Goal: Task Accomplishment & Management: Use online tool/utility

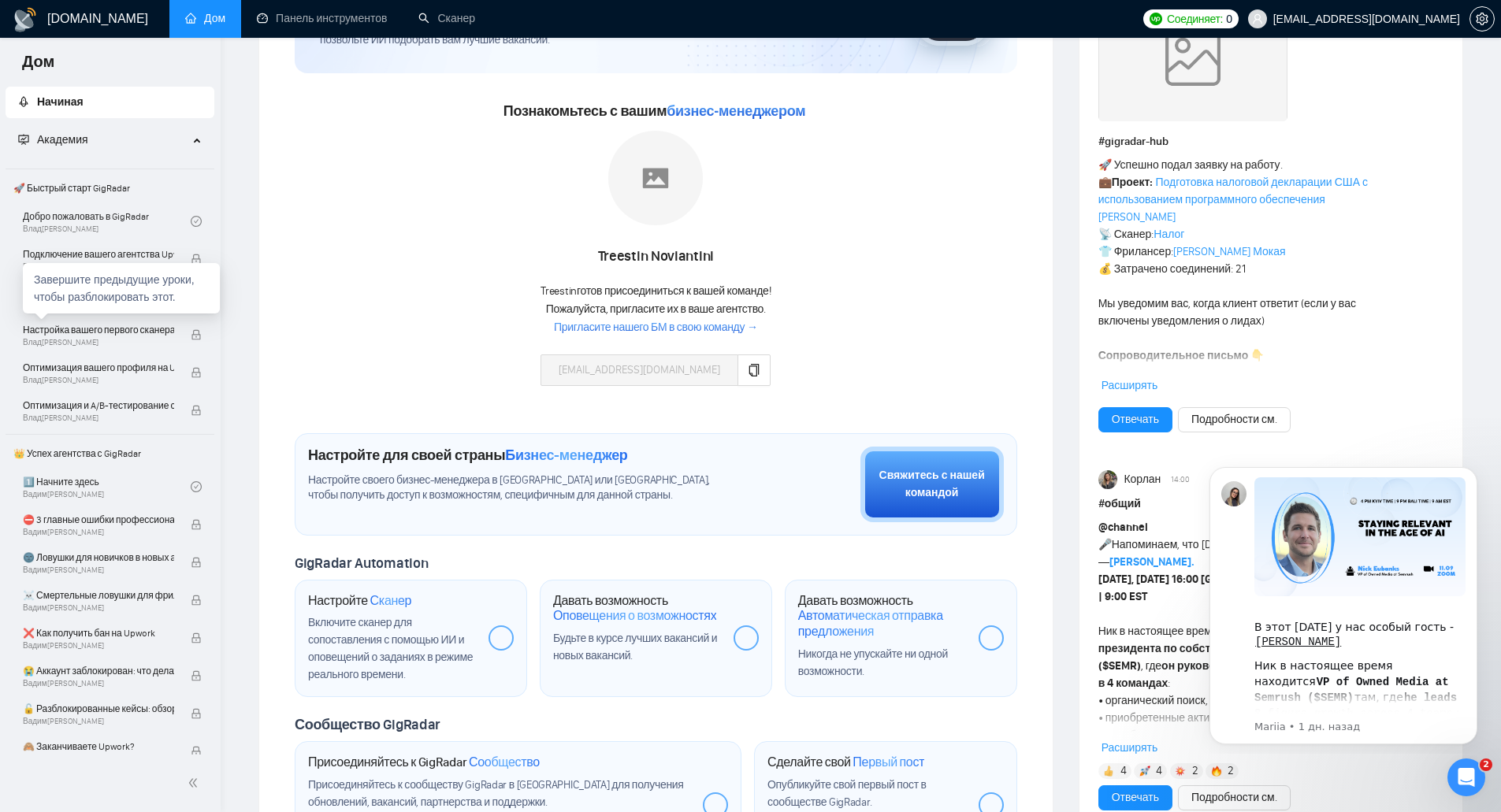
scroll to position [158, 0]
click at [59, 183] on font "🚀 Быстрый старт GigRadar" at bounding box center [72, 187] width 117 height 11
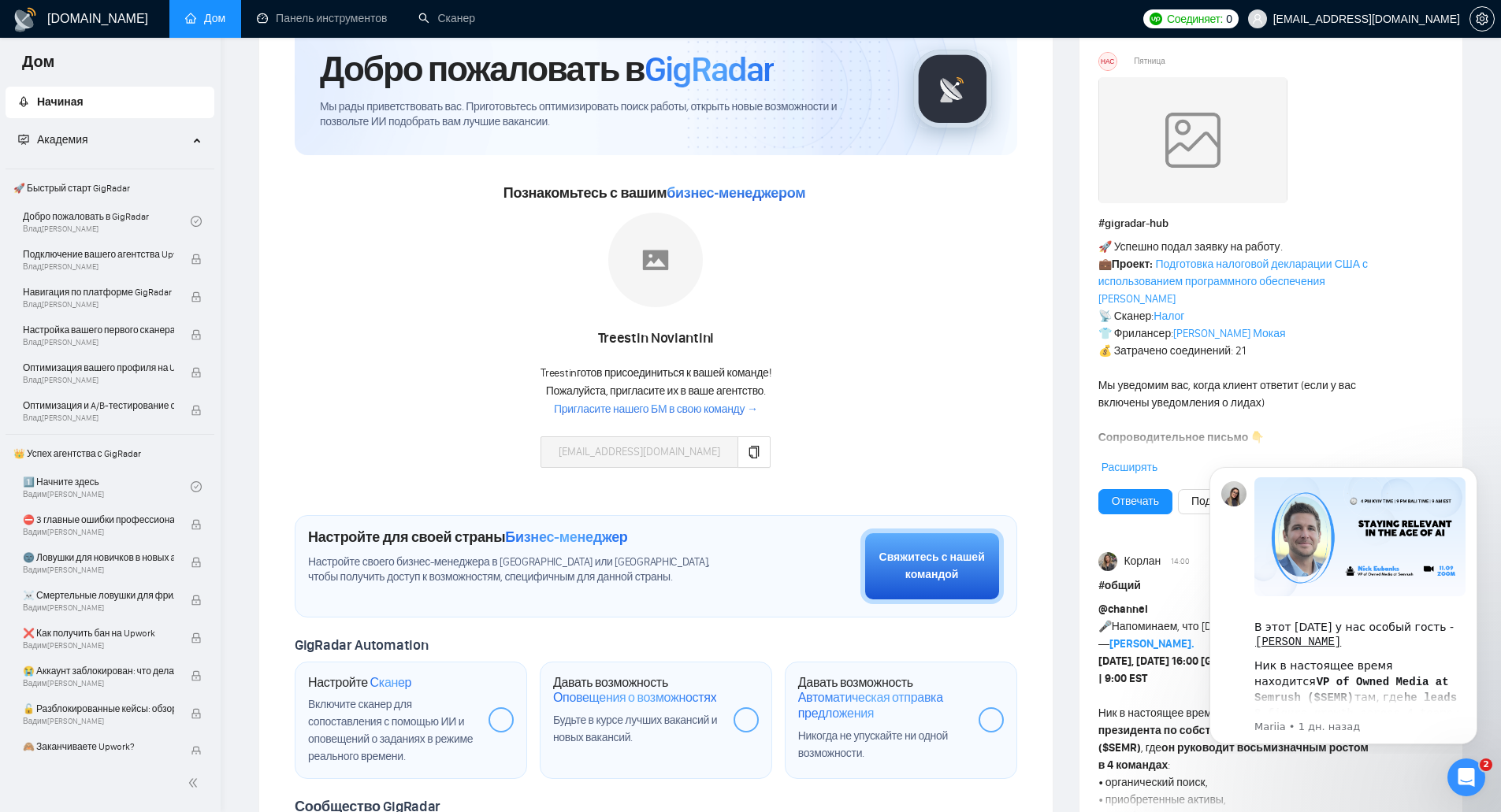
scroll to position [0, 0]
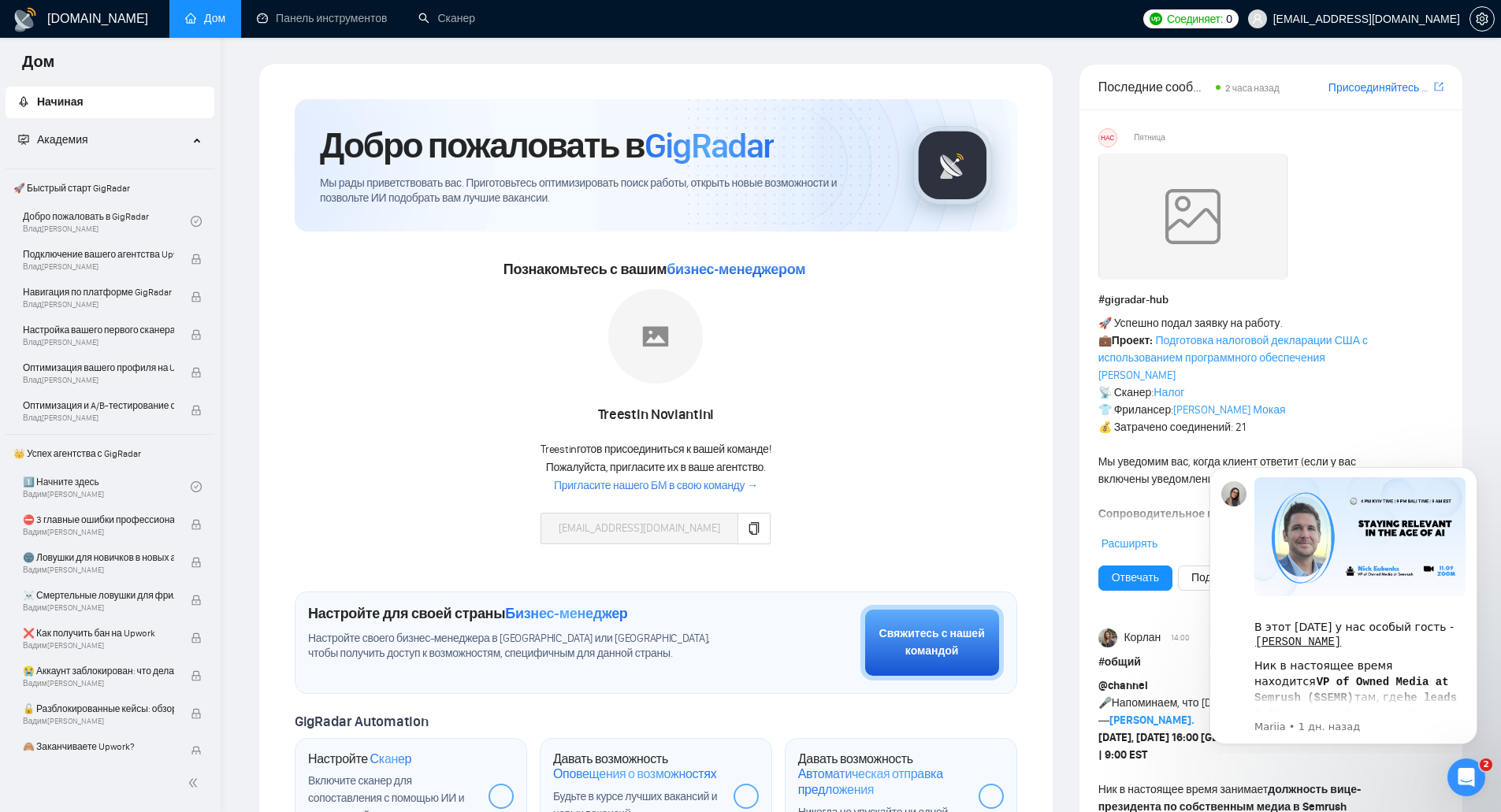
click at [695, 424] on font "Пригласите нашего БМ в свою команду →" at bounding box center [655, 486] width 204 height 14
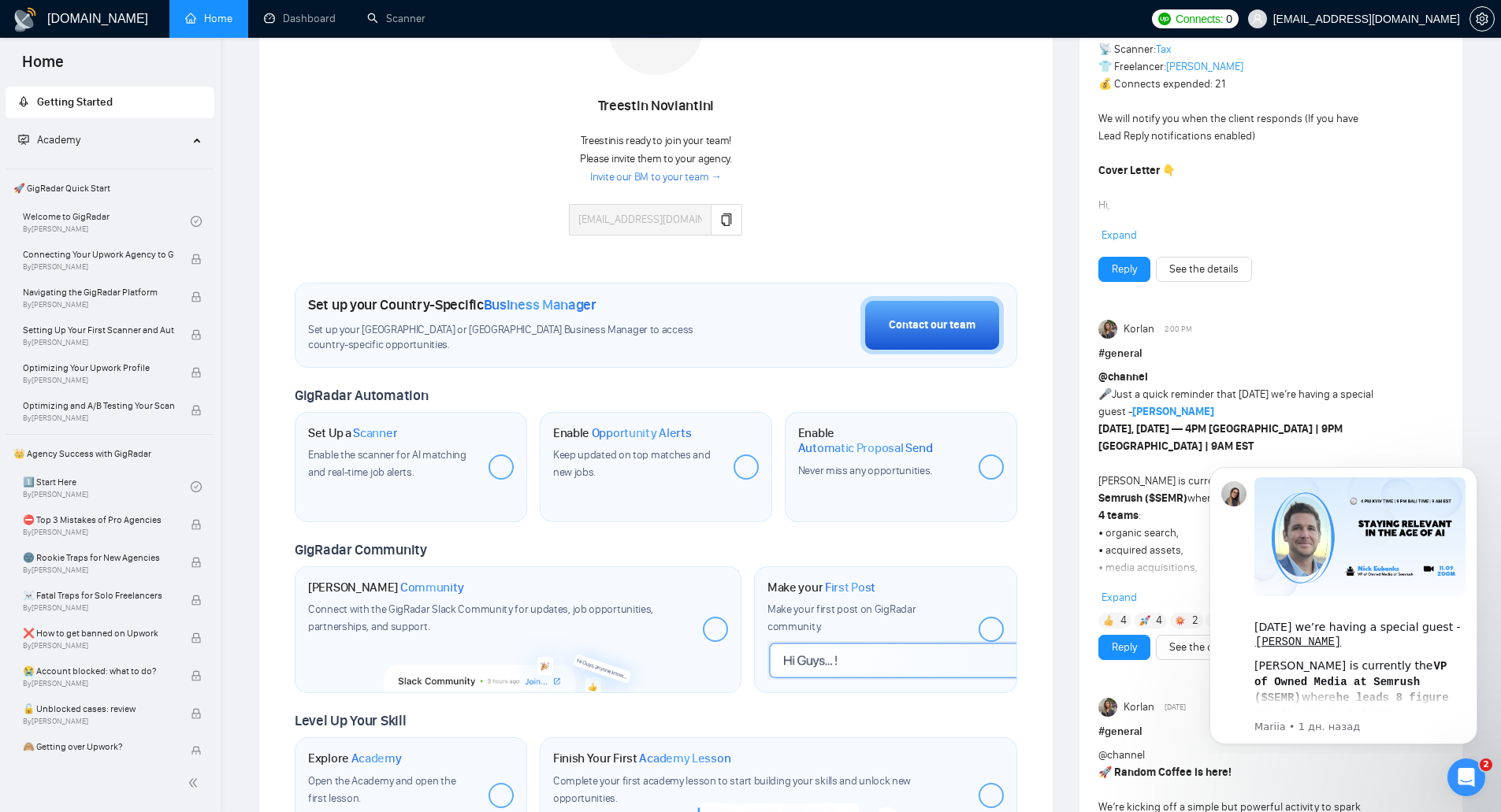
scroll to position [315, 0]
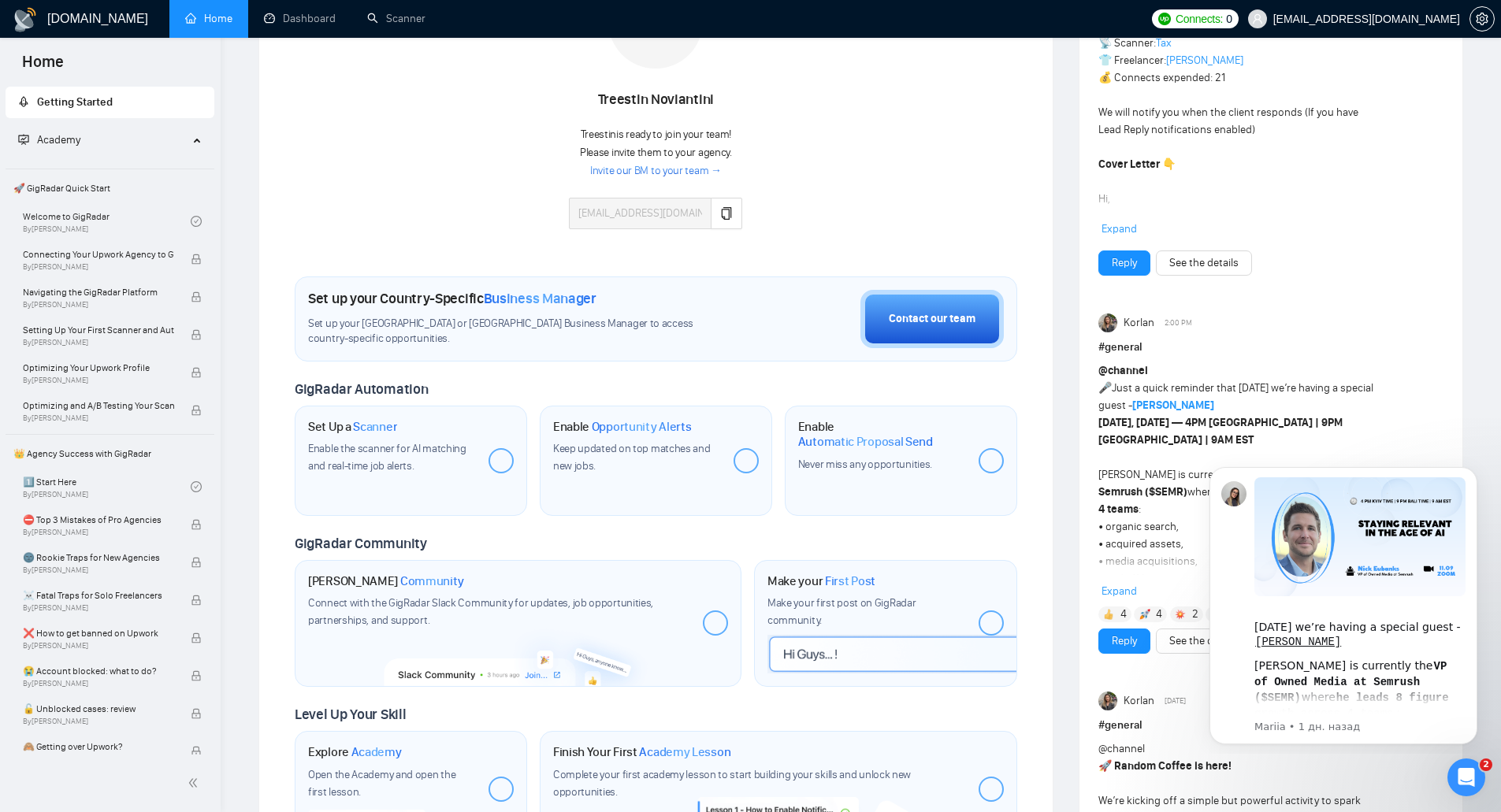
click at [384, 441] on div "Enable the scanner for AI matching and real-time job alerts." at bounding box center [392, 458] width 168 height 35
click at [372, 429] on span "Scanner" at bounding box center [375, 427] width 44 height 15
drag, startPoint x: 474, startPoint y: 456, endPoint x: 501, endPoint y: 456, distance: 27.0
click at [476, 456] on div "Set Up a Scanner Enable the scanner for AI matching and real-time job alerts." at bounding box center [411, 460] width 233 height 110
click at [504, 456] on div at bounding box center [501, 461] width 26 height 26
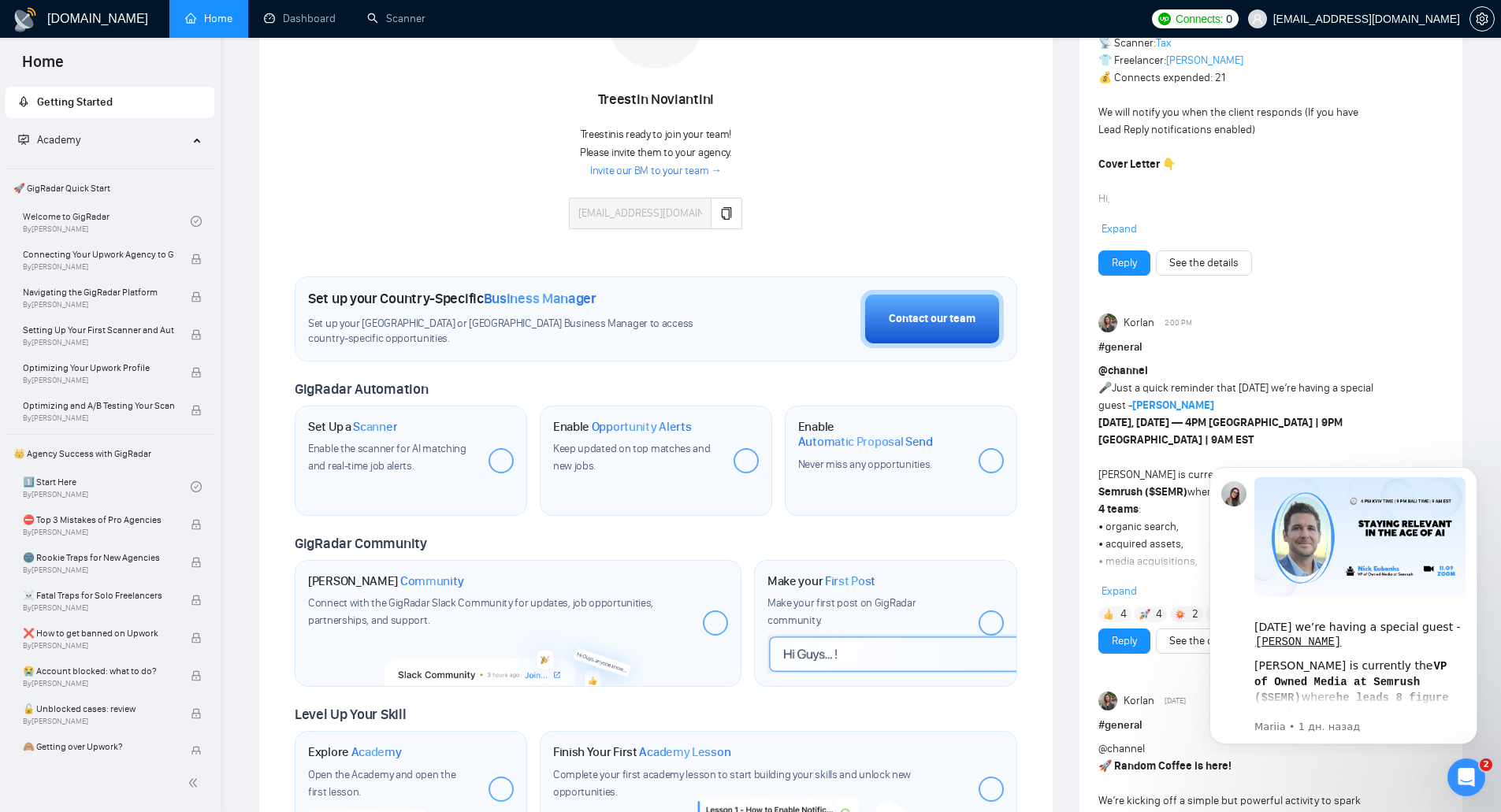
click at [622, 302] on div "Set up your Country-Specific Business Manager" at bounding box center [517, 298] width 418 height 17
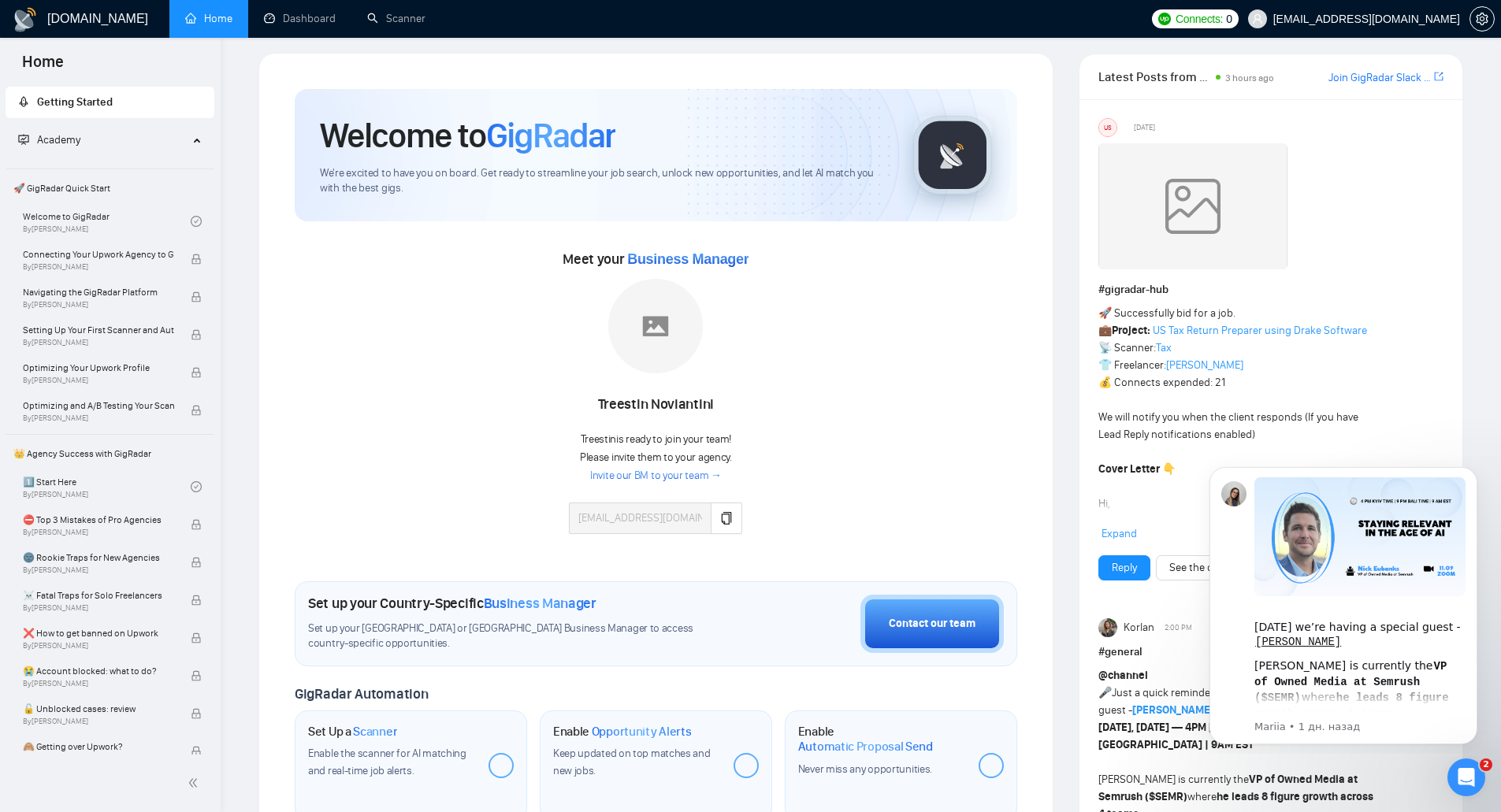
scroll to position [0, 0]
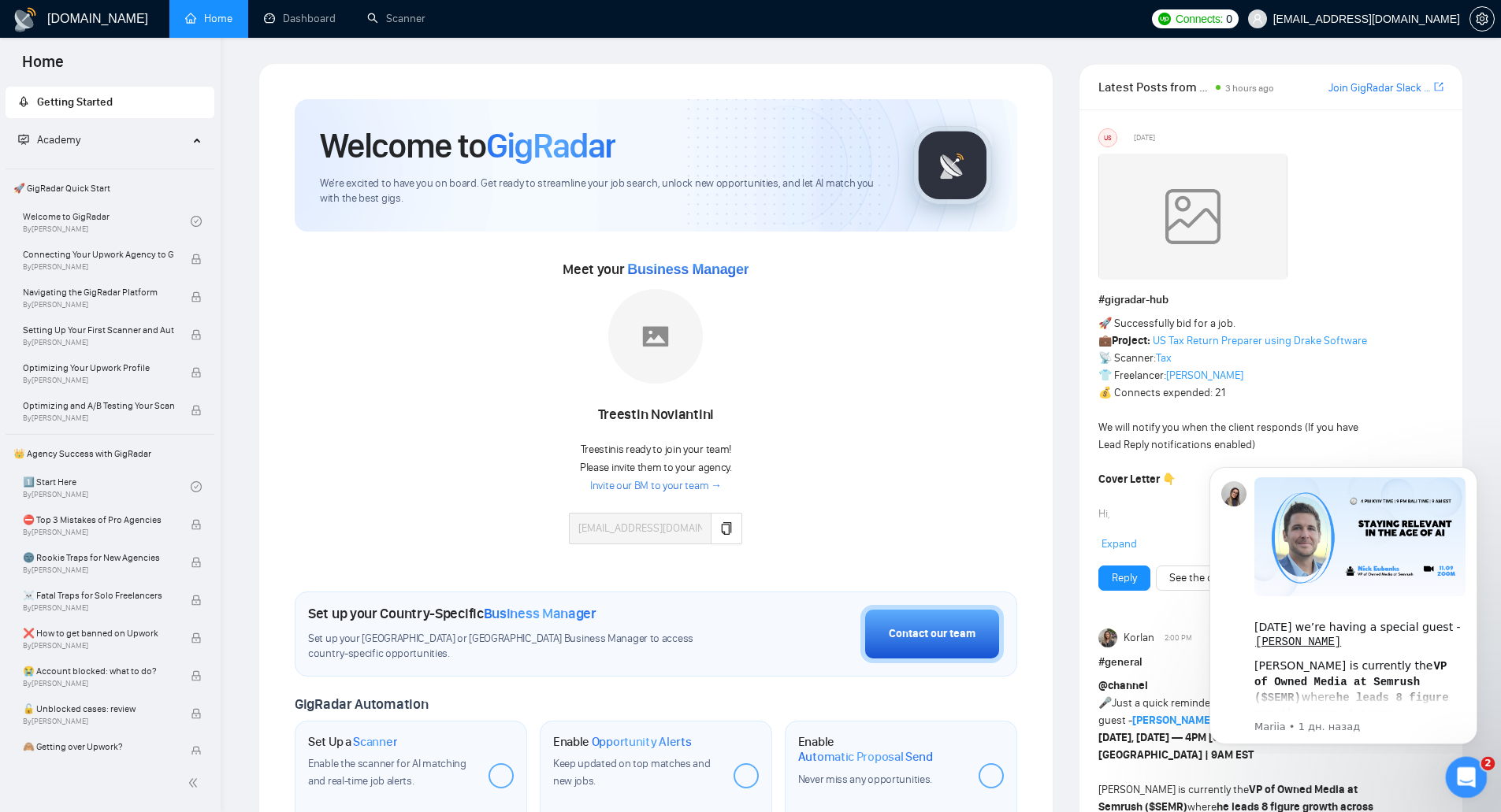
click at [1469, 776] on icon "Открыть службу сообщений Intercom" at bounding box center [1464, 775] width 26 height 26
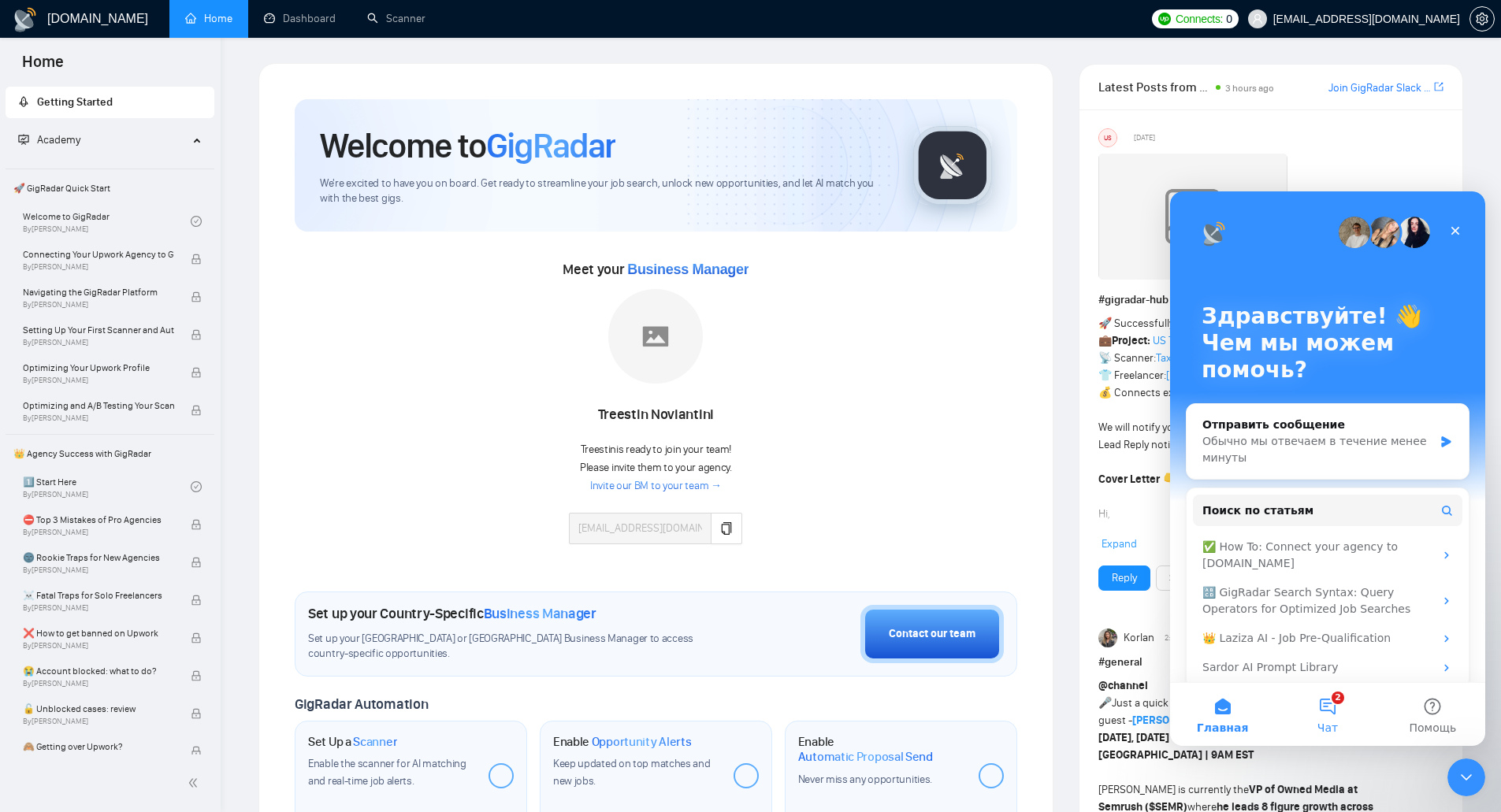
click at [1330, 718] on button "2 Чат" at bounding box center [1327, 715] width 105 height 63
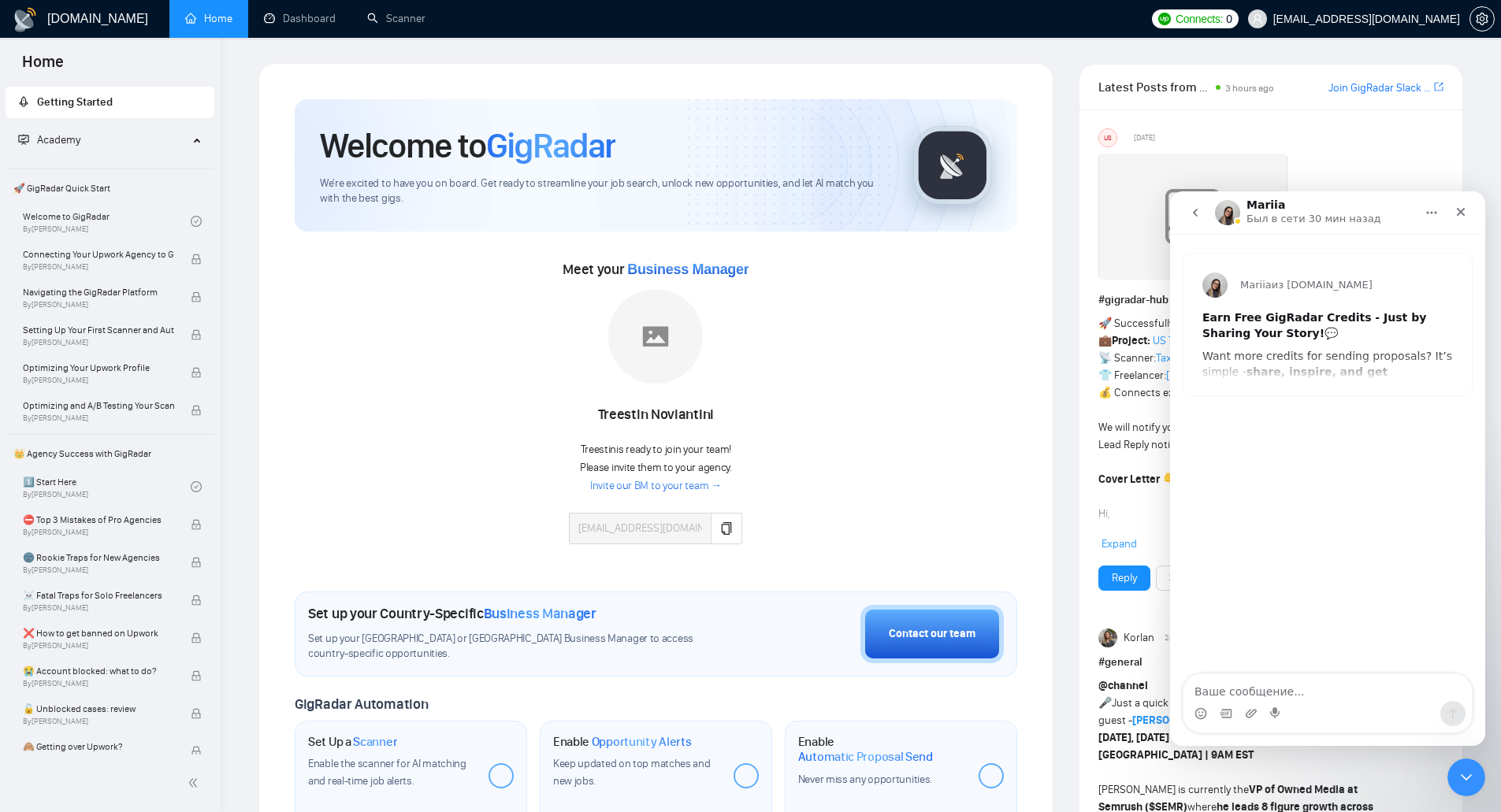
click at [1323, 371] on div "Mariia из [DOMAIN_NAME] Earn Free GigRadar Credits - Just by Sharing Your Story…" at bounding box center [1328, 325] width 288 height 141
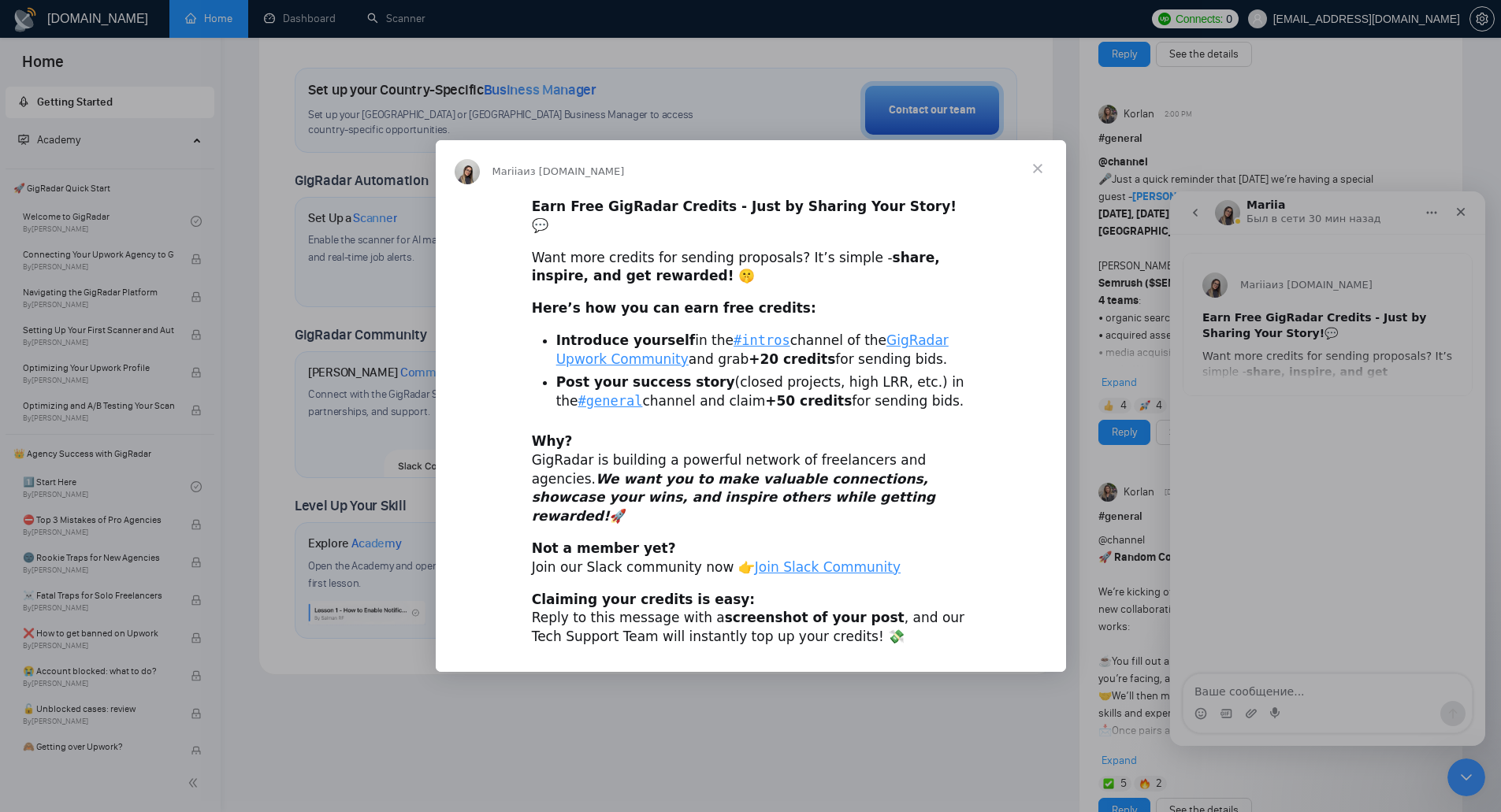
scroll to position [551, 0]
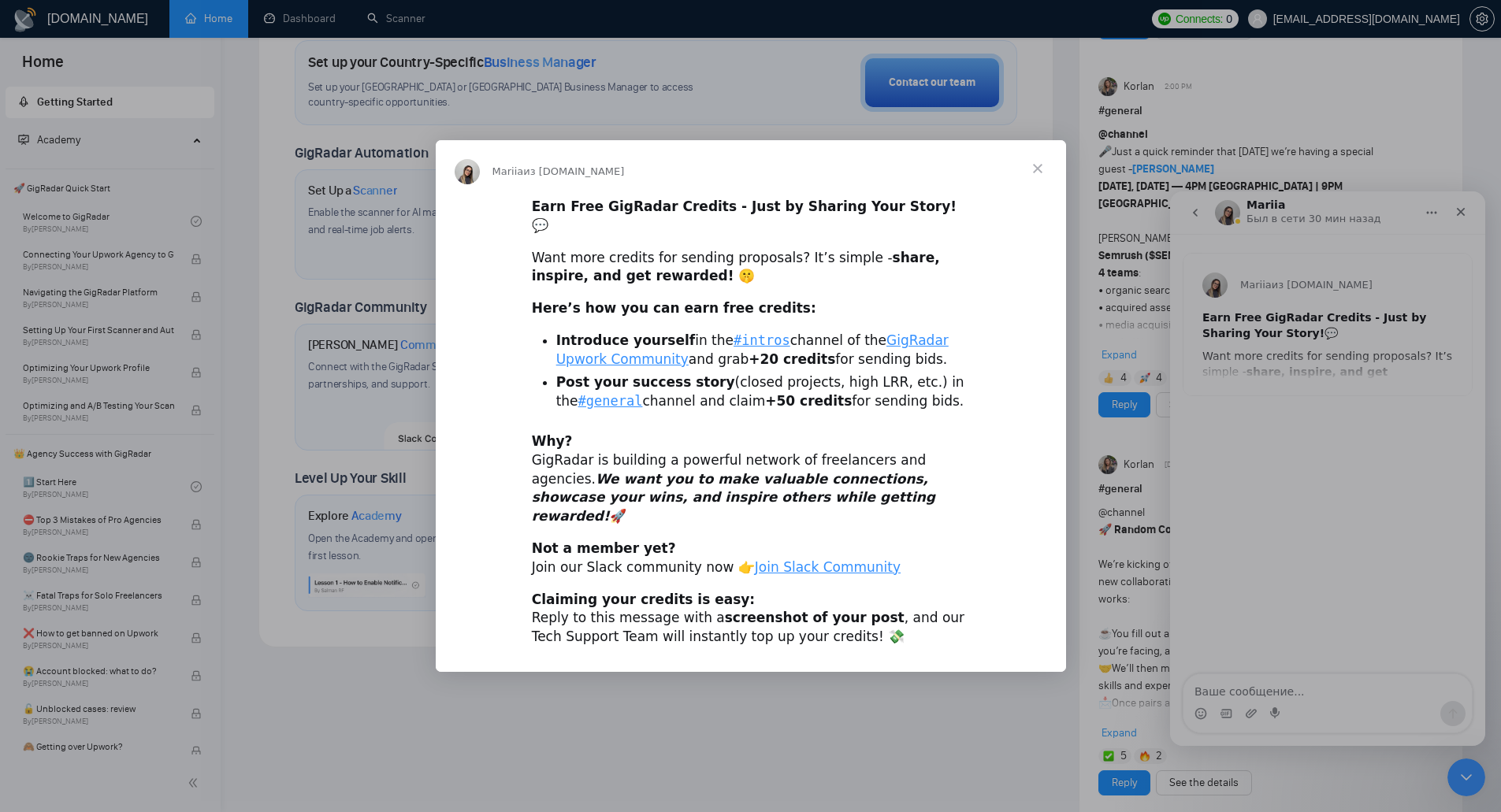
click at [104, 479] on div "Мессенджер Intercom" at bounding box center [750, 406] width 1501 height 812
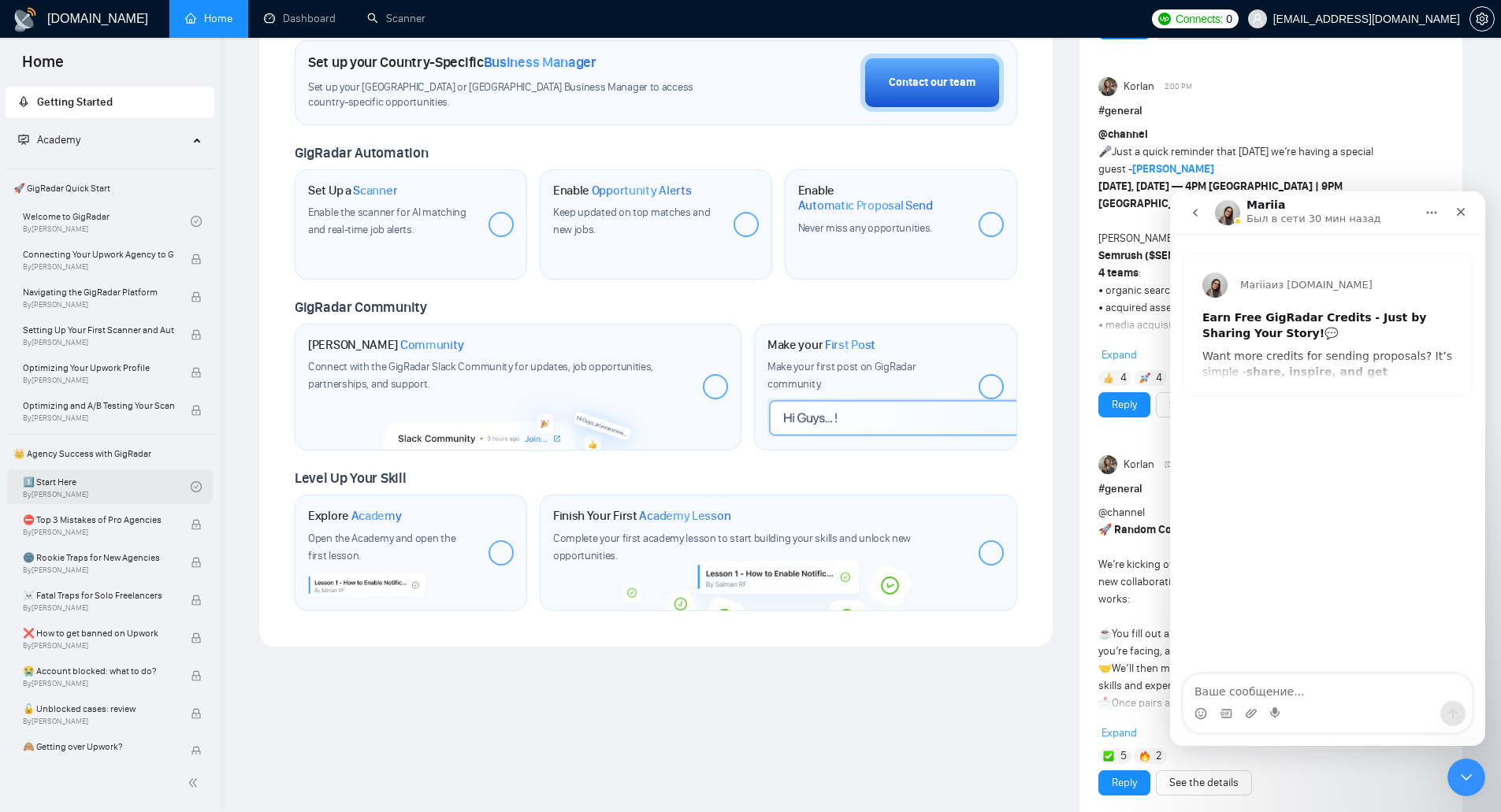
click at [66, 482] on link "1️⃣ Start Here By Vadym Ovcharenko" at bounding box center [107, 487] width 168 height 35
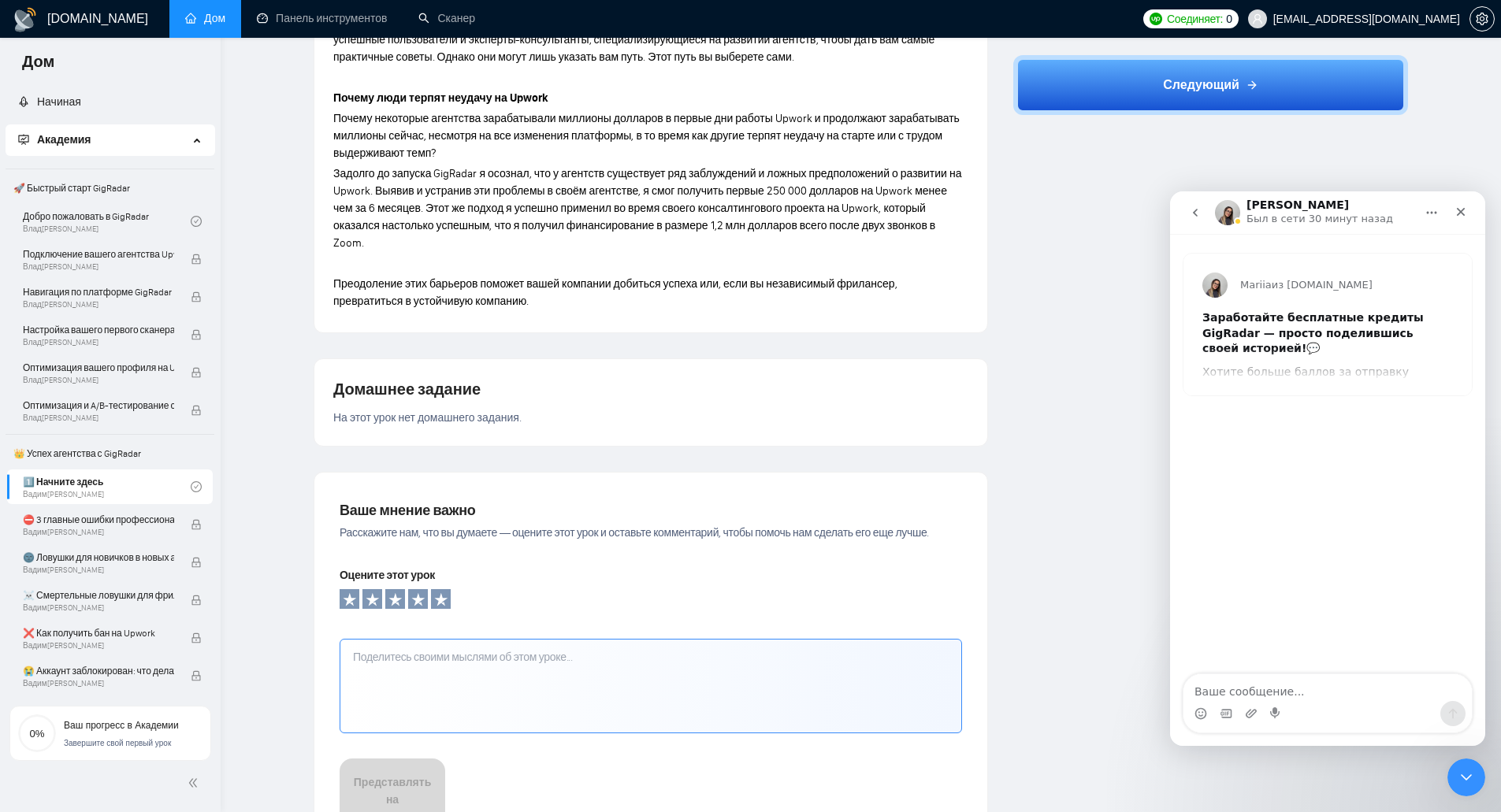
scroll to position [1024, 0]
click at [123, 510] on div "⛔ 3 главные ошибки профессиональных агентств Вадим Овчаренко" at bounding box center [107, 524] width 168 height 35
click at [124, 516] on font "⛔ 3 главные ошибки профессиональных агентств" at bounding box center [132, 520] width 218 height 11
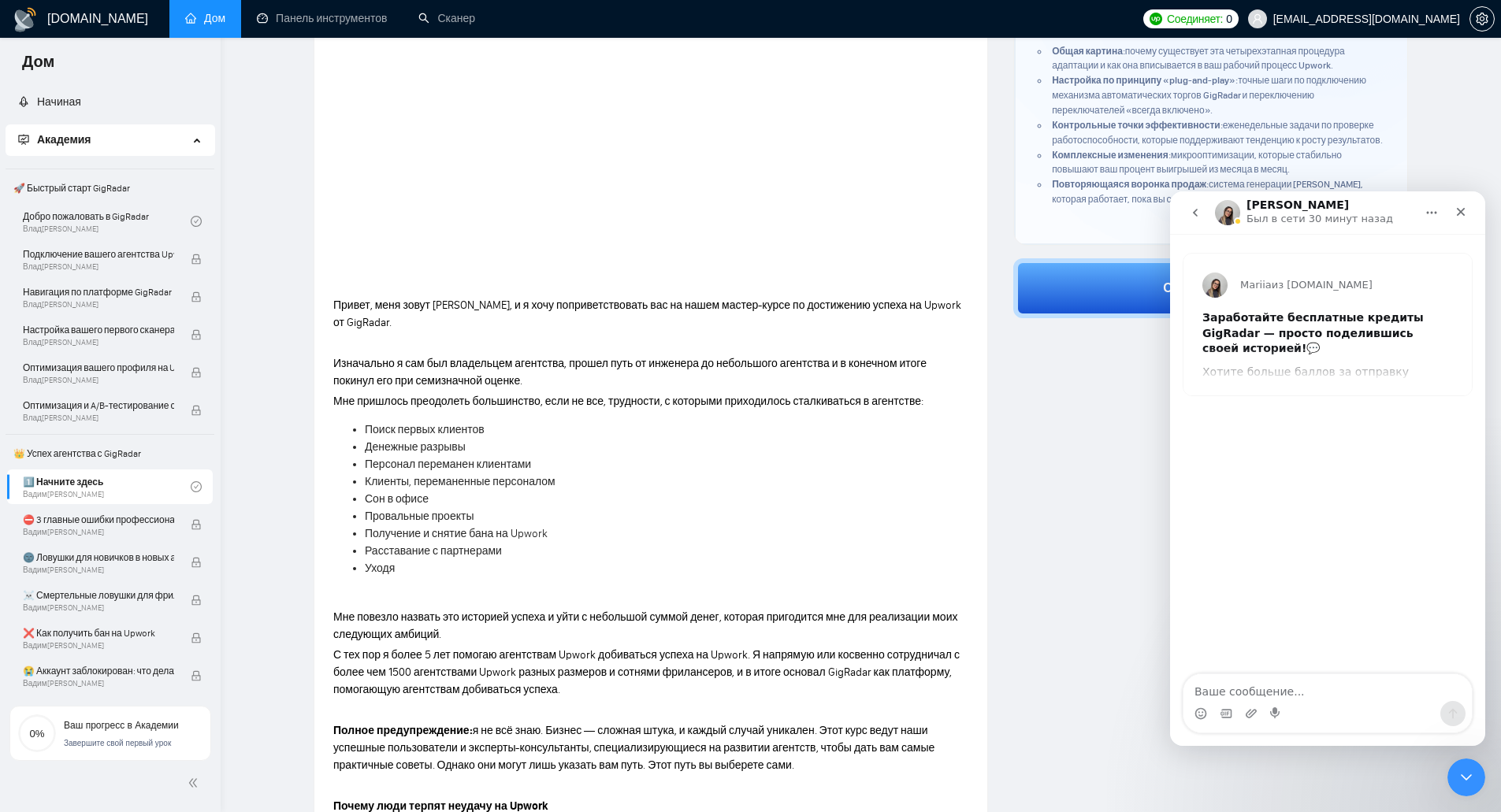
scroll to position [0, 0]
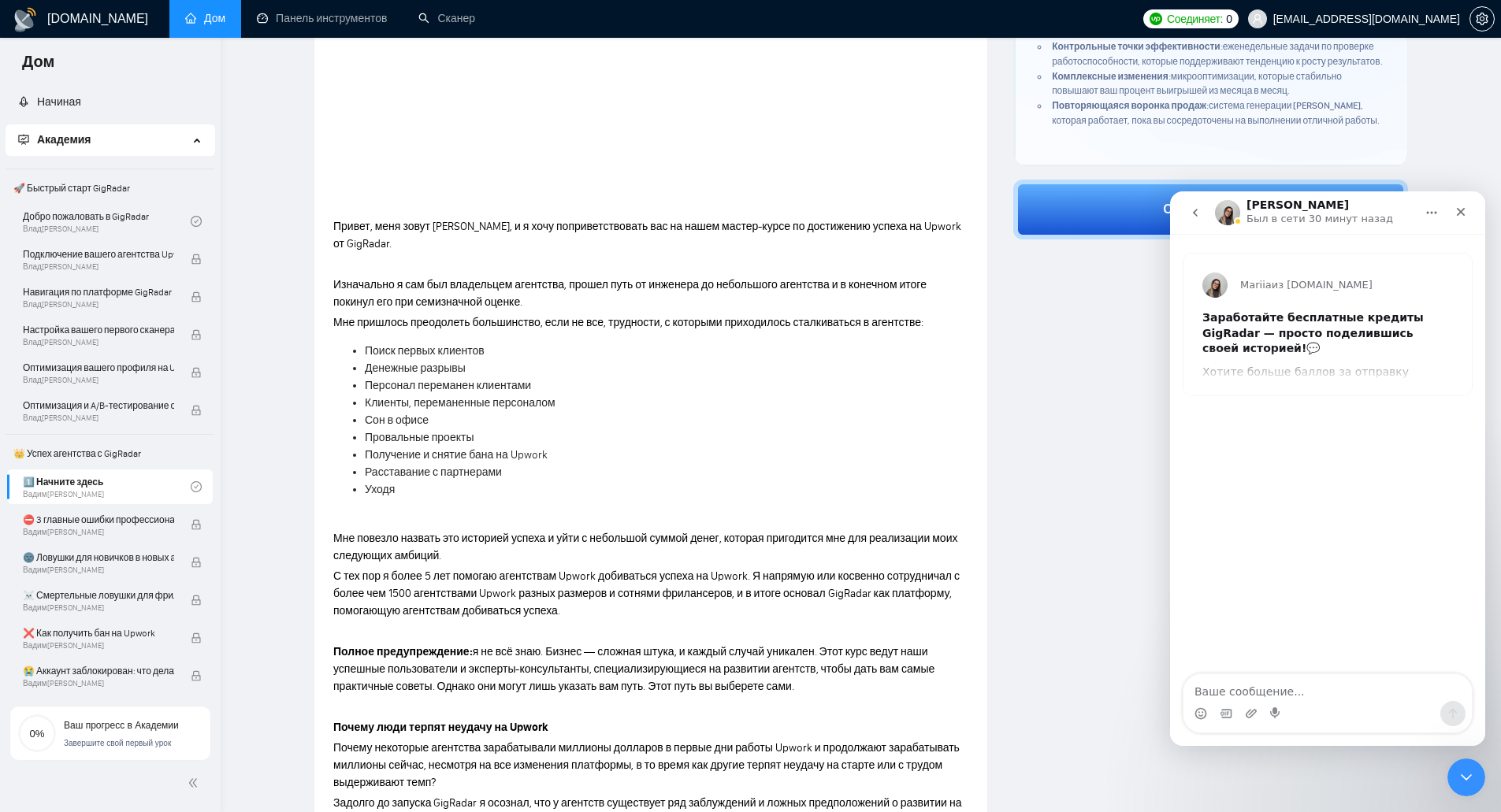
click at [782, 533] on font "Мне повезло назвать это историей успеха и уйти с небольшой суммой денег, котора…" at bounding box center [645, 547] width 624 height 31
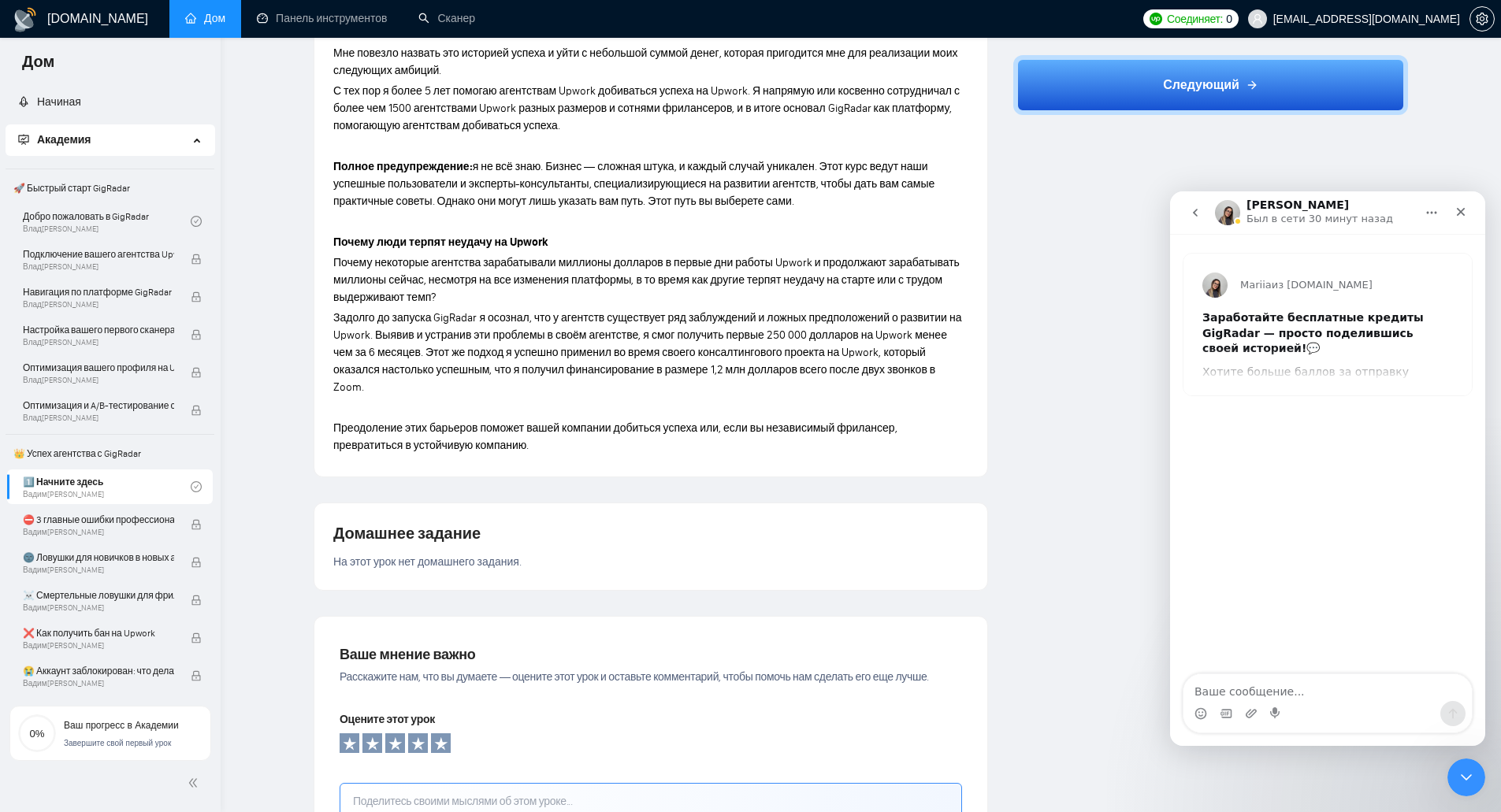
scroll to position [1182, 0]
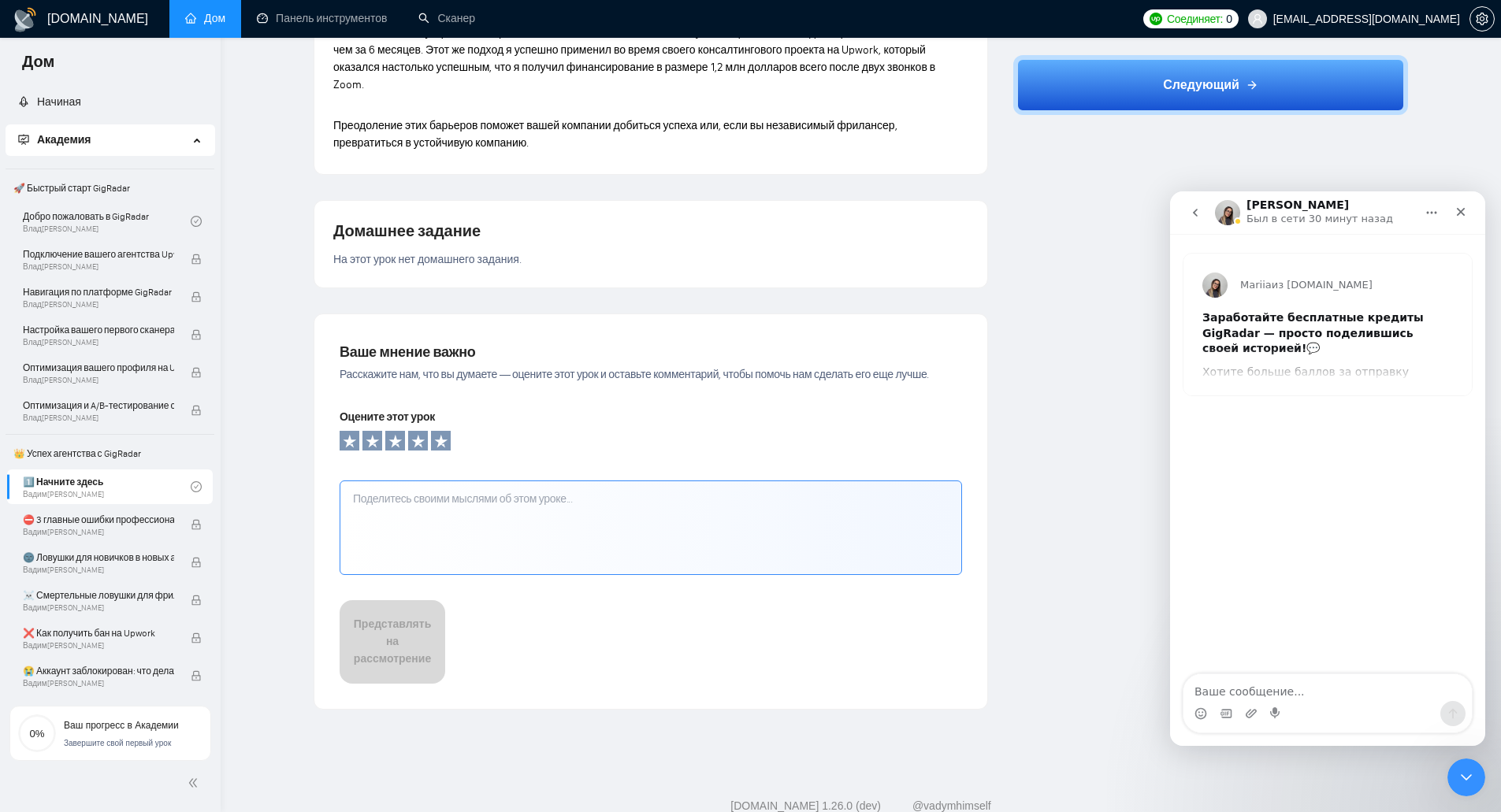
click at [517, 496] on textarea at bounding box center [650, 527] width 622 height 95
click at [447, 434] on icon at bounding box center [442, 441] width 15 height 15
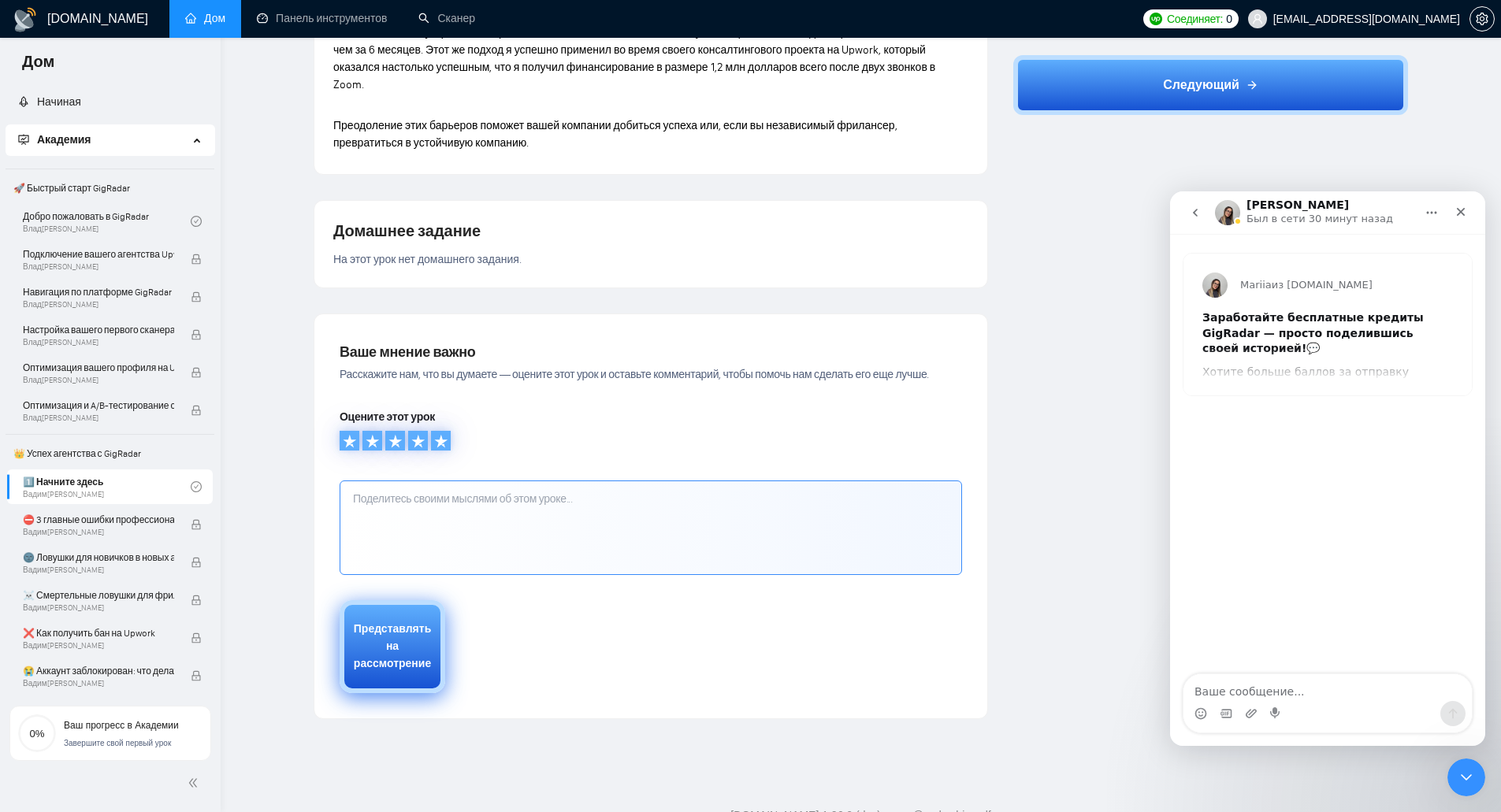
click at [399, 621] on div "Представлять на рассмотрение" at bounding box center [392, 647] width 78 height 52
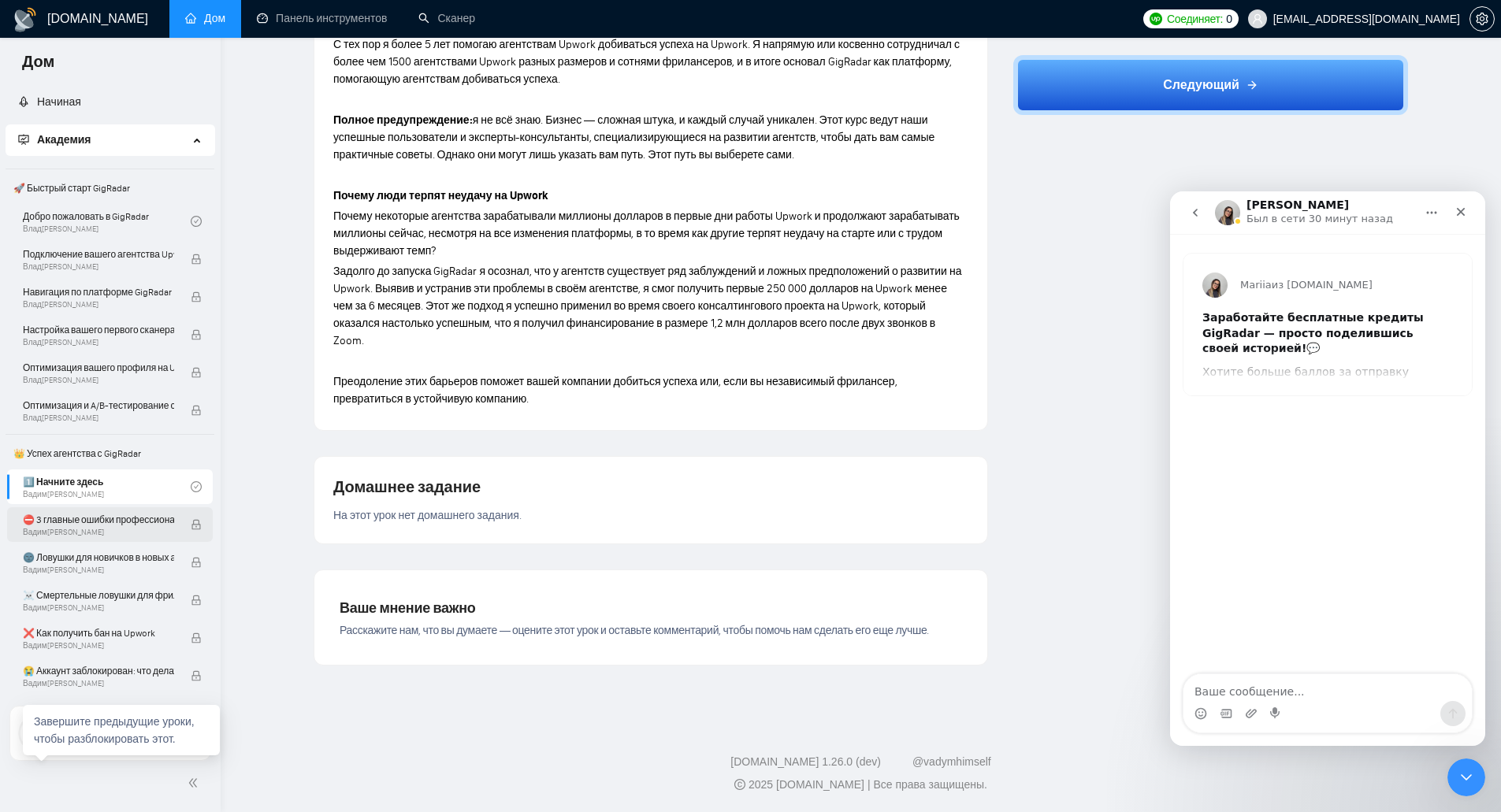
scroll to position [908, 0]
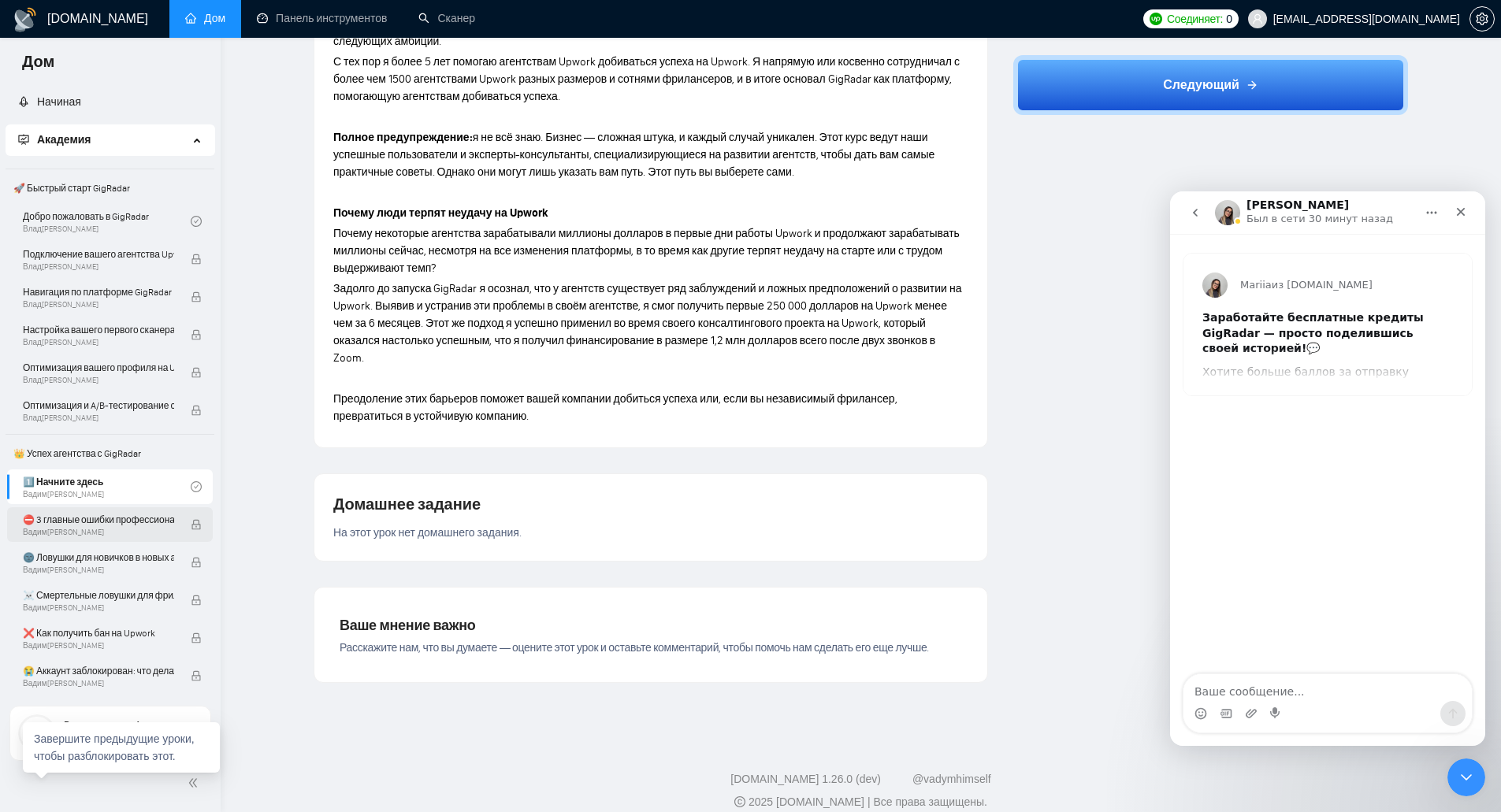
click at [155, 521] on font "⛔ 3 главные ошибки профессиональных агентств" at bounding box center [132, 520] width 218 height 11
click at [168, 521] on font "⛔ 3 главные ошибки профессиональных агентств" at bounding box center [132, 520] width 218 height 11
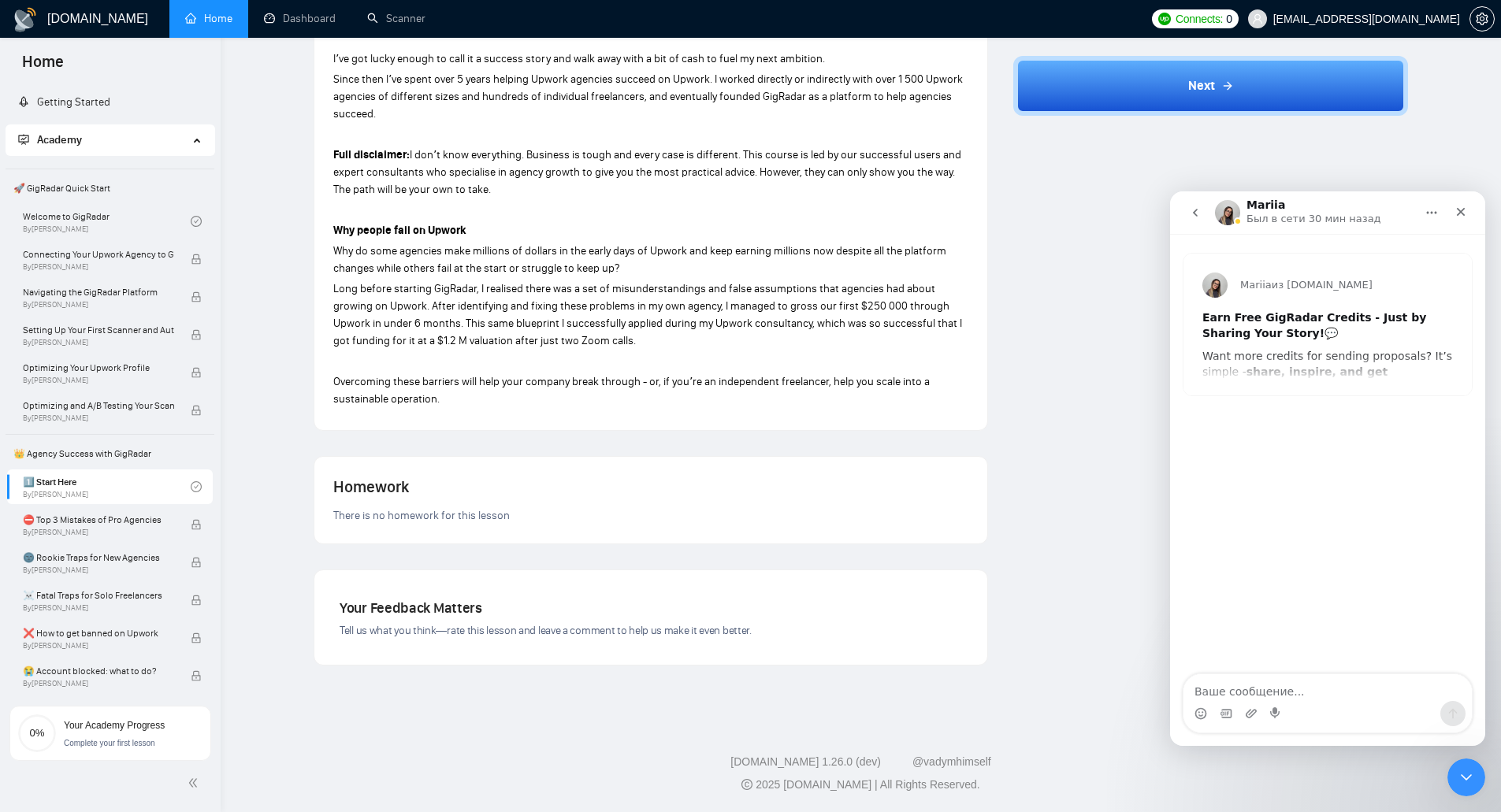
click at [723, 264] on p "Why do some agencies make millions of dollars in the early days of Upwork and k…" at bounding box center [650, 260] width 635 height 35
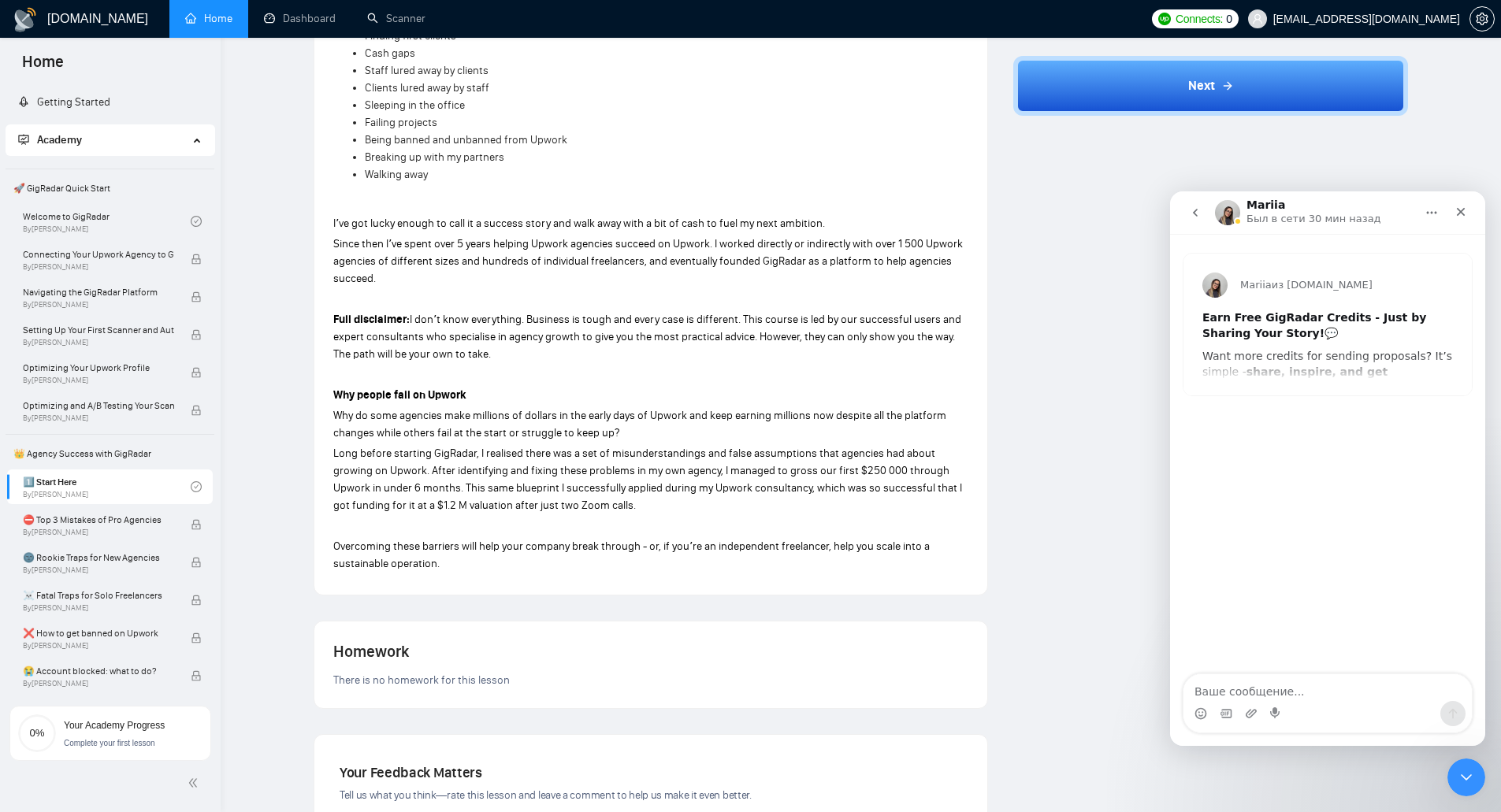
scroll to position [839, 0]
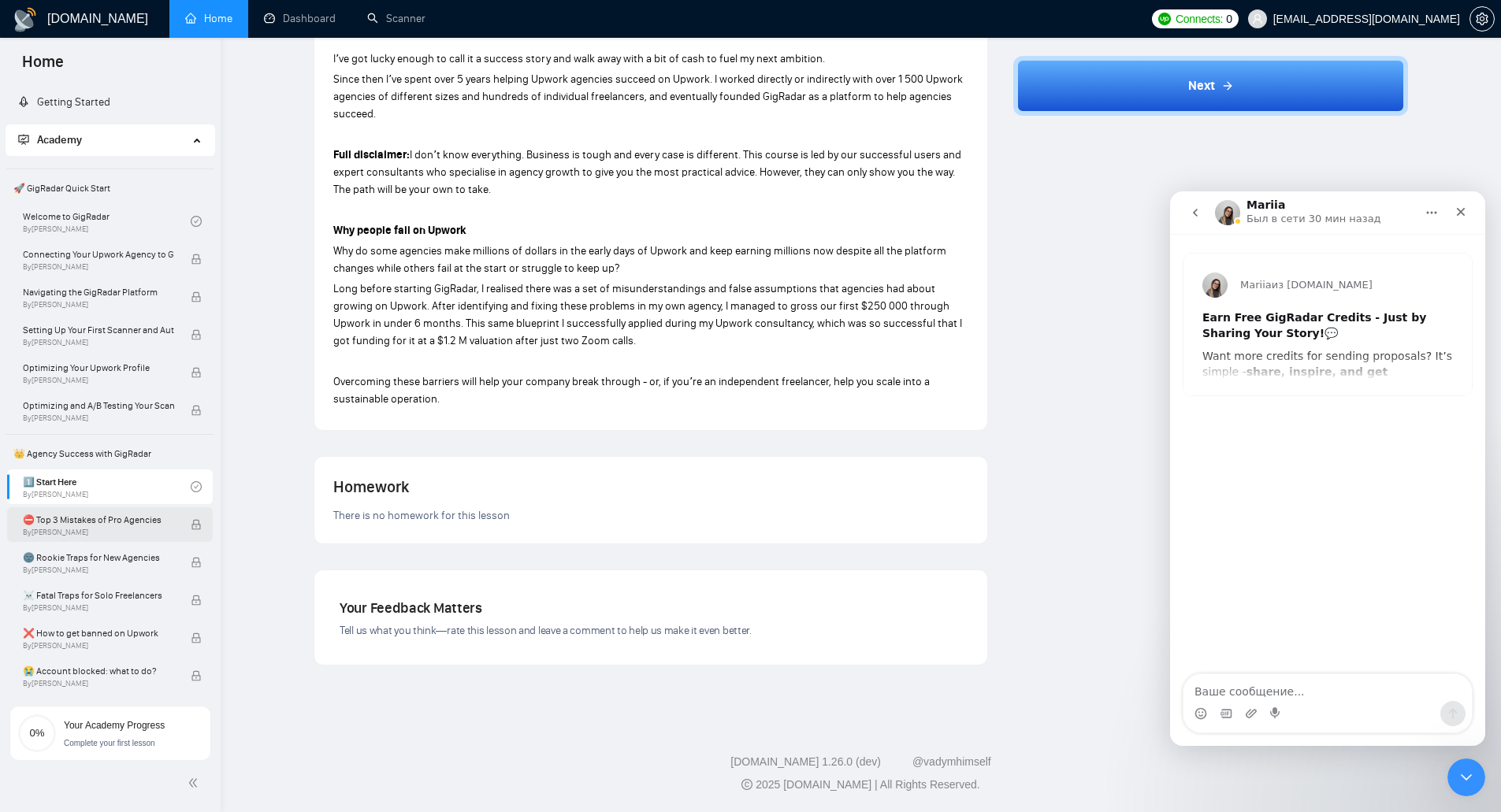
click at [134, 524] on span "⛔ Top 3 Mistakes of Pro Agencies" at bounding box center [99, 520] width 152 height 15
click at [181, 784] on div at bounding box center [110, 784] width 202 height 32
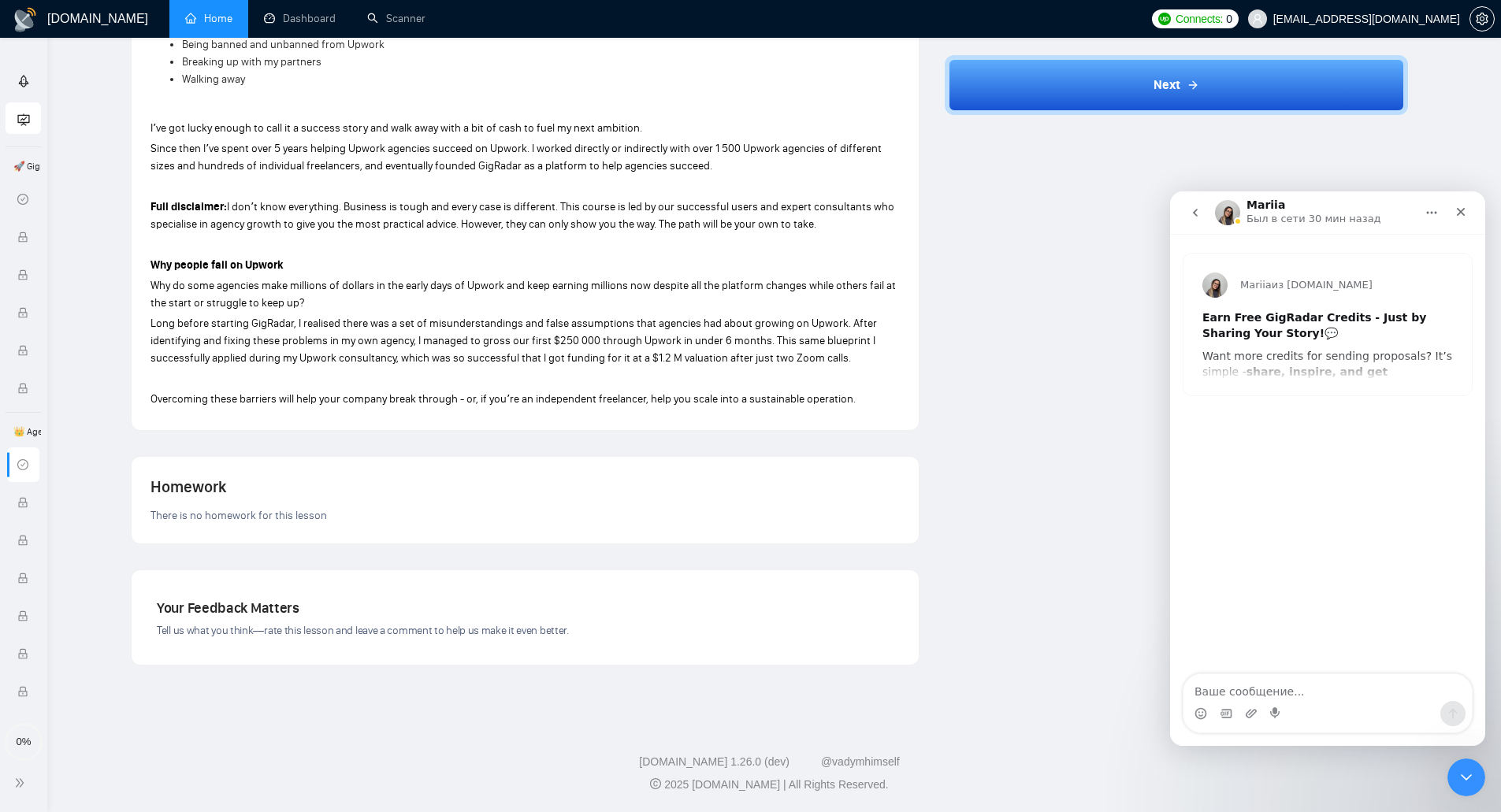
scroll to position [799, 0]
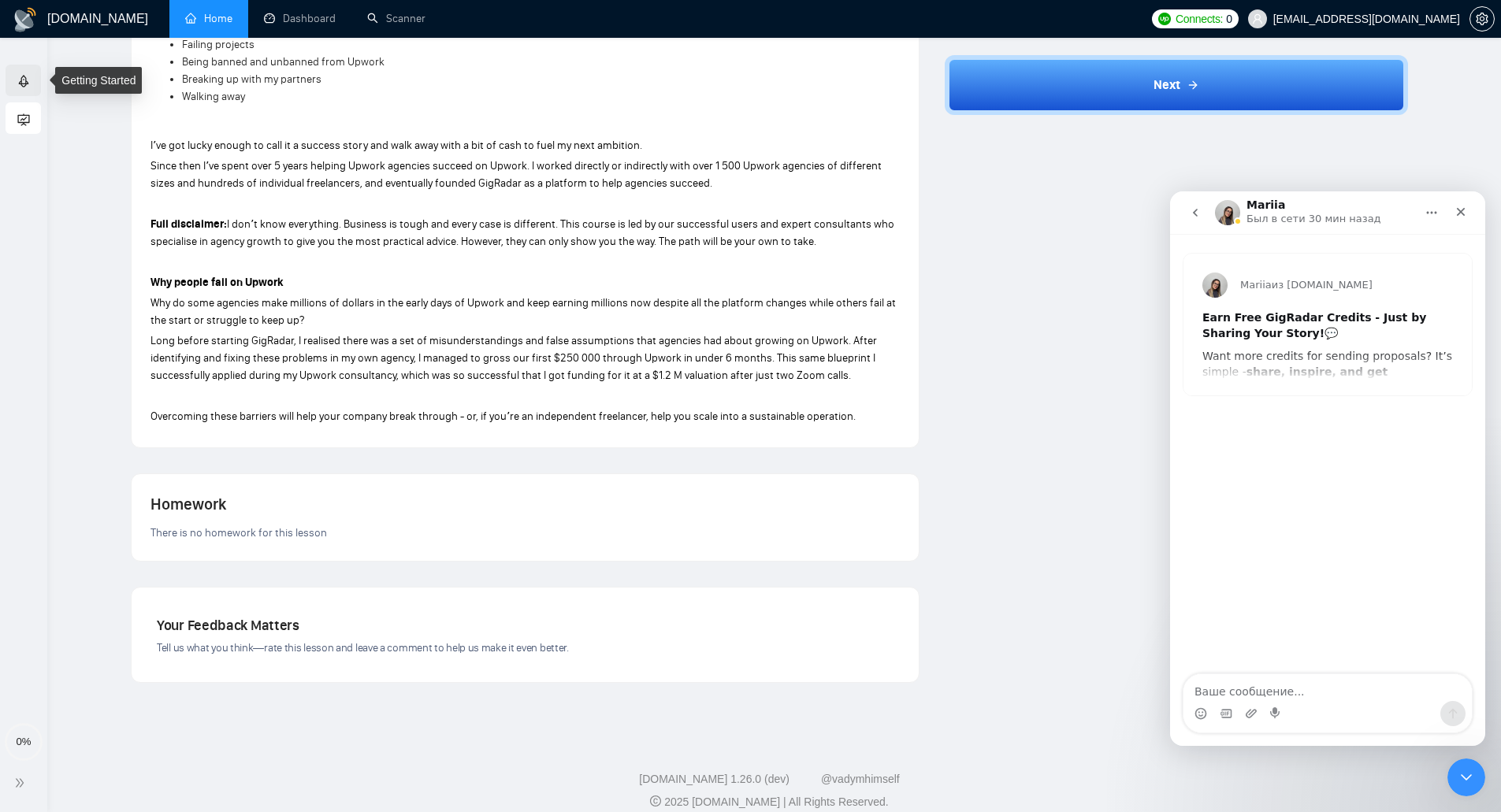
click at [24, 80] on link "Getting Started" at bounding box center [64, 80] width 94 height 14
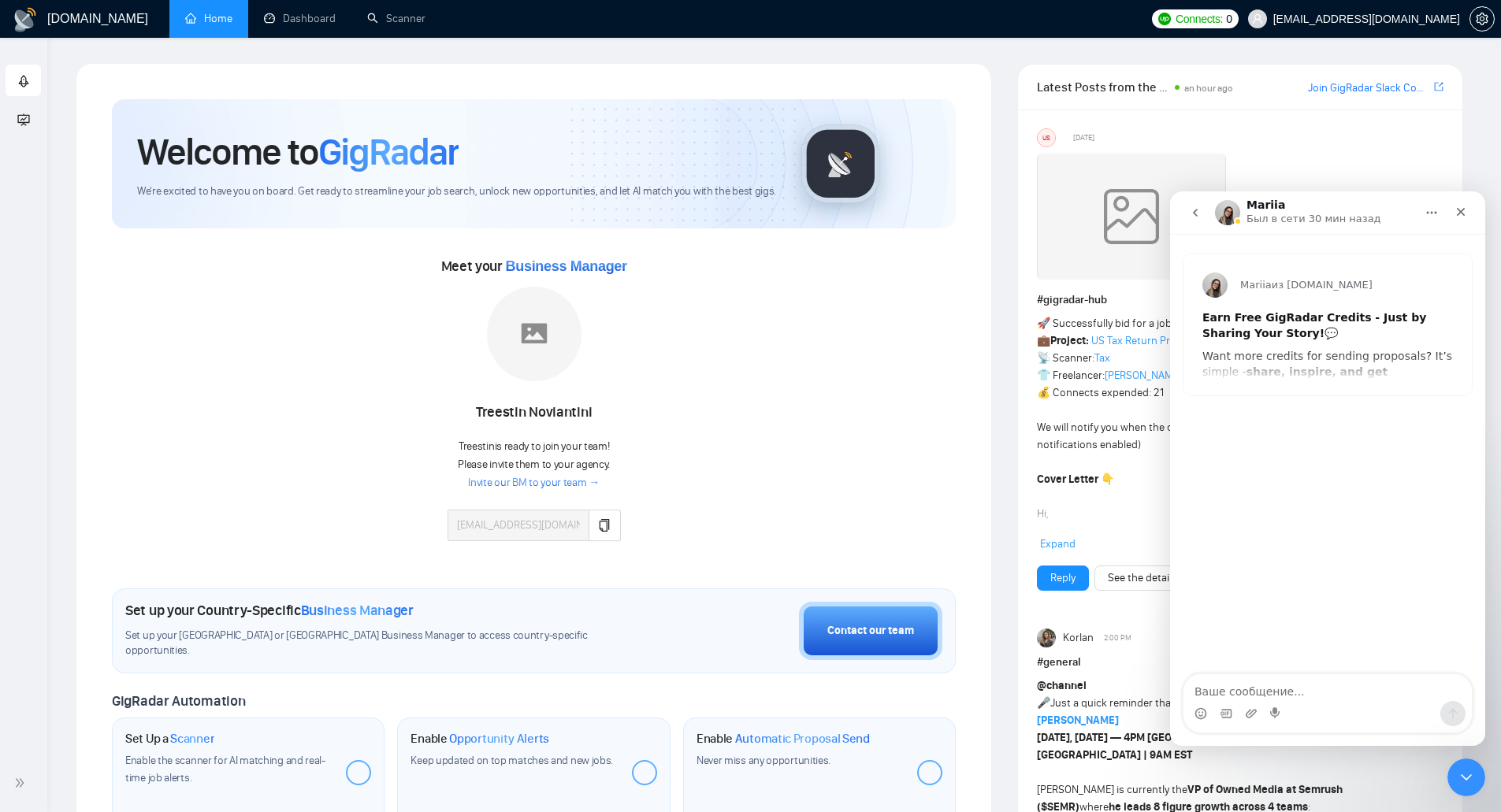
click at [526, 487] on link "Invite our BM to your team →" at bounding box center [534, 483] width 131 height 15
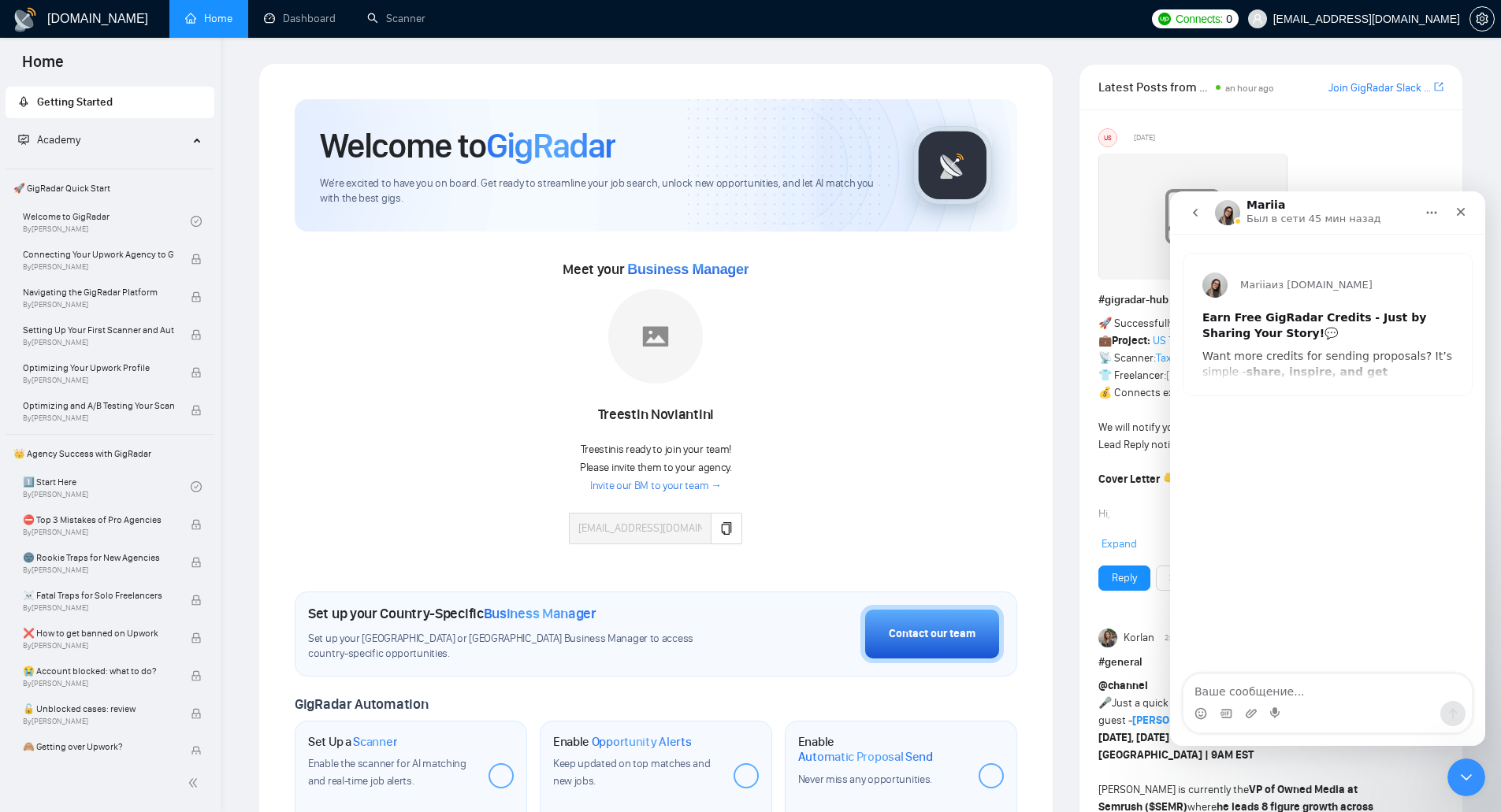
click at [1289, 381] on div "Mariia из [DOMAIN_NAME] Earn Free GigRadar Credits - Just by Sharing Your Story…" at bounding box center [1328, 325] width 288 height 141
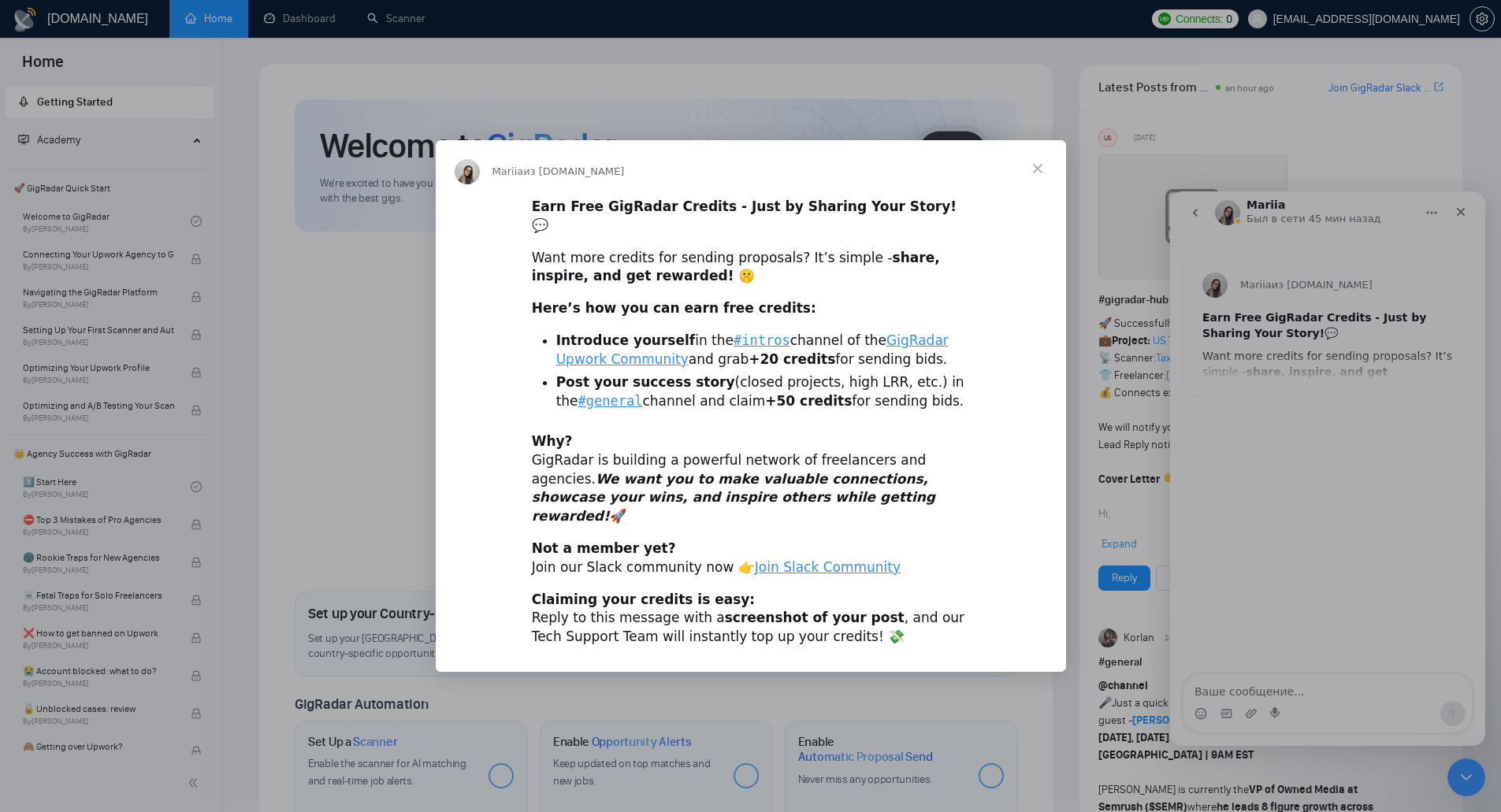
click at [1039, 187] on span "Закрыть" at bounding box center [1037, 169] width 57 height 57
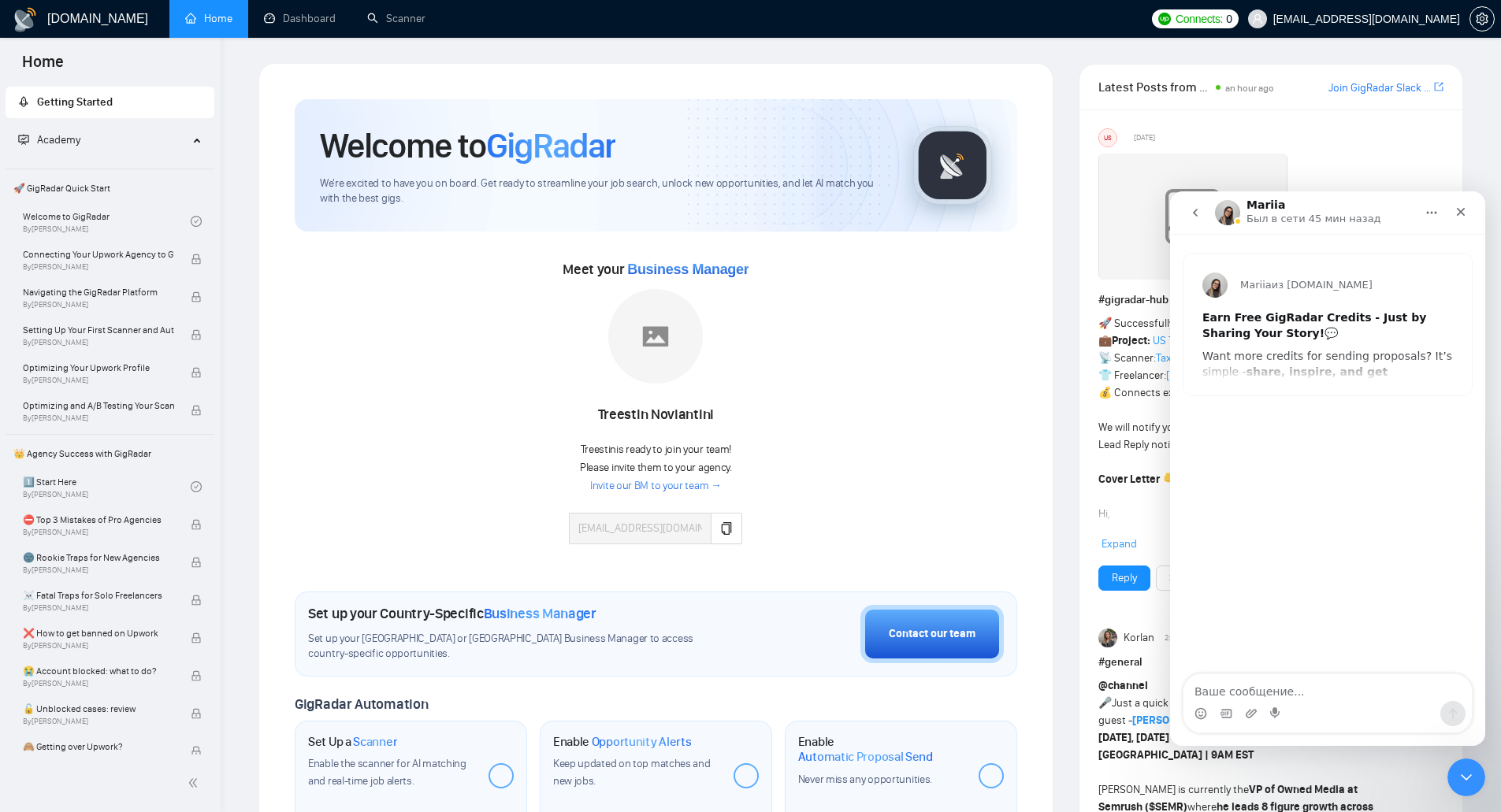
click at [1196, 210] on icon "go back" at bounding box center [1195, 212] width 13 height 13
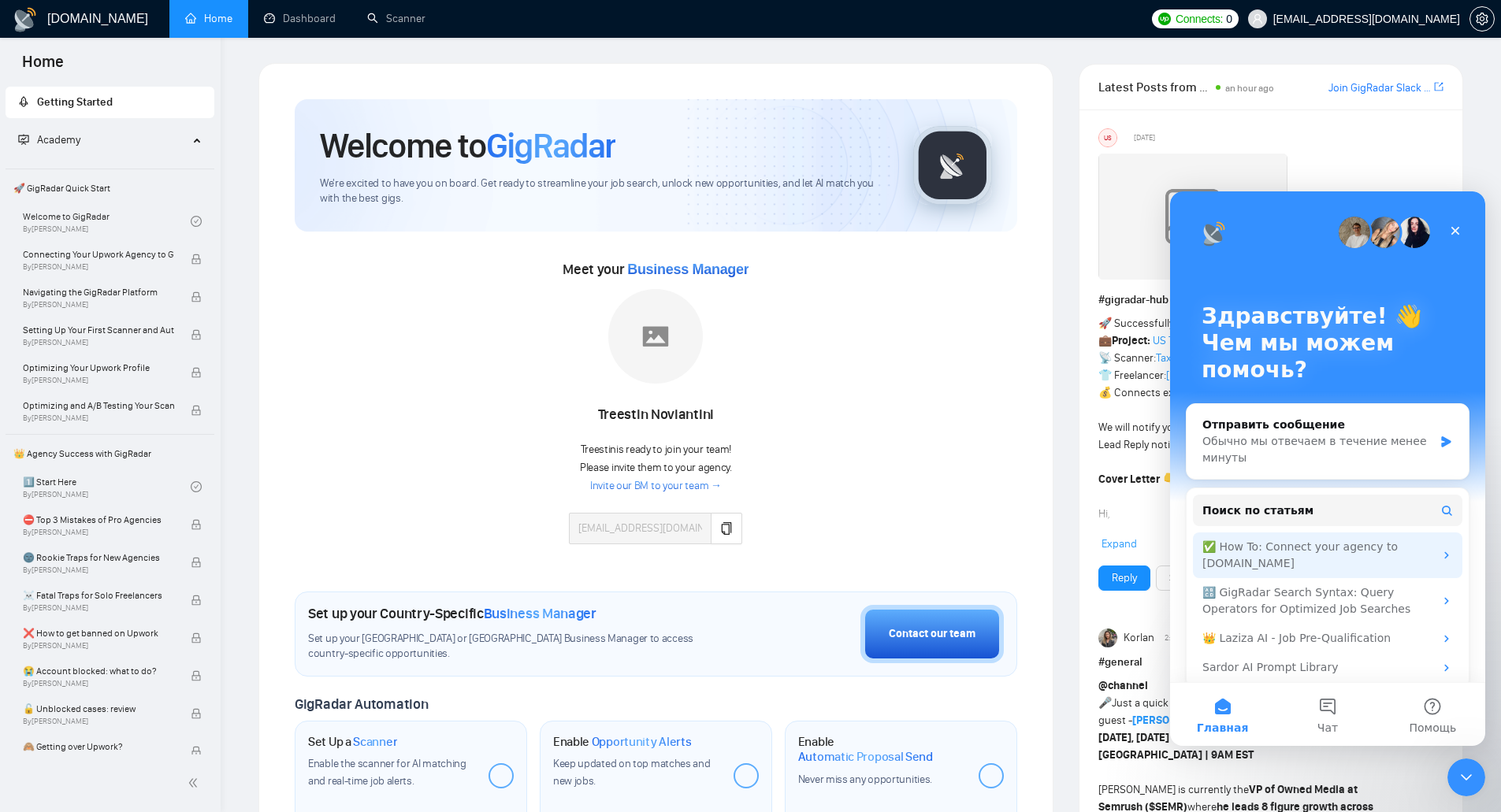
click at [1361, 551] on div "✅ How To: Connect your agency to [DOMAIN_NAME]" at bounding box center [1319, 555] width 232 height 33
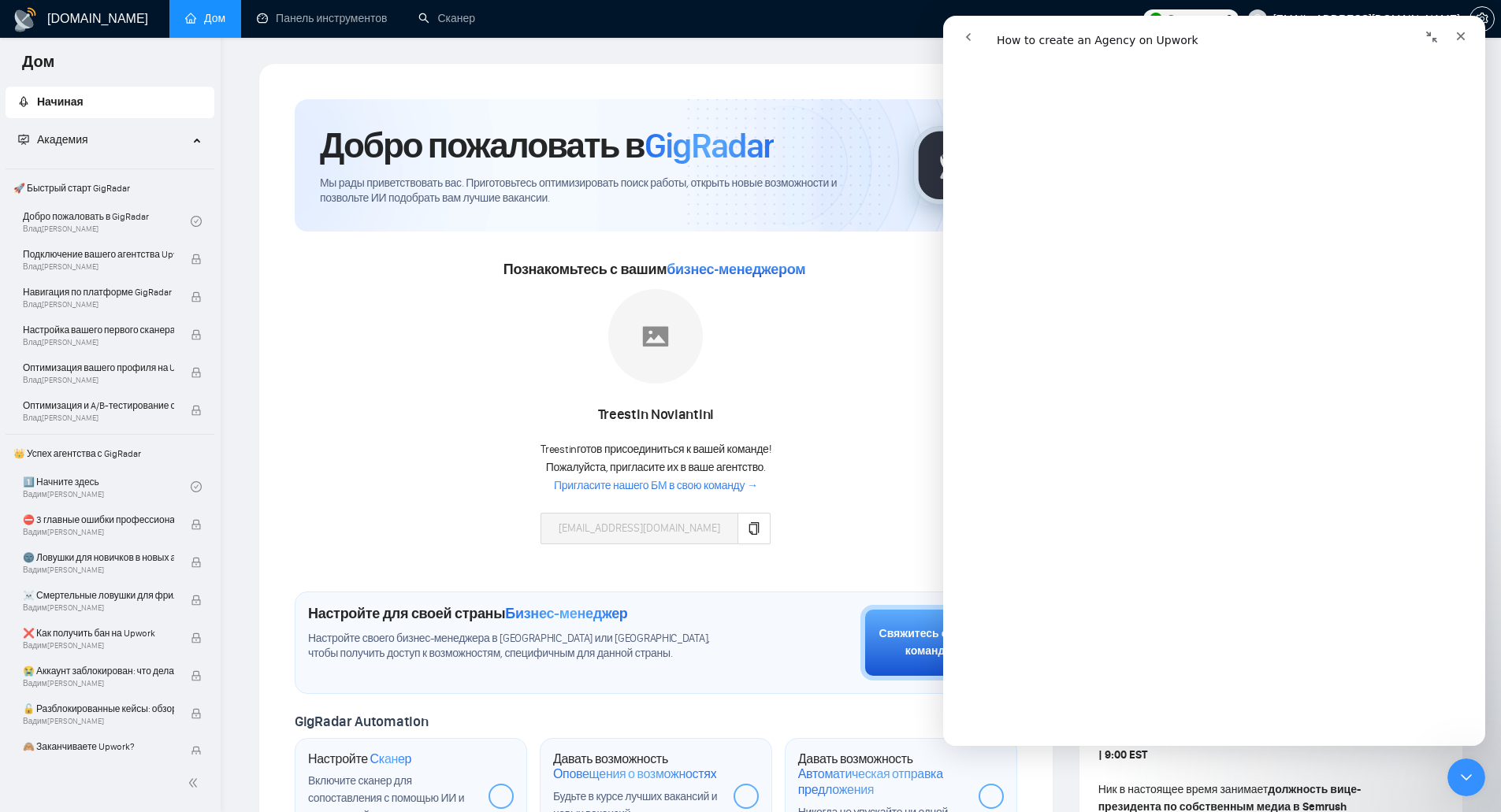
scroll to position [78, 0]
click at [759, 524] on icon "копия" at bounding box center [754, 528] width 10 height 13
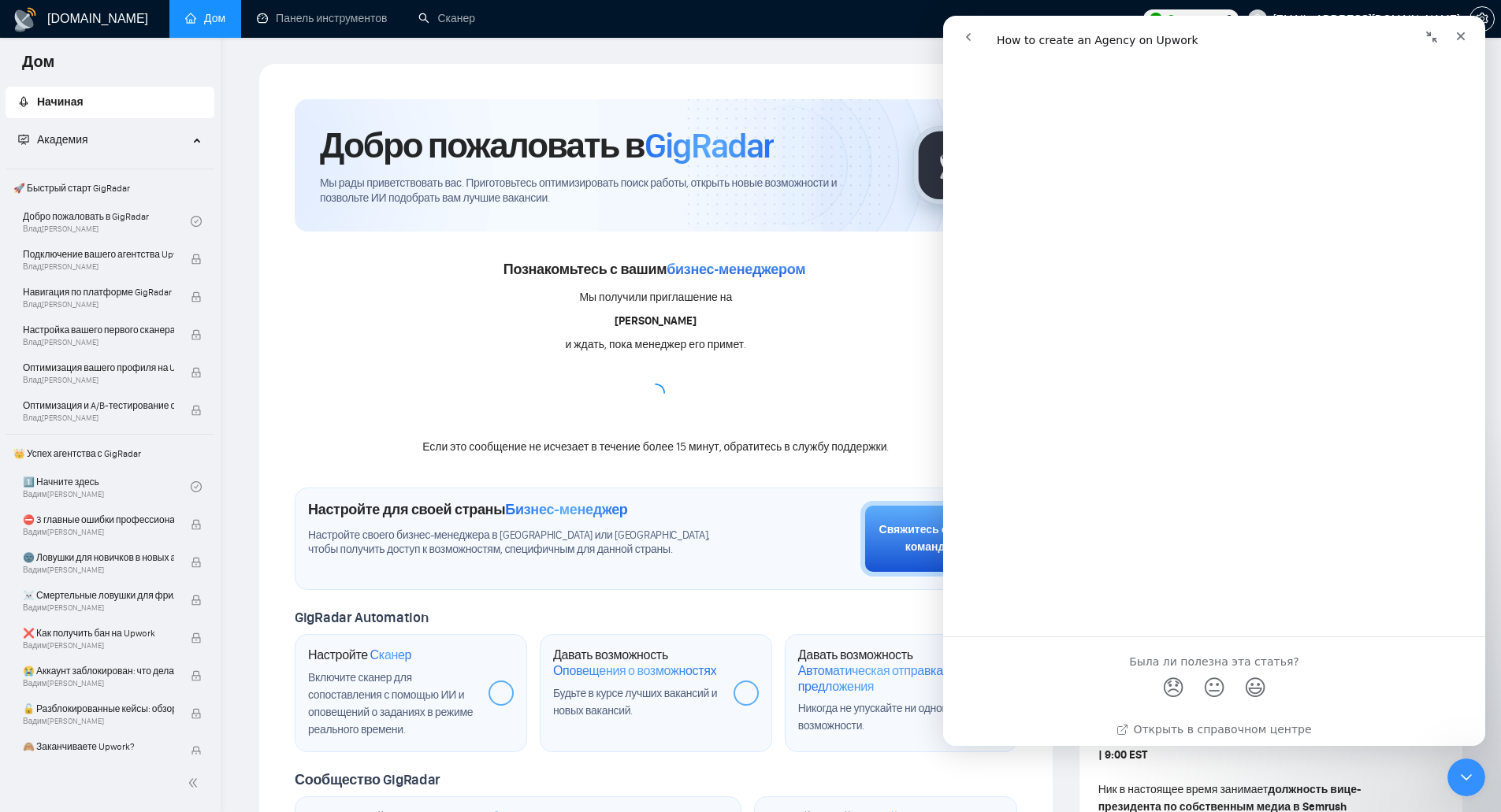
scroll to position [1091, 0]
click at [1466, 39] on icon "Закрыть" at bounding box center [1461, 36] width 13 height 13
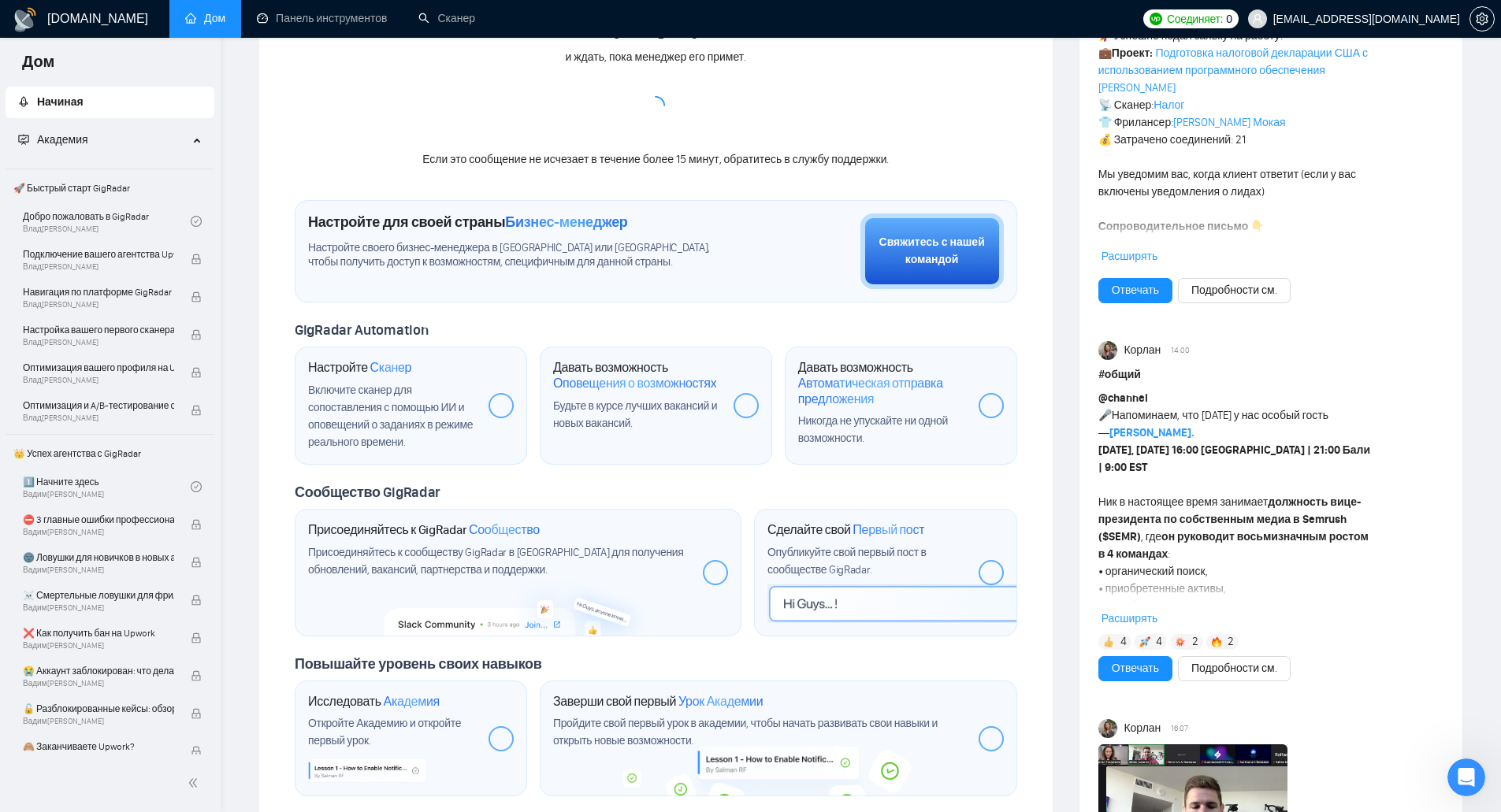
scroll to position [315, 0]
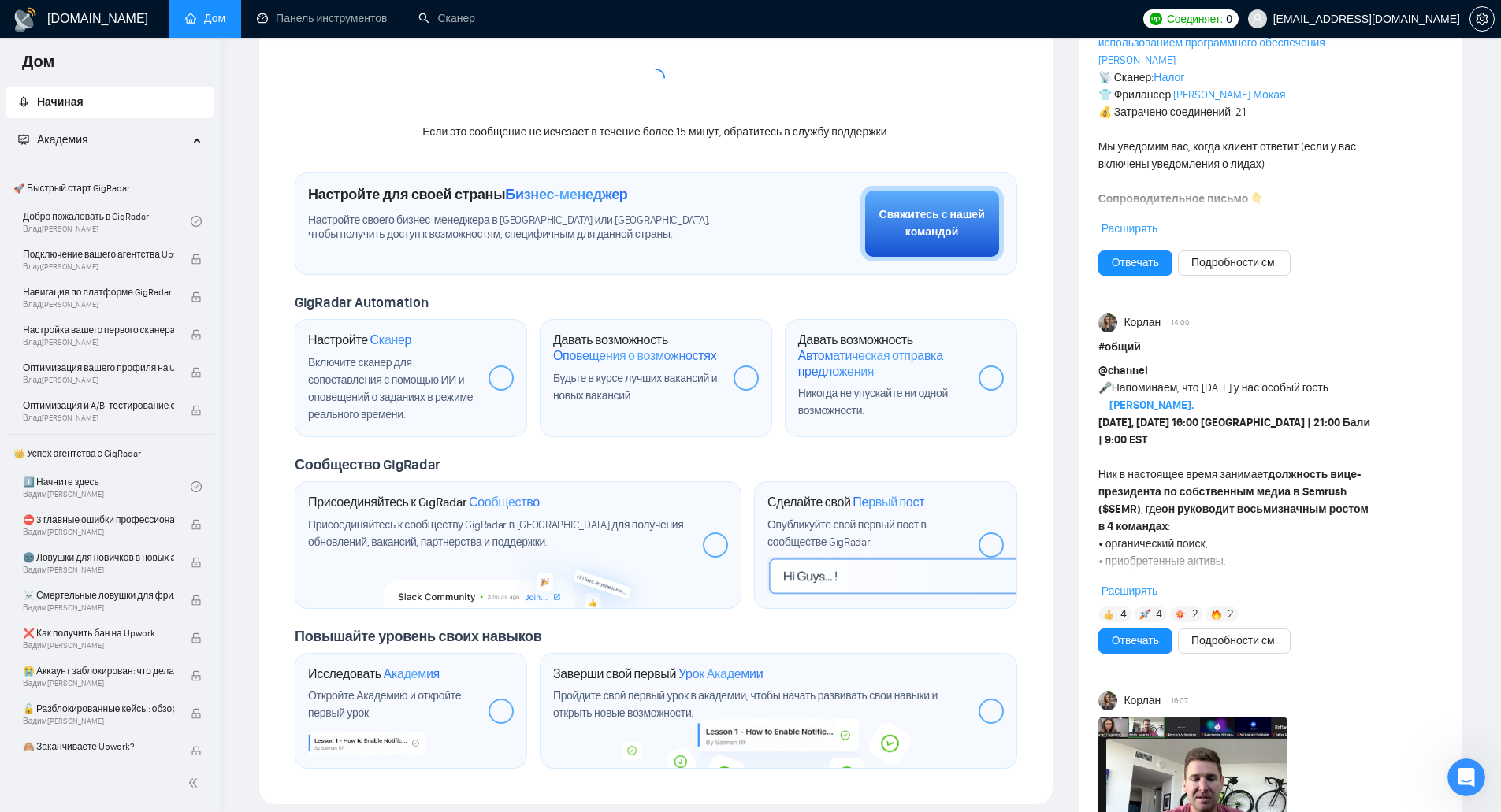
click at [414, 350] on div "Настройте Сканер Включите сканер для сопоставления с помощью ИИ и оповещений о …" at bounding box center [392, 377] width 168 height 91
click at [110, 492] on link "1️⃣ Начните здесь [PERSON_NAME]" at bounding box center [107, 487] width 168 height 35
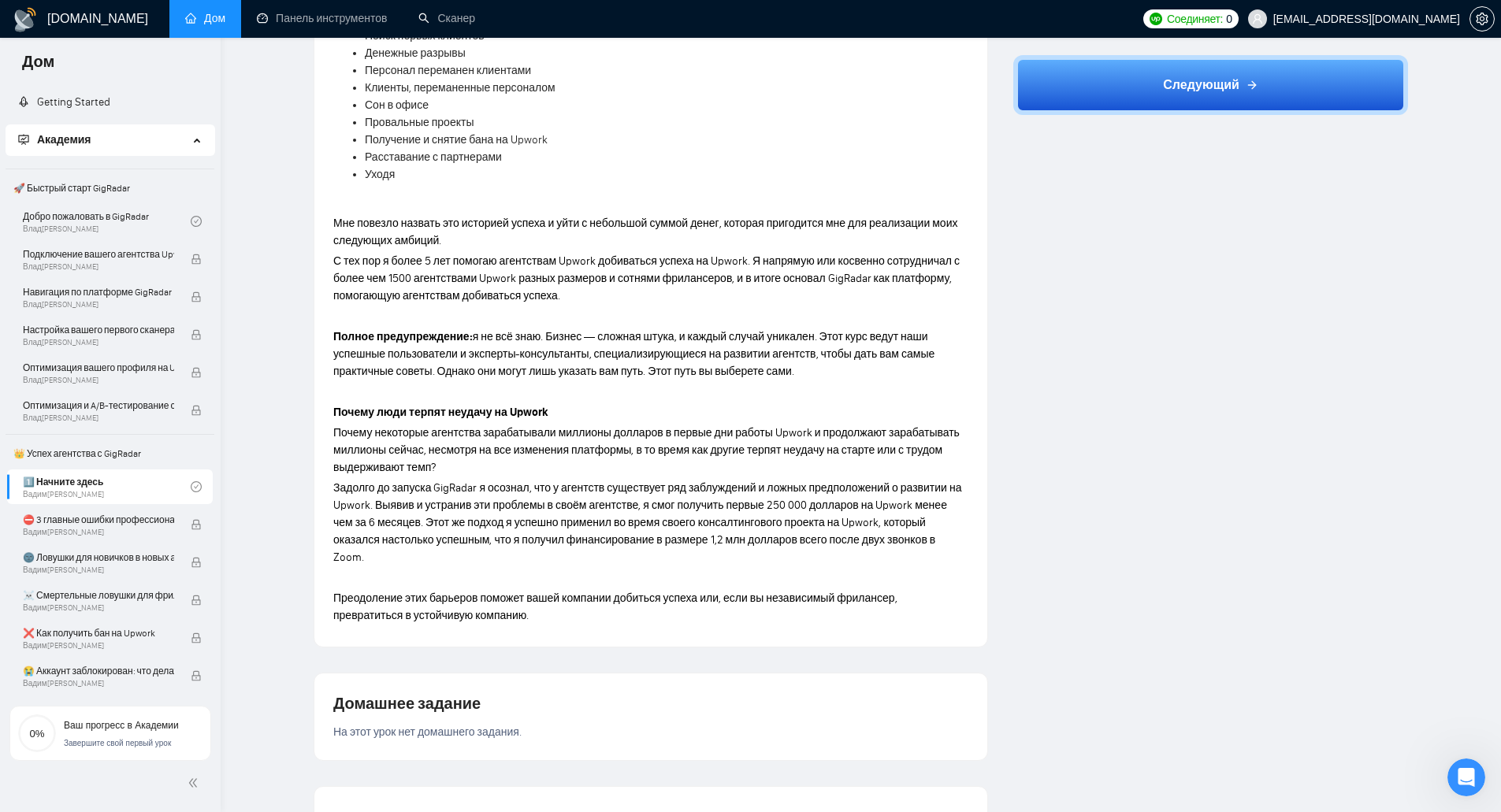
scroll to position [925, 0]
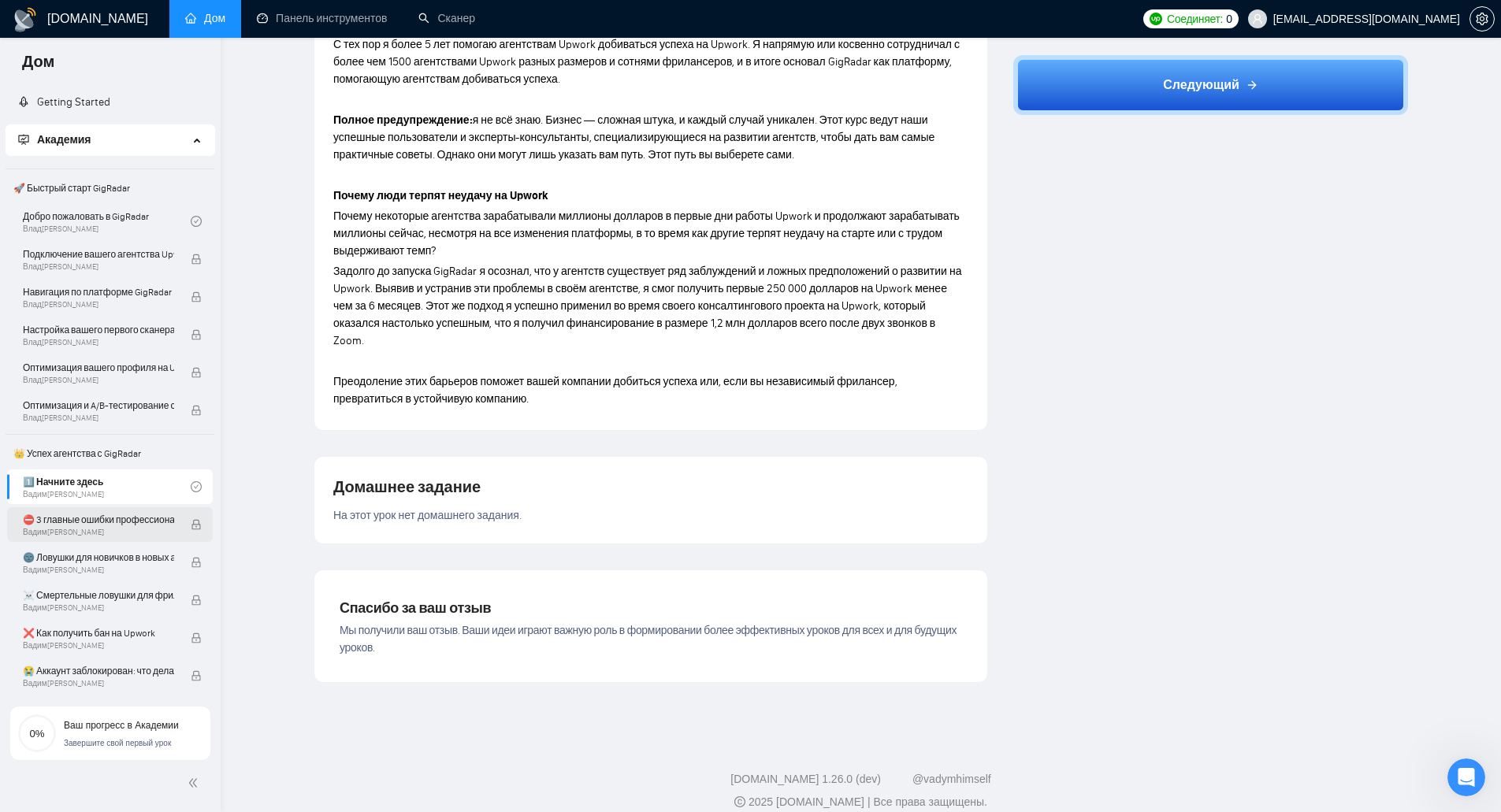
click at [163, 515] on font "⛔ 3 главные ошибки профессиональных агентств" at bounding box center [132, 520] width 218 height 11
click at [30, 521] on font "⛔ 3 главные ошибки профессиональных агентств" at bounding box center [132, 520] width 218 height 11
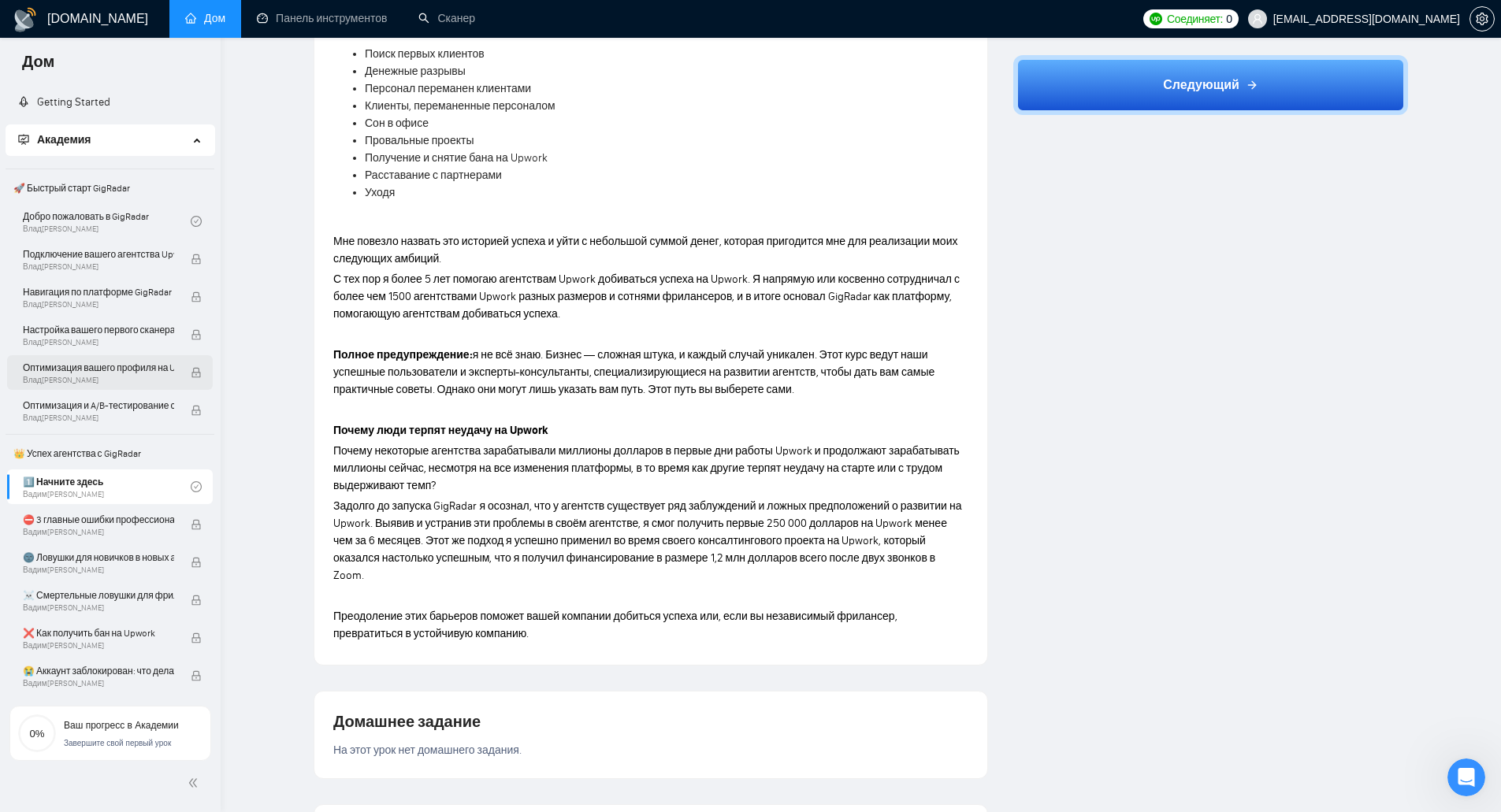
scroll to position [689, 0]
click at [127, 218] on link "Добро пожаловать в GigRadar Влад Тиминский" at bounding box center [107, 221] width 168 height 35
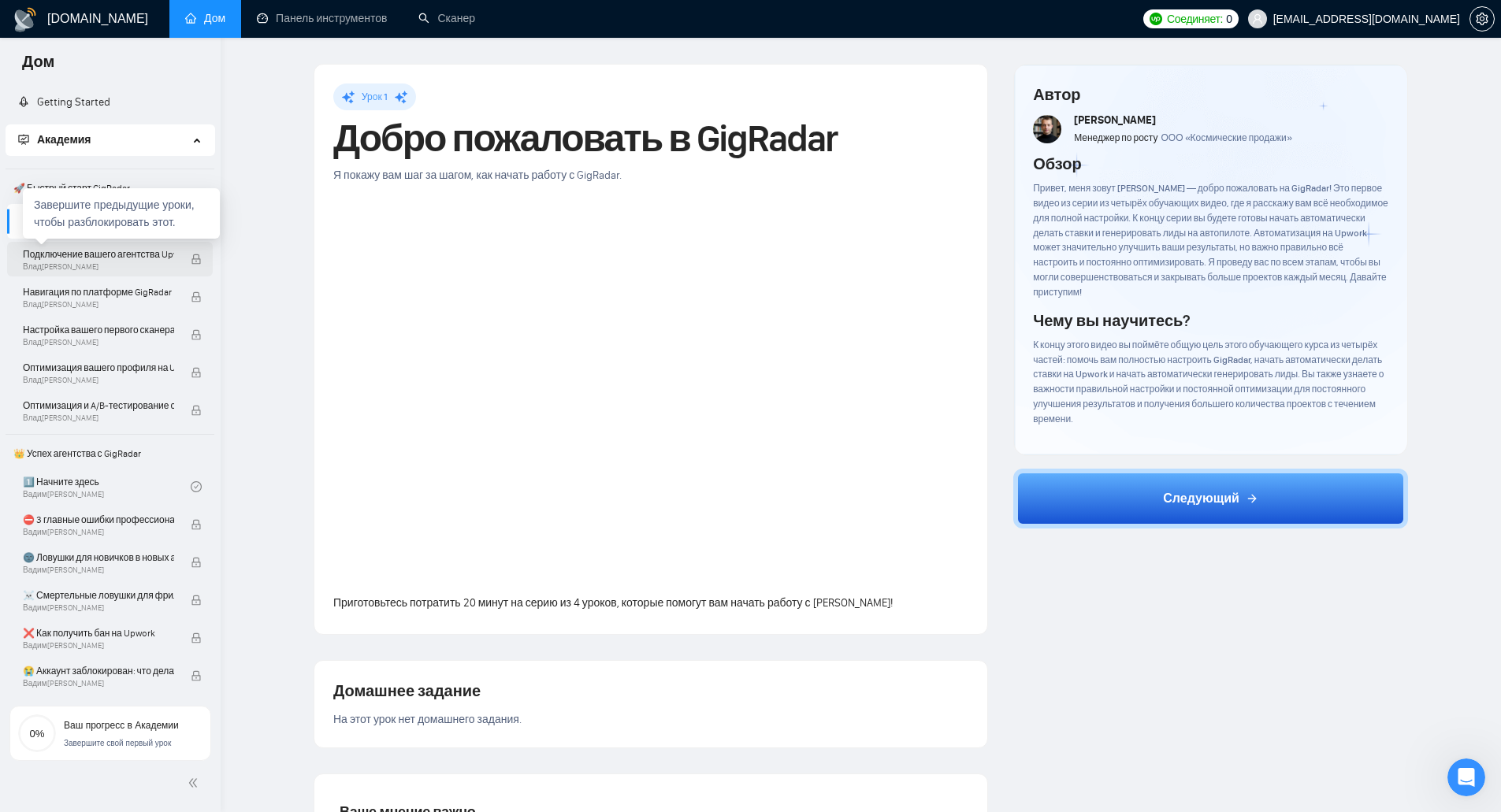
click at [141, 257] on font "Подключение вашего агентства Upwork к GigRadar" at bounding box center [130, 254] width 214 height 11
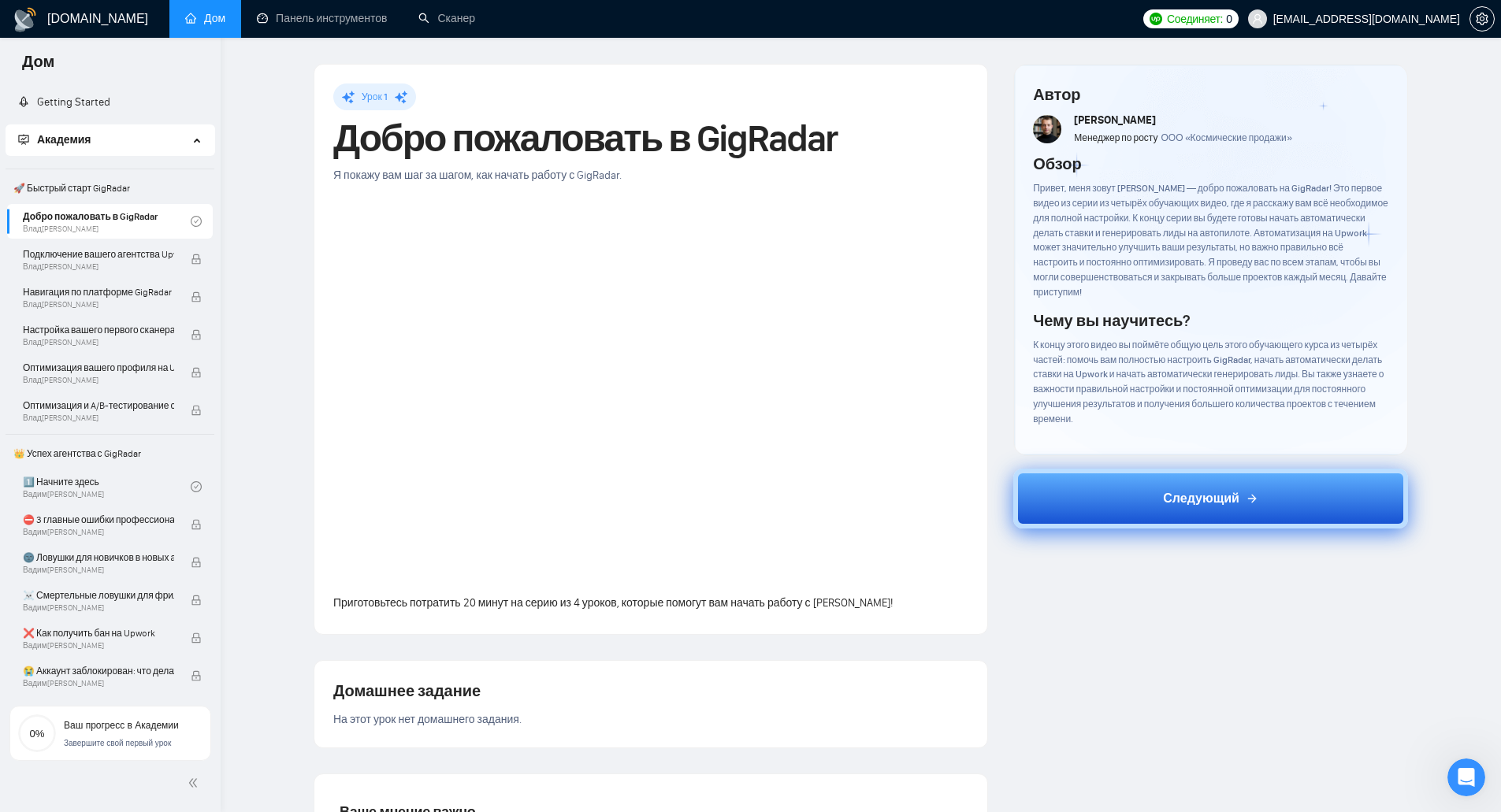
click at [1164, 501] on font "Следующий" at bounding box center [1202, 498] width 77 height 15
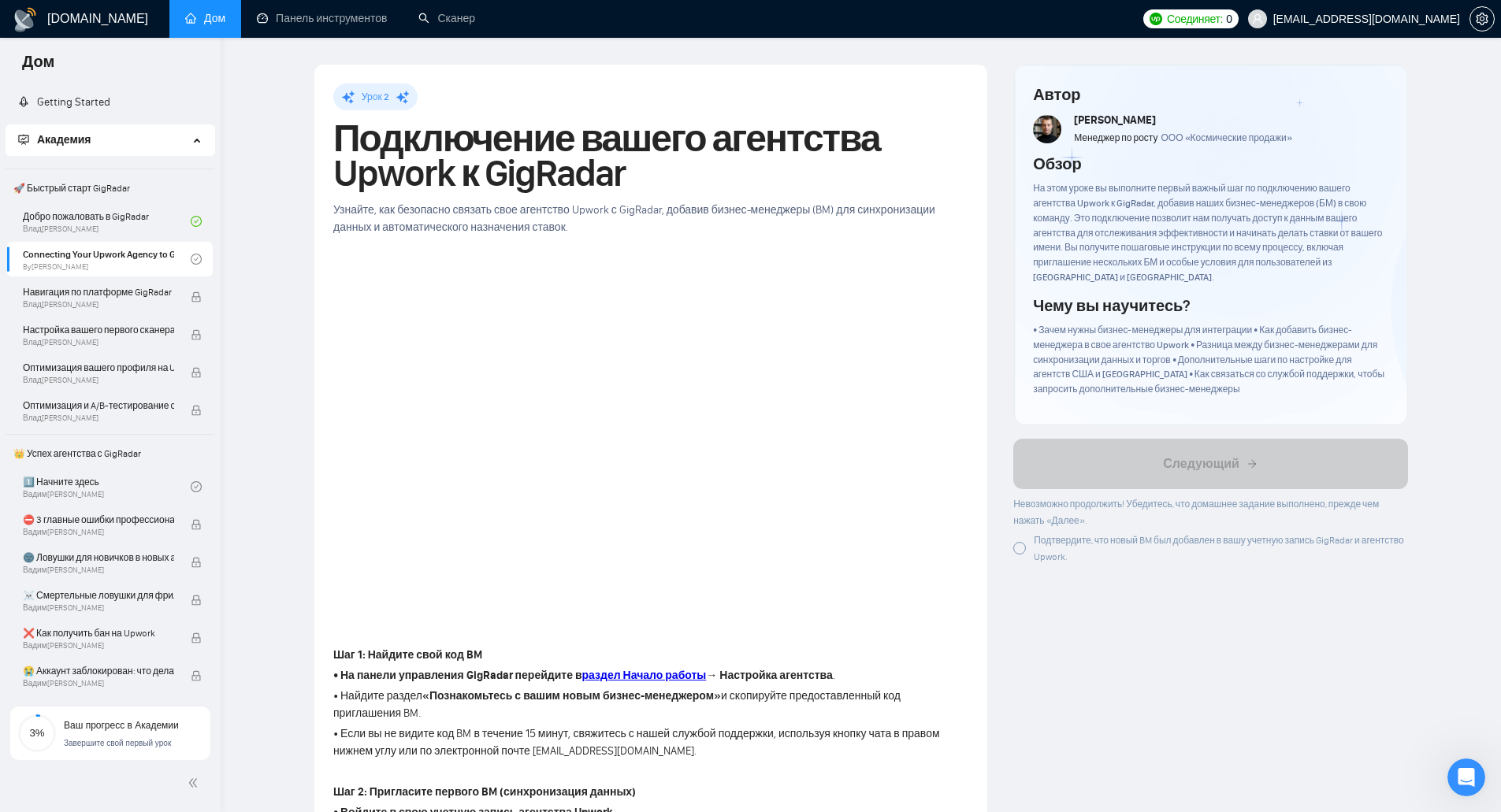
click at [225, 22] on link "Дом" at bounding box center [205, 19] width 40 height 14
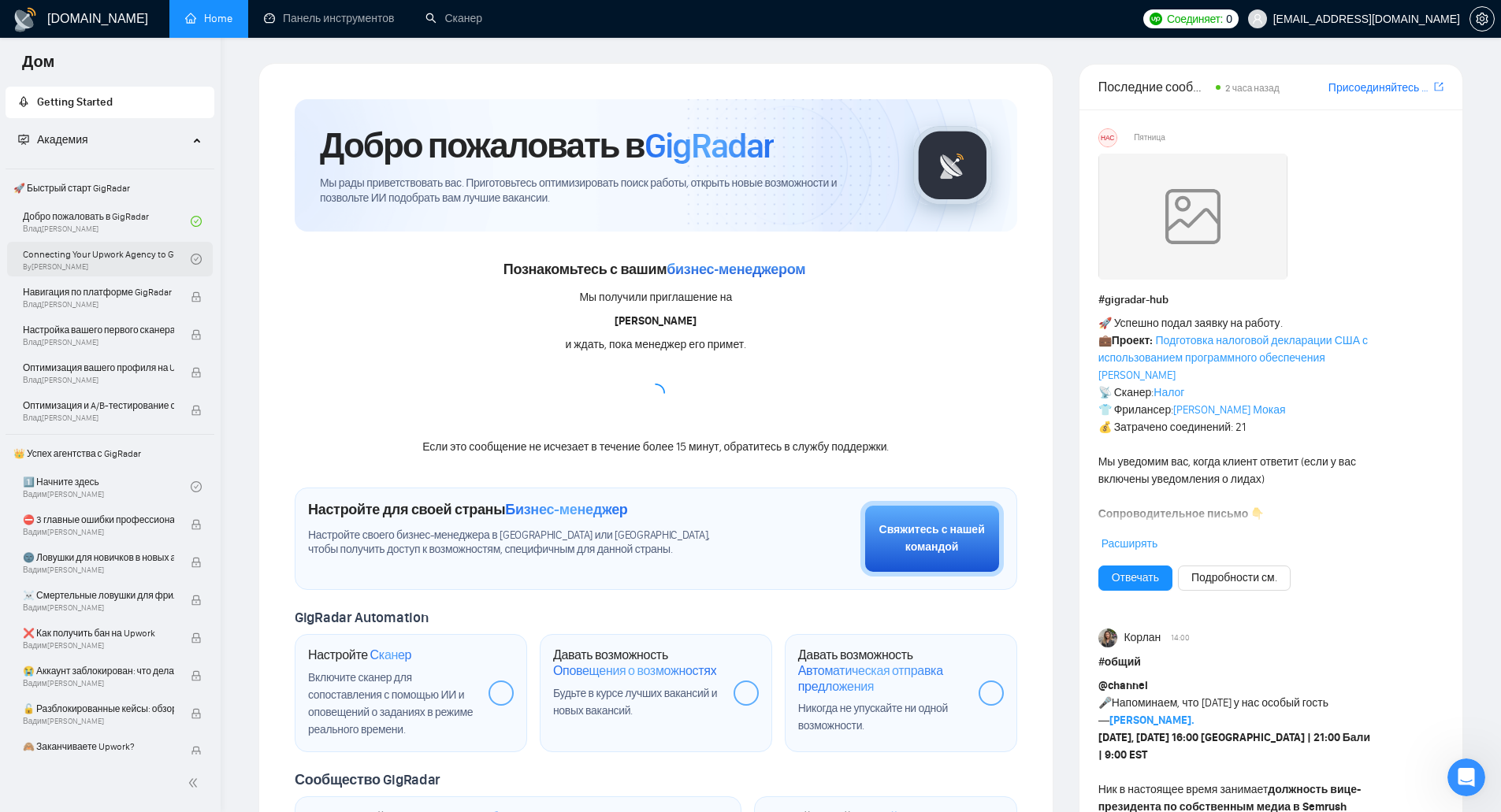
click at [145, 266] on link "Connecting Your Upwork Agency to GigRadar By Vlad Timinsky" at bounding box center [107, 259] width 168 height 35
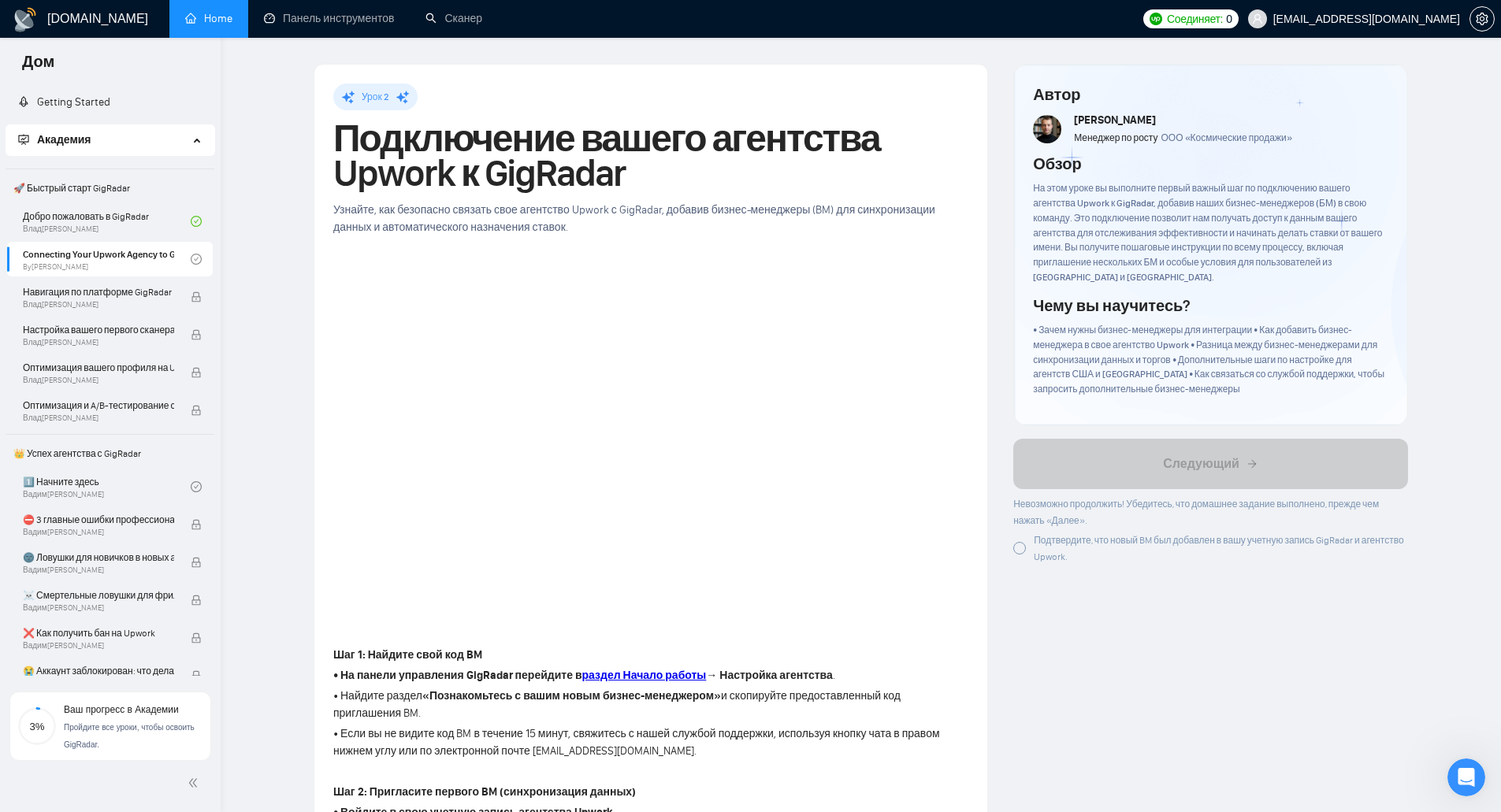
click at [935, 697] on p "• Найдите раздел «Познакомьтесь с вашим новым бизнес-менеджером» и скопируйте п…" at bounding box center [650, 705] width 635 height 35
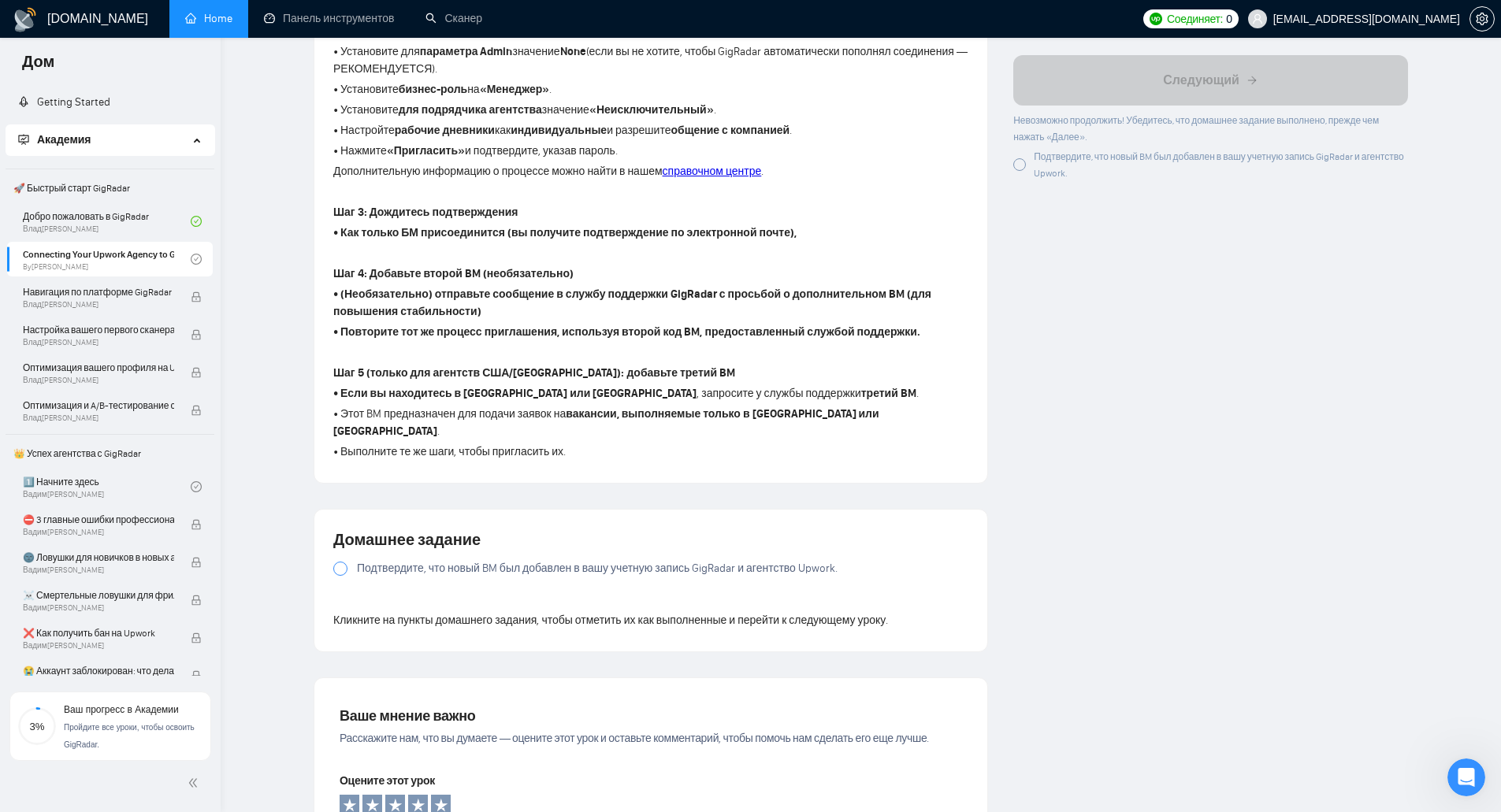
scroll to position [867, 0]
click at [675, 559] on font "Подтвердите, что новый BM был добавлен в вашу учетную запись GigRadar и агентст…" at bounding box center [598, 566] width 481 height 14
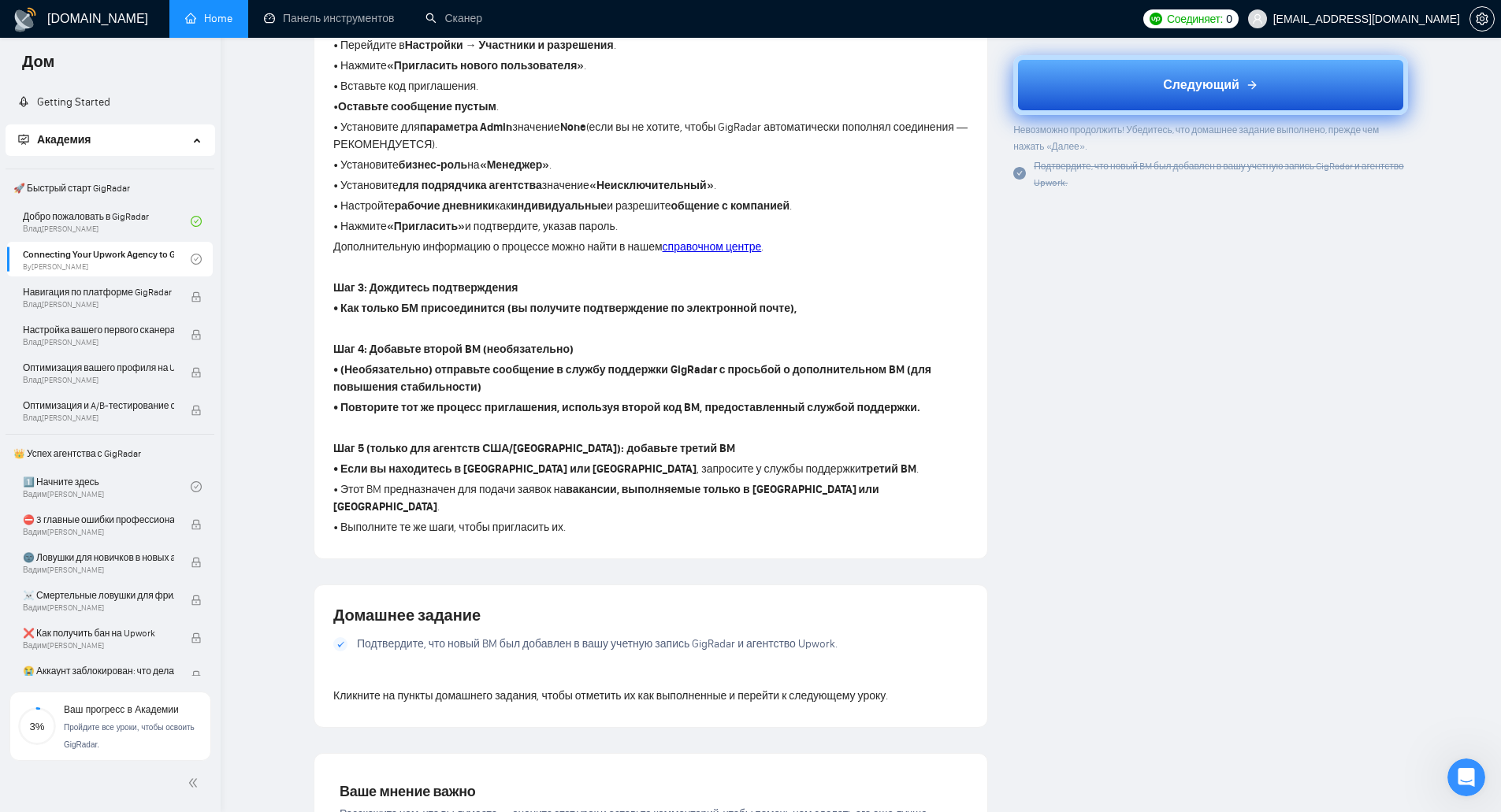
click at [1165, 83] on font "Следующий" at bounding box center [1202, 85] width 77 height 15
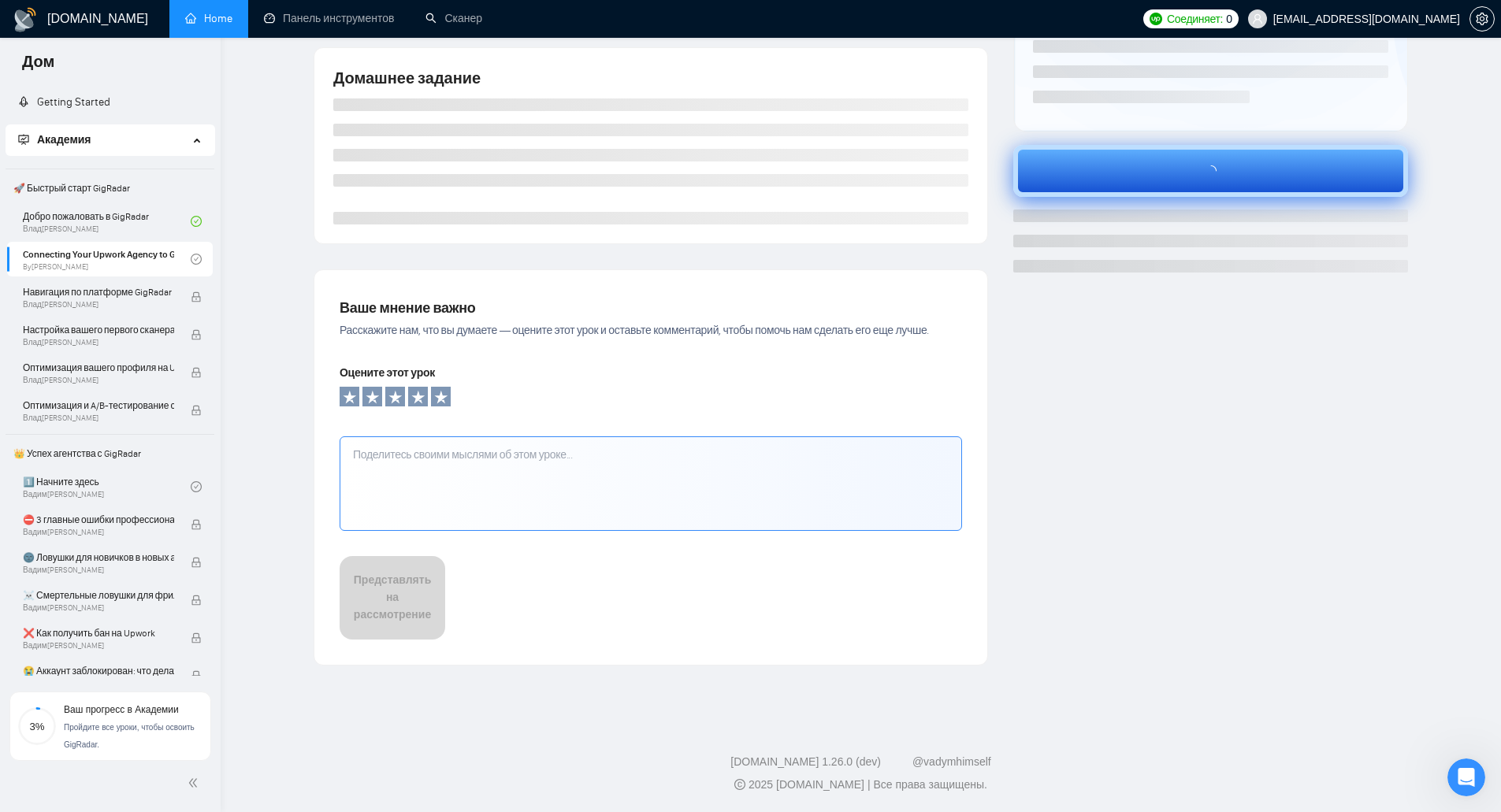
scroll to position [296, 0]
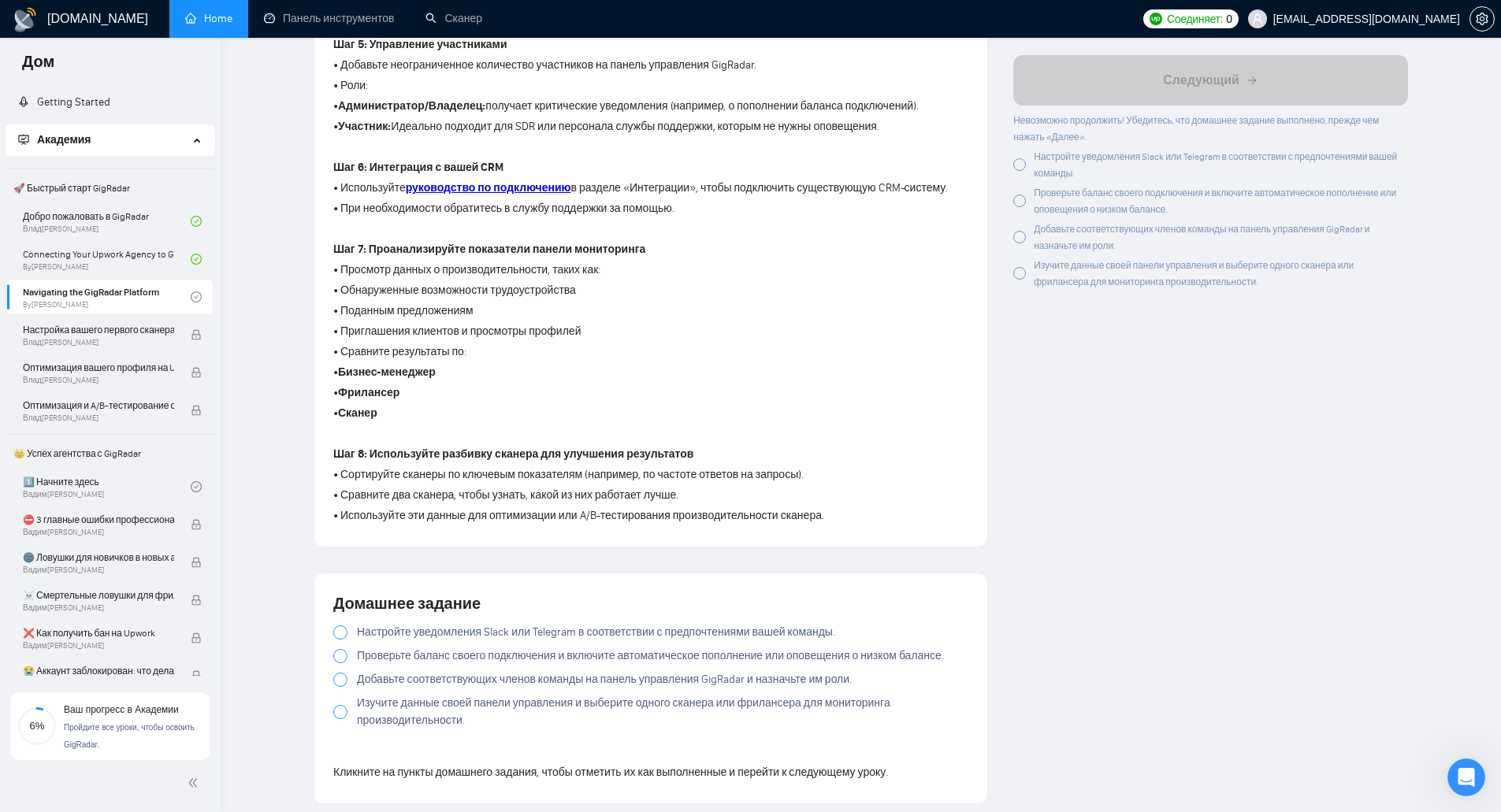
scroll to position [1024, 0]
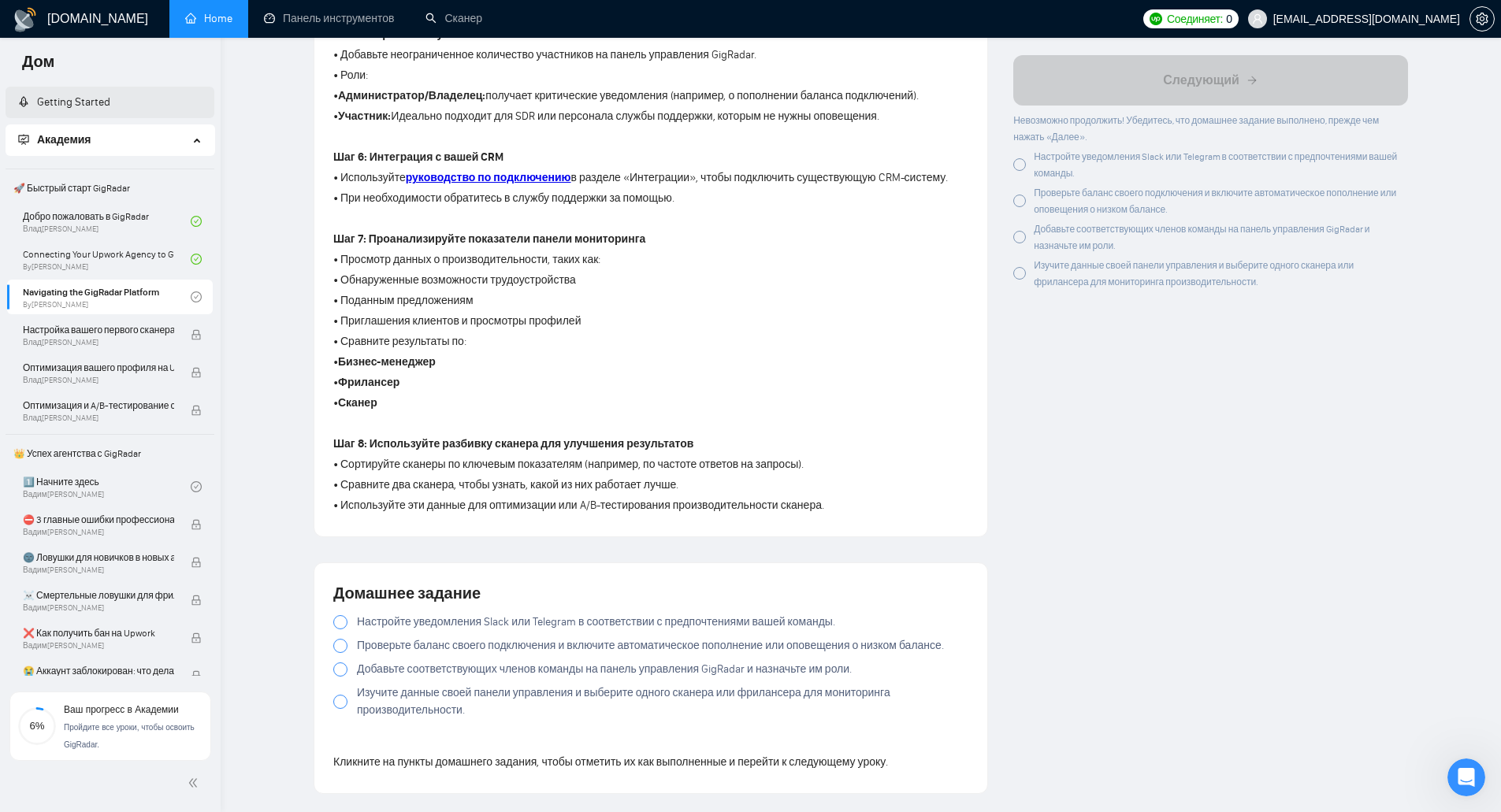
click at [61, 103] on link "Getting Started" at bounding box center [64, 102] width 92 height 14
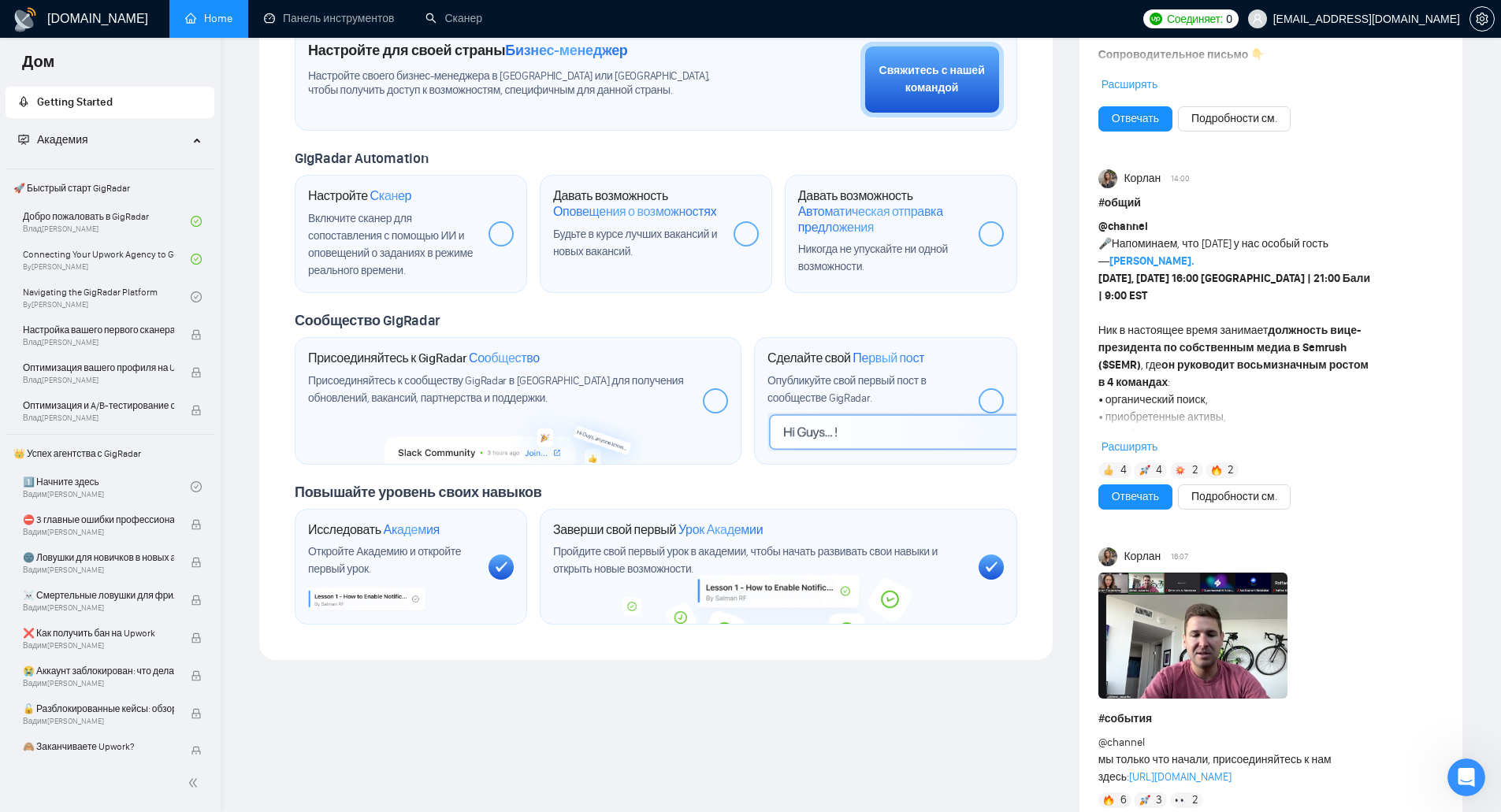
scroll to position [315, 0]
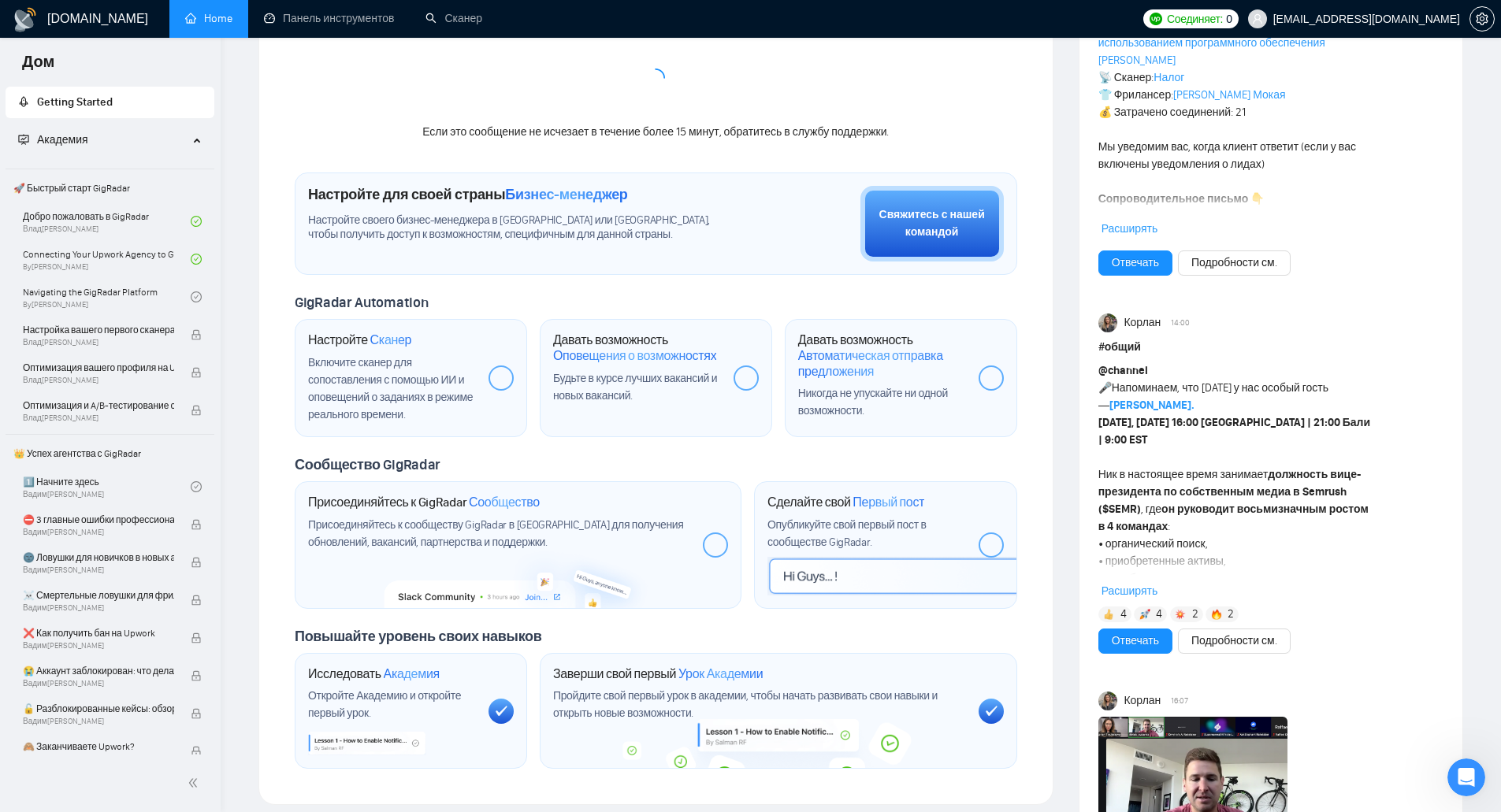
click at [511, 504] on font "Сообщество" at bounding box center [504, 503] width 71 height 15
click at [621, 548] on div "Присоединяйтесь к сообществу GigRadar в Slack для получения обновлений, ваканси…" at bounding box center [499, 534] width 382 height 35
click at [715, 550] on div at bounding box center [716, 545] width 26 height 26
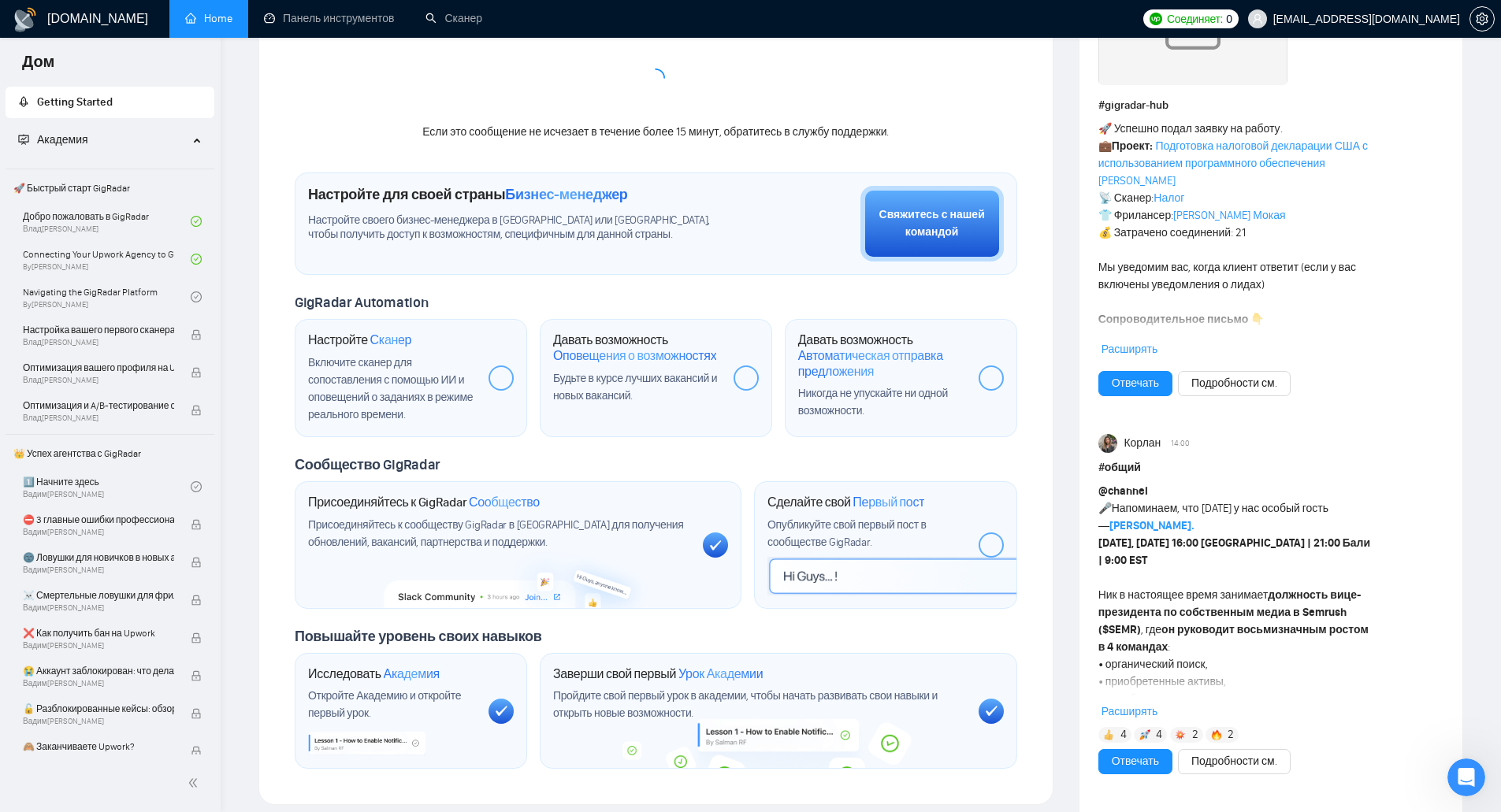
click at [525, 599] on img at bounding box center [517, 576] width 267 height 64
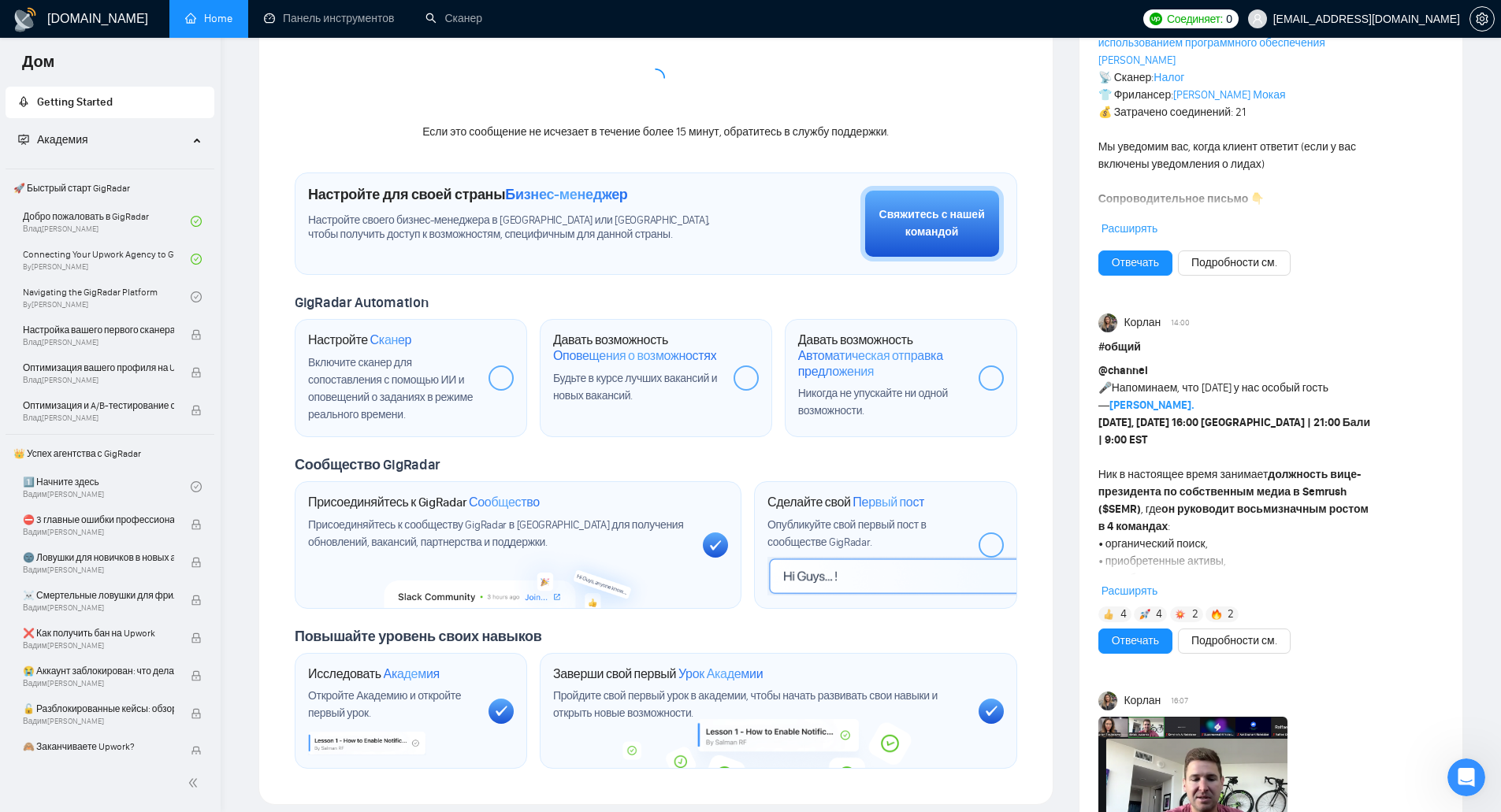
click at [723, 547] on div at bounding box center [716, 545] width 26 height 26
click at [719, 547] on div at bounding box center [716, 545] width 26 height 26
click at [719, 547] on icon at bounding box center [715, 544] width 13 height 11
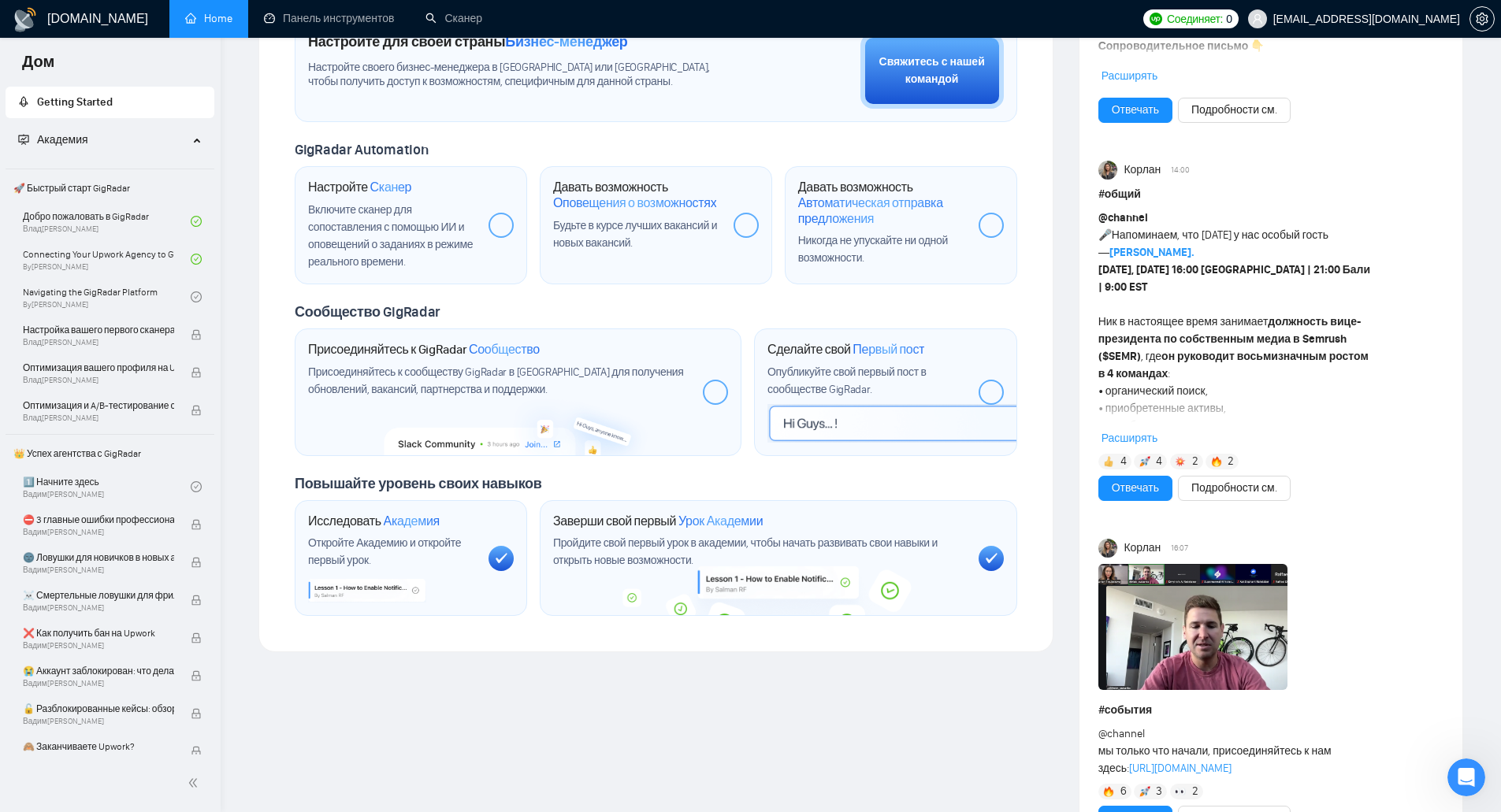
scroll to position [0, 0]
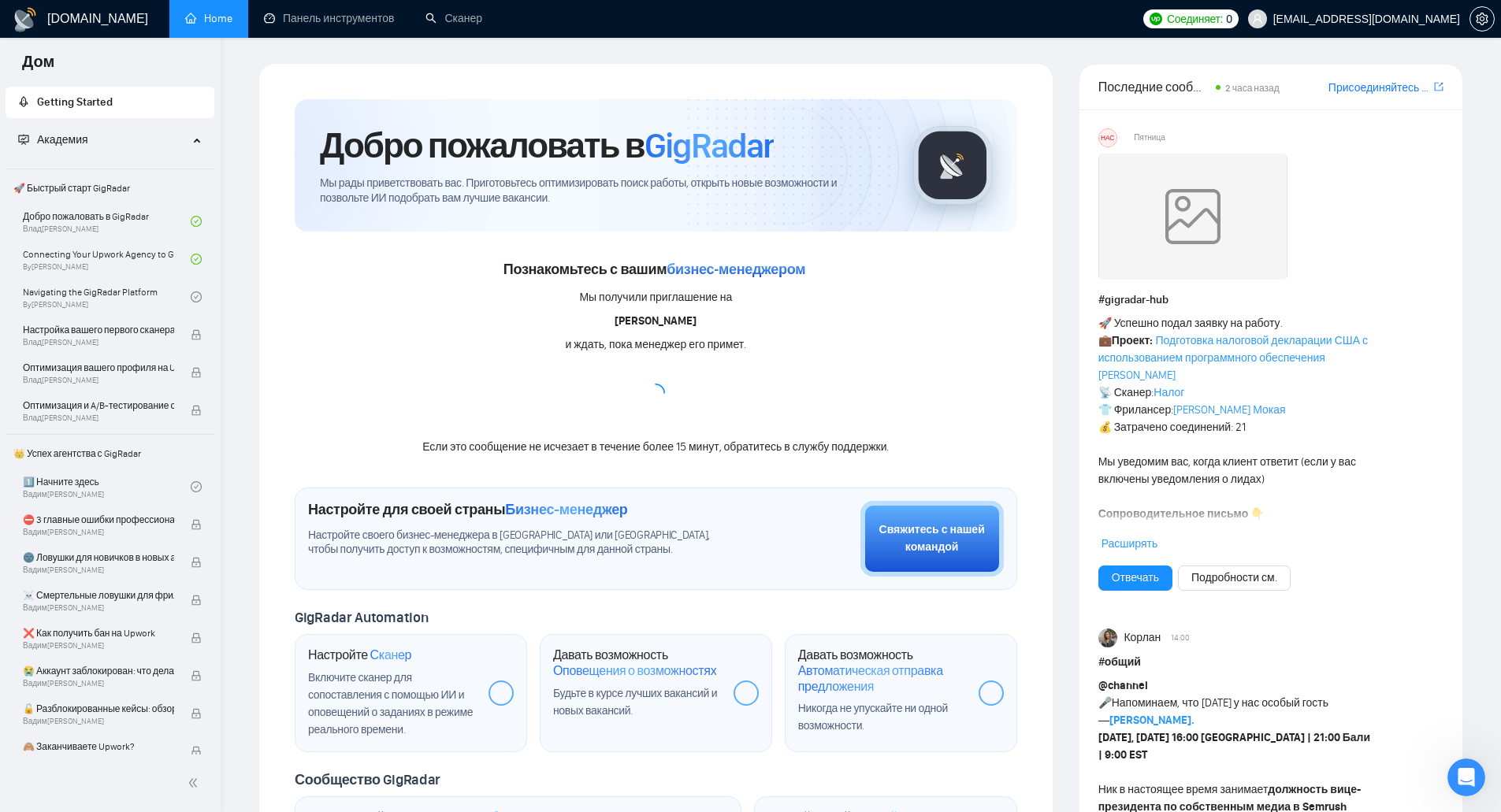
click at [1370, 84] on font "Присоединяйтесь к сообществу GigRadar в Slack" at bounding box center [1487, 88] width 315 height 14
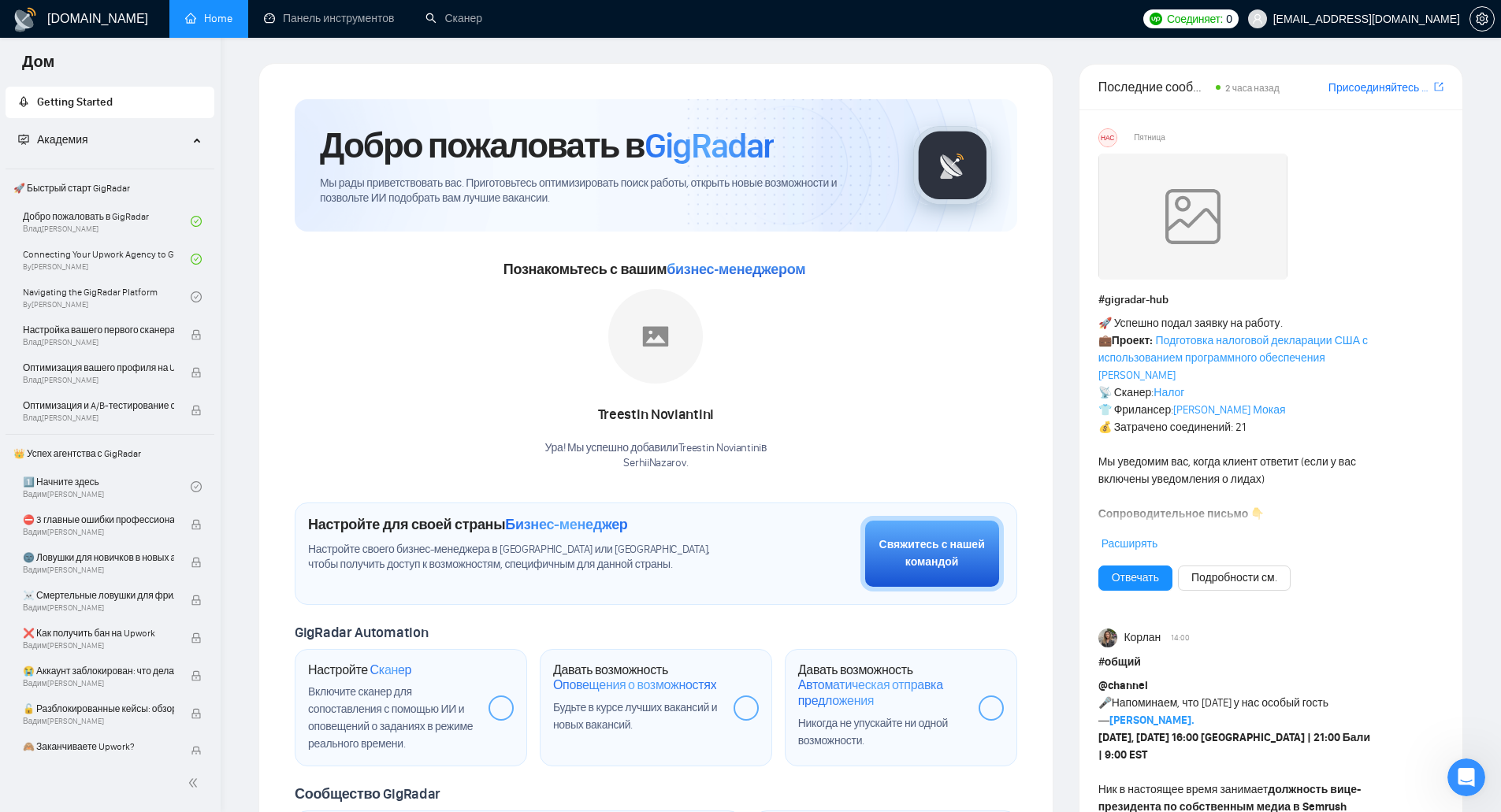
click at [649, 319] on img at bounding box center [655, 336] width 95 height 95
click at [710, 269] on font "бизнес-менеджером" at bounding box center [736, 269] width 139 height 15
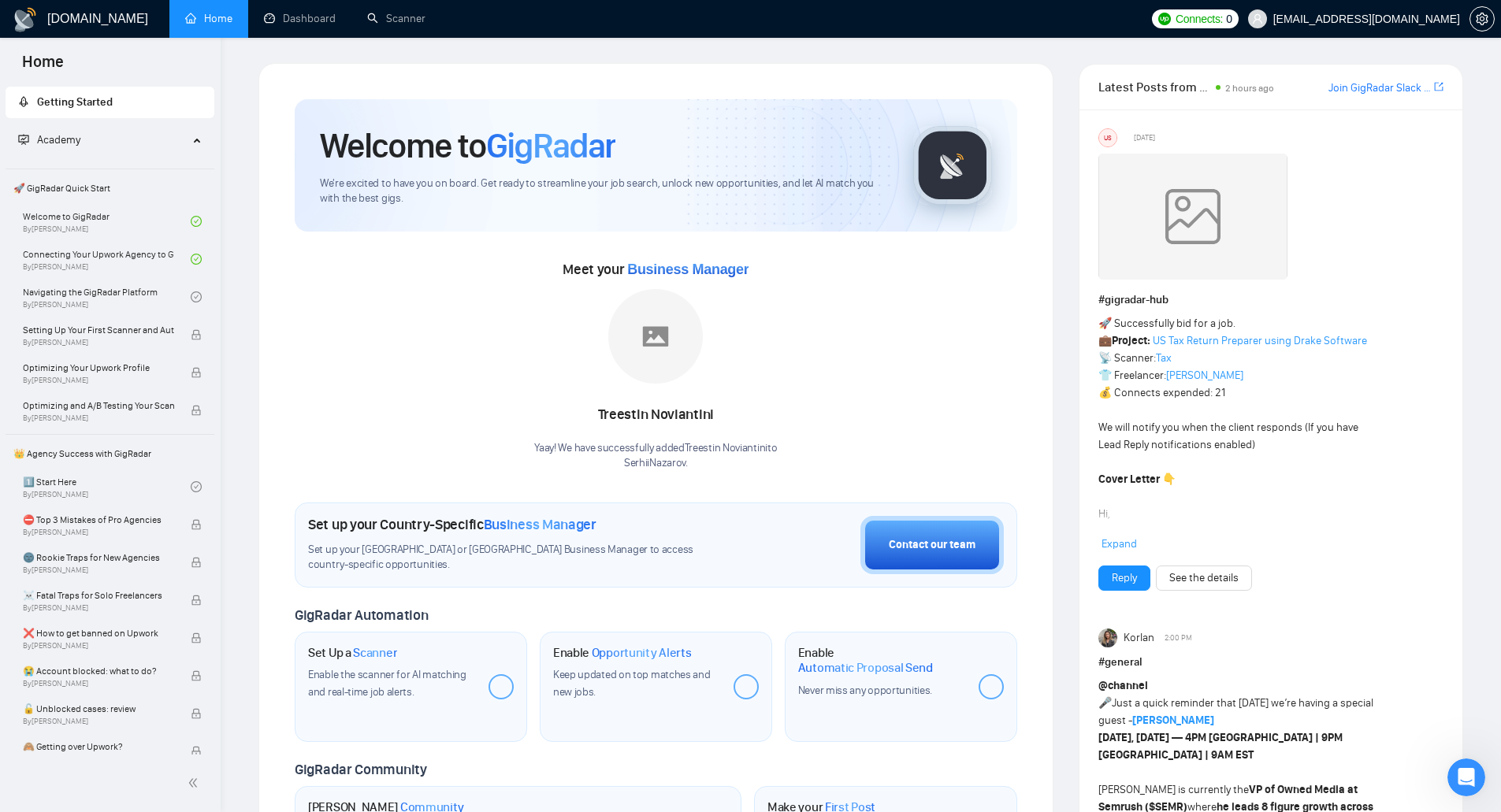
click at [834, 366] on div "Meet your Business Manager Treestin Noviantini Yaay! We have successfully added…" at bounding box center [656, 363] width 723 height 214
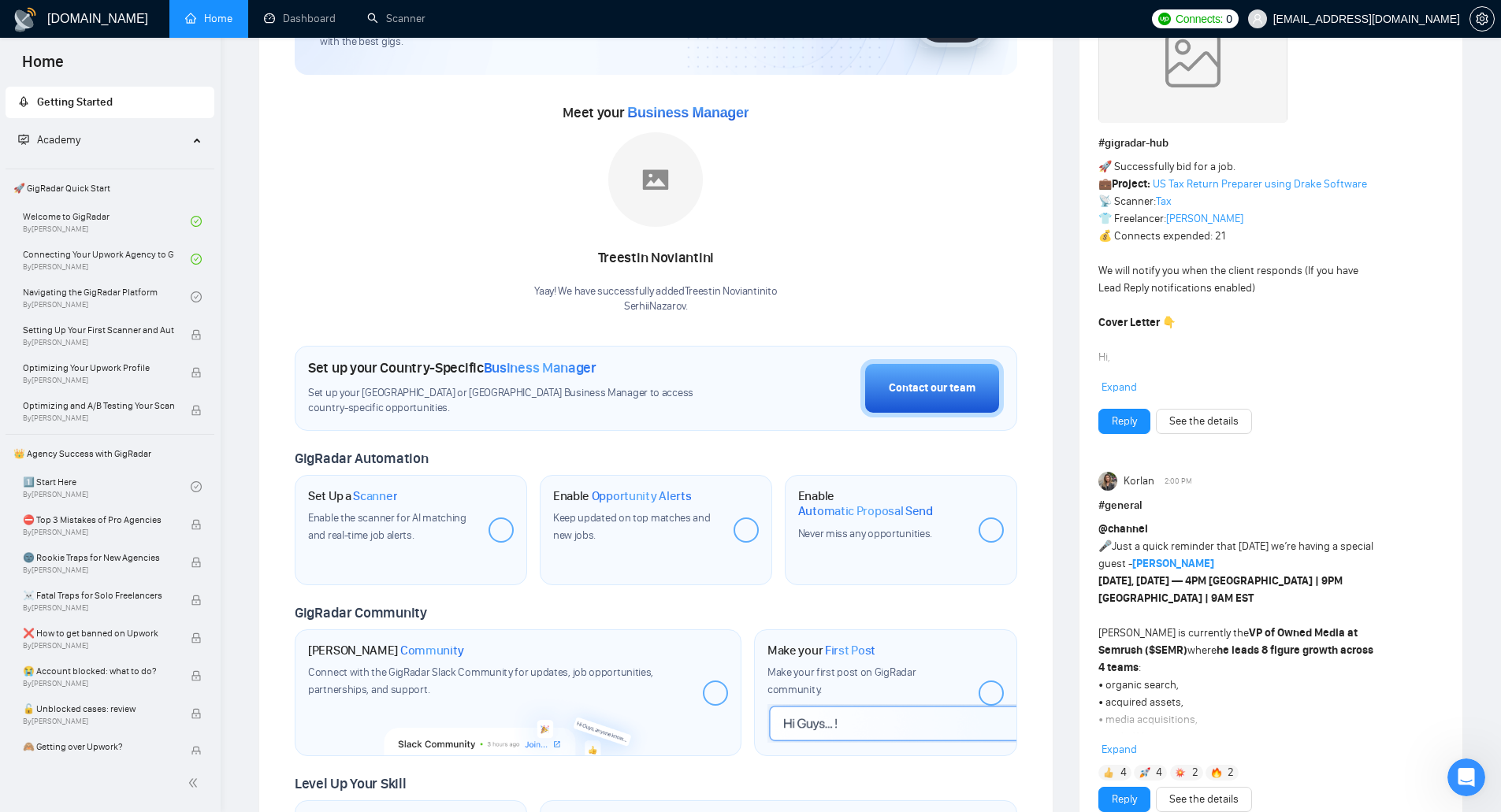
scroll to position [158, 0]
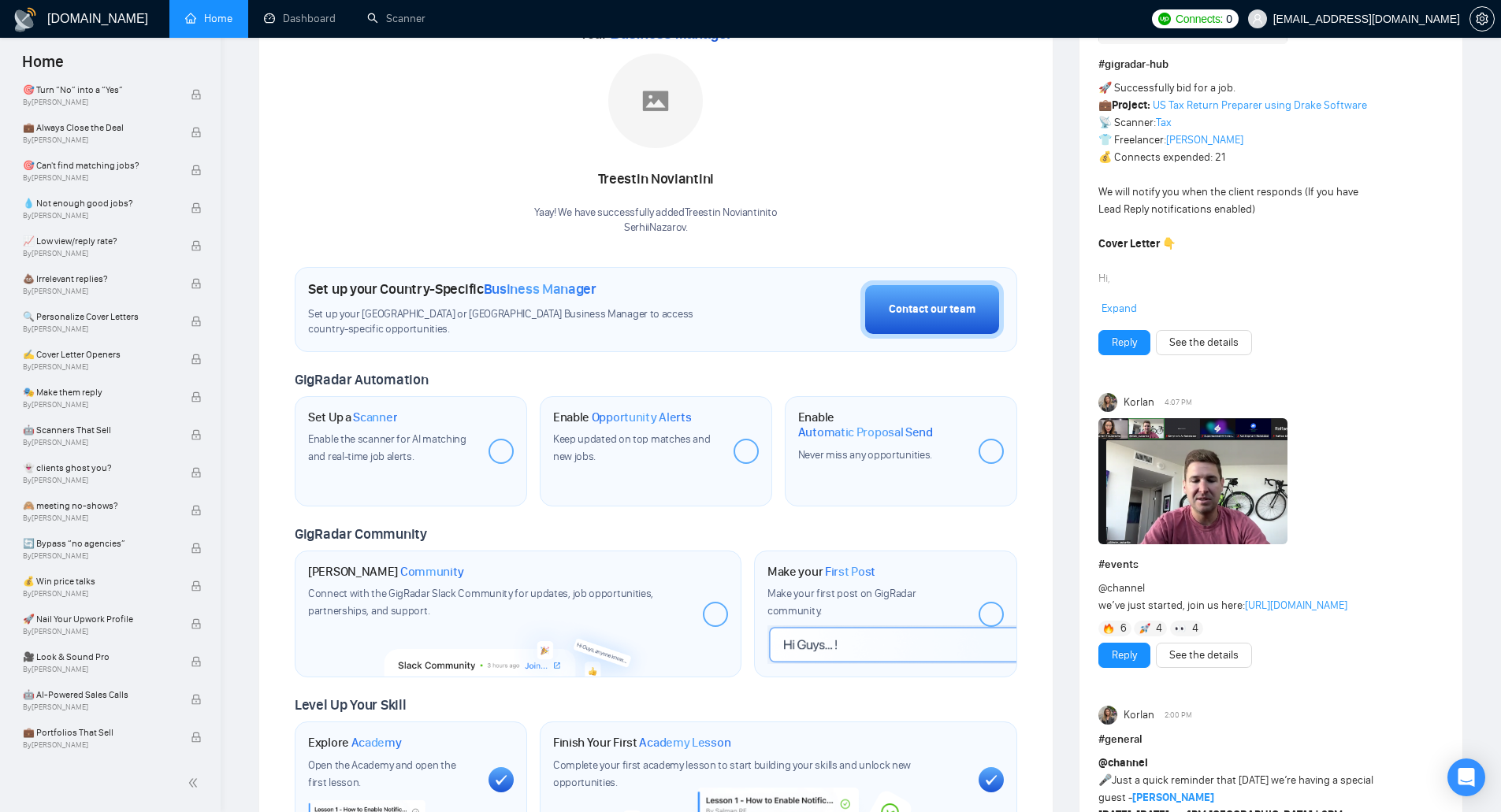
scroll to position [236, 0]
click at [384, 416] on span "Scanner" at bounding box center [375, 417] width 44 height 15
click at [499, 445] on div at bounding box center [501, 451] width 26 height 26
click at [504, 450] on div at bounding box center [501, 451] width 26 height 26
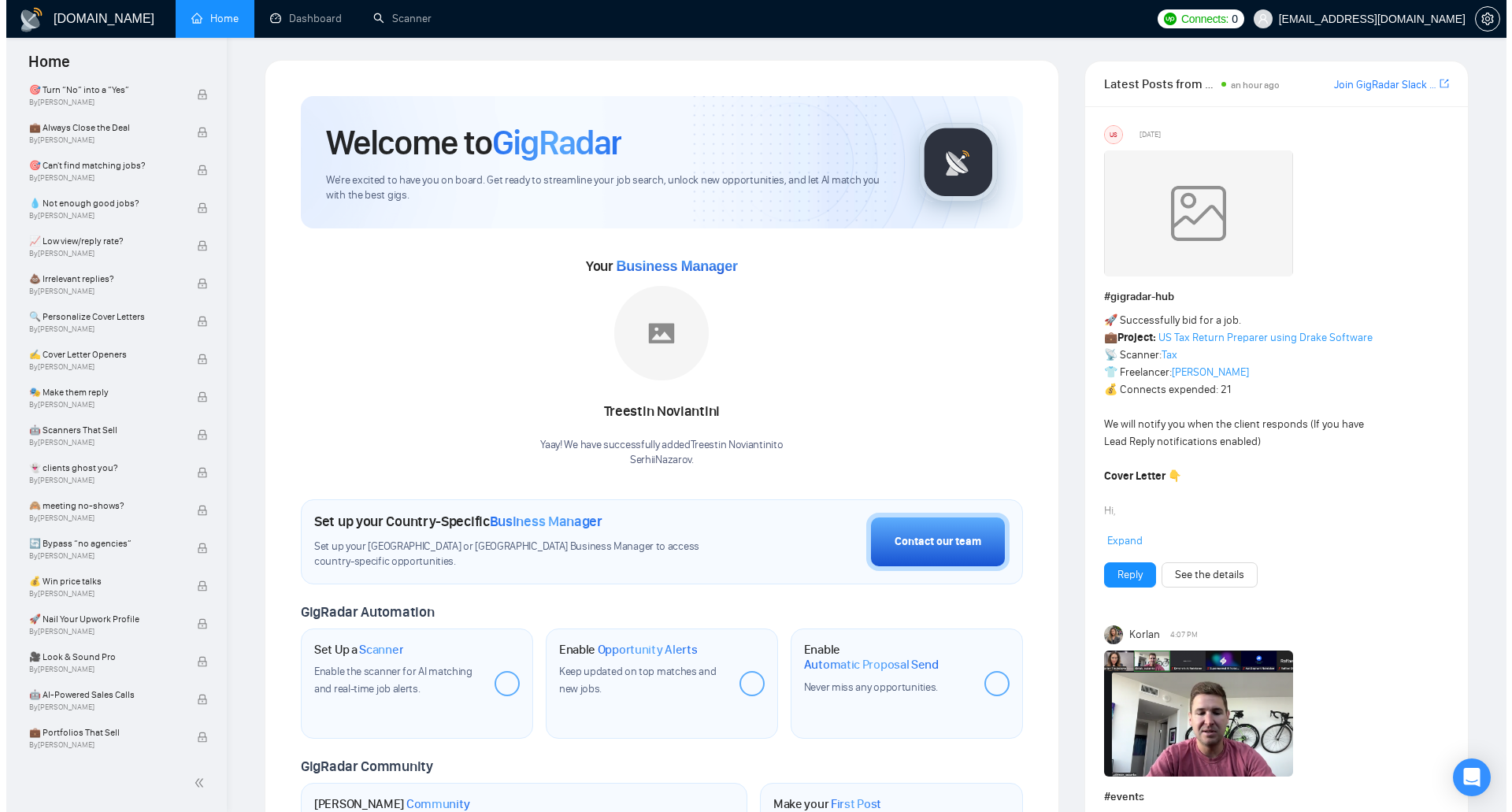
scroll to position [0, 0]
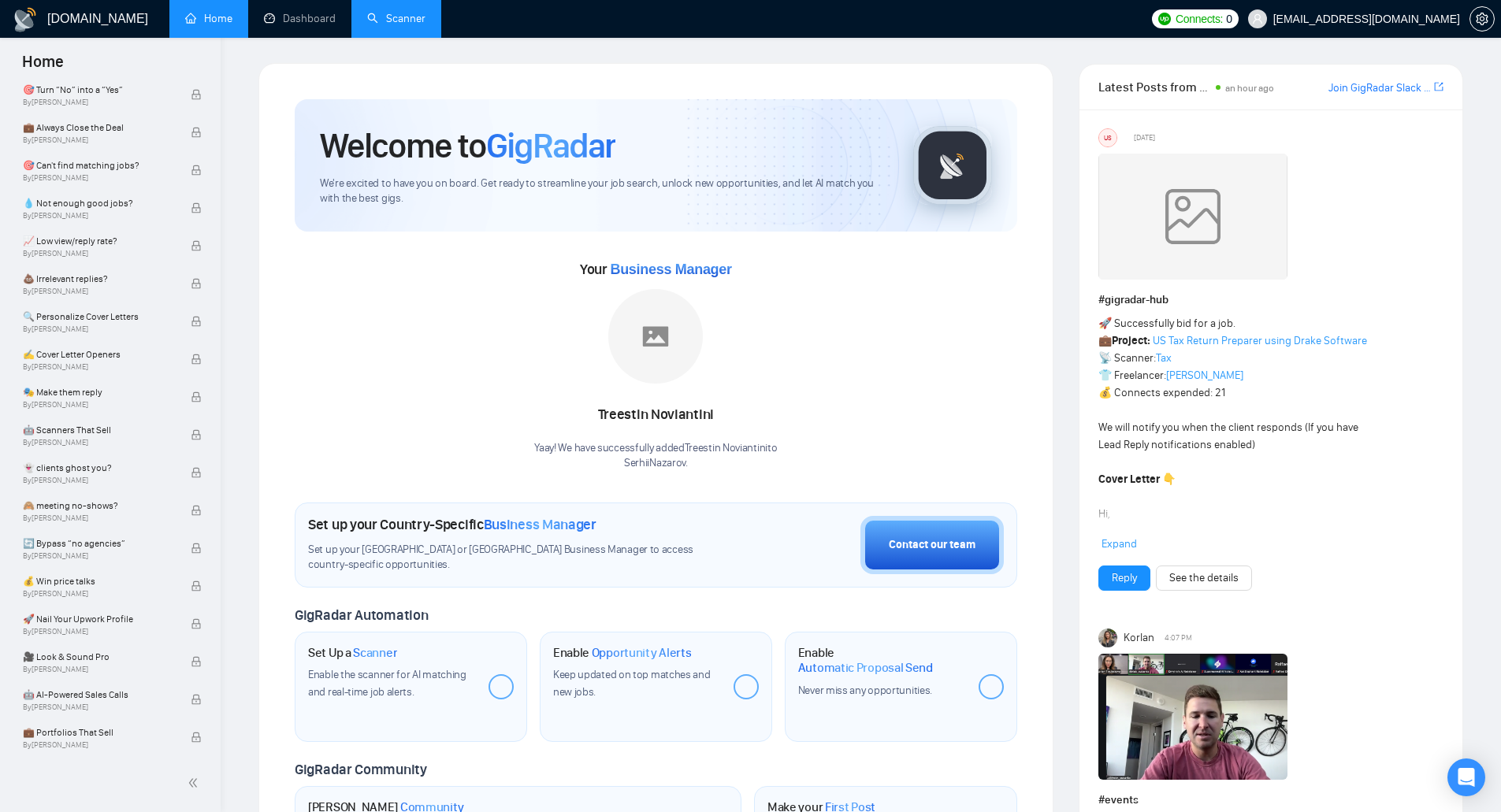
click at [381, 14] on link "Scanner" at bounding box center [396, 19] width 58 height 14
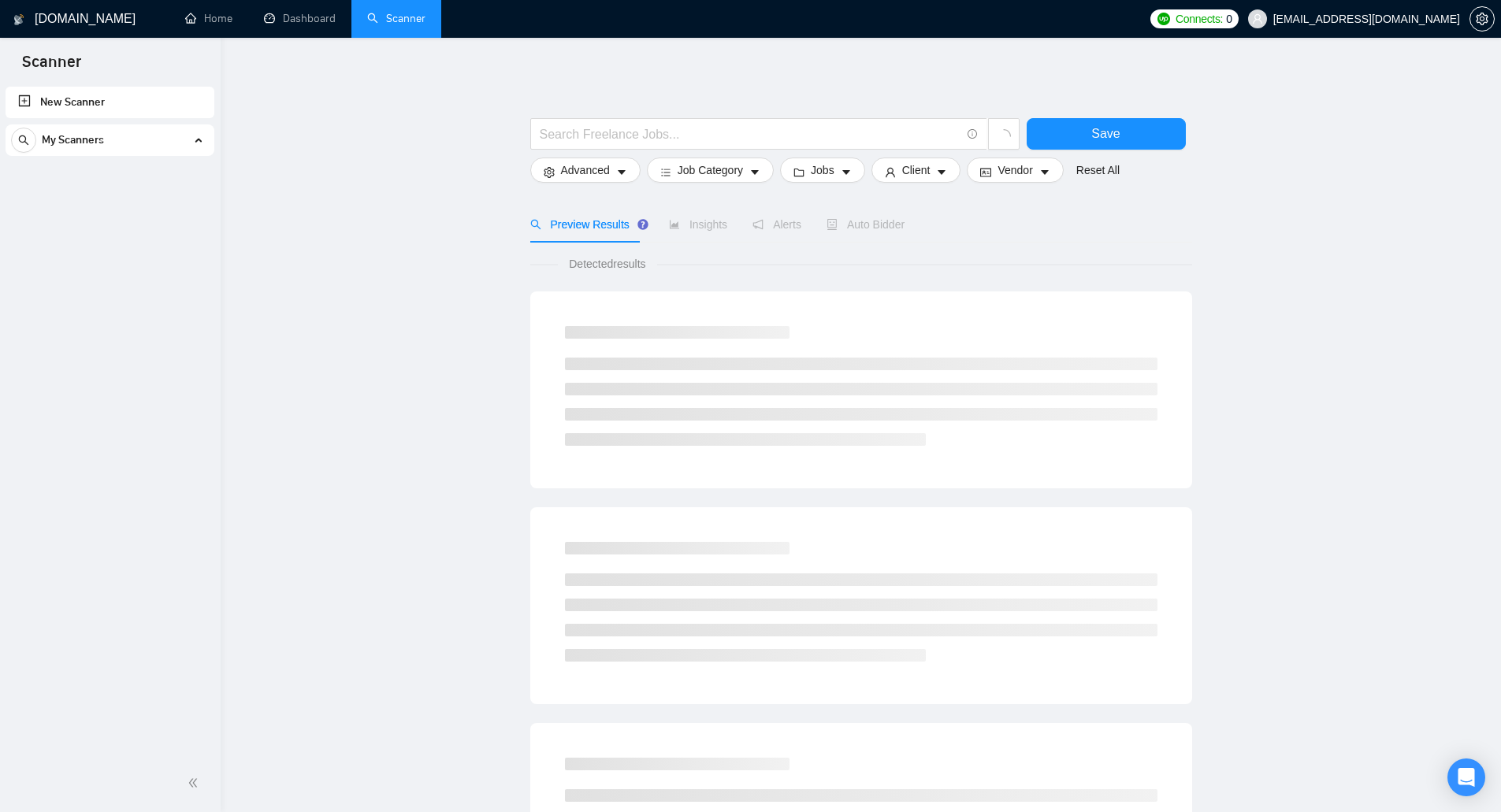
click at [181, 147] on div "My Scanners" at bounding box center [110, 140] width 198 height 32
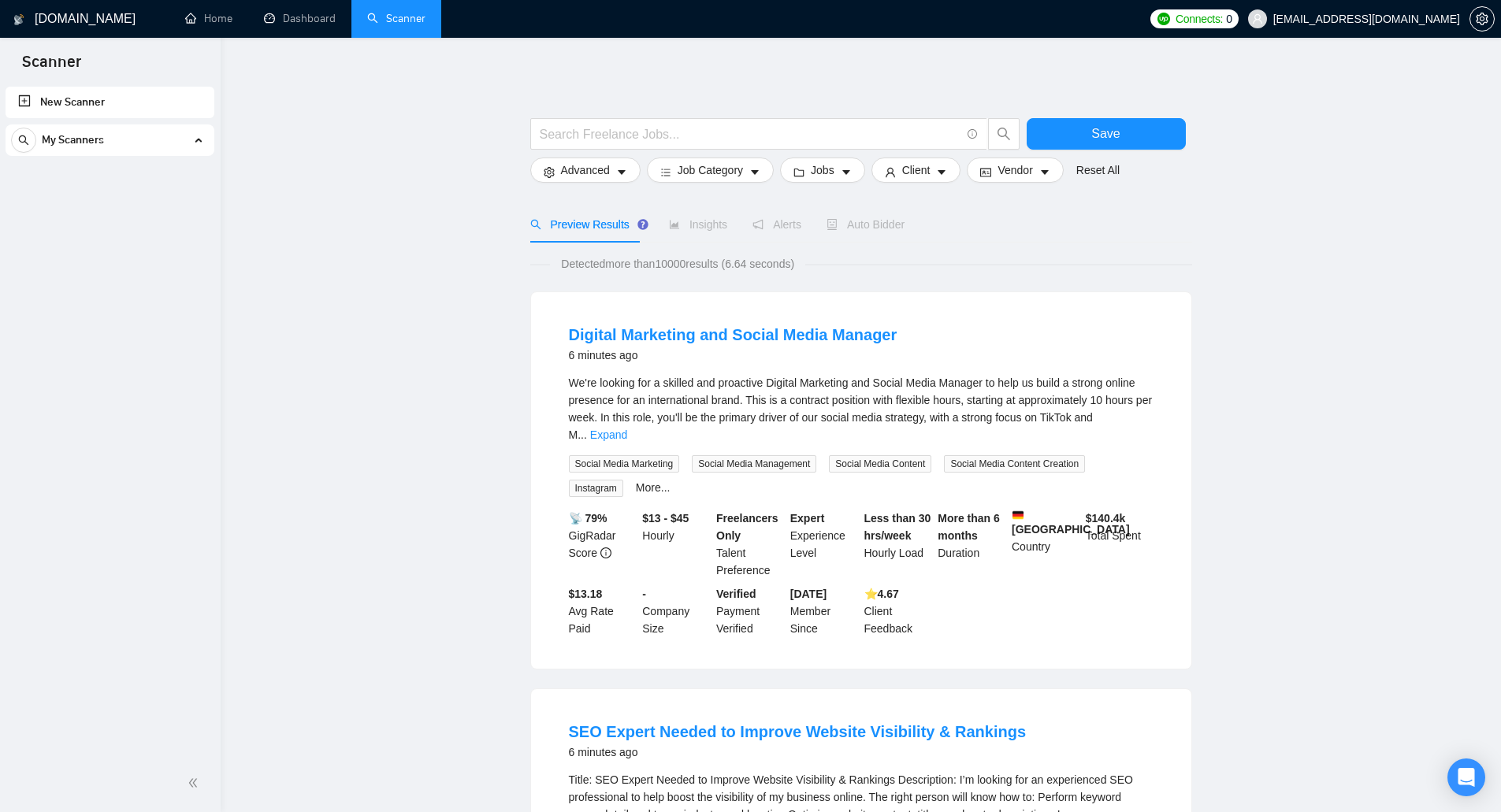
click at [1267, 6] on div "Connects: 0 nazarov.dnepr@gmail.com" at bounding box center [1323, 19] width 344 height 37
click at [1198, 90] on link "Team Settings" at bounding box center [1184, 87] width 54 height 9
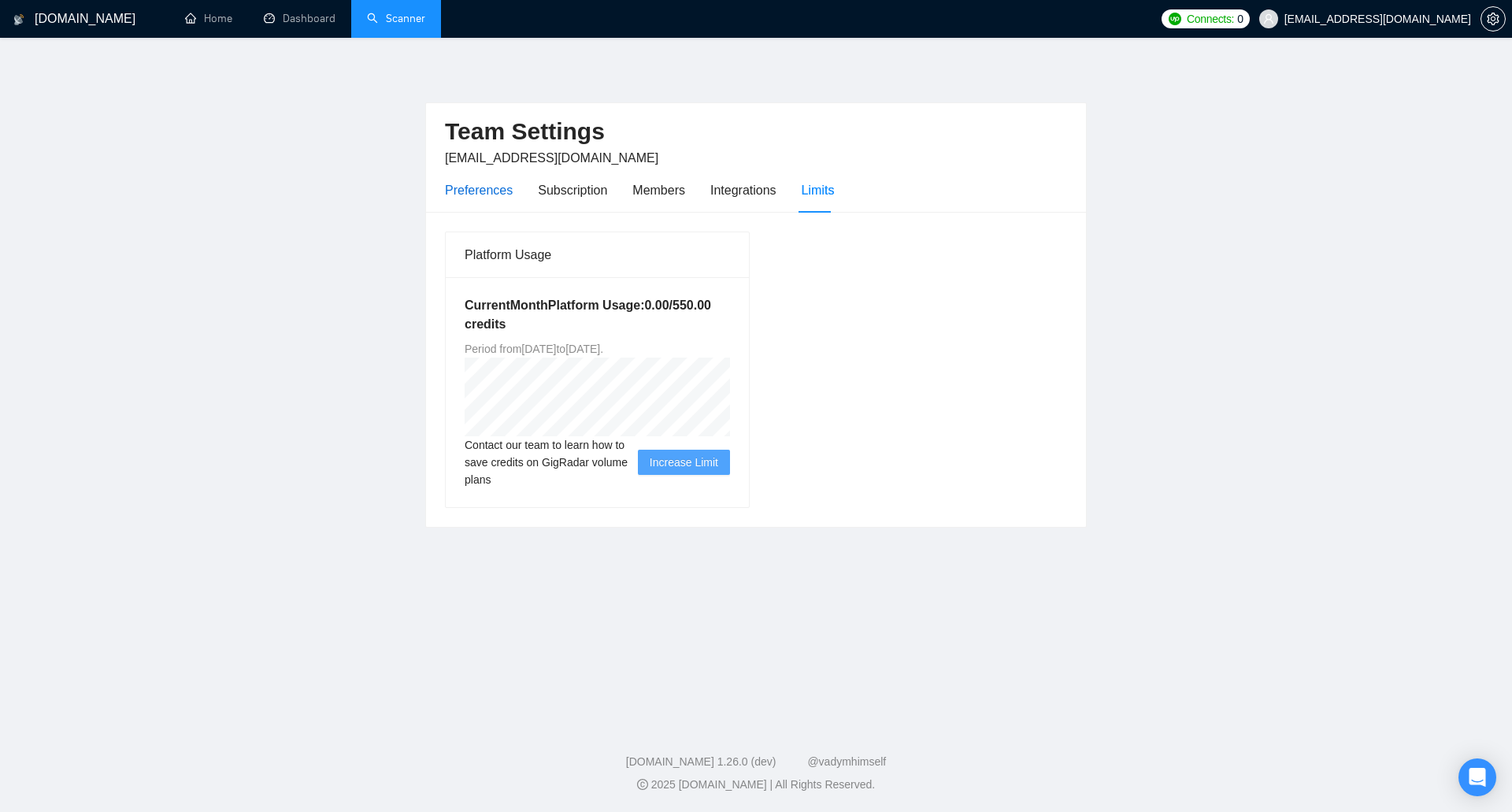
click at [503, 187] on div "Preferences" at bounding box center [479, 190] width 68 height 20
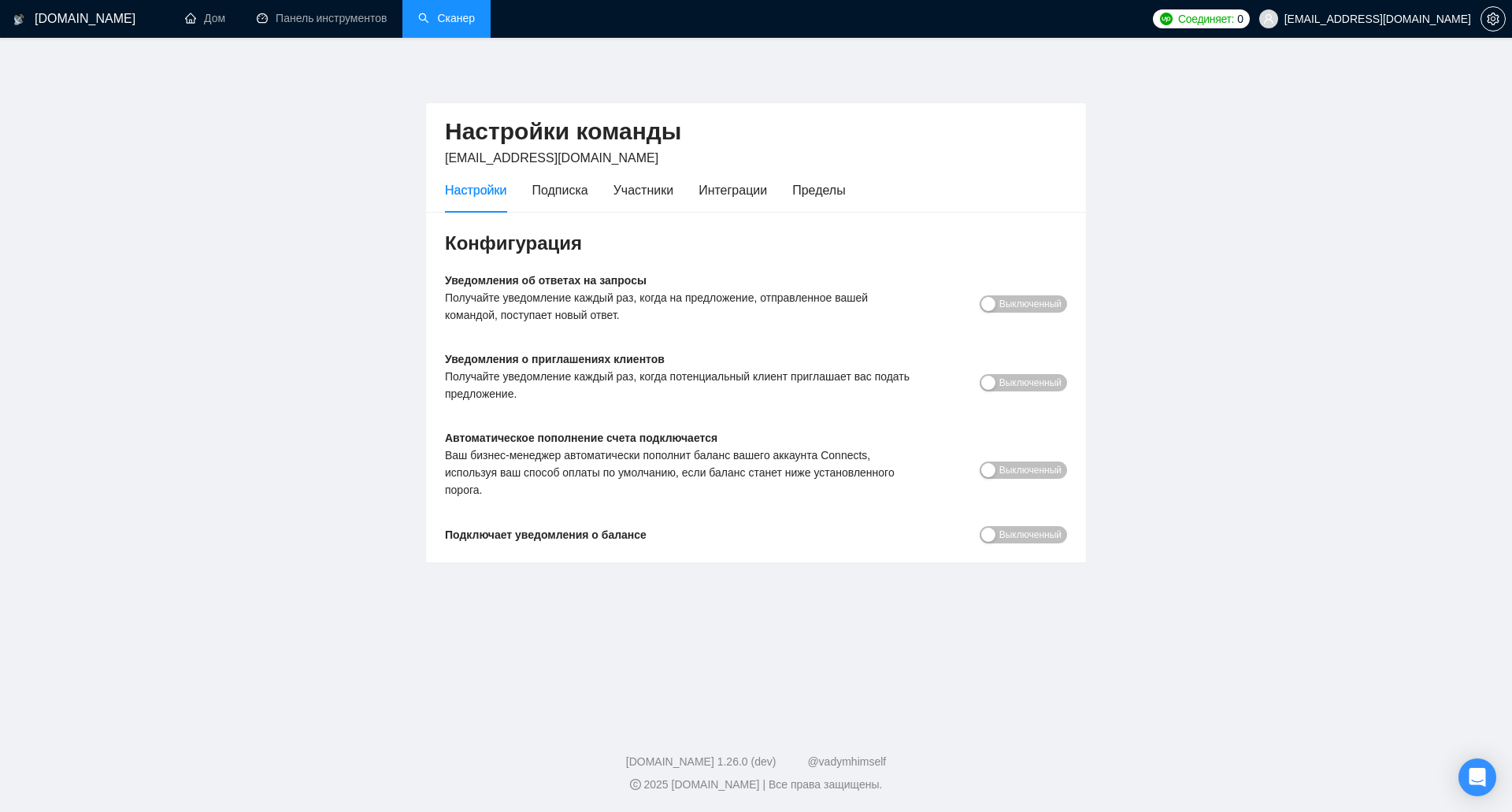
click at [1018, 305] on font "Выключенный" at bounding box center [1030, 303] width 62 height 11
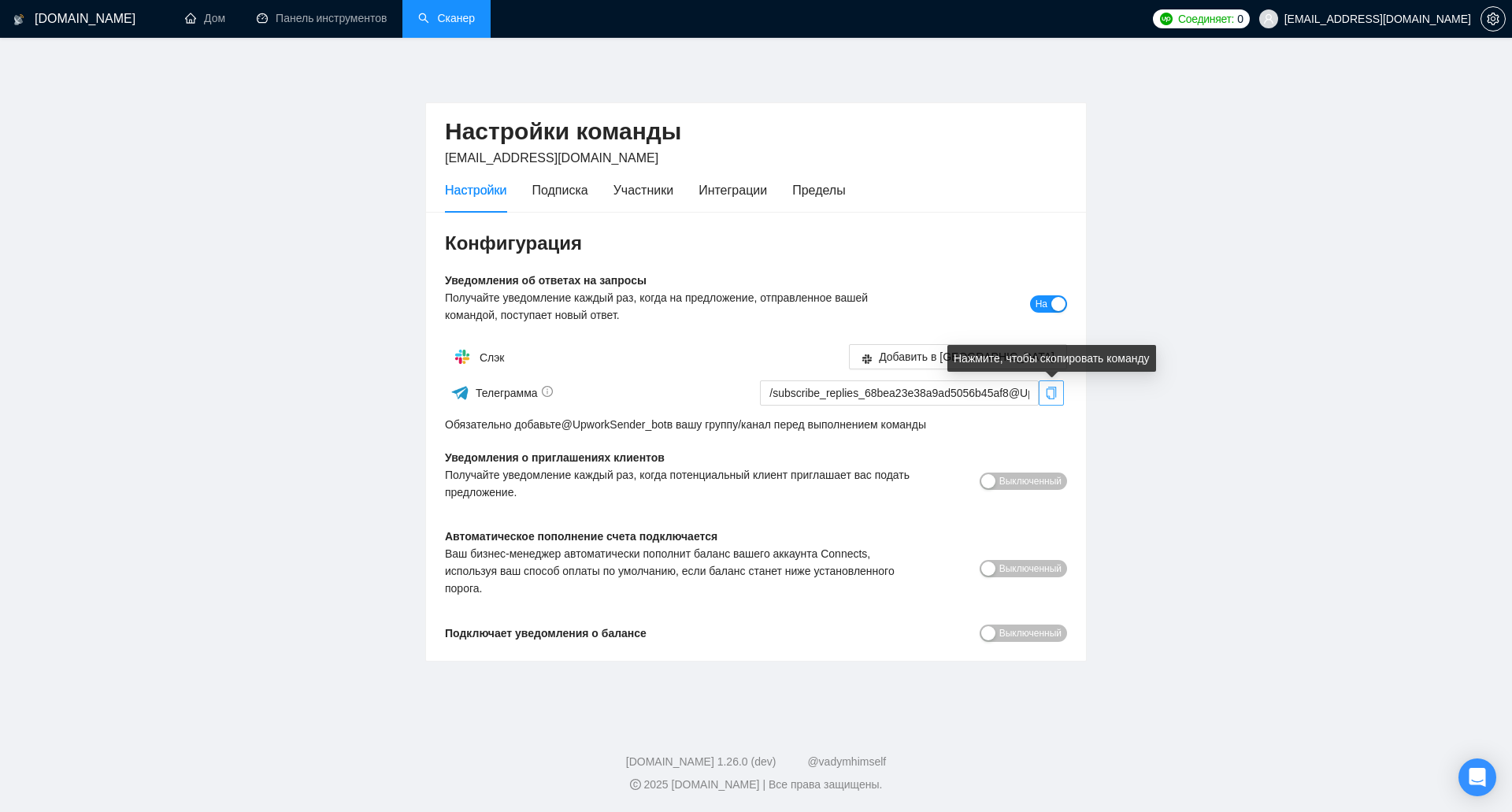
click at [1055, 396] on icon "копия" at bounding box center [1052, 393] width 10 height 13
click at [613, 427] on font "UpworkSender_bot" at bounding box center [619, 424] width 95 height 13
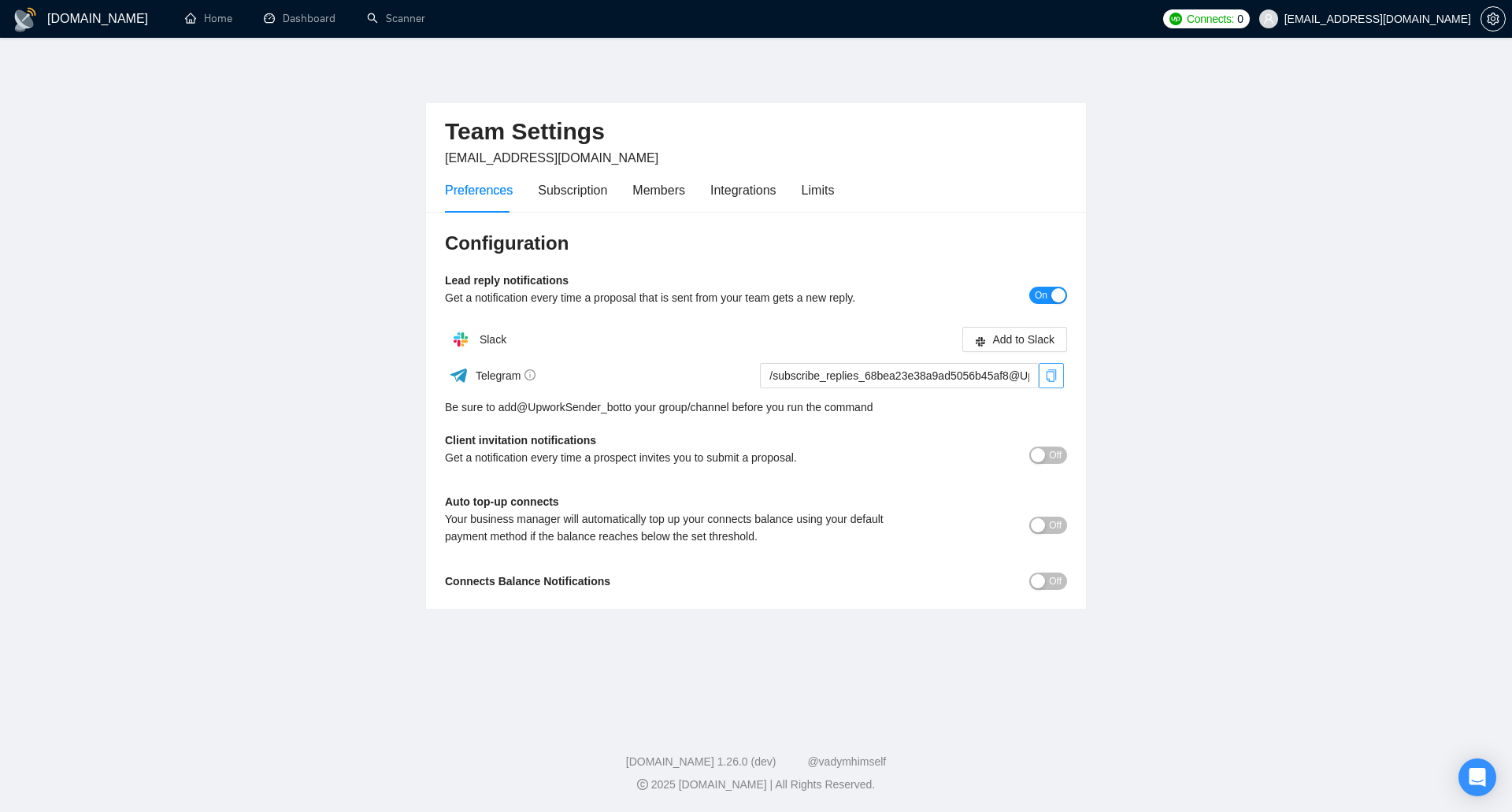
click at [1049, 377] on icon "copy" at bounding box center [1051, 376] width 13 height 13
click at [1122, 447] on main "Team Settings nazarov.dnepr@gmail.com Preferences Subscription Members Integrat…" at bounding box center [756, 377] width 1462 height 628
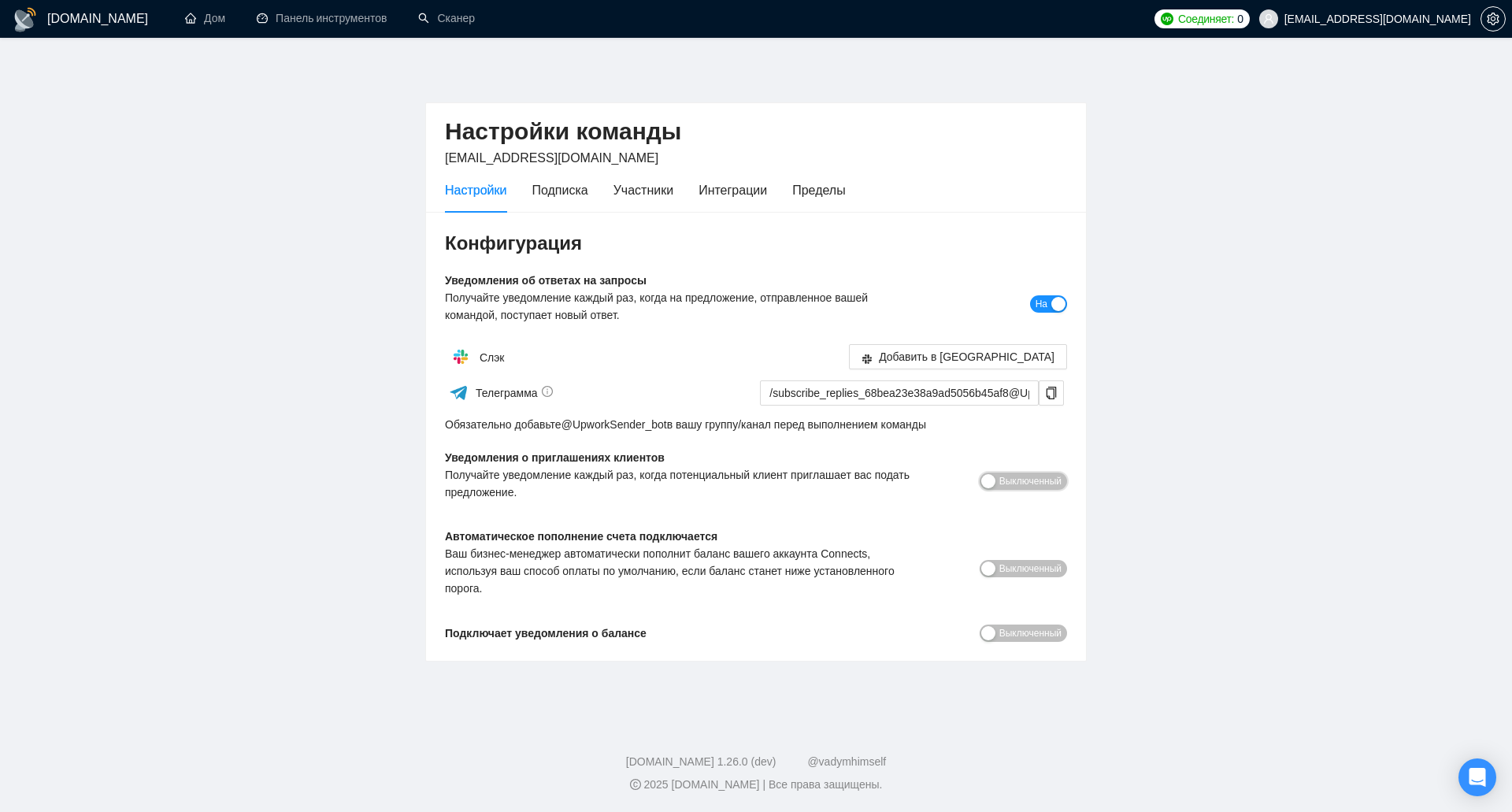
click at [1023, 484] on font "Выключенный" at bounding box center [1030, 481] width 62 height 11
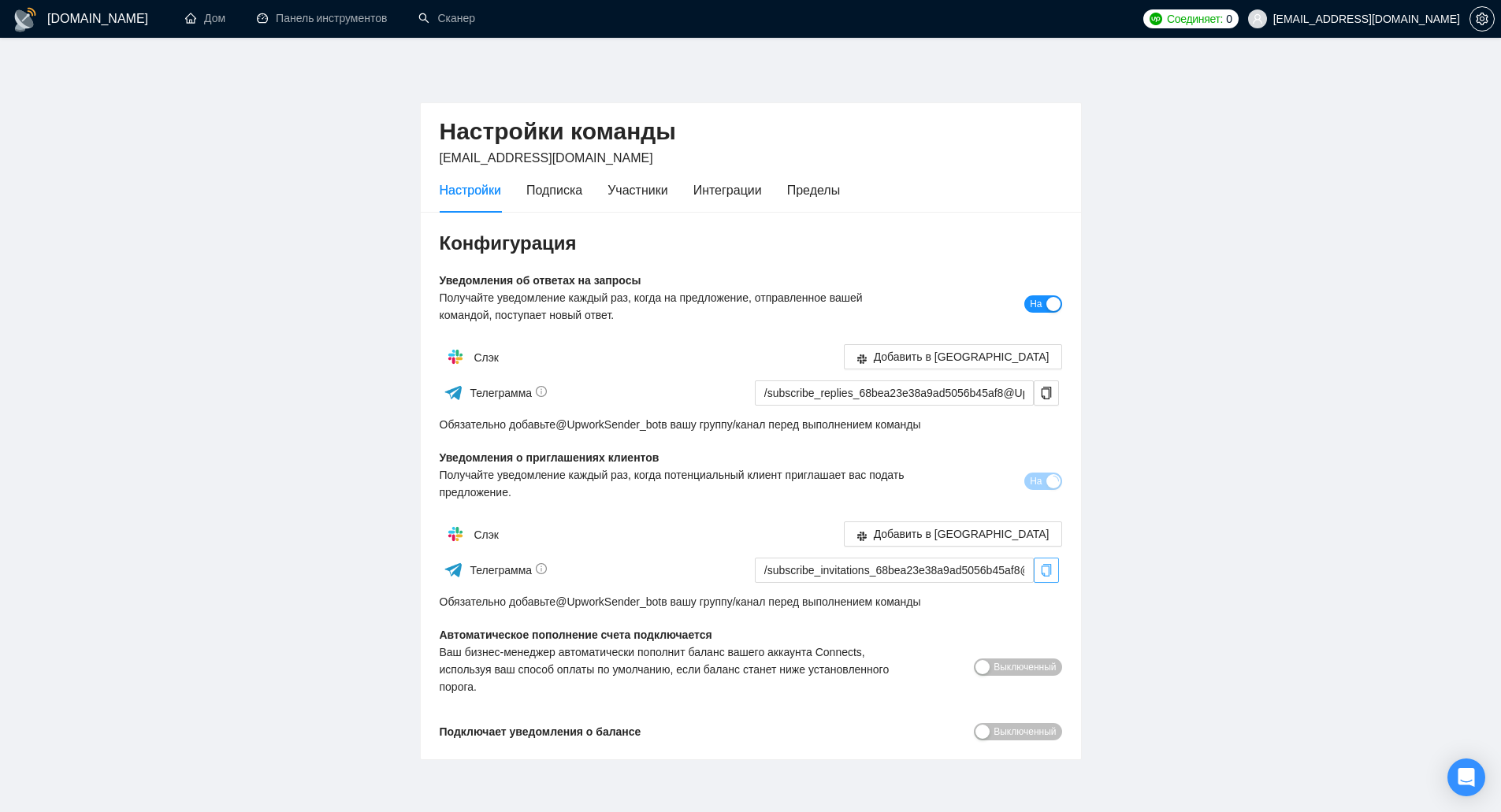
click at [1045, 572] on icon "копия" at bounding box center [1046, 570] width 13 height 13
click at [1196, 445] on main "Настройки команды nazarov.dnepr@gmail.com Настройки Подписка Участники Интеграц…" at bounding box center [751, 412] width 1451 height 697
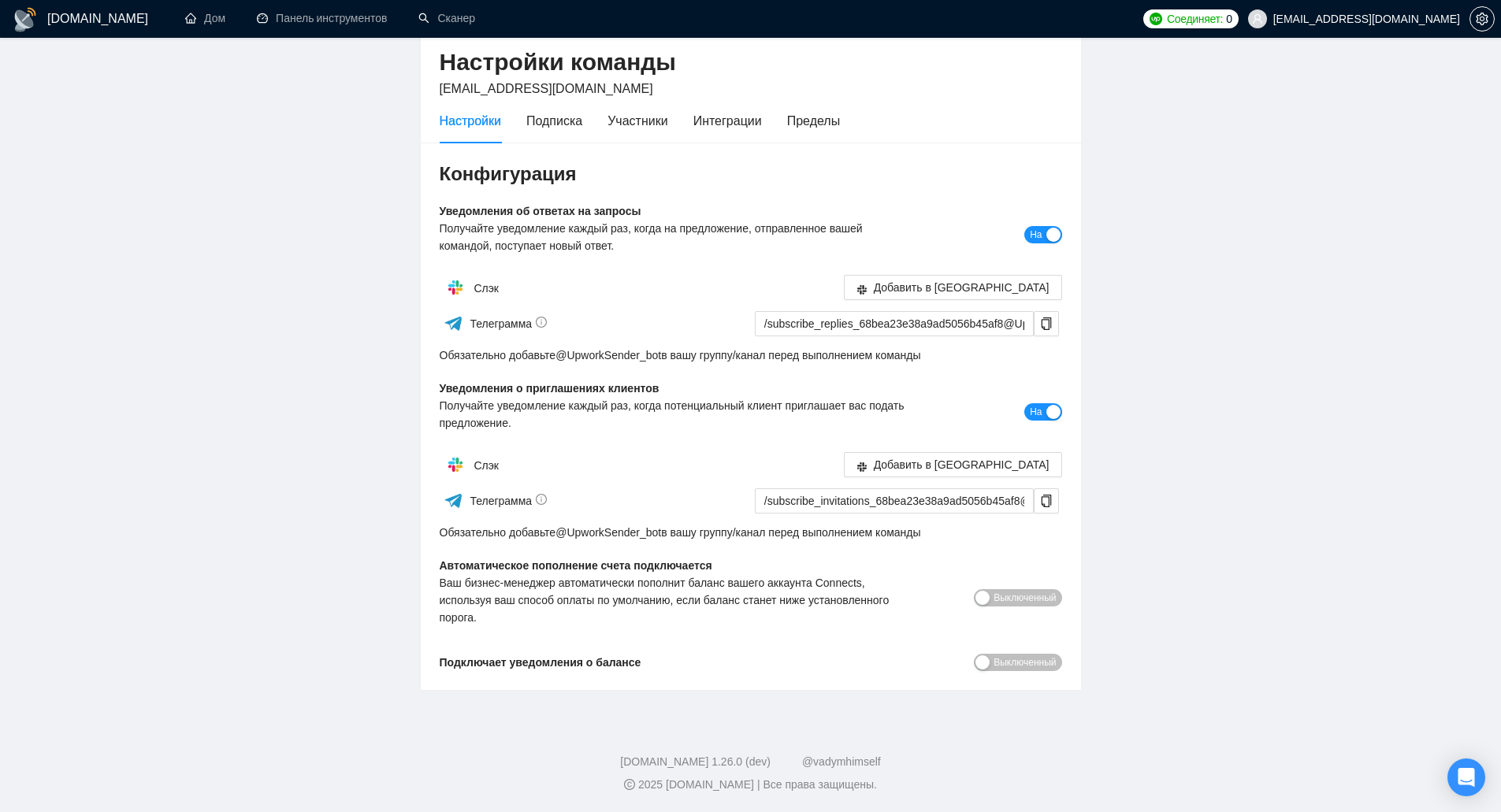
scroll to position [70, 0]
click at [998, 667] on font "Выключенный" at bounding box center [1025, 662] width 62 height 11
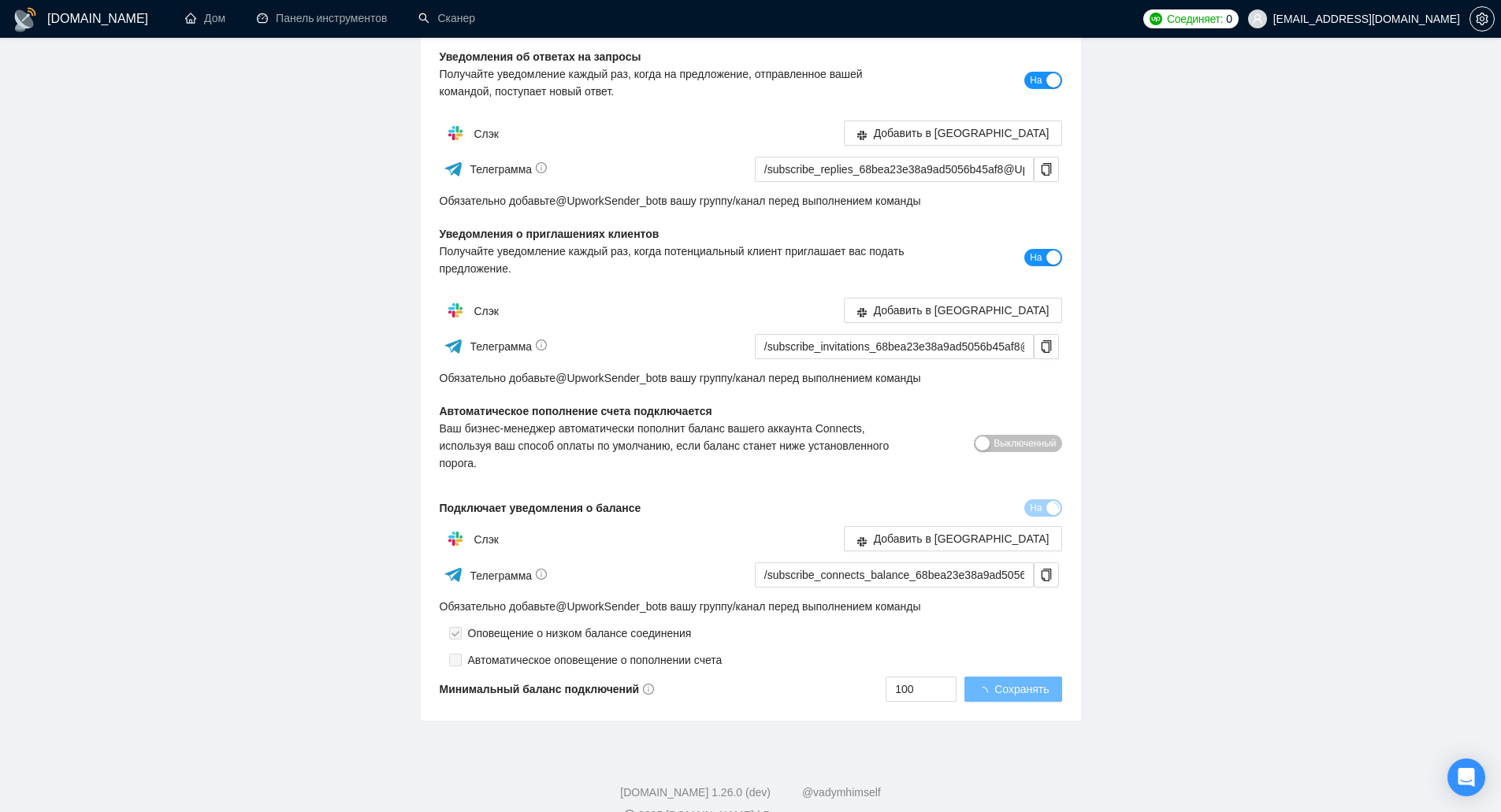
scroll to position [256, 0]
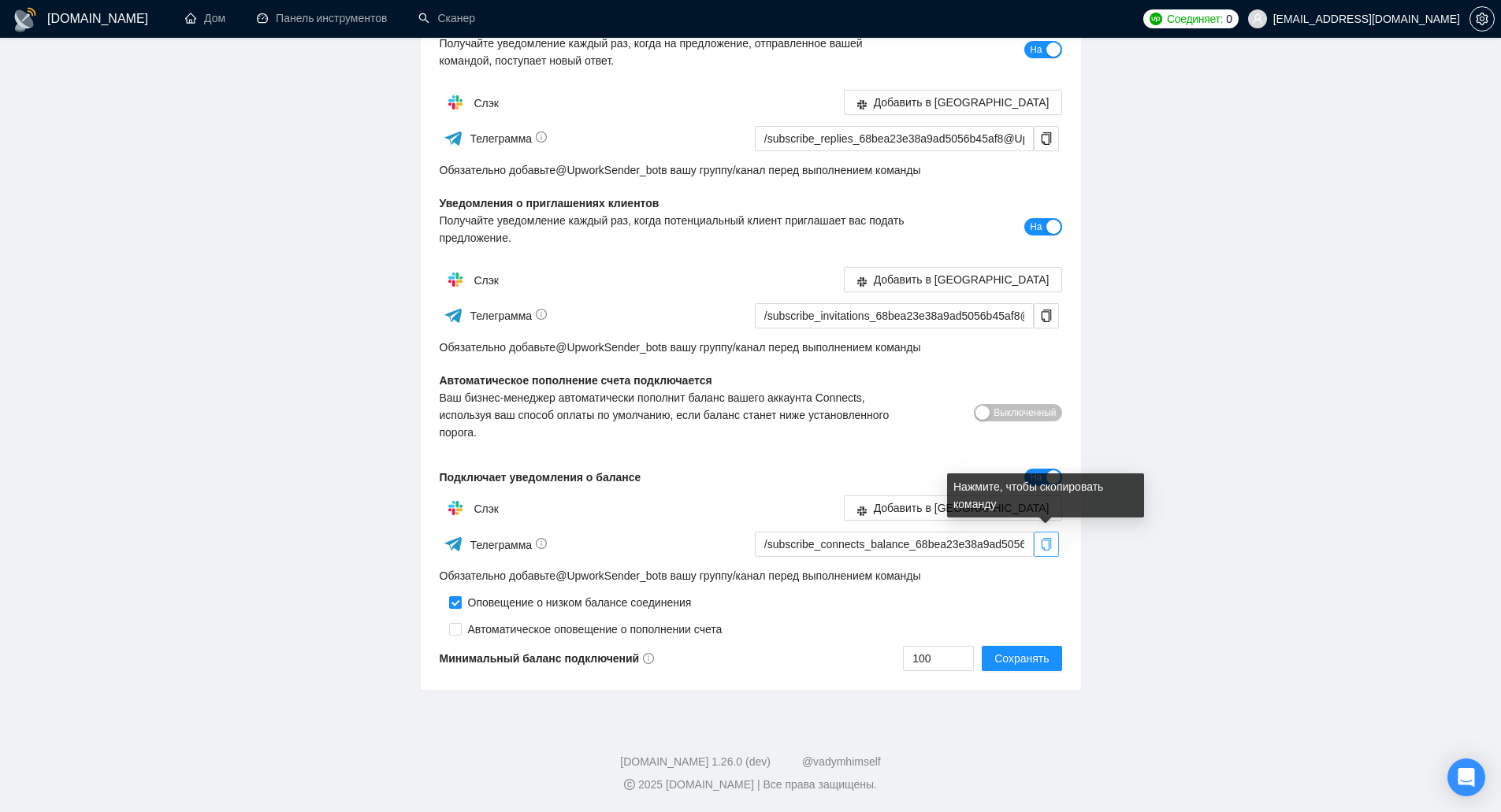
click at [1051, 543] on icon "копия" at bounding box center [1046, 544] width 13 height 13
click at [1221, 539] on main "Настройки команды nazarov.dnepr@gmail.com Настройки Подписка Участники Интеграц…" at bounding box center [751, 250] width 1451 height 883
drag, startPoint x: 932, startPoint y: 659, endPoint x: 864, endPoint y: 653, distance: 68.3
click at [864, 653] on div "100 Сохранять" at bounding box center [906, 659] width 311 height 26
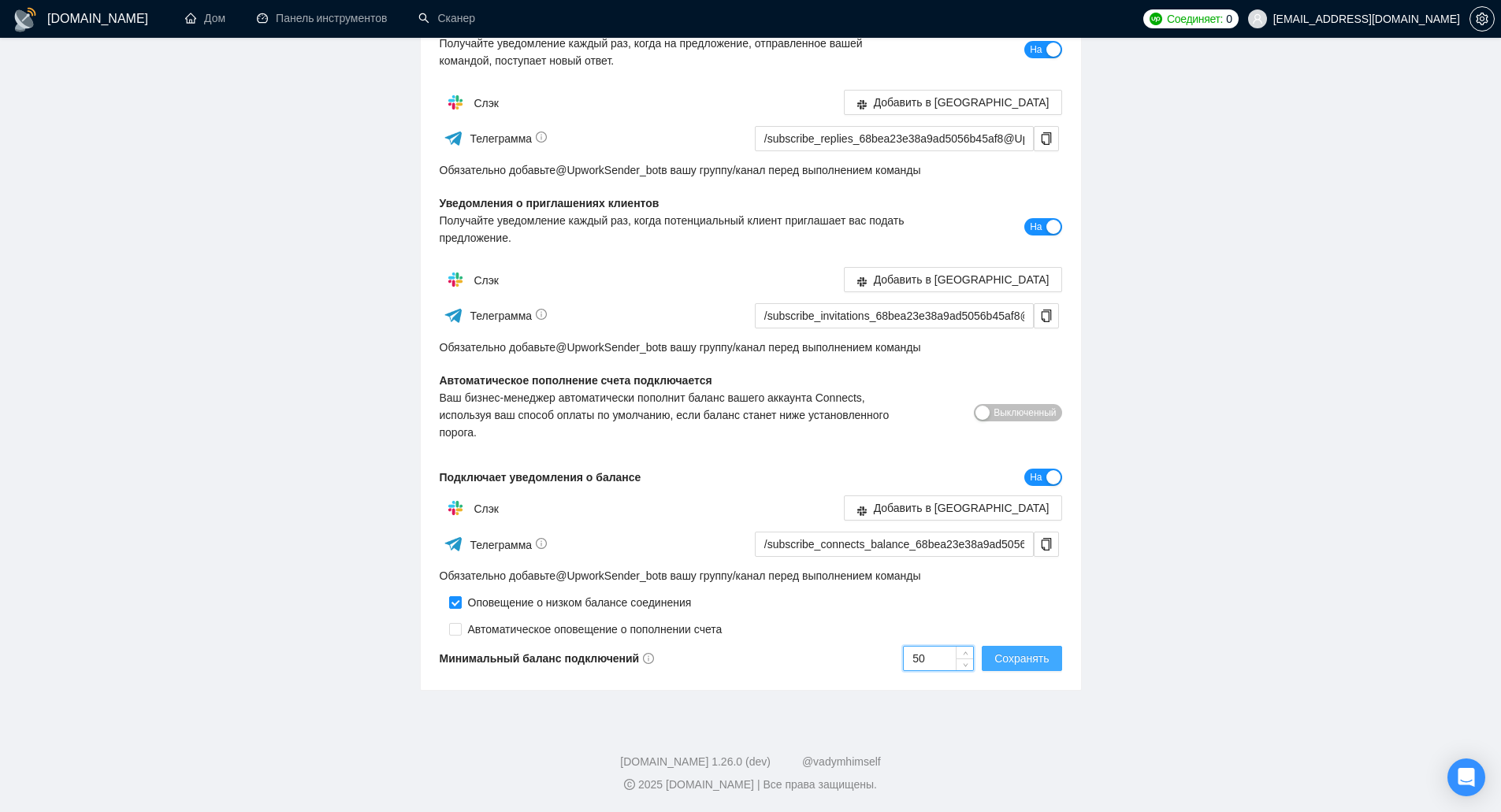
type input "50"
click at [1014, 663] on font "Сохранять" at bounding box center [1022, 659] width 55 height 13
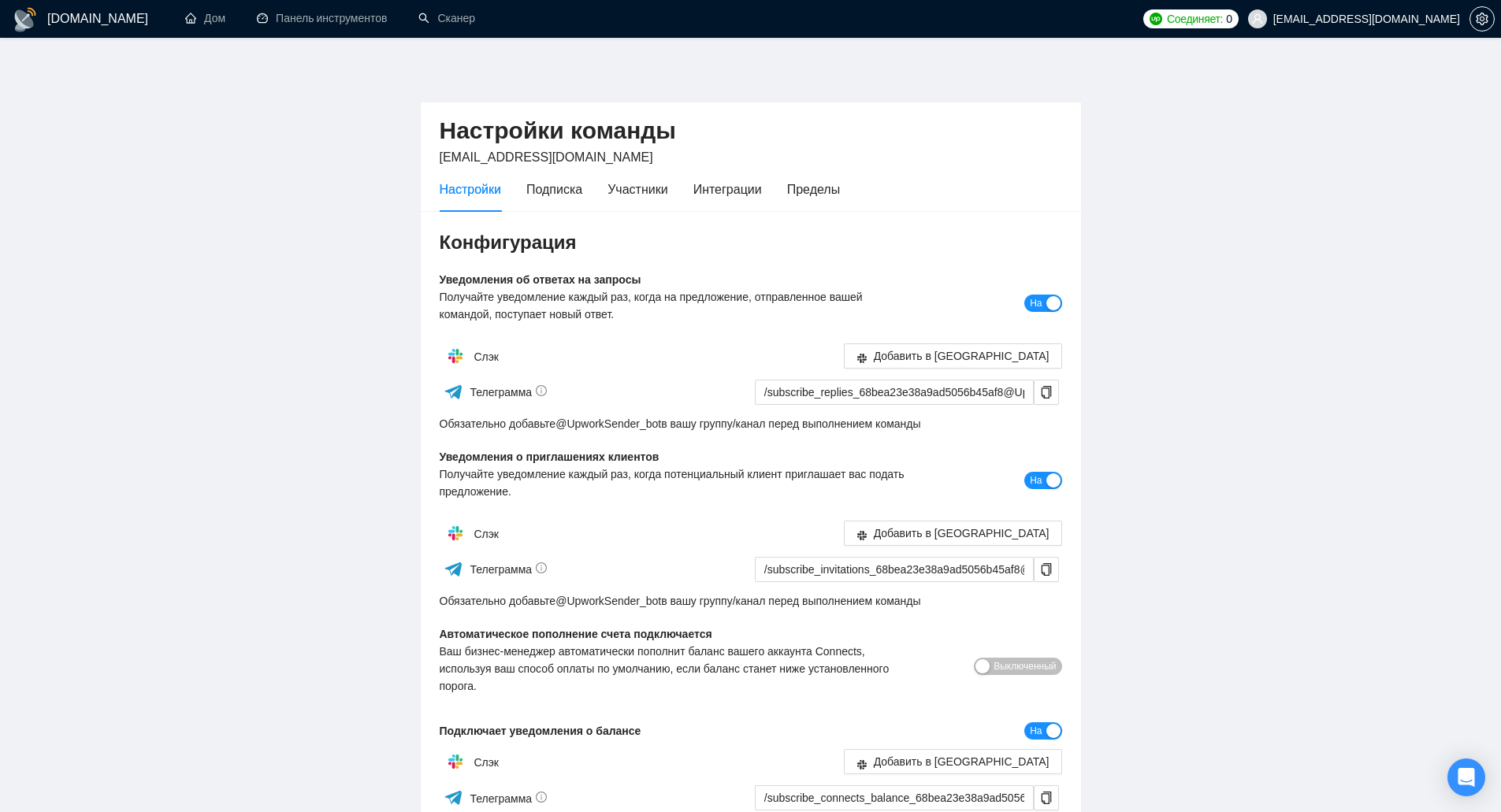
scroll to position [0, 0]
click at [557, 193] on font "Подписка" at bounding box center [555, 190] width 56 height 14
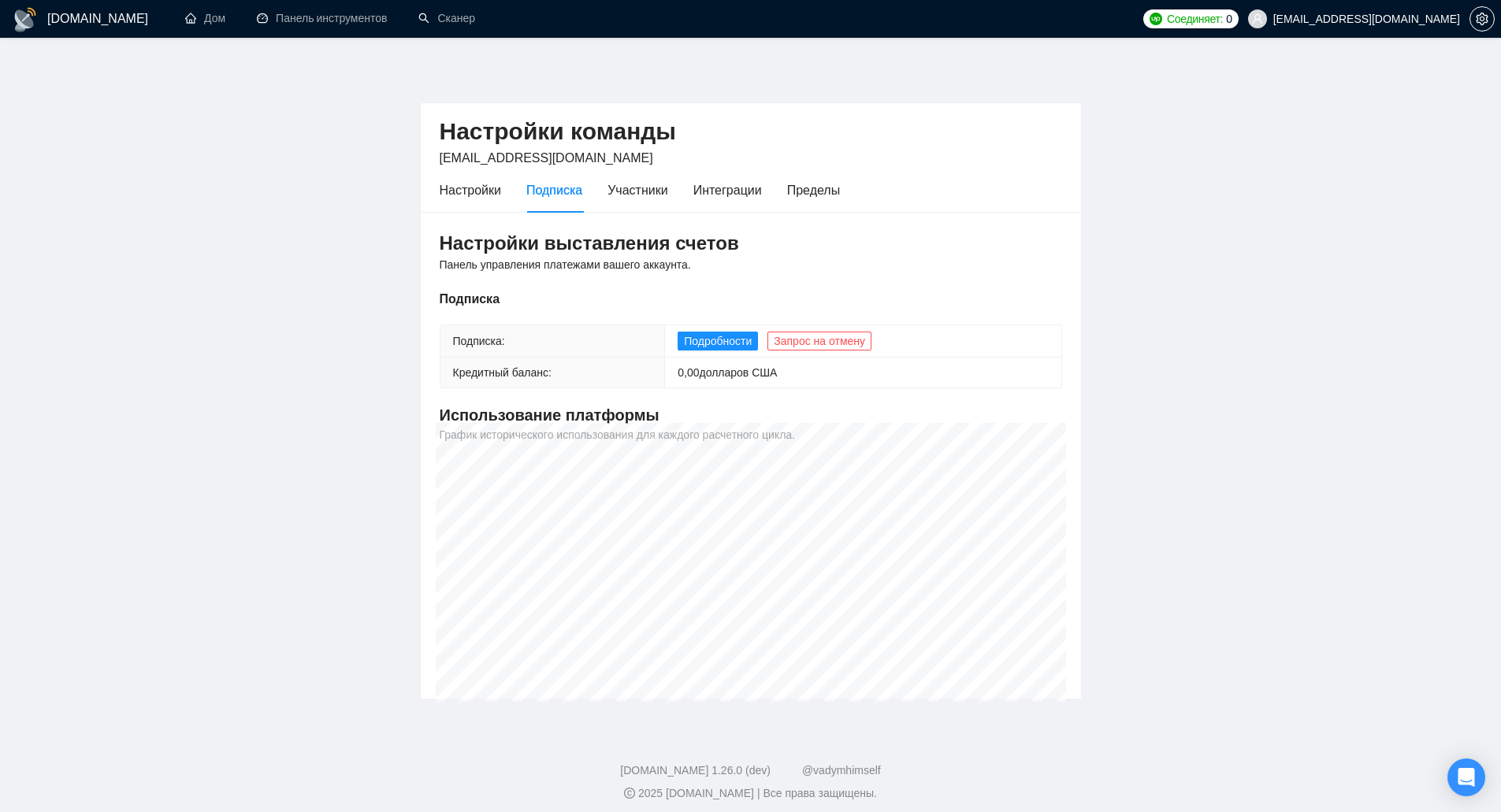
scroll to position [9, 0]
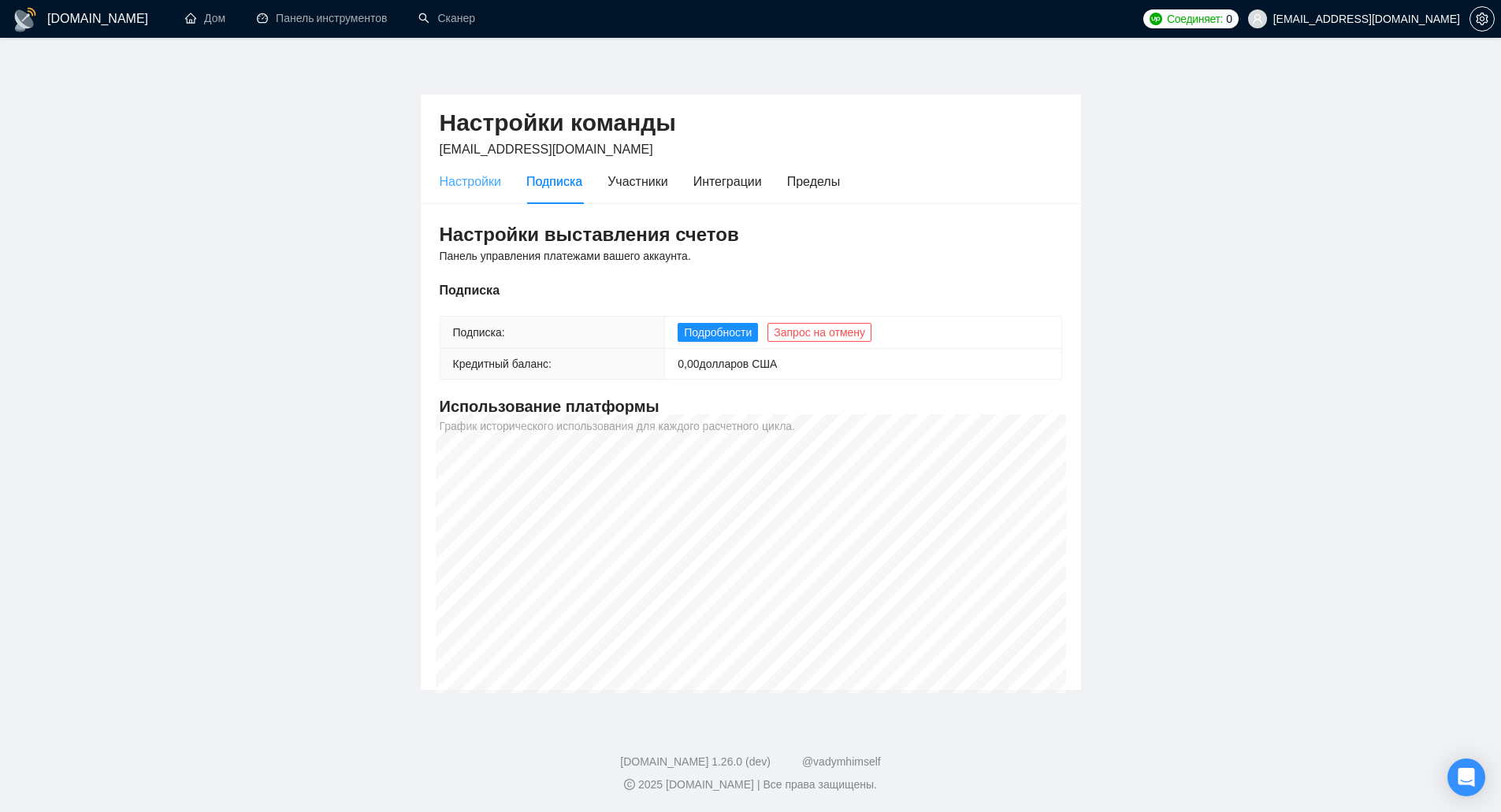
click at [491, 192] on div "Настройки" at bounding box center [471, 181] width 61 height 45
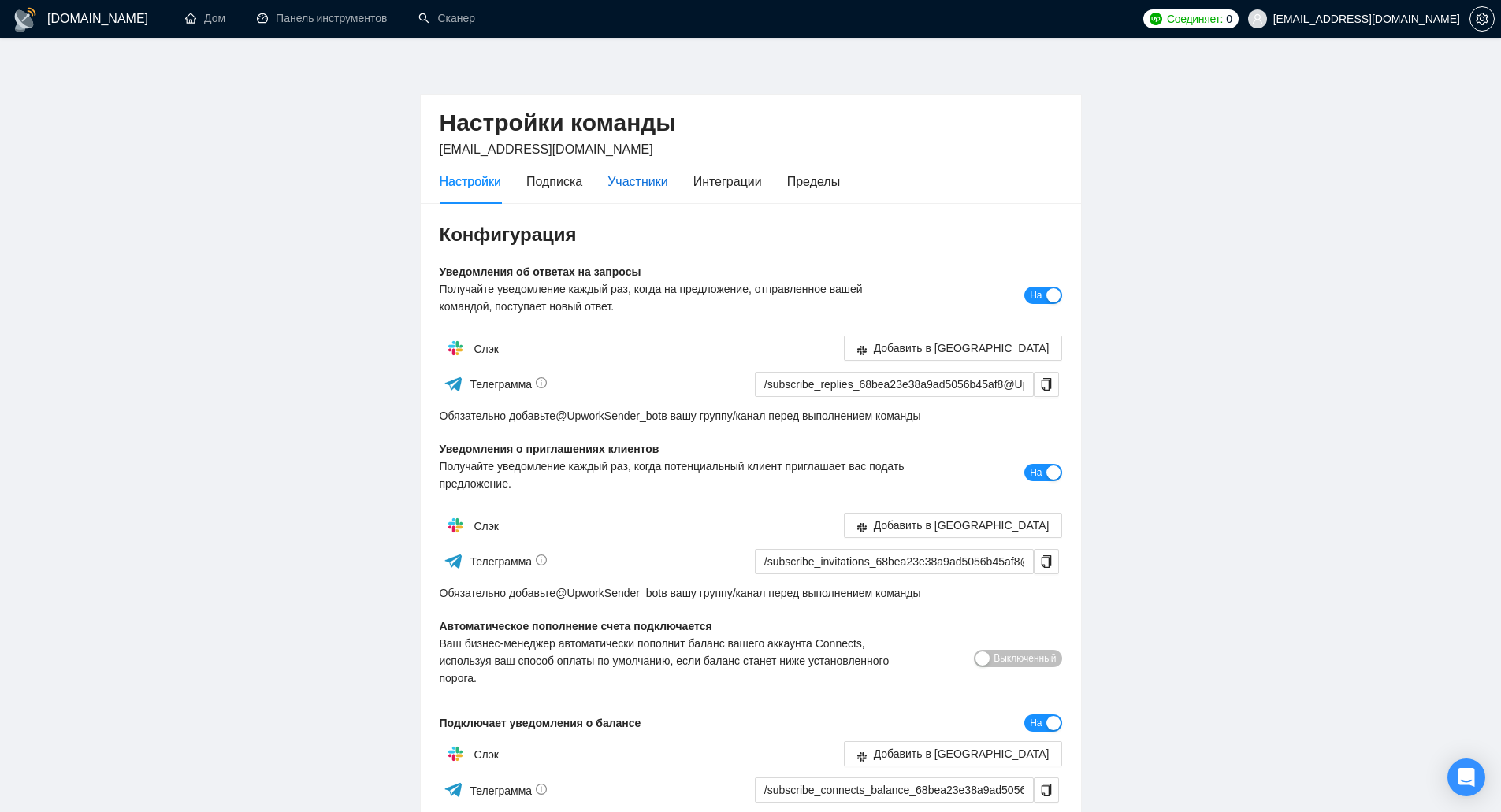
click at [667, 191] on div "Участники" at bounding box center [638, 181] width 60 height 20
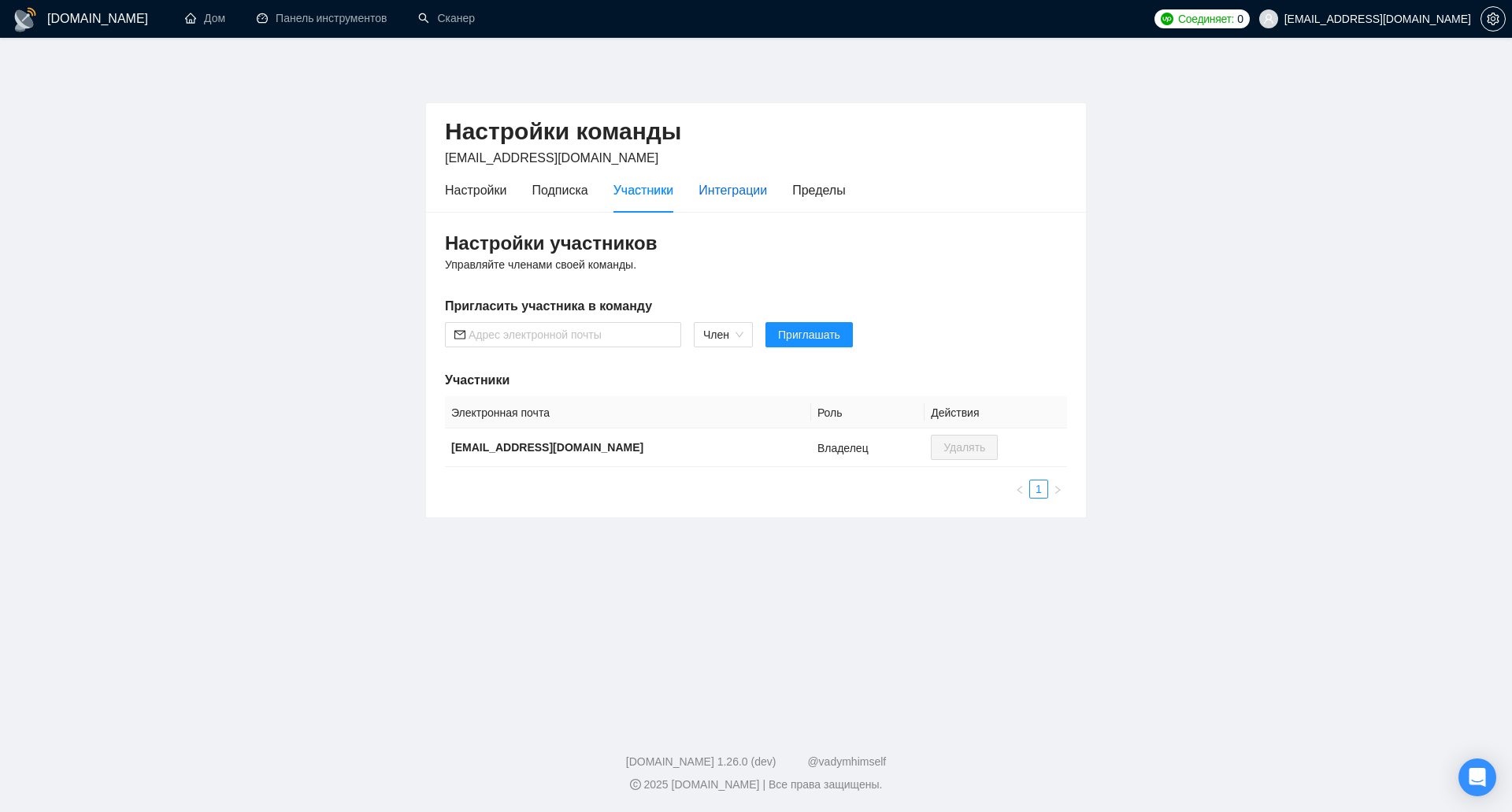
click at [719, 192] on font "Интеграции" at bounding box center [733, 190] width 68 height 14
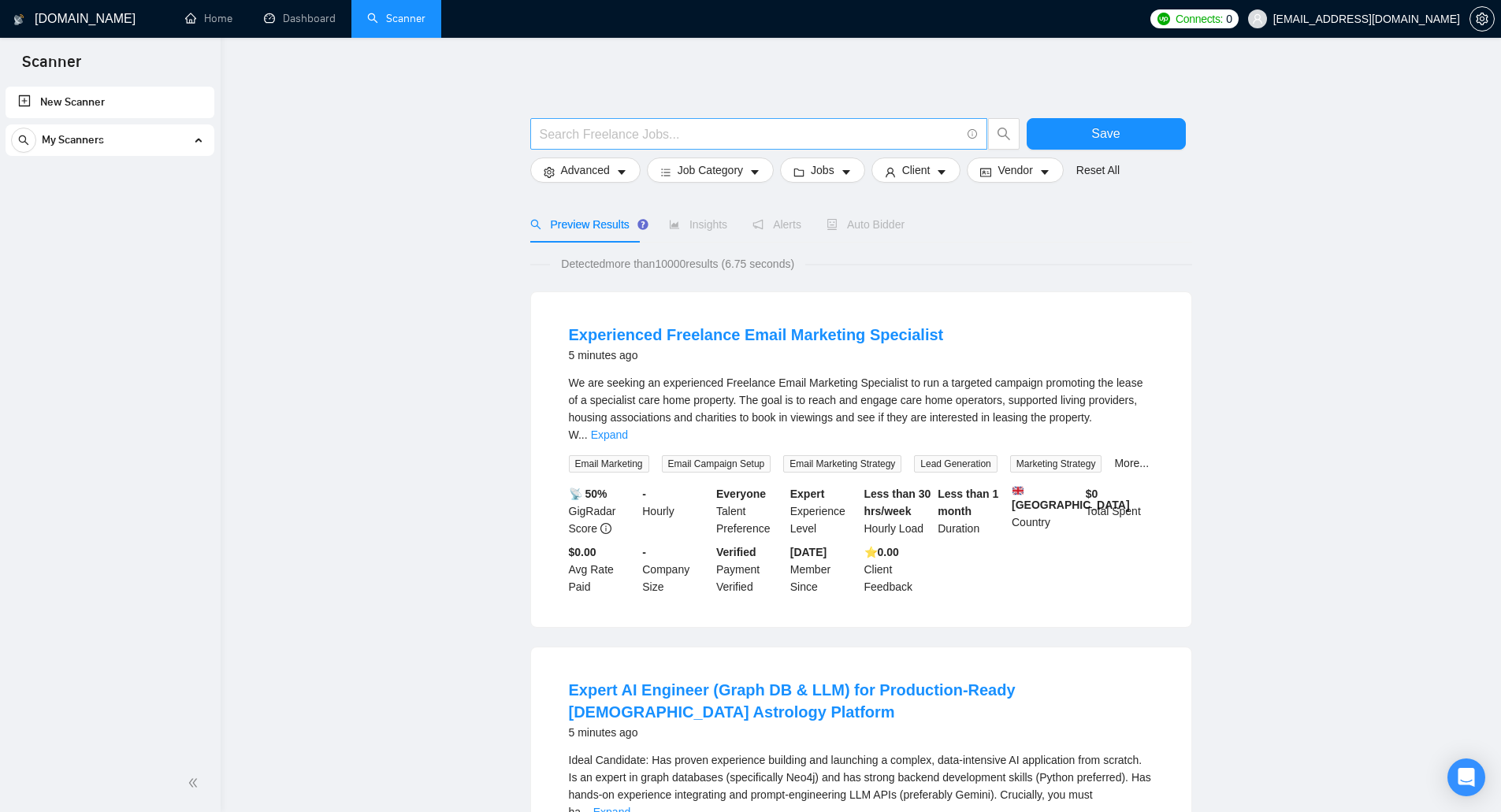
click at [600, 141] on input "text" at bounding box center [750, 134] width 421 height 20
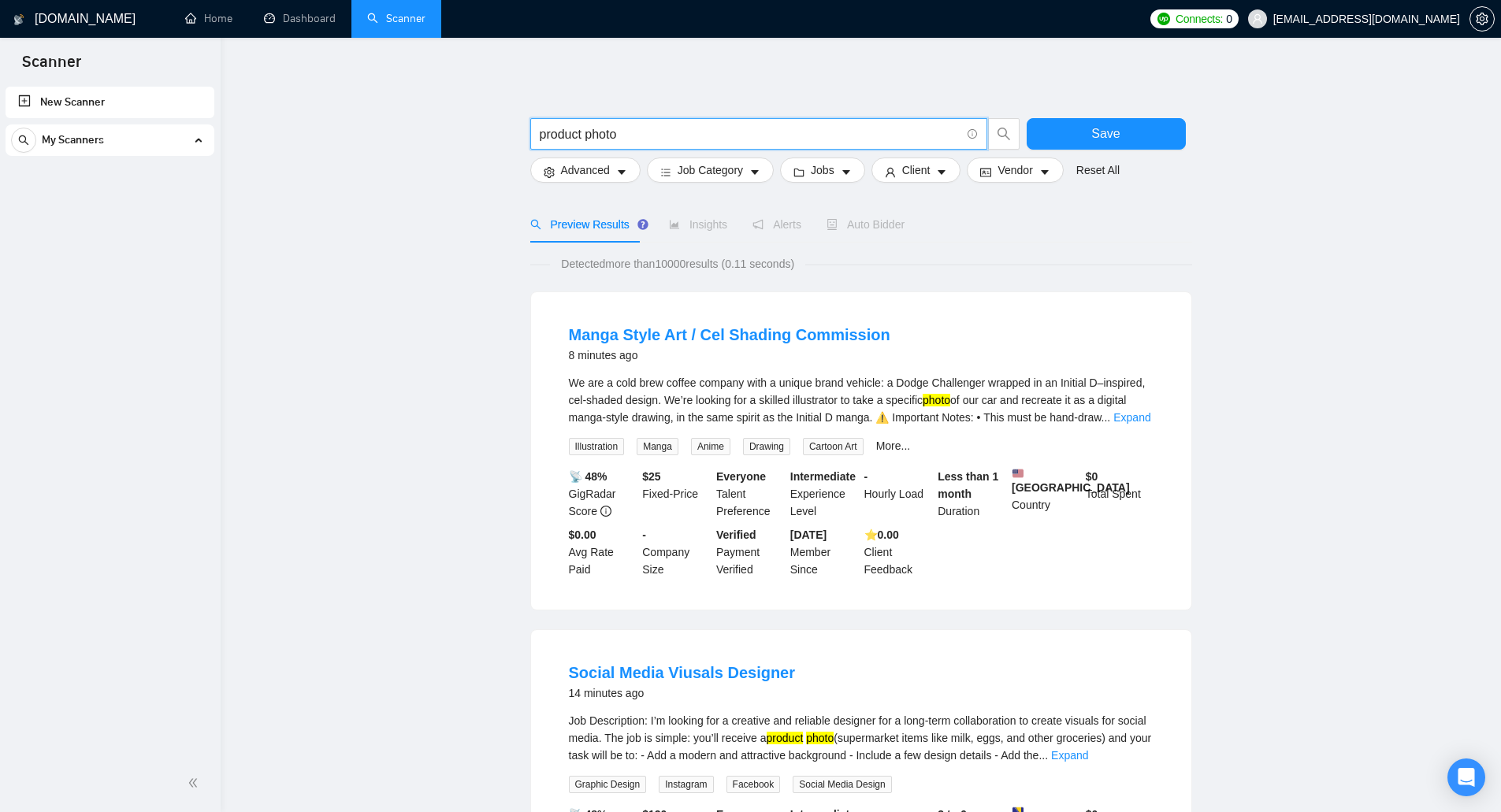
click at [635, 125] on input "product photo" at bounding box center [750, 134] width 421 height 20
type input "product photography"
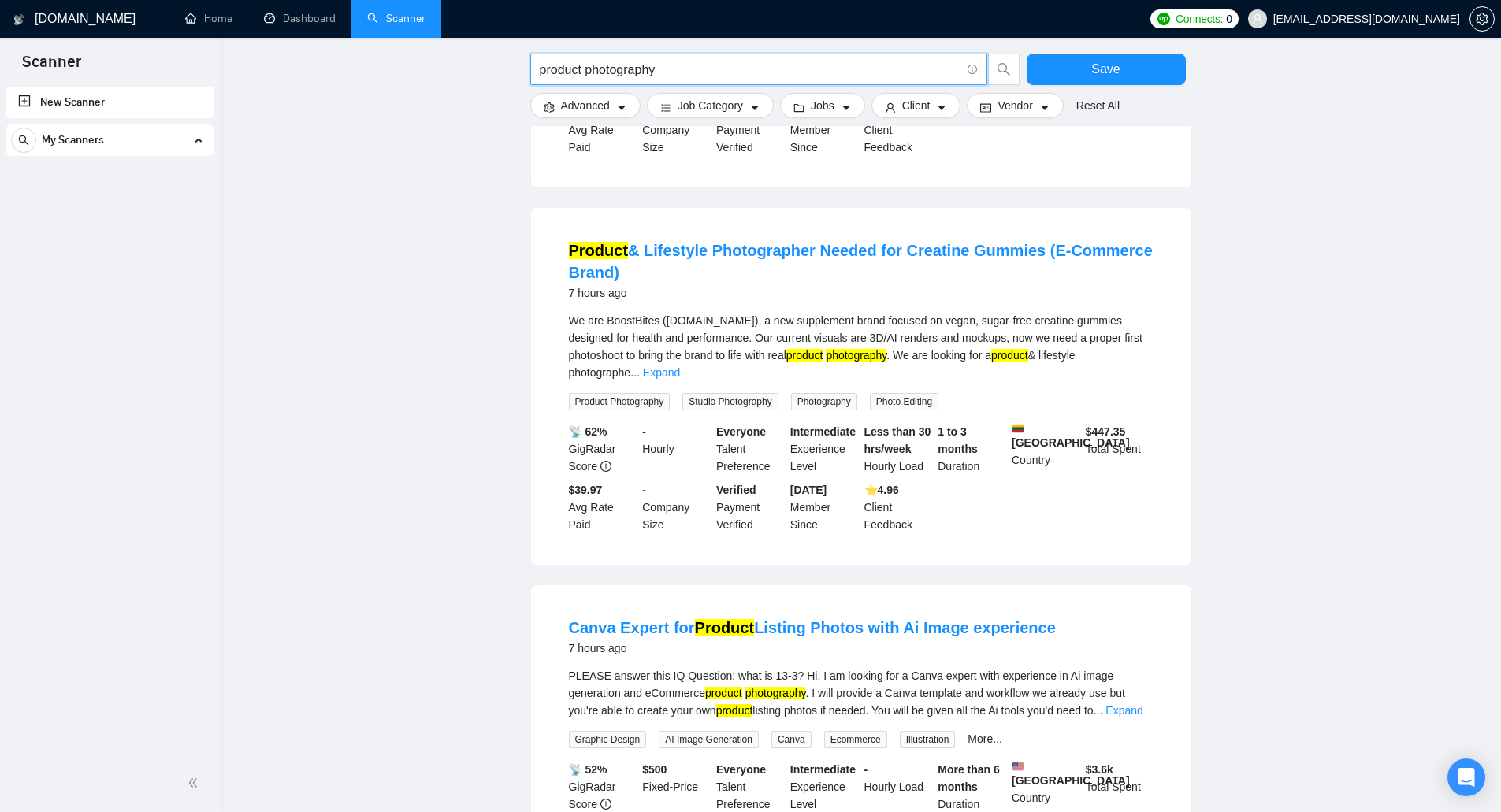
scroll to position [1182, 0]
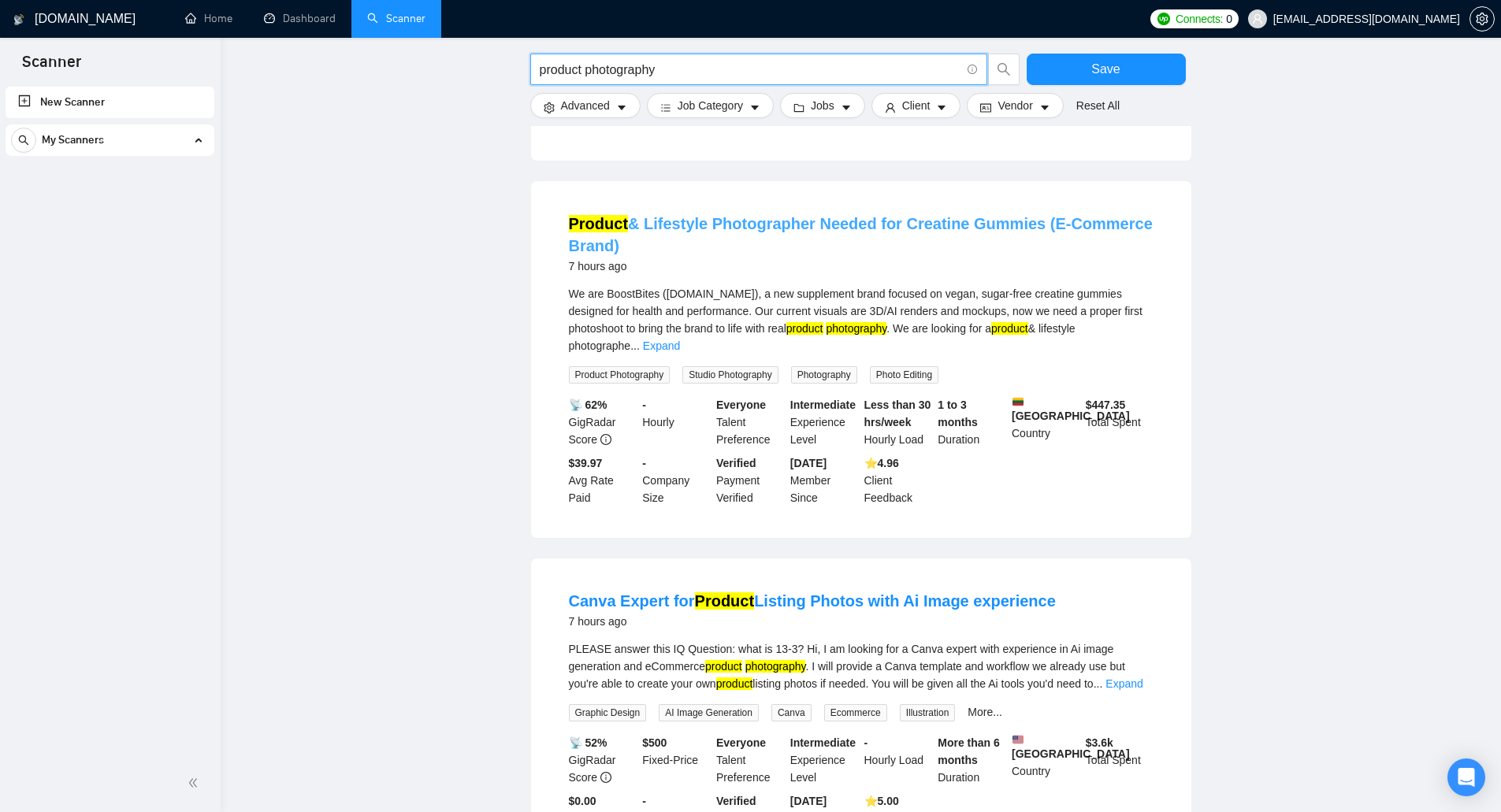
click at [586, 215] on link "Product & Lifestyle Photographer Needed for Creatine Gummies (E-Commerce Brand)" at bounding box center [861, 234] width 584 height 39
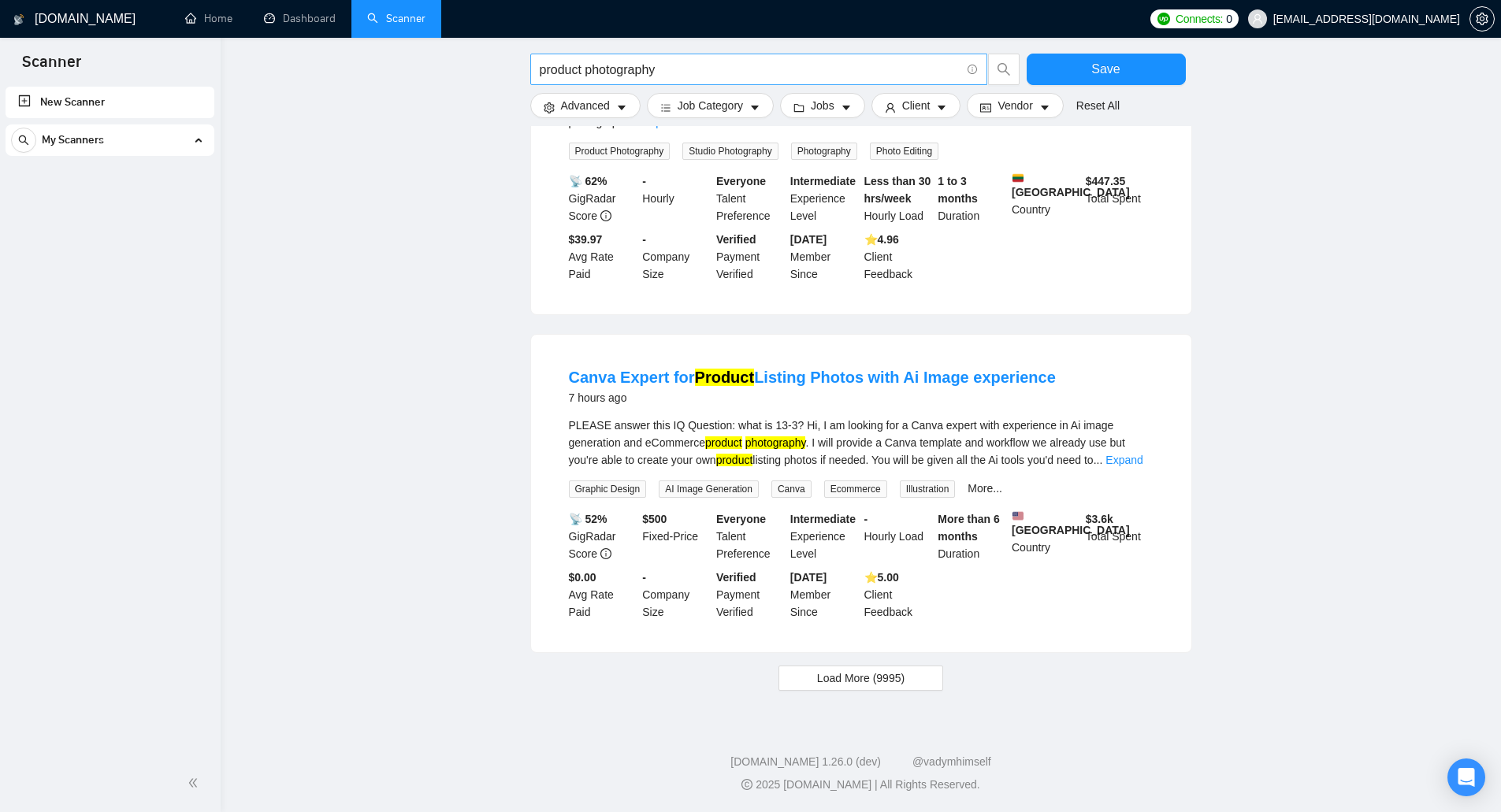
scroll to position [1361, 0]
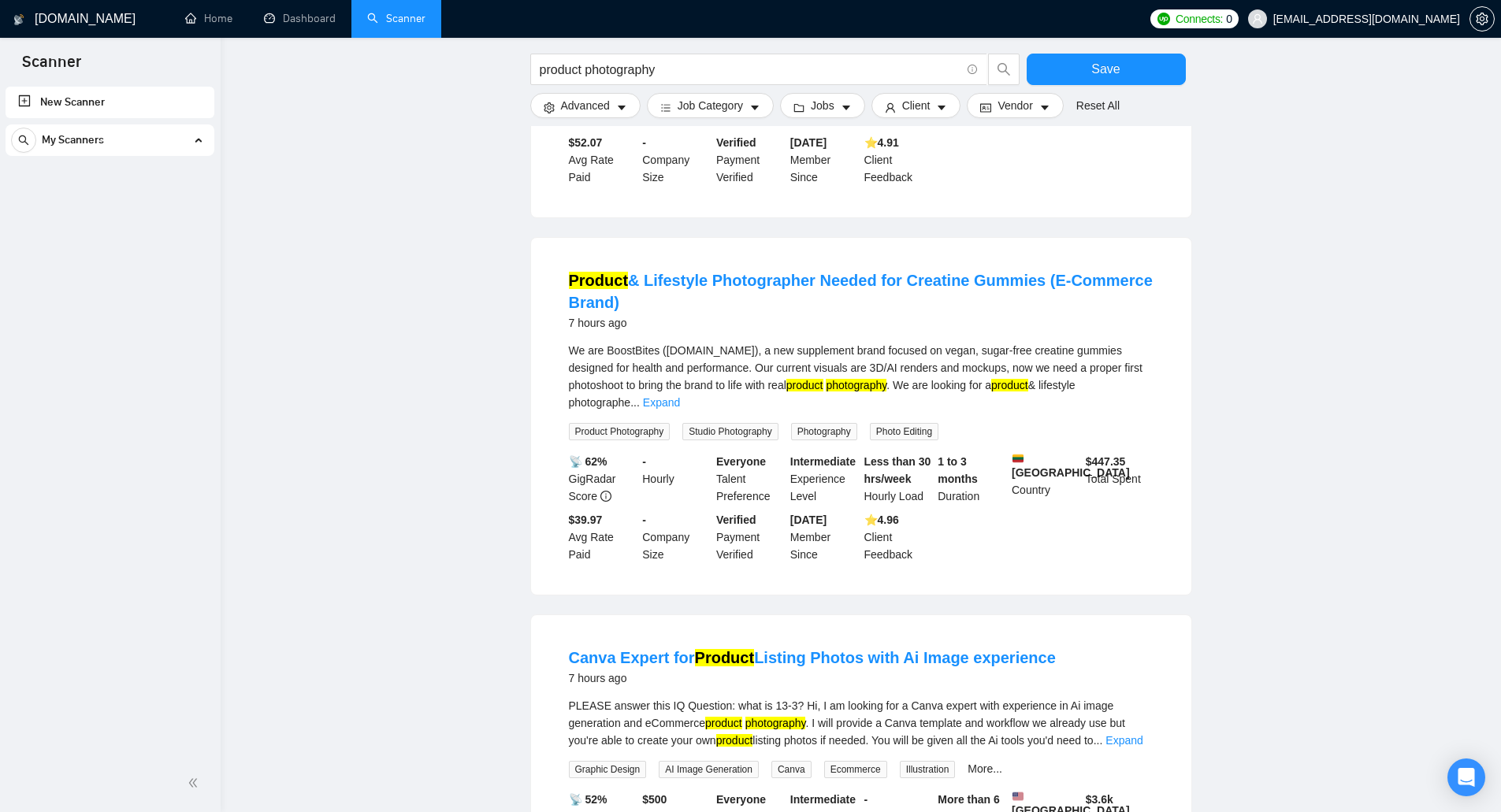
scroll to position [1124, 0]
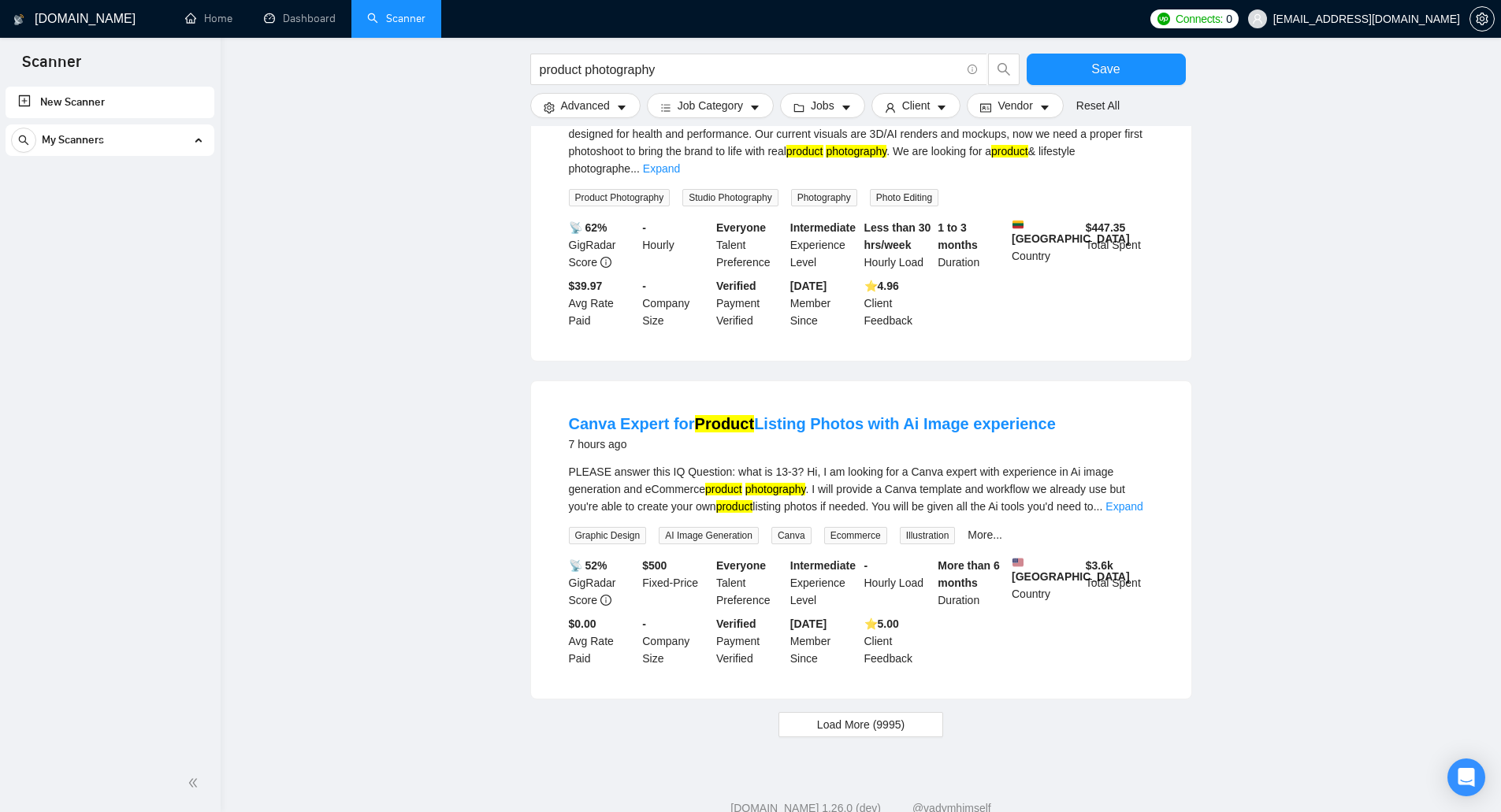
scroll to position [1361, 0]
click at [884, 715] on span "Load More (9995)" at bounding box center [861, 723] width 88 height 17
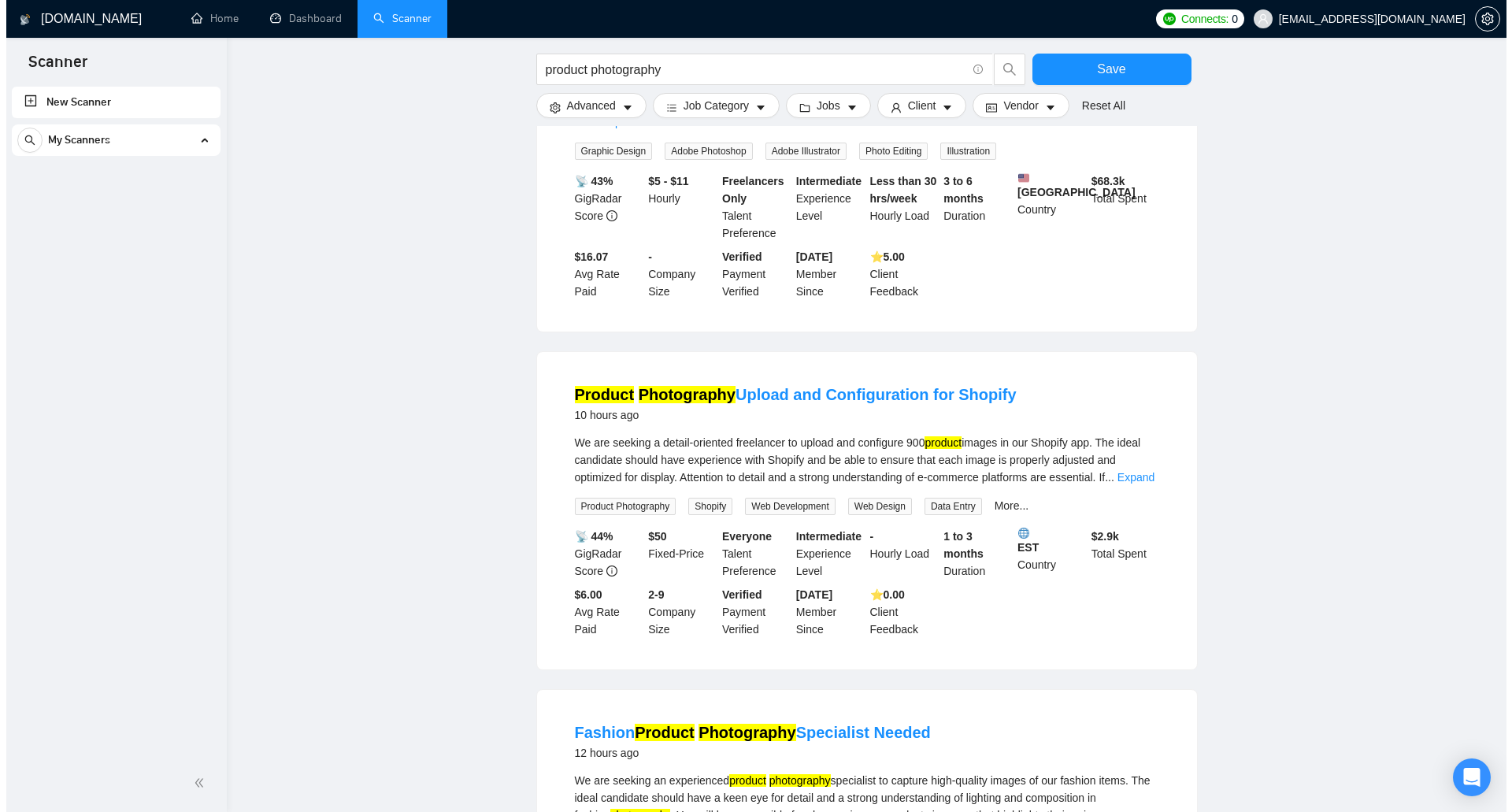
scroll to position [2463, 0]
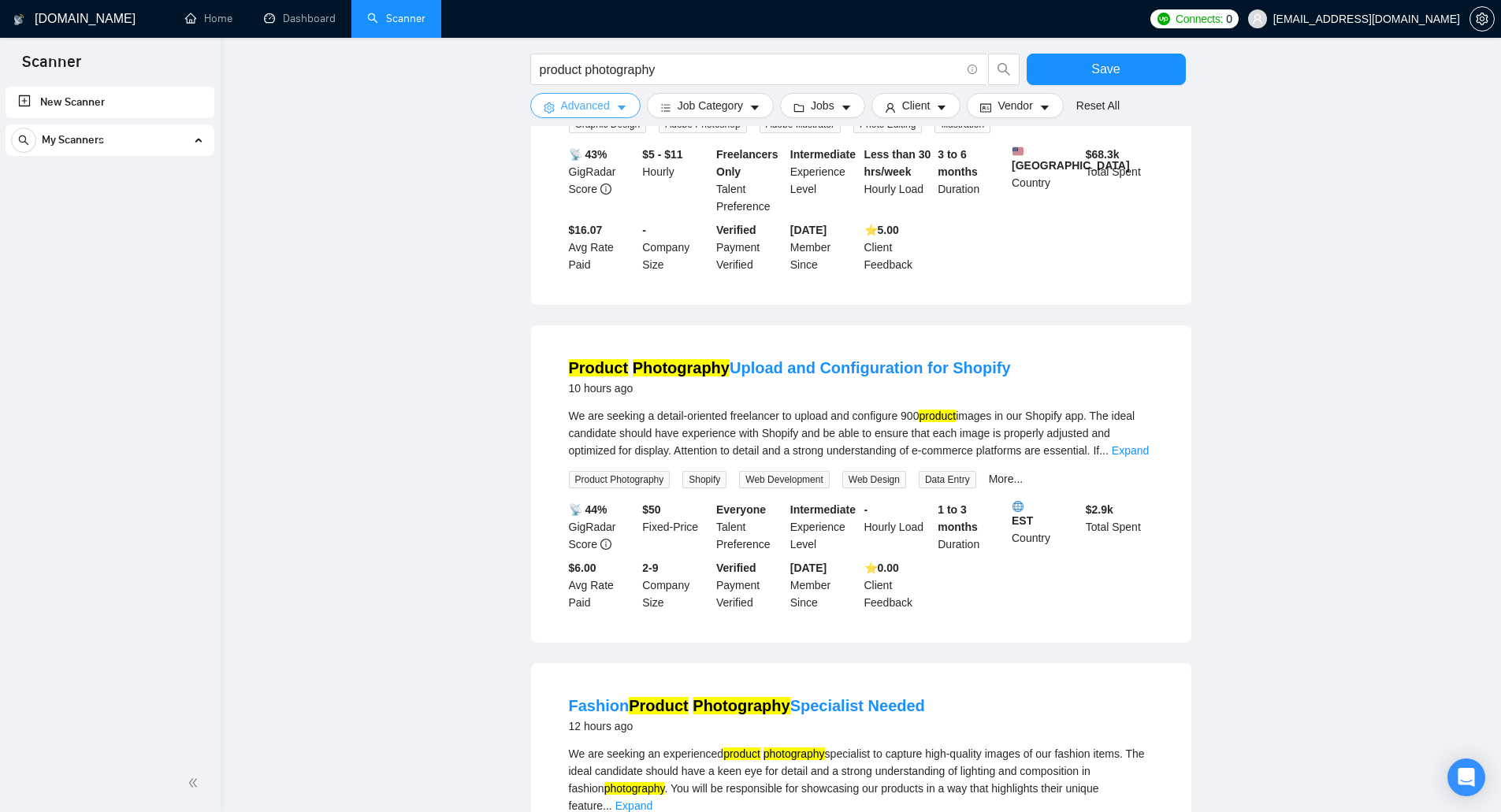
click at [615, 114] on button "Advanced" at bounding box center [585, 106] width 110 height 26
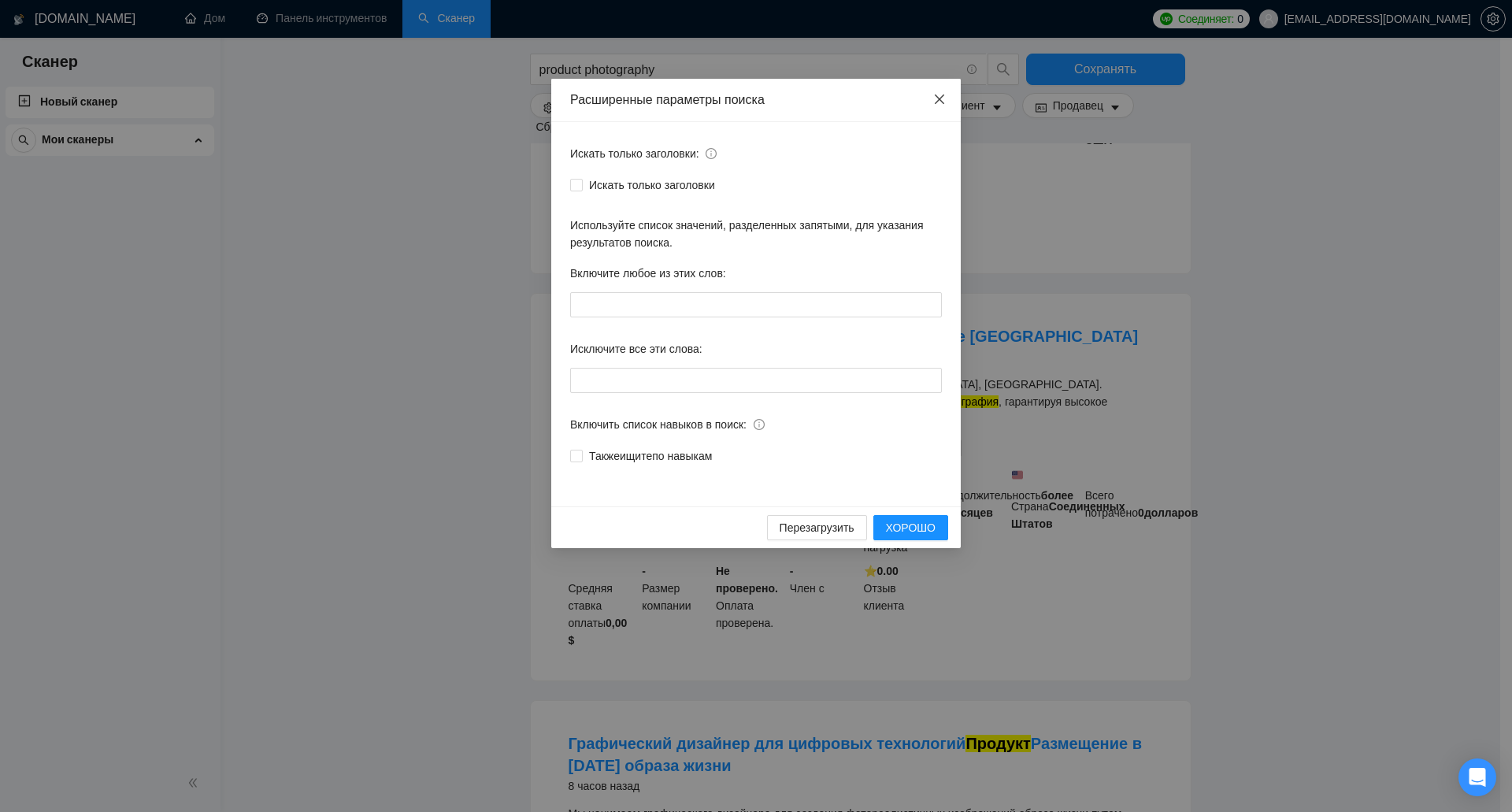
click at [946, 98] on span "Закрывать" at bounding box center [940, 100] width 43 height 43
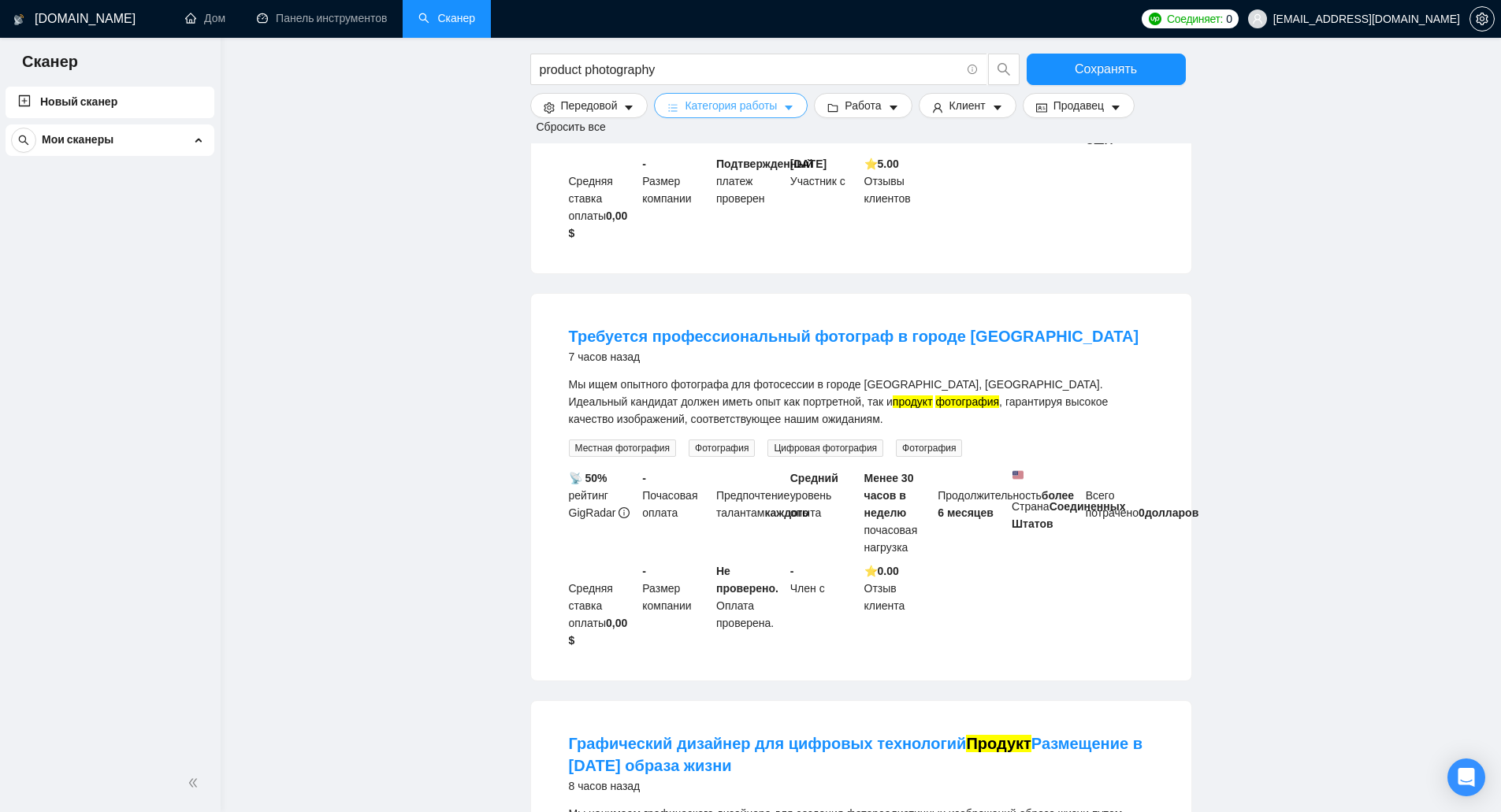
click at [696, 115] on button "Категория работы" at bounding box center [730, 106] width 153 height 26
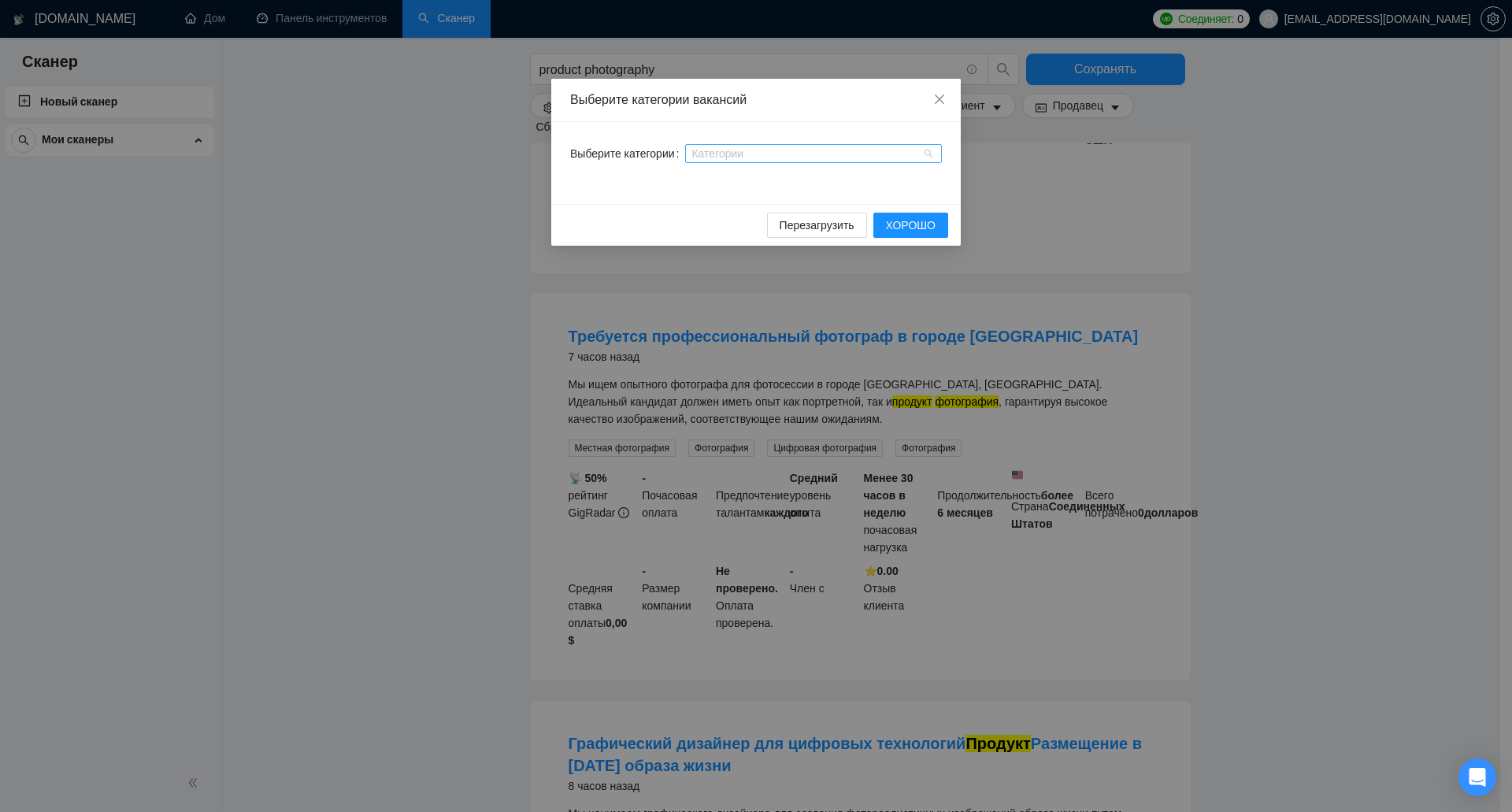
click at [716, 152] on div at bounding box center [806, 153] width 233 height 13
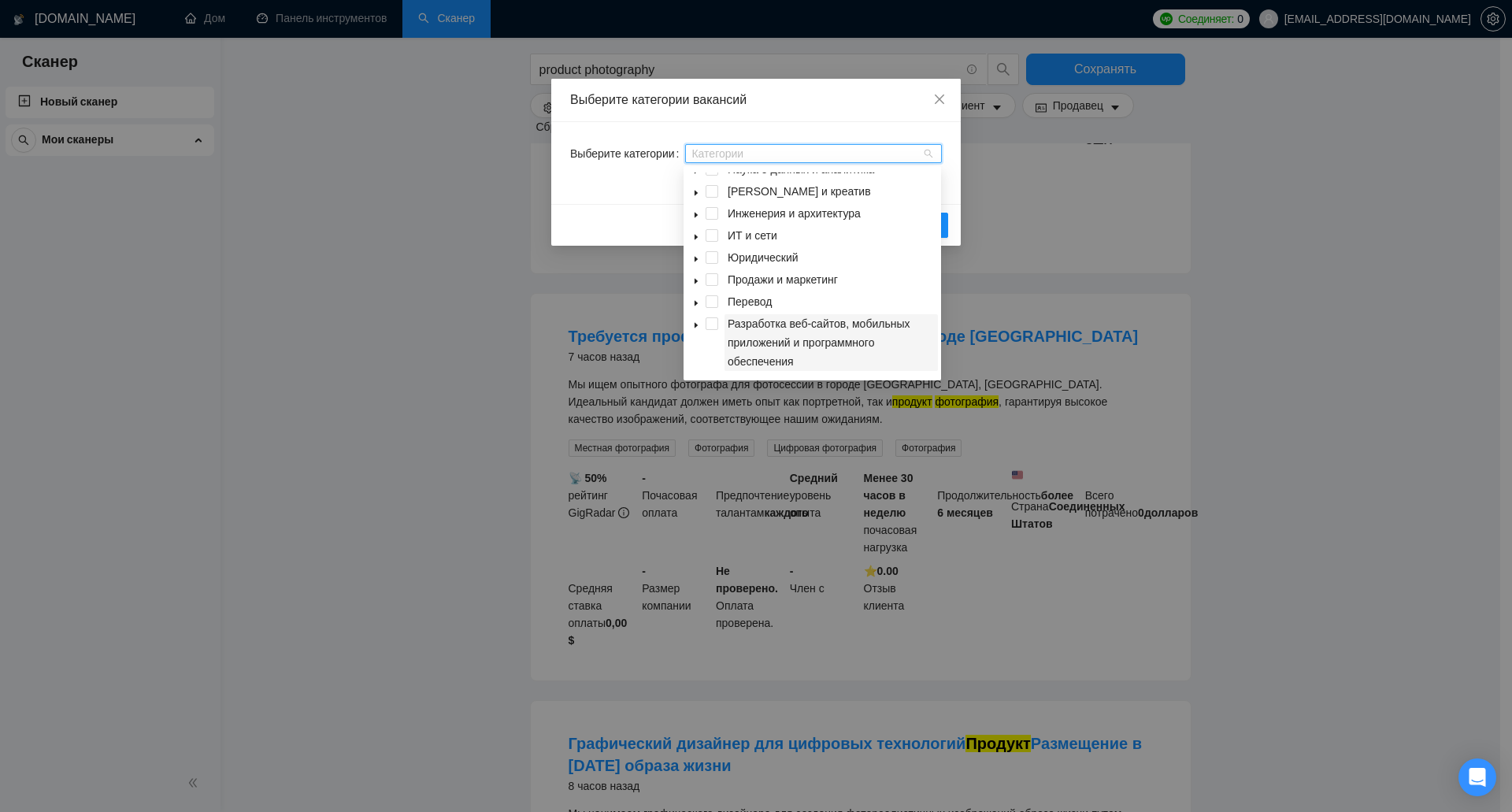
scroll to position [101, 0]
click at [699, 256] on span "курсор вниз" at bounding box center [696, 259] width 8 height 8
click at [699, 256] on icon "курсор вниз" at bounding box center [696, 259] width 8 height 8
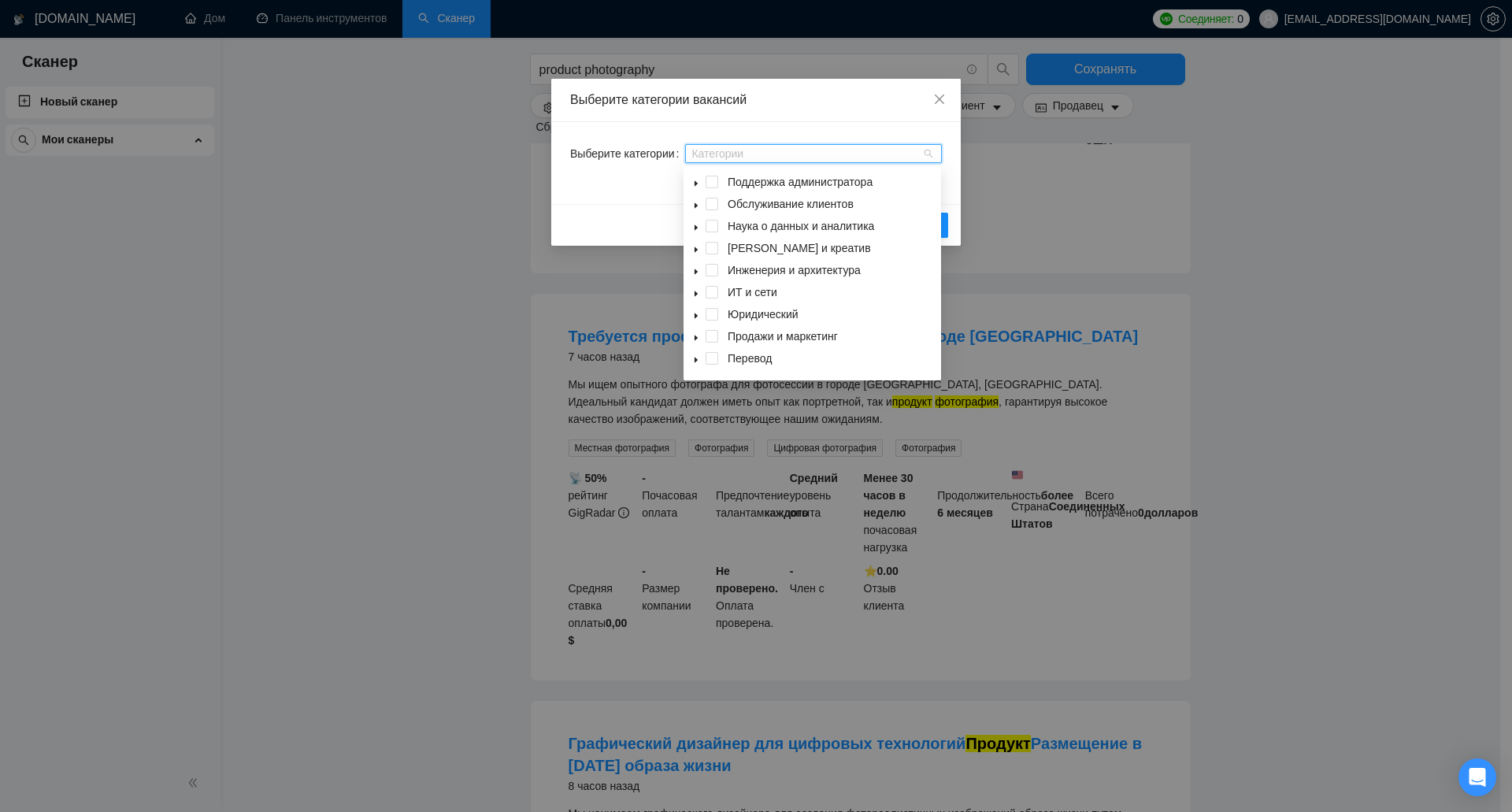
click at [693, 252] on icon "курсор вниз" at bounding box center [696, 249] width 8 height 8
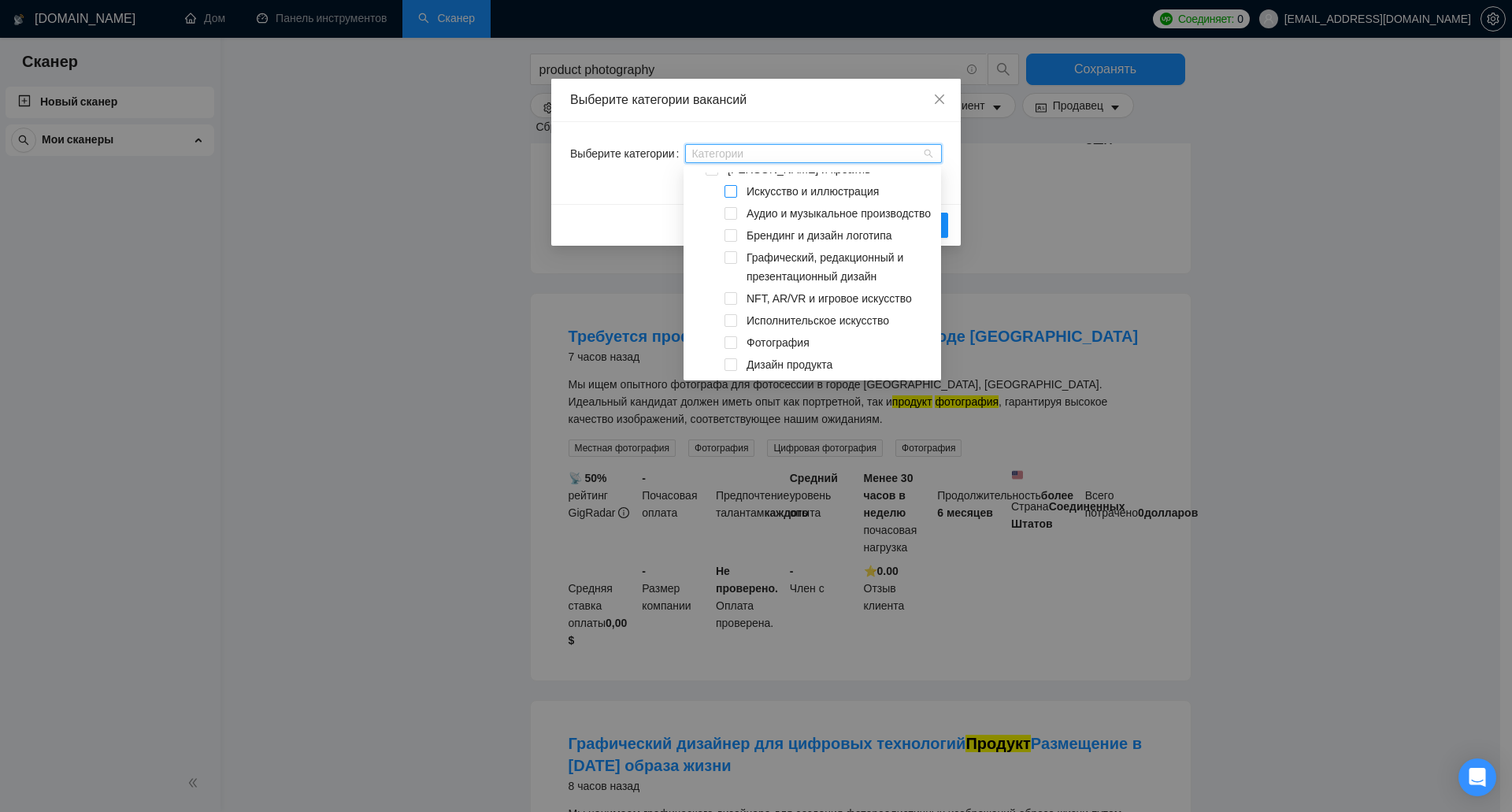
scroll to position [180, 0]
click at [729, 262] on span at bounding box center [731, 263] width 13 height 13
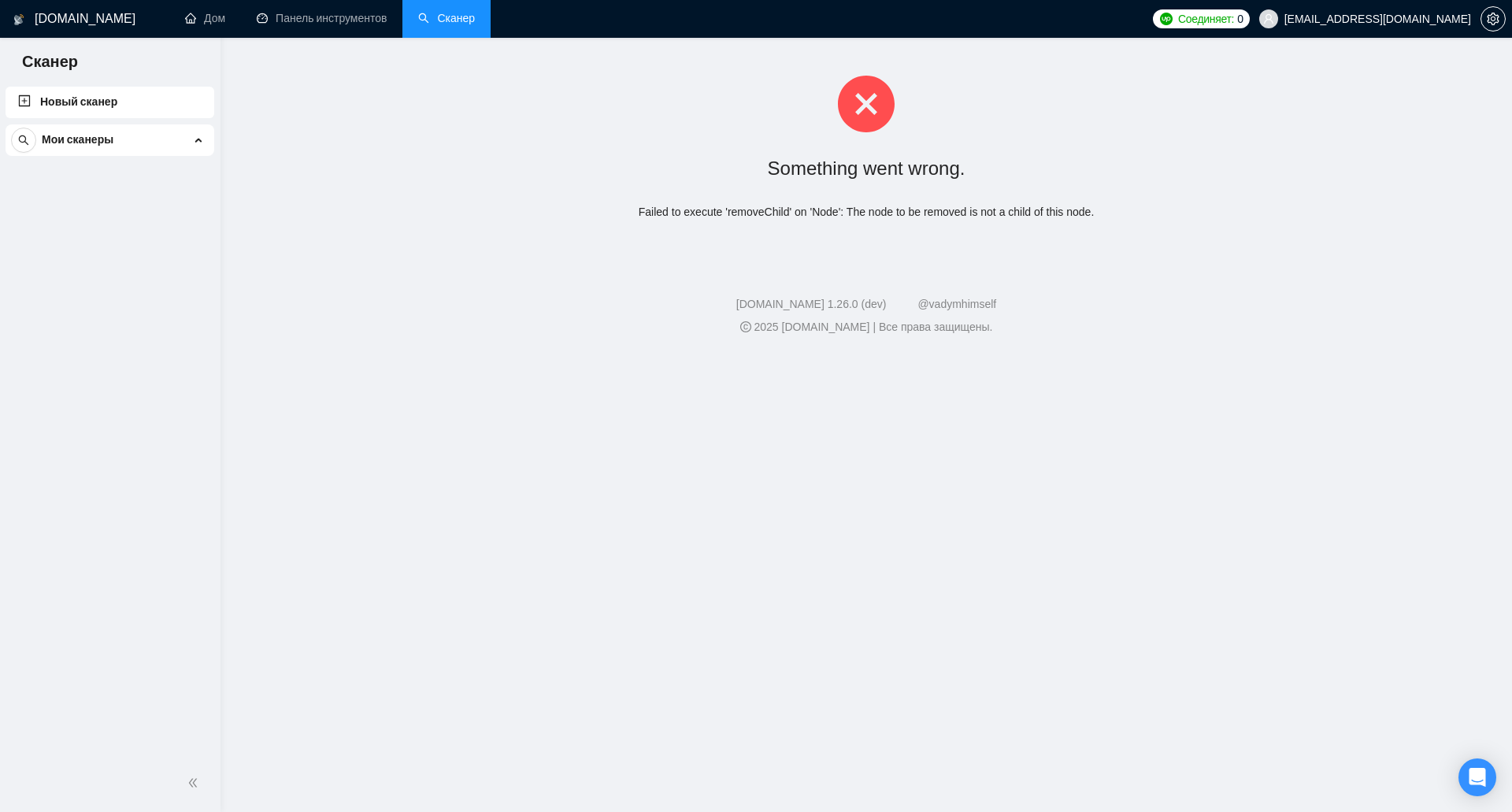
scroll to position [0, 0]
click at [153, 101] on link "New Scanner" at bounding box center [109, 102] width 183 height 32
click at [124, 106] on link "New Scanner" at bounding box center [109, 102] width 183 height 32
click at [86, 98] on link "New Scanner" at bounding box center [109, 102] width 183 height 32
click at [409, 20] on link "Scanner" at bounding box center [396, 19] width 58 height 14
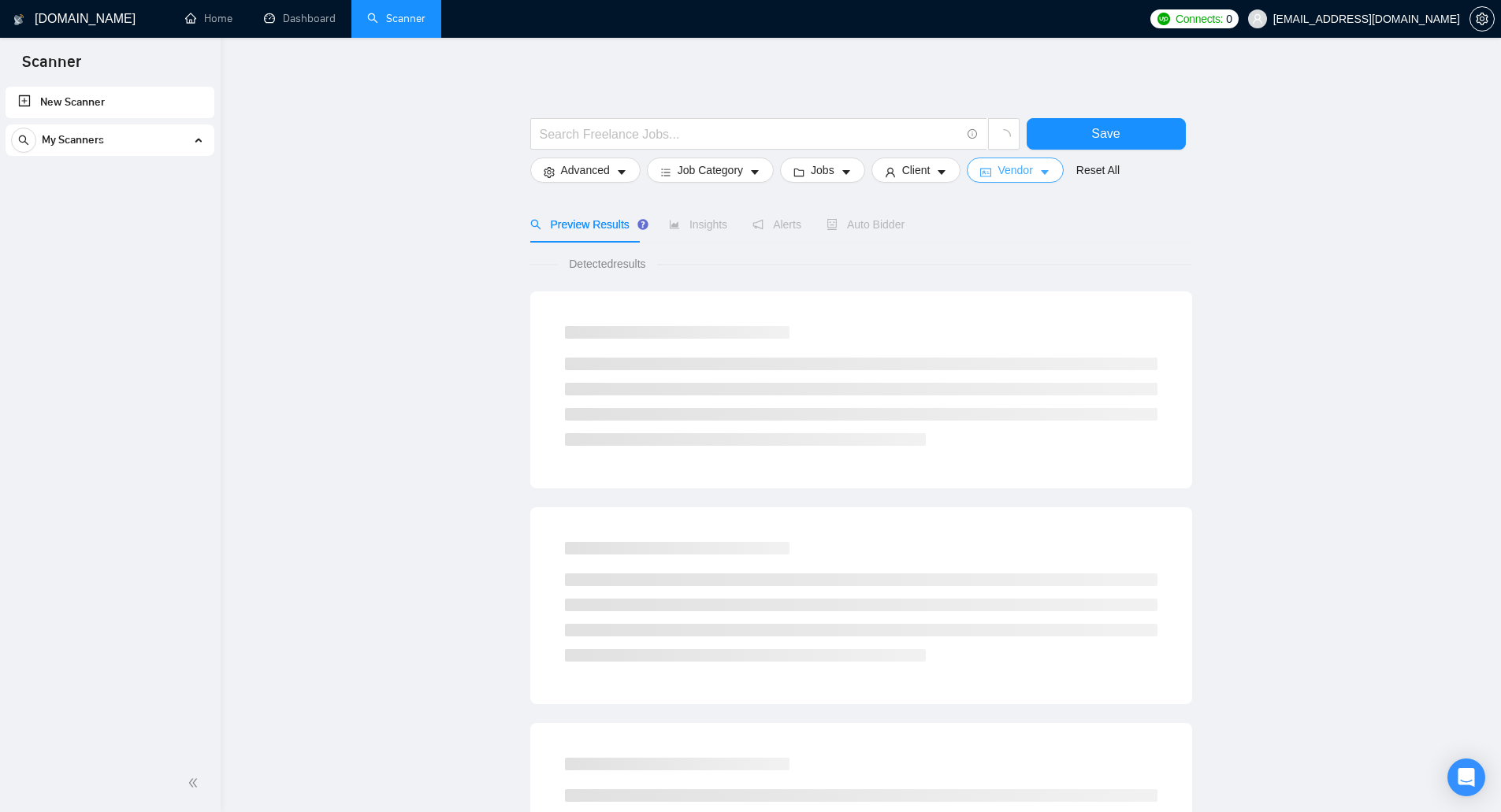
click at [992, 172] on button "Vendor" at bounding box center [1014, 170] width 96 height 26
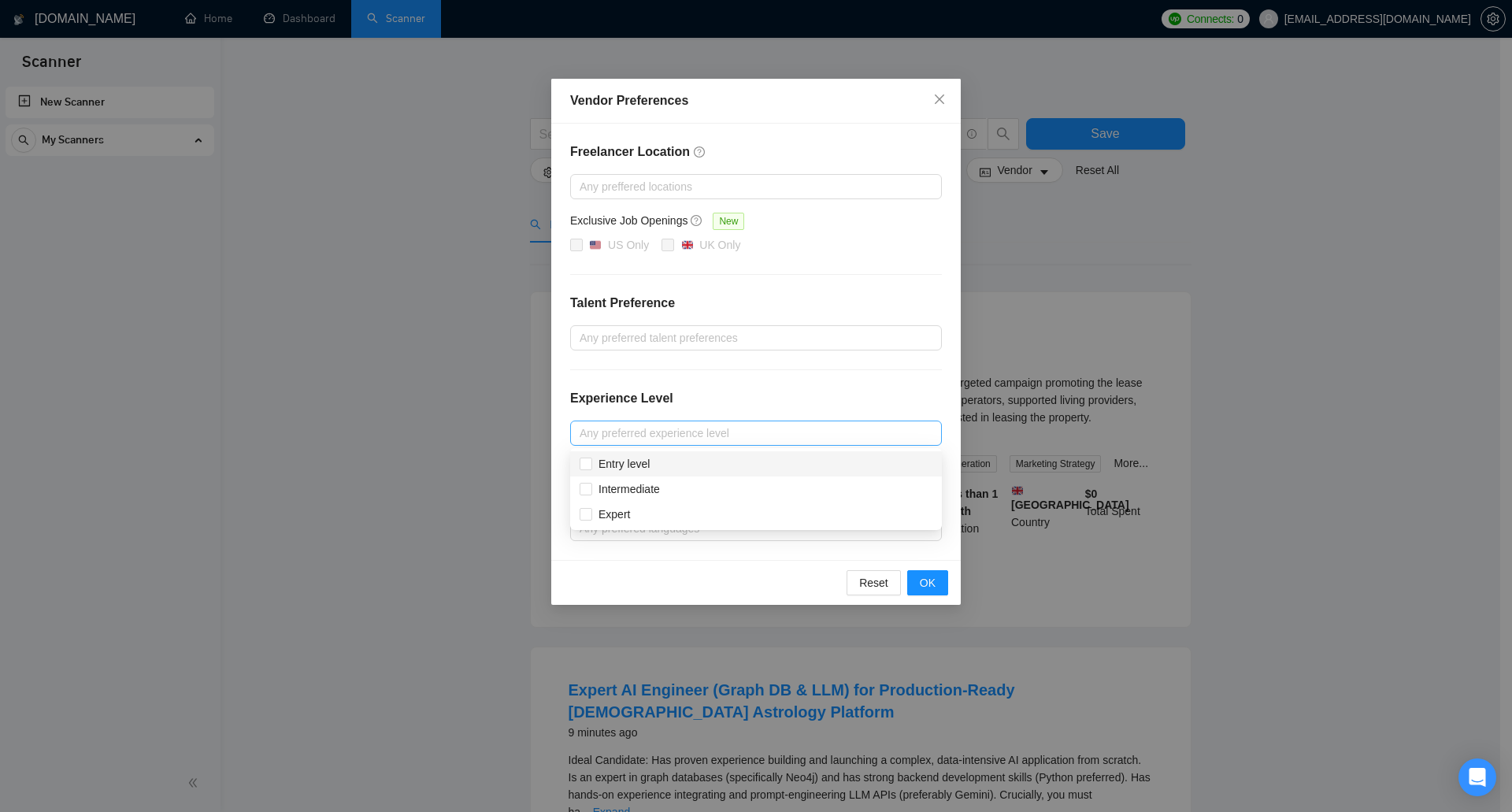
click at [700, 435] on div at bounding box center [748, 433] width 348 height 19
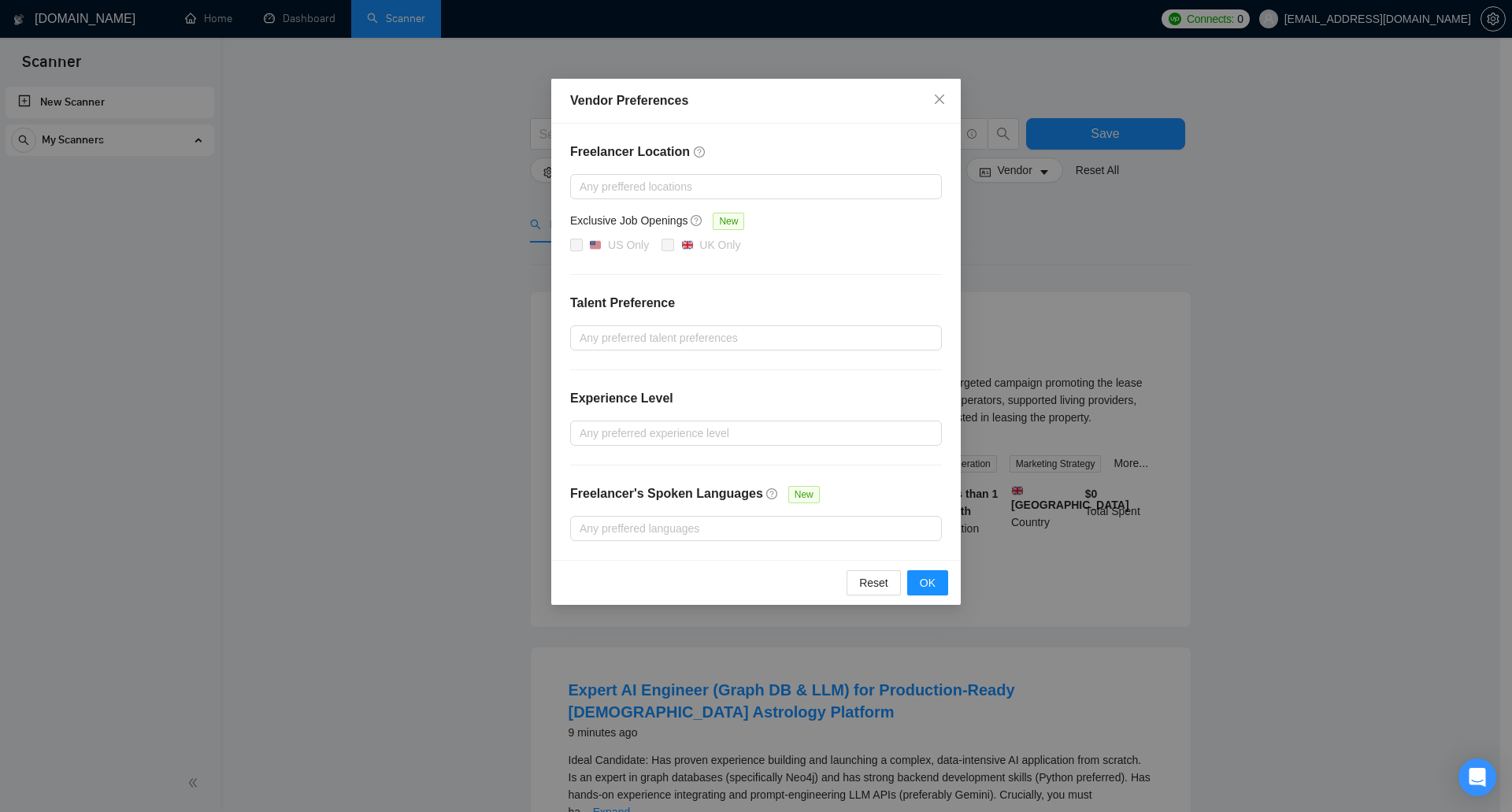
click at [1023, 398] on div "Vendor Preferences Freelancer Location Any preffered locations Exclusive Job Op…" at bounding box center [756, 406] width 1512 height 812
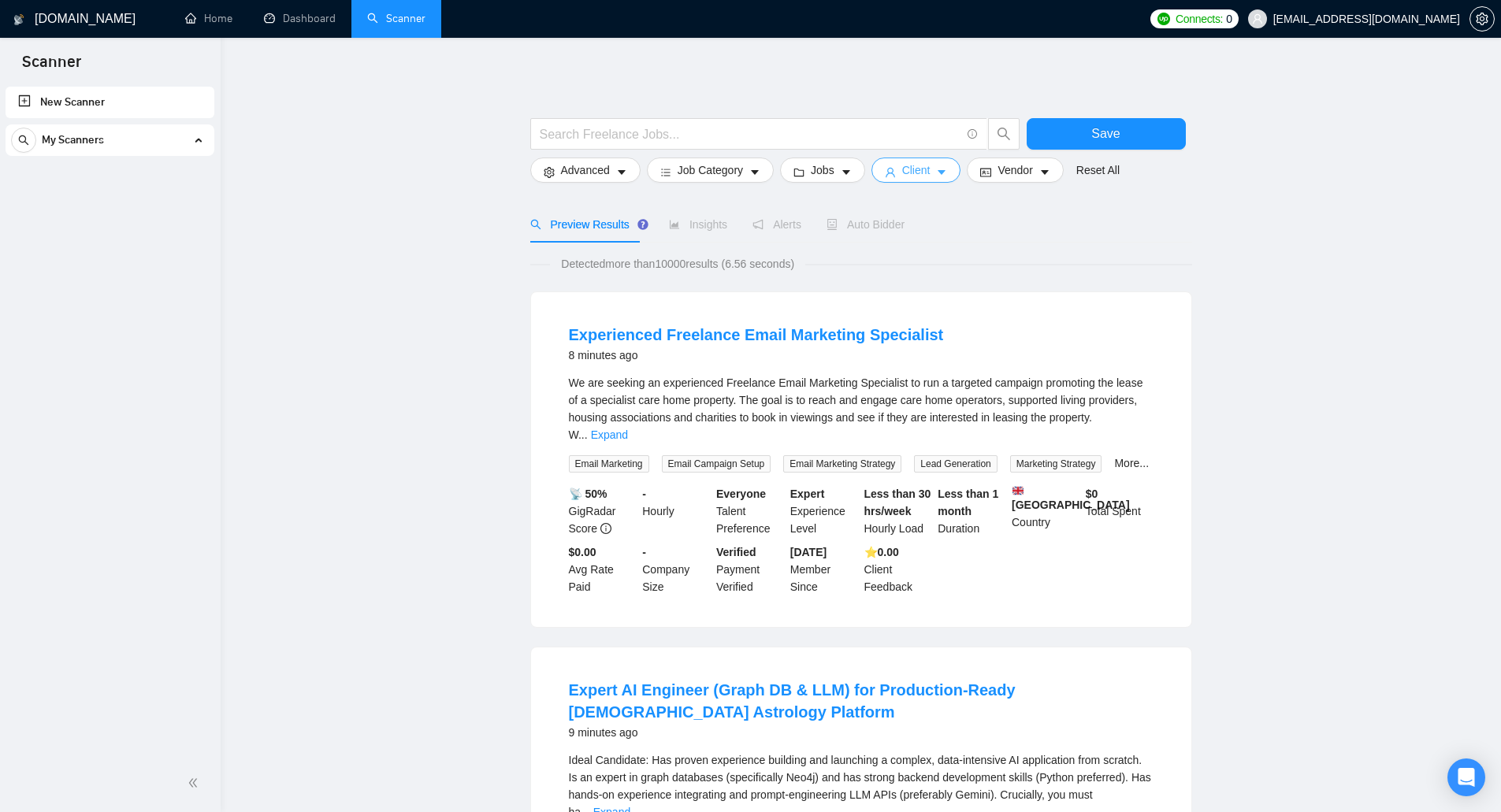
click at [903, 173] on span "Client" at bounding box center [916, 170] width 28 height 17
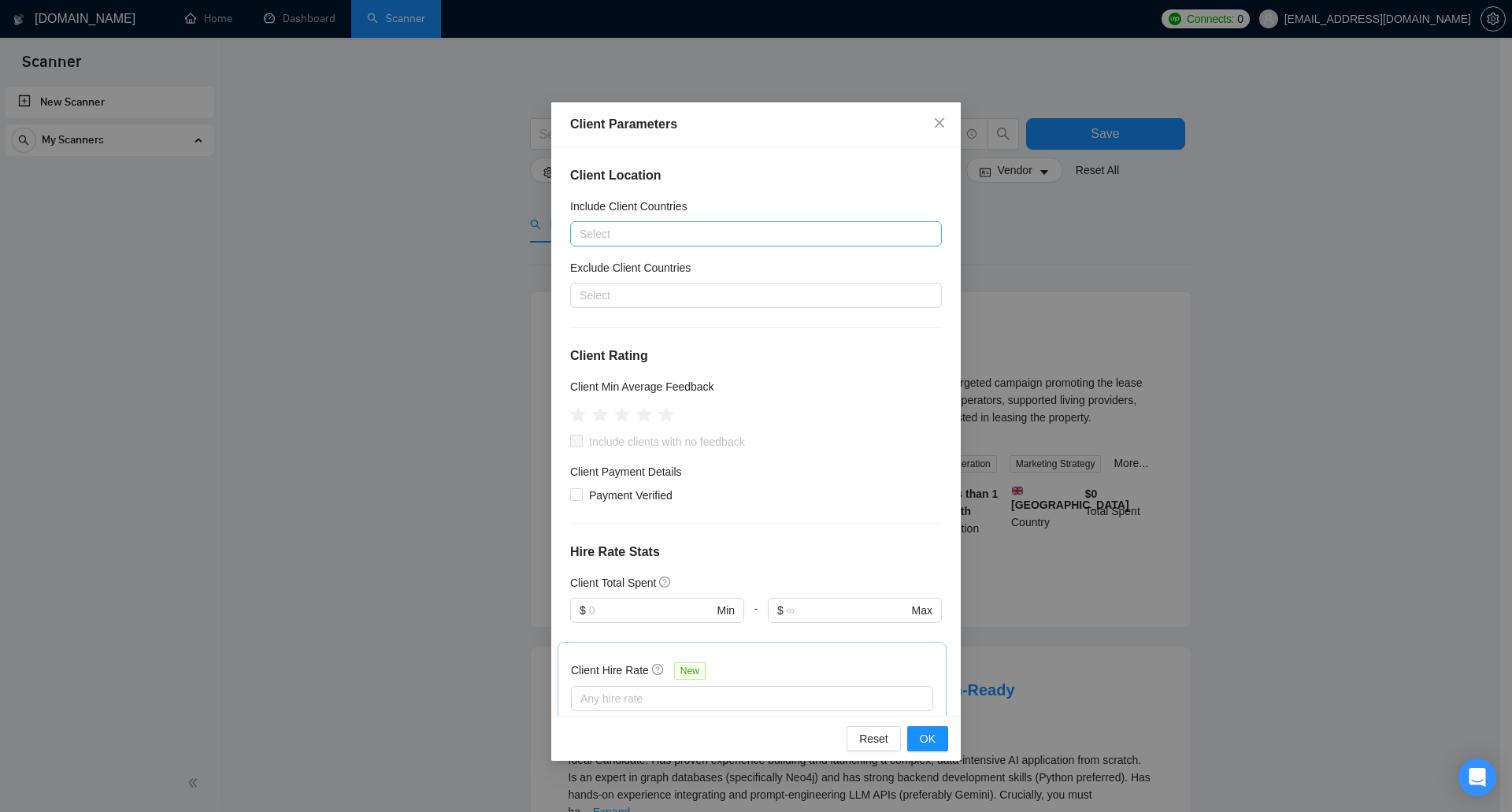
click at [785, 232] on div at bounding box center [748, 233] width 348 height 19
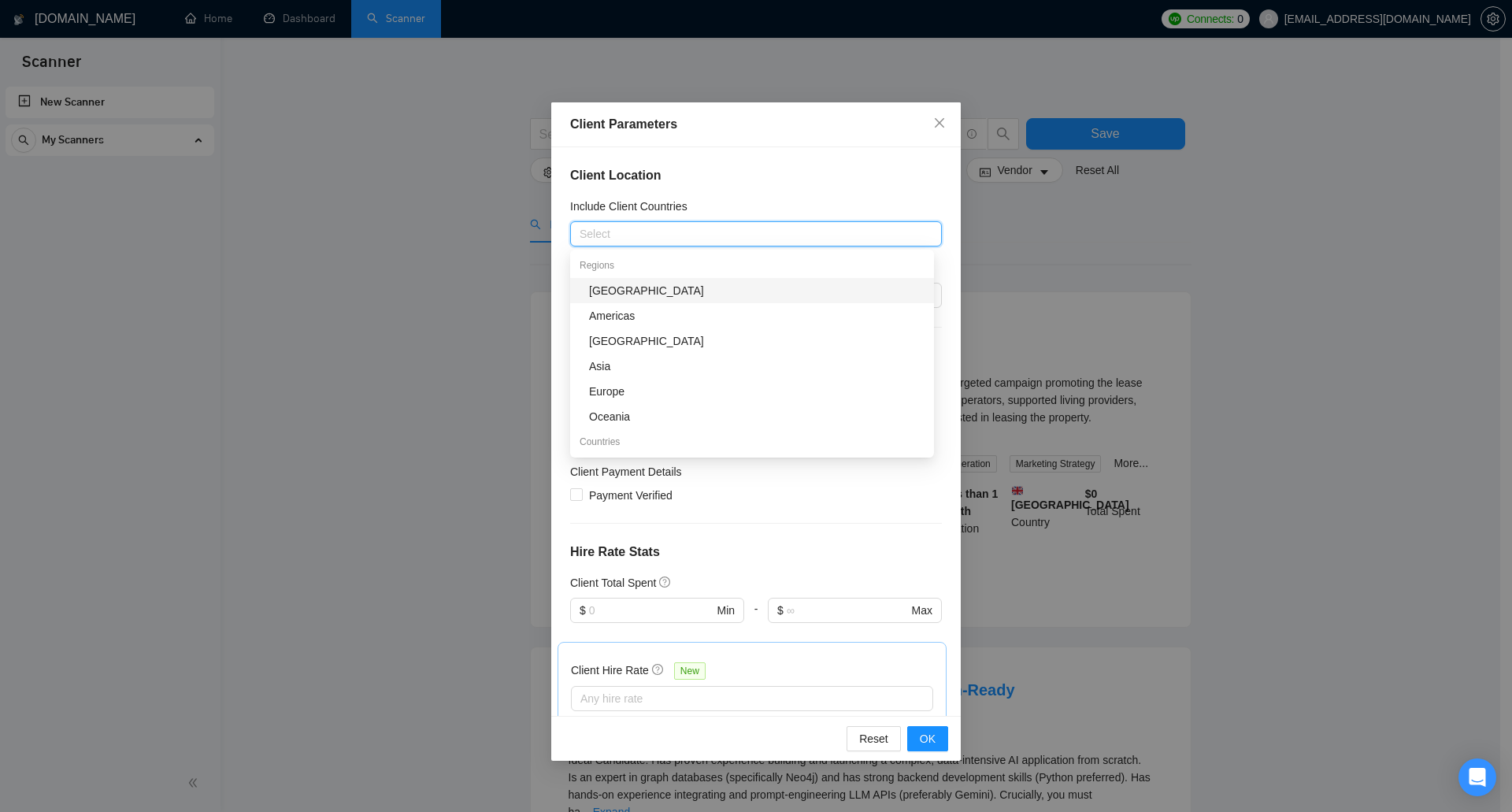
click at [785, 232] on div at bounding box center [748, 233] width 348 height 19
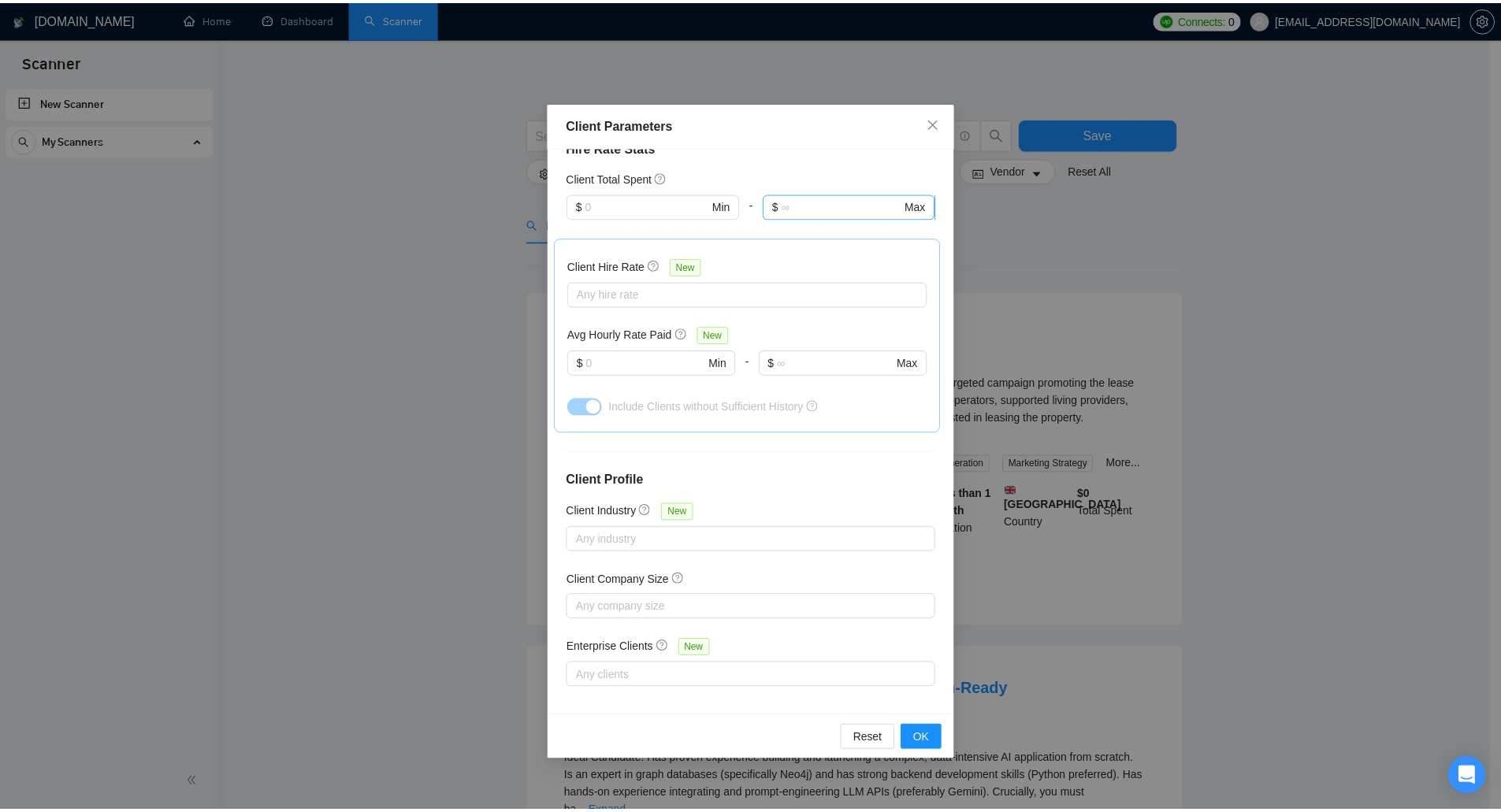
scroll to position [412, 0]
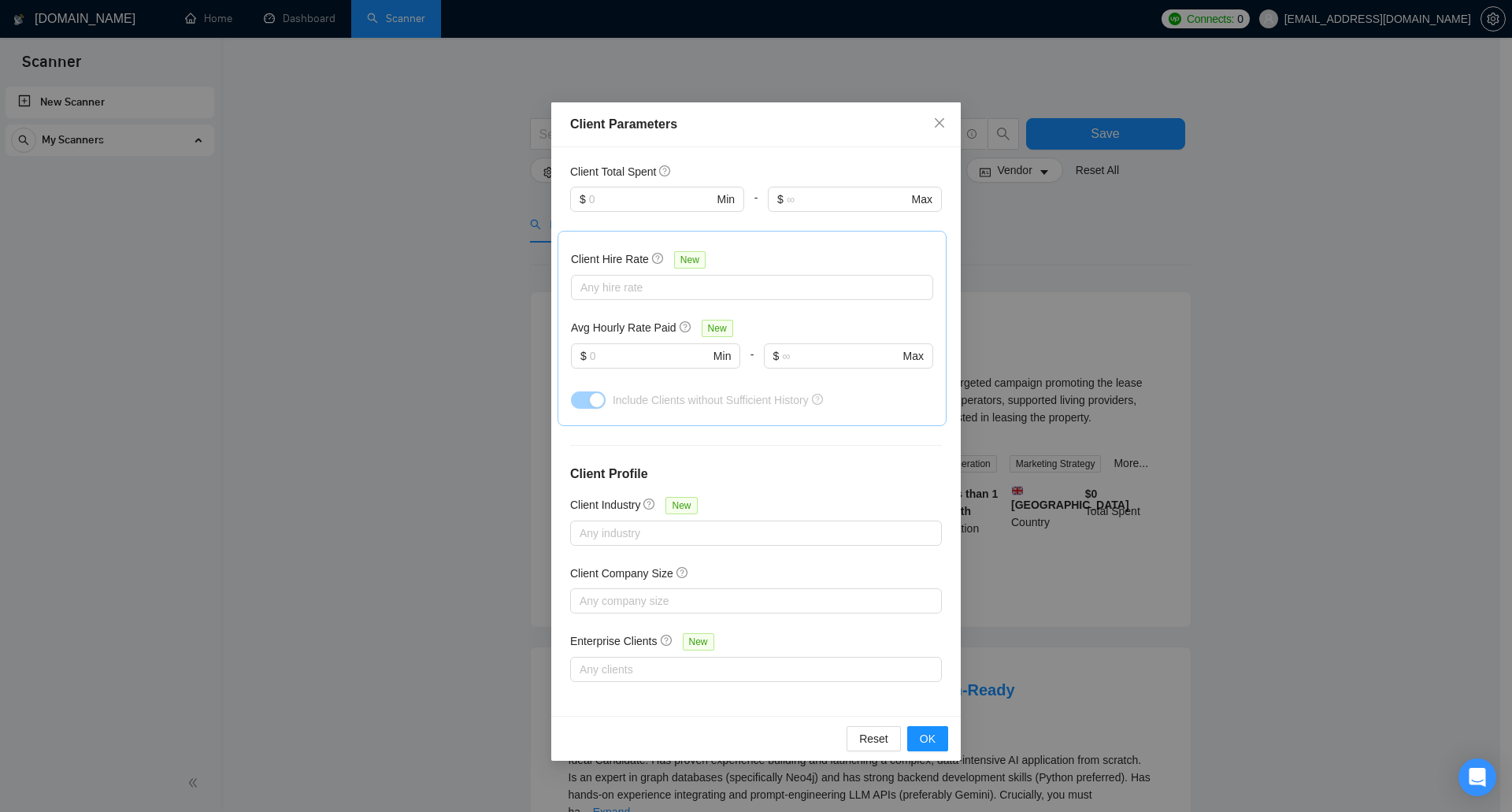
click at [1024, 221] on div "Client Parameters Client Location Include Client Countries Select Exclude Clien…" at bounding box center [756, 406] width 1512 height 812
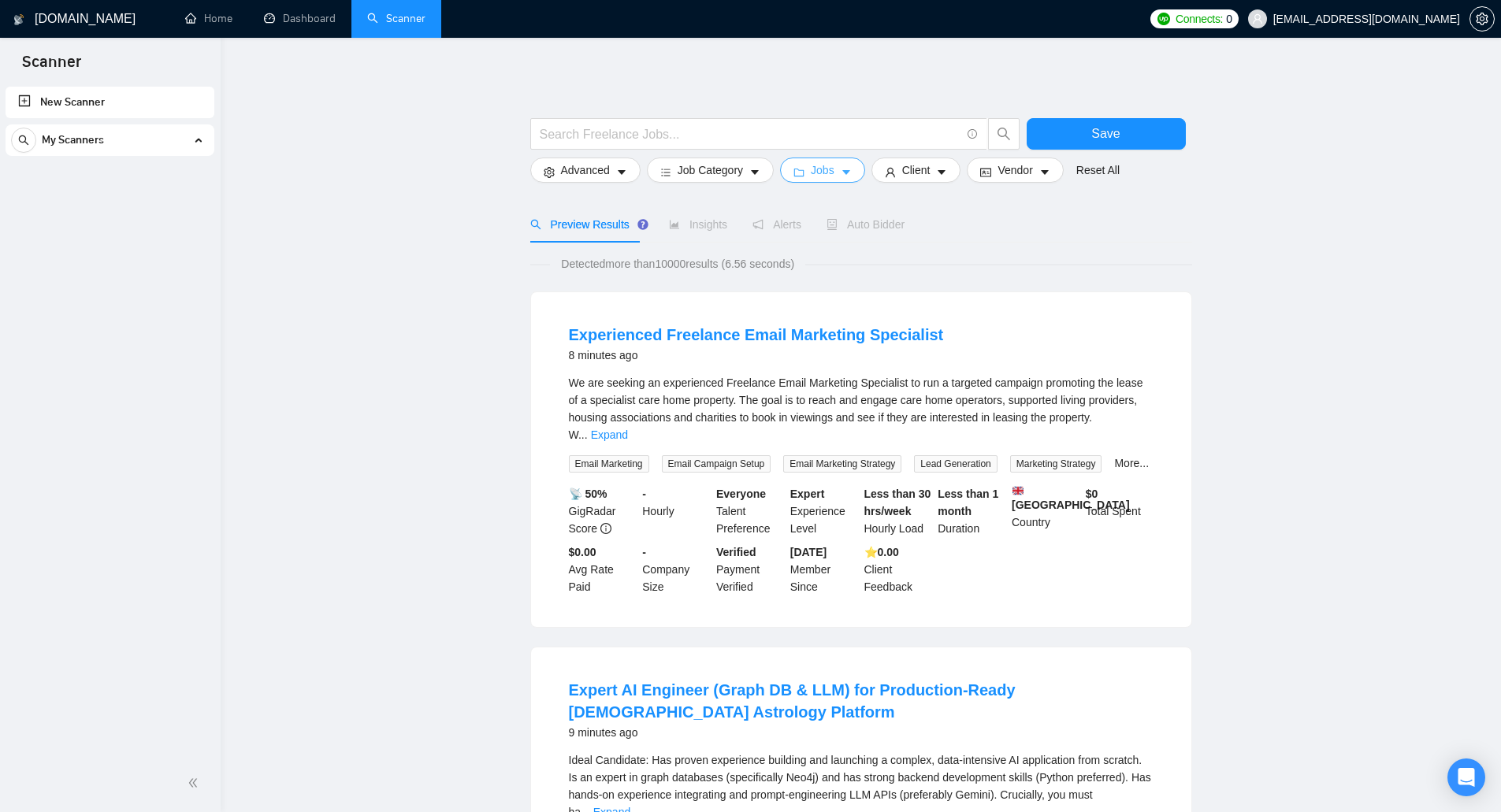
click at [827, 176] on span "Jobs" at bounding box center [823, 170] width 24 height 17
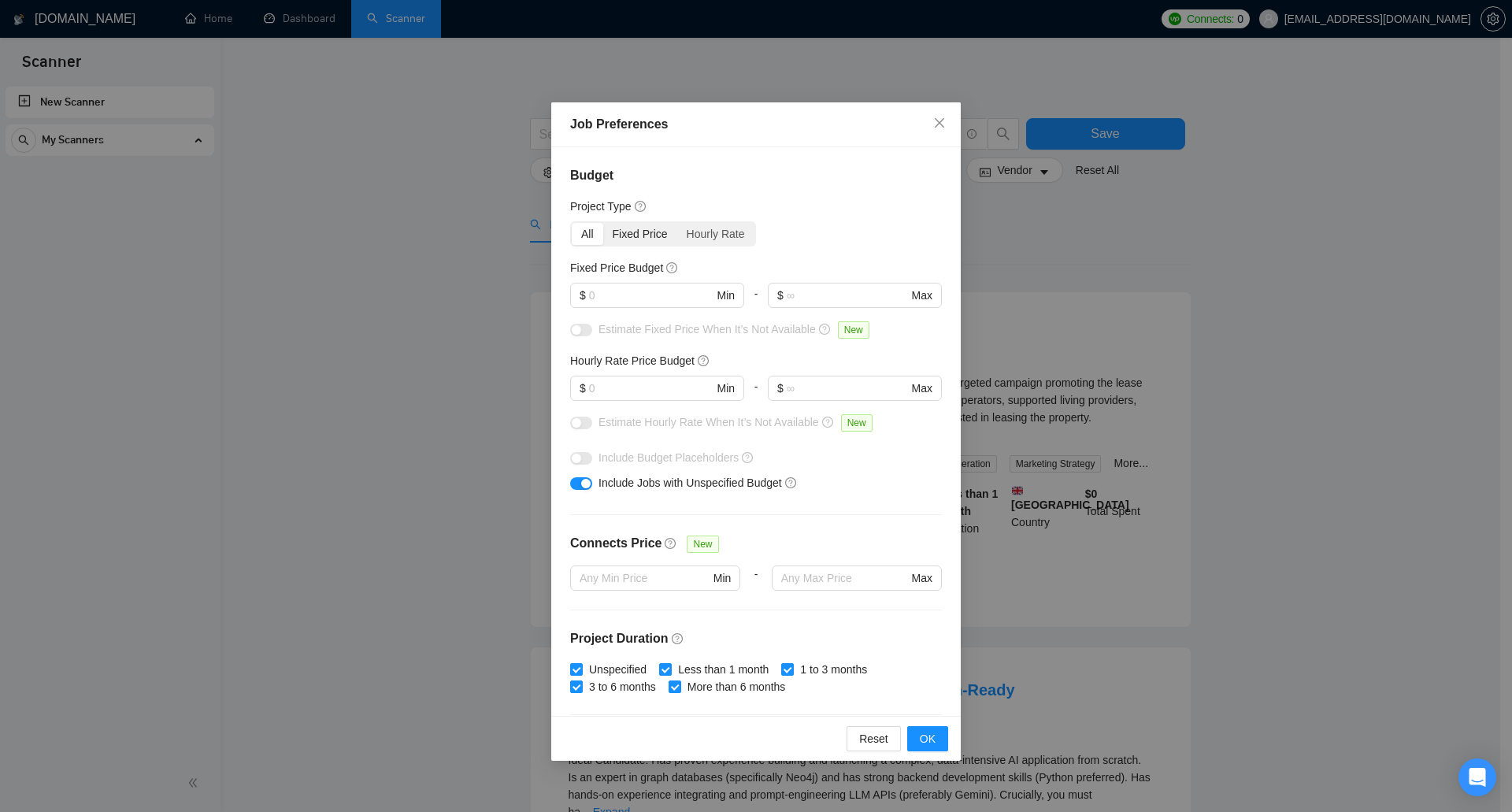
click at [648, 239] on div "Fixed Price" at bounding box center [640, 234] width 74 height 22
click at [603, 223] on input "Fixed Price" at bounding box center [603, 223] width 0 height 0
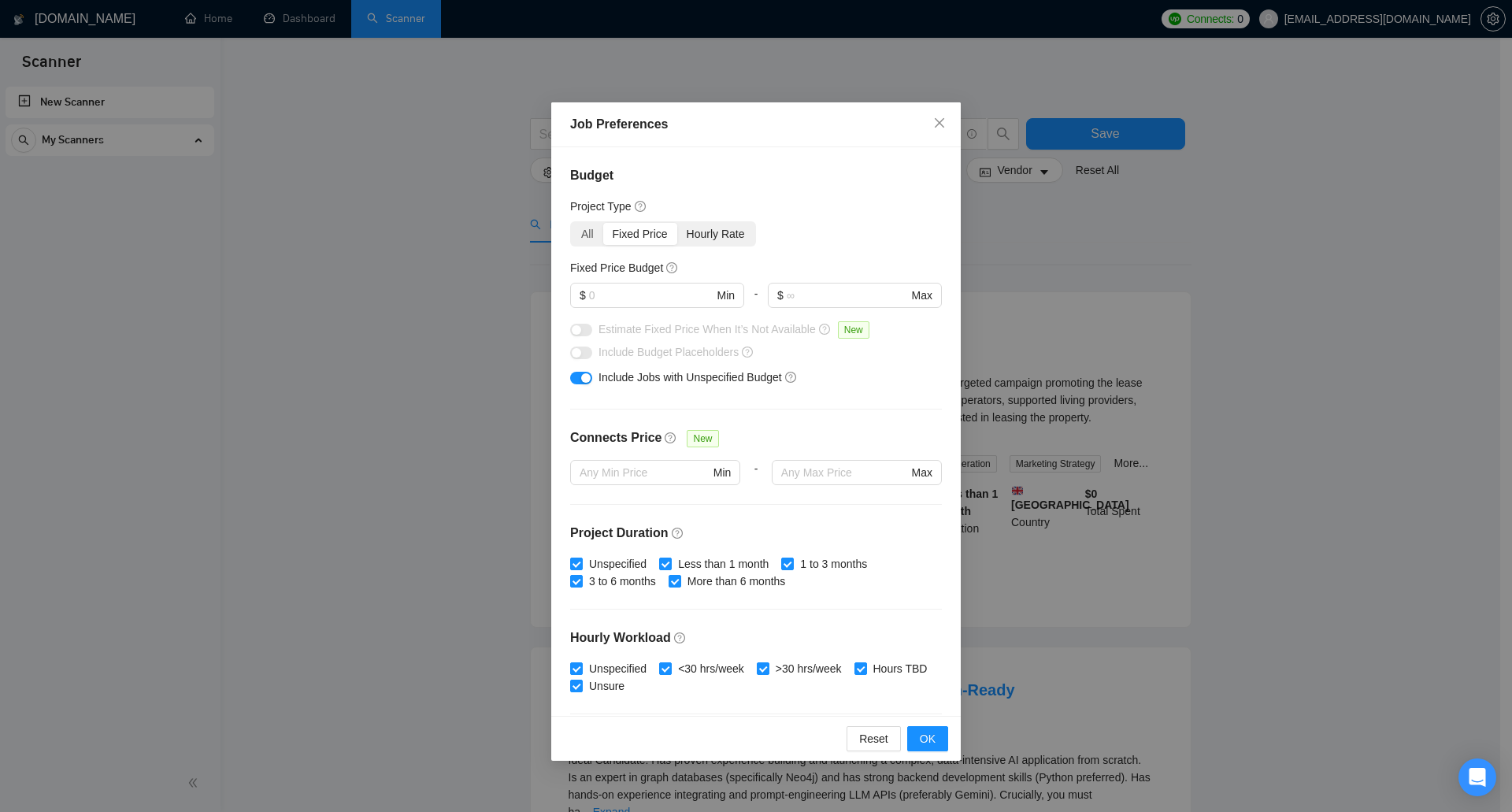
click at [722, 231] on div "Hourly Rate" at bounding box center [716, 234] width 78 height 22
click at [677, 223] on input "Hourly Rate" at bounding box center [677, 223] width 0 height 0
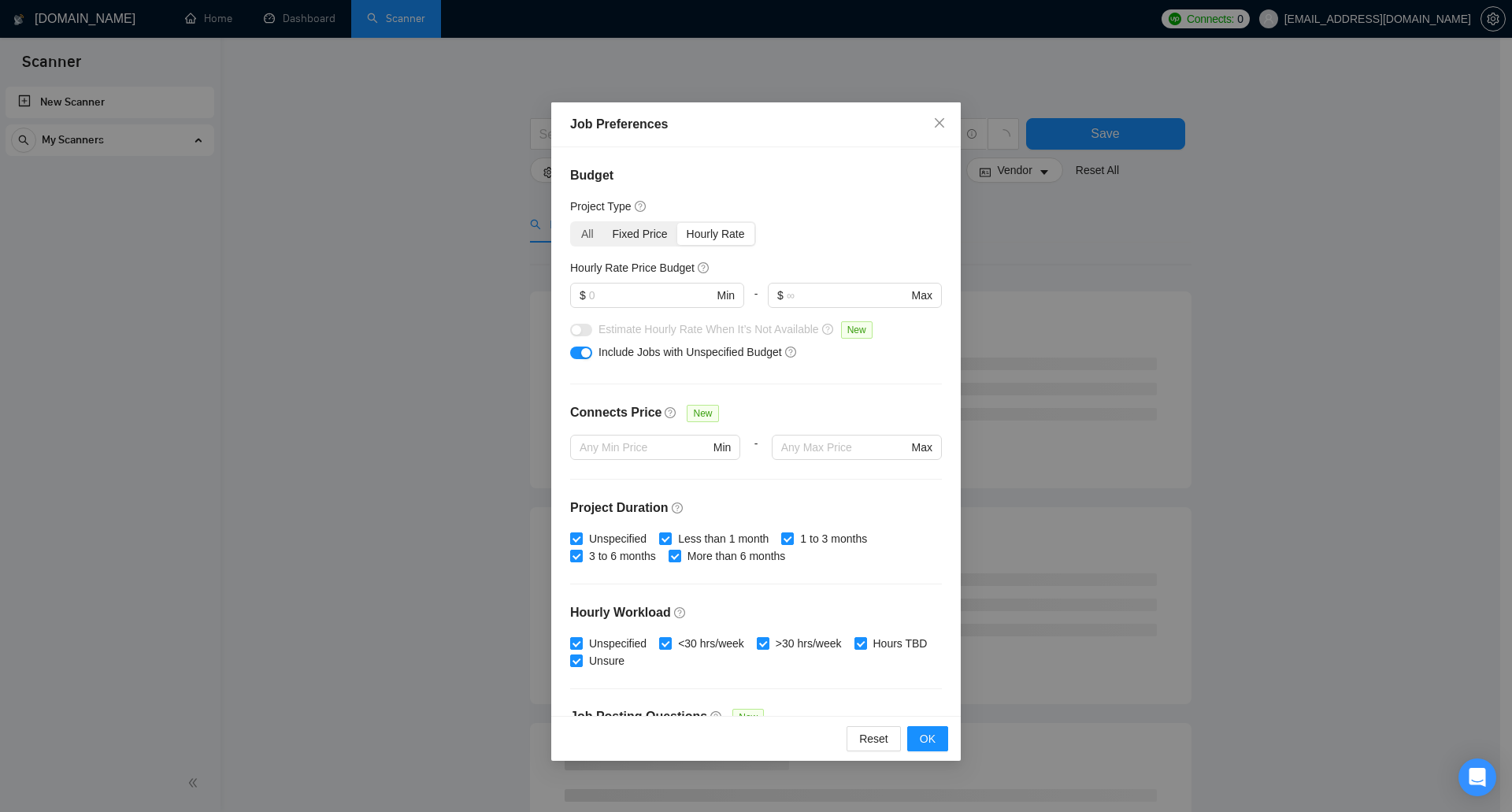
click at [643, 236] on div "Fixed Price" at bounding box center [640, 234] width 74 height 22
click at [603, 223] on input "Fixed Price" at bounding box center [603, 223] width 0 height 0
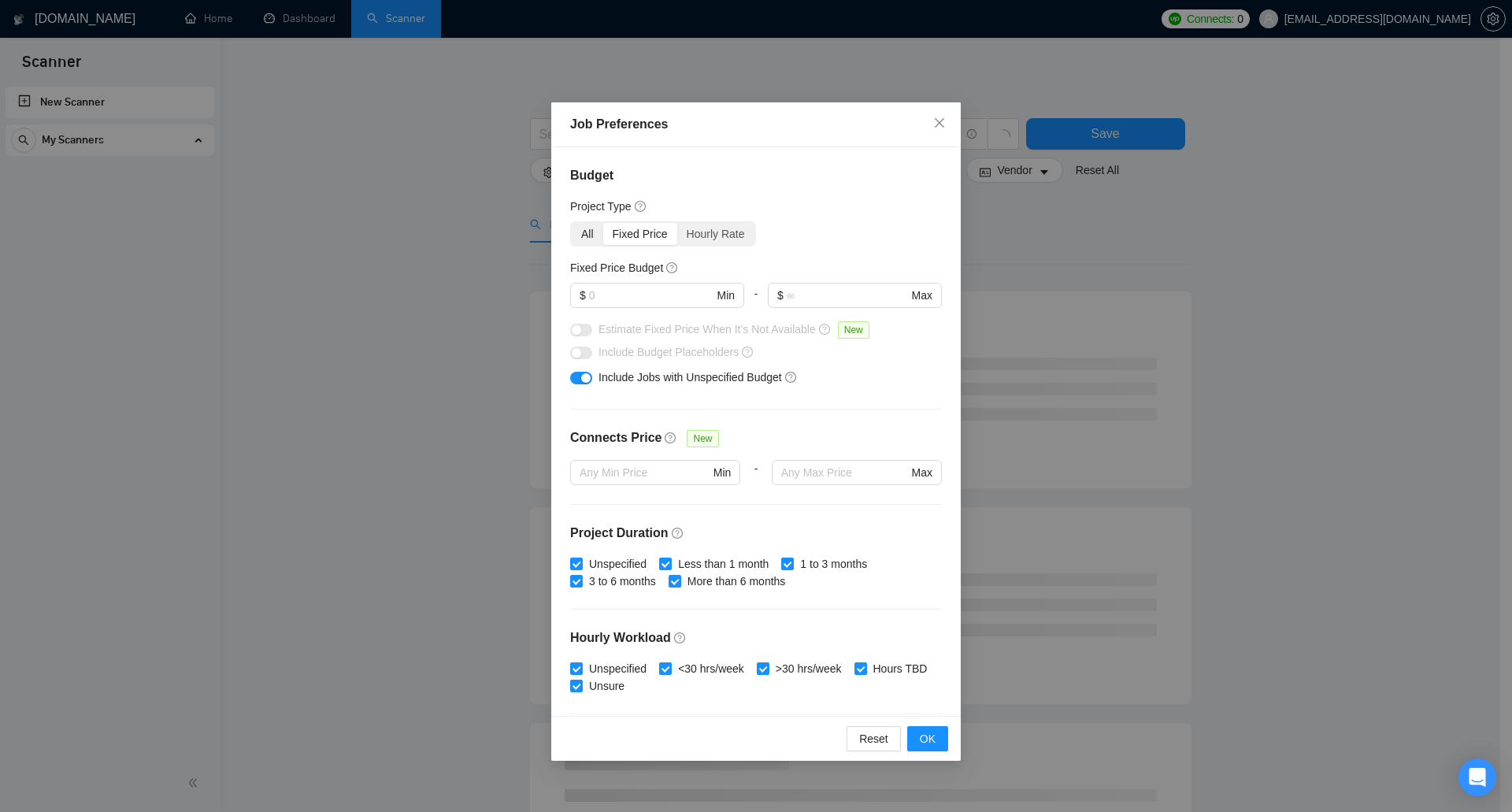
click at [575, 235] on div "All" at bounding box center [587, 234] width 32 height 22
click at [572, 223] on input "All" at bounding box center [572, 223] width 0 height 0
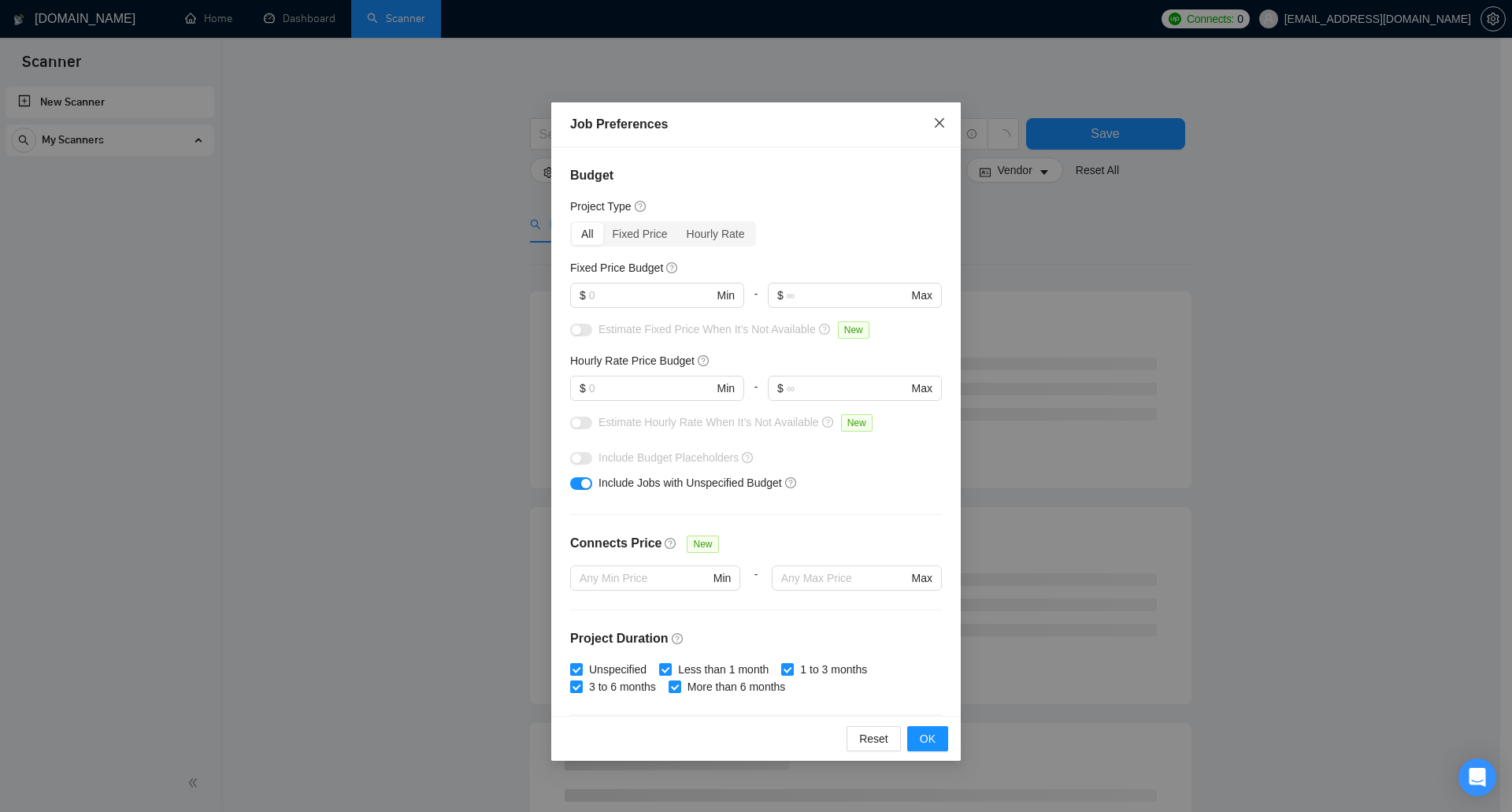
click at [931, 119] on span "Close" at bounding box center [940, 124] width 43 height 43
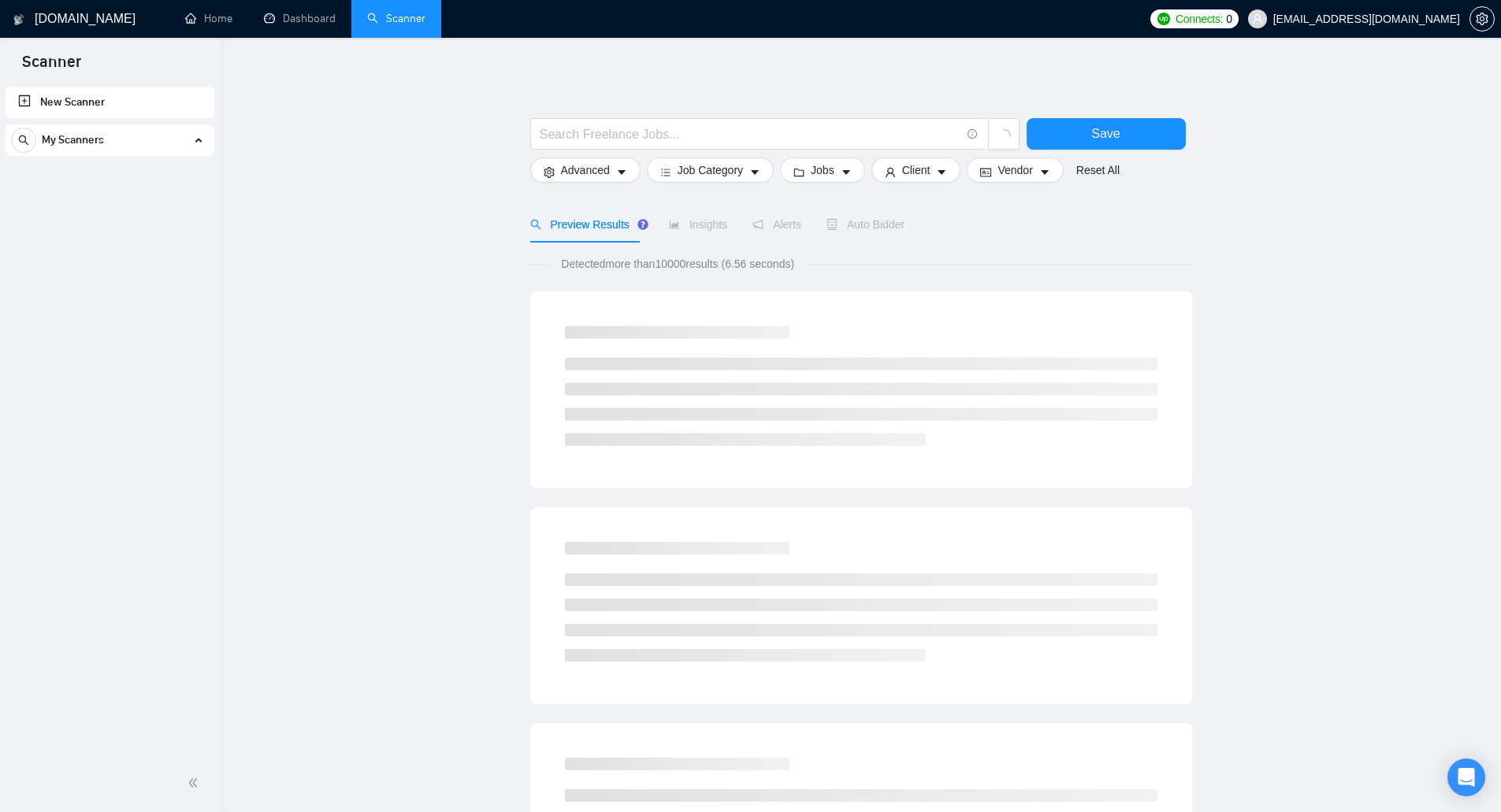
click at [676, 226] on span "Insights" at bounding box center [698, 224] width 58 height 13
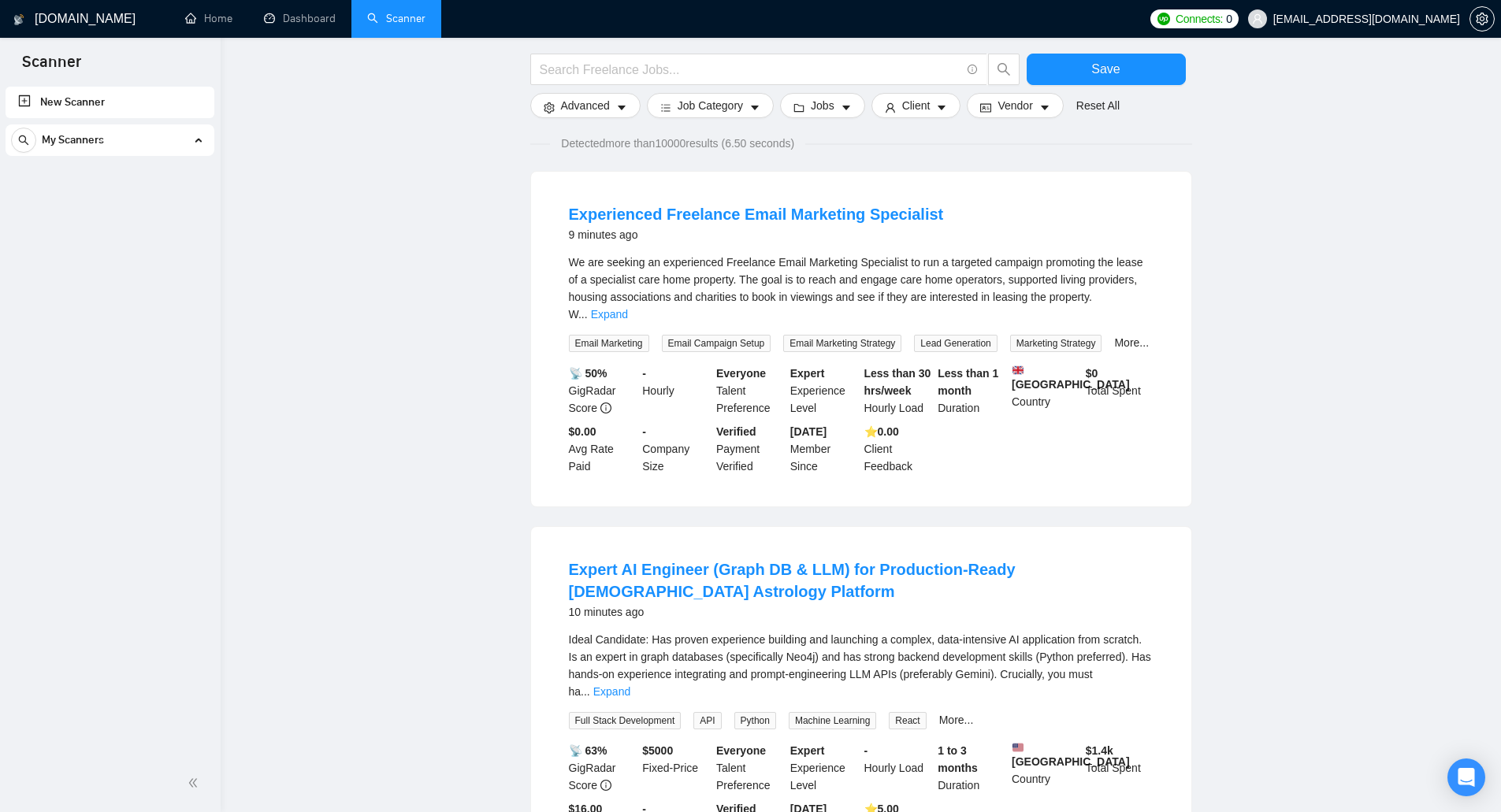
scroll to position [158, 0]
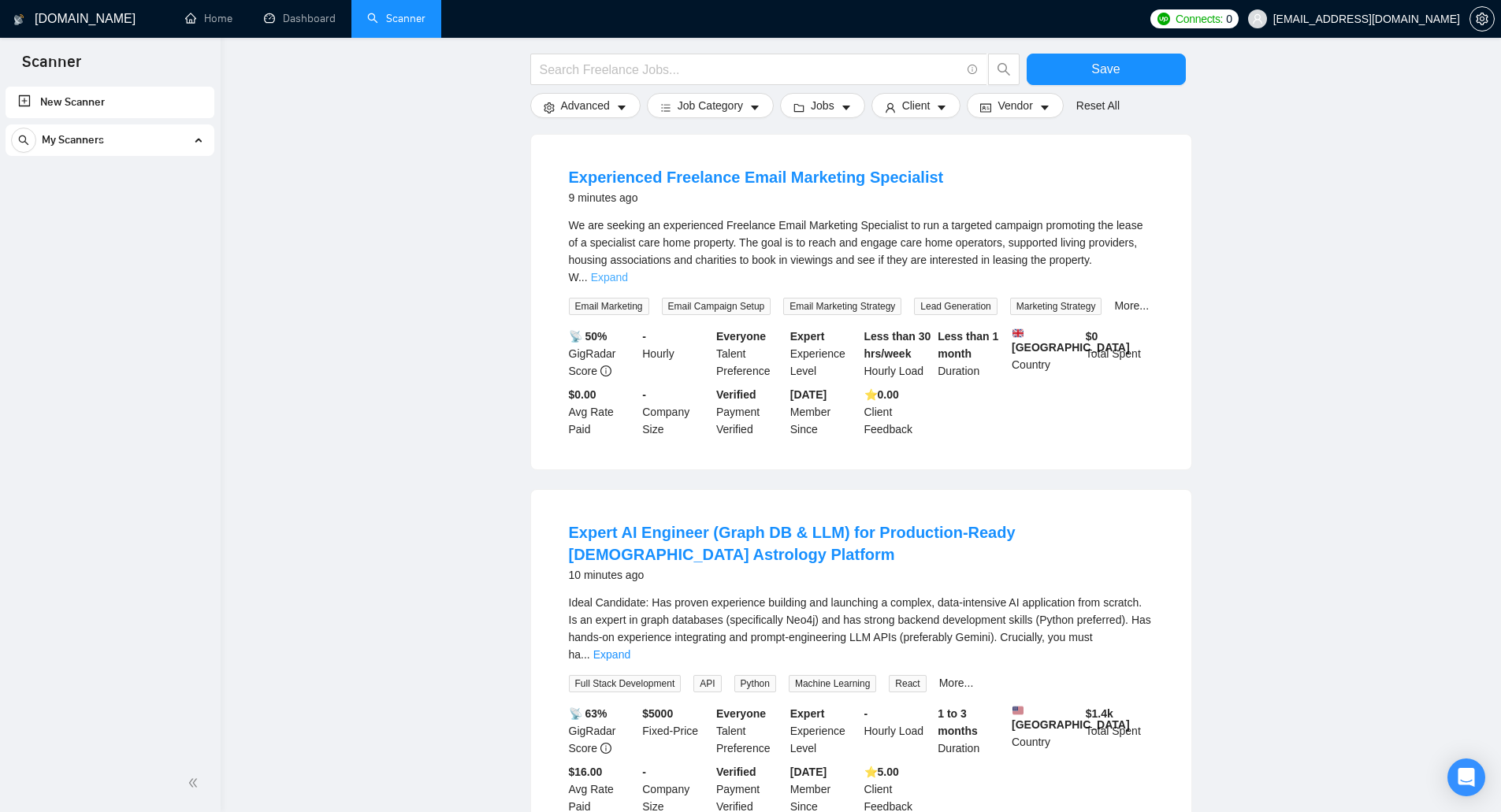
click at [628, 271] on link "Expand" at bounding box center [609, 277] width 37 height 13
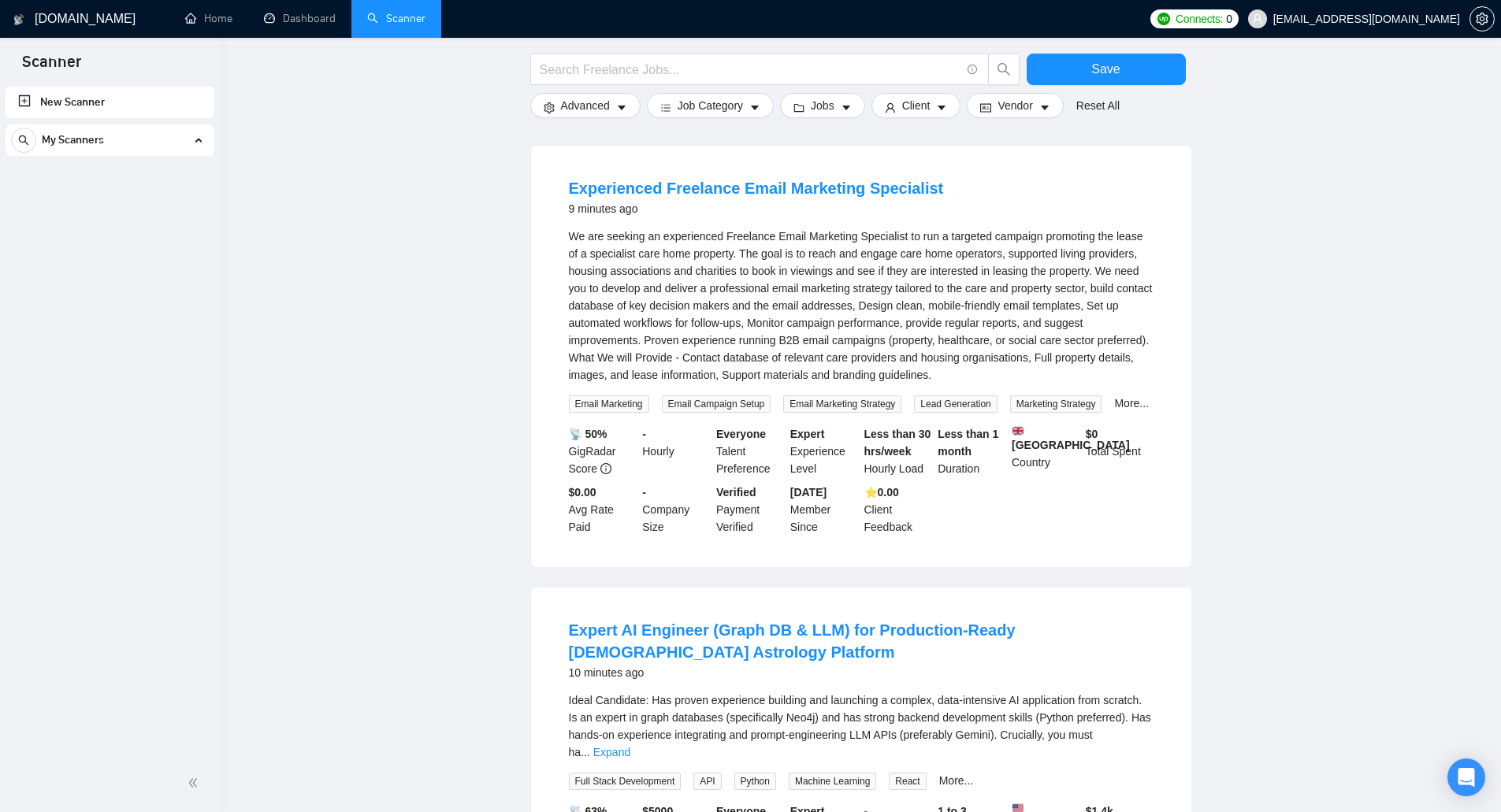
scroll to position [0, 0]
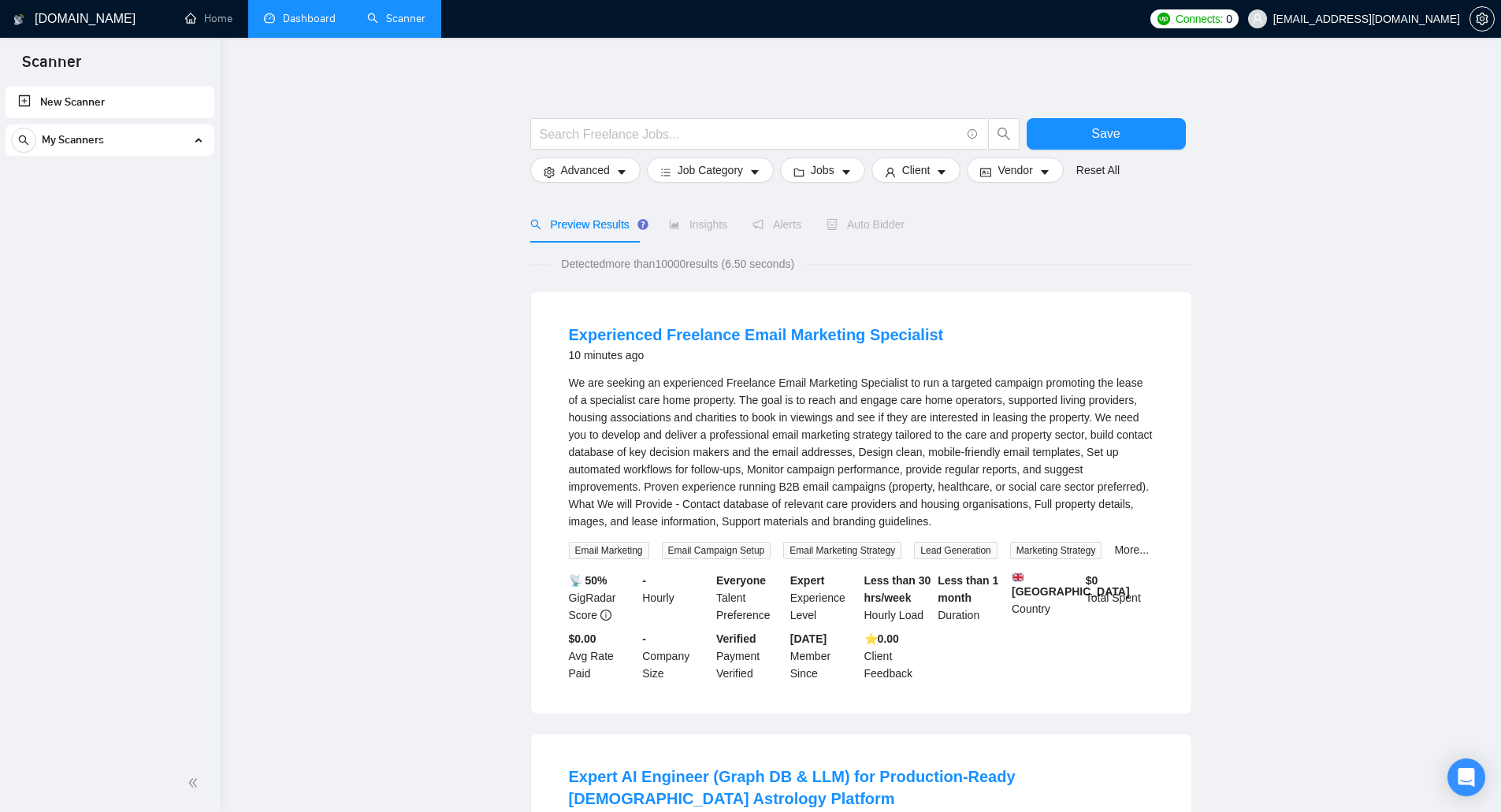
click at [329, 14] on link "Dashboard" at bounding box center [300, 19] width 72 height 14
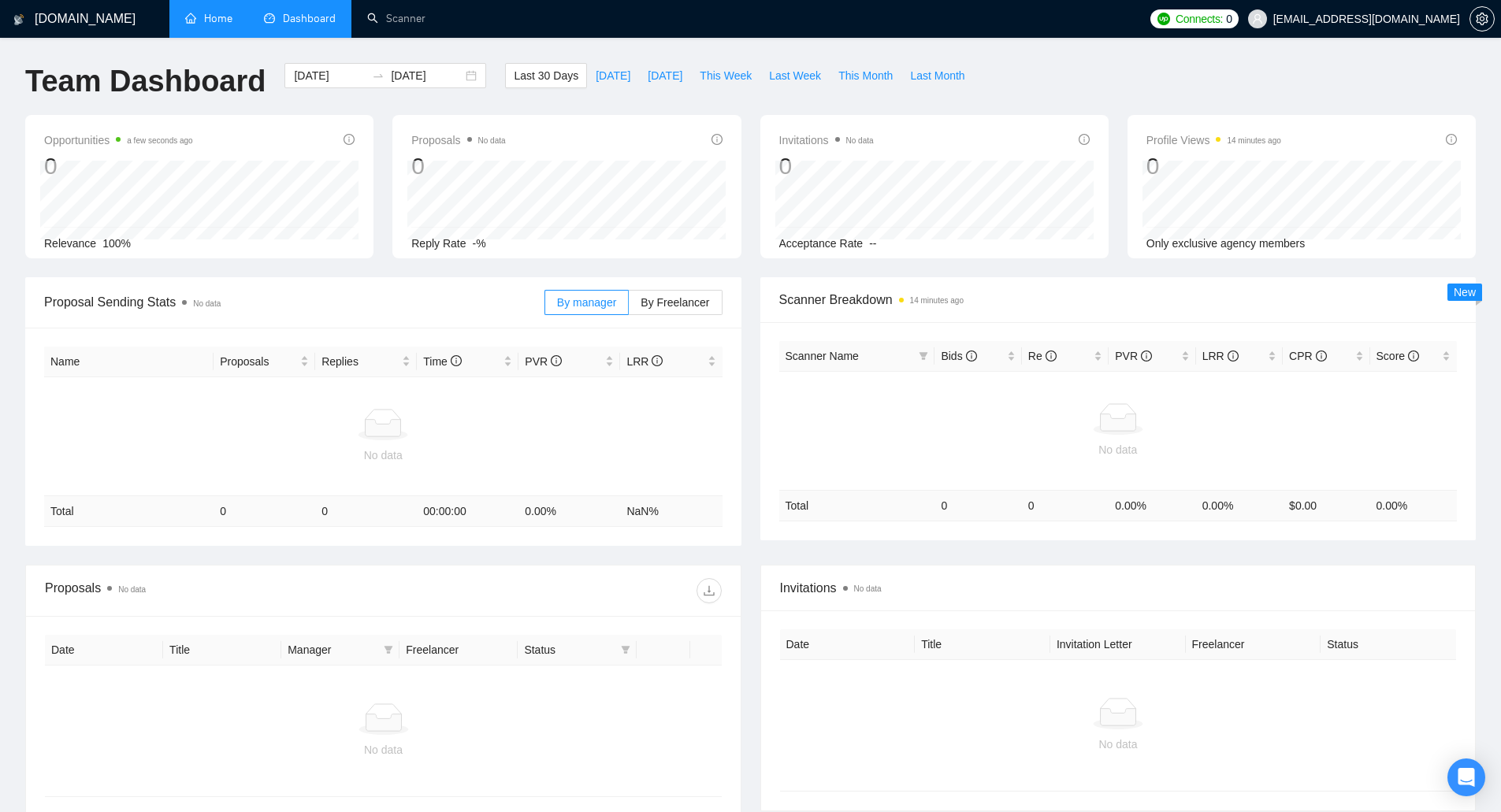
click at [221, 26] on link "Home" at bounding box center [208, 19] width 47 height 14
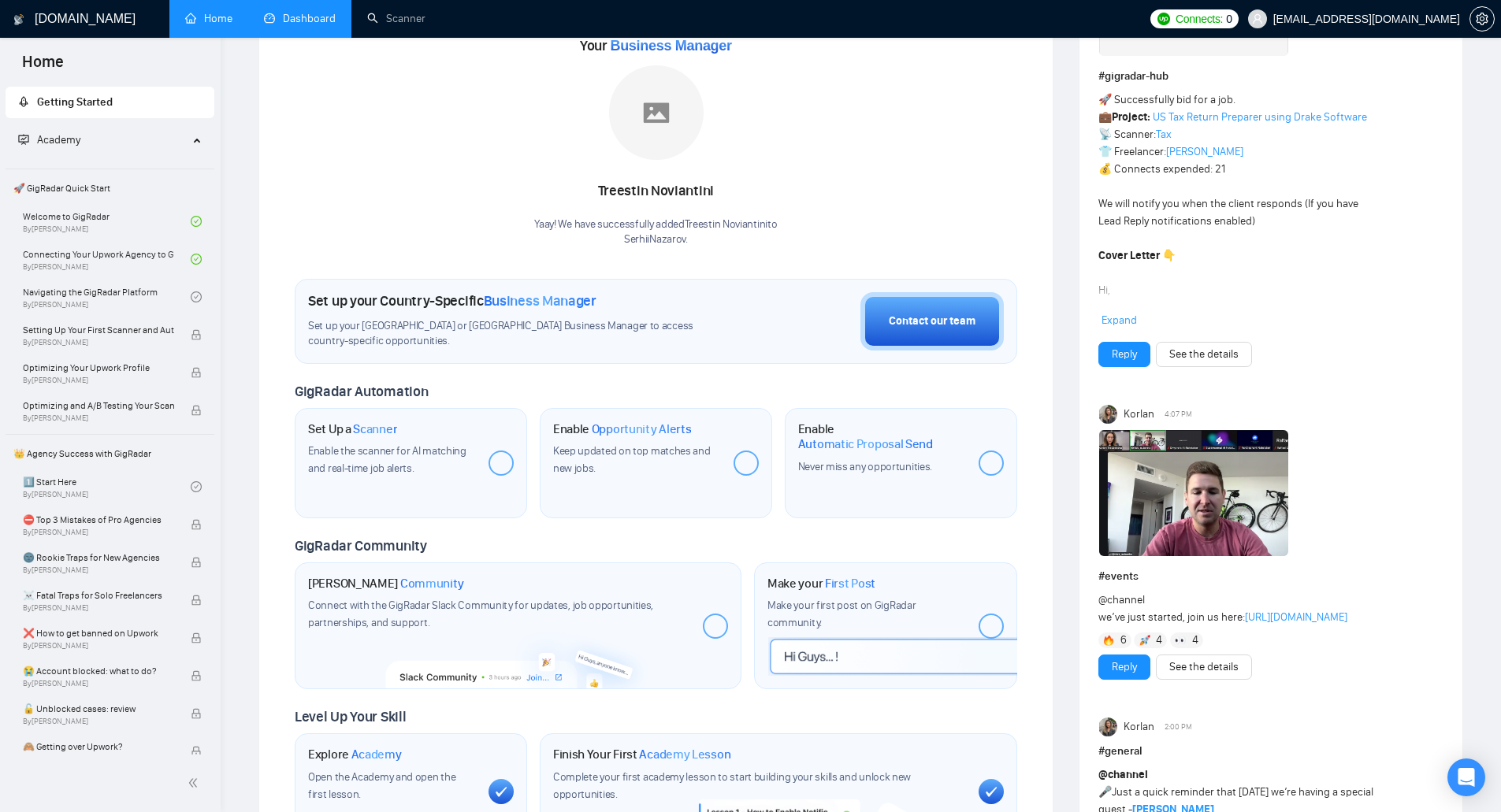
scroll to position [315, 0]
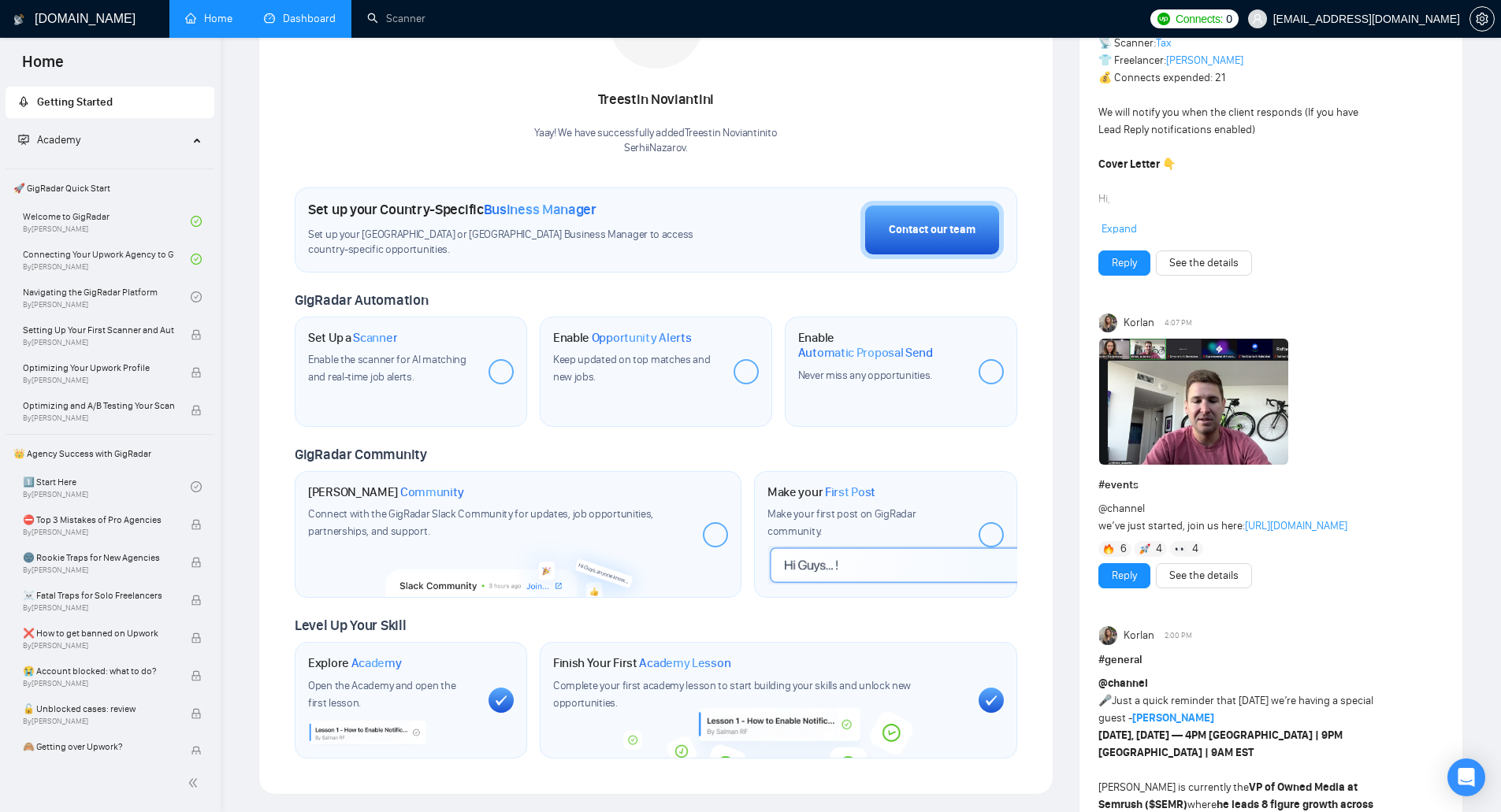
click at [696, 368] on div "Keep updated on top matches and new jobs." at bounding box center [637, 368] width 168 height 35
click at [680, 343] on span "Opportunity Alerts" at bounding box center [641, 337] width 100 height 15
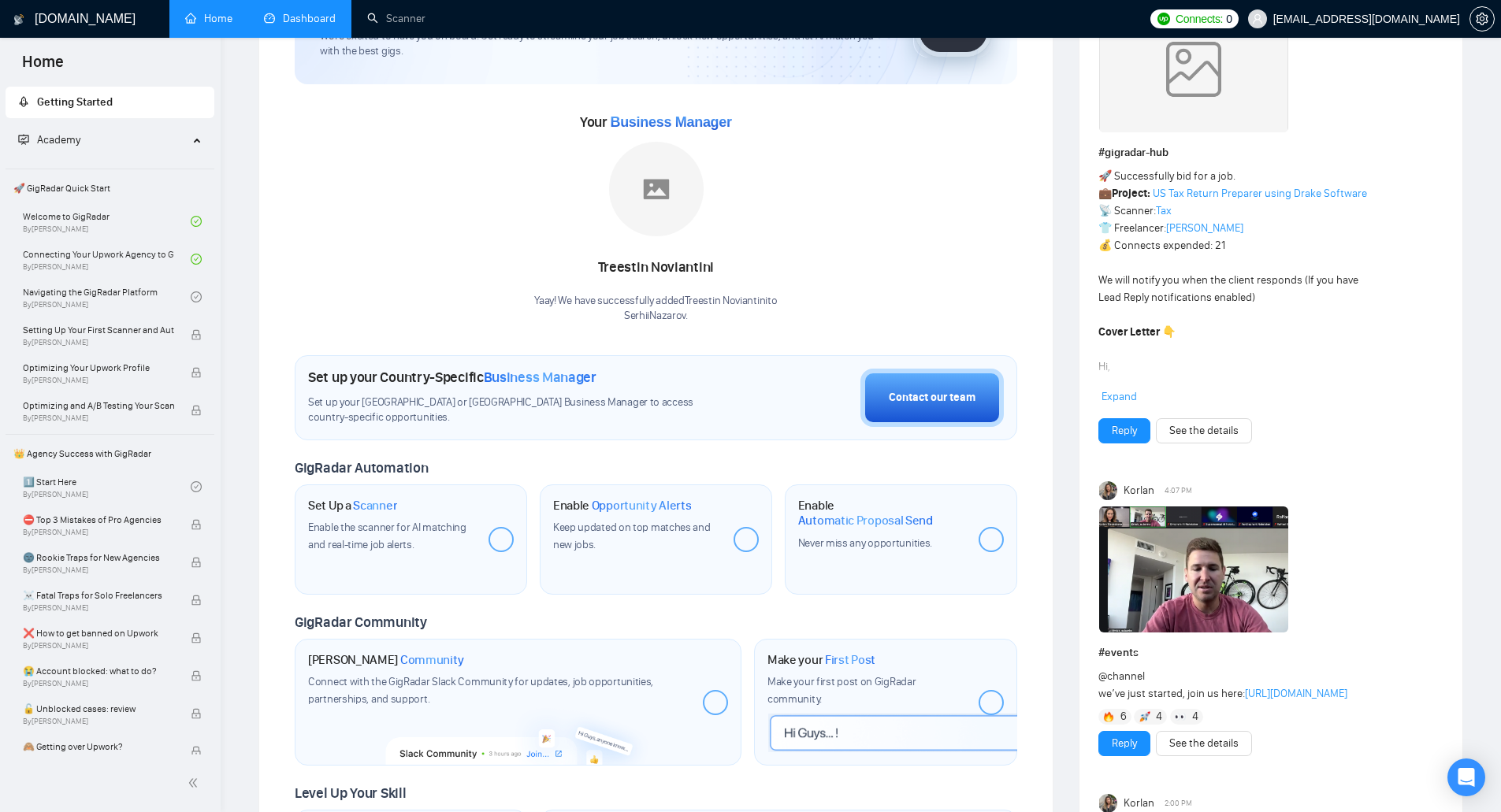
scroll to position [158, 0]
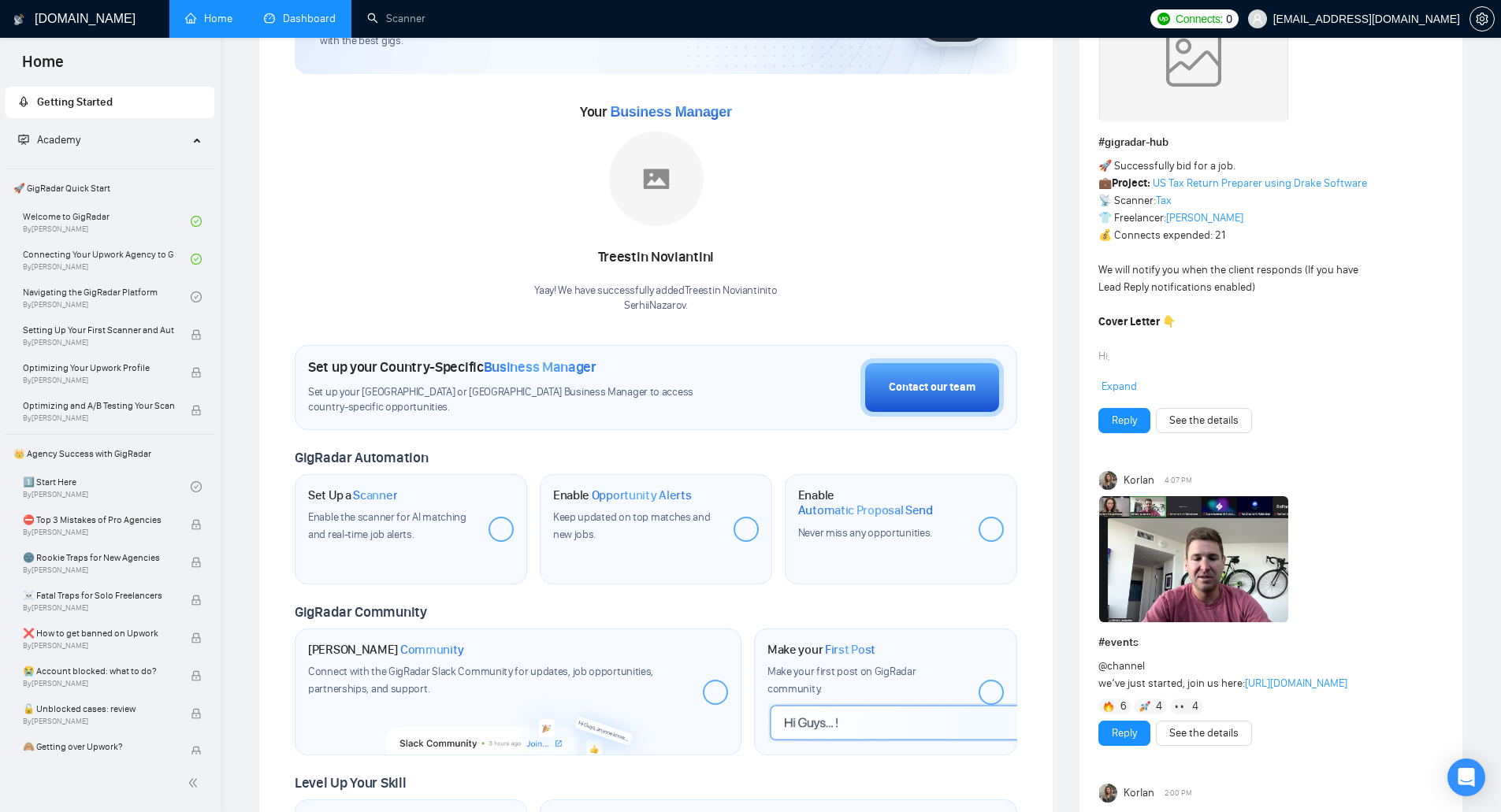
click at [1245, 690] on link "[URL][DOMAIN_NAME]" at bounding box center [1296, 683] width 102 height 14
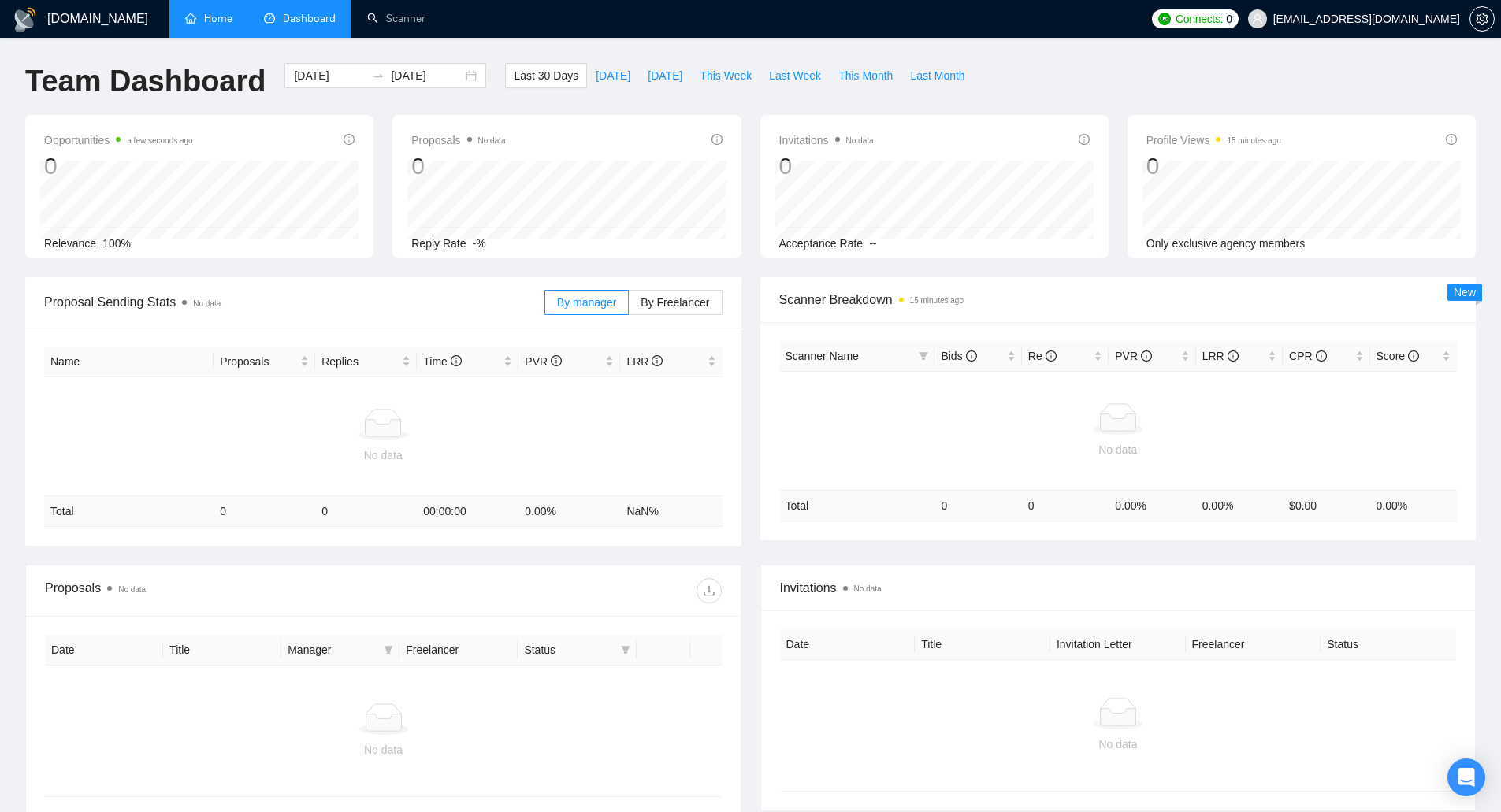
click at [190, 12] on link "Home" at bounding box center [208, 19] width 47 height 14
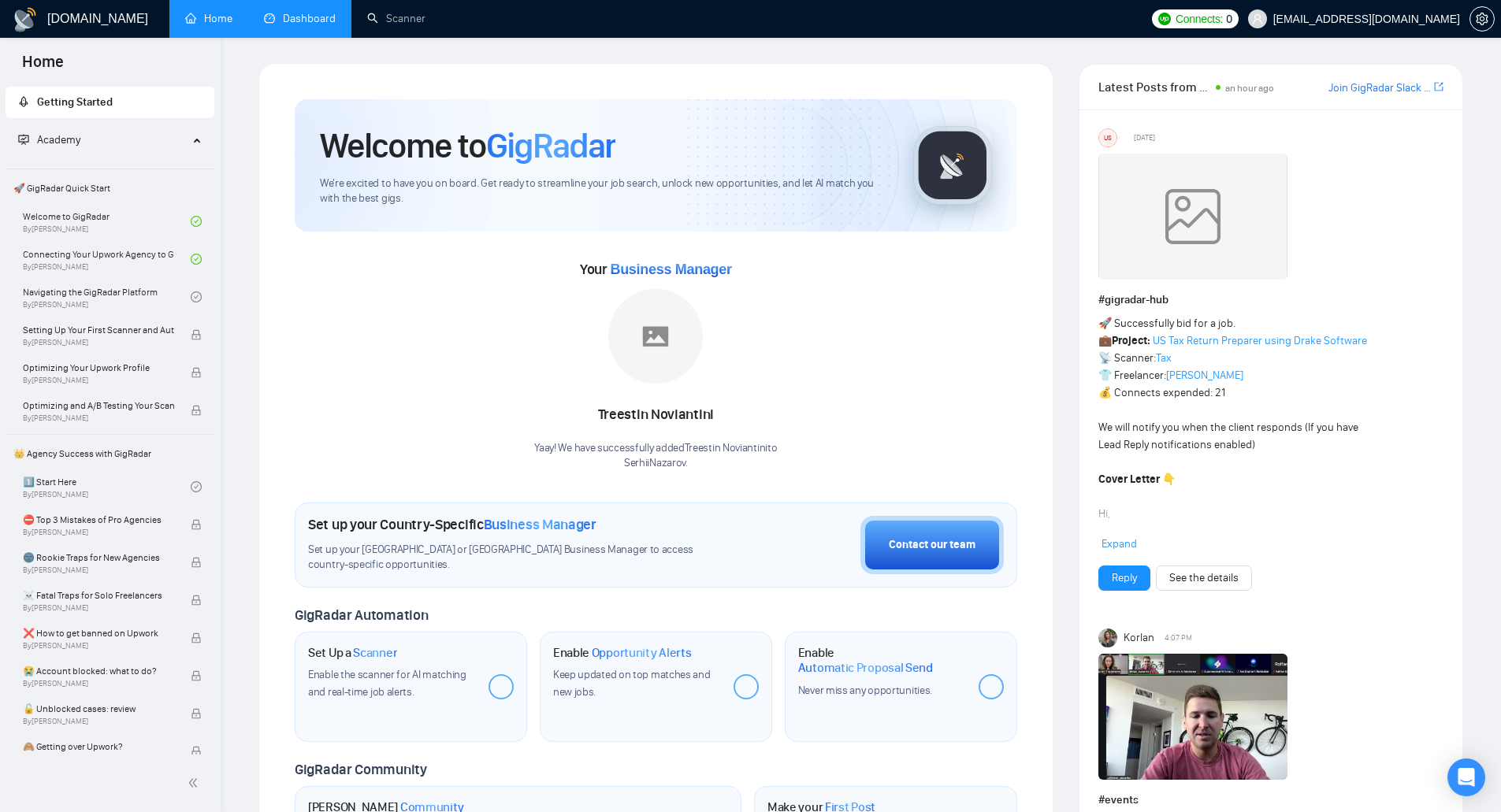
click at [300, 26] on link "Dashboard" at bounding box center [300, 19] width 72 height 14
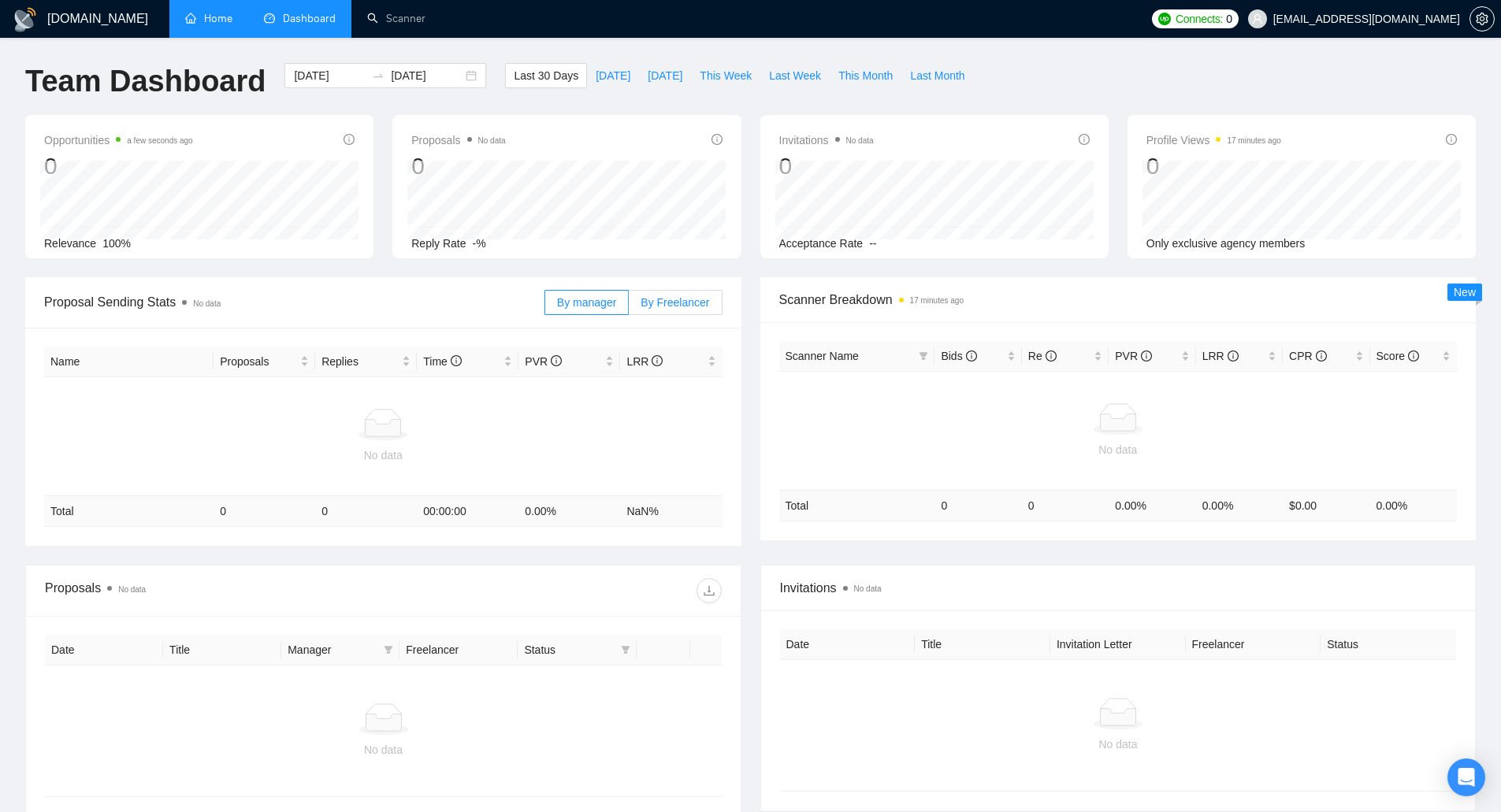
click at [661, 300] on span "By Freelancer" at bounding box center [675, 302] width 68 height 13
click at [629, 307] on input "By Freelancer" at bounding box center [629, 307] width 0 height 0
click at [585, 305] on span "By manager" at bounding box center [586, 302] width 59 height 13
click at [546, 307] on input "By manager" at bounding box center [546, 307] width 0 height 0
click at [1487, 286] on div "[DOMAIN_NAME] Home Dashboard Scanner Connects: 0 [PERSON_NAME][EMAIL_ADDRESS][D…" at bounding box center [750, 478] width 1501 height 957
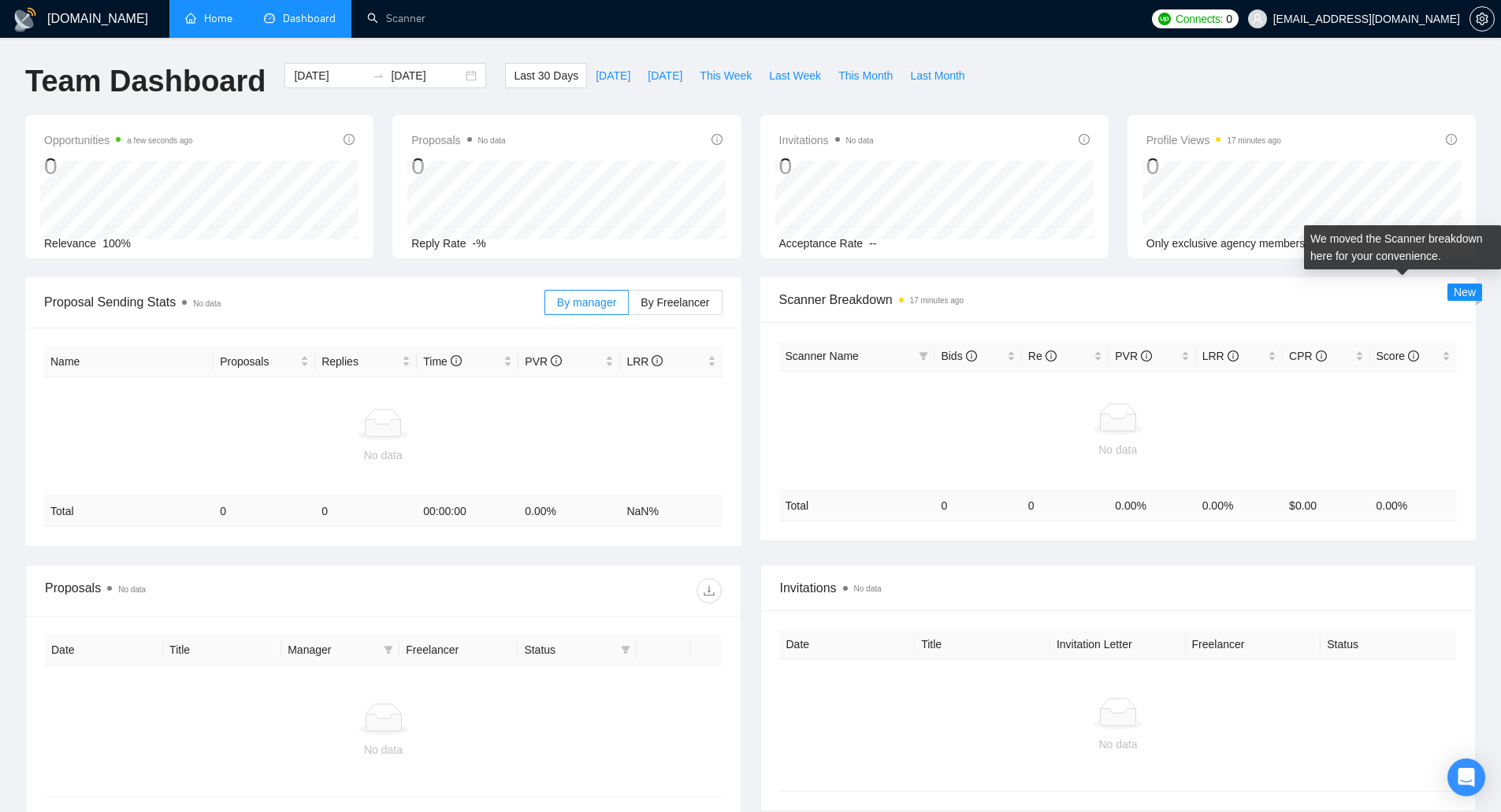
click at [1475, 286] on span "New" at bounding box center [1465, 292] width 22 height 13
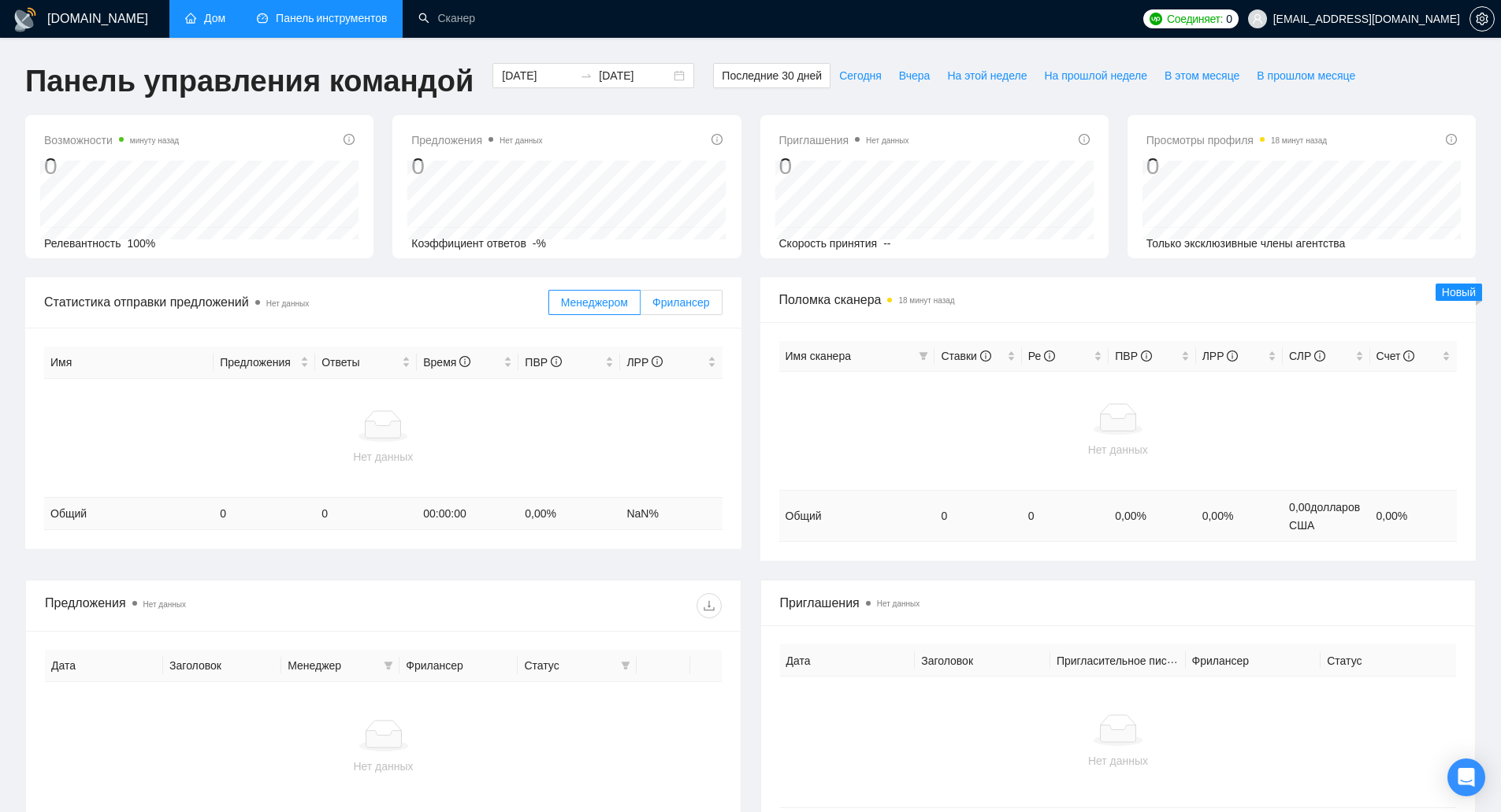
click at [682, 299] on font "Фрилансер" at bounding box center [681, 302] width 57 height 13
click at [641, 307] on input "Фрилансер" at bounding box center [641, 307] width 0 height 0
click at [627, 290] on label "Менеджером" at bounding box center [594, 302] width 92 height 26
click at [549, 307] on input "Менеджером" at bounding box center [549, 307] width 0 height 0
click at [457, 26] on link "Сканер" at bounding box center [447, 19] width 57 height 14
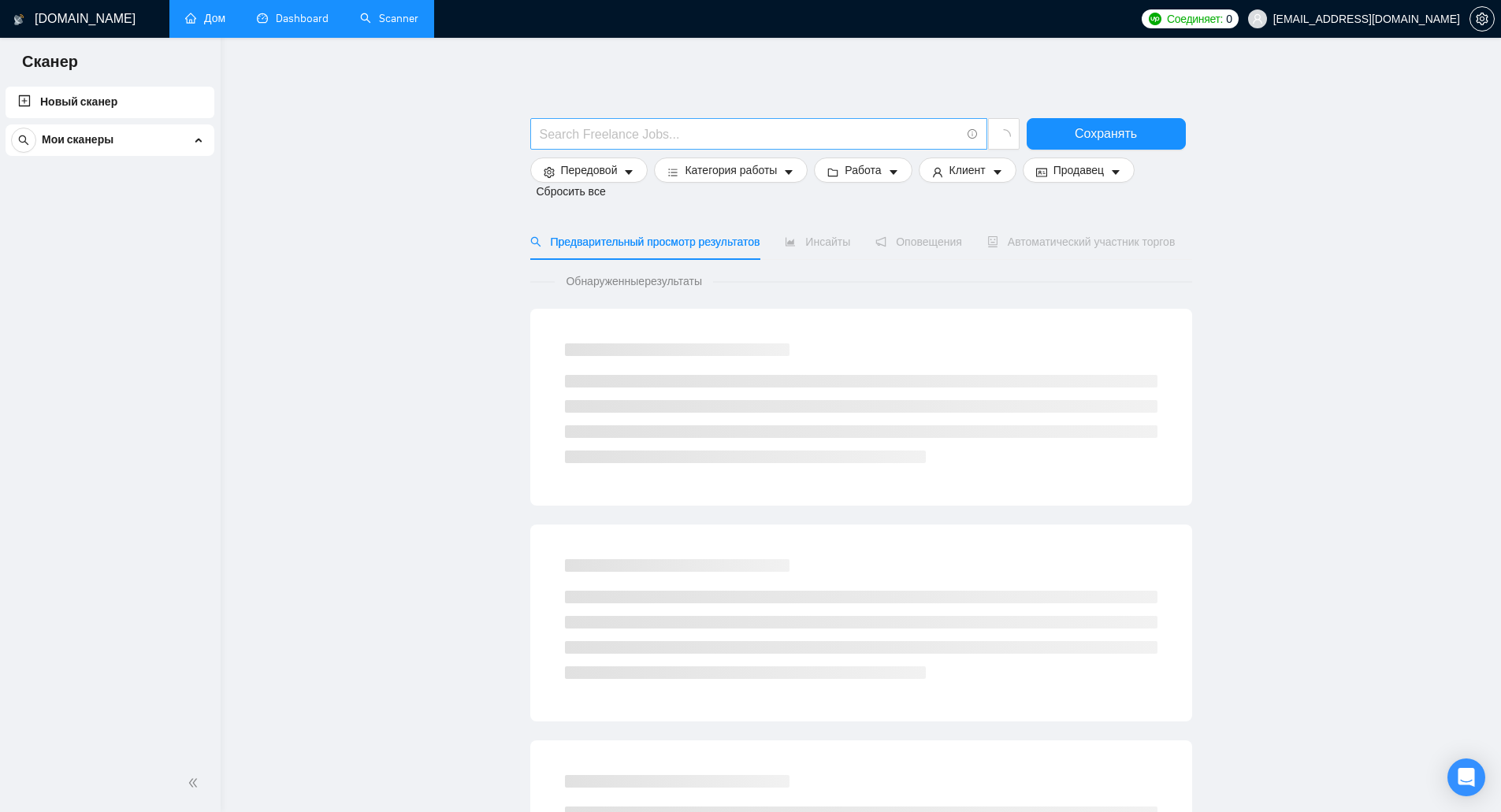
click at [573, 133] on input "text" at bounding box center [750, 134] width 421 height 20
type input "product photography"
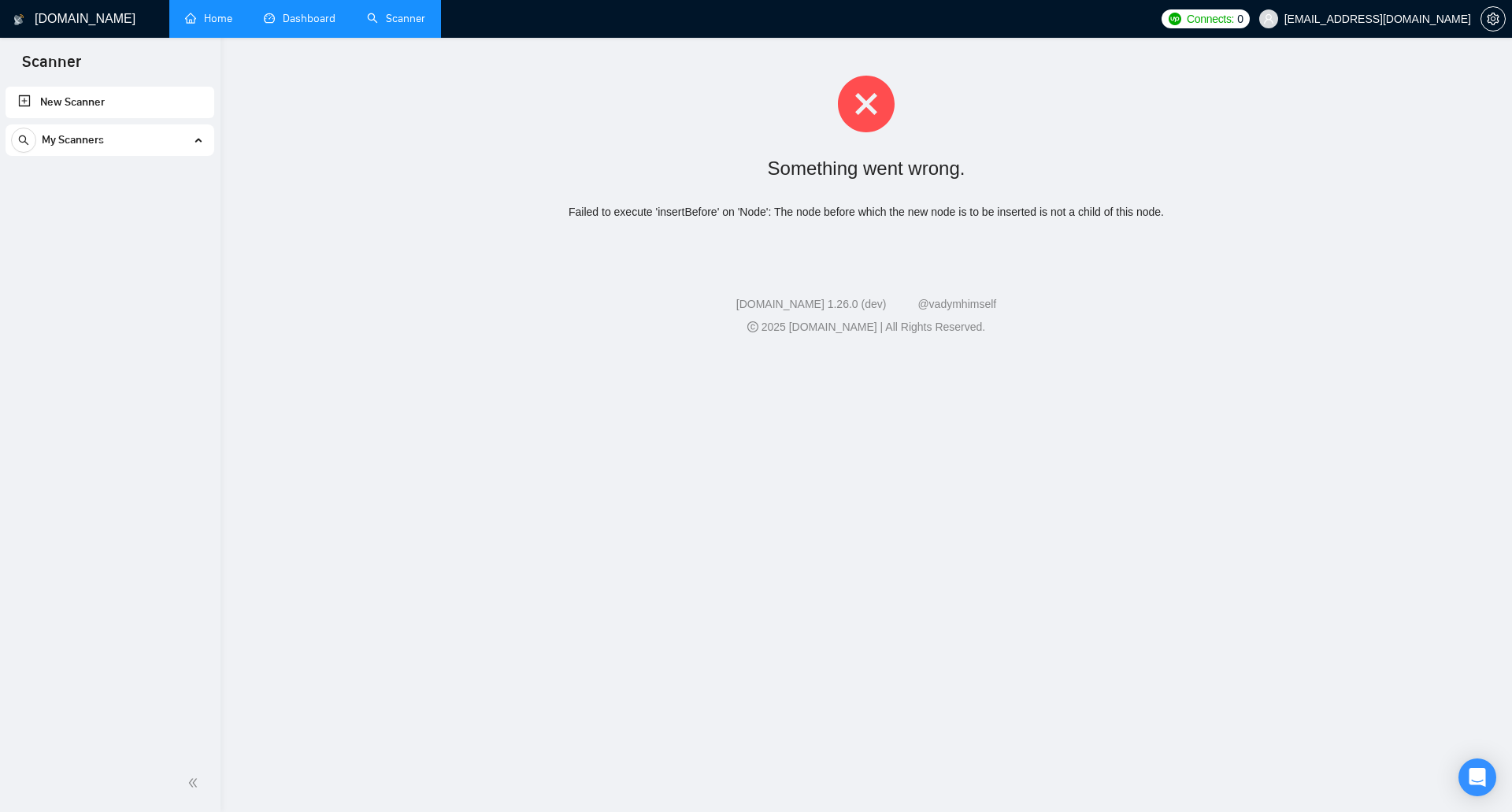
click at [1004, 235] on div "Something went wrong. Failed to execute 'insertBefore' on 'Node': The node befo…" at bounding box center [866, 147] width 1291 height 221
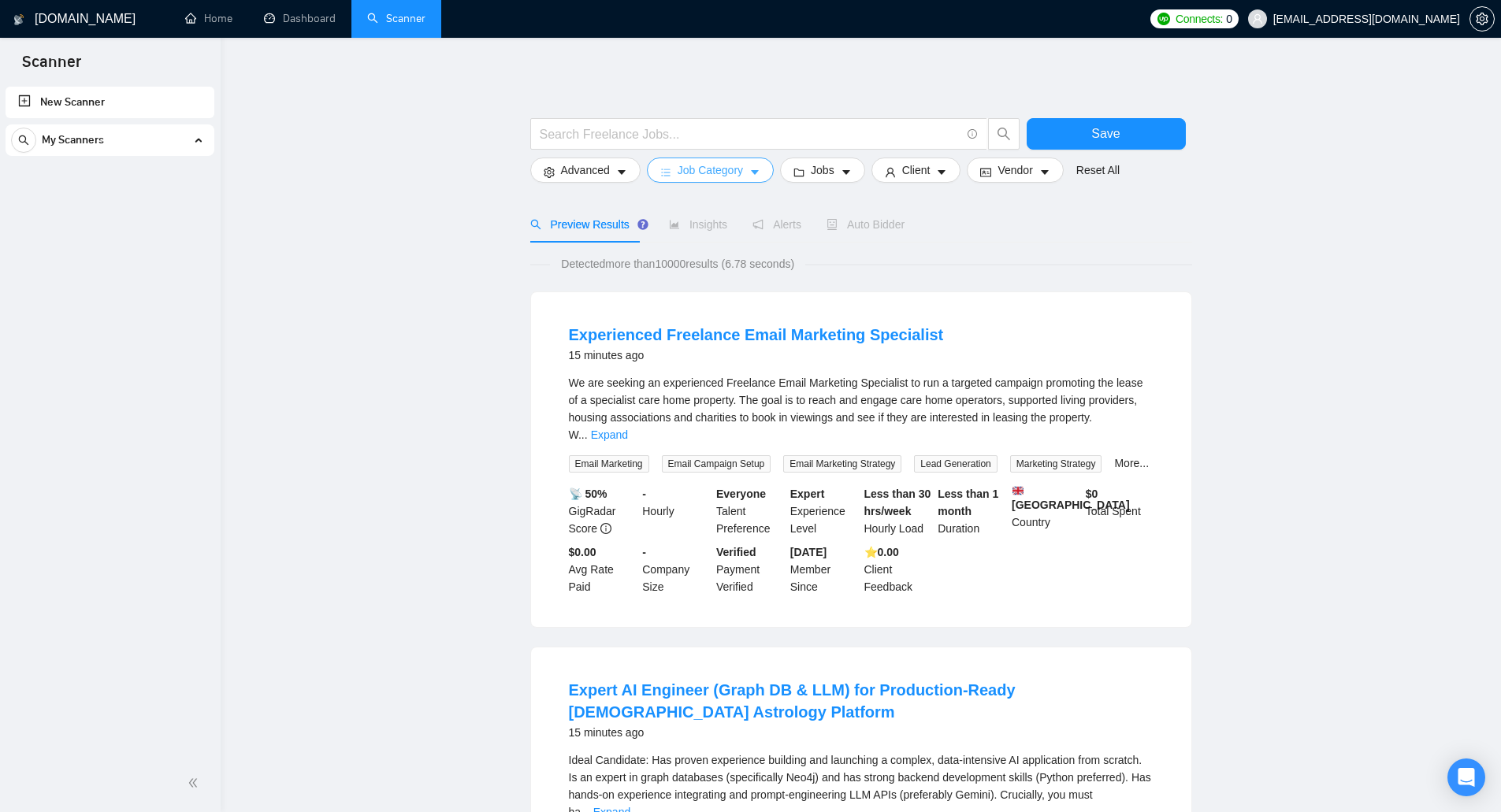
click at [736, 167] on span "Job Category" at bounding box center [710, 170] width 66 height 17
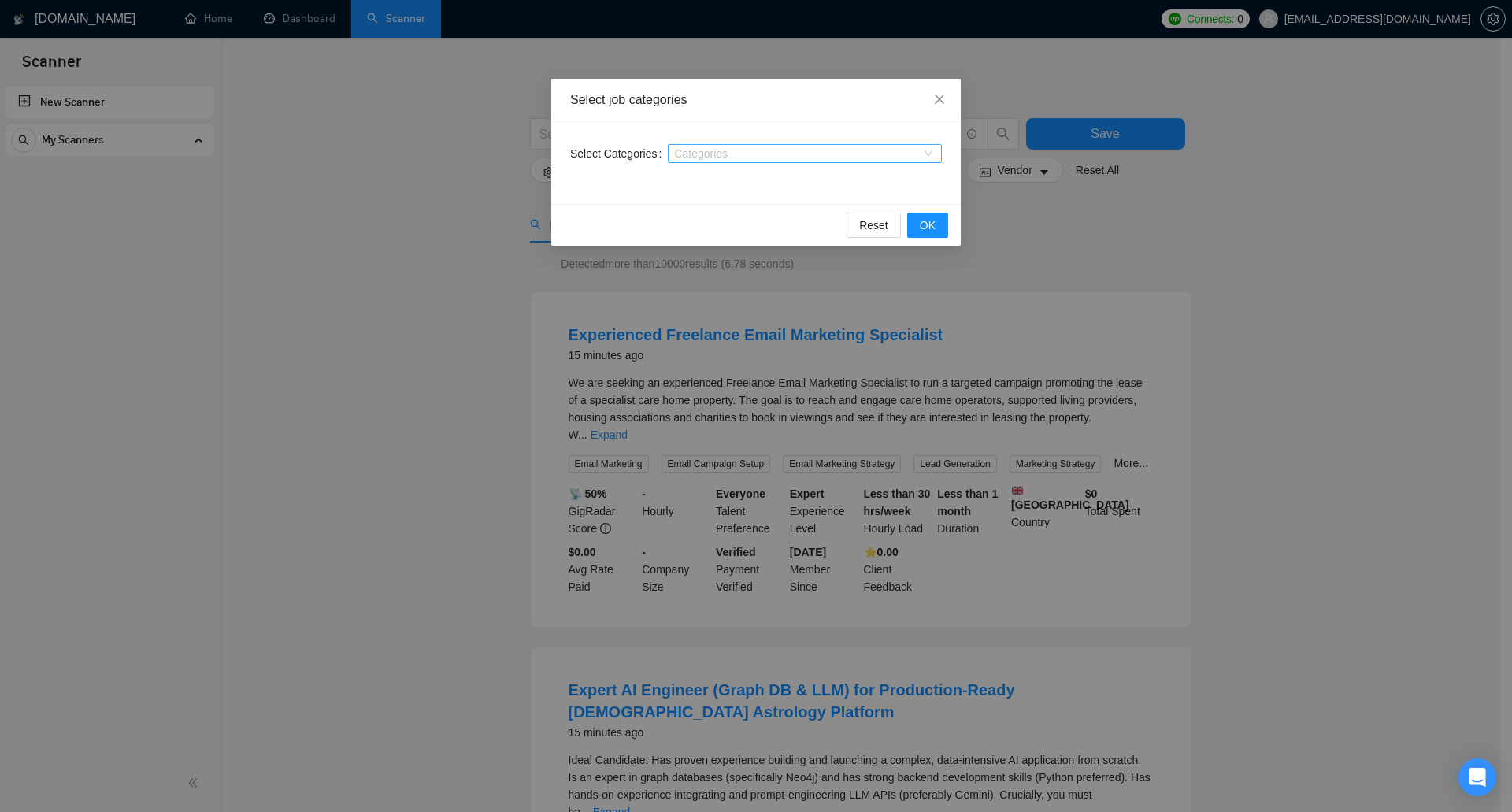
click at [874, 152] on div at bounding box center [797, 153] width 250 height 13
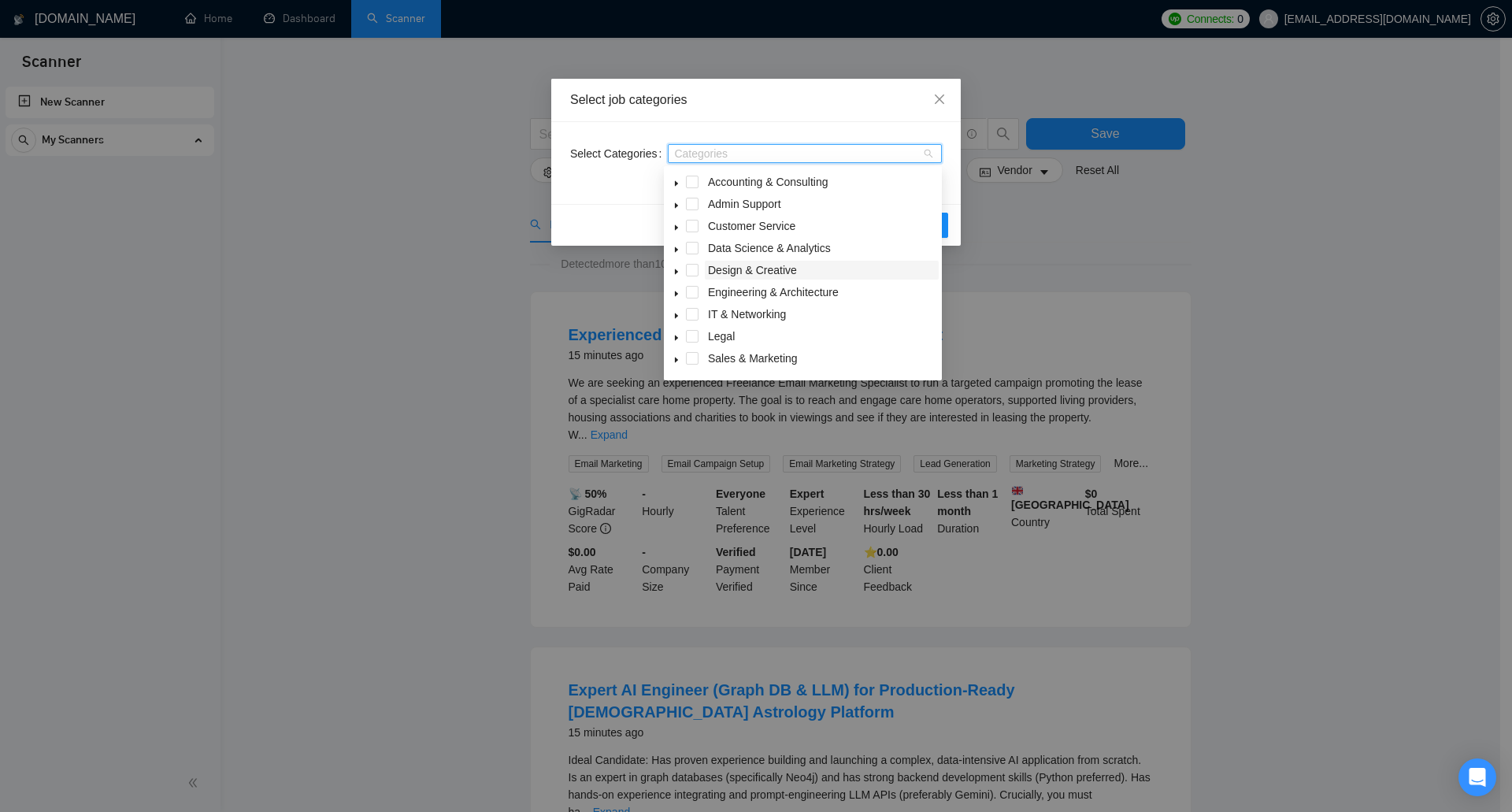
click at [805, 268] on span "Design & Creative" at bounding box center [821, 270] width 234 height 19
click at [675, 274] on icon "caret-down" at bounding box center [676, 272] width 3 height 5
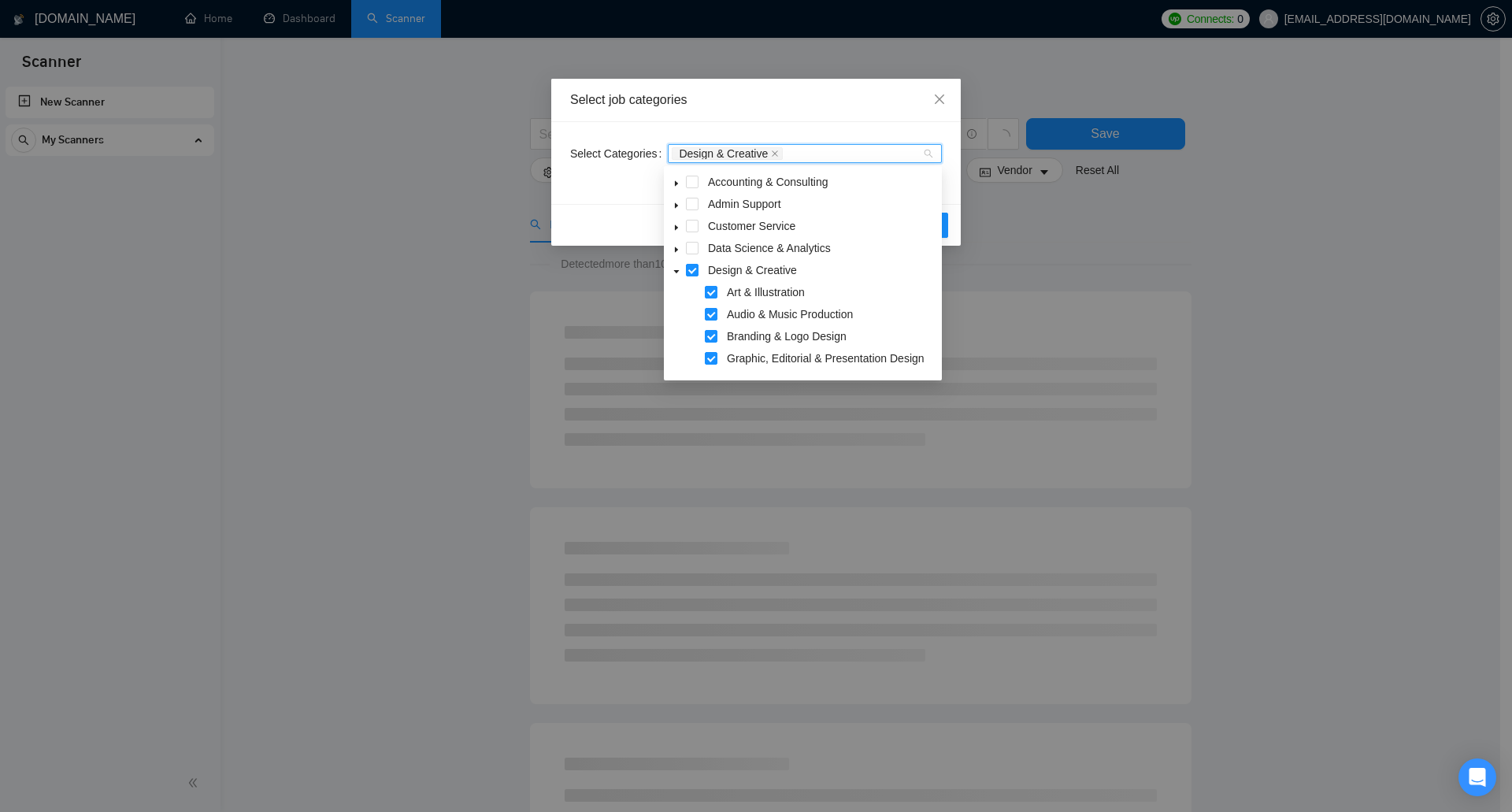
scroll to position [78, 0]
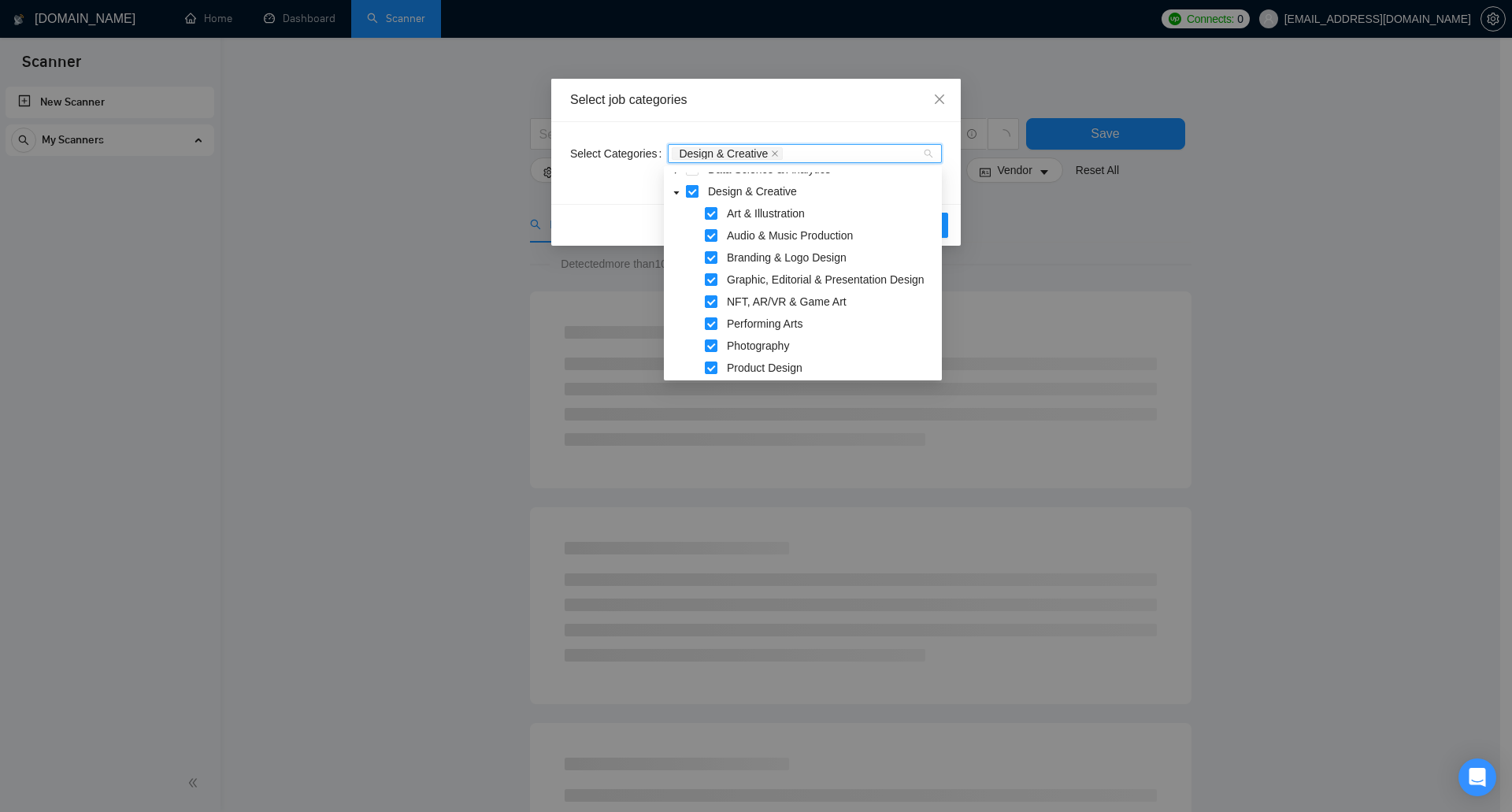
click at [692, 191] on span at bounding box center [692, 191] width 13 height 13
click at [713, 348] on span at bounding box center [710, 345] width 13 height 13
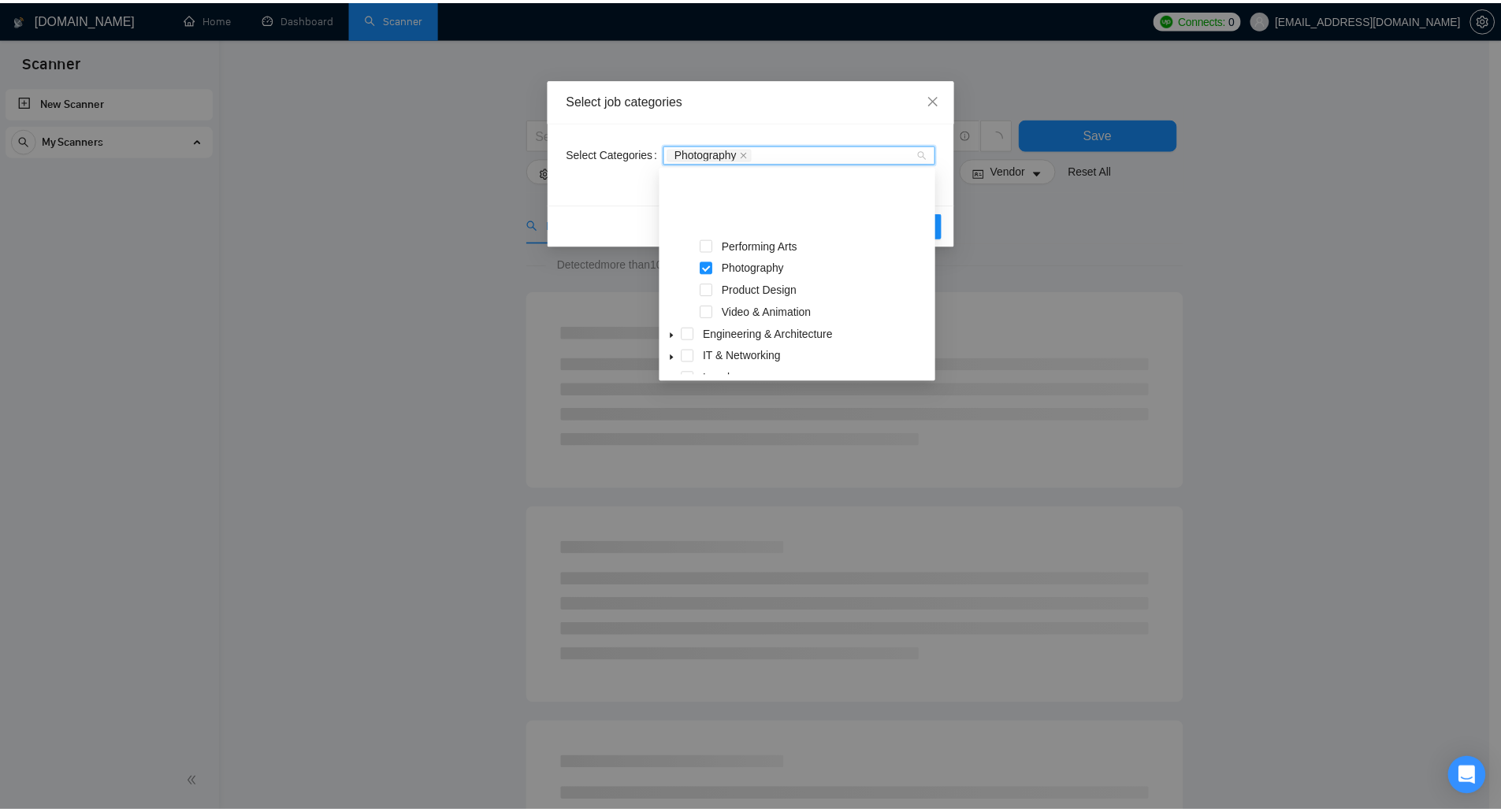
scroll to position [236, 0]
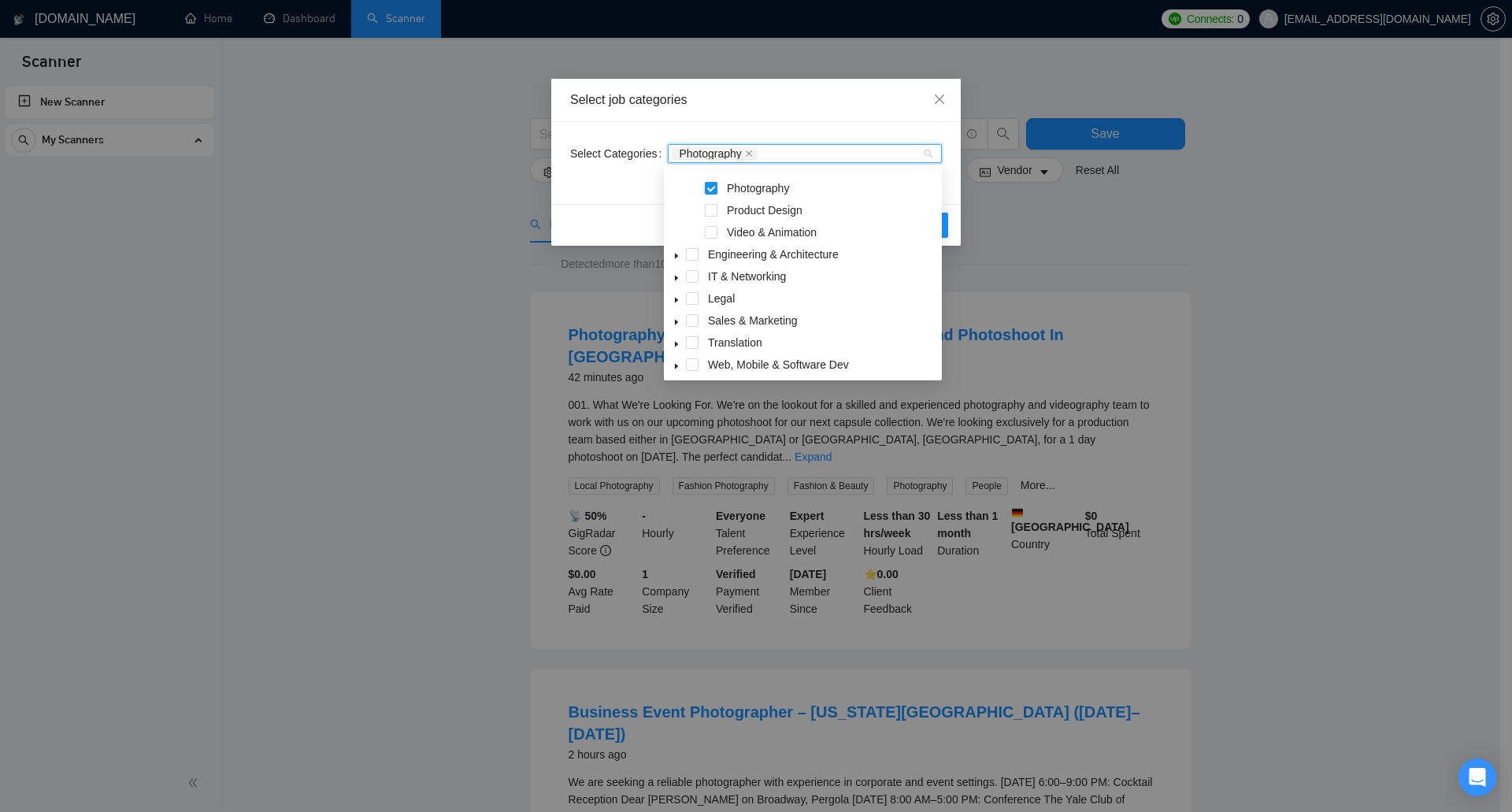
click at [953, 164] on div "Select Categories Photography" at bounding box center [756, 163] width 410 height 82
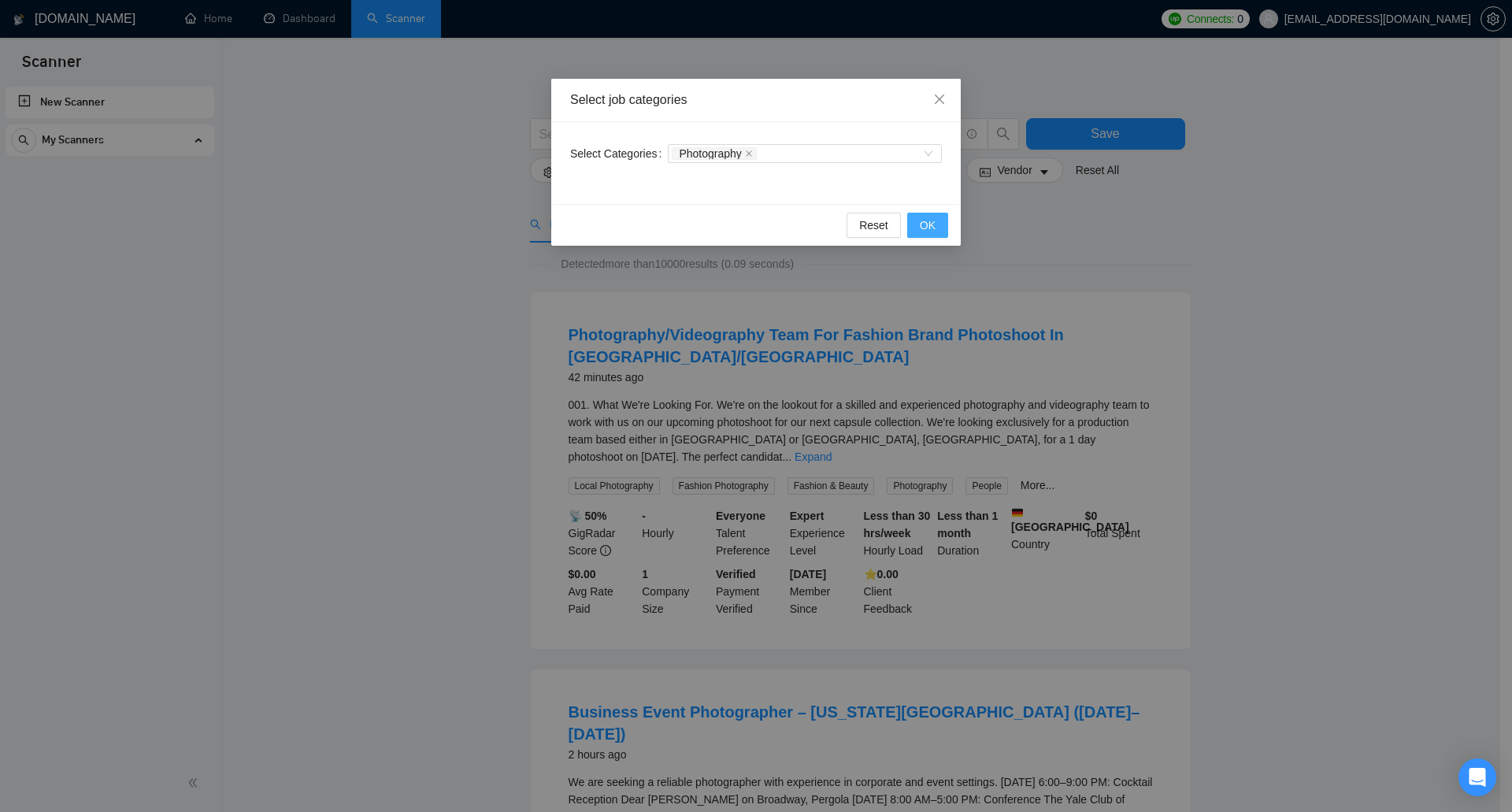
click at [925, 220] on span "OK" at bounding box center [928, 225] width 15 height 17
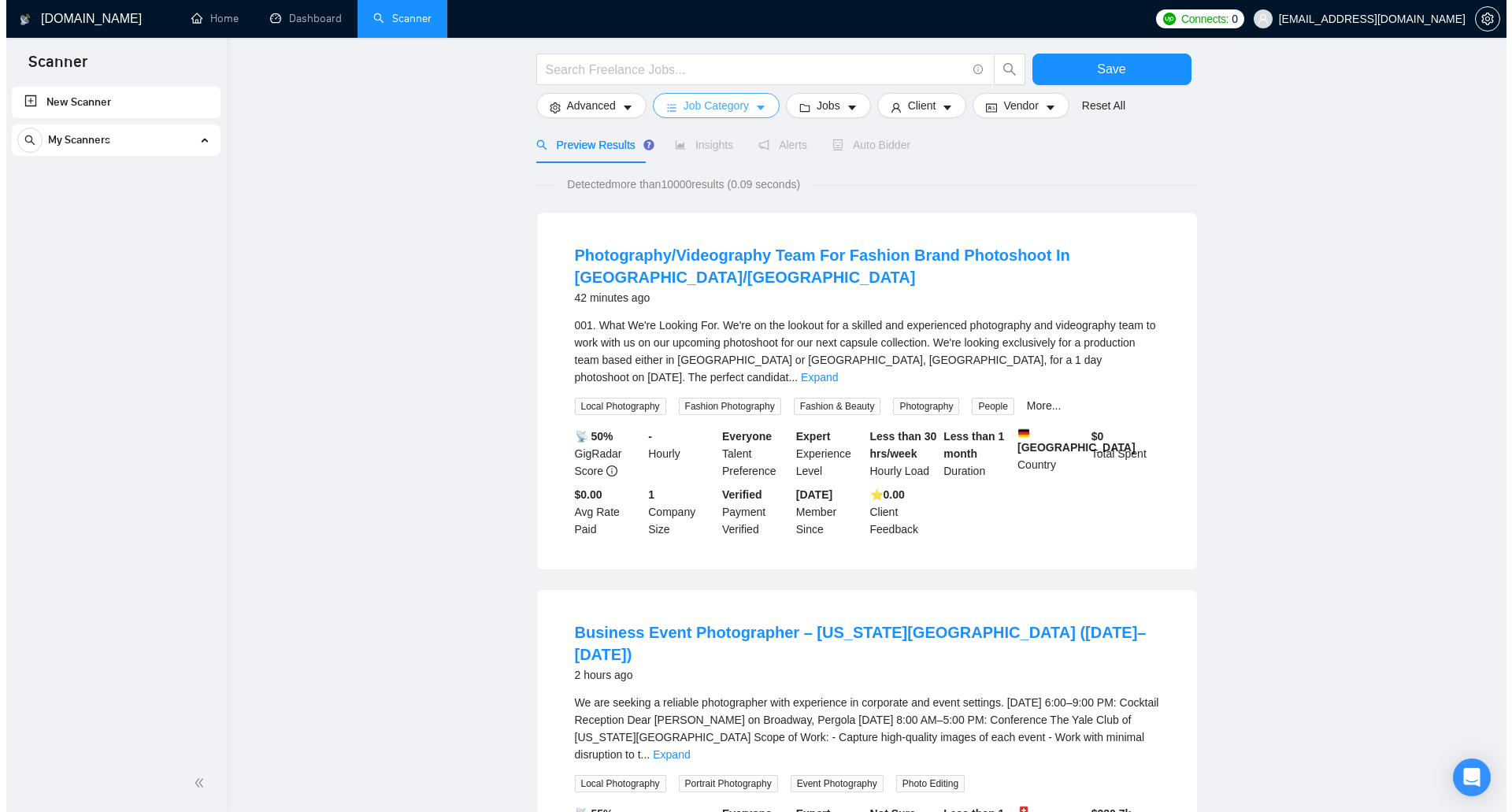
scroll to position [0, 0]
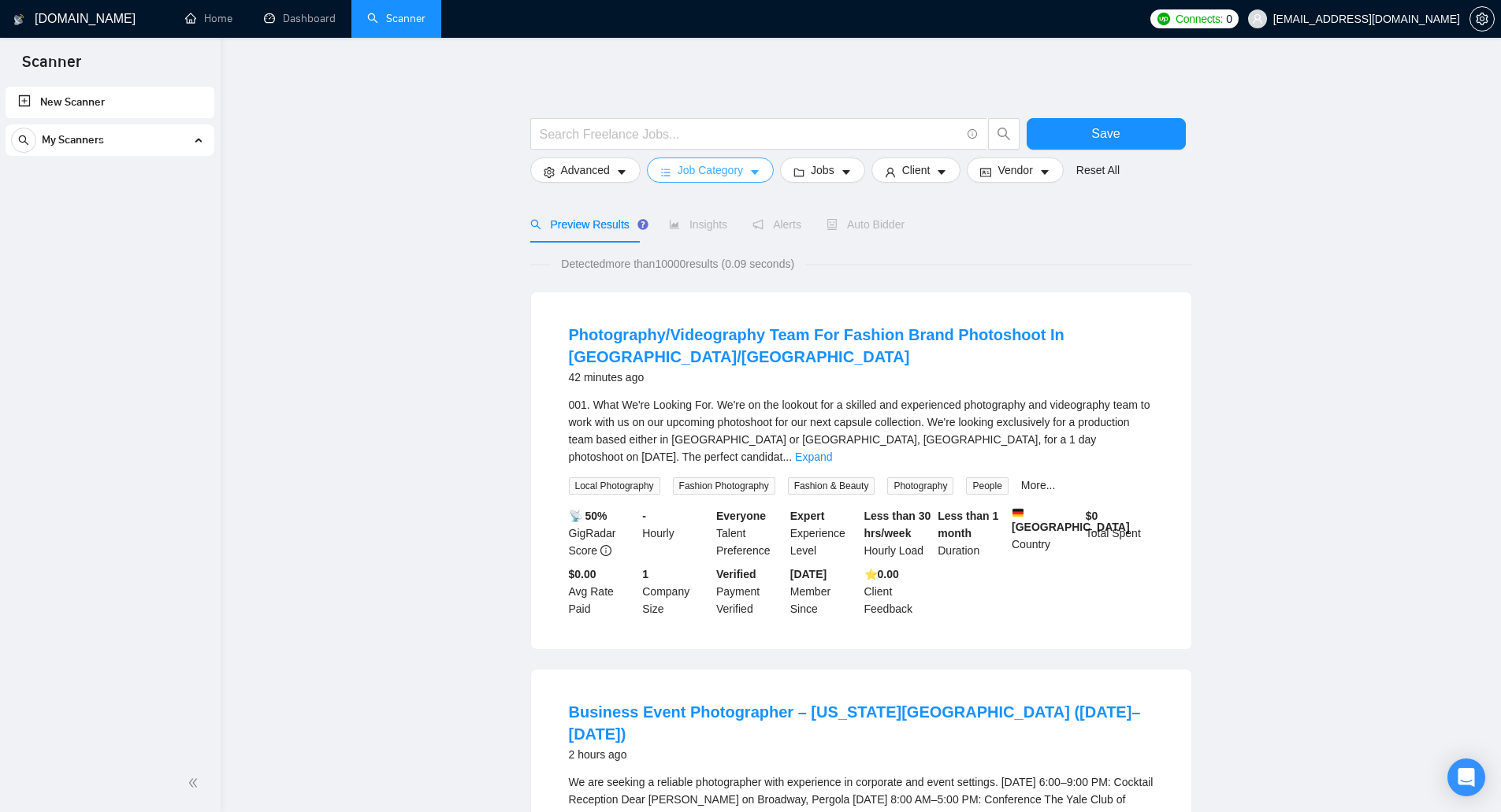
click at [730, 169] on span "Job Category" at bounding box center [710, 170] width 66 height 17
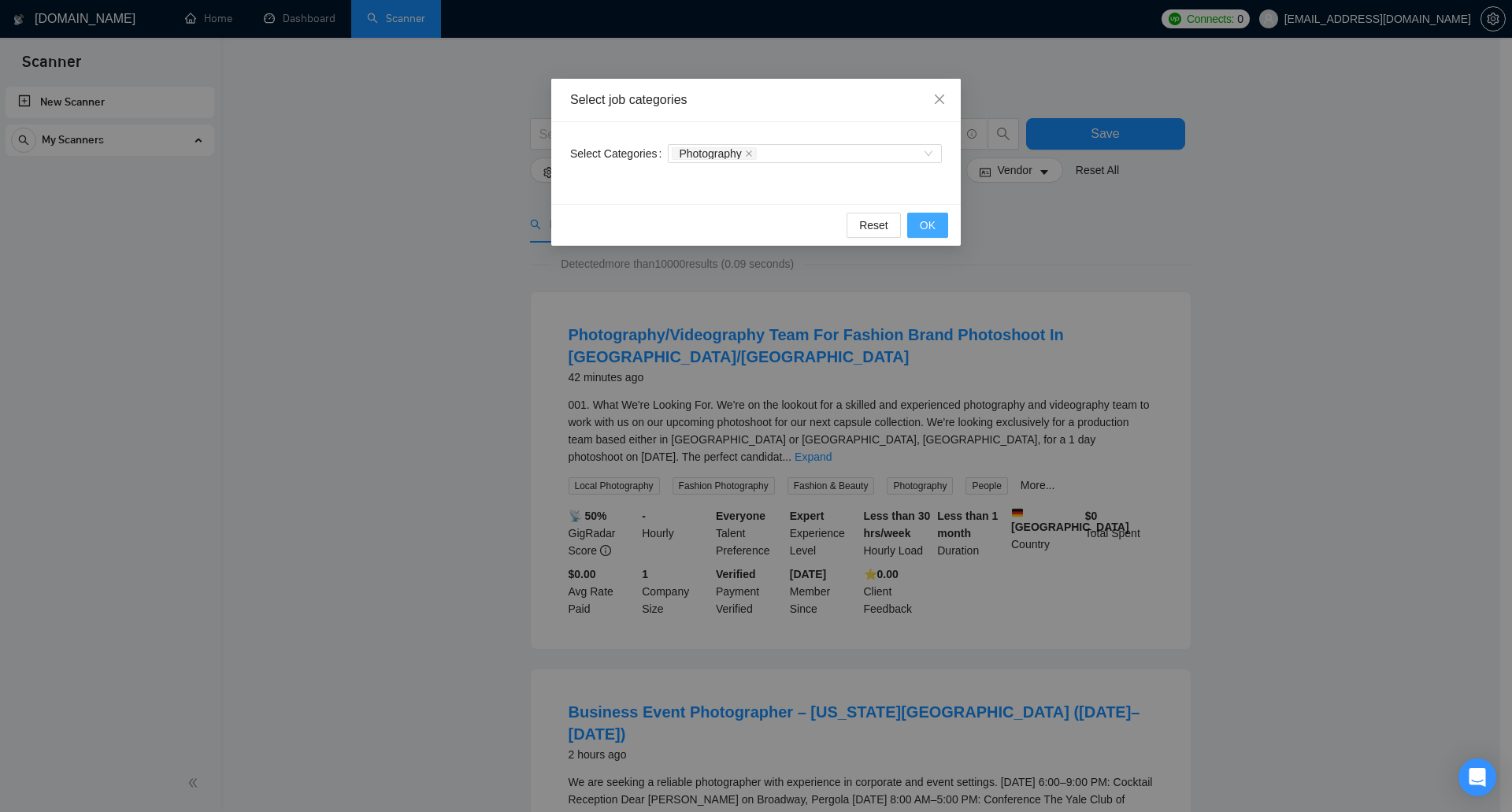
click at [916, 219] on button "OK" at bounding box center [928, 226] width 41 height 26
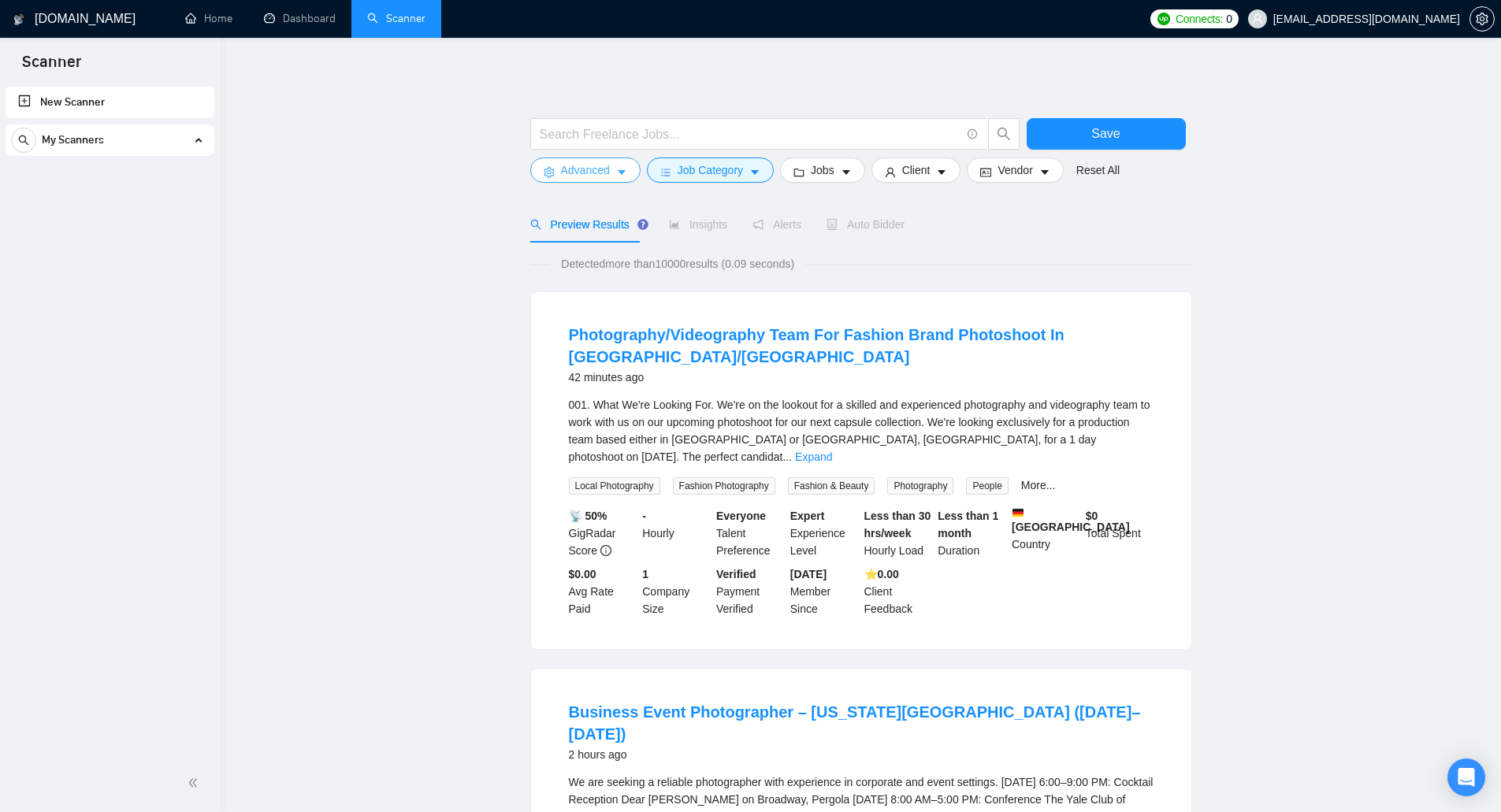
click at [603, 175] on span "Advanced" at bounding box center [585, 170] width 49 height 17
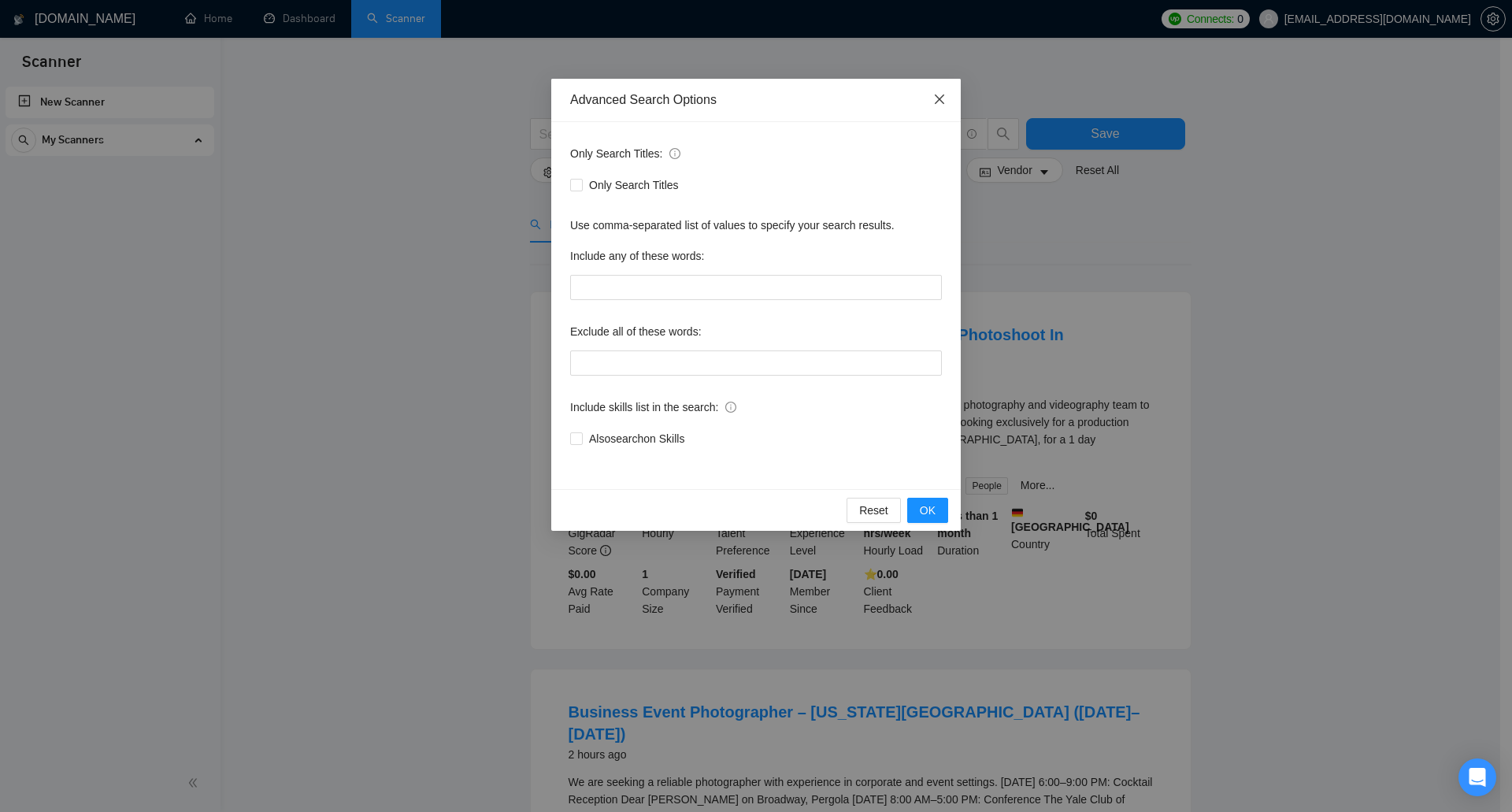
click at [932, 101] on span "Close" at bounding box center [940, 100] width 43 height 43
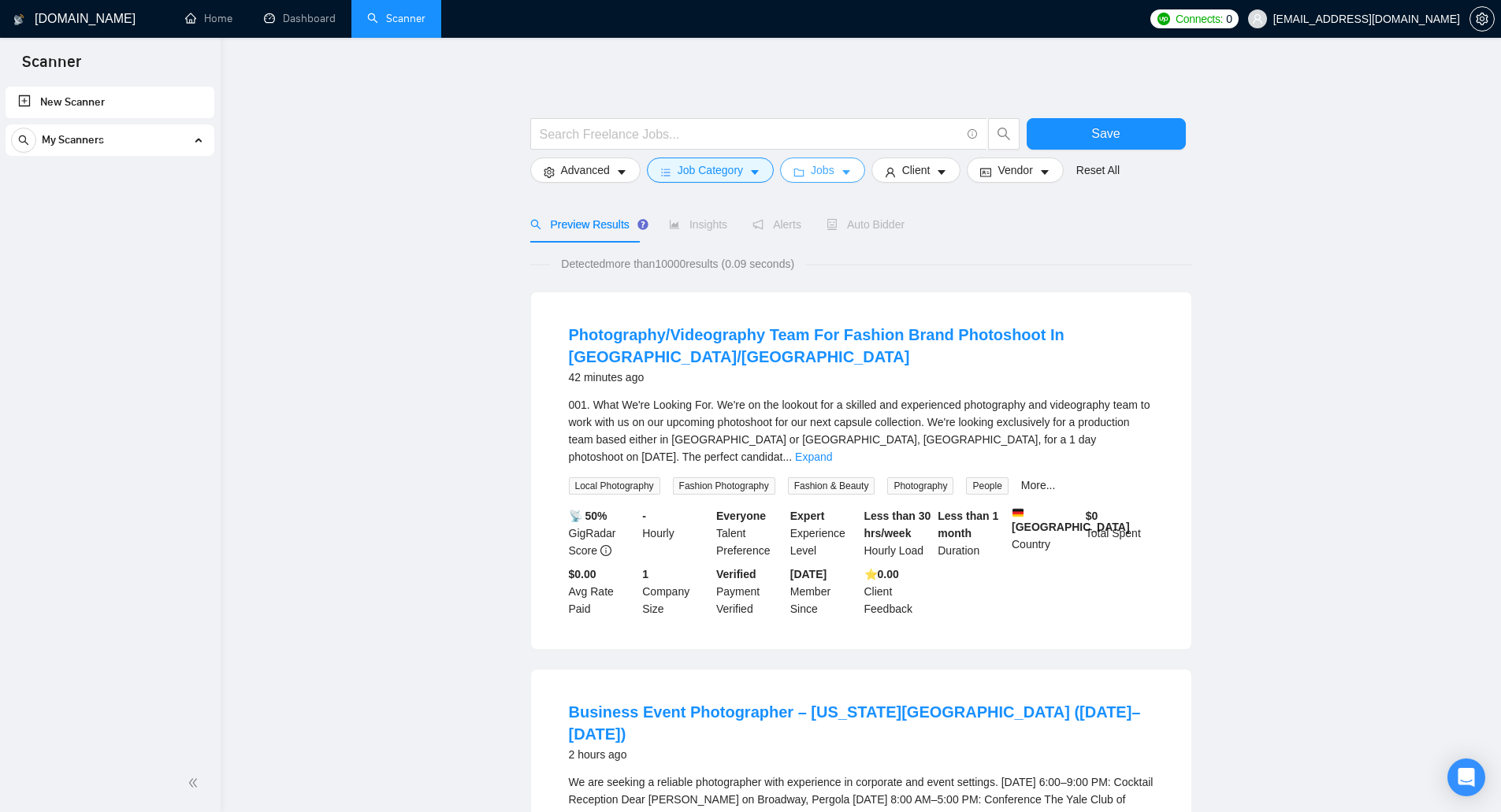
click at [841, 172] on icon "caret-down" at bounding box center [846, 172] width 11 height 11
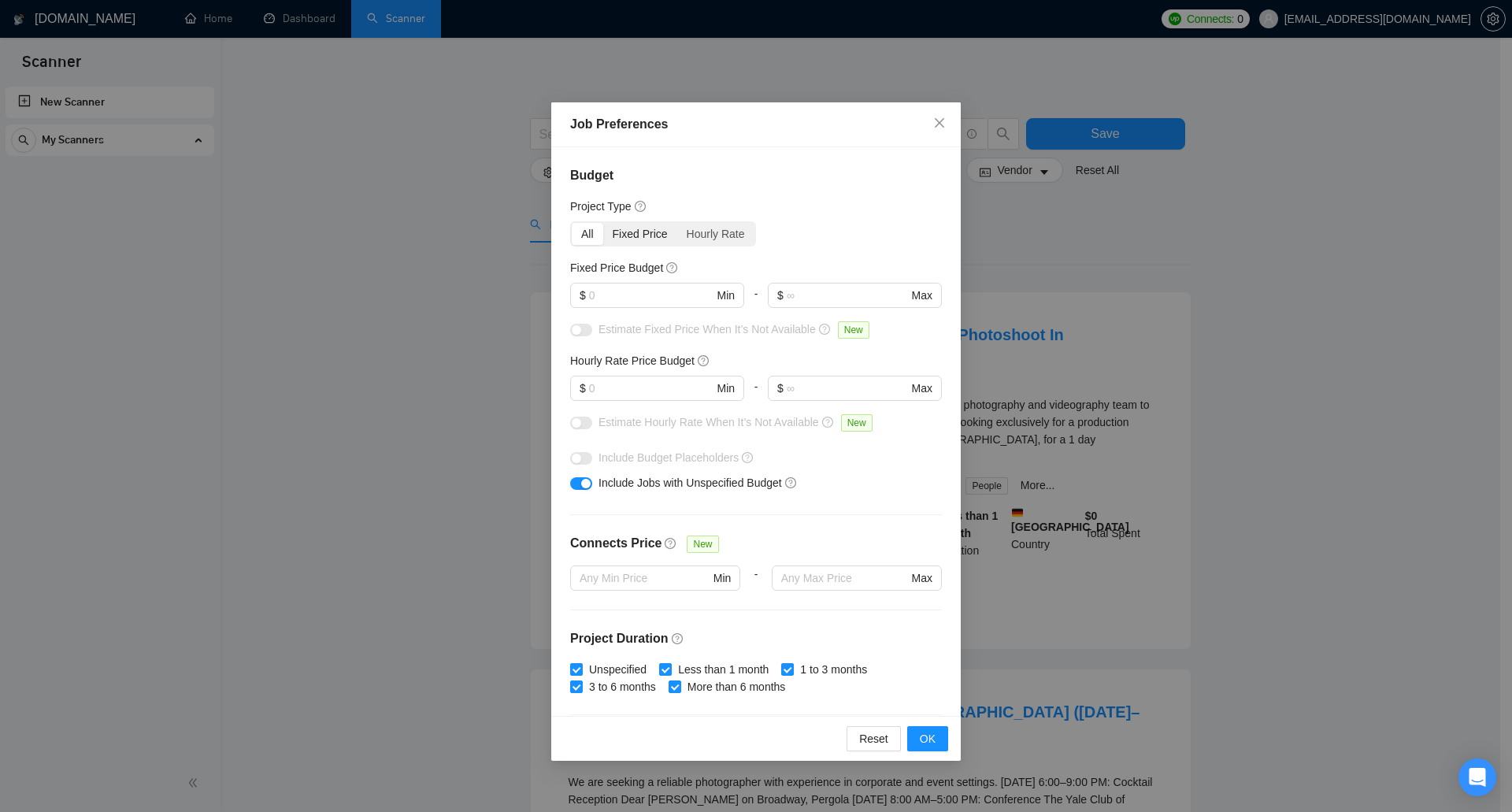
click at [621, 234] on div "Fixed Price" at bounding box center [640, 234] width 74 height 22
click at [603, 223] on input "Fixed Price" at bounding box center [603, 223] width 0 height 0
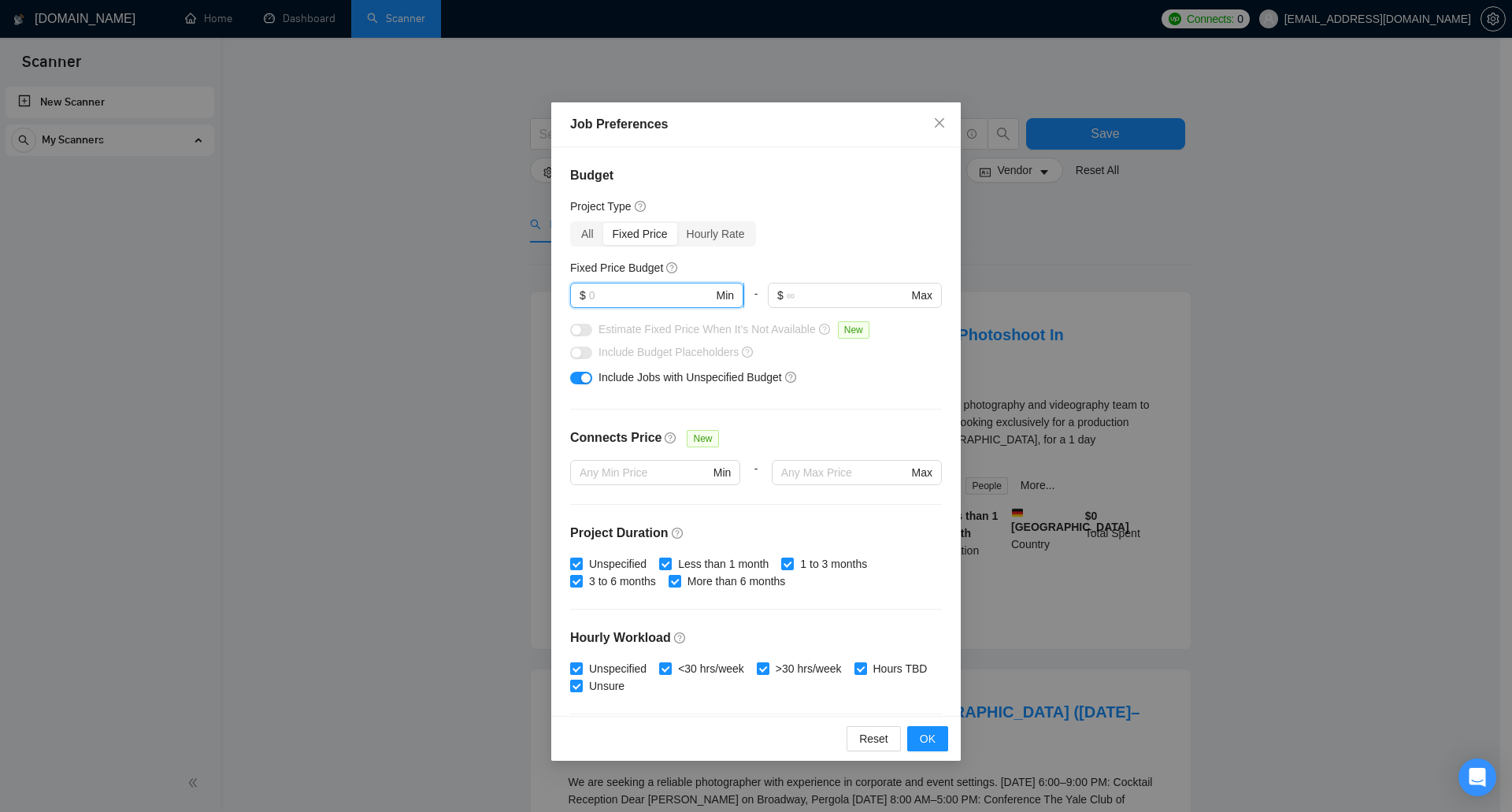
click at [622, 294] on input "text" at bounding box center [652, 296] width 124 height 17
type input "300"
drag, startPoint x: 852, startPoint y: 368, endPoint x: 809, endPoint y: 371, distance: 43.1
click at [808, 372] on div "Include Jobs with Unspecified Budget" at bounding box center [762, 377] width 325 height 17
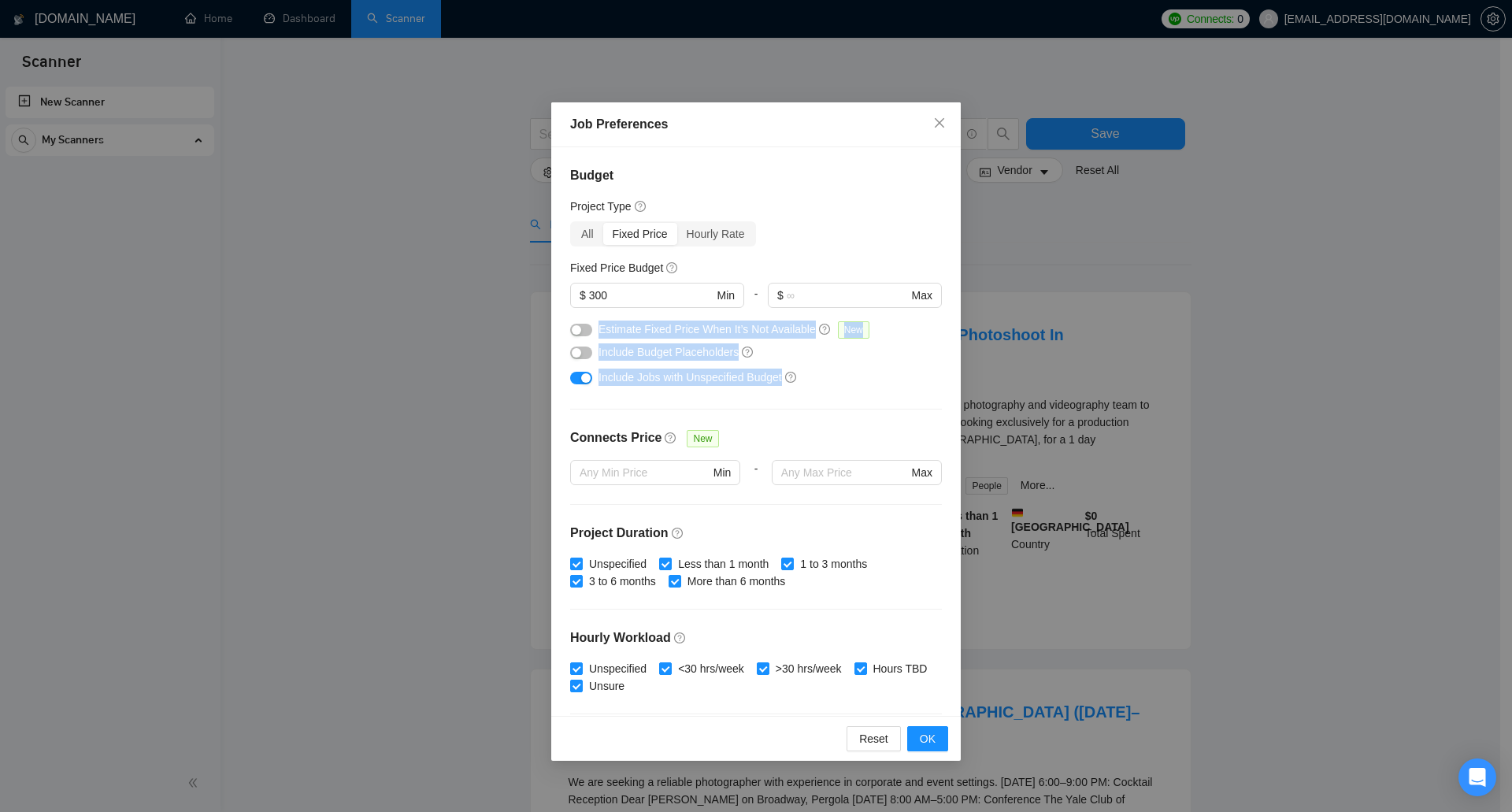
drag, startPoint x: 812, startPoint y: 374, endPoint x: 589, endPoint y: 327, distance: 227.9
click at [581, 327] on div "Budget Project Type All Fixed Price Hourly Rate Fixed Price Budget $ 300 Min - …" at bounding box center [756, 432] width 410 height 569
click at [581, 333] on button "button" at bounding box center [581, 330] width 22 height 13
click at [588, 356] on button "button" at bounding box center [581, 353] width 22 height 13
click at [847, 369] on div "Include Jobs with Unspecified Budget" at bounding box center [762, 377] width 325 height 17
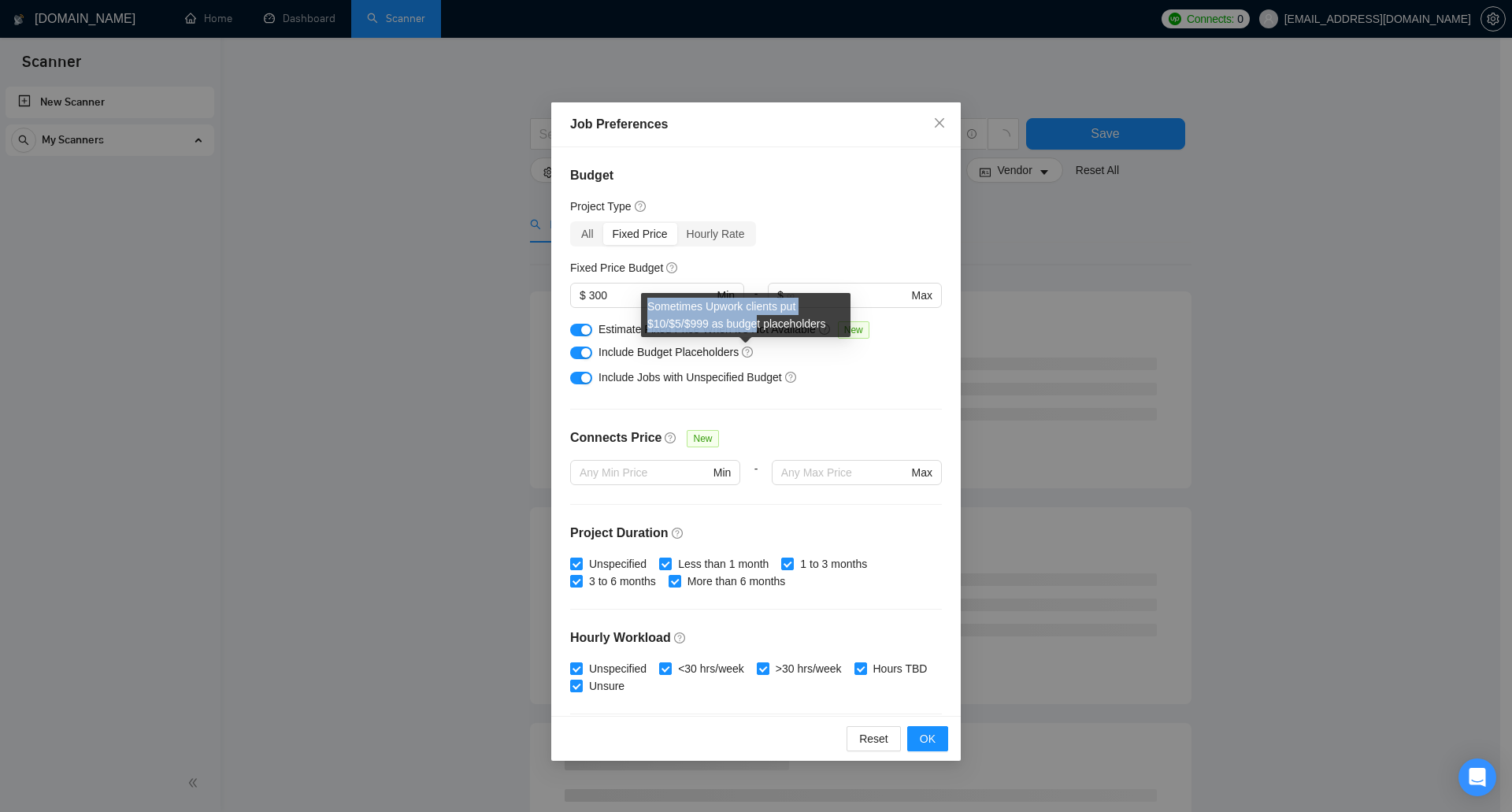
drag, startPoint x: 745, startPoint y: 353, endPoint x: 647, endPoint y: 309, distance: 107.4
click at [647, 309] on div "Sometimes Upwork clients put $10/$5/$999 as budget placeholders" at bounding box center [746, 315] width 210 height 44
click at [653, 308] on div "Sometimes Upwork clients put $10/$5/$999 as budget placeholders" at bounding box center [746, 315] width 210 height 44
drag, startPoint x: 649, startPoint y: 308, endPoint x: 831, endPoint y: 329, distance: 183.2
click at [831, 329] on div "Sometimes Upwork clients put $10/$5/$999 as budget placeholders" at bounding box center [746, 315] width 210 height 44
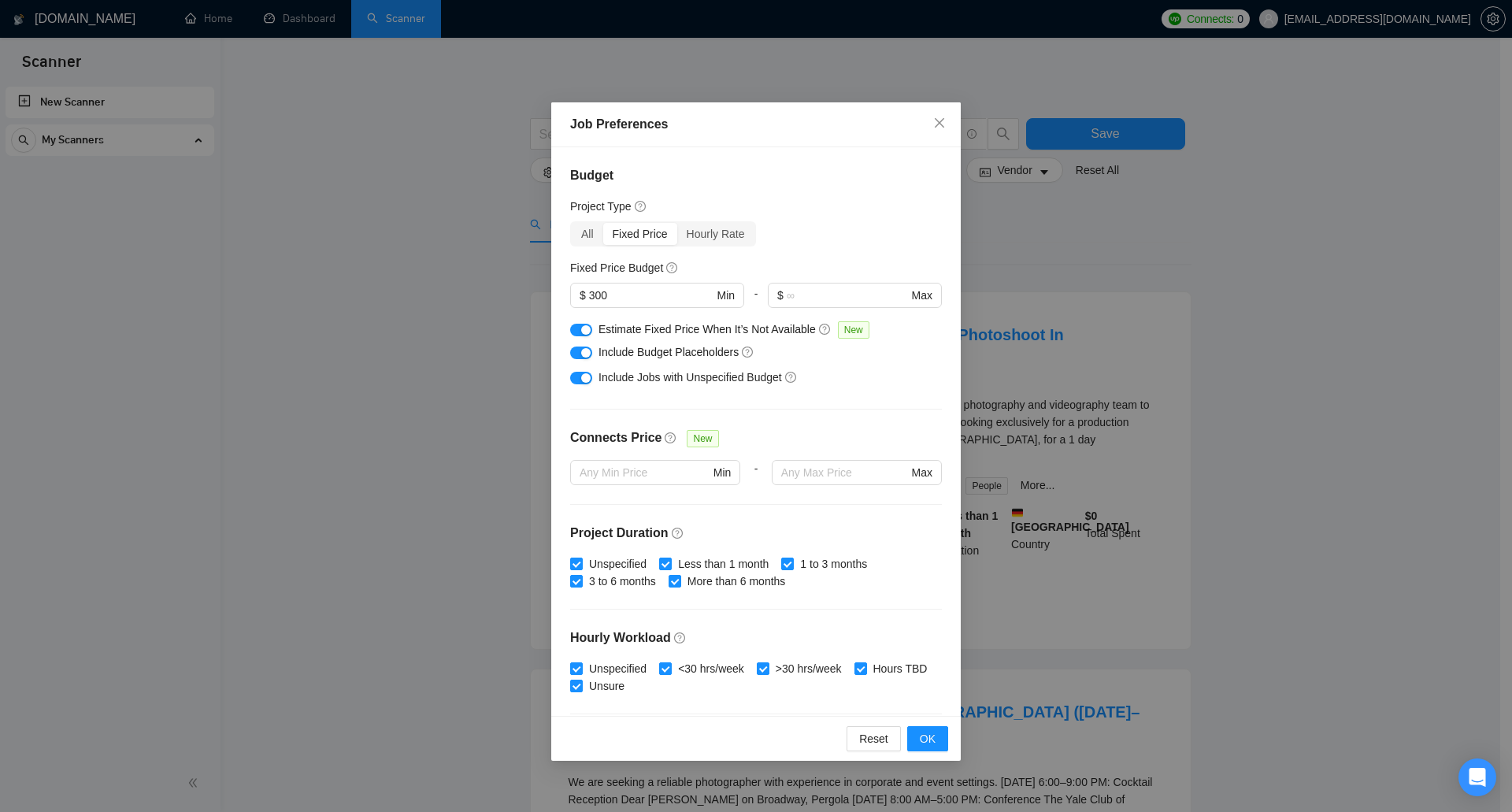
click at [818, 373] on div "Include Jobs with Unspecified Budget" at bounding box center [762, 377] width 325 height 17
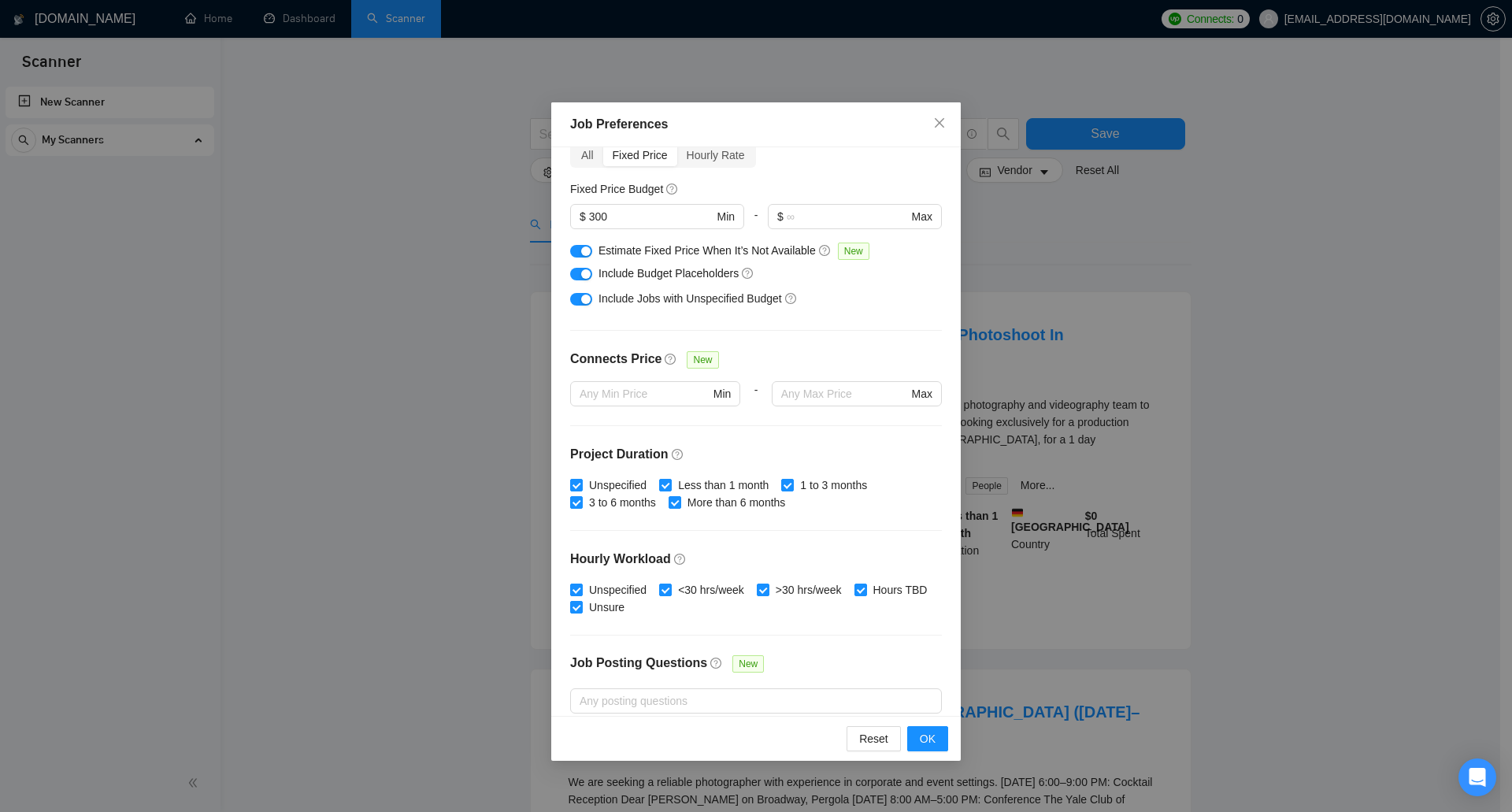
scroll to position [158, 0]
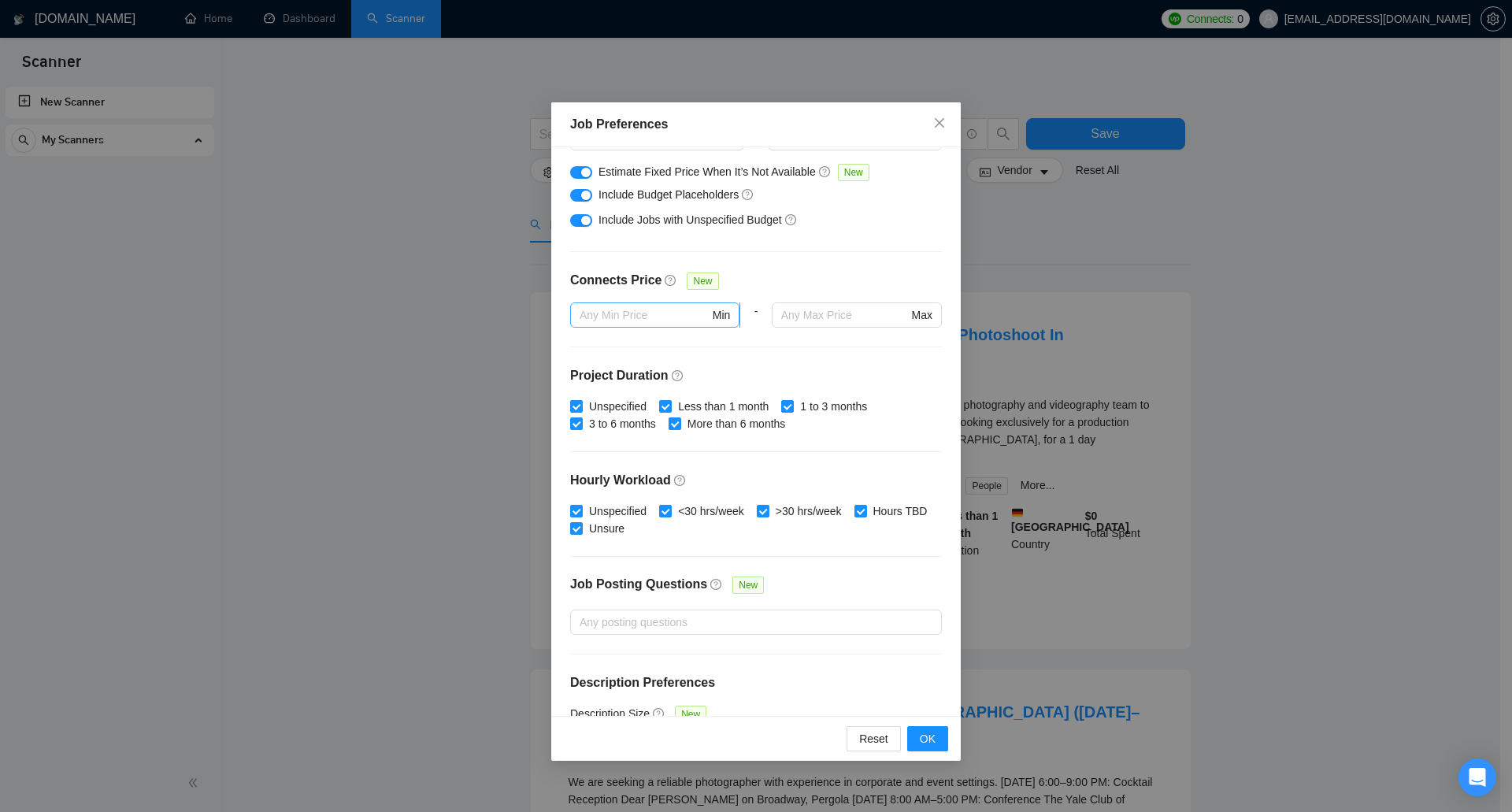
click at [668, 319] on input "text" at bounding box center [644, 315] width 130 height 17
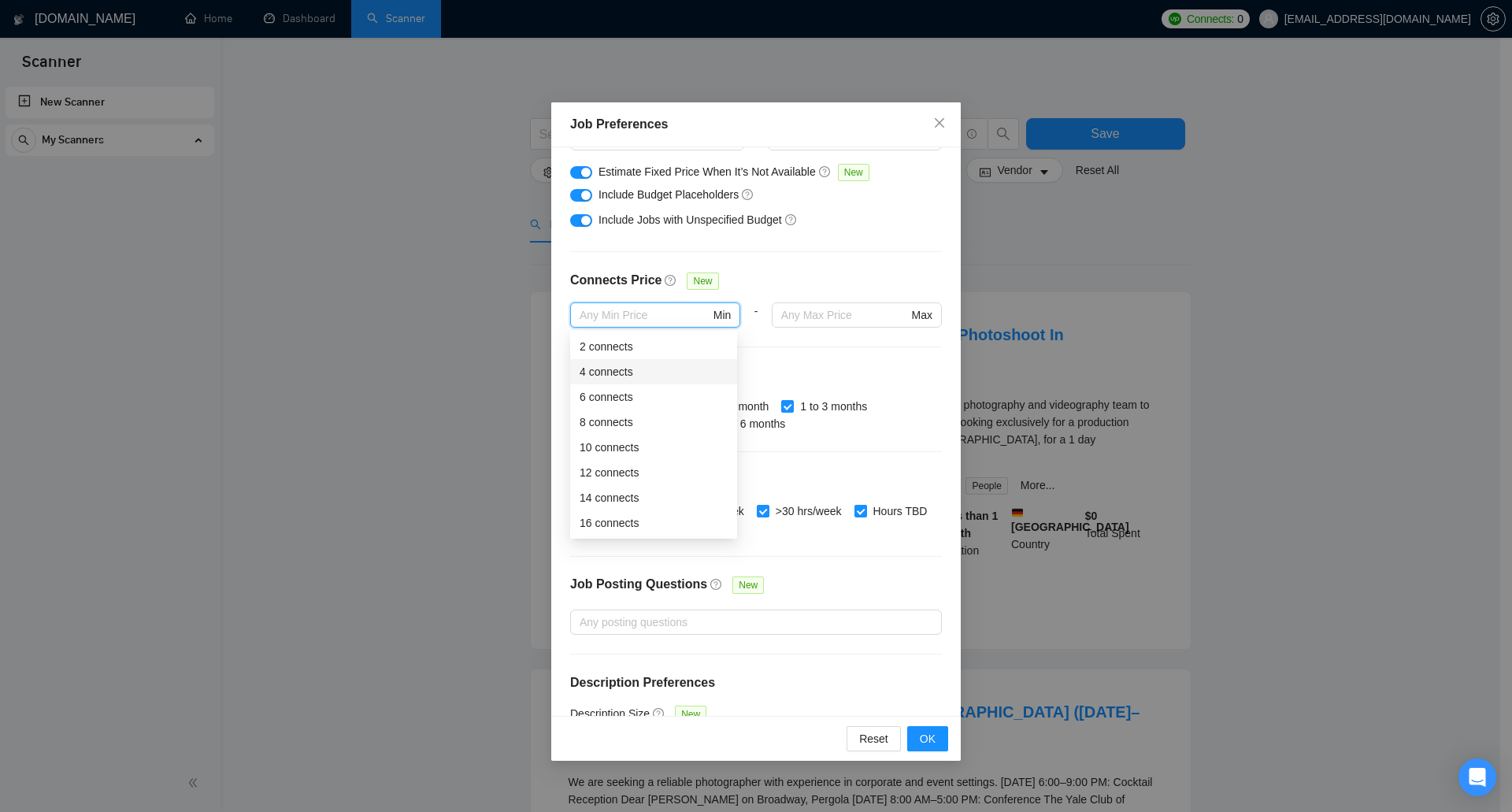
click at [665, 364] on div "4 connects" at bounding box center [653, 371] width 148 height 17
type input "4"
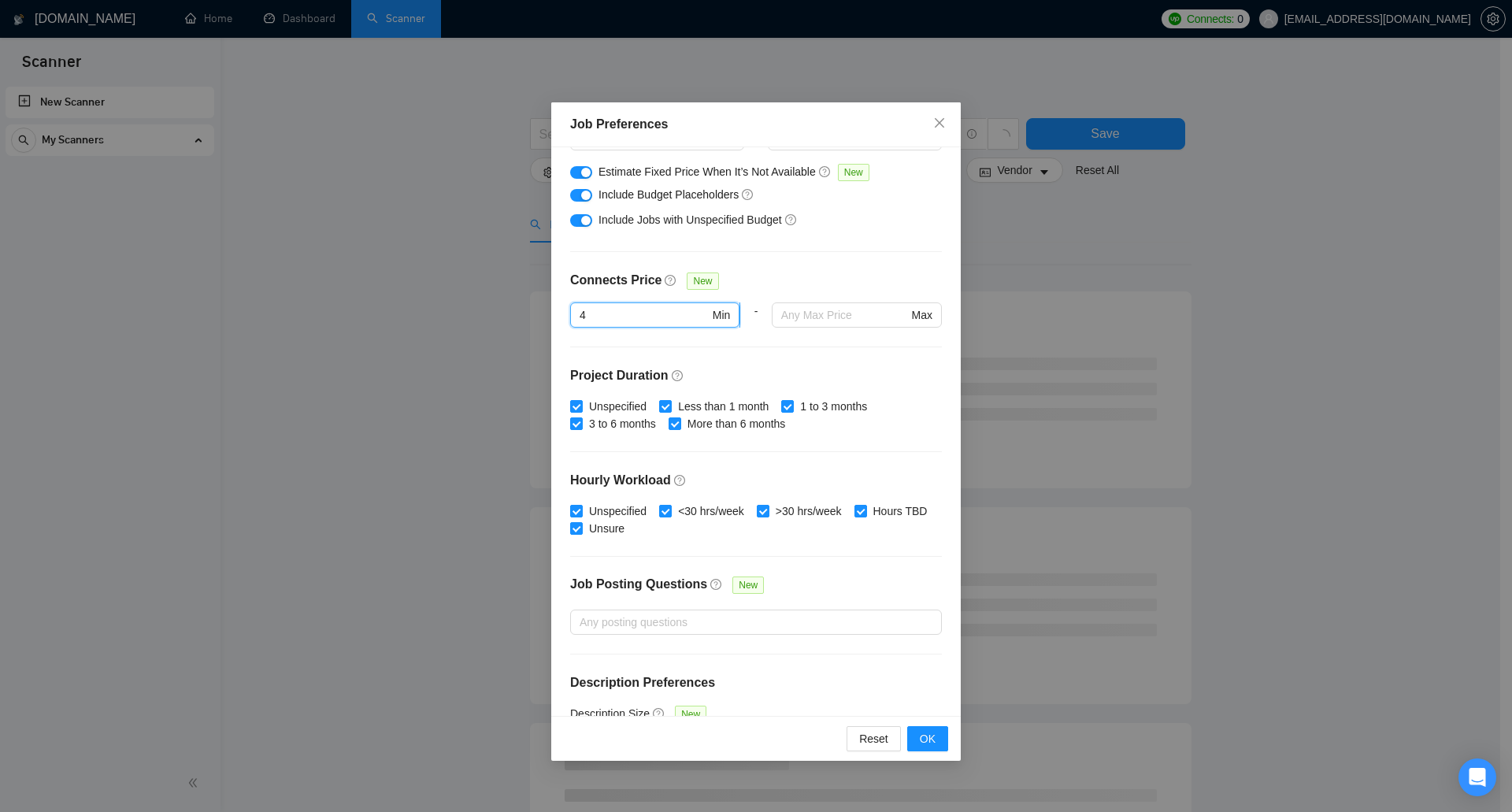
click at [676, 320] on input "4" at bounding box center [644, 315] width 130 height 17
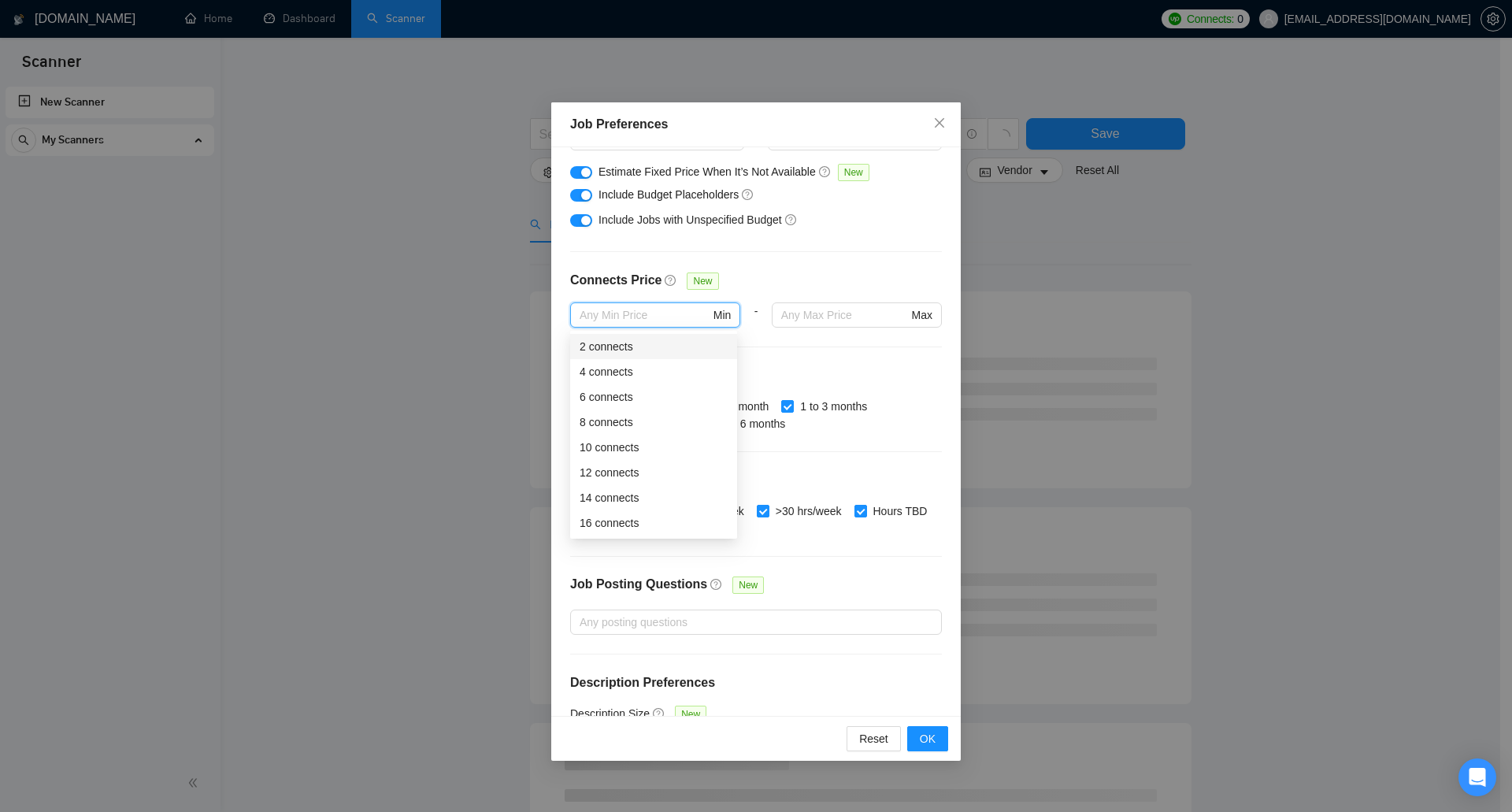
click at [653, 346] on div "2 connects" at bounding box center [653, 347] width 148 height 17
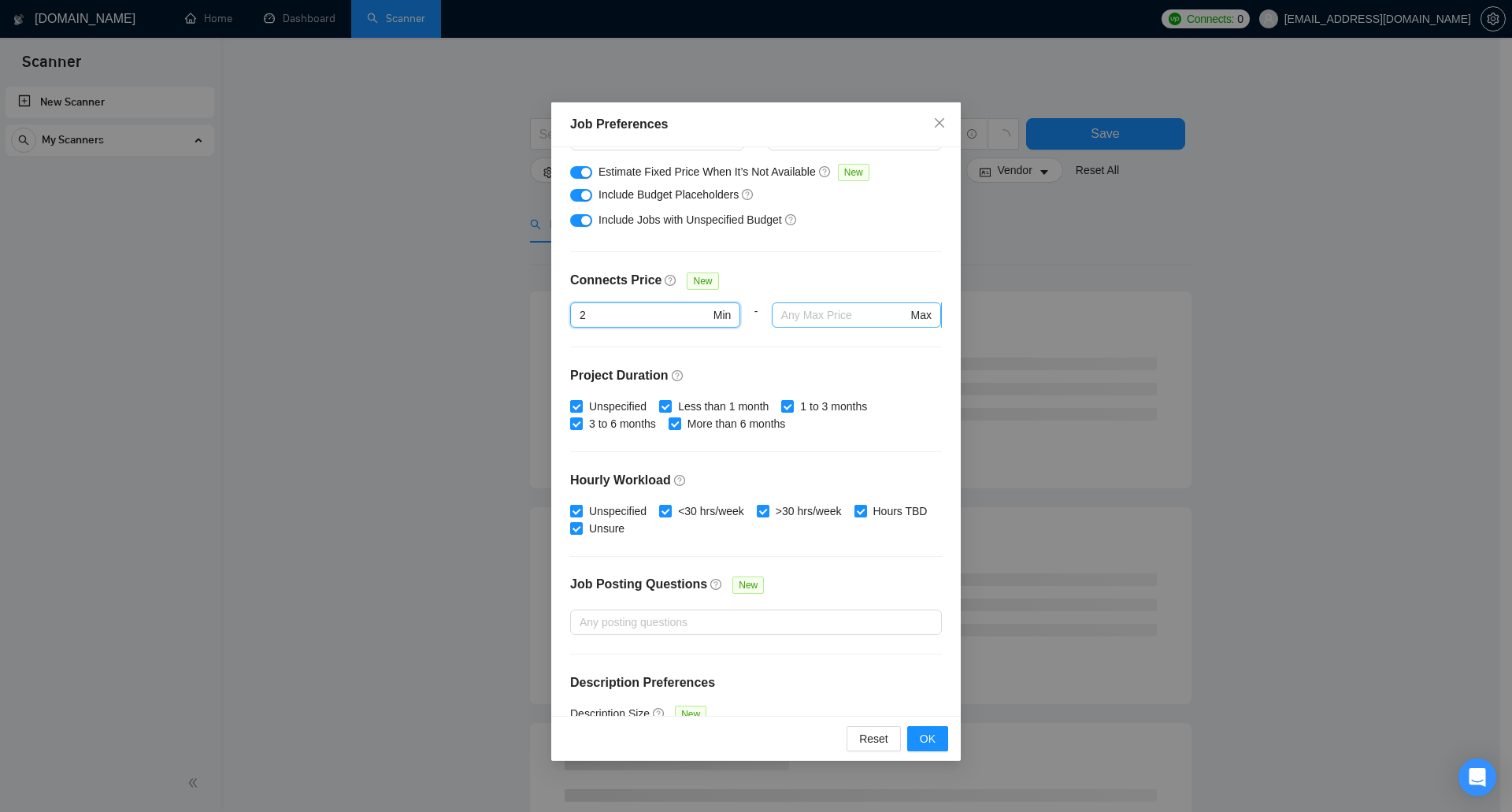
type input "2"
click at [819, 312] on input "text" at bounding box center [844, 315] width 127 height 17
click at [826, 371] on h4 "Project Duration" at bounding box center [756, 376] width 371 height 19
drag, startPoint x: 809, startPoint y: 305, endPoint x: 763, endPoint y: 308, distance: 46.1
click at [763, 308] on div "2 Min - 10 Max" at bounding box center [756, 325] width 371 height 44
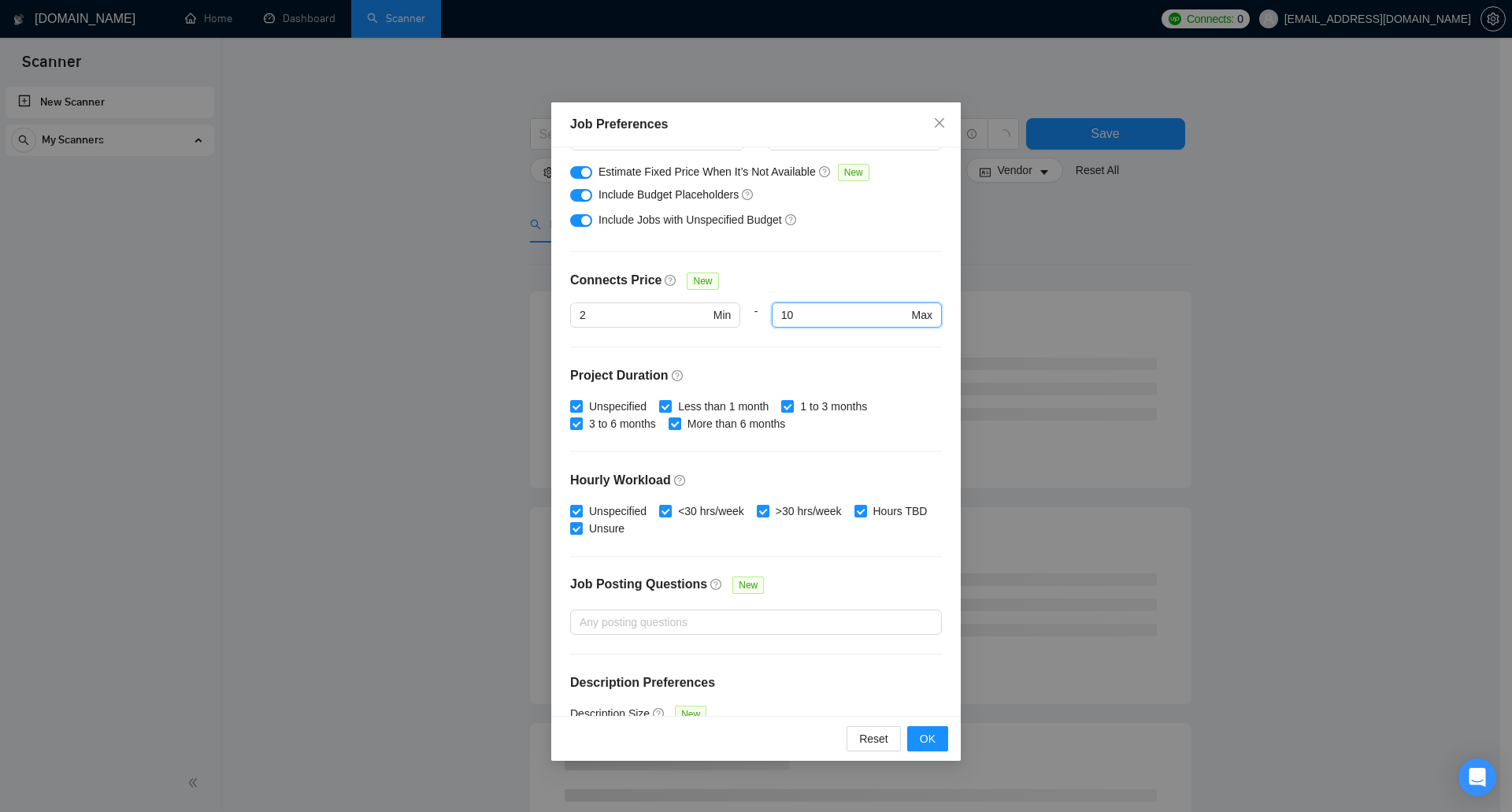
drag, startPoint x: 795, startPoint y: 312, endPoint x: 753, endPoint y: 318, distance: 42.4
click at [744, 312] on div "2 Min - 10 10 Max" at bounding box center [756, 325] width 371 height 44
type input "16"
click at [725, 366] on div "Budget Project Type All Fixed Price Hourly Rate Fixed Price Budget $ 300 Min - …" at bounding box center [756, 432] width 410 height 569
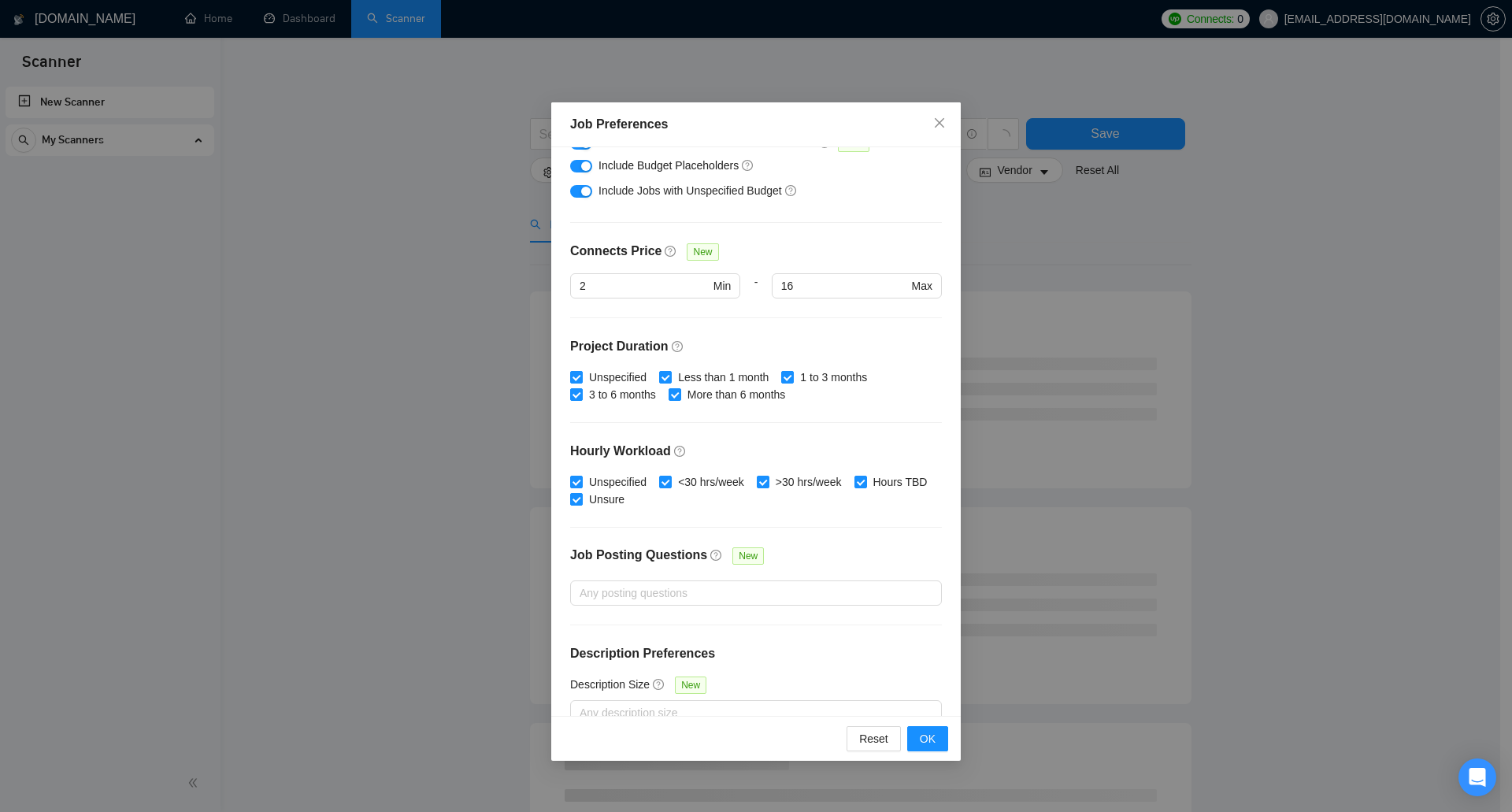
scroll to position [214, 0]
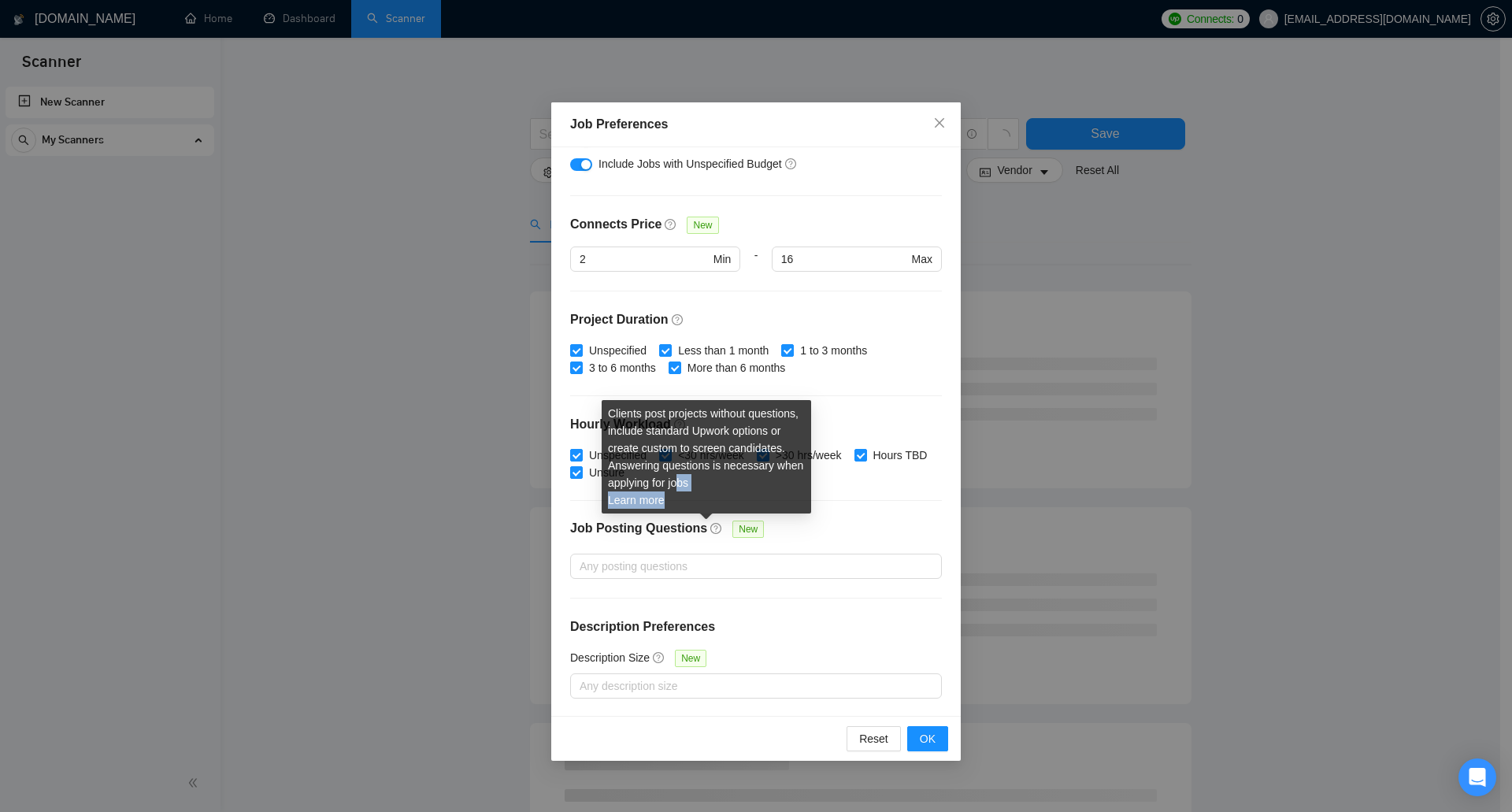
drag, startPoint x: 631, startPoint y: 486, endPoint x: 681, endPoint y: 478, distance: 50.6
click at [678, 477] on div "Clients post projects without questions, include standard Upwork options or cre…" at bounding box center [706, 457] width 210 height 113
click at [652, 498] on link "Learn more" at bounding box center [636, 500] width 57 height 13
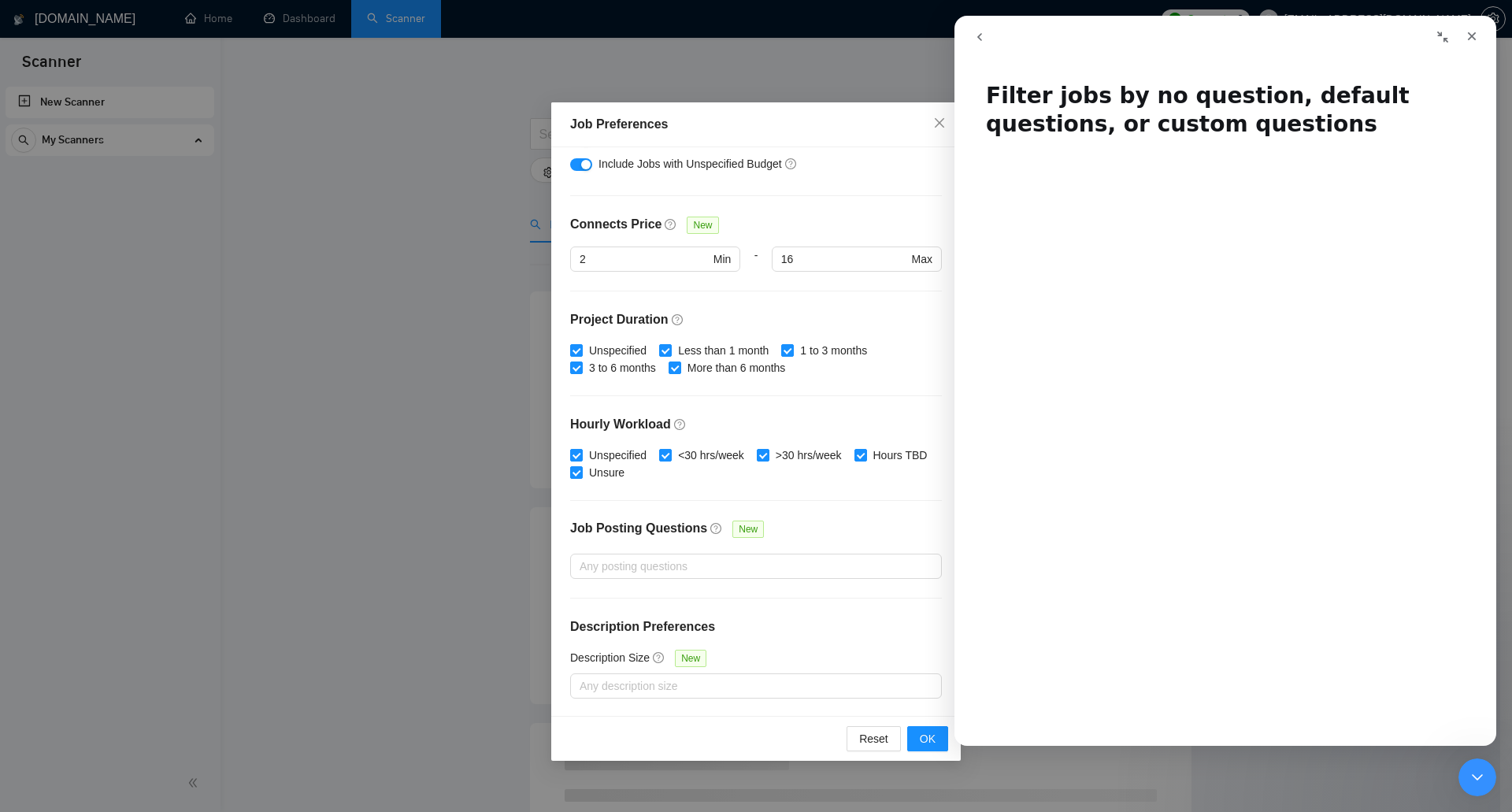
scroll to position [236, 0]
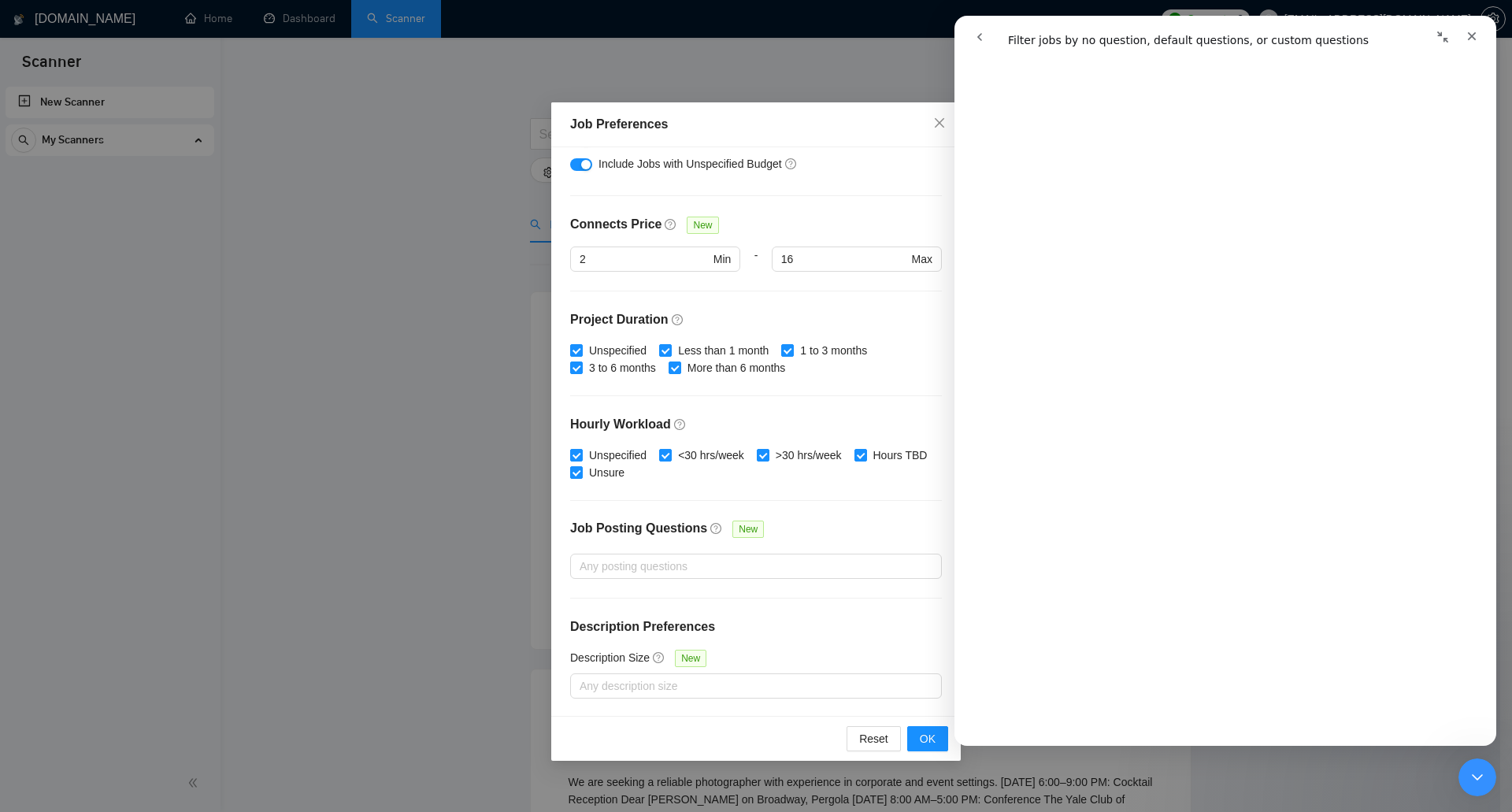
click at [826, 506] on div "Budget Project Type All Fixed Price Hourly Rate Fixed Price Budget $ 300 Min - …" at bounding box center [756, 432] width 410 height 569
click at [845, 509] on div "Budget Project Type All Fixed Price Hourly Rate Fixed Price Budget $ 300 Min - …" at bounding box center [756, 432] width 410 height 569
click at [1469, 28] on div "Закрыть" at bounding box center [1471, 36] width 28 height 28
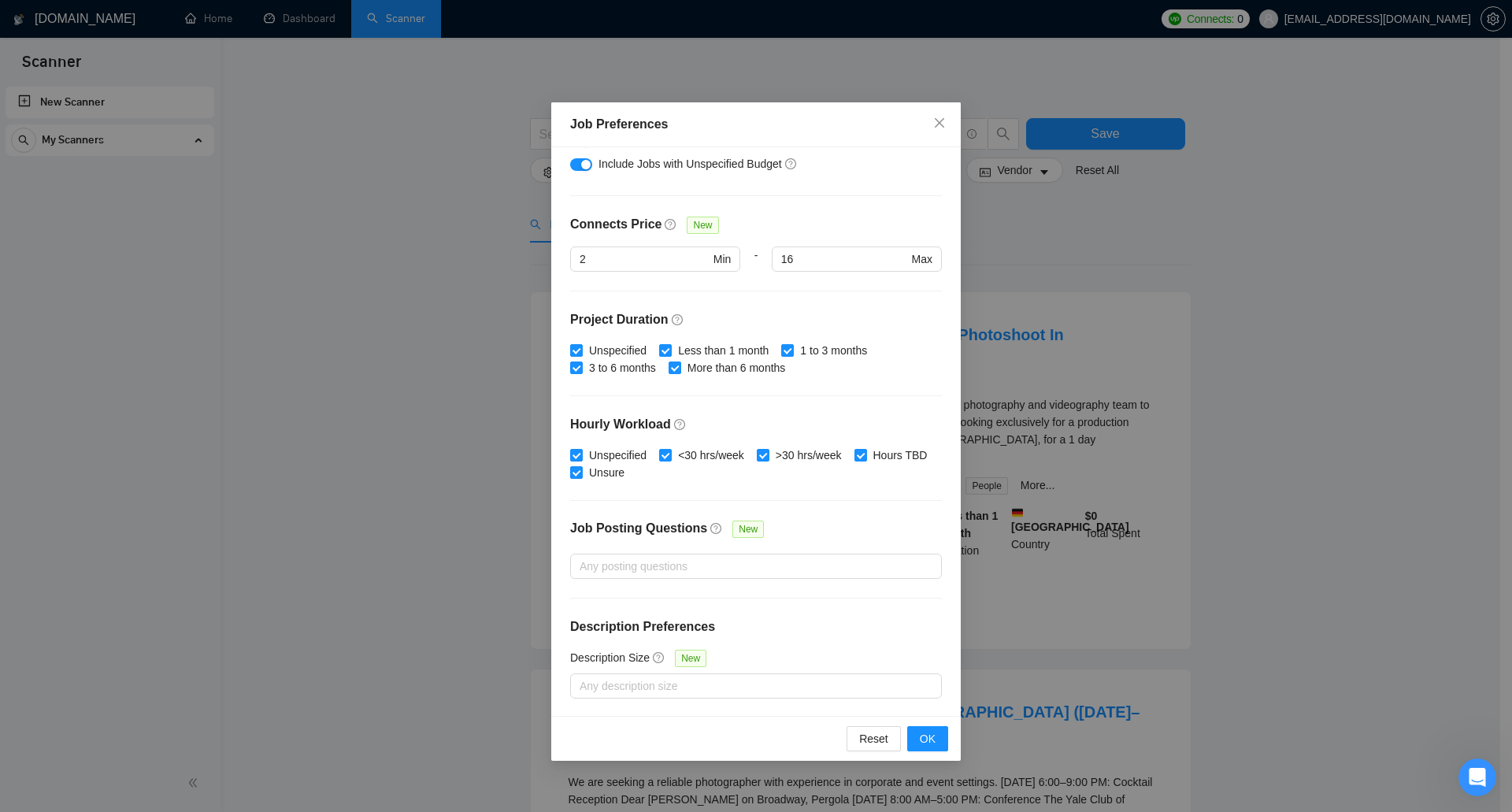
scroll to position [0, 0]
click at [810, 555] on div "Any posting questions" at bounding box center [756, 567] width 371 height 26
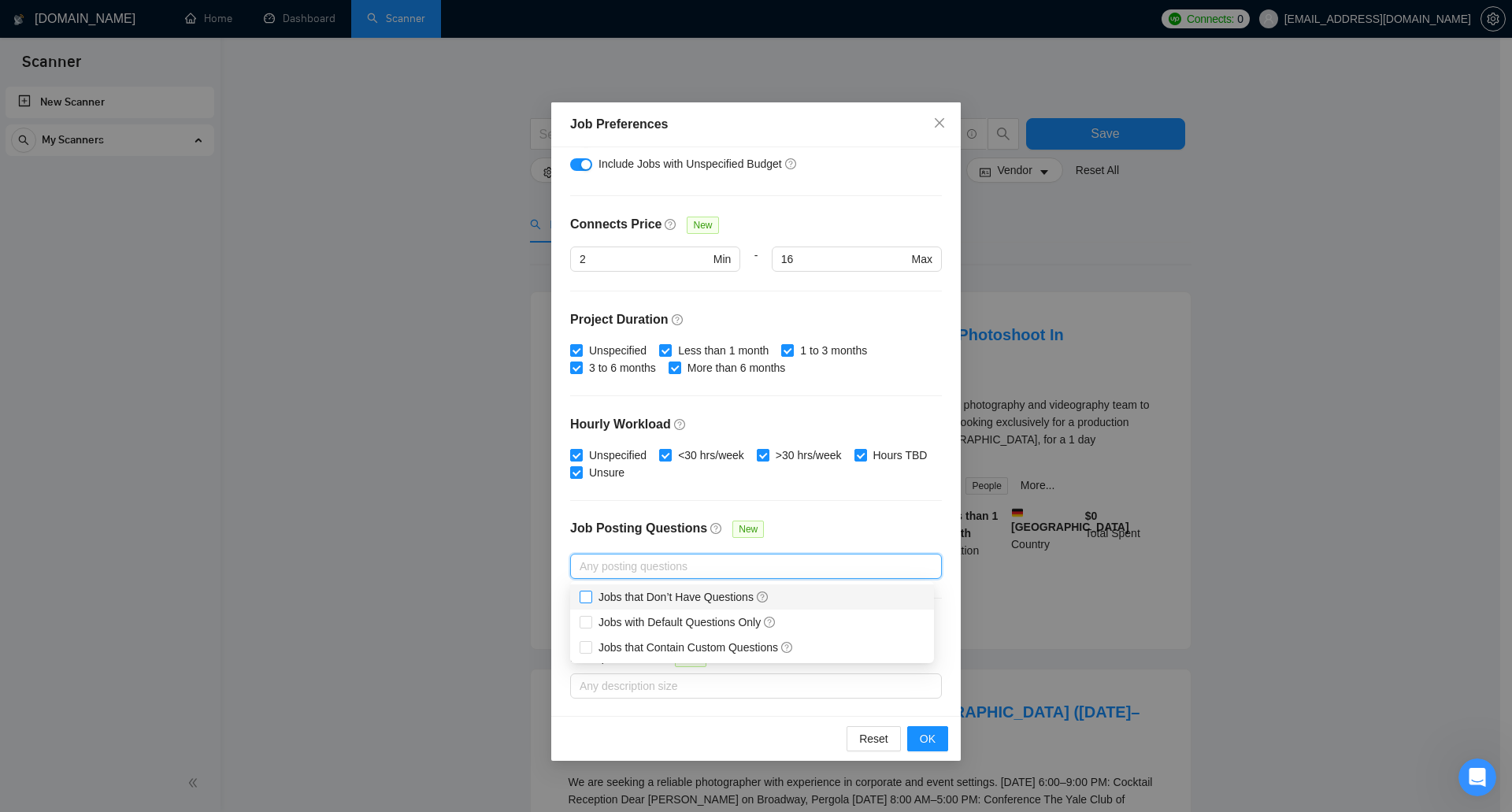
click at [585, 590] on input "Jobs that Don’t Have Questions" at bounding box center [584, 596] width 11 height 11
checkbox input "true"
click at [583, 616] on input "Jobs with Default Questions Only" at bounding box center [584, 621] width 11 height 11
checkbox input "true"
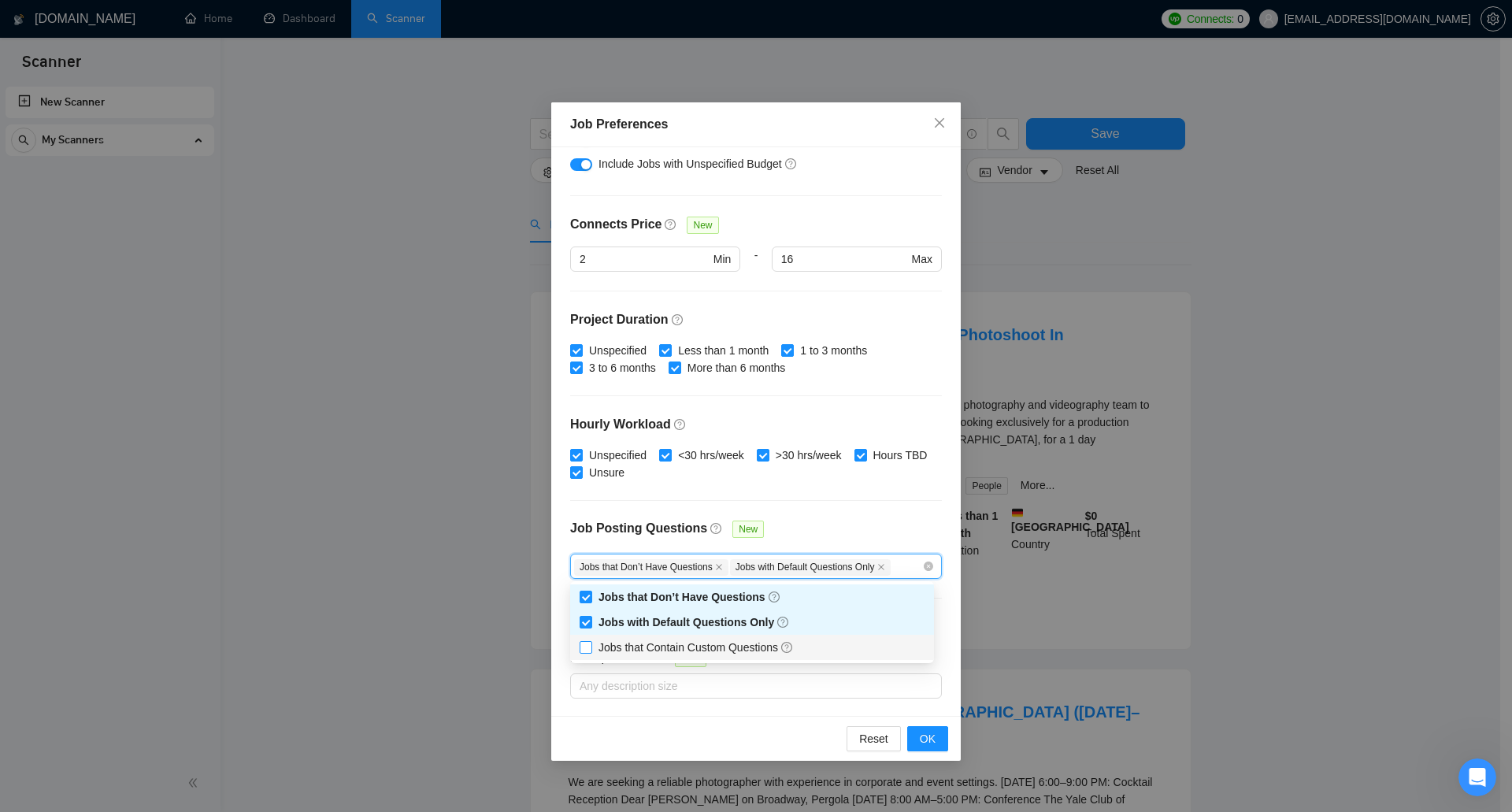
click at [583, 644] on input "Jobs that Contain Custom Questions" at bounding box center [584, 647] width 11 height 11
checkbox input "true"
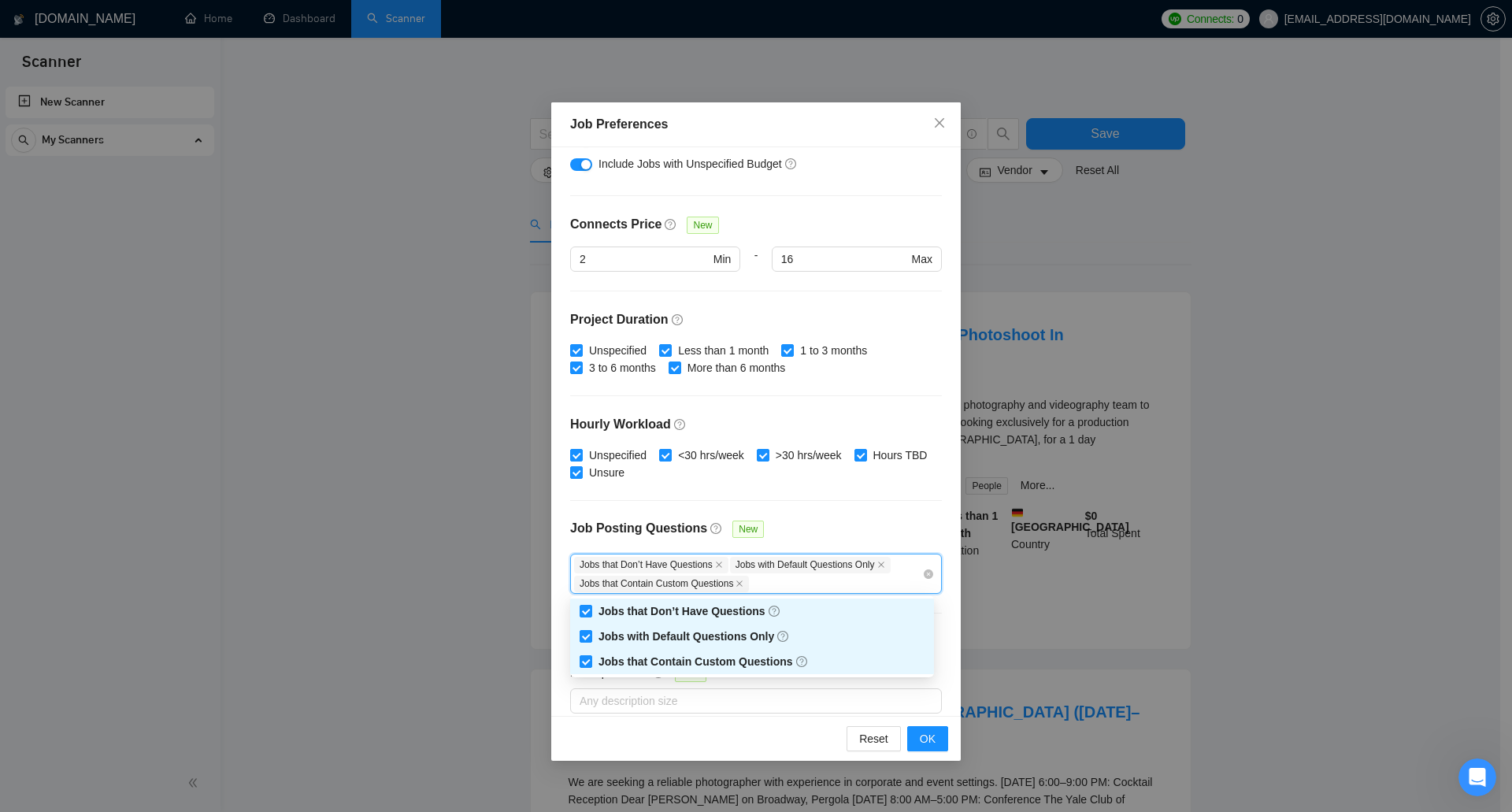
click at [863, 493] on div "Budget Project Type All Fixed Price Hourly Rate Fixed Price Budget $ 300 Min - …" at bounding box center [756, 432] width 410 height 569
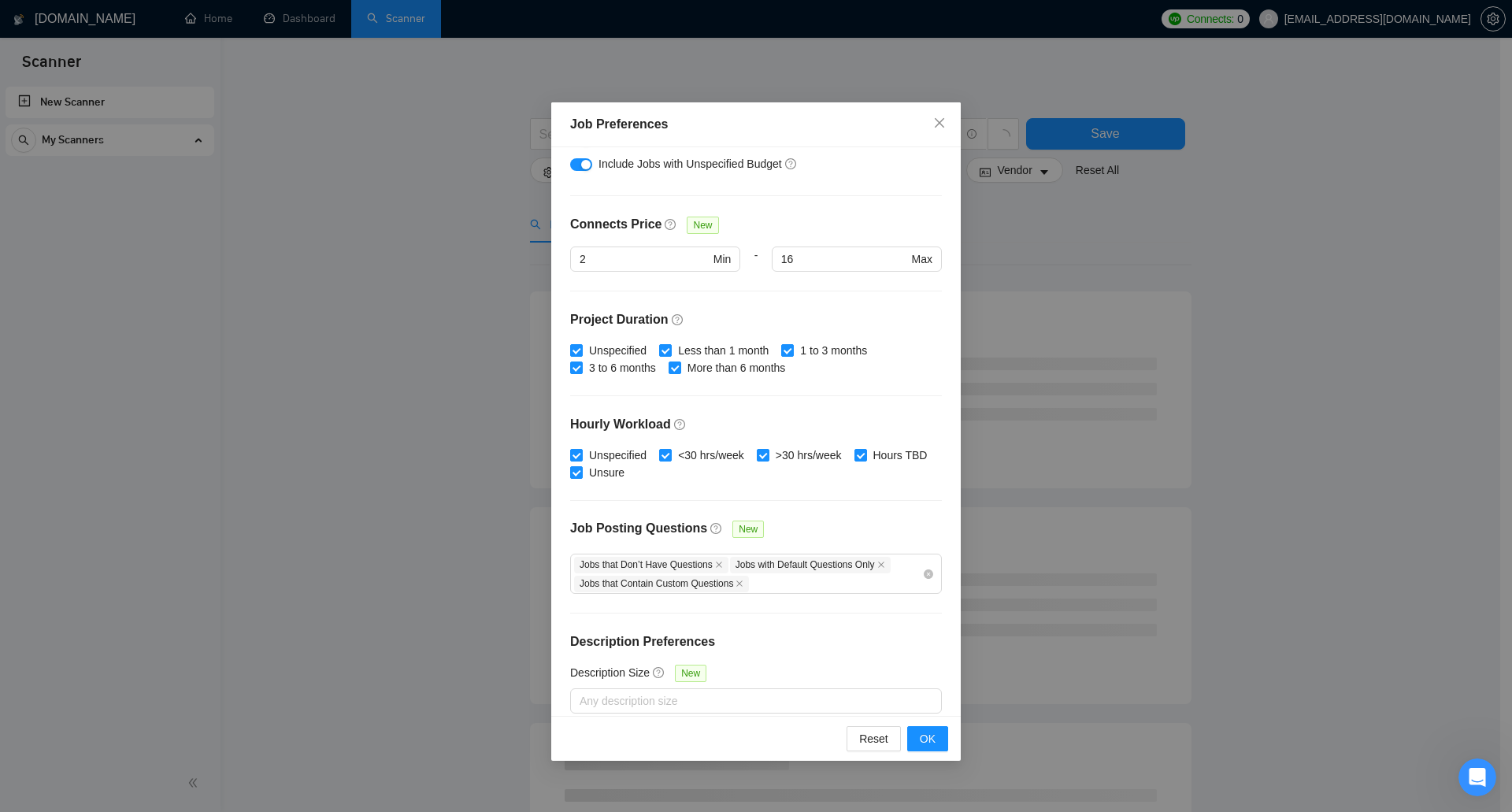
scroll to position [227, 0]
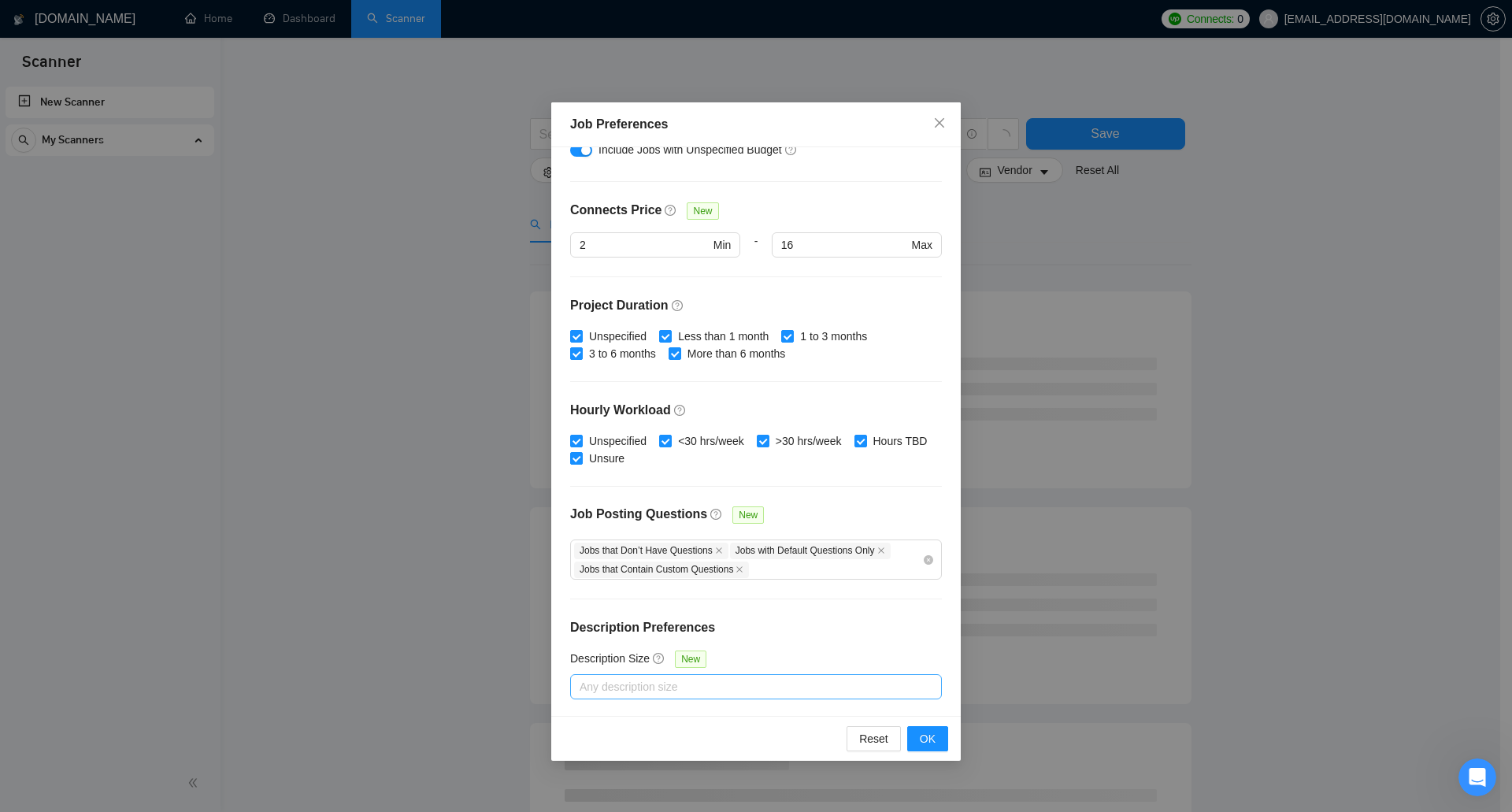
click at [685, 683] on div at bounding box center [748, 687] width 348 height 19
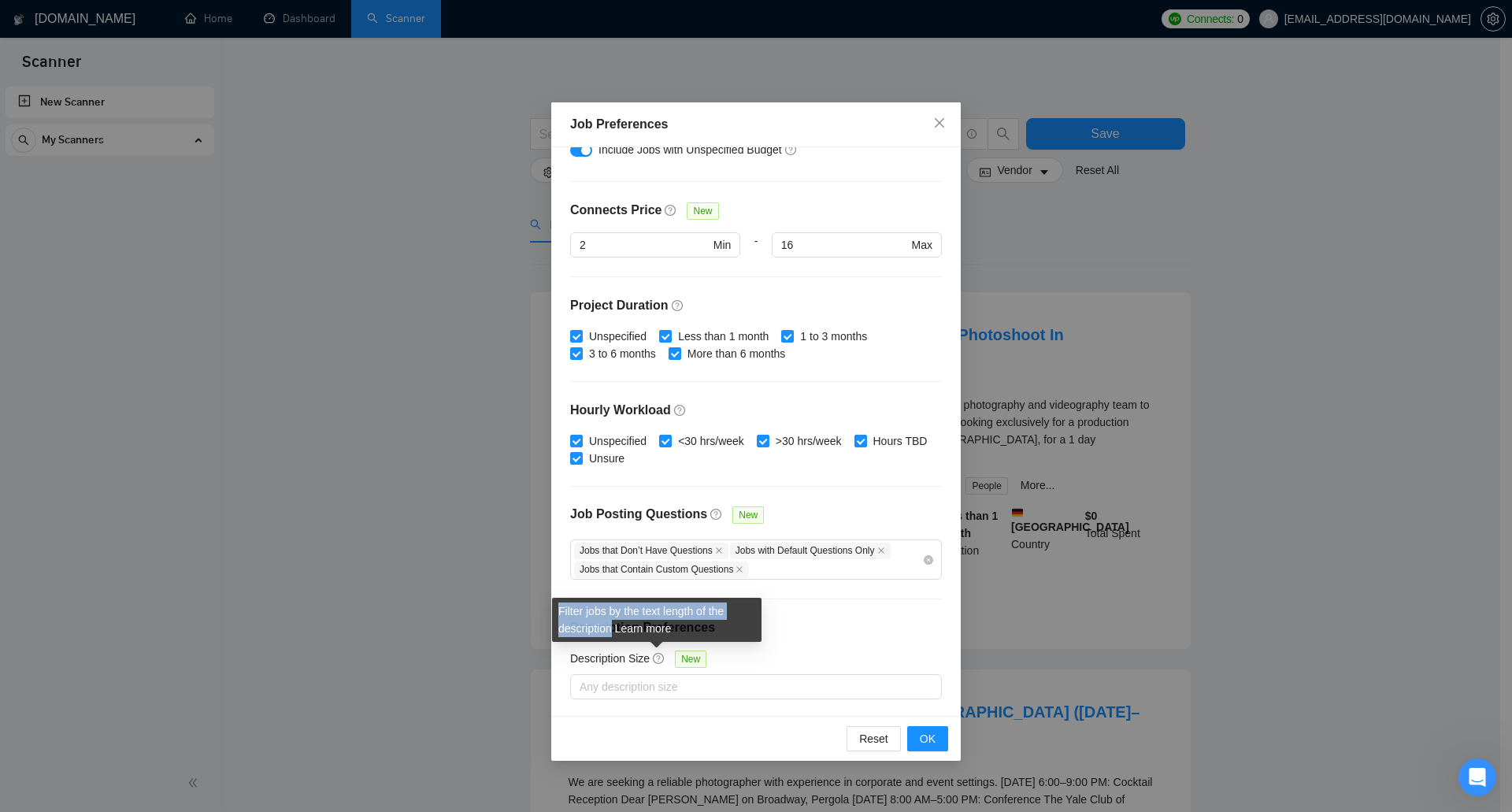
drag, startPoint x: 611, startPoint y: 635, endPoint x: 557, endPoint y: 602, distance: 63.3
click at [557, 602] on div "Filter jobs by the text length of the description Learn more" at bounding box center [657, 620] width 210 height 44
click at [658, 655] on icon "question-circle" at bounding box center [658, 658] width 4 height 6
click at [583, 677] on input "Description Size New" at bounding box center [581, 687] width 3 height 19
click at [656, 628] on link "Learn more" at bounding box center [643, 628] width 57 height 13
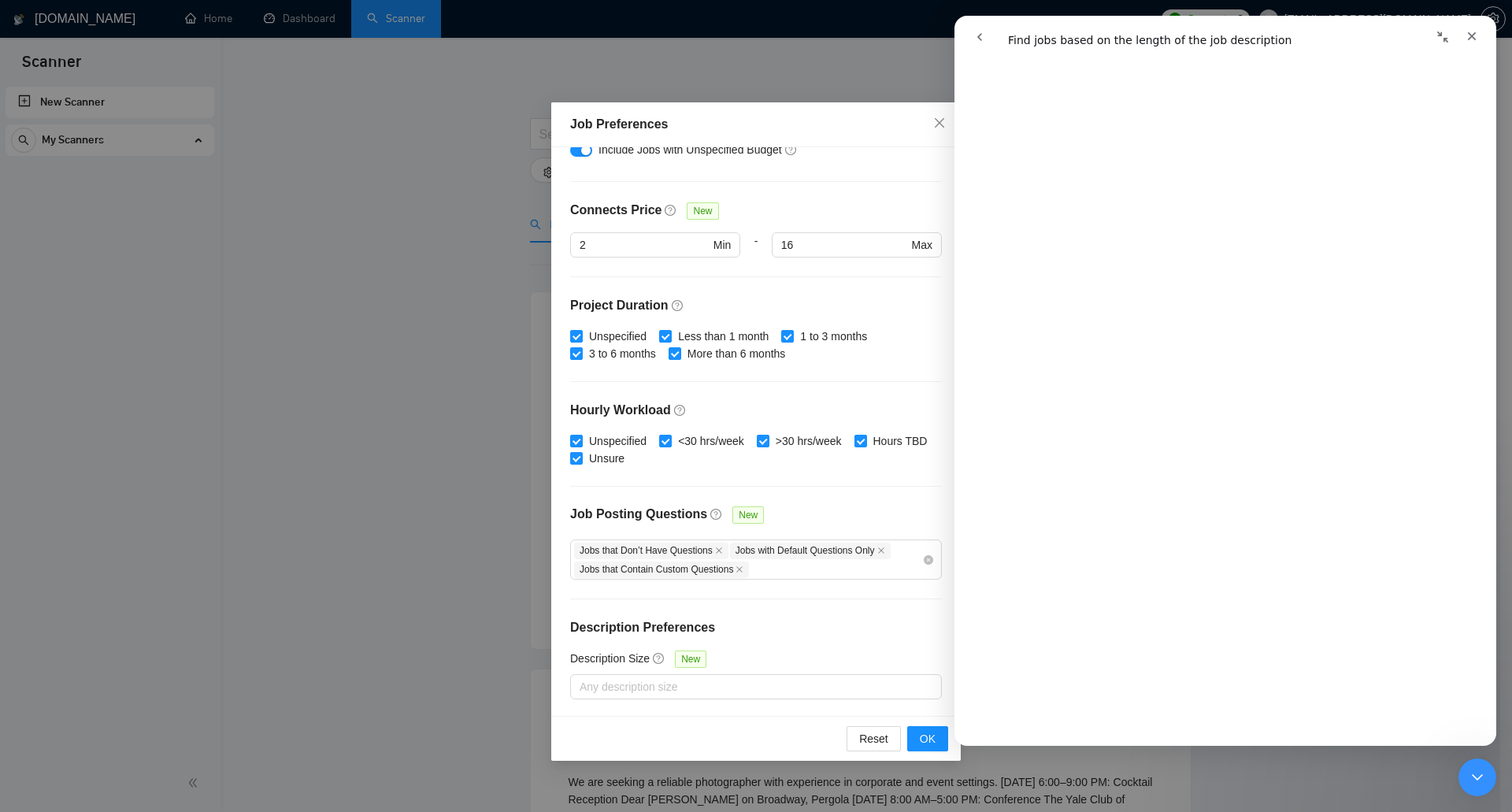
scroll to position [472, 0]
click at [923, 742] on span "OK" at bounding box center [928, 739] width 15 height 17
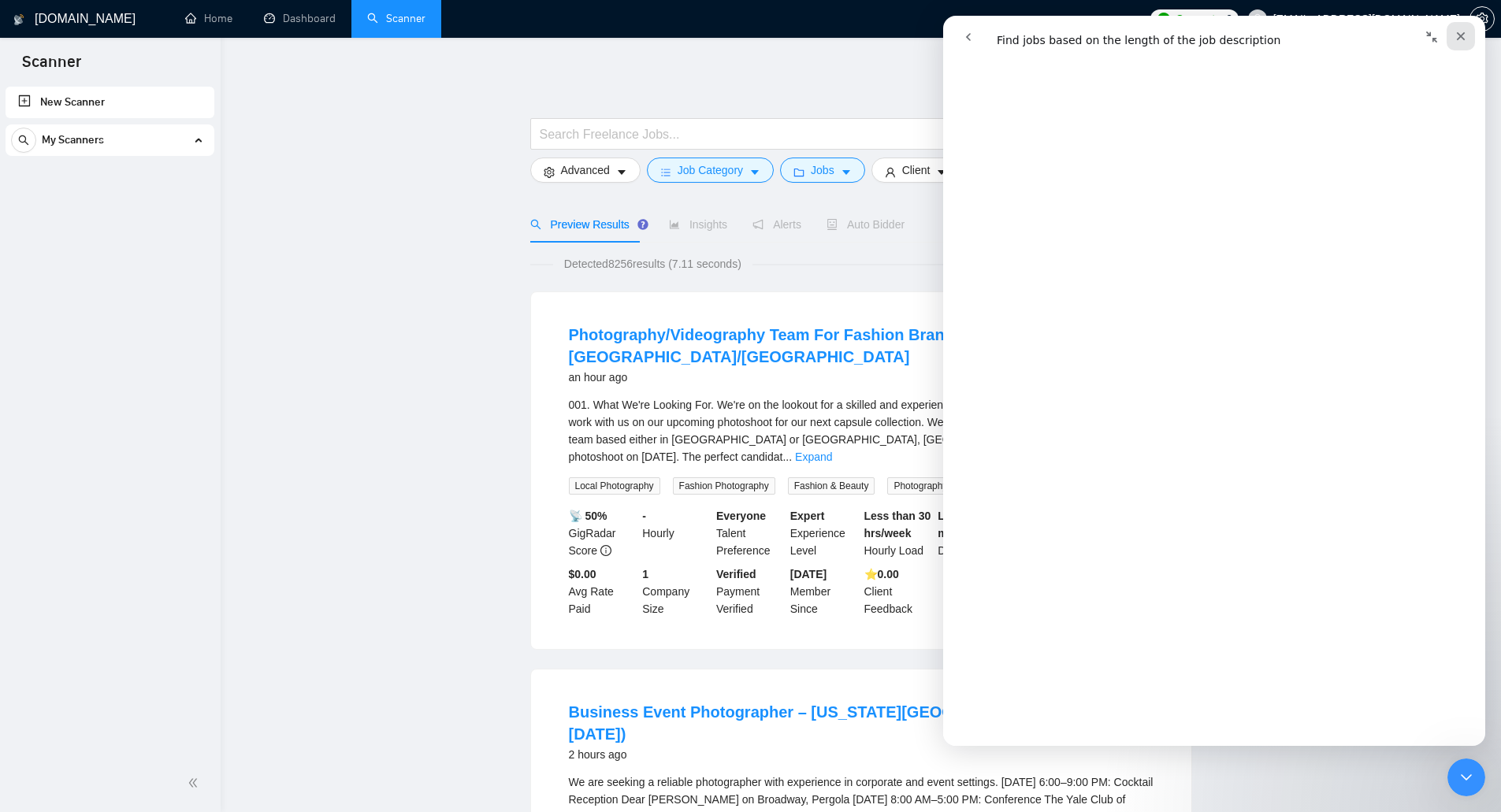
click at [1458, 39] on icon "Закрыть" at bounding box center [1462, 37] width 9 height 9
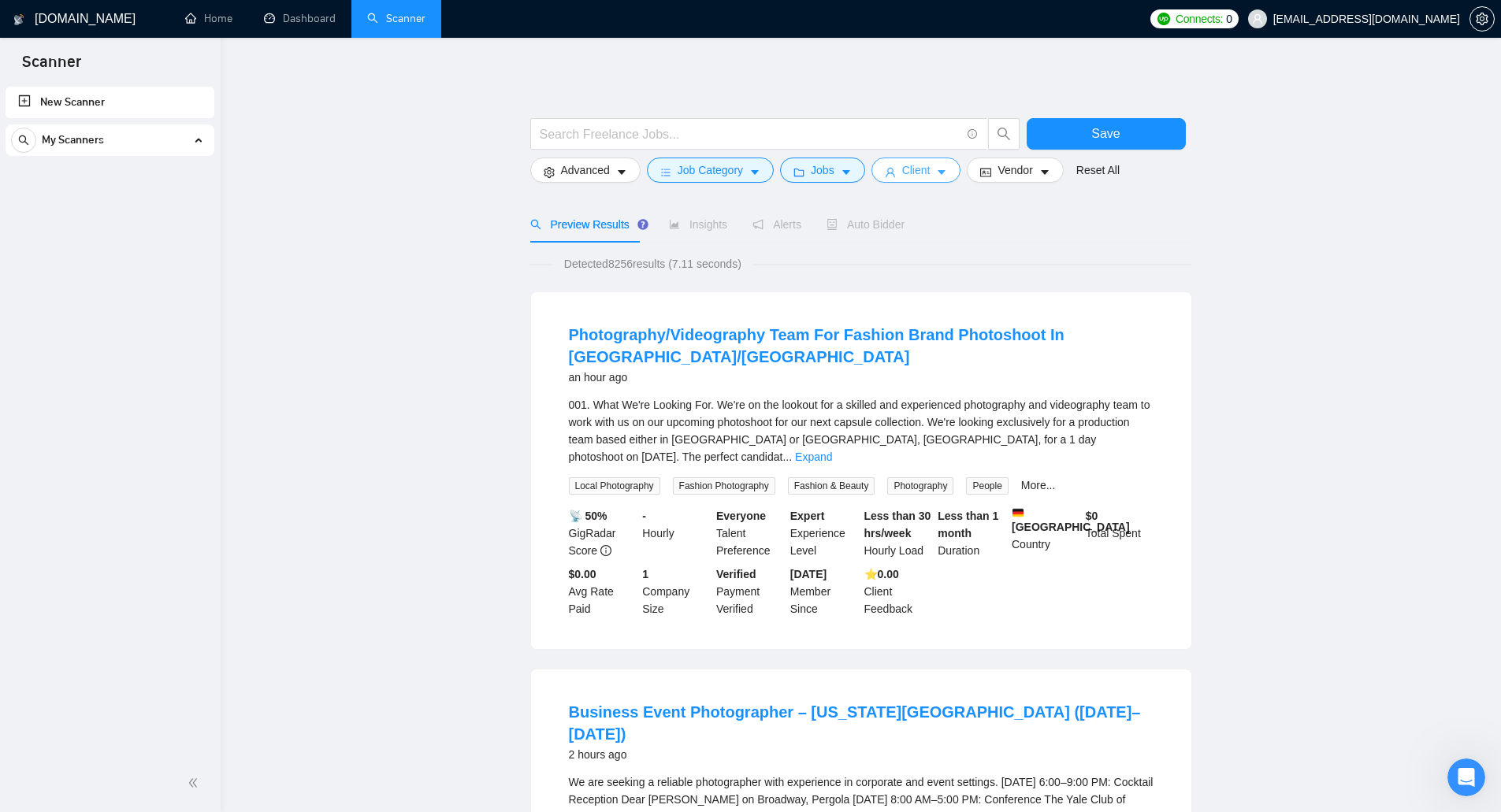
click at [903, 161] on button "Client" at bounding box center [916, 170] width 89 height 26
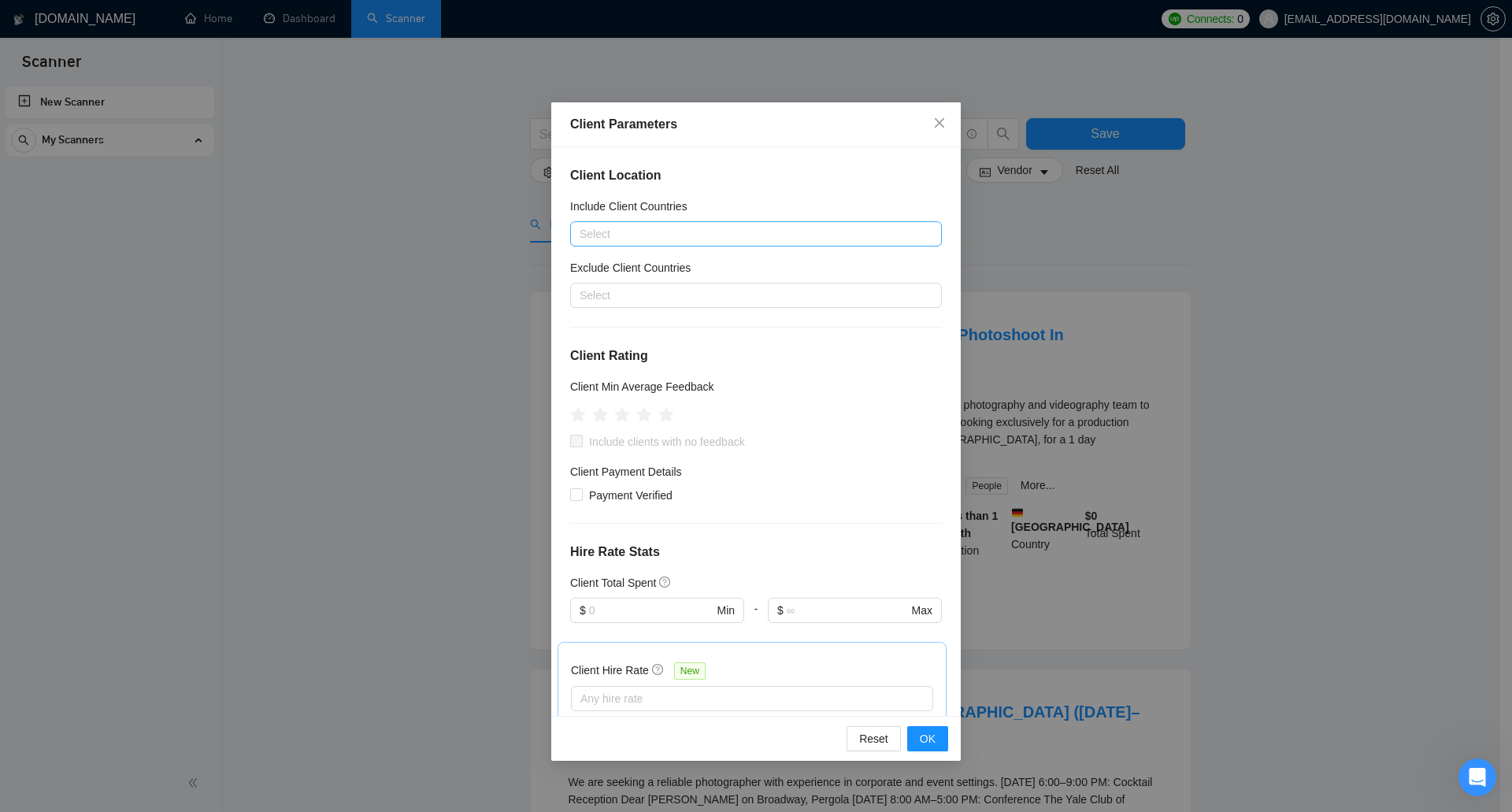
click at [761, 229] on div at bounding box center [748, 233] width 348 height 19
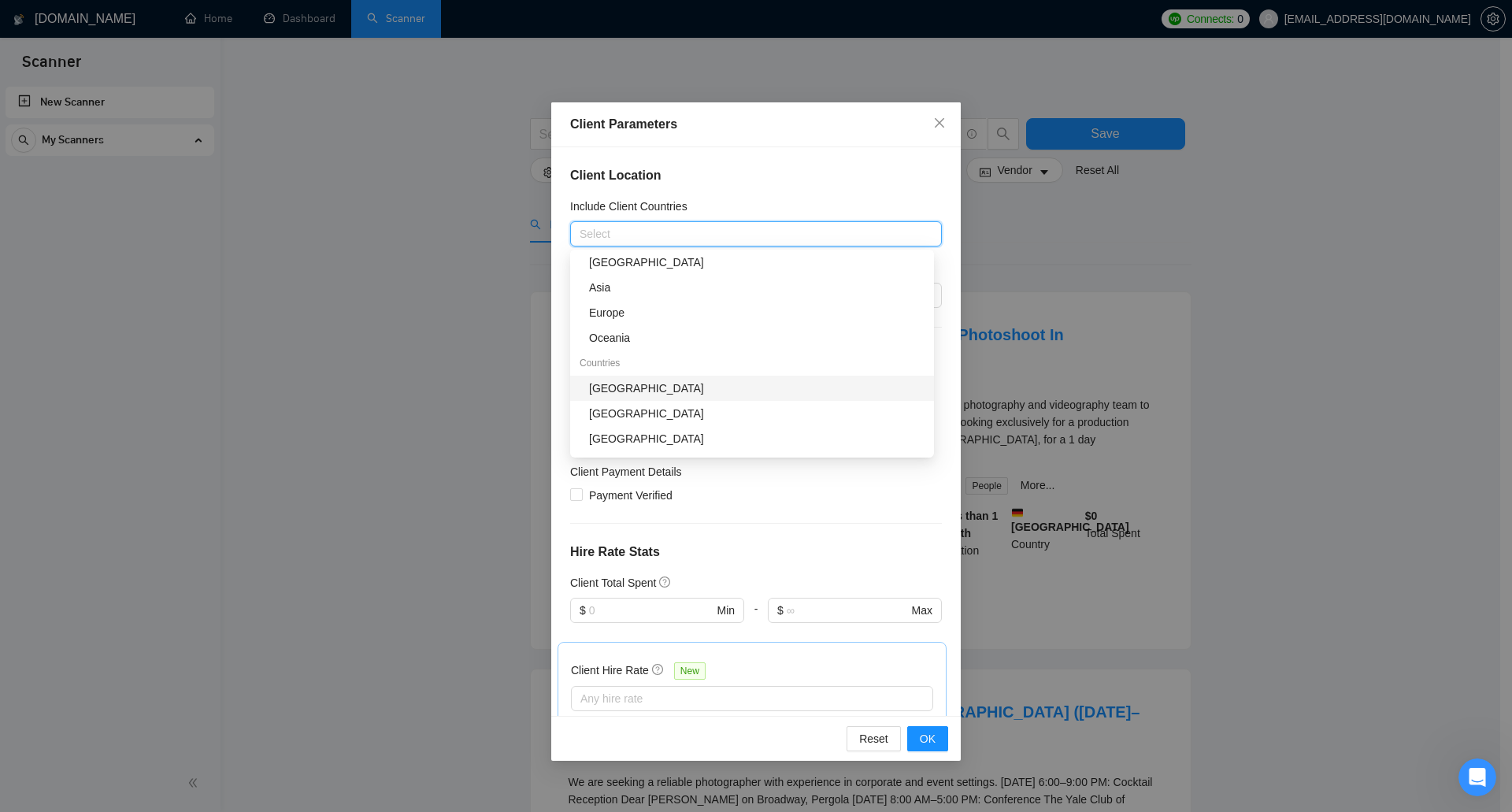
click at [715, 383] on div "United States" at bounding box center [757, 389] width 336 height 17
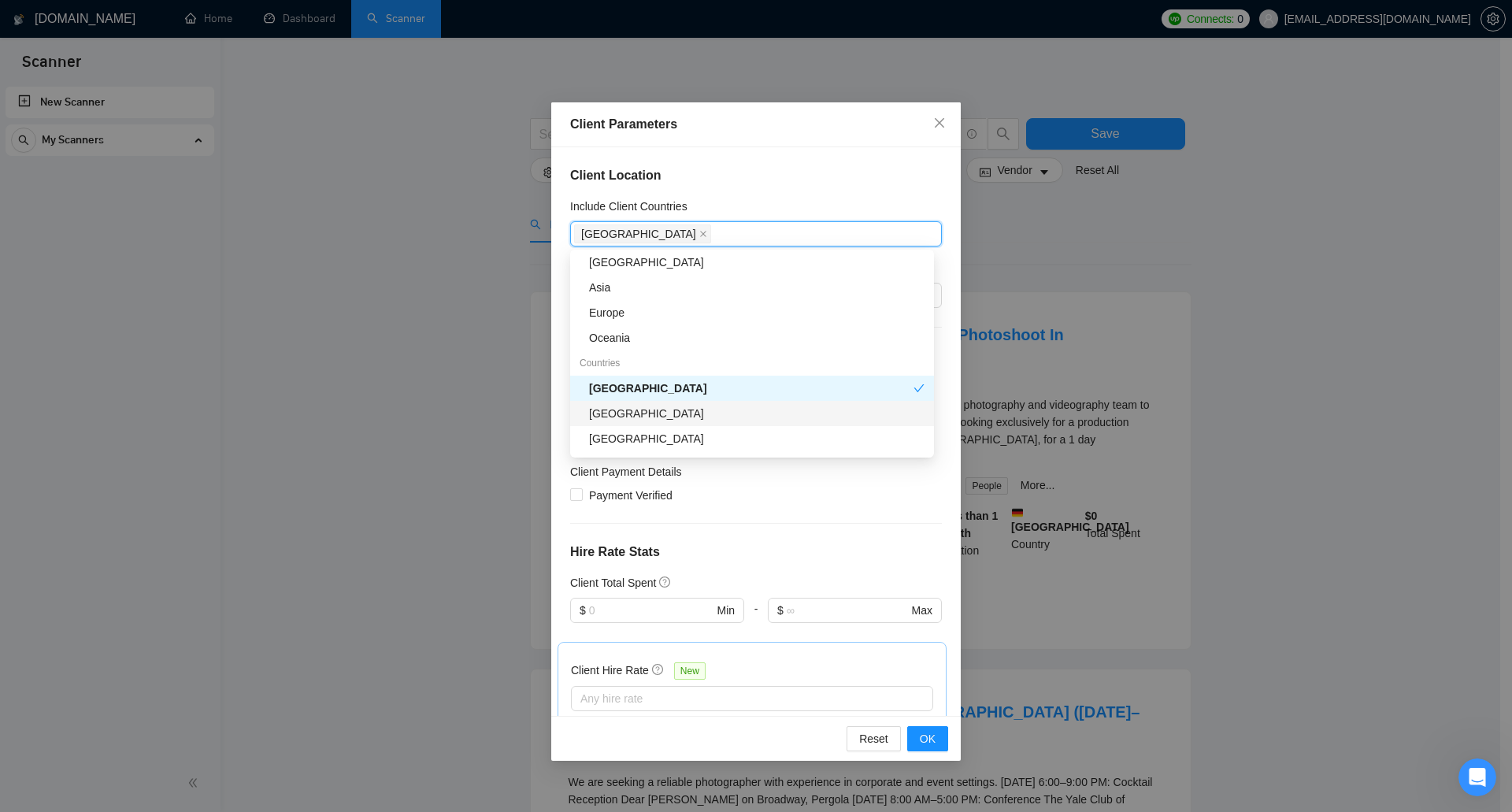
click at [698, 420] on div "United Kingdom" at bounding box center [757, 413] width 336 height 17
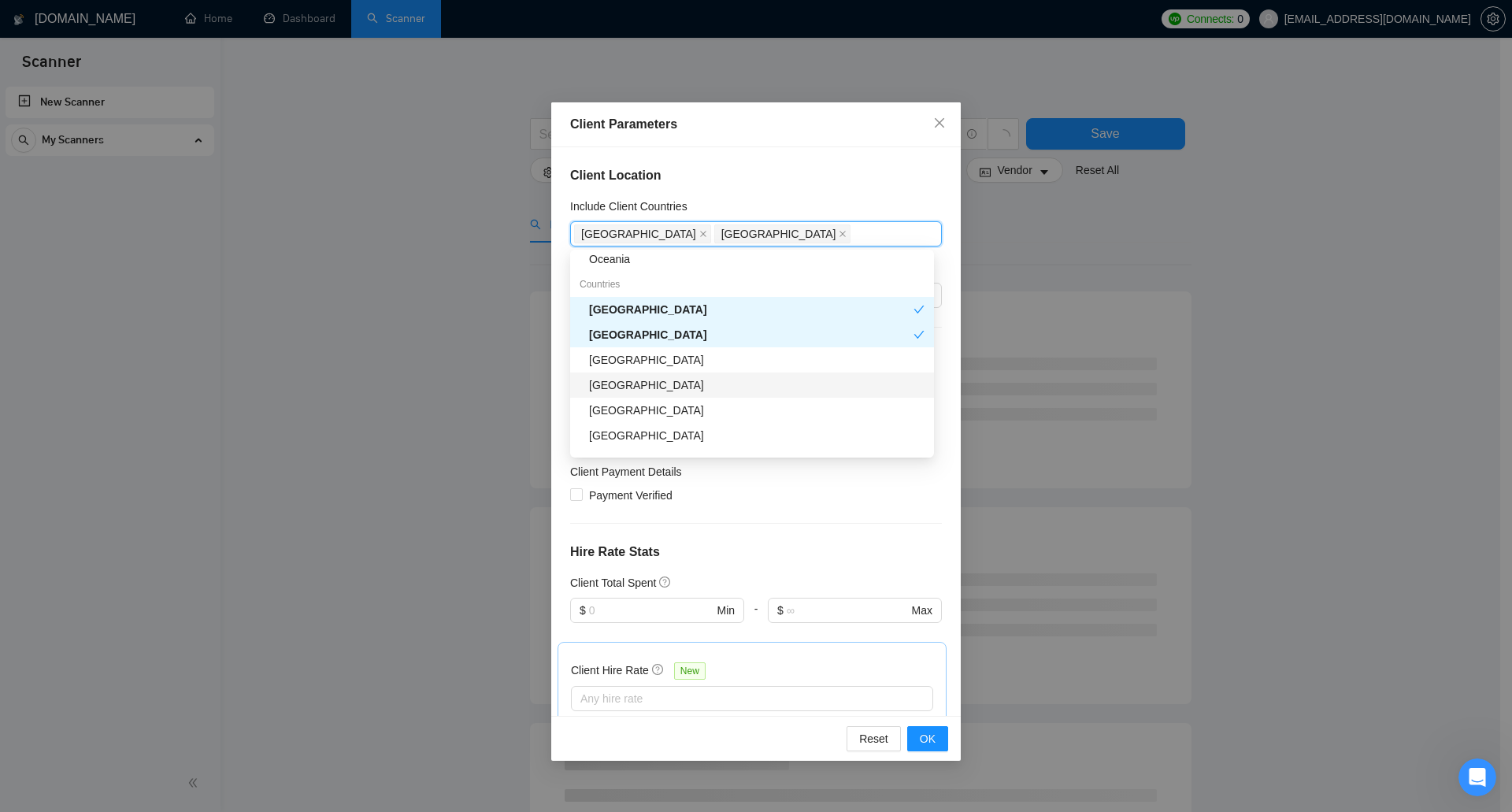
click at [716, 384] on div "Canada" at bounding box center [757, 385] width 336 height 17
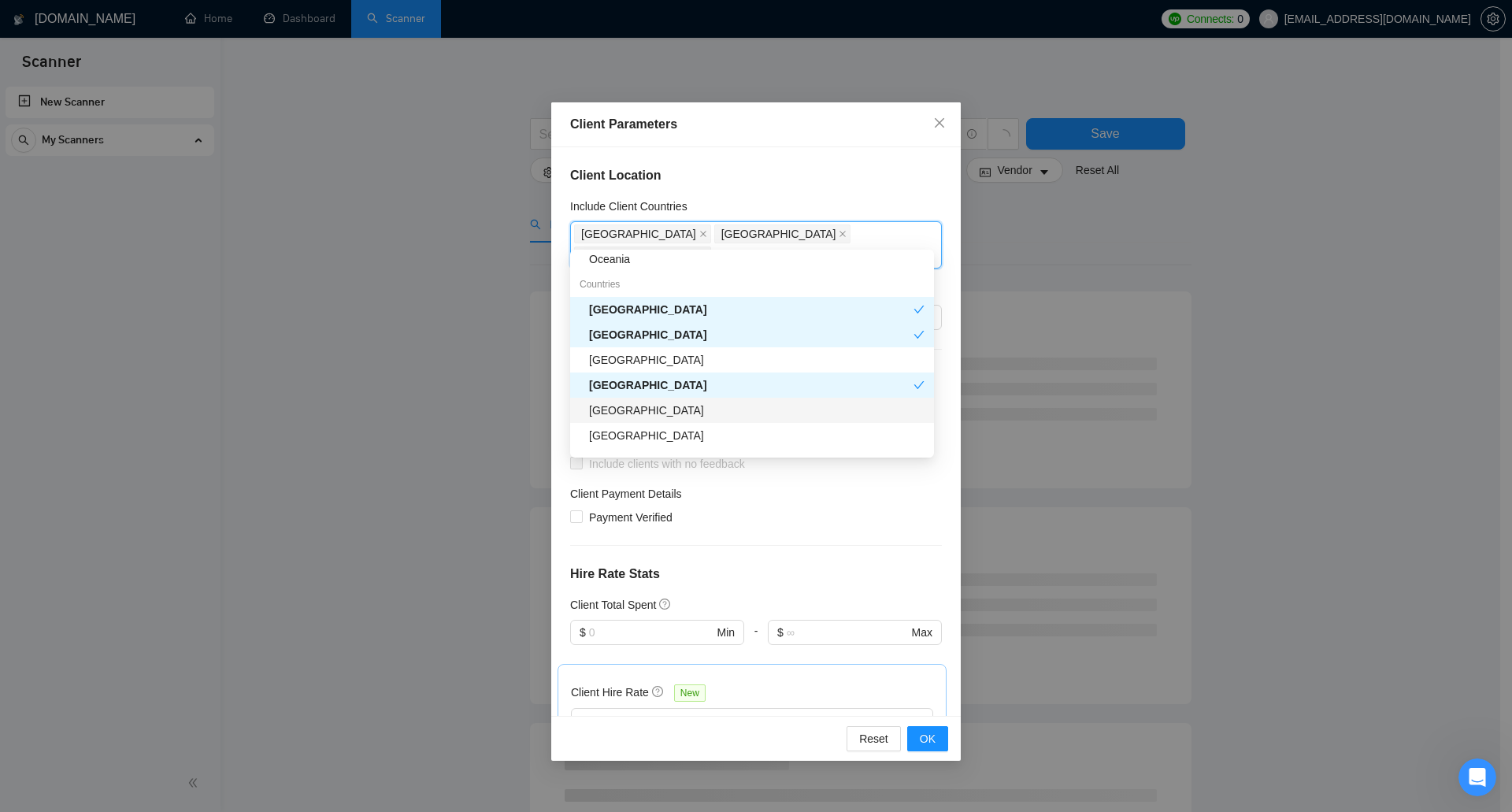
click at [711, 412] on div "Australia" at bounding box center [757, 411] width 336 height 17
click at [707, 437] on div "Germany" at bounding box center [757, 435] width 336 height 17
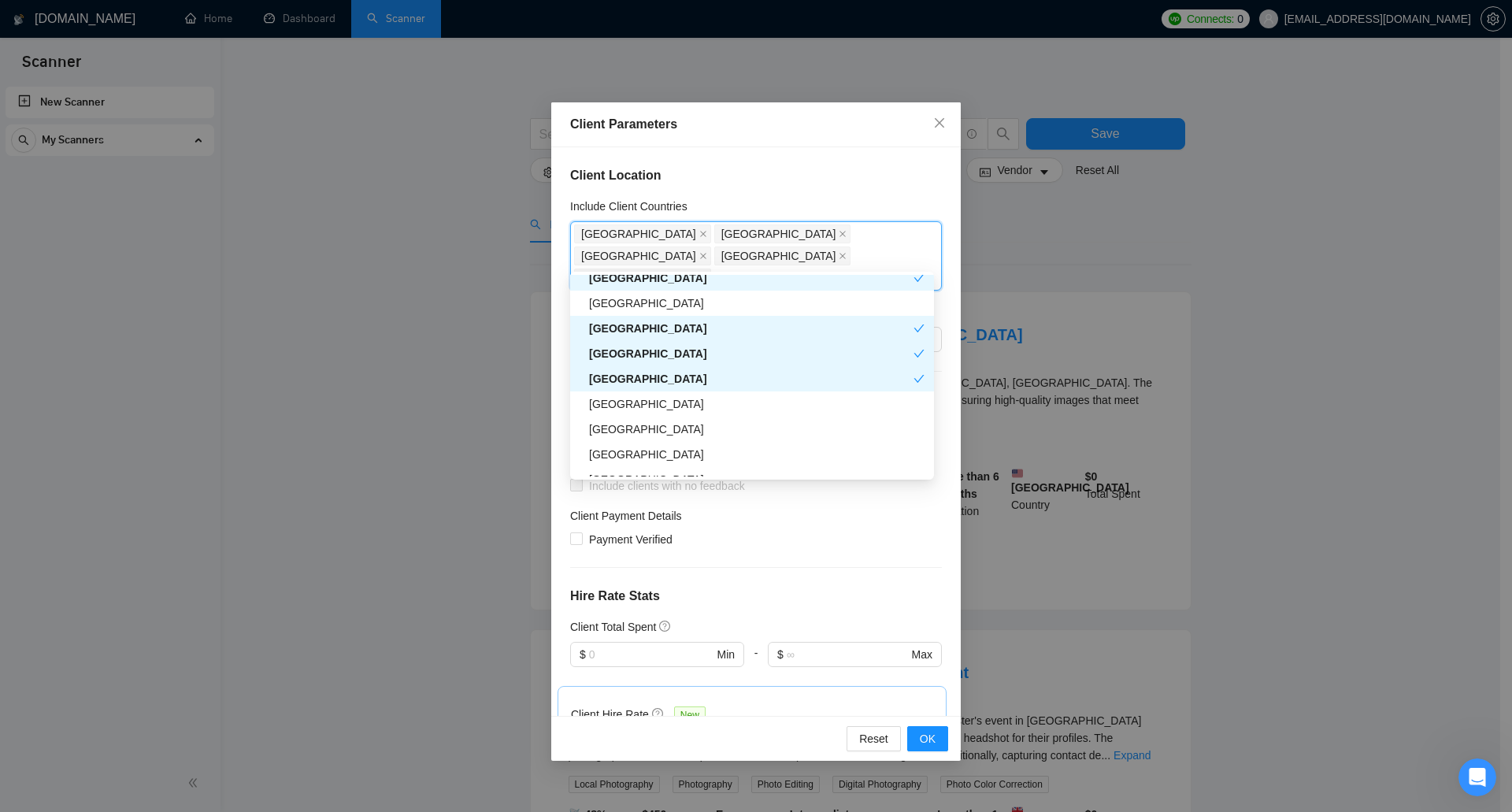
scroll to position [315, 0]
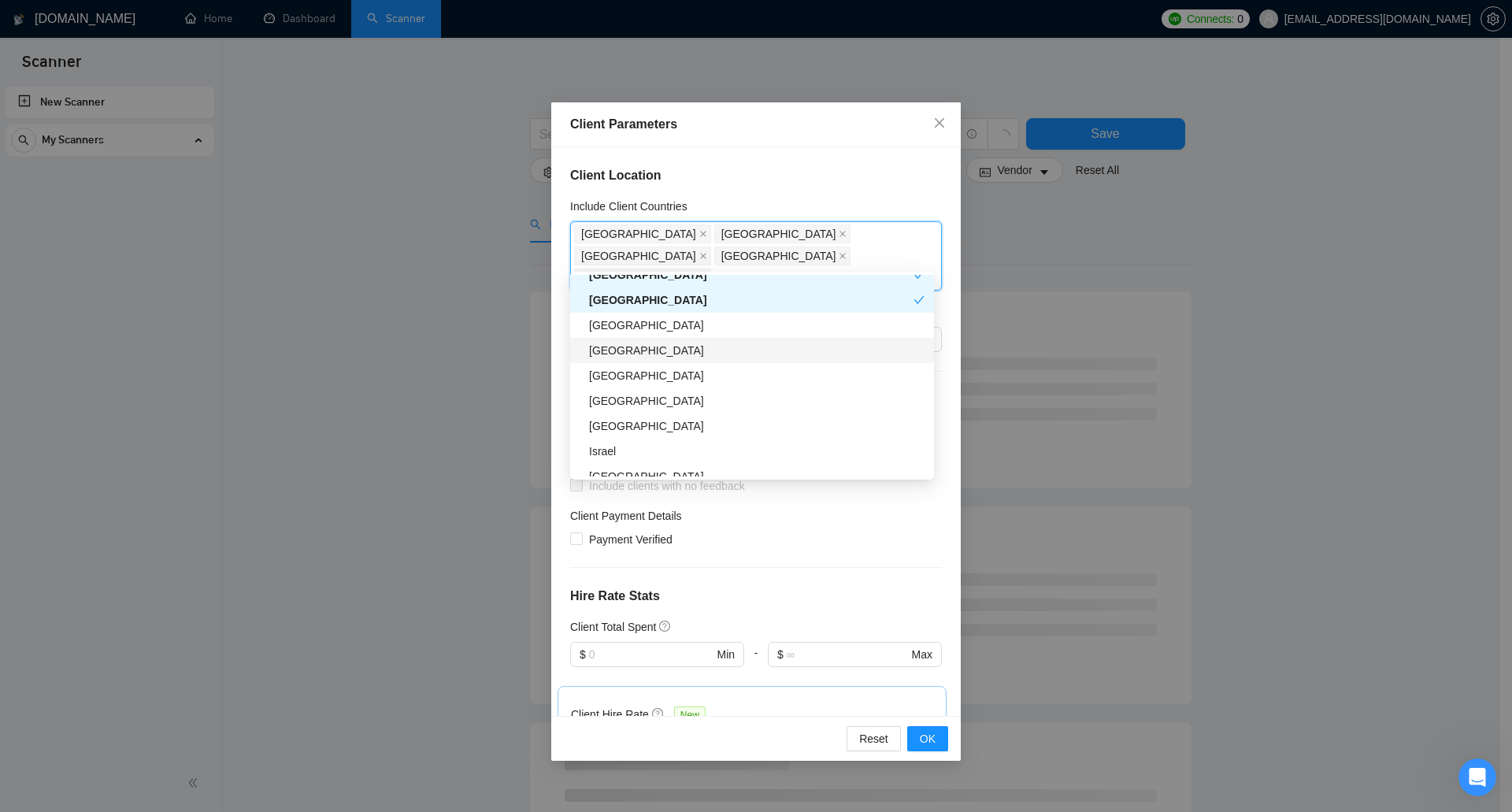
click at [705, 349] on div "United Arab Emirates" at bounding box center [757, 350] width 336 height 17
click at [697, 400] on div "Netherlands" at bounding box center [757, 400] width 336 height 17
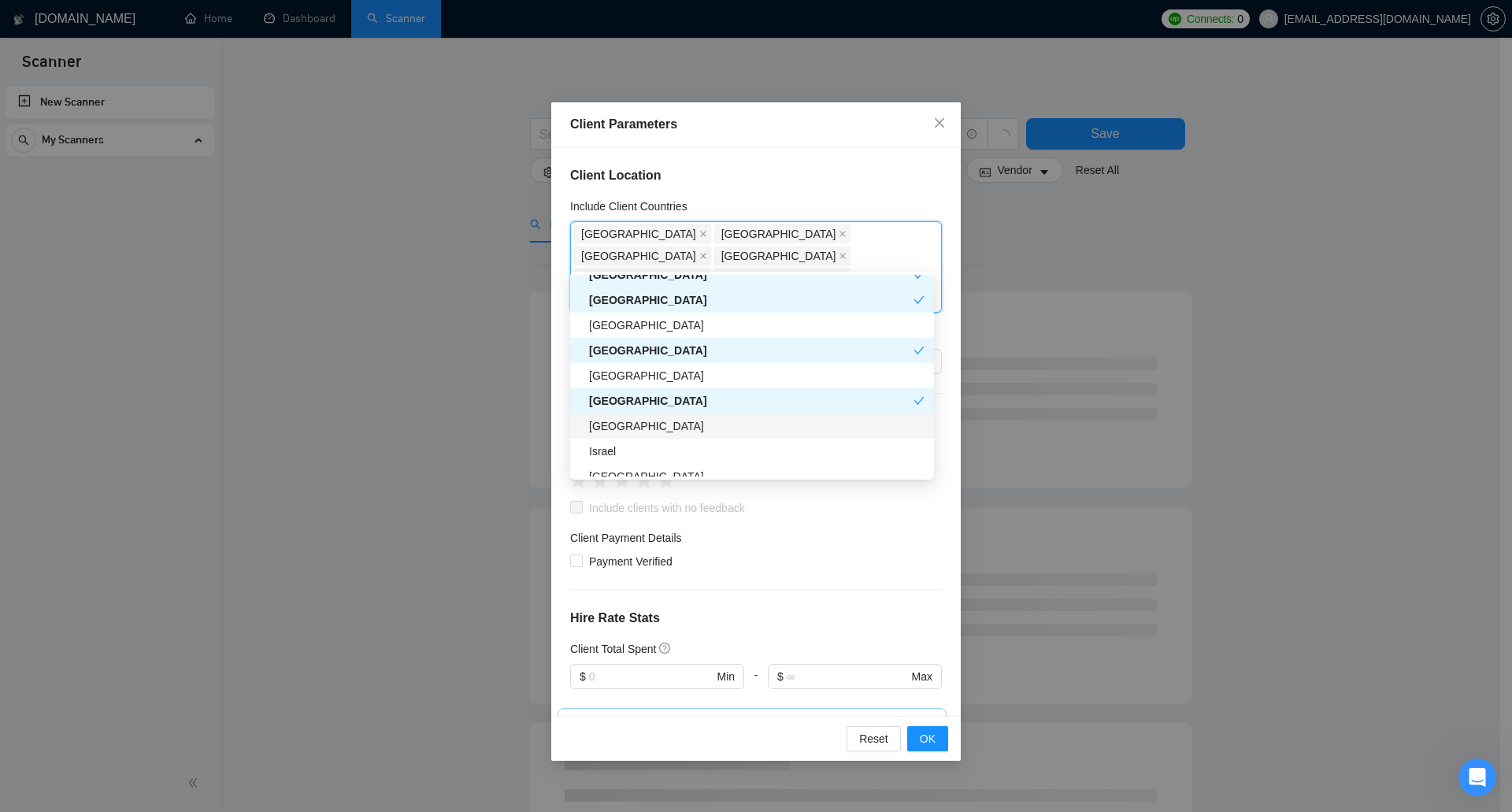
click at [694, 421] on div "France" at bounding box center [757, 426] width 336 height 17
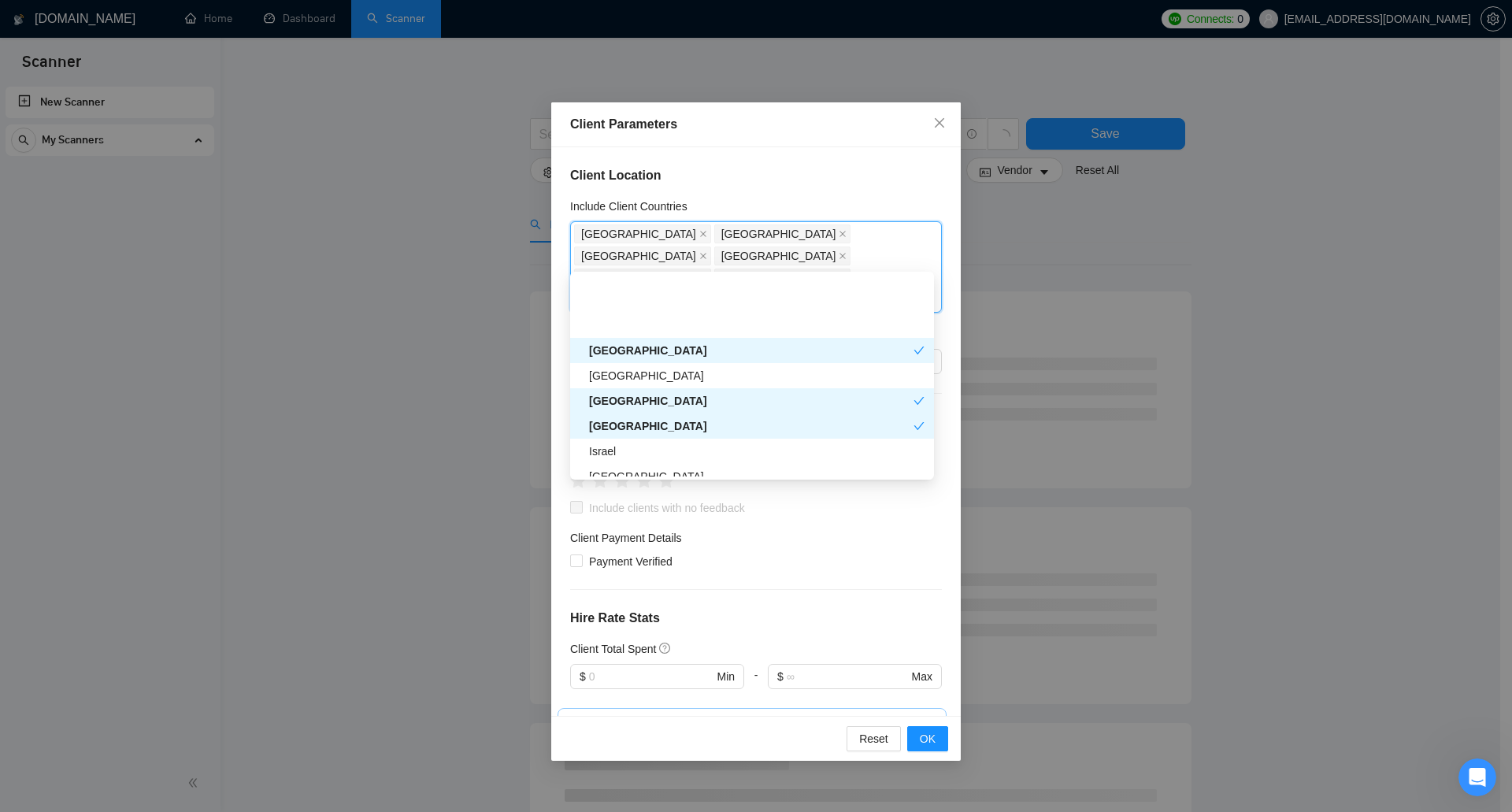
scroll to position [394, 0]
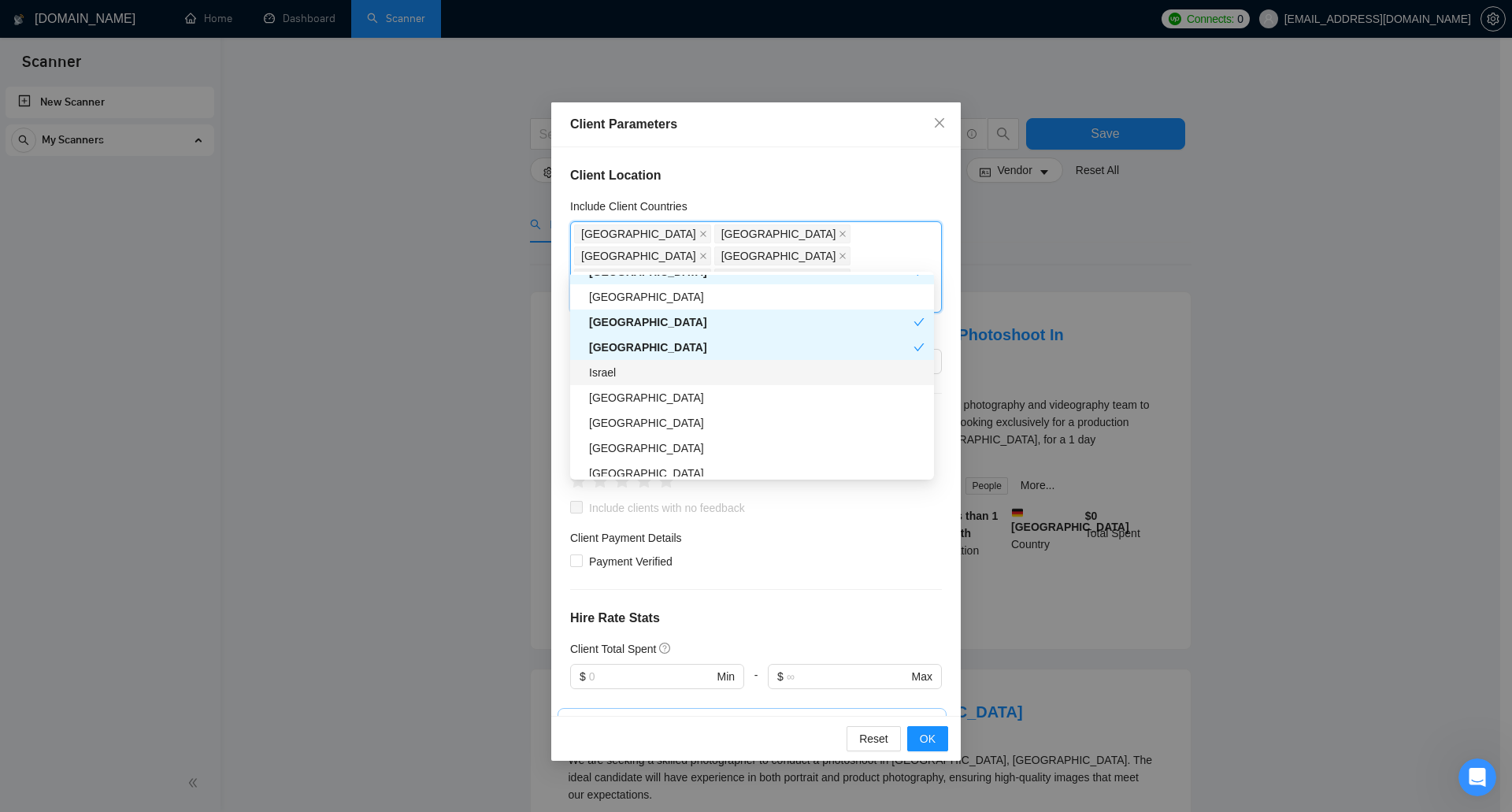
click at [693, 377] on div "Israel" at bounding box center [757, 372] width 336 height 17
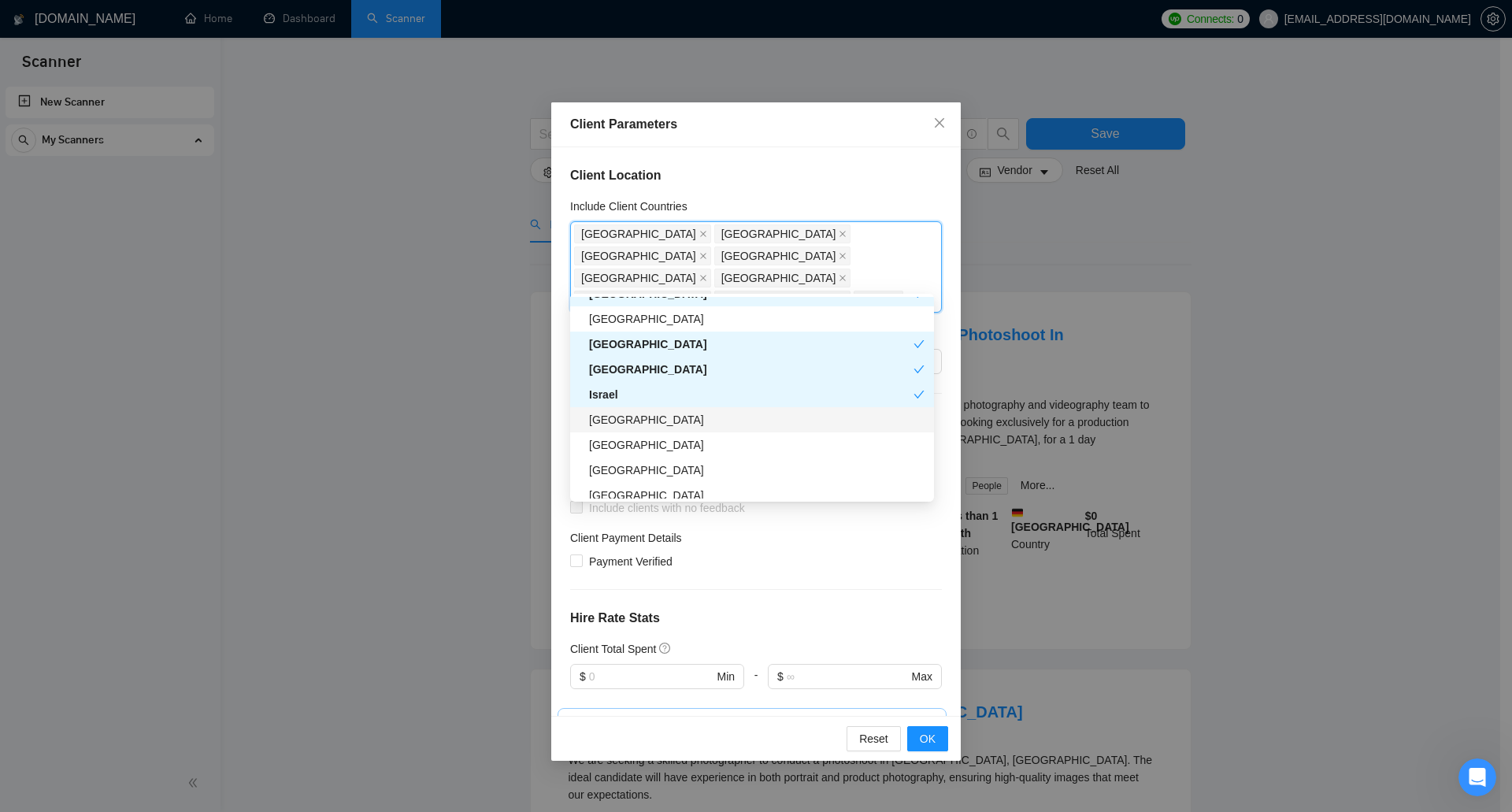
drag, startPoint x: 687, startPoint y: 421, endPoint x: 697, endPoint y: 423, distance: 10.2
click at [687, 421] on div "Saudi Arabia" at bounding box center [757, 420] width 336 height 17
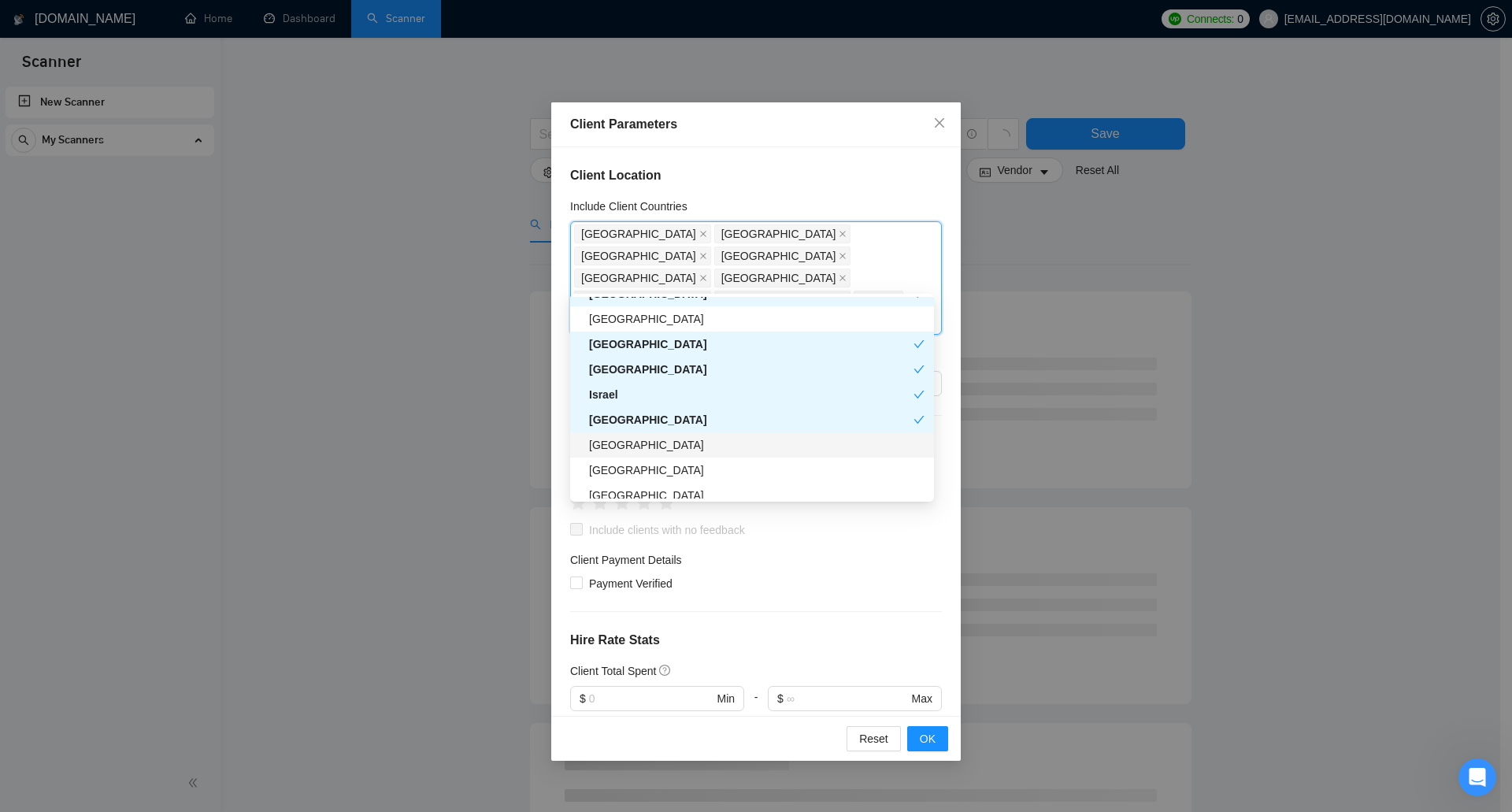
click at [688, 450] on div "Philippines" at bounding box center [757, 445] width 336 height 17
click at [678, 472] on div "Spain" at bounding box center [757, 470] width 336 height 17
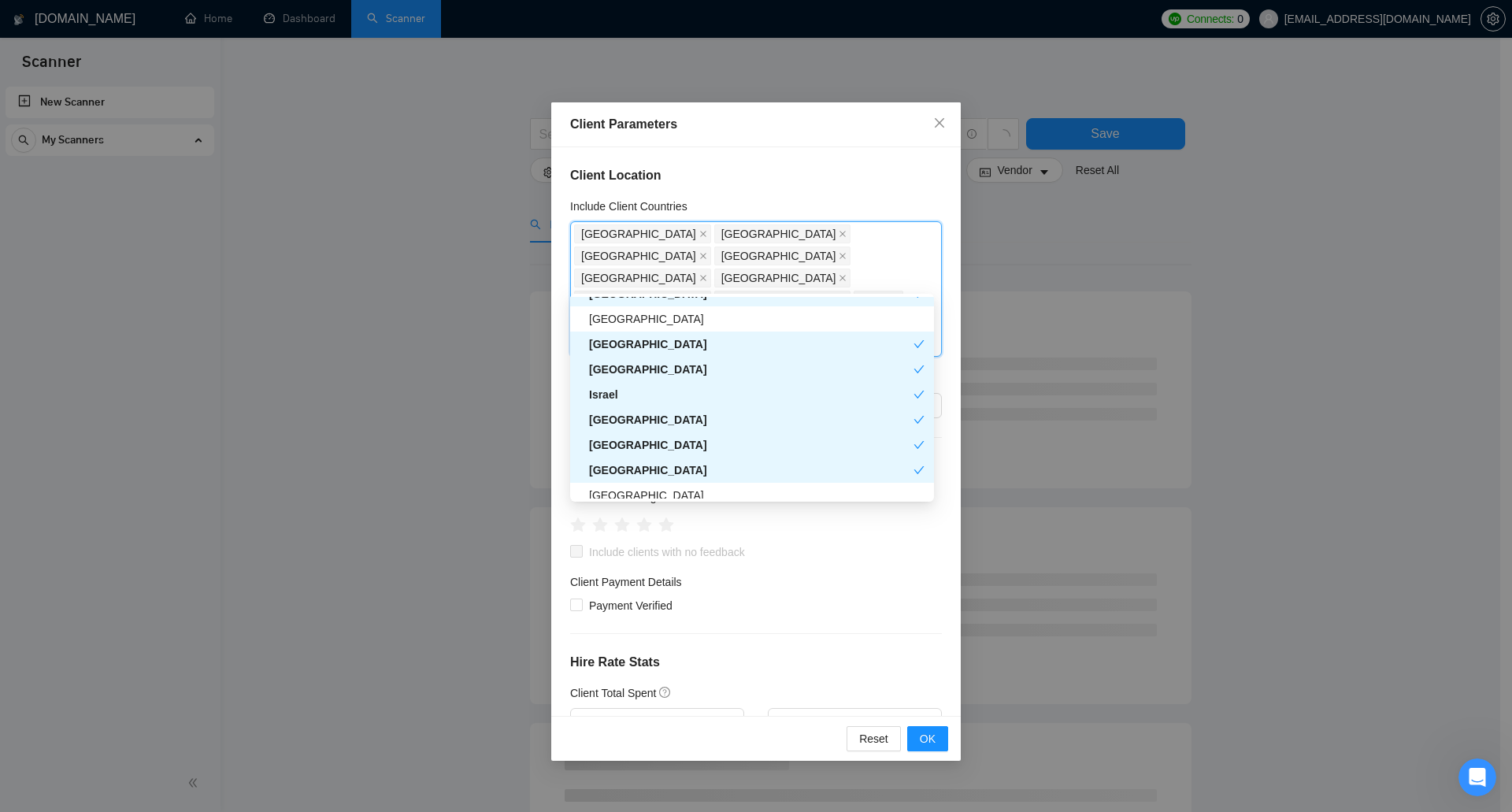
click at [675, 452] on div "Philippines" at bounding box center [751, 445] width 325 height 17
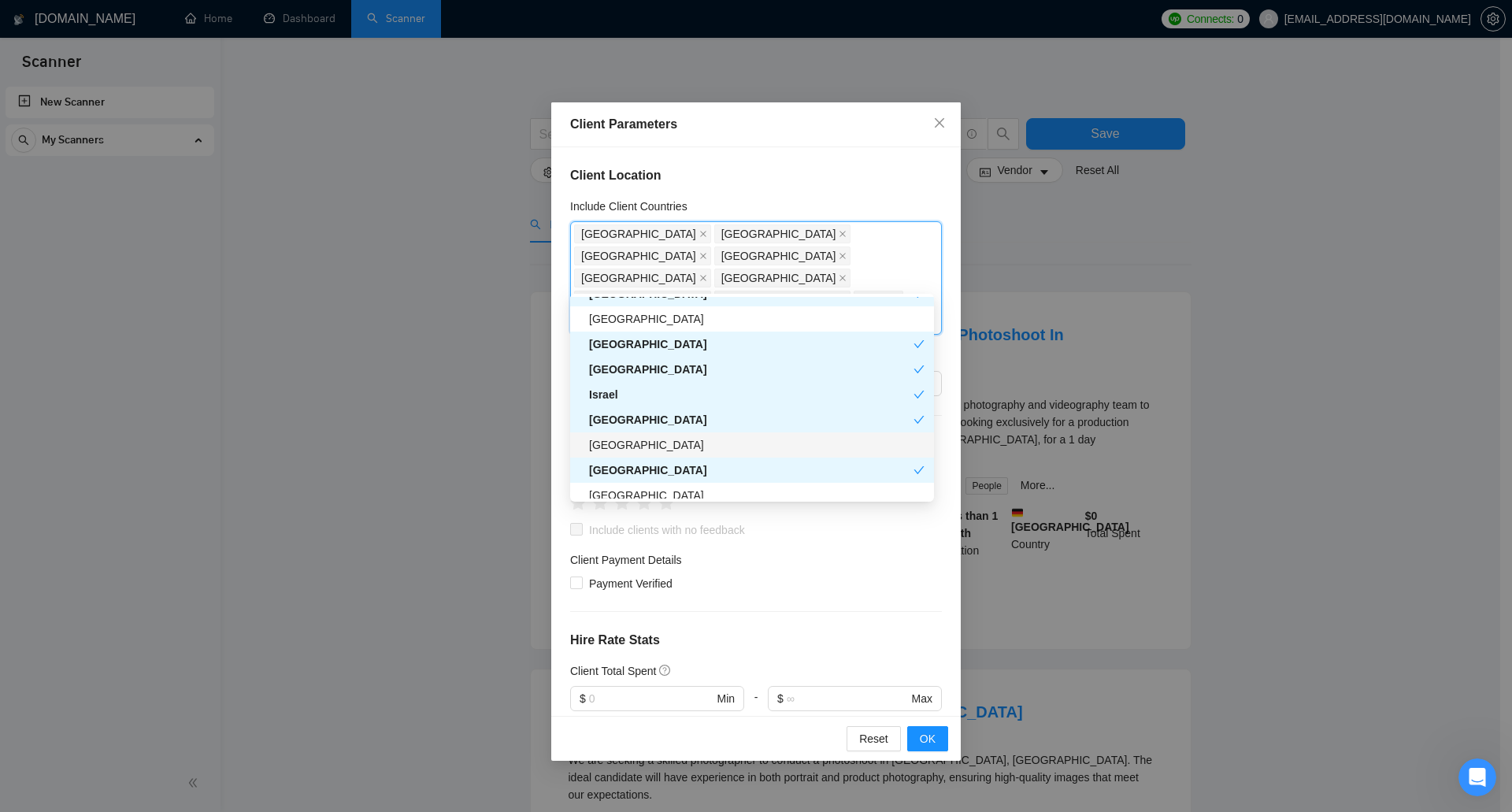
scroll to position [473, 0]
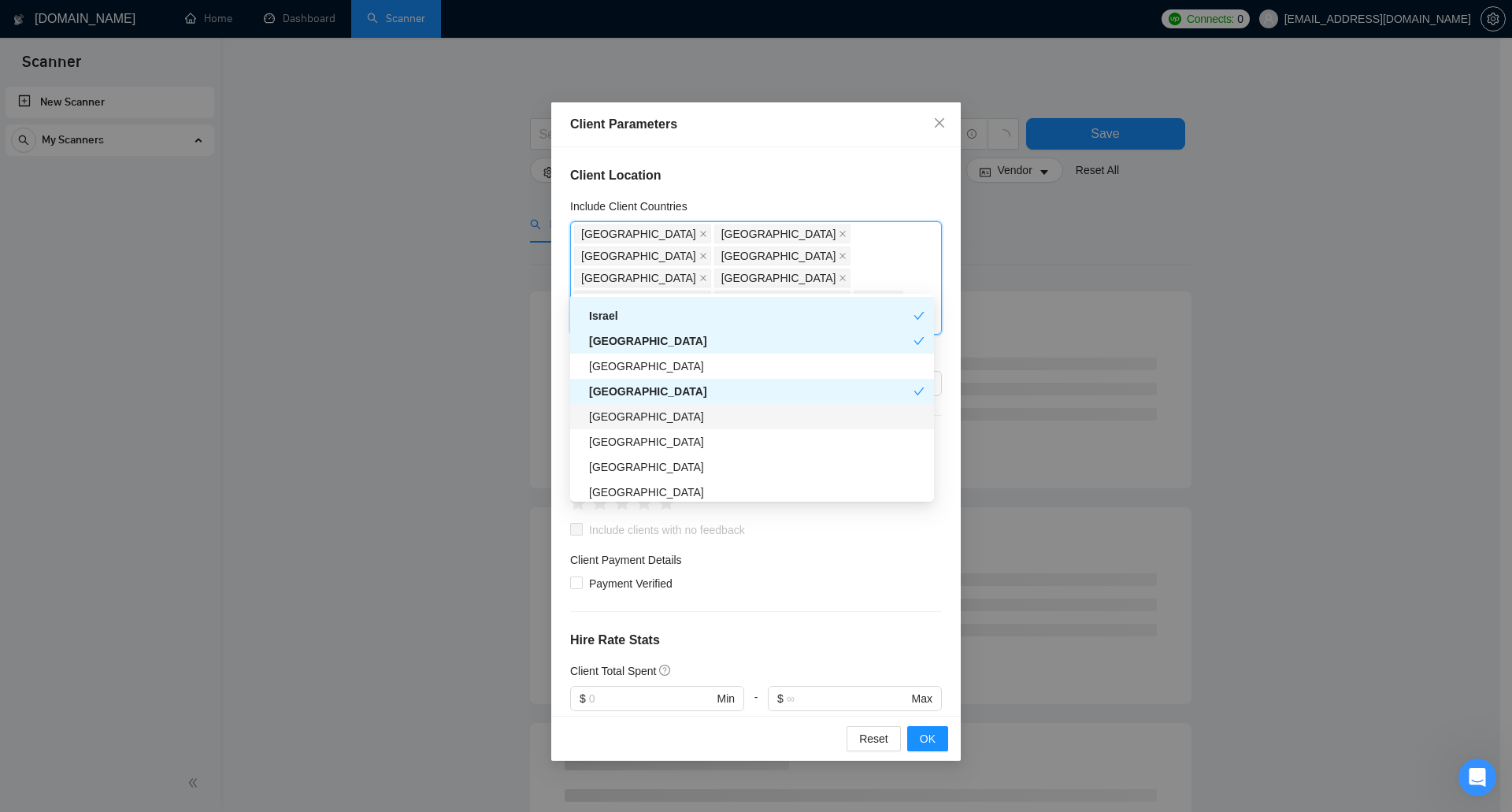
click at [678, 426] on div "Ukraine" at bounding box center [751, 417] width 364 height 26
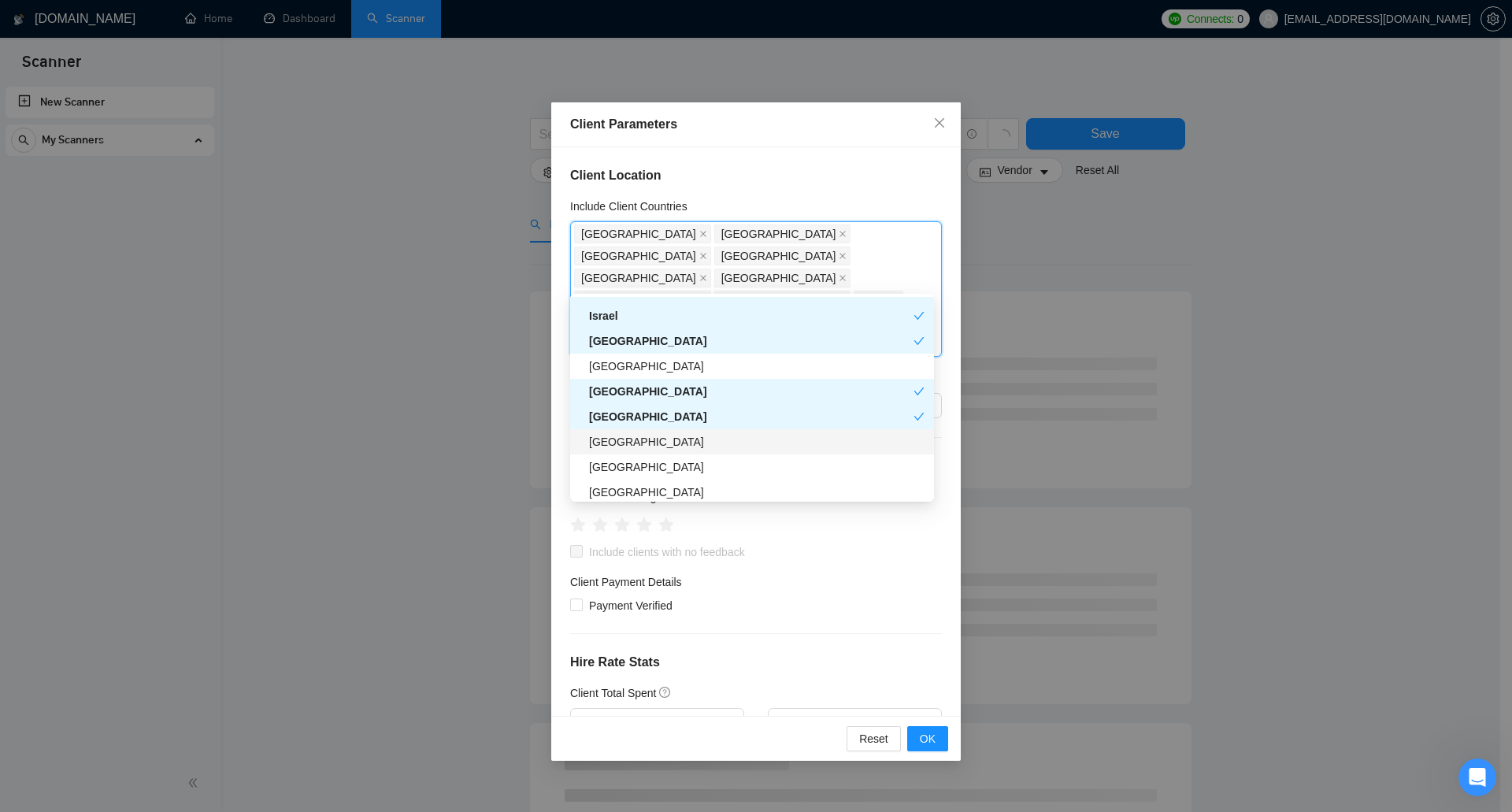
click at [678, 451] on div "Switzerland" at bounding box center [751, 442] width 364 height 26
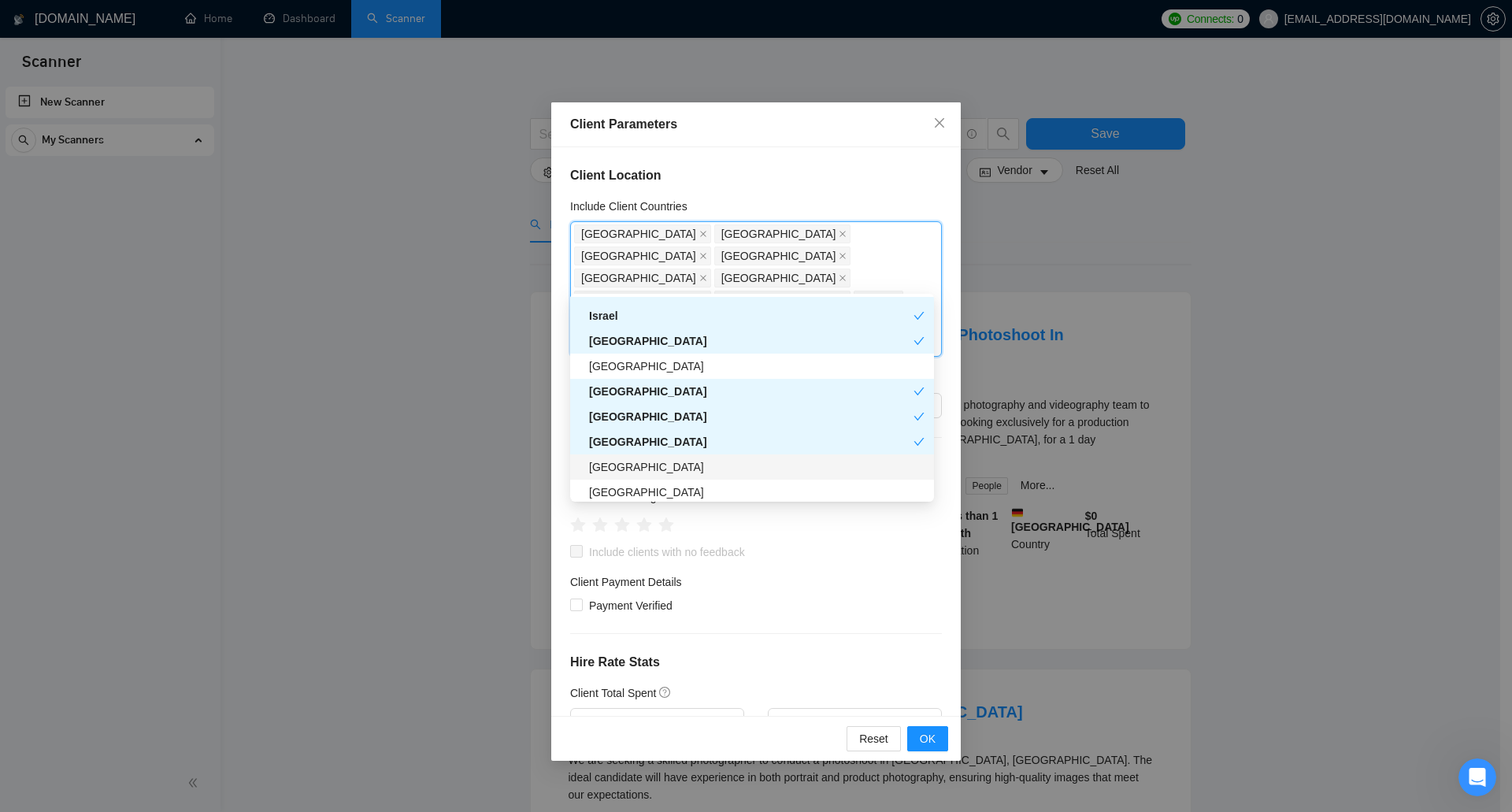
scroll to position [551, 0]
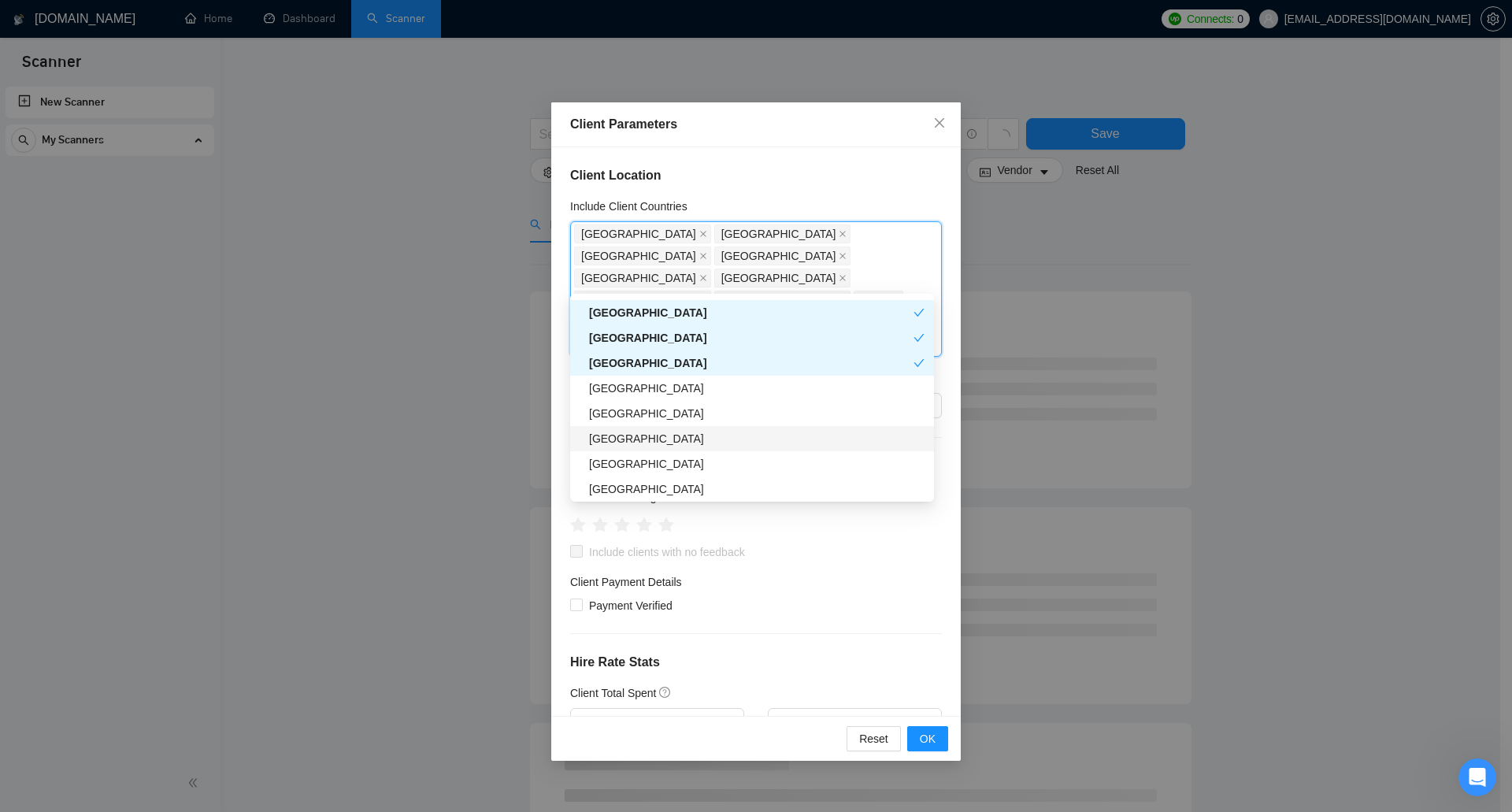
click at [681, 441] on div "Italy" at bounding box center [757, 439] width 336 height 17
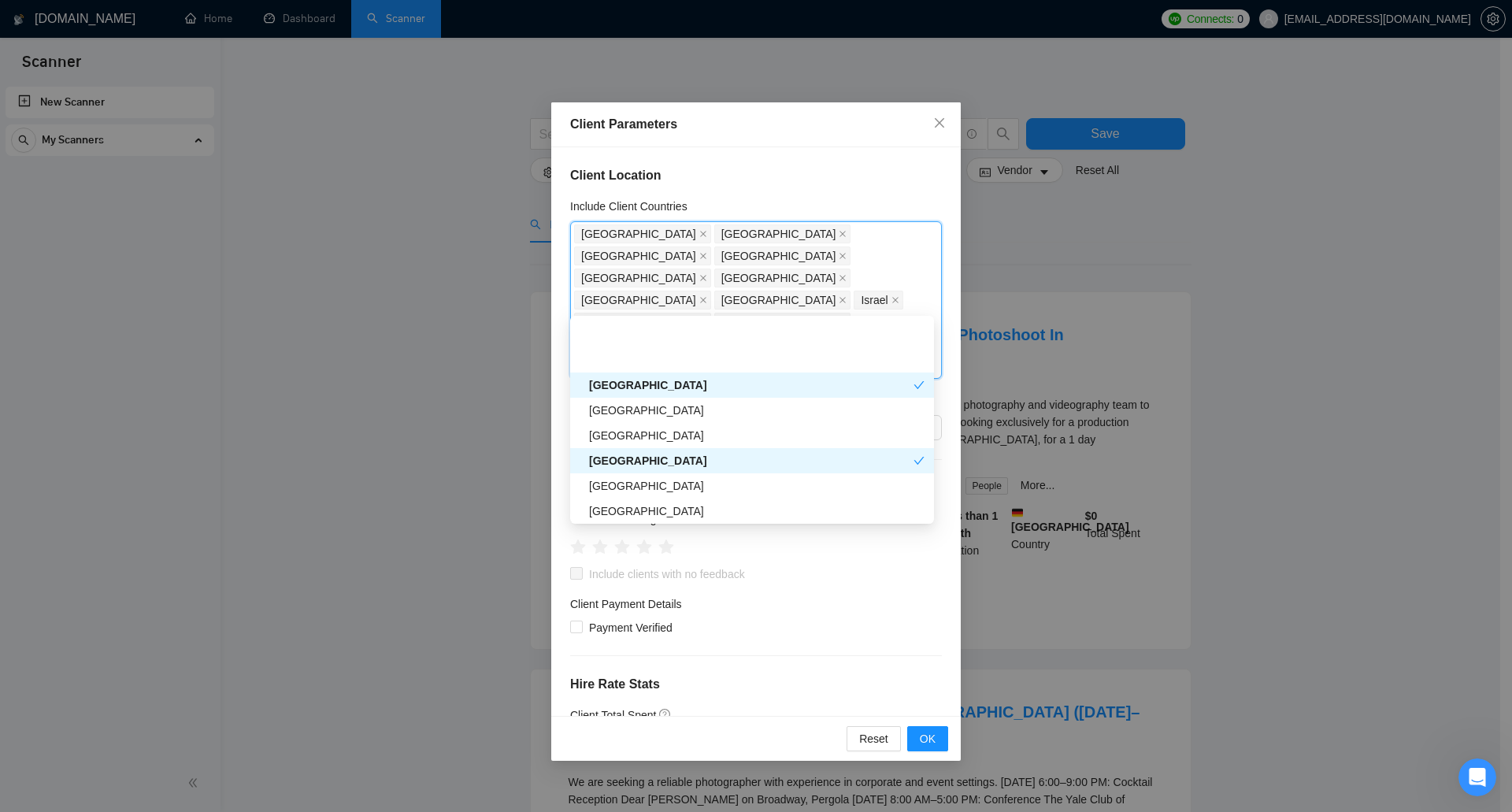
scroll to position [631, 0]
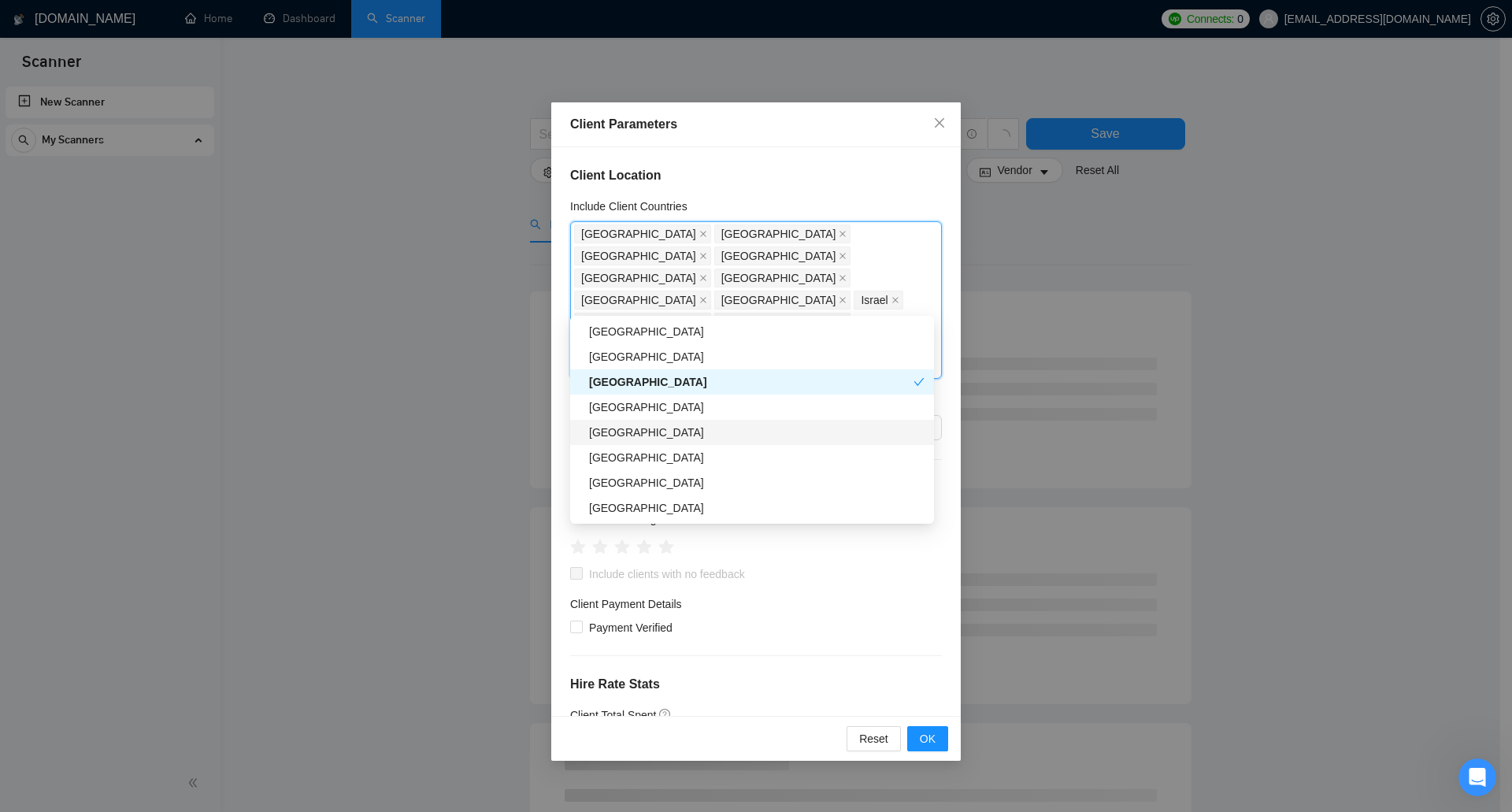
click at [679, 435] on div "Ireland" at bounding box center [757, 432] width 336 height 17
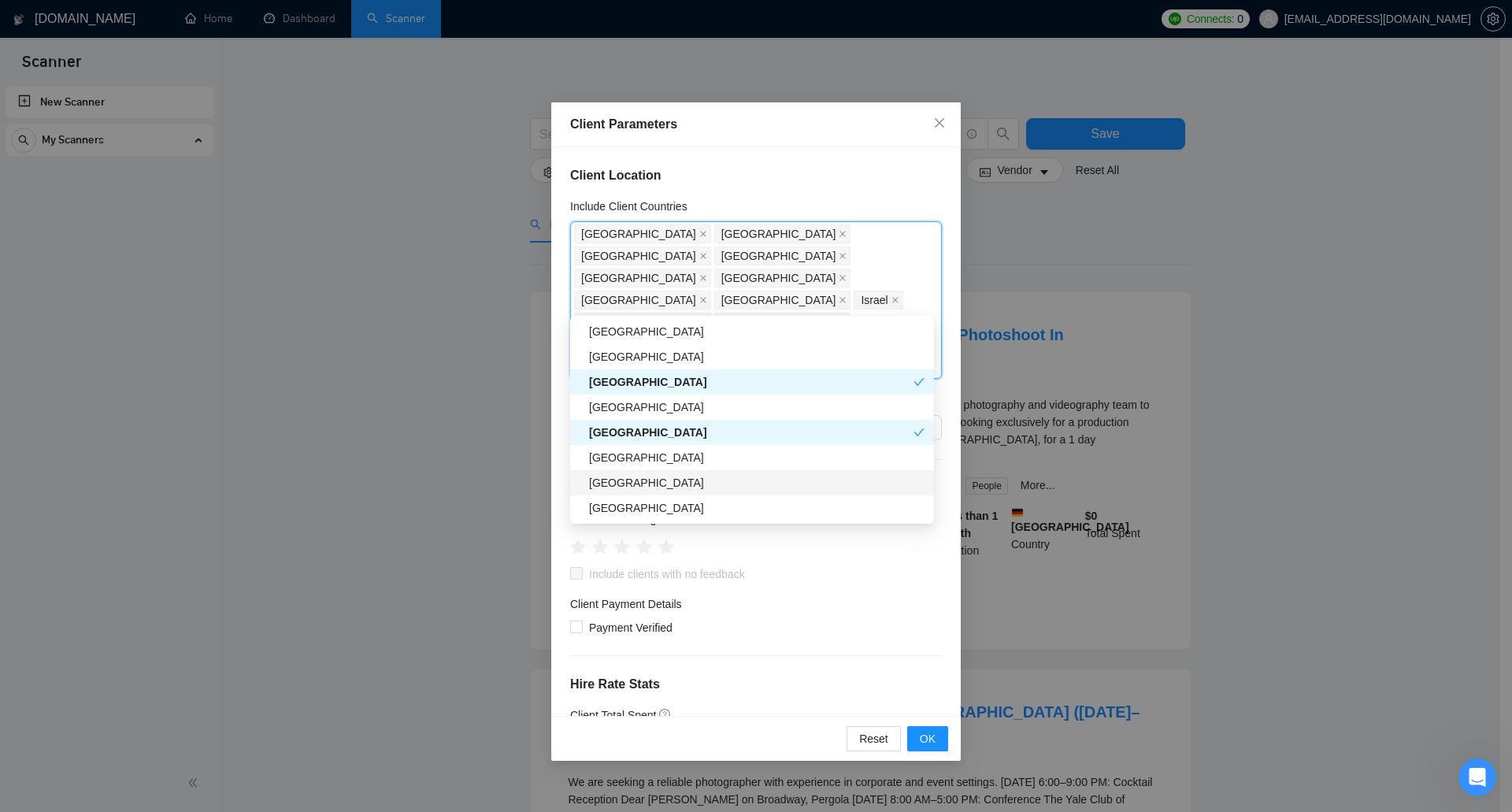
scroll to position [709, 0]
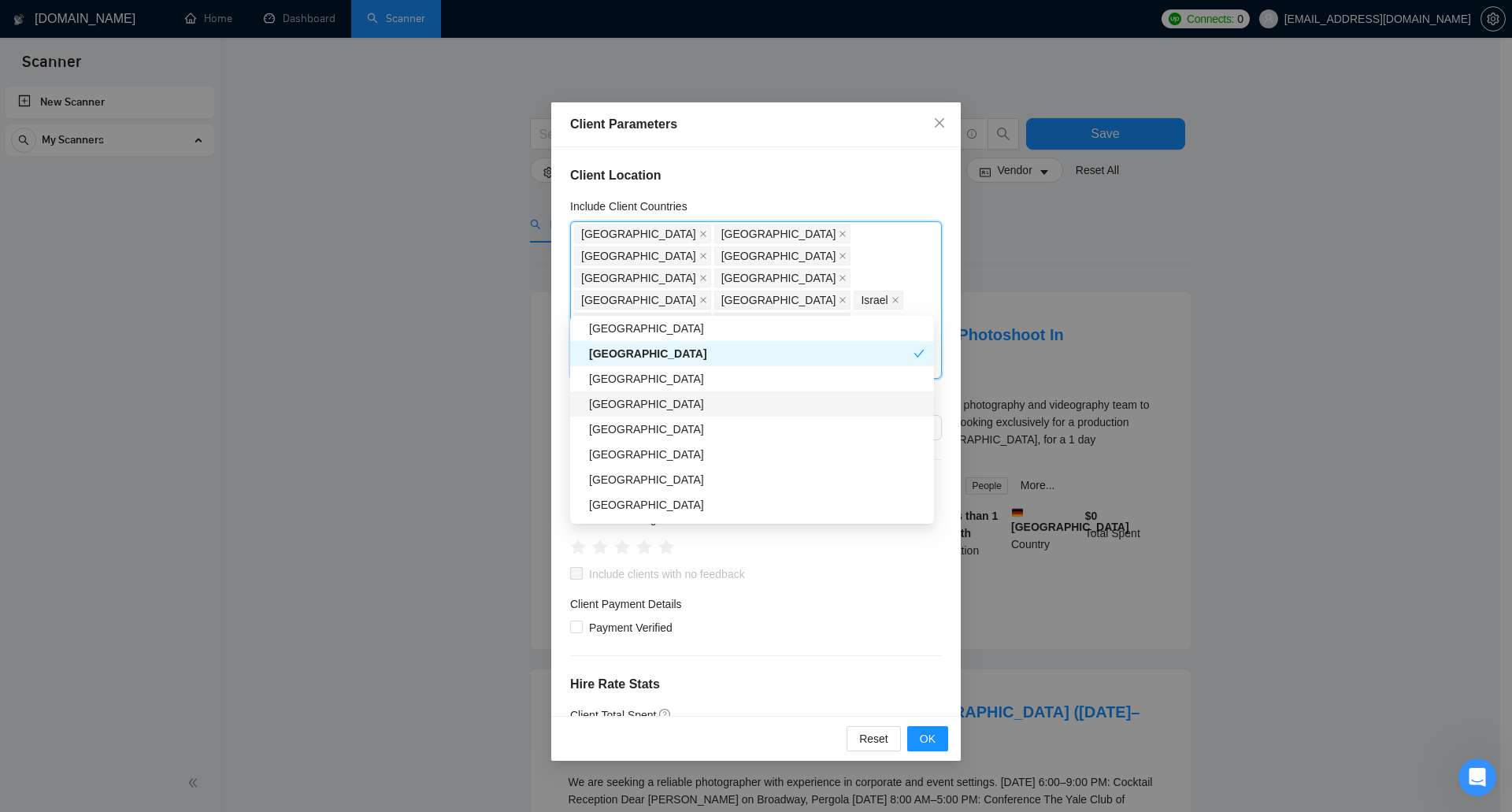
click at [676, 406] on div "New Zealand" at bounding box center [757, 404] width 336 height 17
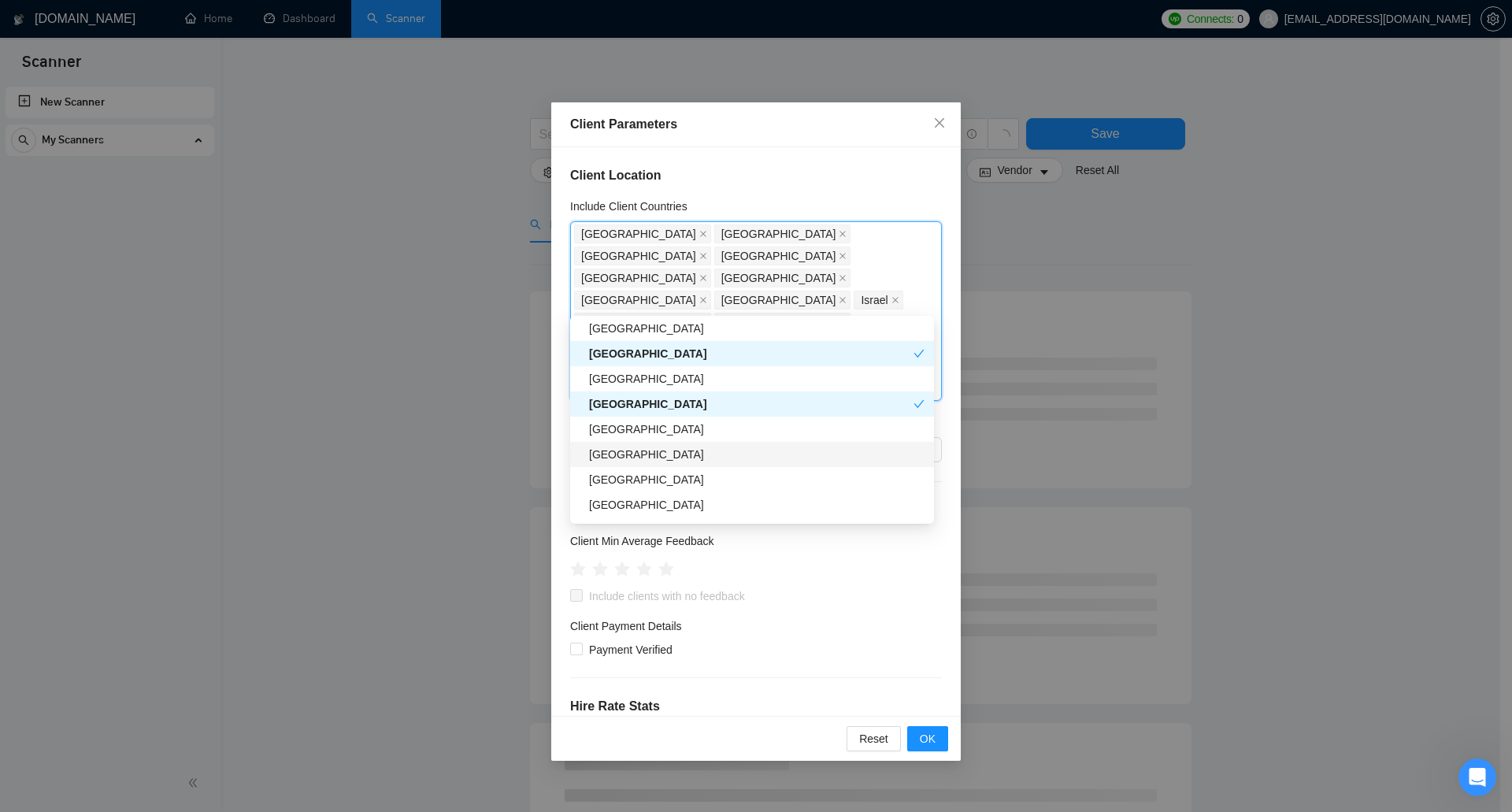
scroll to position [788, 0]
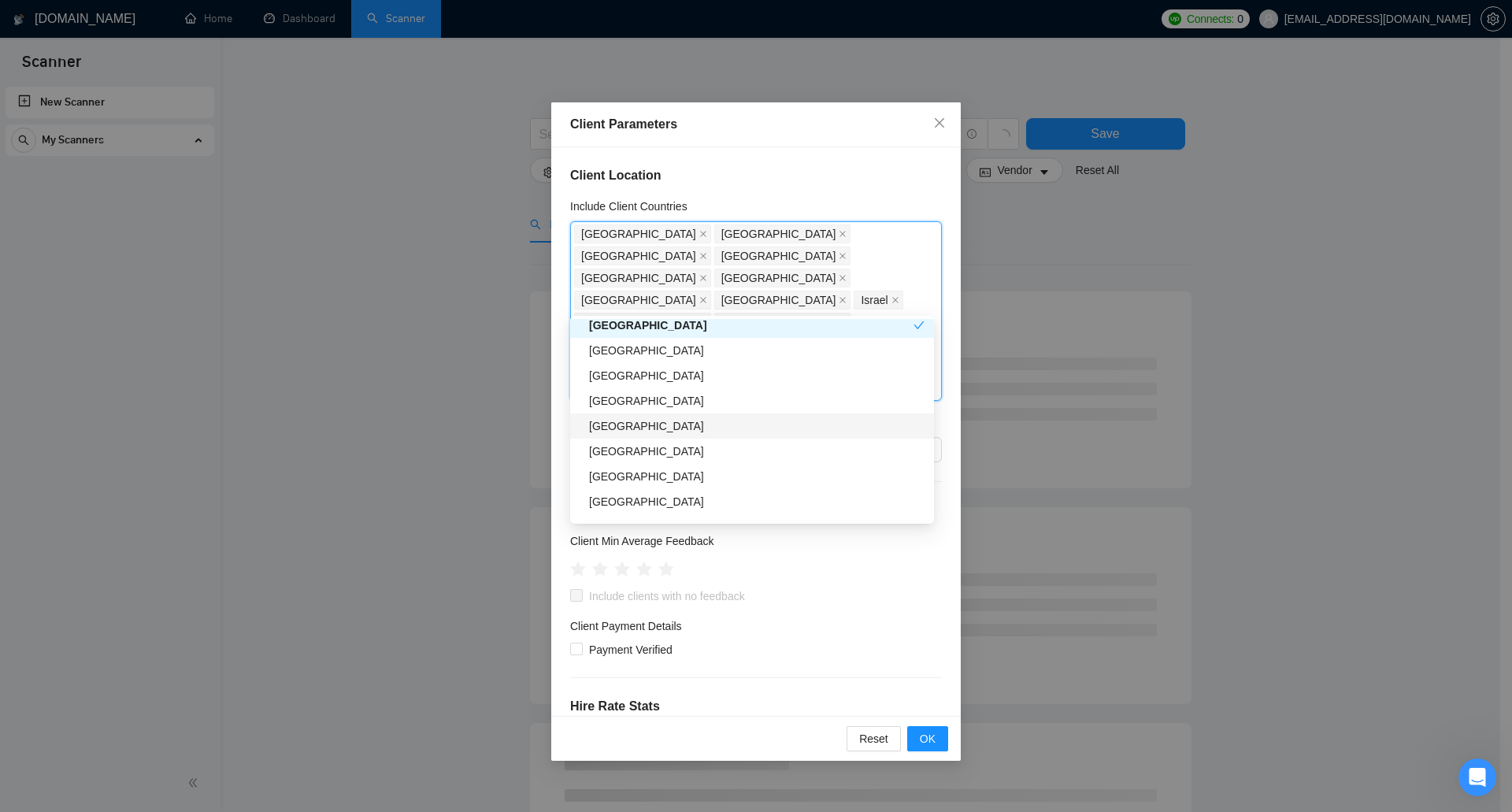
click at [673, 424] on div "Turkey" at bounding box center [757, 426] width 336 height 17
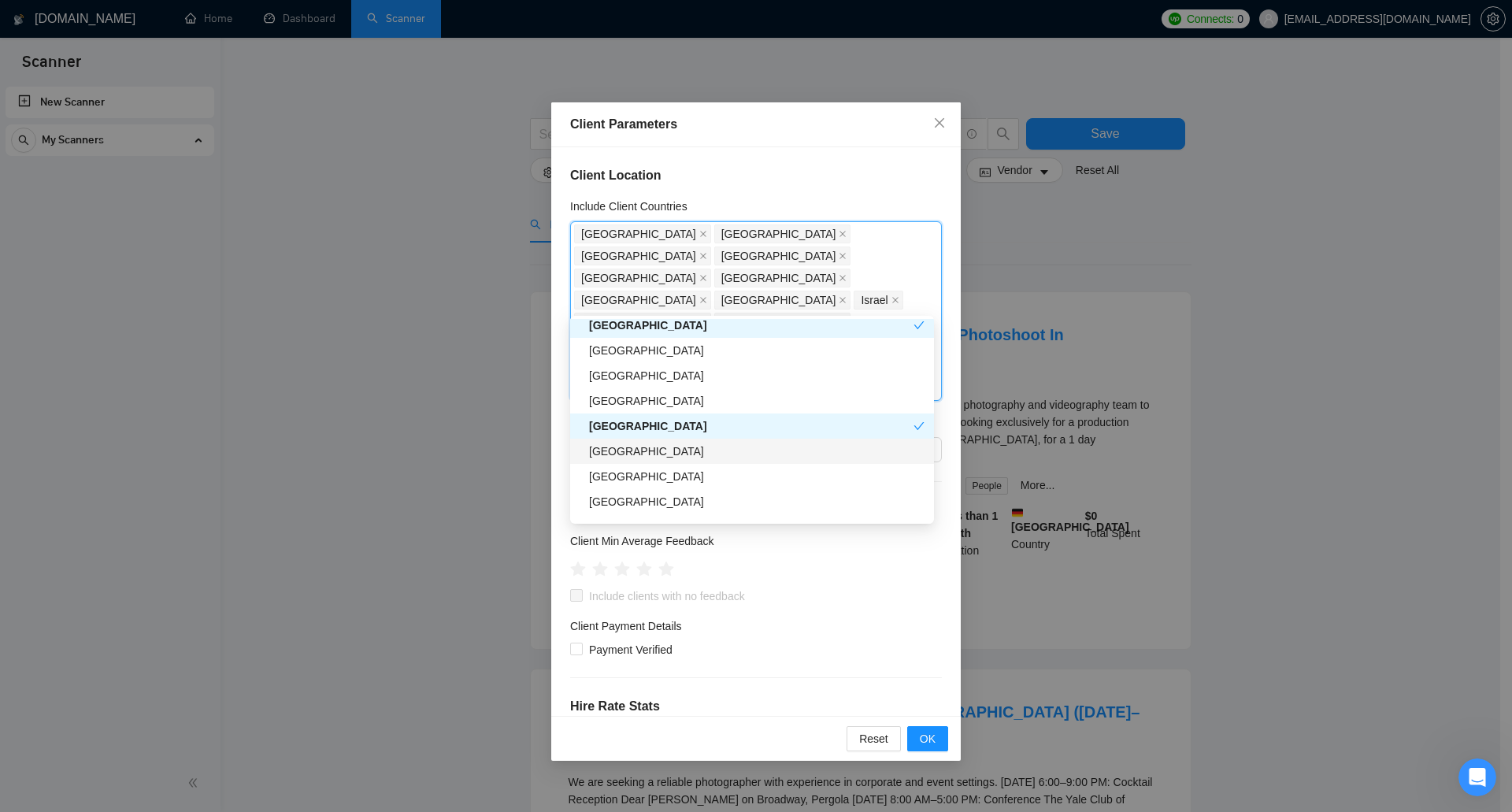
click at [672, 452] on div "Egypt" at bounding box center [757, 452] width 336 height 17
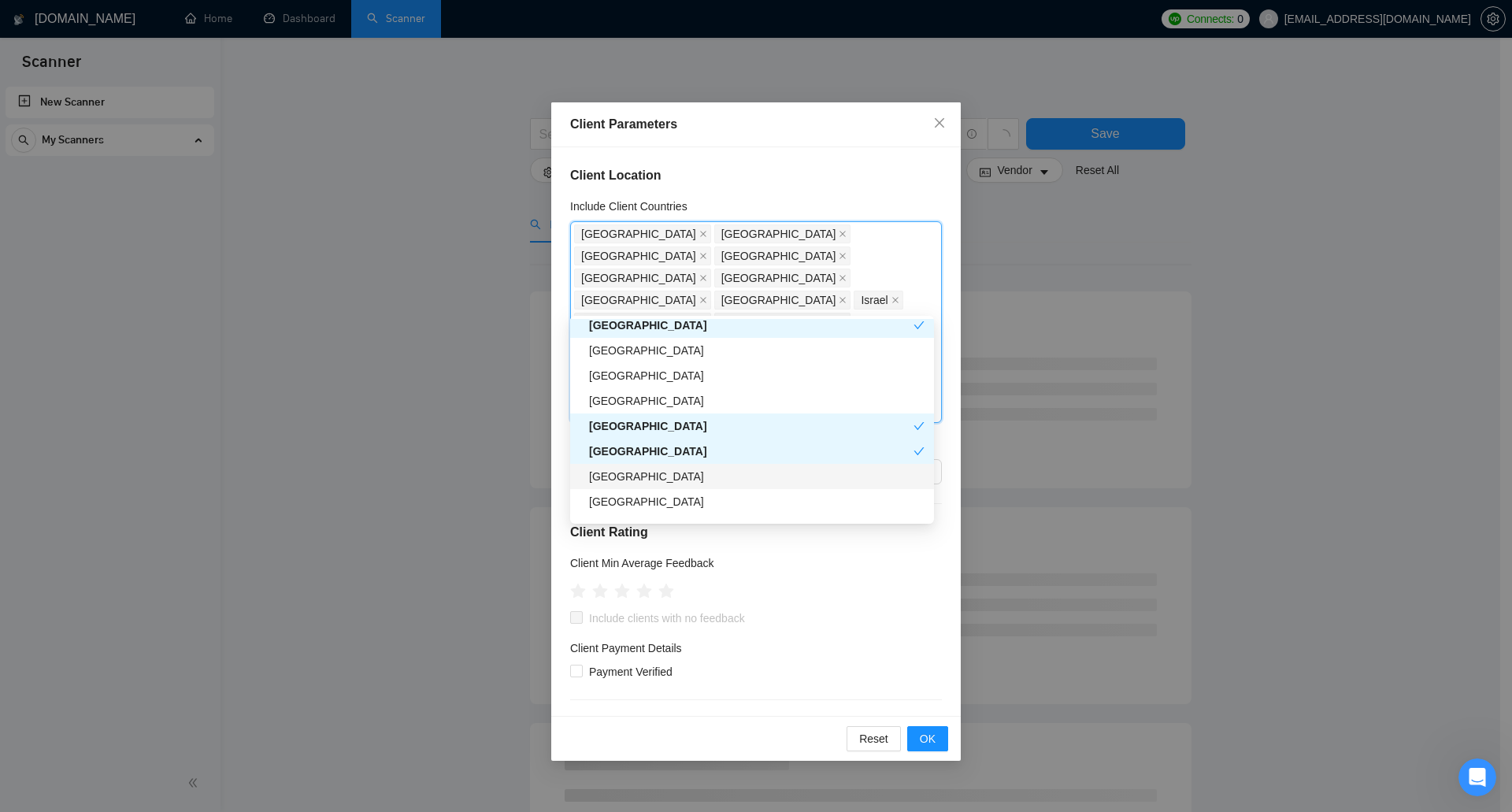
click at [665, 468] on div "Belgium" at bounding box center [757, 476] width 336 height 17
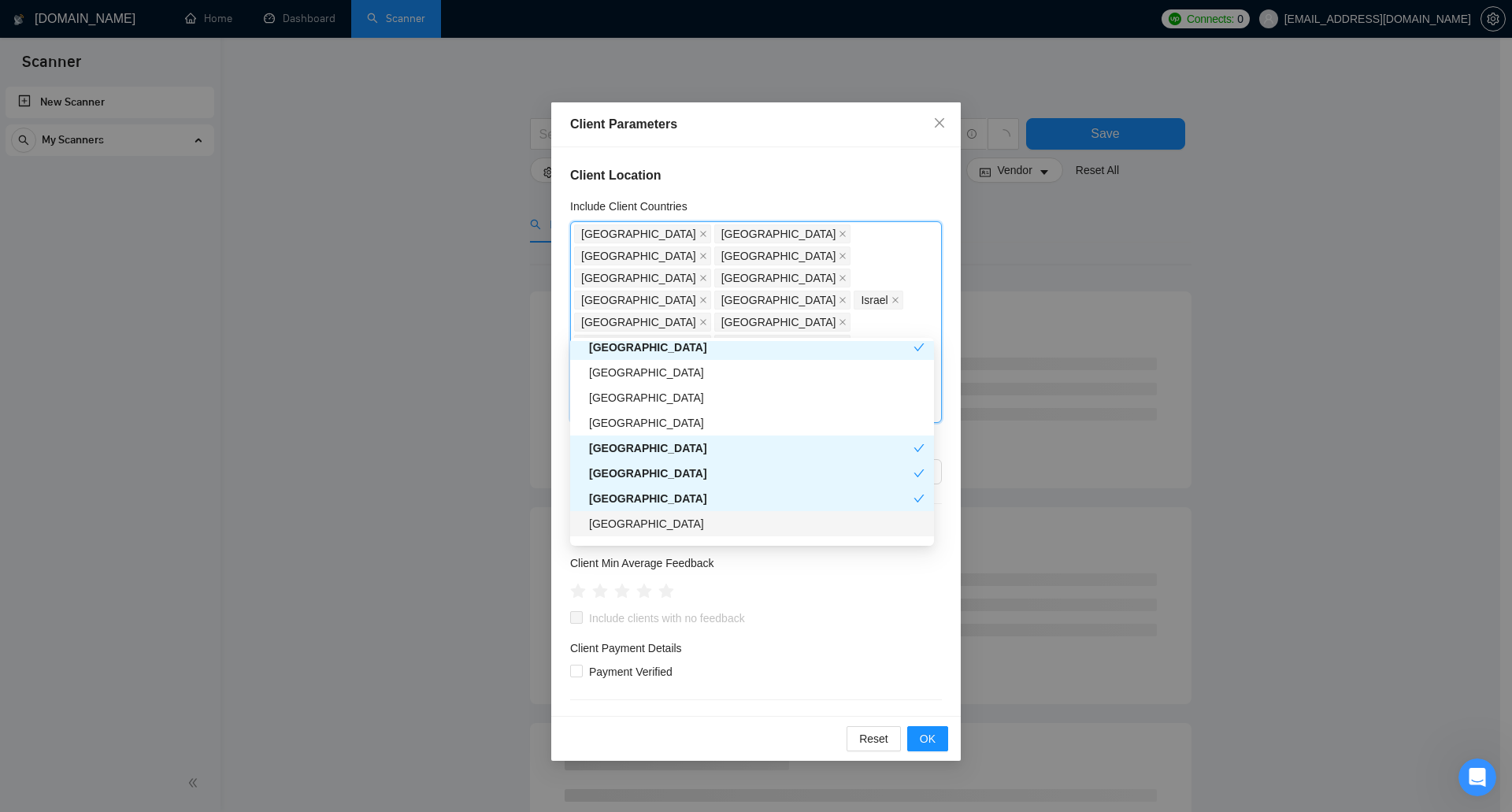
click at [658, 524] on div "Denmark" at bounding box center [757, 524] width 336 height 17
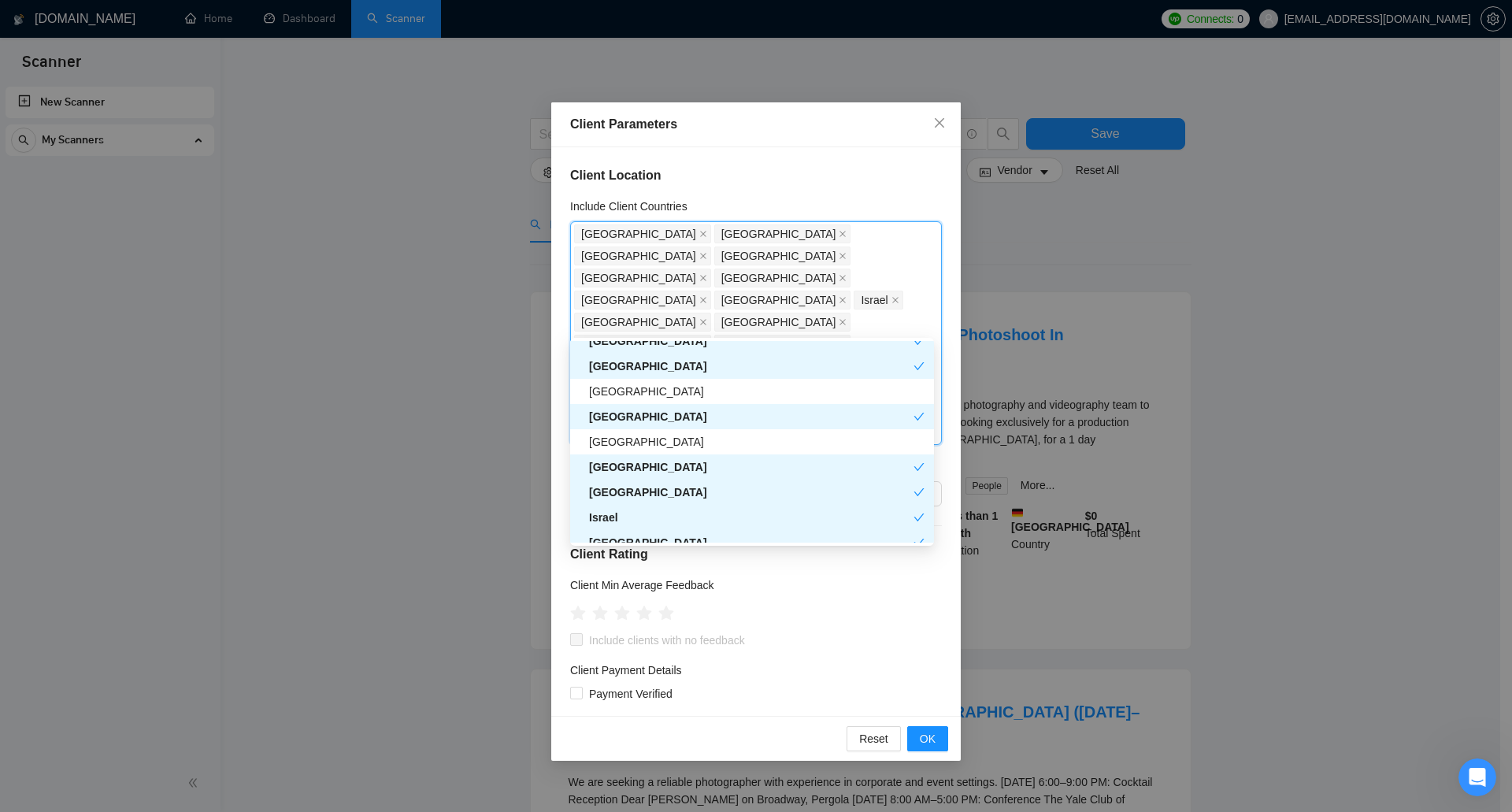
scroll to position [0, 0]
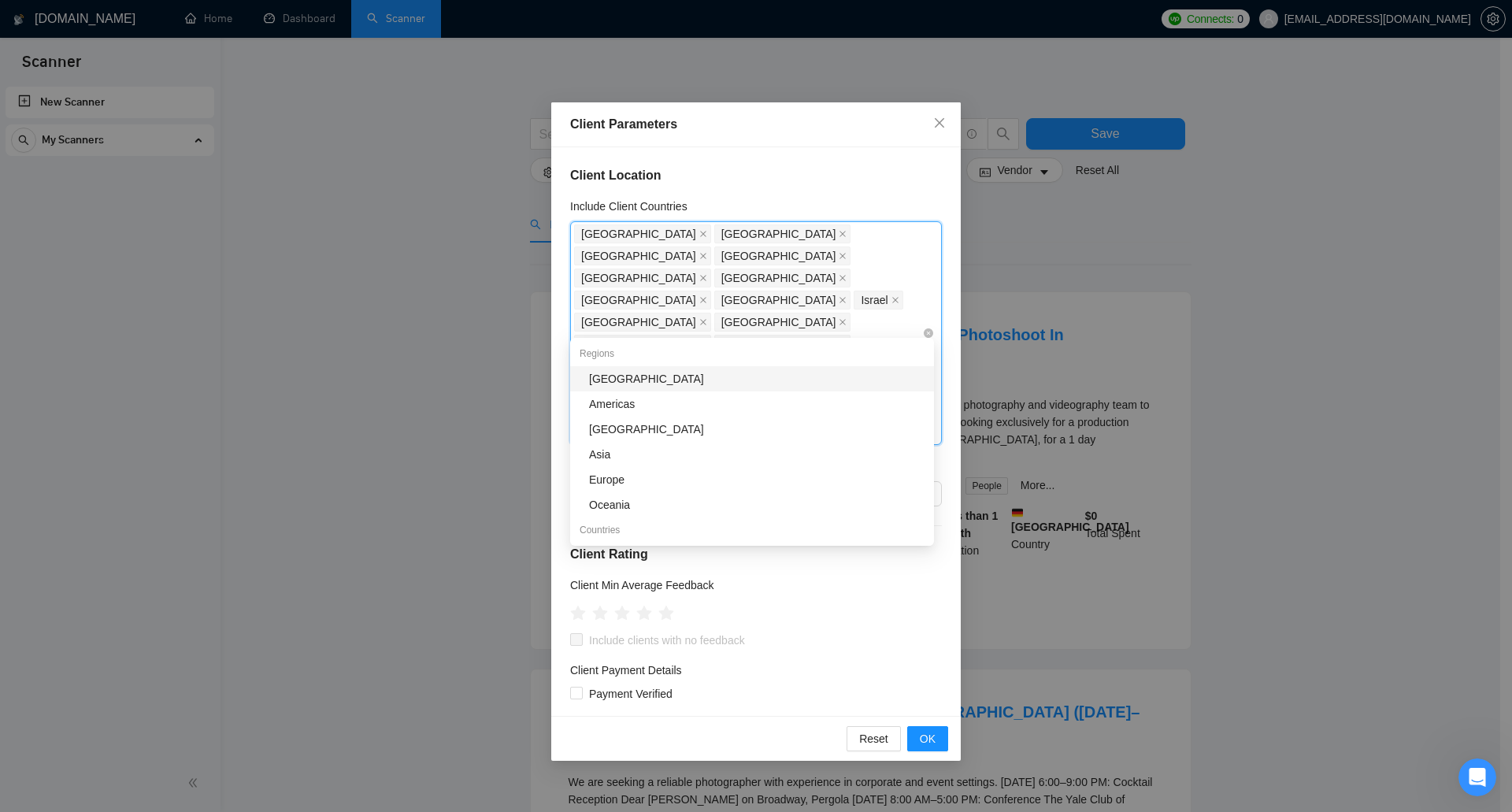
click at [727, 316] on div "United States United Kingdom Canada Australia Germany United Arab Emirates Neth…" at bounding box center [748, 333] width 348 height 221
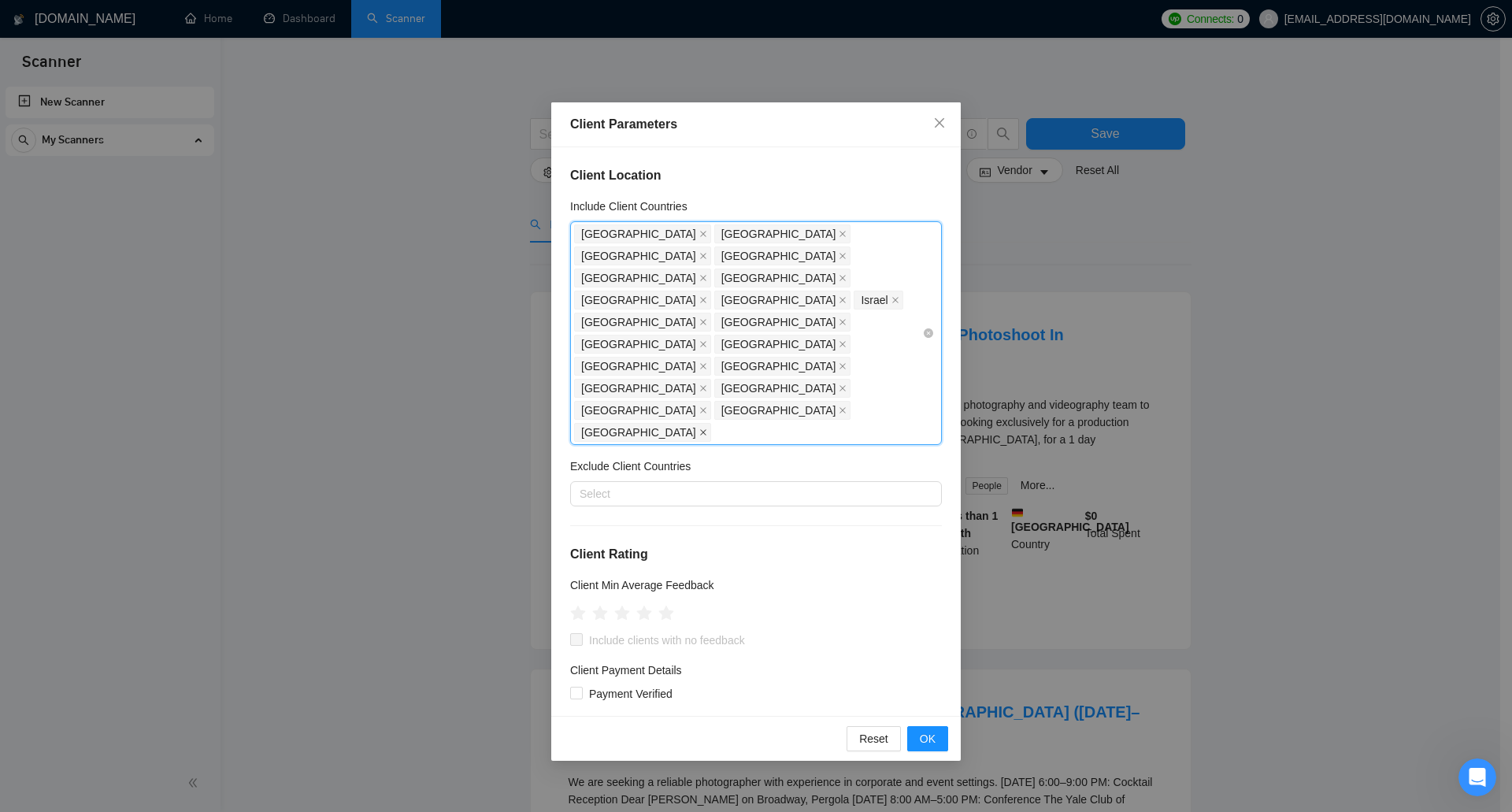
click at [699, 429] on icon "close" at bounding box center [703, 432] width 8 height 8
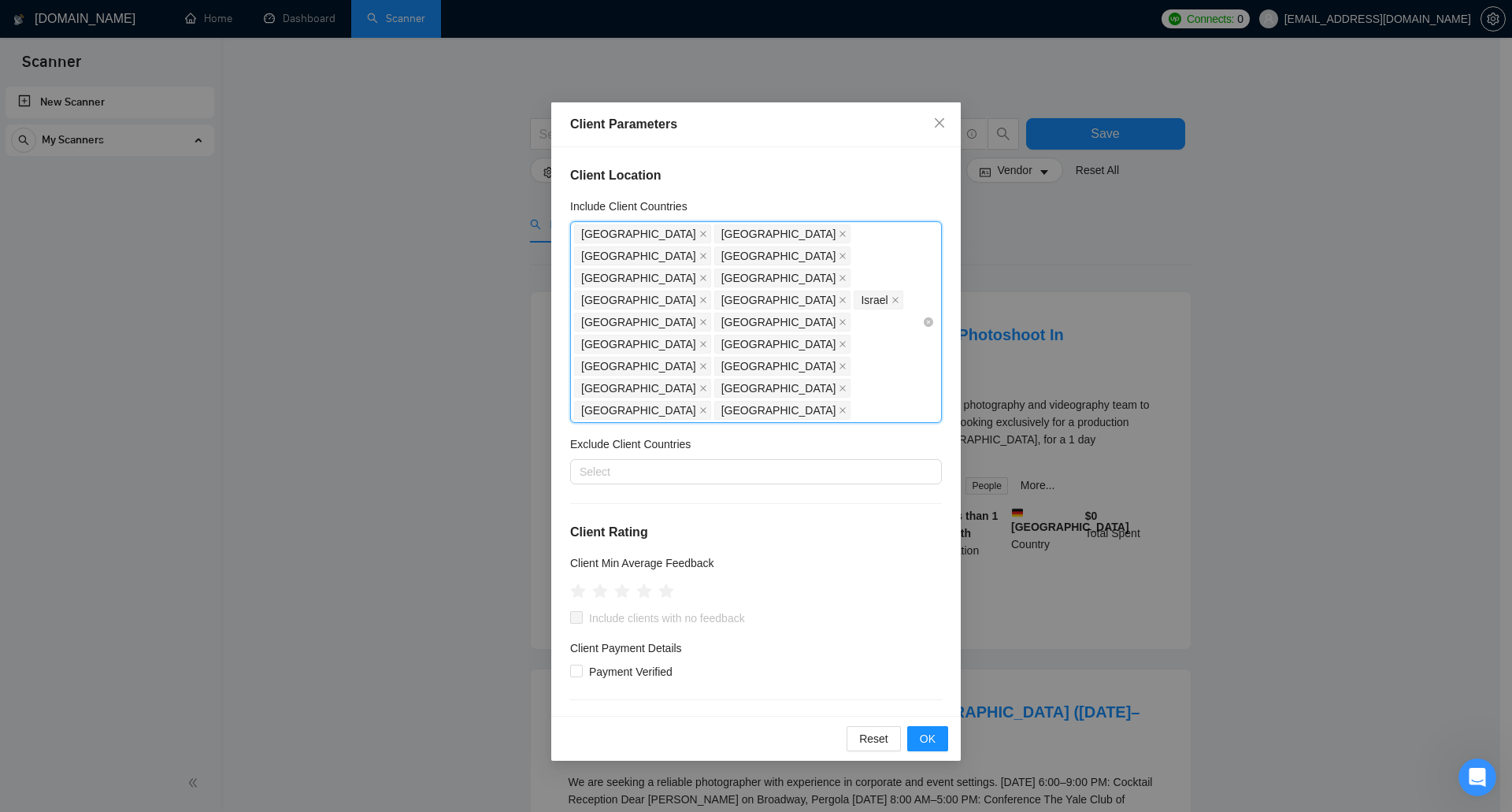
click at [699, 230] on span at bounding box center [703, 233] width 8 height 17
click at [700, 235] on icon "close" at bounding box center [703, 233] width 6 height 6
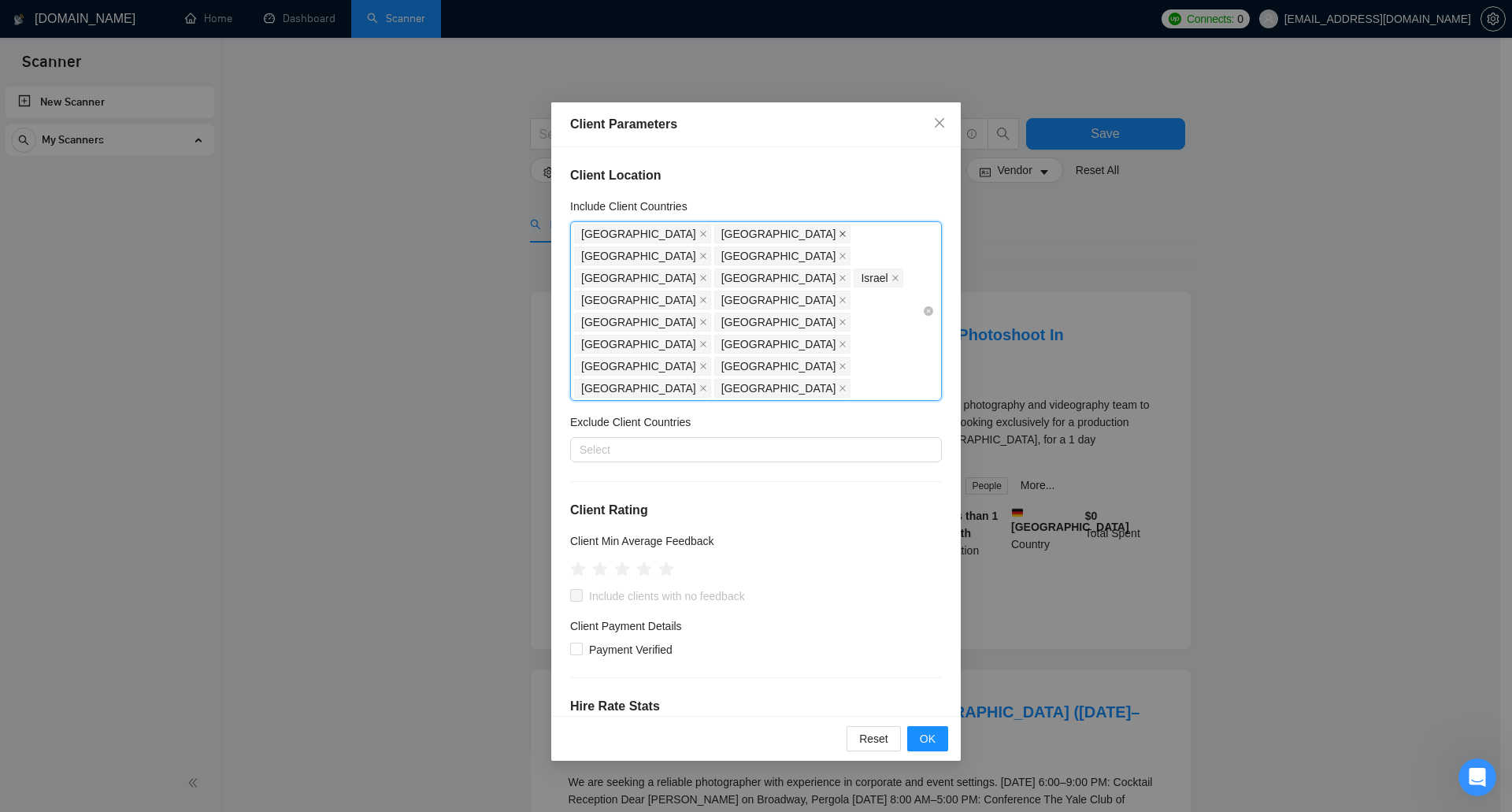
click at [839, 233] on icon "close" at bounding box center [842, 233] width 8 height 8
click at [699, 231] on icon "close" at bounding box center [703, 233] width 8 height 8
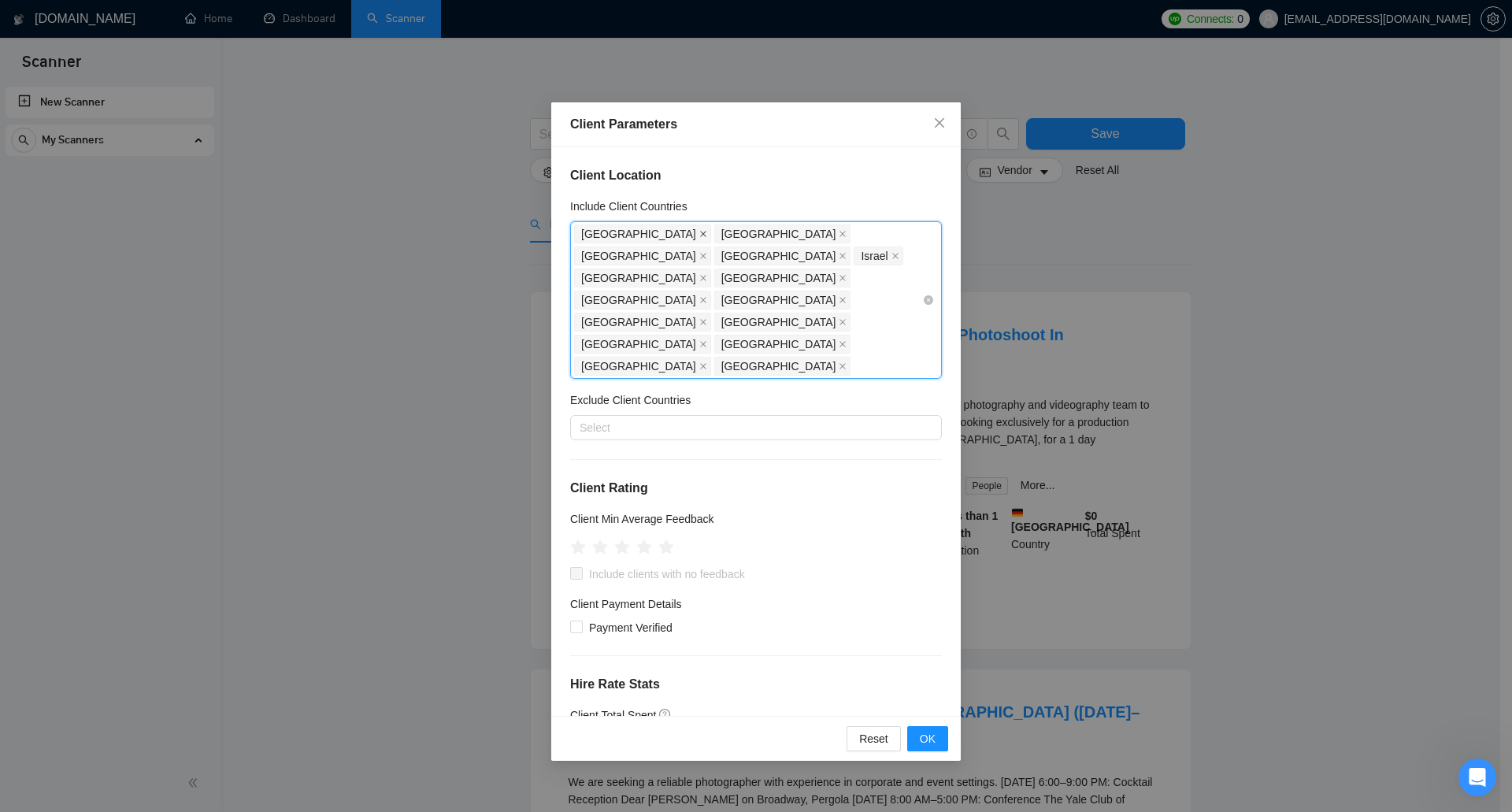
click at [699, 233] on icon "close" at bounding box center [703, 233] width 8 height 8
click at [700, 233] on icon "close" at bounding box center [703, 233] width 6 height 6
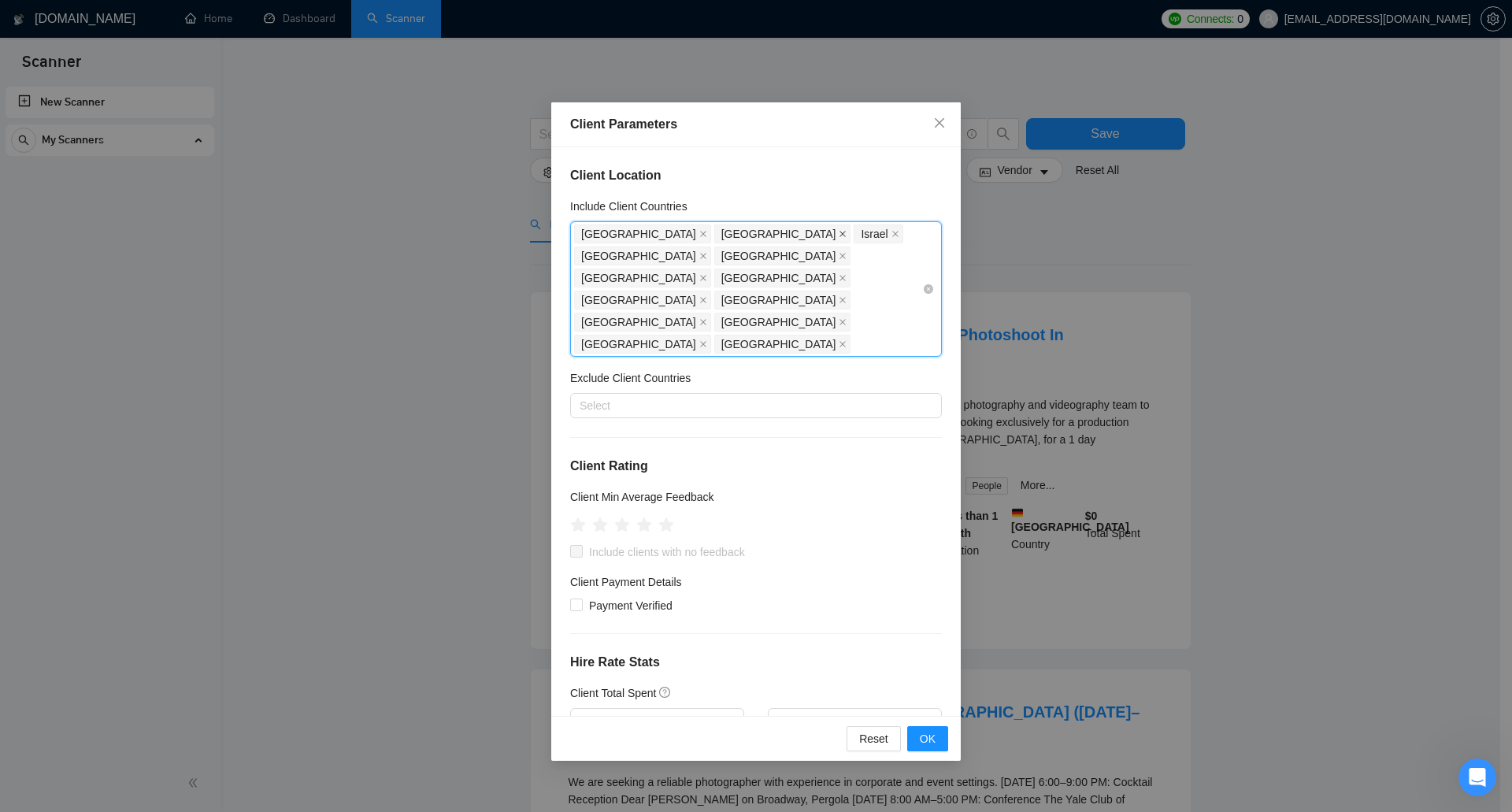
click at [839, 235] on icon "close" at bounding box center [842, 233] width 8 height 8
click at [700, 234] on icon "close" at bounding box center [703, 233] width 6 height 6
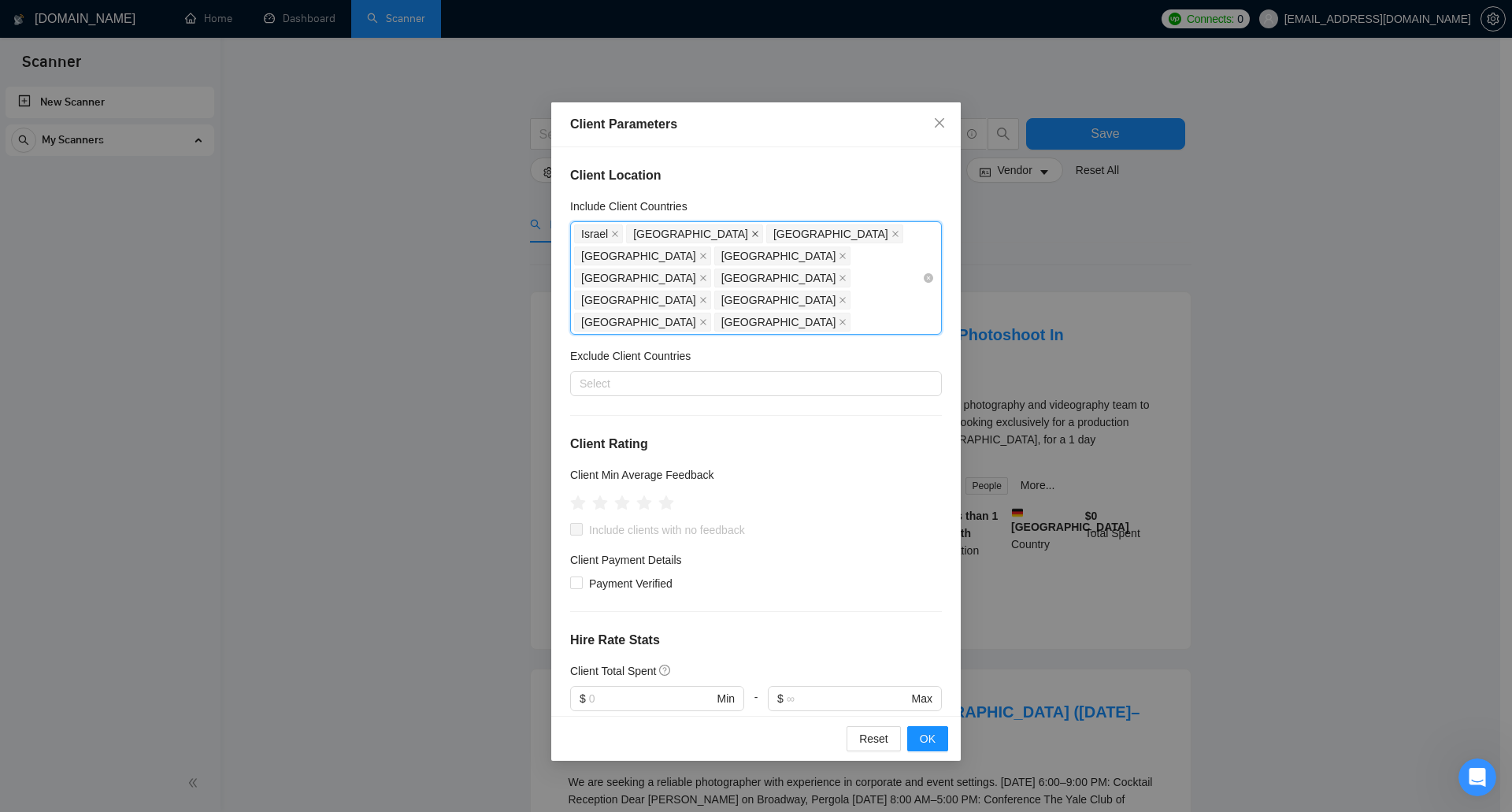
click at [751, 232] on icon "close" at bounding box center [755, 233] width 8 height 8
click at [616, 228] on span at bounding box center [614, 233] width 8 height 17
click at [699, 233] on icon "close" at bounding box center [703, 233] width 8 height 8
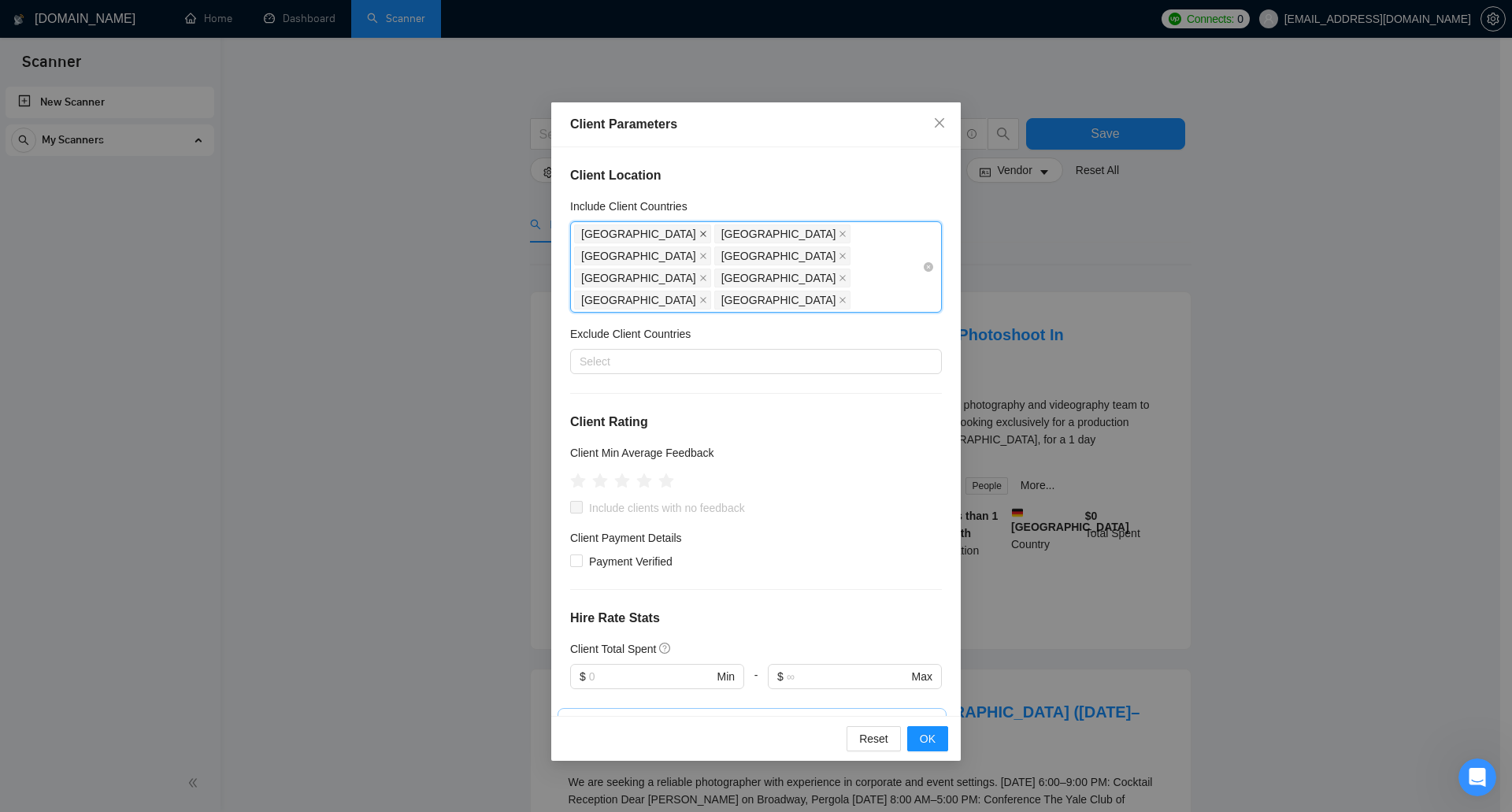
click at [699, 232] on icon "close" at bounding box center [703, 233] width 8 height 8
click at [700, 232] on icon "close" at bounding box center [703, 233] width 6 height 6
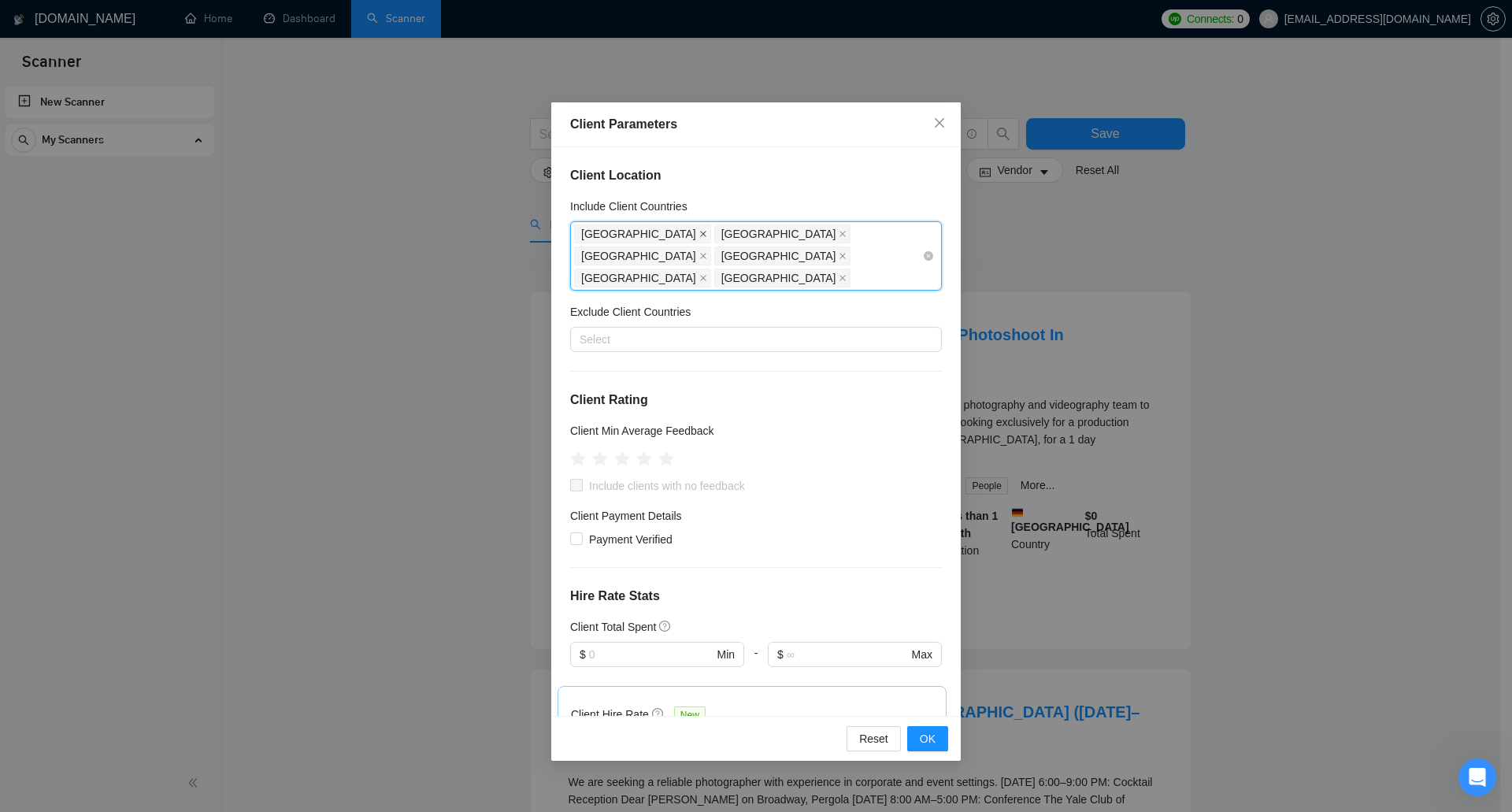
click at [699, 233] on icon "close" at bounding box center [703, 233] width 8 height 8
click at [700, 233] on icon "close" at bounding box center [703, 233] width 6 height 6
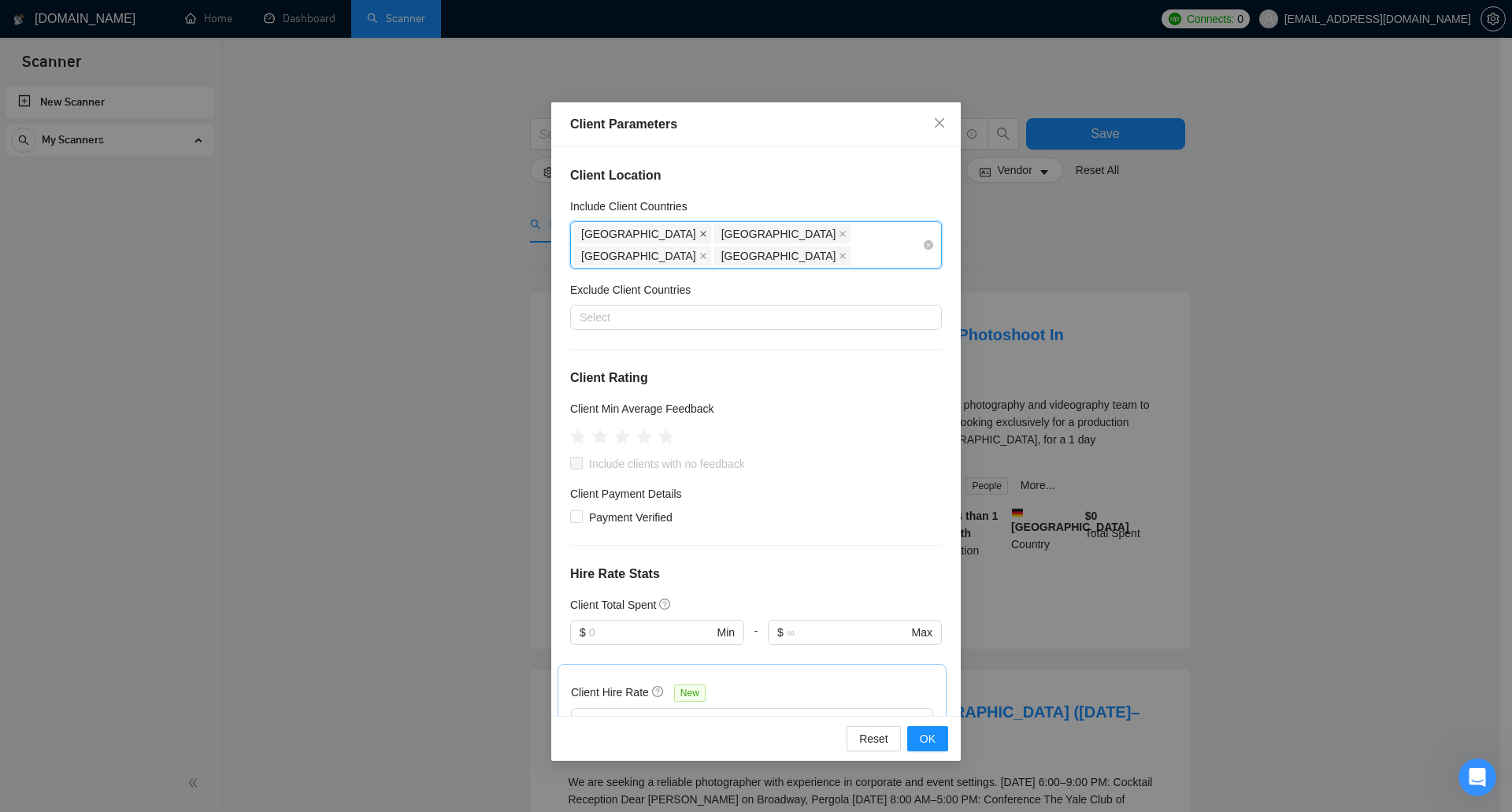
click at [699, 233] on icon "close" at bounding box center [703, 233] width 8 height 8
click at [839, 233] on icon "close" at bounding box center [842, 233] width 8 height 8
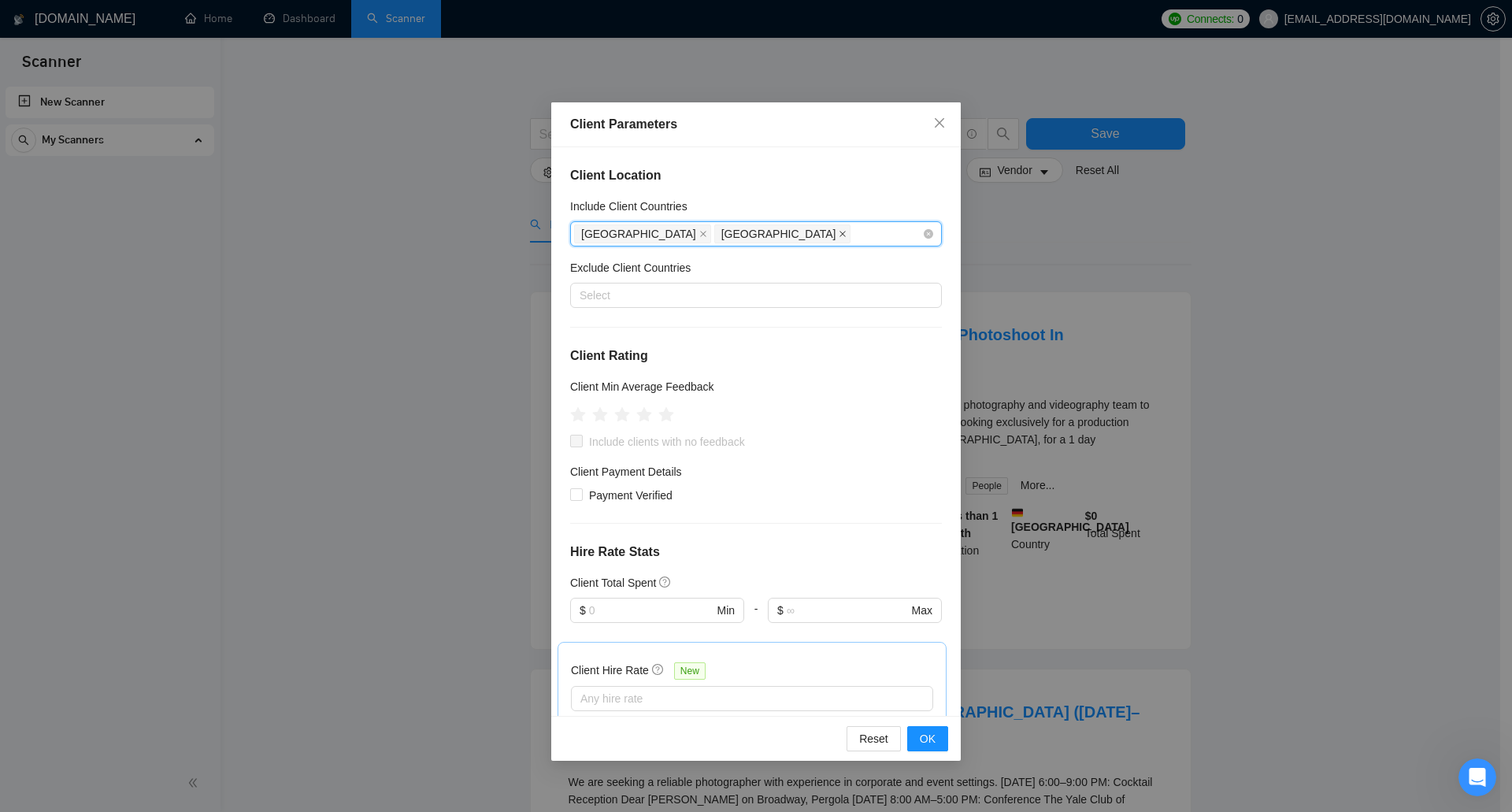
click at [841, 235] on icon "close" at bounding box center [843, 233] width 6 height 6
click at [700, 235] on icon "close" at bounding box center [703, 233] width 6 height 6
click at [629, 285] on div "Select" at bounding box center [756, 296] width 371 height 26
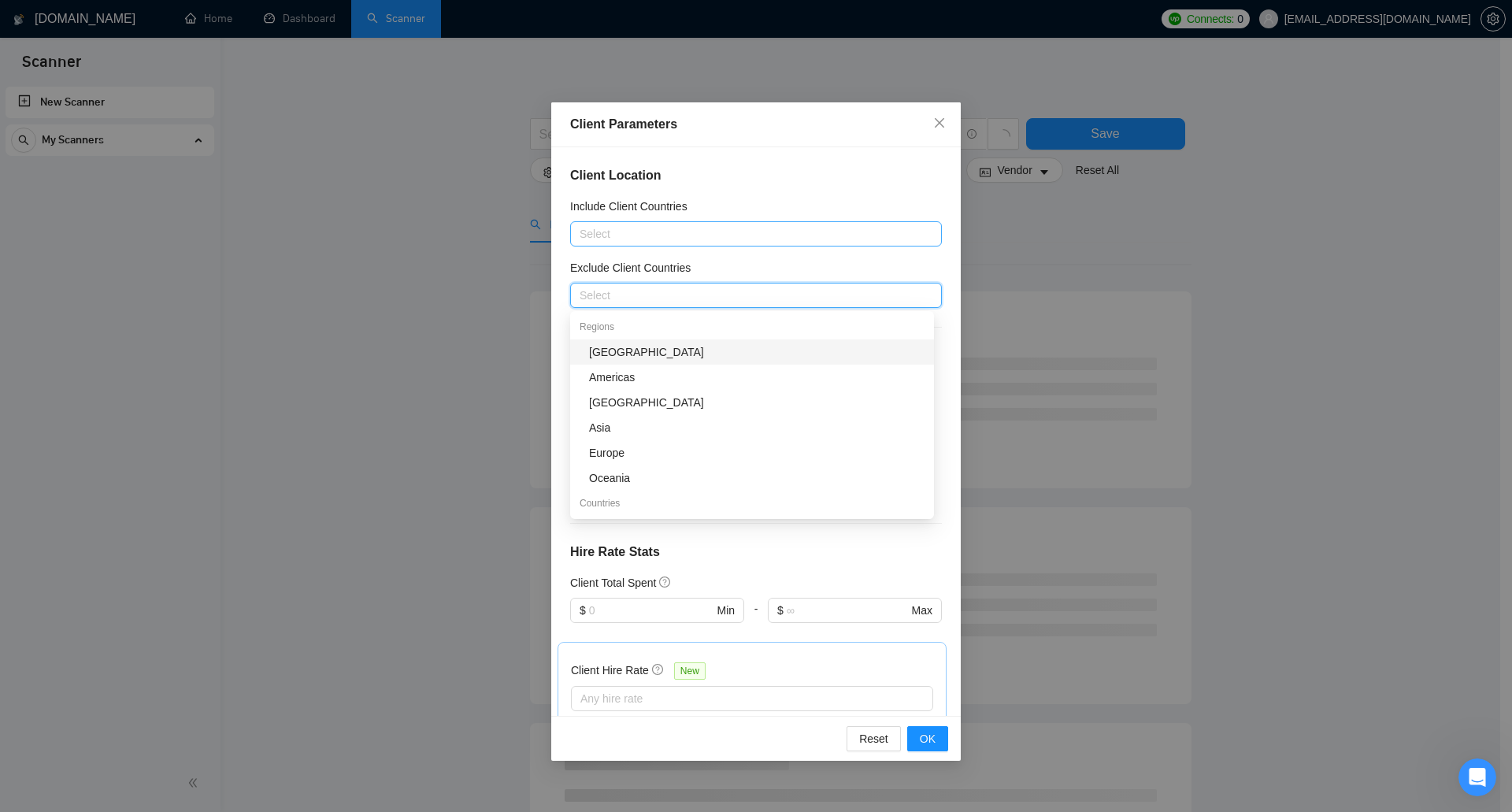
click at [632, 354] on div "Africa" at bounding box center [757, 352] width 336 height 17
click at [647, 408] on div "Antarctica" at bounding box center [757, 402] width 336 height 17
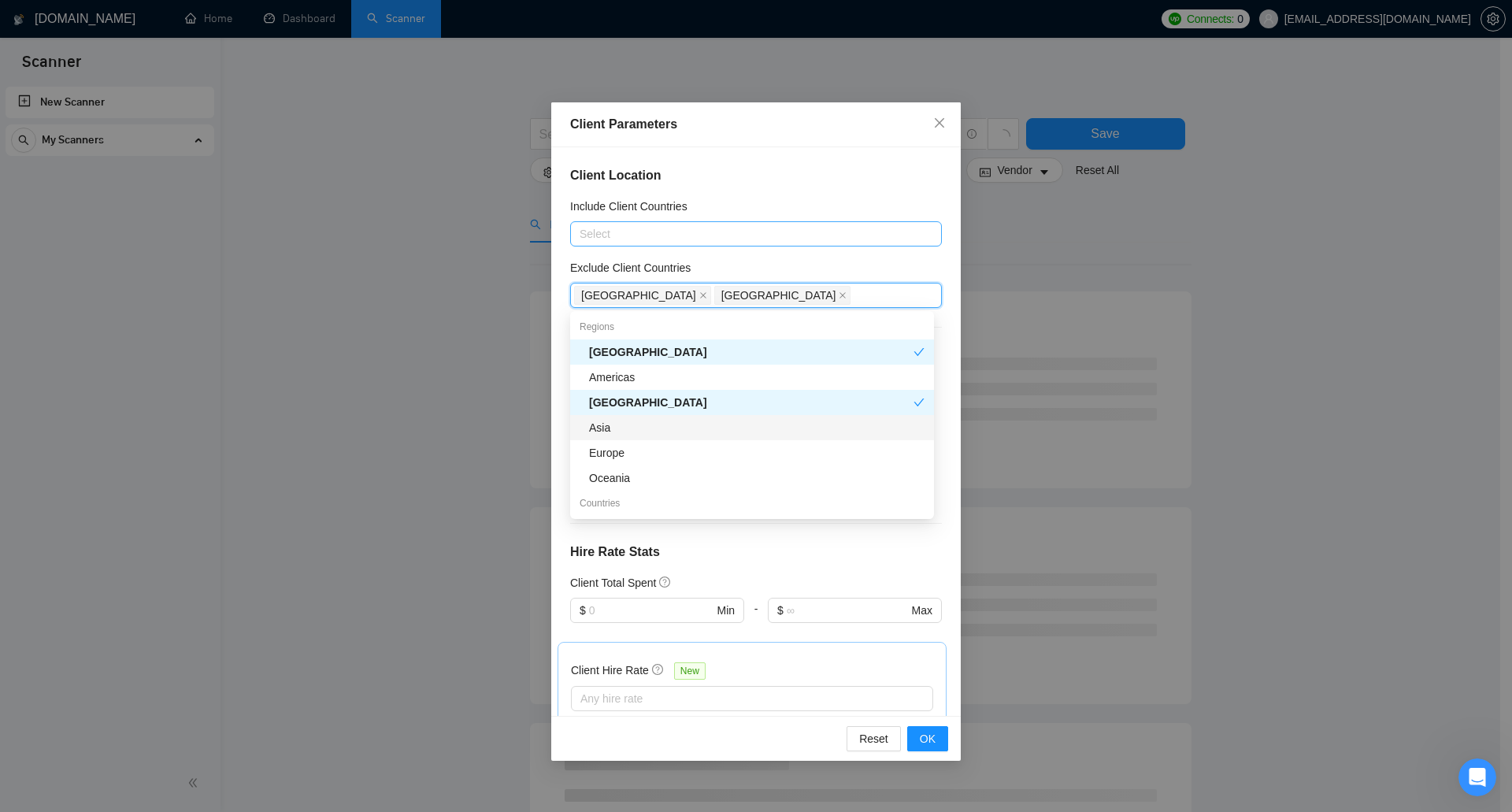
click at [642, 429] on div "Asia" at bounding box center [757, 428] width 336 height 17
click at [634, 479] on div "Oceania" at bounding box center [757, 478] width 336 height 17
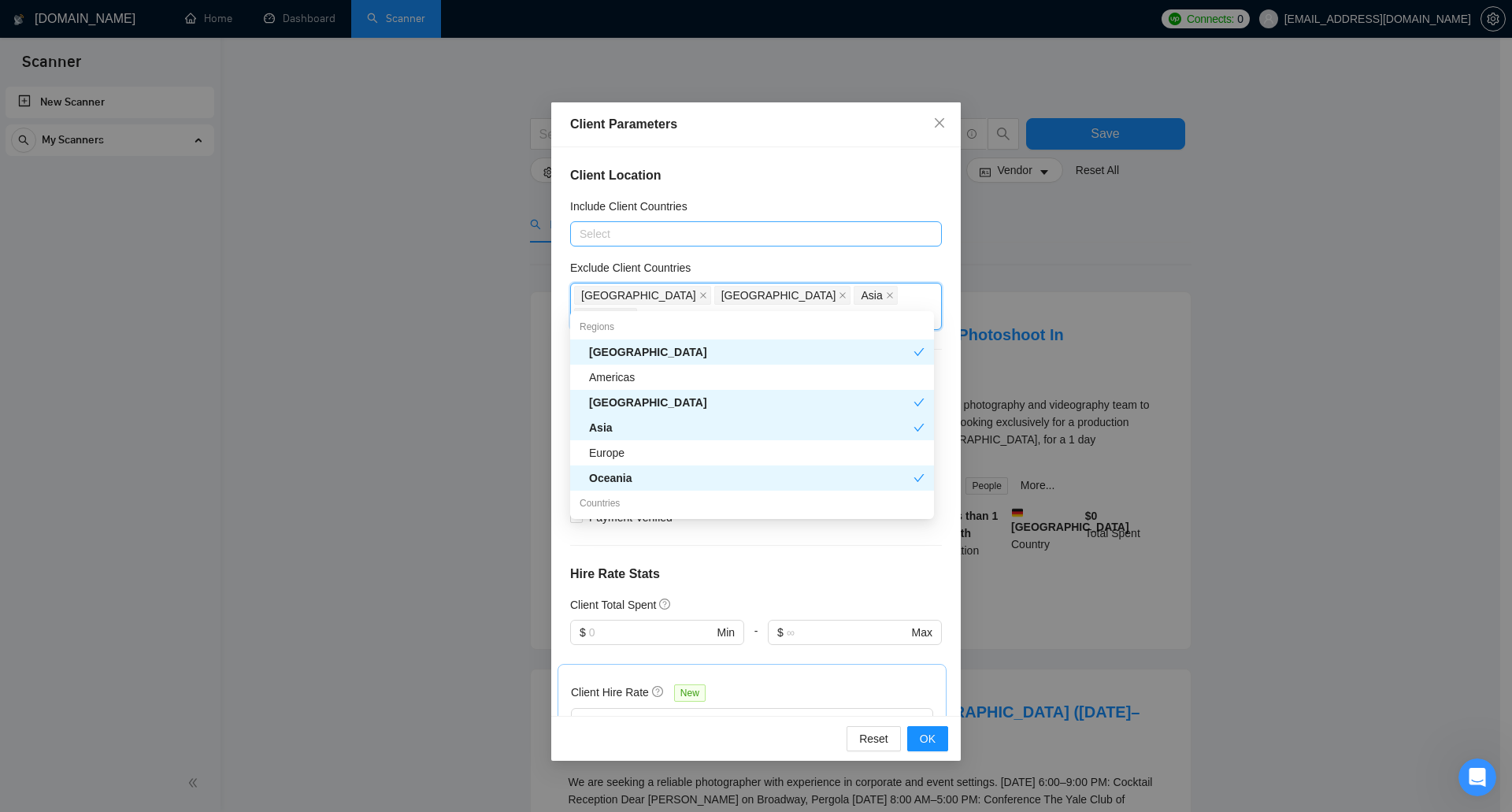
click at [697, 434] on div "Asia" at bounding box center [751, 428] width 325 height 17
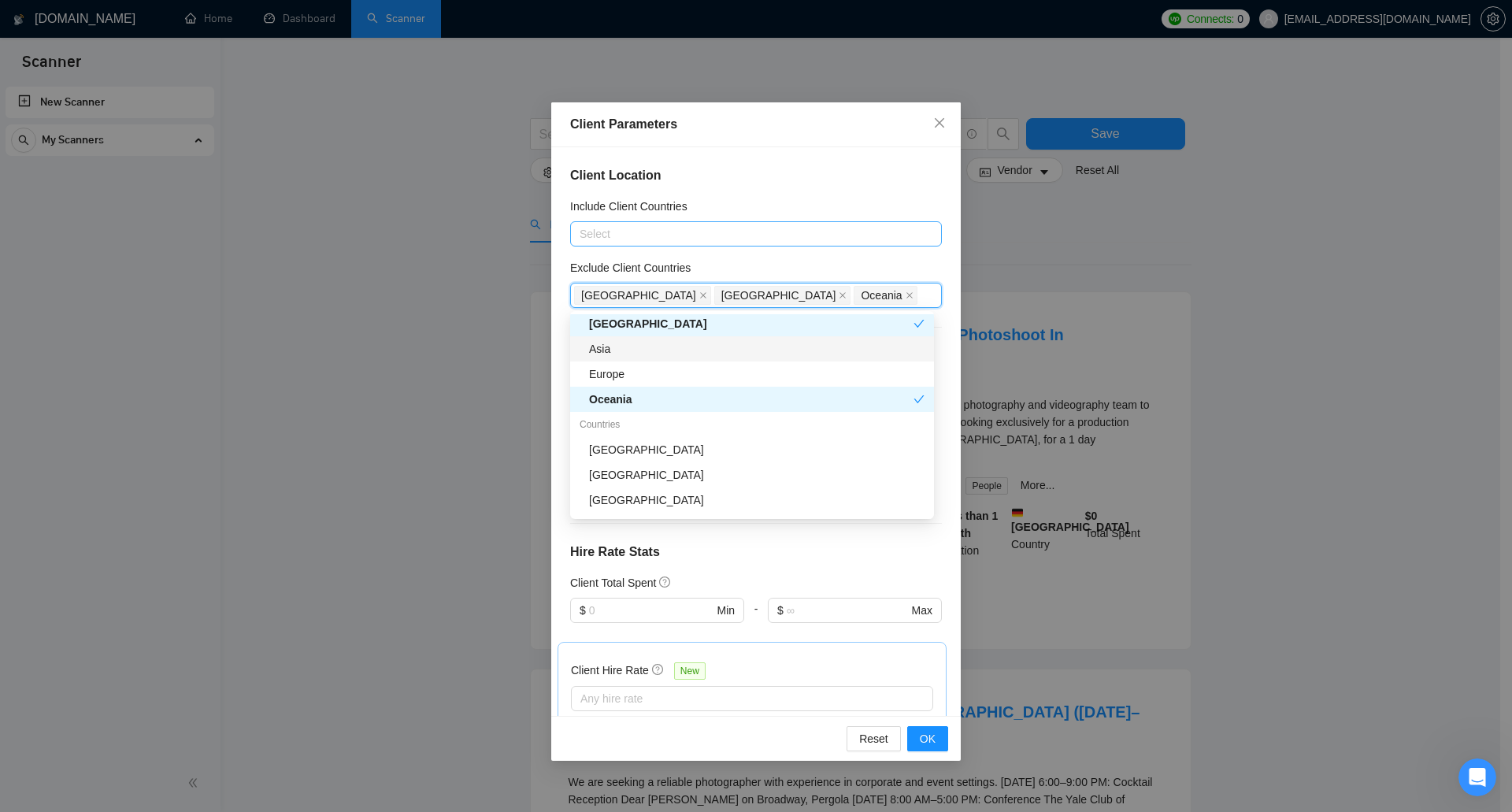
scroll to position [158, 0]
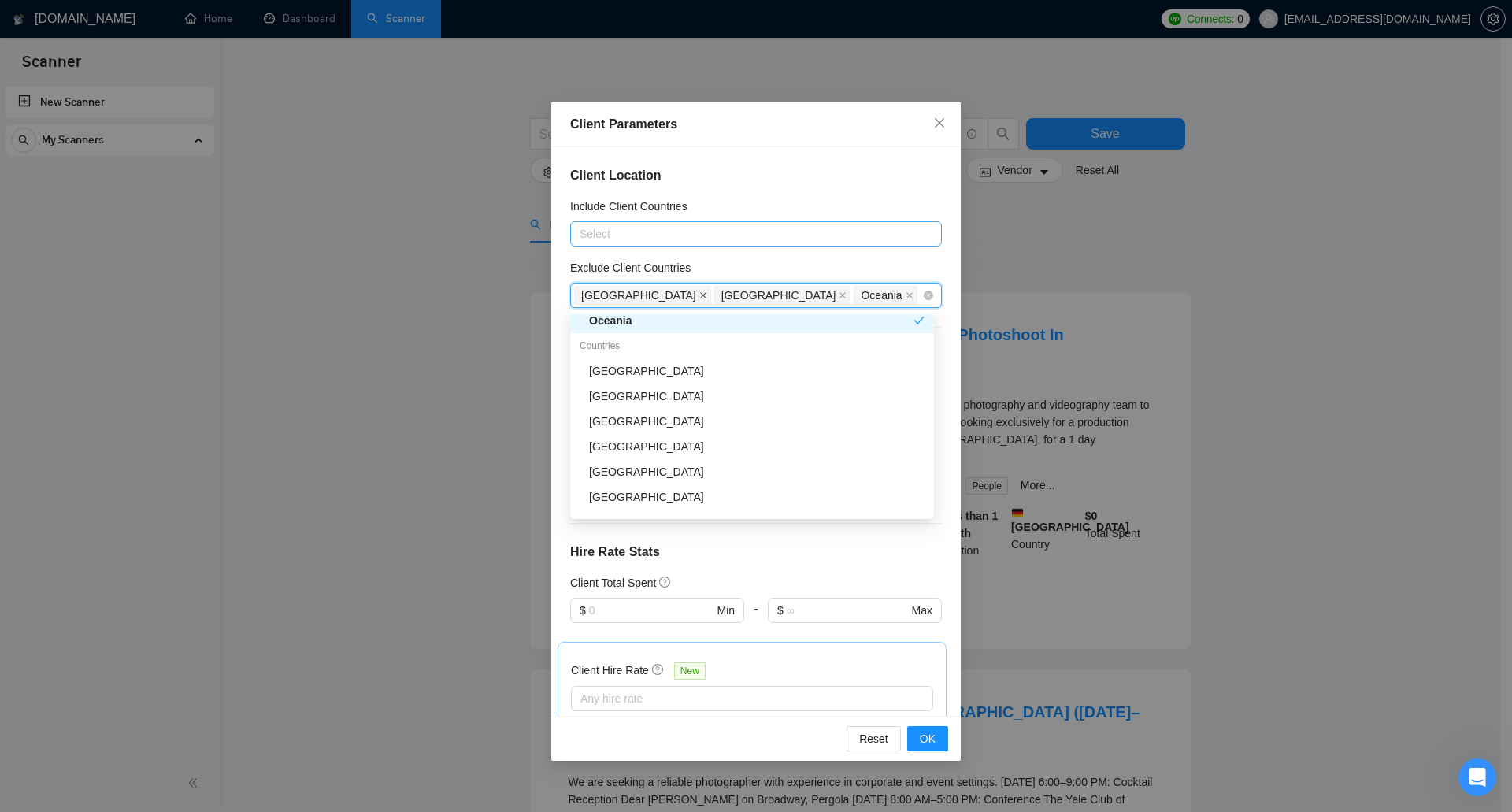
click at [699, 297] on icon "close" at bounding box center [703, 295] width 8 height 8
click at [699, 296] on icon "close" at bounding box center [703, 295] width 8 height 8
click at [628, 293] on icon "close" at bounding box center [629, 295] width 8 height 8
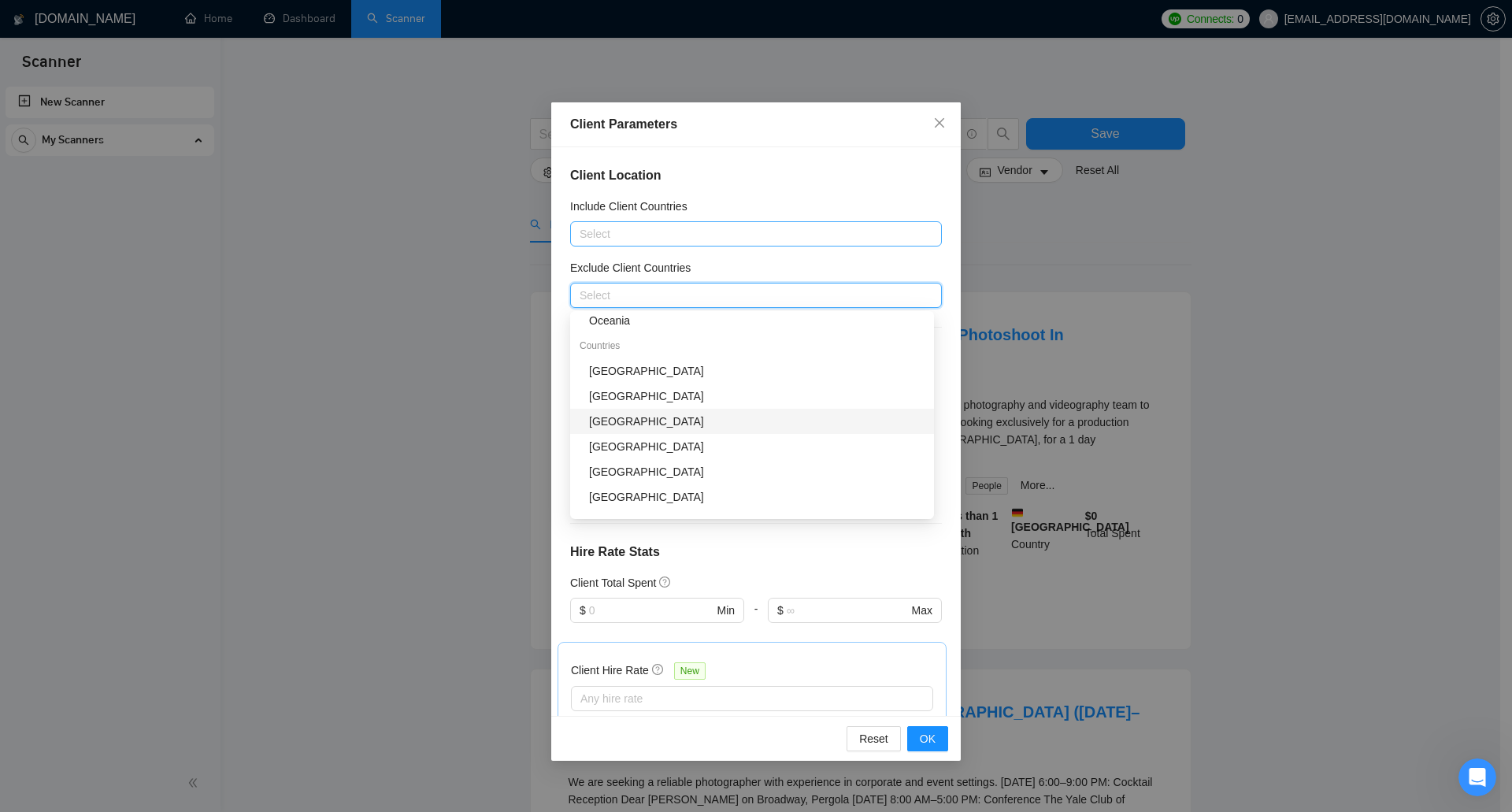
click at [684, 410] on div "India" at bounding box center [751, 422] width 364 height 26
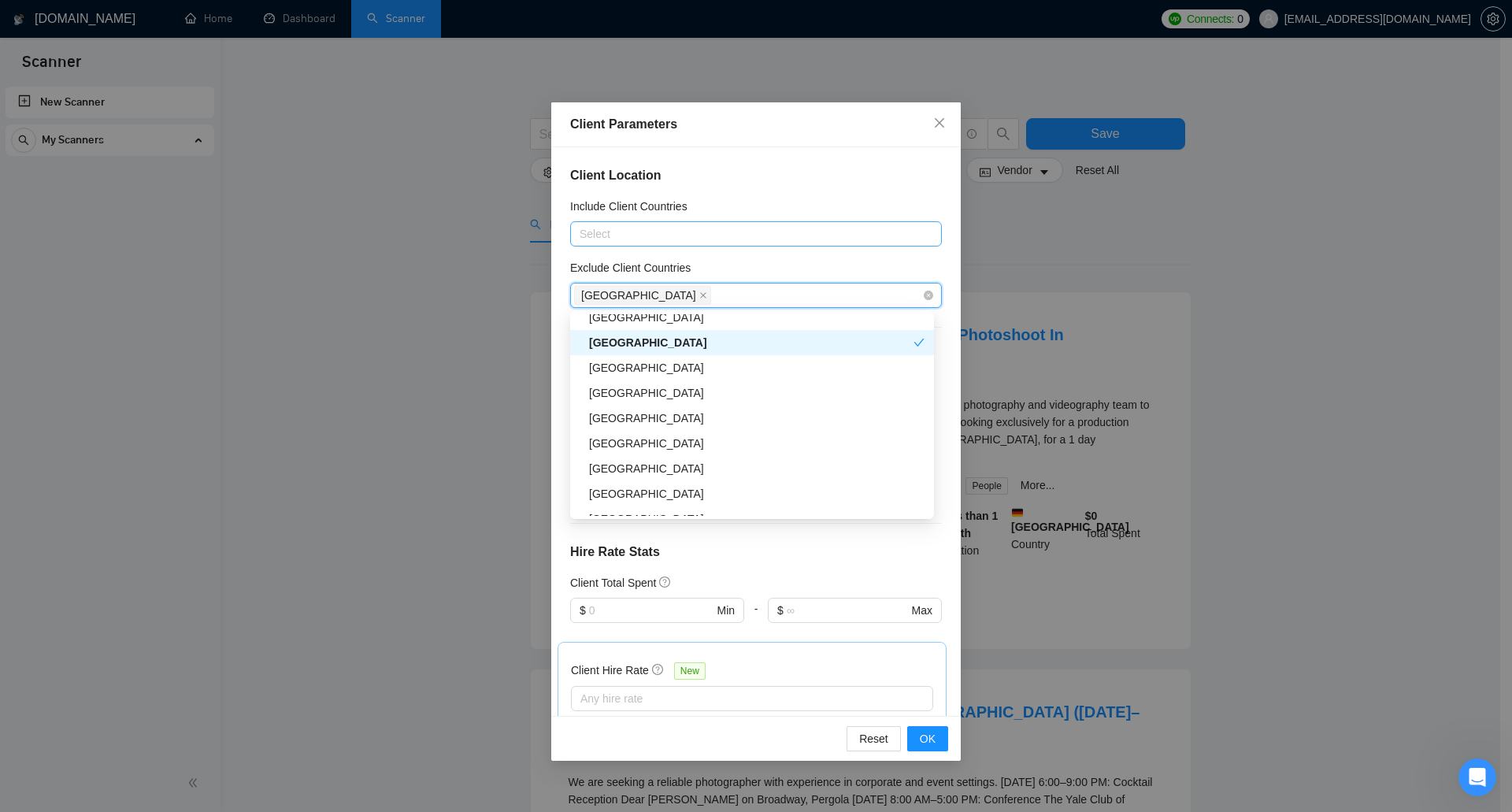
scroll to position [315, 0]
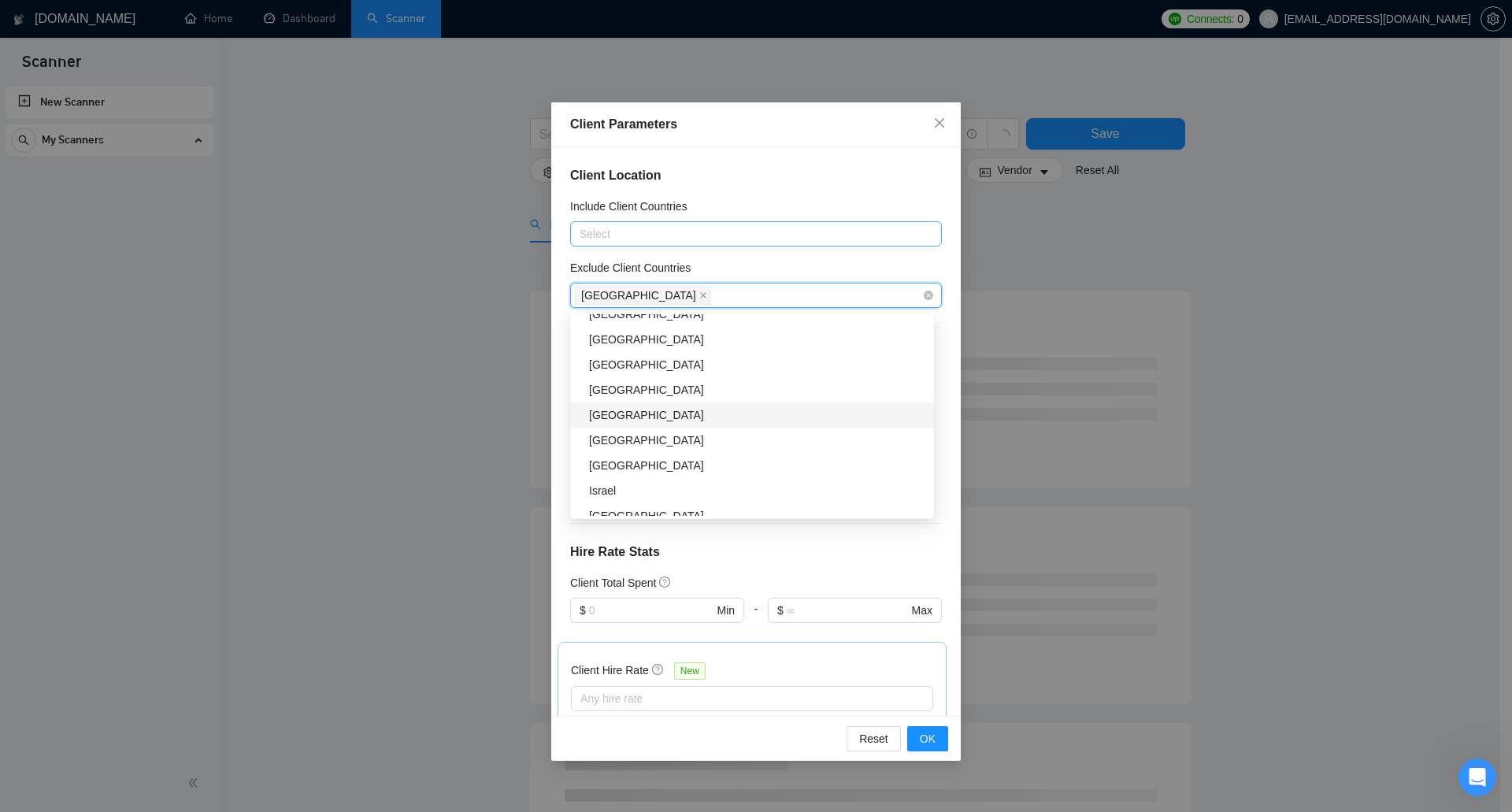
click at [684, 411] on div "Singapore" at bounding box center [757, 415] width 336 height 17
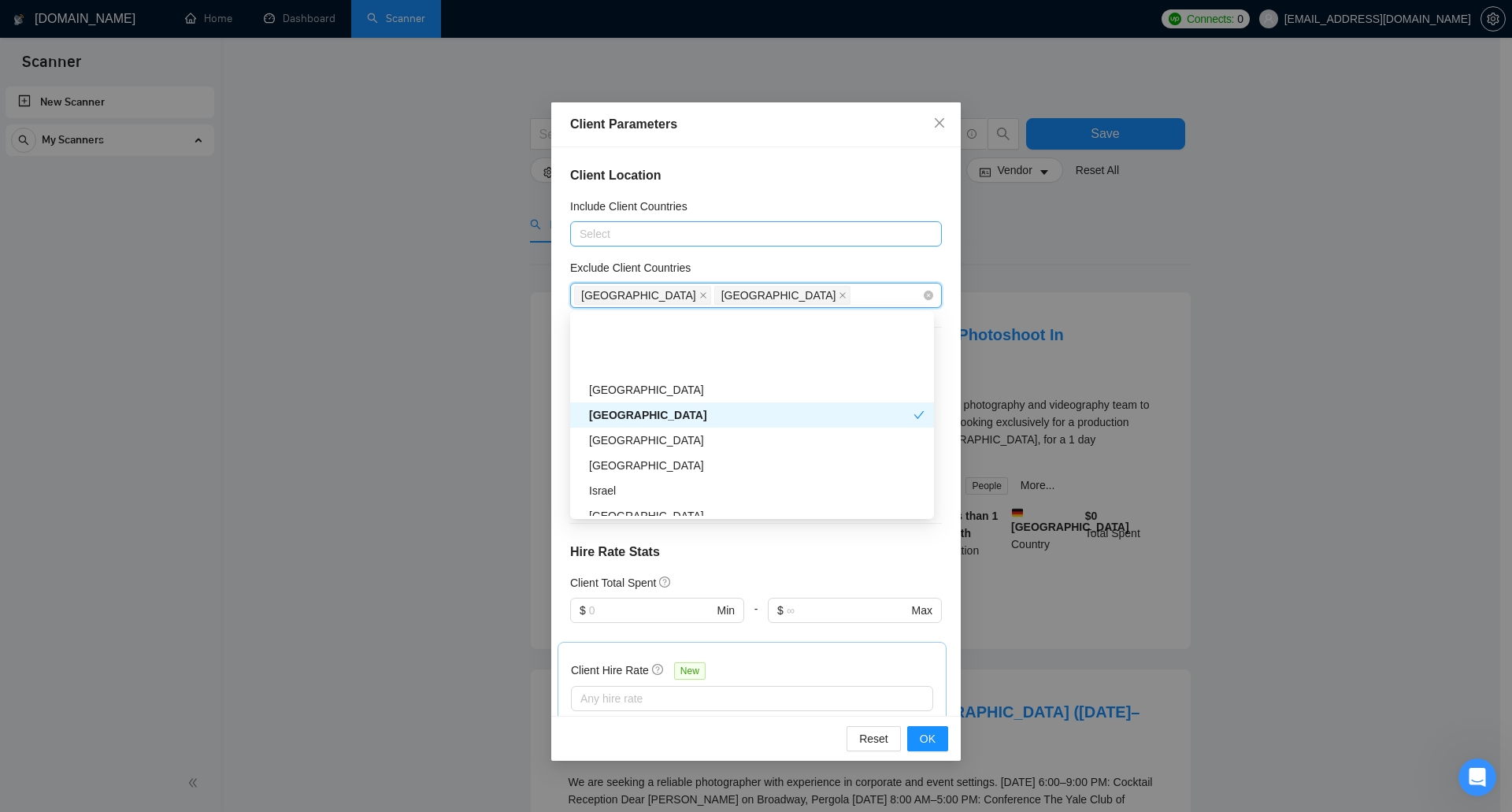
scroll to position [394, 0]
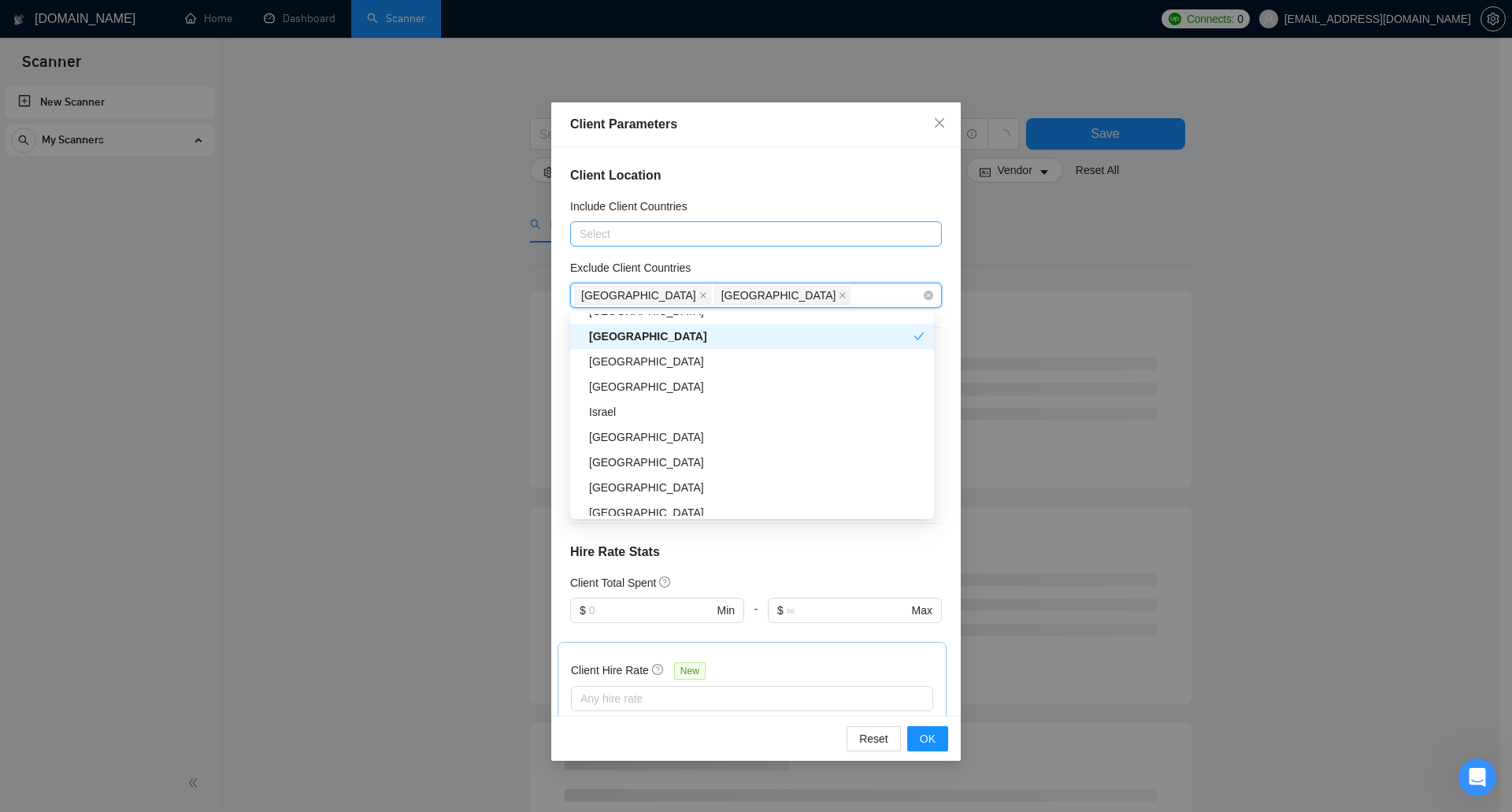
click at [704, 334] on div "Singapore" at bounding box center [751, 337] width 325 height 17
click at [704, 334] on div "Singapore" at bounding box center [757, 337] width 336 height 17
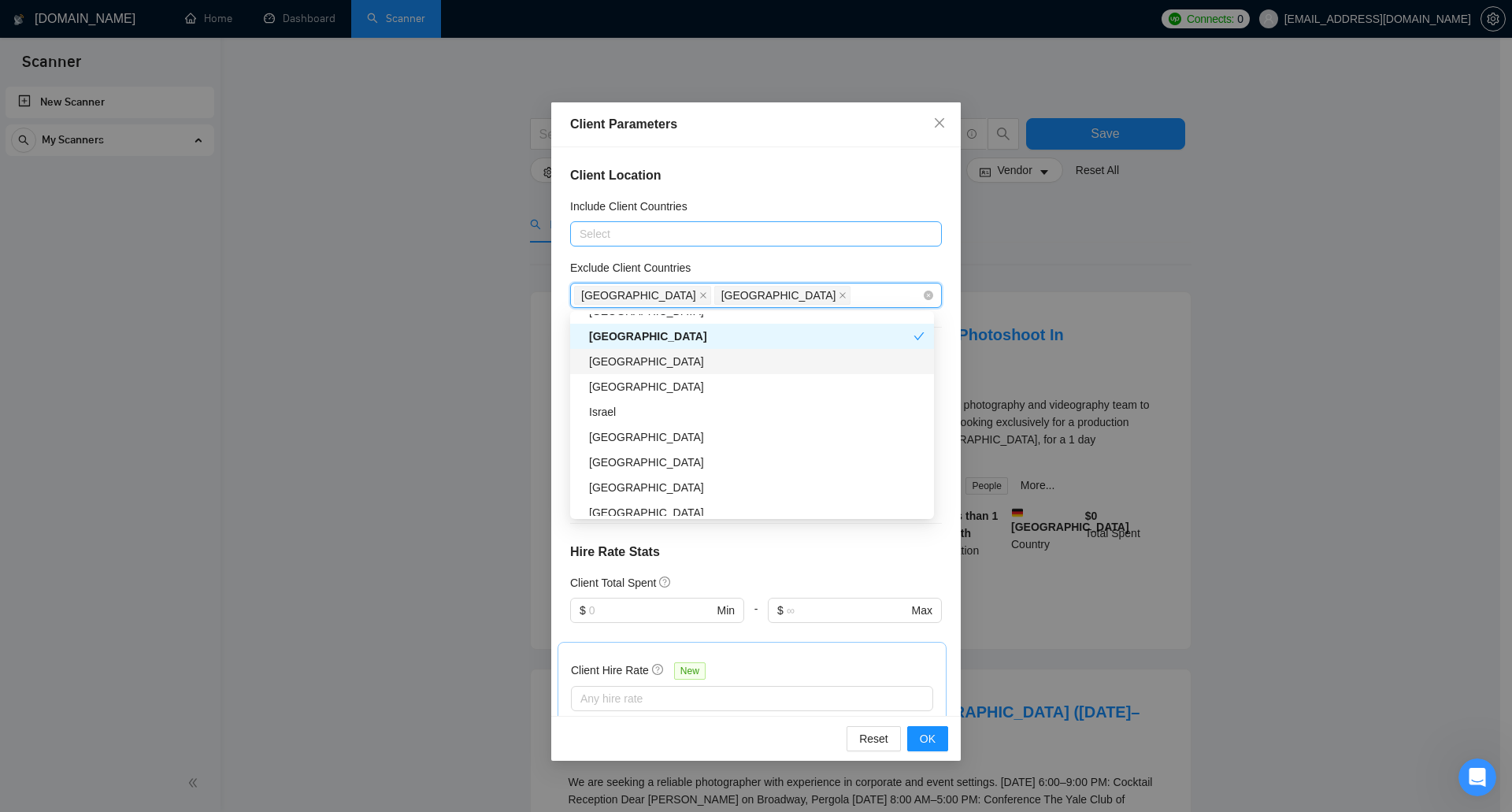
scroll to position [473, 0]
click at [676, 389] on div "Philippines" at bounding box center [757, 383] width 336 height 17
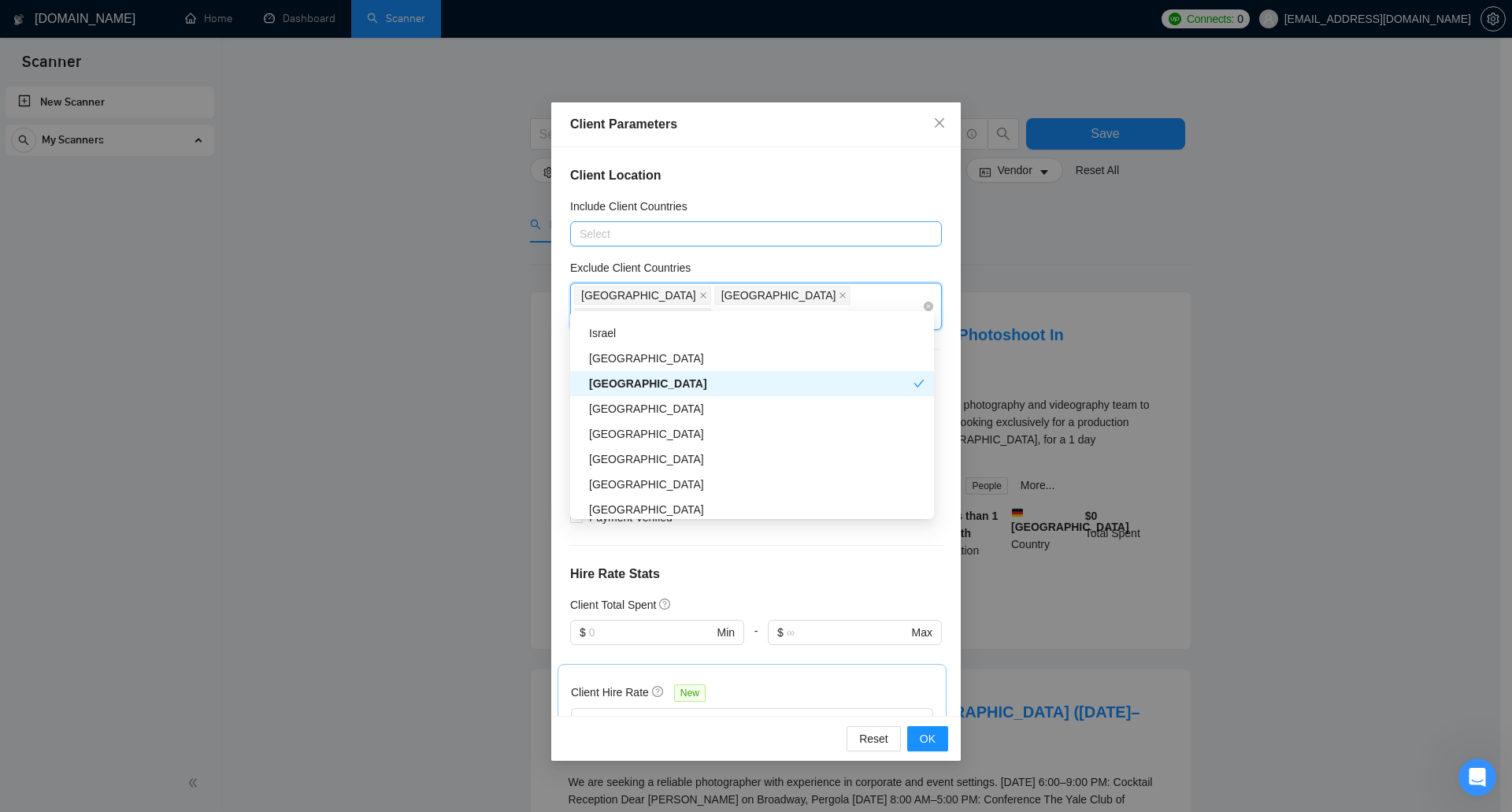
scroll to position [551, 0]
click at [675, 402] on div "Russia" at bounding box center [757, 406] width 336 height 17
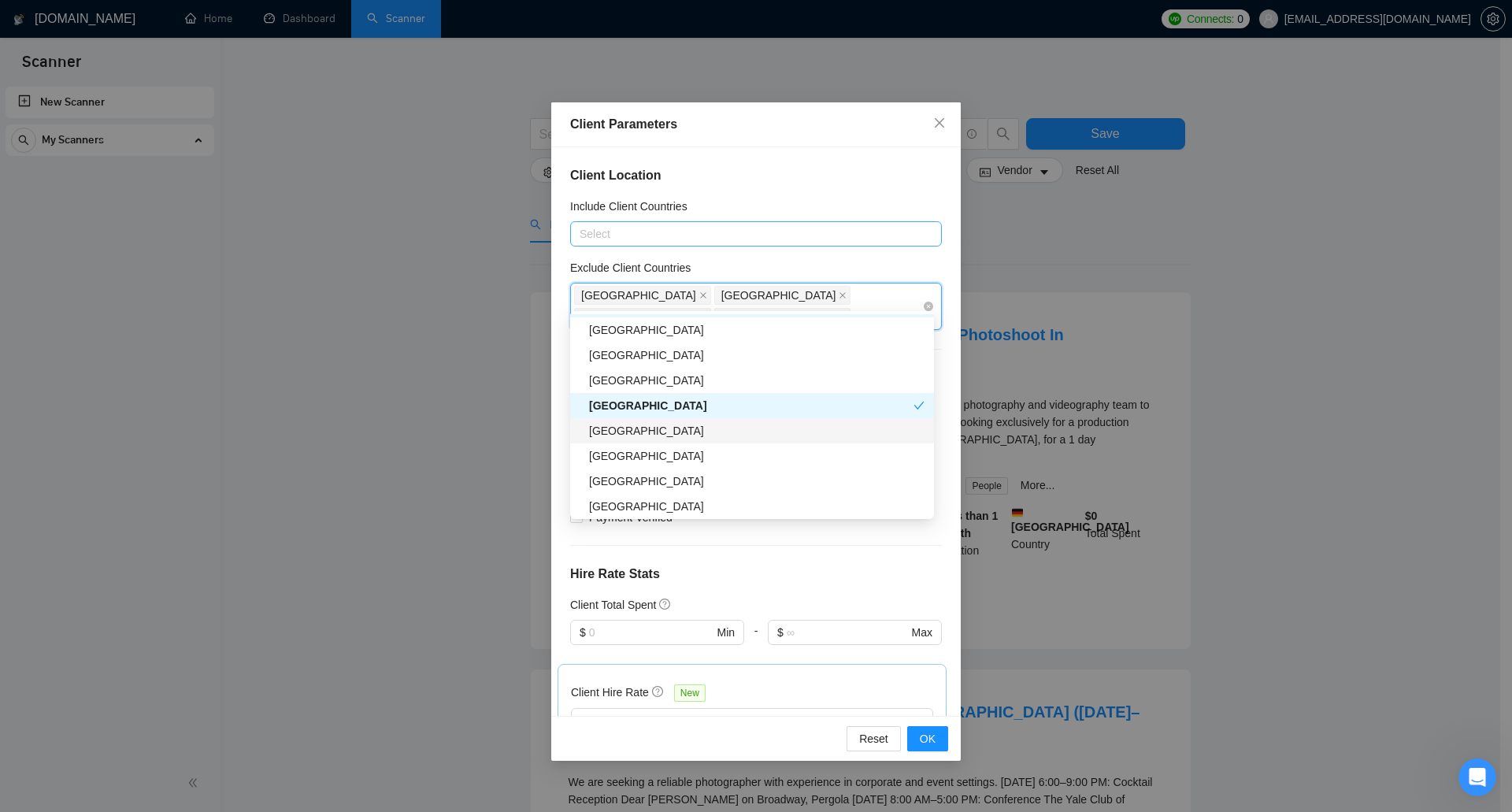
click at [671, 433] on div "China" at bounding box center [757, 431] width 336 height 17
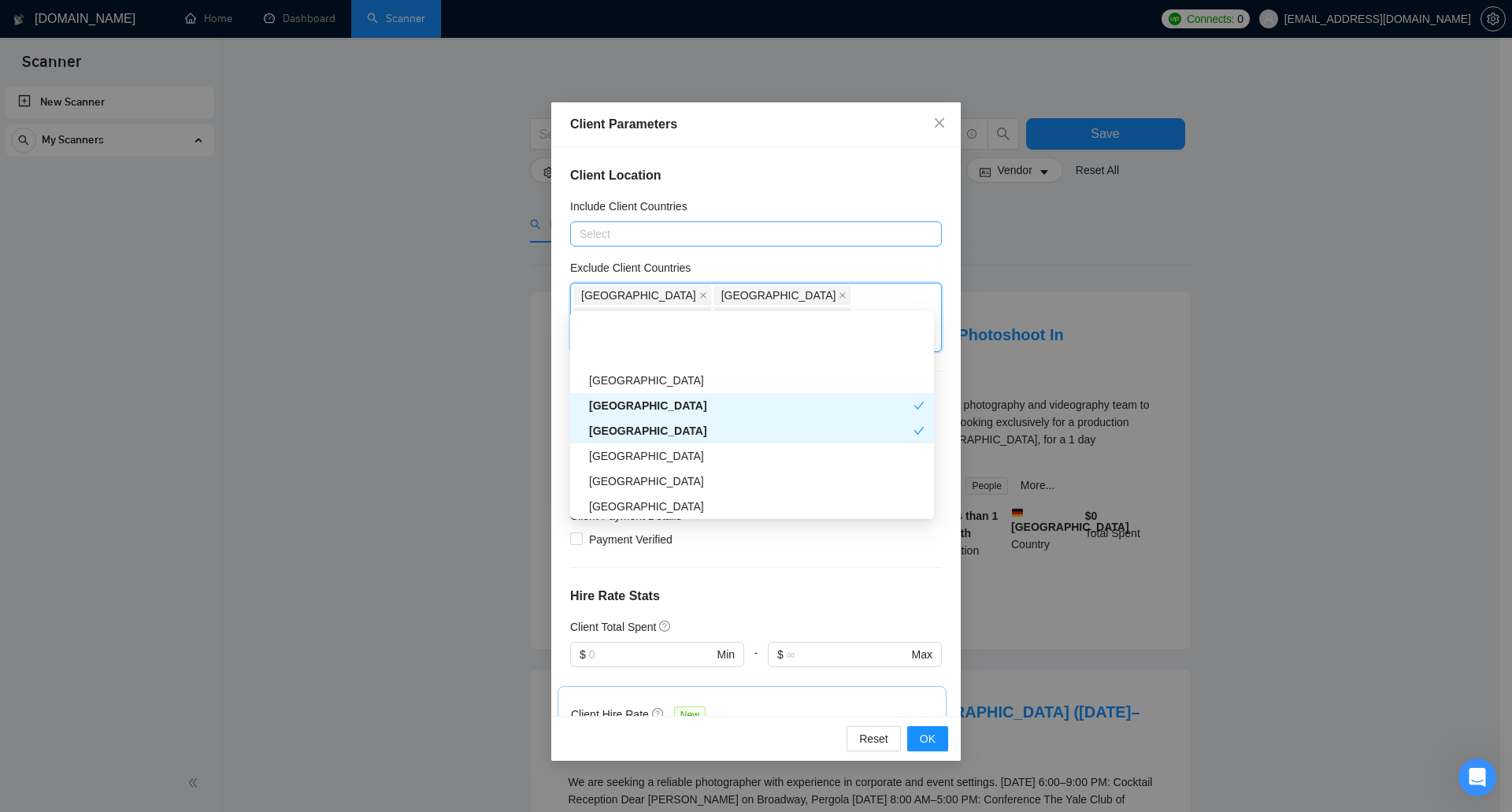
scroll to position [631, 0]
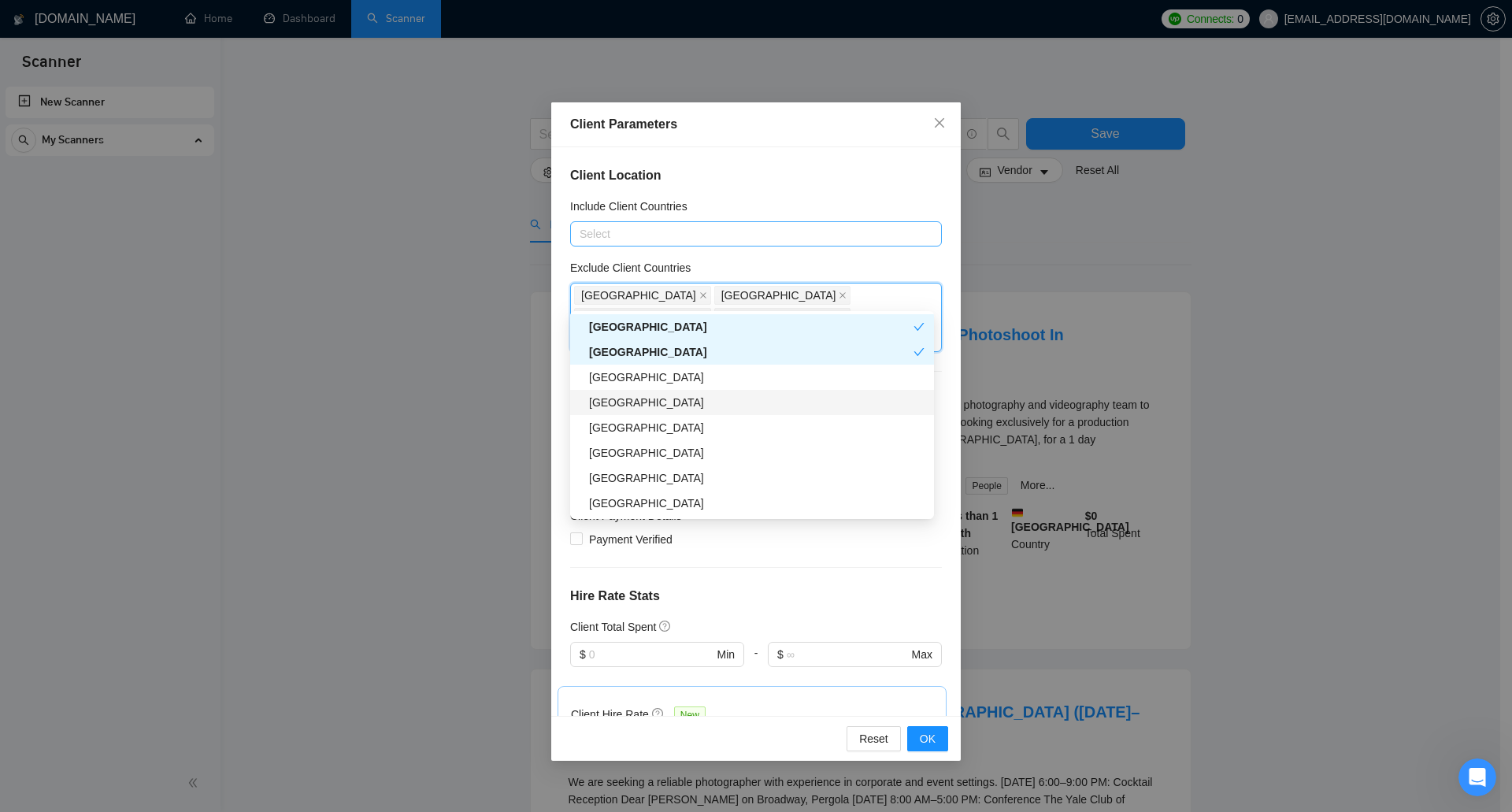
click at [676, 404] on div "Hong Kong" at bounding box center [757, 402] width 336 height 17
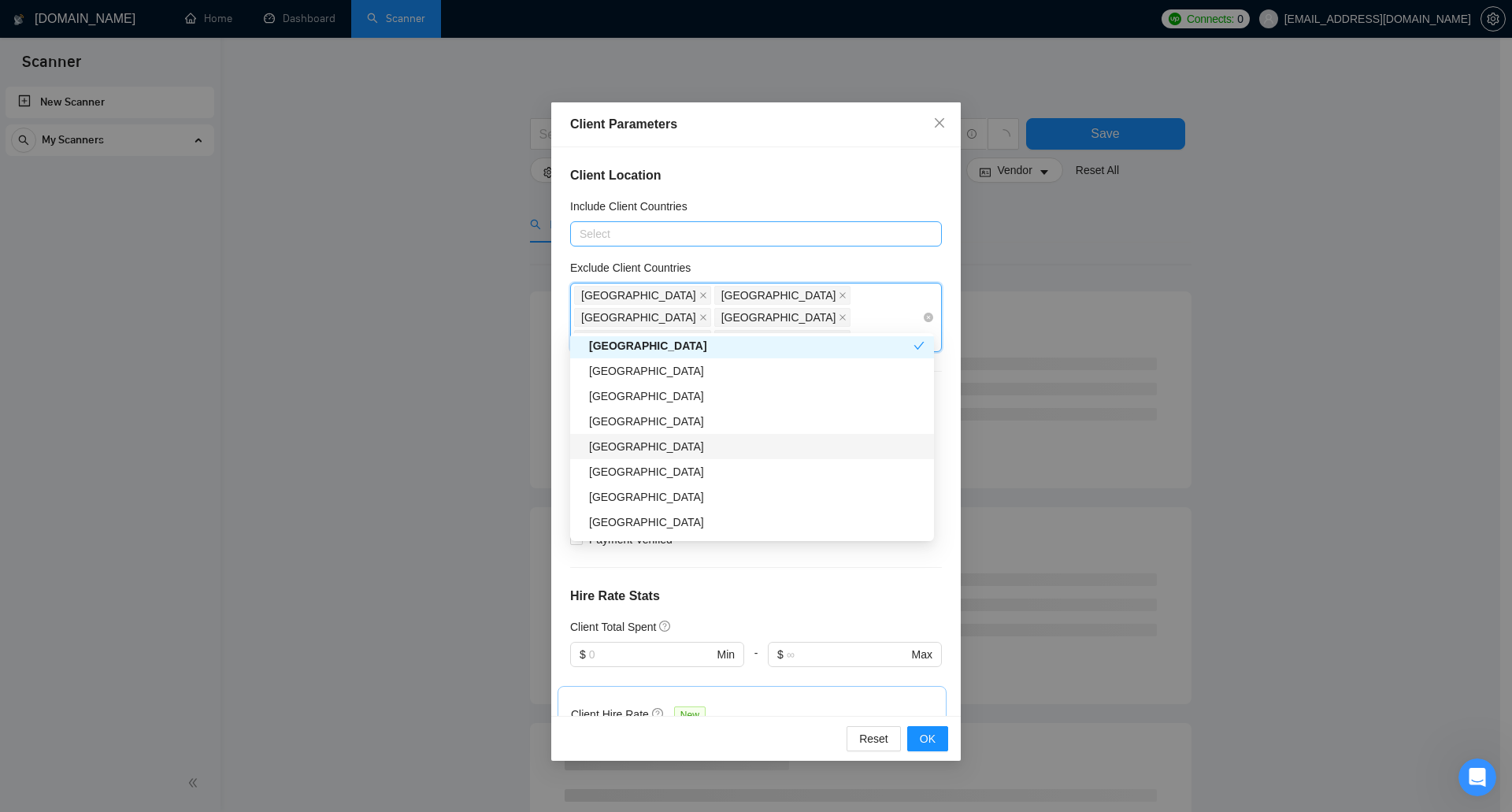
scroll to position [788, 0]
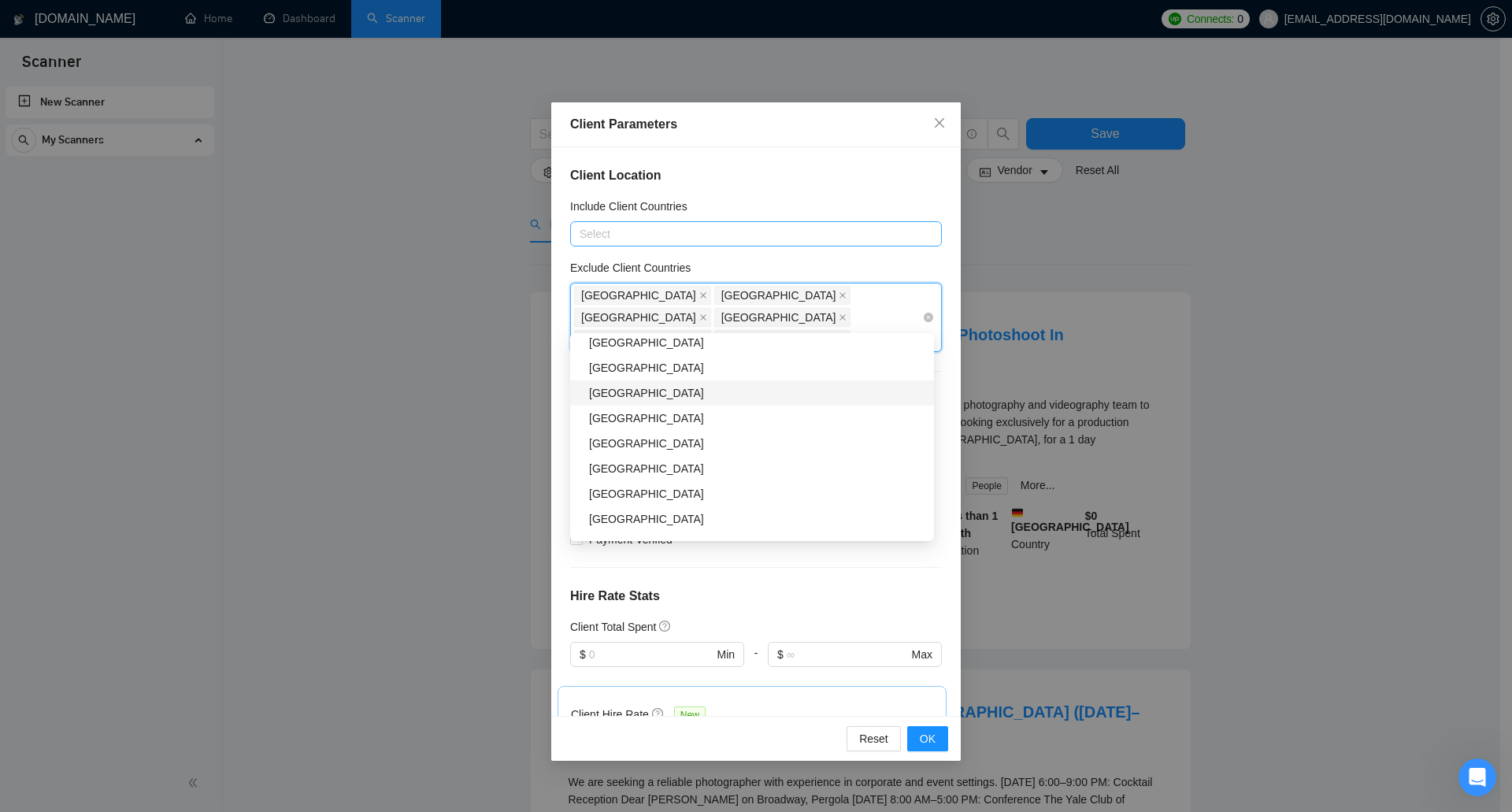
click at [685, 397] on div "South Africa" at bounding box center [757, 393] width 336 height 17
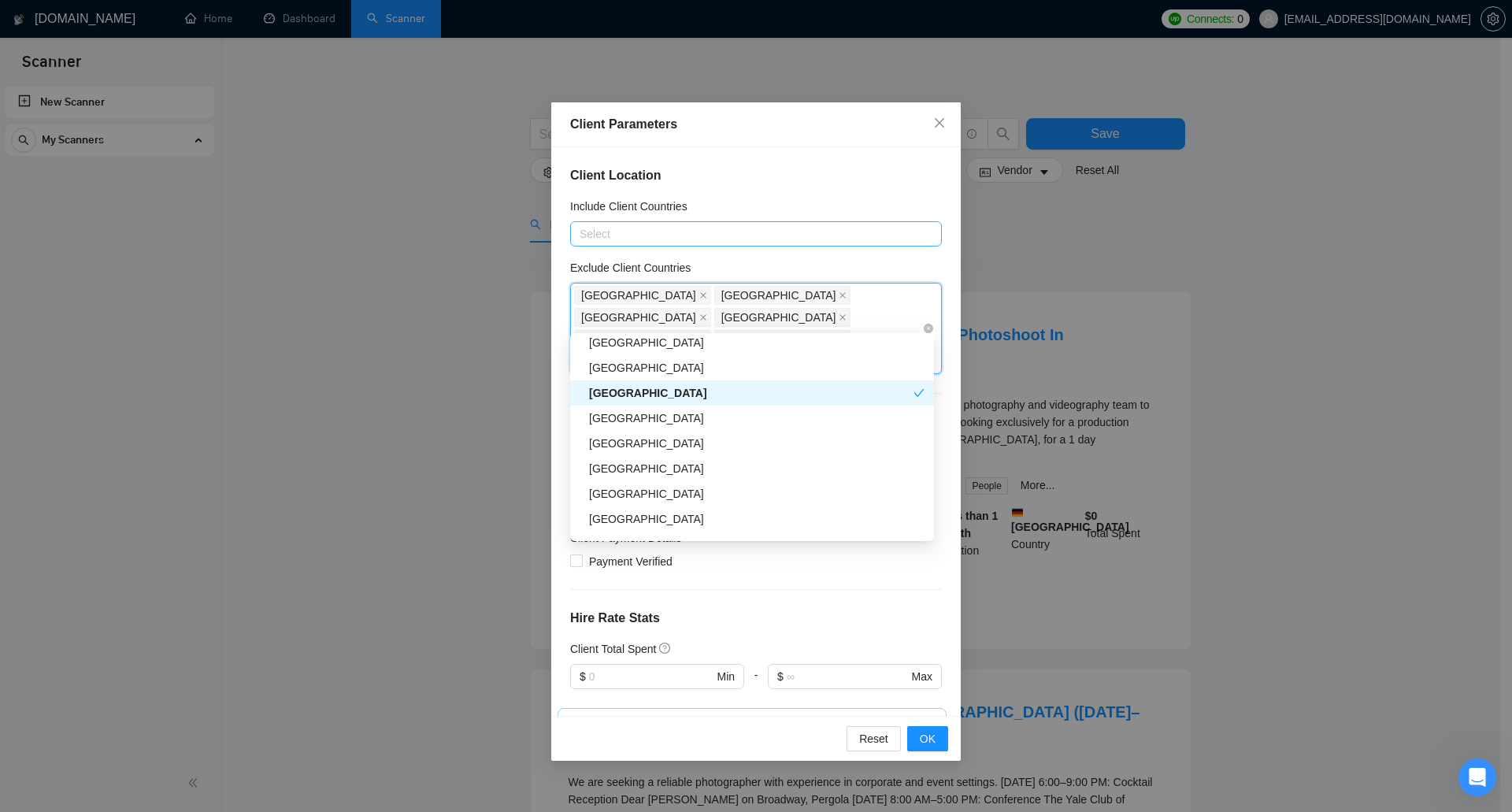
click at [685, 397] on div "South Africa" at bounding box center [751, 393] width 325 height 17
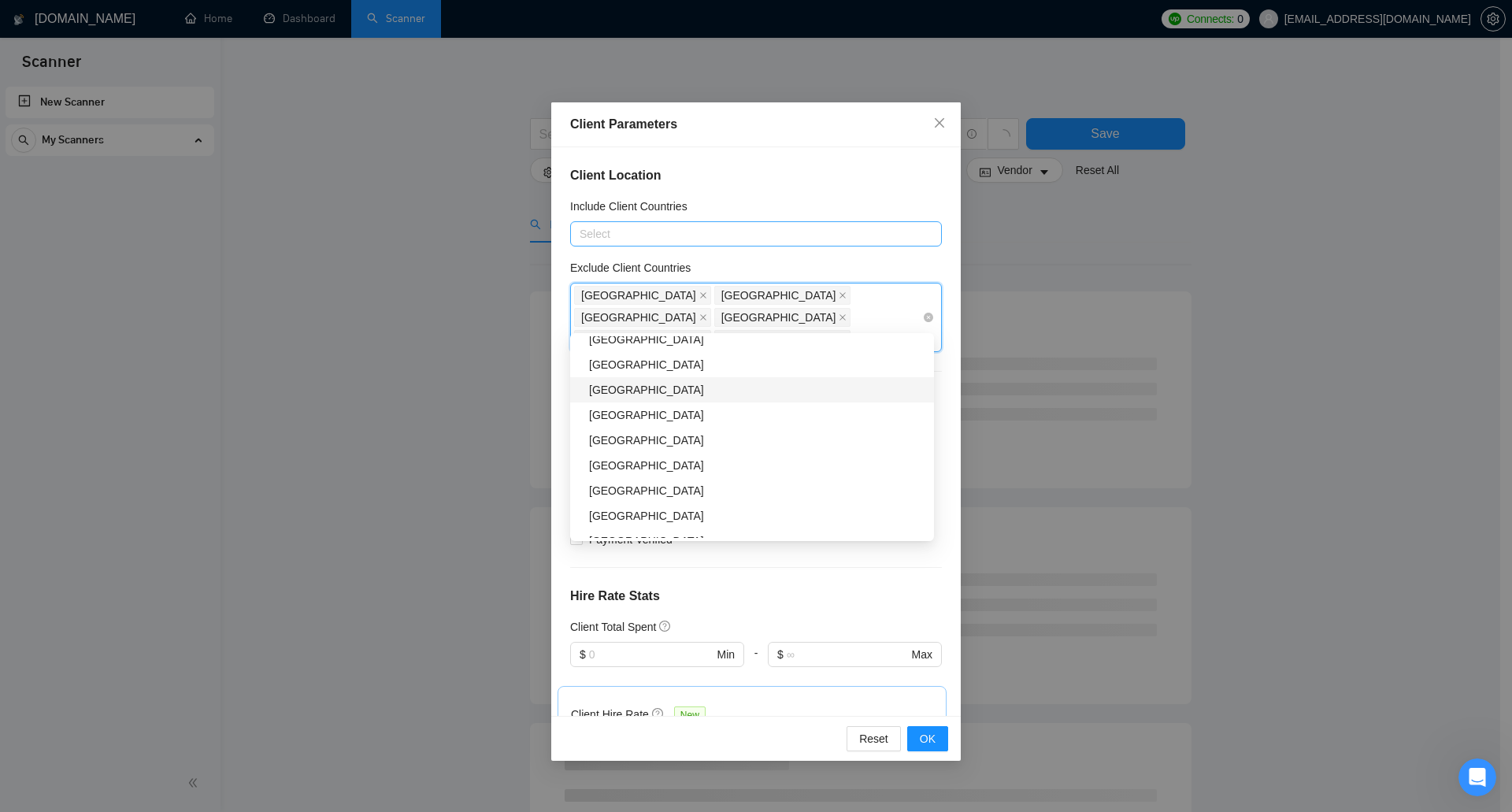
scroll to position [945, 0]
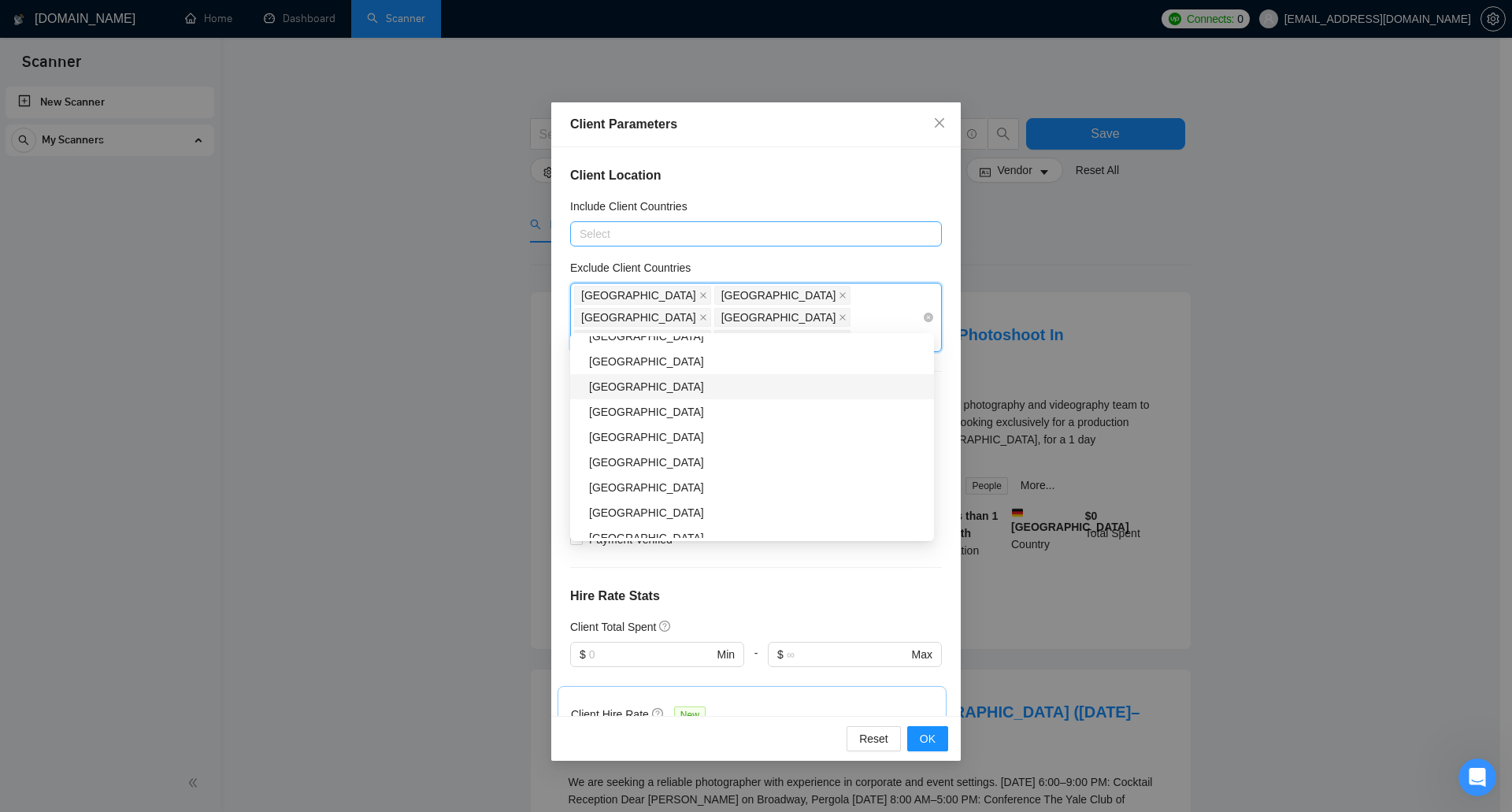
click at [677, 392] on div "Bangladesh" at bounding box center [757, 387] width 336 height 17
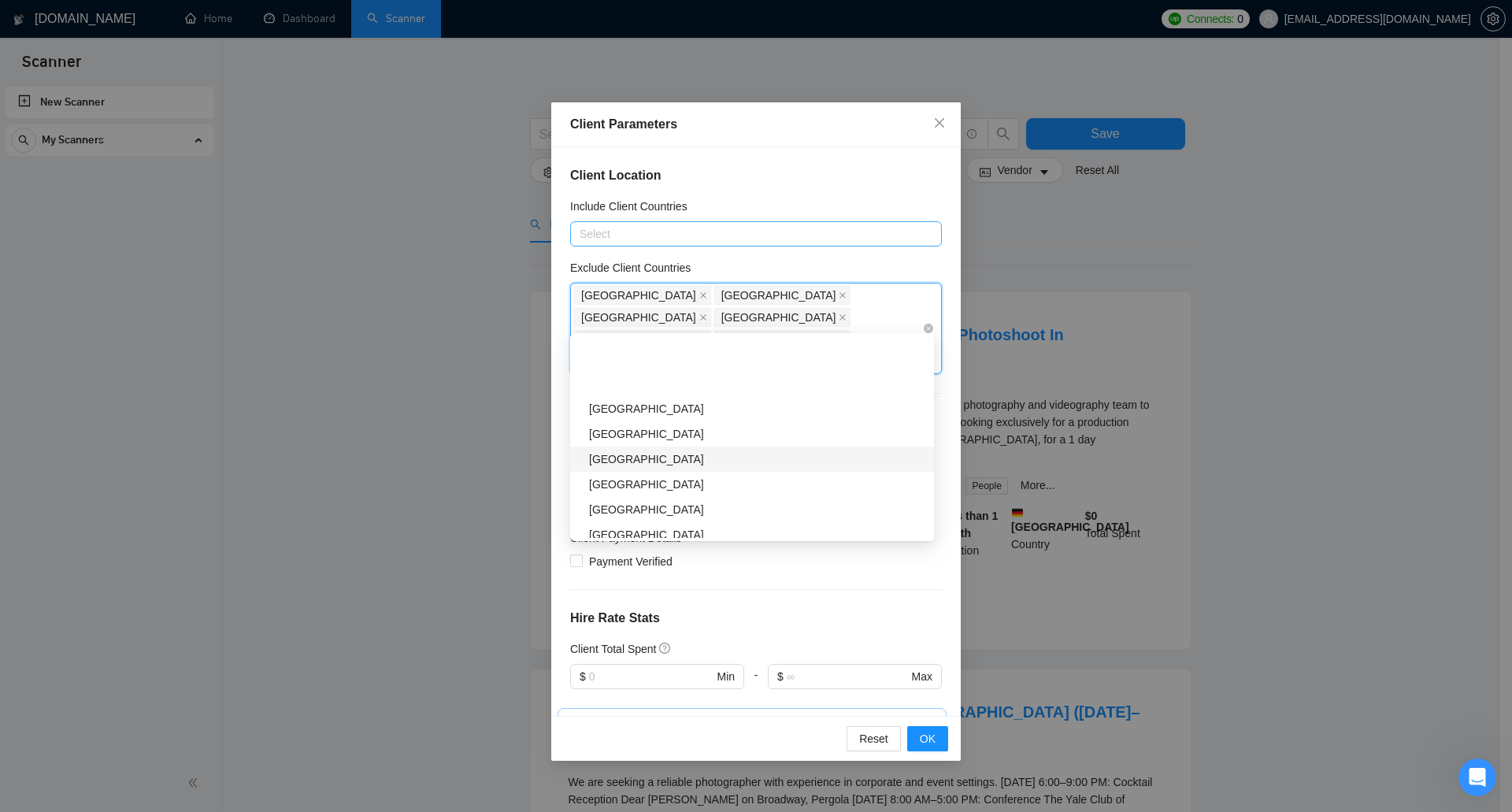
scroll to position [1103, 0]
click at [680, 406] on div "Thailand" at bounding box center [757, 406] width 336 height 17
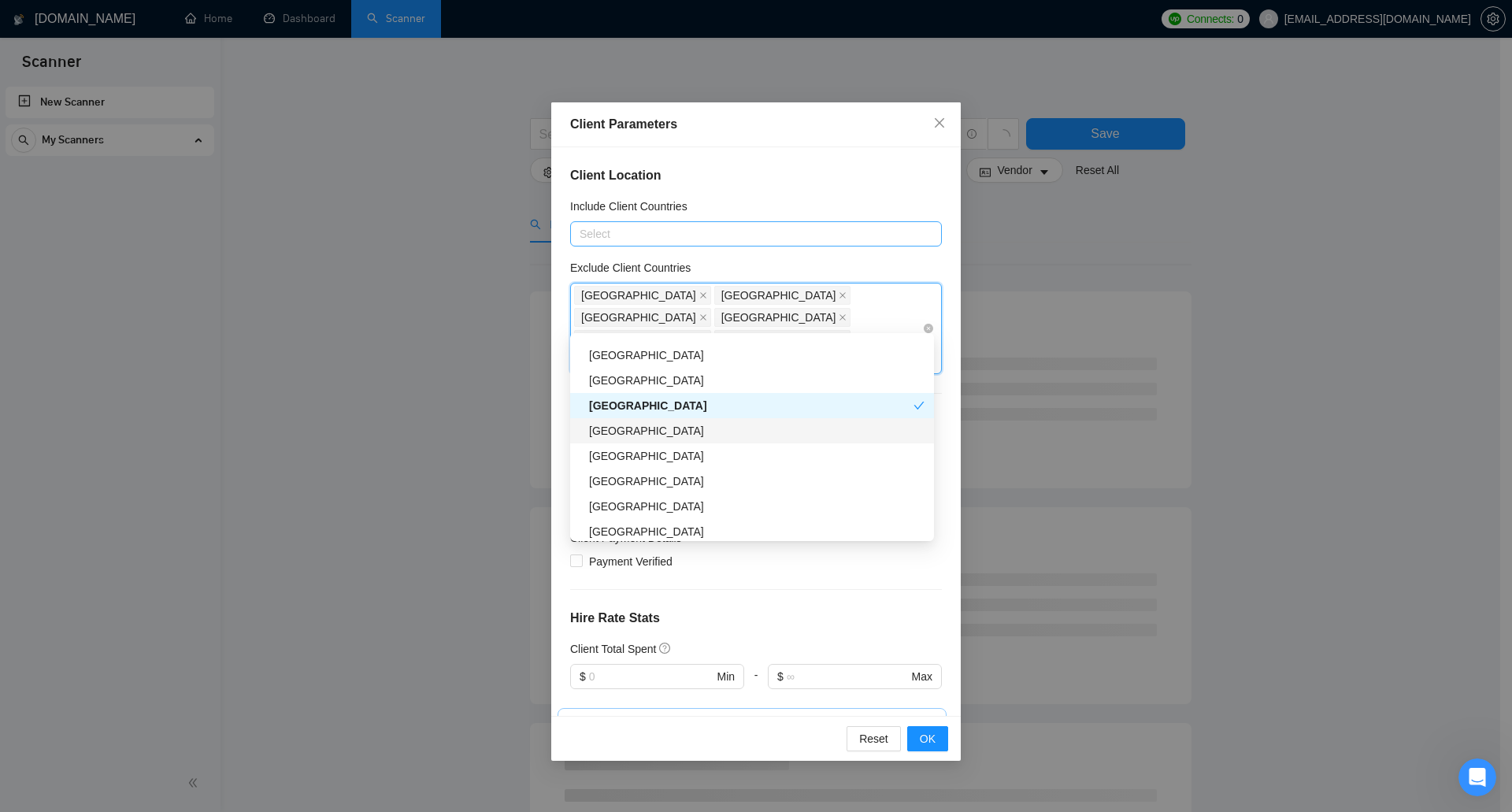
click at [676, 437] on div "Brazil" at bounding box center [757, 431] width 336 height 17
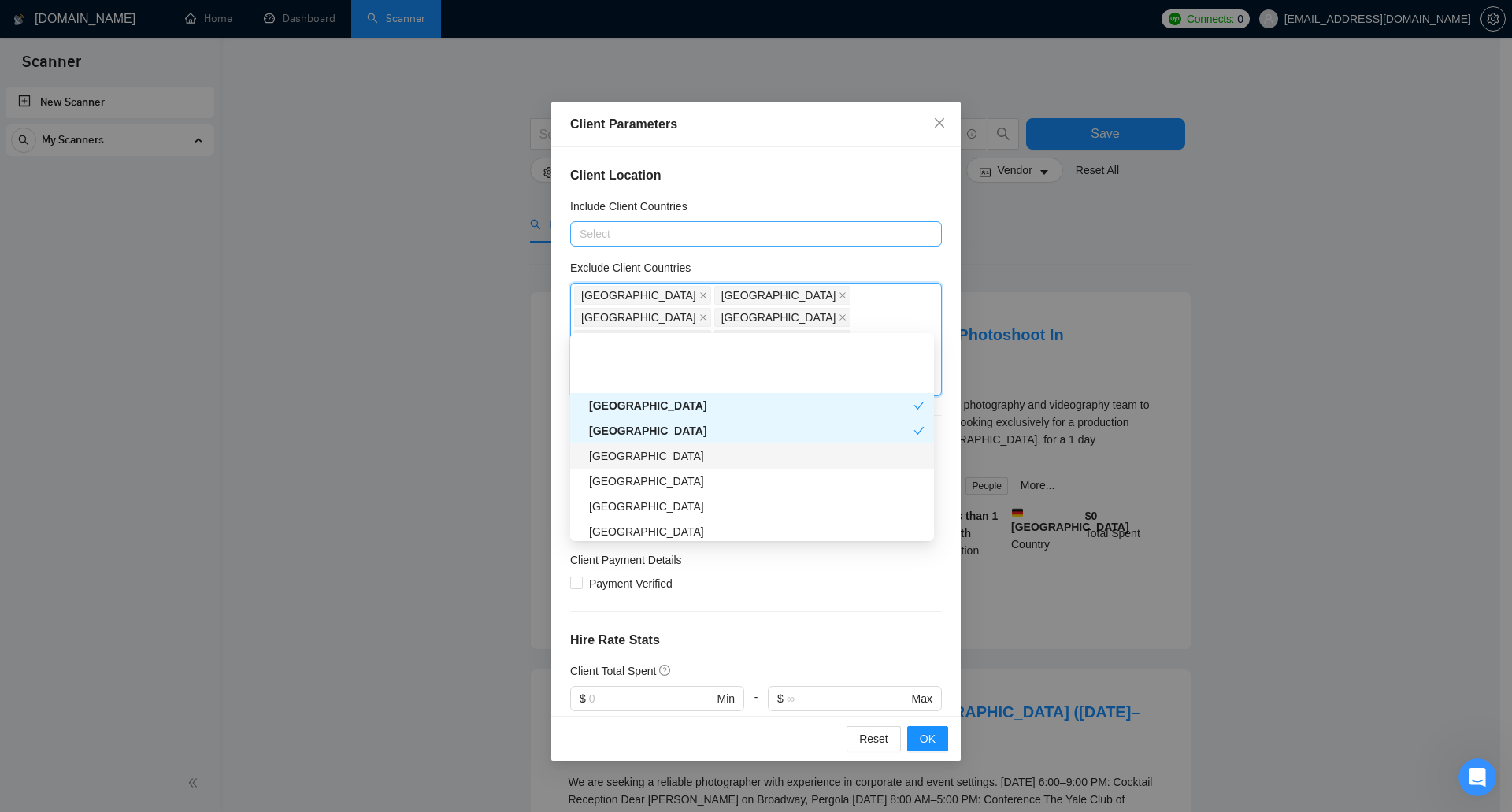
scroll to position [1182, 0]
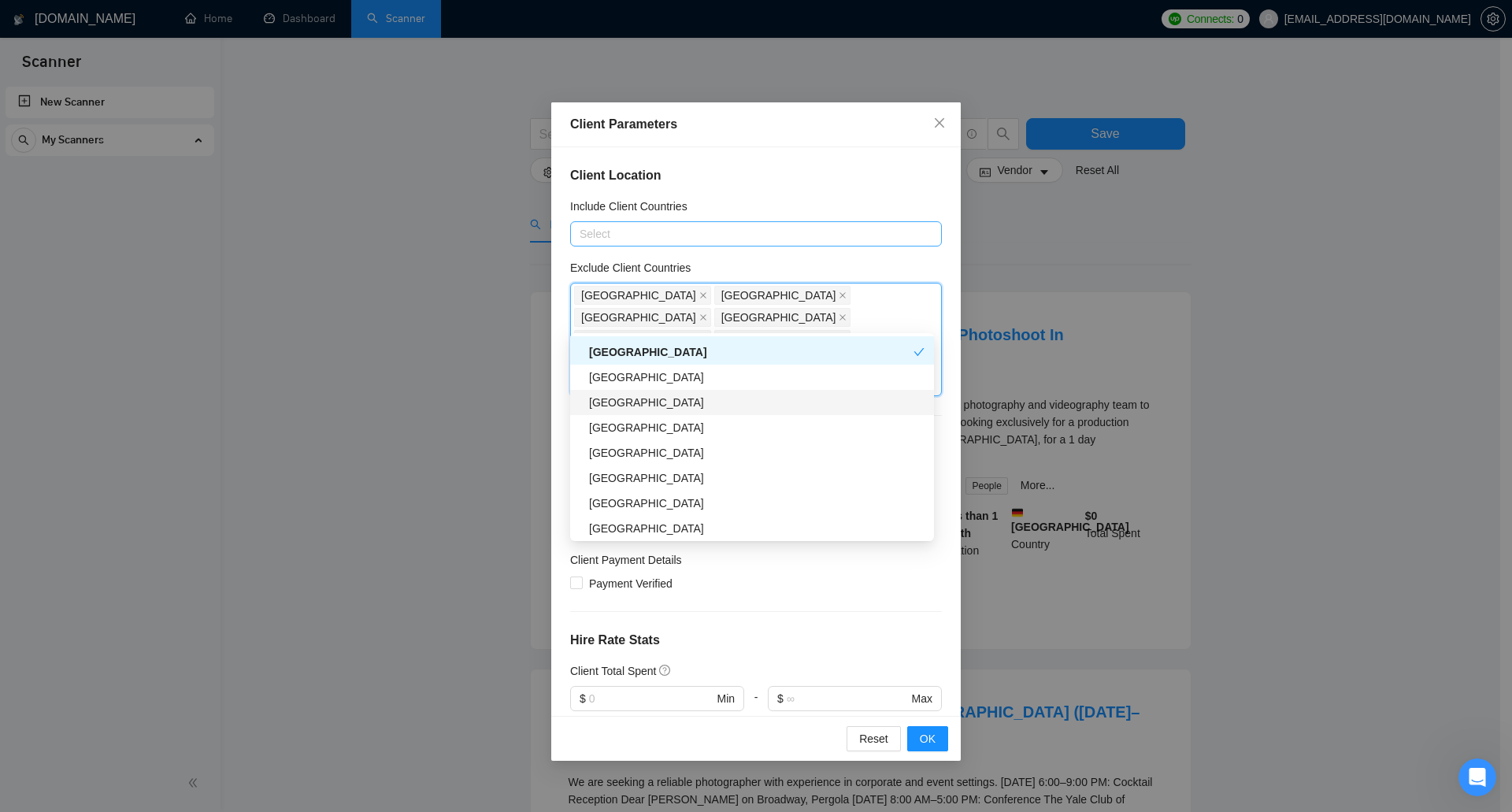
click at [678, 405] on div "Mexico" at bounding box center [757, 402] width 336 height 17
click at [682, 431] on div "Indonesia" at bounding box center [757, 428] width 336 height 17
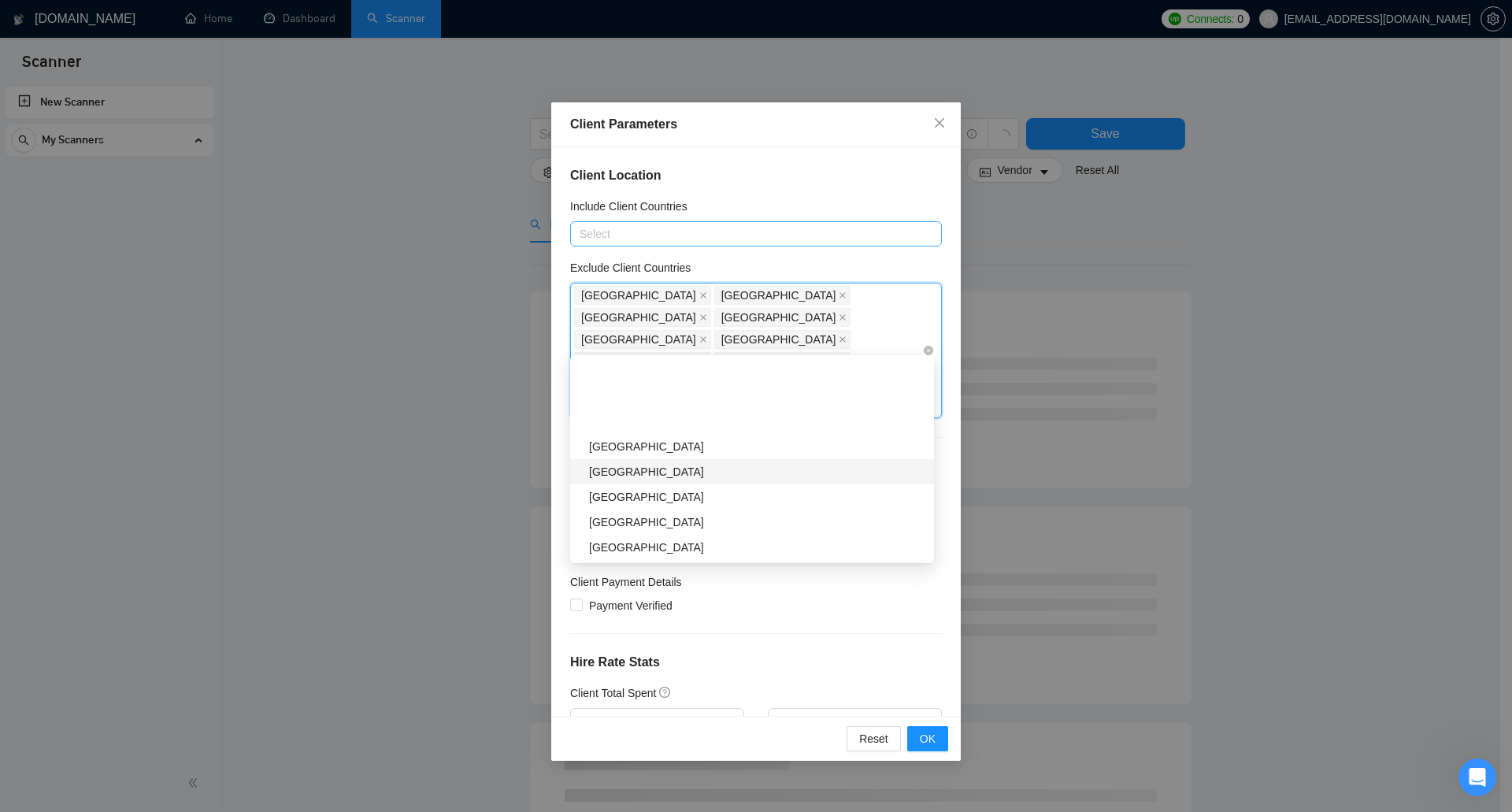
scroll to position [1339, 0]
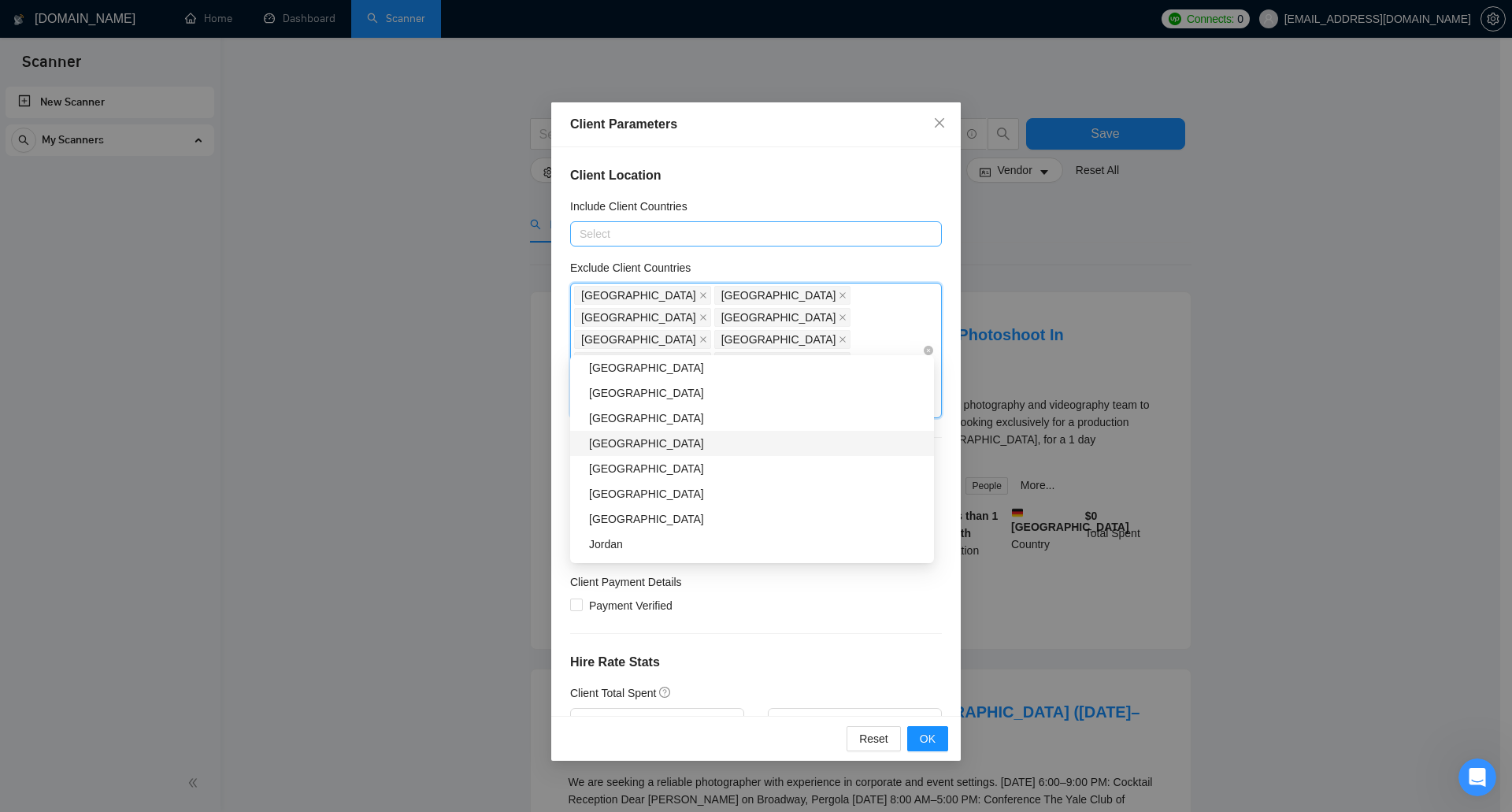
click at [689, 441] on div "Vietnam" at bounding box center [757, 443] width 336 height 17
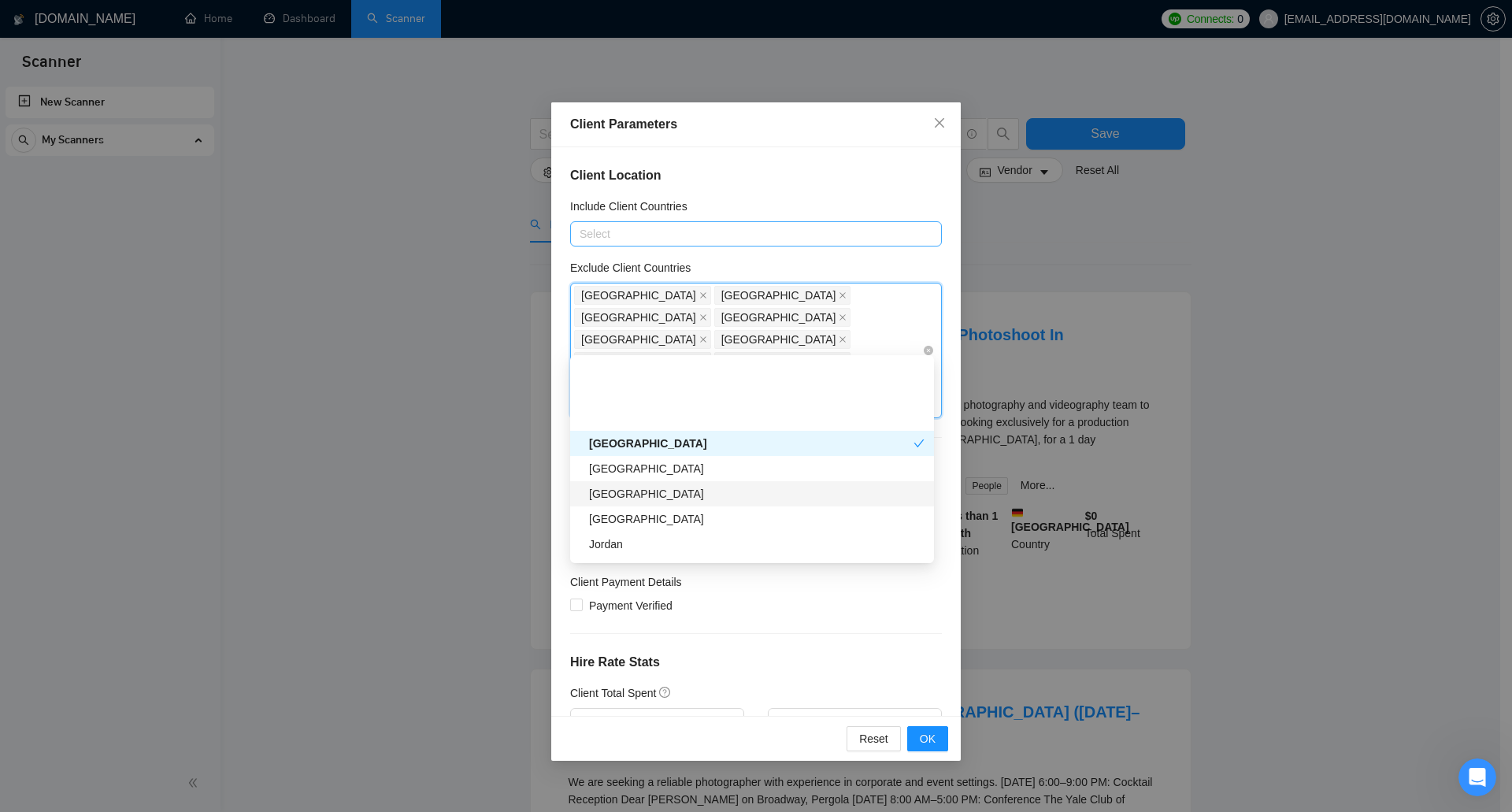
scroll to position [1418, 0]
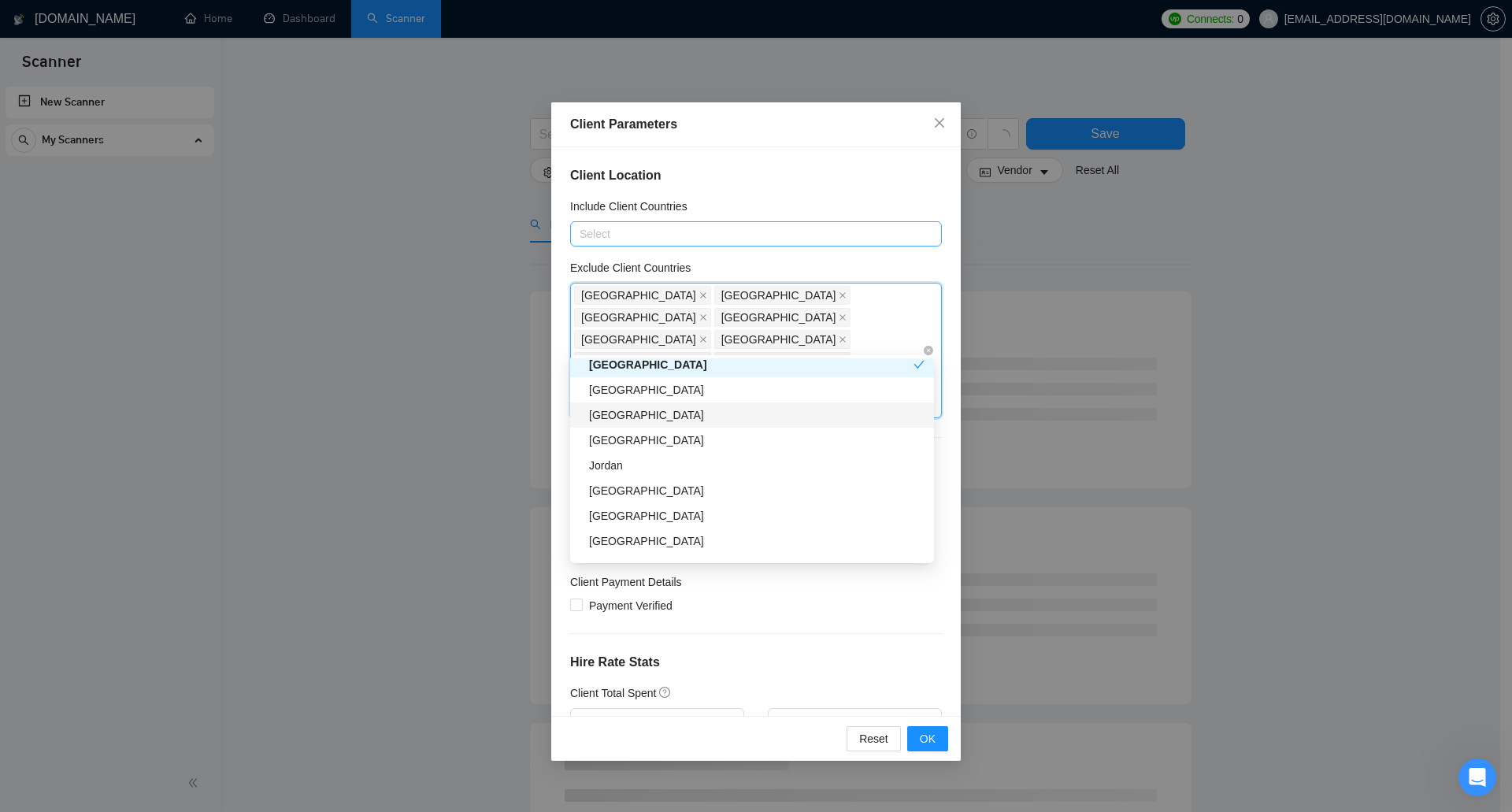
click at [704, 423] on div "South Korea" at bounding box center [757, 415] width 336 height 17
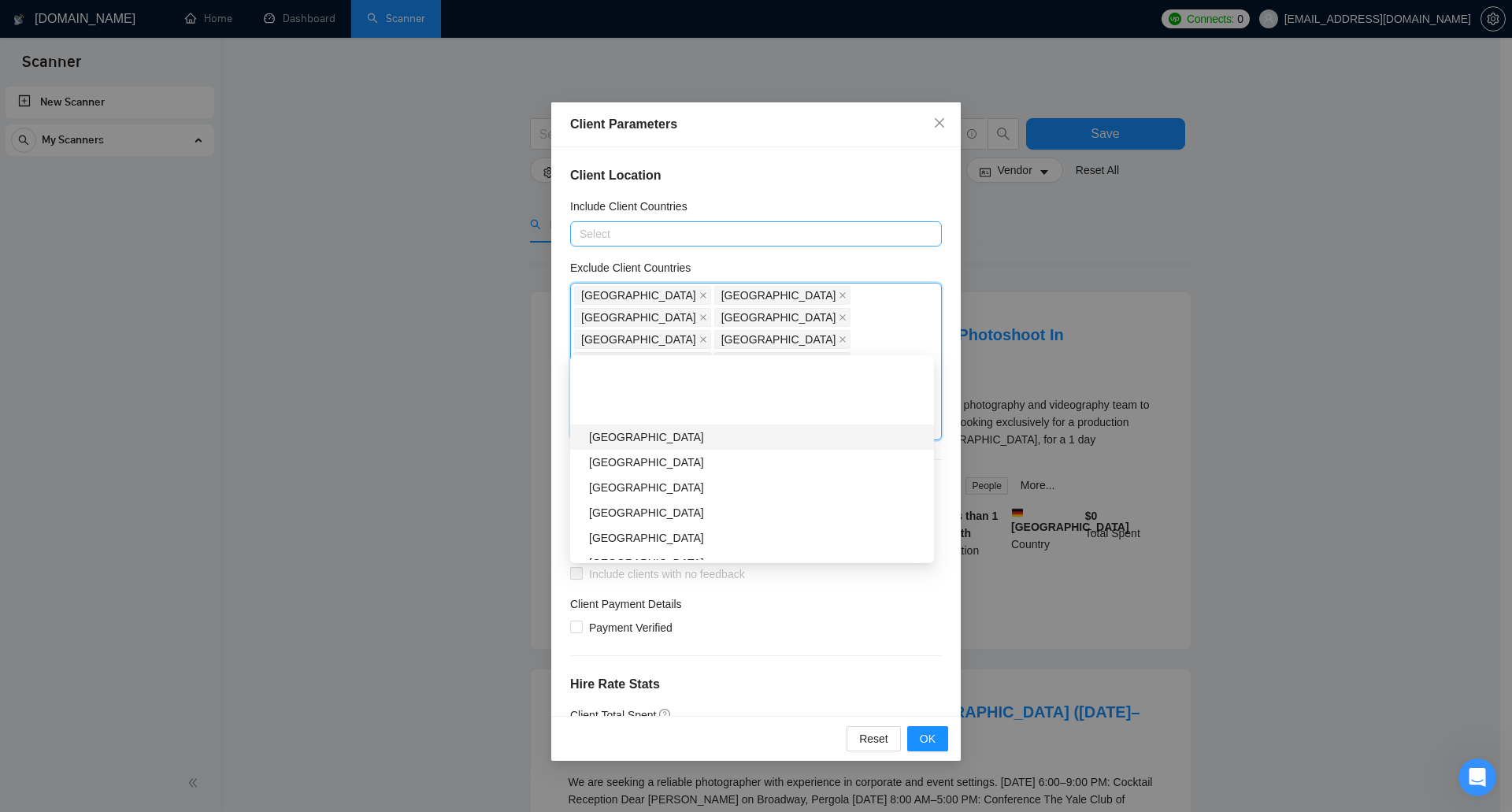
scroll to position [1575, 0]
click at [694, 411] on div "Colombia" at bounding box center [757, 409] width 336 height 17
click at [680, 431] on div "Sri Lanka" at bounding box center [757, 434] width 336 height 17
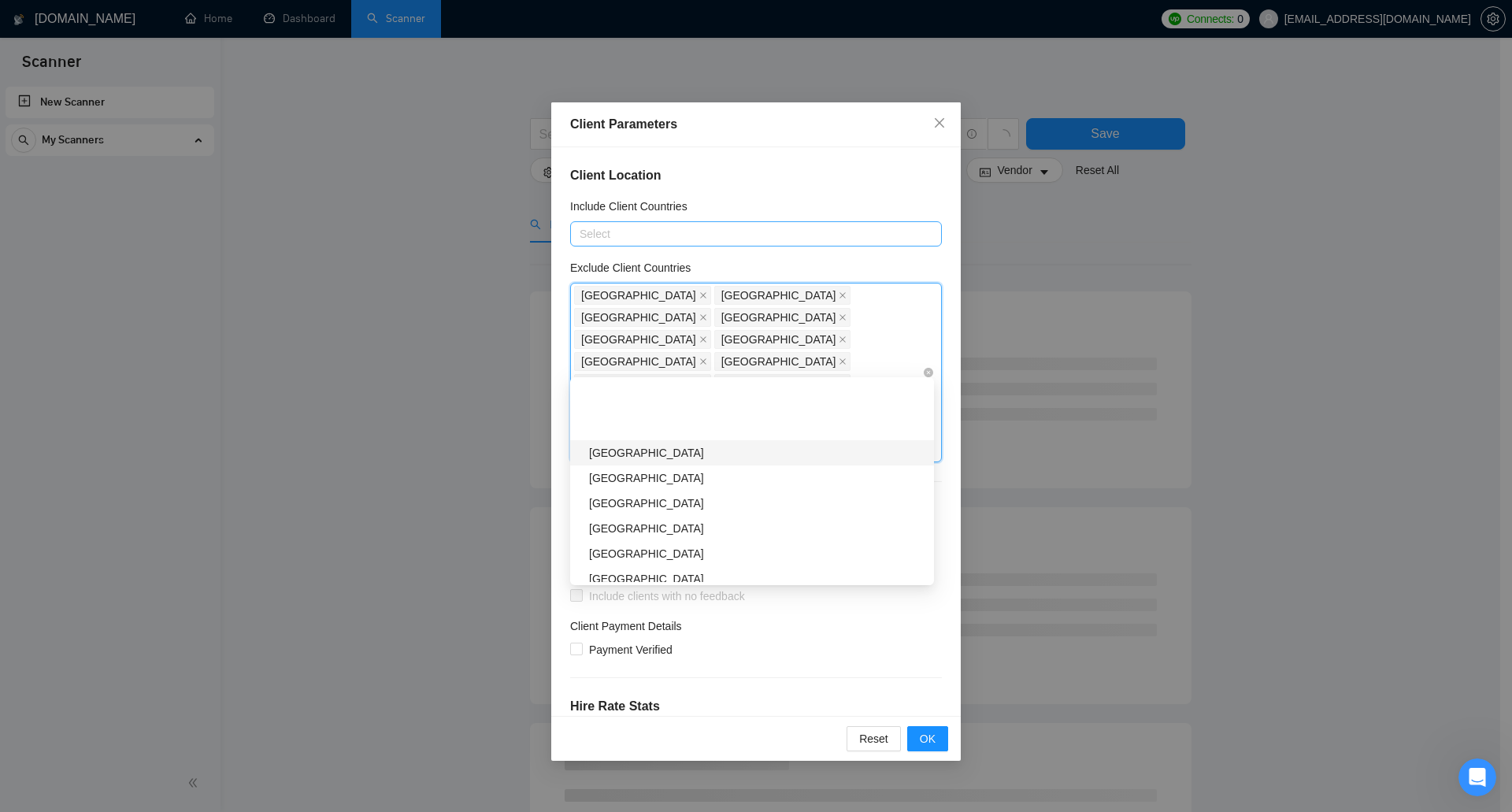
scroll to position [1733, 0]
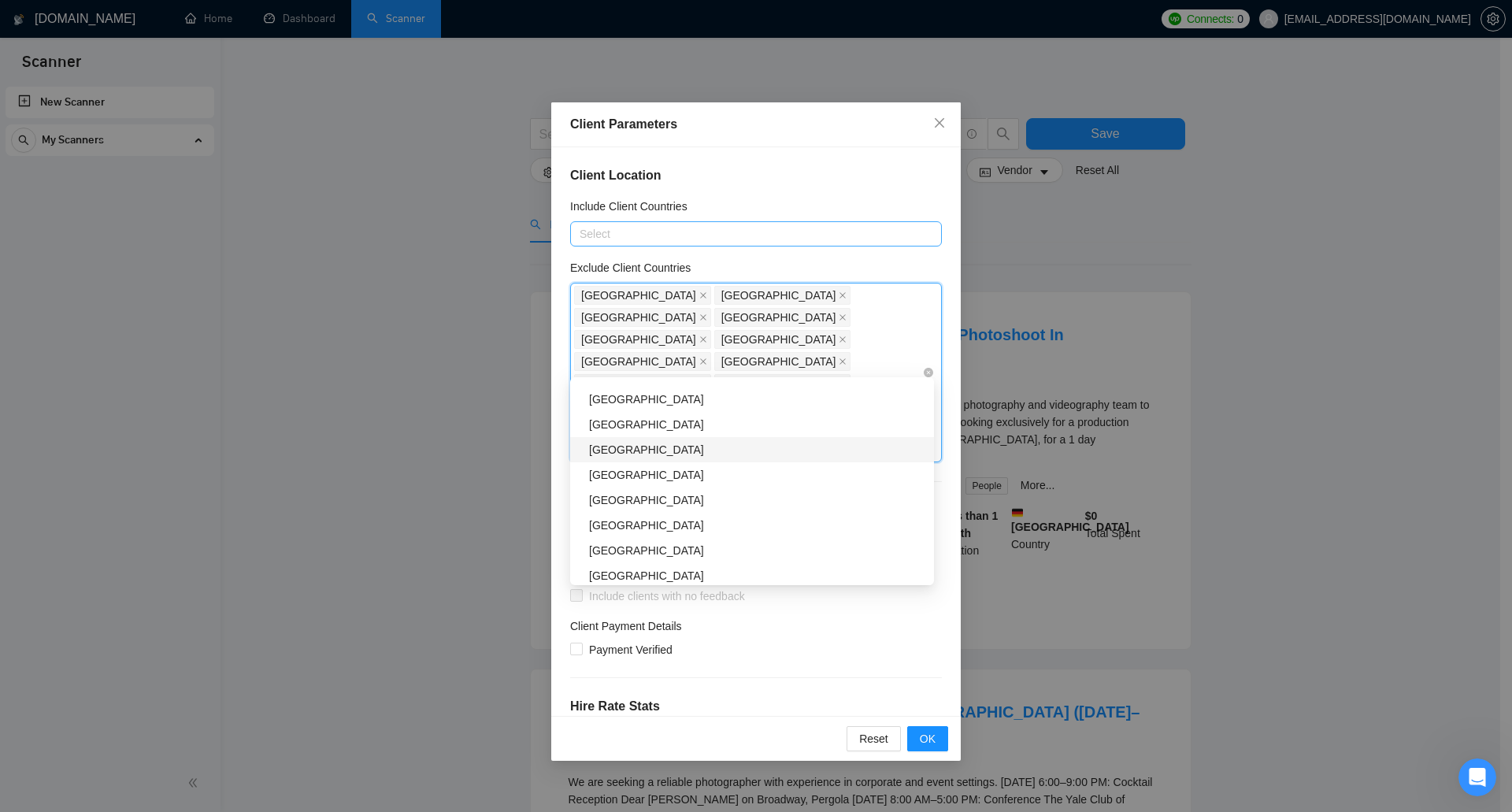
click at [673, 457] on div "Lebanon" at bounding box center [757, 450] width 336 height 17
click at [673, 457] on div "Lebanon" at bounding box center [751, 450] width 325 height 17
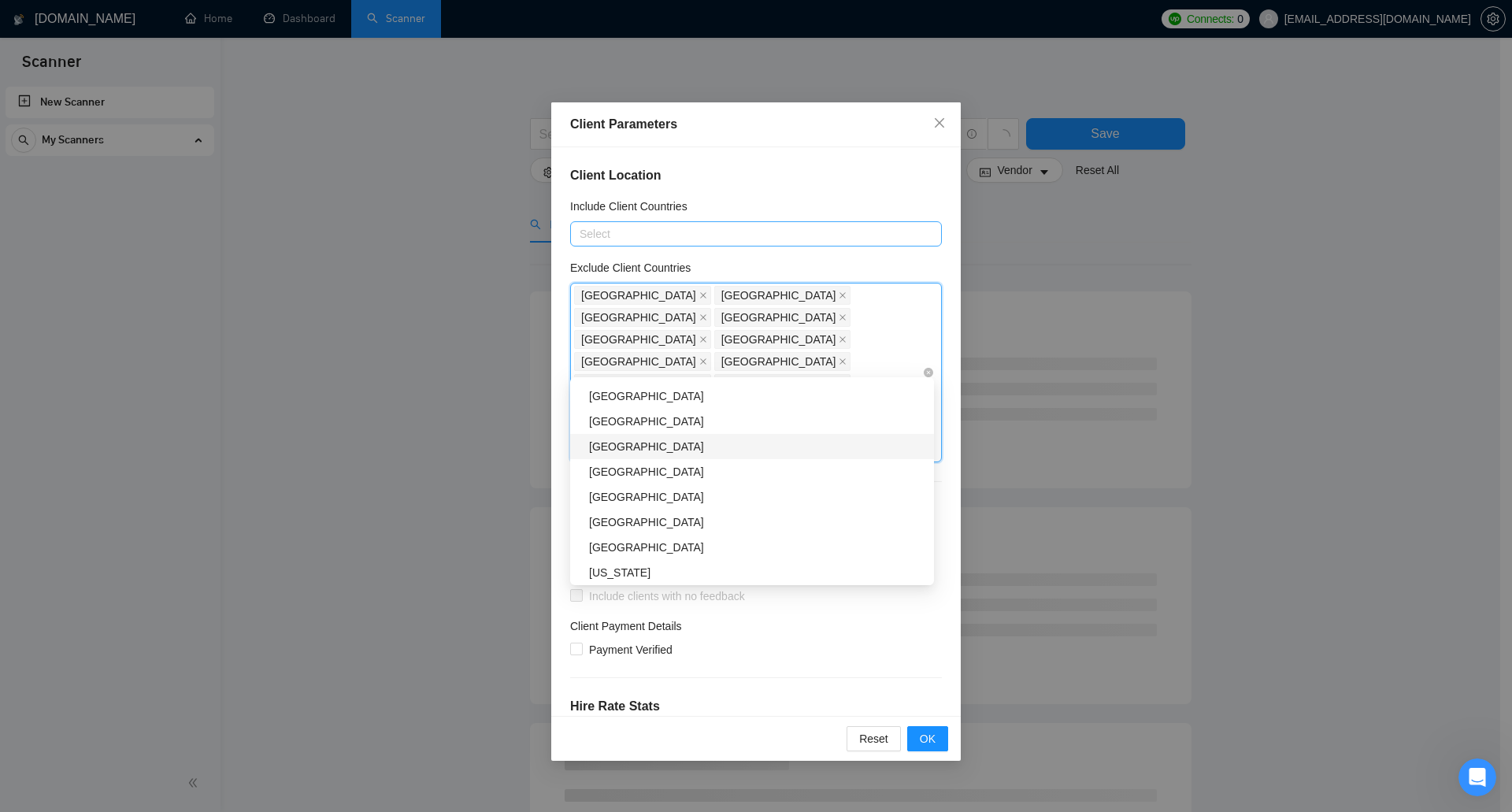
click at [678, 441] on div "Belarus" at bounding box center [757, 446] width 336 height 17
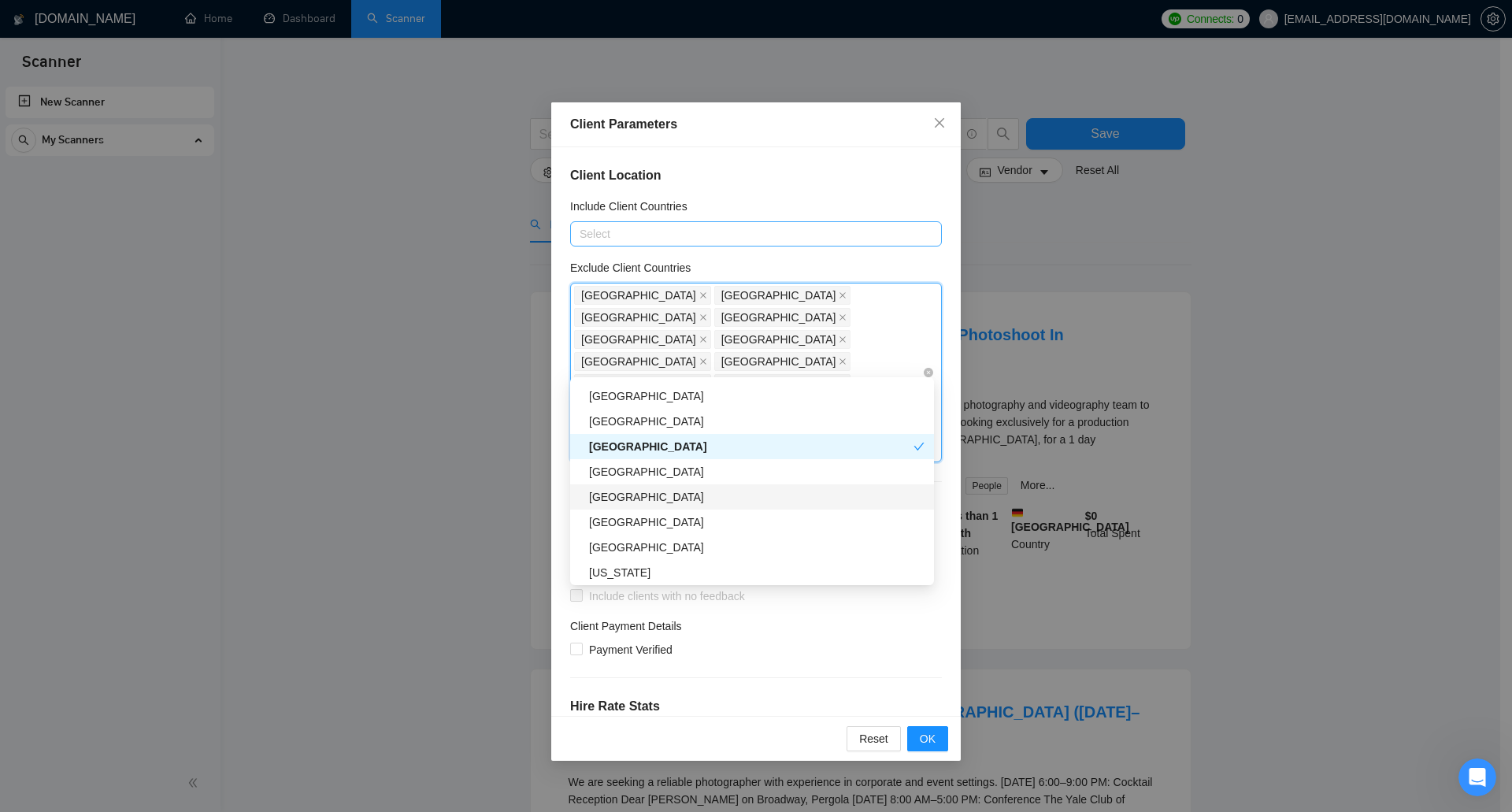
click at [682, 494] on div "Nepal" at bounding box center [757, 497] width 336 height 17
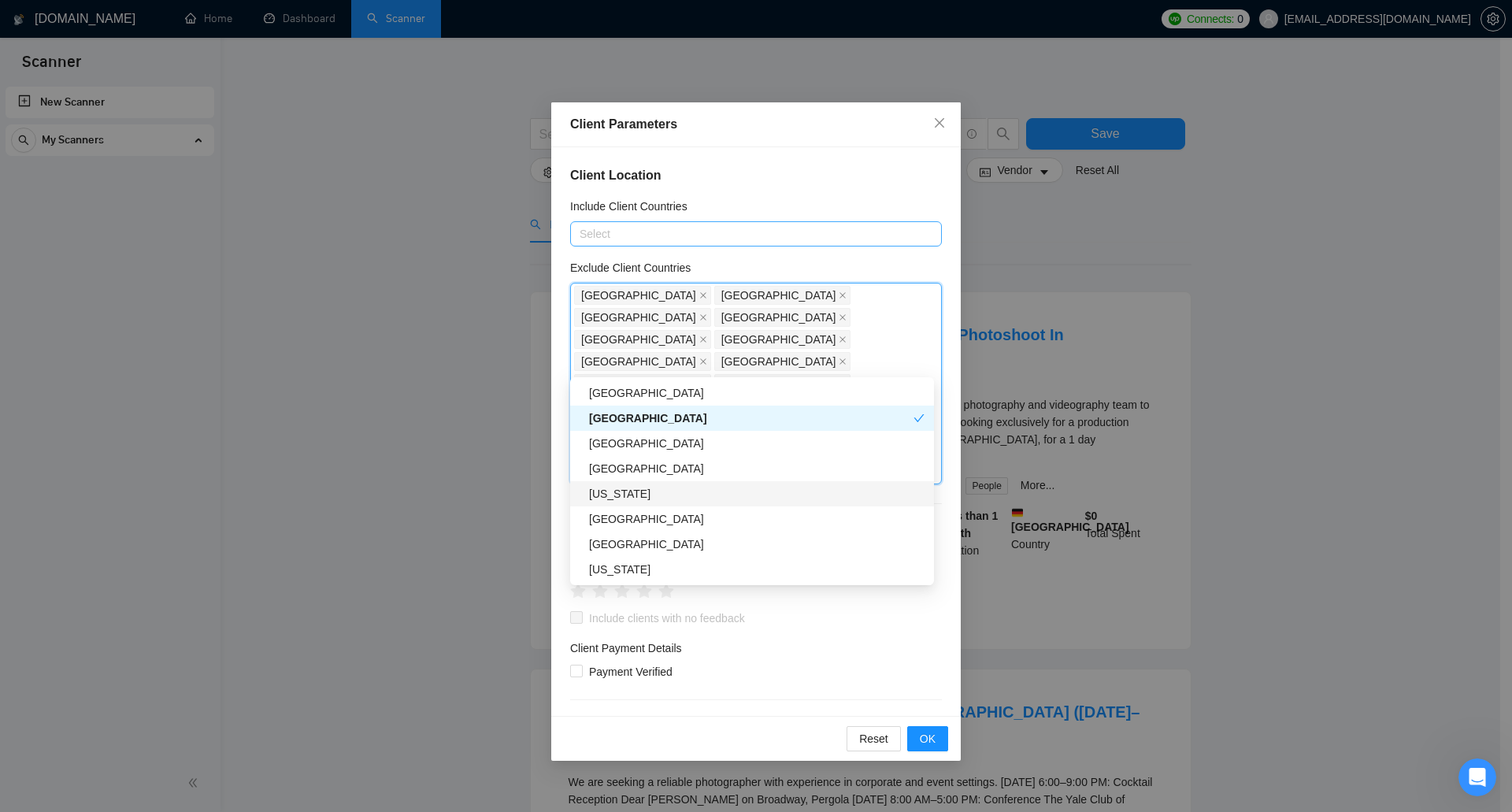
scroll to position [1969, 0]
click at [678, 498] on div "Puerto Rico" at bounding box center [757, 491] width 336 height 17
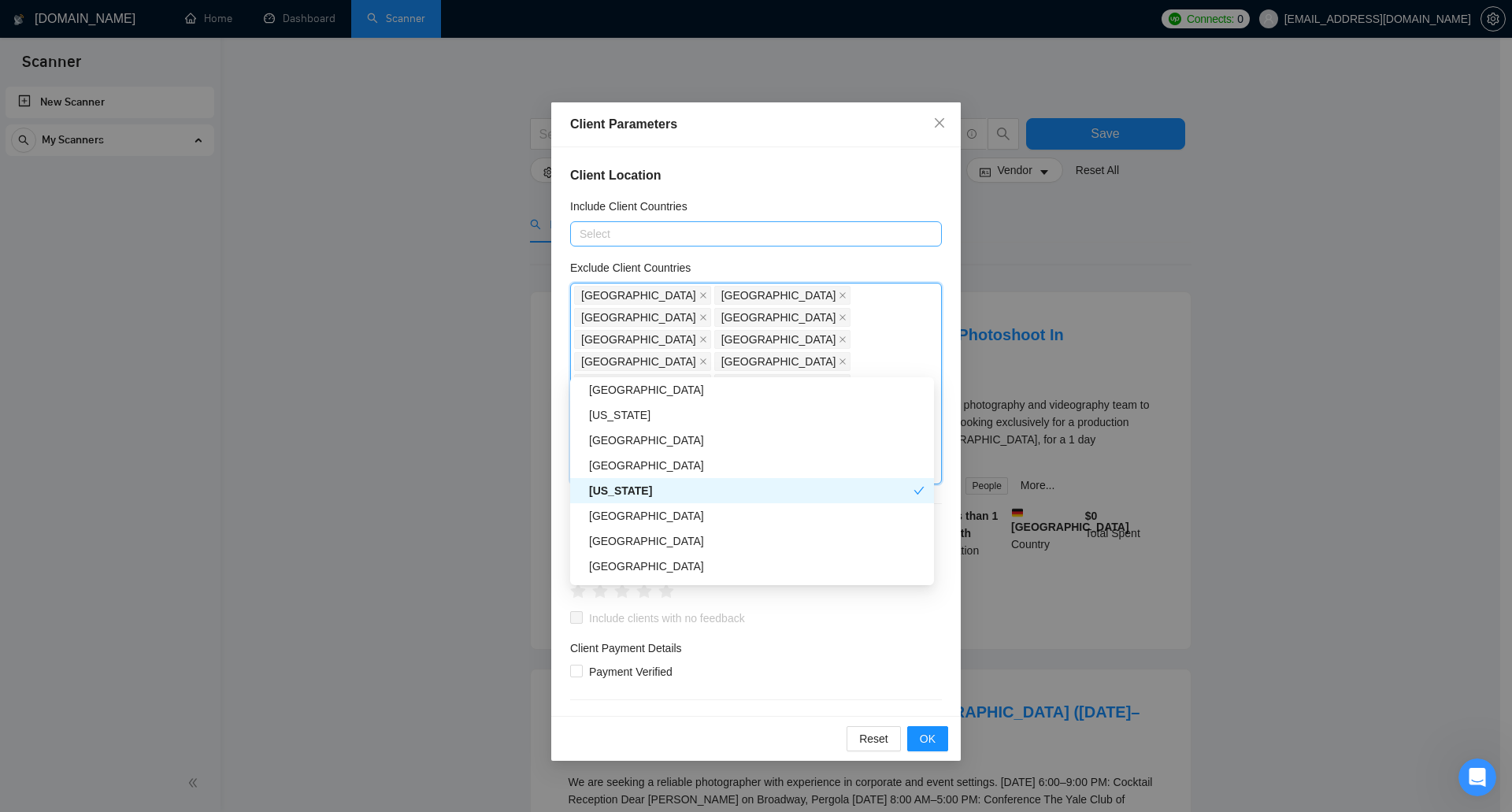
scroll to position [2048, 0]
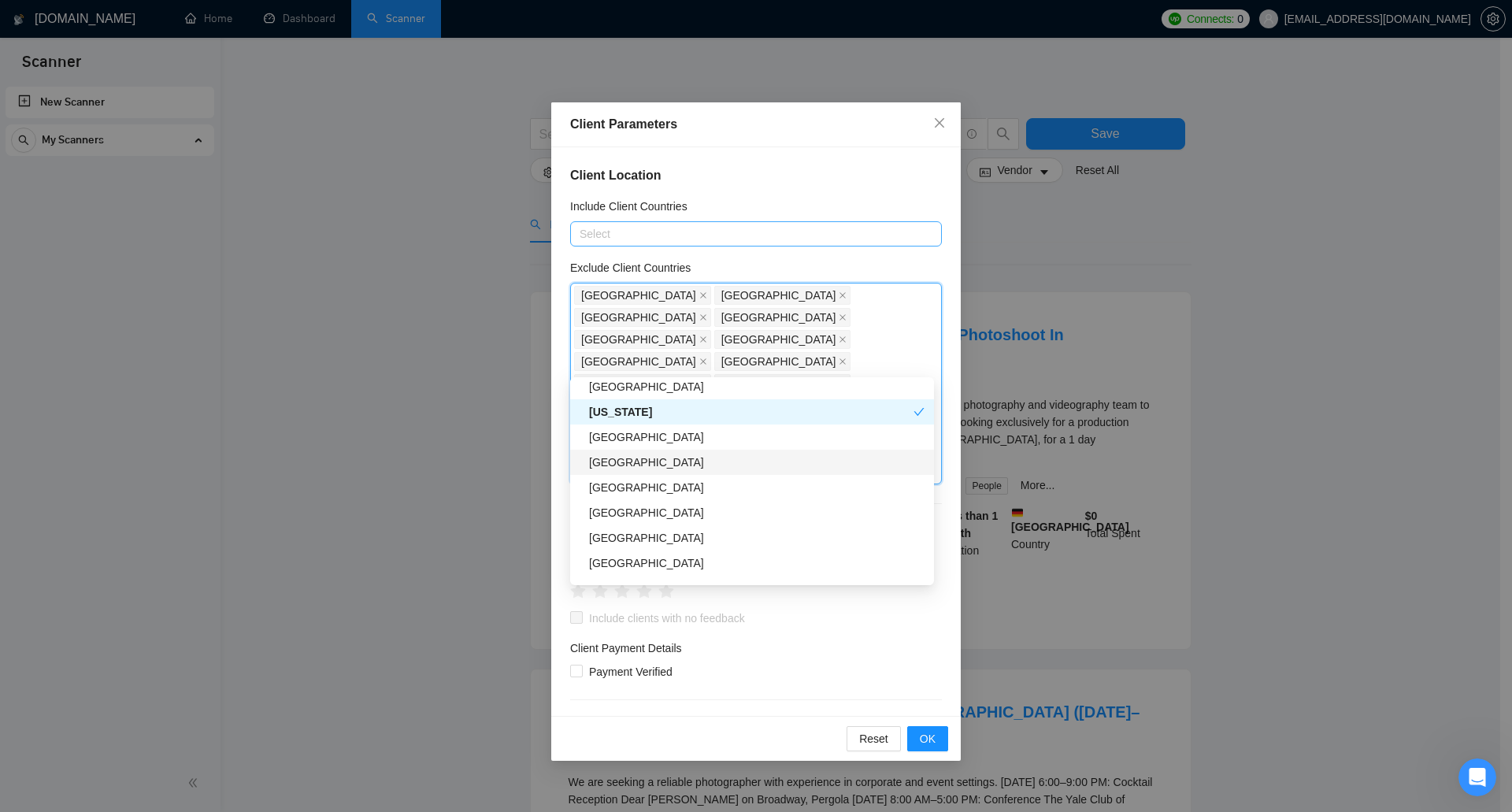
click at [681, 464] on div "Taiwan" at bounding box center [757, 463] width 336 height 17
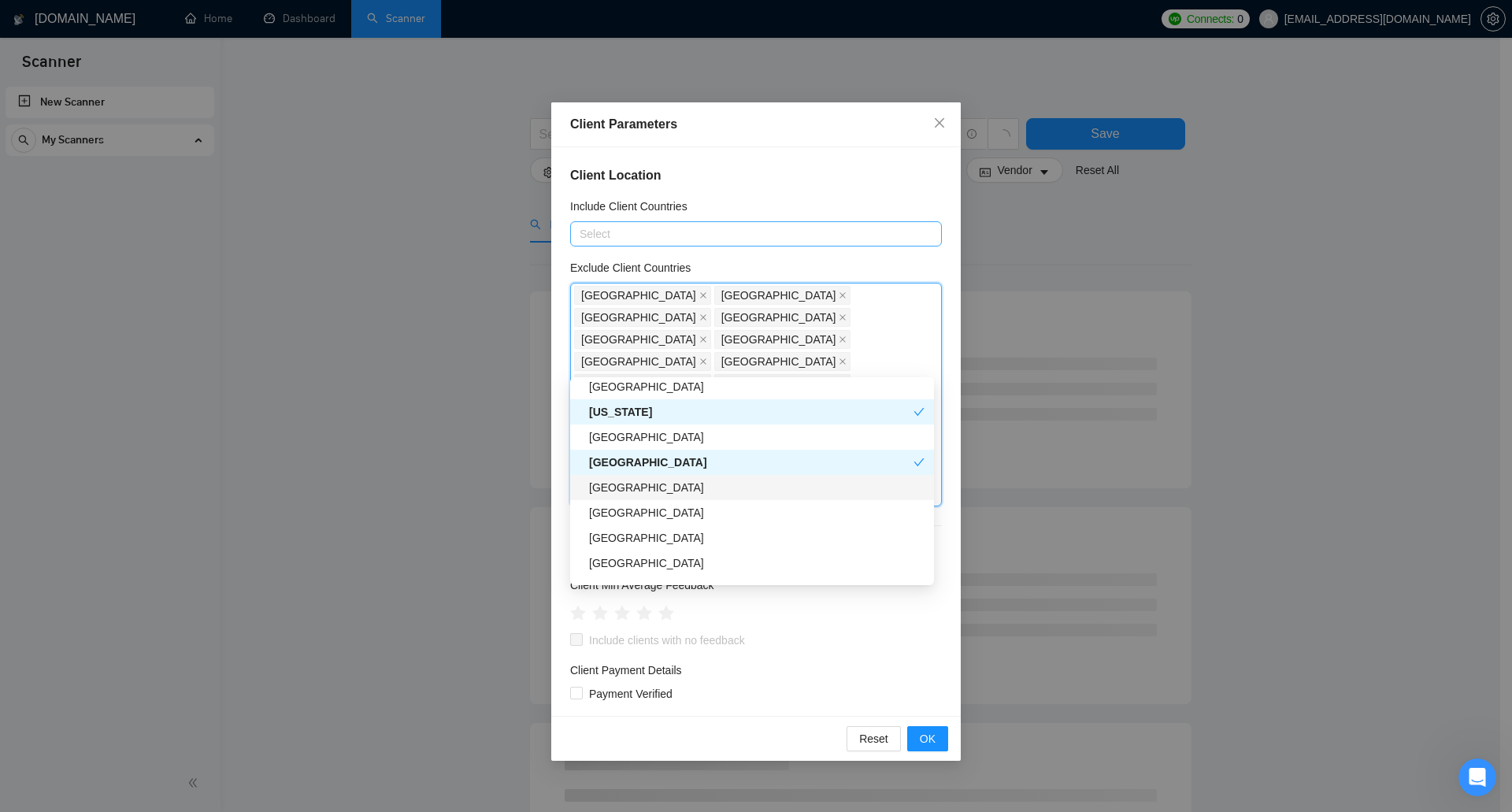
click at [678, 492] on div "Jamaica" at bounding box center [757, 487] width 336 height 17
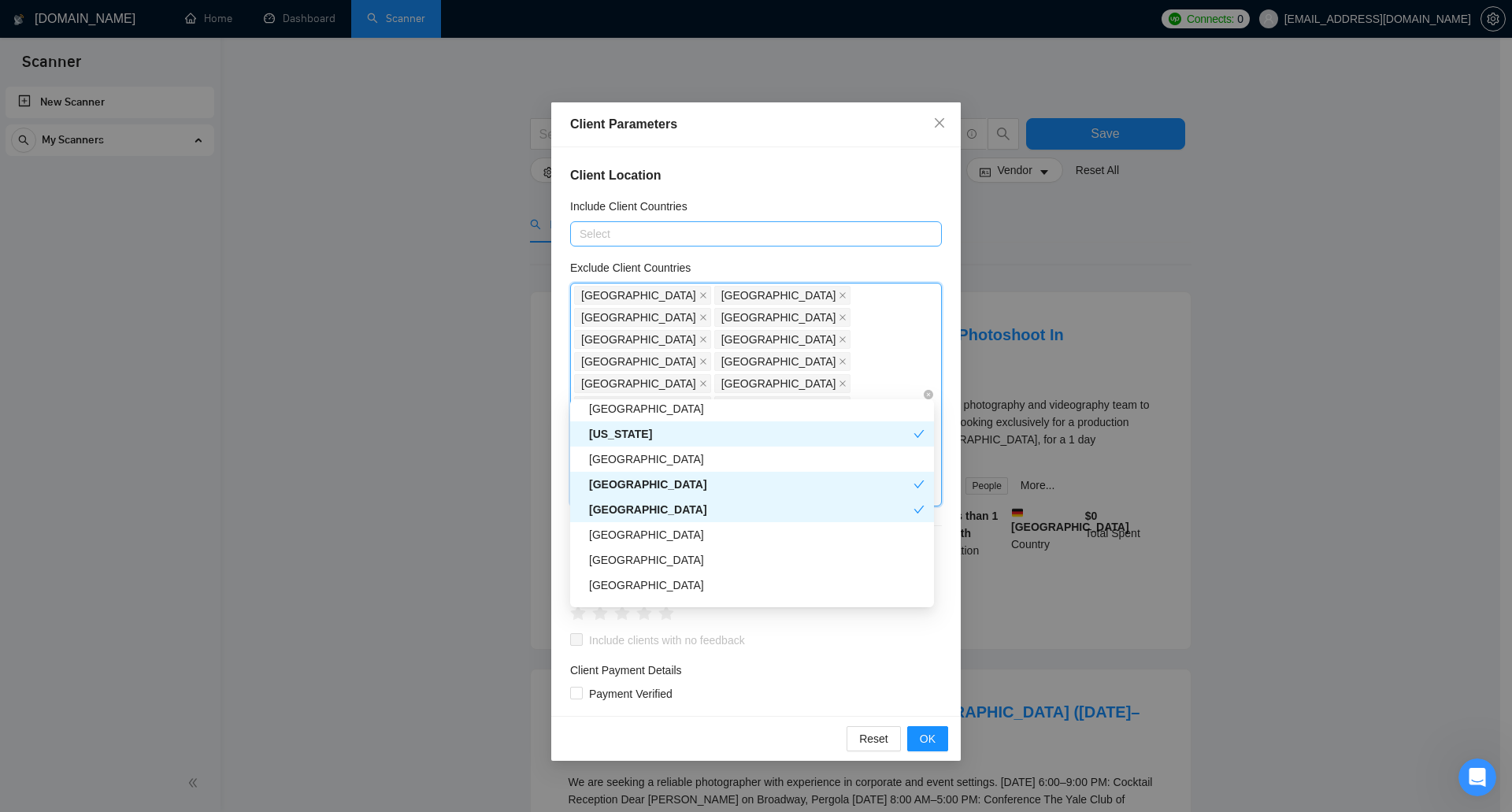
click at [663, 513] on div "Jamaica" at bounding box center [751, 510] width 325 height 17
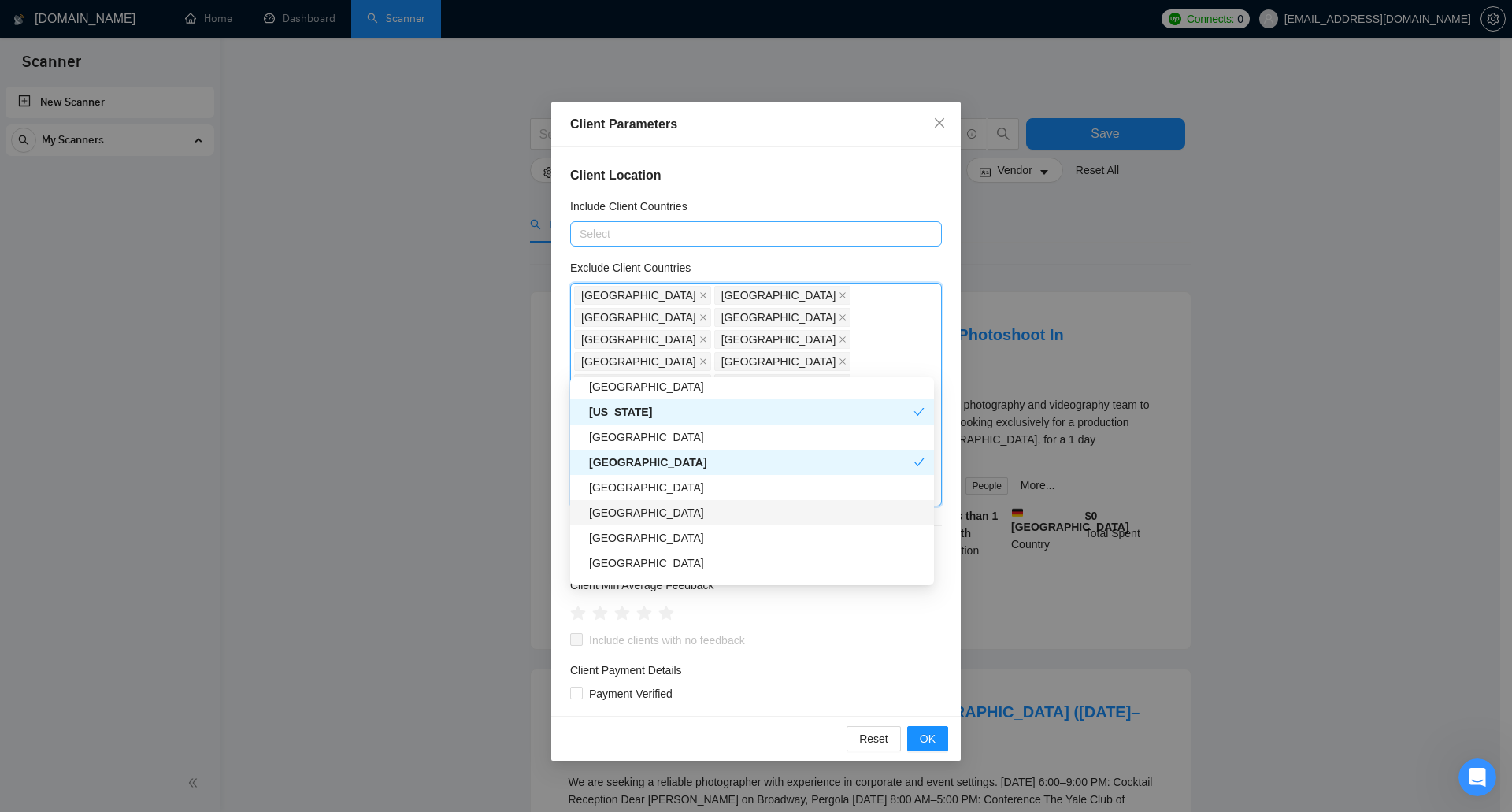
scroll to position [2127, 0]
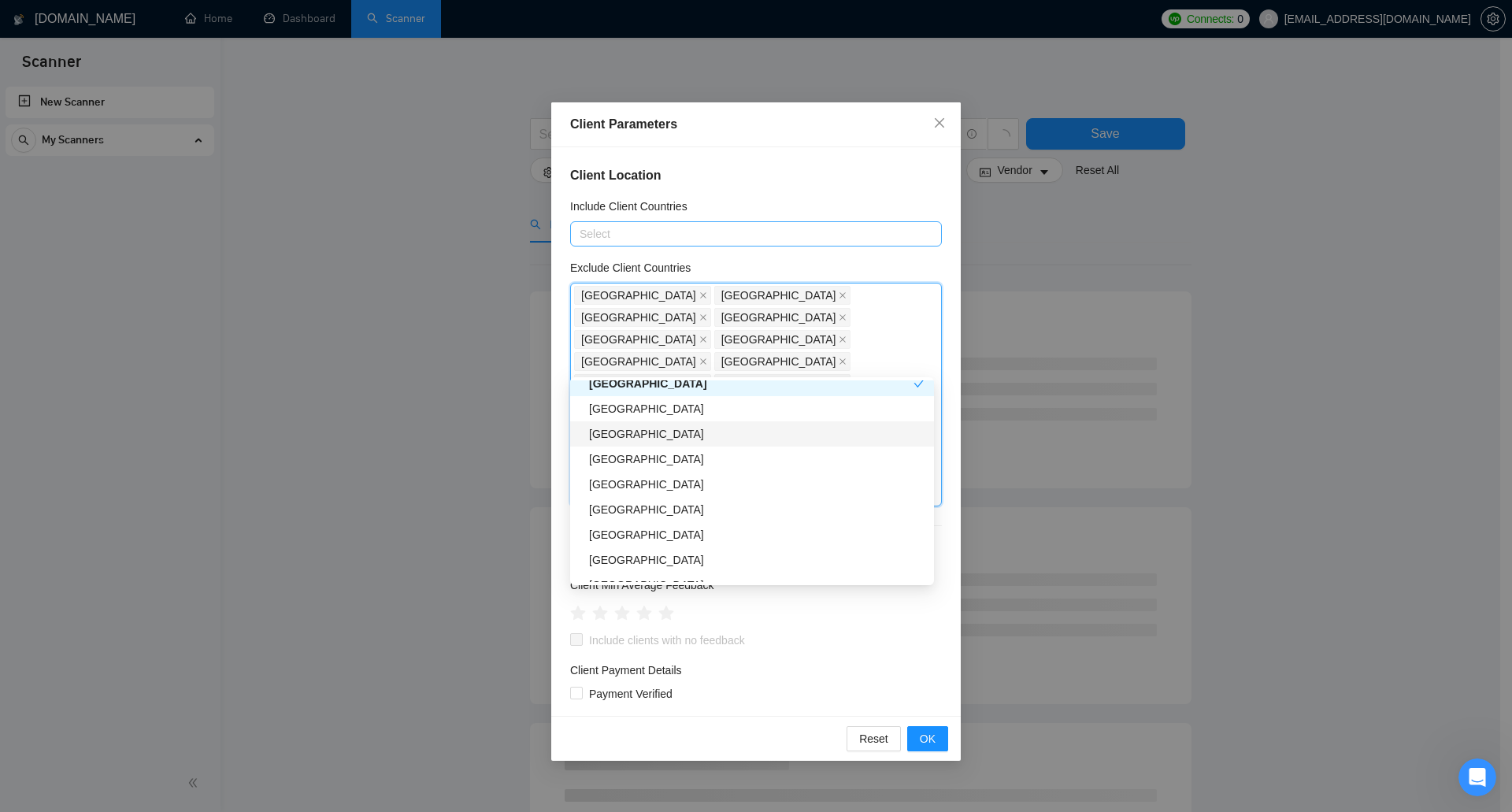
click at [676, 435] on div "Chile" at bounding box center [757, 434] width 336 height 17
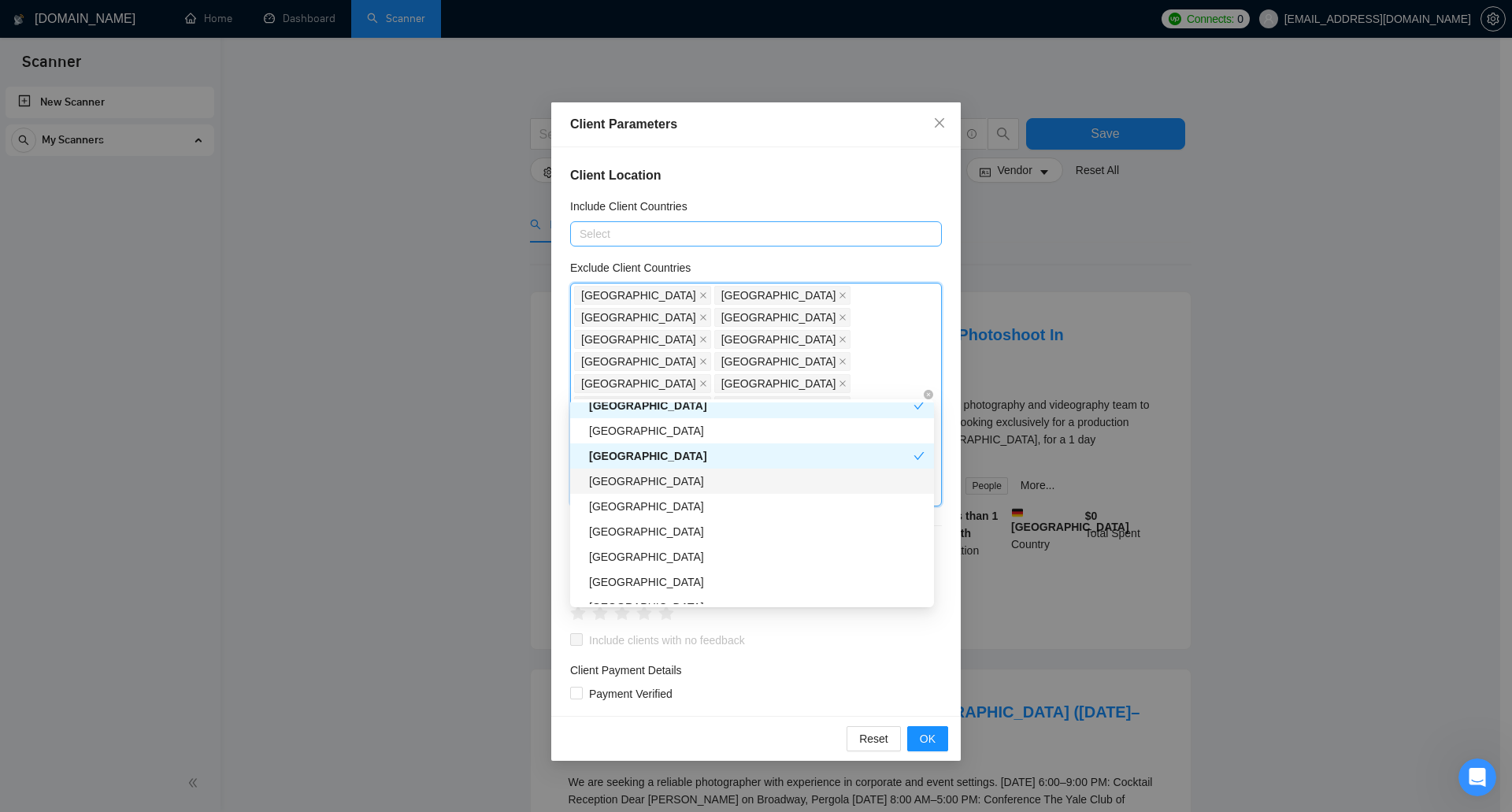
click at [665, 488] on div "Peru" at bounding box center [757, 481] width 336 height 17
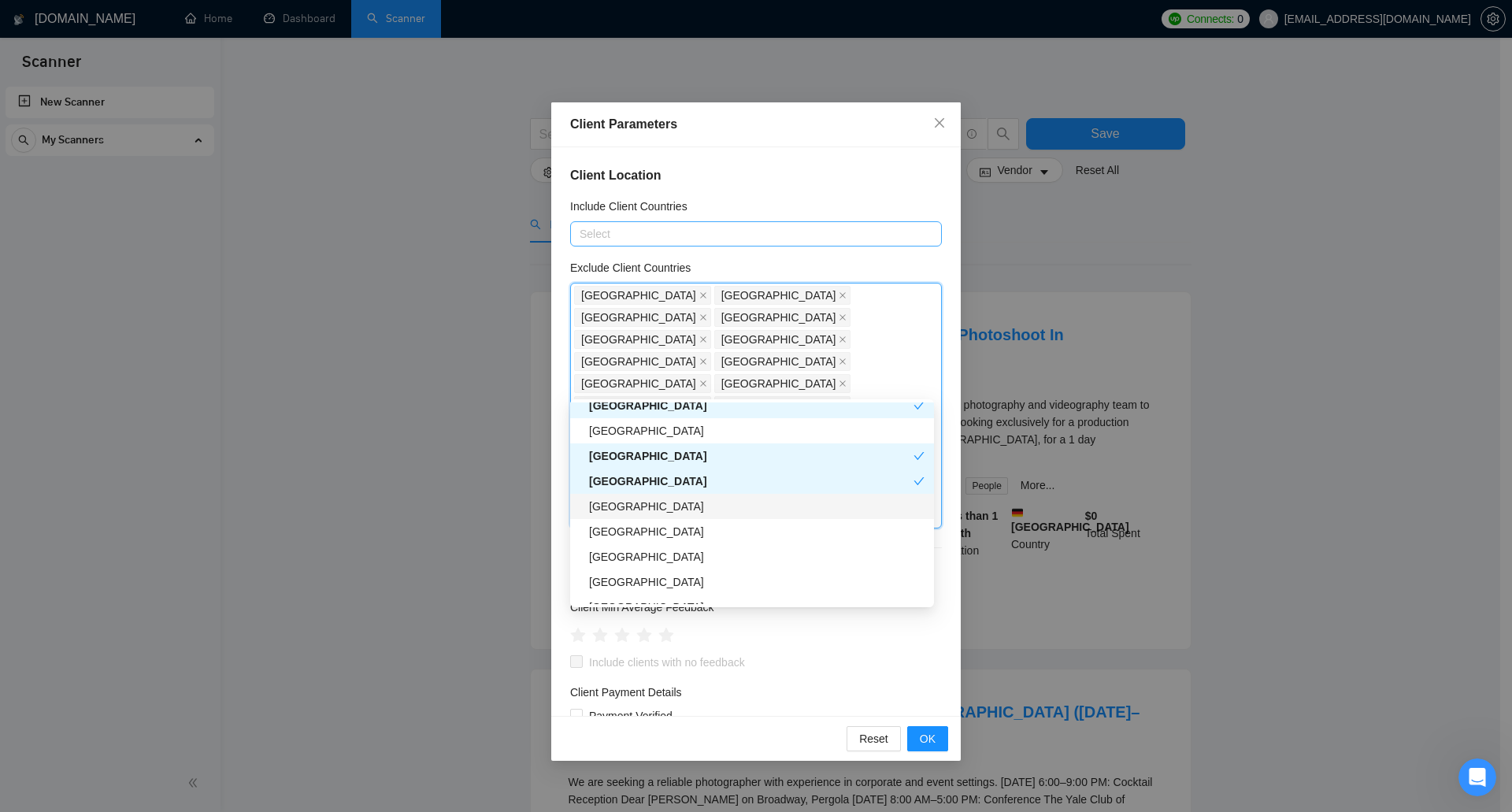
click at [661, 513] on div "Costa Rica" at bounding box center [757, 506] width 336 height 17
click at [648, 537] on div "Ghana" at bounding box center [757, 532] width 336 height 17
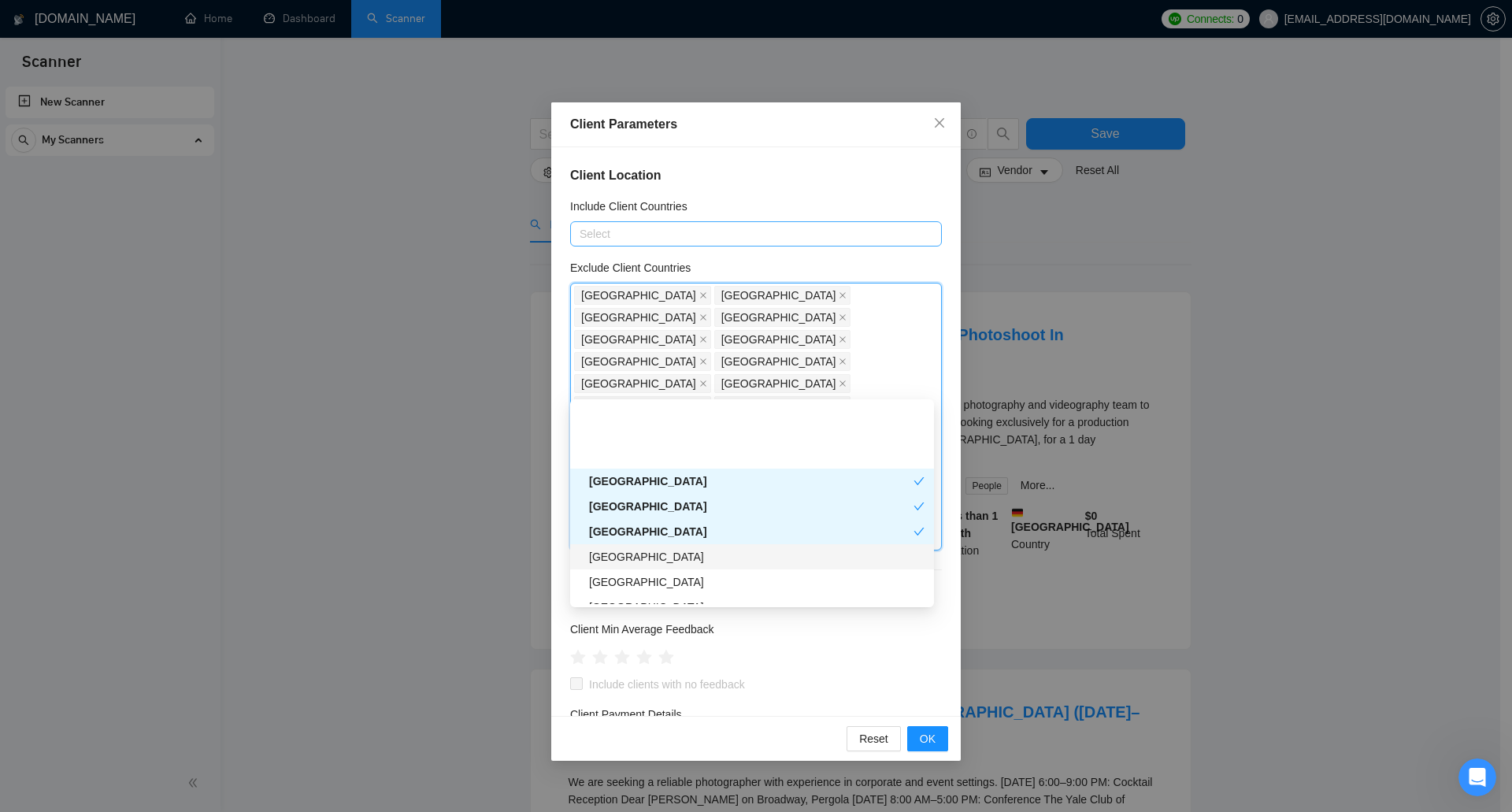
scroll to position [2206, 0]
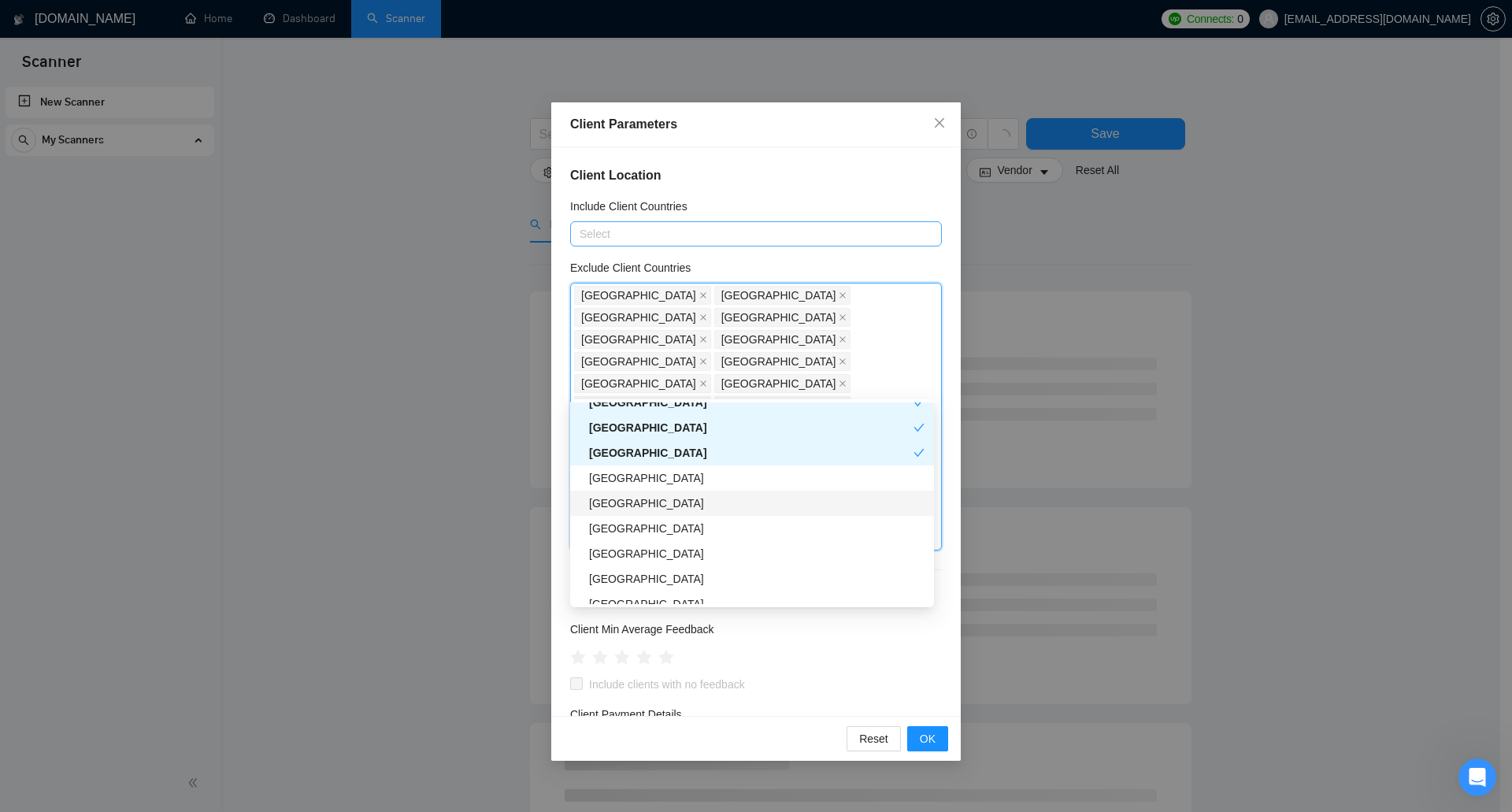
click at [656, 506] on div "Panama" at bounding box center [757, 504] width 336 height 17
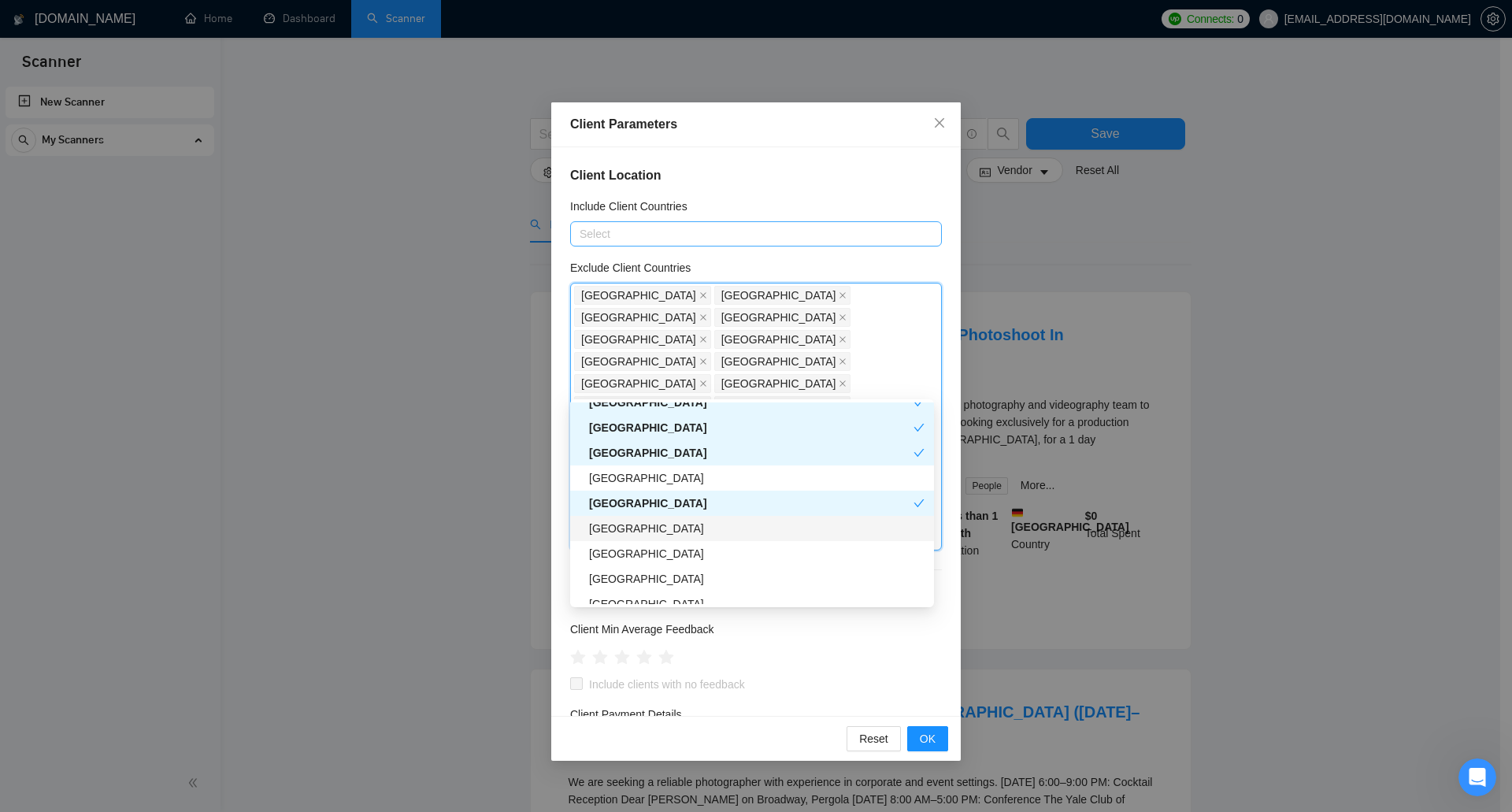
click at [655, 532] on div "Dominican Republic" at bounding box center [757, 528] width 336 height 17
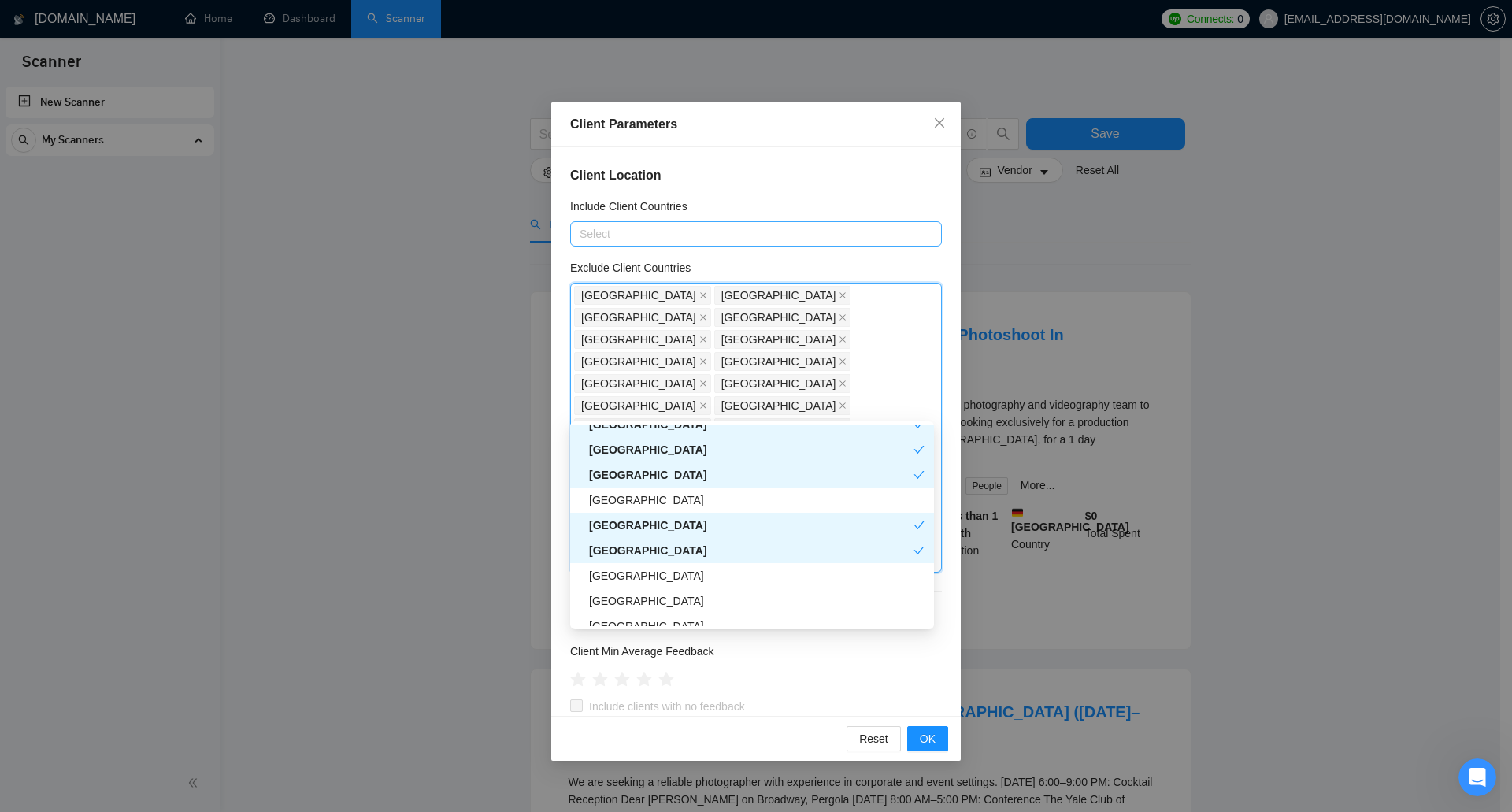
click at [660, 551] on div "Dominican Republic" at bounding box center [751, 550] width 325 height 17
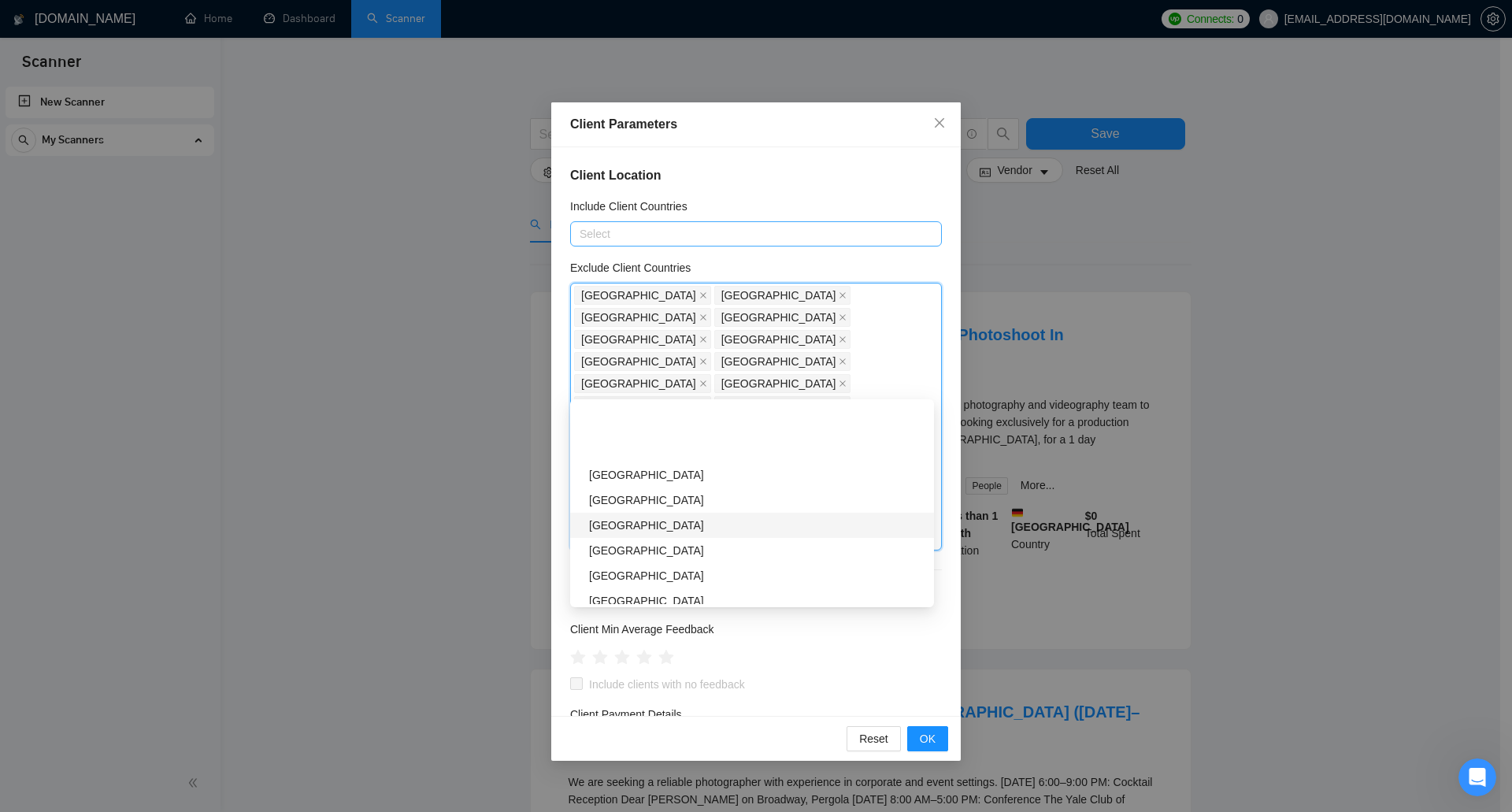
scroll to position [2364, 0]
click at [704, 449] on div "Uzbekistan" at bounding box center [757, 446] width 336 height 17
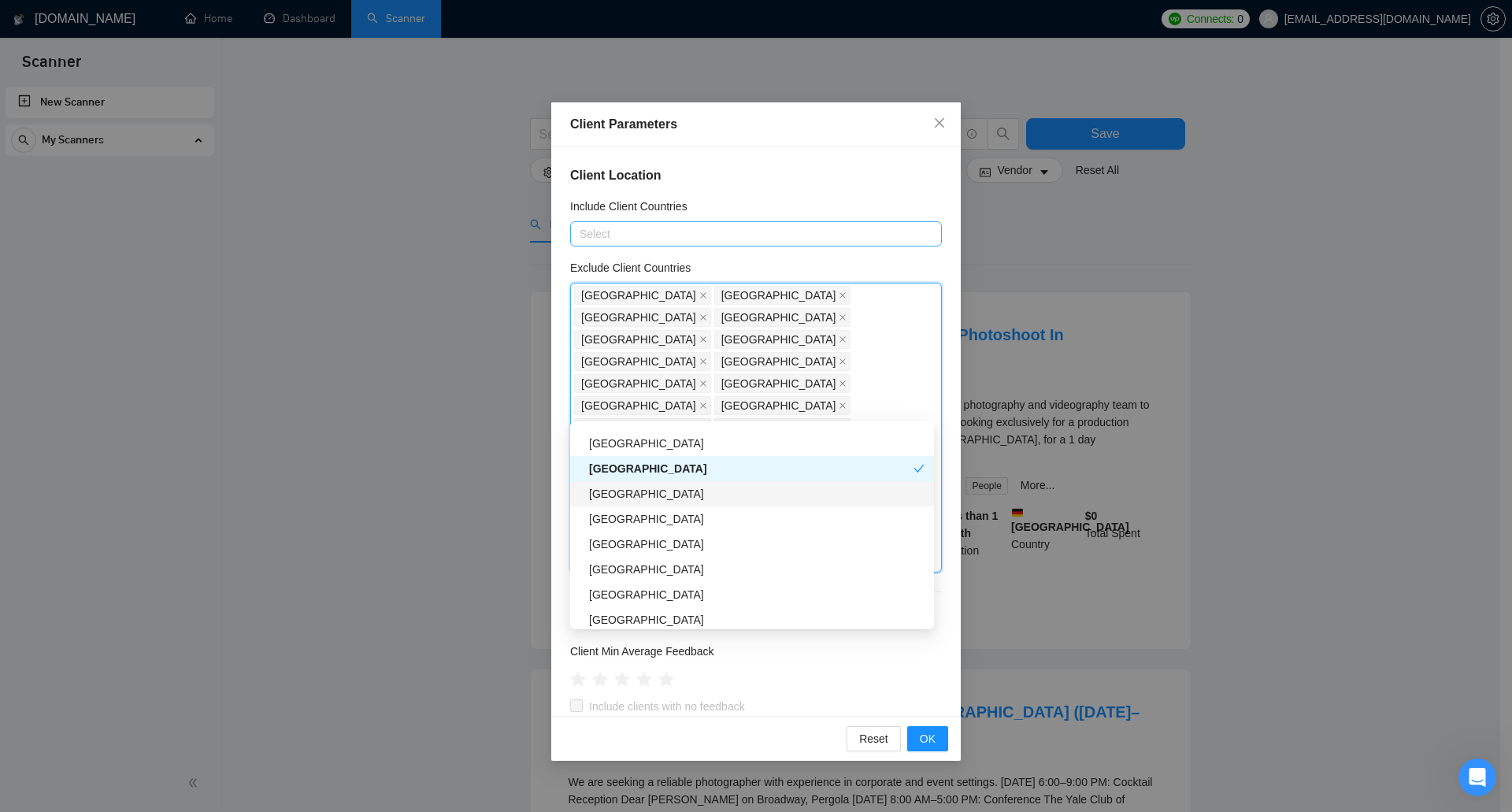
click at [697, 503] on div "Palestinian Territories" at bounding box center [751, 494] width 364 height 26
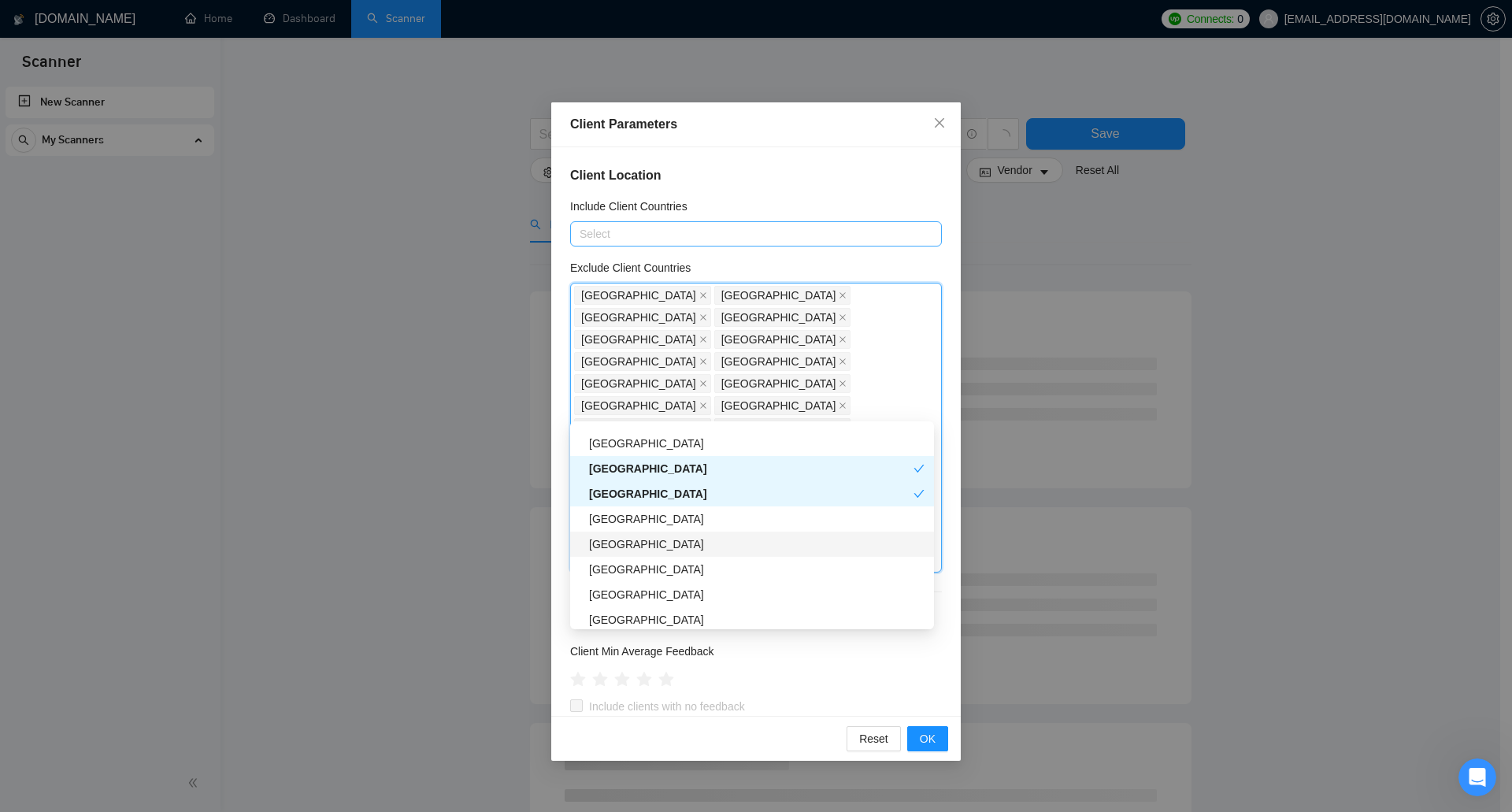
click at [678, 553] on div "Kazakhstan" at bounding box center [751, 544] width 364 height 26
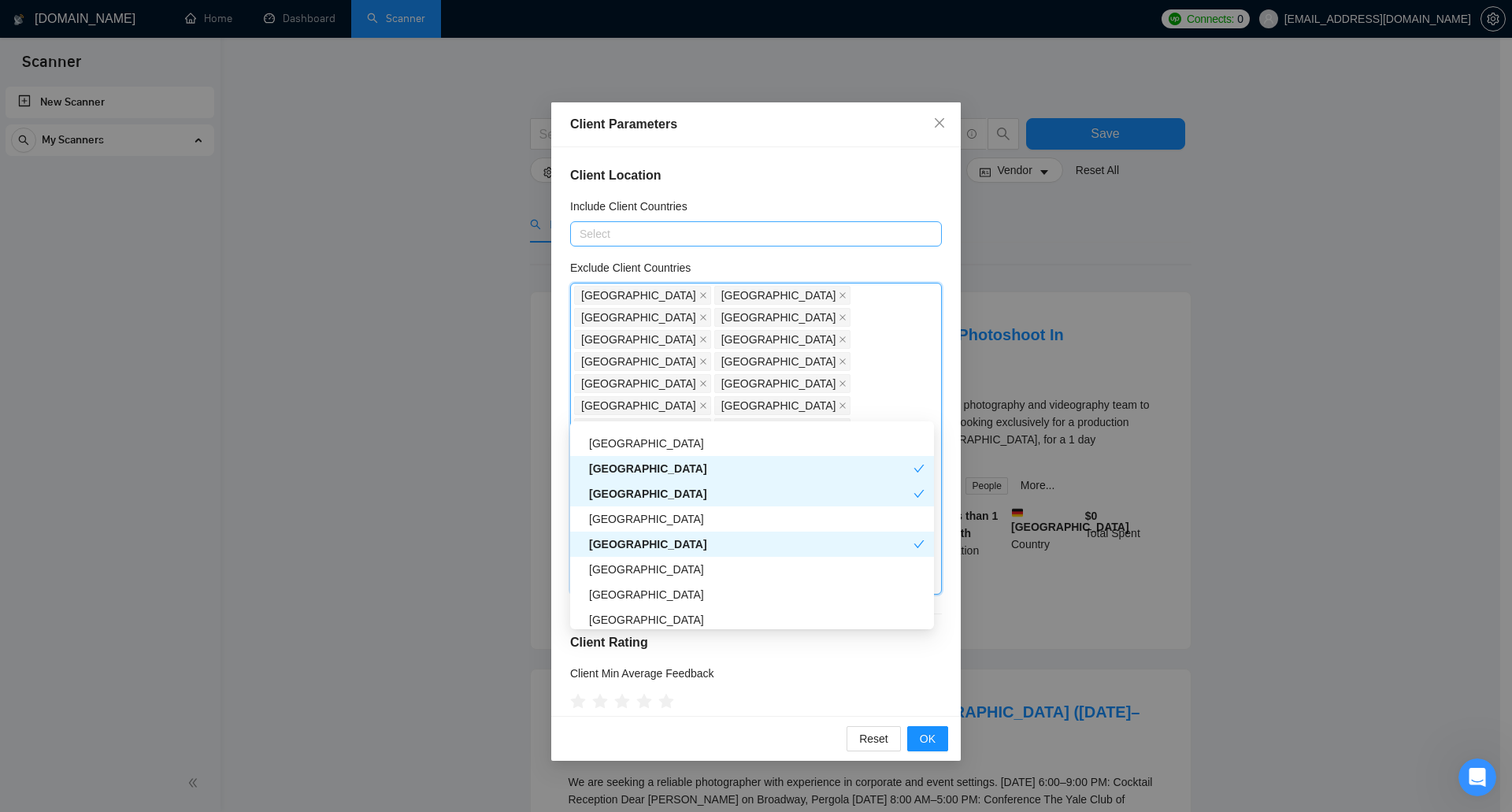
click at [677, 544] on div "Kazakhstan" at bounding box center [751, 544] width 325 height 17
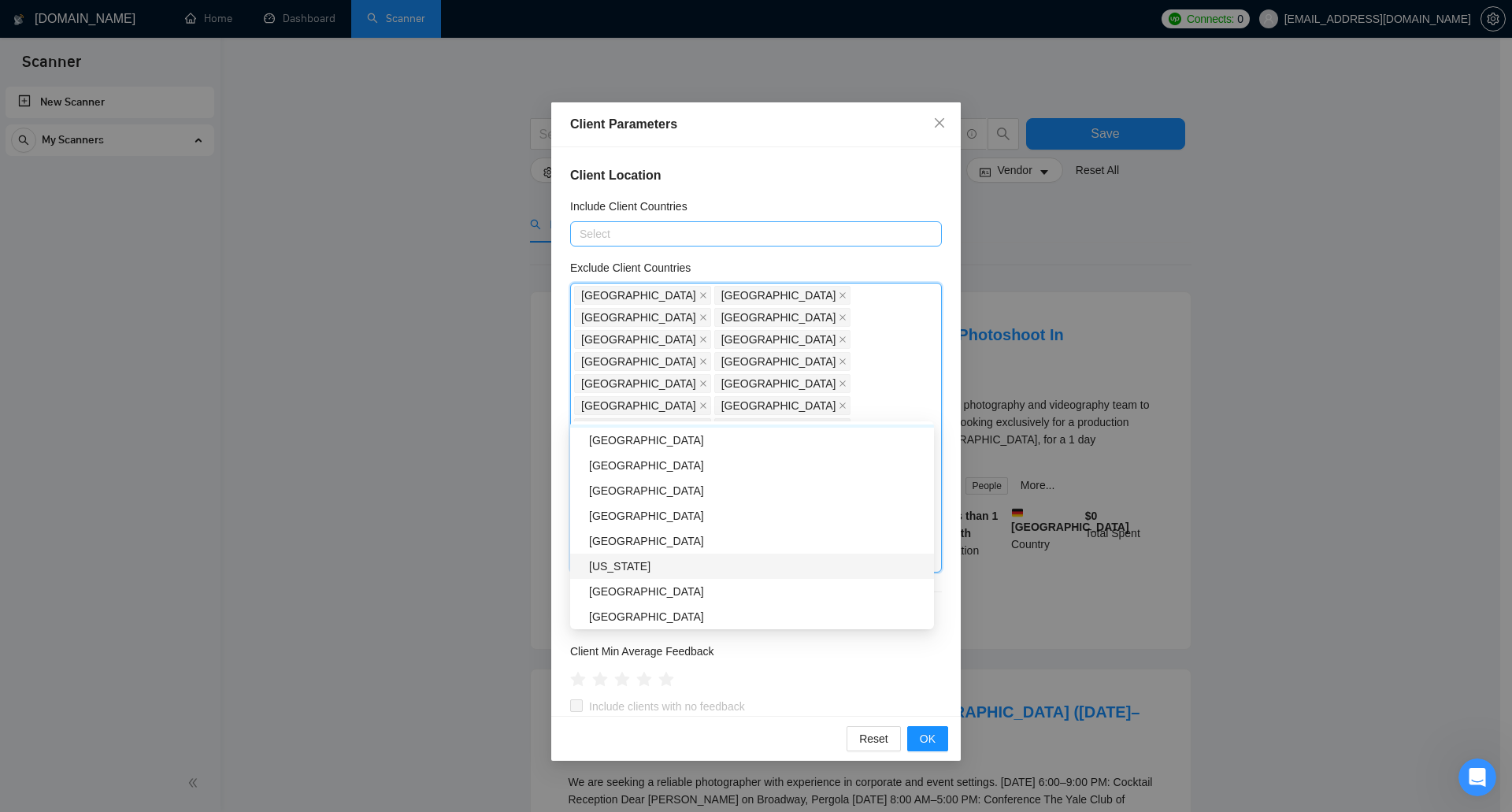
click at [685, 561] on div "American Samoa" at bounding box center [757, 567] width 336 height 17
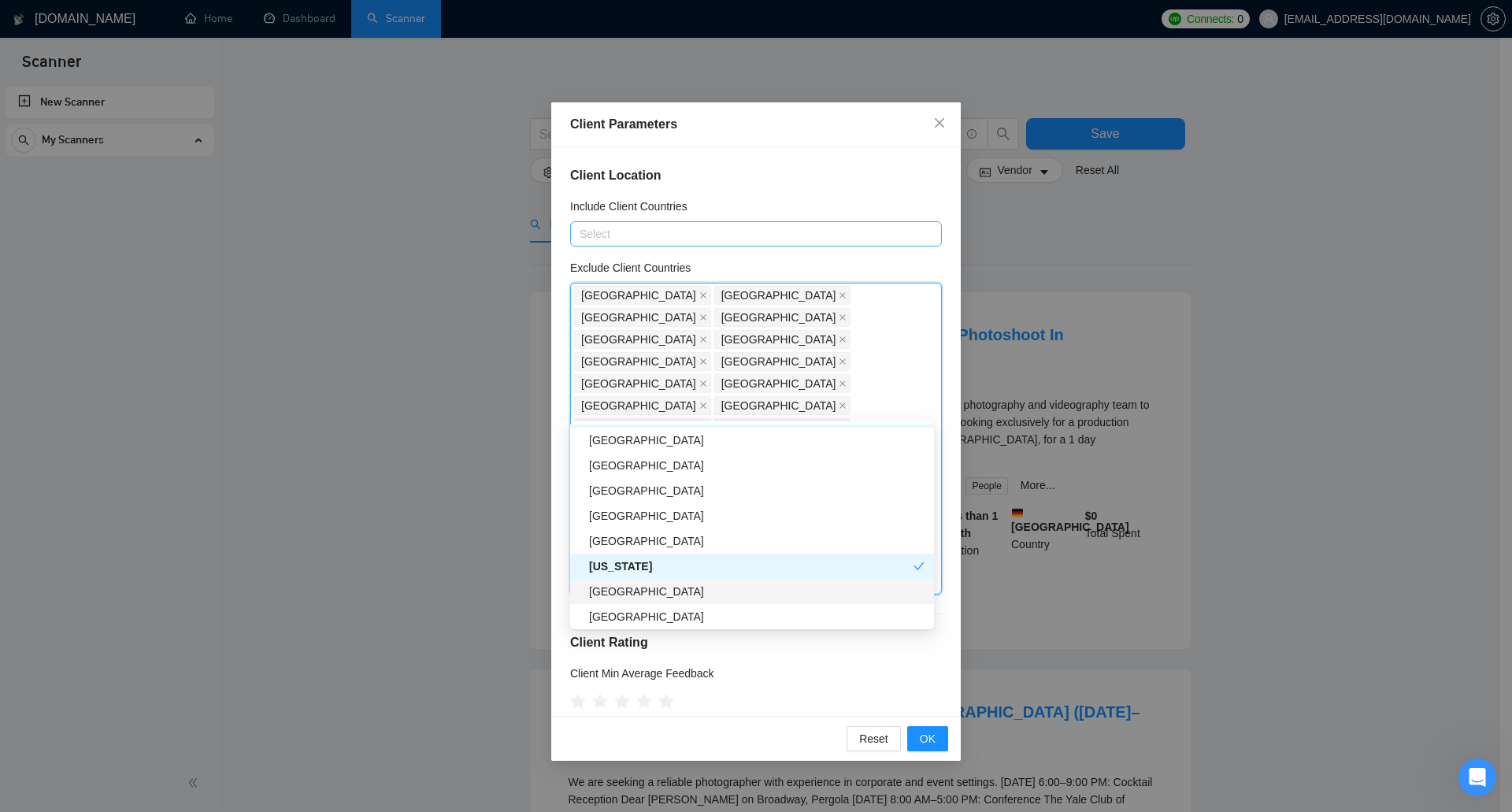
click at [688, 596] on div "Trinidad and Tobago" at bounding box center [757, 591] width 336 height 17
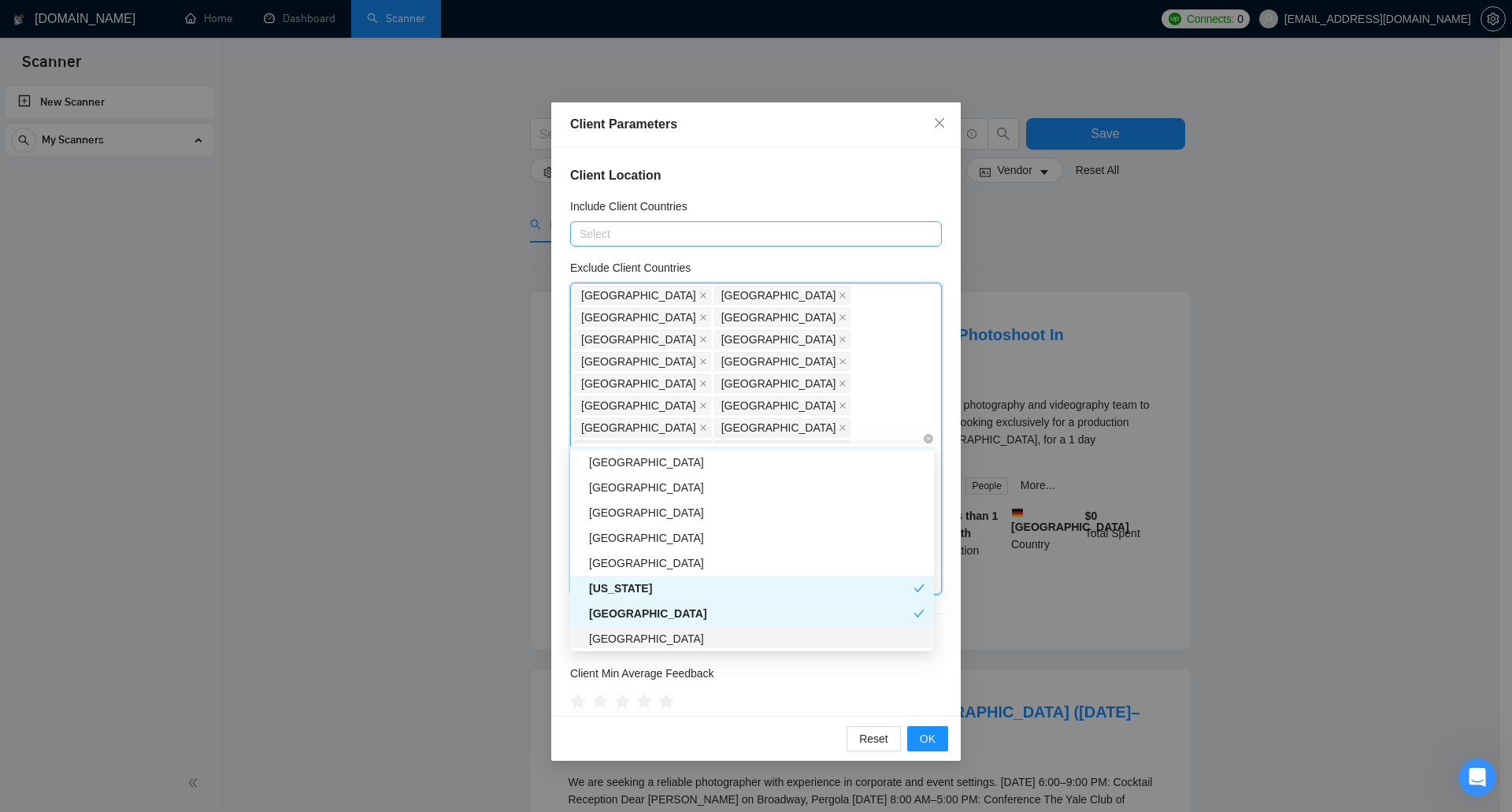
click at [680, 632] on div "Ecuador" at bounding box center [757, 639] width 336 height 17
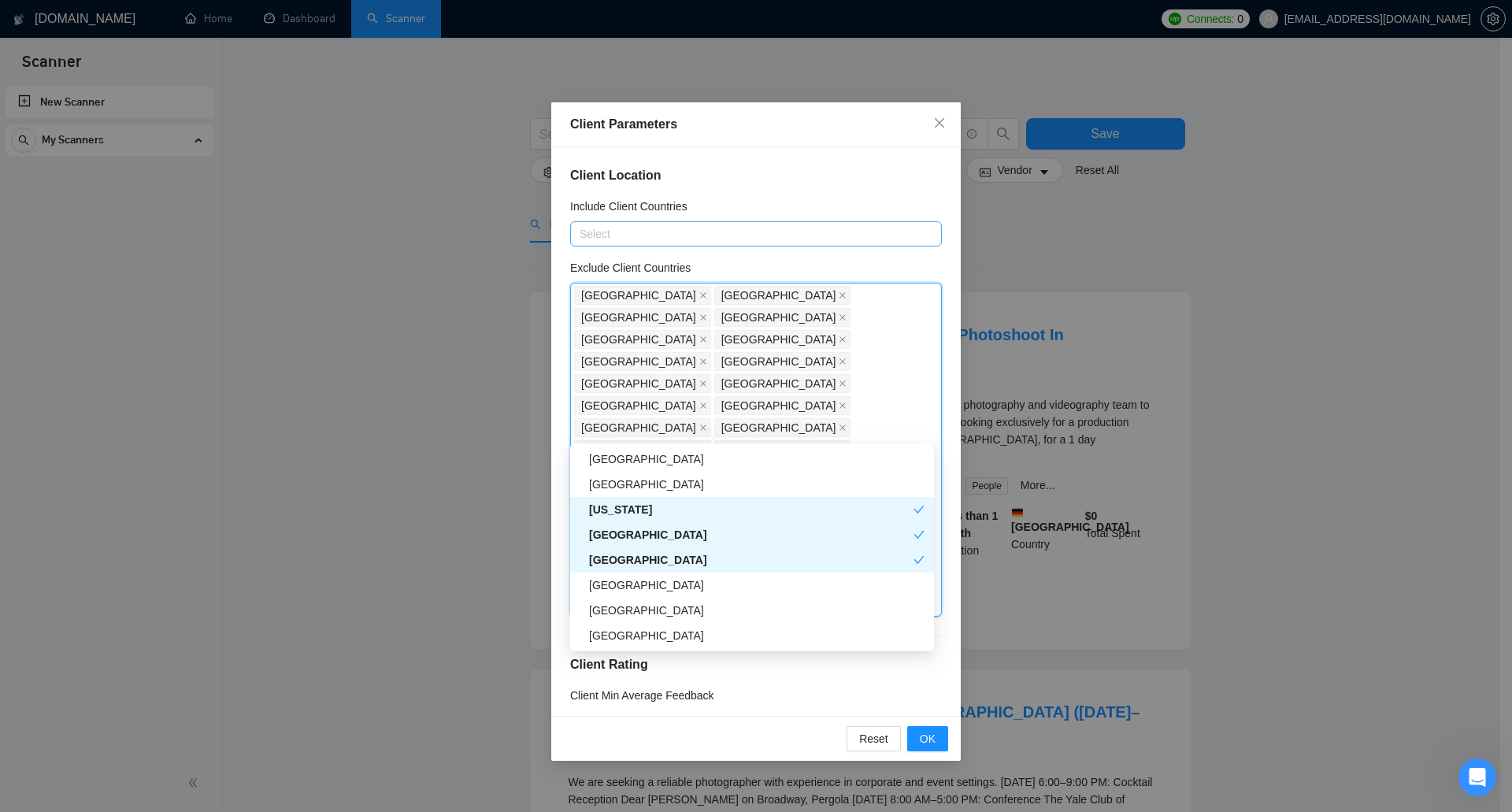
scroll to position [2600, 0]
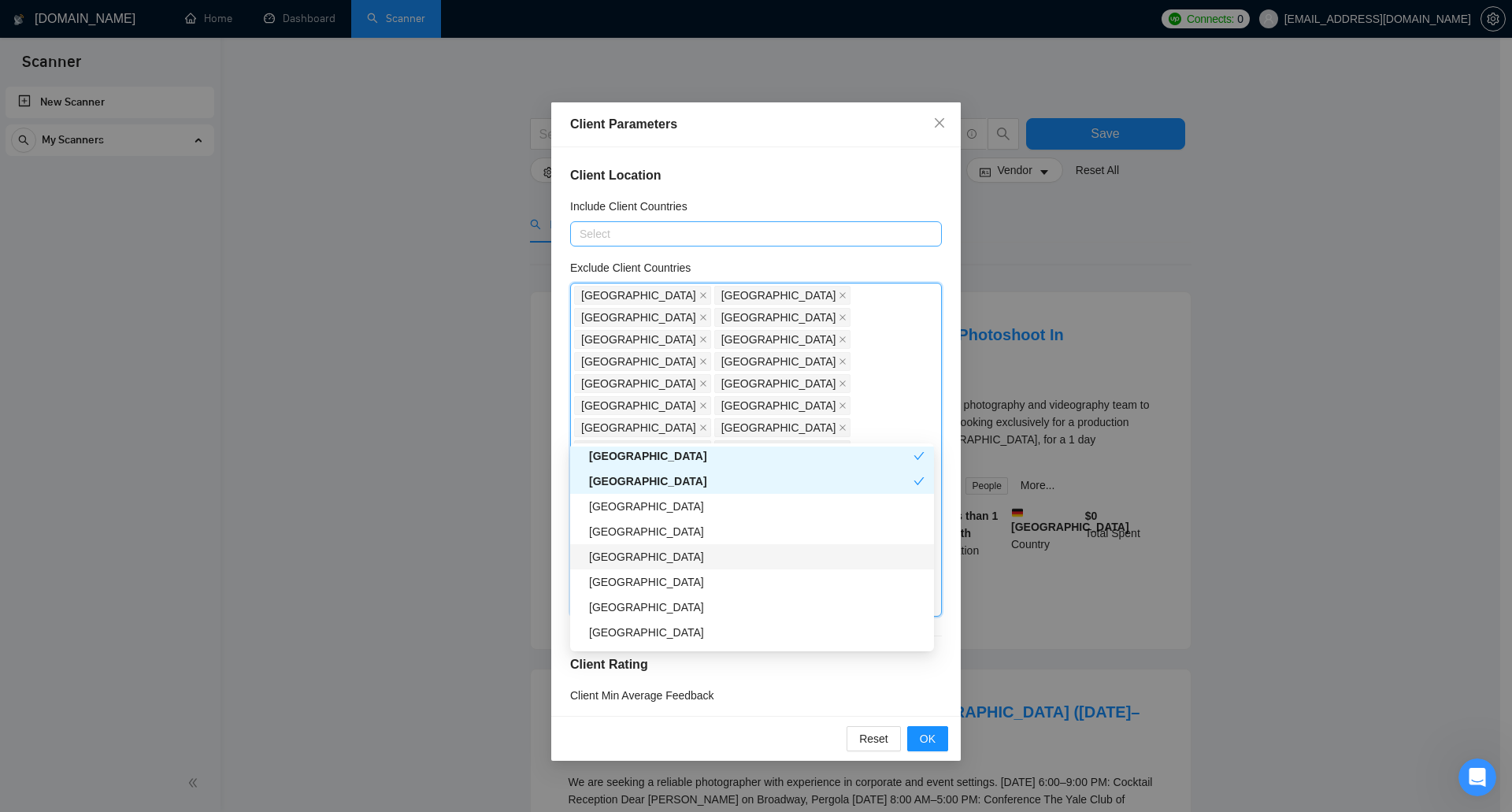
click at [689, 562] on div "Uganda" at bounding box center [757, 556] width 336 height 17
click at [685, 583] on div "Somalia" at bounding box center [757, 582] width 336 height 17
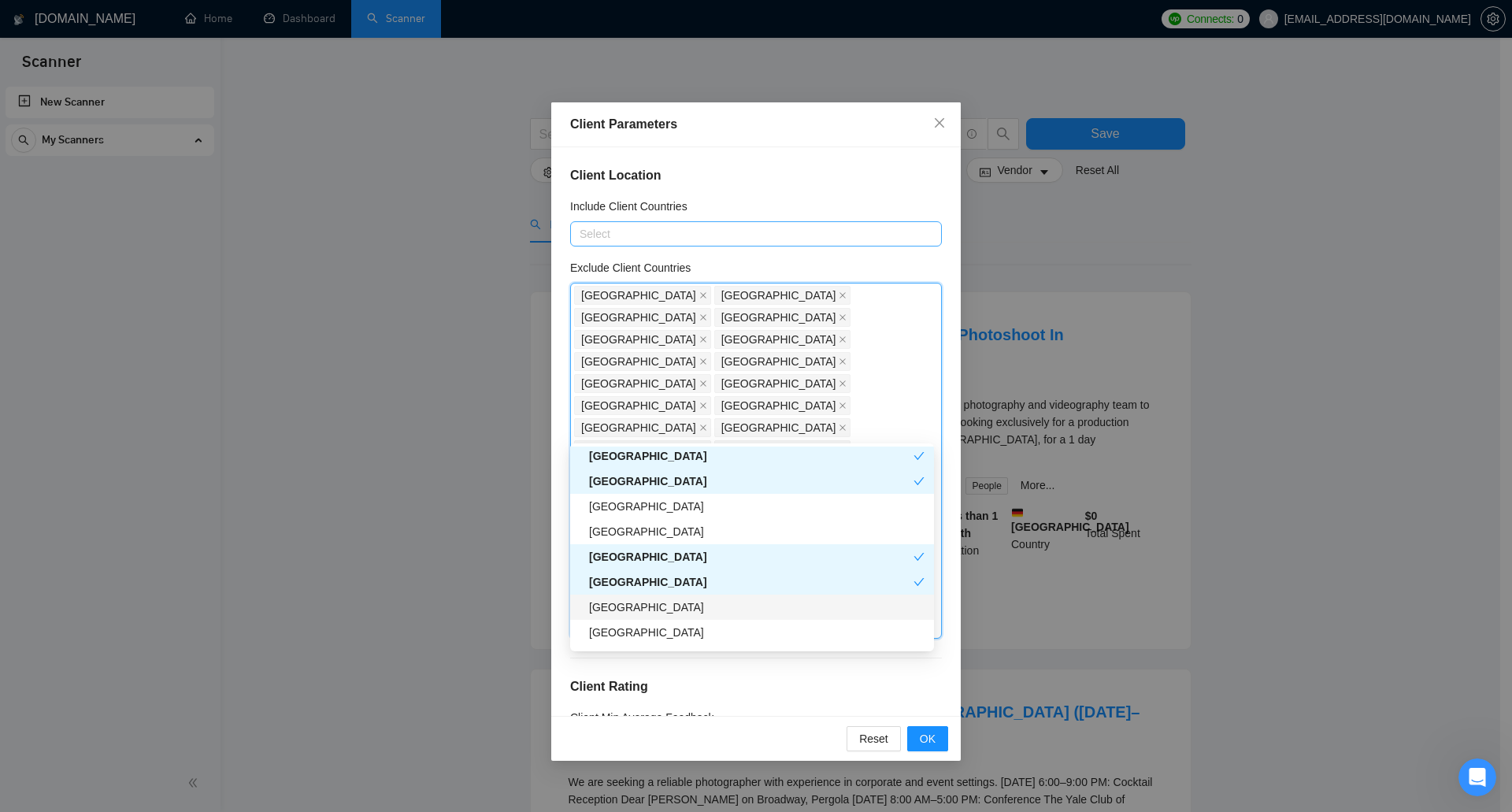
click at [683, 606] on div "Tanzania" at bounding box center [757, 608] width 336 height 17
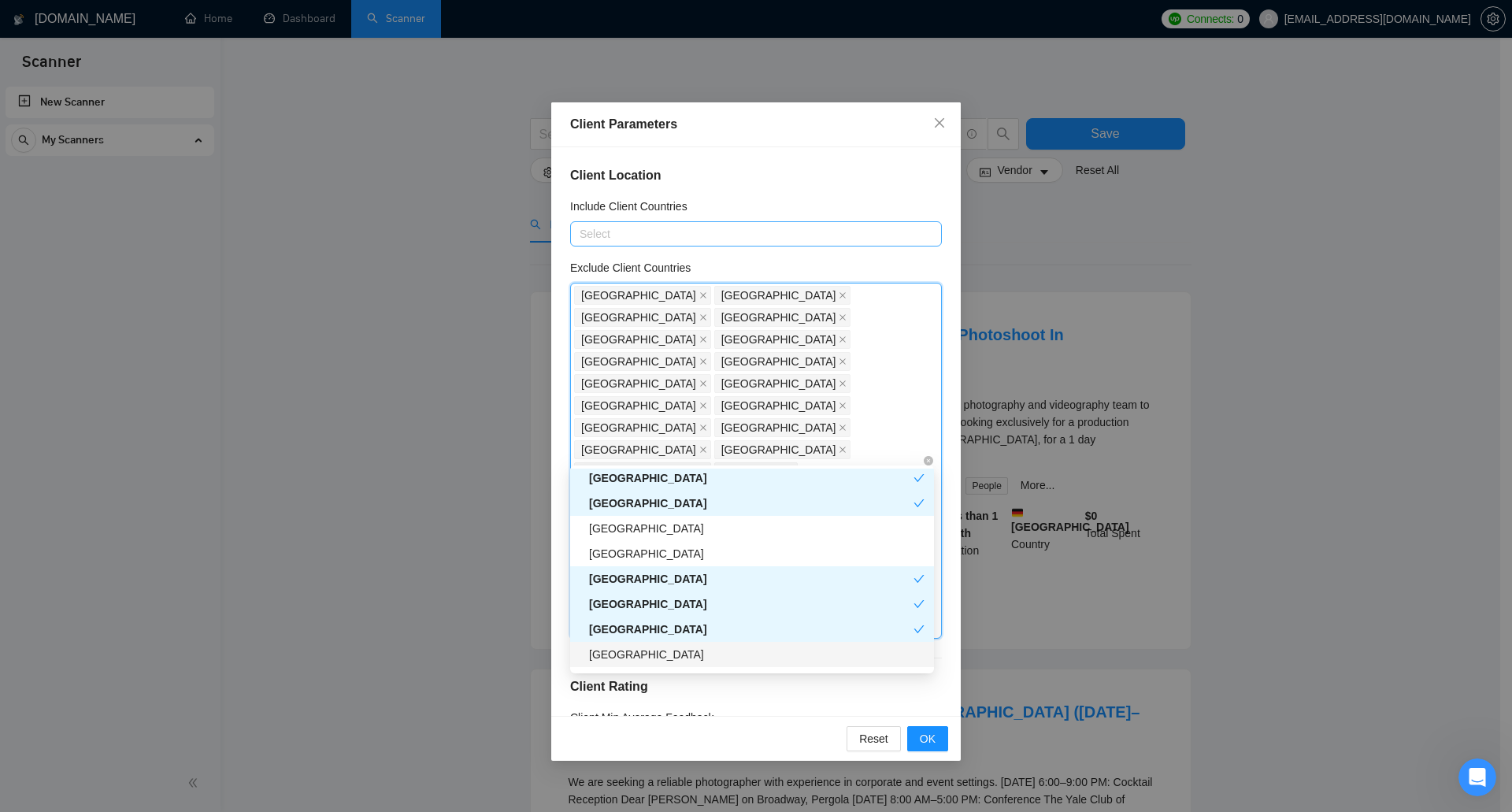
click at [679, 653] on div "Venezuela" at bounding box center [757, 654] width 336 height 17
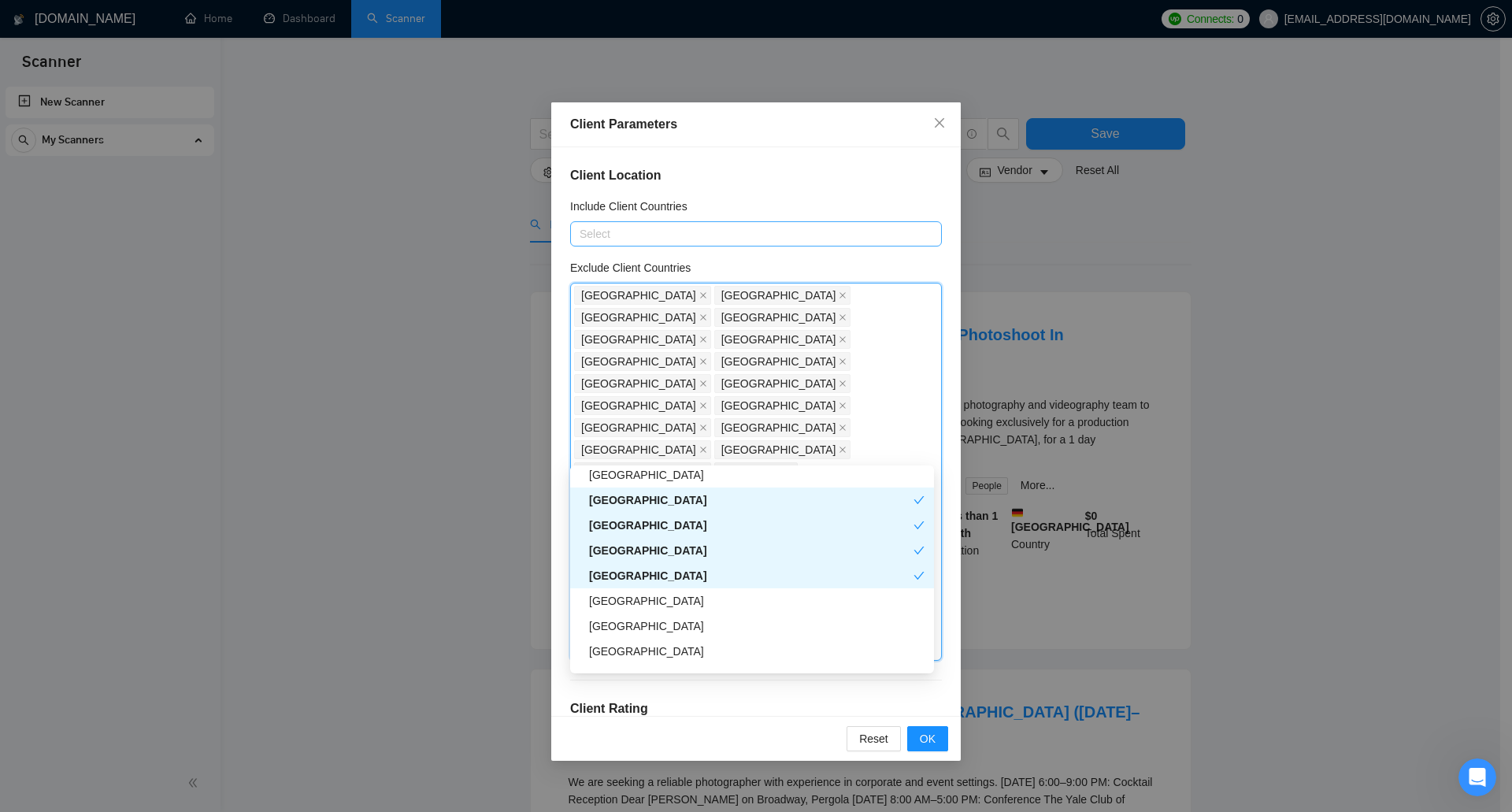
scroll to position [2757, 0]
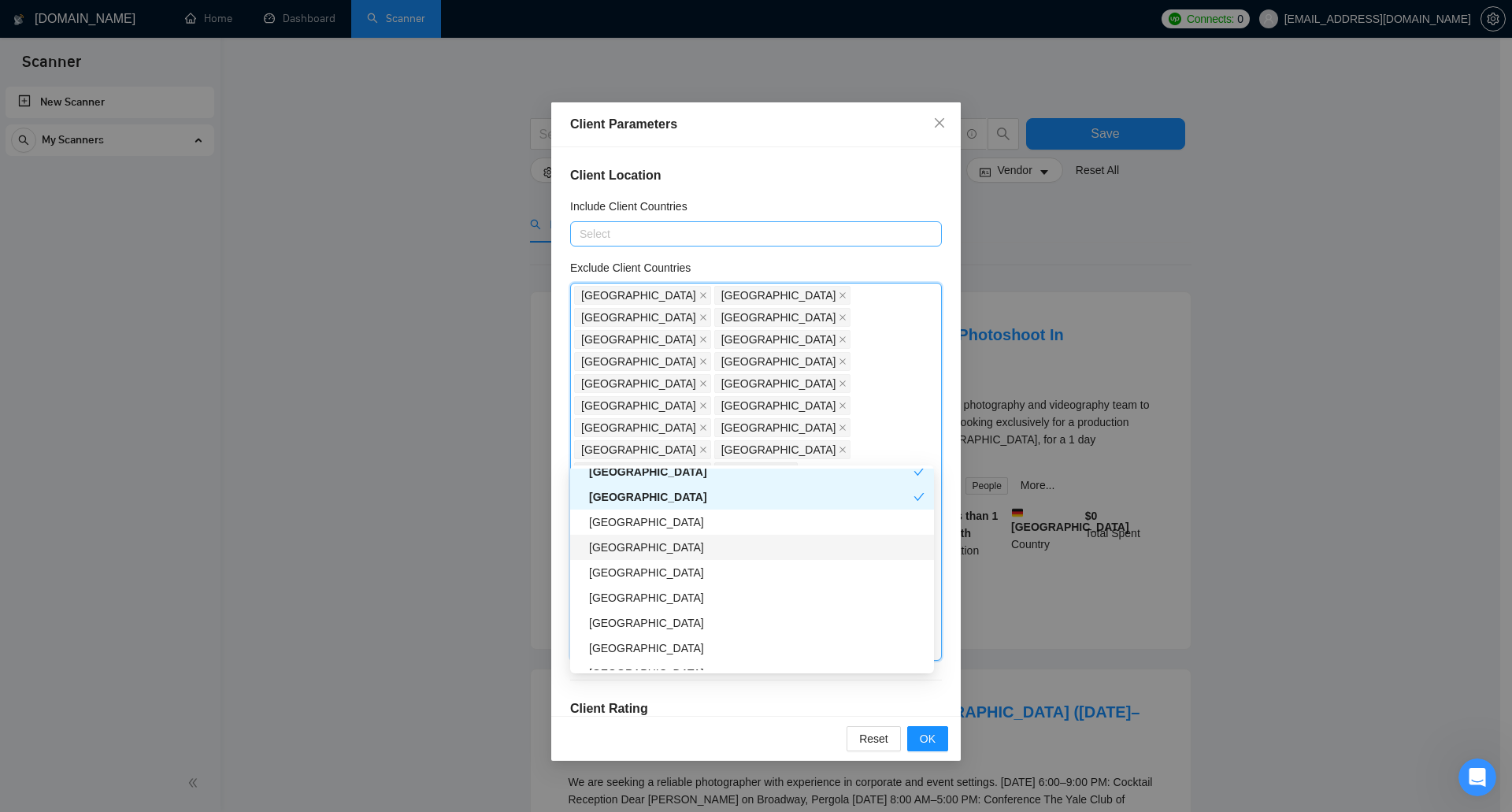
click at [687, 551] on div "Ethiopia" at bounding box center [757, 547] width 336 height 17
click at [683, 574] on div "Cambodia" at bounding box center [757, 573] width 336 height 17
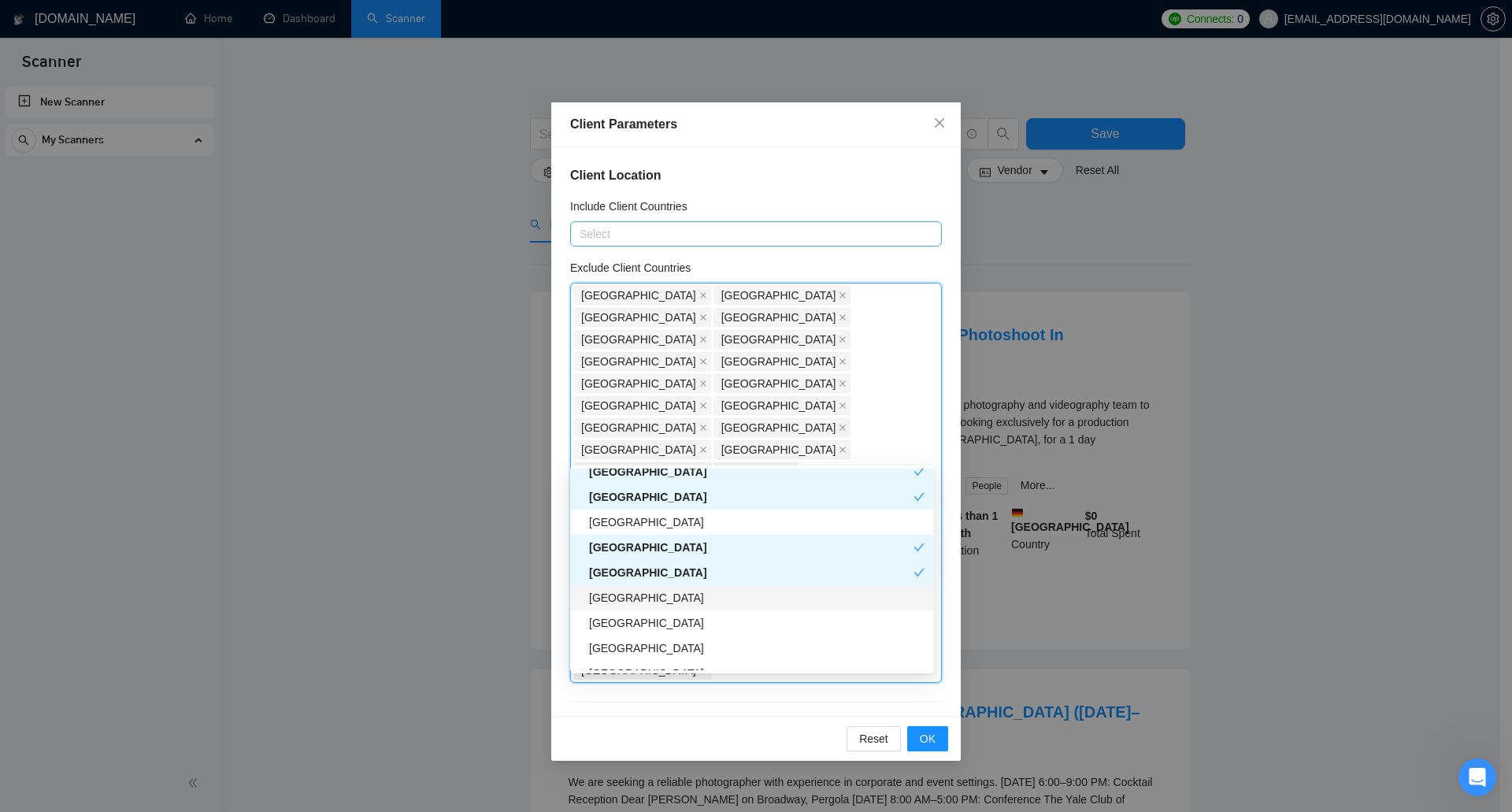
click at [683, 595] on div "Gibraltar" at bounding box center [757, 598] width 336 height 17
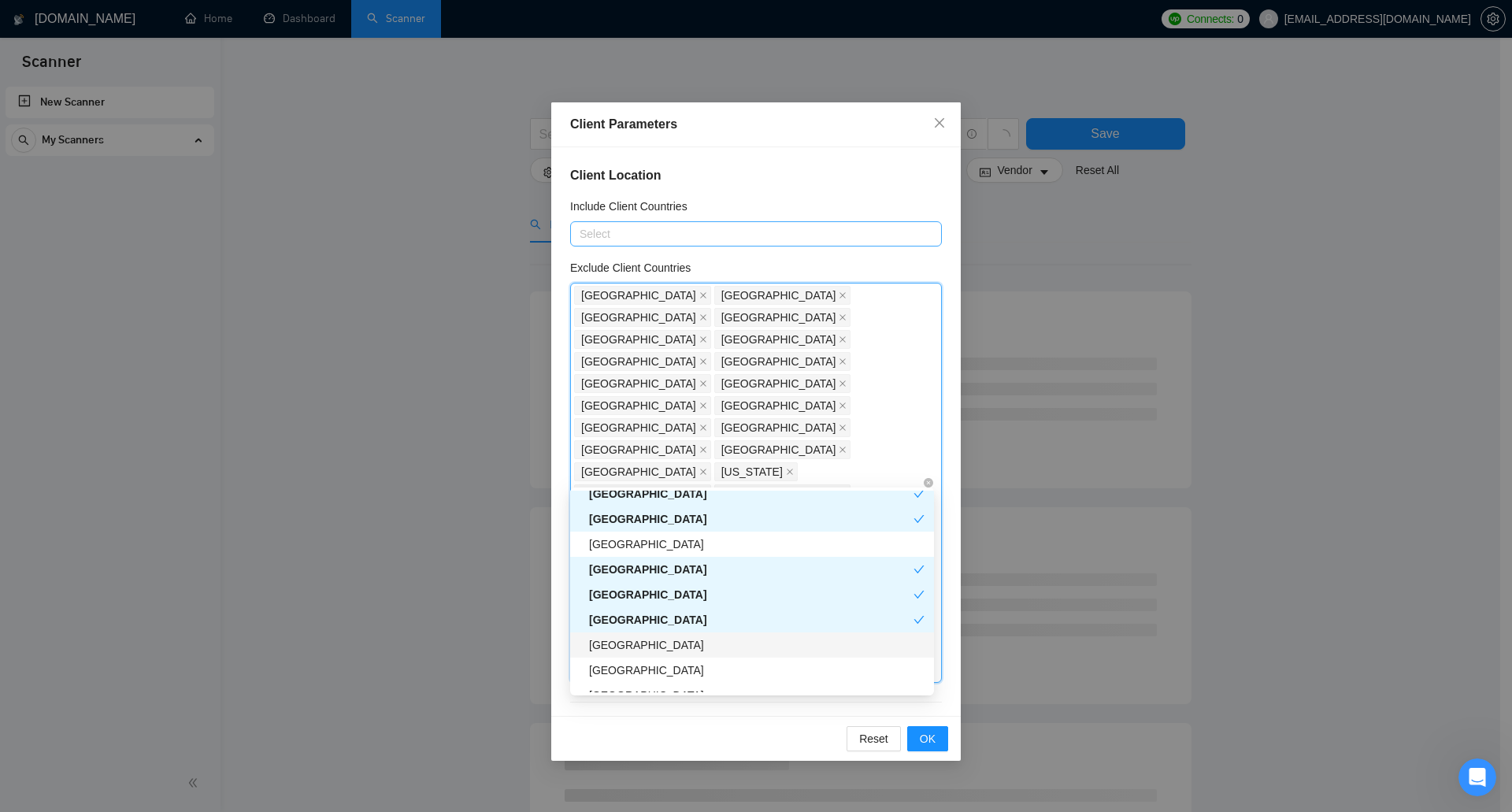
click at [684, 648] on div "Cayman Islands" at bounding box center [757, 645] width 336 height 17
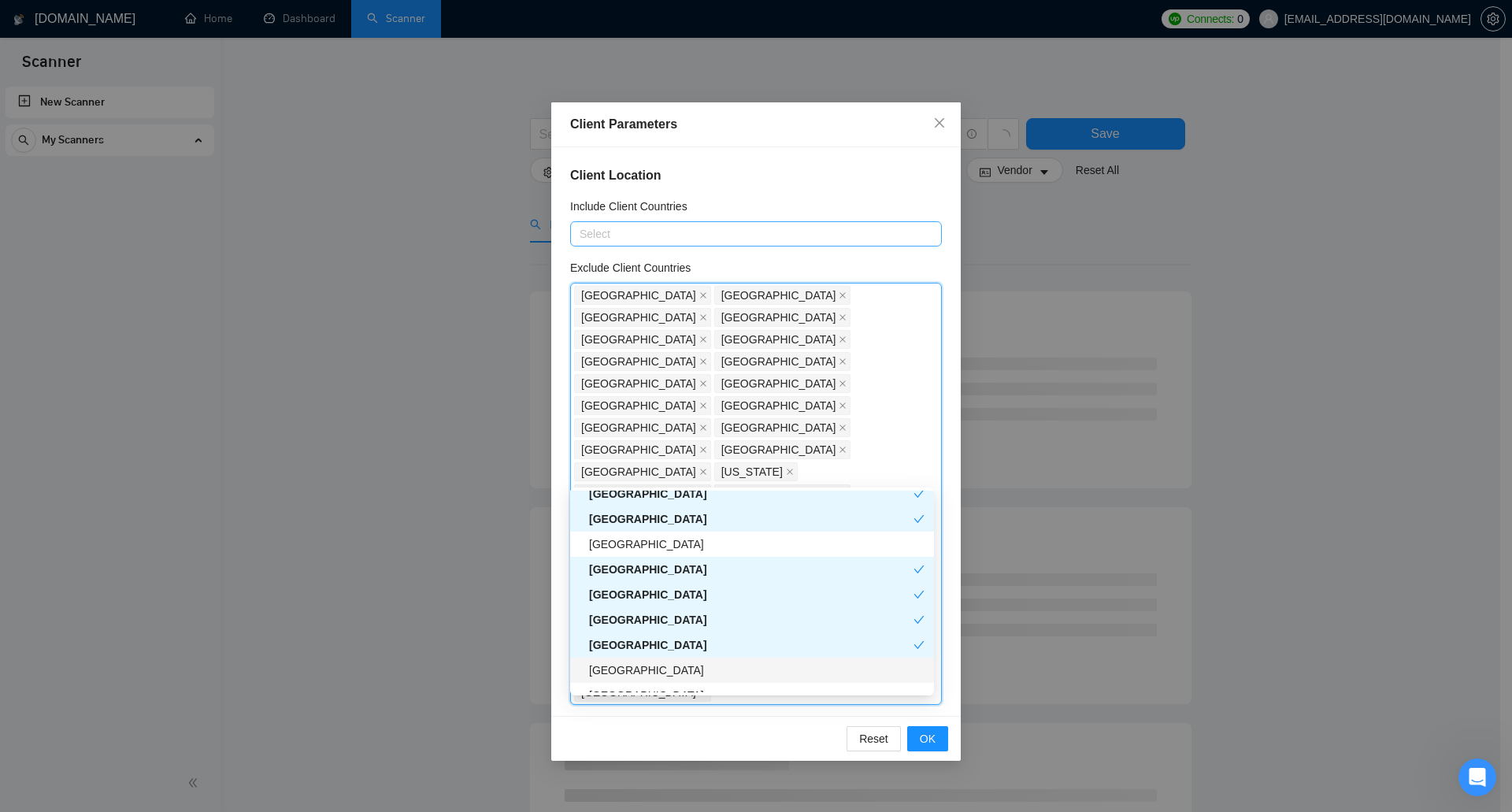
click at [687, 676] on div "United States Virgin Islands" at bounding box center [757, 671] width 336 height 17
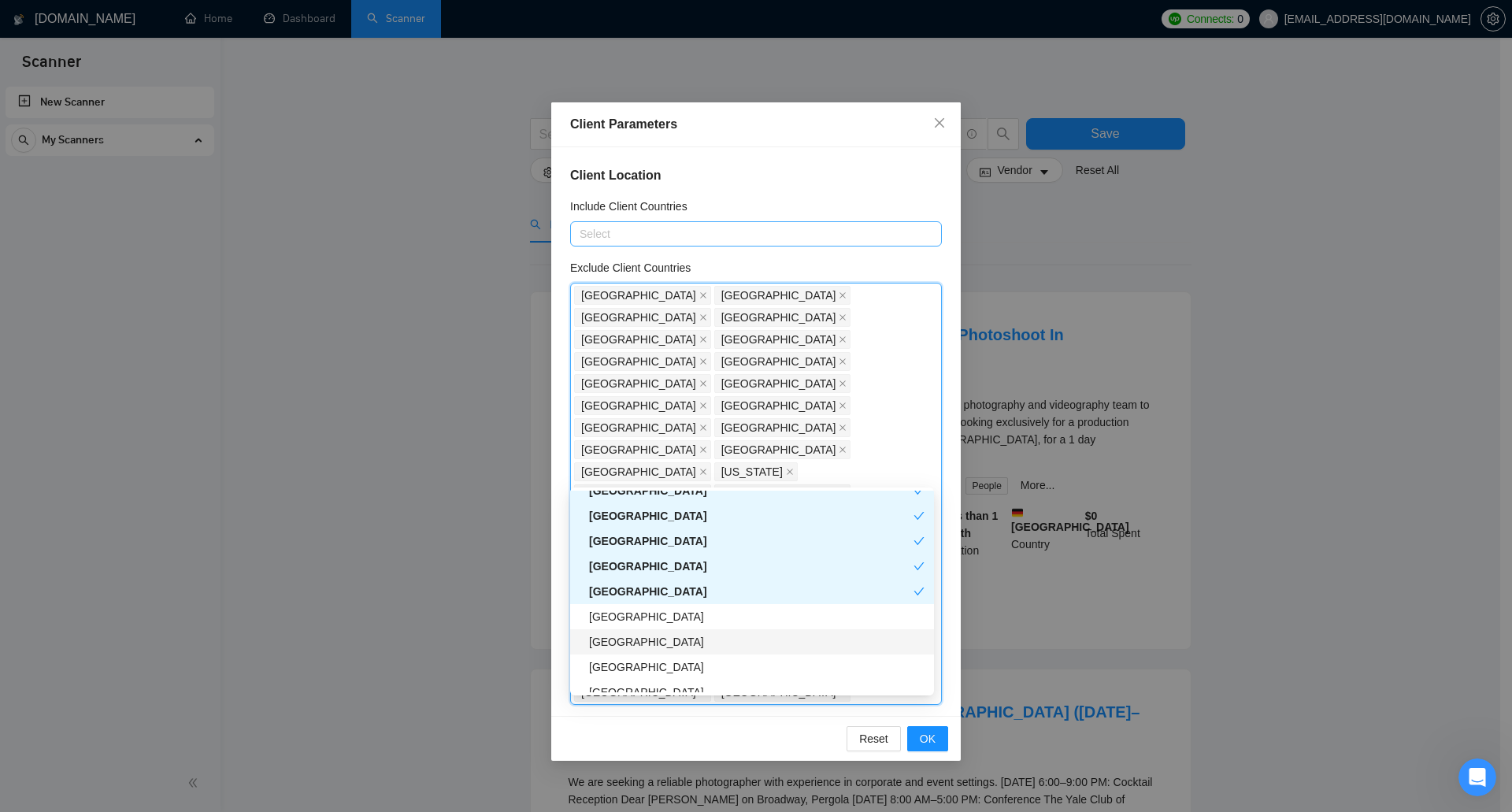
scroll to position [2915, 0]
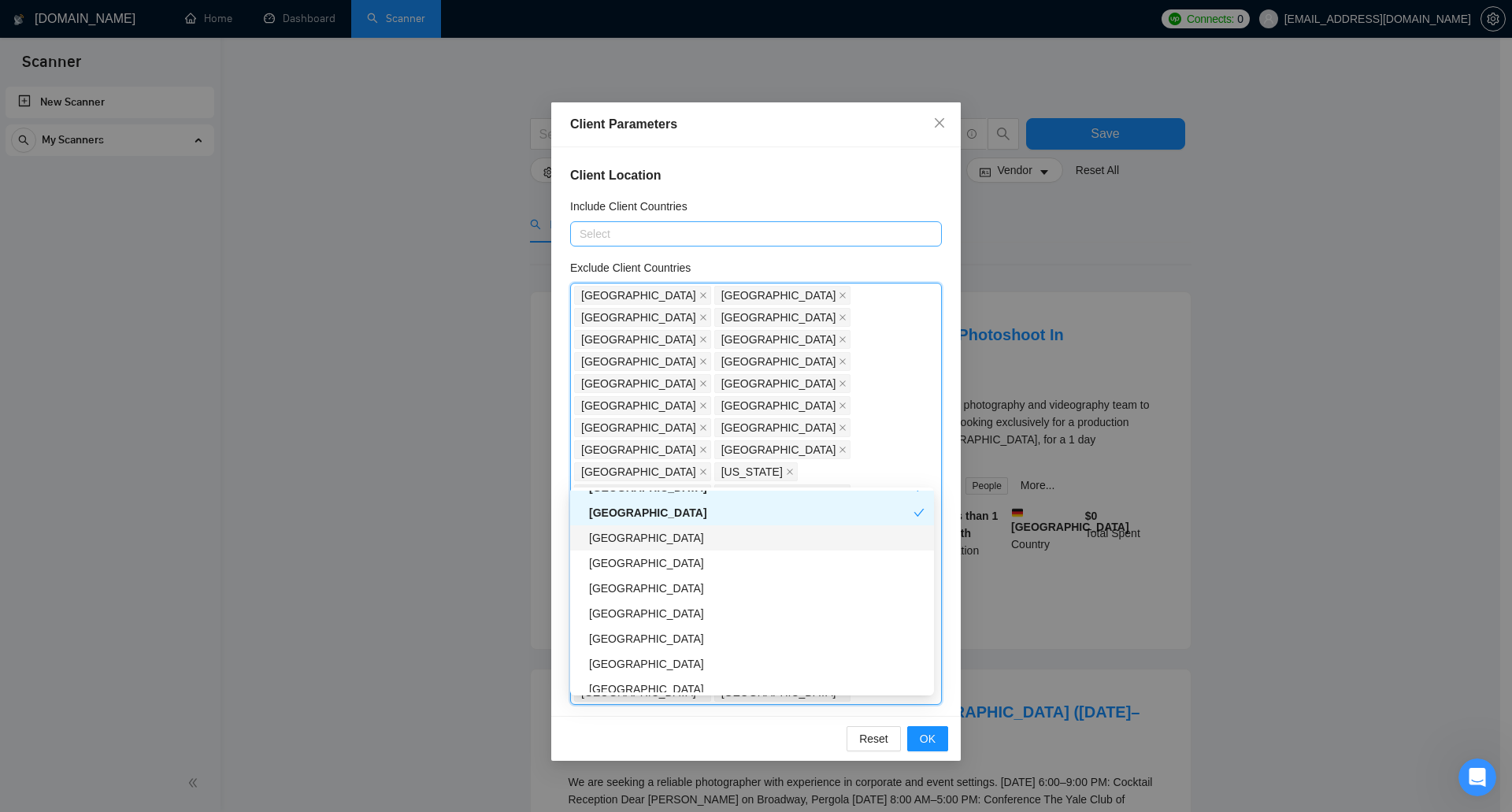
click at [709, 538] on div "Guatemala" at bounding box center [757, 538] width 336 height 17
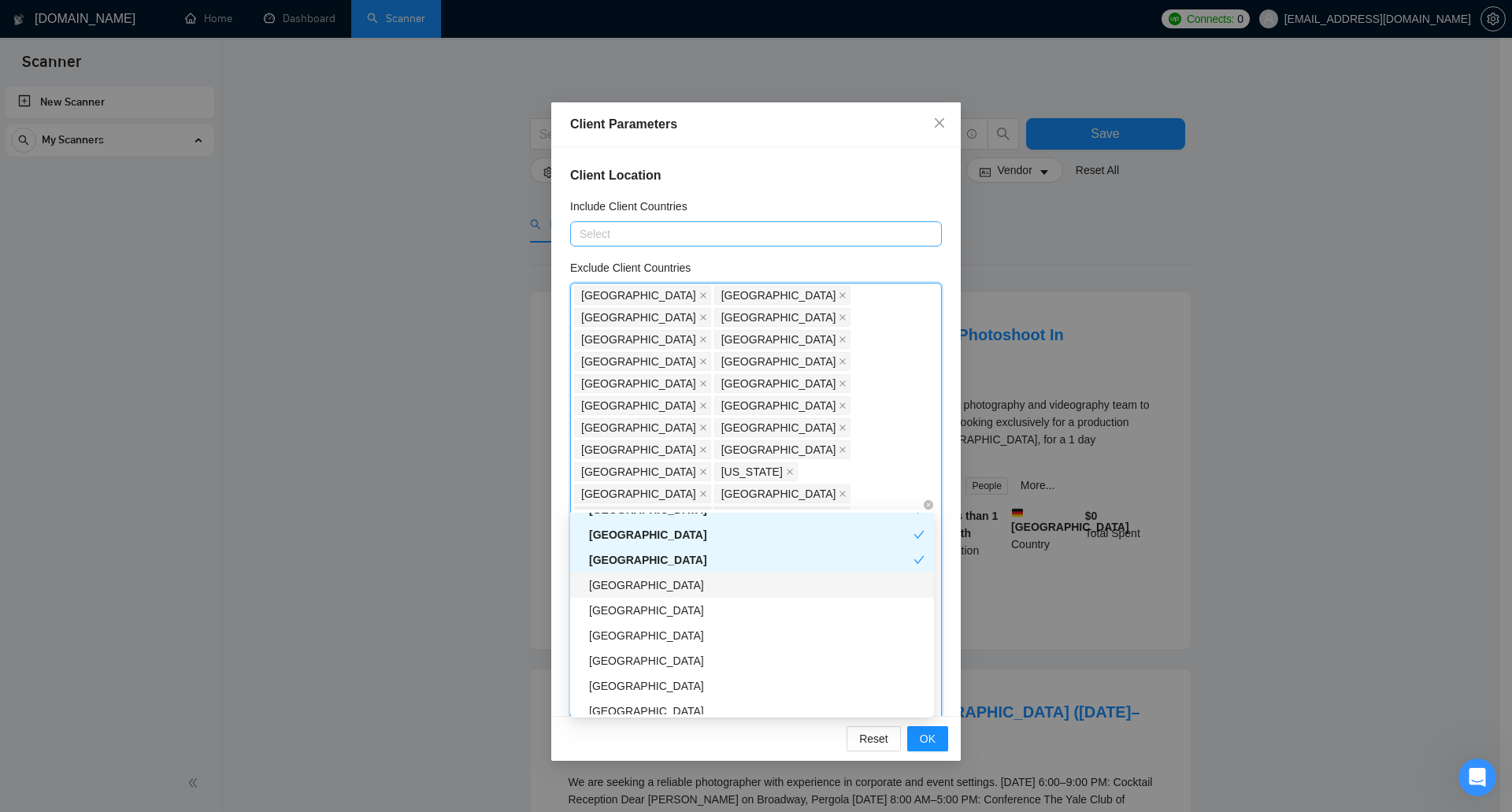
click at [699, 586] on div "Bolivia" at bounding box center [757, 585] width 336 height 17
click at [699, 609] on div "Barbados" at bounding box center [757, 610] width 336 height 17
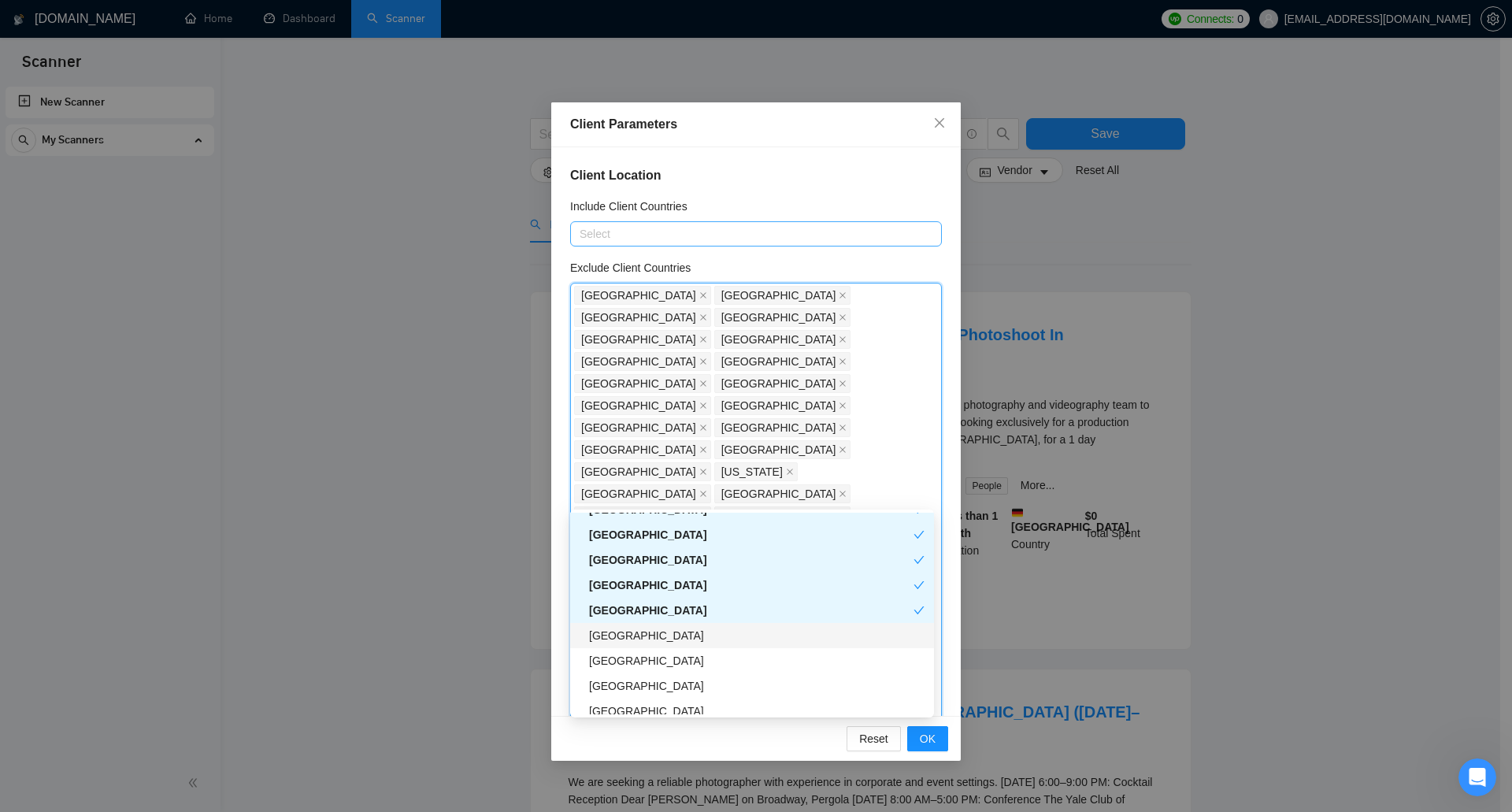
click at [689, 642] on div "Cameroon" at bounding box center [757, 636] width 336 height 17
click at [682, 664] on div "Andorra" at bounding box center [757, 661] width 336 height 17
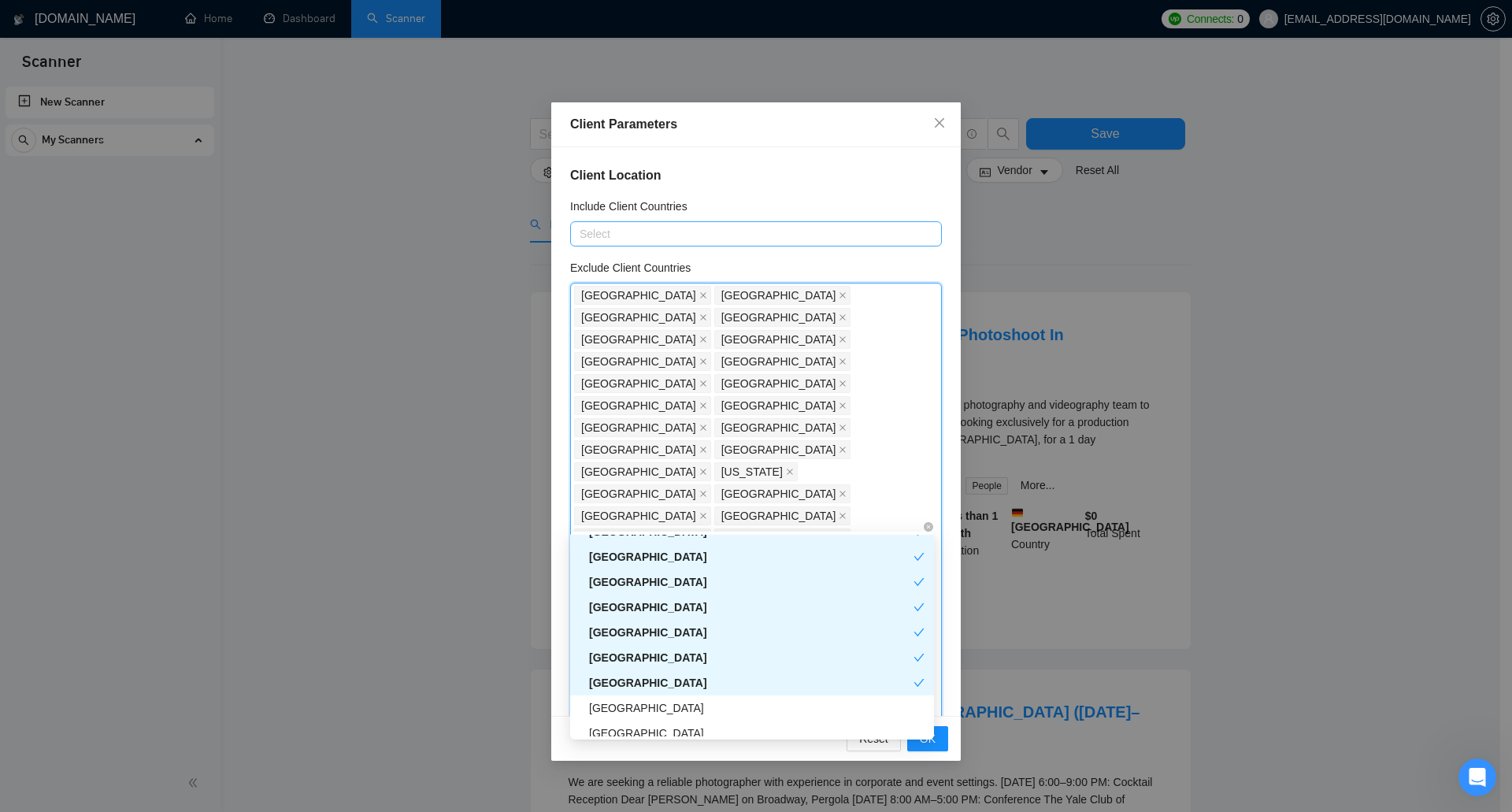
scroll to position [2993, 0]
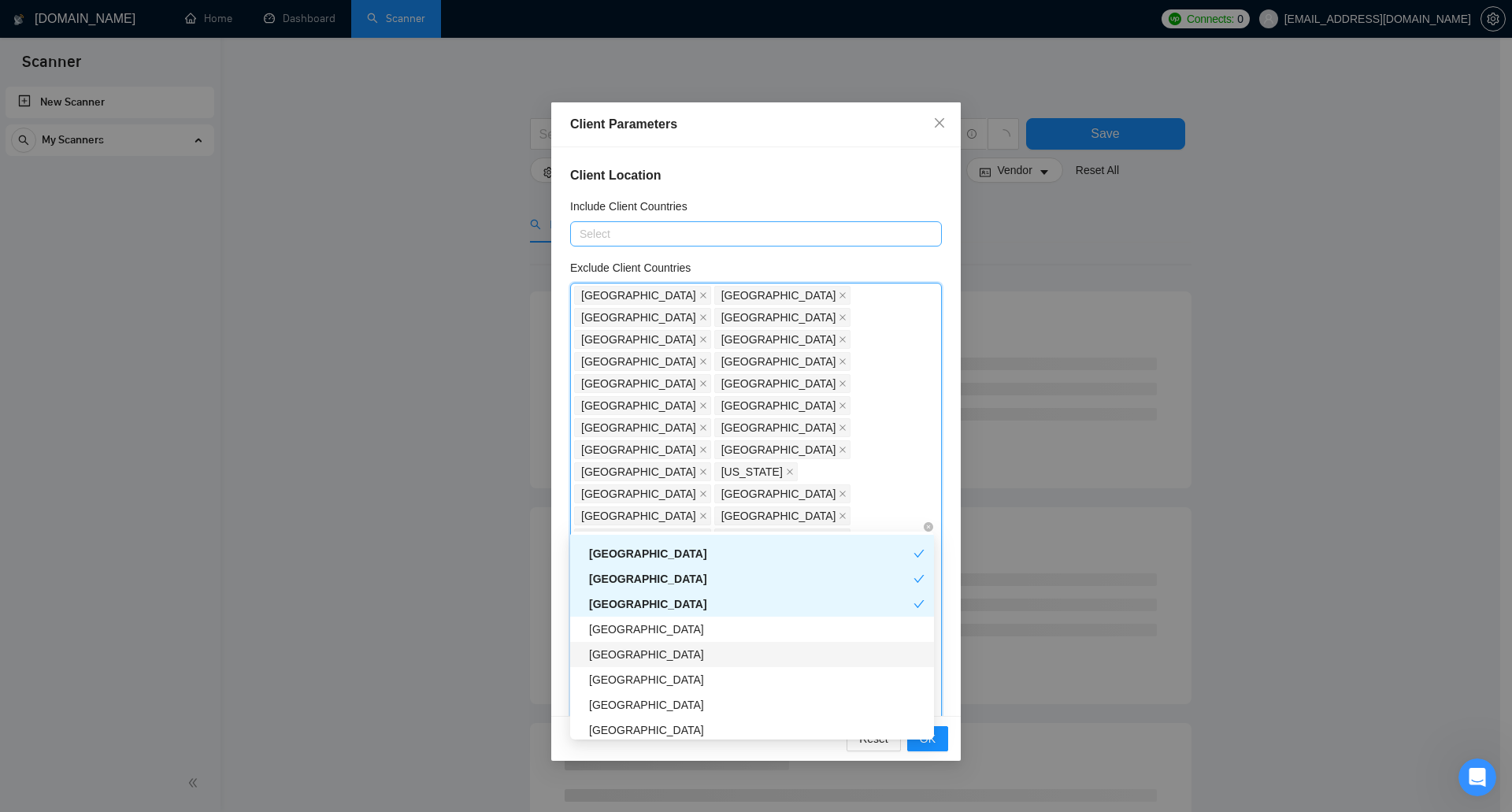
click at [681, 648] on div "Zambia" at bounding box center [757, 654] width 336 height 17
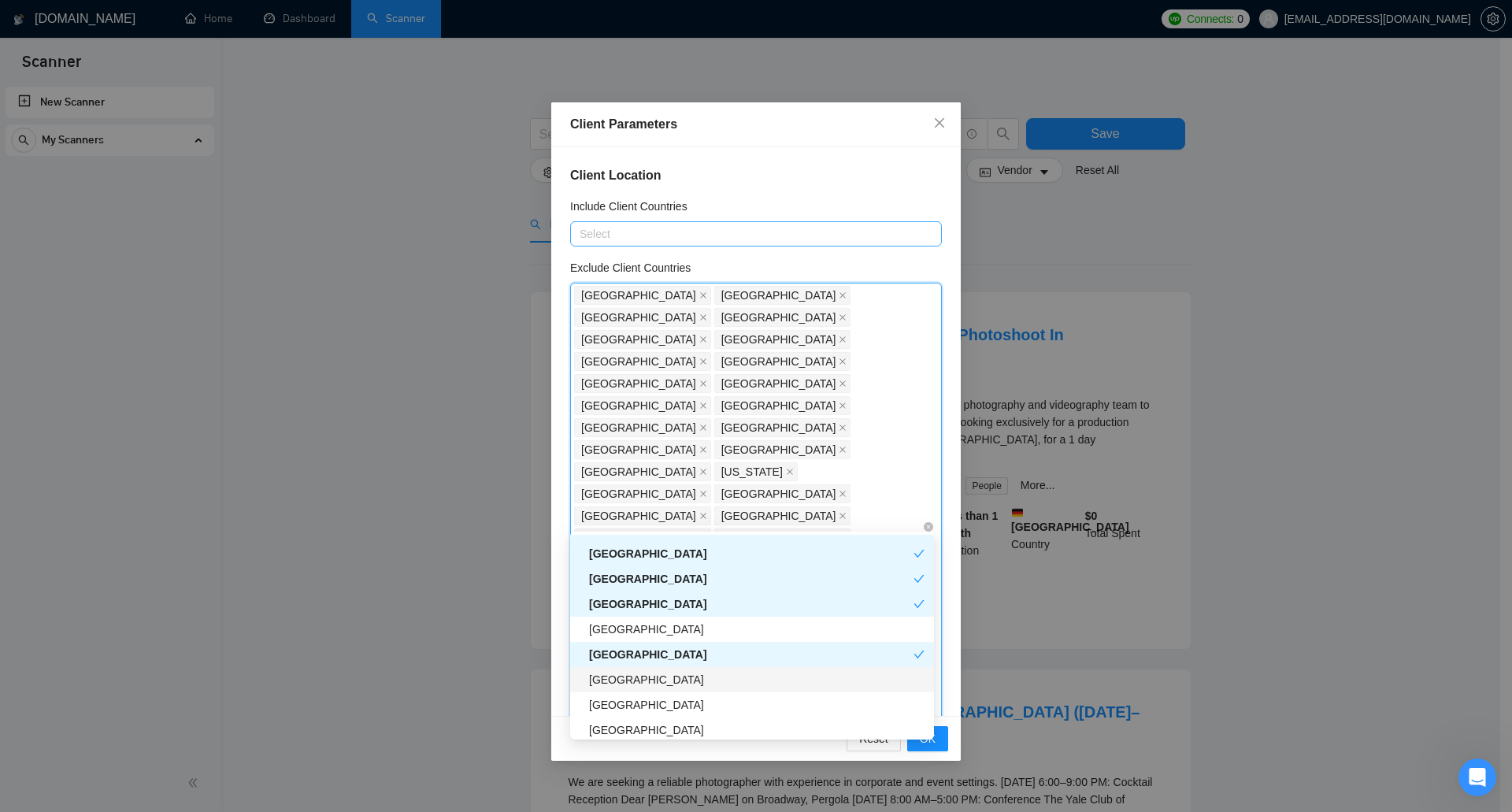
click at [685, 684] on div "Seychelles" at bounding box center [757, 680] width 336 height 17
click at [685, 684] on div "Seychelles" at bounding box center [751, 680] width 325 height 17
click at [678, 706] on div "Honduras" at bounding box center [757, 705] width 336 height 17
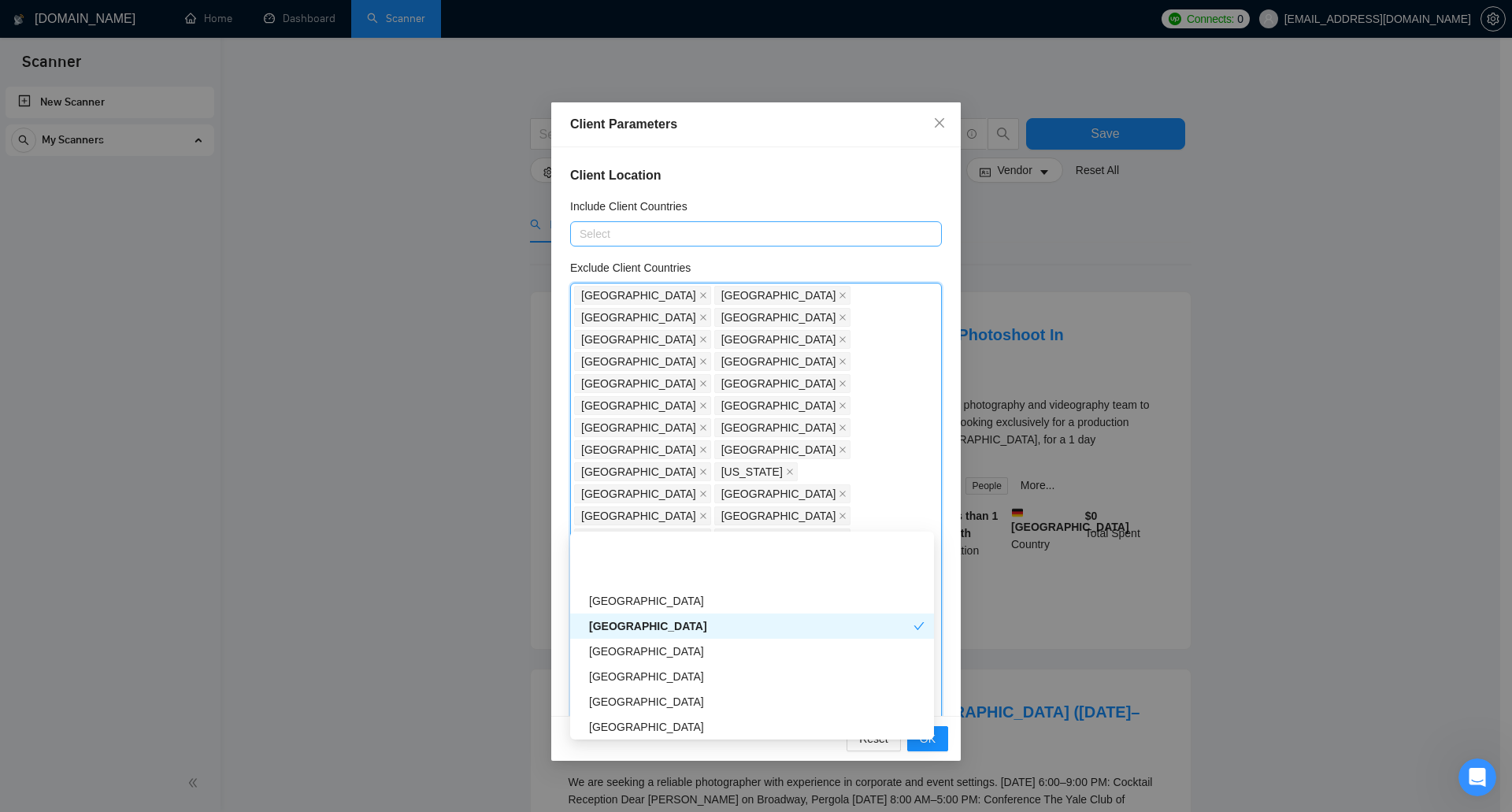
scroll to position [3151, 0]
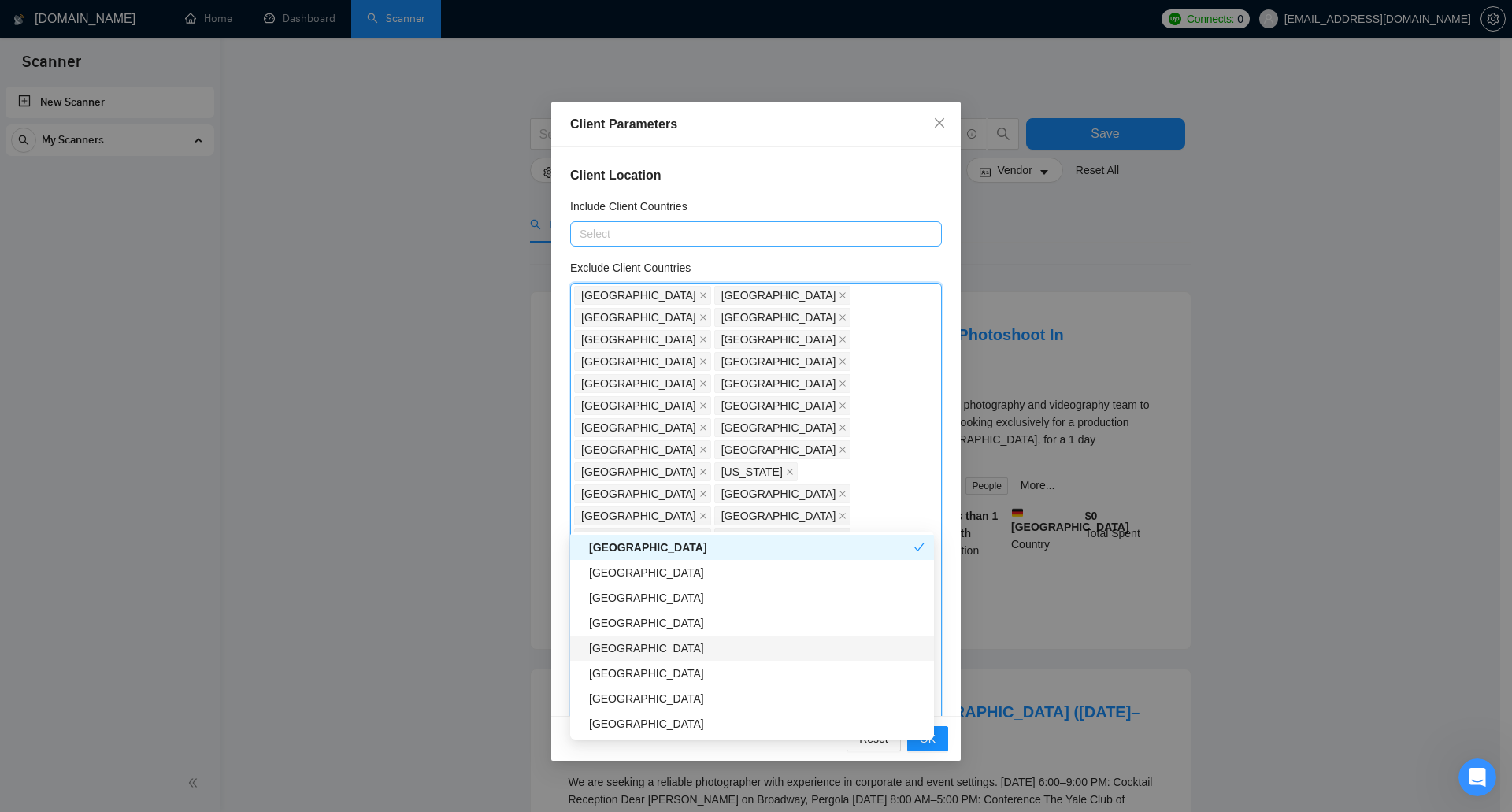
click at [681, 653] on div "Bermuda" at bounding box center [757, 648] width 336 height 17
click at [677, 677] on div "Nicaragua" at bounding box center [757, 673] width 336 height 17
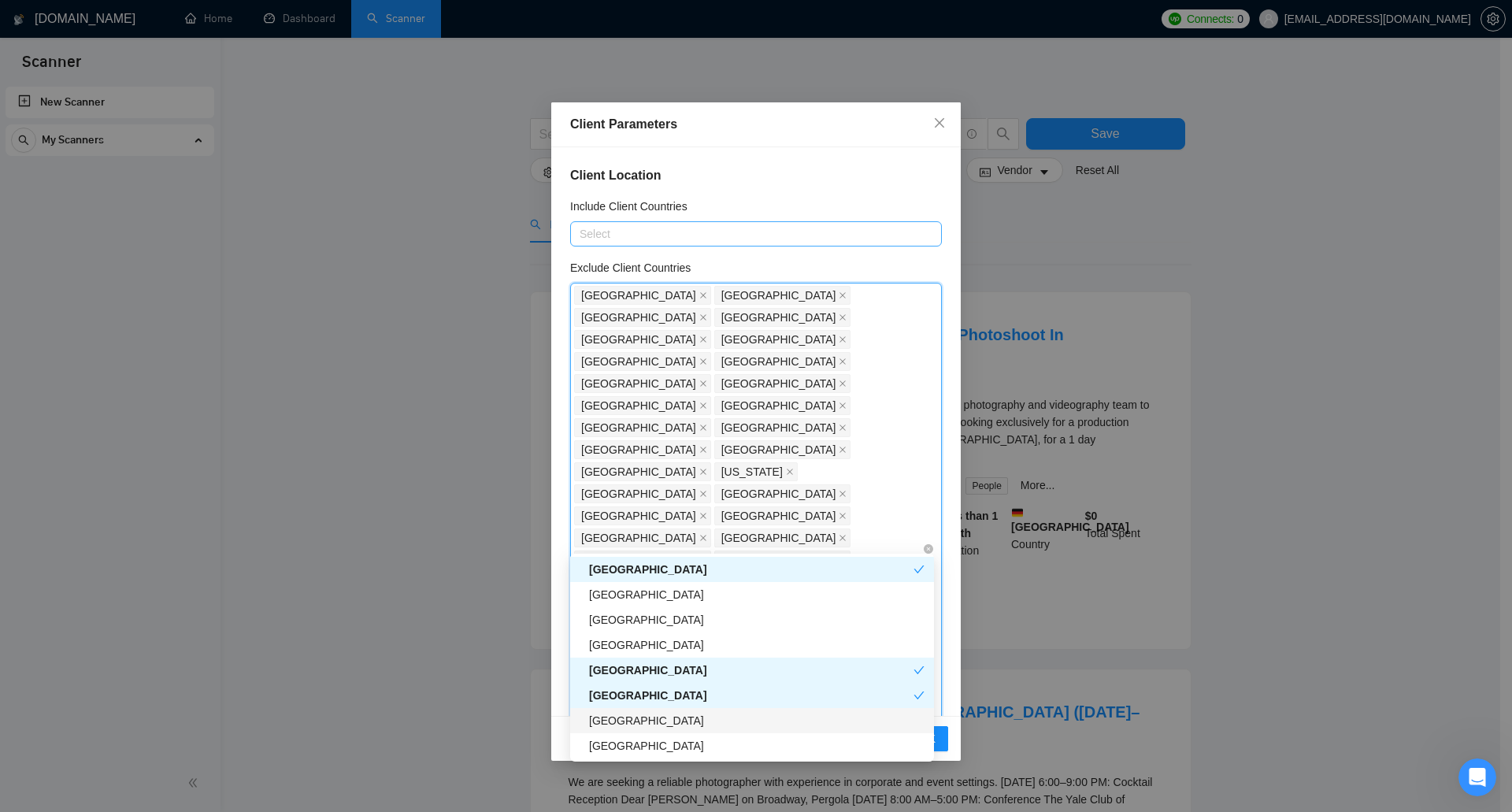
click at [694, 718] on div "British Virgin Islands" at bounding box center [757, 721] width 336 height 17
click at [694, 742] on div "El Salvador" at bounding box center [757, 746] width 336 height 17
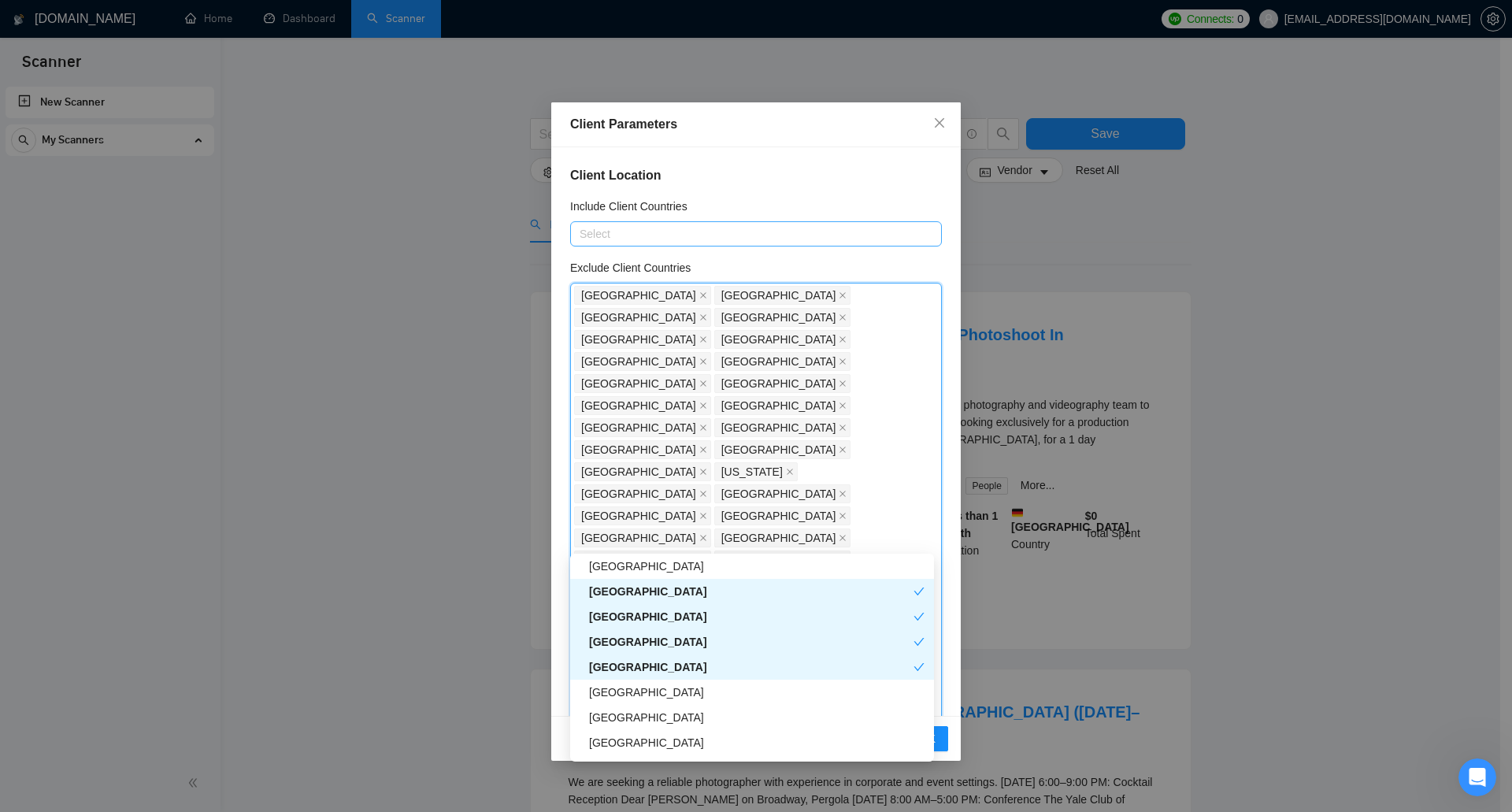
scroll to position [3308, 0]
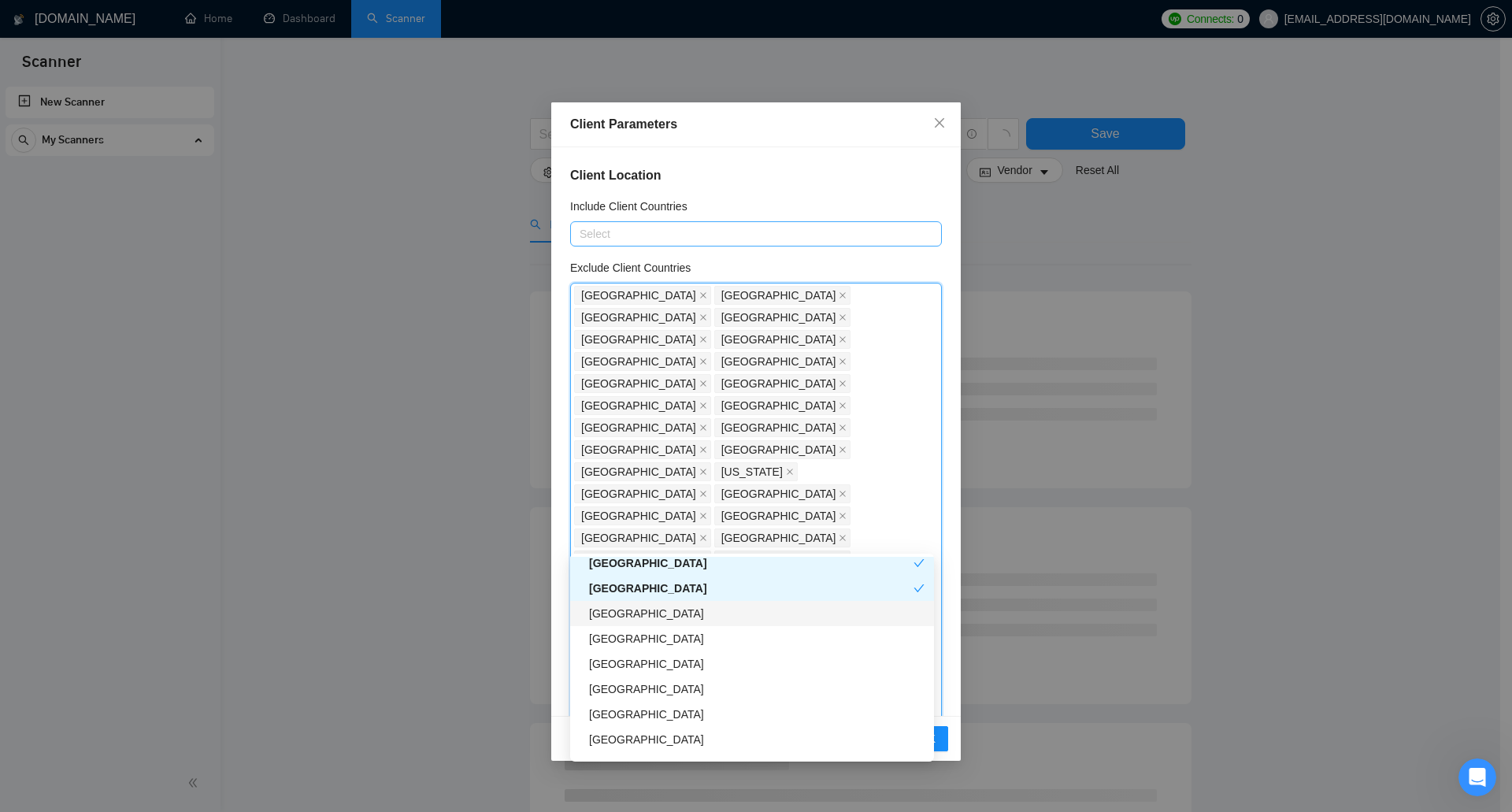
click at [703, 614] on div "Myanmar" at bounding box center [757, 613] width 336 height 17
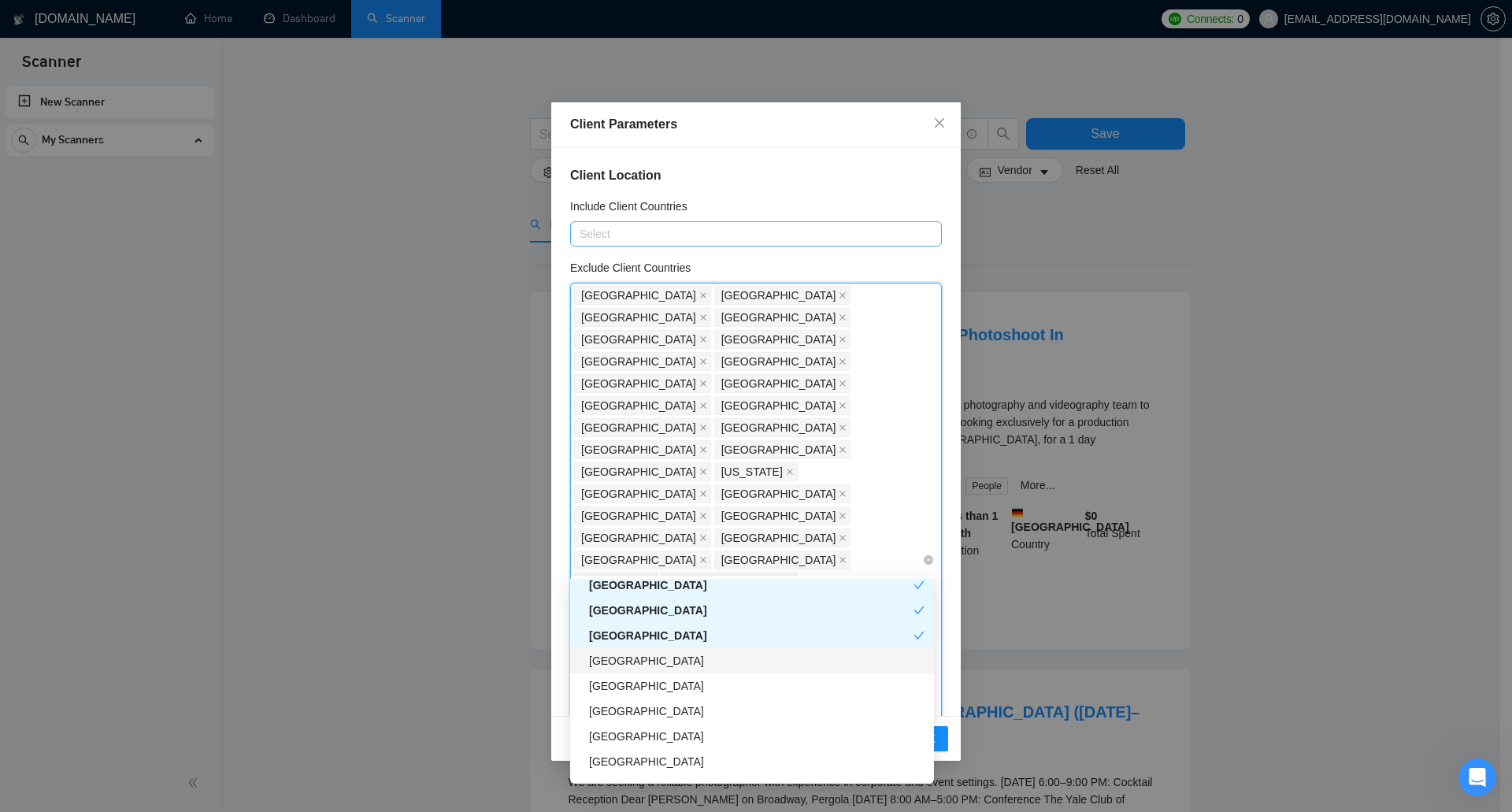
click at [689, 663] on div "Zimbabwe" at bounding box center [757, 661] width 336 height 17
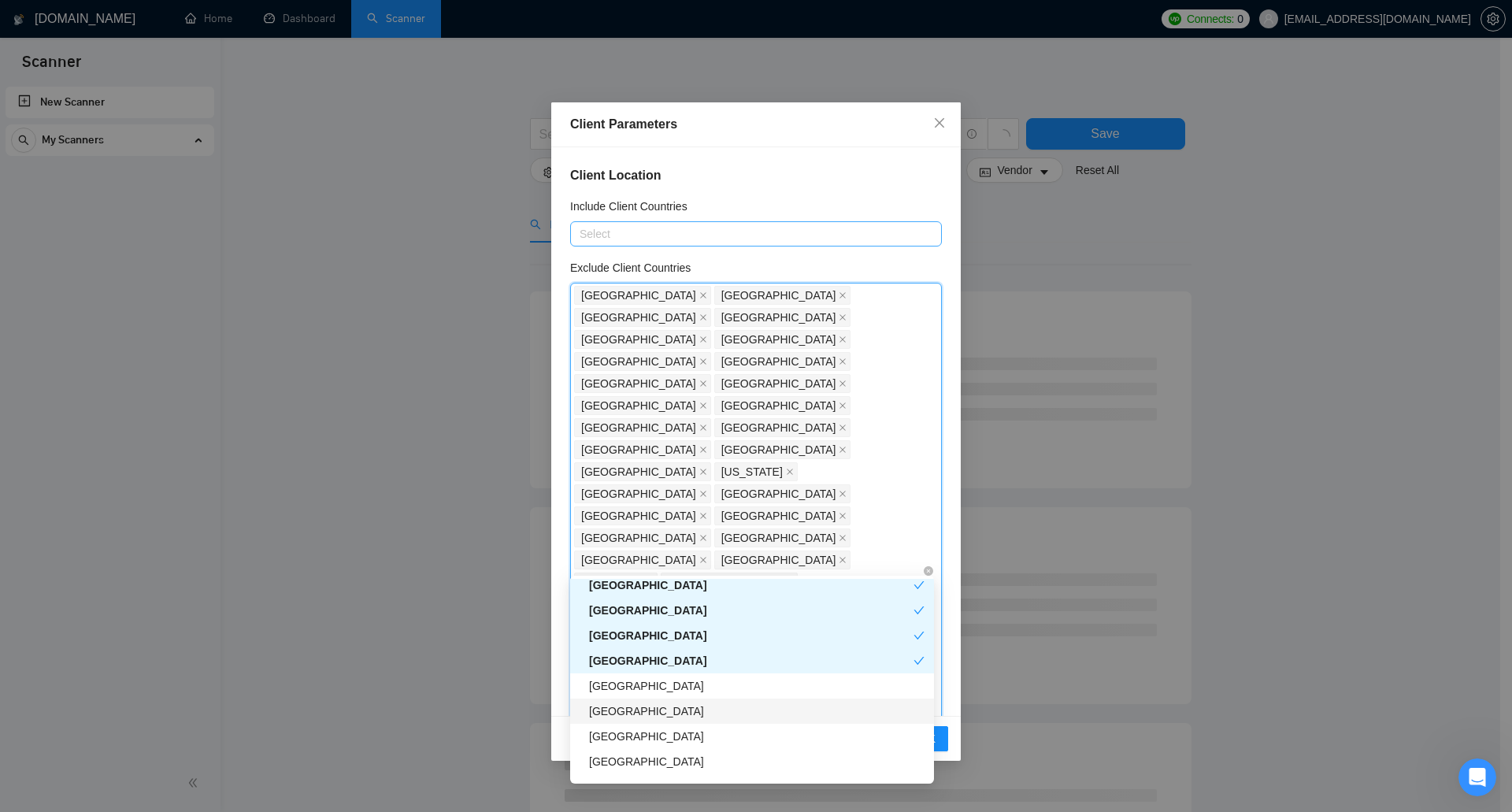
click at [686, 711] on div "Paraguay" at bounding box center [757, 711] width 336 height 17
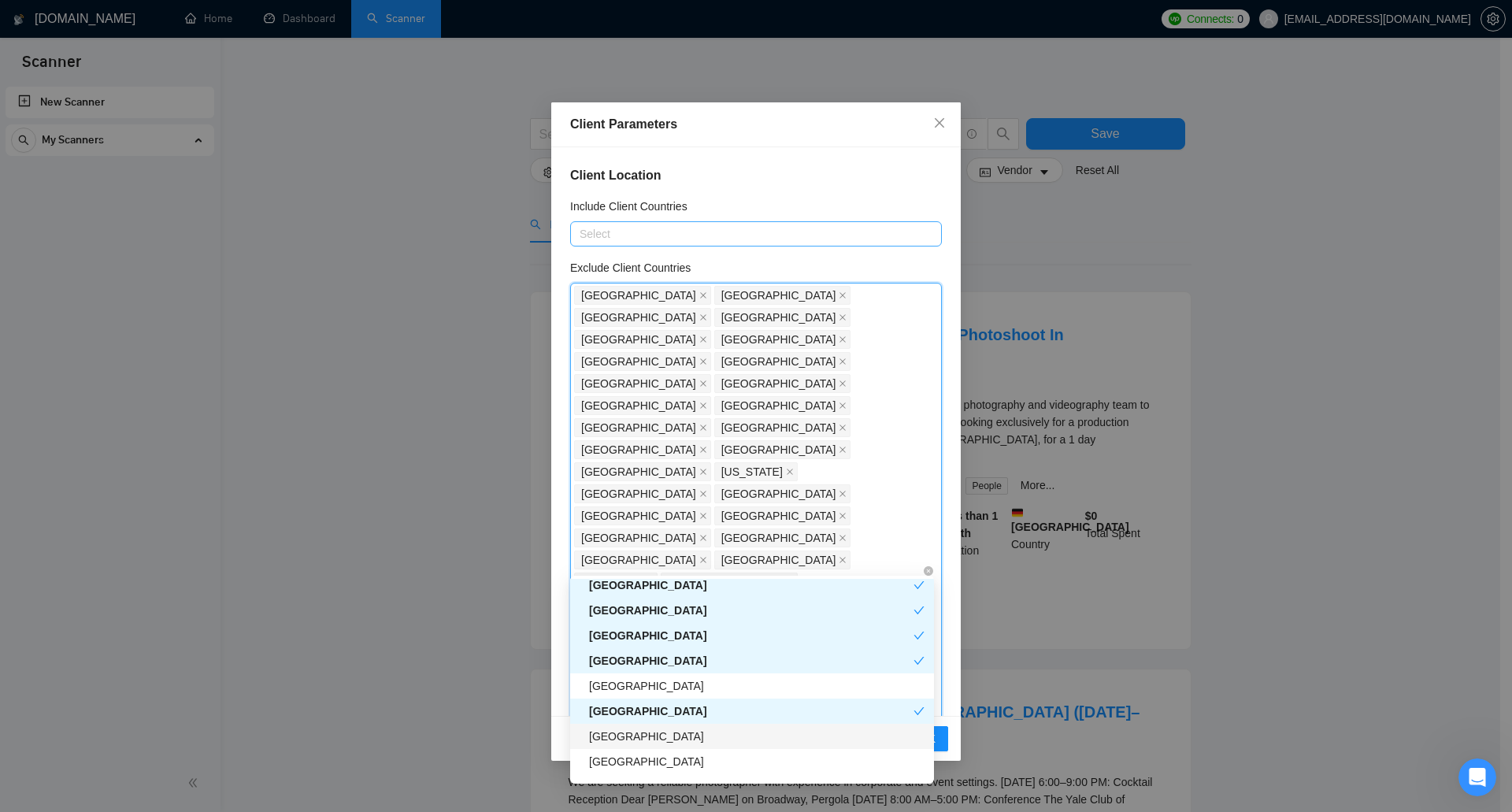
click at [674, 741] on div "Benin" at bounding box center [757, 736] width 336 height 17
click at [670, 772] on div "Namibia" at bounding box center [751, 762] width 364 height 26
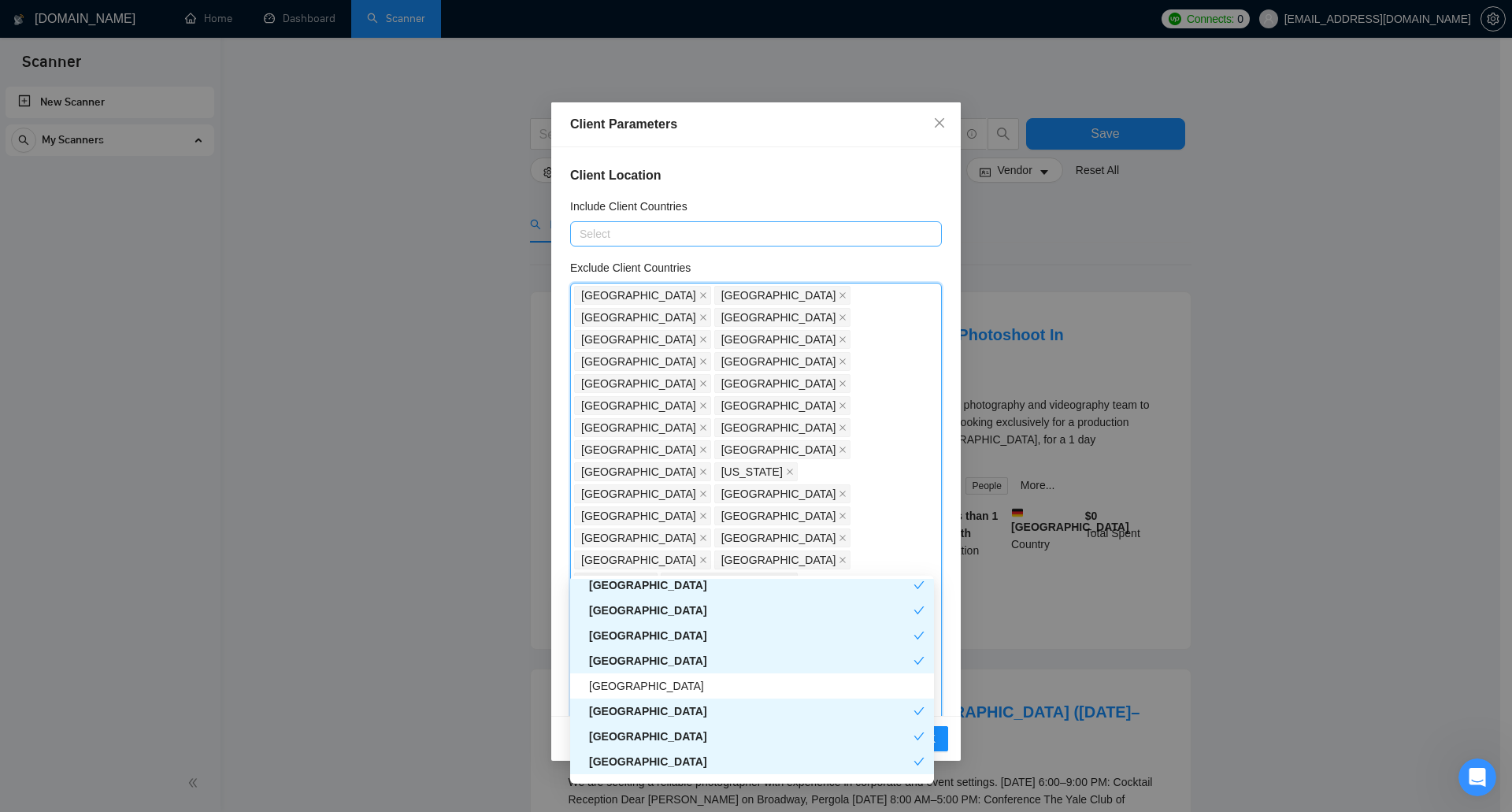
scroll to position [3466, 0]
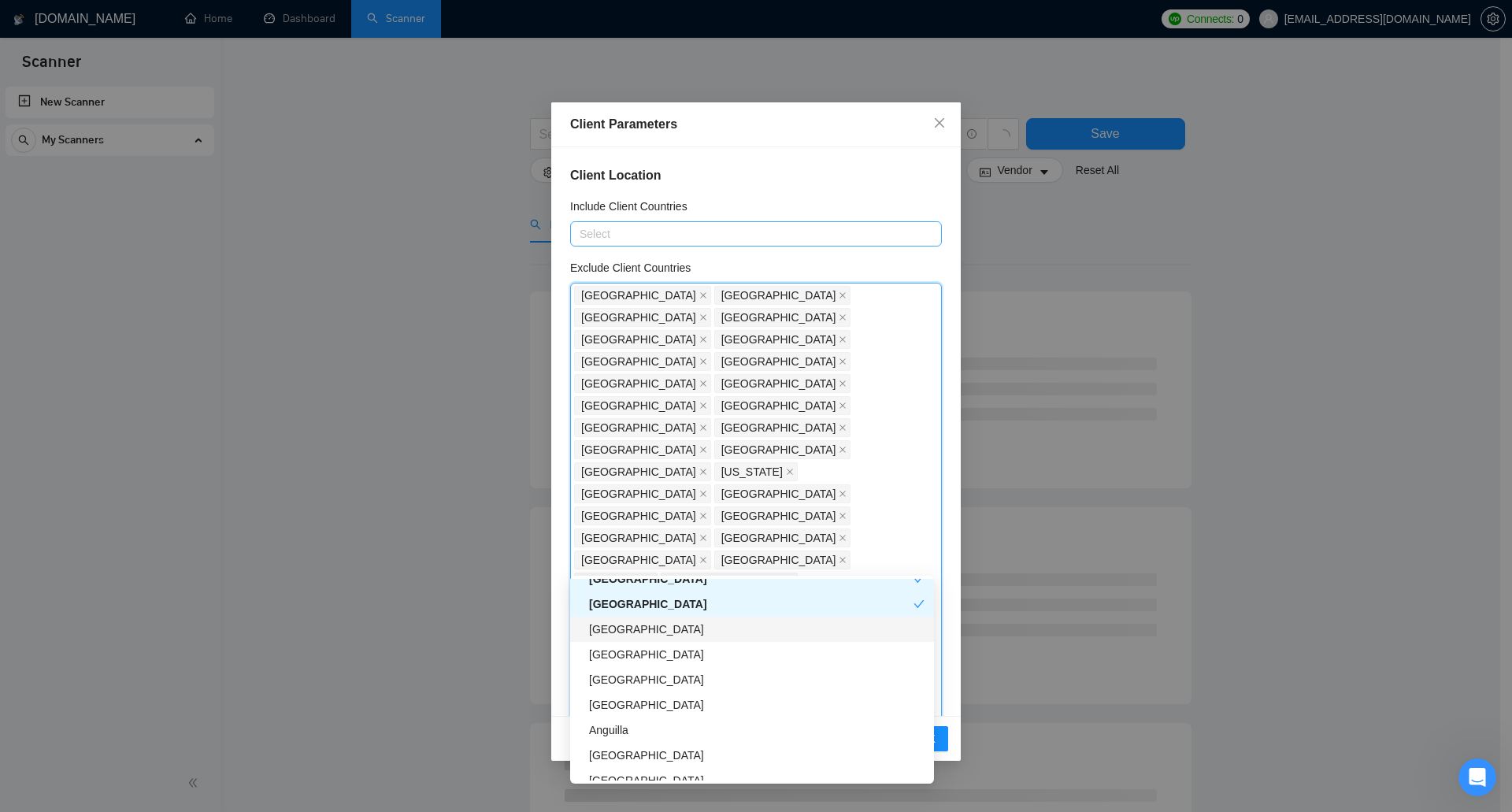
click at [704, 633] on div "Mongolia" at bounding box center [757, 630] width 336 height 17
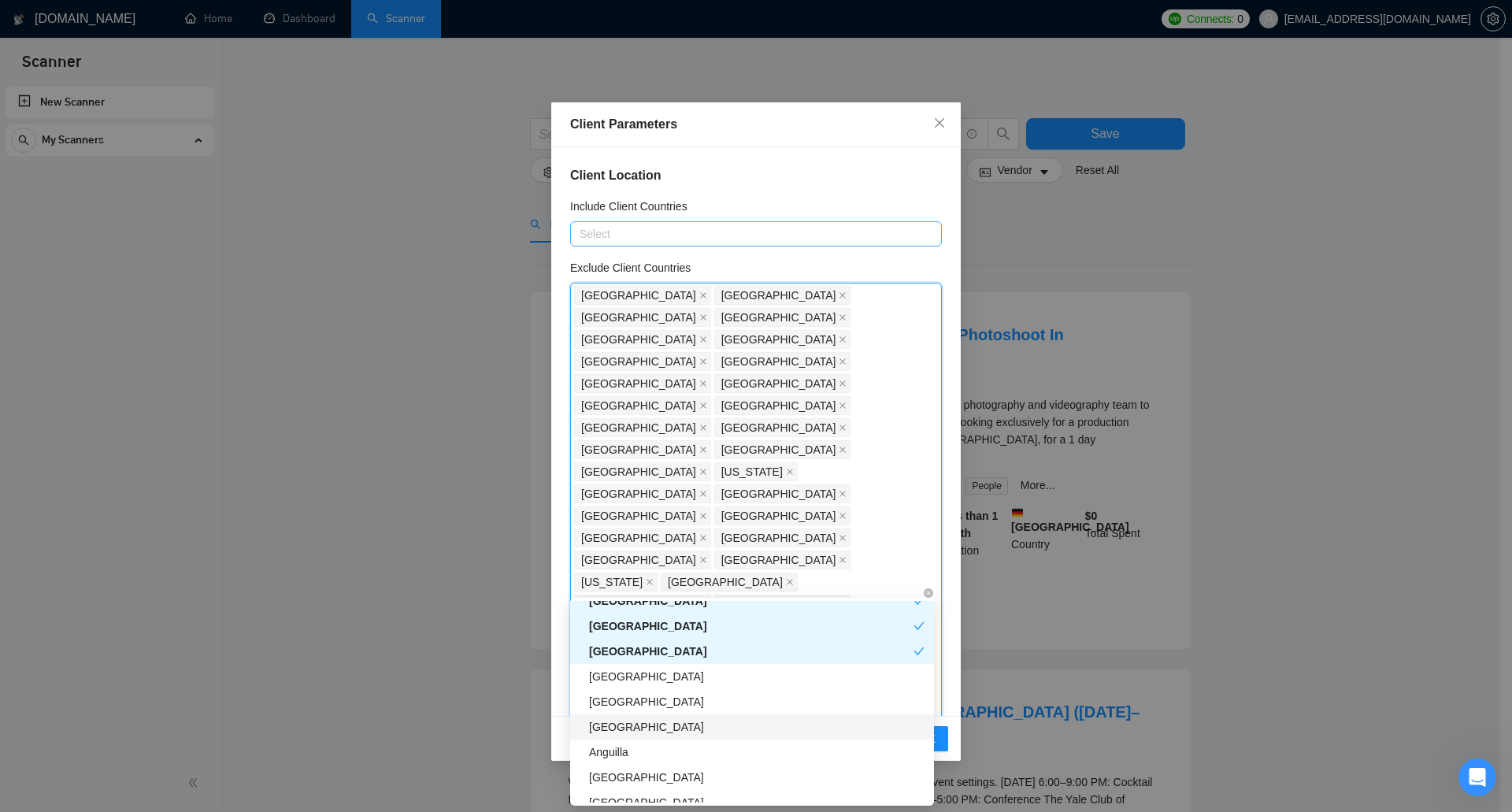
click at [663, 736] on div "Rwanda" at bounding box center [751, 728] width 364 height 26
click at [648, 757] on div "Anguilla" at bounding box center [757, 752] width 336 height 17
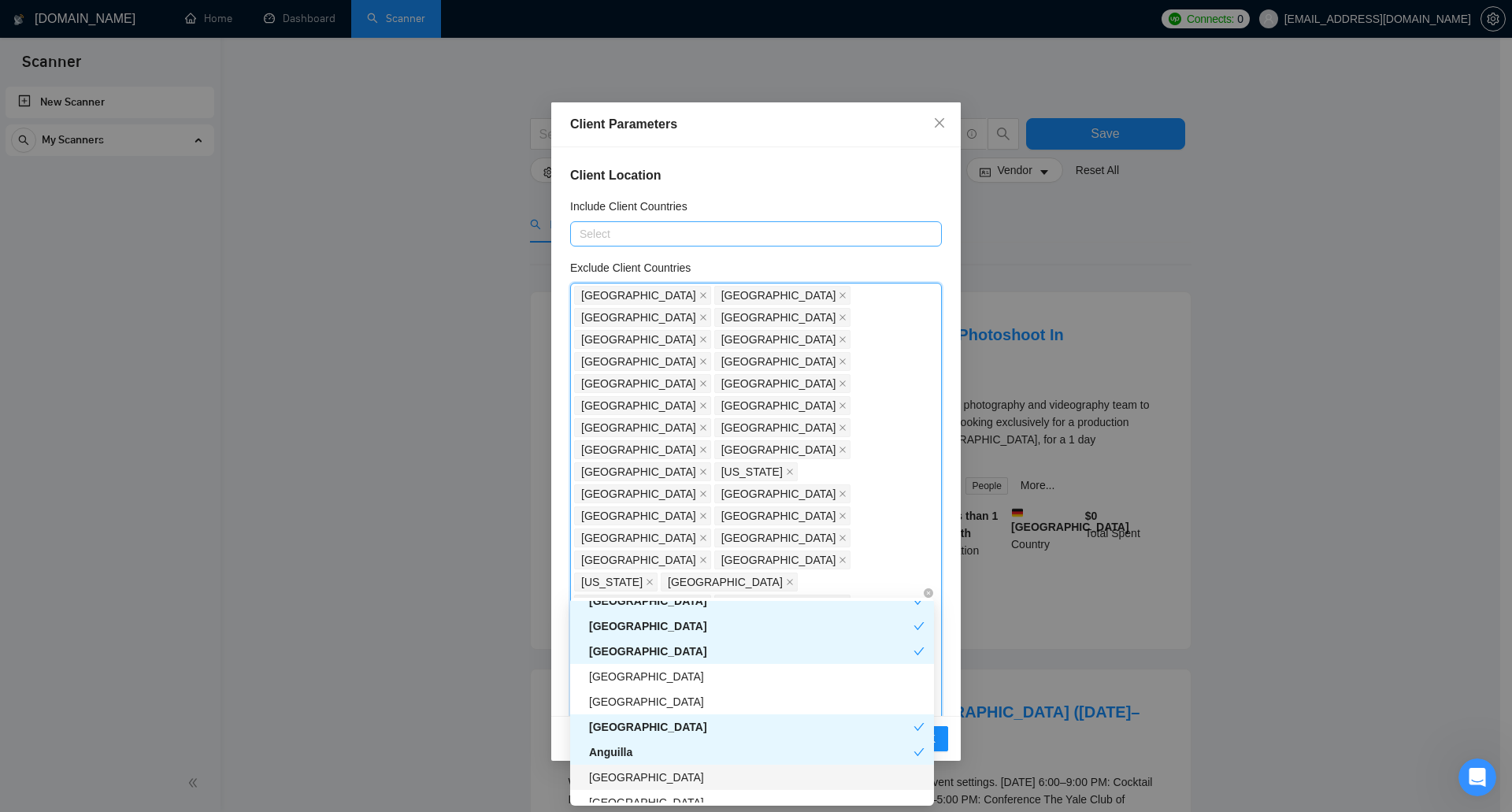
click at [648, 775] on div "Belize" at bounding box center [757, 777] width 336 height 17
click at [936, 736] on button "OK" at bounding box center [928, 739] width 41 height 26
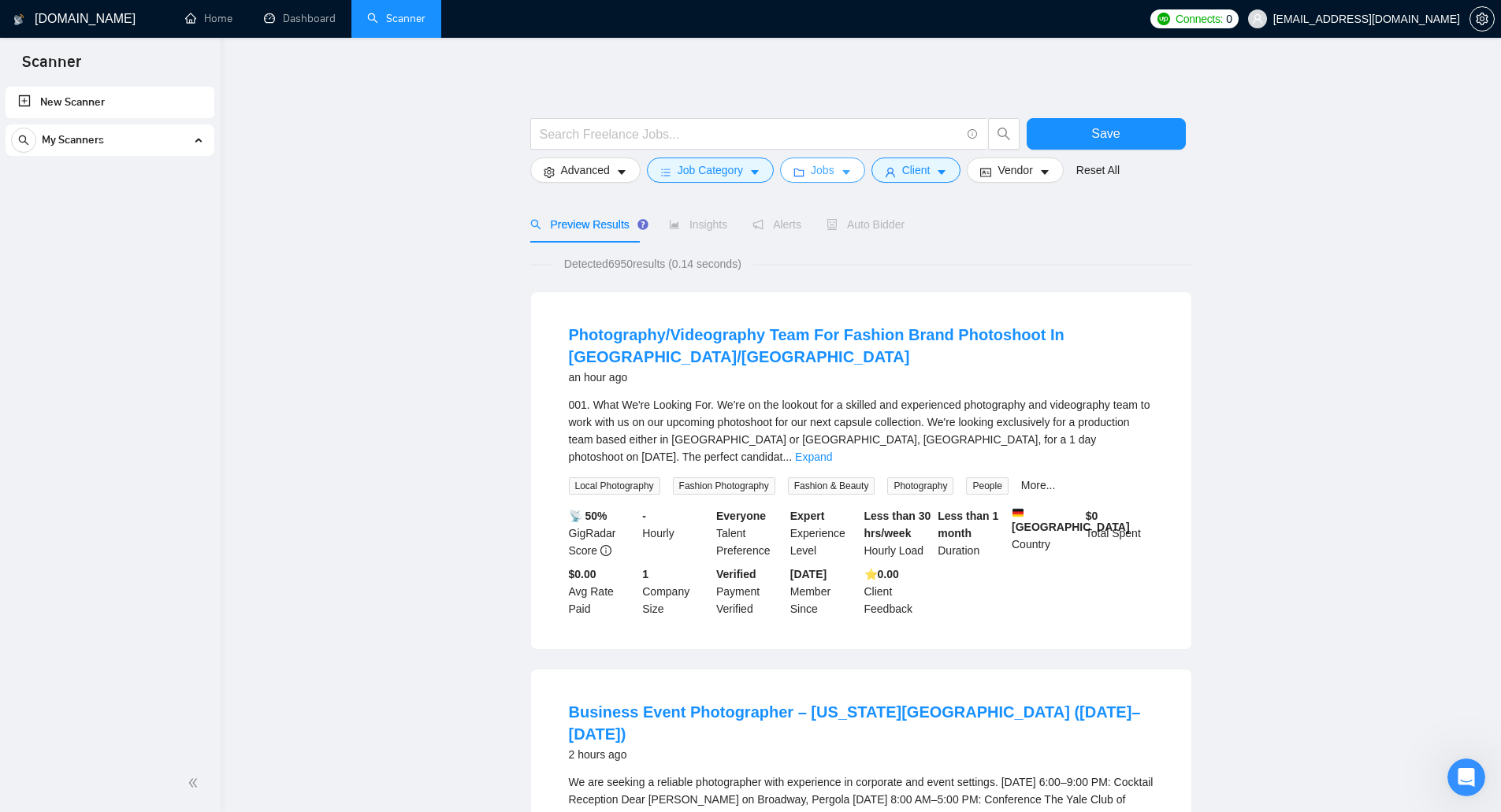
click at [811, 172] on span "Jobs" at bounding box center [823, 170] width 24 height 17
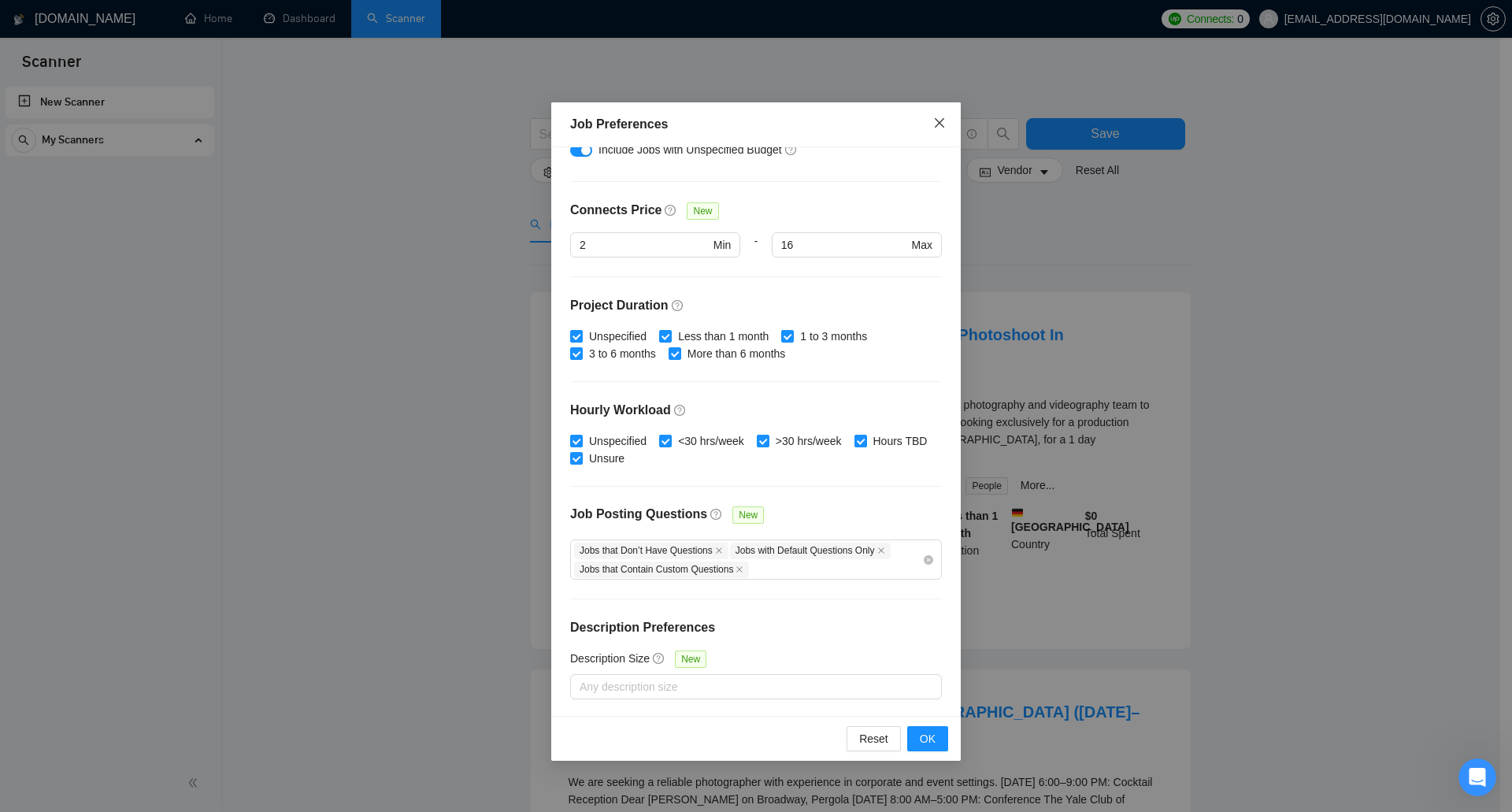
click at [936, 116] on span "Close" at bounding box center [940, 124] width 43 height 43
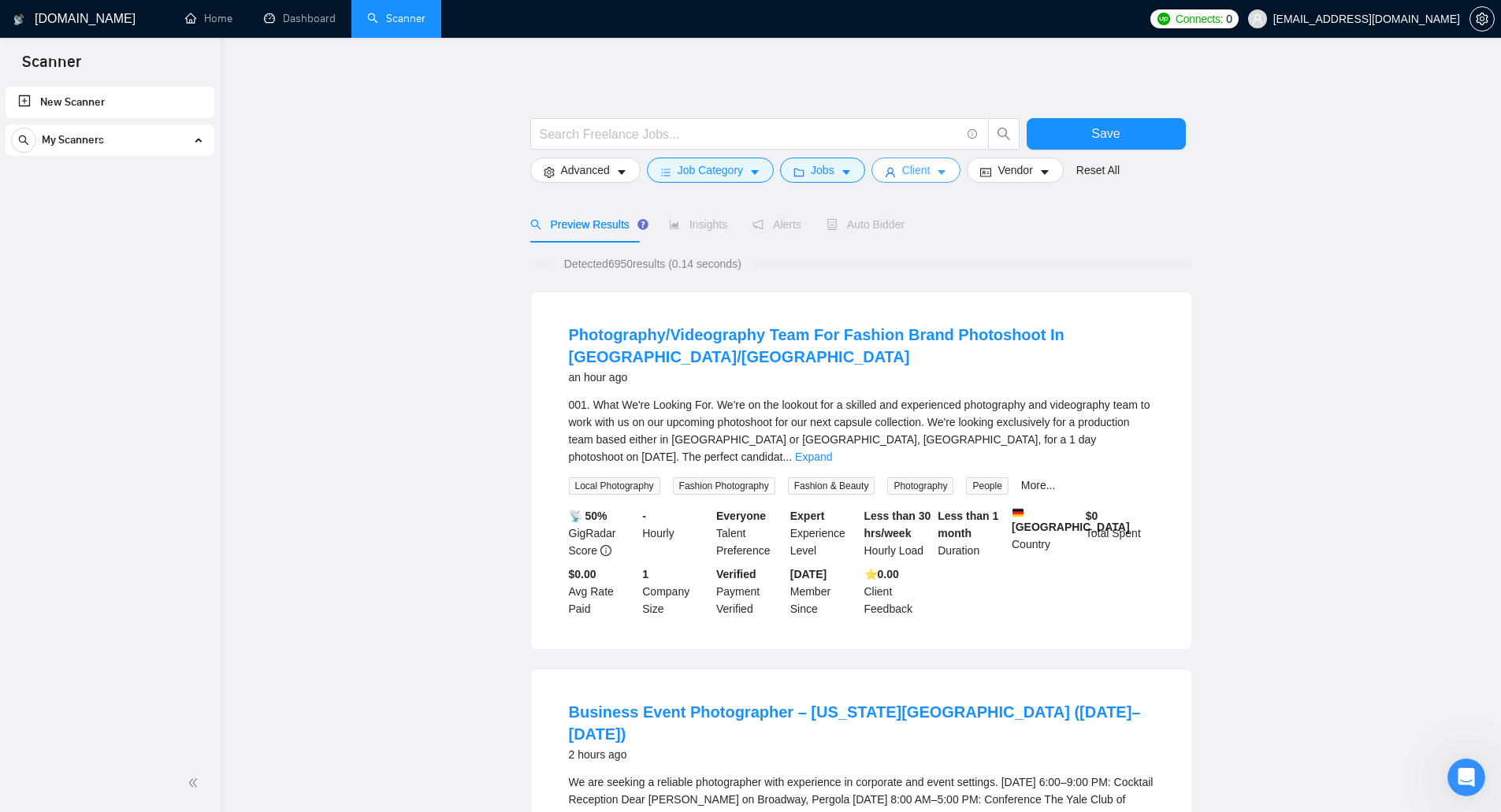
click at [936, 178] on icon "caret-down" at bounding box center [941, 172] width 11 height 11
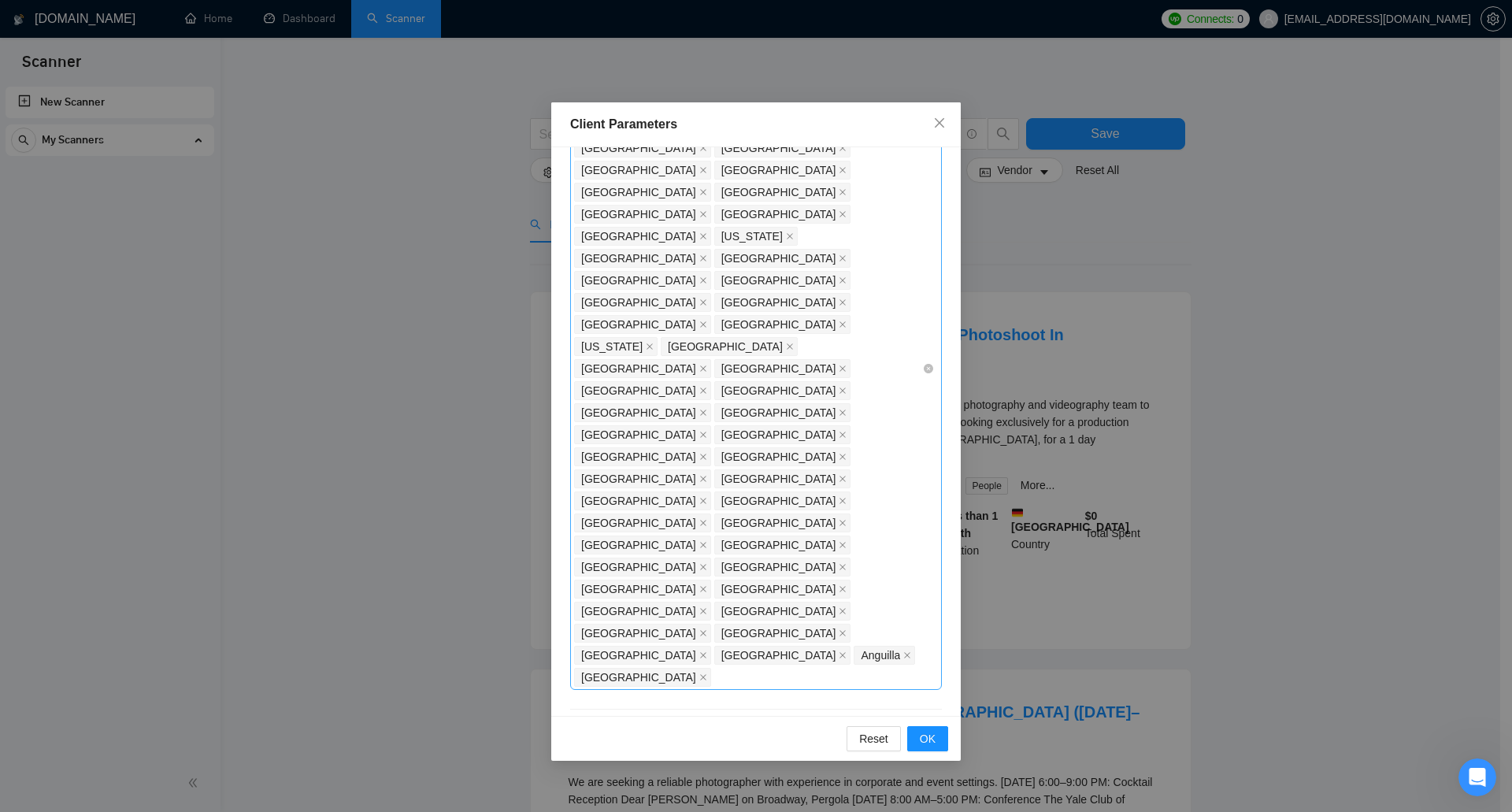
scroll to position [236, 0]
click at [647, 788] on icon "star" at bounding box center [644, 796] width 16 height 15
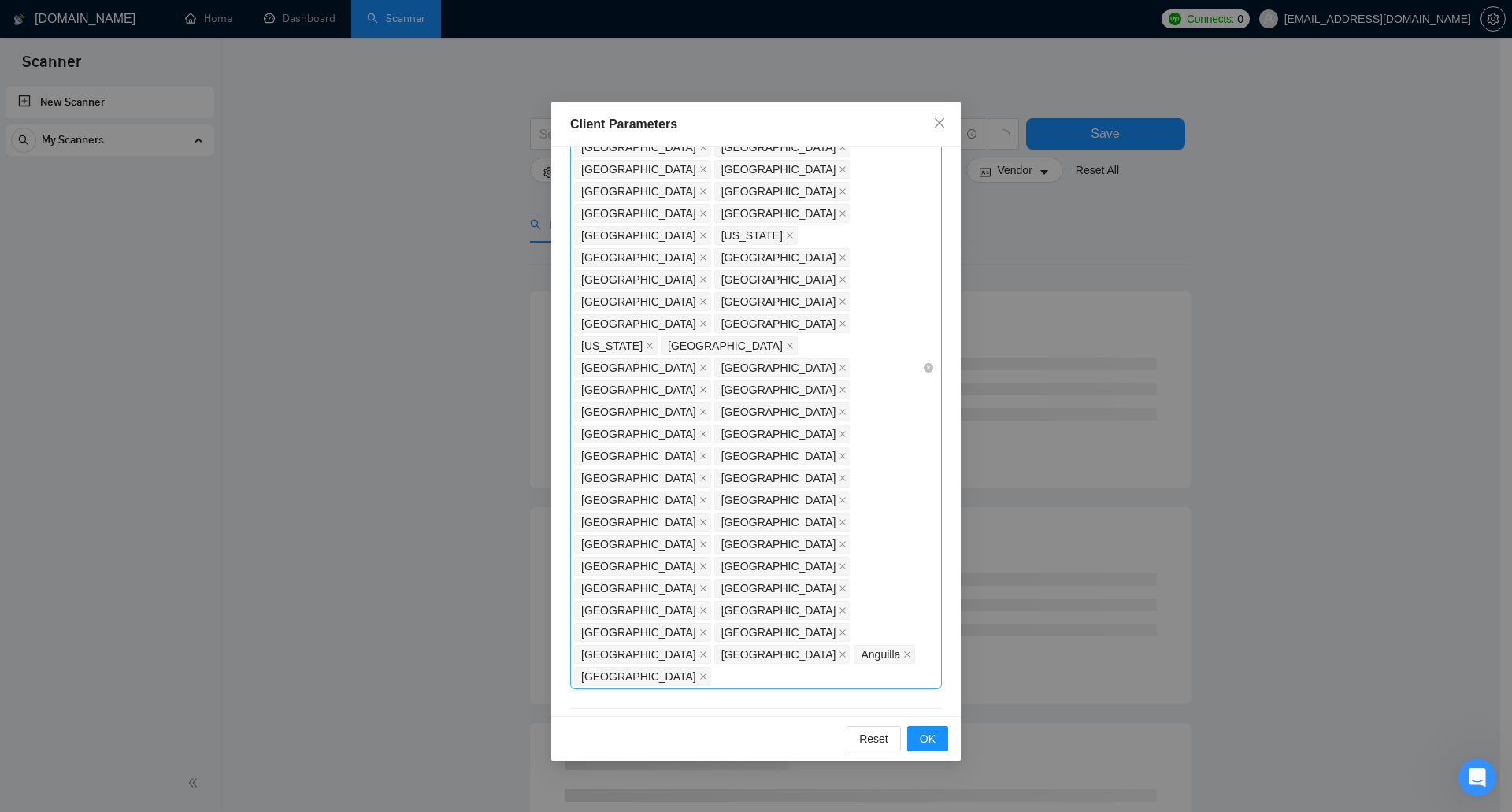
click at [702, 811] on span "Include clients with no feedback" at bounding box center [667, 823] width 169 height 17
click at [581, 811] on input "Include clients with no feedback" at bounding box center [575, 821] width 11 height 11
checkbox input "true"
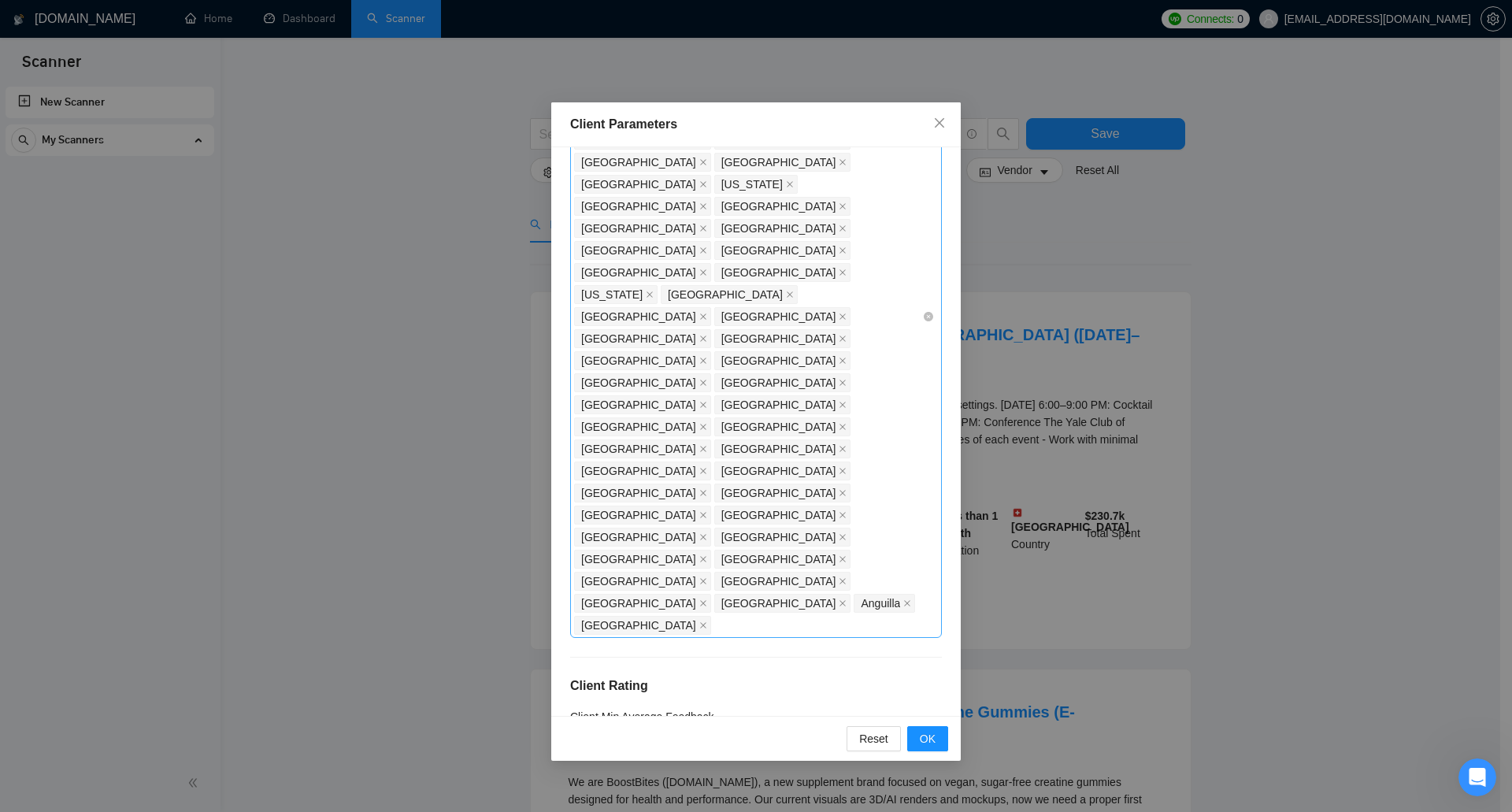
scroll to position [315, 0]
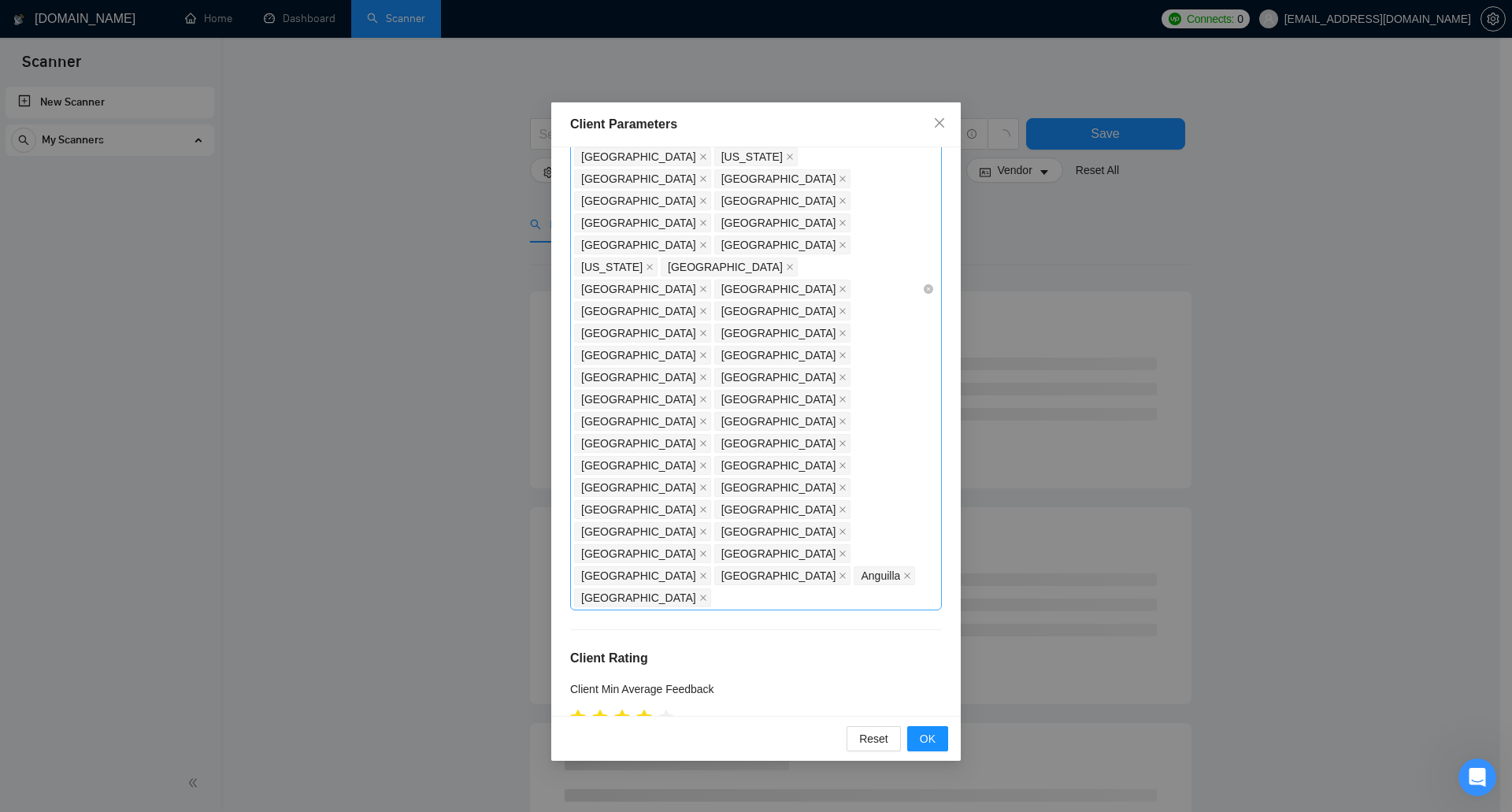
click at [664, 789] on span "Payment Verified" at bounding box center [630, 798] width 96 height 17
click at [581, 791] on input "Payment Verified" at bounding box center [575, 796] width 11 height 11
checkbox input "true"
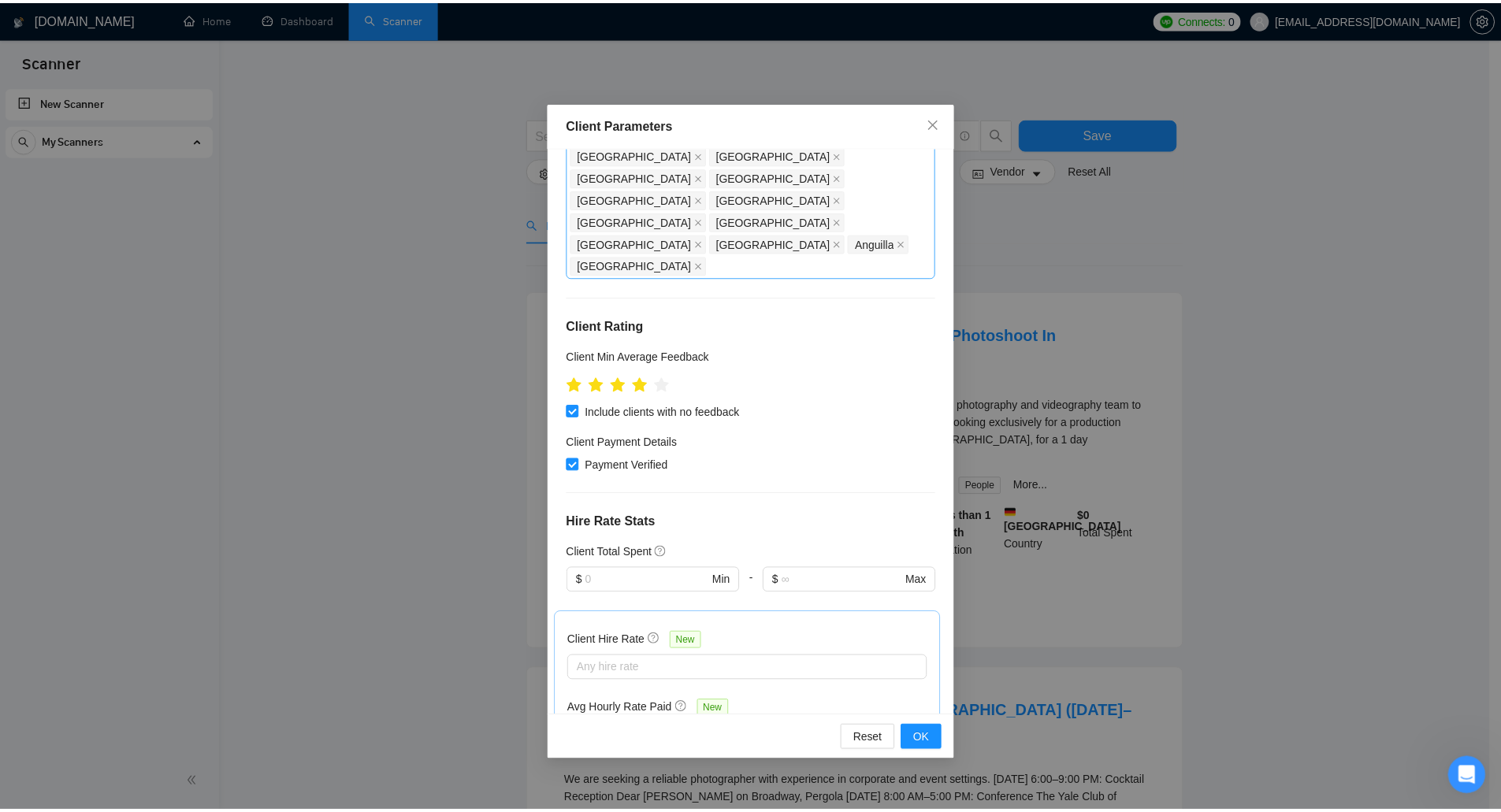
scroll to position [698, 0]
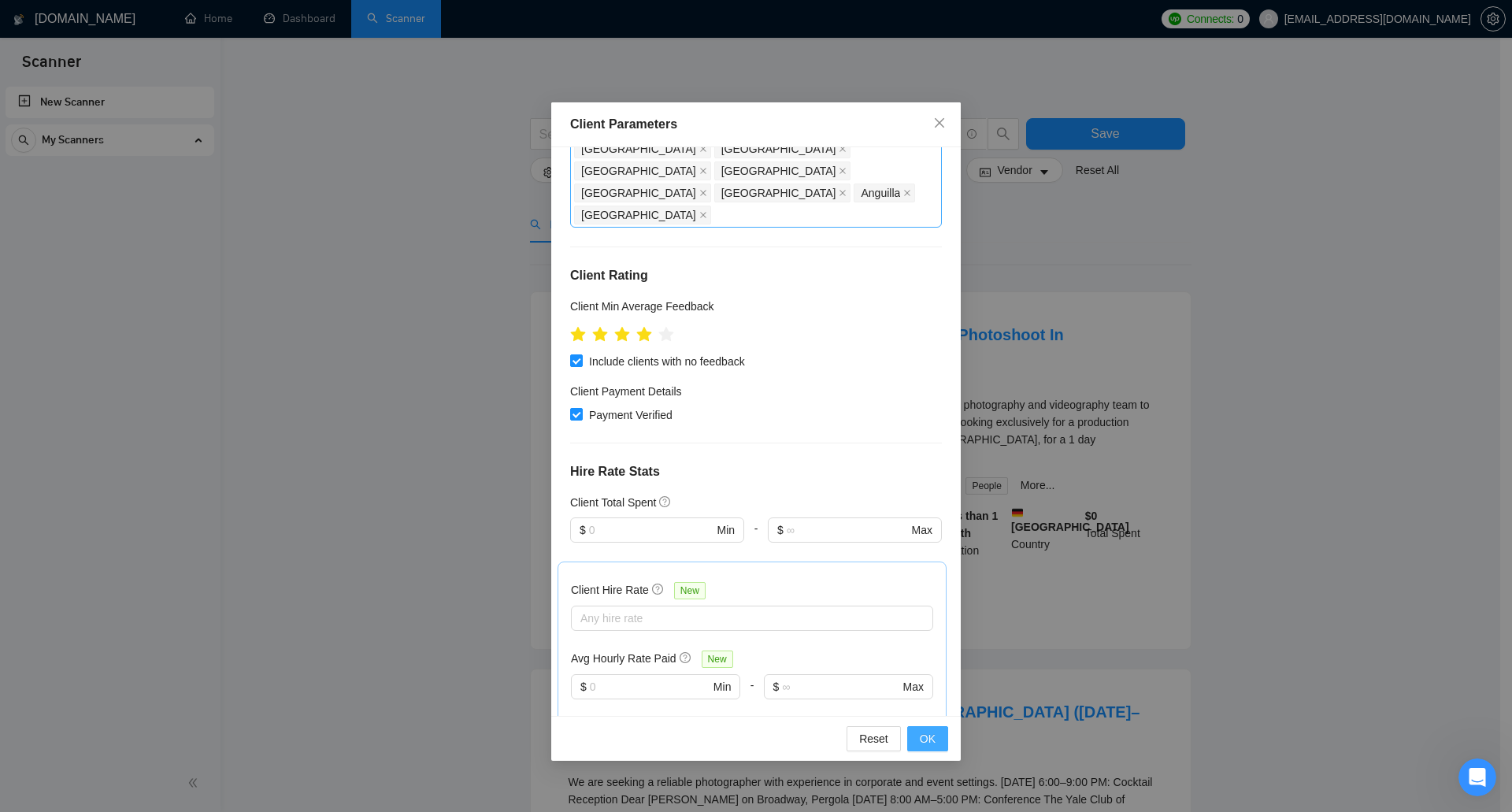
click at [928, 740] on span "OK" at bounding box center [928, 739] width 15 height 17
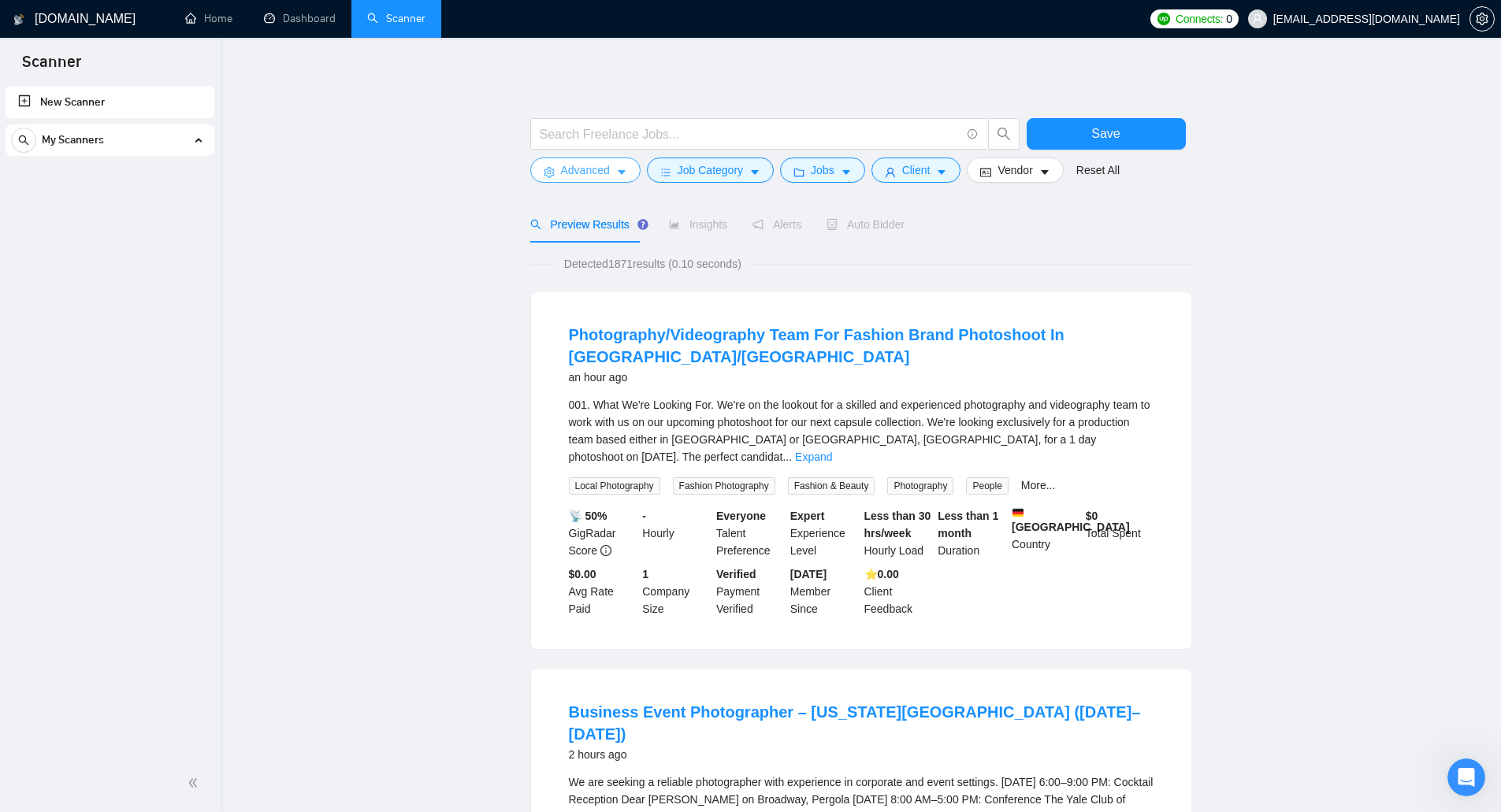
click at [626, 174] on button "Advanced" at bounding box center [585, 170] width 110 height 26
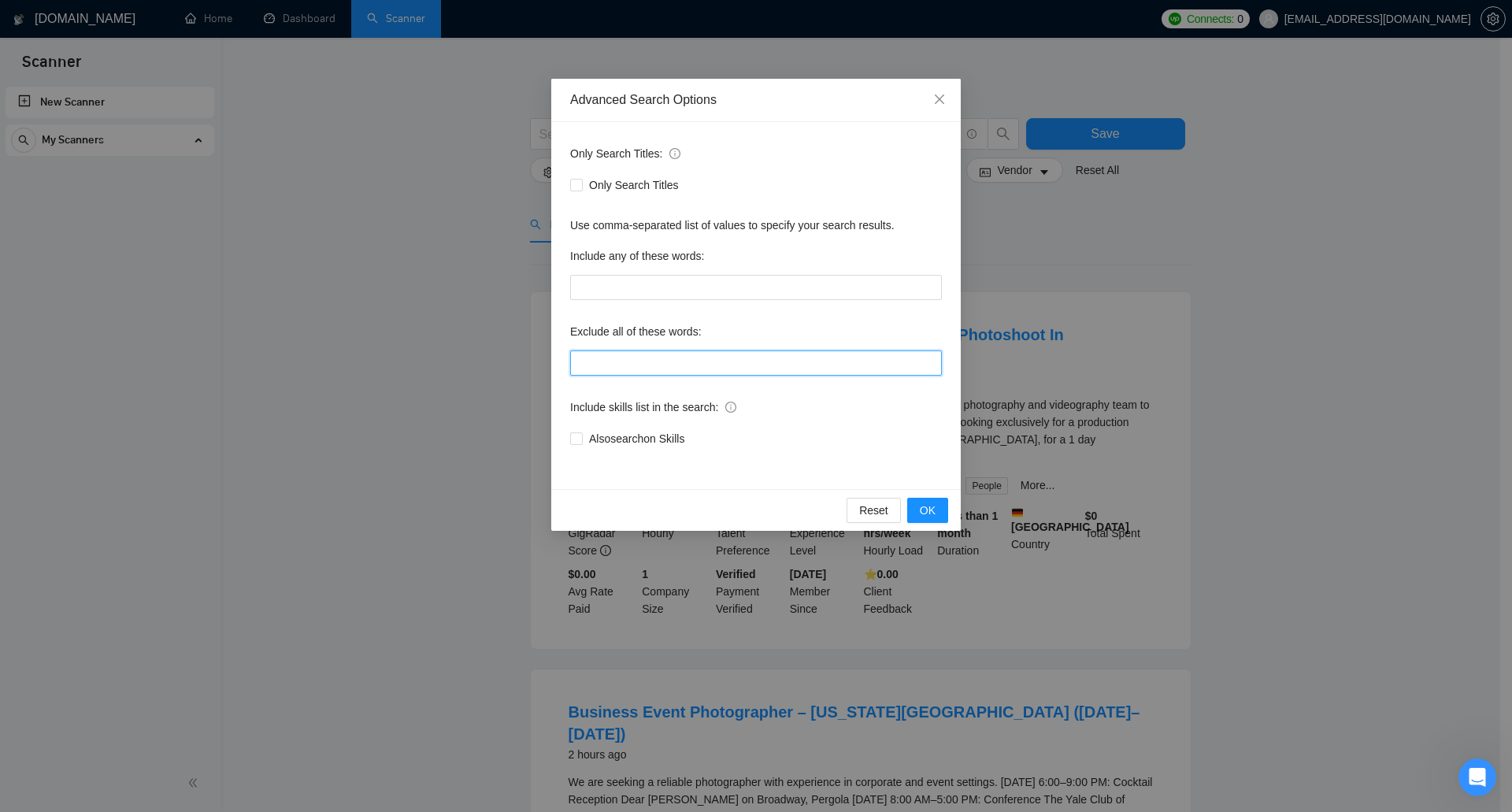
click at [672, 362] on input "text" at bounding box center [756, 363] width 371 height 26
click at [938, 97] on icon "close" at bounding box center [940, 99] width 13 height 13
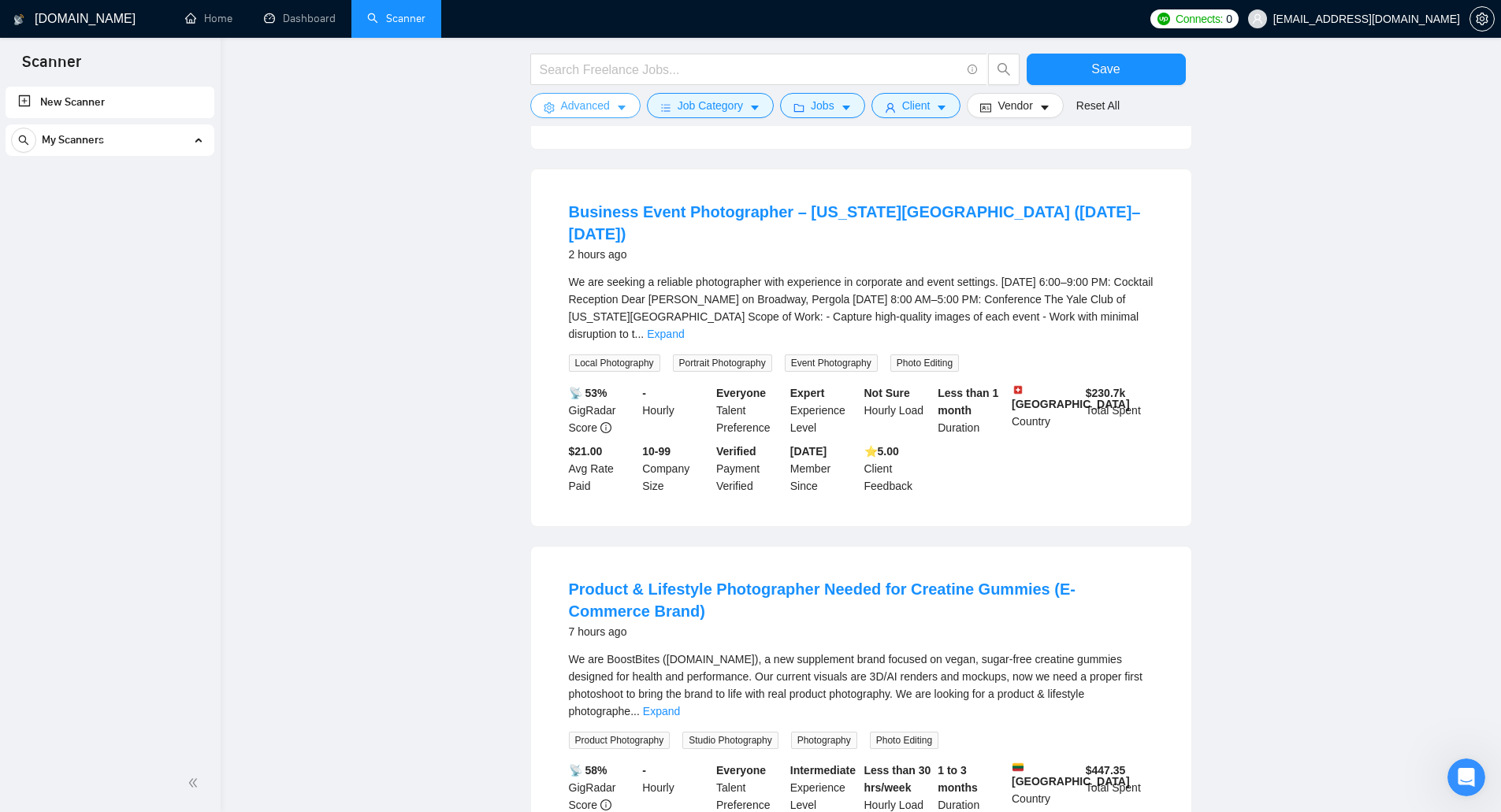
scroll to position [473, 0]
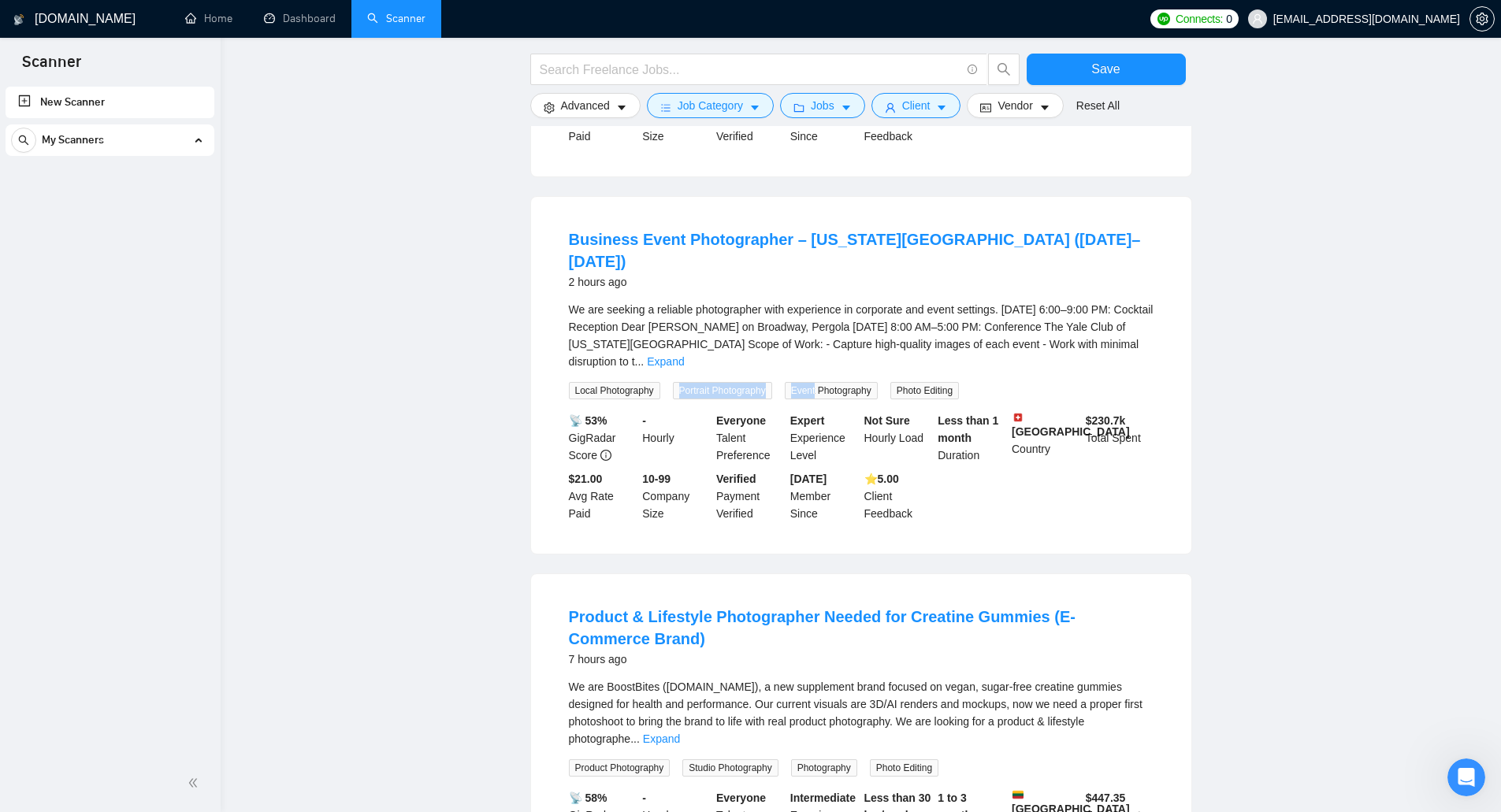
drag, startPoint x: 813, startPoint y: 334, endPoint x: 682, endPoint y: 333, distance: 131.0
click at [674, 381] on div "Local Photography Portrait Photography Event Photography Photo Editing" at bounding box center [767, 389] width 403 height 18
copy div "Portrait Photography Event"
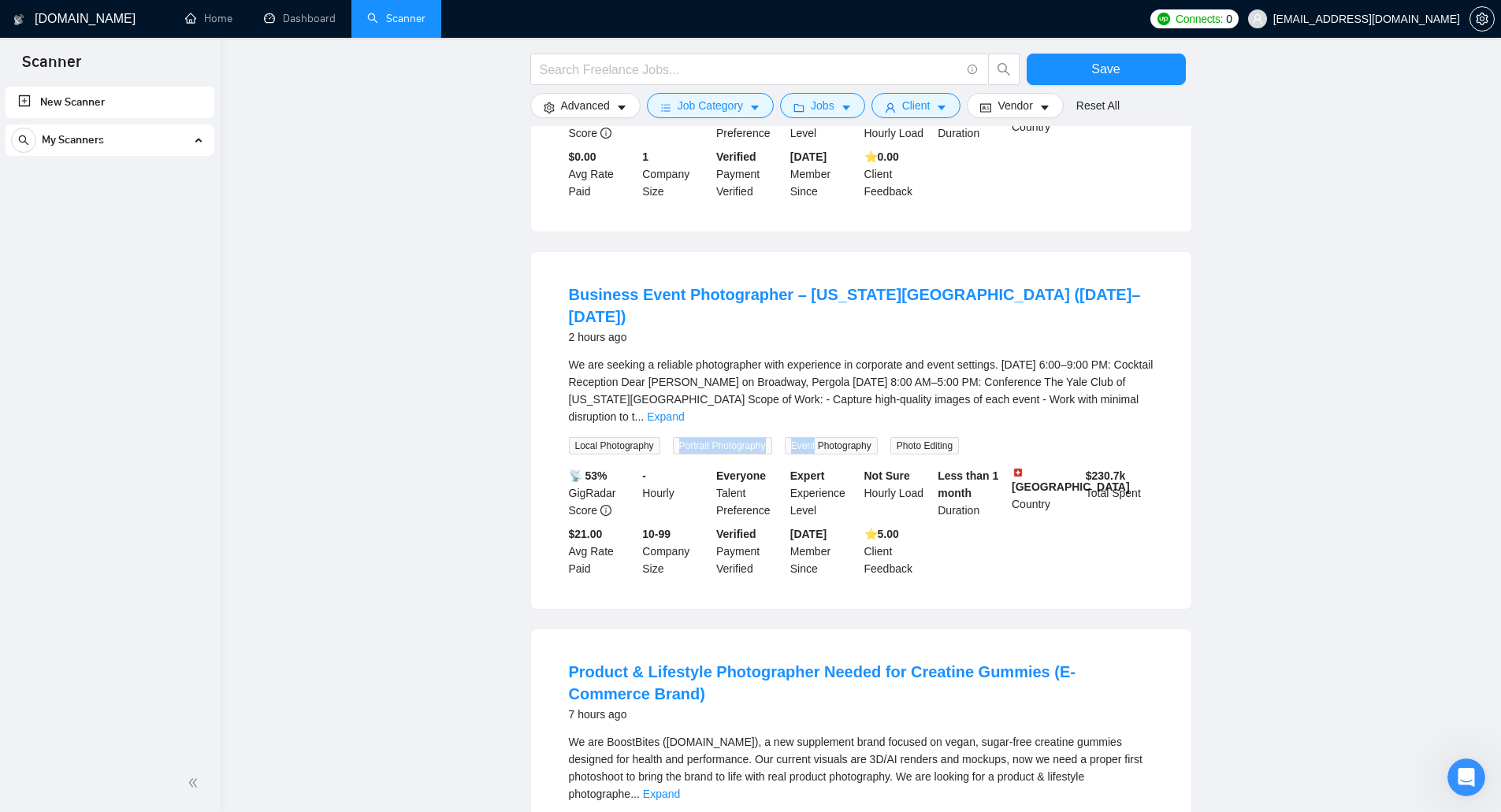
scroll to position [315, 0]
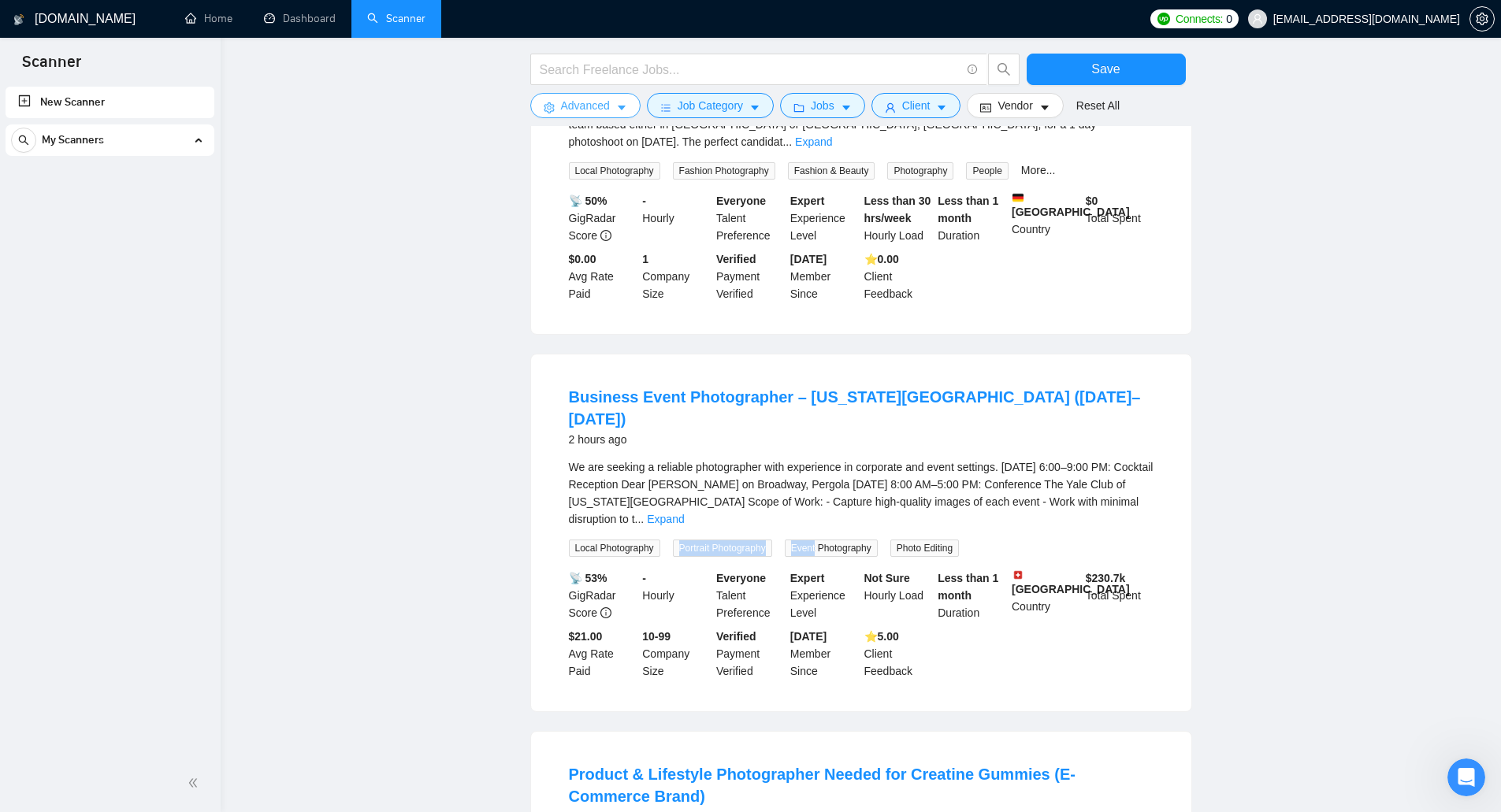
click at [601, 105] on span "Advanced" at bounding box center [585, 106] width 49 height 17
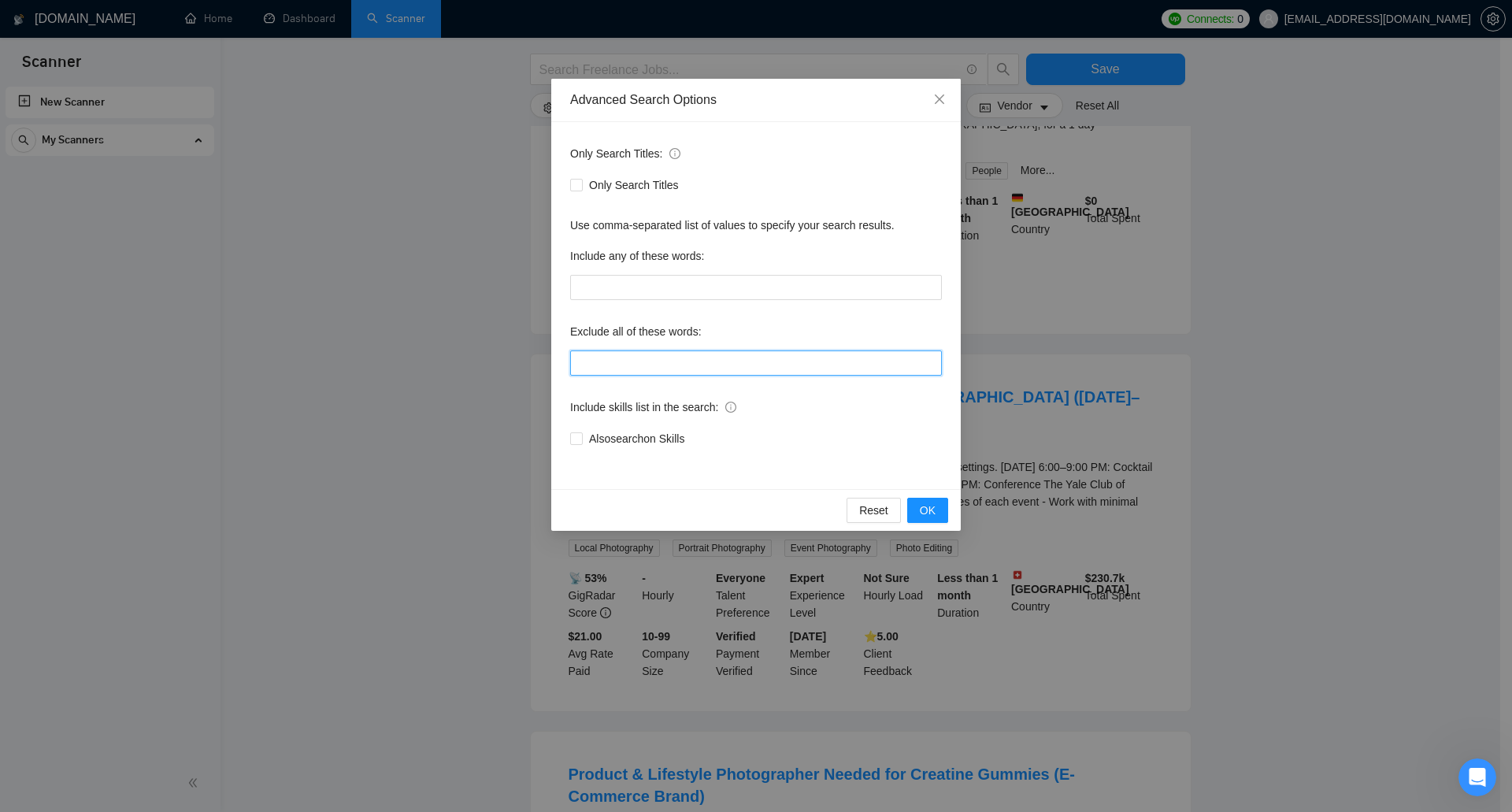
click at [628, 354] on input "text" at bounding box center [756, 363] width 371 height 26
paste input "Portrait Photography Event"
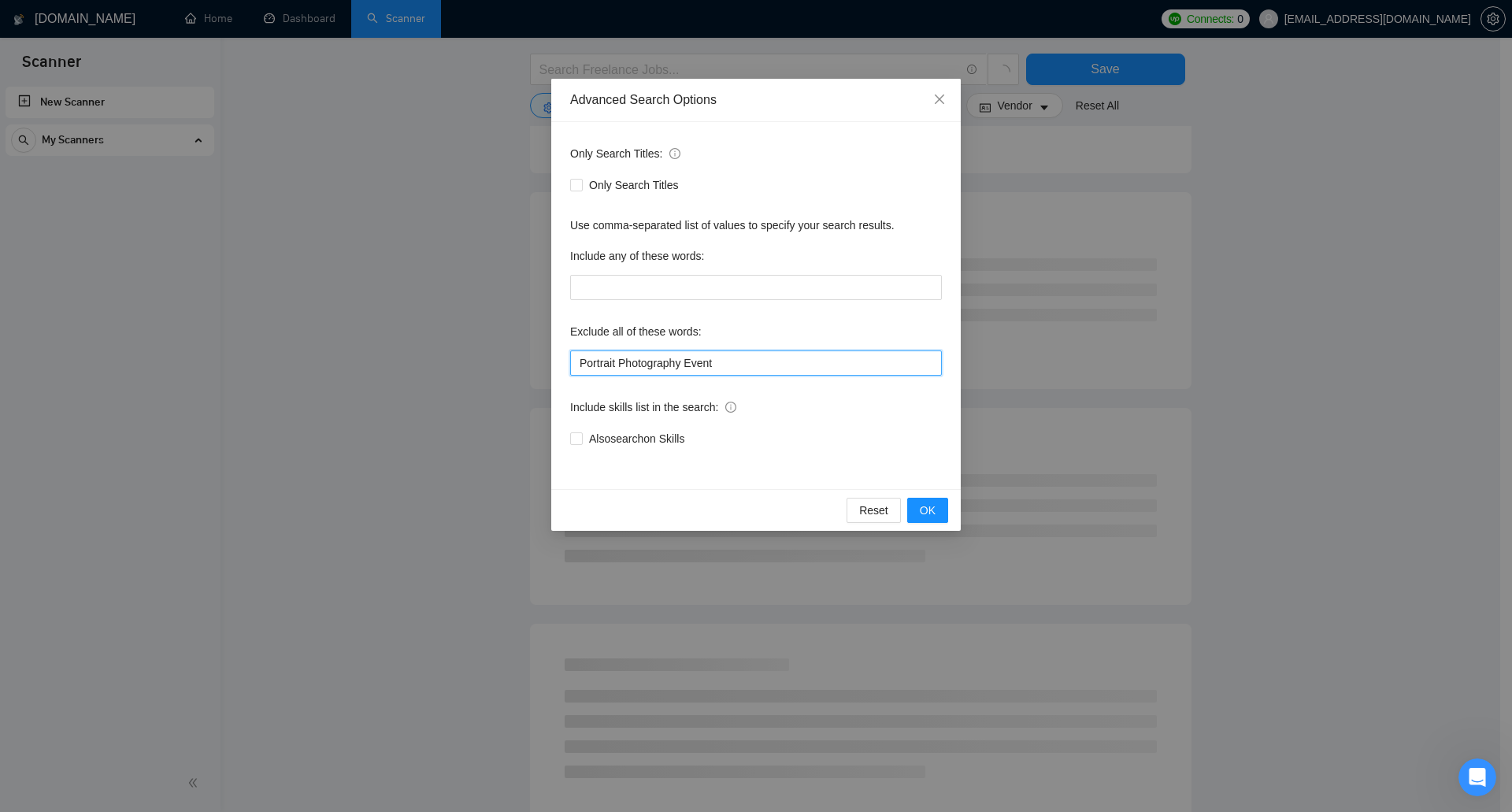
drag, startPoint x: 681, startPoint y: 366, endPoint x: 618, endPoint y: 362, distance: 63.1
click at [618, 362] on input "Portrait Photography Event" at bounding box center [756, 363] width 371 height 26
click at [684, 362] on input "Portrait Event" at bounding box center [756, 363] width 371 height 26
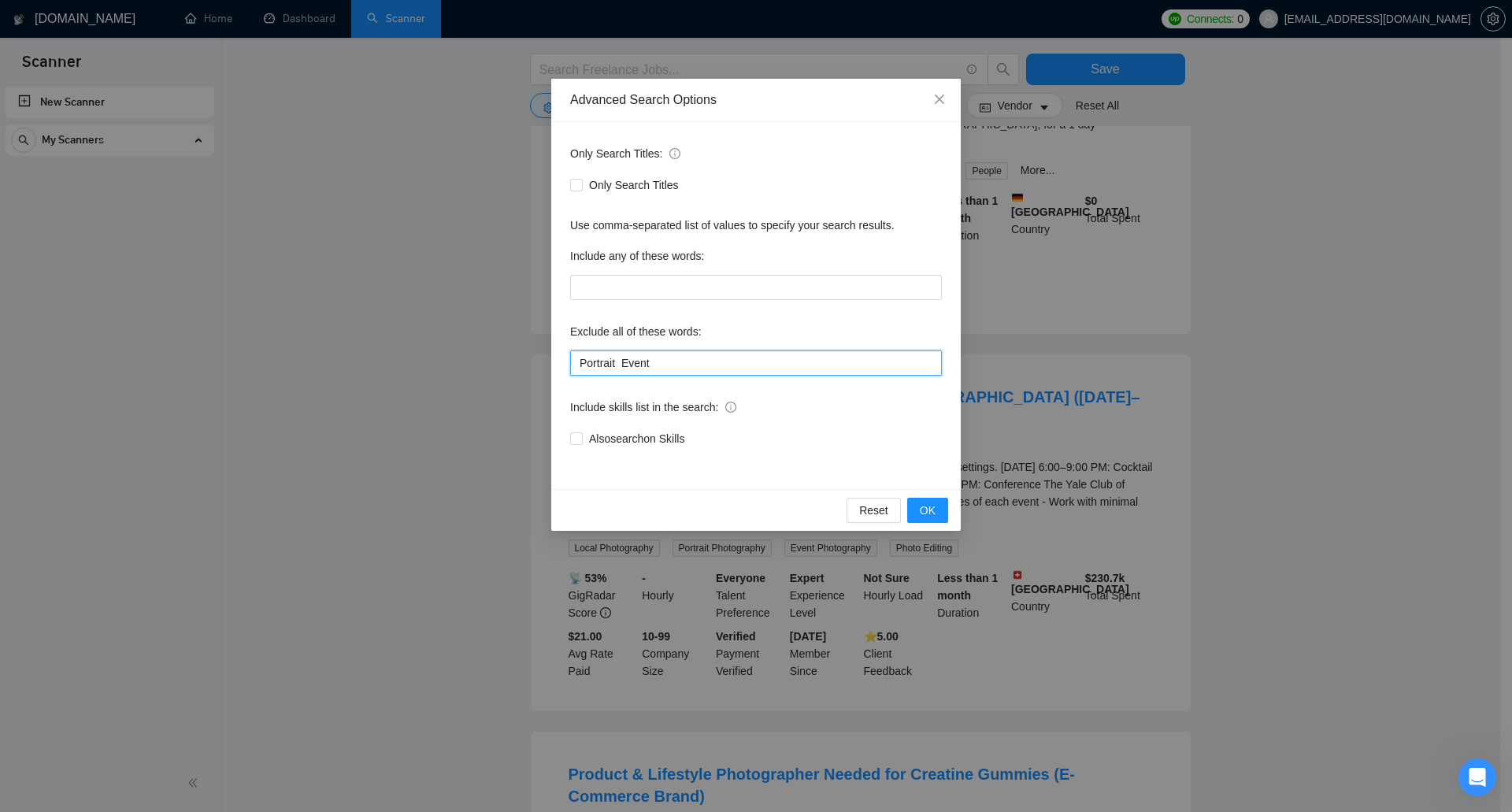
click at [619, 363] on input "Portrait Event" at bounding box center [756, 363] width 371 height 26
click at [928, 499] on button "OK" at bounding box center [928, 510] width 41 height 26
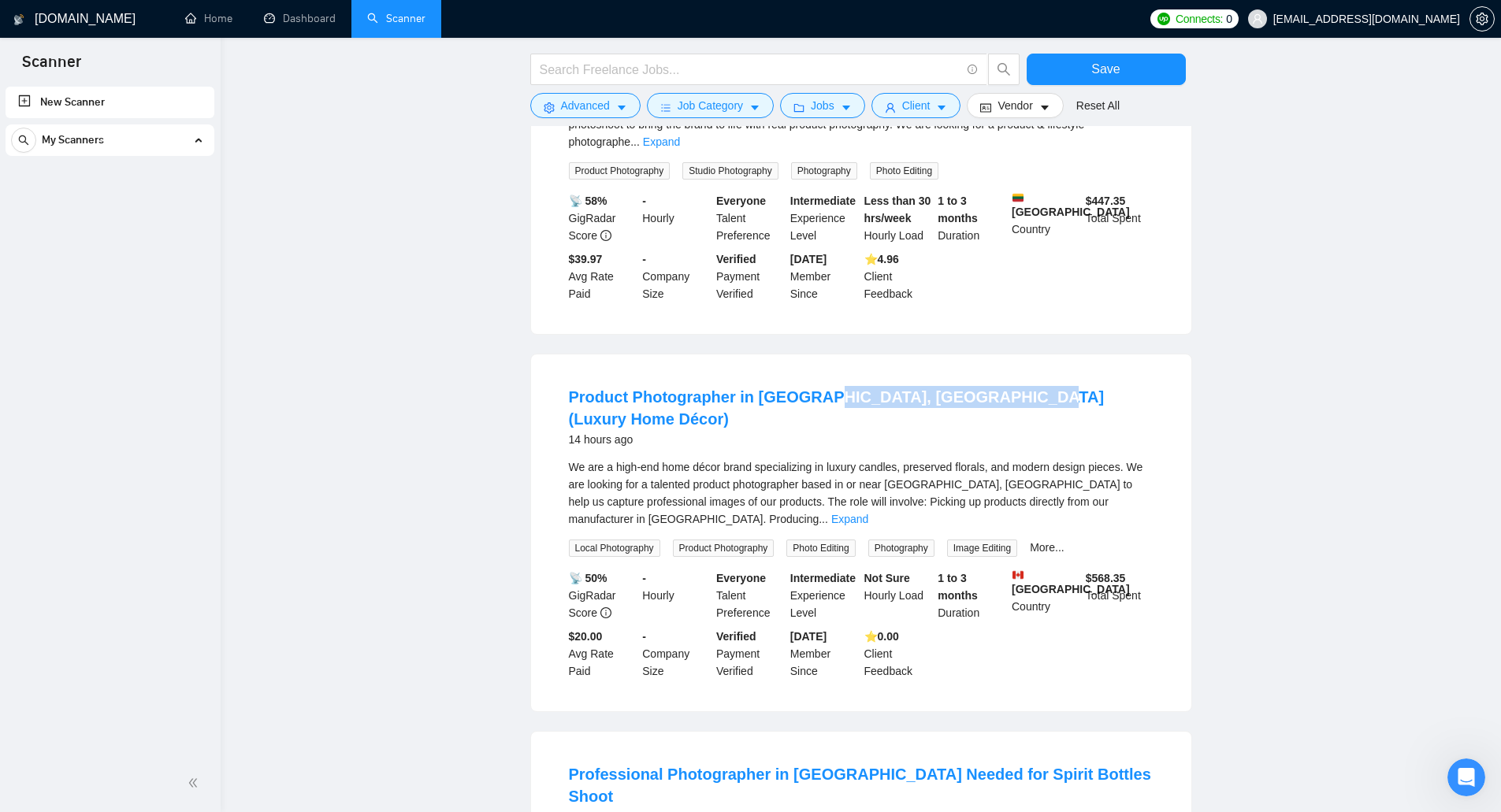
drag, startPoint x: 1036, startPoint y: 383, endPoint x: 810, endPoint y: 390, distance: 226.1
click at [811, 386] on div "Product Photographer in Xiamen, China (Luxury Home Décor) 14 hours ago" at bounding box center [862, 418] width 585 height 63
copy link "China (Luxury Home Décor)"
click at [592, 93] on button "Advanced" at bounding box center [585, 106] width 110 height 26
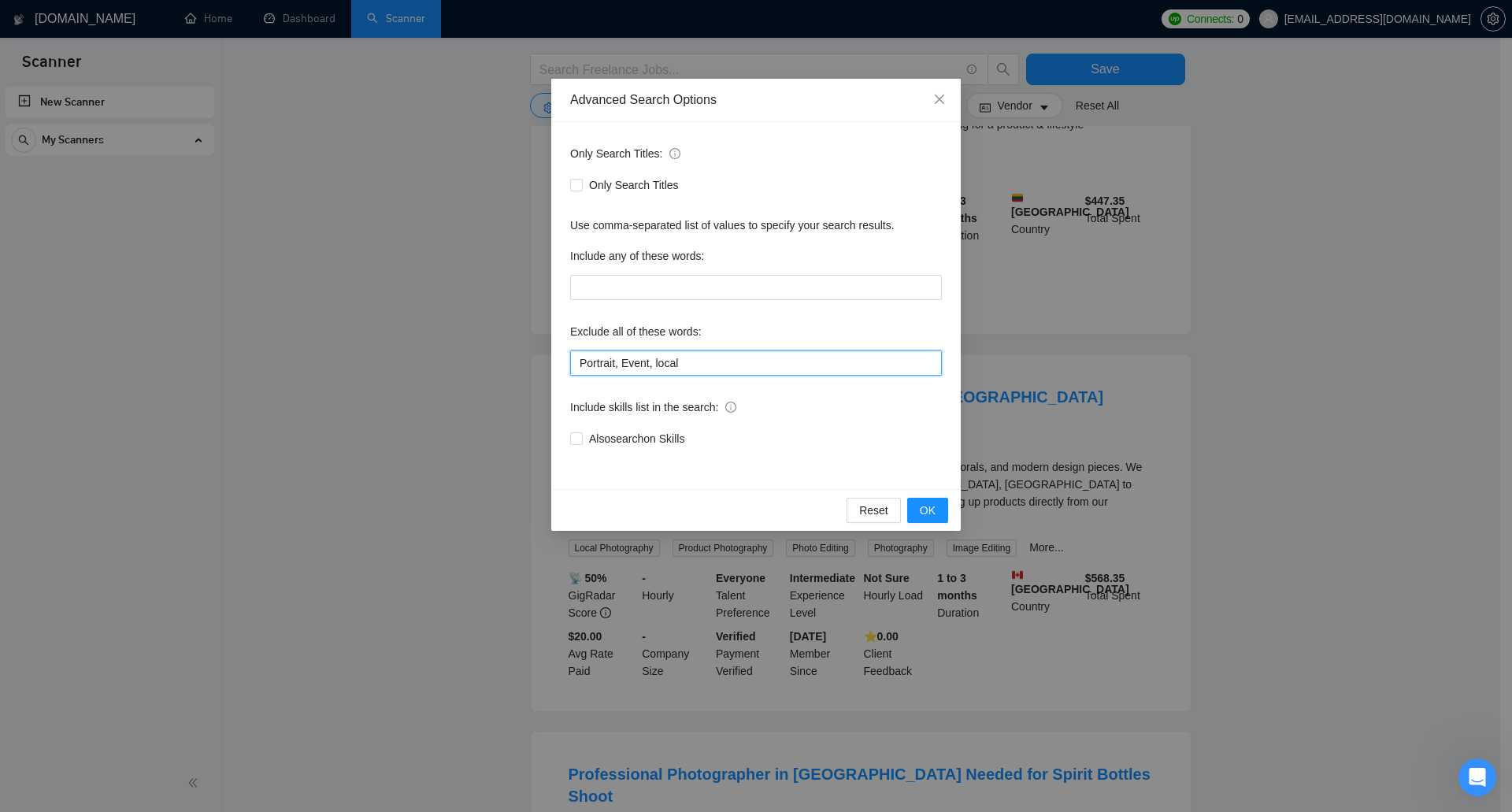
click at [696, 362] on input "Portrait, Event, local" at bounding box center [756, 363] width 371 height 26
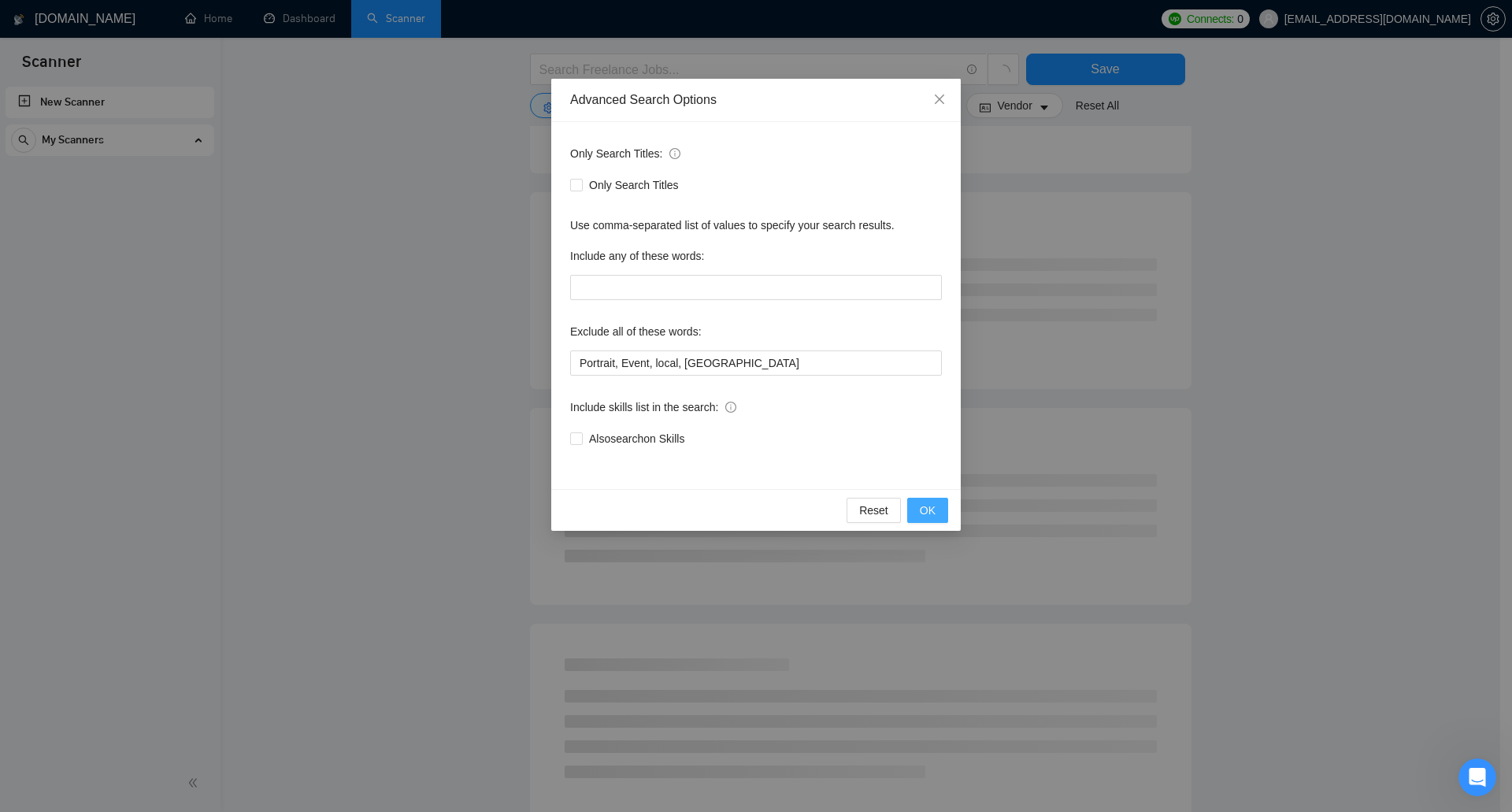
click at [932, 508] on span "OK" at bounding box center [928, 510] width 15 height 17
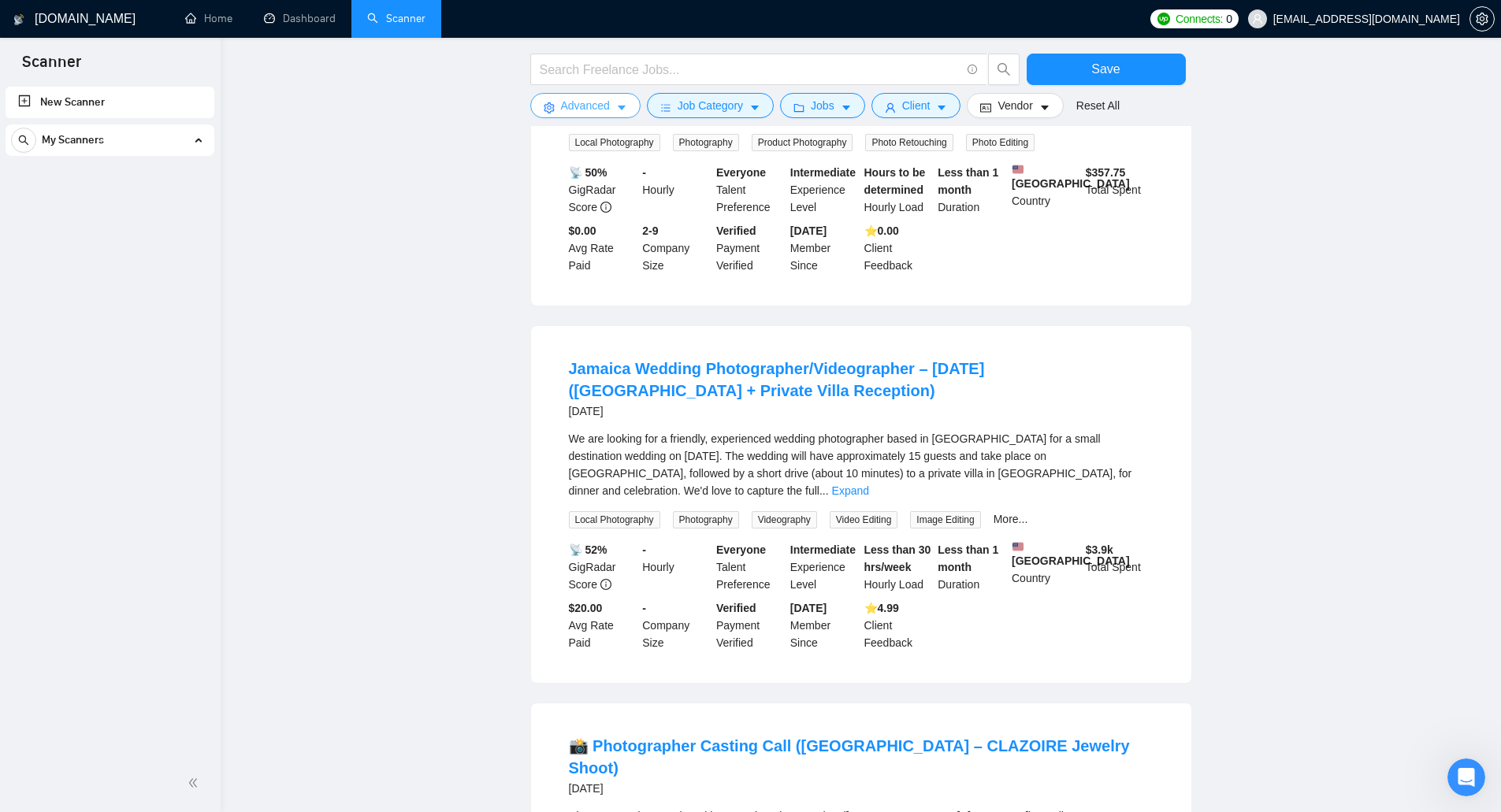
scroll to position [709, 0]
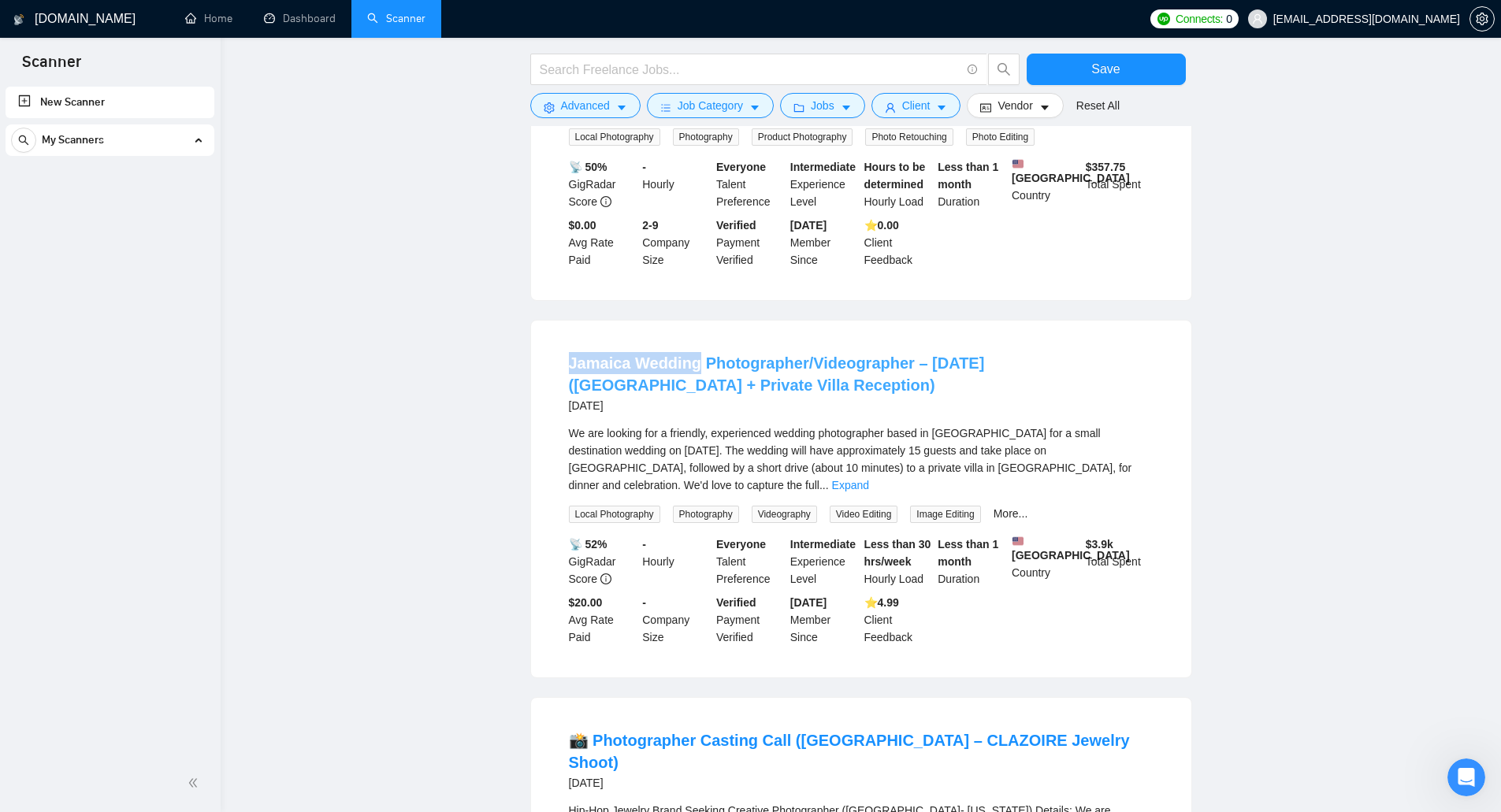
drag, startPoint x: 590, startPoint y: 320, endPoint x: 695, endPoint y: 330, distance: 105.5
click at [695, 339] on li "Jamaica Wedding Photographer/Videographer – Mar 10, 2026 (Sugarpot Beach + Priv…" at bounding box center [861, 498] width 622 height 319
copy link "Jamaica Wedding"
click at [1296, 322] on main "Save Advanced Job Category Jobs Client Vendor Reset All Preview Results Insight…" at bounding box center [860, 425] width 1230 height 2143
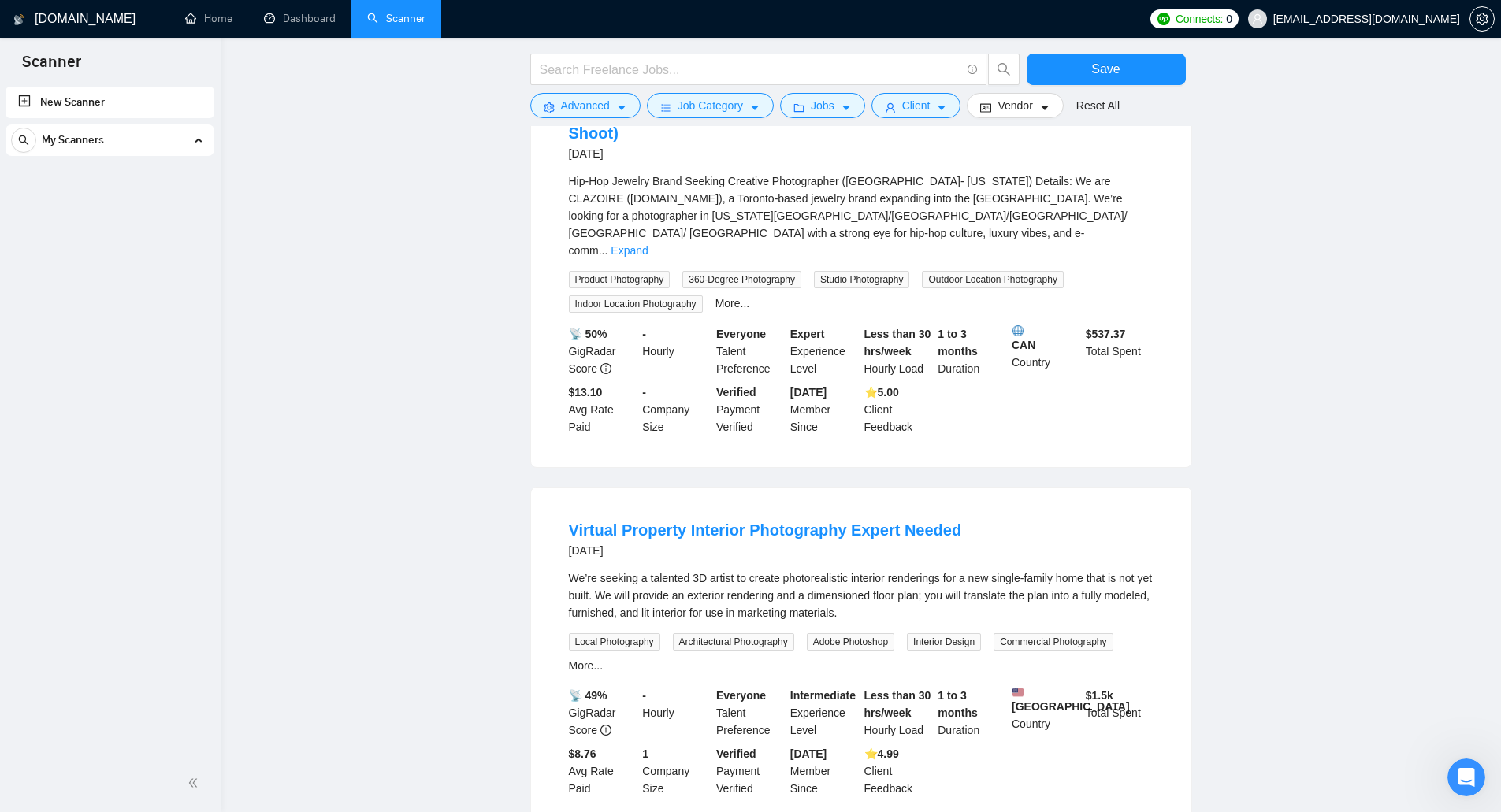
scroll to position [1419, 0]
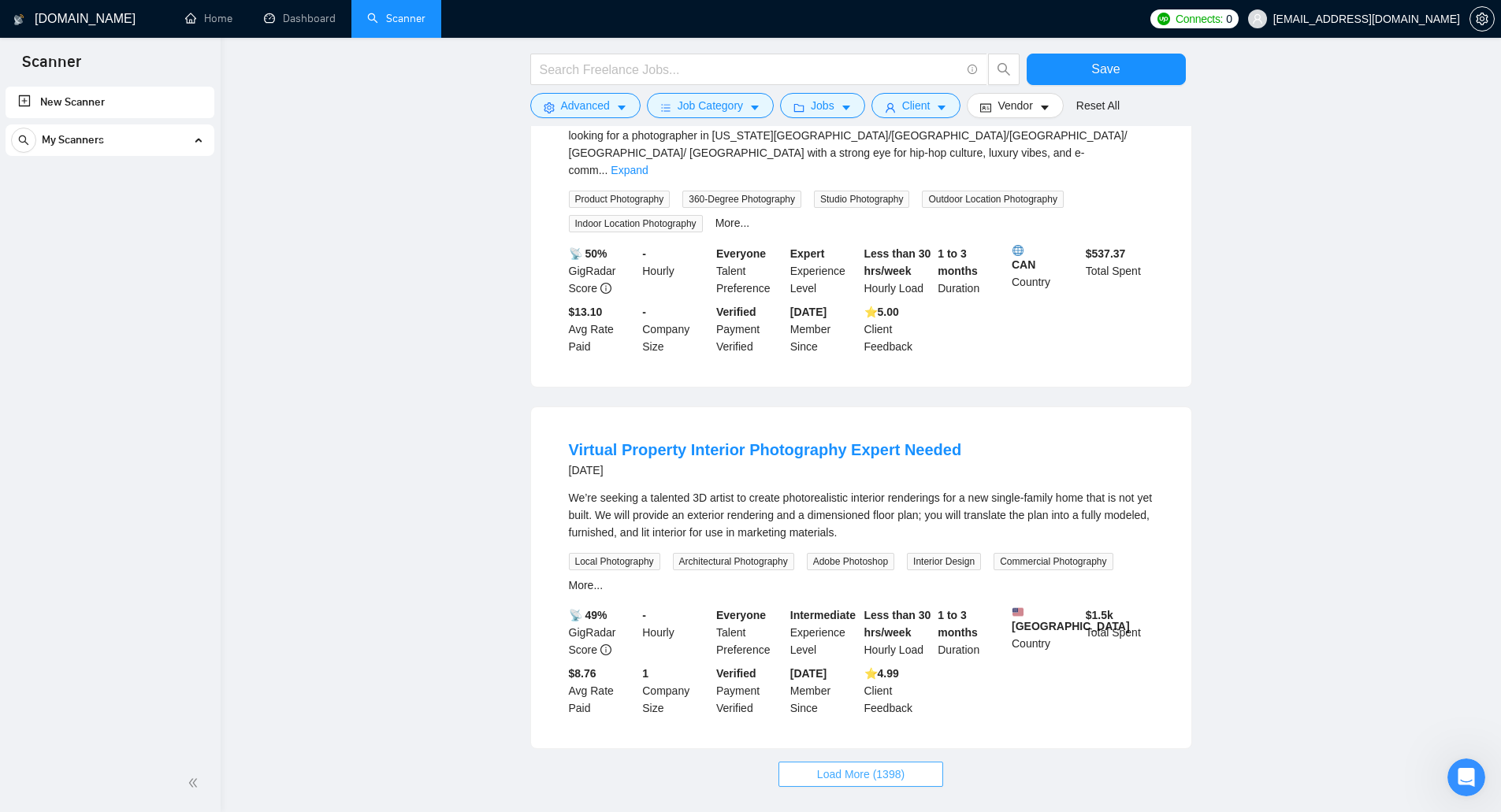
click at [918, 762] on button "Load More (1398)" at bounding box center [860, 775] width 165 height 26
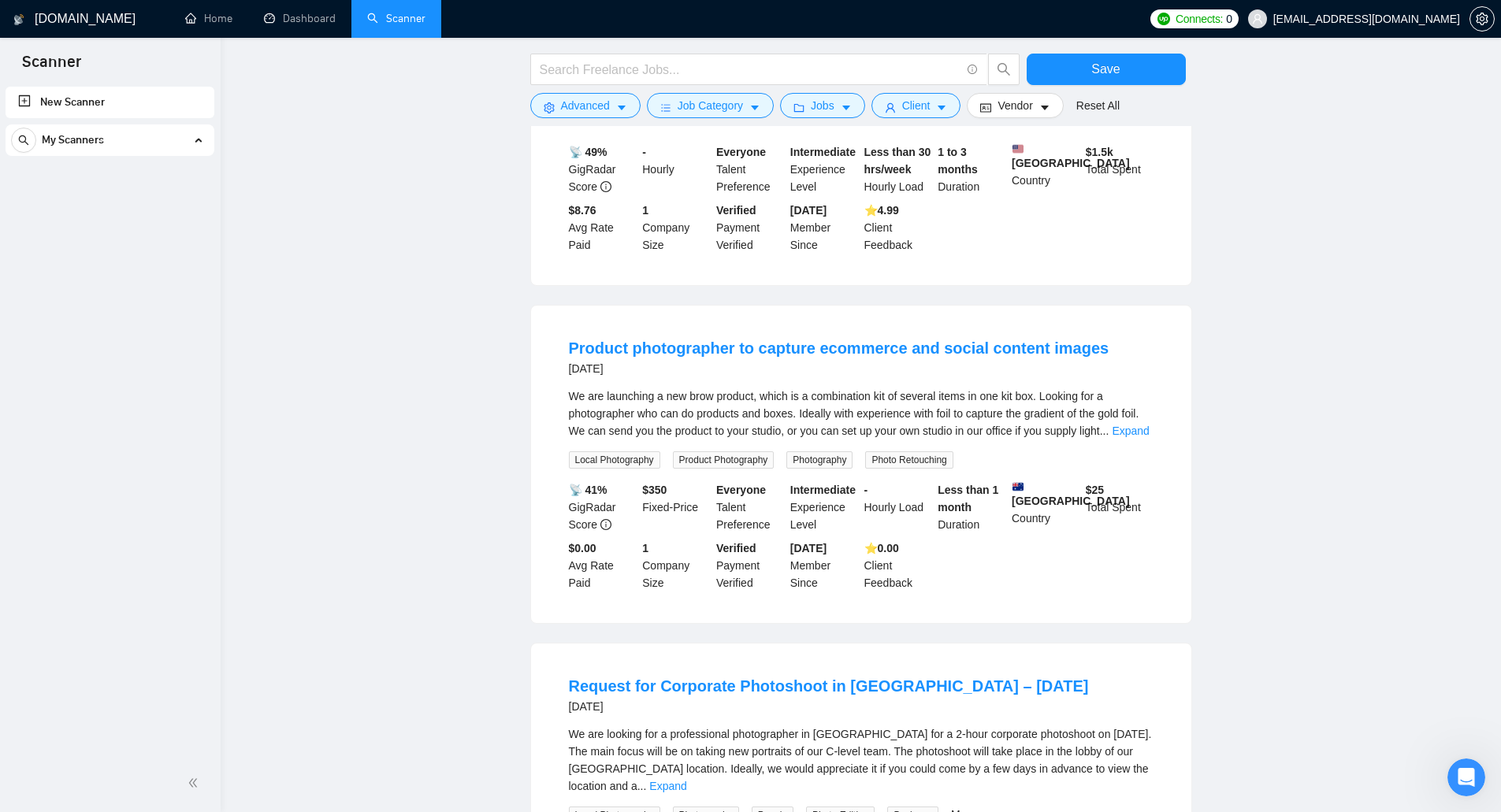
scroll to position [1892, 0]
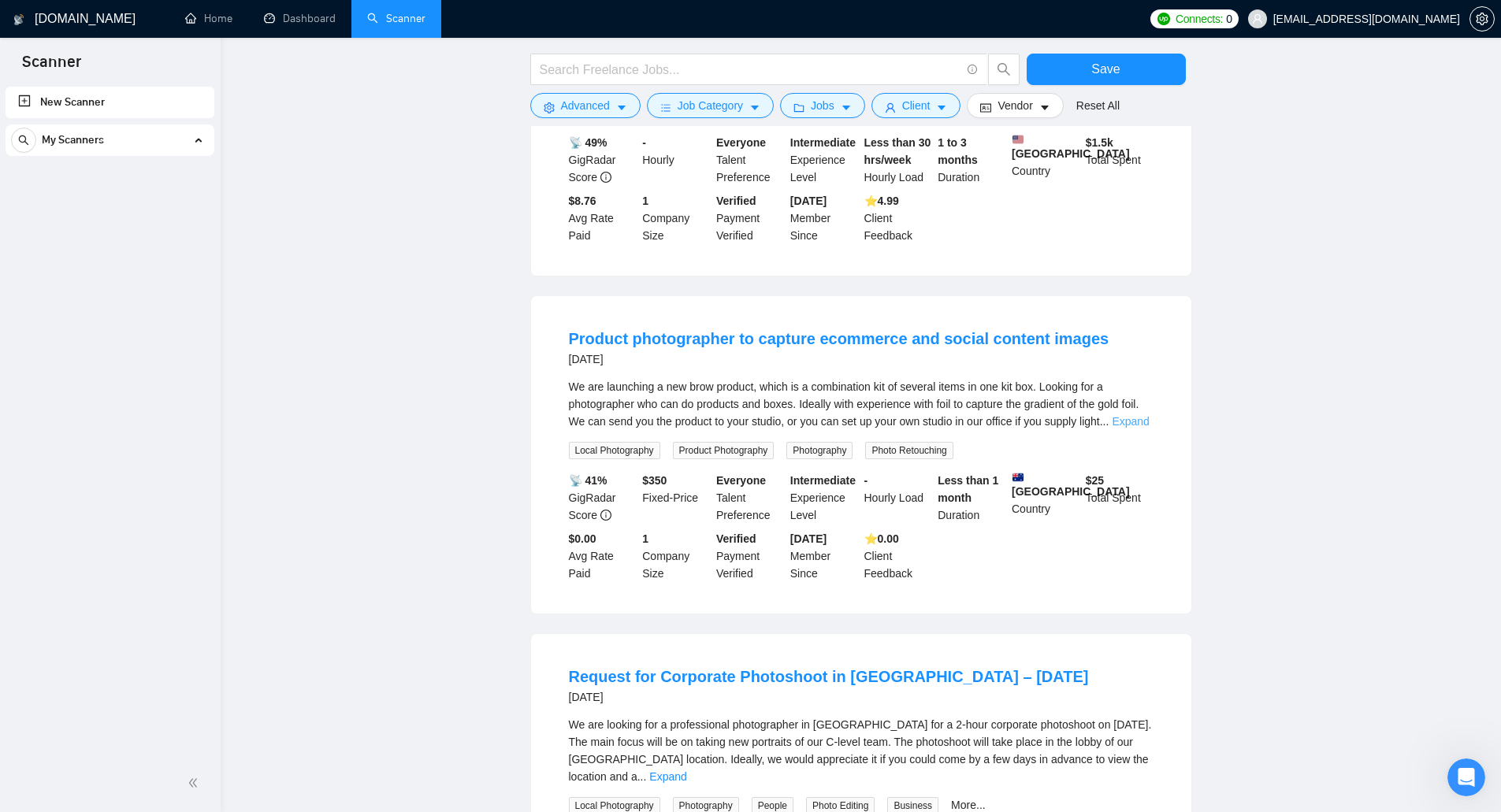
click at [1134, 415] on link "Expand" at bounding box center [1130, 421] width 37 height 13
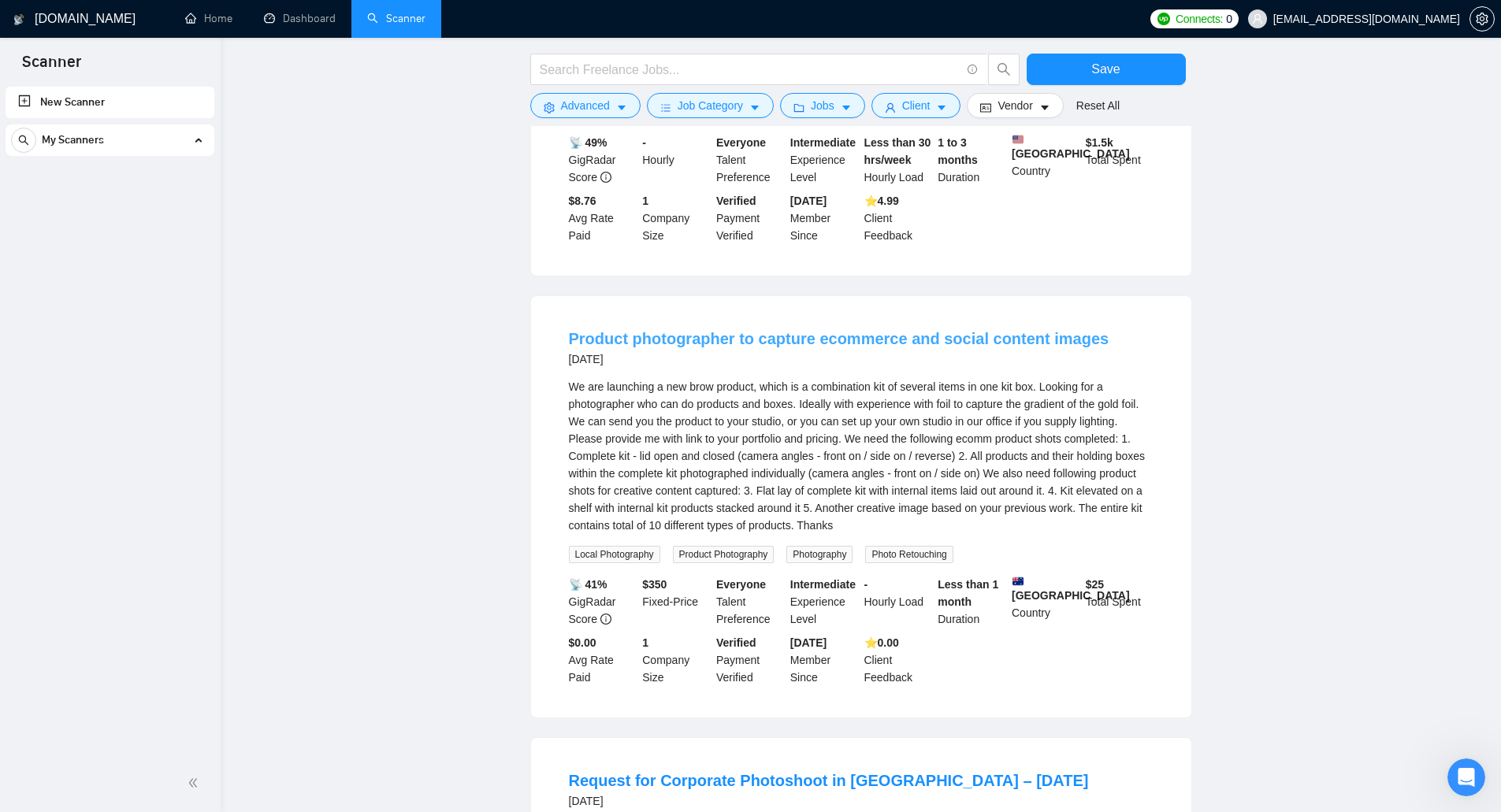
click at [956, 330] on link "Product photographer to capture ecommerce and social content images" at bounding box center [840, 338] width 540 height 17
click at [482, 257] on main "Save Advanced Job Category Jobs Client Vendor Reset All Preview Results Insight…" at bounding box center [860, 181] width 1230 height 4020
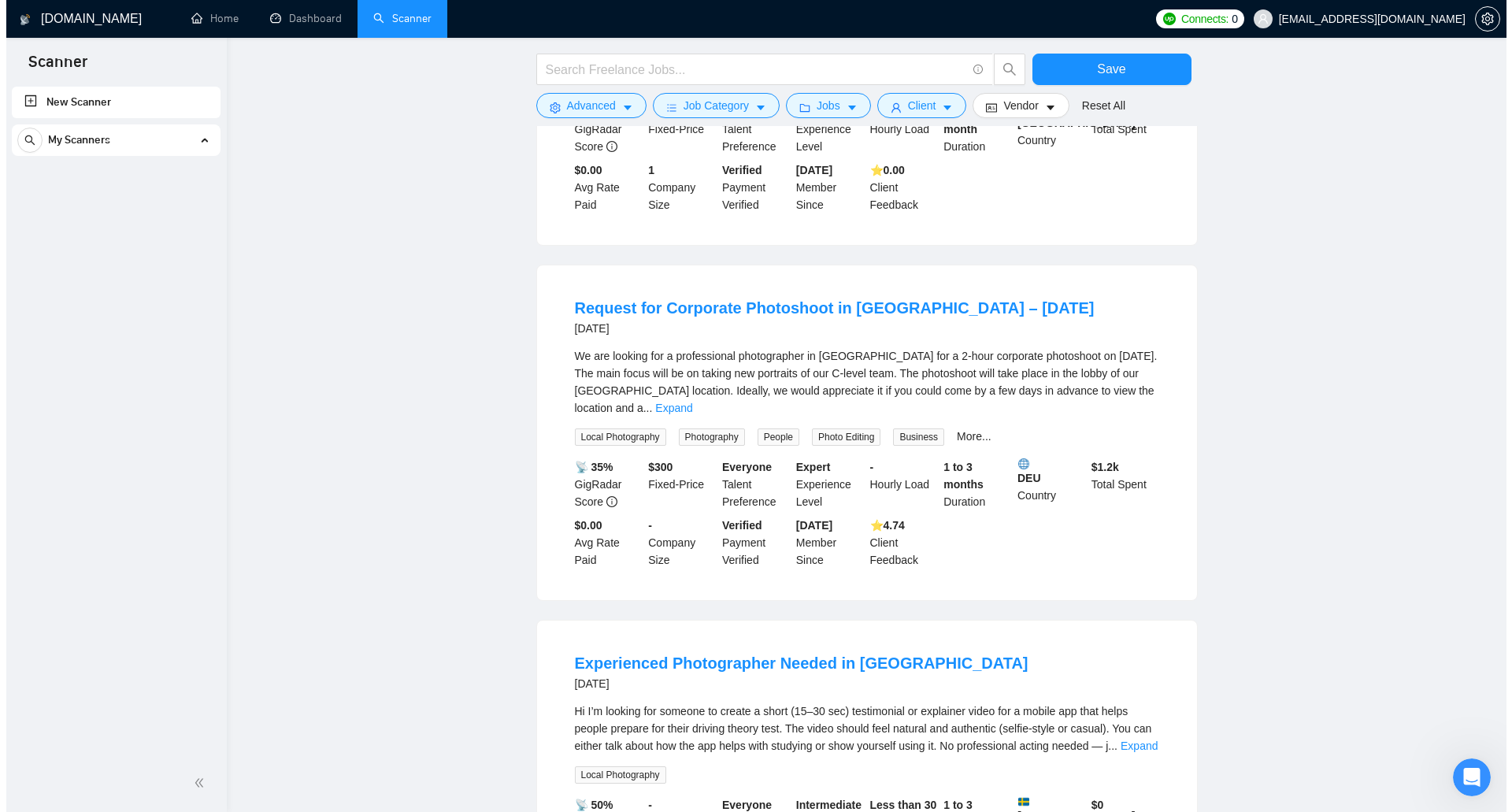
scroll to position [2285, 0]
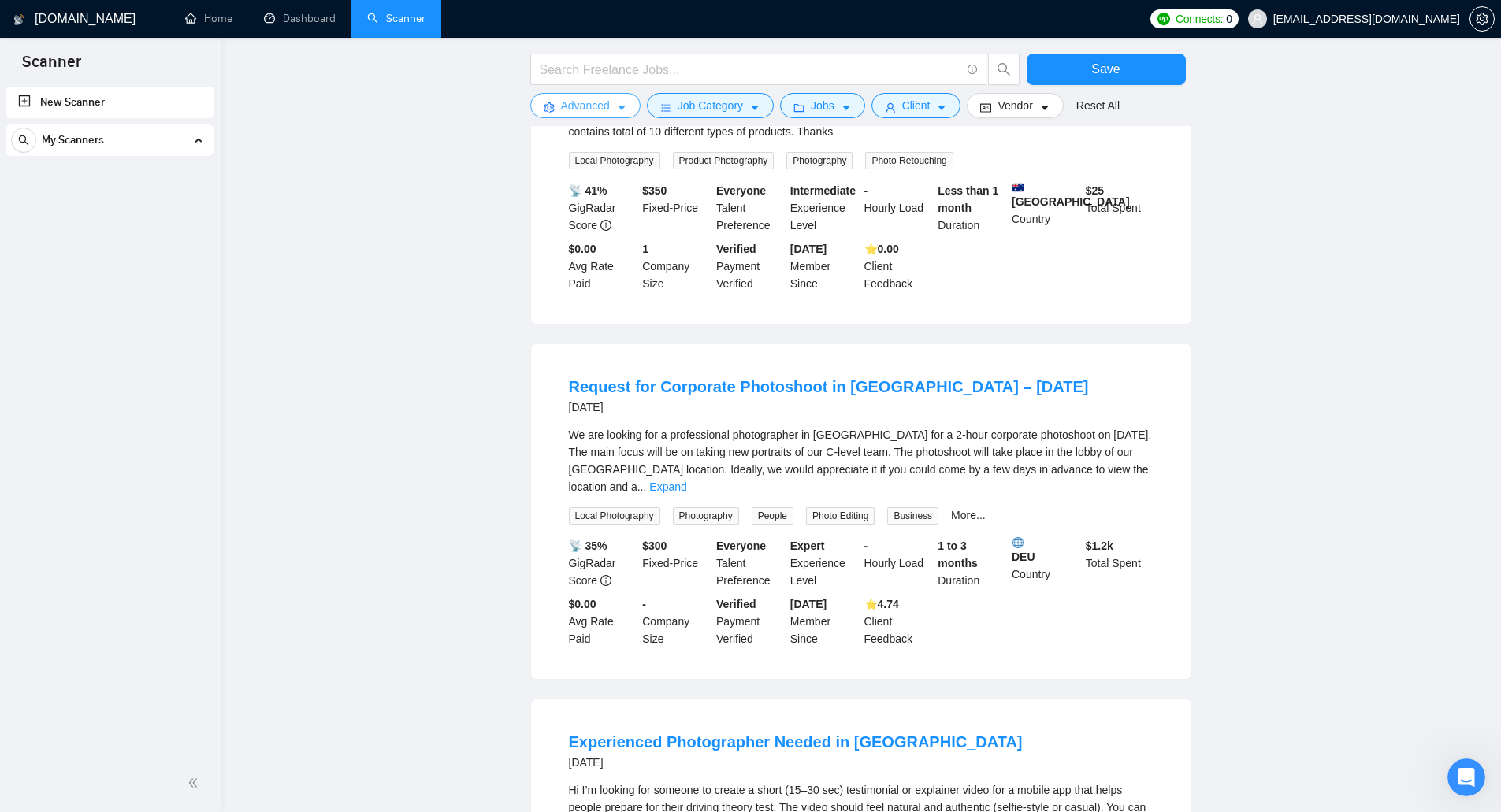
click at [588, 110] on span "Advanced" at bounding box center [585, 106] width 49 height 17
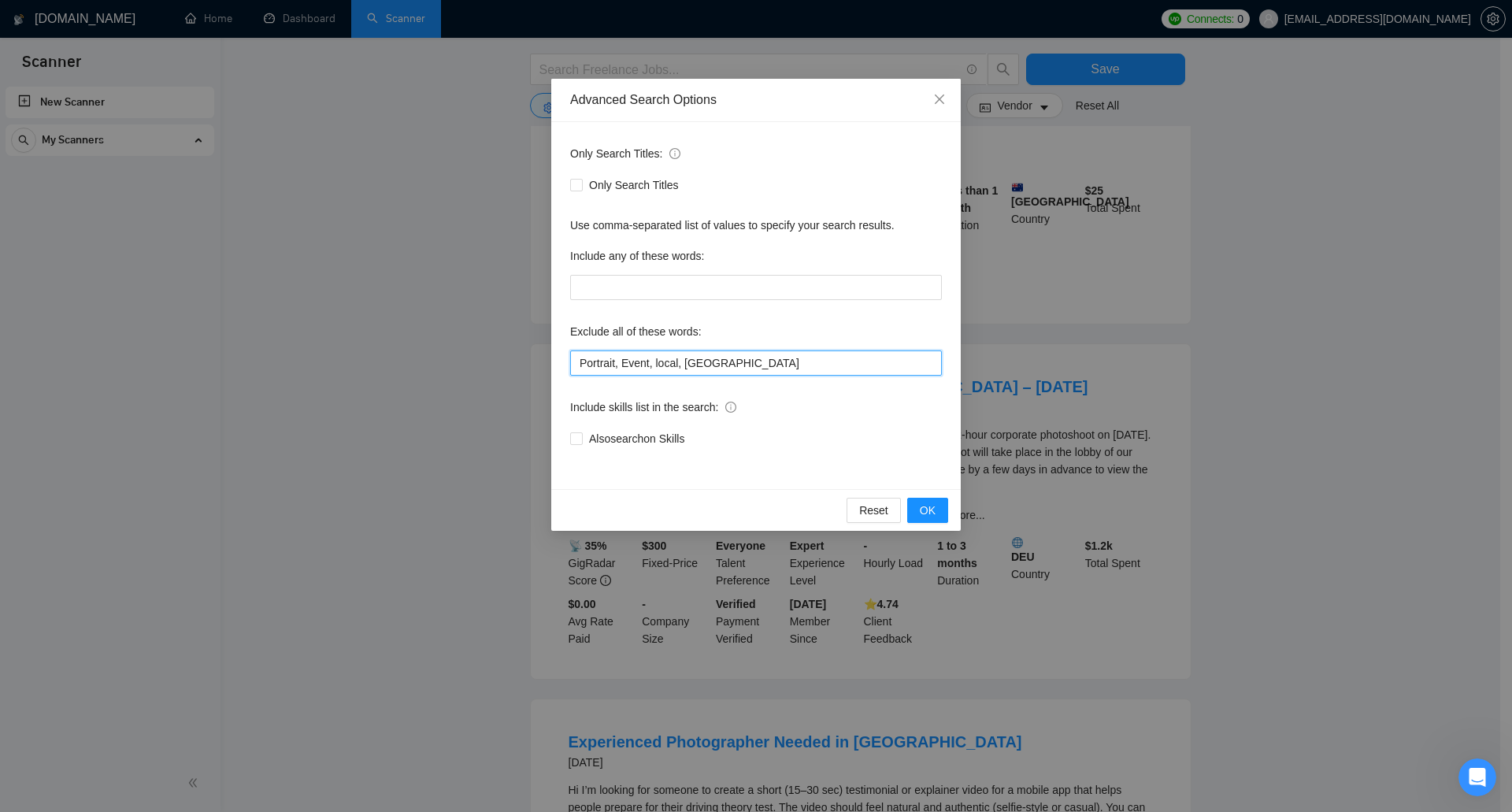
click at [728, 360] on input "Portrait, Event, local, china" at bounding box center [756, 363] width 371 height 26
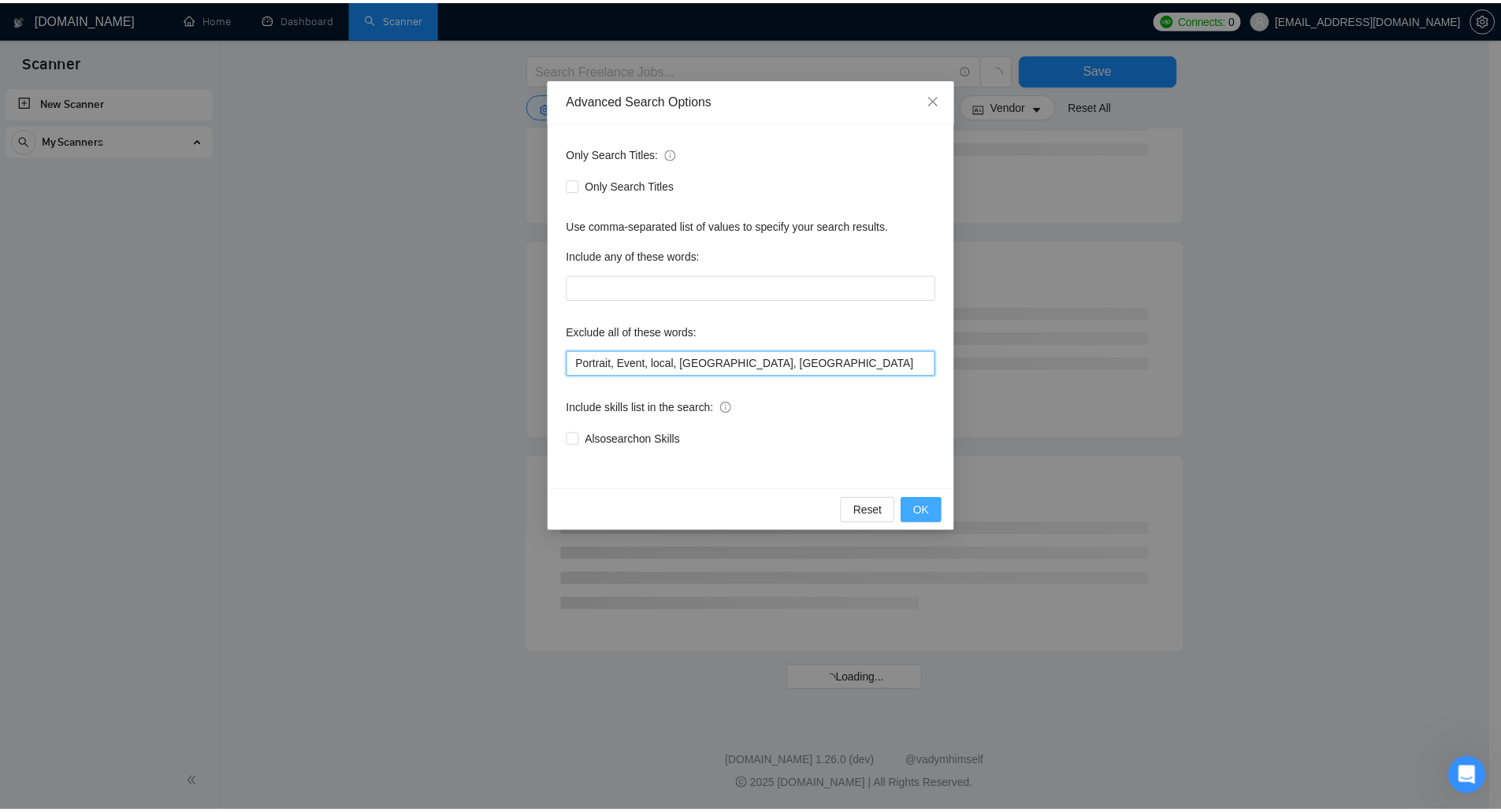
scroll to position [1778, 0]
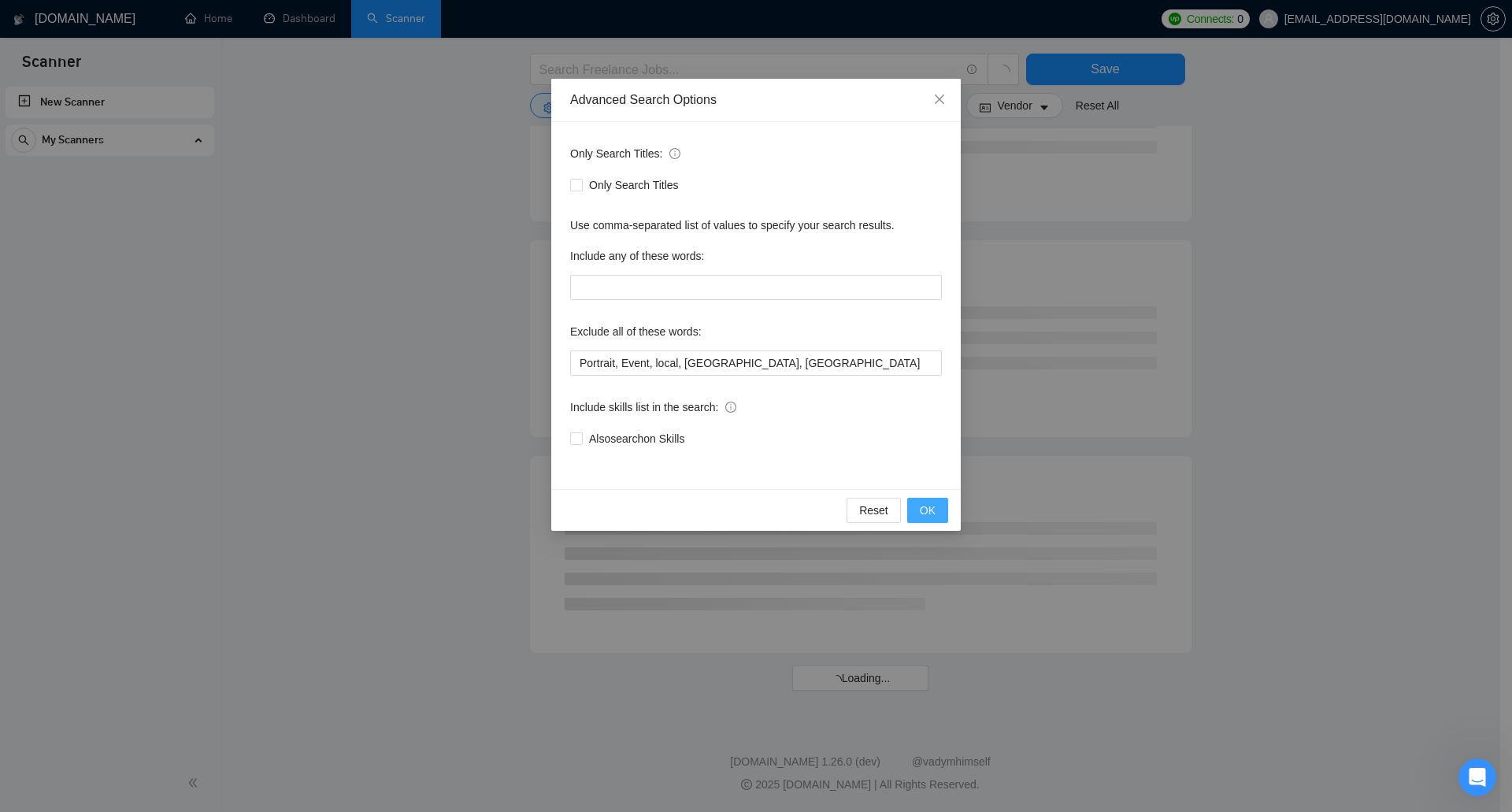
click at [925, 516] on span "OK" at bounding box center [928, 510] width 15 height 17
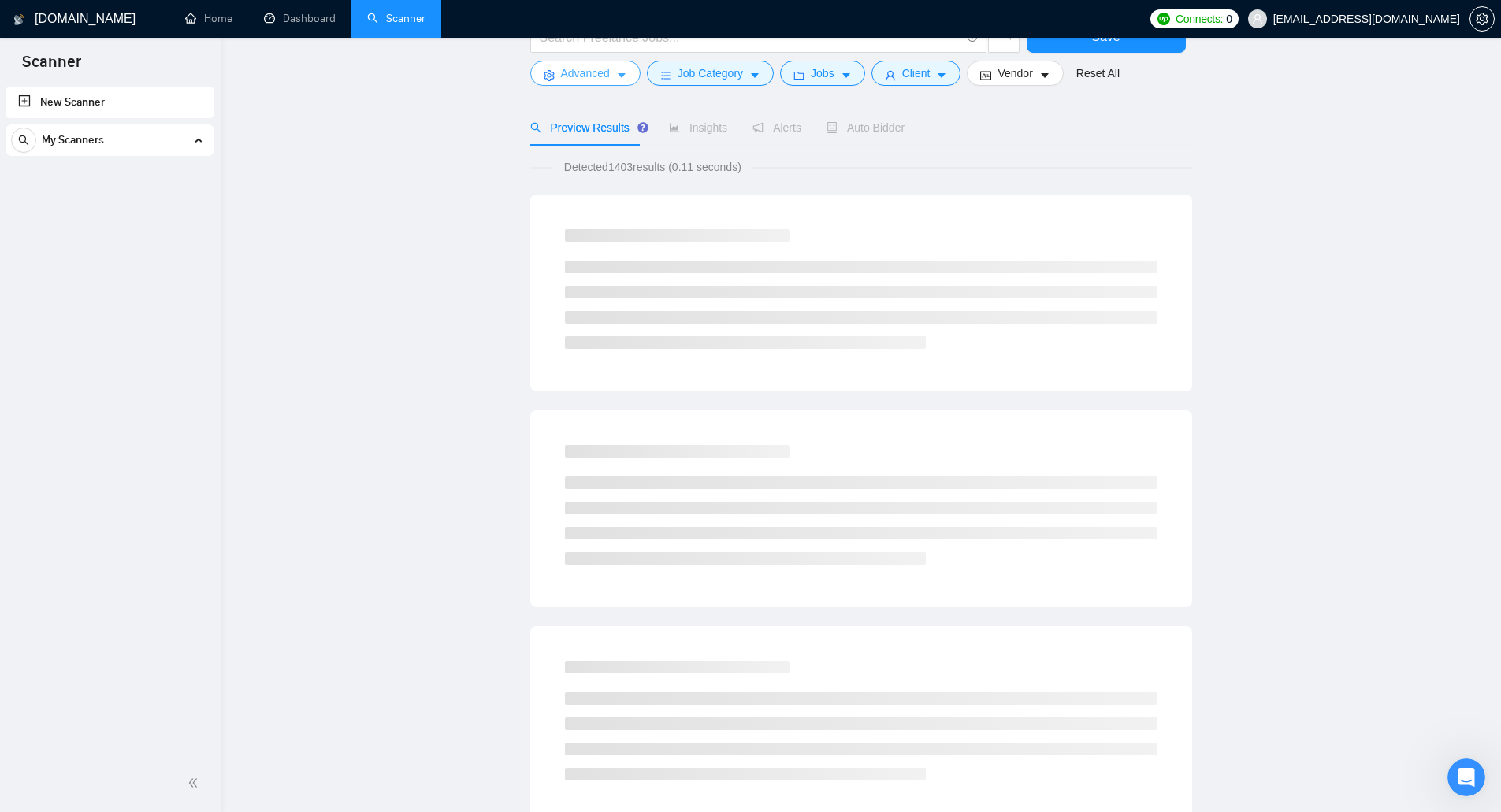
scroll to position [0, 0]
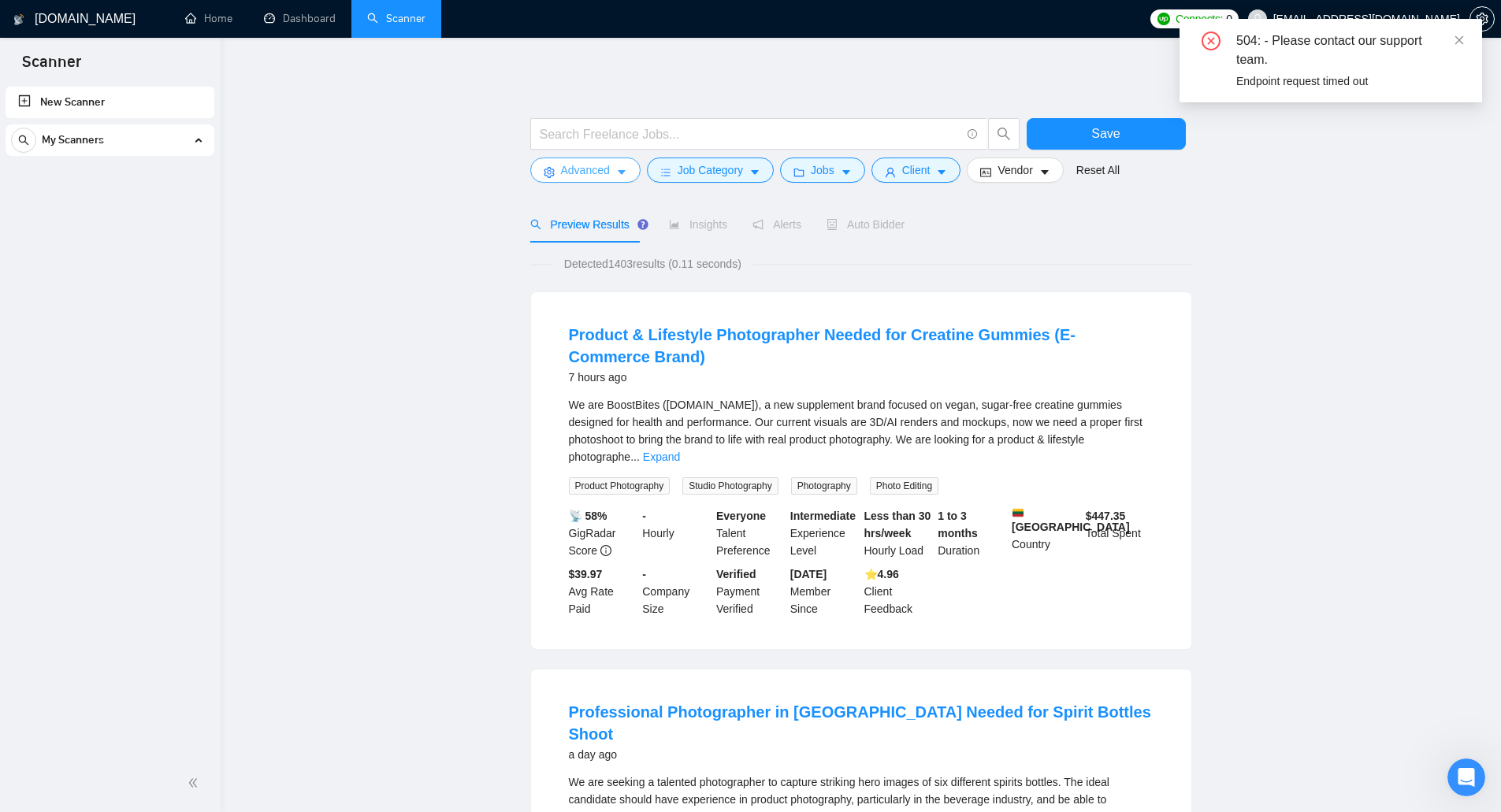
click at [612, 173] on button "Advanced" at bounding box center [585, 170] width 110 height 26
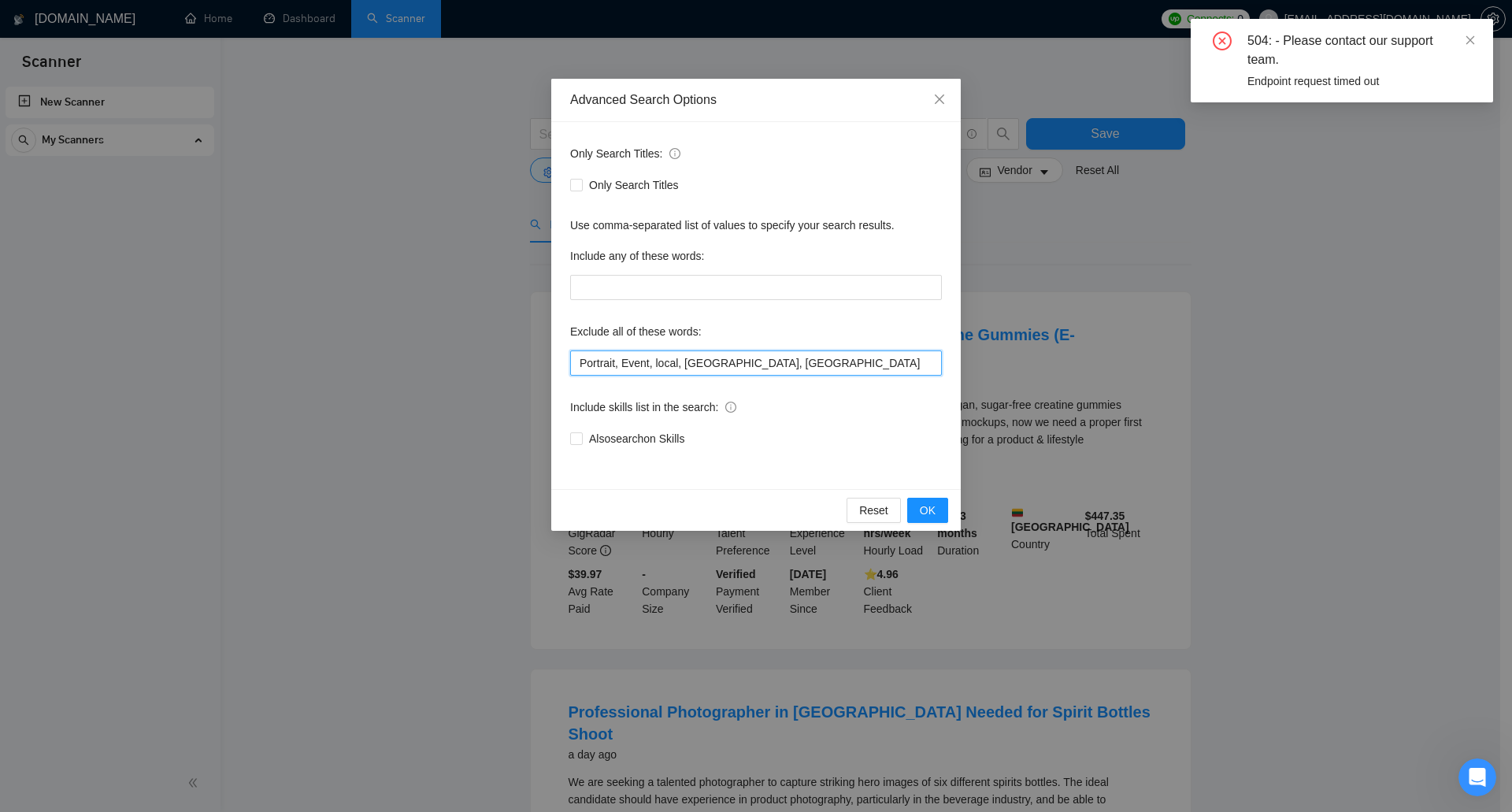
click at [732, 359] on input "Portrait, Event, local, china, in" at bounding box center [756, 363] width 371 height 26
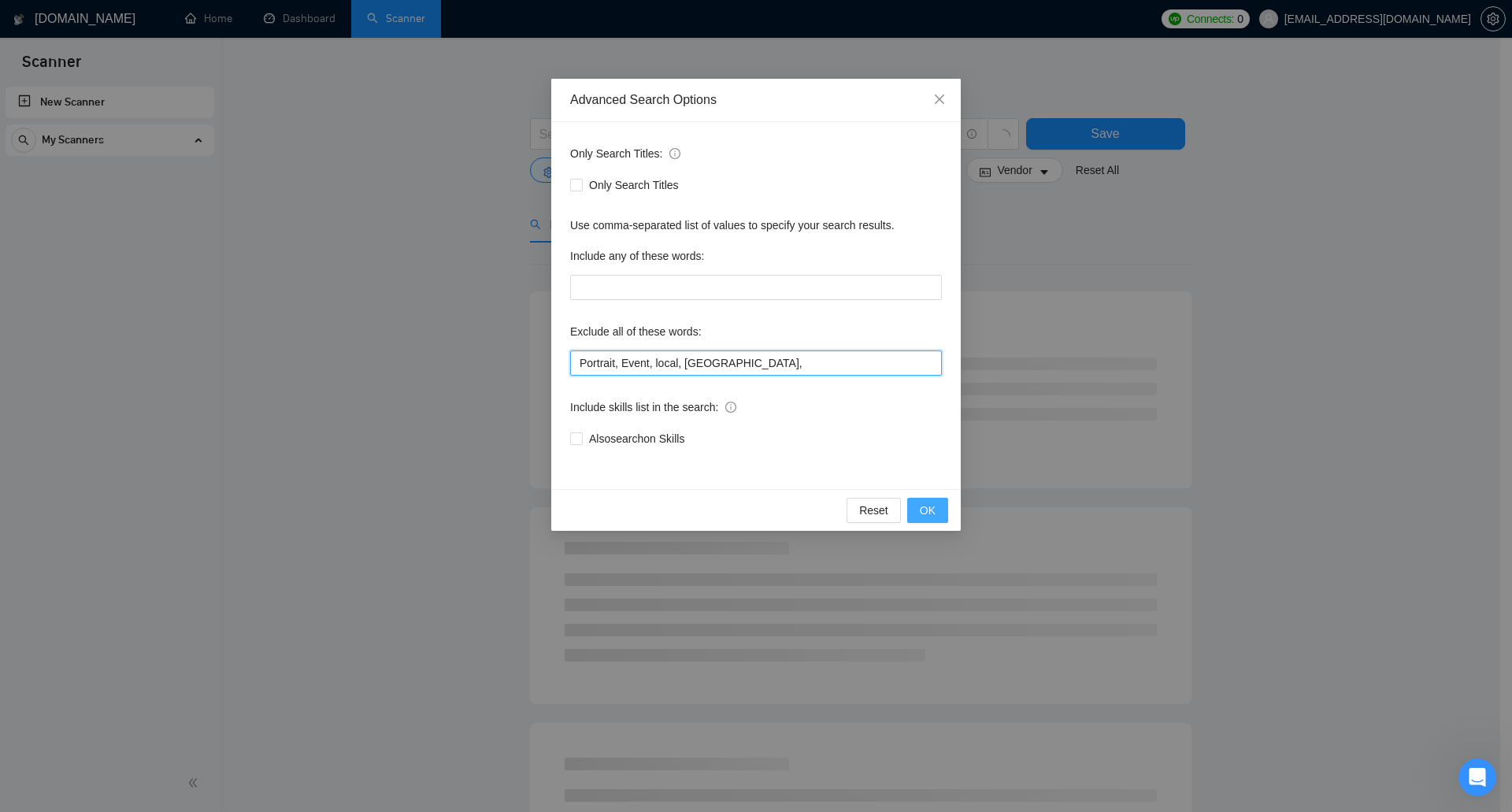
type input "Portrait, Event, local, china,"
click at [921, 510] on span "OK" at bounding box center [928, 510] width 15 height 17
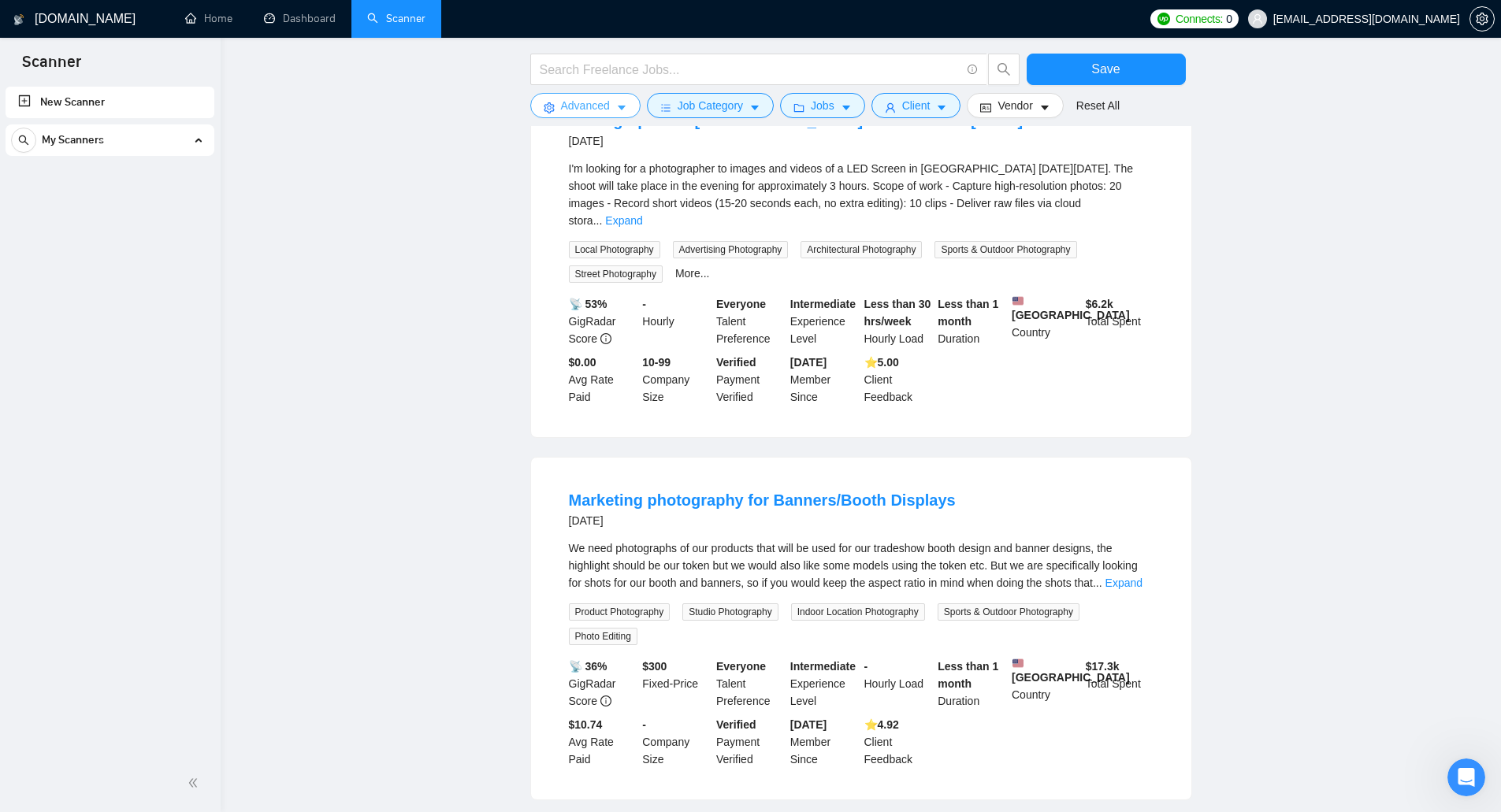
scroll to position [3151, 0]
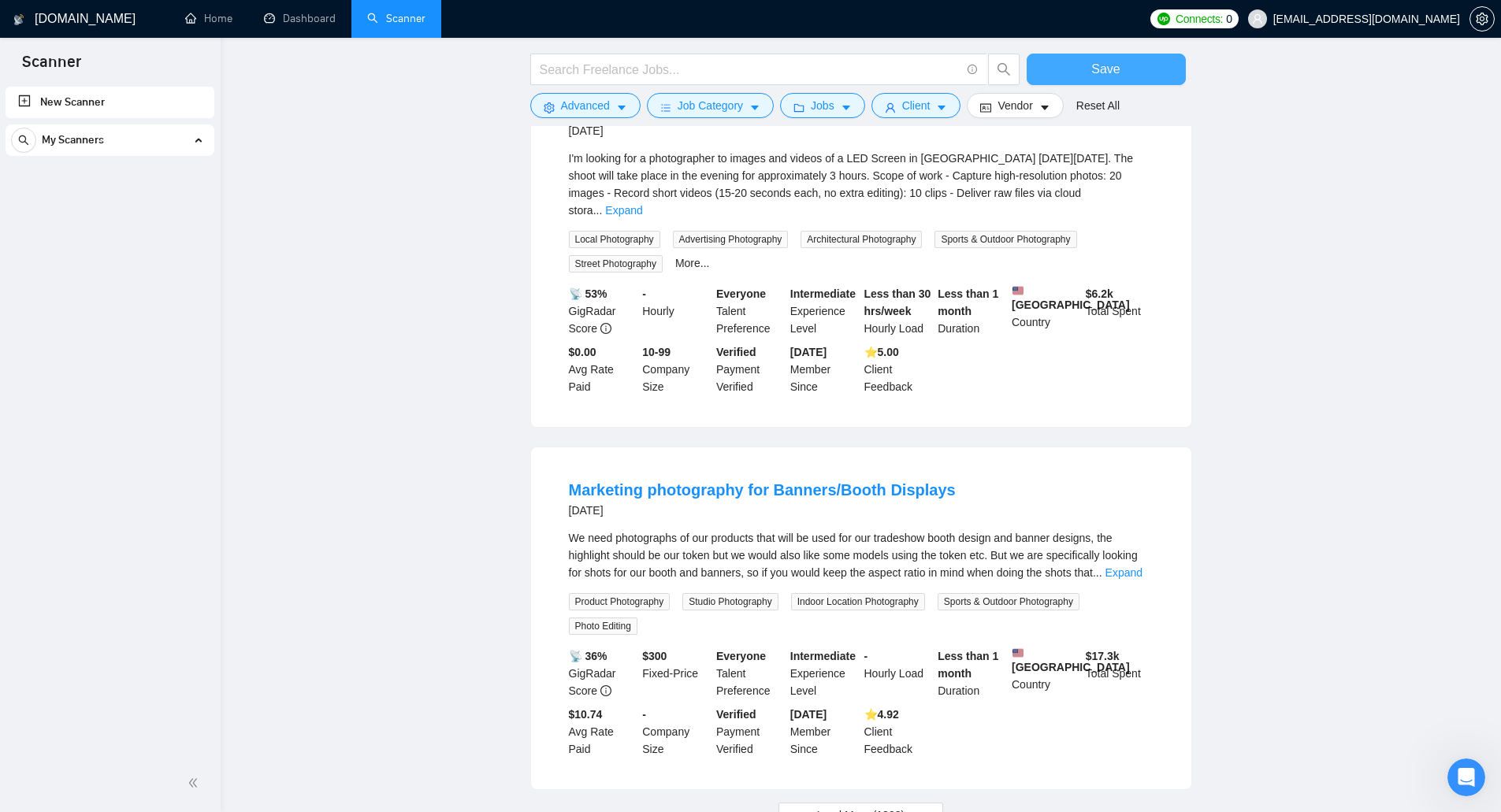
click at [1151, 70] on button "Save" at bounding box center [1106, 69] width 159 height 32
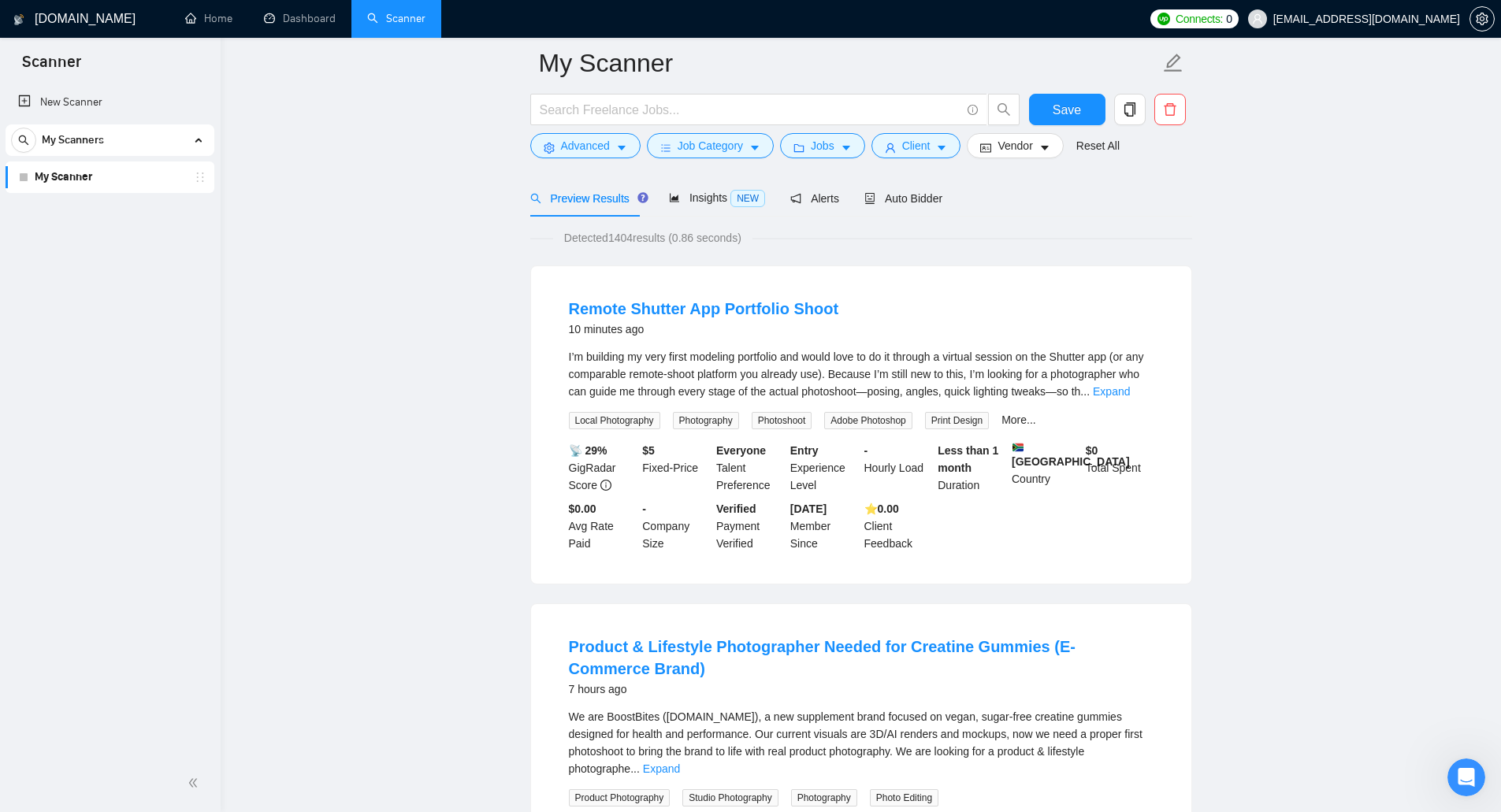
scroll to position [158, 0]
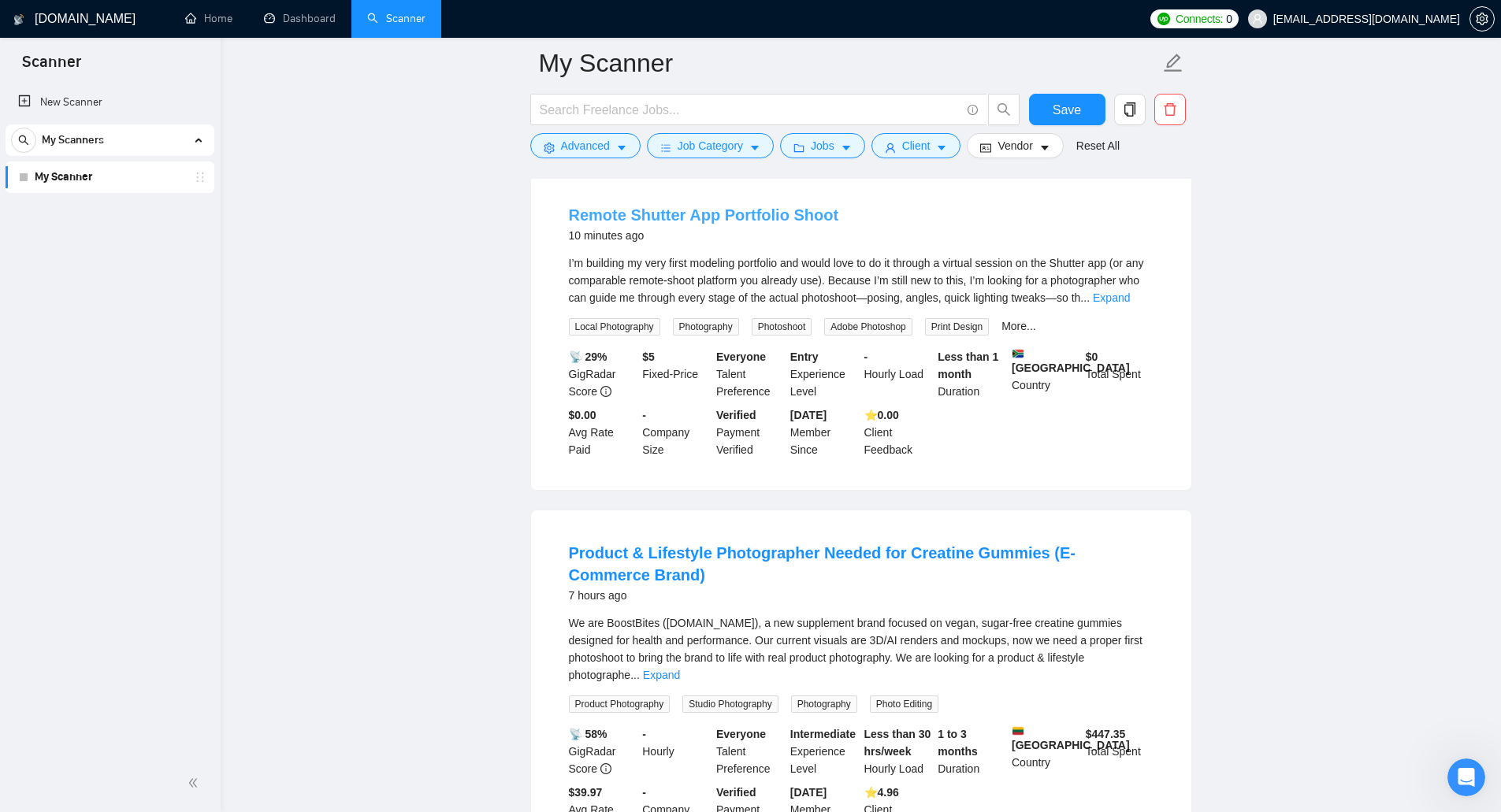
click at [620, 220] on link "Remote Shutter App Portfolio Shoot" at bounding box center [704, 215] width 270 height 17
click at [299, 18] on link "Dashboard" at bounding box center [300, 19] width 72 height 14
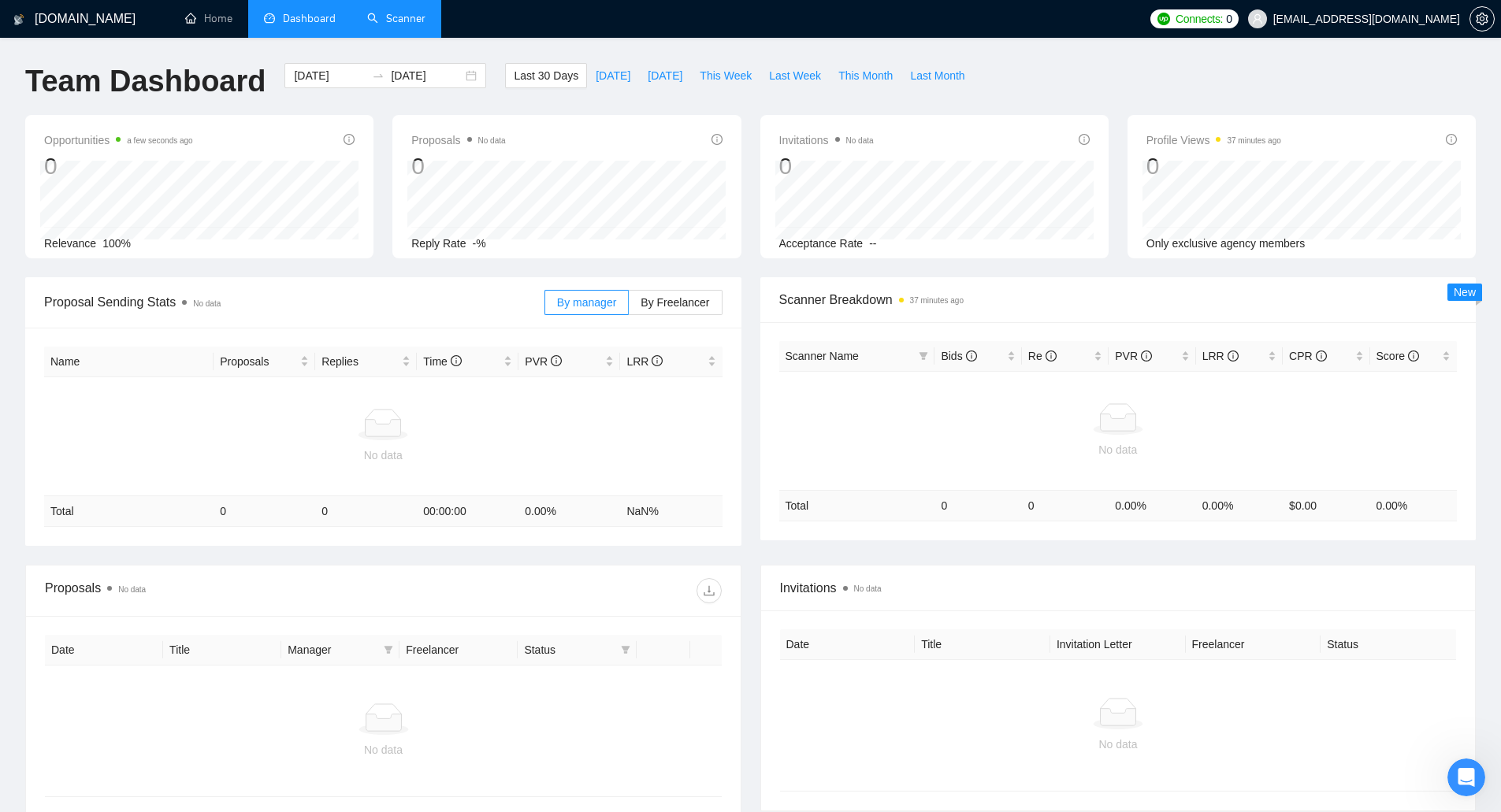
click at [384, 26] on link "Scanner" at bounding box center [396, 19] width 58 height 14
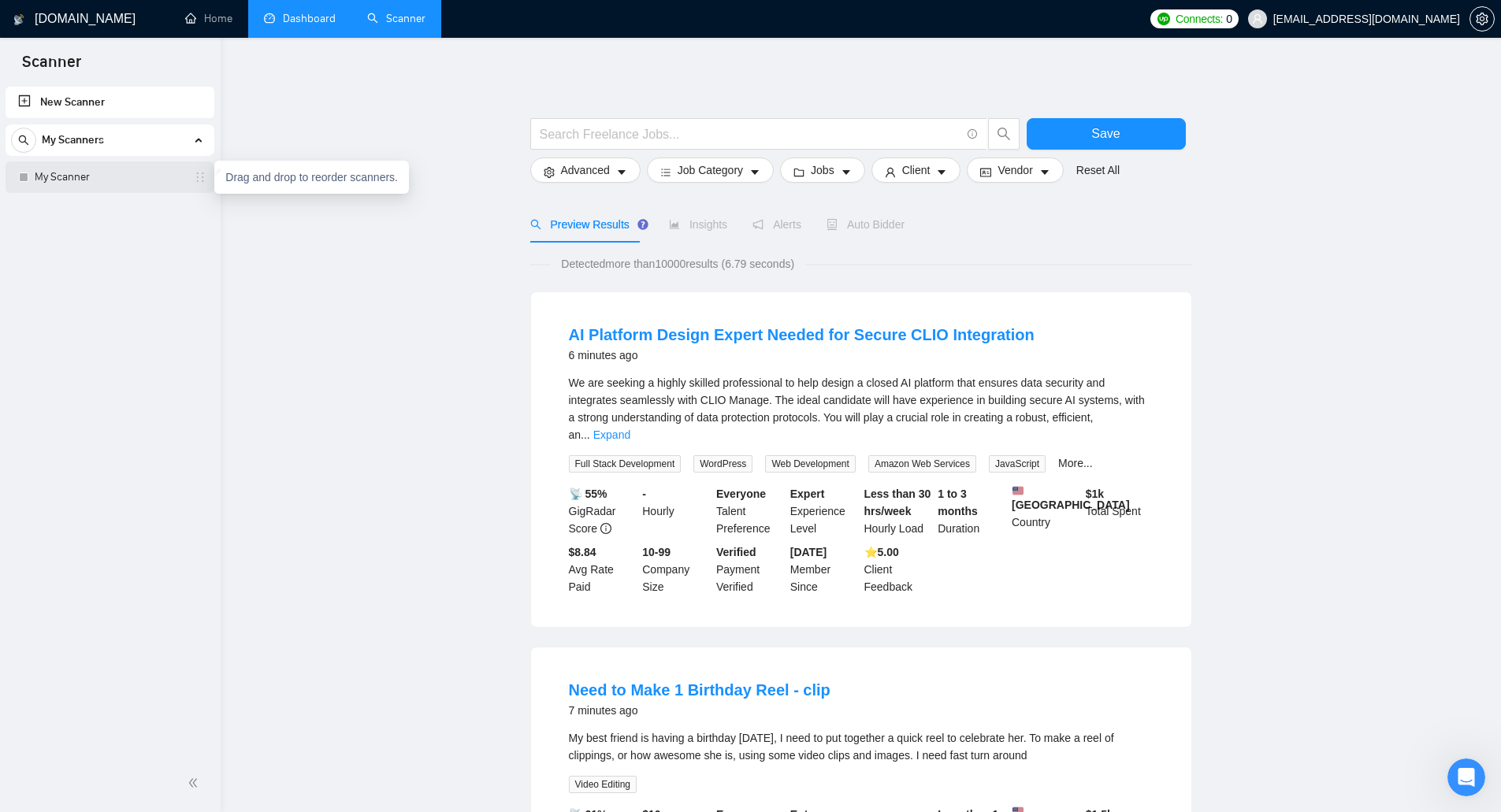
click at [195, 180] on icon "holder" at bounding box center [199, 177] width 13 height 13
drag, startPoint x: 164, startPoint y: 184, endPoint x: 141, endPoint y: 179, distance: 23.5
click at [141, 179] on link "My Scanner" at bounding box center [110, 177] width 150 height 32
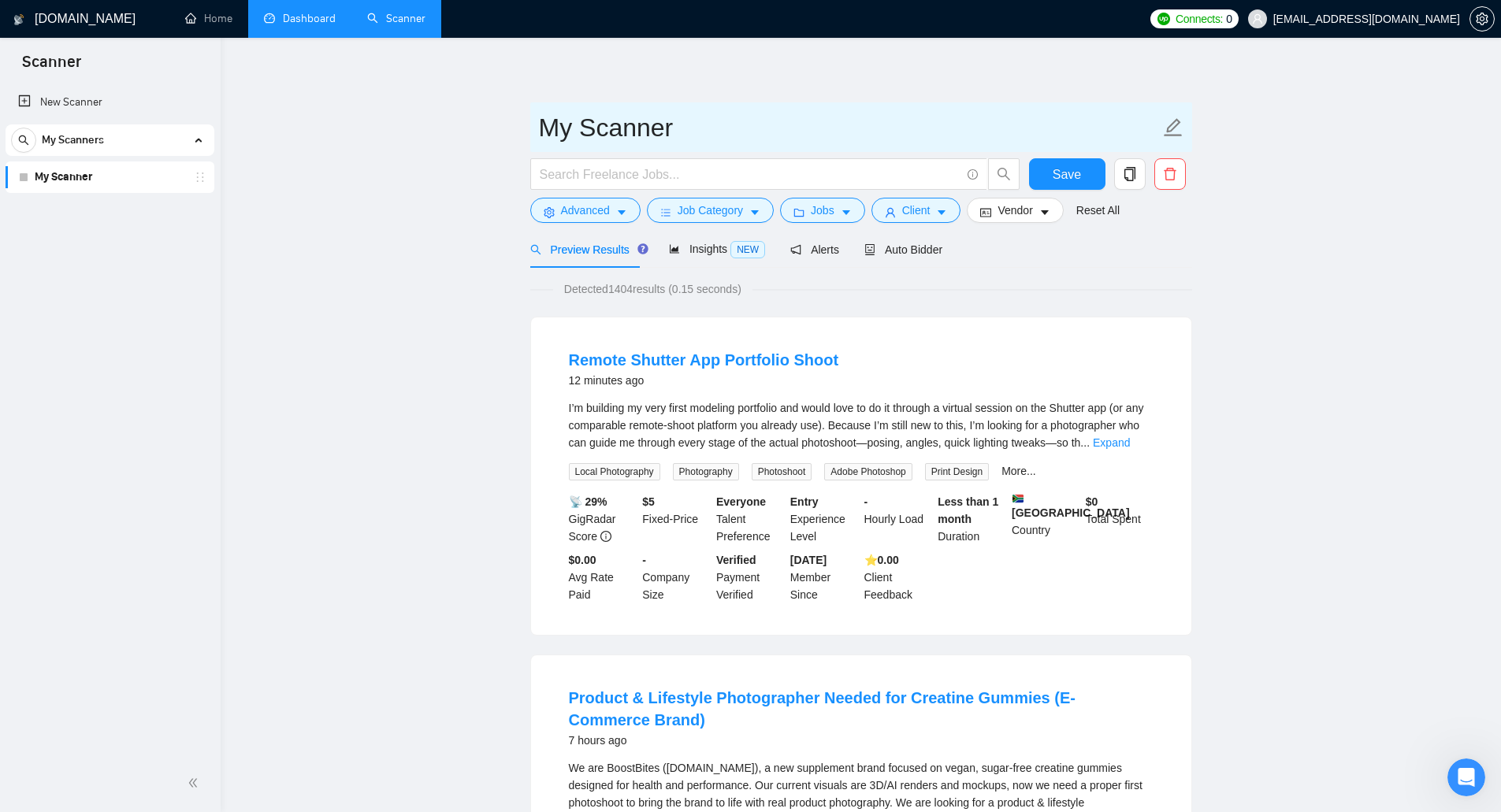
click at [1169, 130] on icon "edit" at bounding box center [1174, 128] width 20 height 20
drag, startPoint x: 722, startPoint y: 133, endPoint x: 454, endPoint y: 137, distance: 268.0
type input "Photographer all"
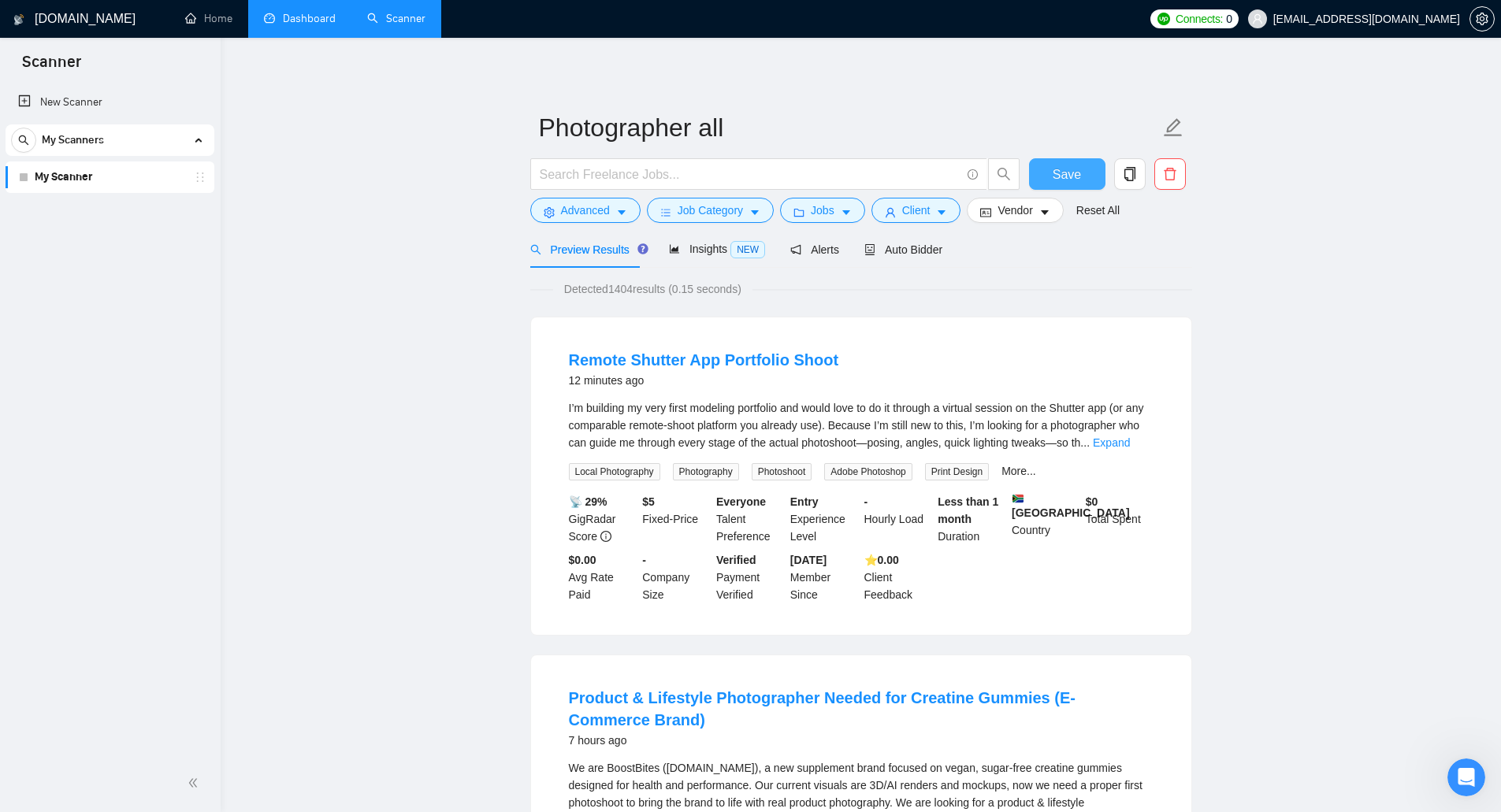
click at [1075, 166] on span "Save" at bounding box center [1066, 174] width 28 height 20
click at [1133, 167] on icon "copy" at bounding box center [1129, 174] width 14 height 14
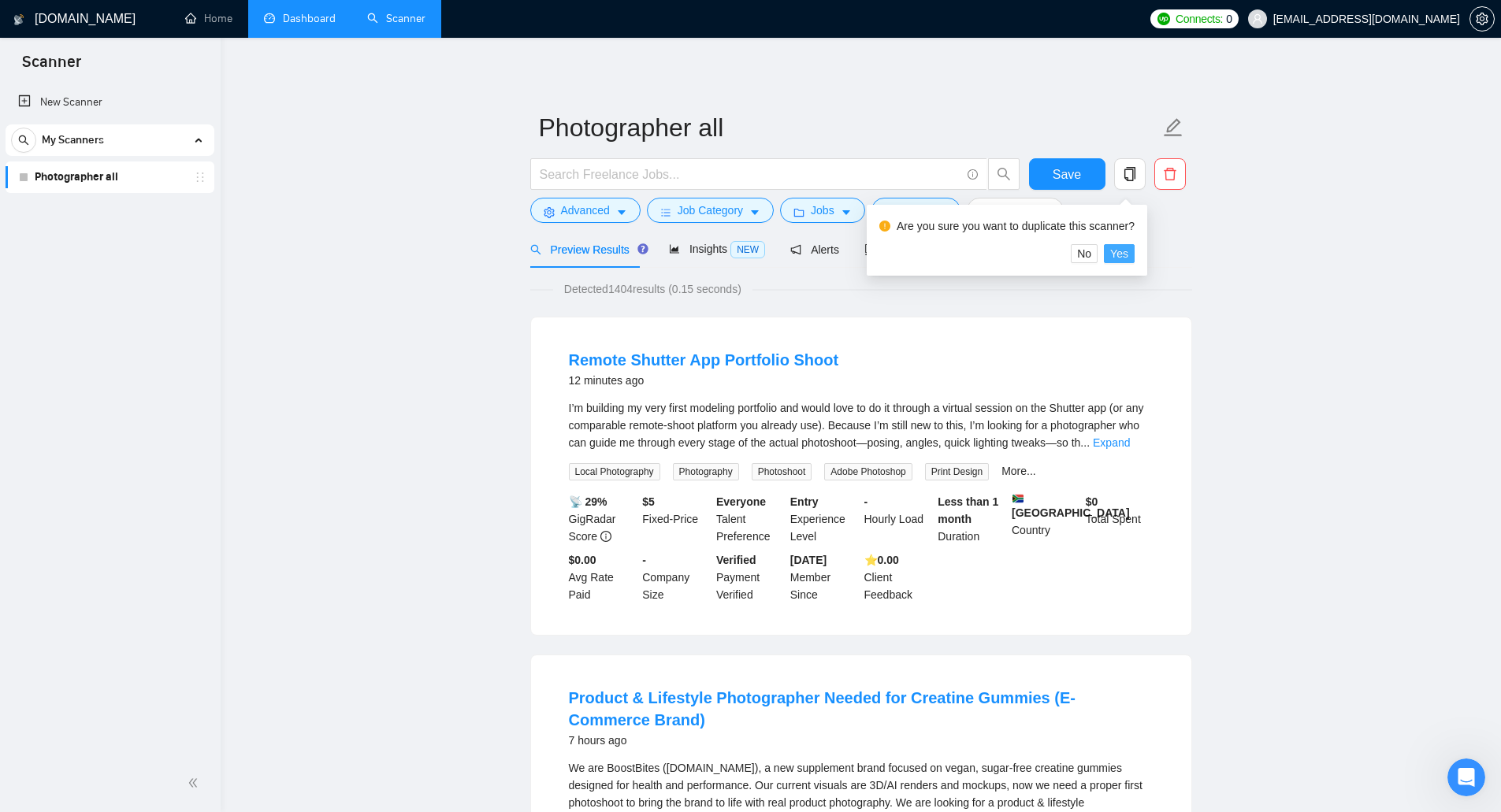
click at [1123, 256] on span "Yes" at bounding box center [1119, 254] width 18 height 17
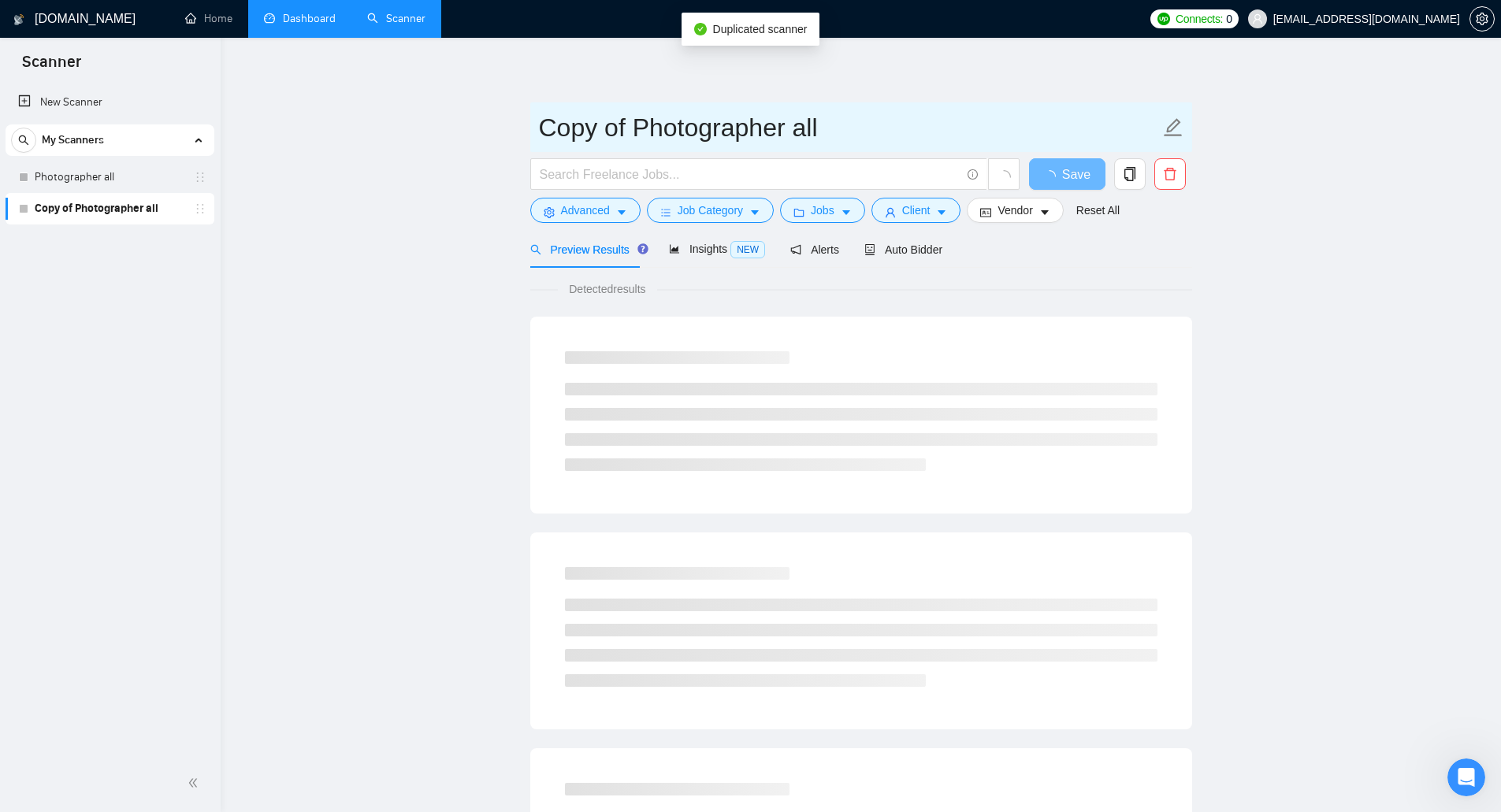
click at [1175, 129] on icon "edit" at bounding box center [1173, 127] width 18 height 18
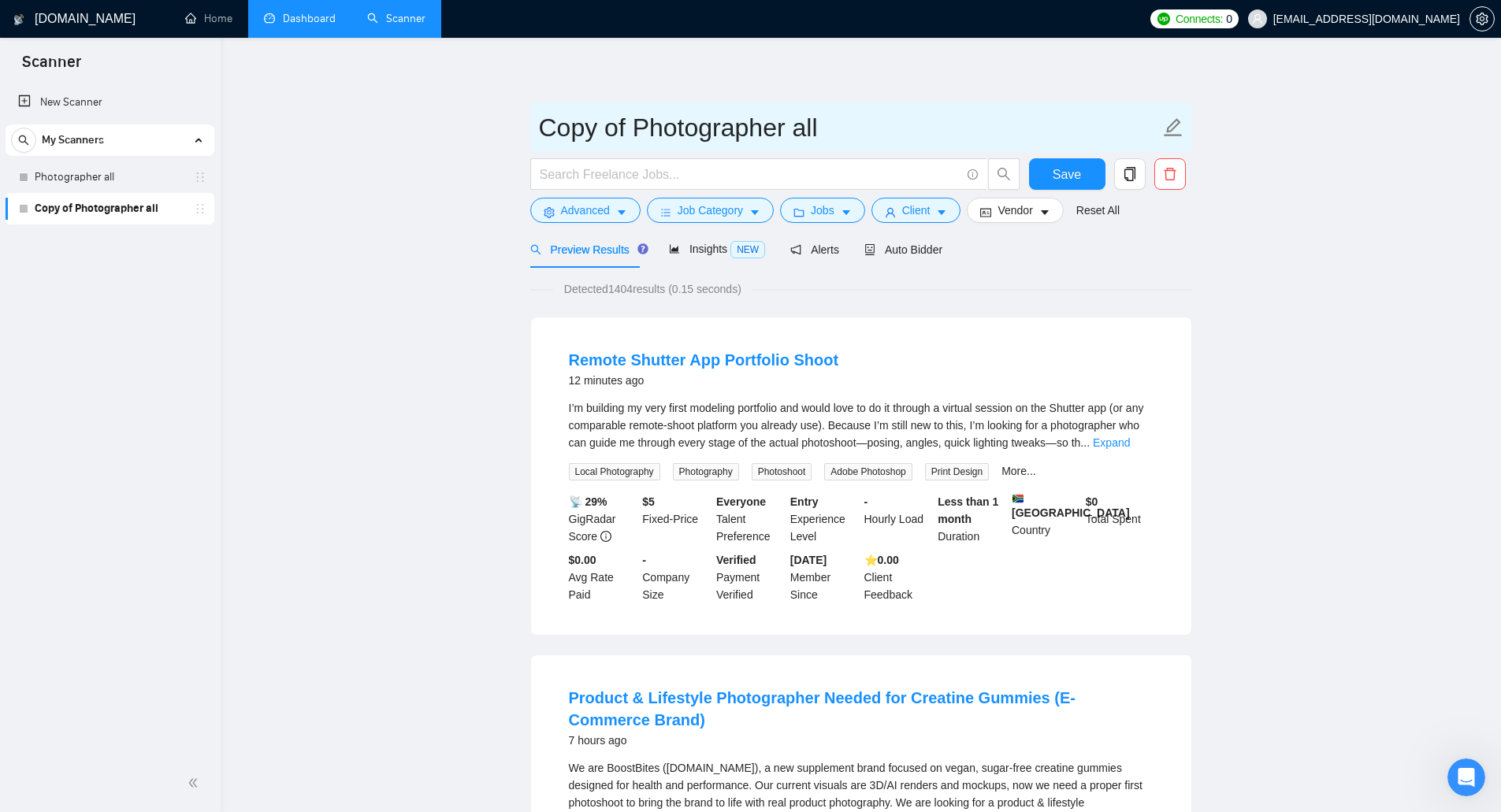
drag, startPoint x: 862, startPoint y: 131, endPoint x: 663, endPoint y: 135, distance: 199.0
click at [663, 135] on input "Copy of Photographer all" at bounding box center [849, 128] width 621 height 39
drag, startPoint x: 632, startPoint y: 128, endPoint x: 475, endPoint y: 108, distance: 158.3
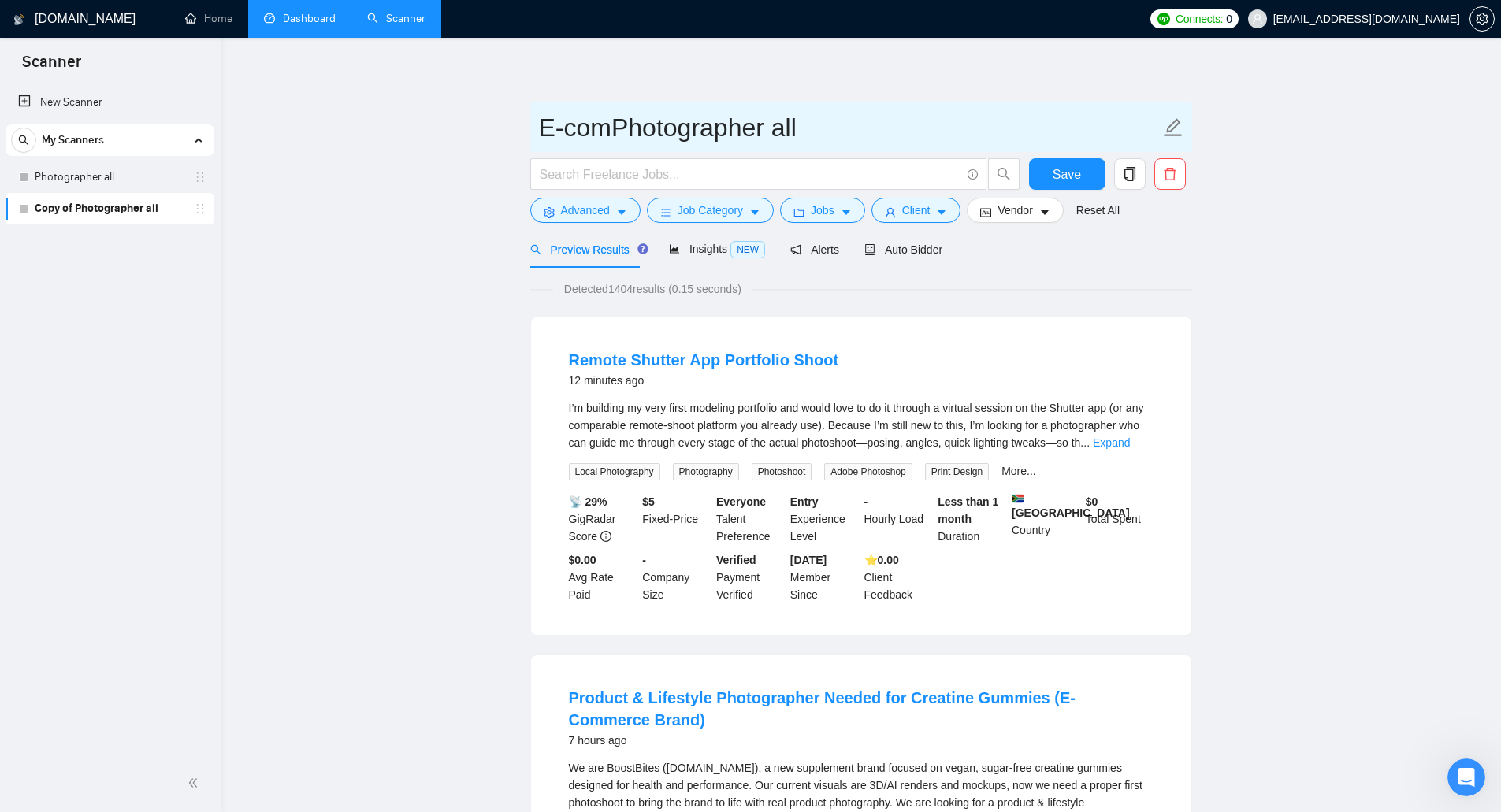
drag, startPoint x: 800, startPoint y: 120, endPoint x: 882, endPoint y: 113, distance: 82.3
click at [882, 113] on input "E-comPhotographer all" at bounding box center [849, 128] width 621 height 39
type input "E-comPhotographer"
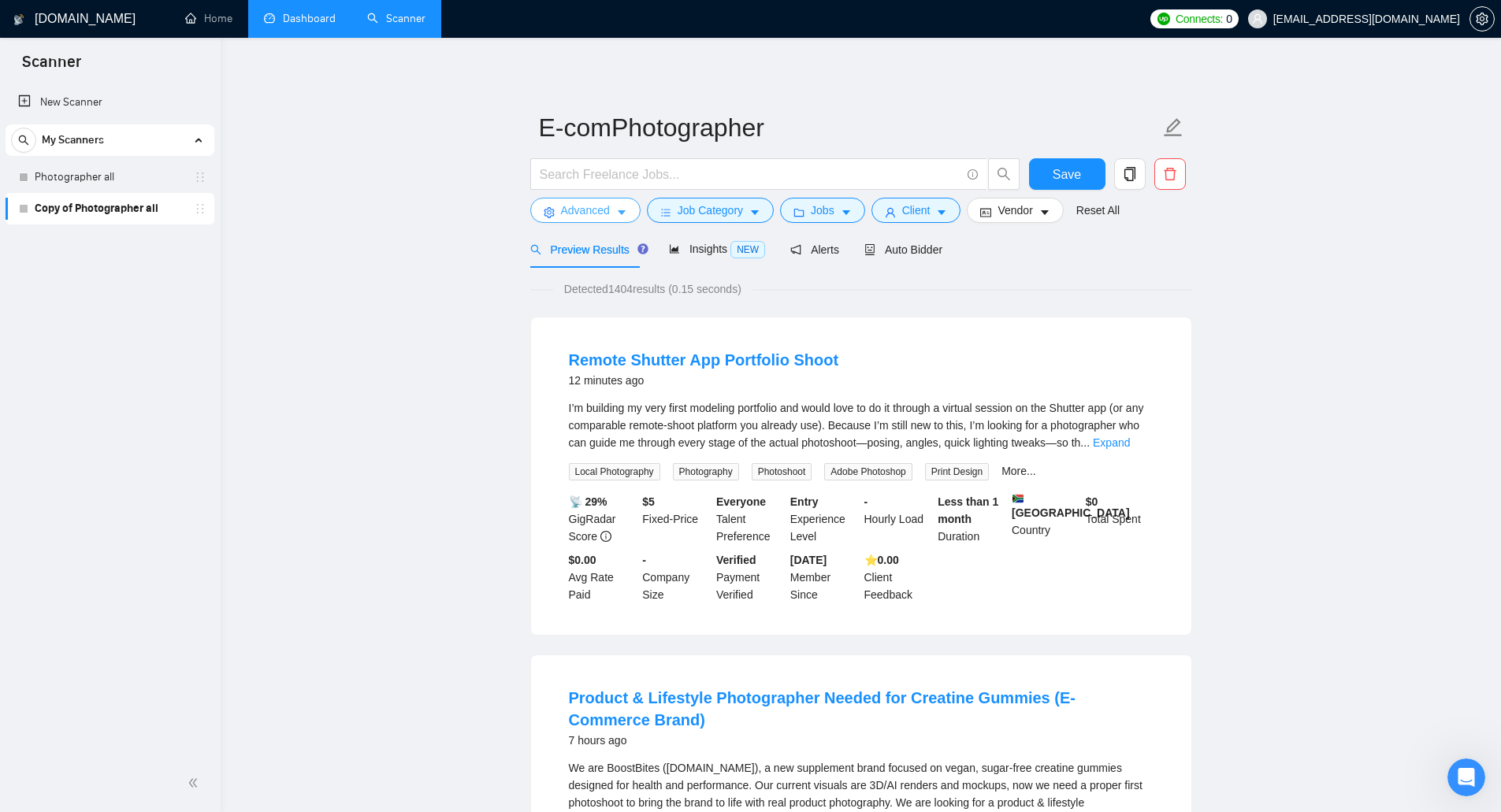
click at [601, 203] on span "Advanced" at bounding box center [585, 210] width 49 height 17
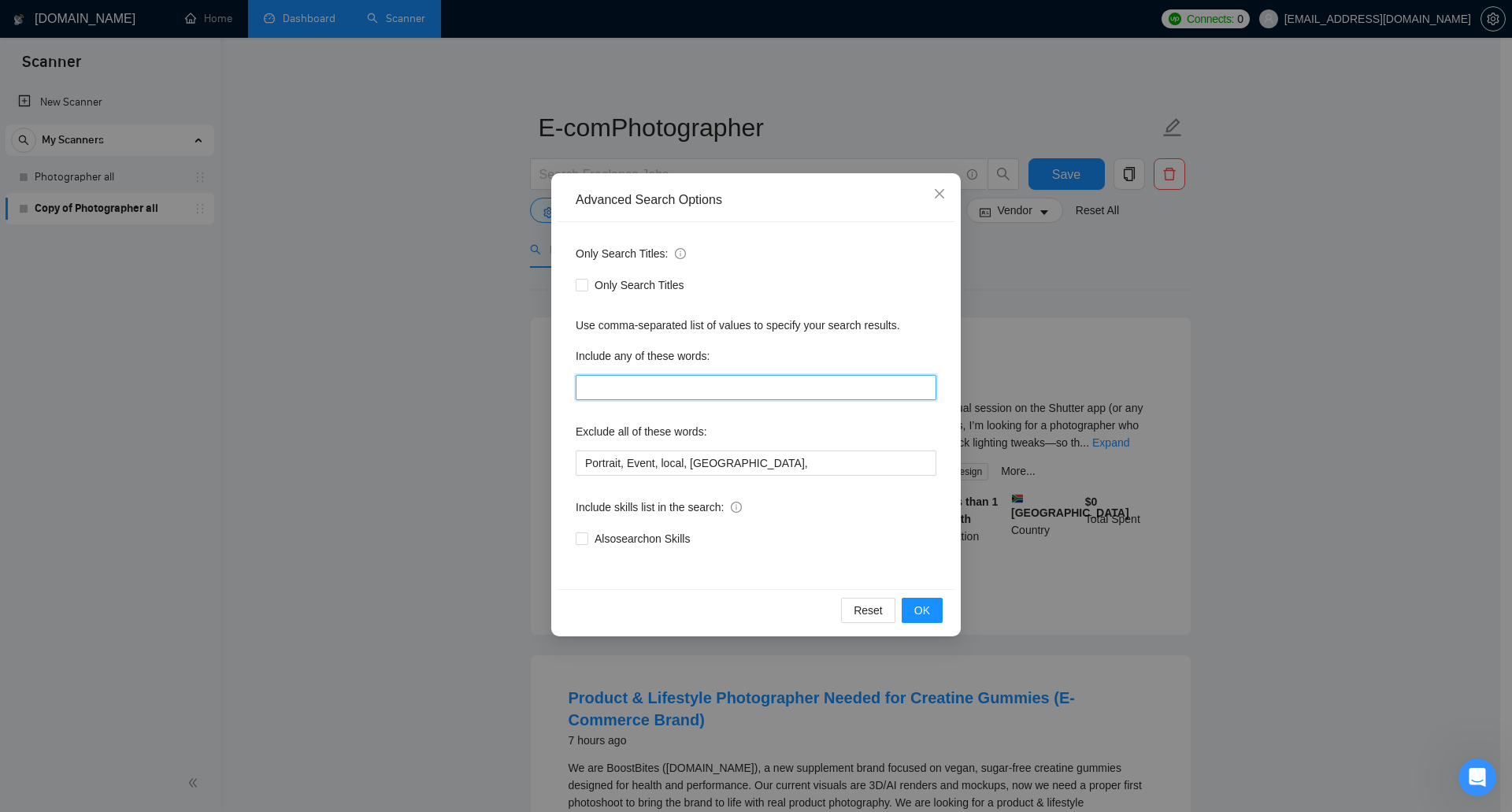
click at [651, 381] on input "text" at bounding box center [756, 388] width 360 height 26
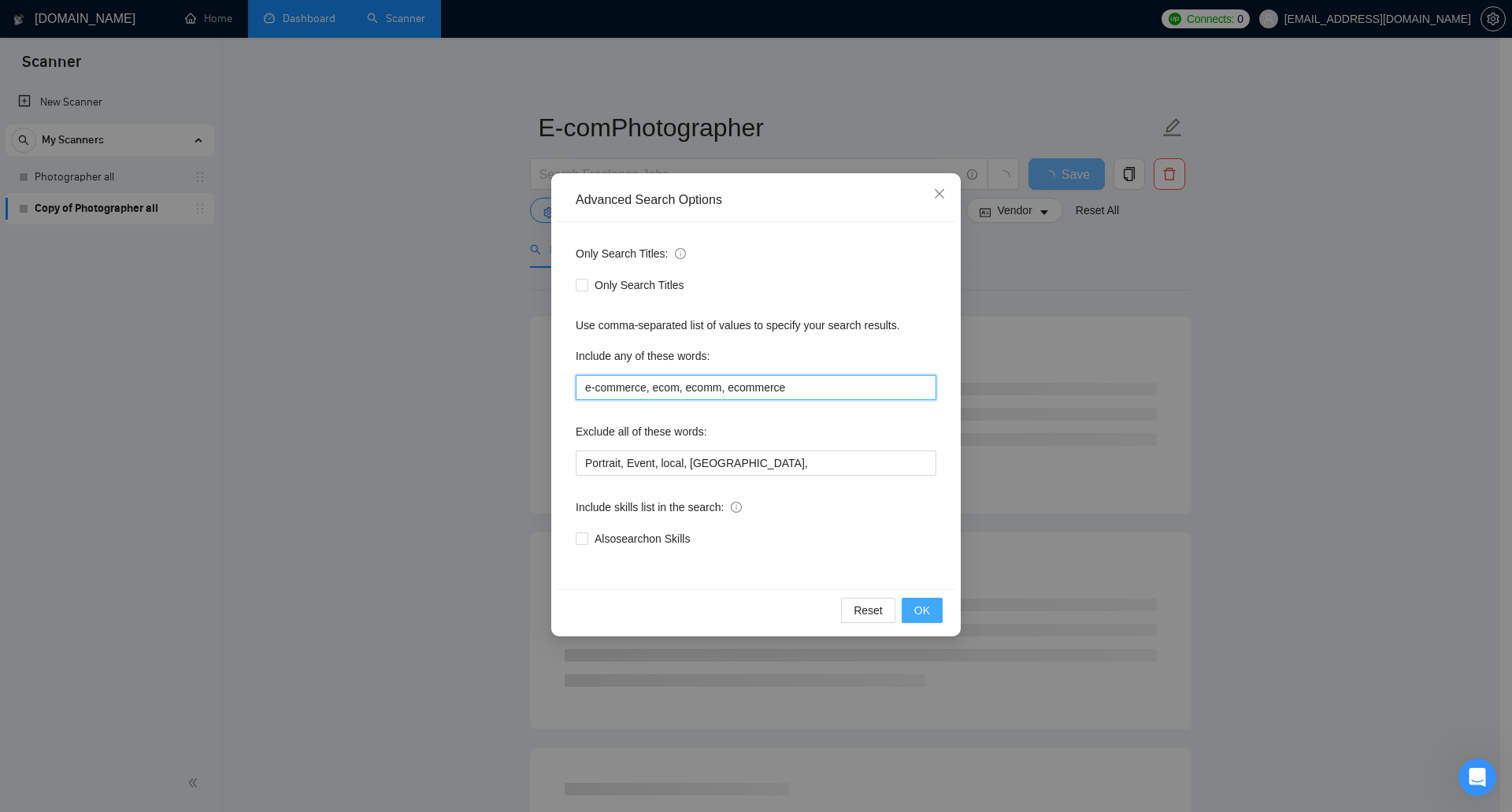
type input "e-commerce, ecom, ecomm, ecommerce"
click at [923, 614] on span "OK" at bounding box center [922, 610] width 15 height 17
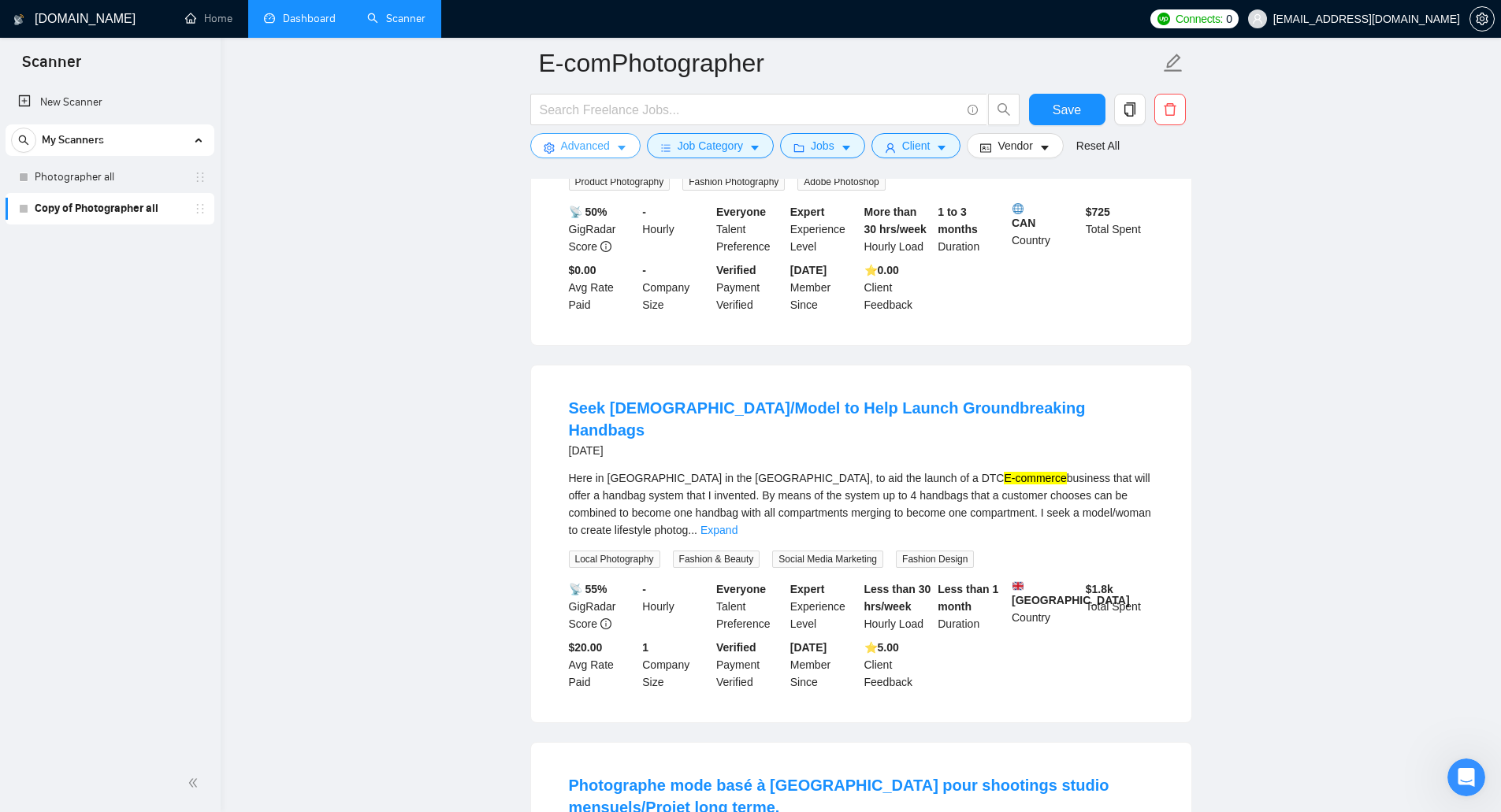
scroll to position [2521, 0]
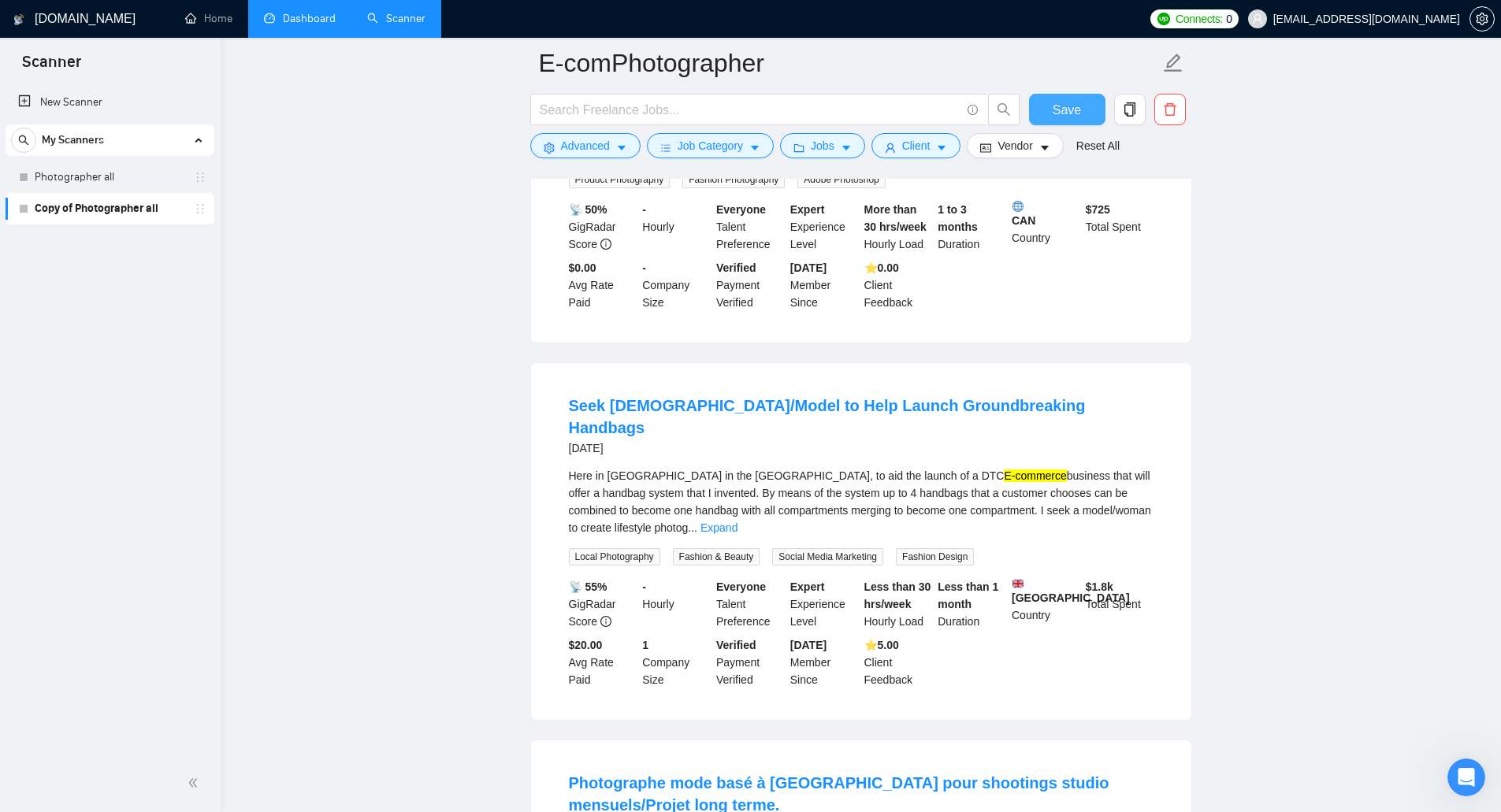
click at [1049, 113] on button "Save" at bounding box center [1067, 109] width 77 height 32
click at [120, 99] on link "New Scanner" at bounding box center [109, 102] width 183 height 32
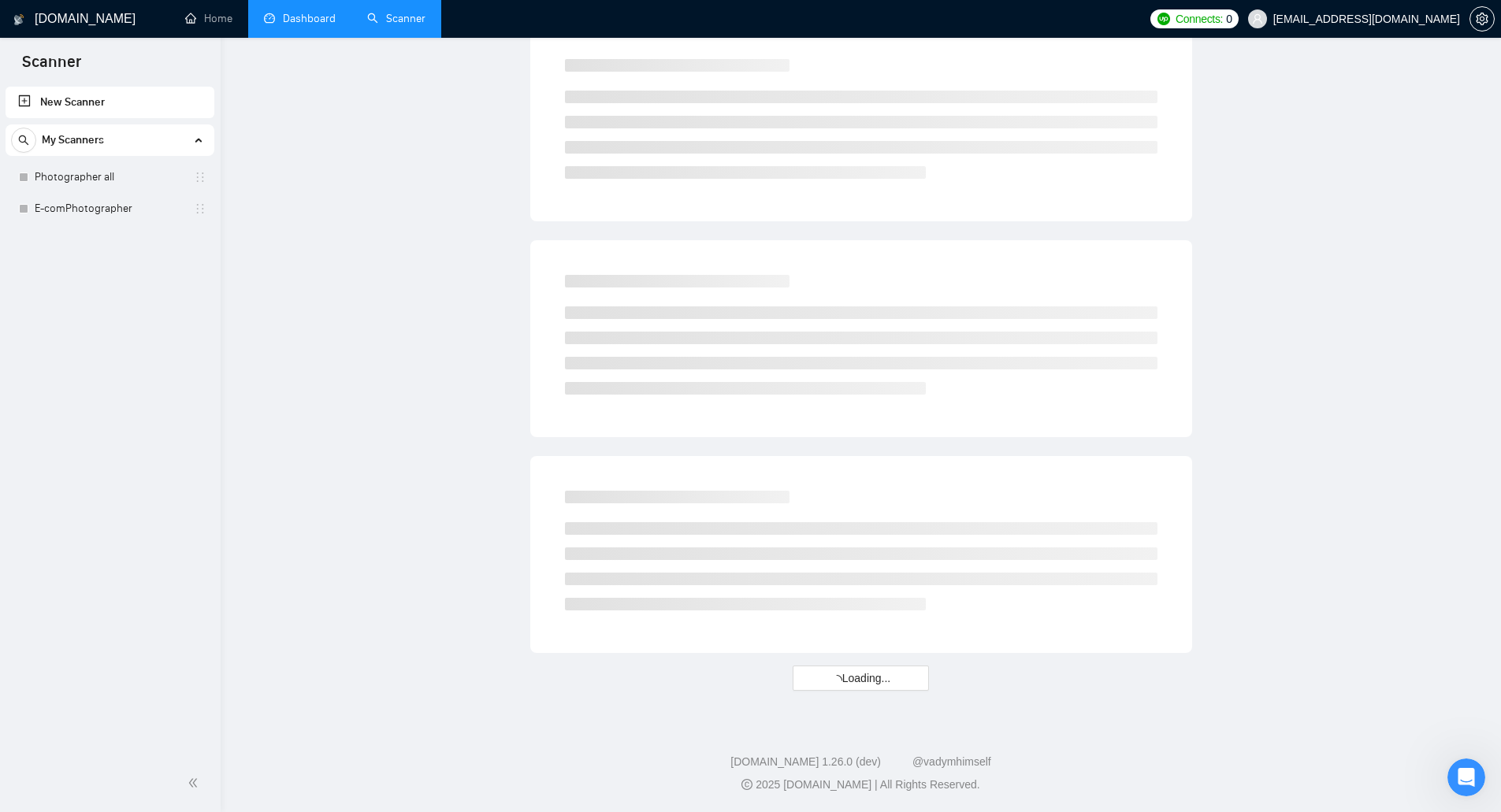
scroll to position [699, 0]
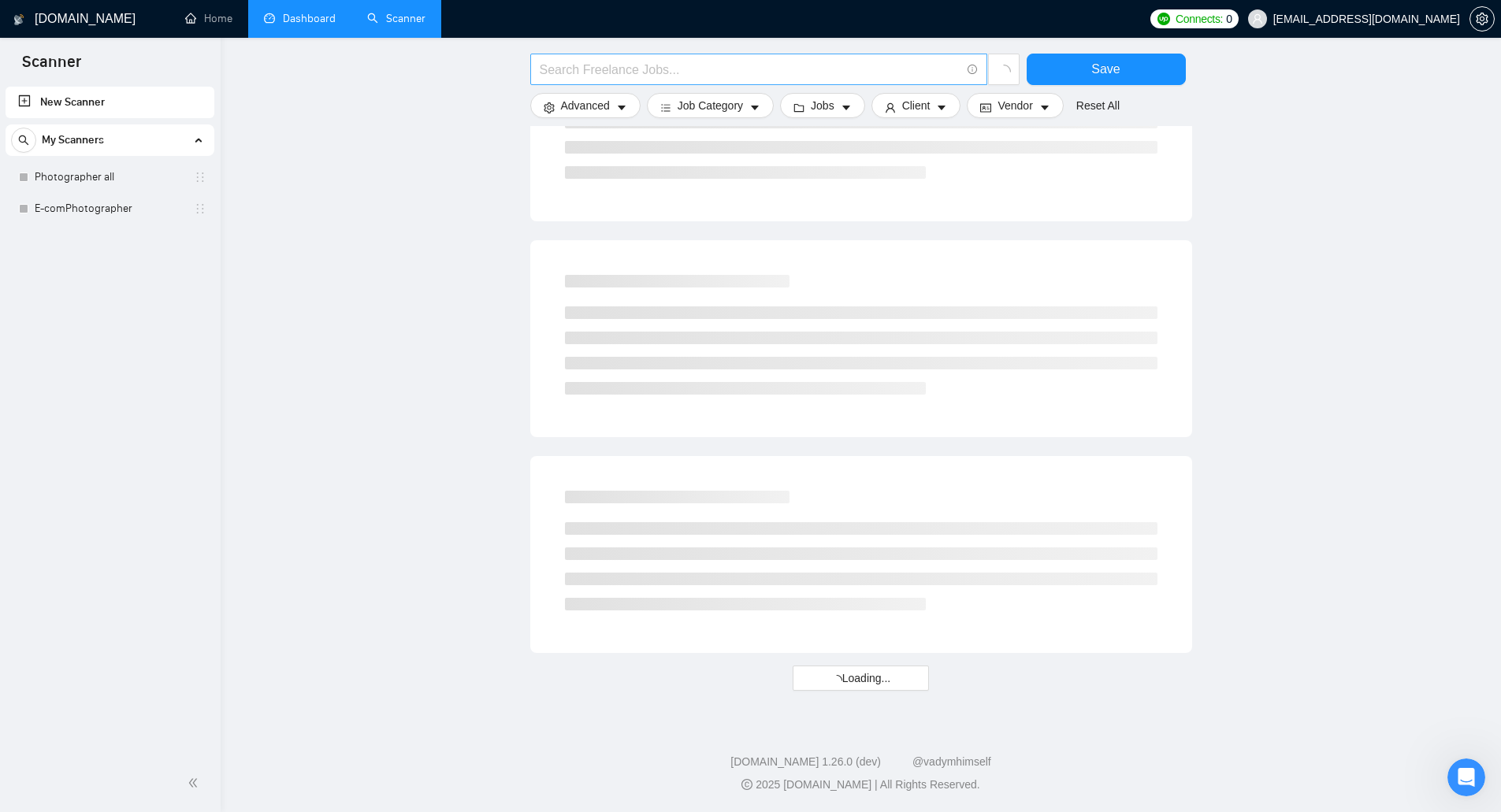
click at [613, 62] on input "text" at bounding box center [750, 69] width 421 height 20
click at [678, 68] on input "product photography" at bounding box center [750, 69] width 421 height 20
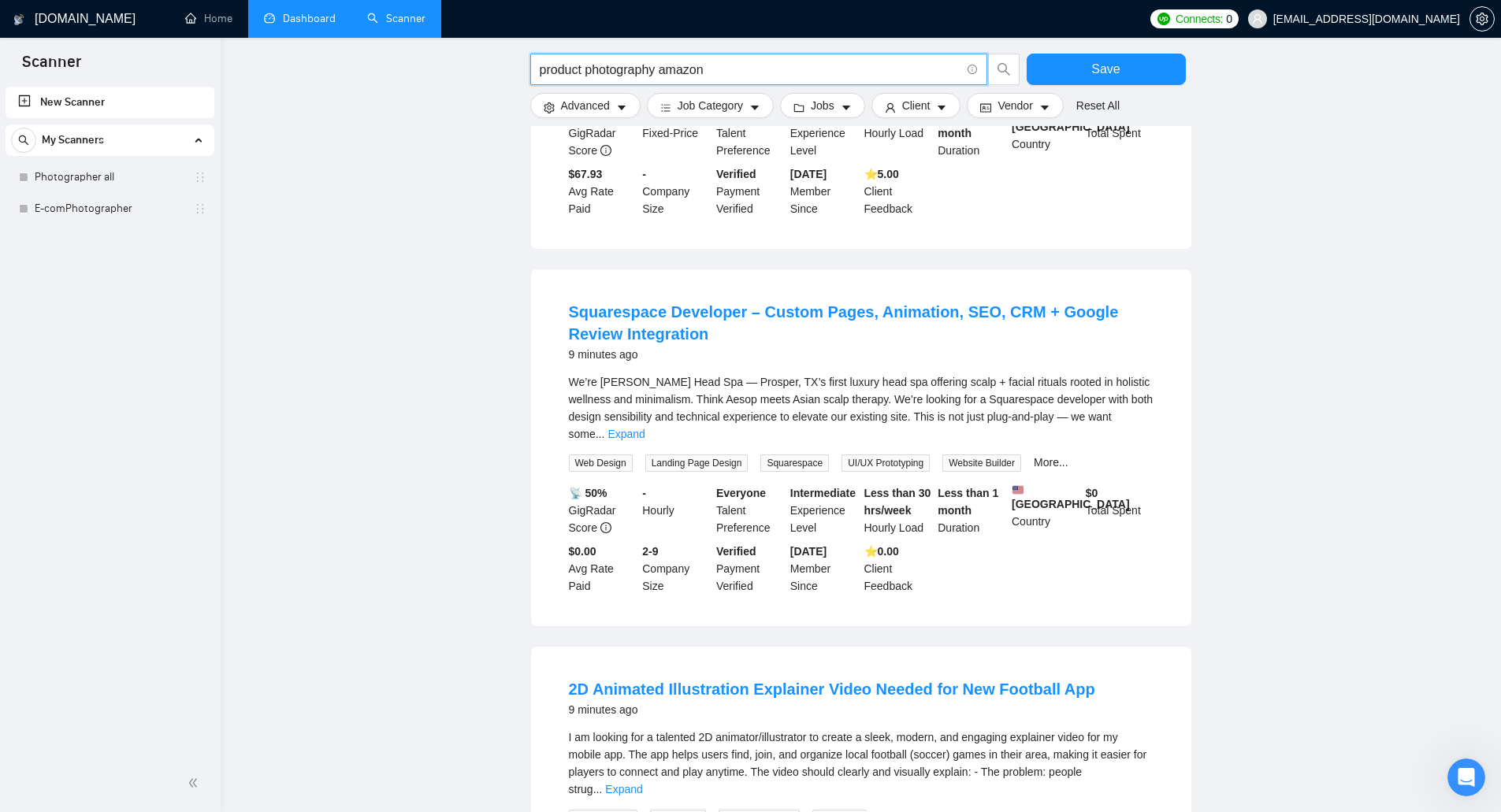
type input "product photography amazon"
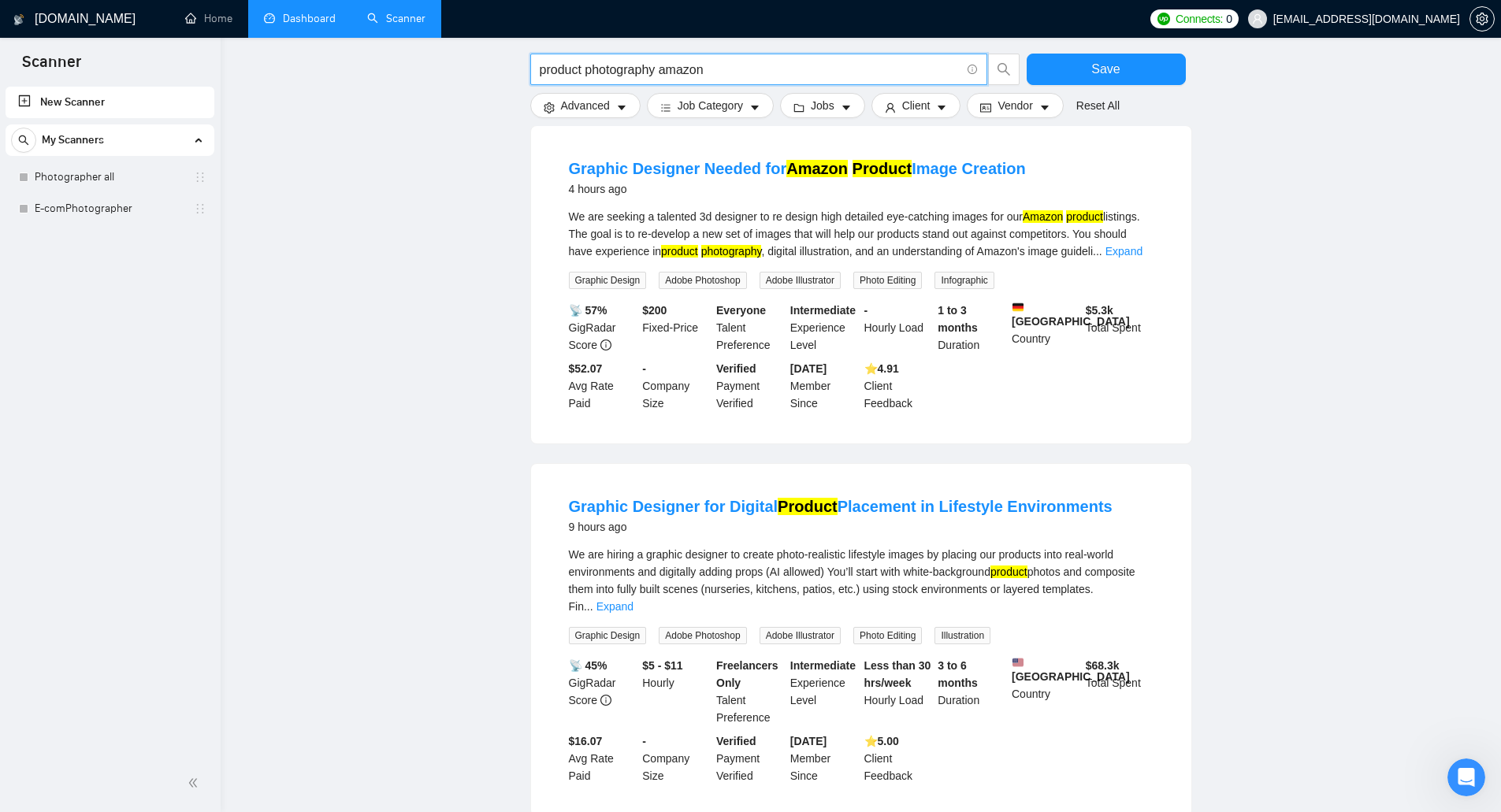
scroll to position [631, 0]
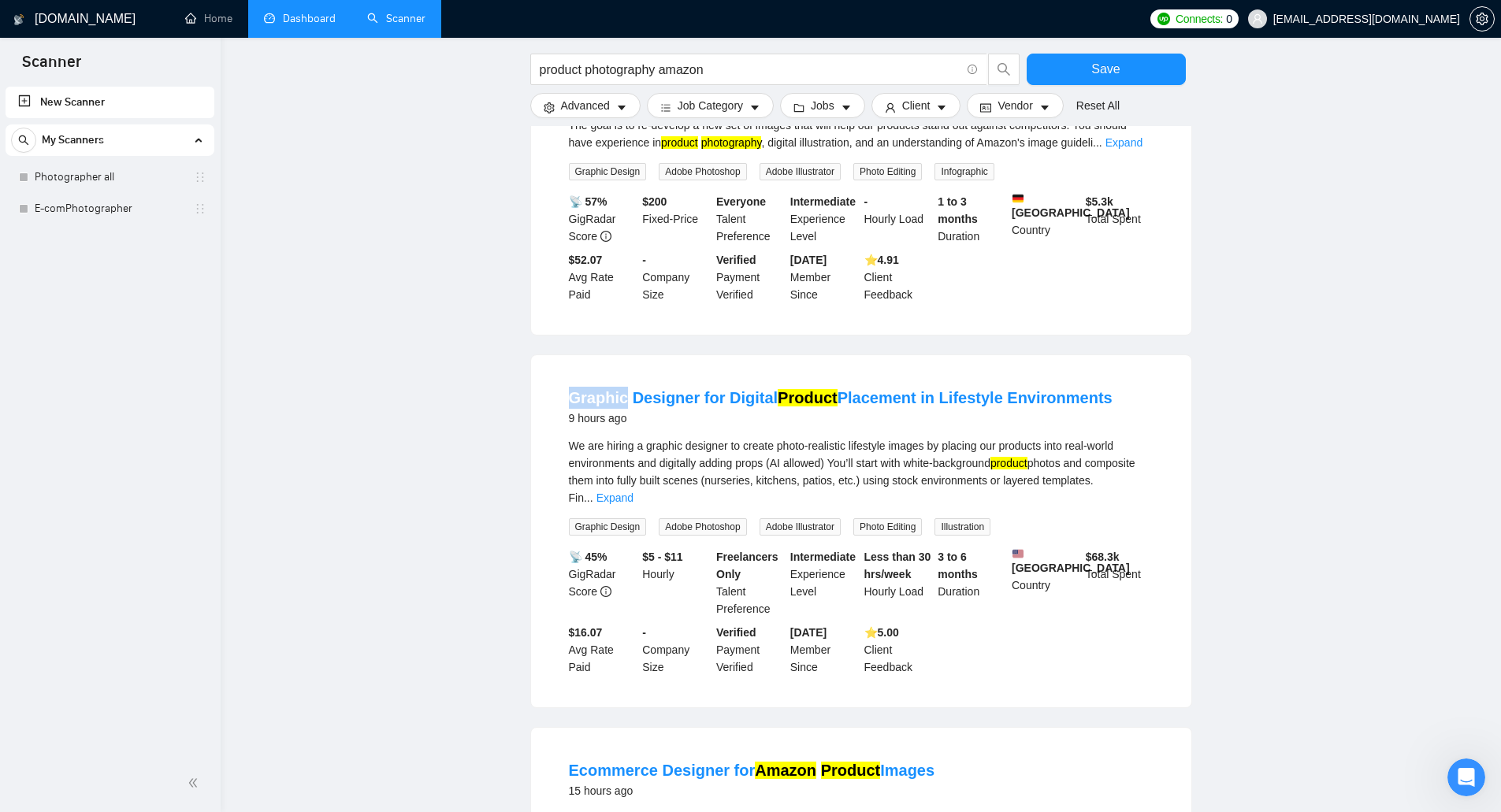
drag, startPoint x: 551, startPoint y: 391, endPoint x: 622, endPoint y: 377, distance: 72.4
click at [622, 377] on li "Graphic Designer for Digital Product Placement in Lifestyle Environments 9 hour…" at bounding box center [861, 531] width 622 height 314
copy link "Graphic"
click at [594, 110] on span "Advanced" at bounding box center [585, 106] width 49 height 17
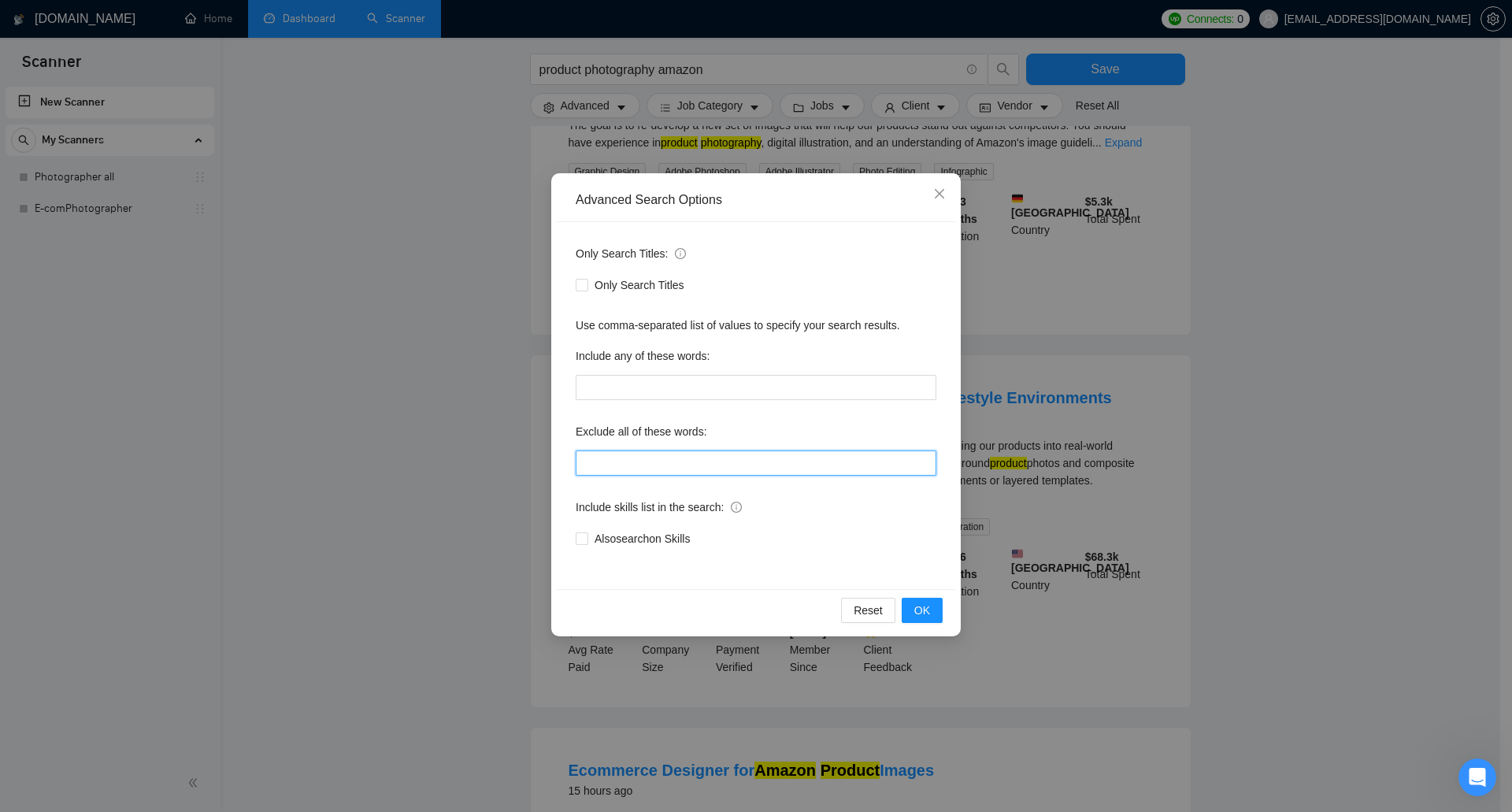
click at [670, 453] on input "text" at bounding box center [756, 464] width 360 height 26
paste input "Graphic"
click at [920, 604] on span "OK" at bounding box center [922, 610] width 15 height 17
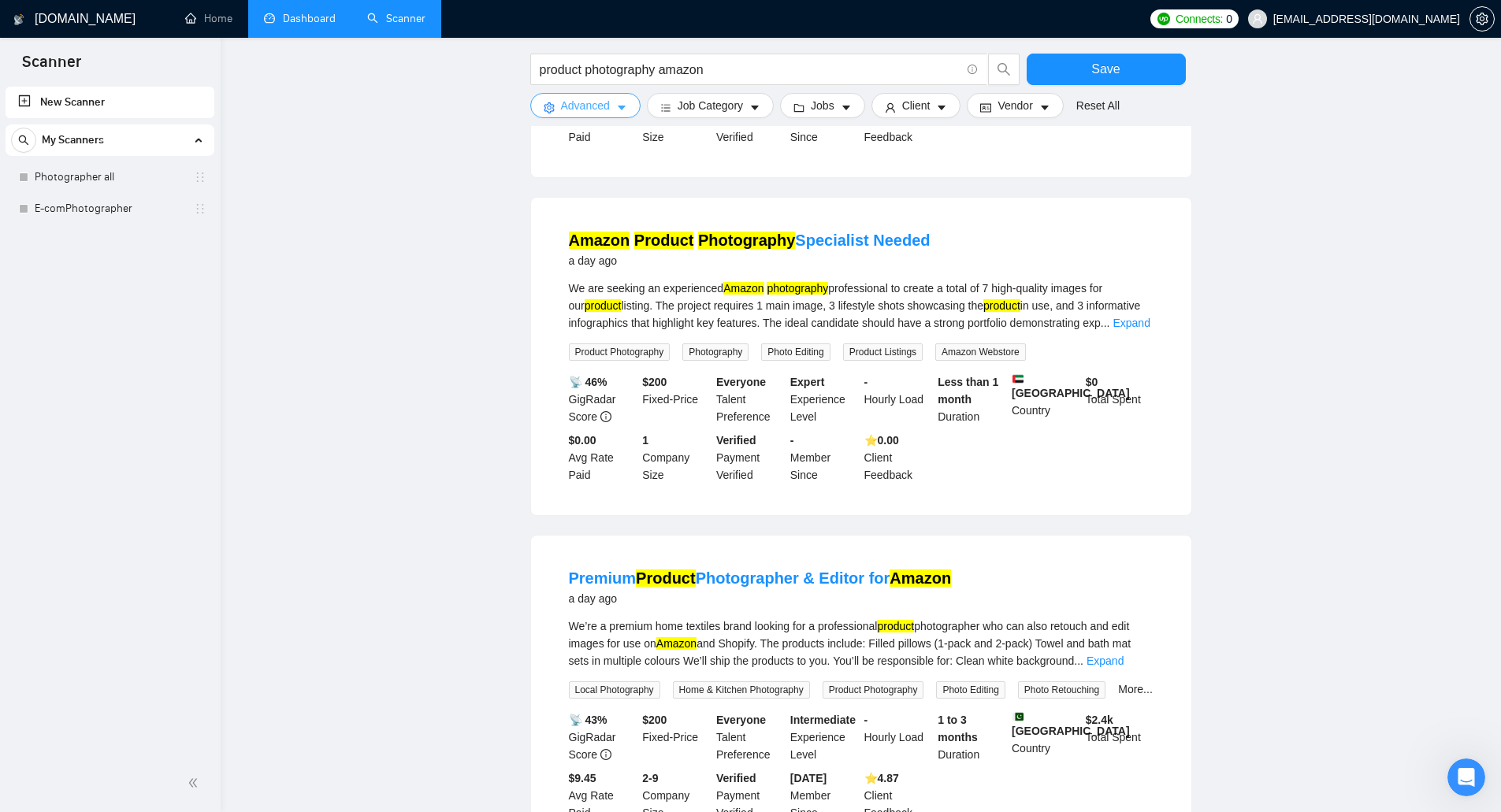
scroll to position [473, 0]
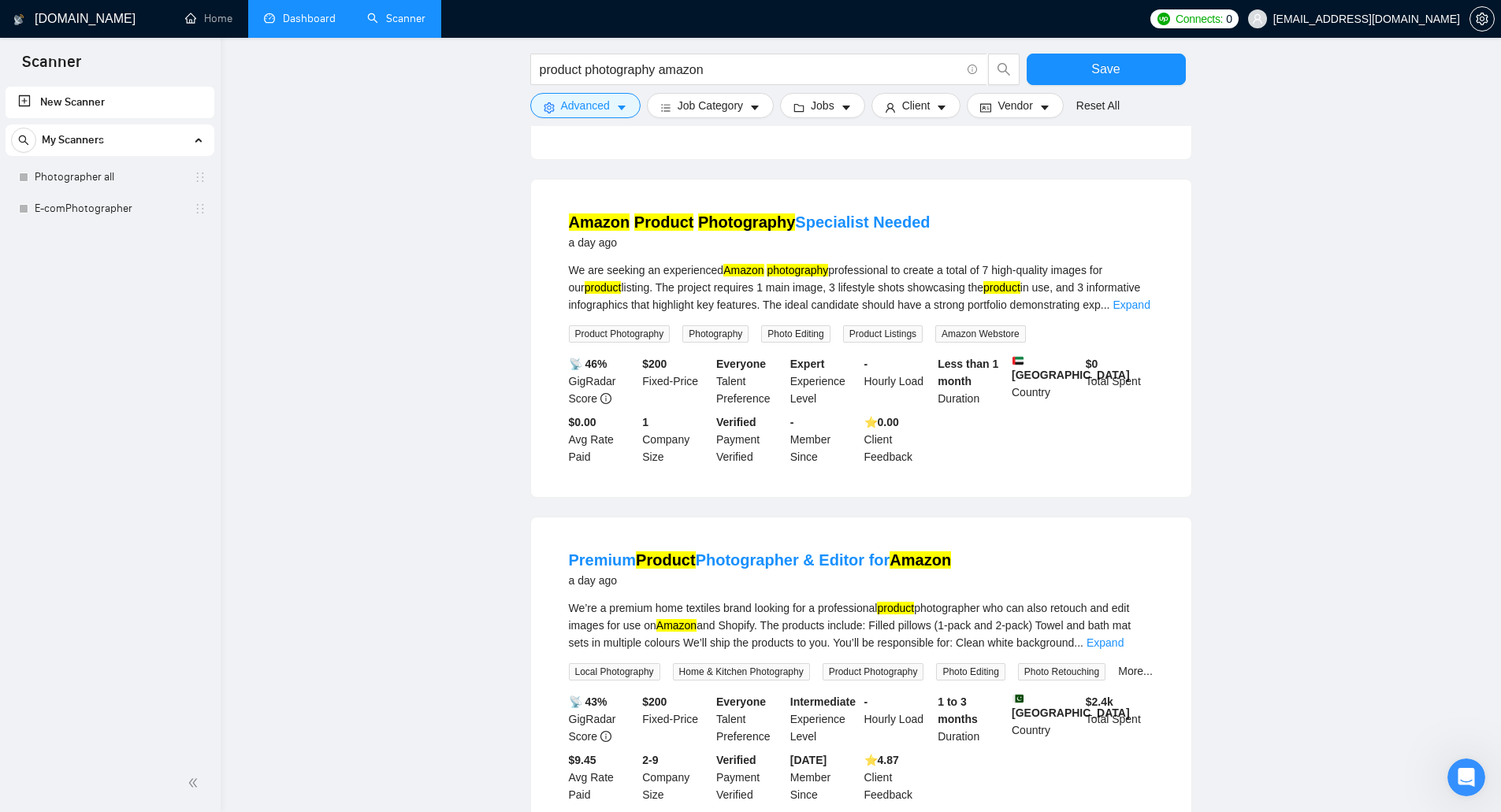
click at [433, 266] on main "product photography amazon Save Advanced Job Category Jobs Client Vendor Reset …" at bounding box center [860, 579] width 1230 height 1977
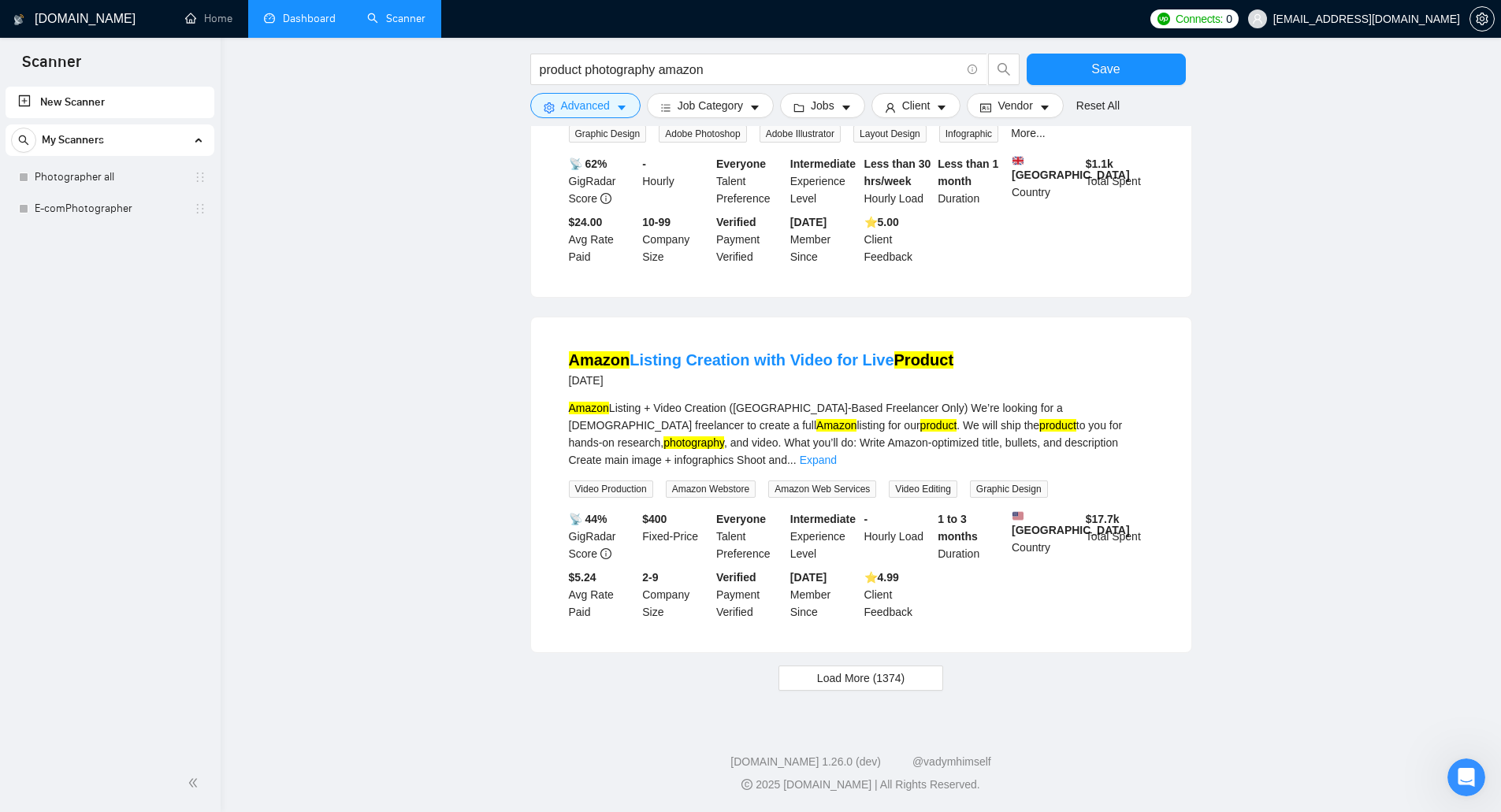
scroll to position [1372, 0]
click at [917, 672] on button "Load More (1374)" at bounding box center [860, 678] width 165 height 26
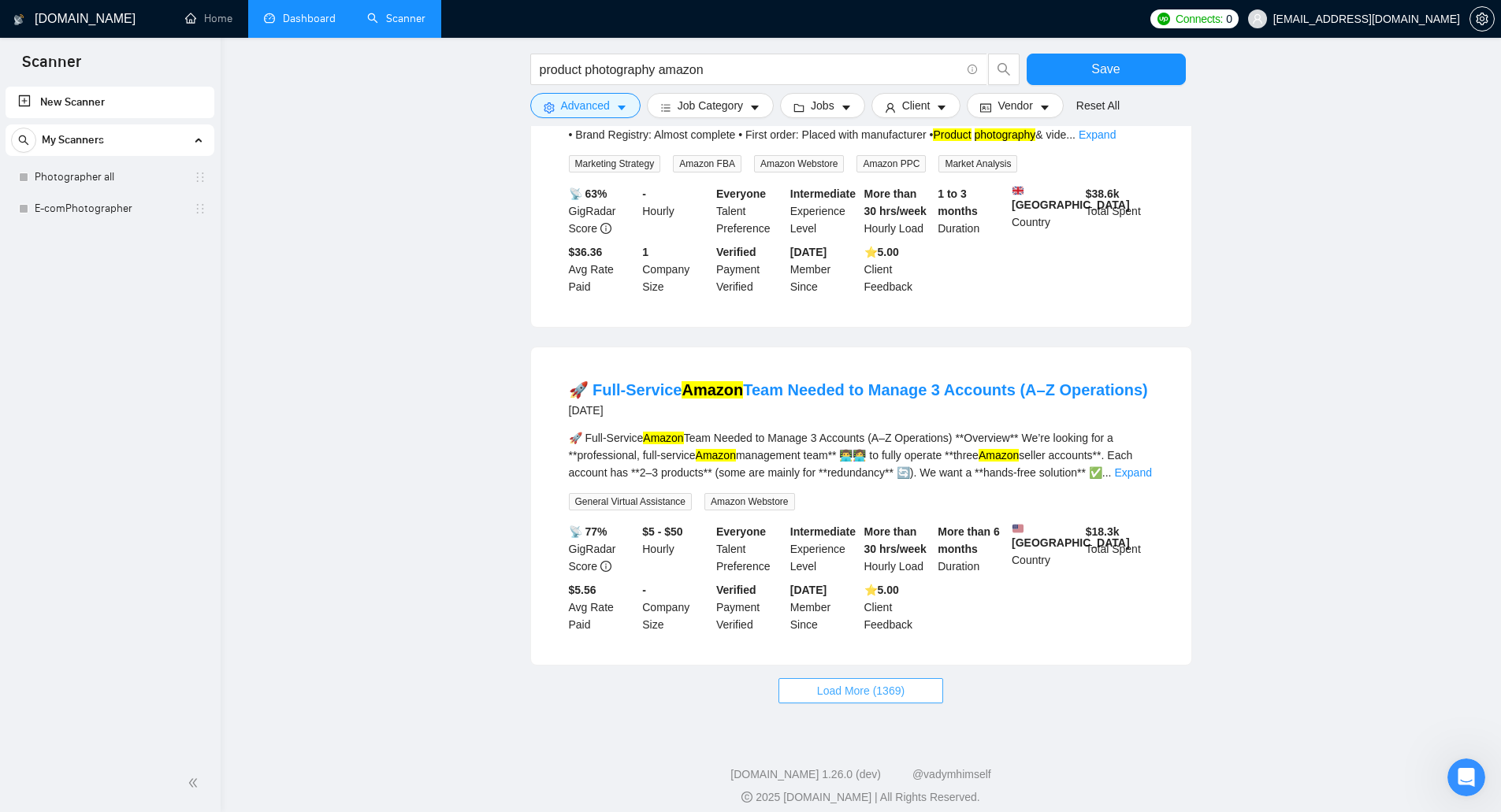
scroll to position [3107, 0]
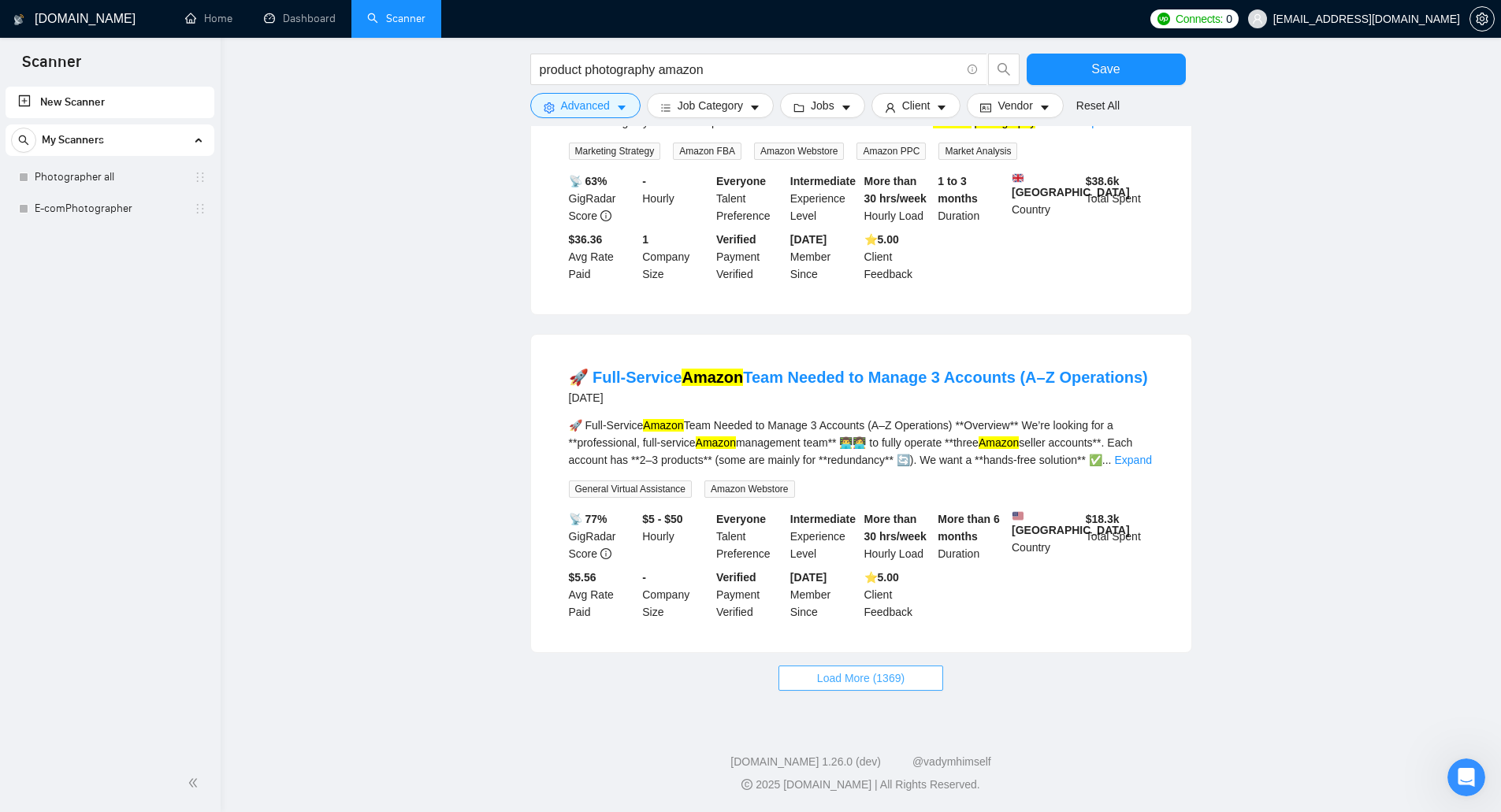
click at [851, 668] on button "Load More (1369)" at bounding box center [860, 678] width 165 height 26
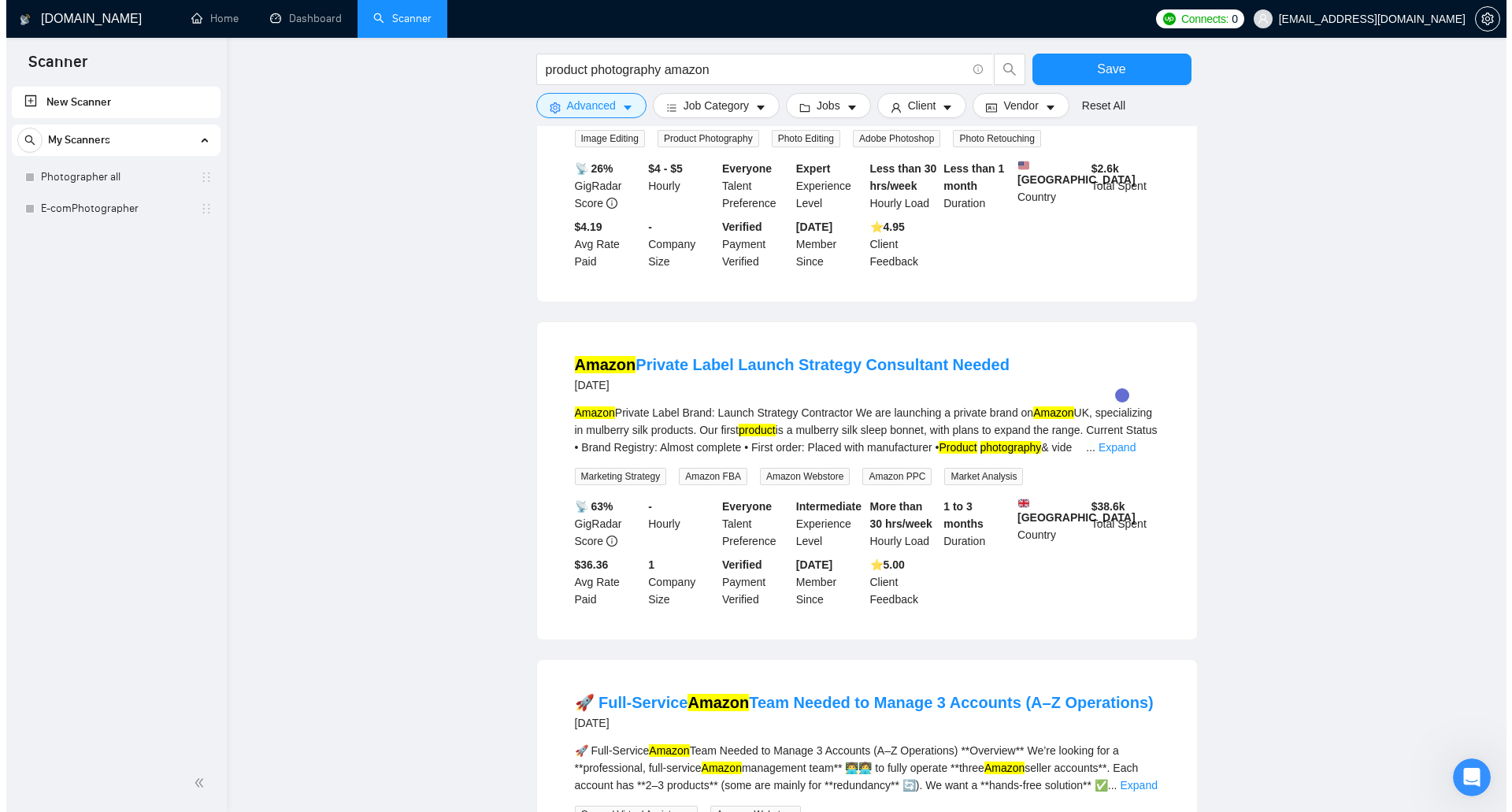
scroll to position [2871, 0]
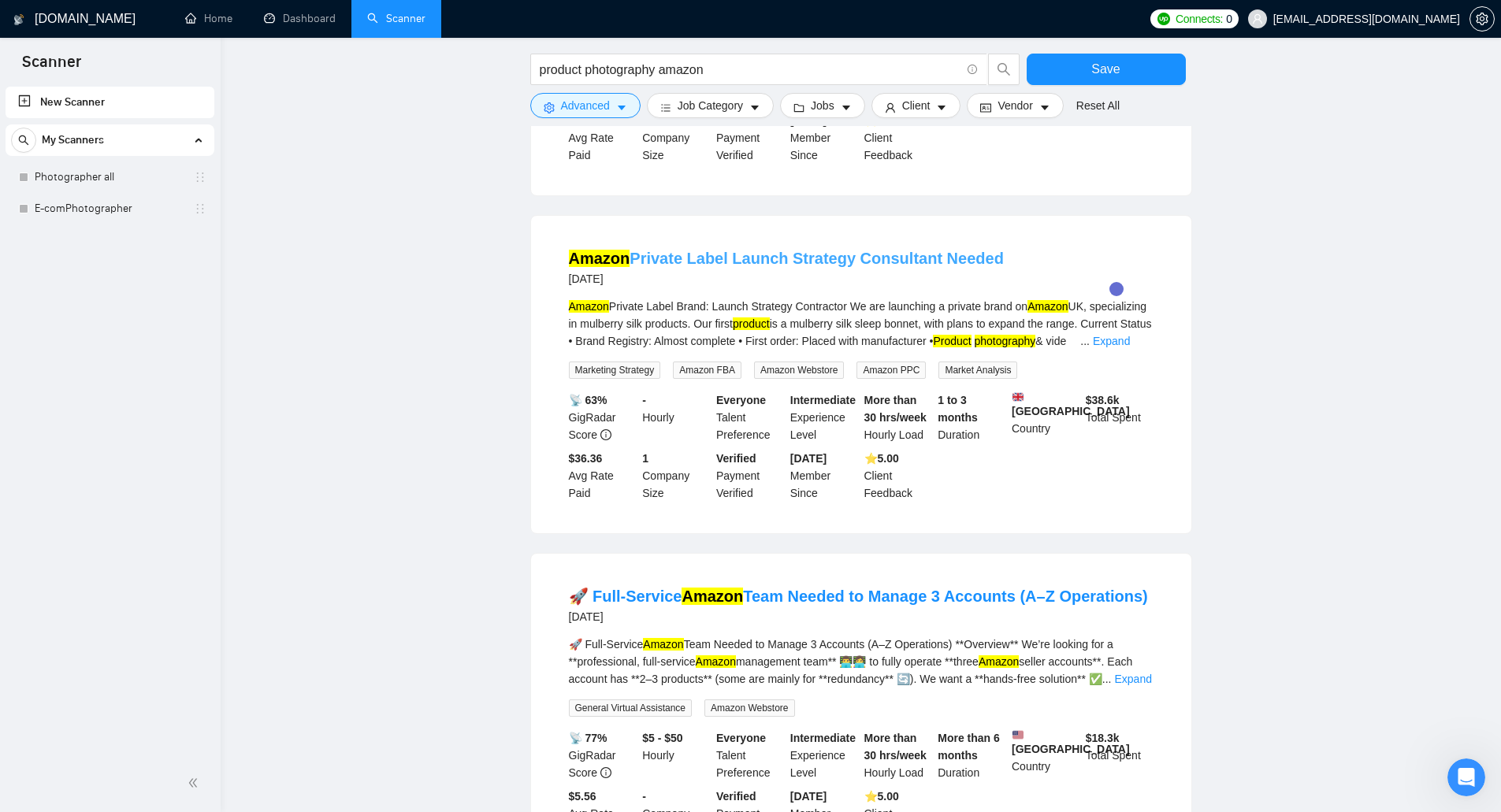
drag, startPoint x: 1010, startPoint y: 242, endPoint x: 849, endPoint y: 239, distance: 161.0
click at [849, 247] on div "Amazon Private Label Launch Strategy Consultant Needed 8 days ago" at bounding box center [862, 268] width 585 height 41
copy link "Consultant Needed"
click at [618, 110] on icon "caret-down" at bounding box center [621, 107] width 11 height 11
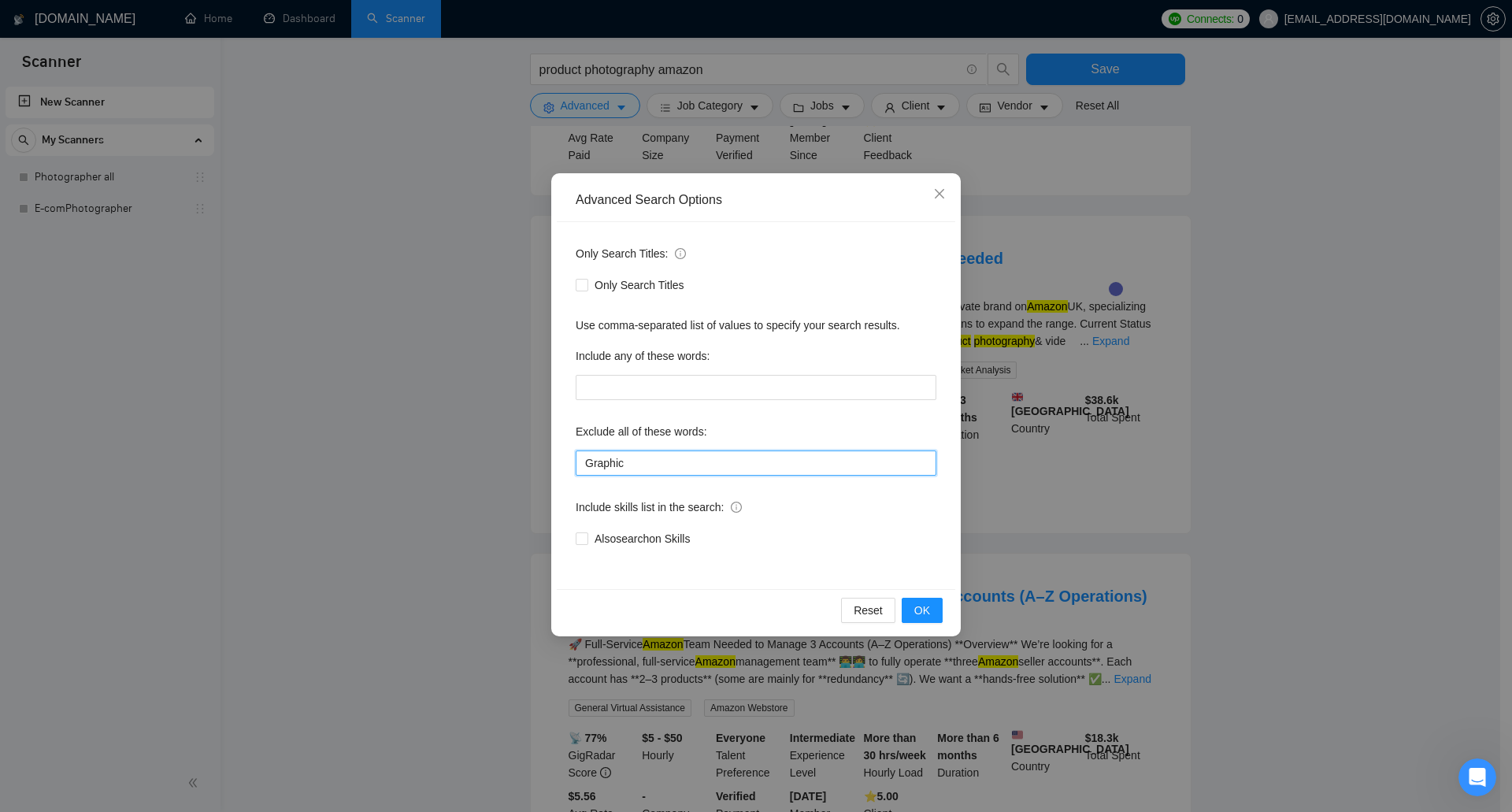
click at [663, 452] on input "Graphic" at bounding box center [756, 464] width 360 height 26
paste input "Consultant Needed"
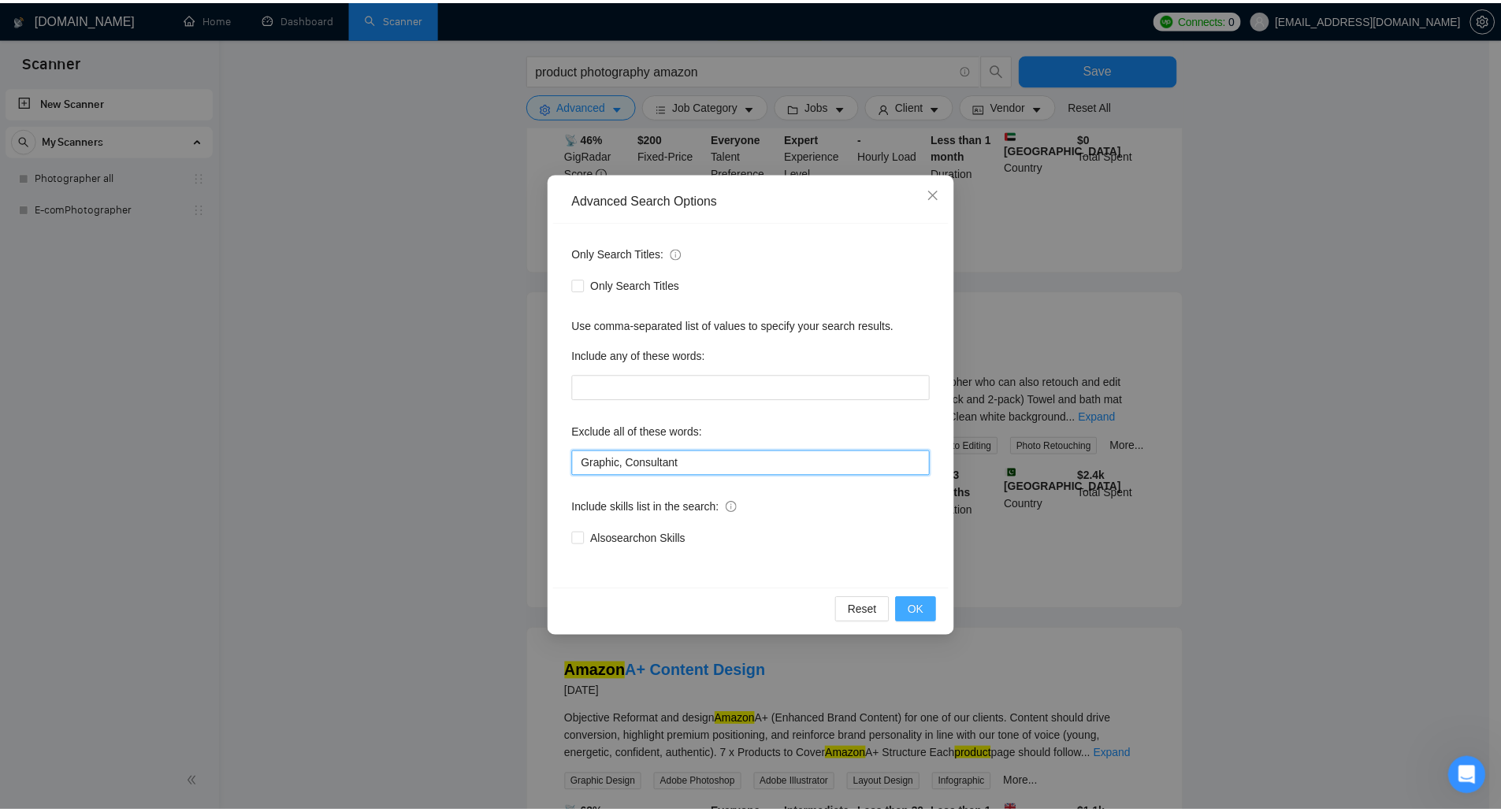
scroll to position [1372, 0]
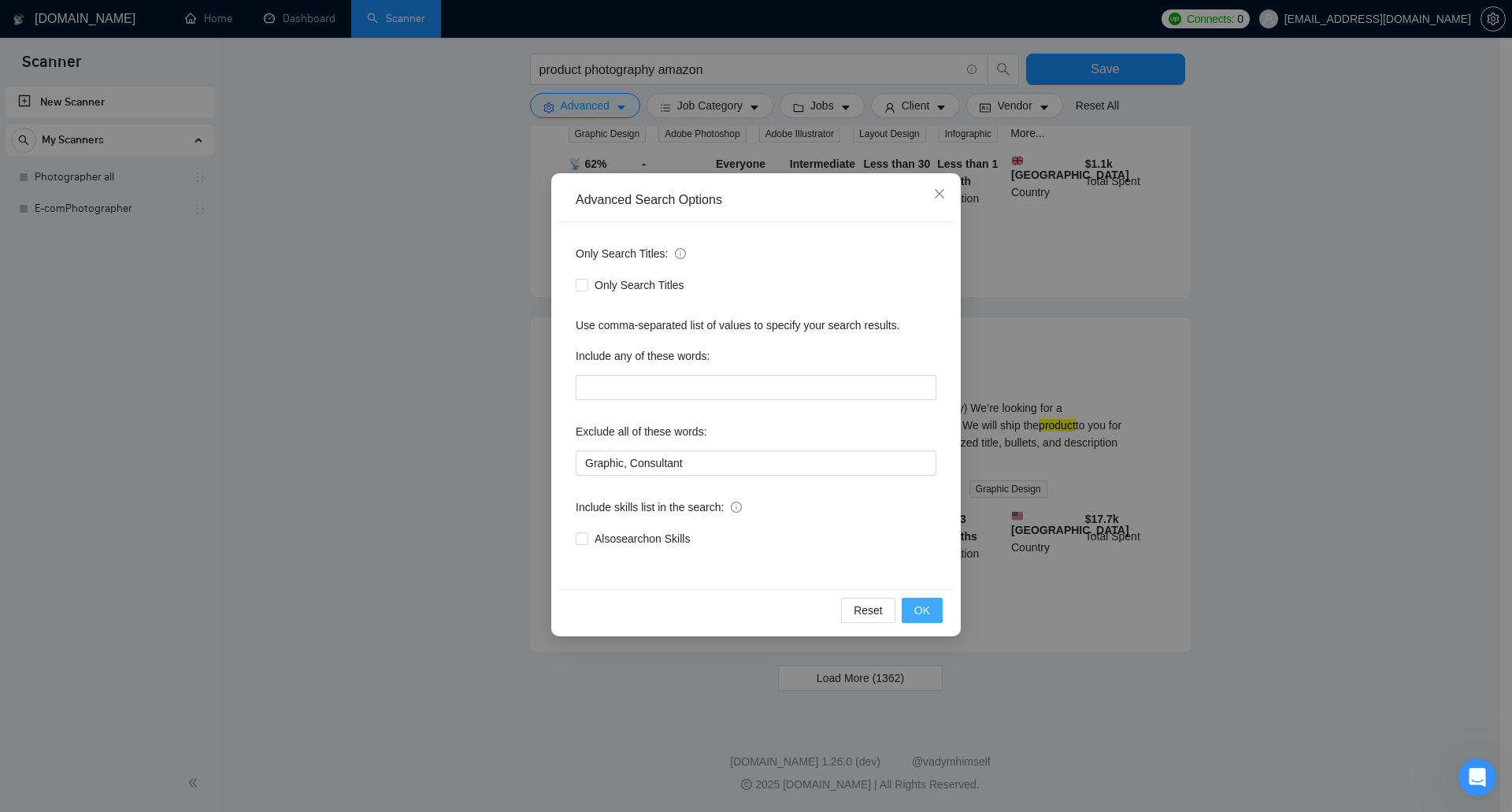
click at [921, 611] on span "OK" at bounding box center [922, 610] width 15 height 17
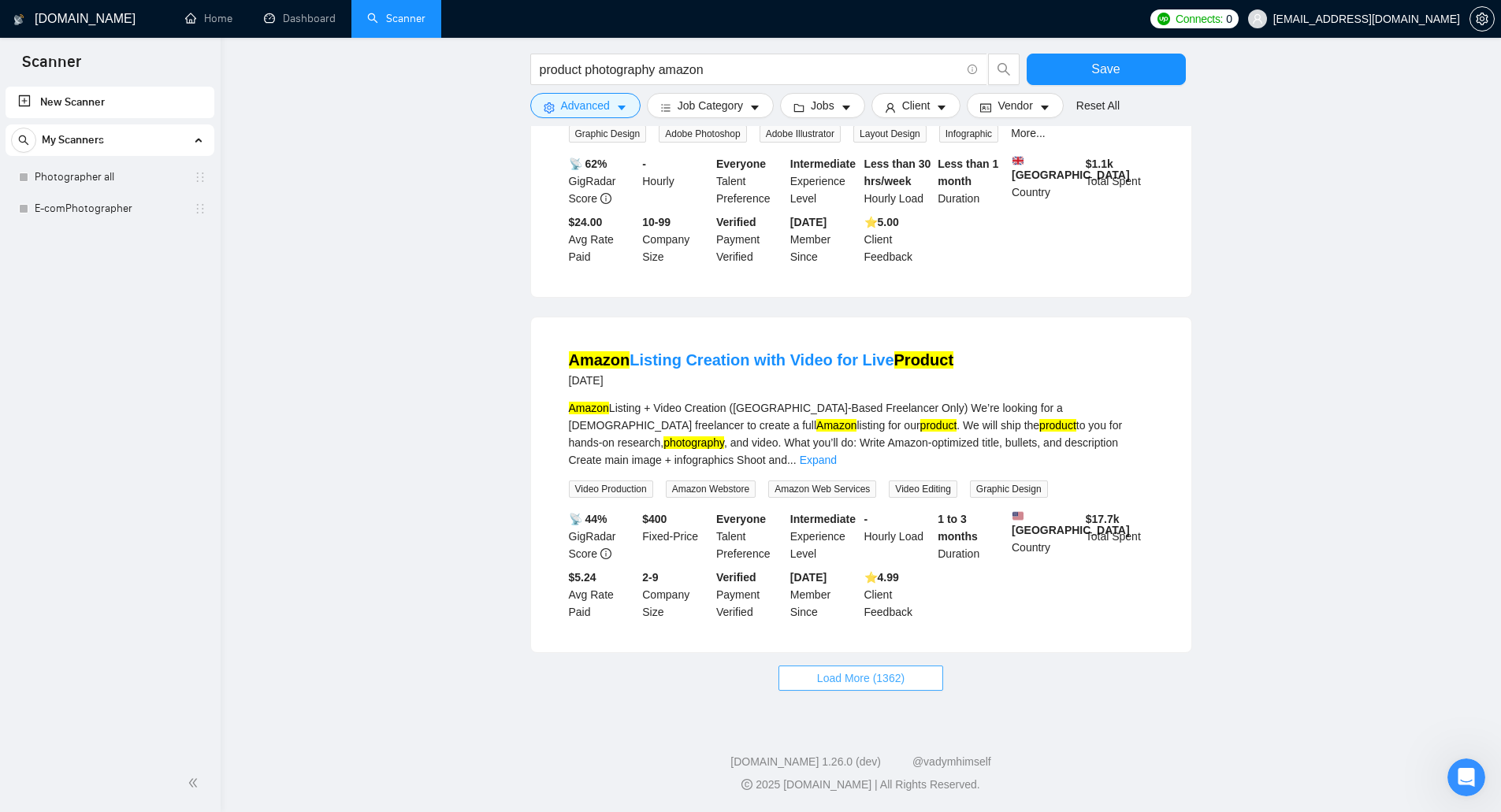
click at [833, 679] on span "Load More (1362)" at bounding box center [861, 678] width 88 height 17
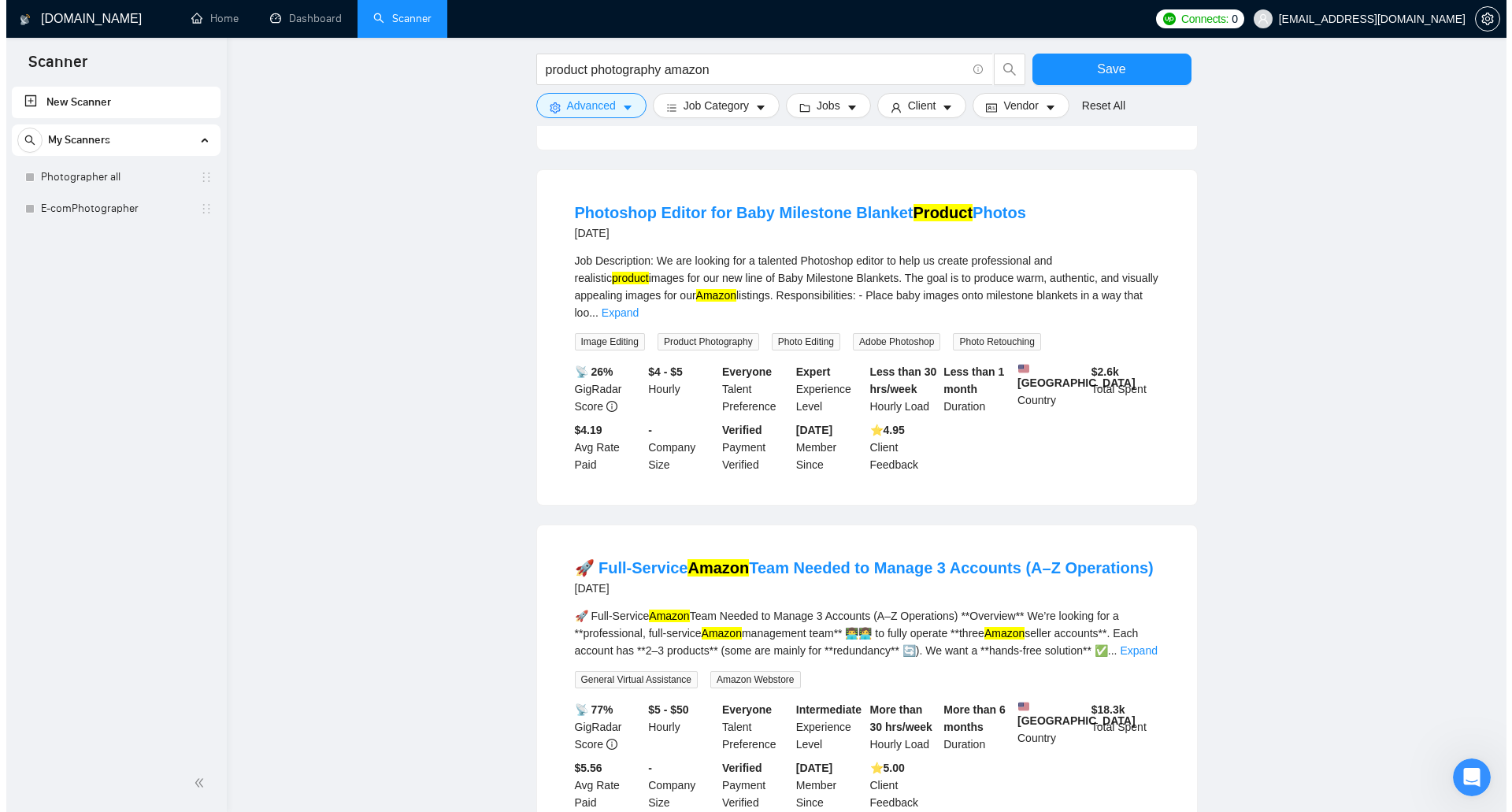
scroll to position [2632, 0]
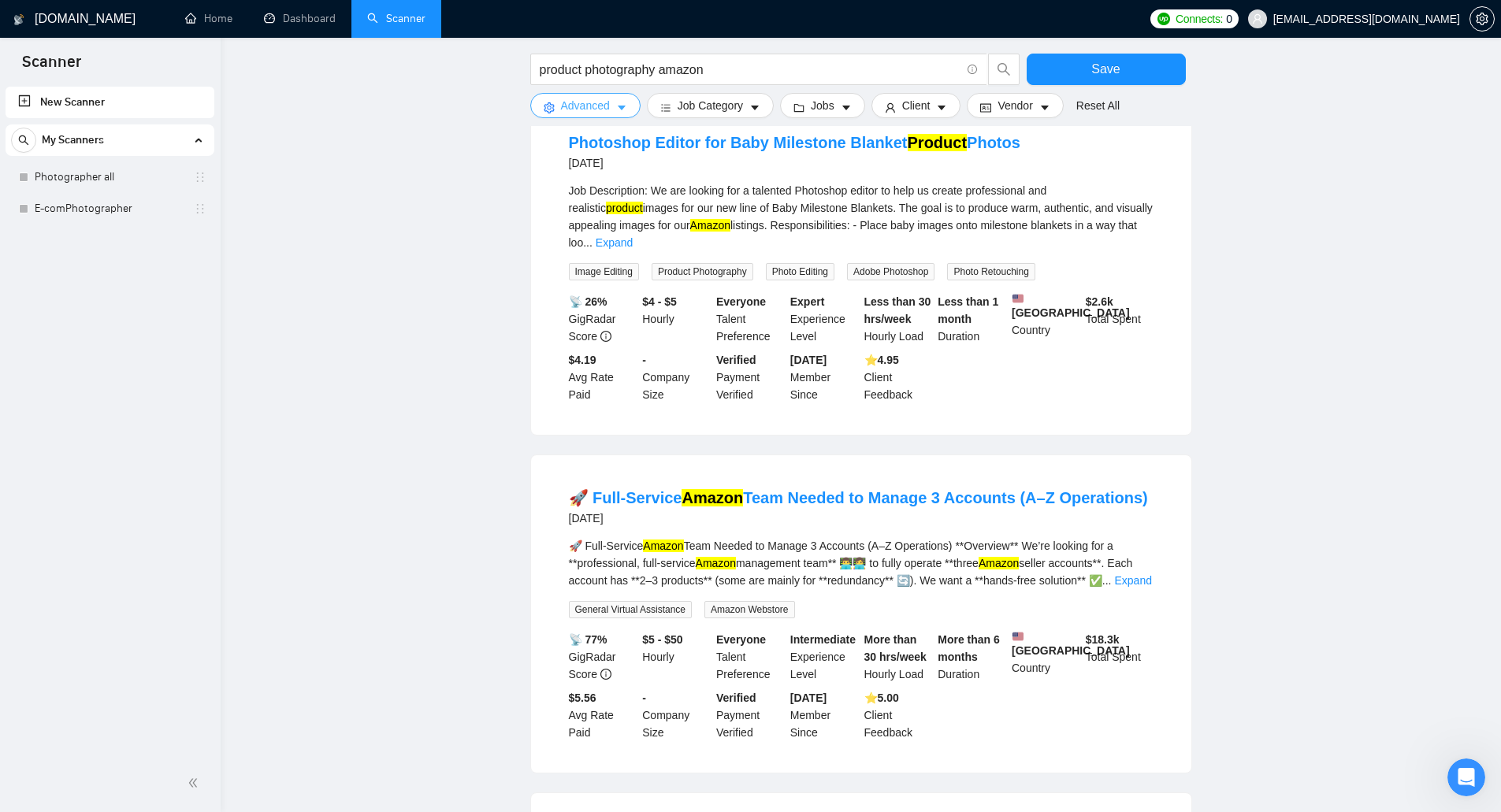
click at [570, 106] on span "Advanced" at bounding box center [585, 106] width 49 height 17
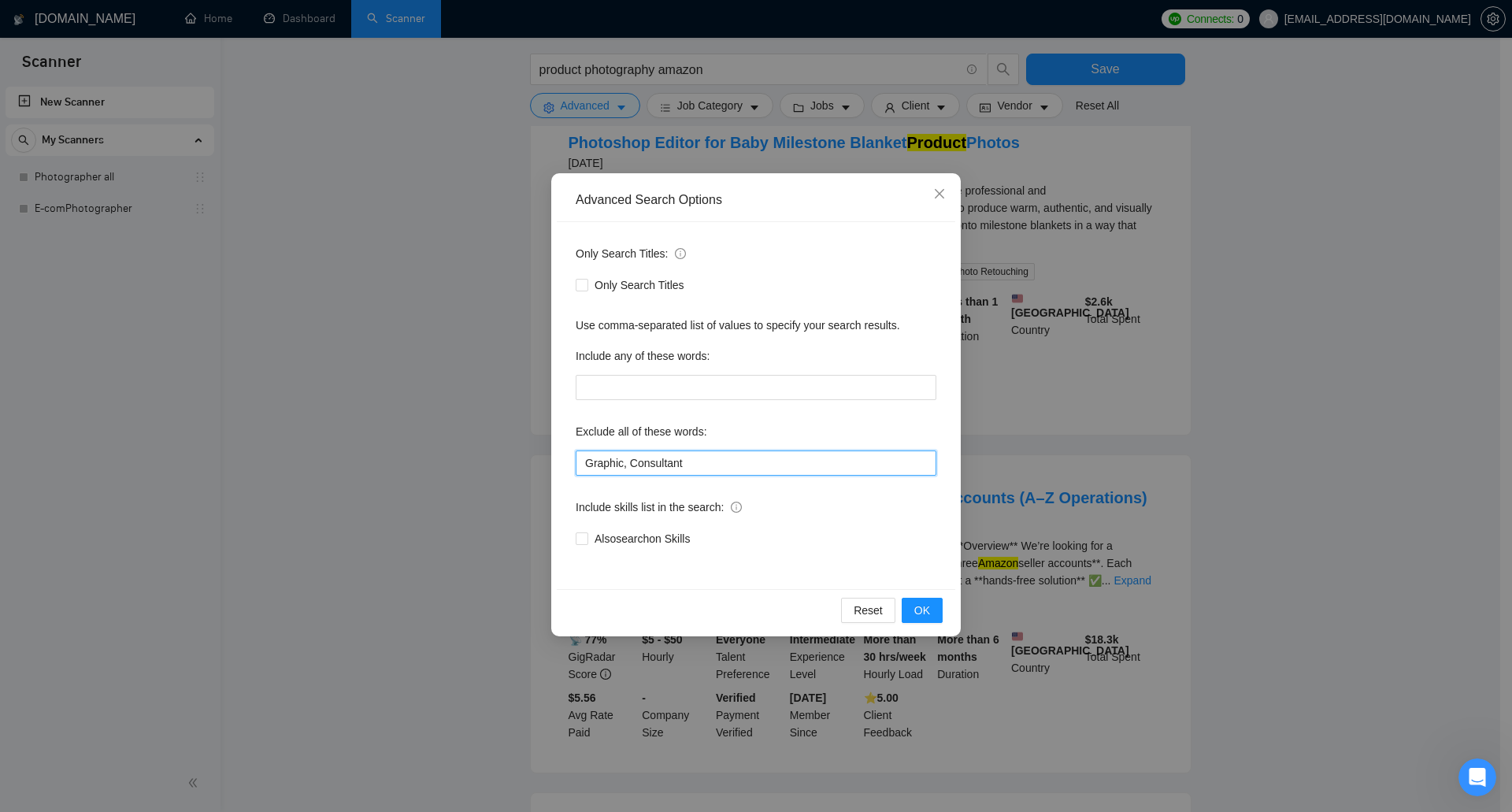
click at [733, 463] on input "Graphic, Consultant" at bounding box center [756, 464] width 360 height 26
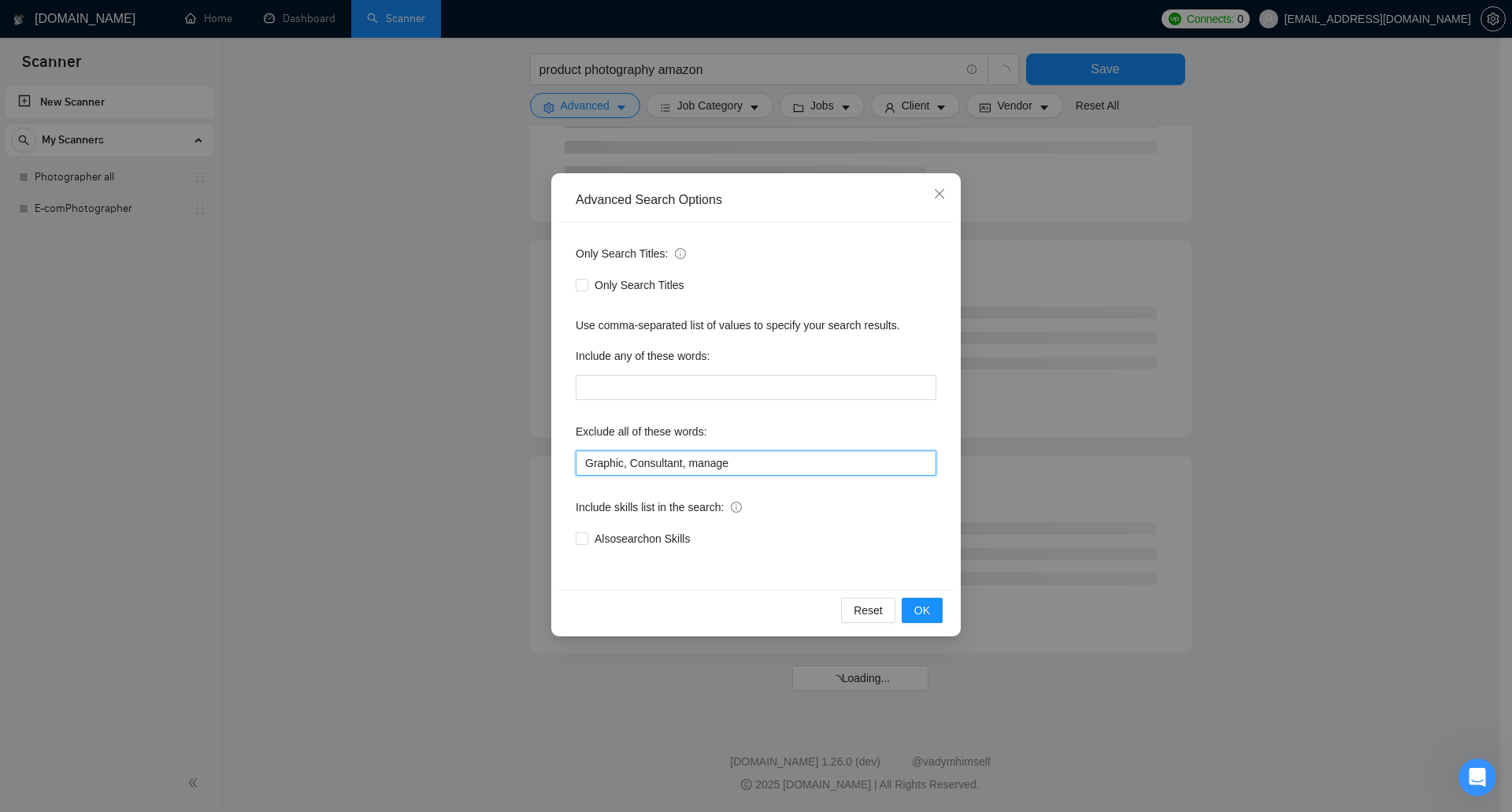
type input "Graphic, Consultant, manage"
drag, startPoint x: 788, startPoint y: 182, endPoint x: 684, endPoint y: 172, distance: 104.5
click at [684, 172] on div "Advanced Search Options Only Search Titles: Only Search Titles Use comma-separa…" at bounding box center [756, 406] width 1512 height 812
click at [910, 608] on button "OK" at bounding box center [923, 611] width 41 height 26
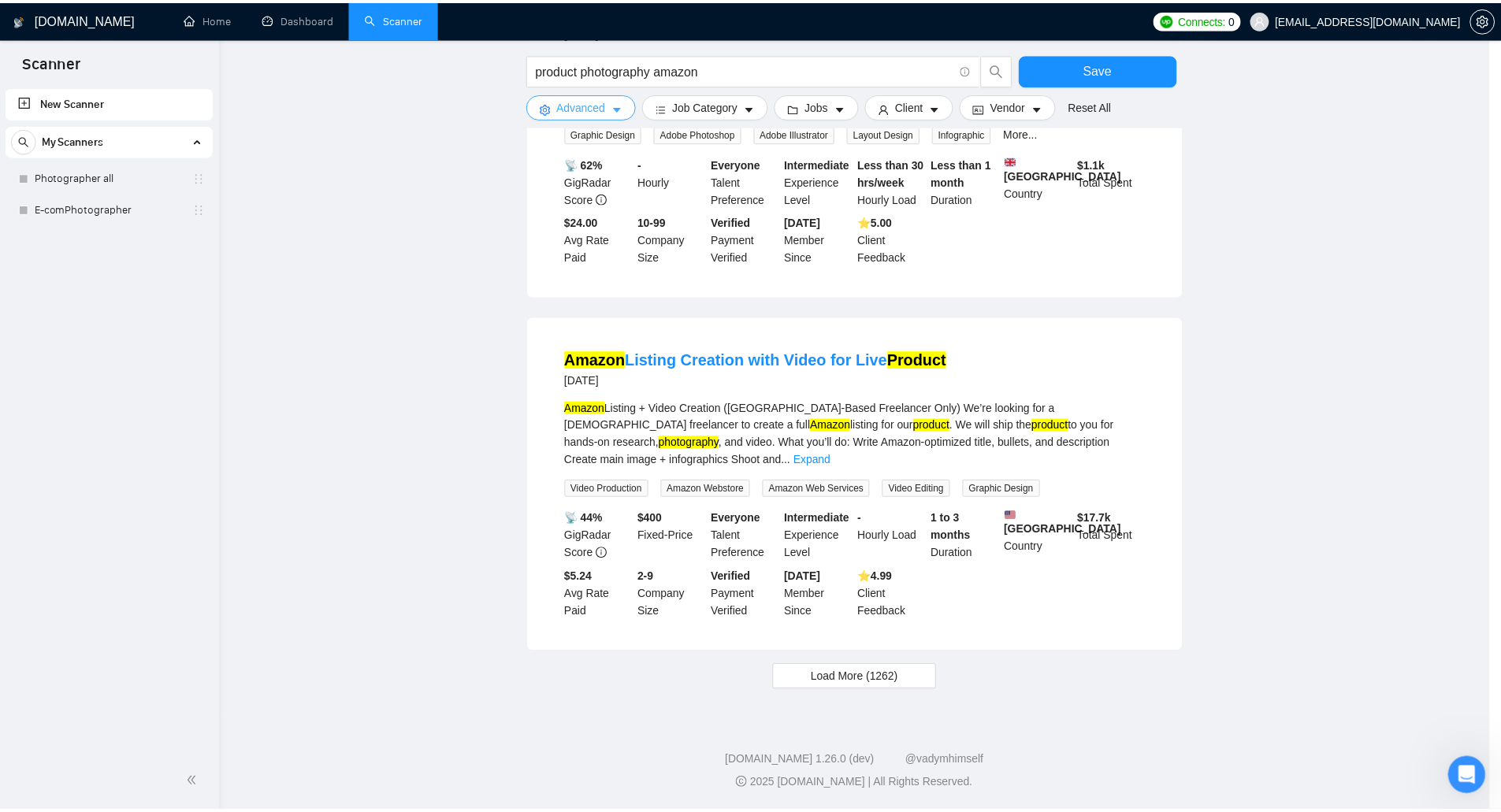
scroll to position [1372, 0]
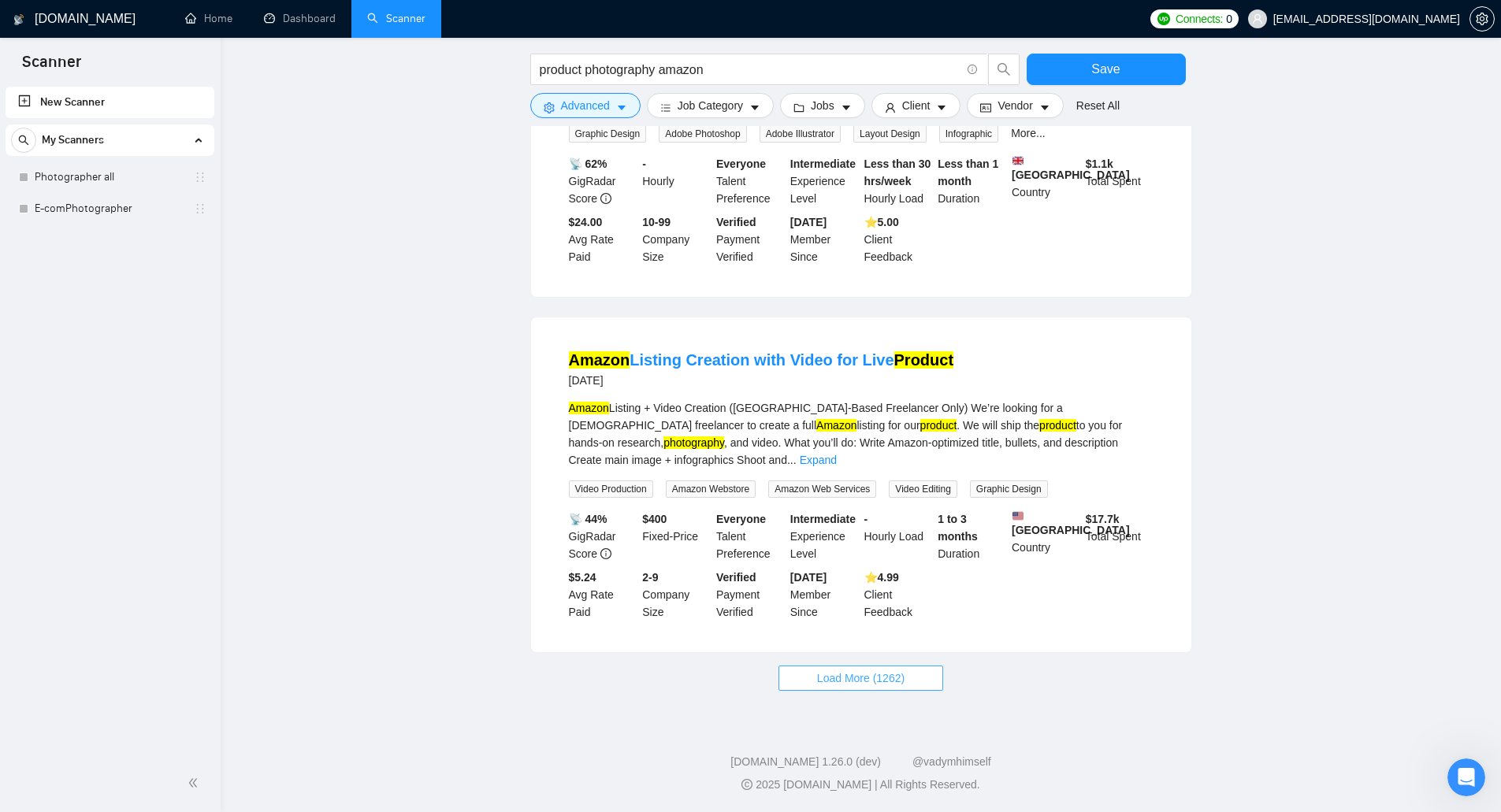
click at [859, 675] on span "Load More (1262)" at bounding box center [861, 678] width 88 height 17
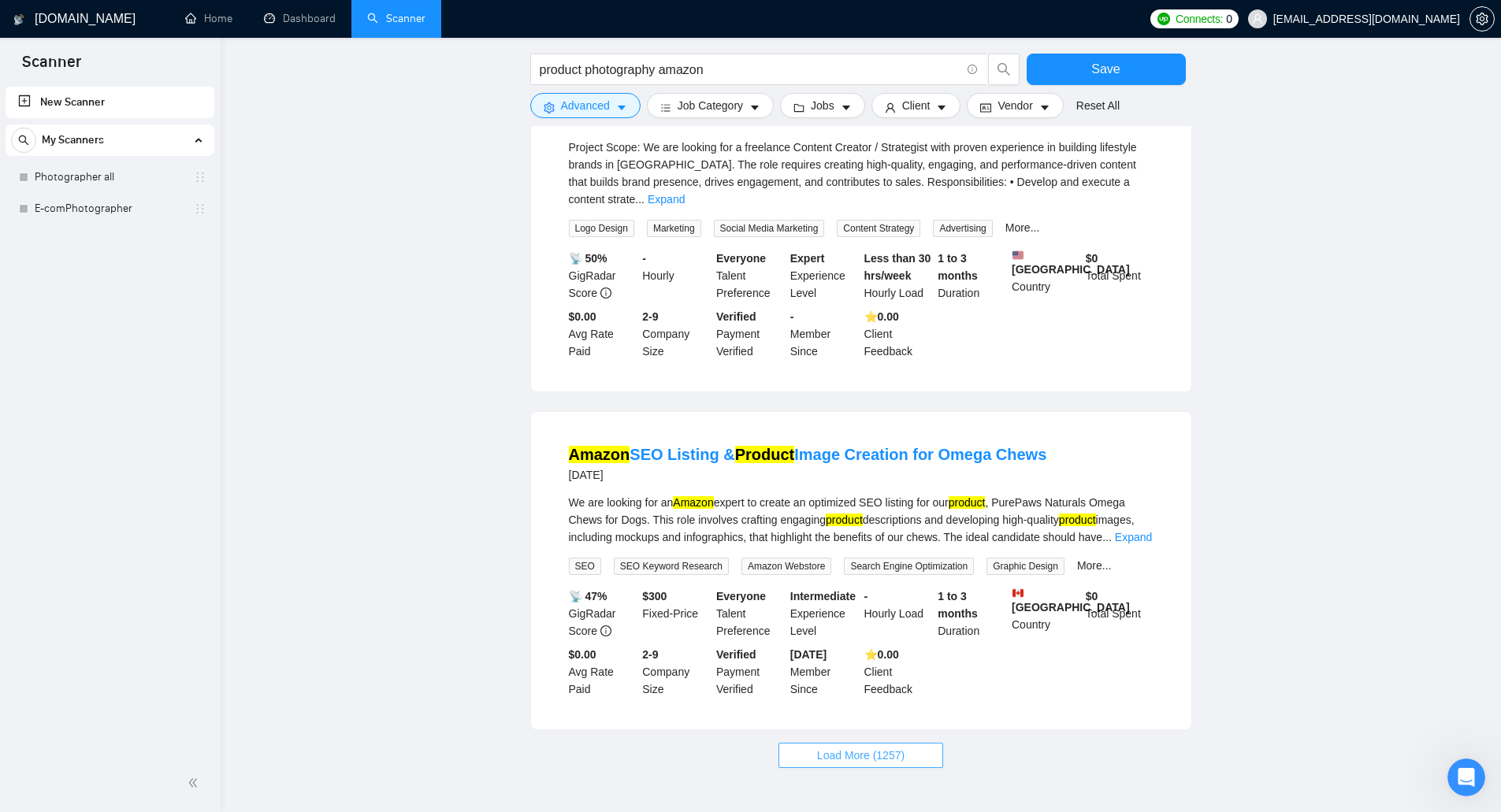
scroll to position [3079, 0]
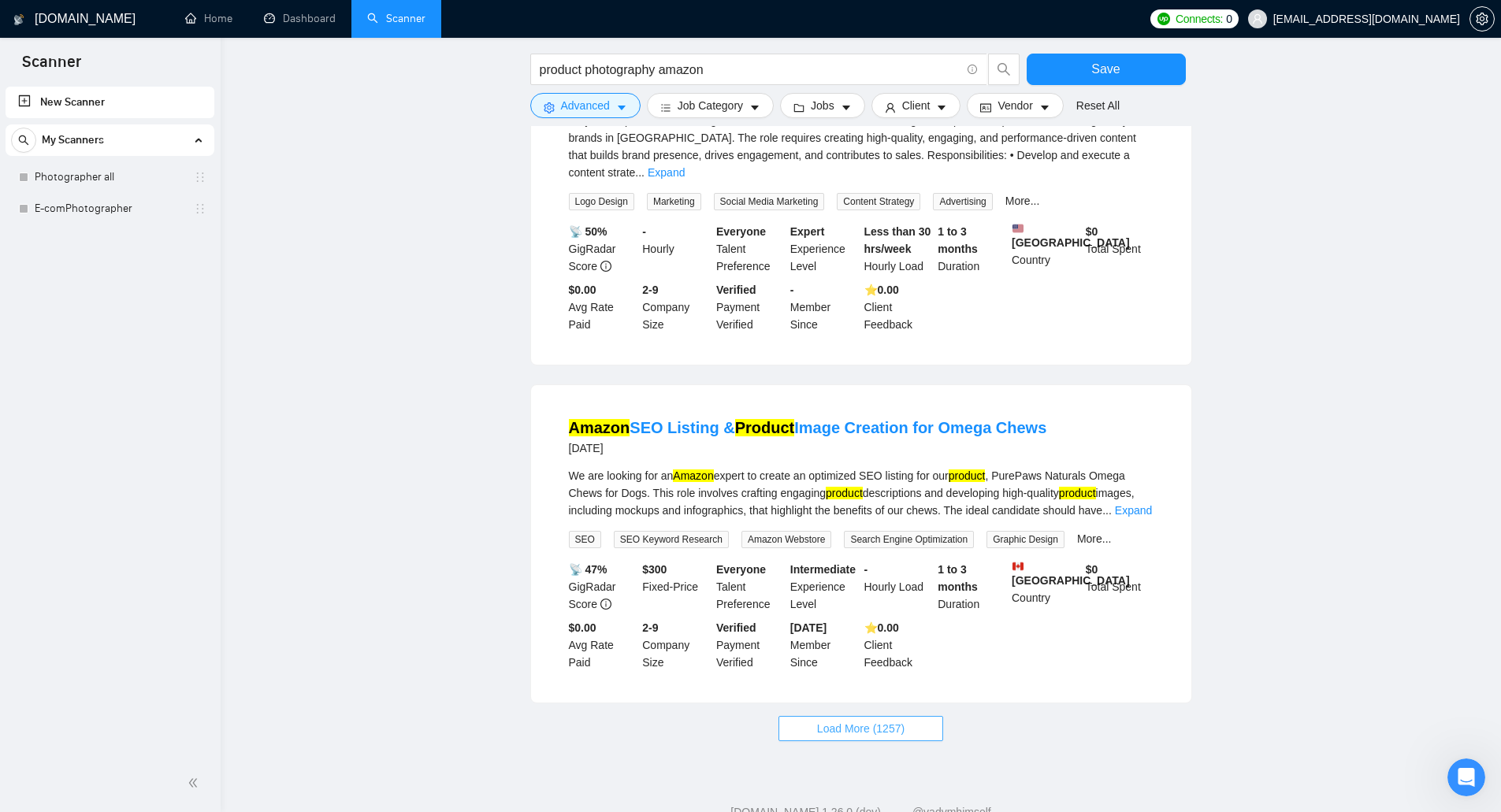
click at [862, 720] on span "Load More (1257)" at bounding box center [861, 728] width 88 height 17
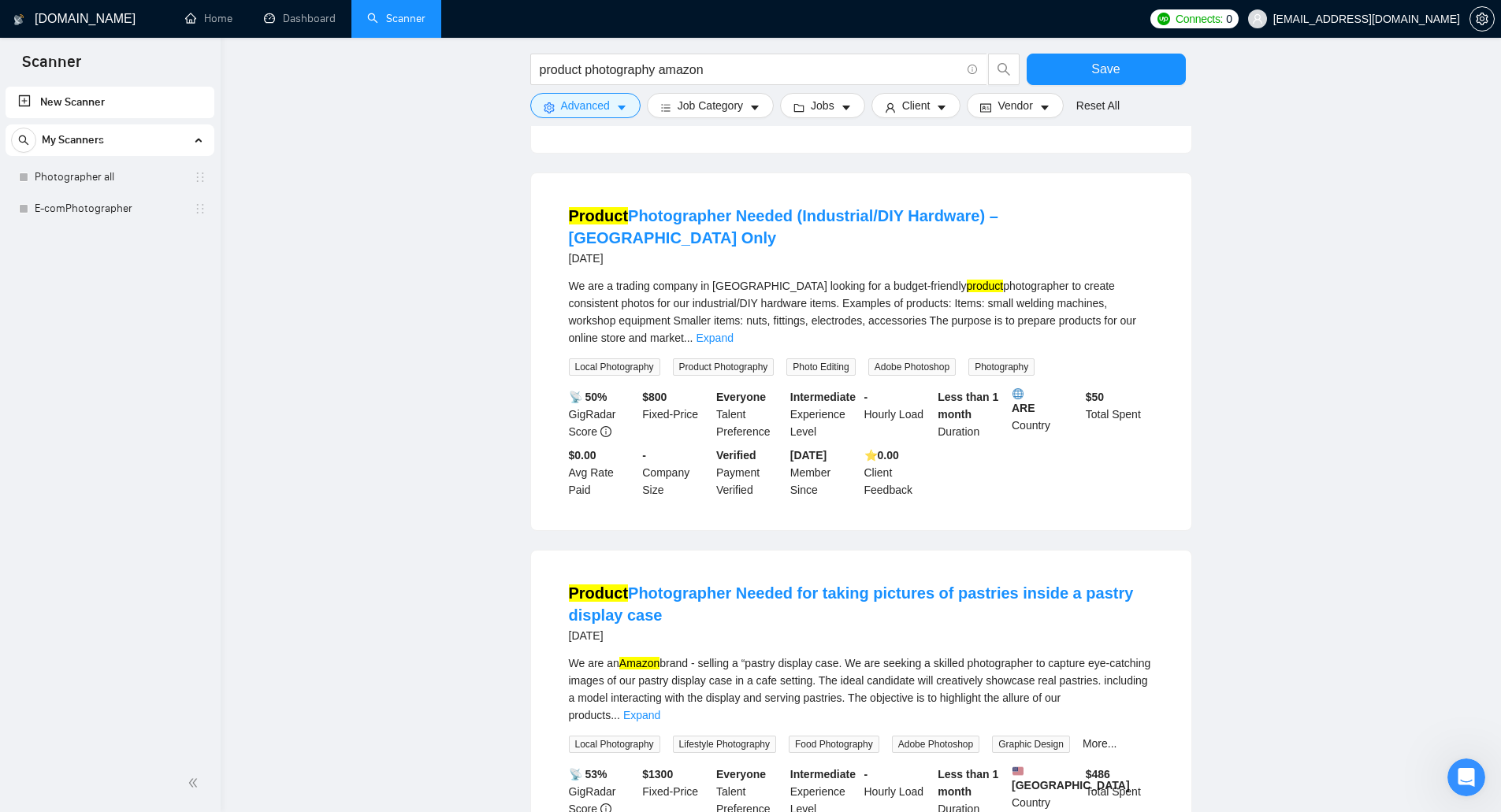
scroll to position [3631, 0]
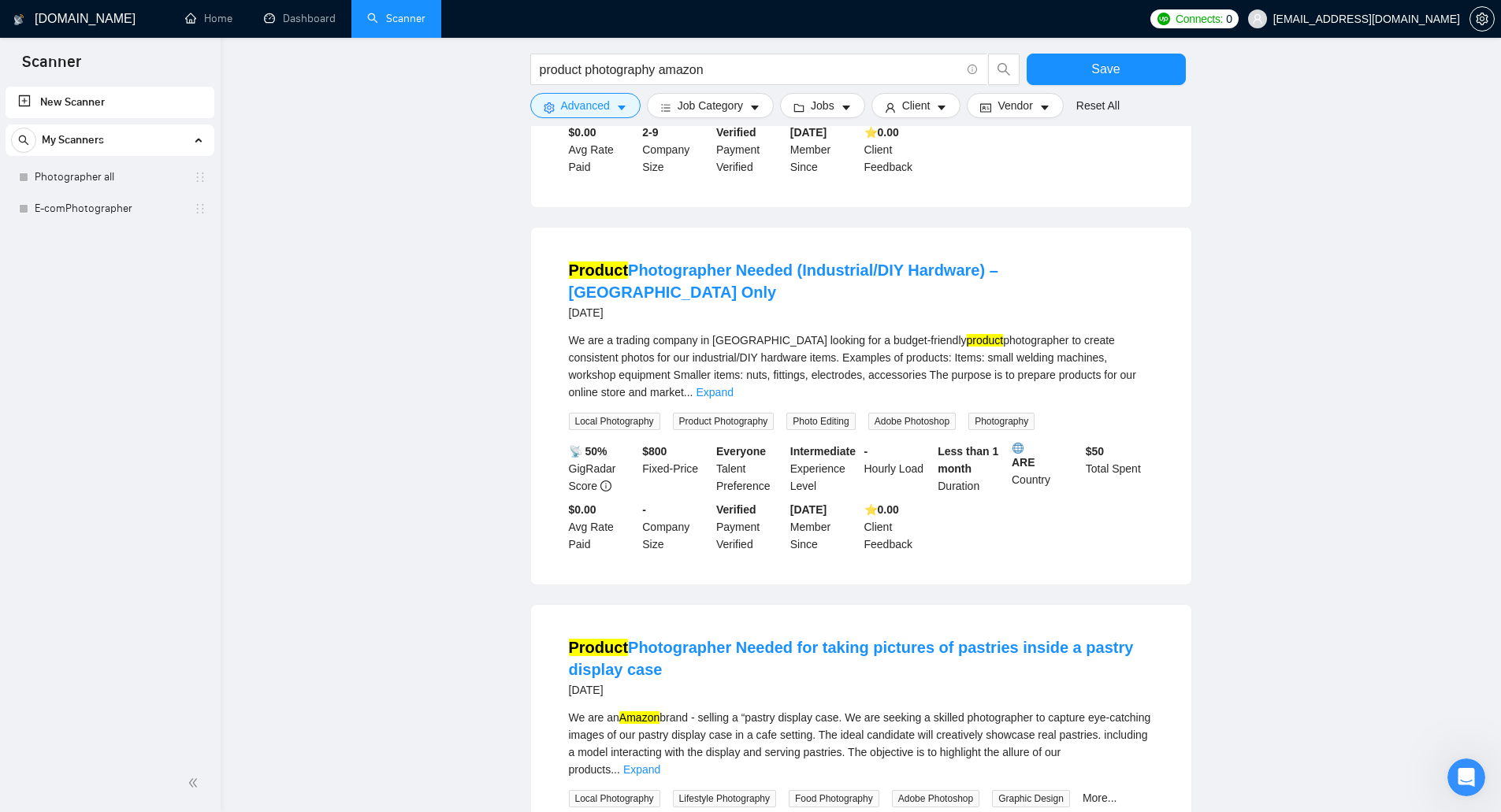
scroll to position [3552, 0]
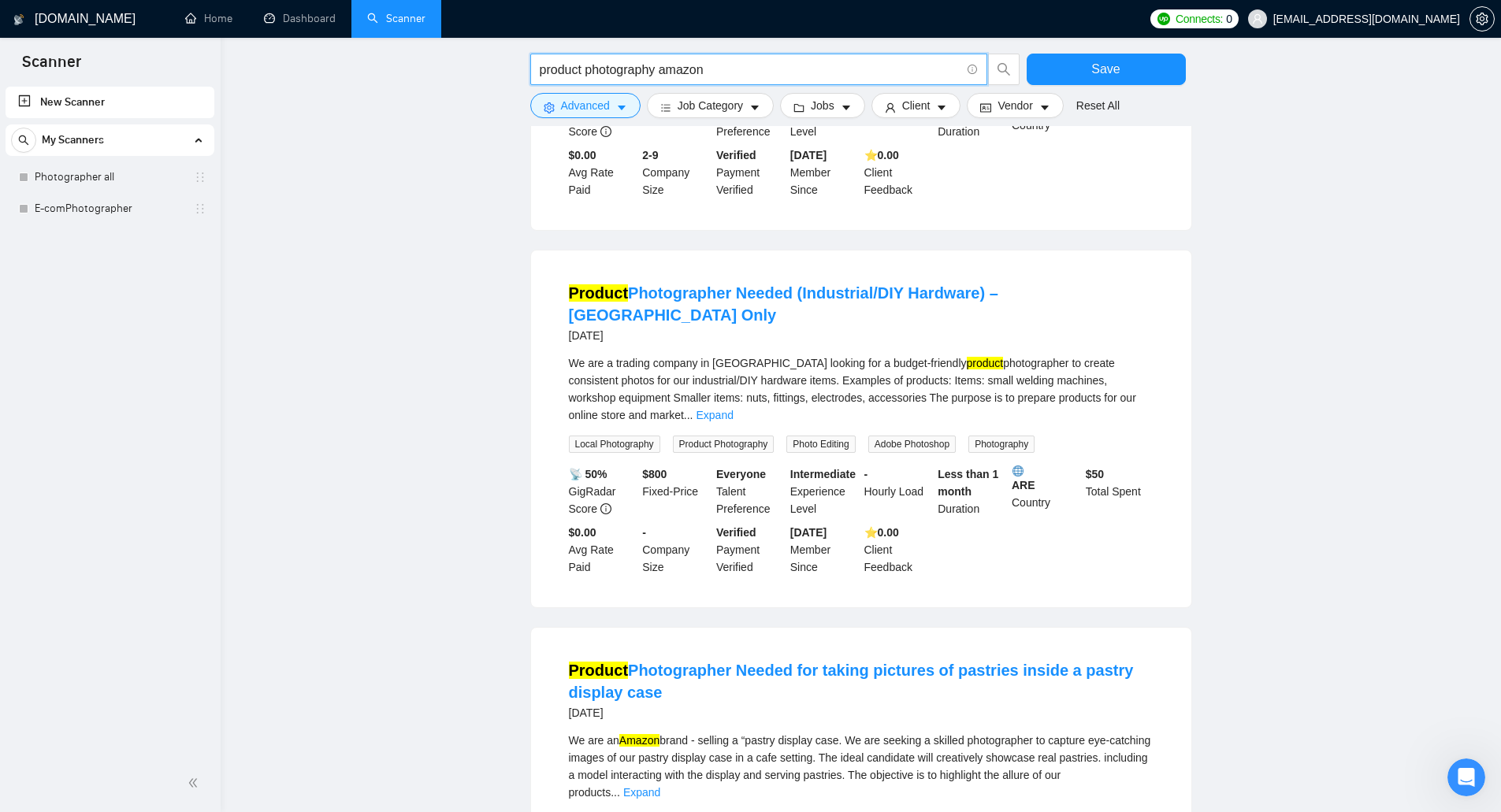
drag, startPoint x: 728, startPoint y: 70, endPoint x: 663, endPoint y: 81, distance: 65.9
click at [663, 81] on span "product photography amazon" at bounding box center [759, 69] width 457 height 32
click at [1071, 70] on button "Save" at bounding box center [1106, 69] width 159 height 32
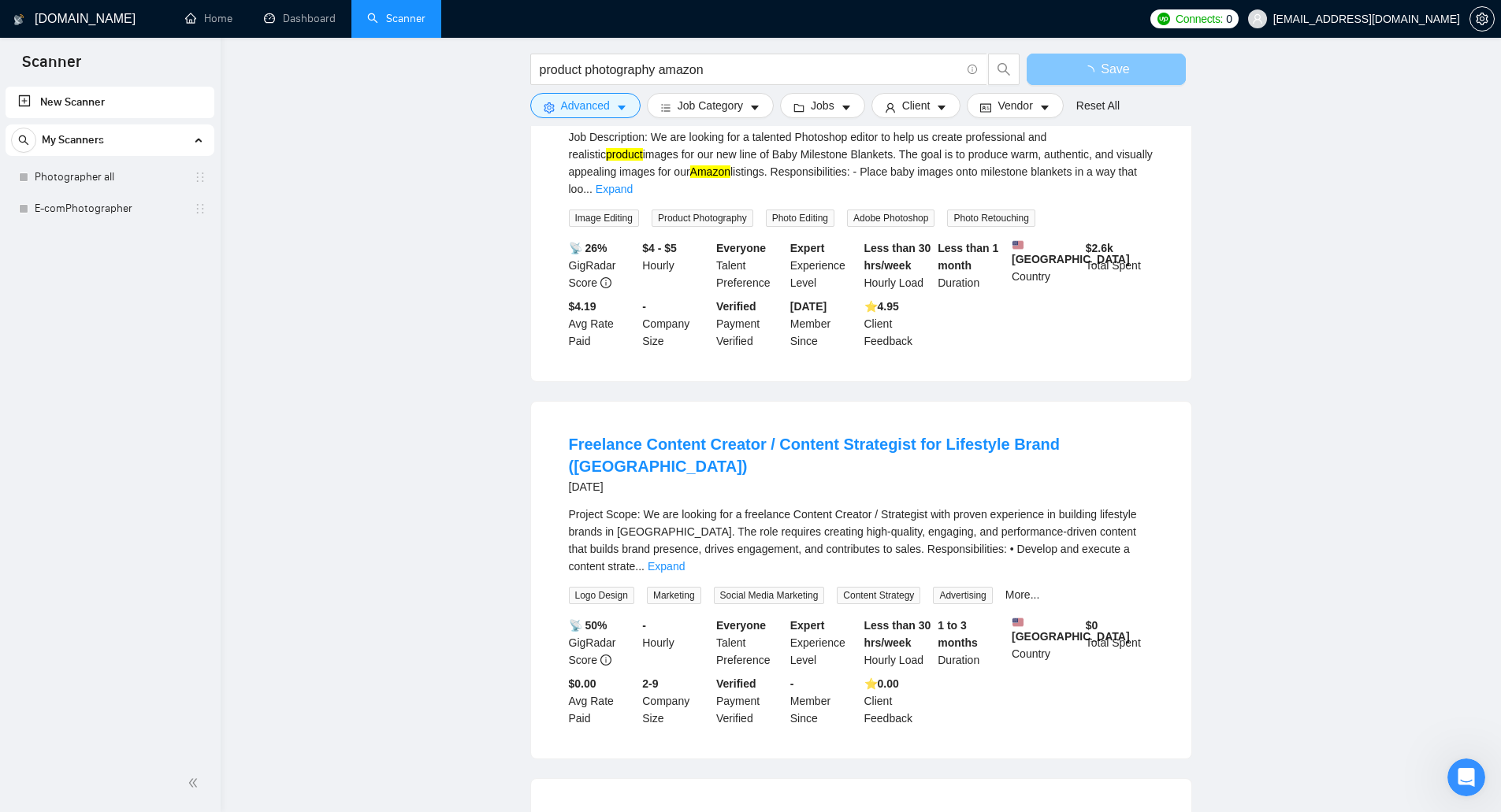
scroll to position [2134, 0]
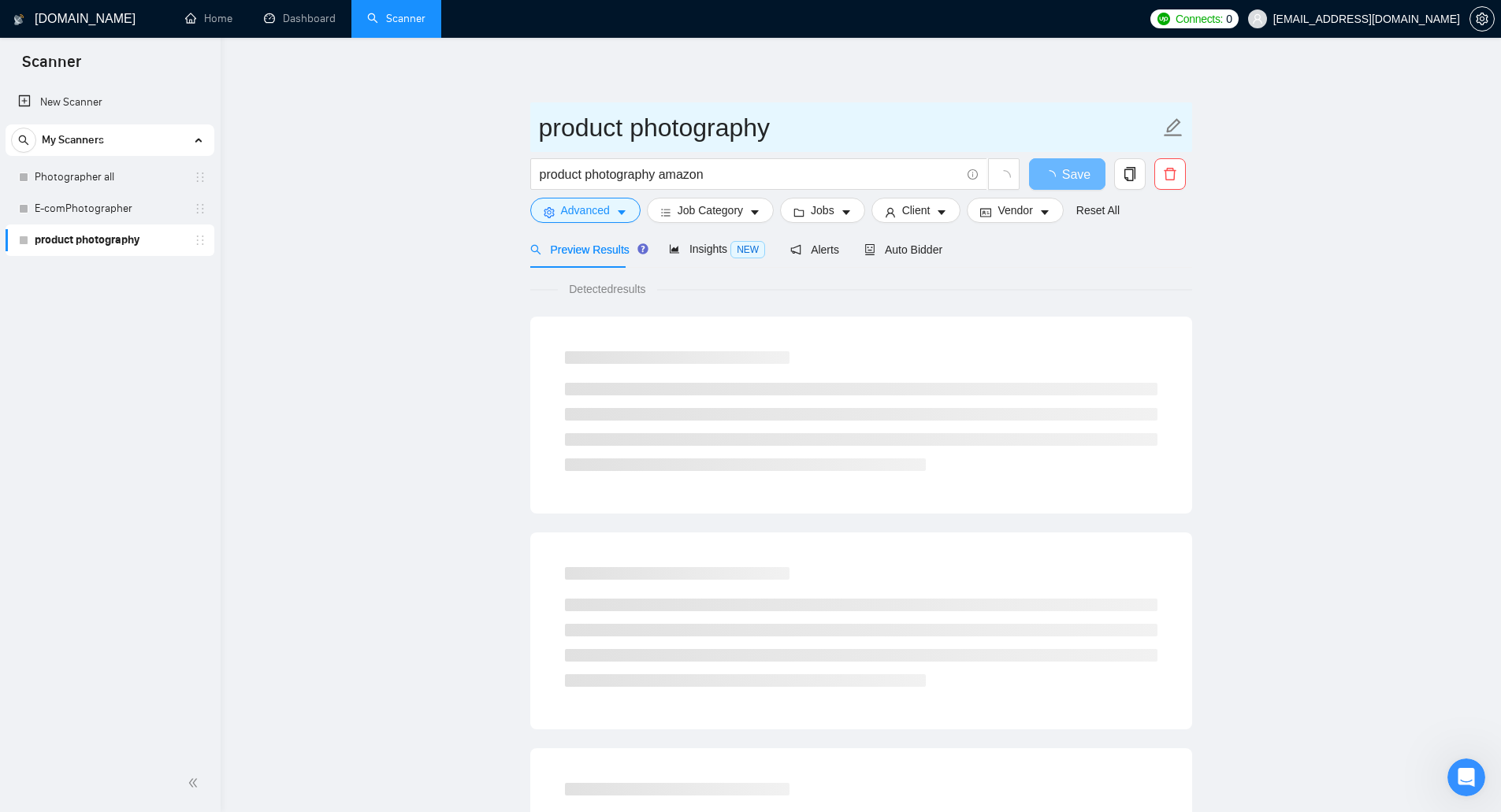
click at [742, 128] on input "product photography" at bounding box center [849, 128] width 621 height 39
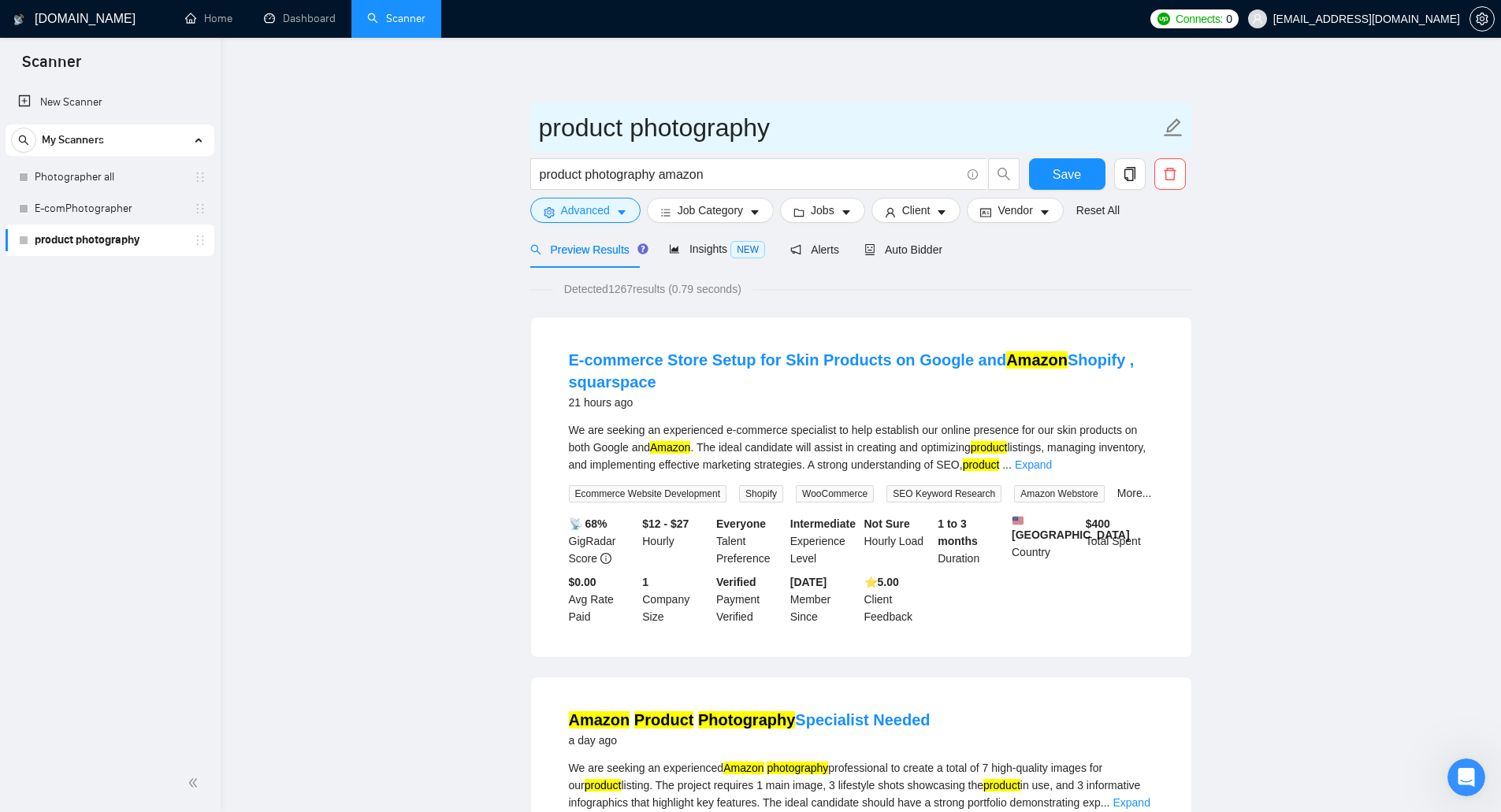
drag, startPoint x: 809, startPoint y: 123, endPoint x: 531, endPoint y: 135, distance: 278.3
click at [531, 135] on span "product photography" at bounding box center [861, 127] width 662 height 49
paste input "amazon"
type input "amazon"
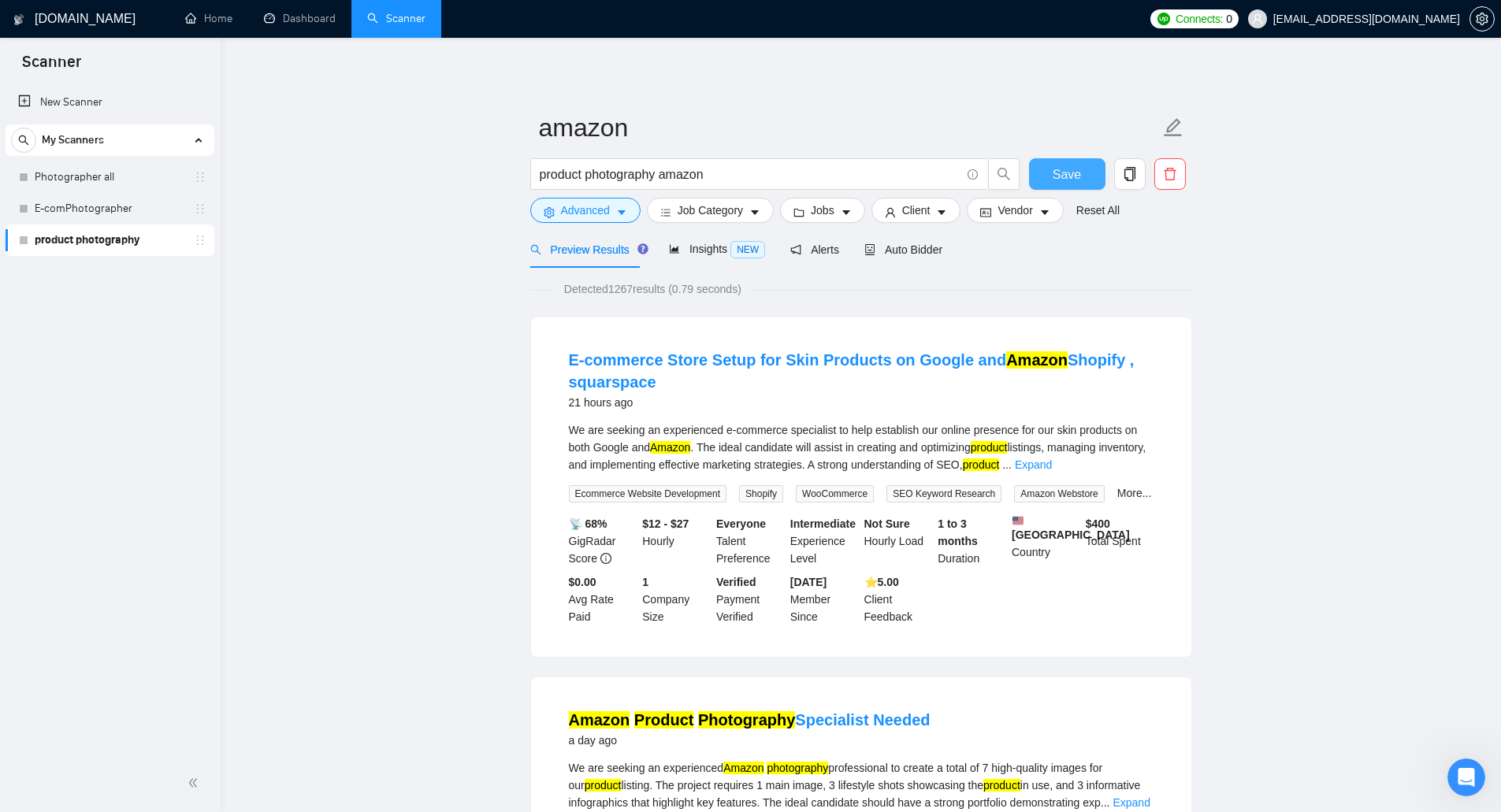
click at [1077, 172] on span "Save" at bounding box center [1066, 174] width 28 height 20
click at [314, 26] on link "Dashboard" at bounding box center [300, 19] width 72 height 14
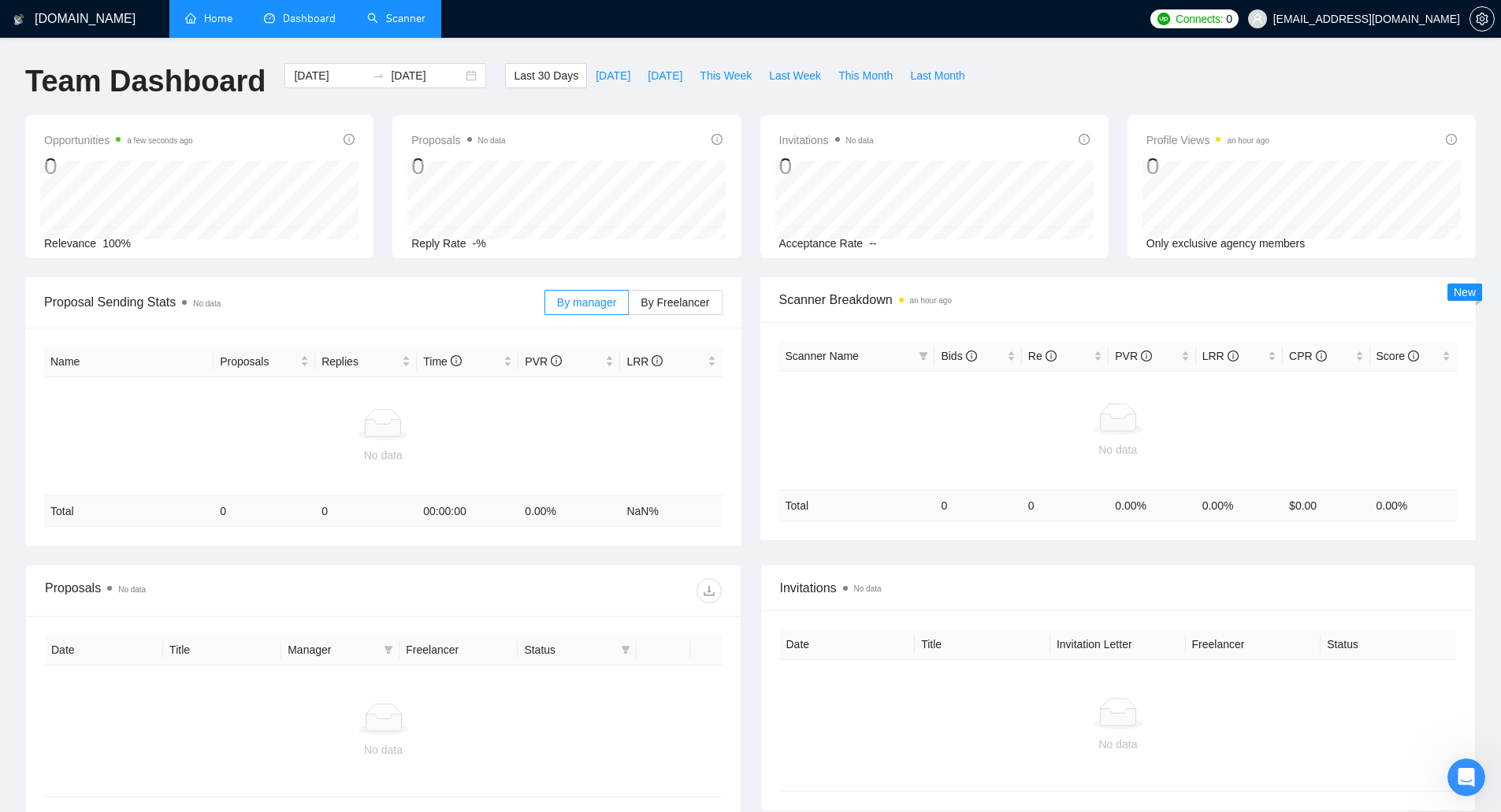
click at [233, 21] on link "Home" at bounding box center [208, 19] width 47 height 14
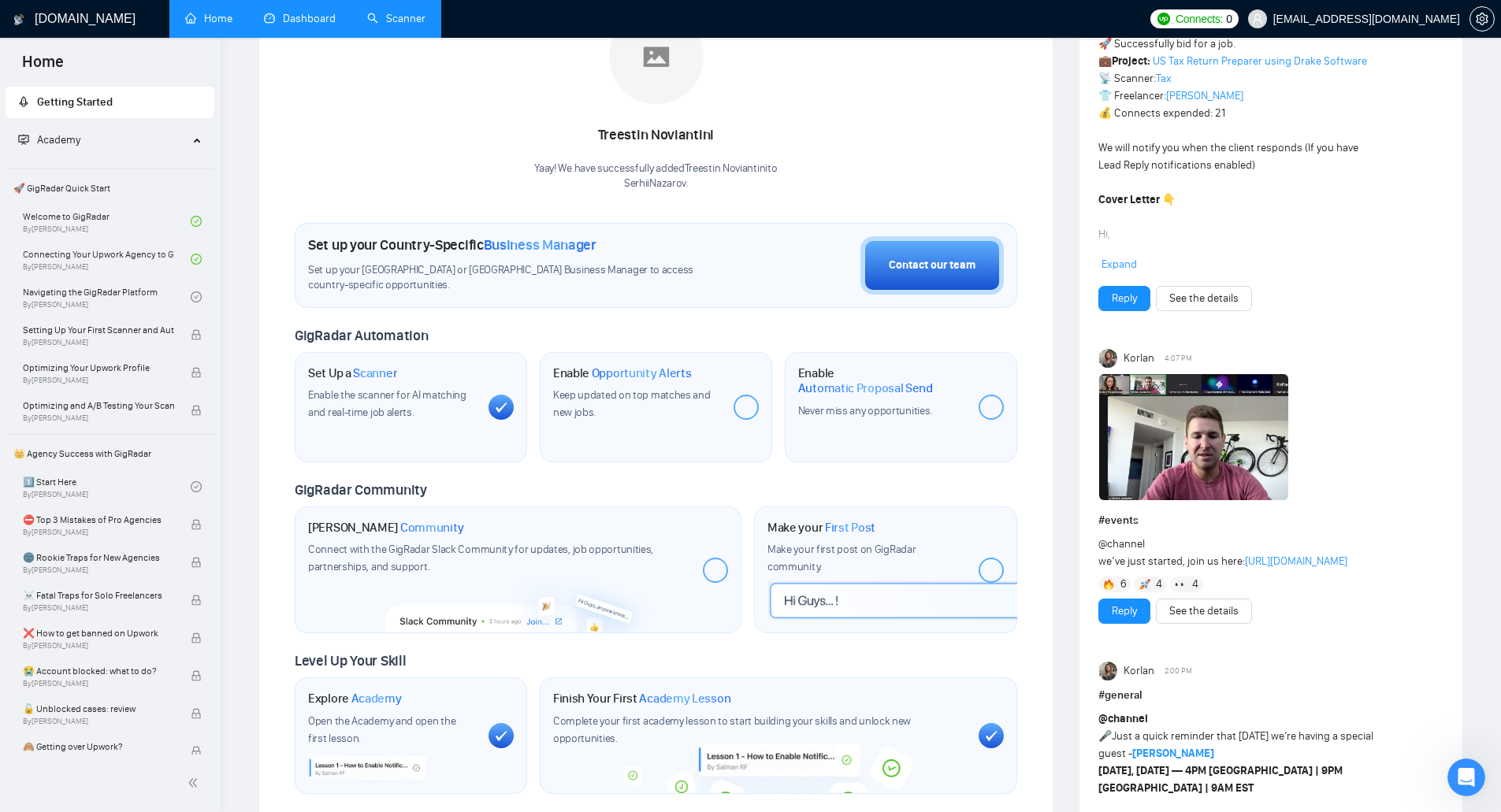
scroll to position [315, 0]
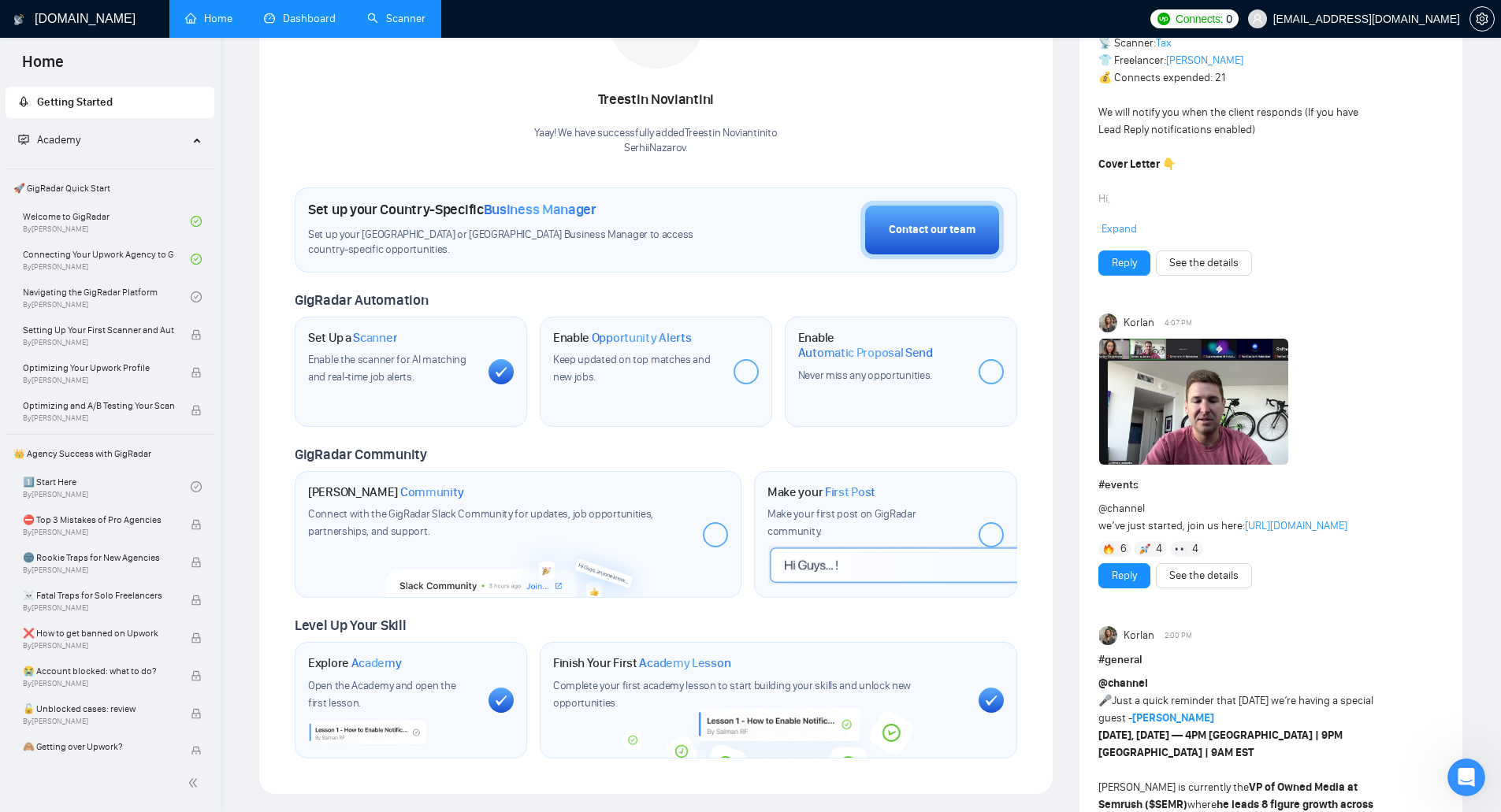
click at [988, 371] on div at bounding box center [991, 372] width 26 height 26
click at [614, 331] on span "Opportunity Alerts" at bounding box center [641, 337] width 100 height 15
click at [641, 336] on span "Opportunity Alerts" at bounding box center [641, 337] width 100 height 15
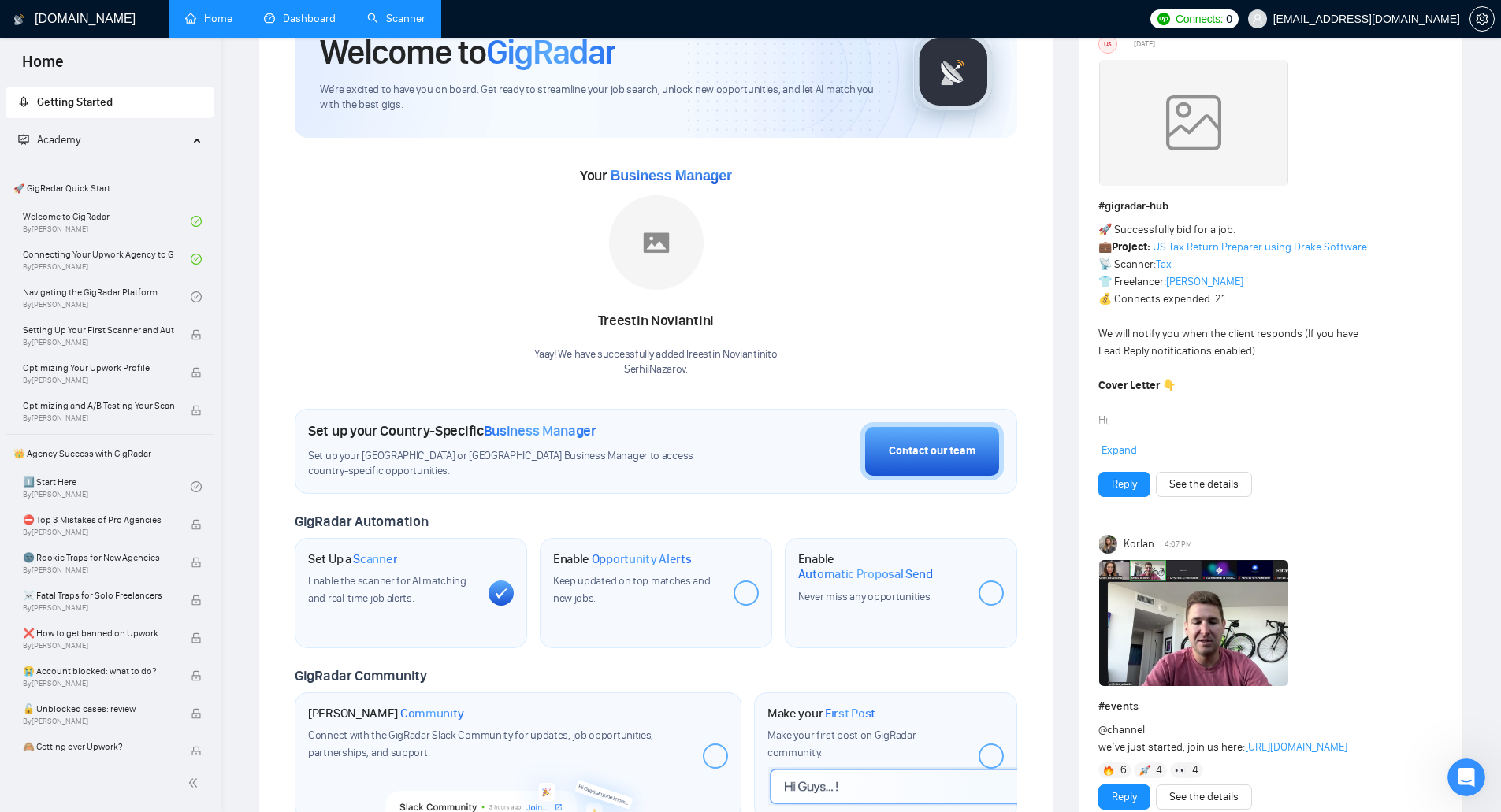
scroll to position [0, 0]
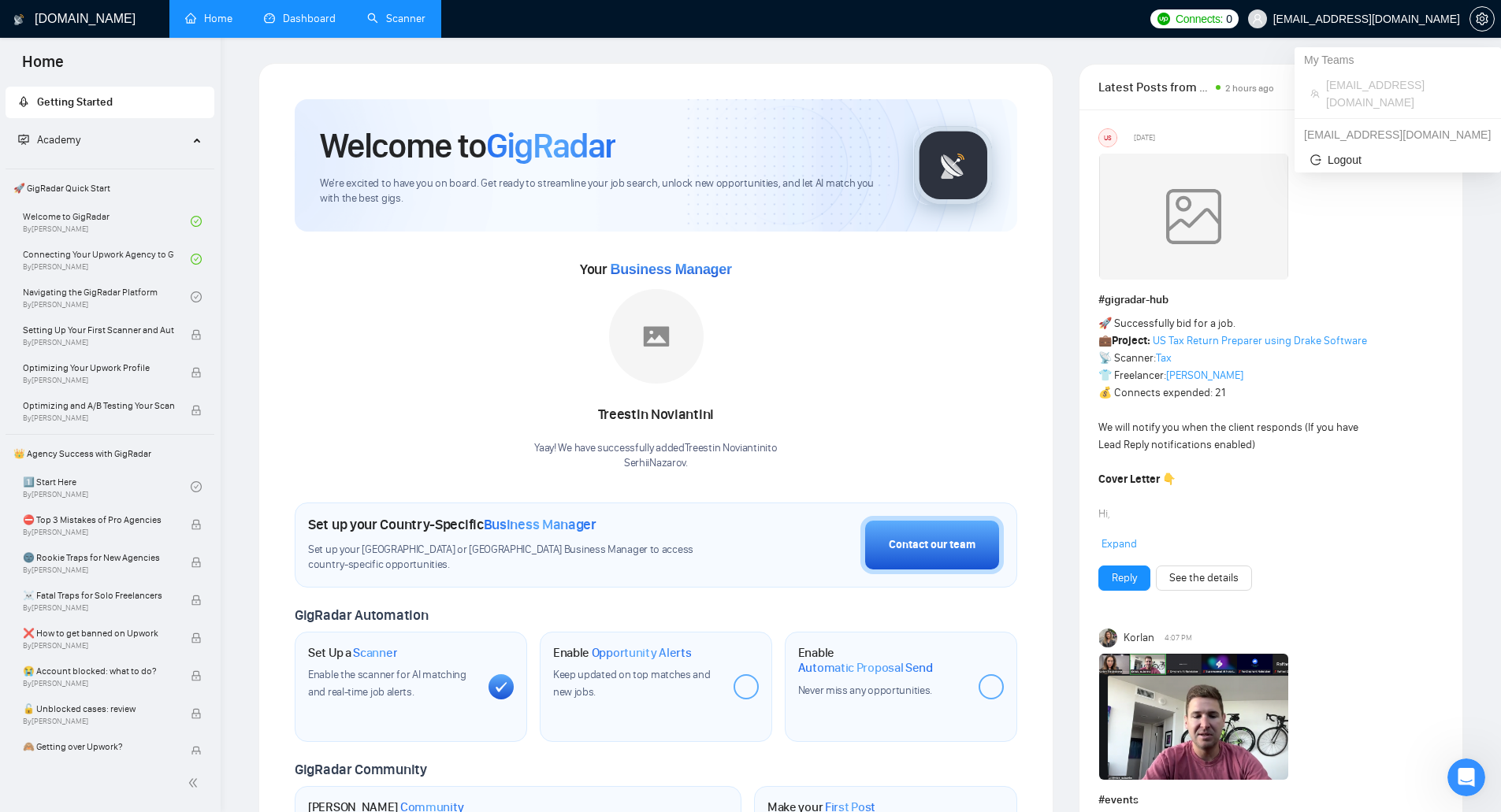
click at [1374, 19] on span "[EMAIL_ADDRESS][DOMAIN_NAME]" at bounding box center [1366, 19] width 187 height 0
click at [1223, 16] on span "Connects:" at bounding box center [1198, 19] width 47 height 17
click at [318, 26] on link "Dashboard" at bounding box center [300, 19] width 72 height 14
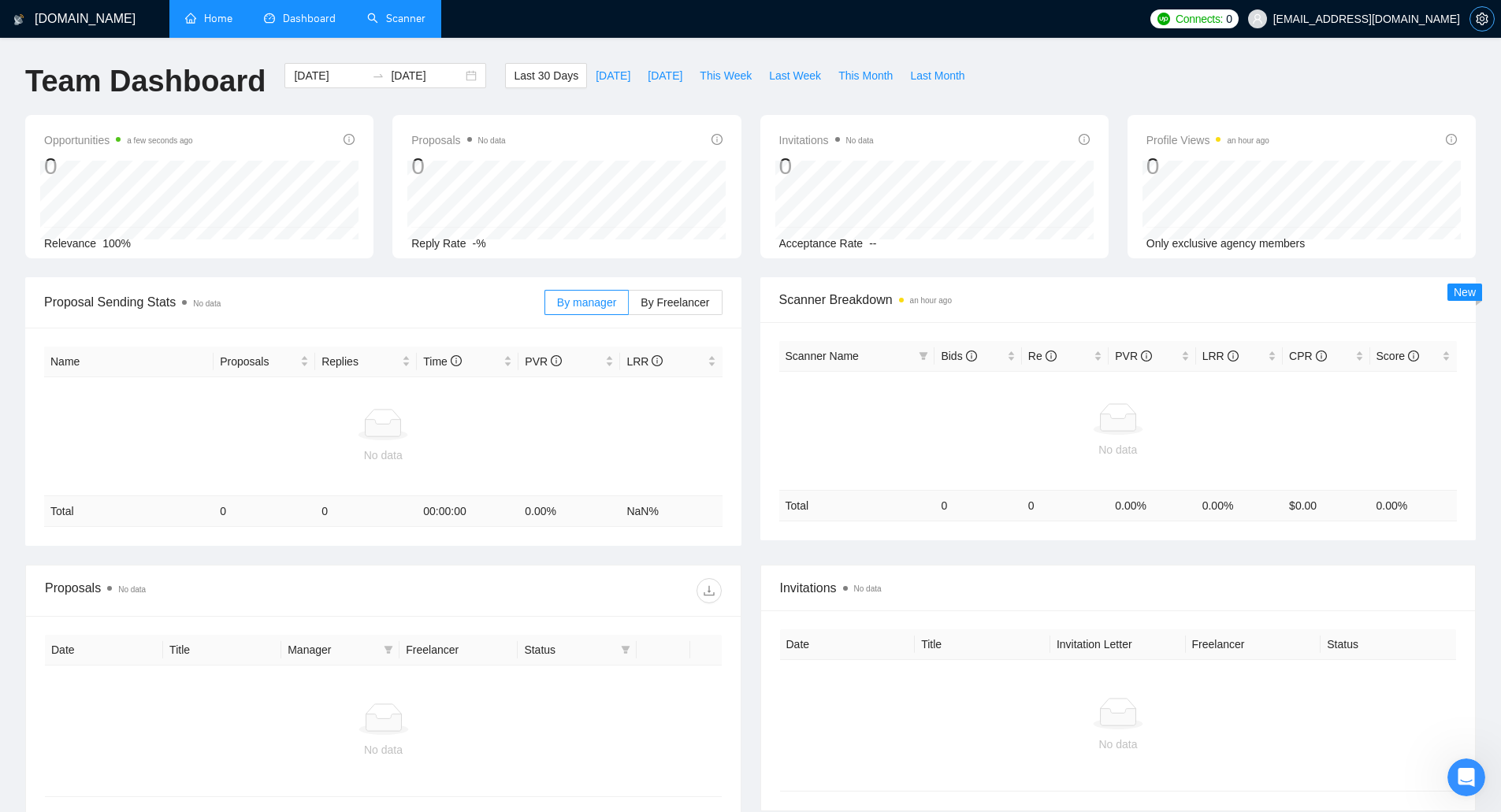
click at [1477, 20] on icon "setting" at bounding box center [1482, 19] width 12 height 13
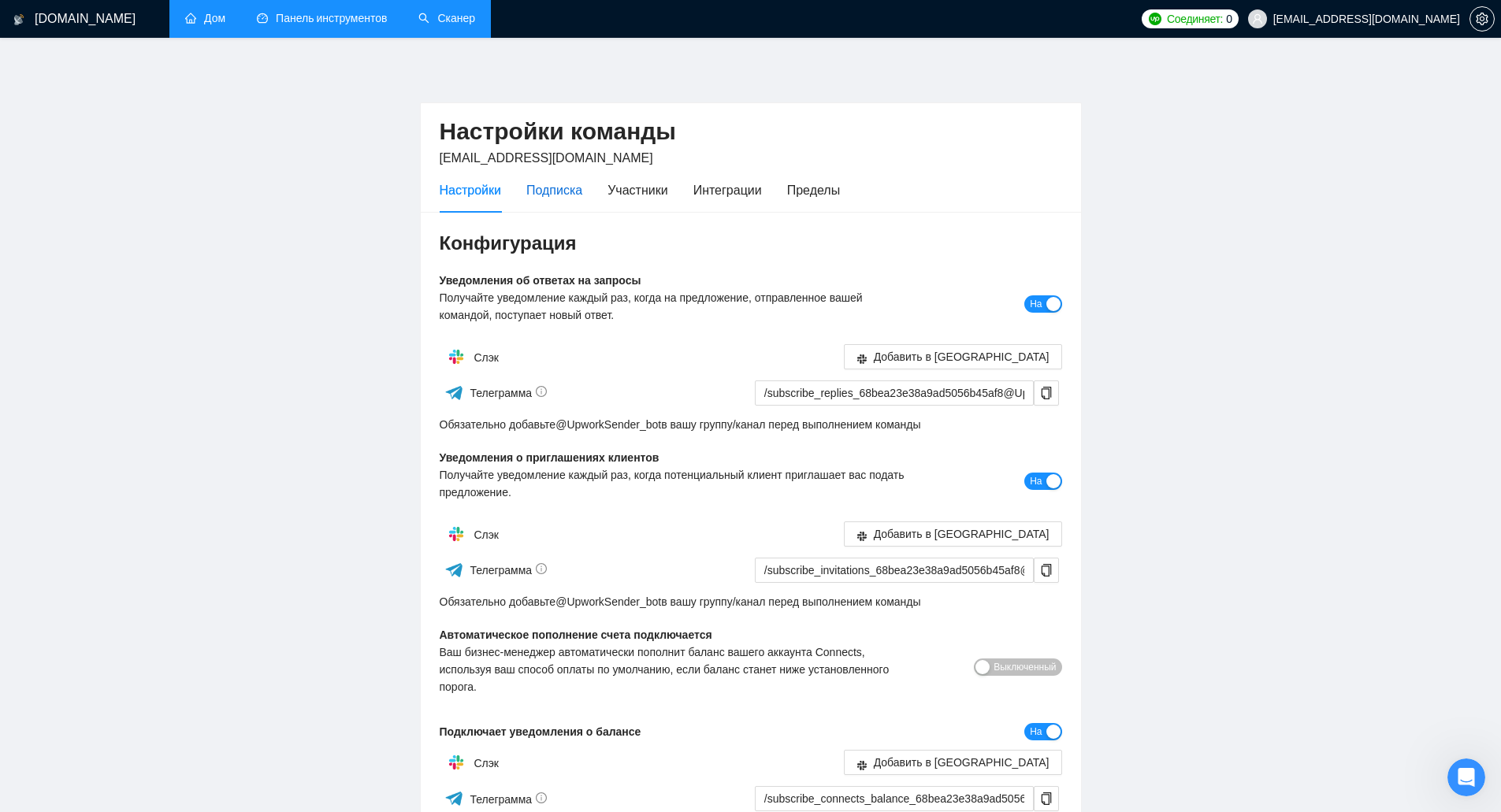
click at [567, 193] on font "Подписка" at bounding box center [555, 190] width 56 height 14
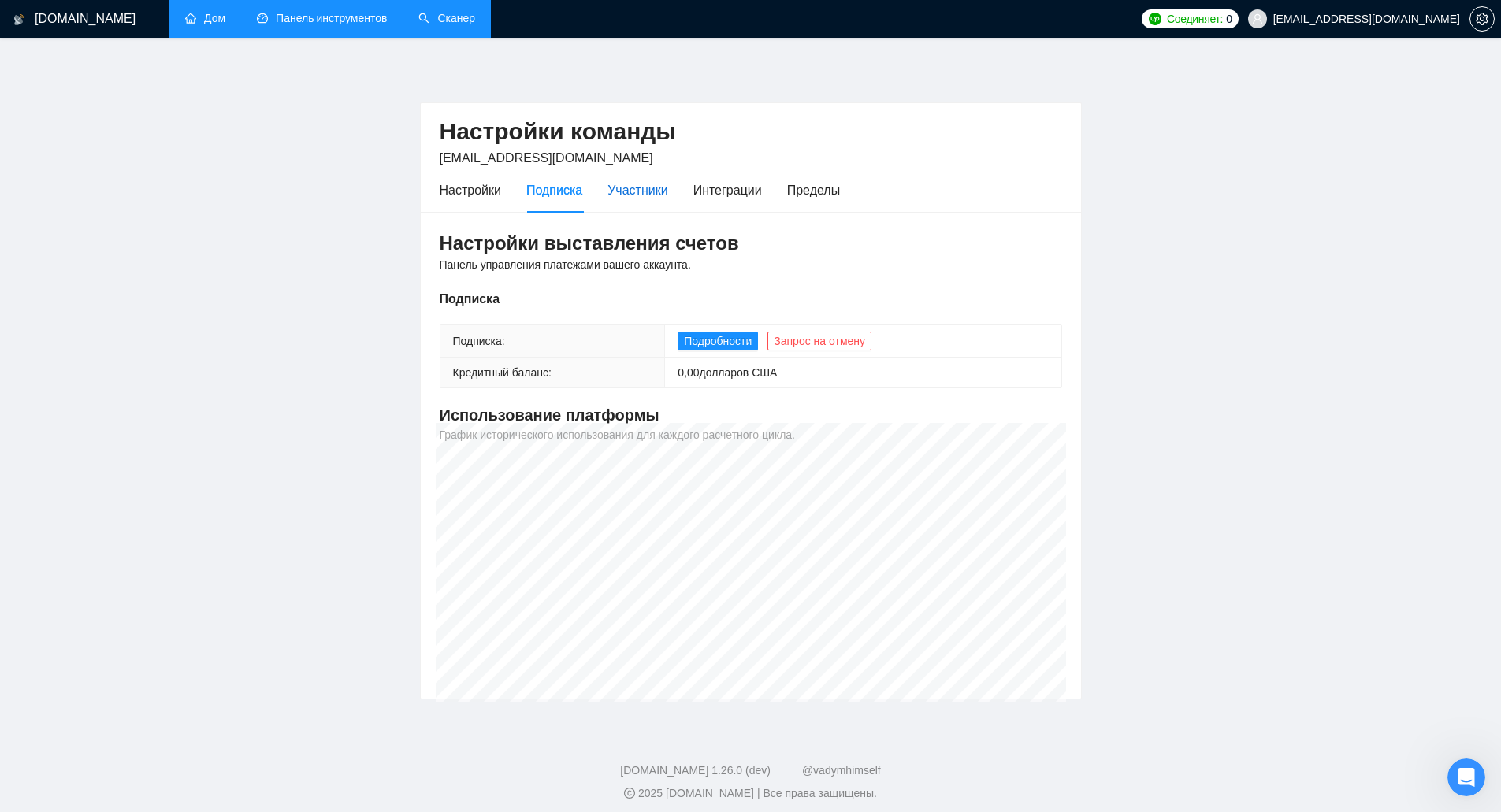
click at [631, 185] on font "Участники" at bounding box center [638, 190] width 60 height 14
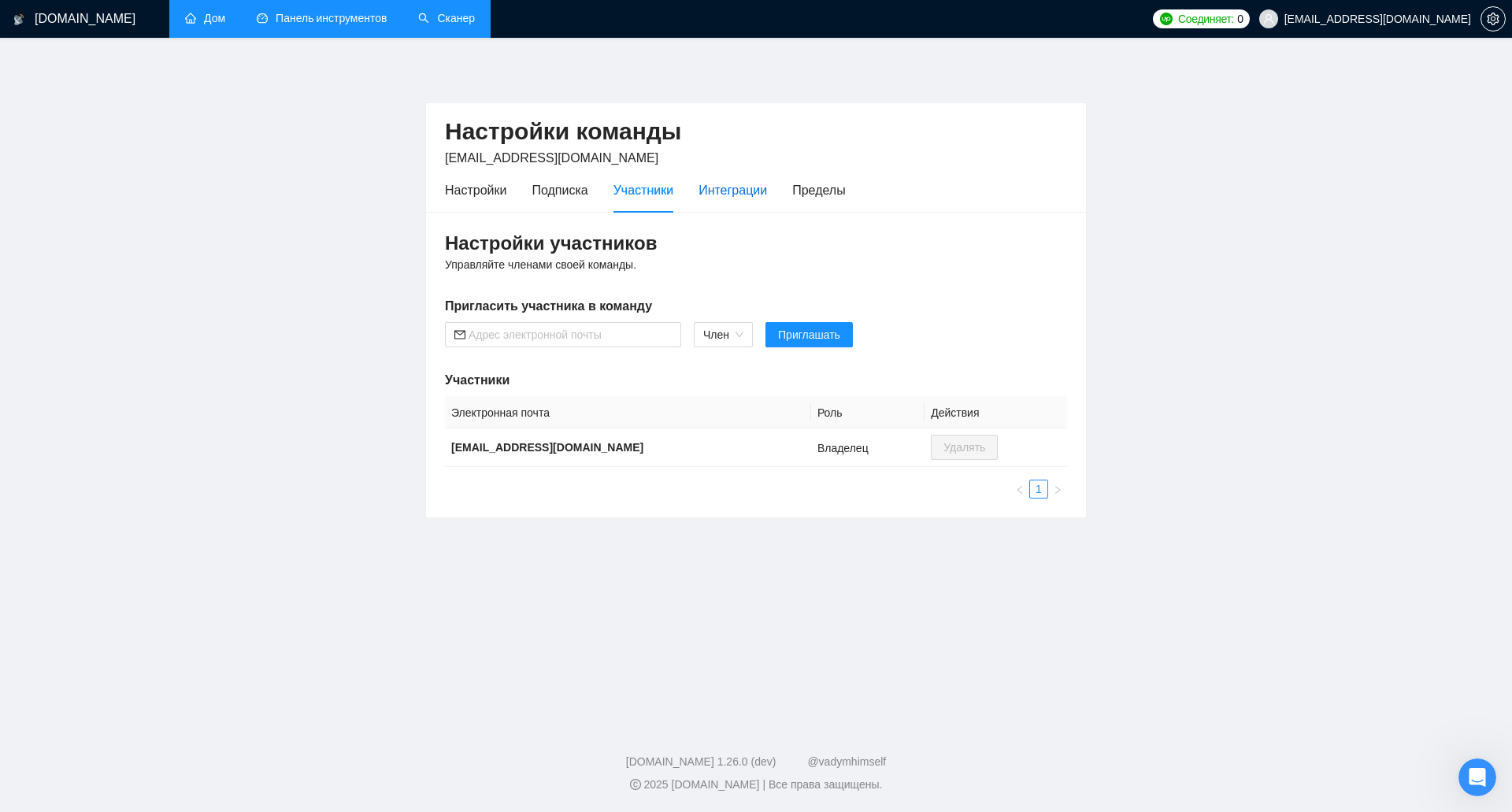
drag, startPoint x: 727, startPoint y: 190, endPoint x: 739, endPoint y: 190, distance: 12.0
click at [728, 190] on font "Интеграции" at bounding box center [733, 190] width 68 height 14
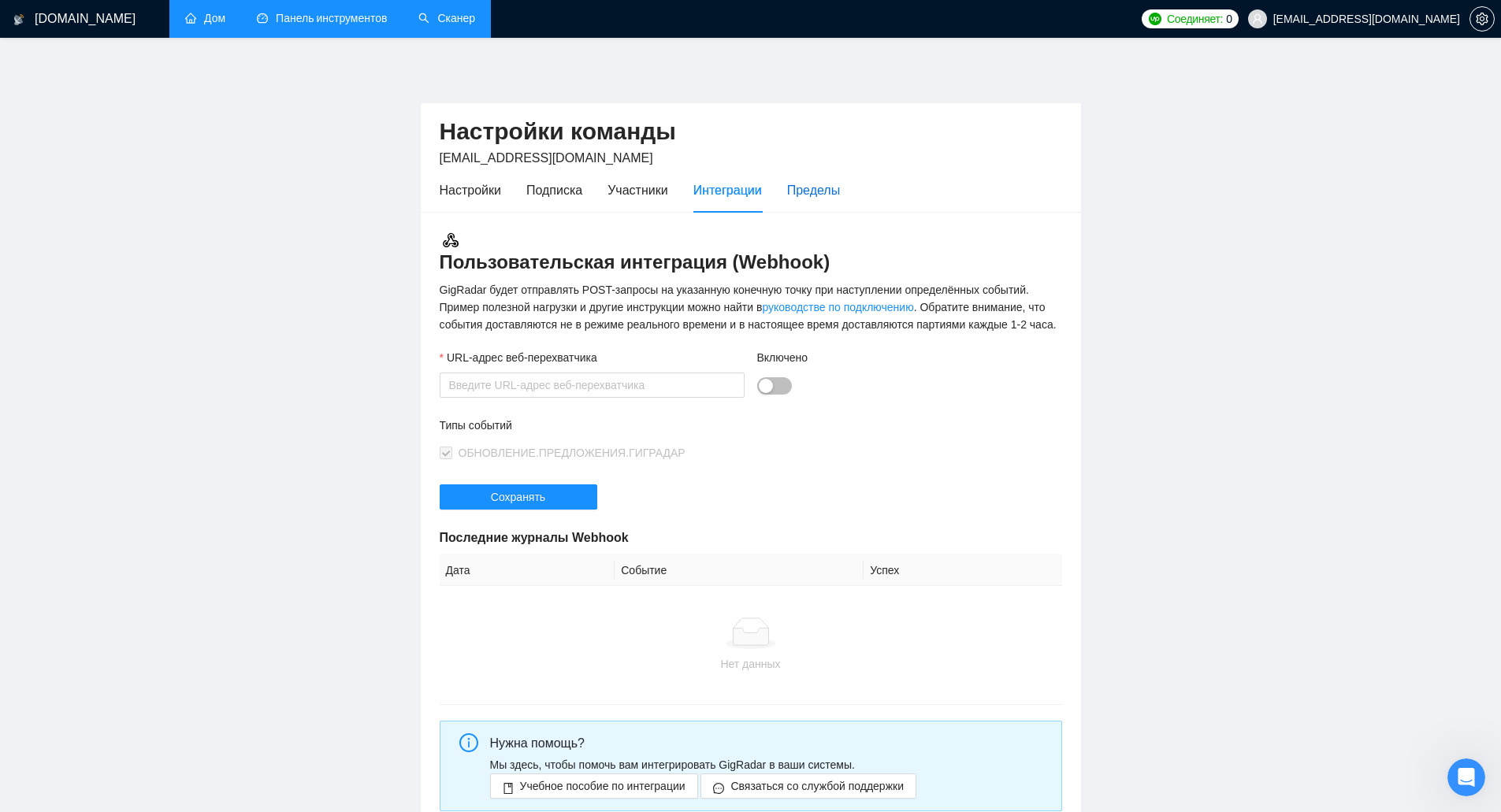
click at [799, 192] on font "Пределы" at bounding box center [814, 190] width 53 height 14
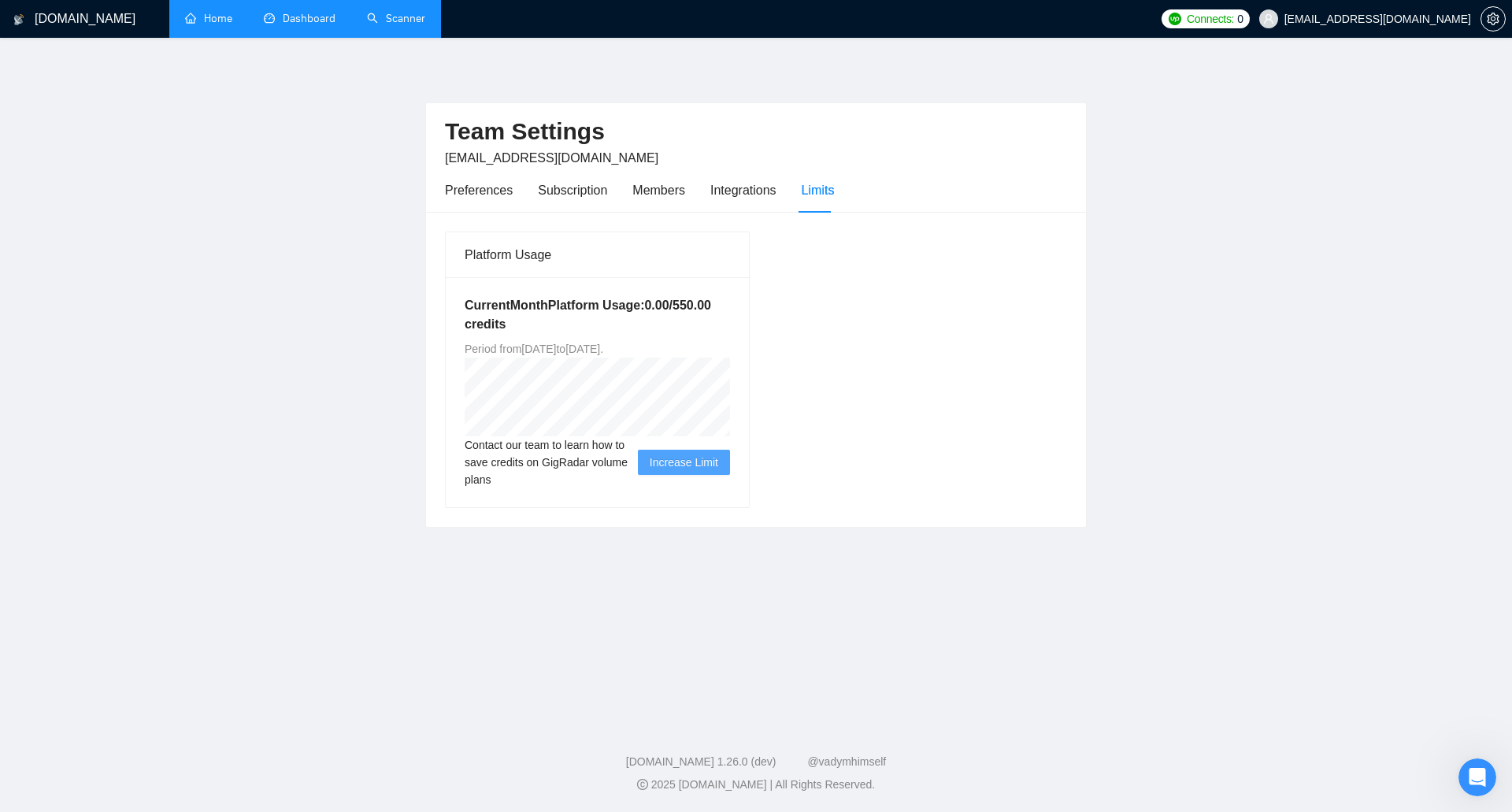
click at [905, 304] on div "Platform Usage Current Month Platform Usage: 0.00 / 550.00 credits Period from …" at bounding box center [756, 369] width 635 height 277
click at [331, 26] on link "Dashboard" at bounding box center [300, 19] width 72 height 14
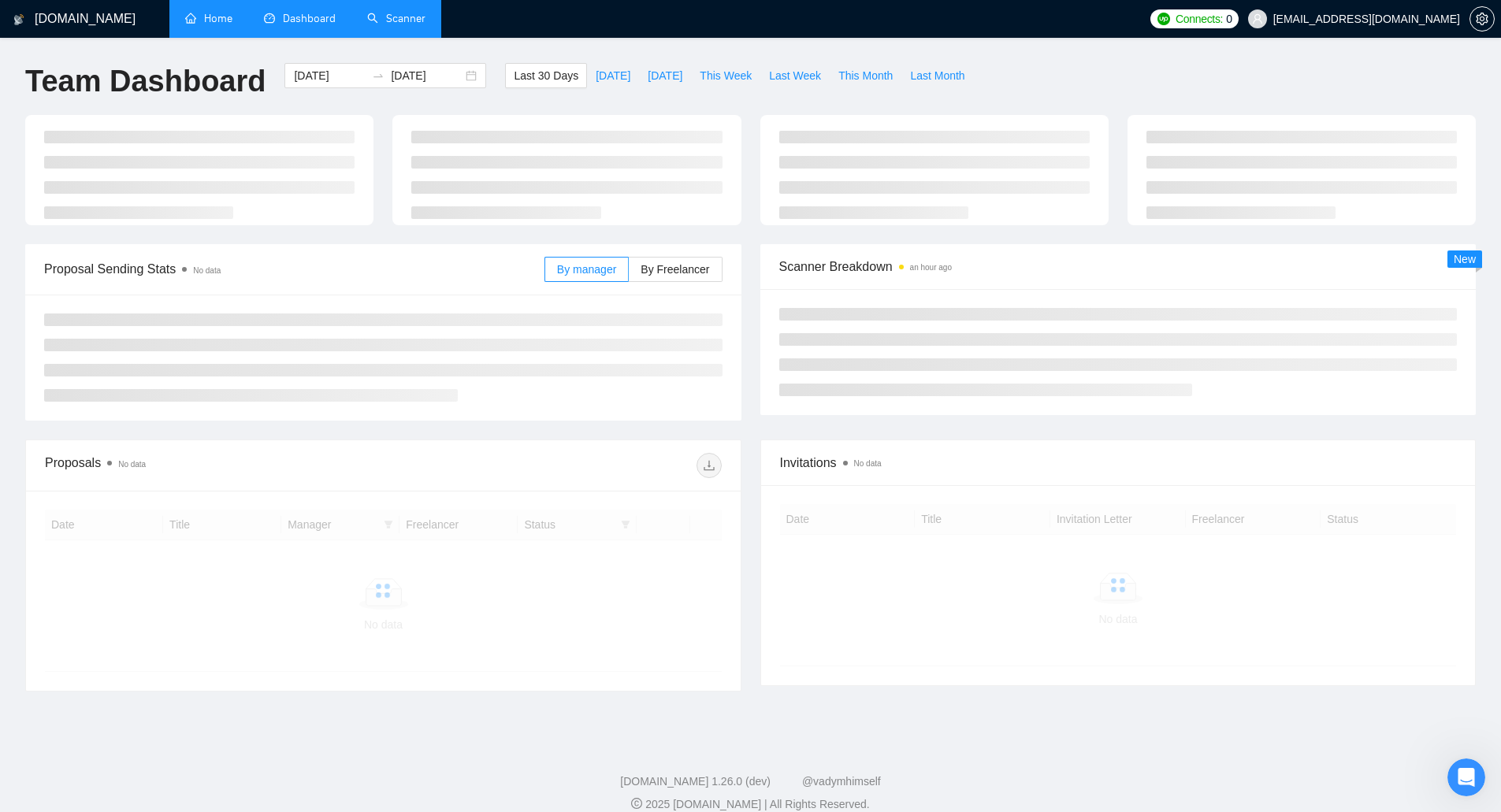
click at [78, 26] on h1 "[DOMAIN_NAME]" at bounding box center [85, 19] width 101 height 37
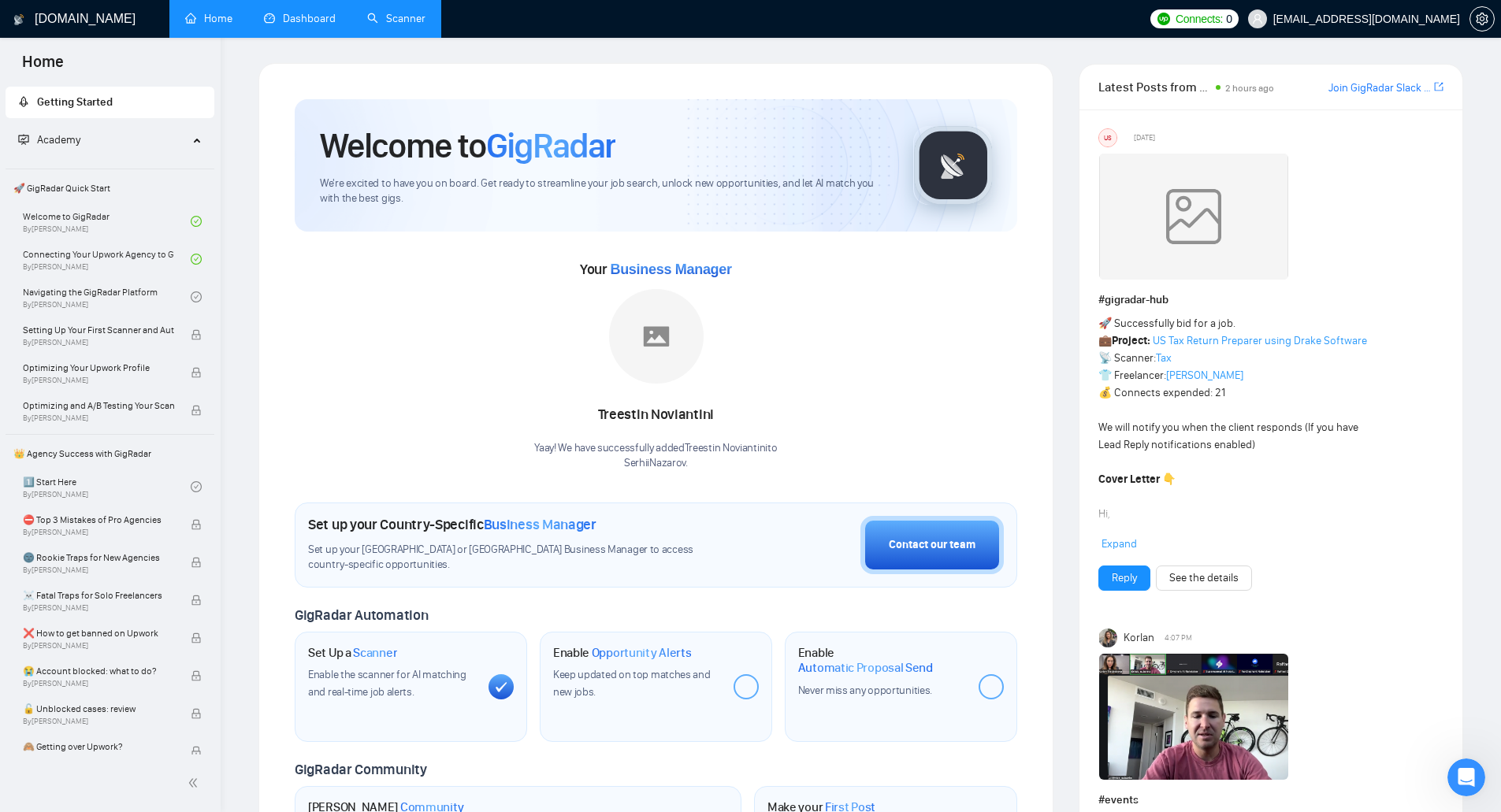
click at [110, 141] on span "Academy" at bounding box center [103, 140] width 170 height 32
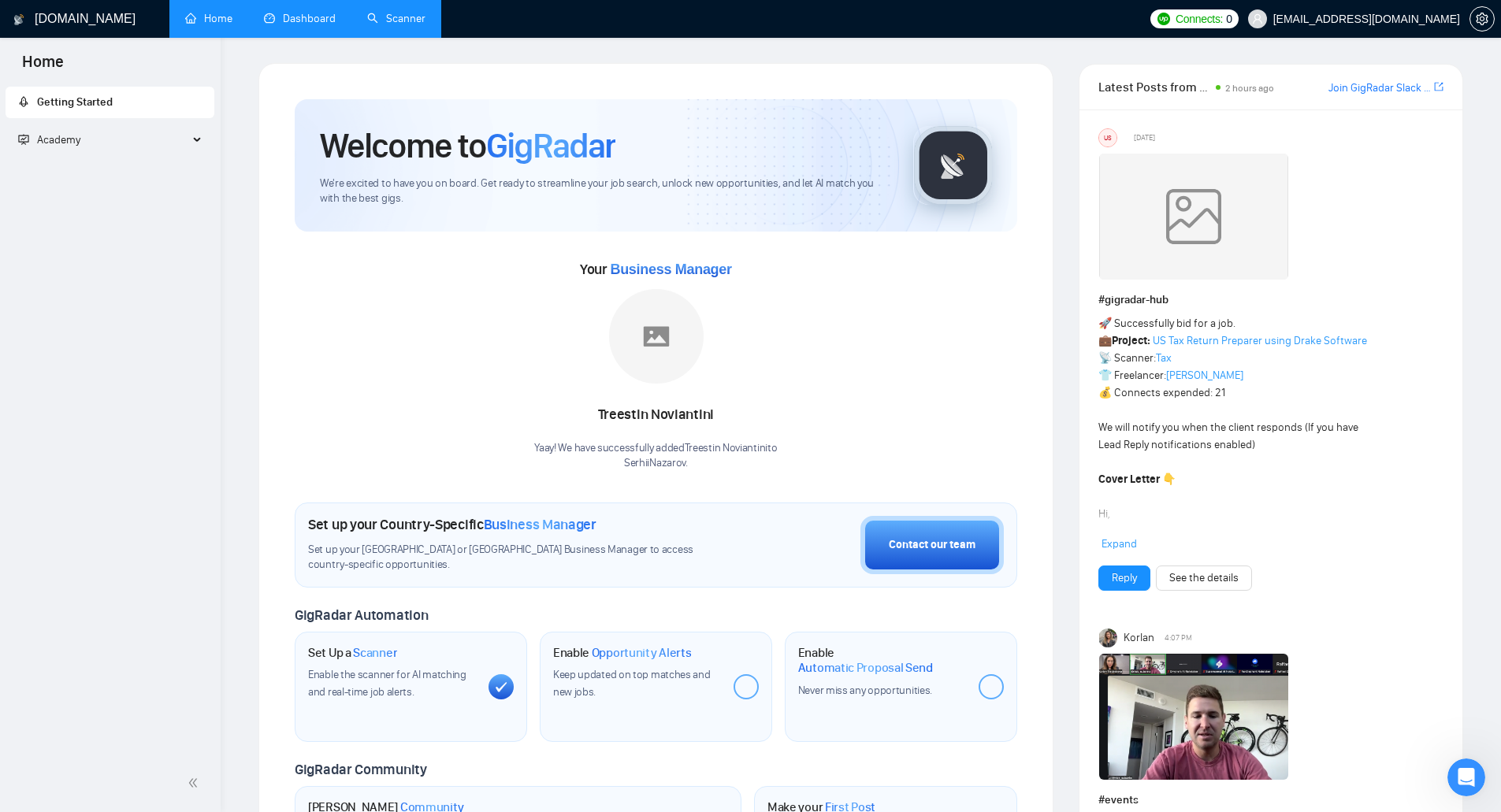
click at [287, 26] on link "Dashboard" at bounding box center [300, 19] width 72 height 14
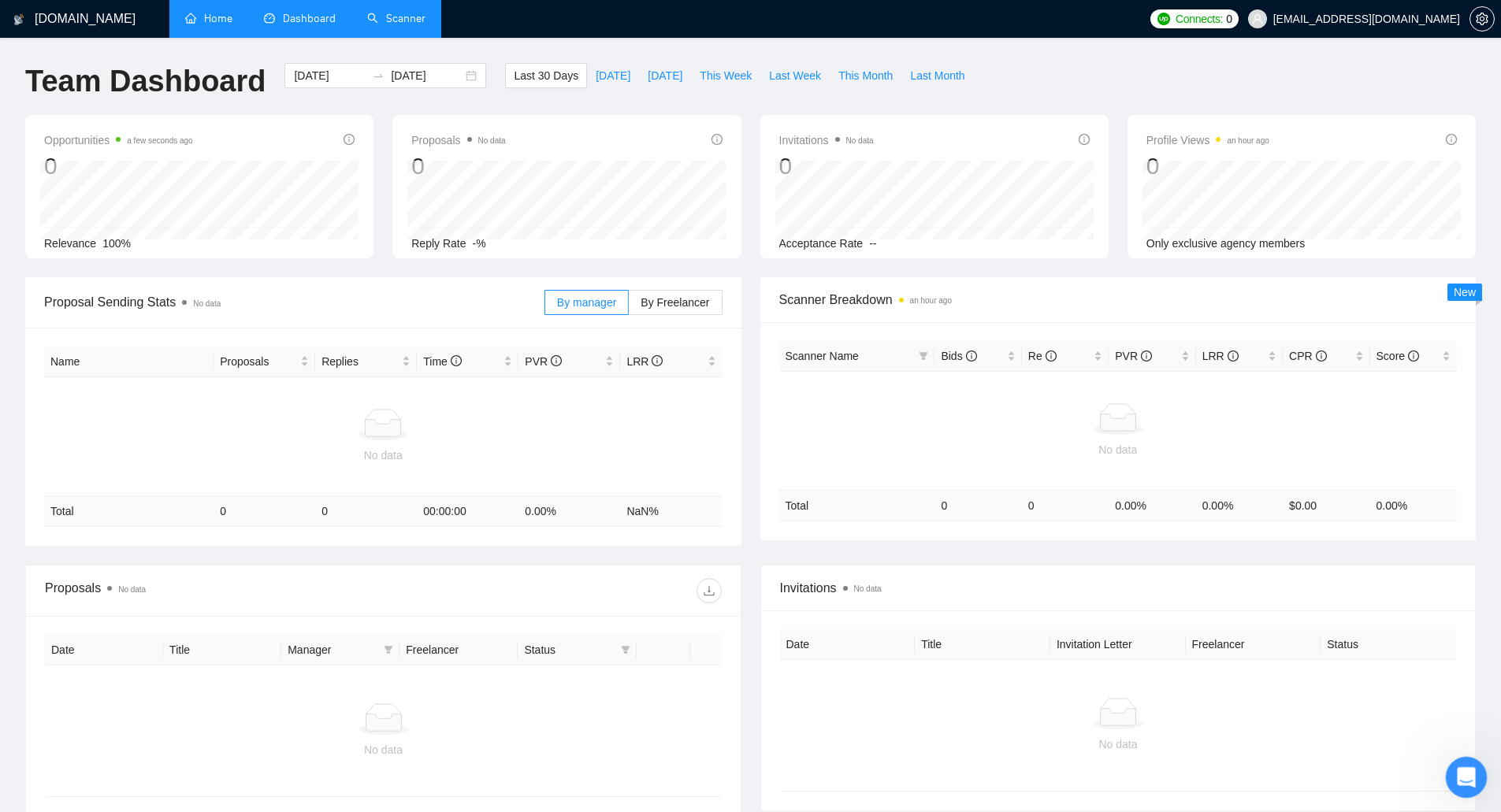
click at [1467, 773] on icon "Открыть службу сообщений Intercom" at bounding box center [1464, 775] width 26 height 26
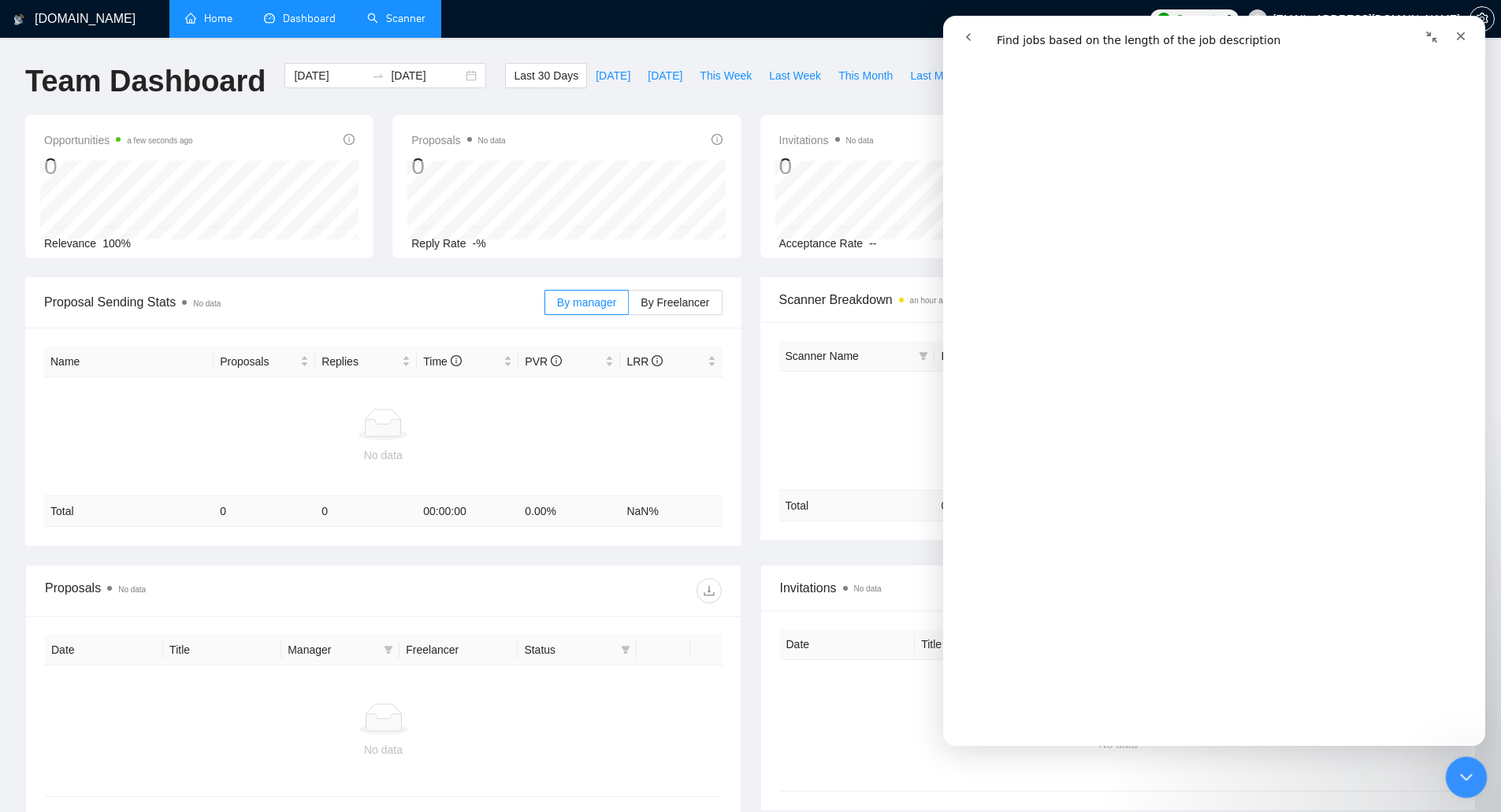
click at [1467, 773] on icon "Закрыть службу сообщений Intercom" at bounding box center [1464, 775] width 19 height 19
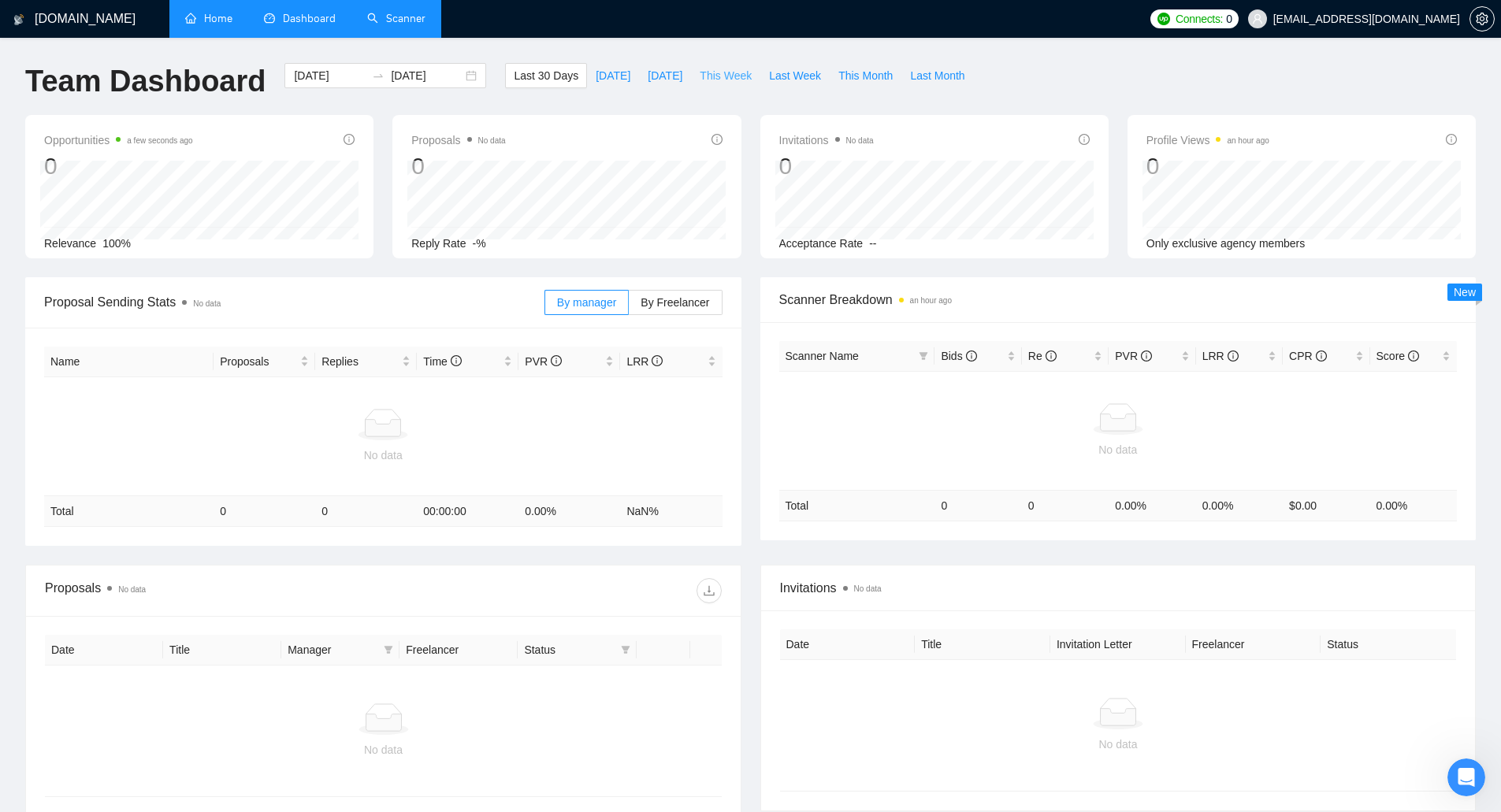
click at [738, 79] on button "This Week" at bounding box center [725, 76] width 69 height 26
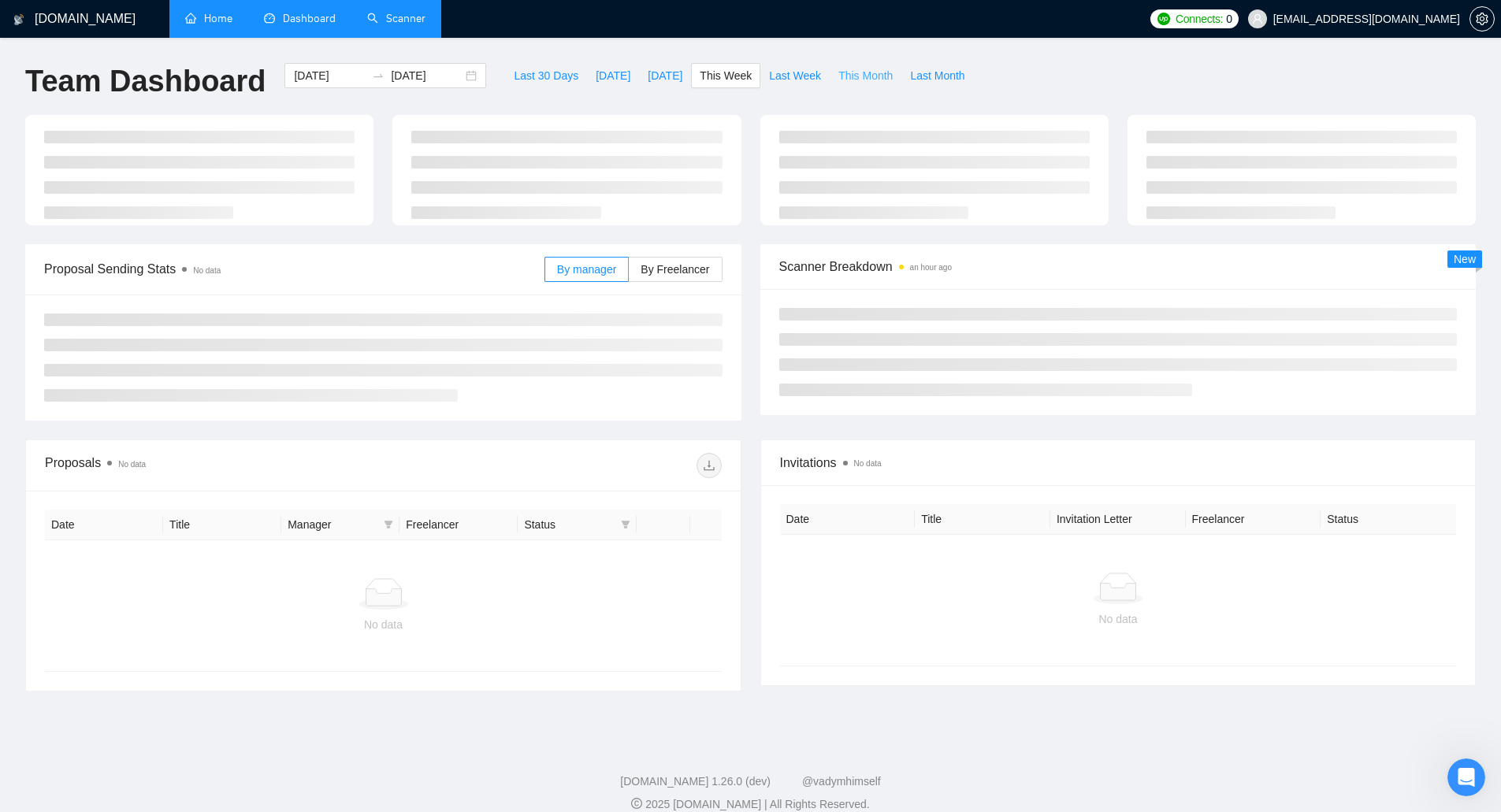
type input "2025-09-08"
type input "2025-09-14"
click at [518, 81] on span "Last 30 Days" at bounding box center [546, 76] width 65 height 17
type input "[DATE]"
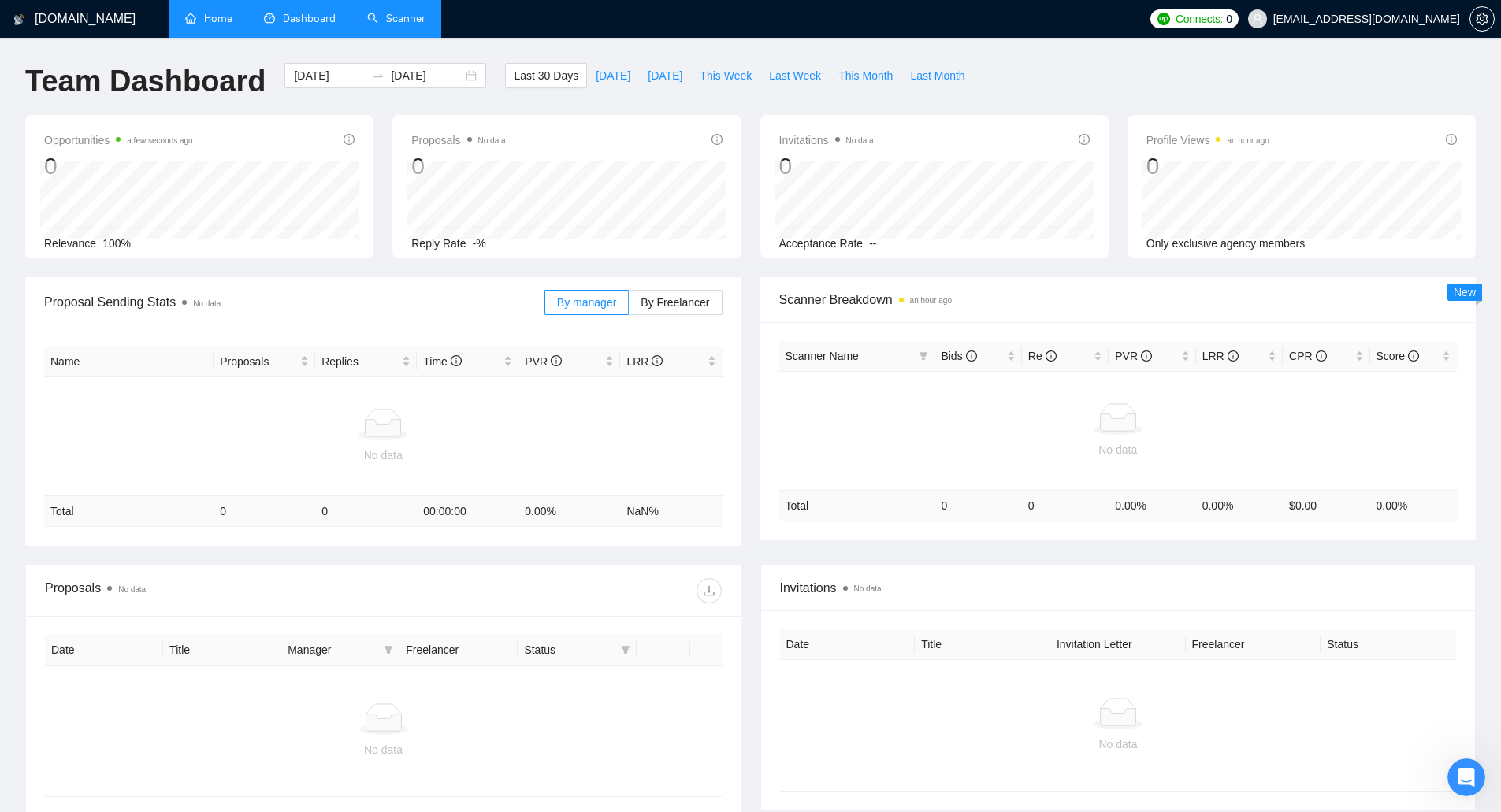
click at [402, 15] on link "Scanner" at bounding box center [396, 19] width 58 height 14
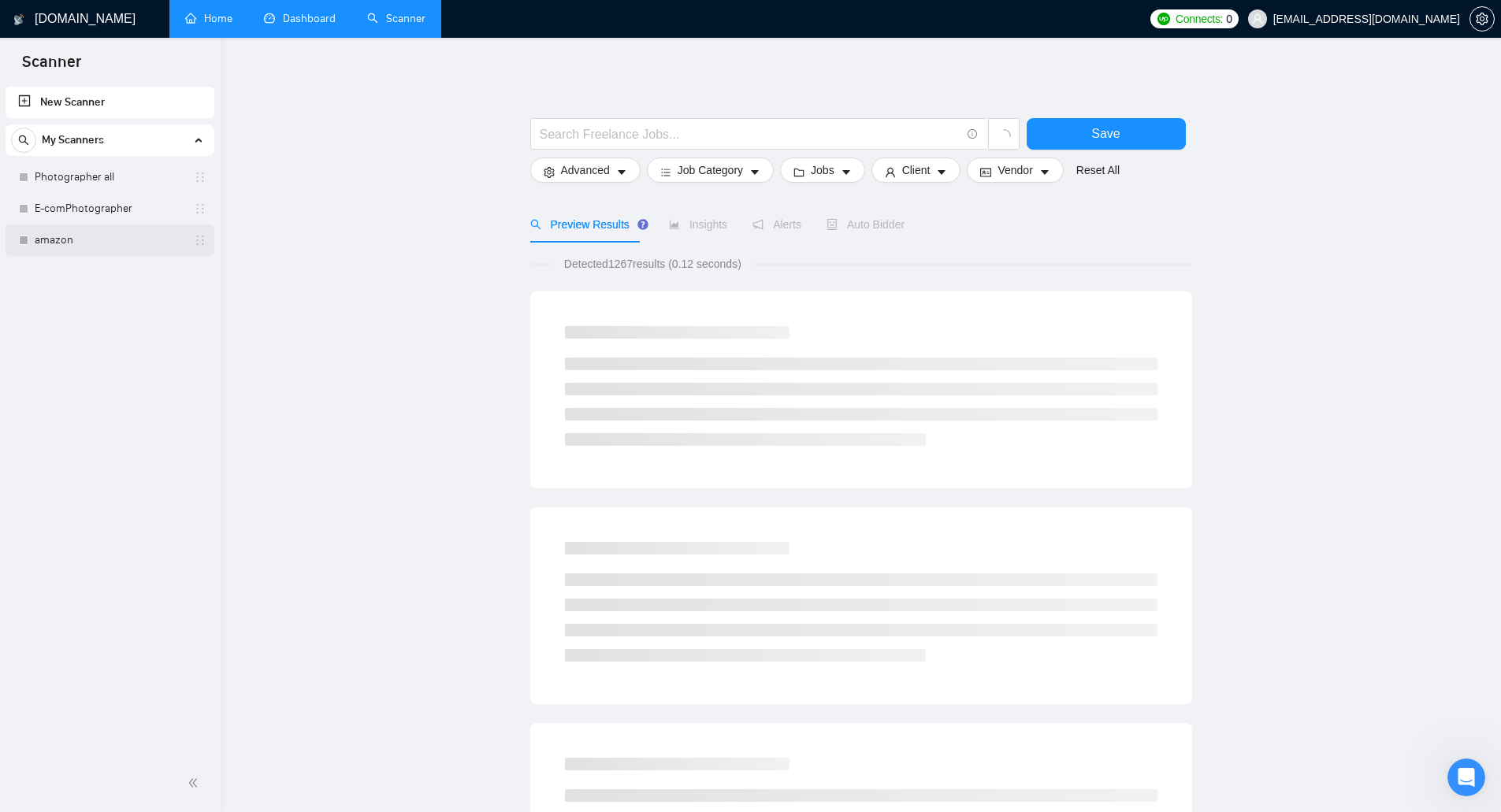
click at [136, 233] on link "amazon" at bounding box center [110, 239] width 150 height 32
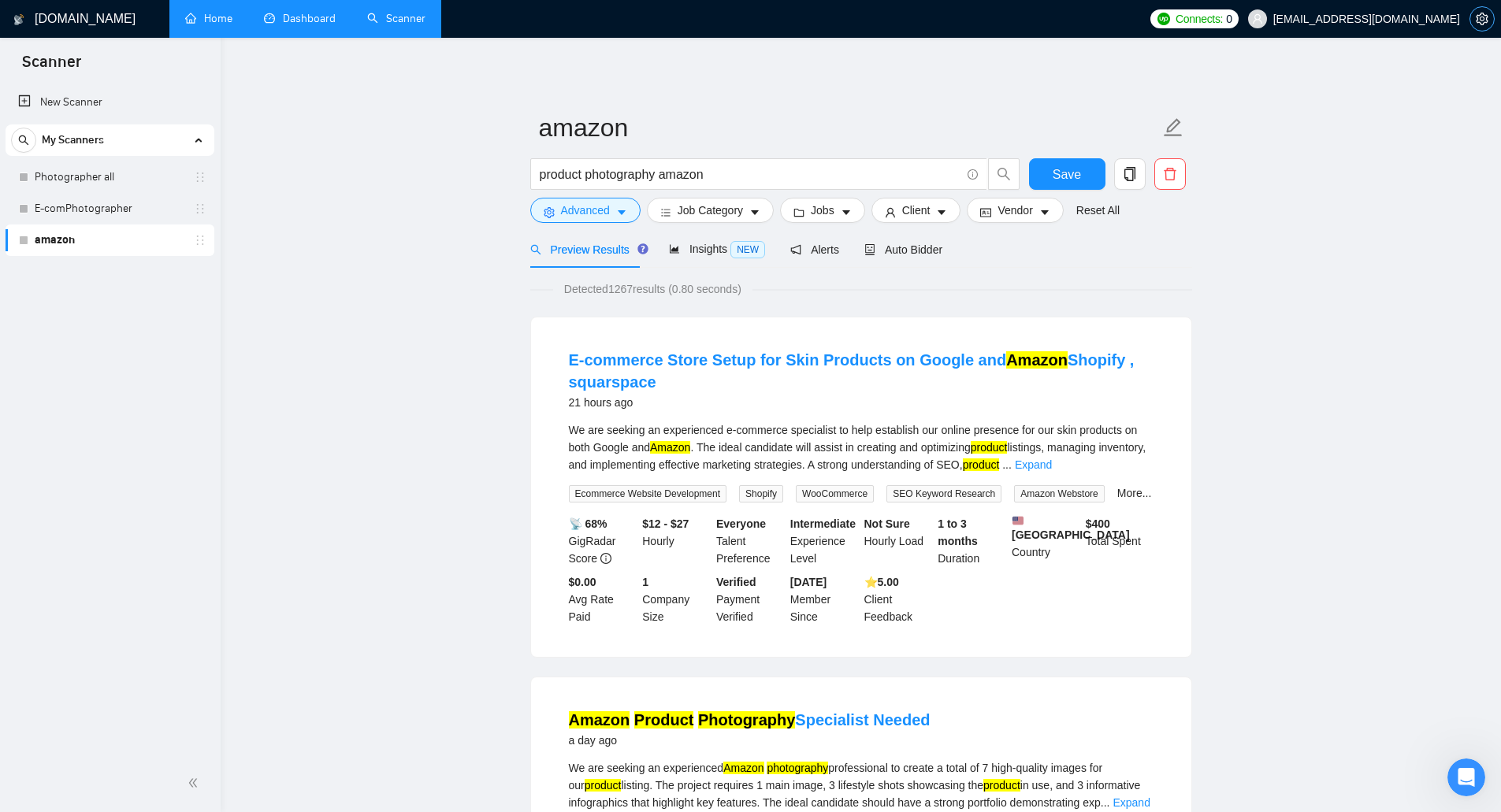
click at [1477, 16] on icon "setting" at bounding box center [1482, 19] width 12 height 13
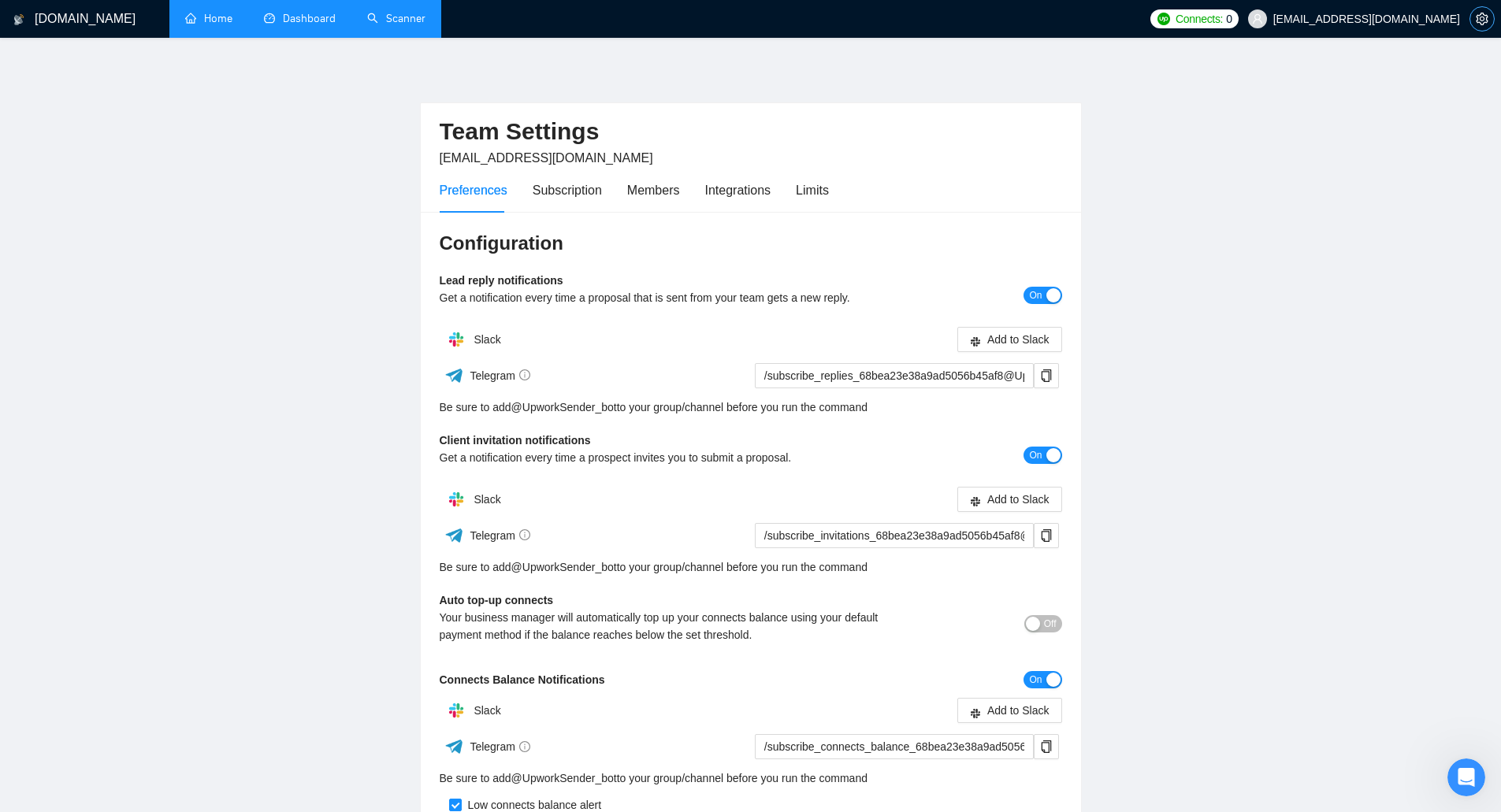
click at [1483, 11] on button "button" at bounding box center [1482, 19] width 26 height 26
click at [297, 26] on link "Dashboard" at bounding box center [300, 19] width 72 height 14
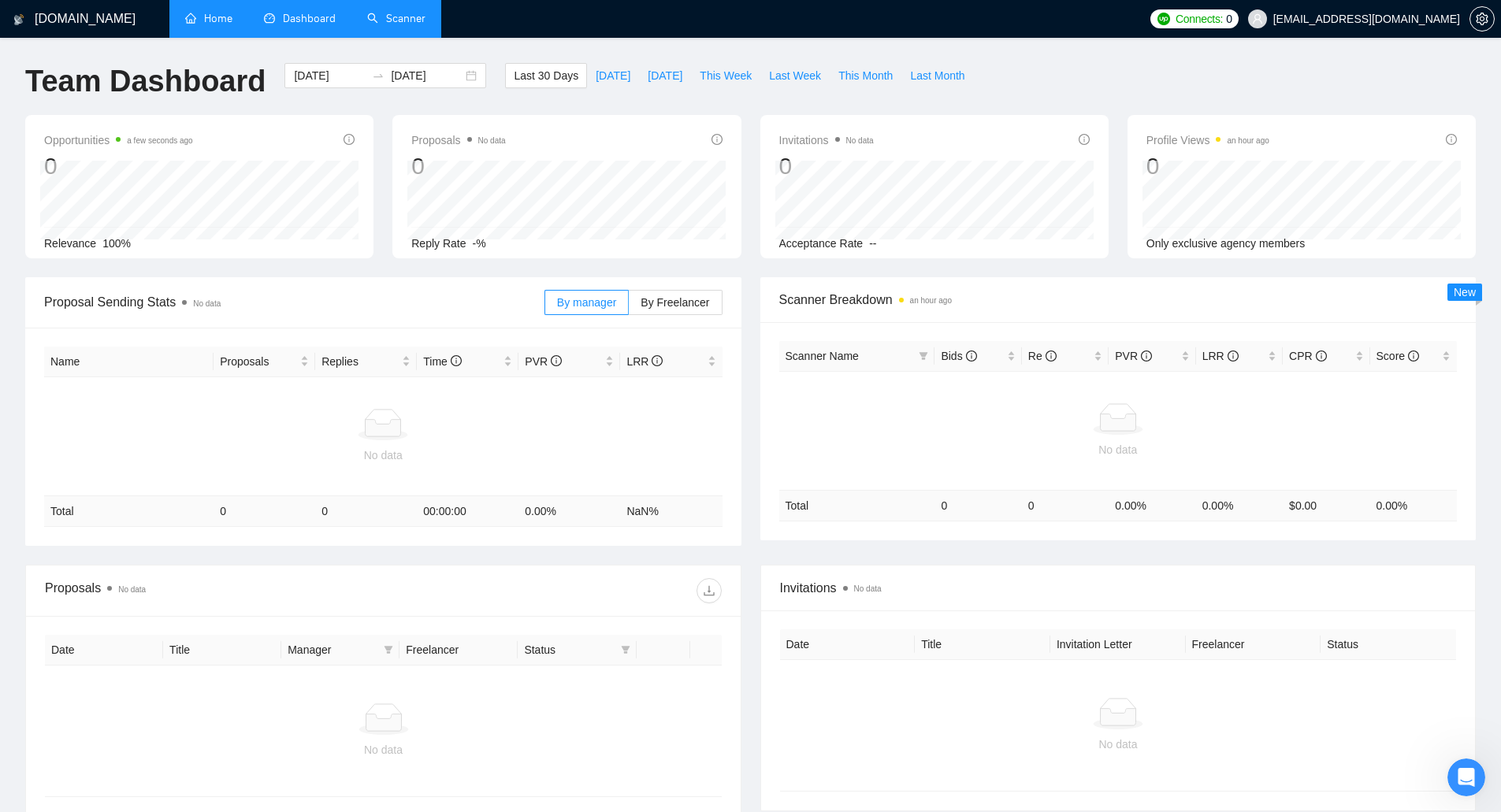
click at [189, 15] on link "Home" at bounding box center [208, 19] width 47 height 14
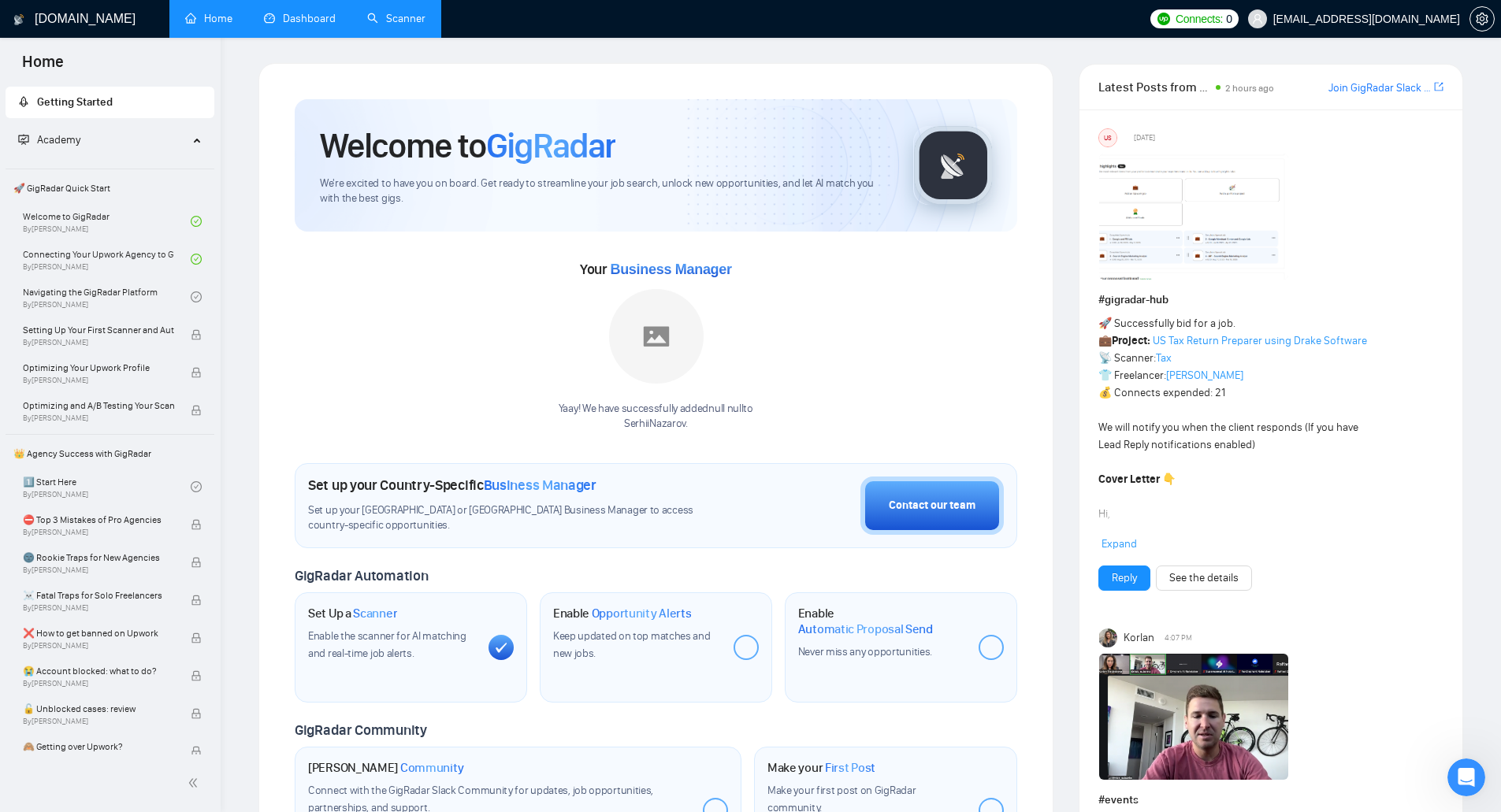
click at [548, 152] on span "GigRadar" at bounding box center [551, 146] width 130 height 43
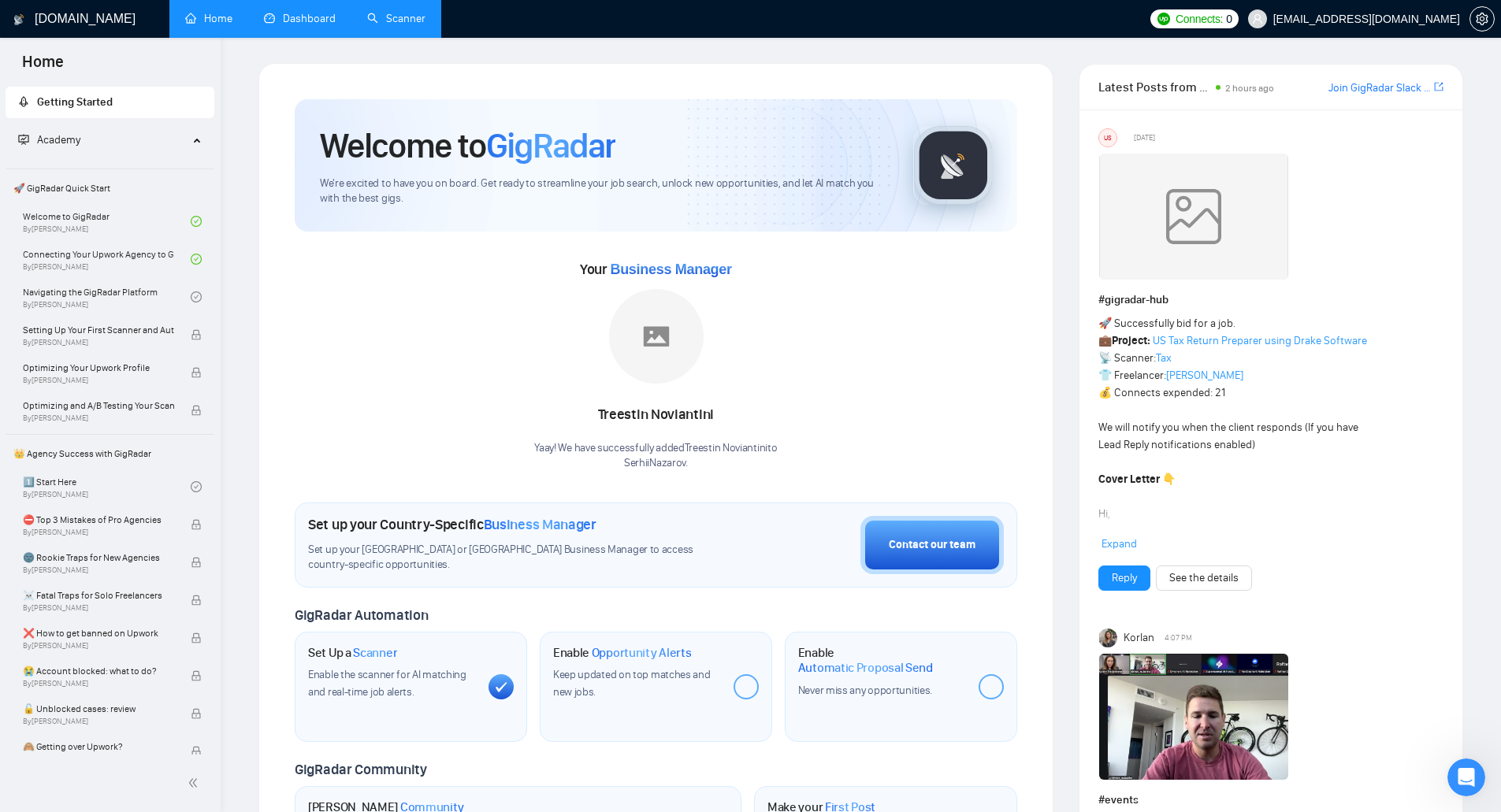
click at [1401, 90] on link "Join GigRadar Slack Community" at bounding box center [1380, 88] width 102 height 17
click at [915, 158] on img at bounding box center [953, 165] width 78 height 78
click at [953, 544] on div "Contact our team" at bounding box center [932, 545] width 87 height 17
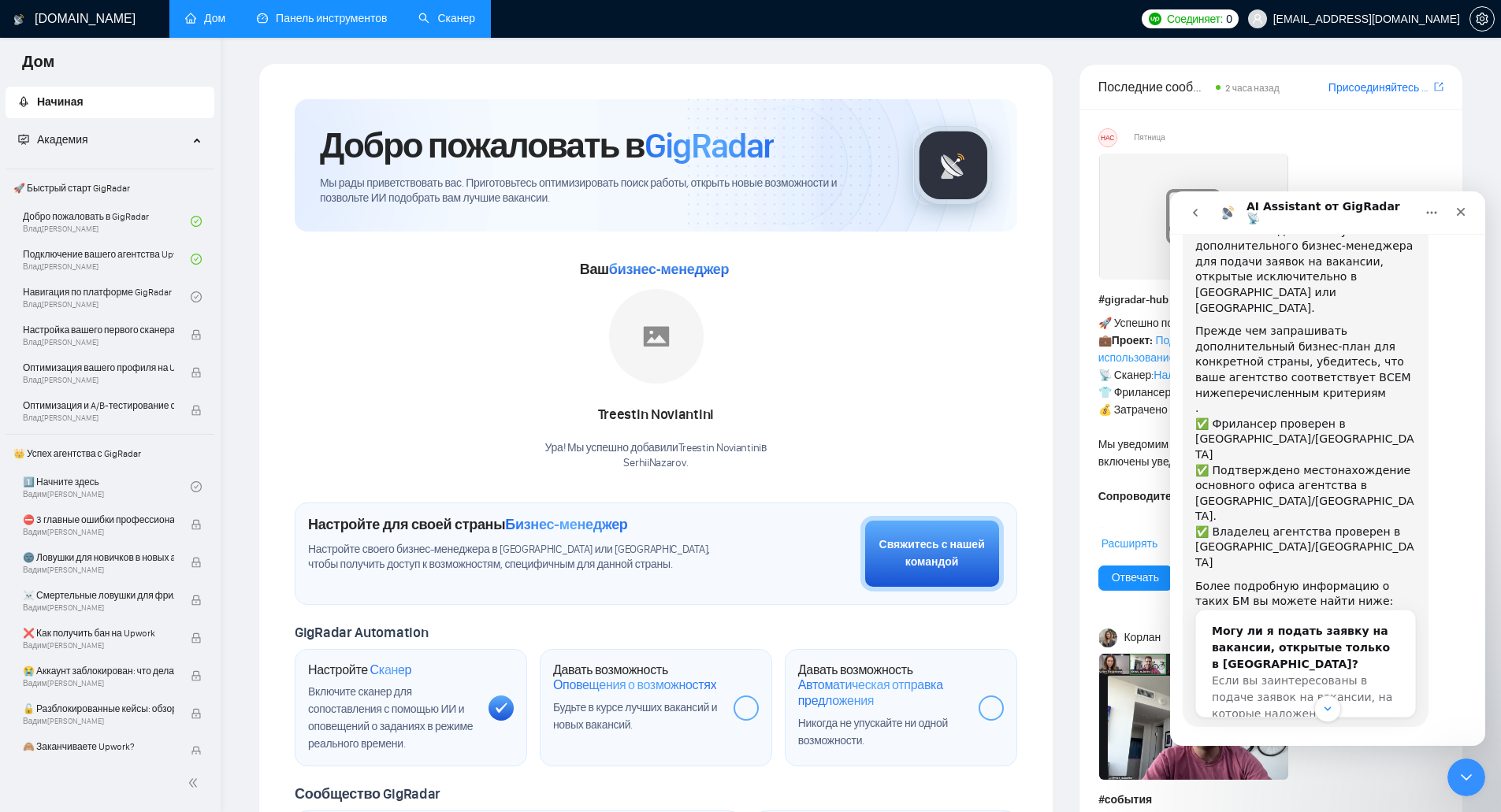
scroll to position [121, 0]
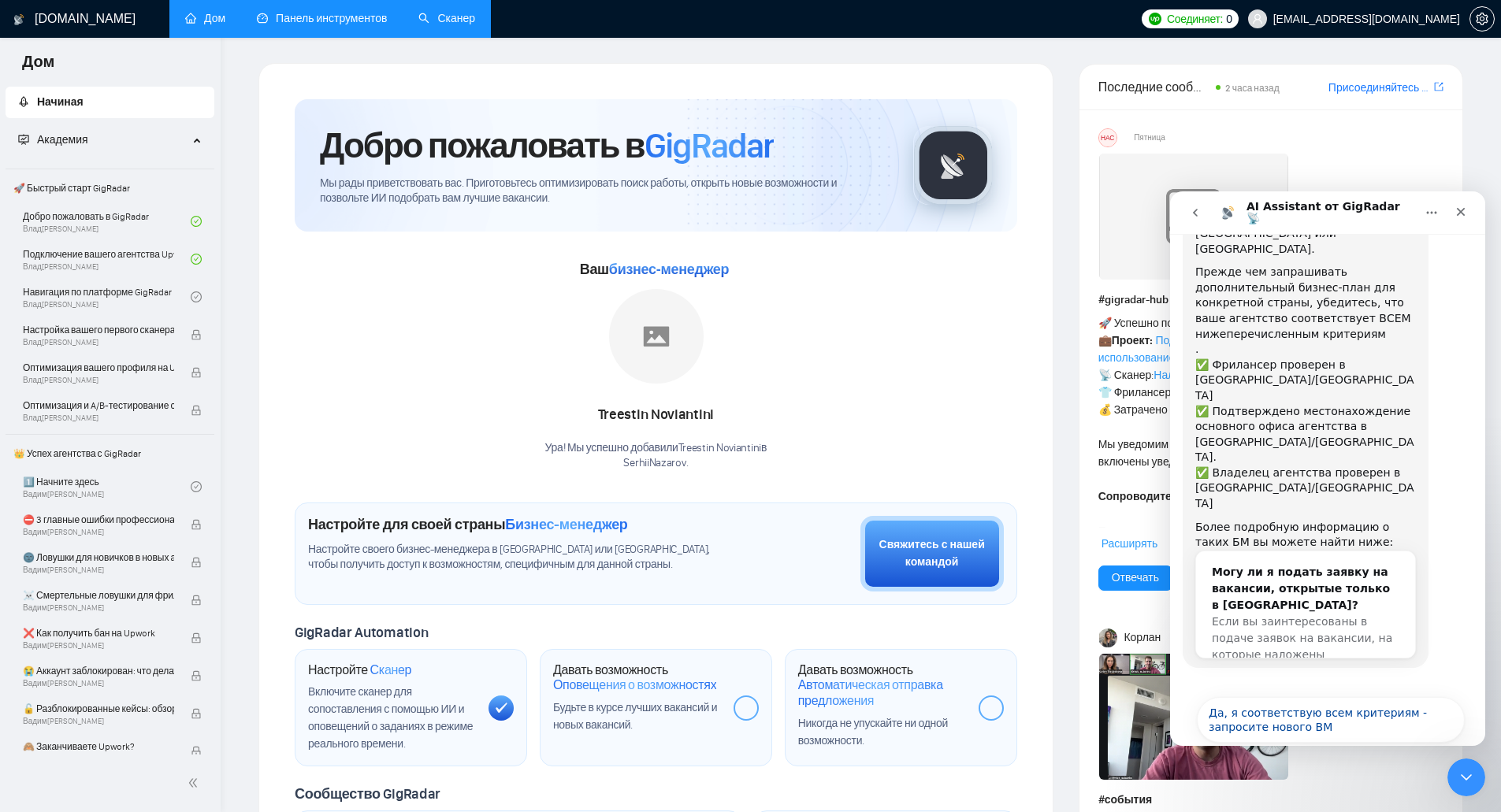
click at [1383, 751] on button "Может быть в другой раз!" at bounding box center [1377, 766] width 177 height 32
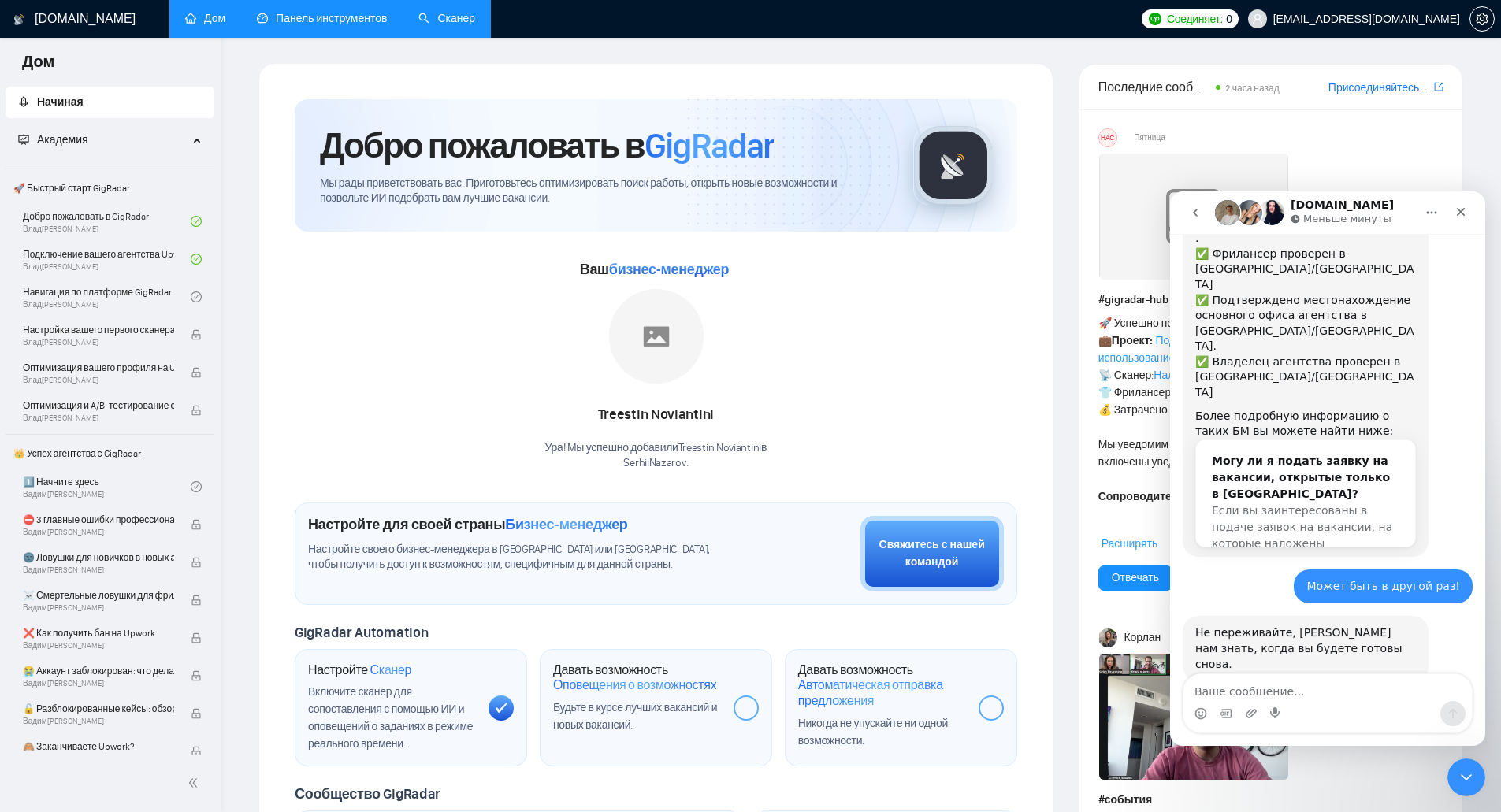
scroll to position [239, 0]
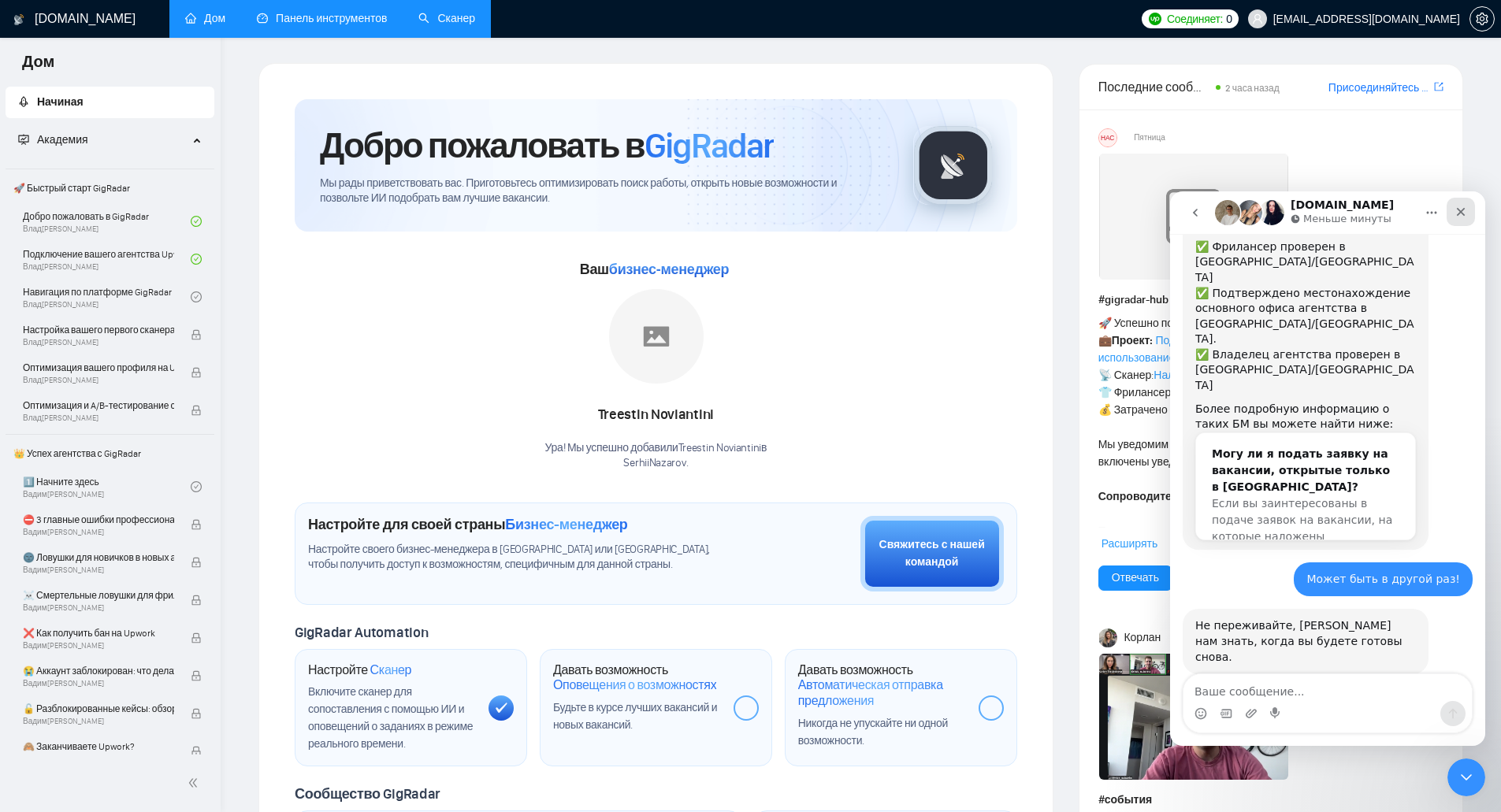
click at [1458, 215] on icon "Закрыть" at bounding box center [1462, 212] width 9 height 9
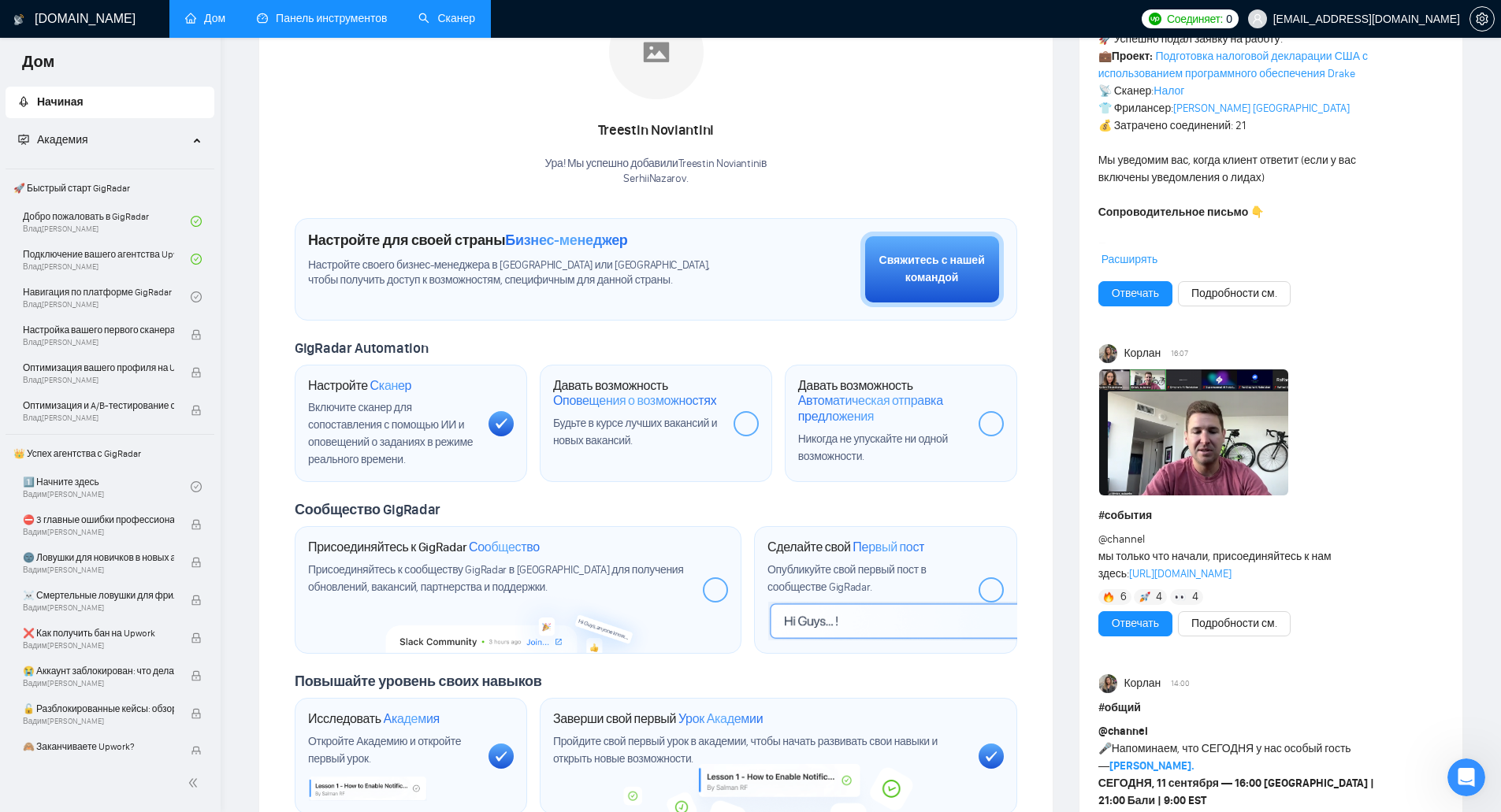
scroll to position [315, 0]
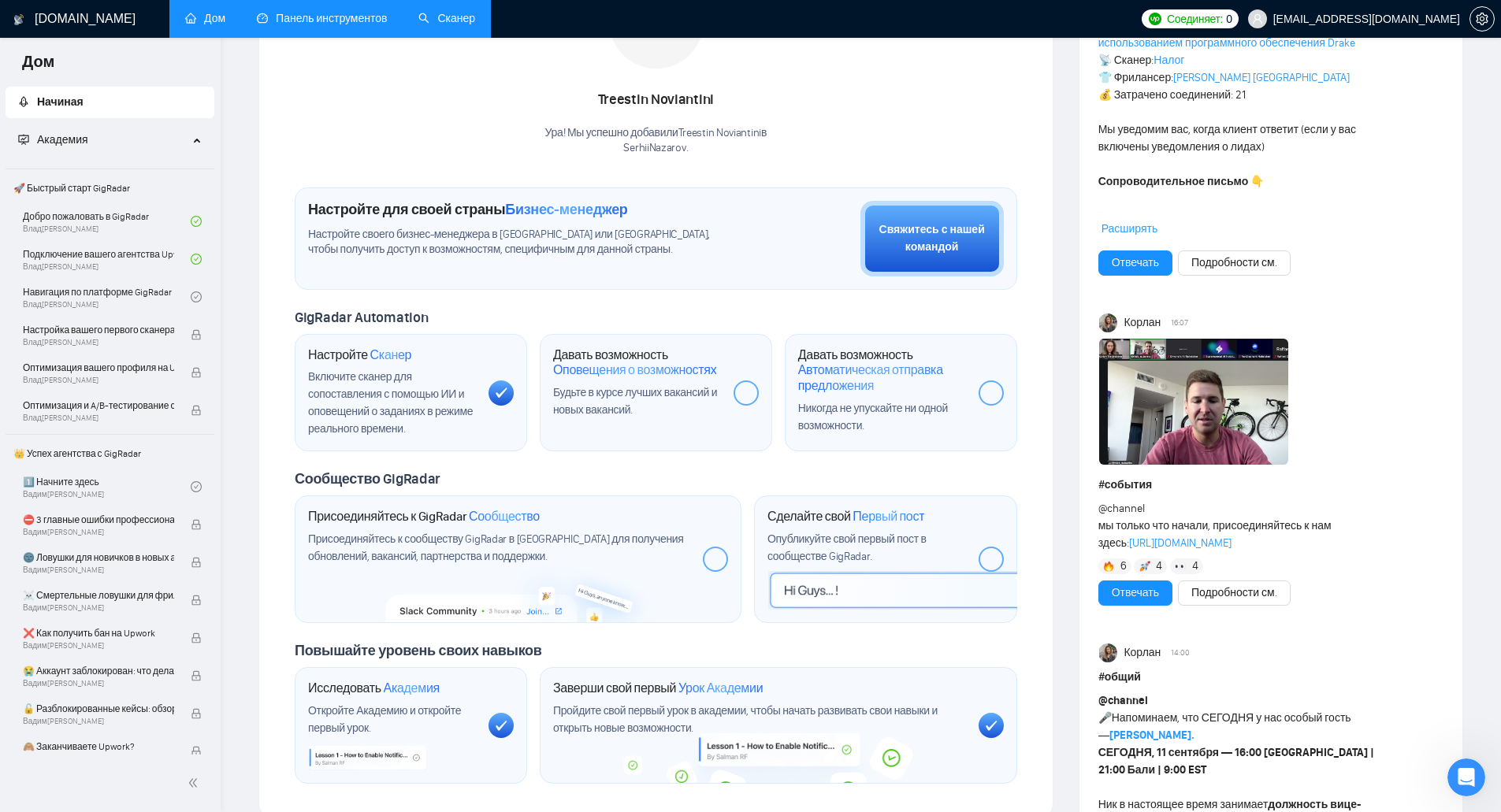
click at [742, 389] on div at bounding box center [747, 394] width 26 height 26
click at [658, 371] on font "Оповещения о возможностях" at bounding box center [634, 370] width 163 height 15
click at [607, 402] on div "Будьте в курсе лучших вакансий и новых вакансий." at bounding box center [637, 401] width 168 height 35
click at [605, 412] on font "Будьте в курсе лучших вакансий и новых вакансий." at bounding box center [635, 401] width 164 height 31
drag, startPoint x: 609, startPoint y: 415, endPoint x: 572, endPoint y: 395, distance: 42.1
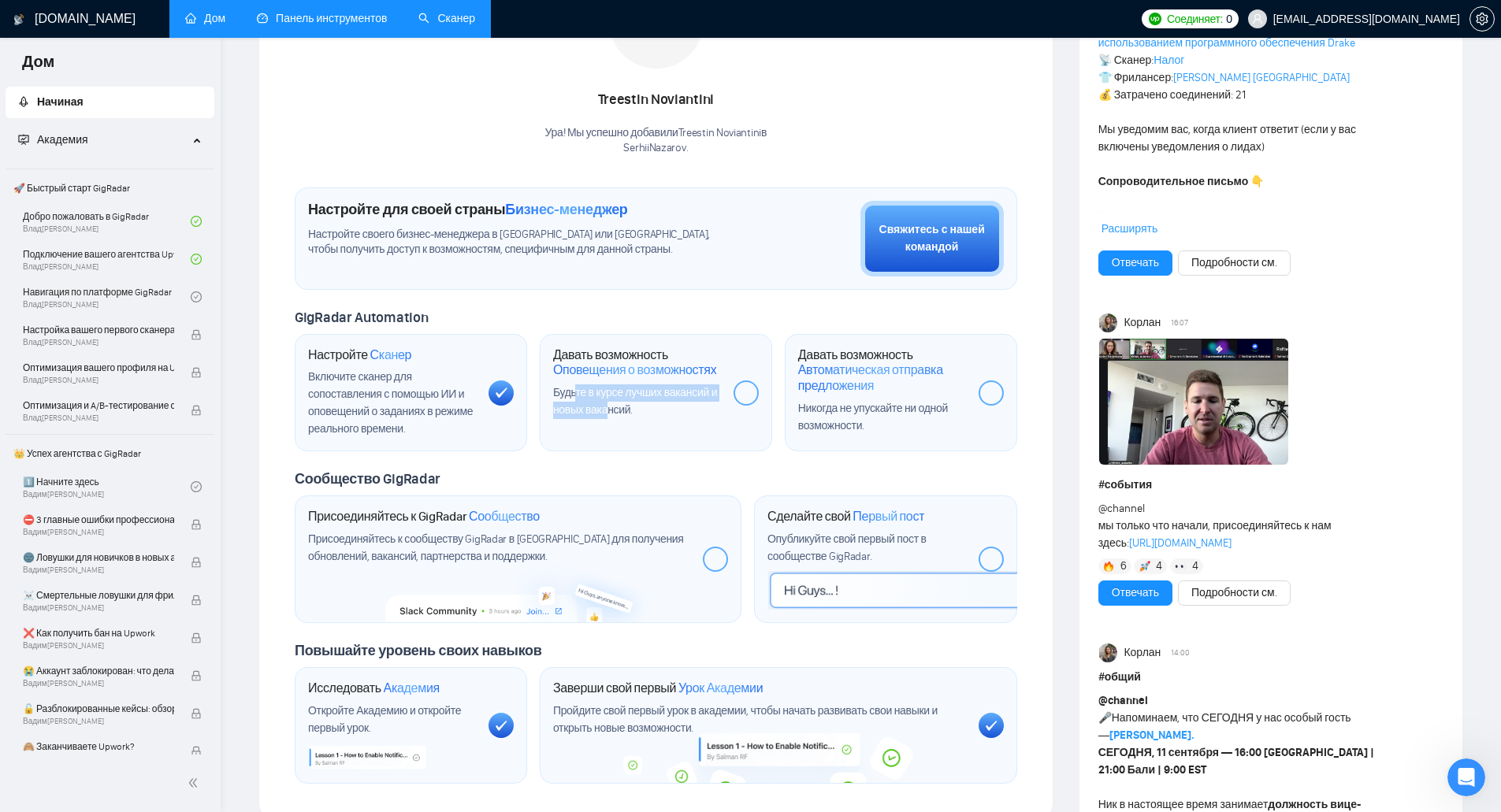
click at [572, 395] on font "Будьте в курсе лучших вакансий и новых вакансий." at bounding box center [635, 401] width 164 height 31
click at [582, 357] on font "Давать возможность" at bounding box center [610, 355] width 115 height 15
click at [834, 381] on font "Автоматическая отправка предложения" at bounding box center [871, 377] width 145 height 31
click at [747, 400] on div at bounding box center [747, 394] width 26 height 26
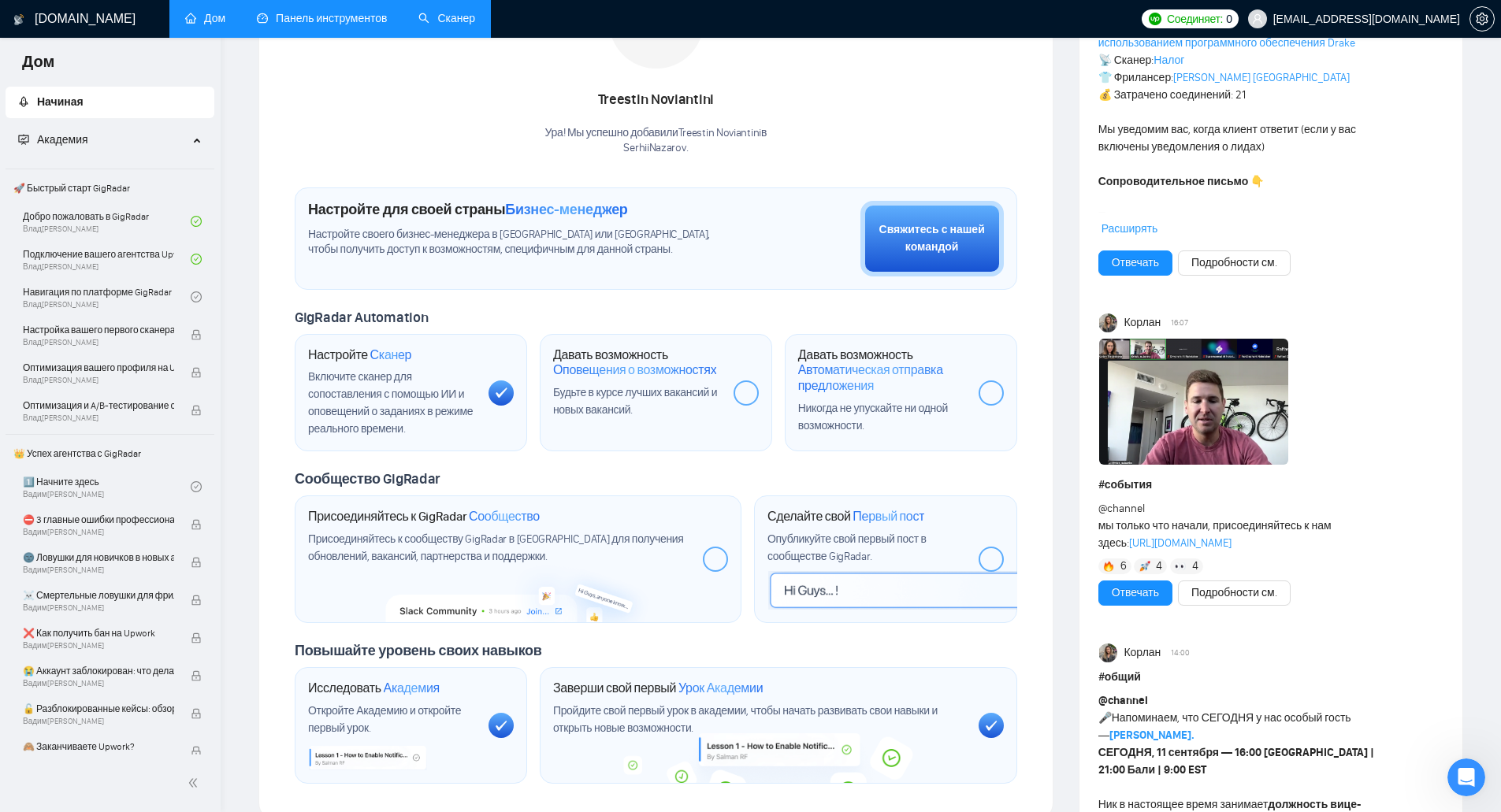
click at [667, 418] on div "Будьте в курсе лучших вакансий и новых вакансий." at bounding box center [637, 401] width 168 height 35
click at [626, 400] on div "Будьте в курсе лучших вакансий и новых вакансий." at bounding box center [637, 401] width 168 height 35
click at [614, 370] on font "Оповещения о возможностях" at bounding box center [634, 370] width 163 height 15
click at [195, 786] on icon "двойной левый" at bounding box center [193, 783] width 11 height 11
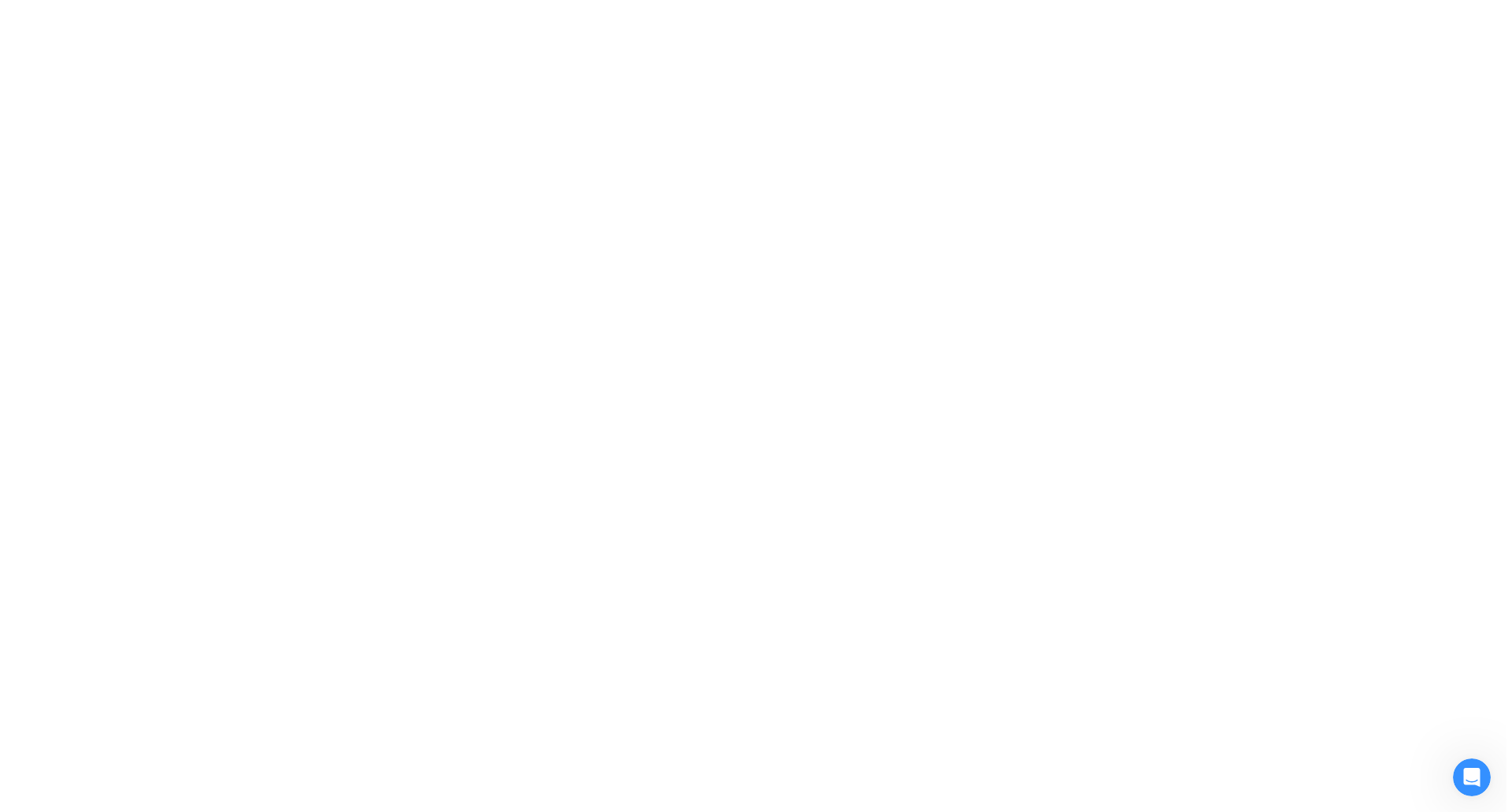
scroll to position [0, 0]
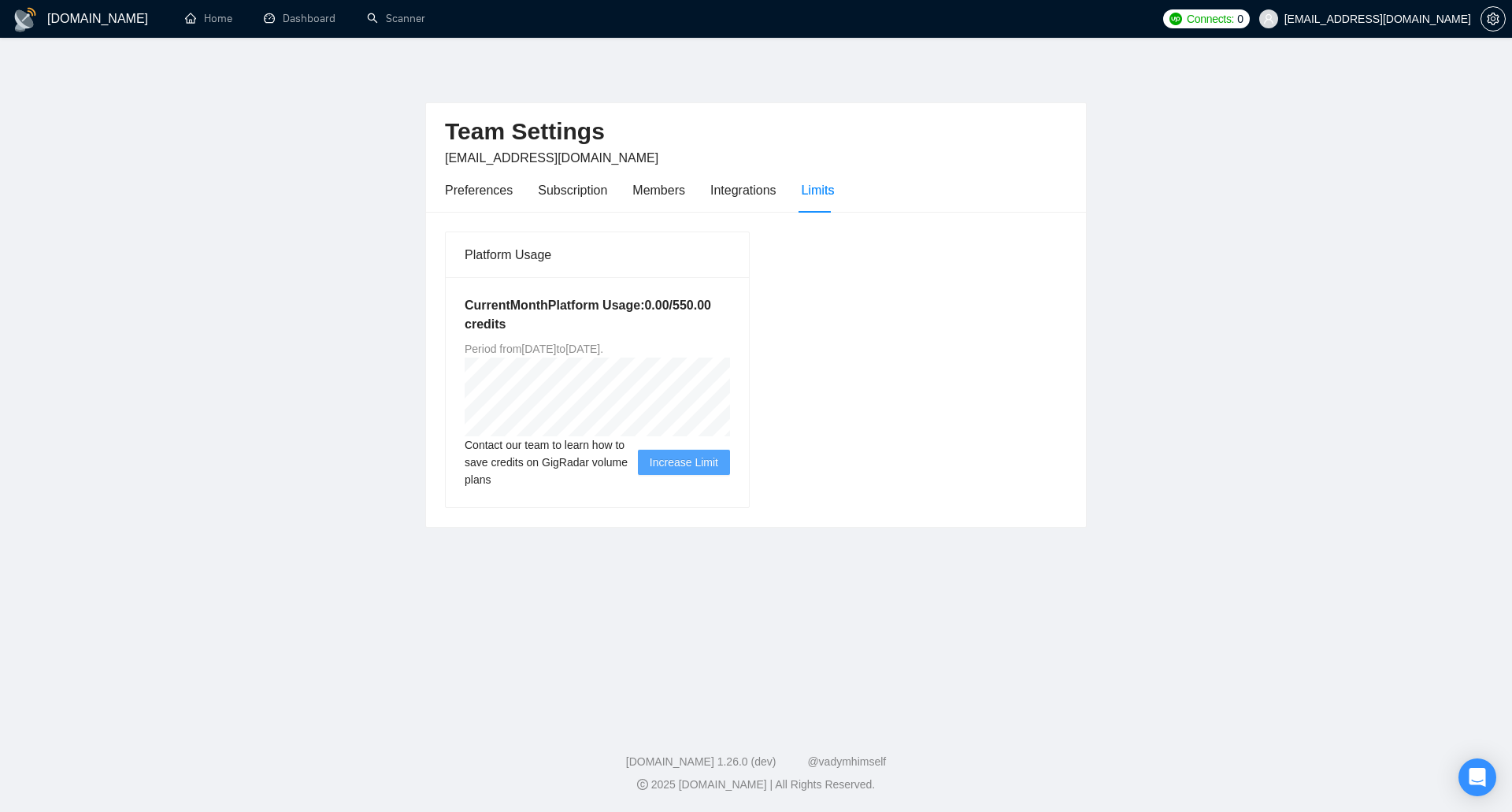
drag, startPoint x: 581, startPoint y: 347, endPoint x: 609, endPoint y: 348, distance: 28.0
click at [603, 348] on span "Period from [DATE] to [DATE] ." at bounding box center [533, 348] width 139 height 13
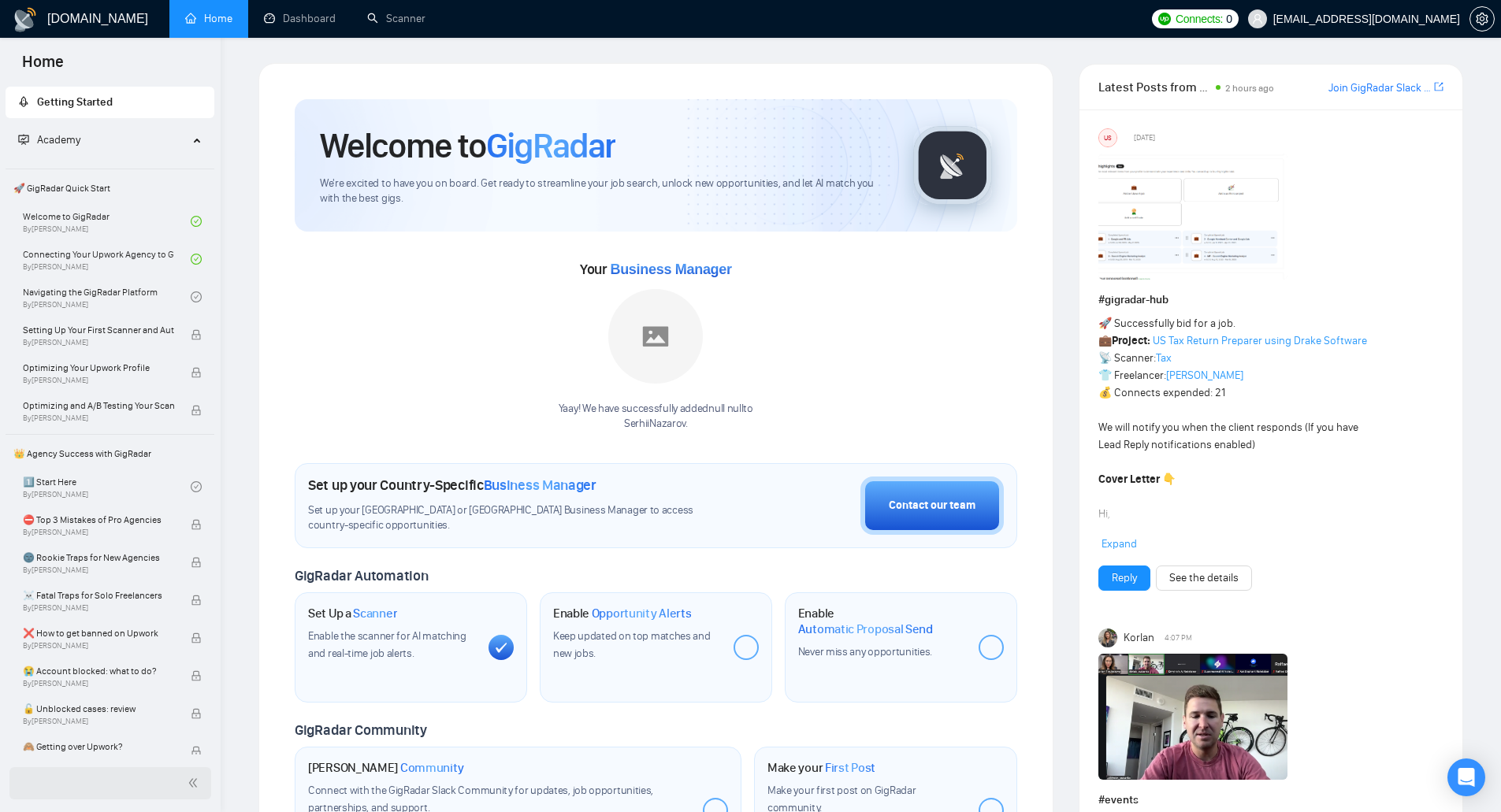
click at [194, 782] on icon "double-left" at bounding box center [193, 782] width 8 height 9
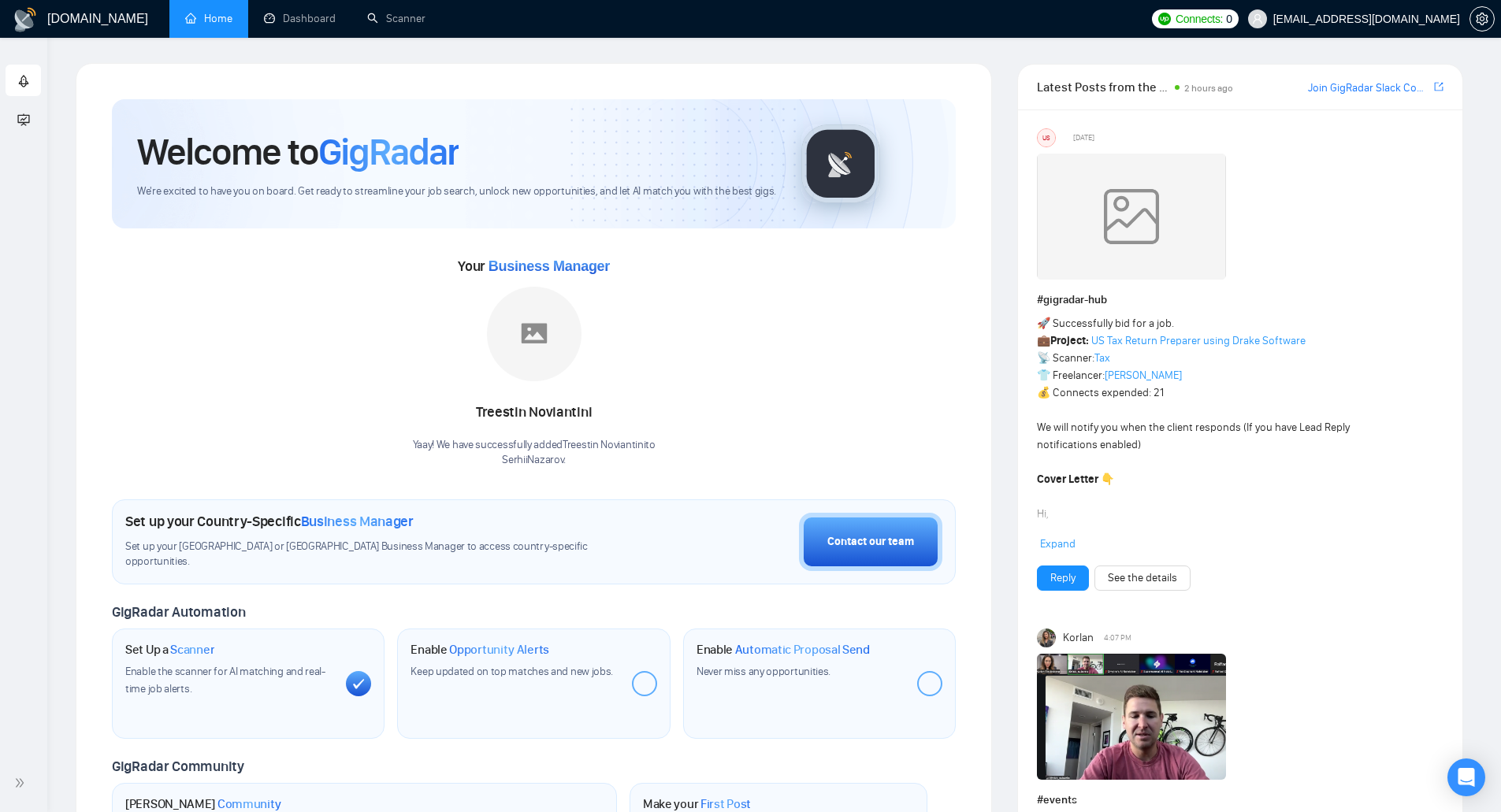
click at [592, 262] on span "Business Manager" at bounding box center [549, 266] width 121 height 15
drag, startPoint x: 484, startPoint y: 271, endPoint x: 546, endPoint y: 267, distance: 62.1
click at [546, 267] on span "Your Business Manager" at bounding box center [534, 266] width 152 height 17
click at [546, 267] on span "Business Manager" at bounding box center [549, 266] width 121 height 15
click at [419, 169] on span "GigRadar" at bounding box center [389, 152] width 141 height 47
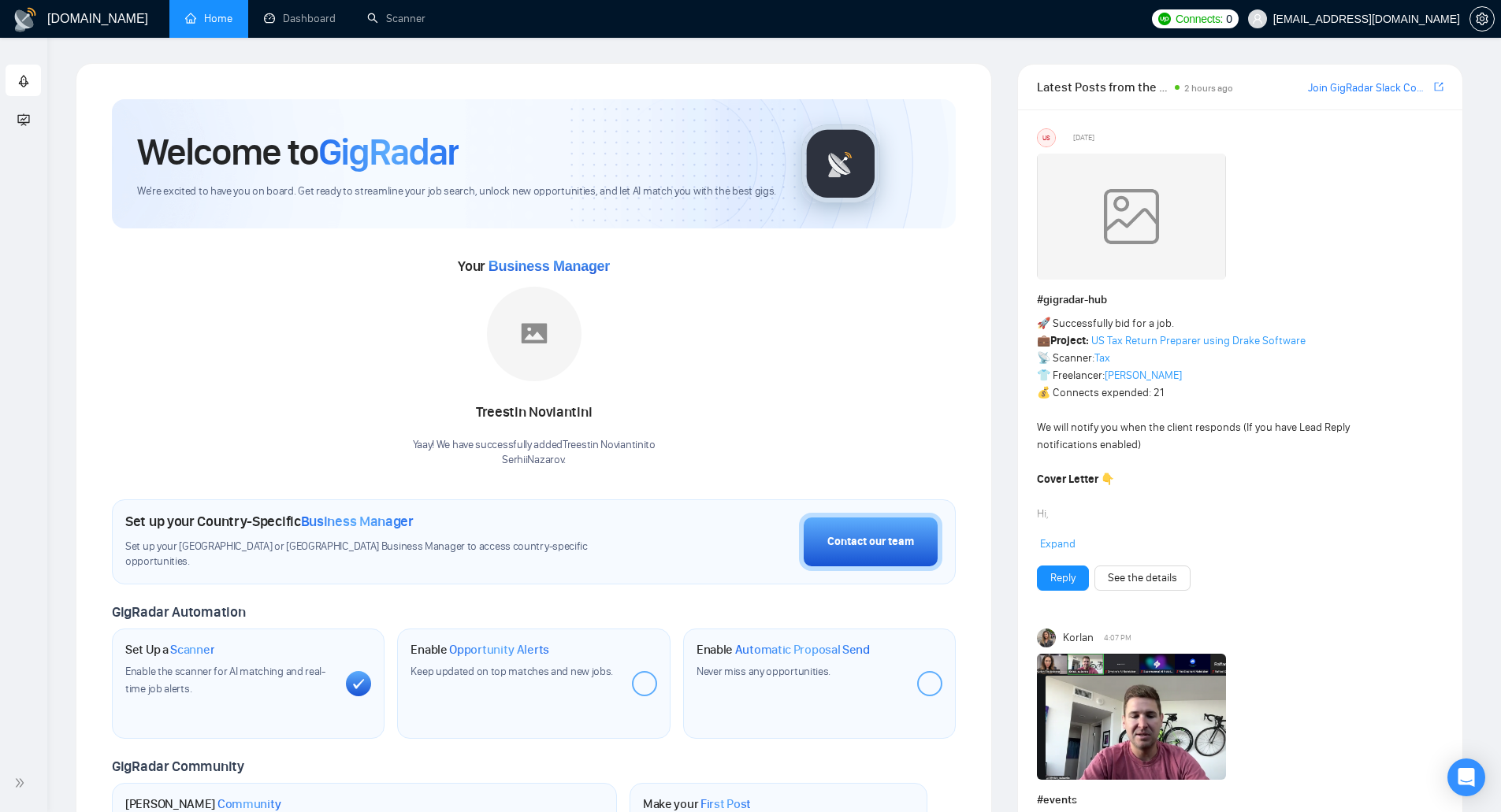
drag, startPoint x: 345, startPoint y: 201, endPoint x: 359, endPoint y: 201, distance: 14.0
click at [352, 201] on div "Welcome to GigRadar We're excited to have you on board. Get ready to streamline…" at bounding box center [534, 164] width 844 height 130
drag, startPoint x: 410, startPoint y: 193, endPoint x: 454, endPoint y: 191, distance: 44.0
click at [448, 193] on span "We're excited to have you on board. Get ready to streamline your job search, un…" at bounding box center [457, 192] width 639 height 15
click at [473, 187] on span "We're excited to have you on board. Get ready to streamline your job search, un…" at bounding box center [457, 192] width 639 height 15
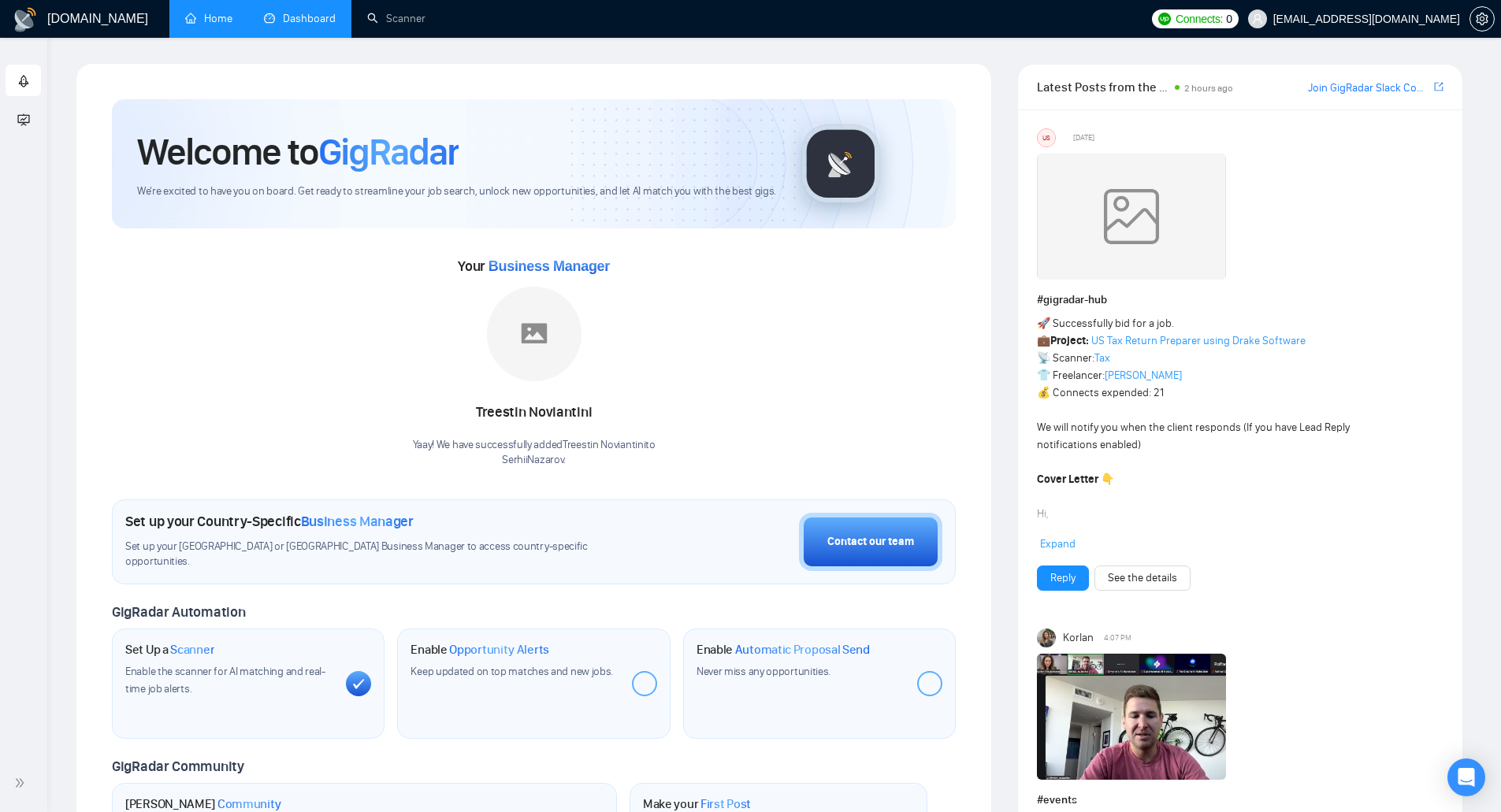
click at [297, 12] on link "Dashboard" at bounding box center [300, 19] width 72 height 14
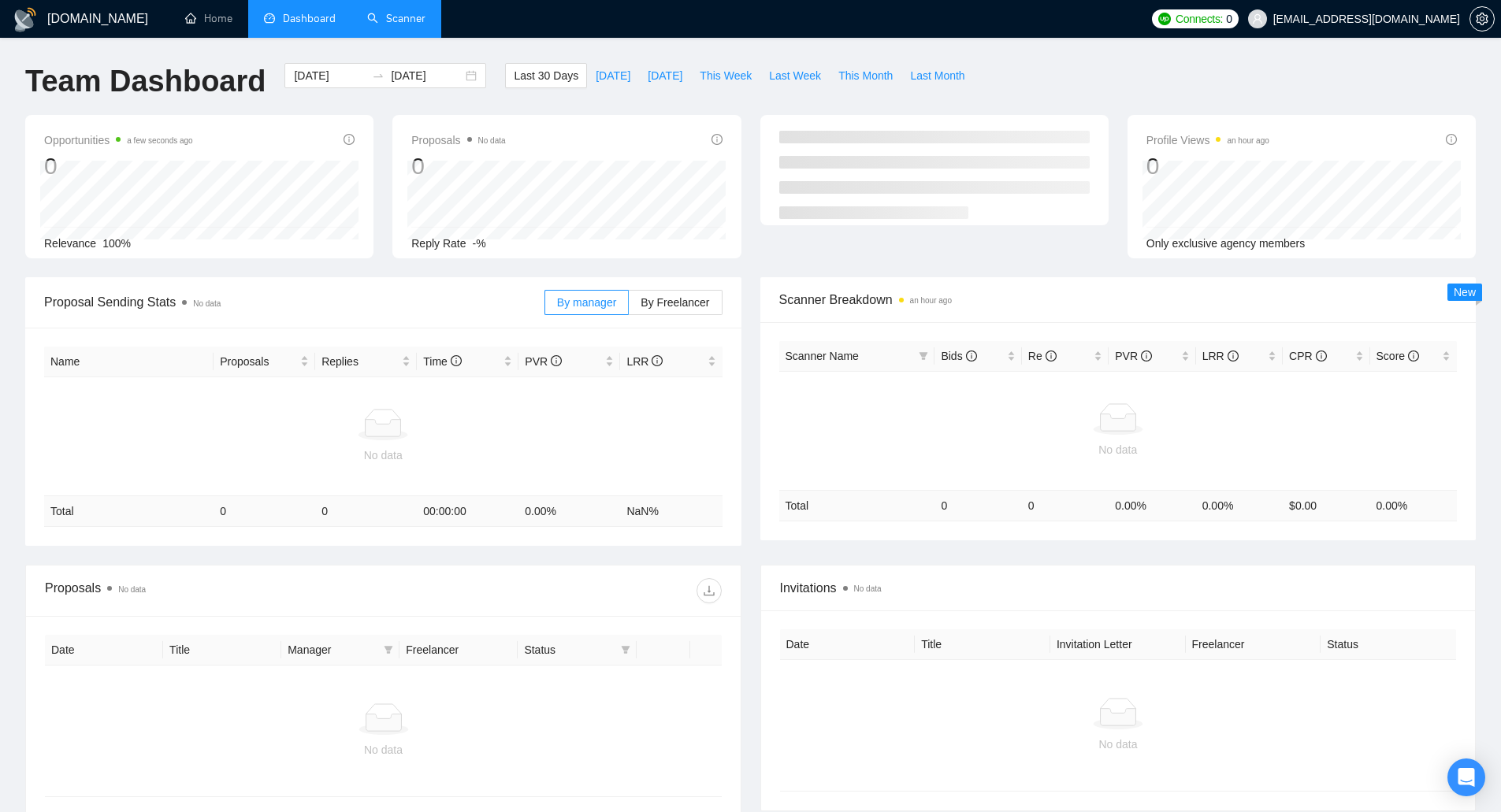
click at [385, 13] on link "Scanner" at bounding box center [396, 19] width 58 height 14
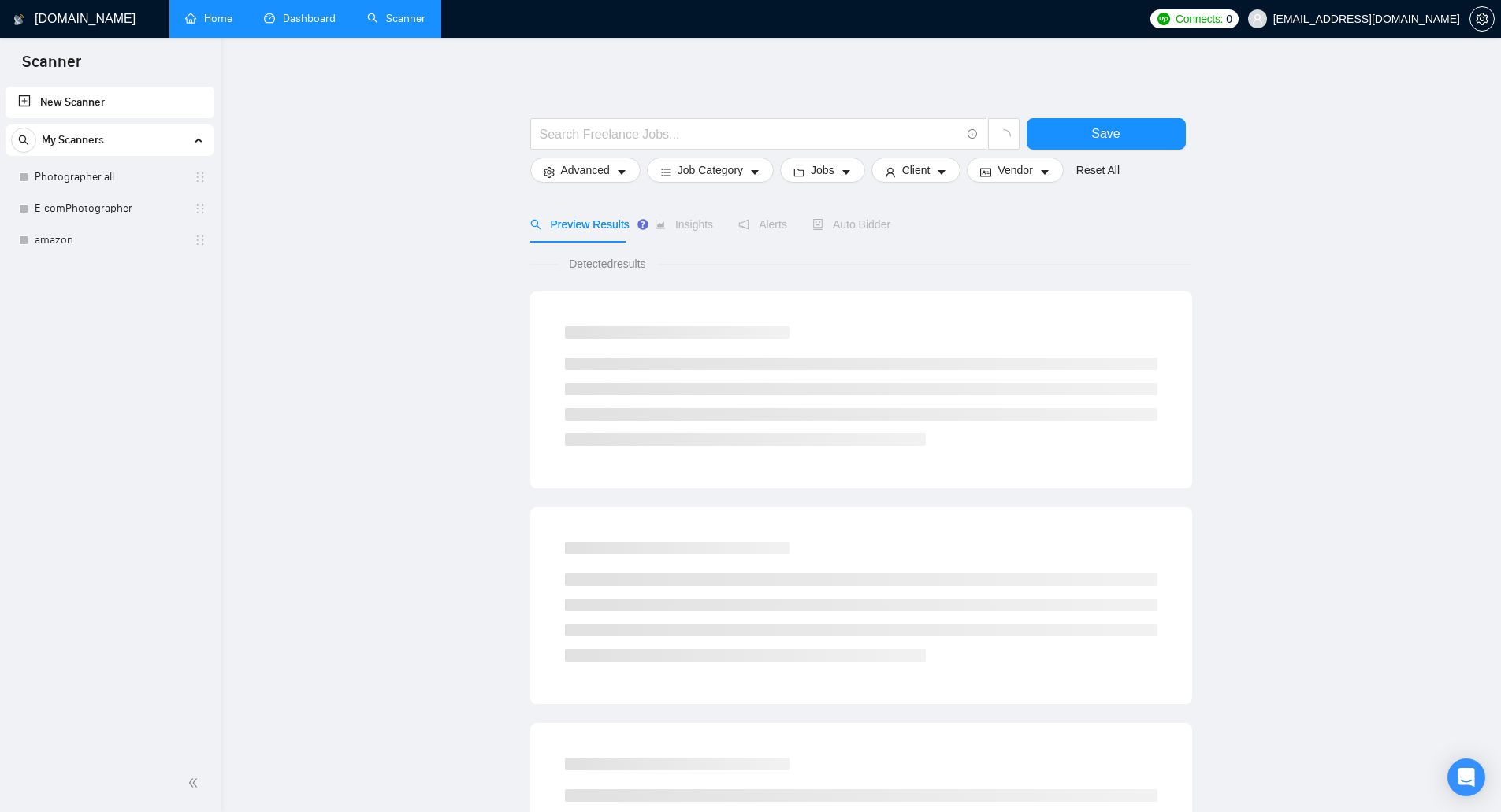
click at [204, 17] on link "Home" at bounding box center [208, 19] width 47 height 14
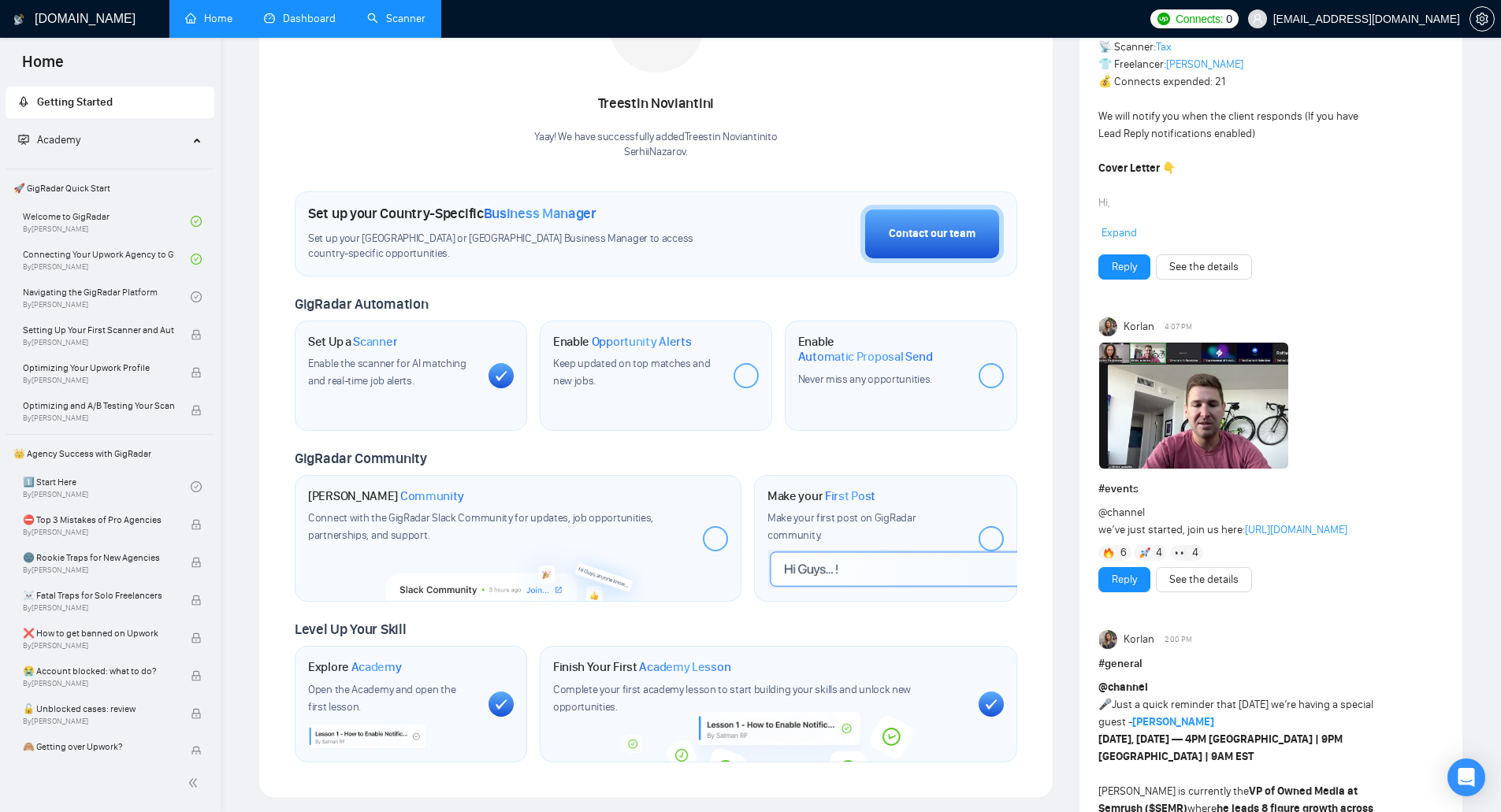
scroll to position [49, 0]
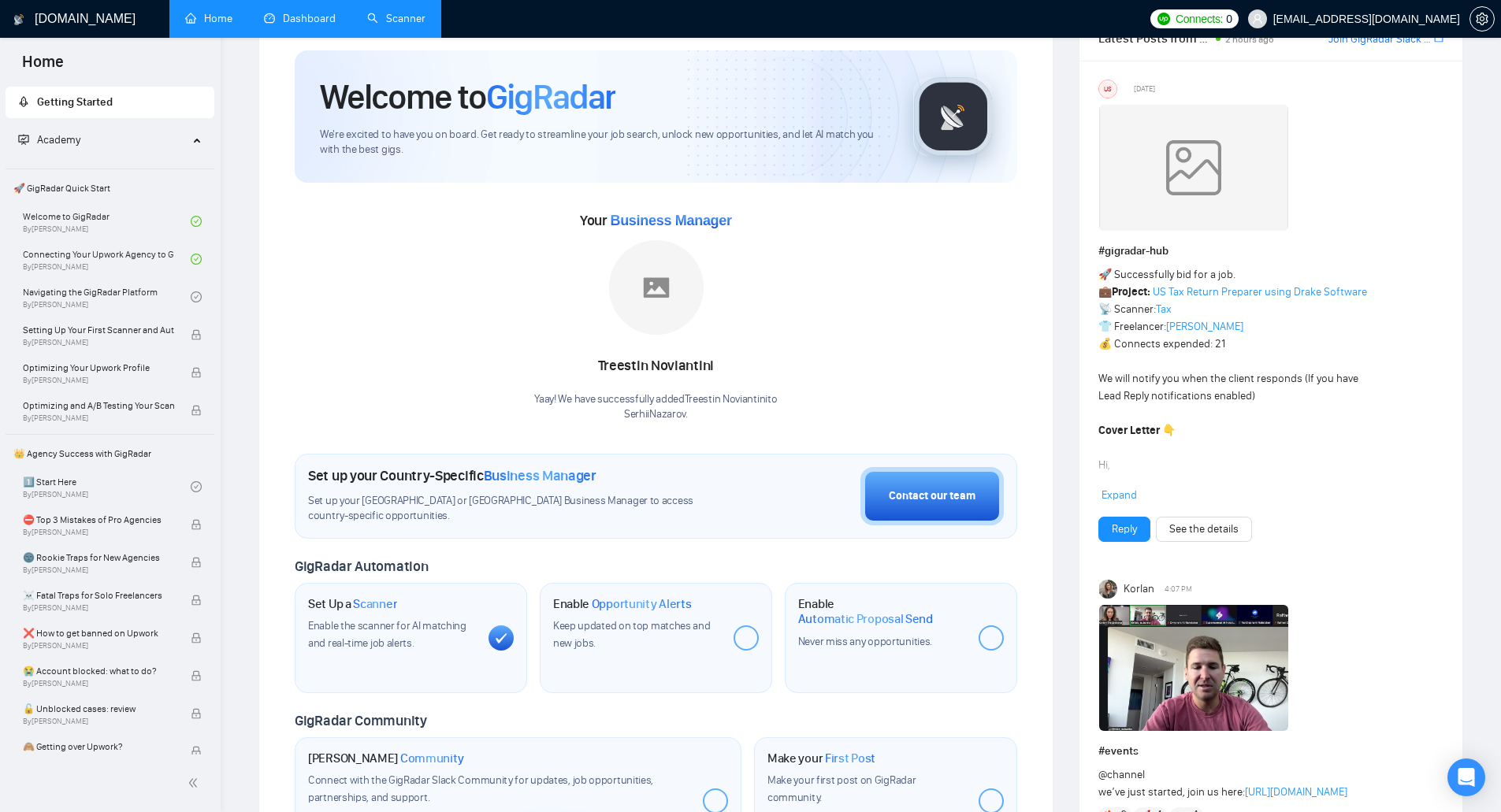
click at [659, 605] on span "Opportunity Alerts" at bounding box center [641, 604] width 100 height 15
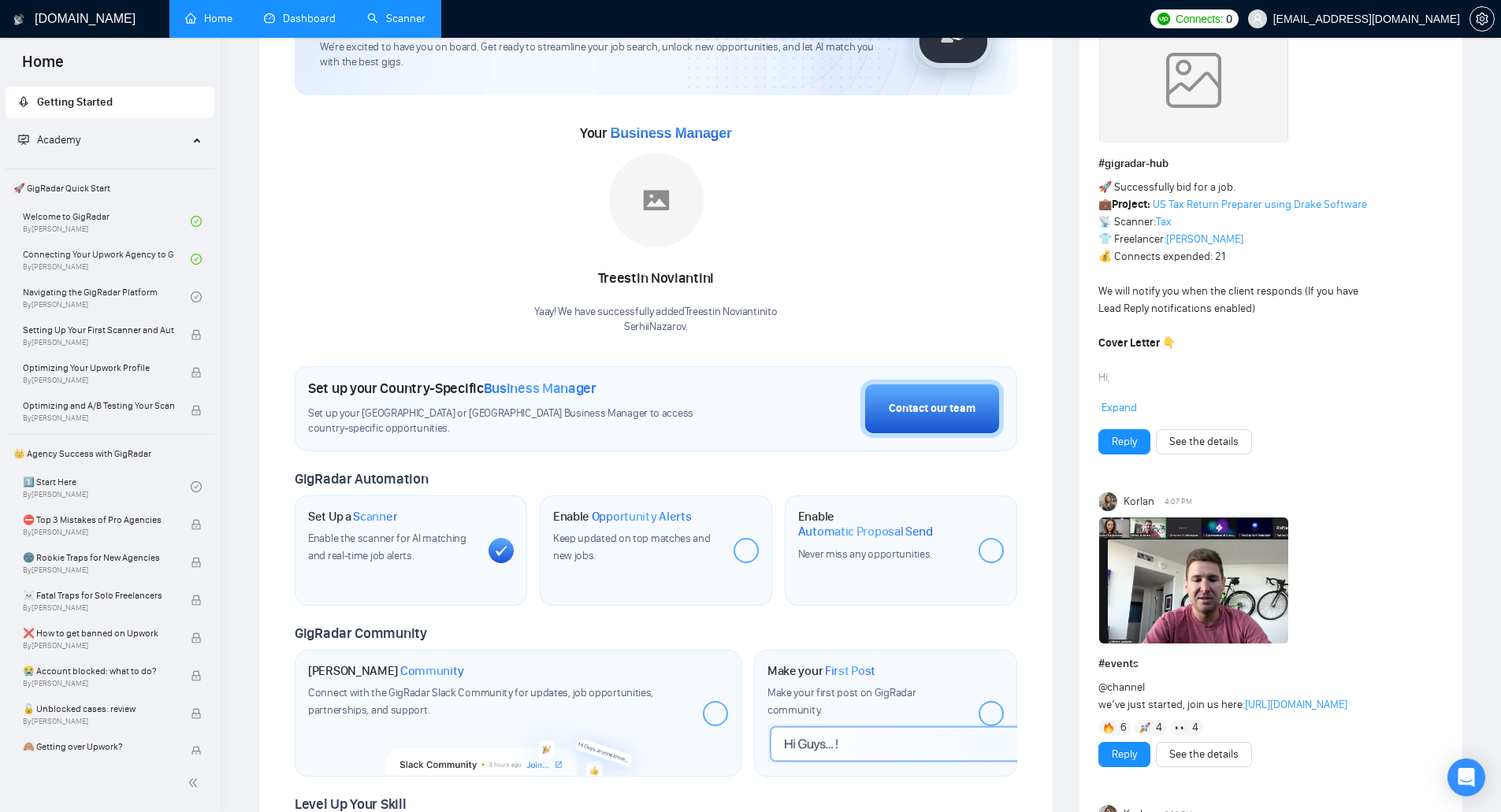
scroll to position [315, 0]
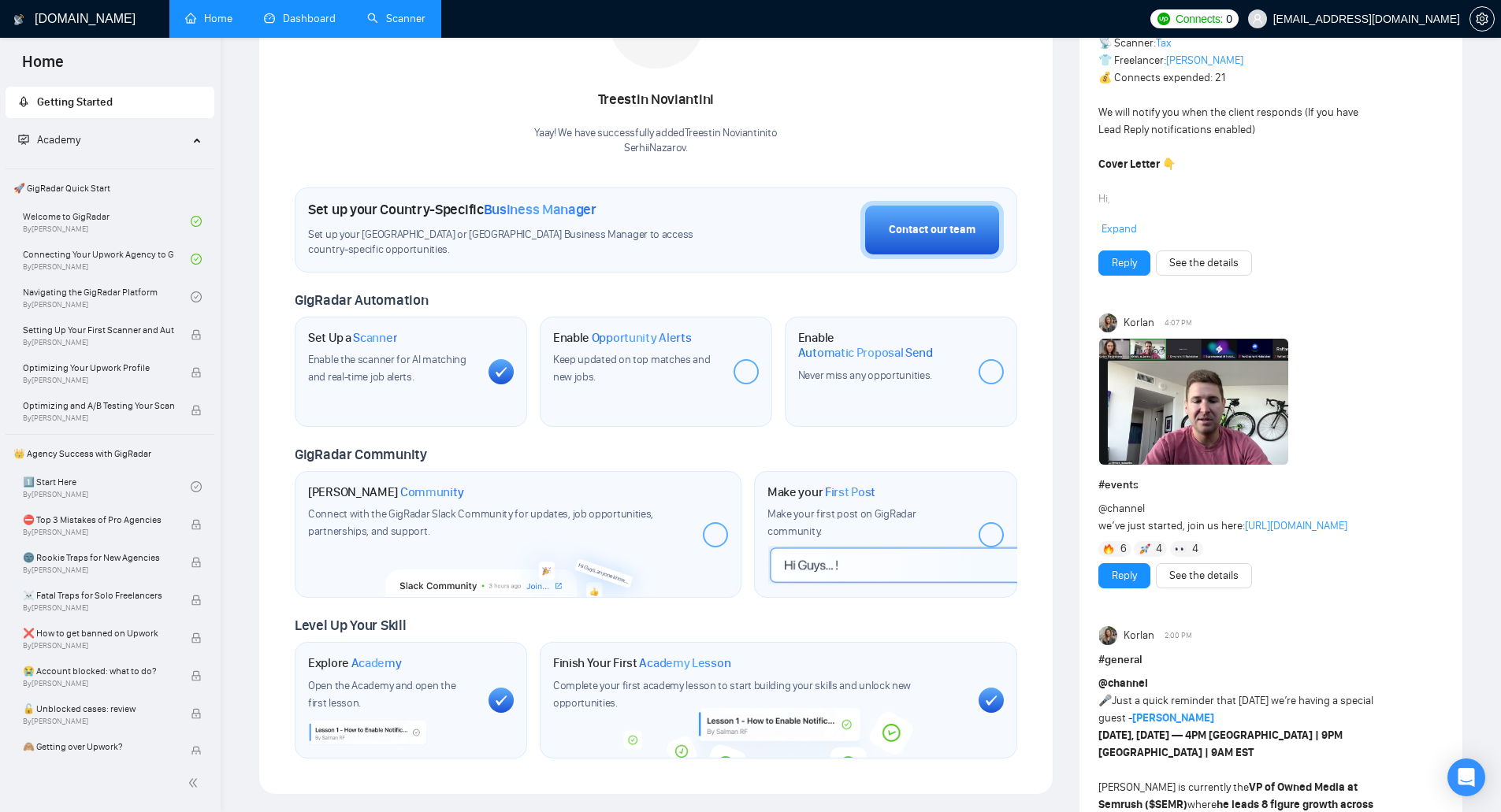
click at [668, 363] on span "Keep updated on top matches and new jobs." at bounding box center [632, 368] width 158 height 31
click at [736, 371] on div at bounding box center [747, 372] width 26 height 26
click at [713, 536] on div at bounding box center [716, 535] width 26 height 26
click at [749, 372] on div at bounding box center [747, 372] width 26 height 26
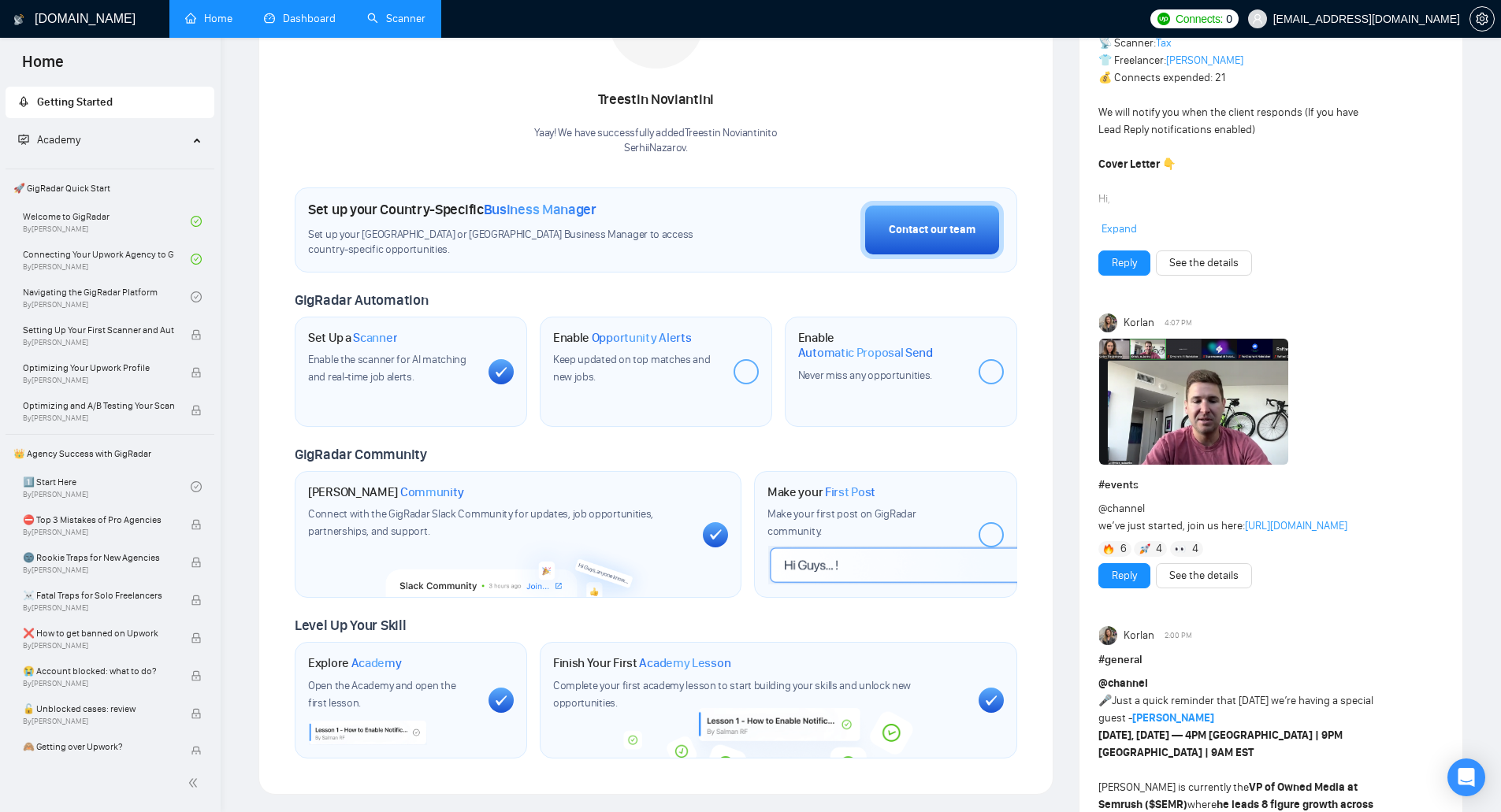
click at [750, 372] on div at bounding box center [747, 372] width 26 height 26
click at [996, 370] on div at bounding box center [991, 372] width 26 height 26
click at [750, 375] on div at bounding box center [747, 372] width 26 height 26
click at [996, 539] on div at bounding box center [991, 535] width 26 height 26
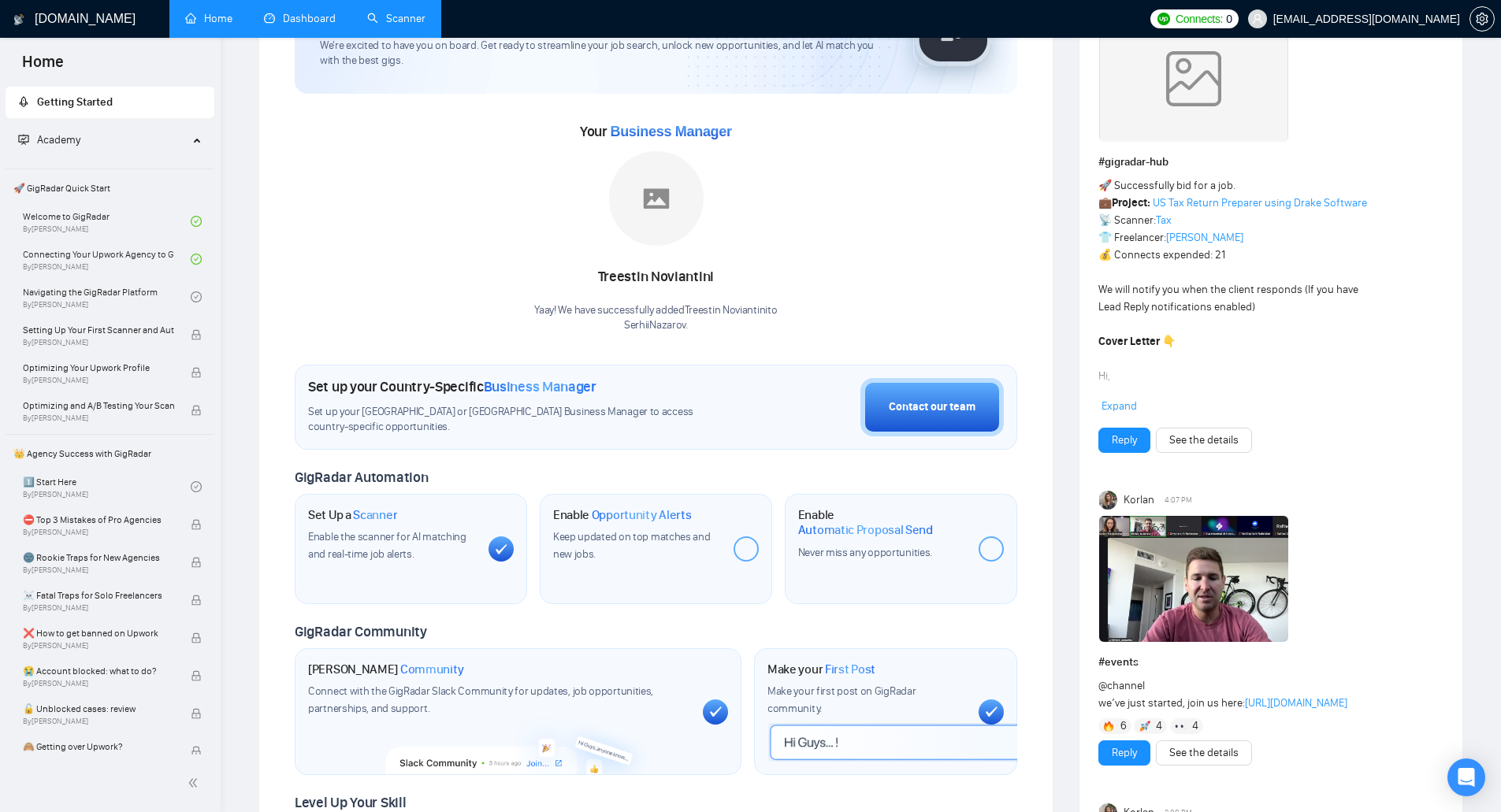
scroll to position [158, 0]
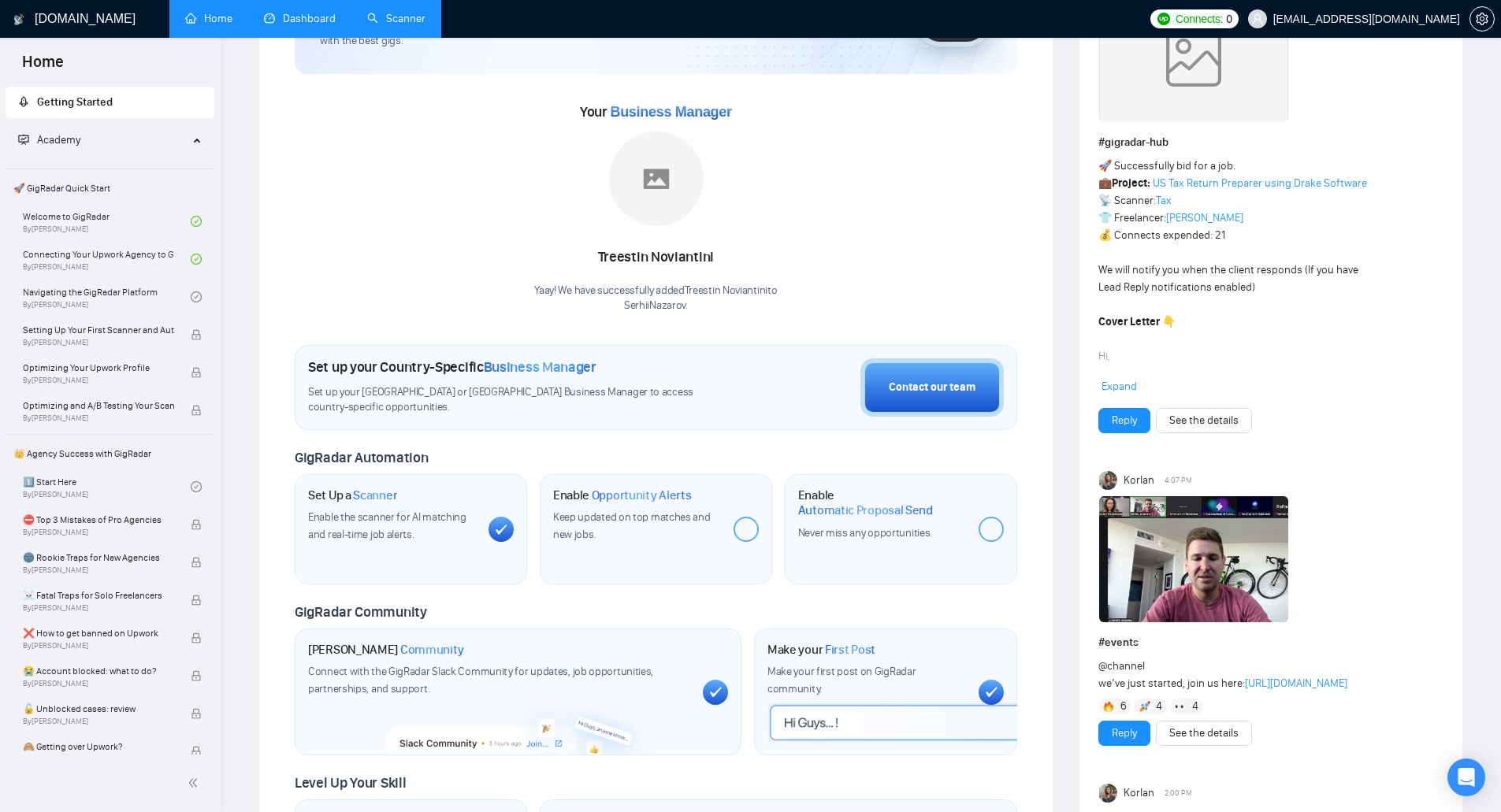
click at [992, 532] on div at bounding box center [991, 530] width 26 height 26
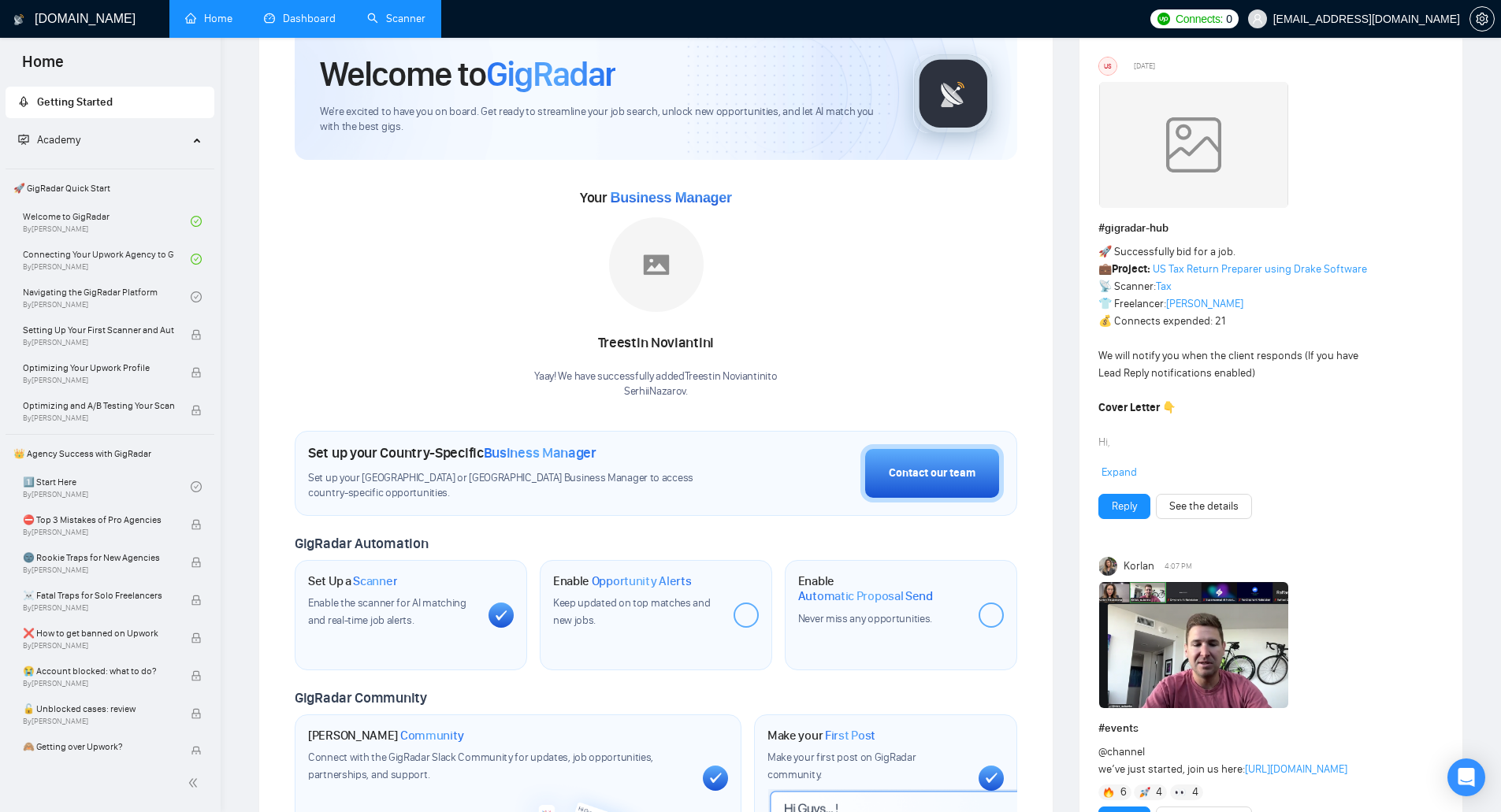
scroll to position [0, 0]
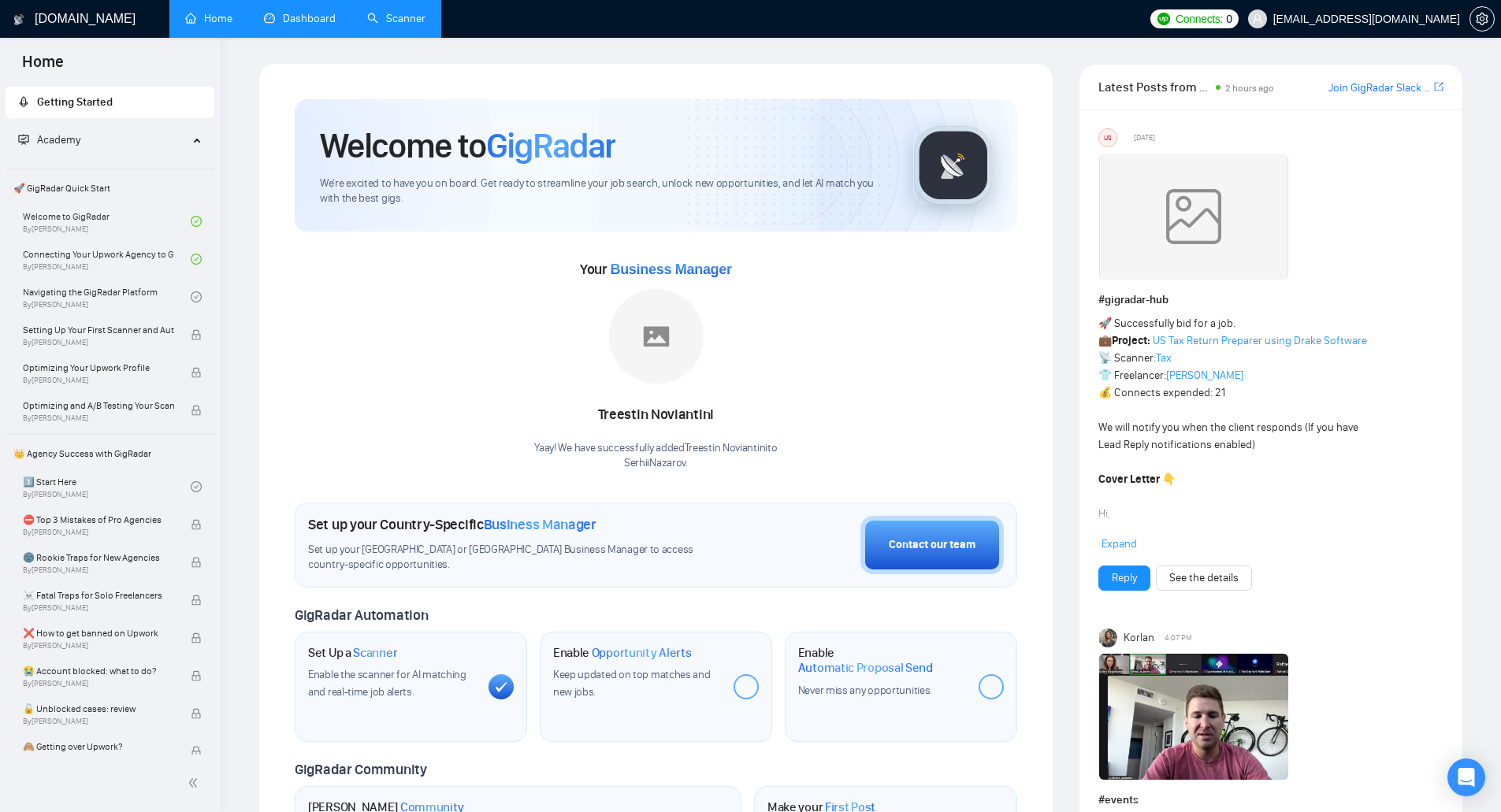
click at [308, 17] on link "Dashboard" at bounding box center [300, 19] width 72 height 14
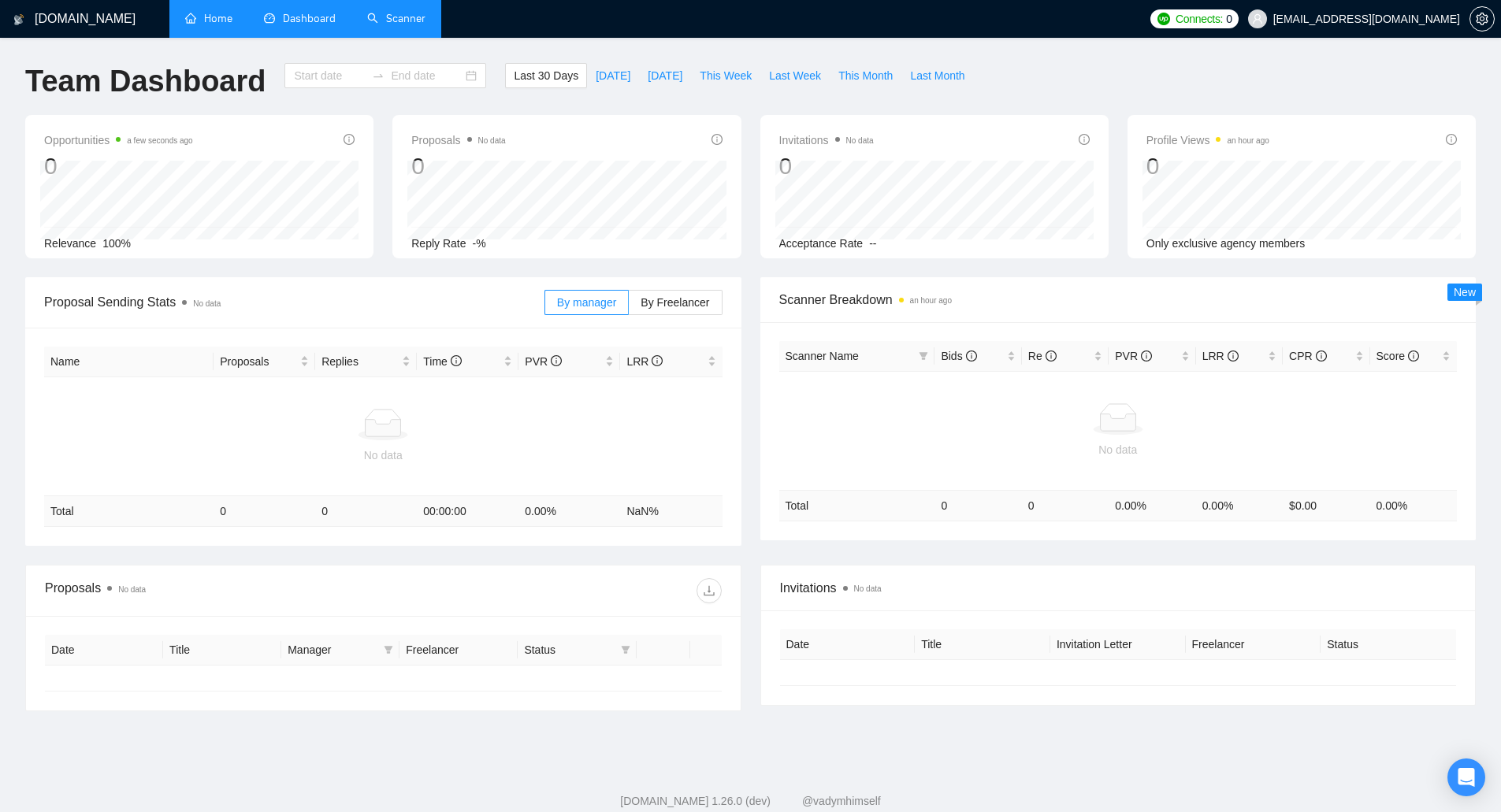
type input "[DATE]"
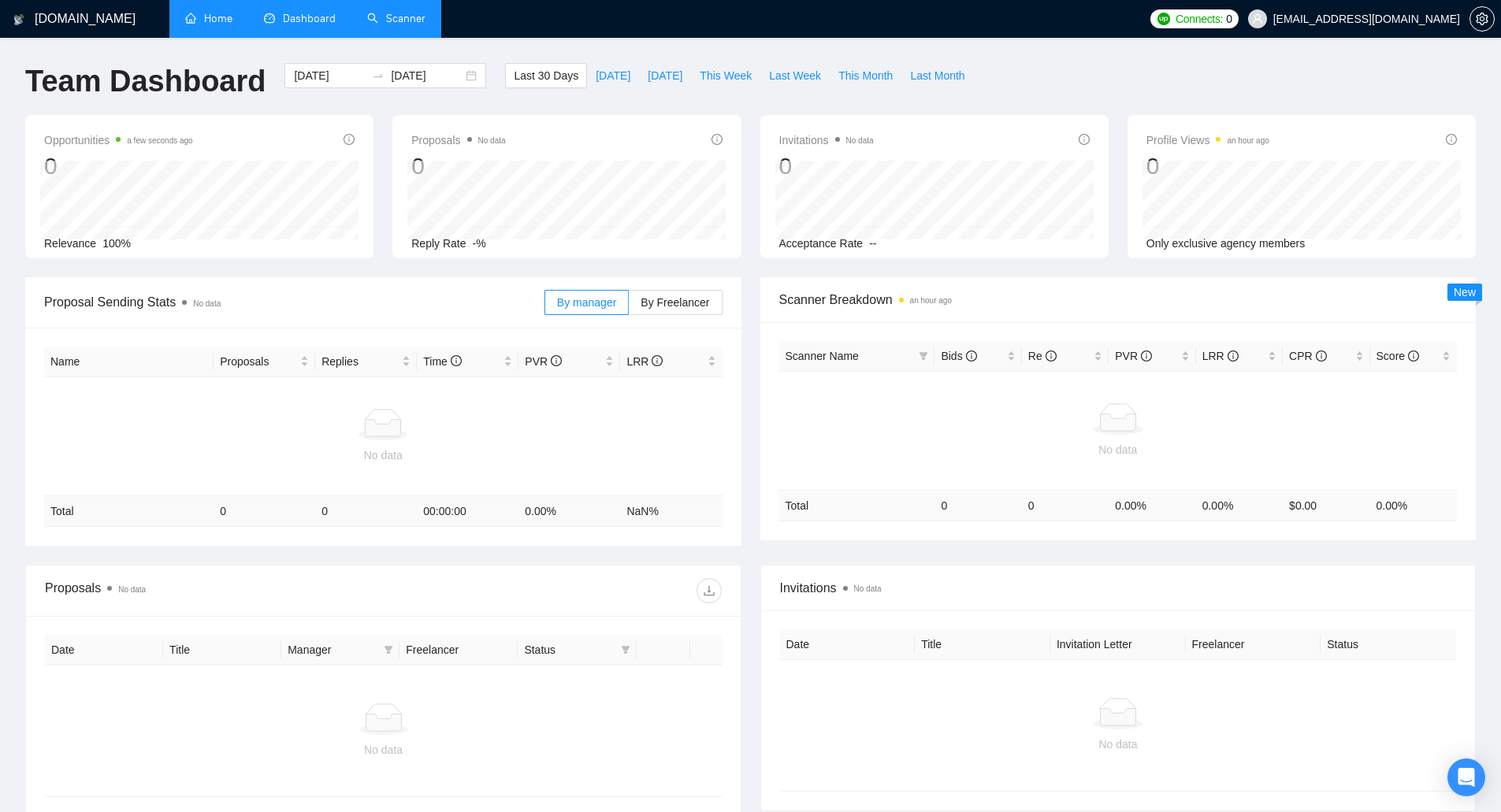
click at [222, 26] on link "Home" at bounding box center [208, 19] width 47 height 14
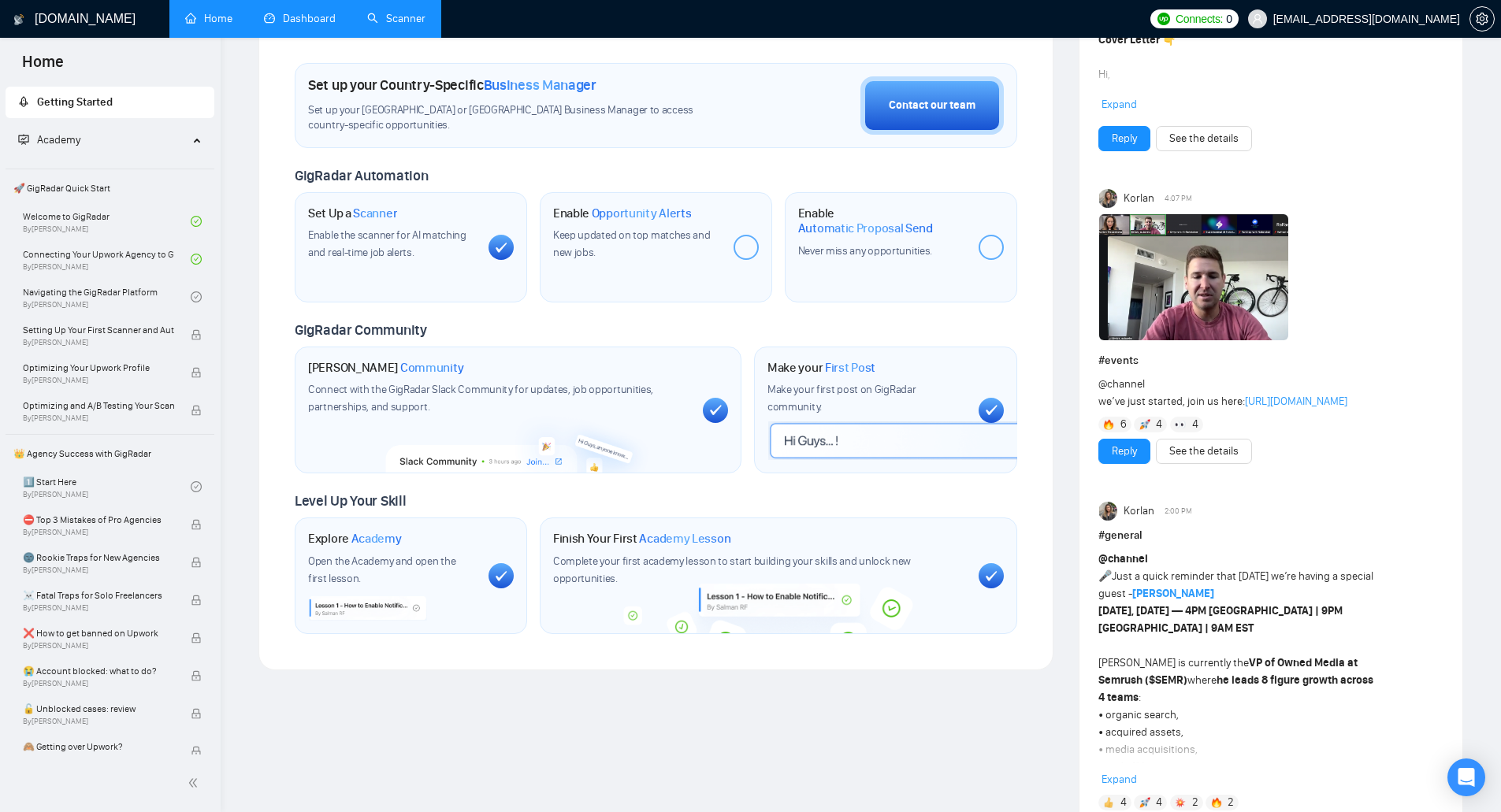
scroll to position [473, 0]
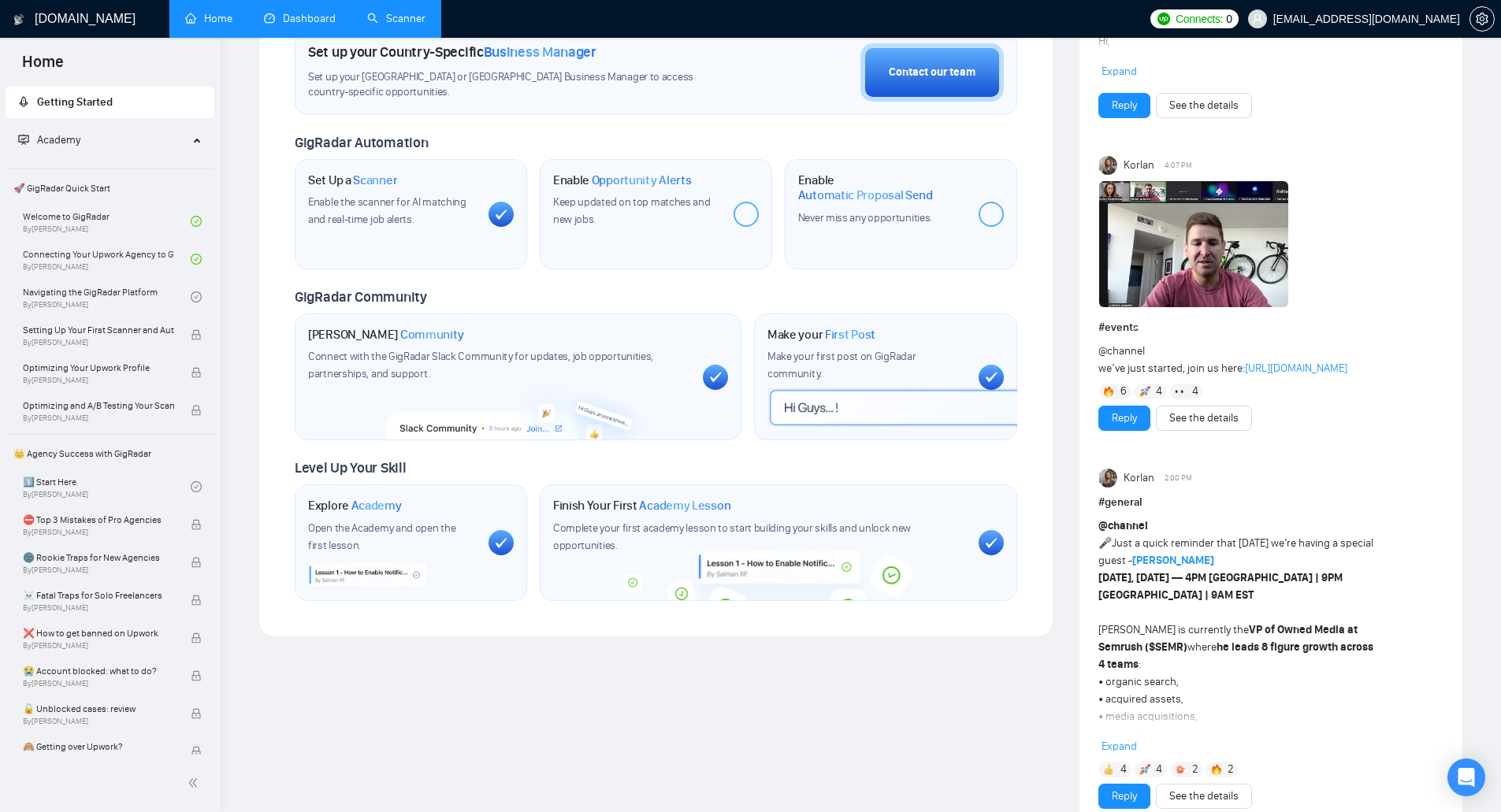
click at [663, 198] on span "Keep updated on top matches and new jobs." at bounding box center [632, 210] width 158 height 31
click at [648, 181] on span "Opportunity Alerts" at bounding box center [641, 180] width 100 height 15
click at [487, 204] on div "Set Up a Scanner Enable the scanner for AI matching and real-time job alerts." at bounding box center [411, 214] width 233 height 110
click at [390, 181] on span "Scanner" at bounding box center [375, 180] width 44 height 15
click at [426, 203] on span "Enable the scanner for AI matching and real-time job alerts." at bounding box center [388, 210] width 159 height 31
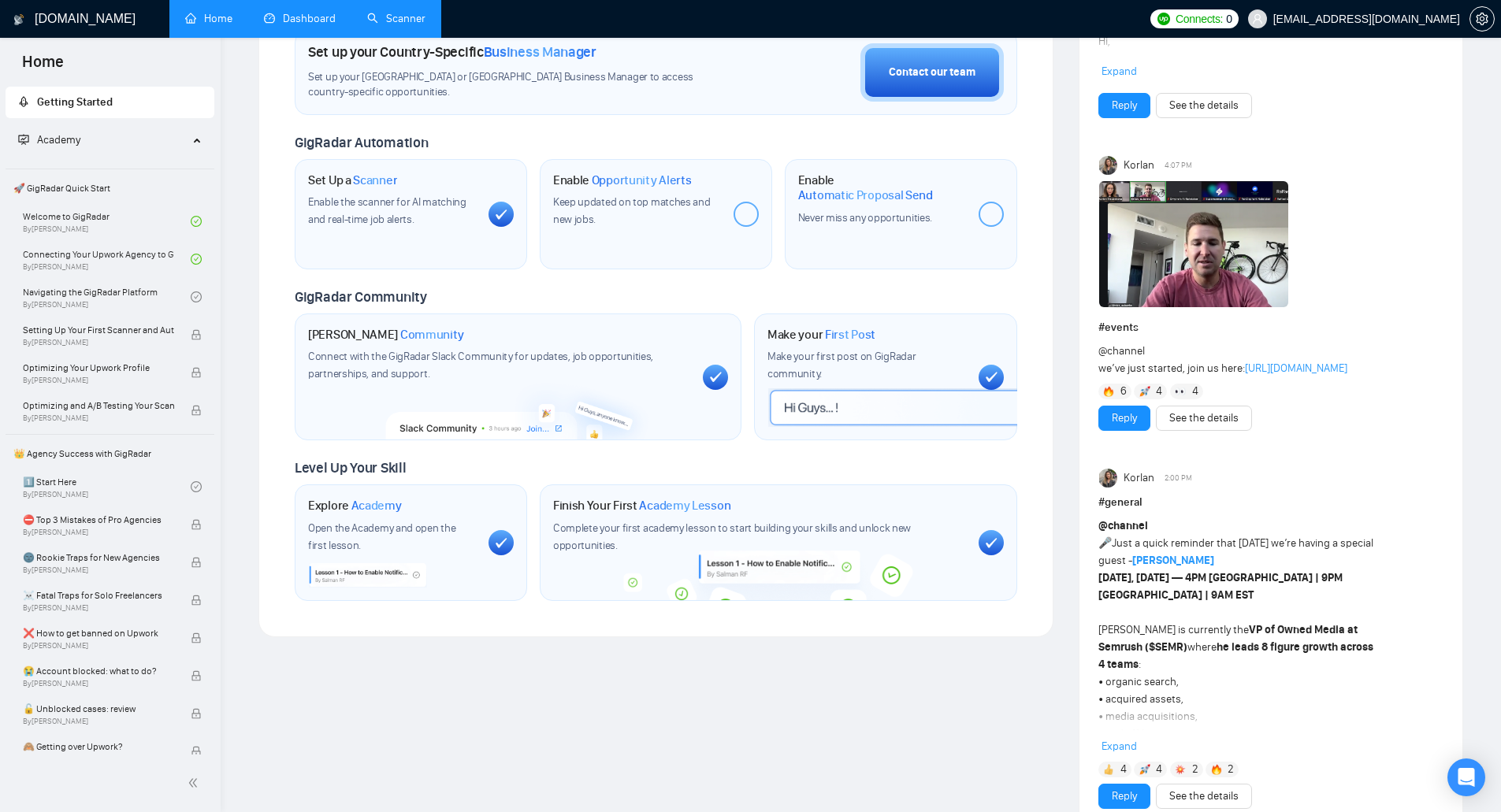
click at [381, 21] on link "Scanner" at bounding box center [396, 19] width 58 height 14
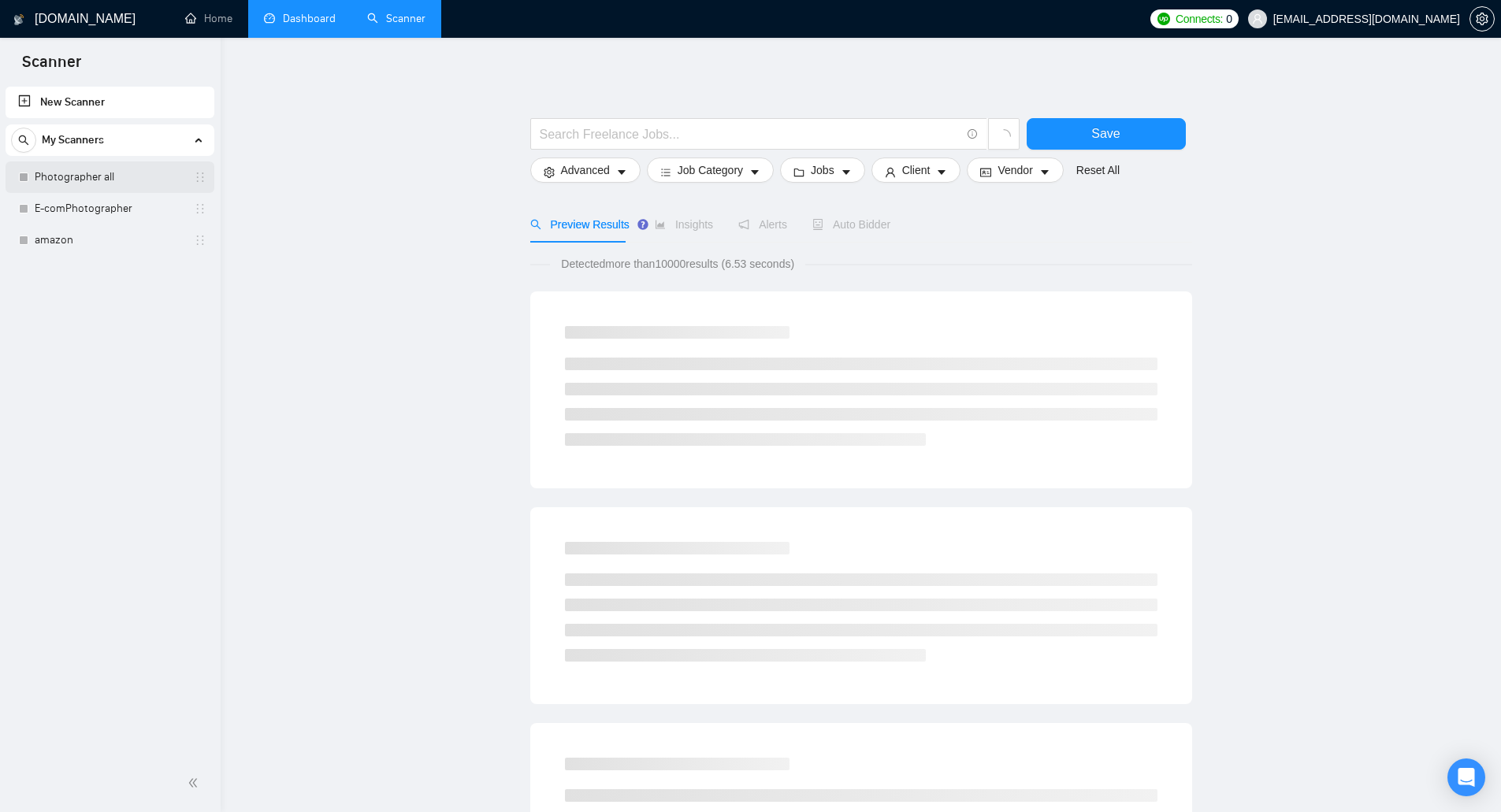
click at [197, 184] on div "Photographer all" at bounding box center [113, 177] width 188 height 32
click at [121, 176] on link "amazon" at bounding box center [110, 177] width 150 height 32
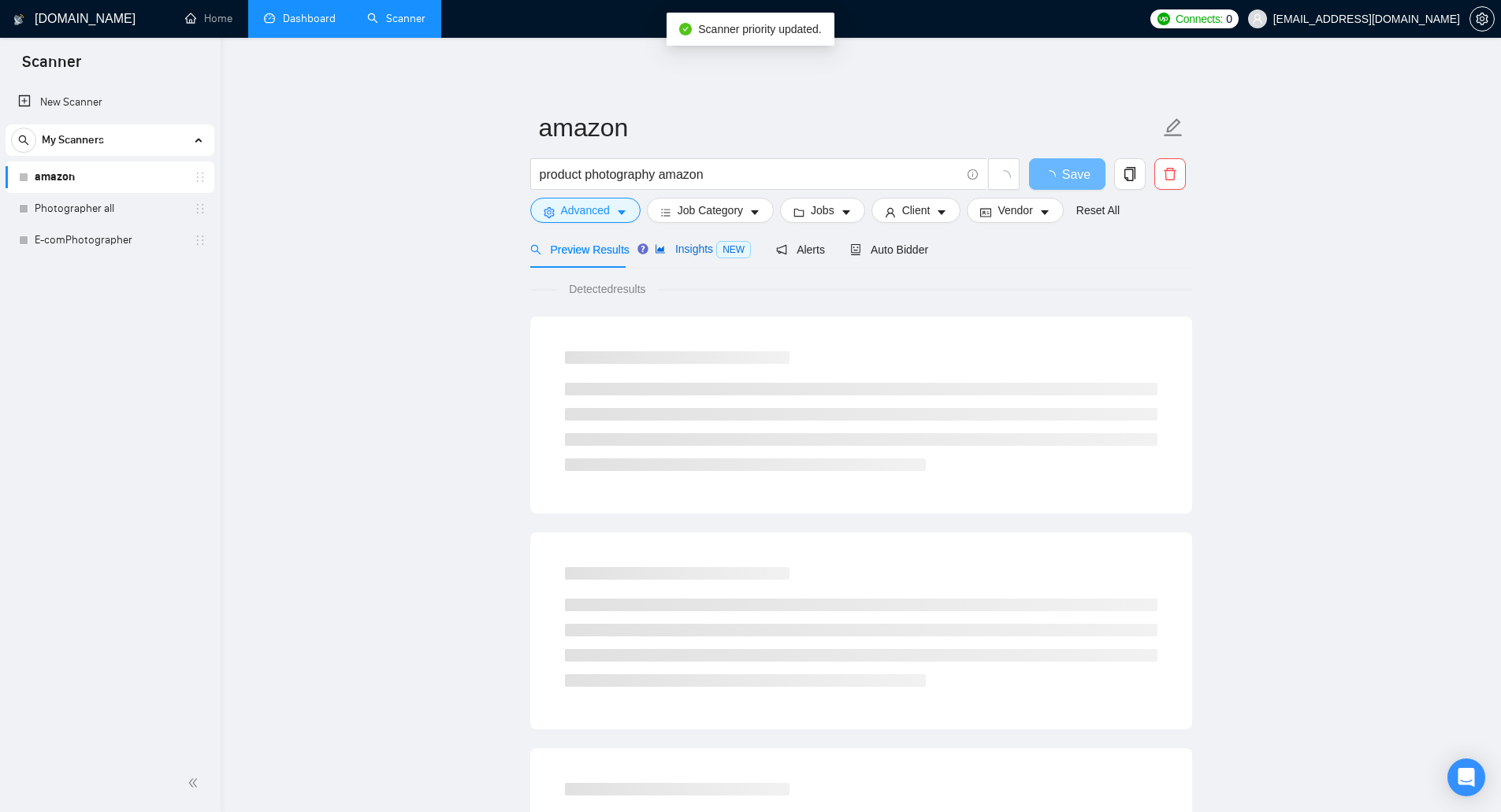
click at [680, 256] on div "Insights NEW" at bounding box center [702, 249] width 96 height 18
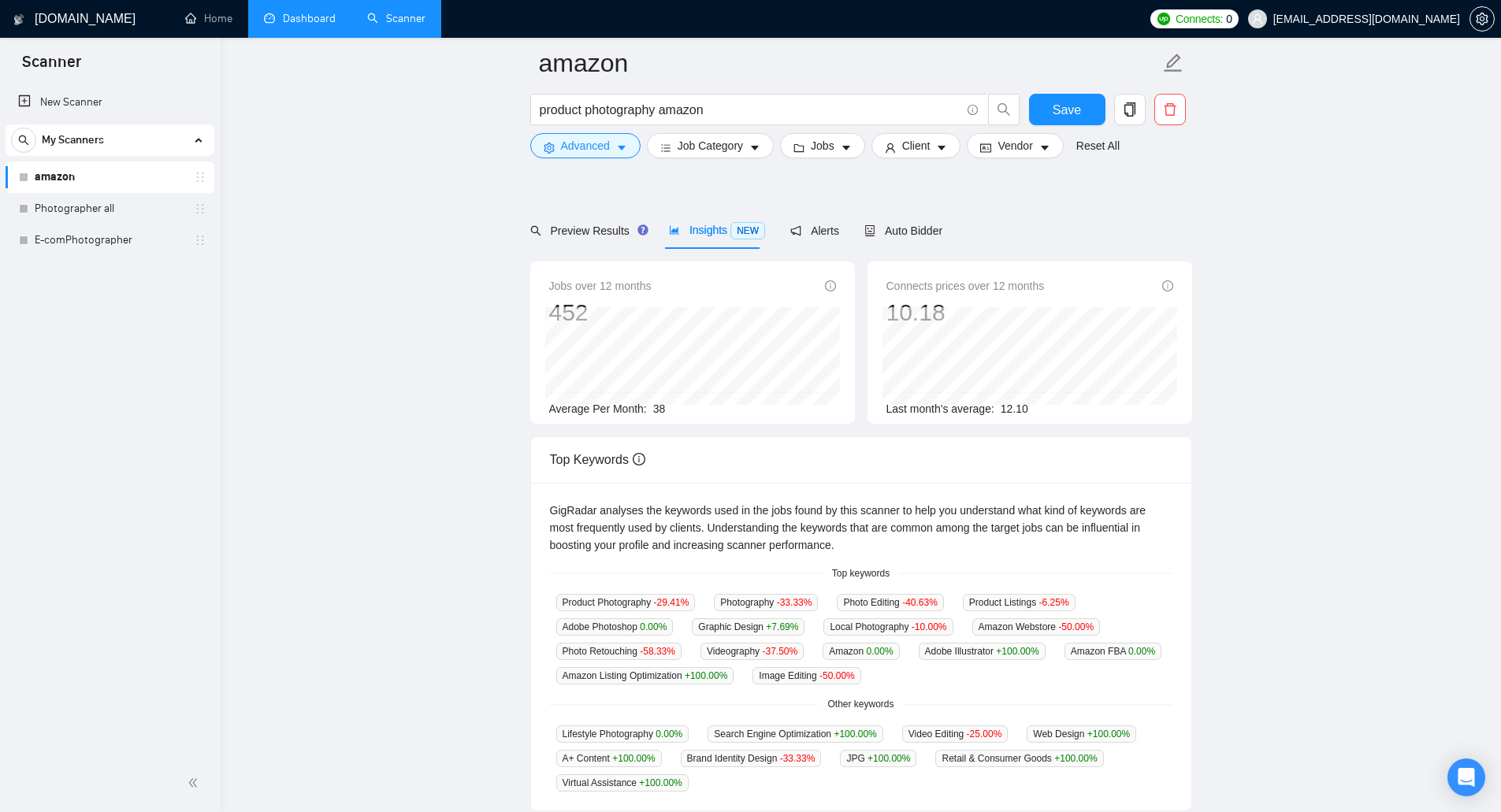
scroll to position [78, 0]
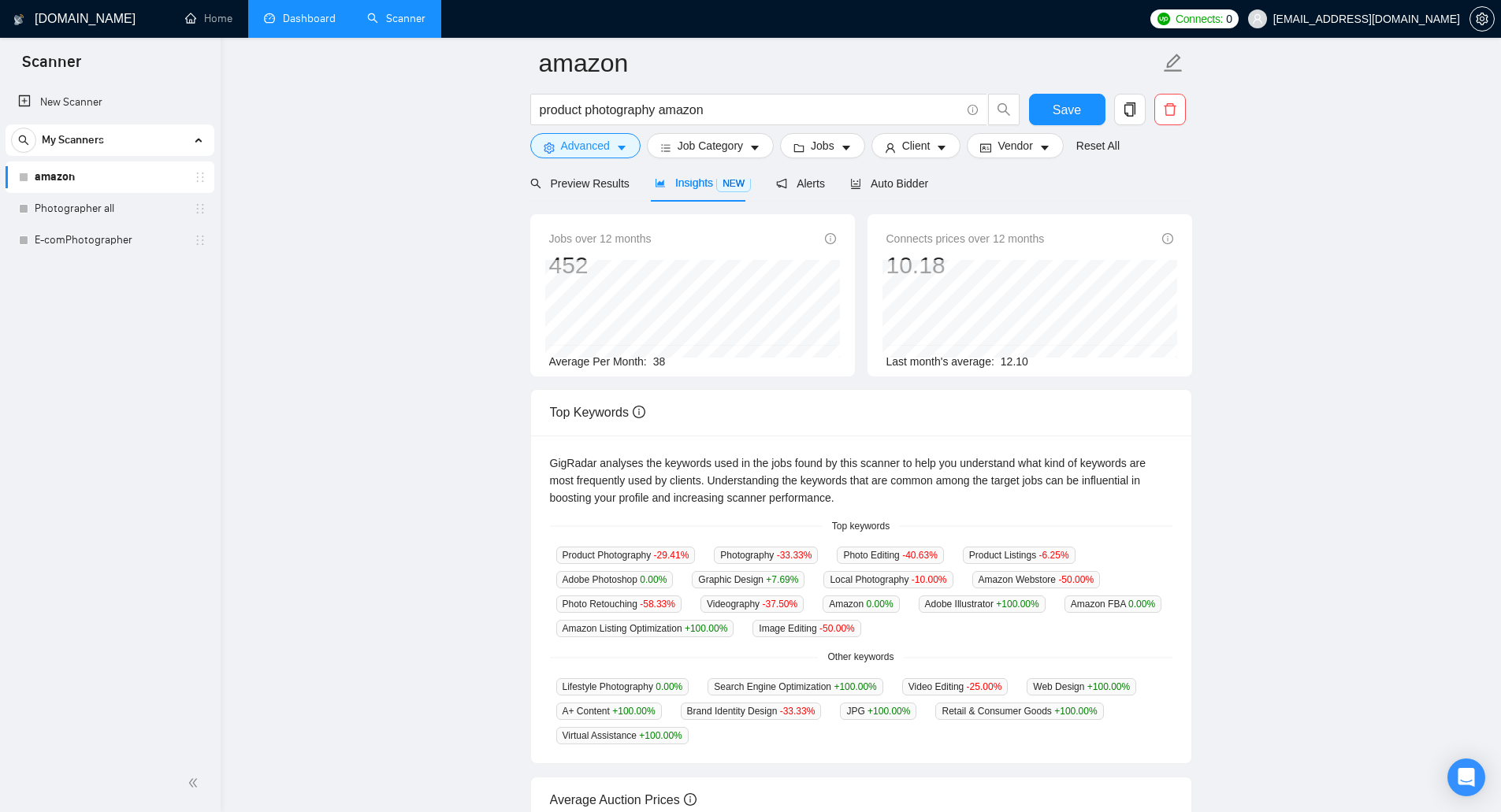
click at [426, 407] on main "amazon product photography amazon Save Advanced Job Category Jobs Client Vendor…" at bounding box center [860, 531] width 1230 height 1093
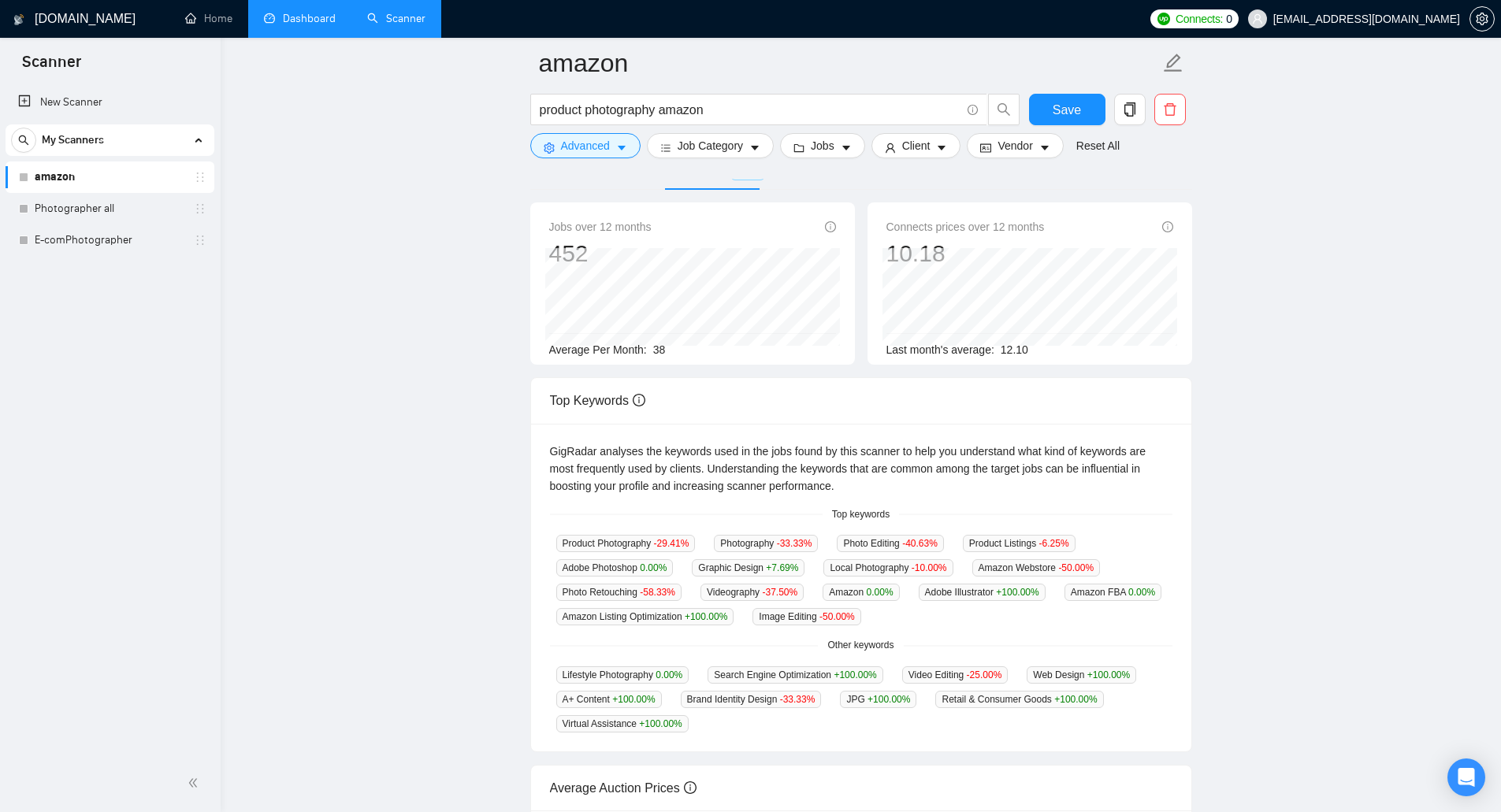
scroll to position [0, 0]
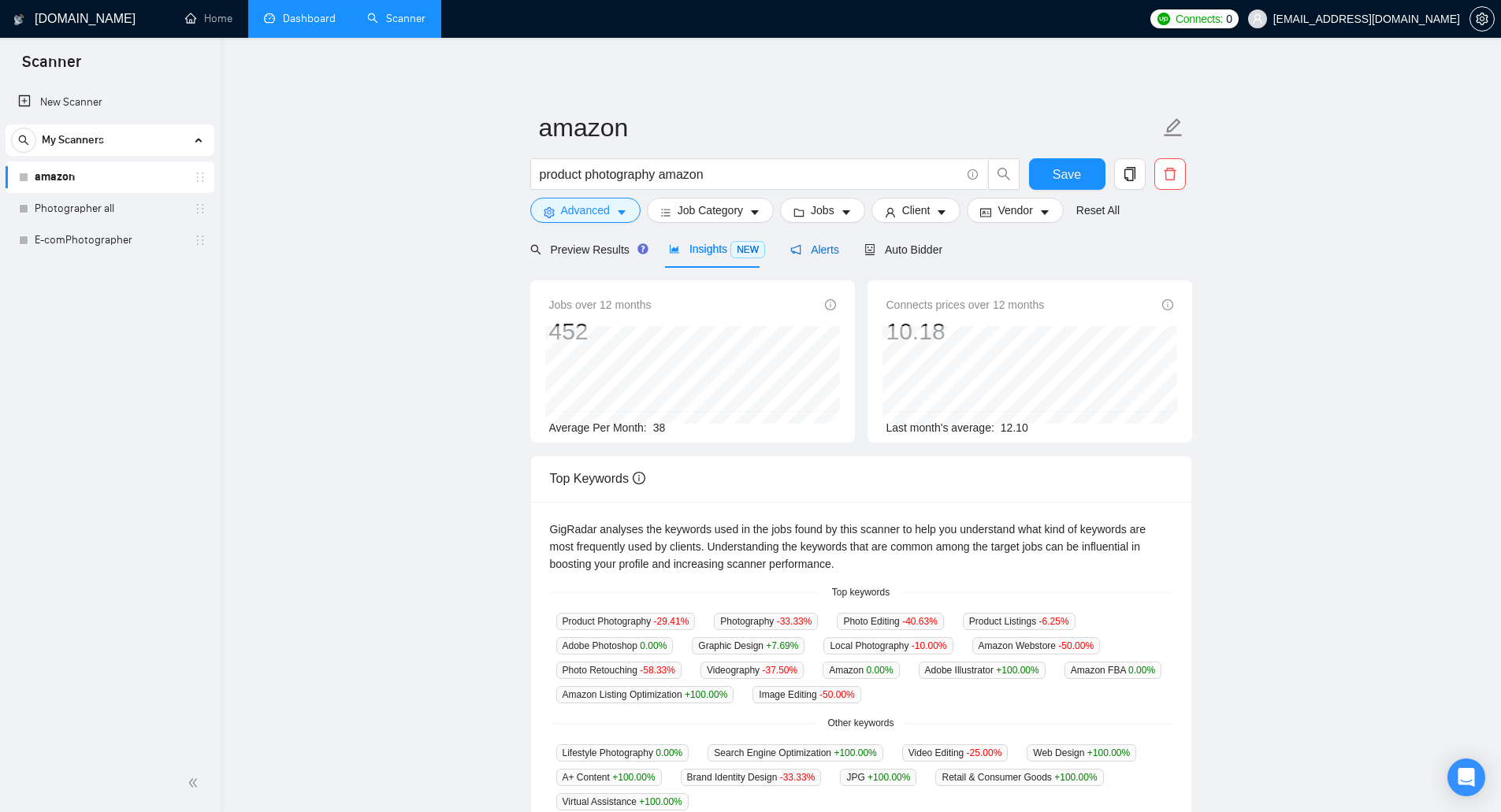
click at [823, 245] on span "Alerts" at bounding box center [814, 250] width 49 height 13
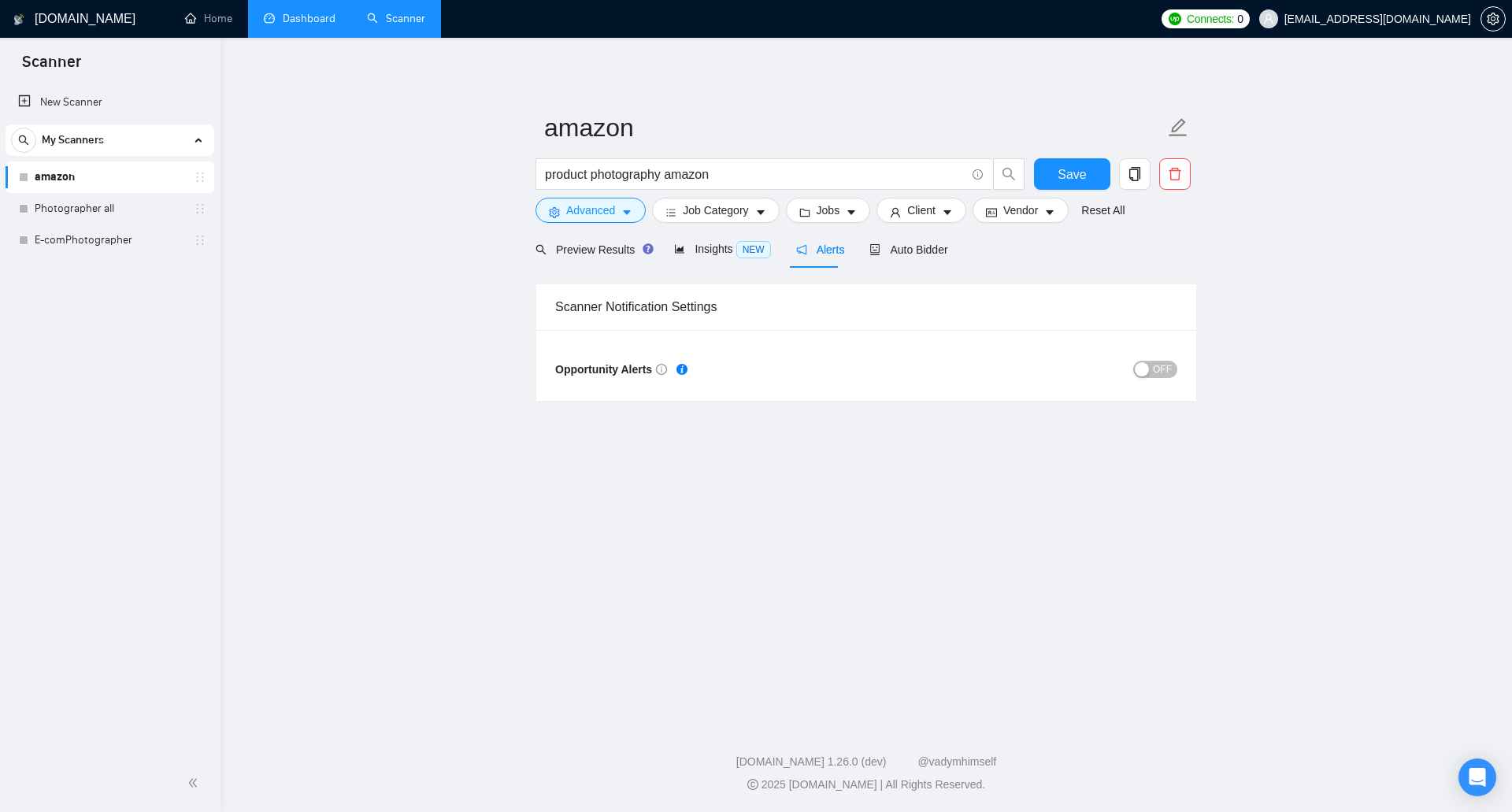
click at [1165, 376] on span "OFF" at bounding box center [1163, 369] width 19 height 17
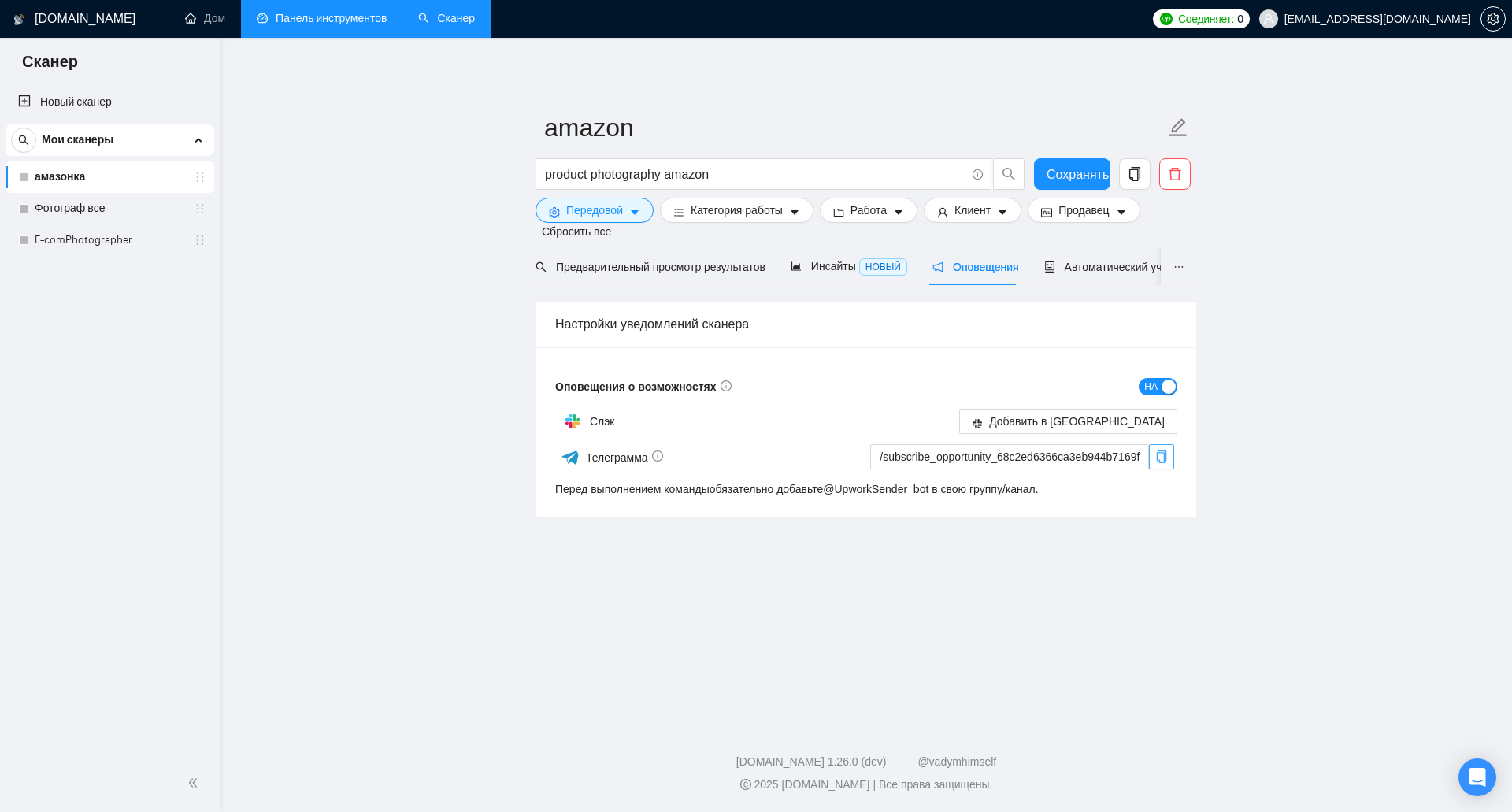
click at [1167, 462] on icon "копия" at bounding box center [1161, 457] width 13 height 13
click at [1321, 550] on main "amazon product photography amazon Сохранять Передовой Категория работы Работа К…" at bounding box center [865, 377] width 1241 height 628
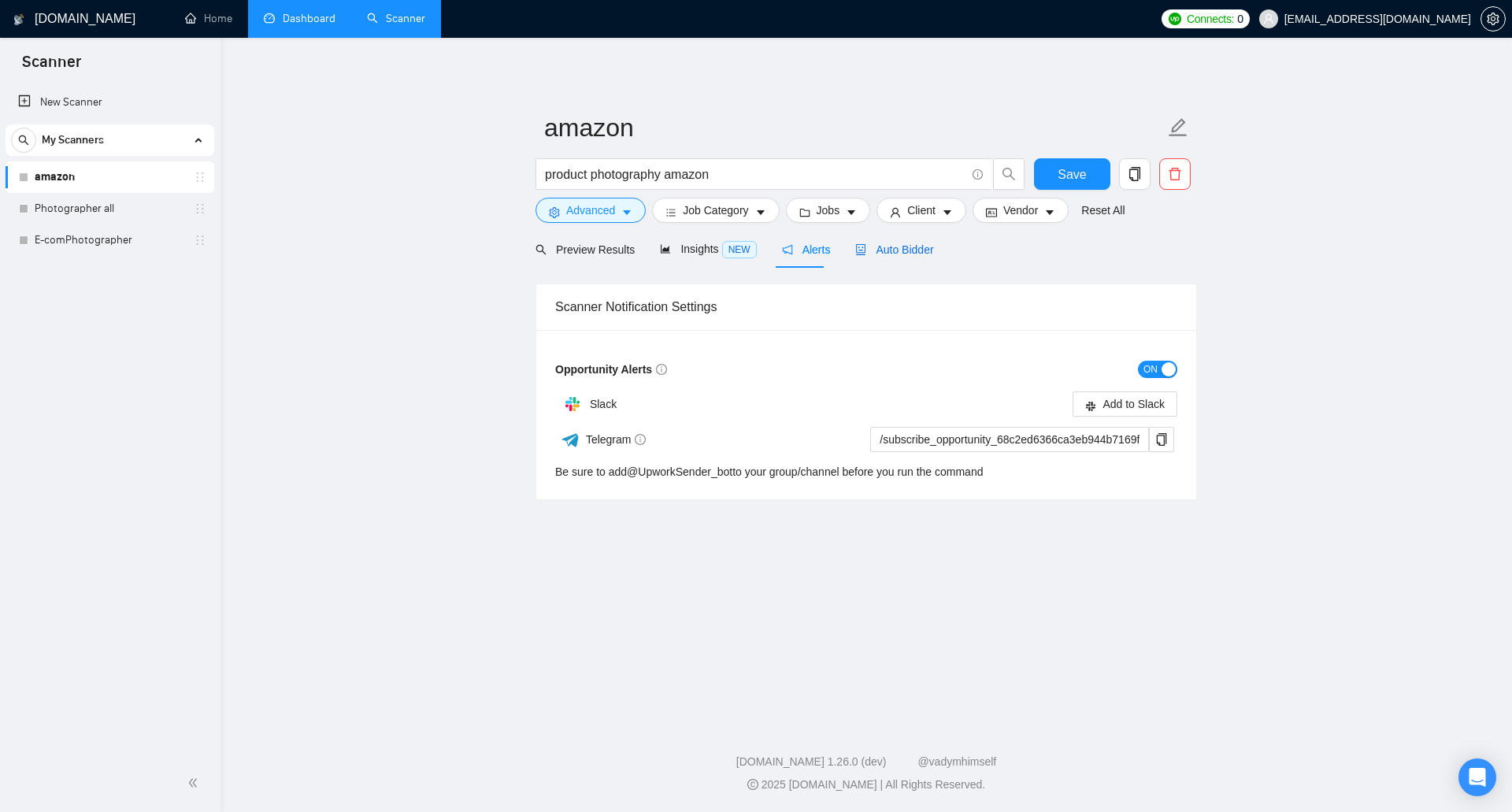
click at [872, 253] on span "Auto Bidder" at bounding box center [894, 250] width 78 height 13
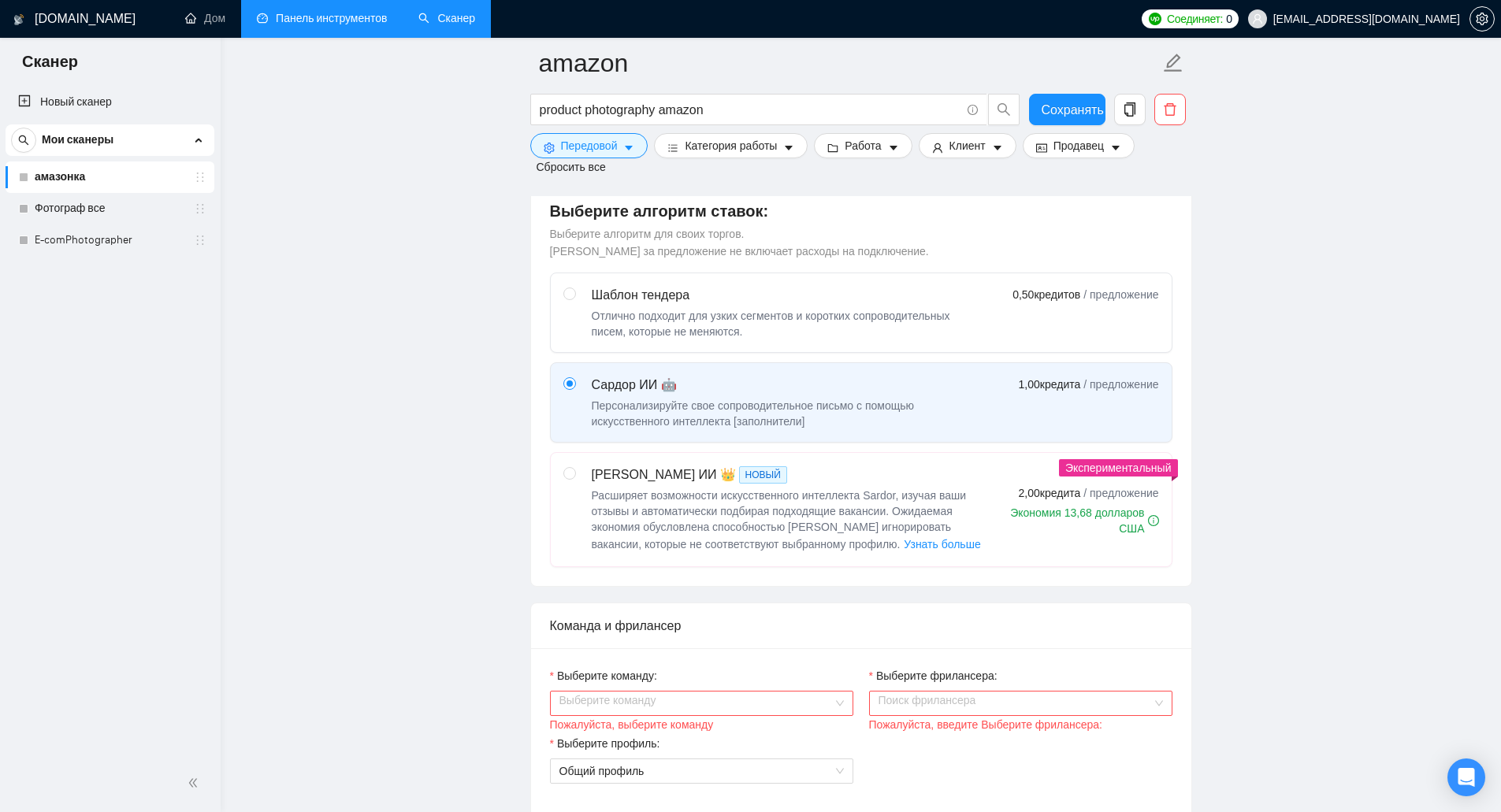
scroll to position [473, 0]
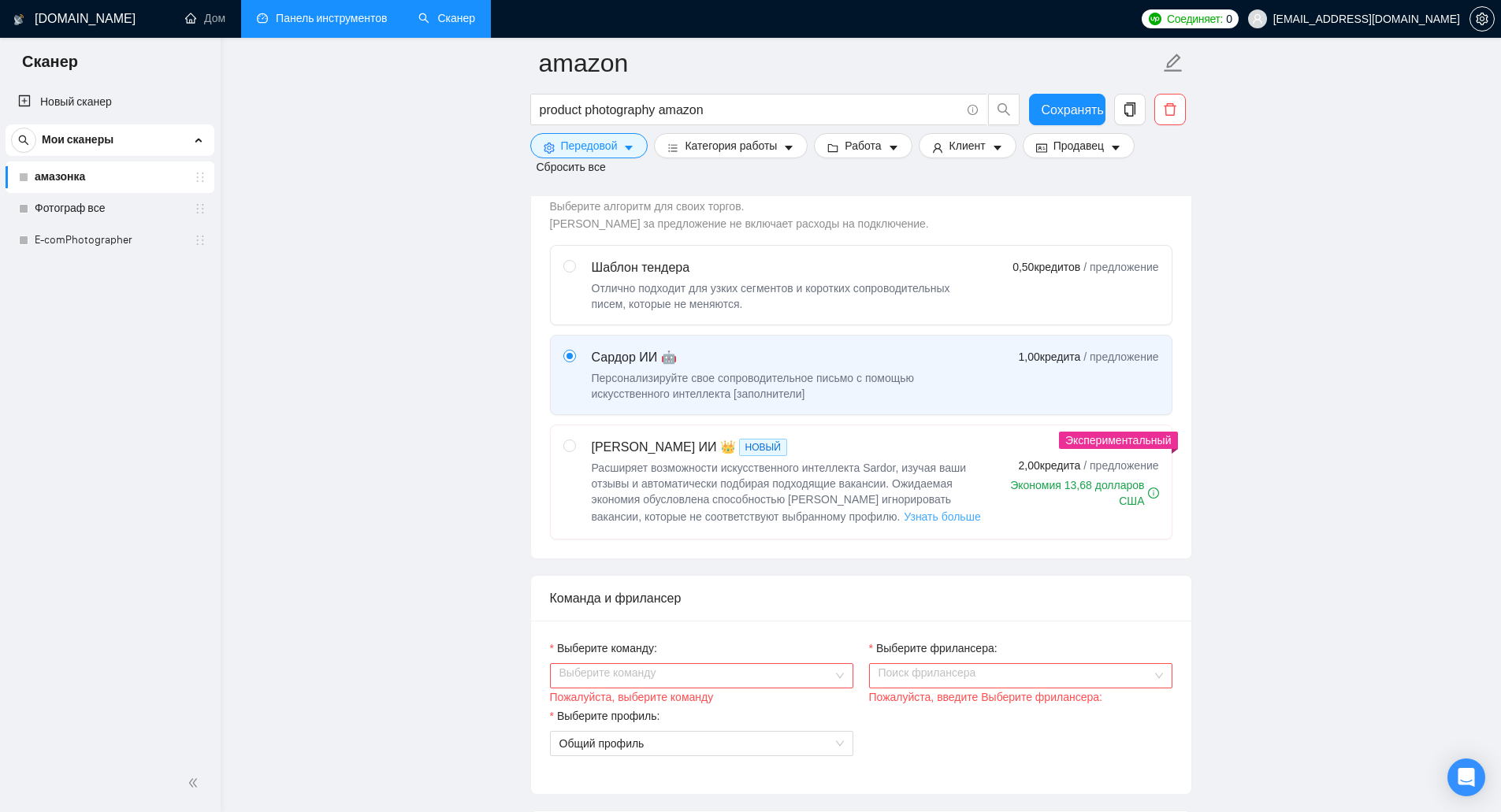
click at [903, 515] on font "Узнать больше" at bounding box center [942, 516] width 77 height 13
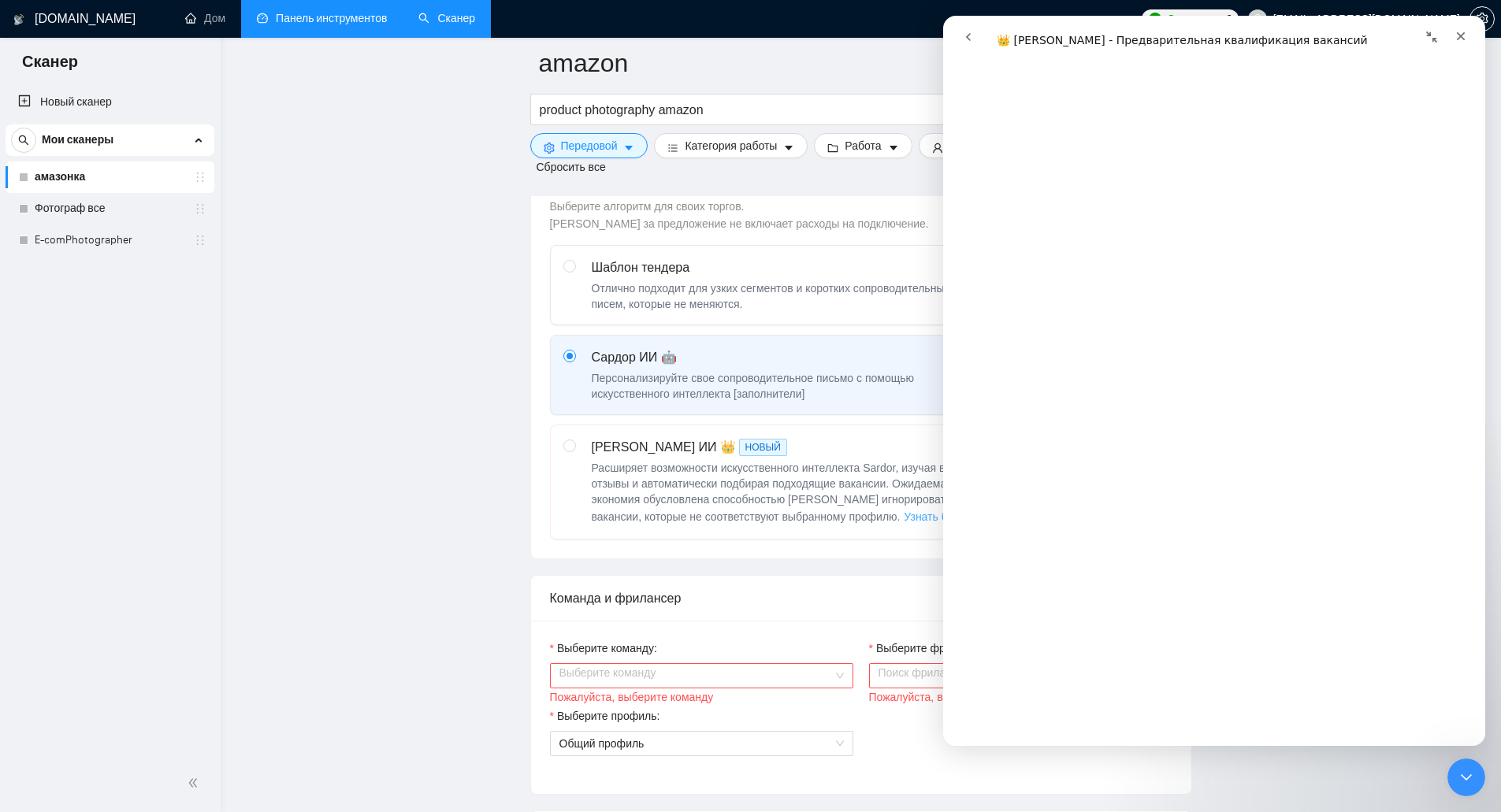
scroll to position [394, 0]
click at [1460, 32] on icon "Закрыть" at bounding box center [1461, 36] width 13 height 13
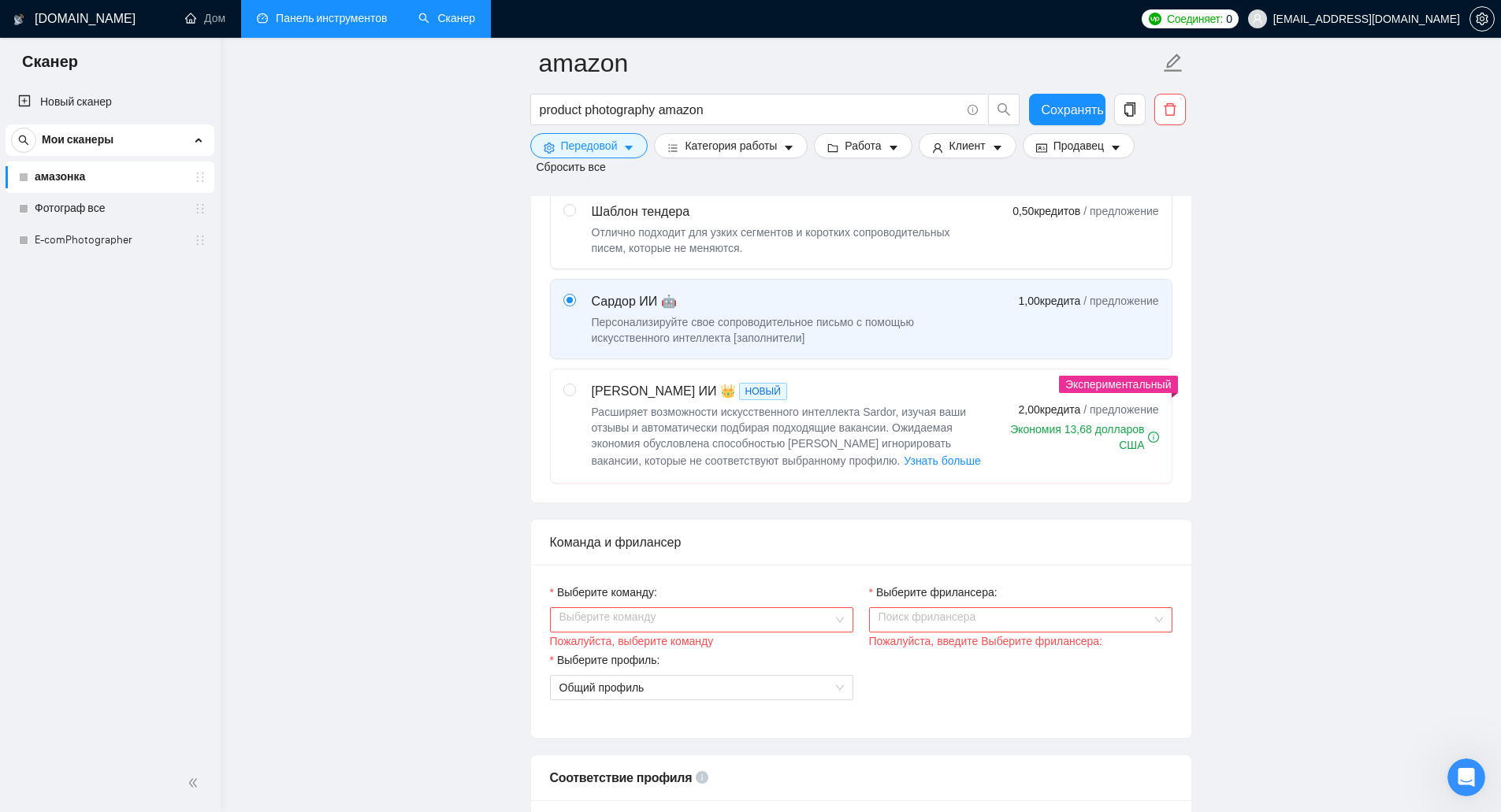
scroll to position [631, 0]
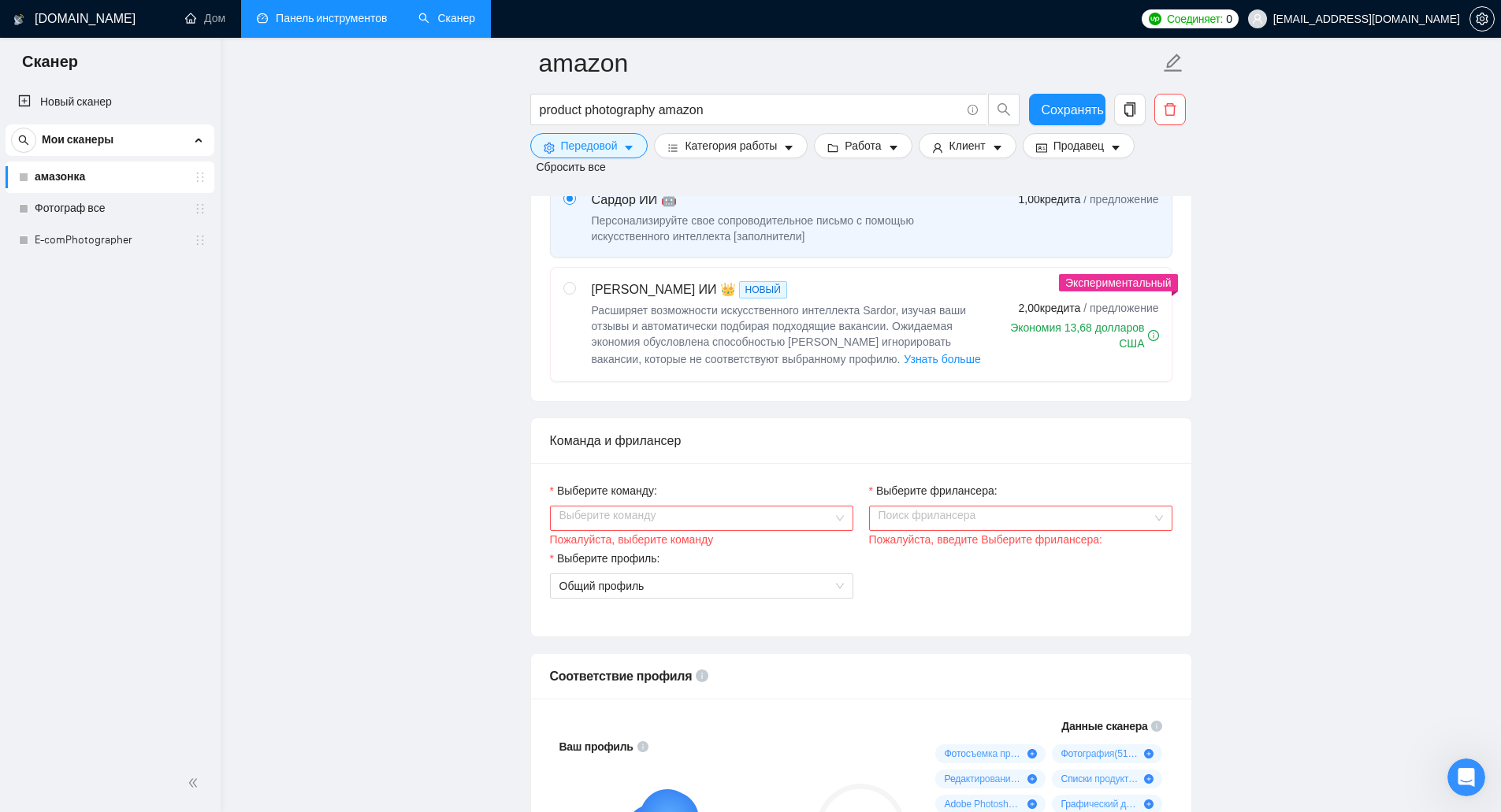
click at [587, 510] on input "Выберите команду:" at bounding box center [696, 518] width 274 height 24
click at [587, 558] on div "[PERSON_NAME]" at bounding box center [701, 550] width 303 height 26
click at [926, 517] on input "Выберите фрилансера:" at bounding box center [1015, 518] width 274 height 24
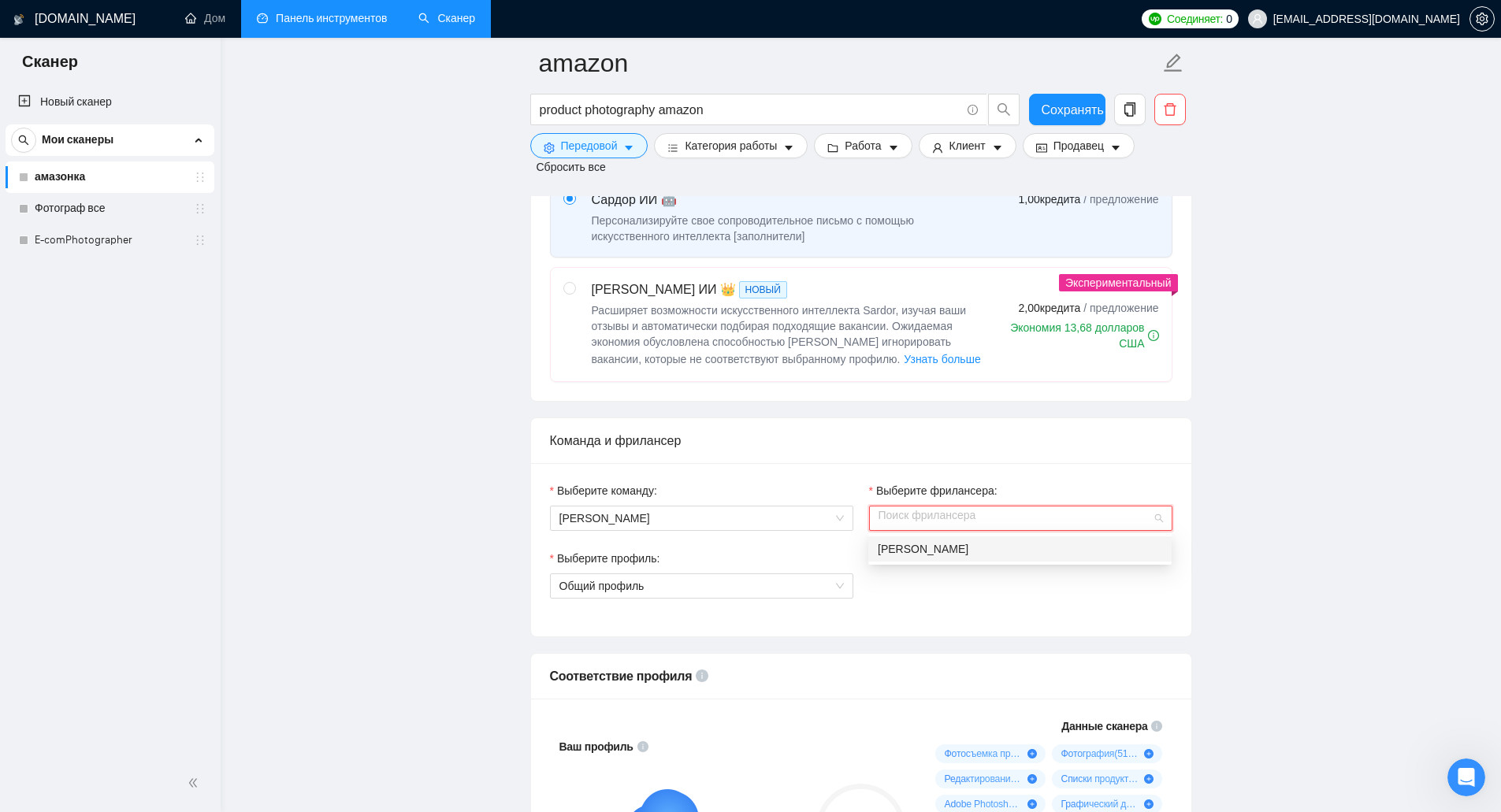
click at [922, 557] on div "[PERSON_NAME]" at bounding box center [1020, 549] width 285 height 17
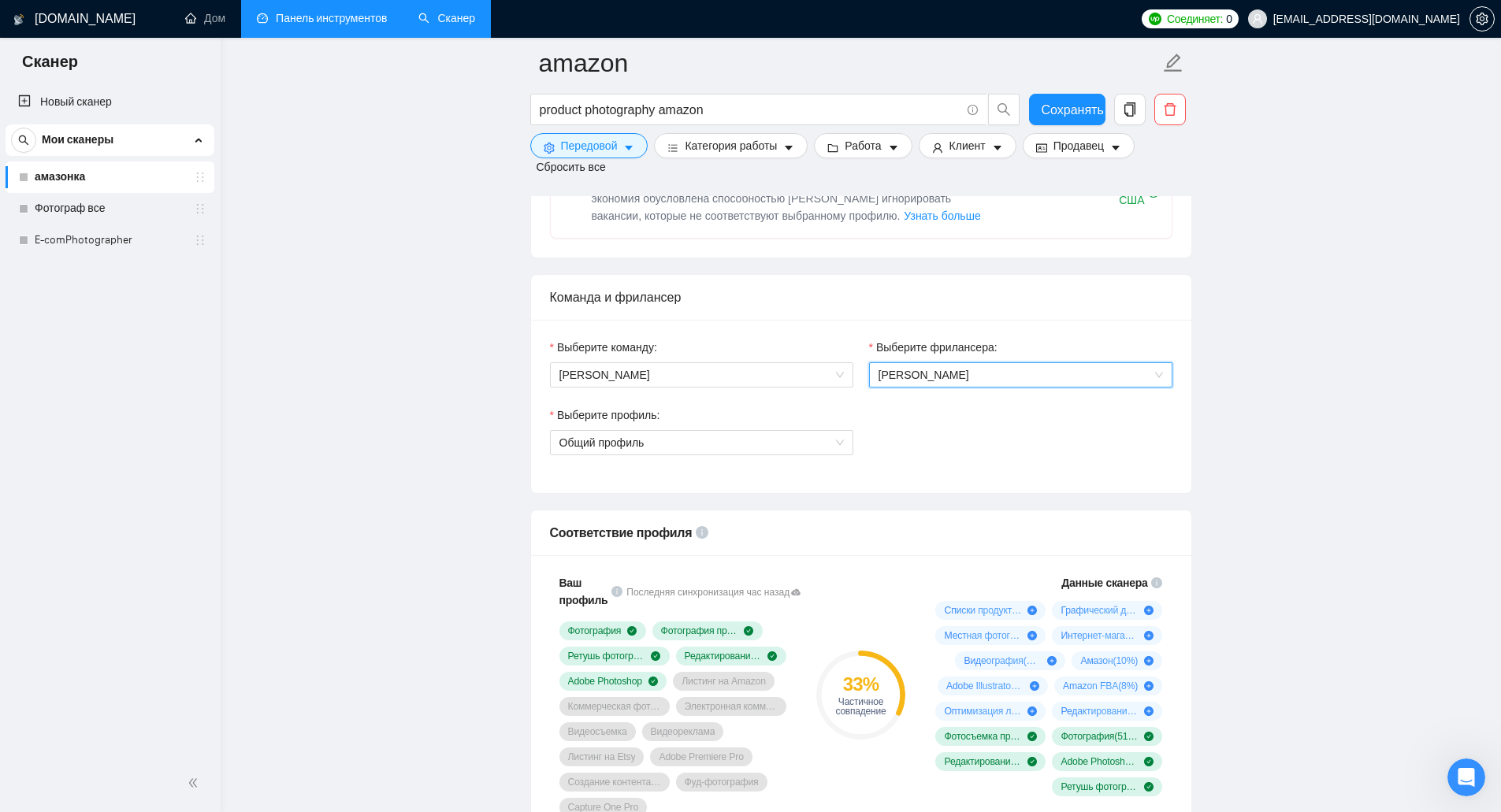
scroll to position [788, 0]
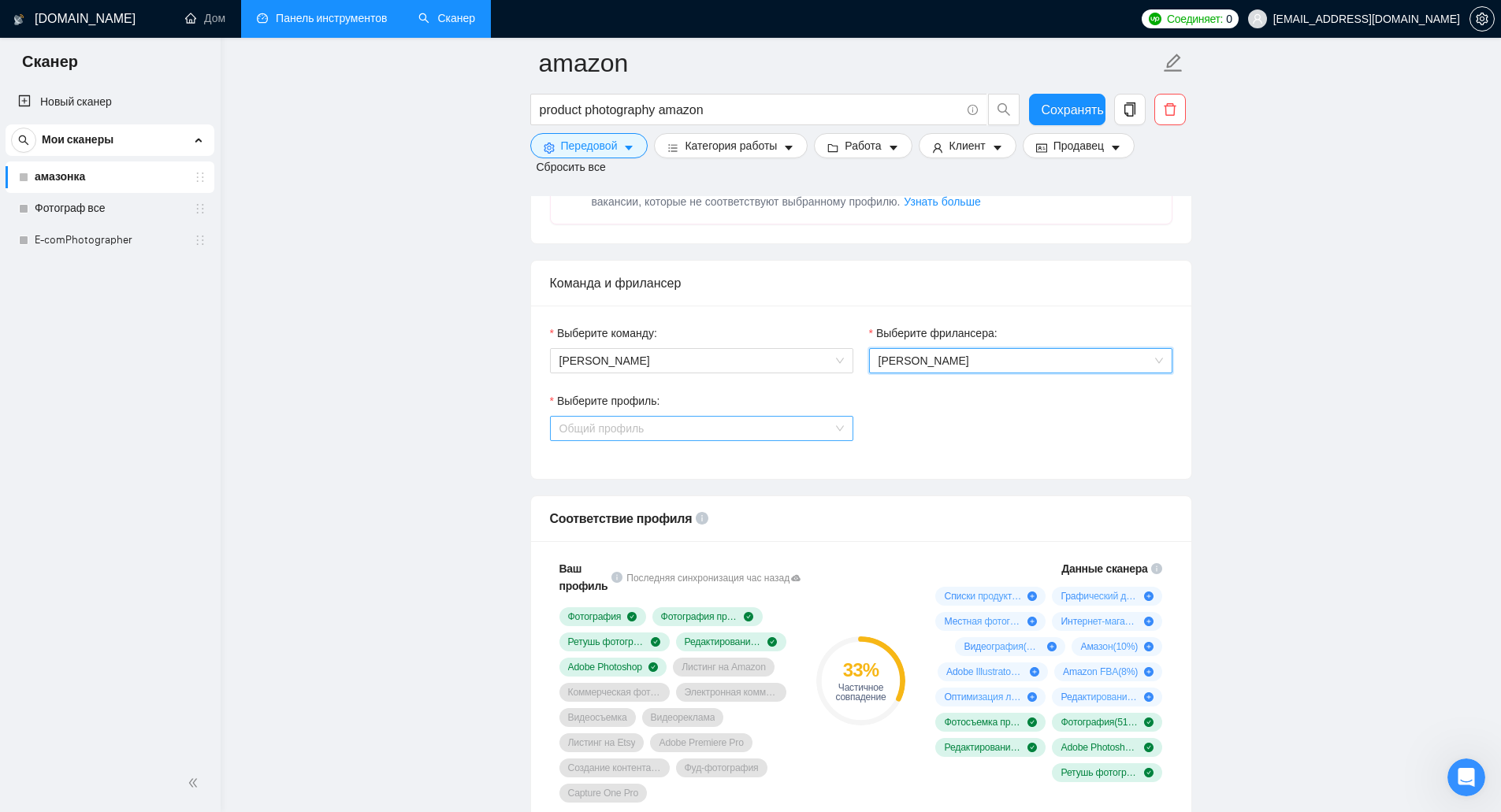
click at [788, 424] on span "Общий профиль" at bounding box center [701, 429] width 285 height 24
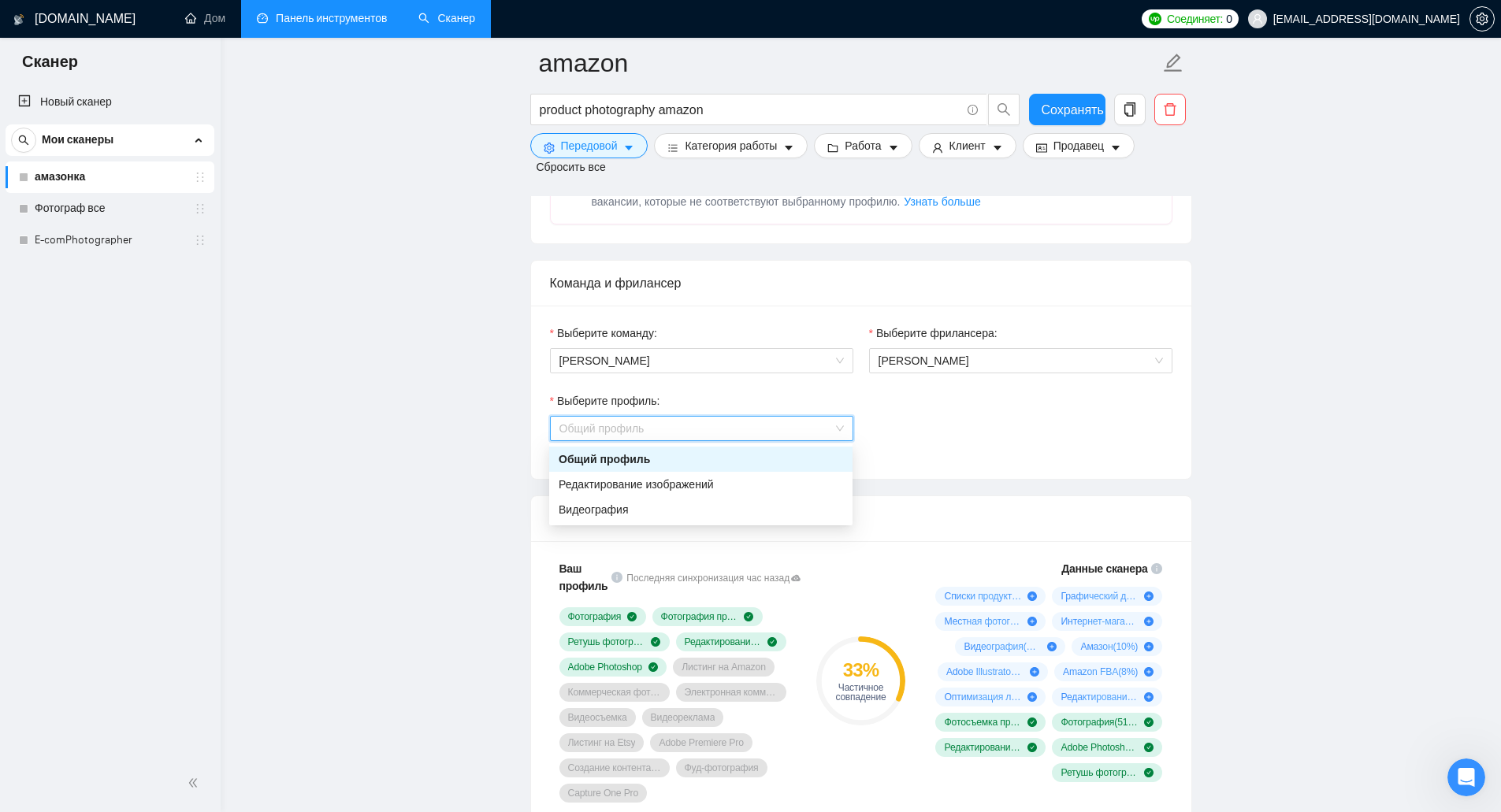
click at [788, 424] on span "Общий профиль" at bounding box center [701, 429] width 285 height 24
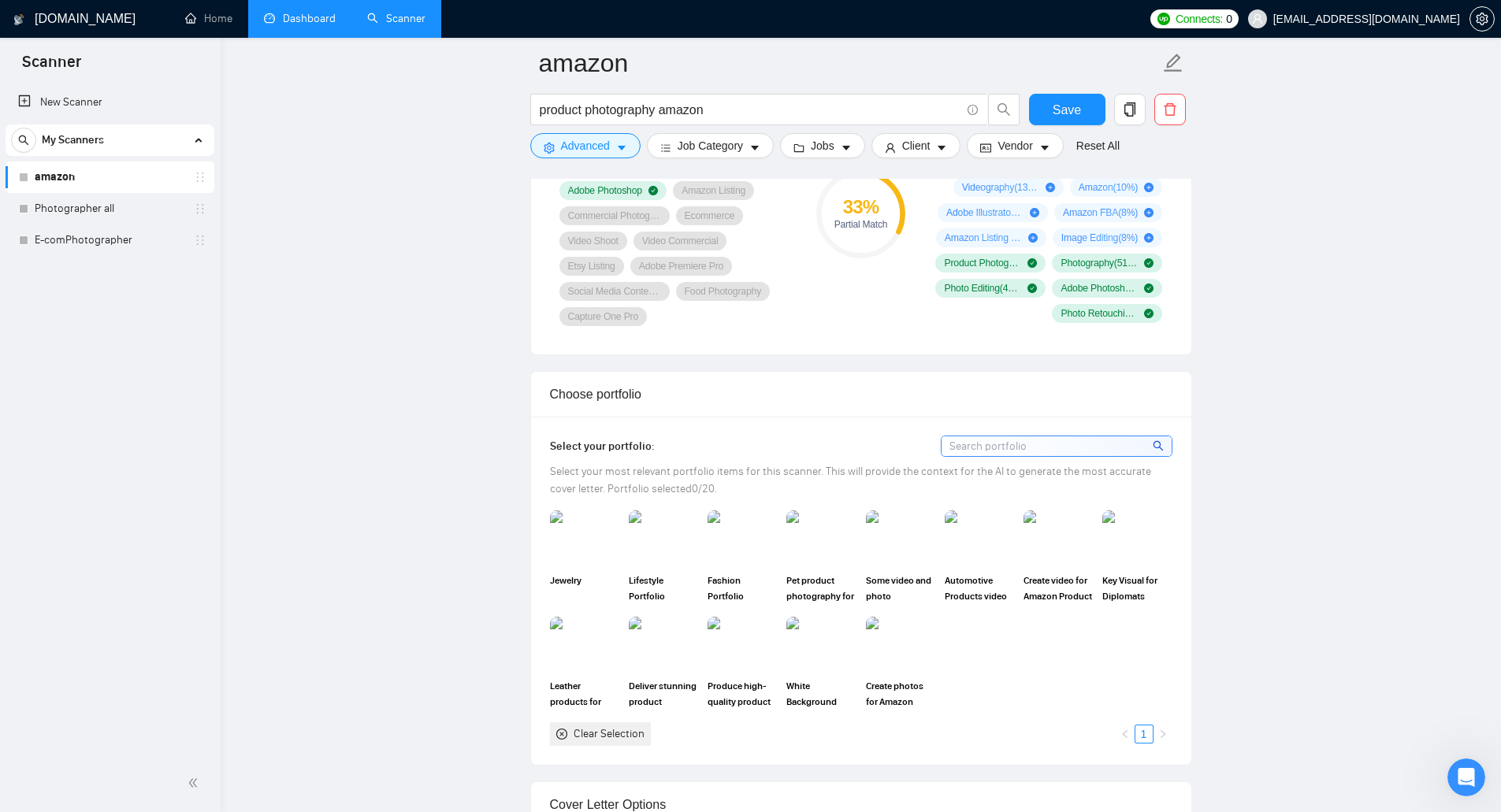
scroll to position [1182, 0]
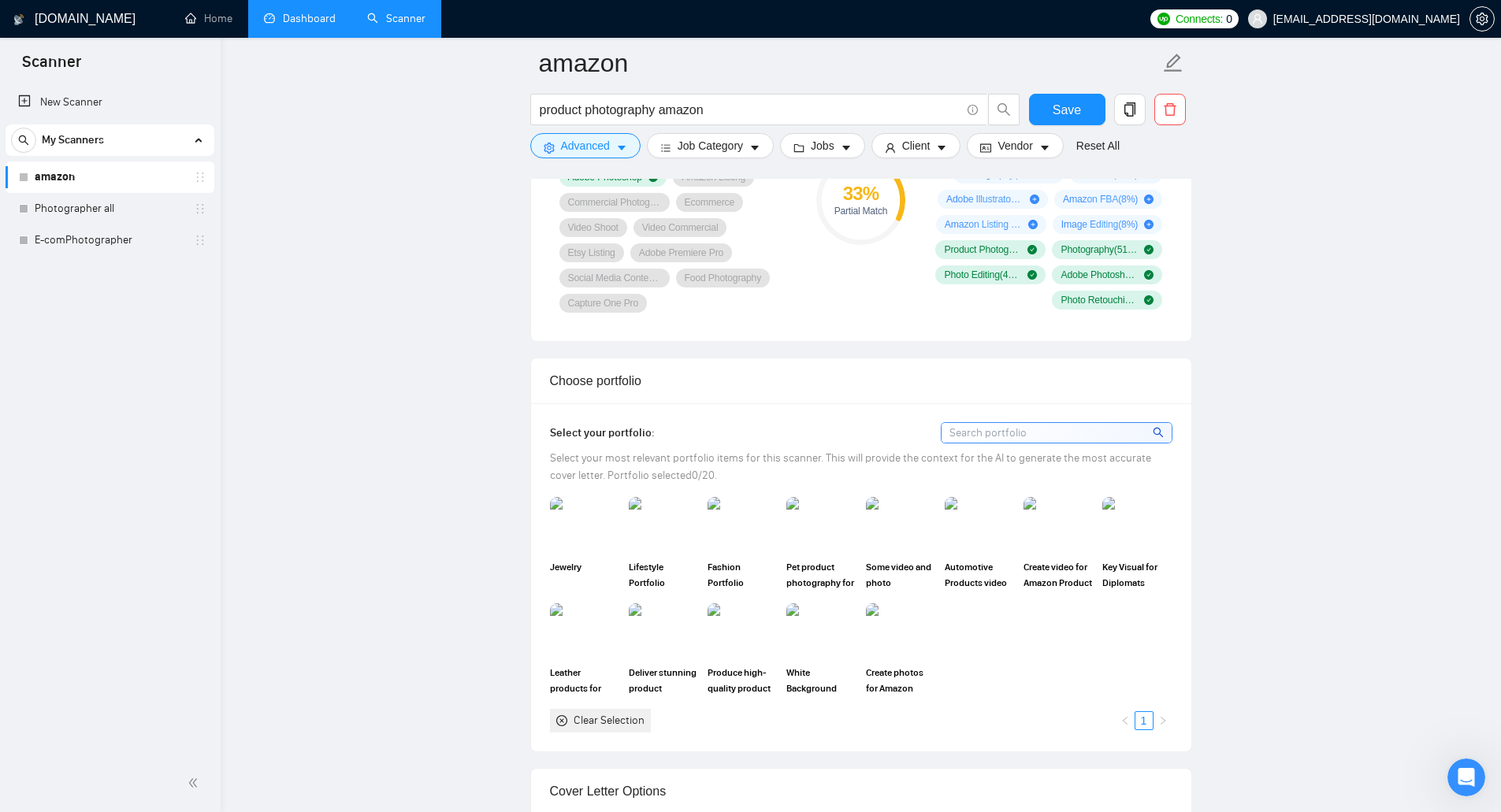
click at [999, 434] on input at bounding box center [1057, 432] width 230 height 20
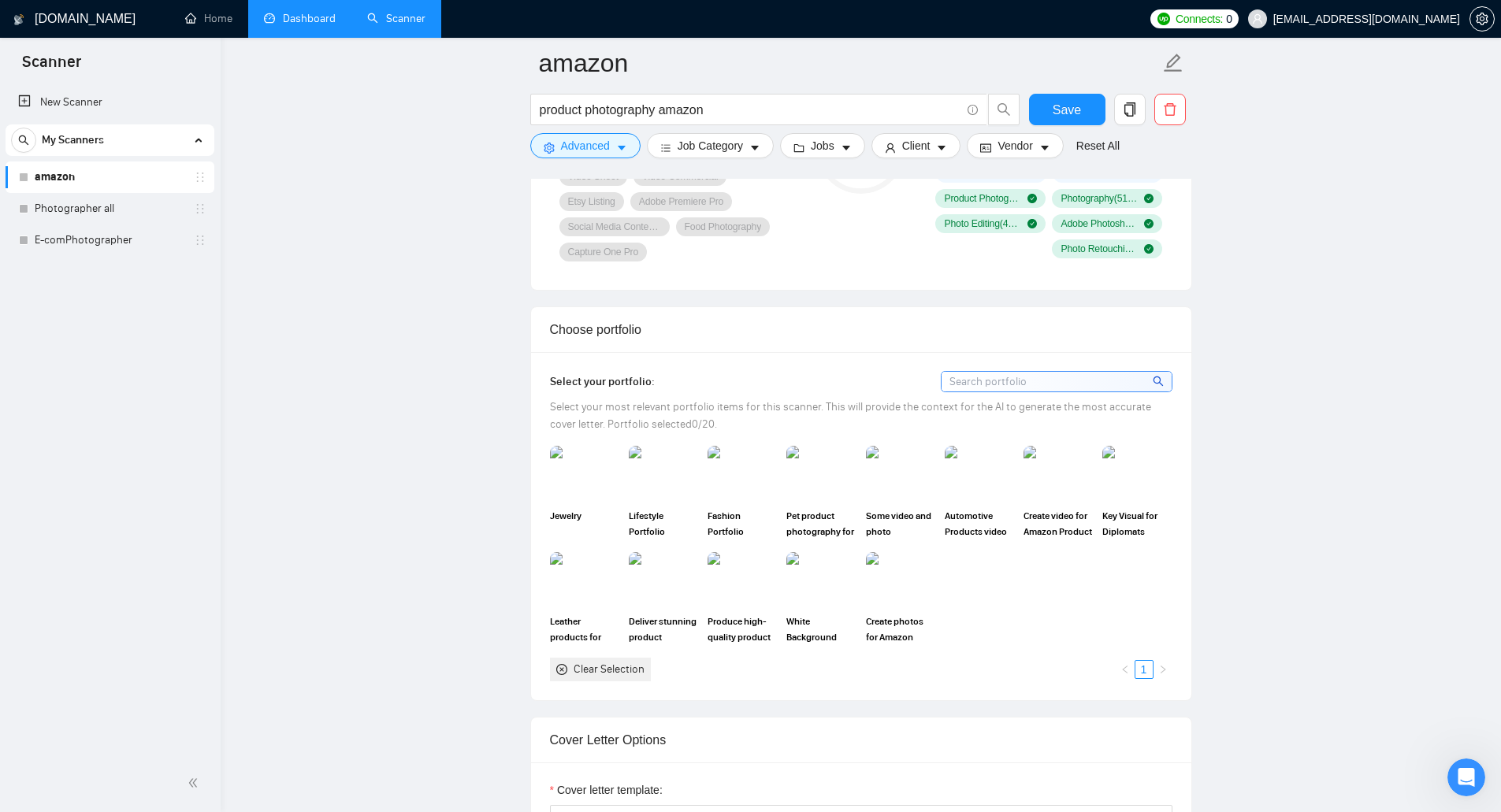
scroll to position [1260, 0]
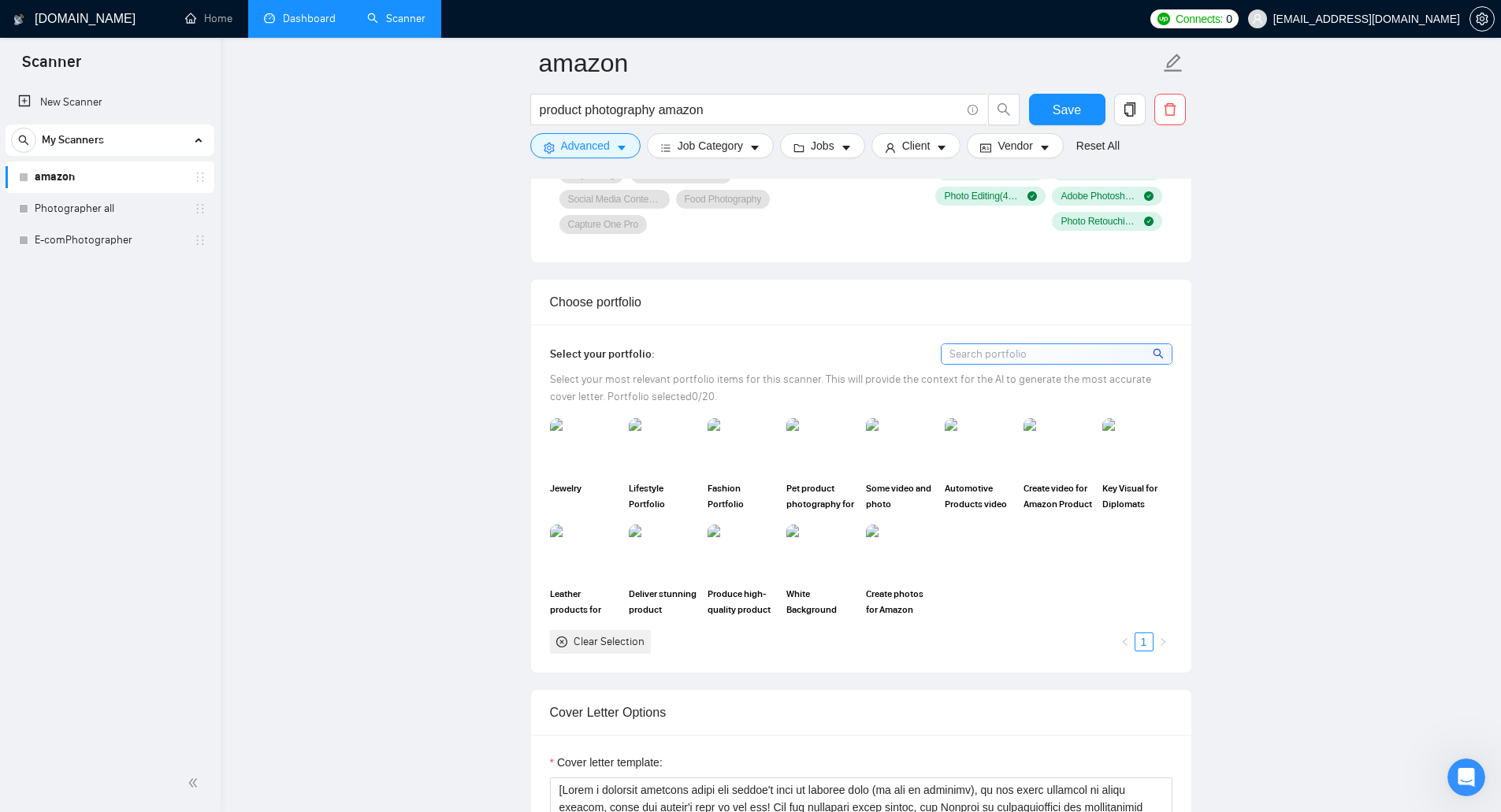
click at [1031, 565] on div "Jewelry Lifestyle Portfolio Photography Fashion Portfolio Photography Pet produ…" at bounding box center [861, 536] width 632 height 235
click at [908, 563] on img at bounding box center [901, 552] width 66 height 52
drag, startPoint x: 903, startPoint y: 446, endPoint x: 936, endPoint y: 451, distance: 33.4
click at [903, 446] on img at bounding box center [901, 446] width 66 height 52
click at [1000, 459] on img at bounding box center [979, 446] width 66 height 52
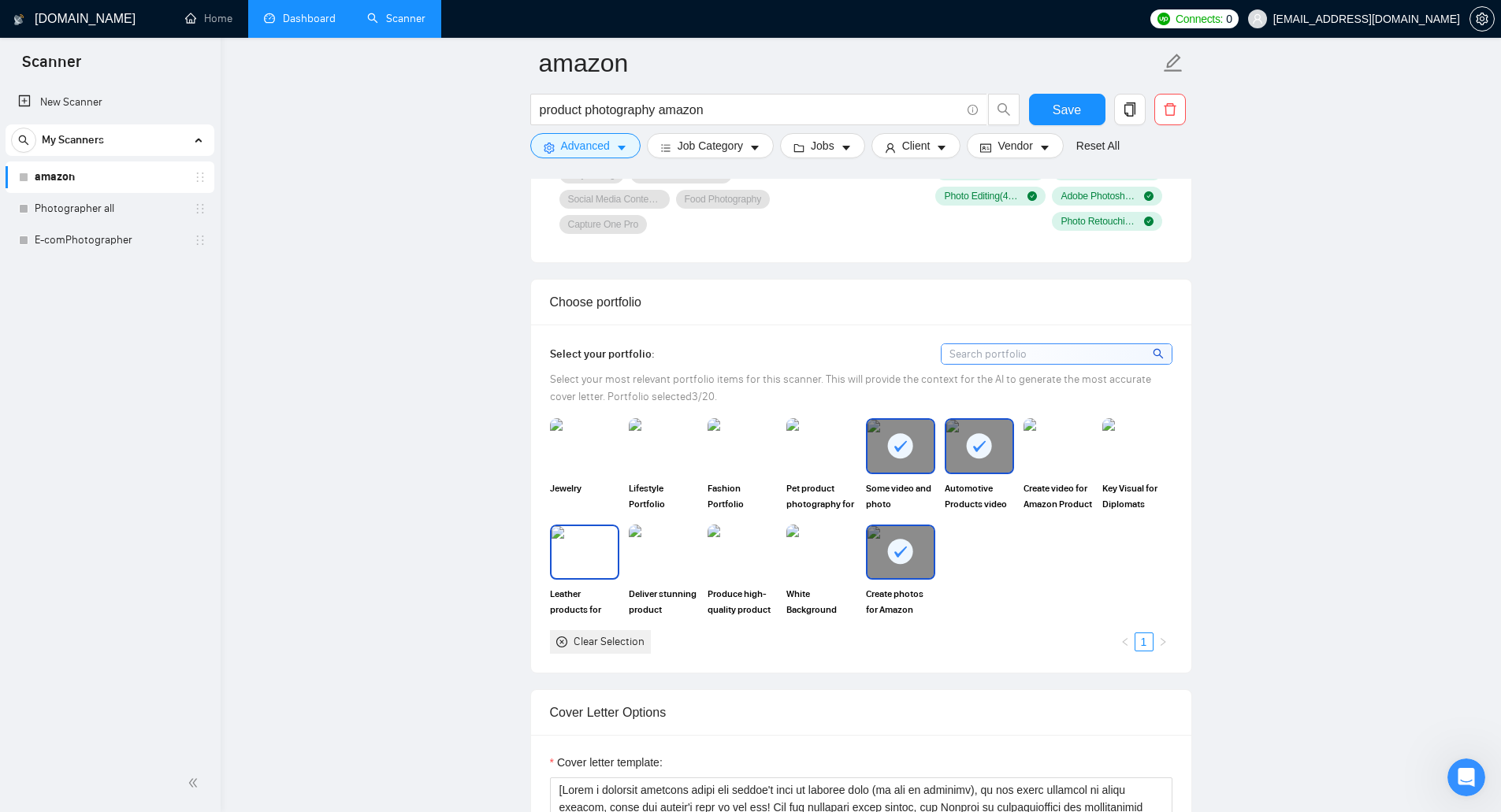
click at [601, 562] on img at bounding box center [585, 552] width 66 height 52
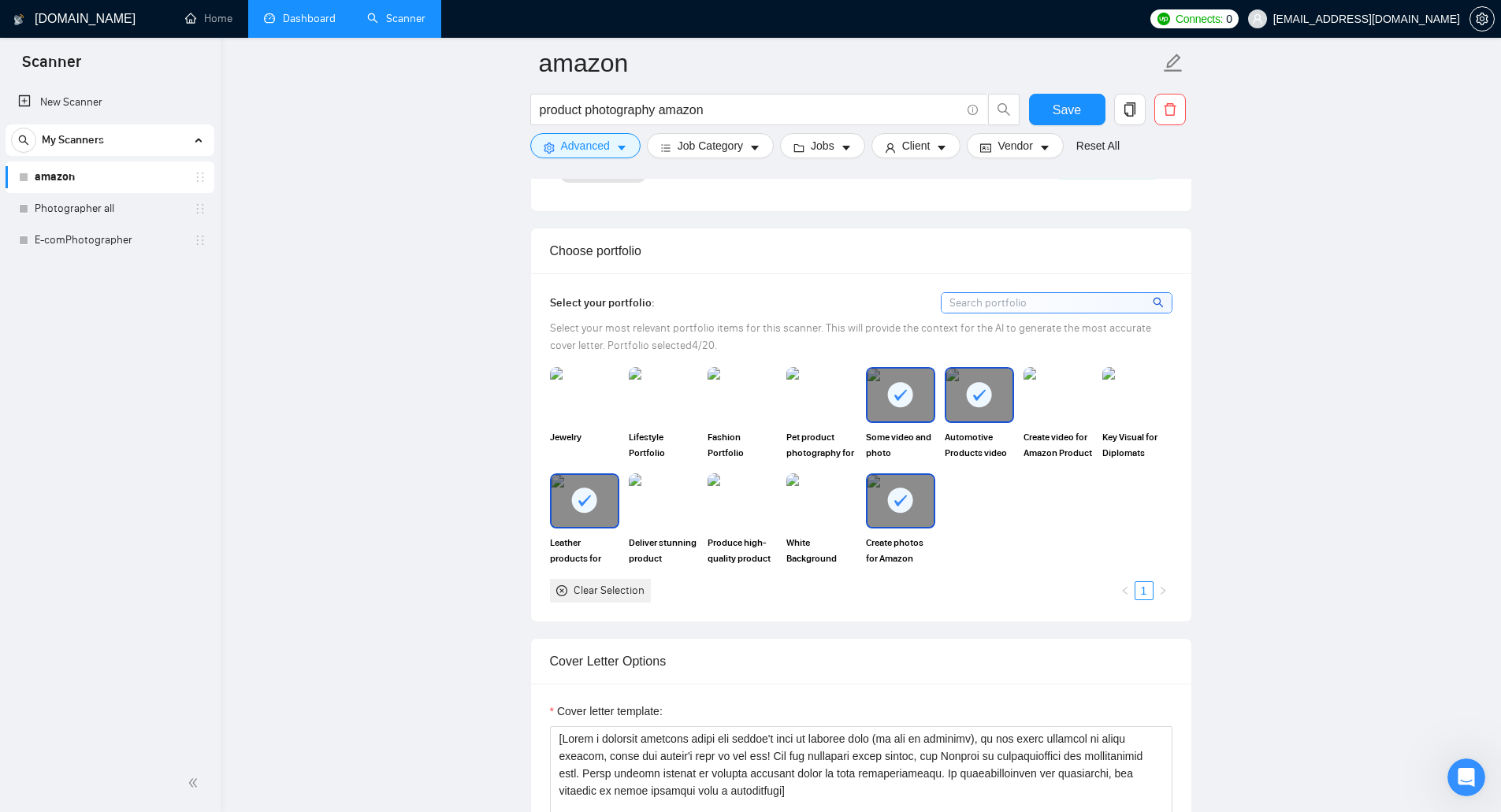
scroll to position [1339, 0]
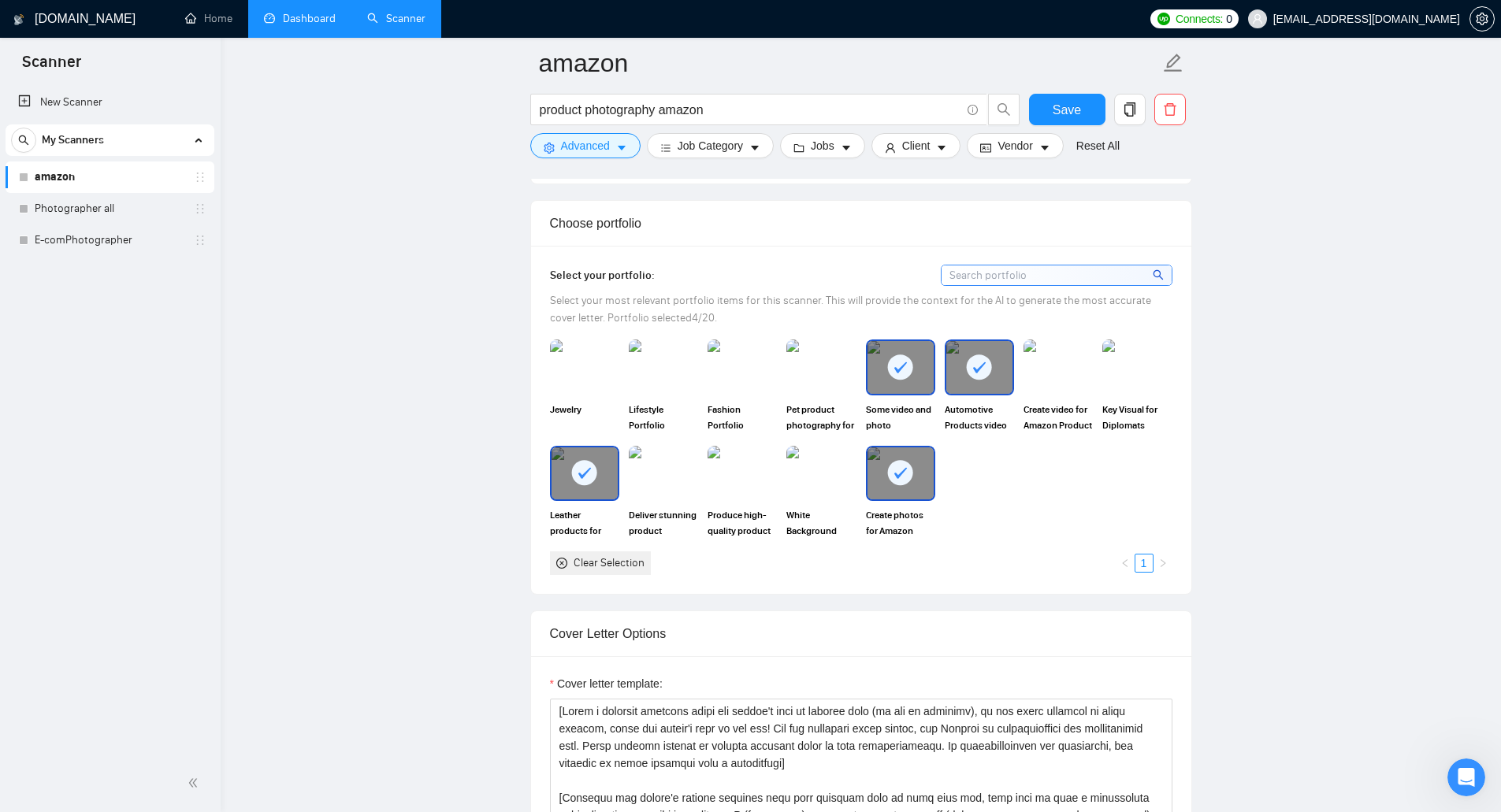
click at [918, 379] on div at bounding box center [901, 366] width 66 height 52
click at [821, 384] on img at bounding box center [822, 366] width 66 height 52
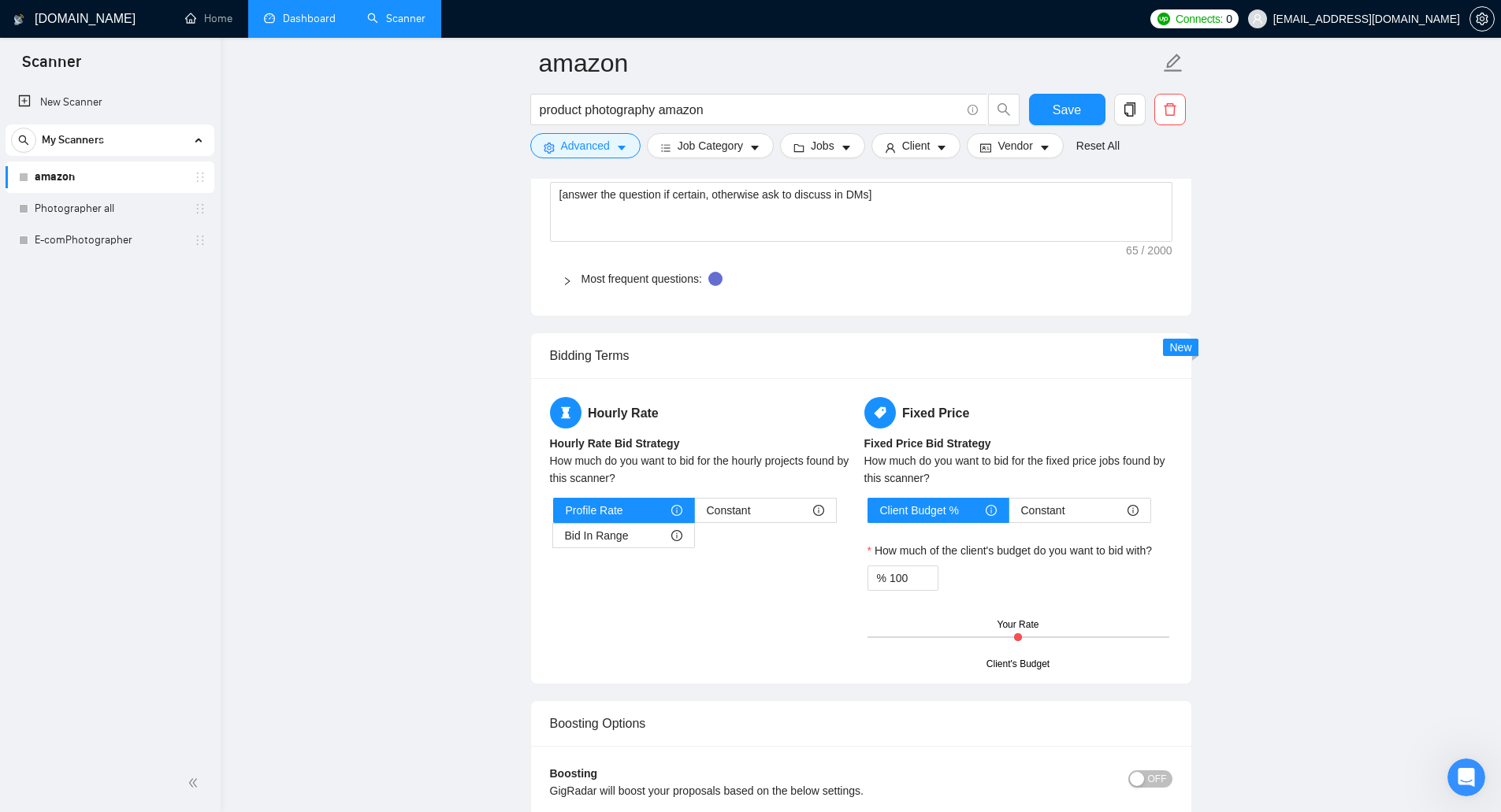
scroll to position [2364, 0]
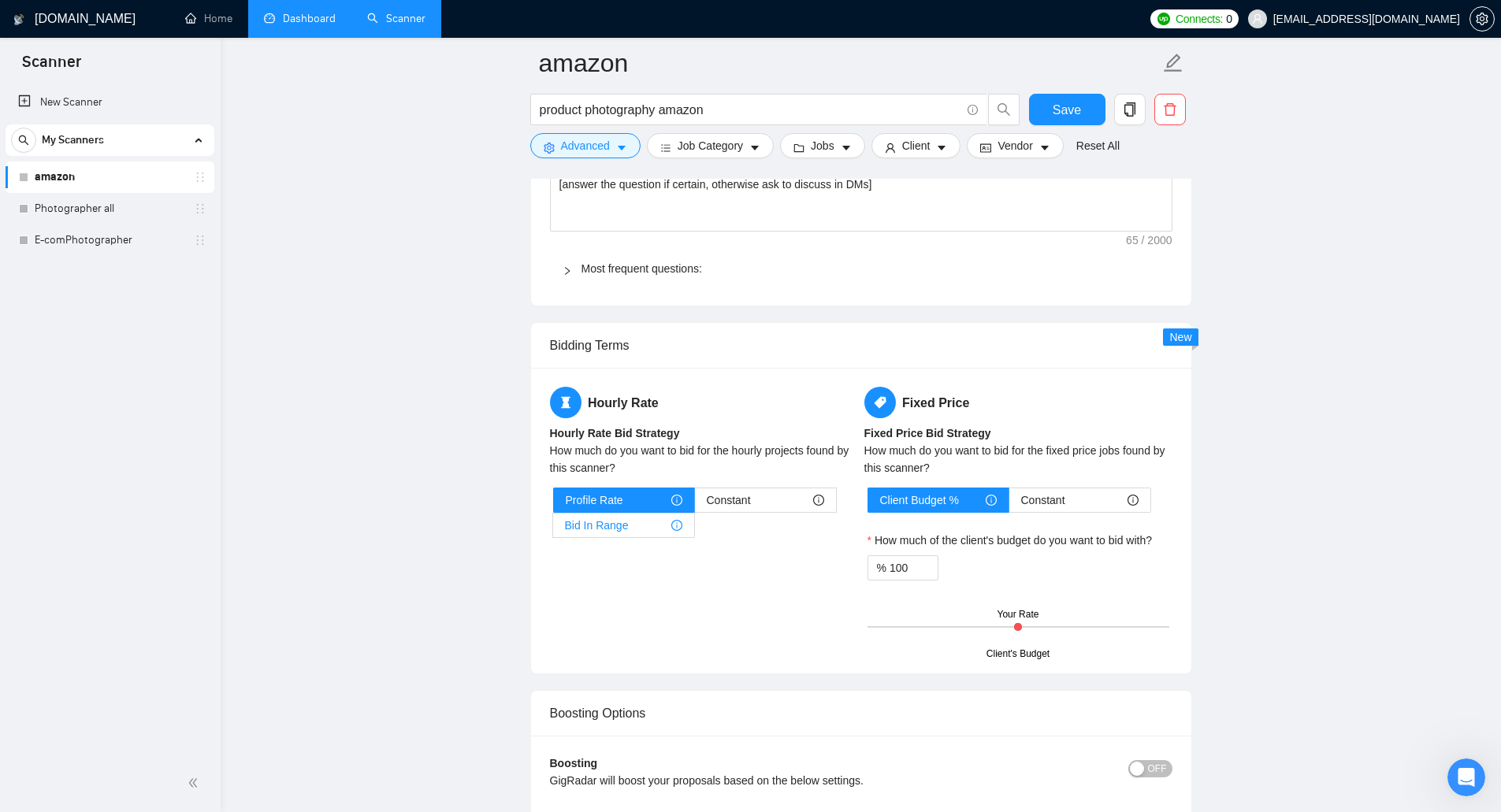
click at [617, 536] on span "Bid In Range" at bounding box center [597, 526] width 64 height 24
click at [553, 529] on input "Bid In Range" at bounding box center [553, 529] width 0 height 0
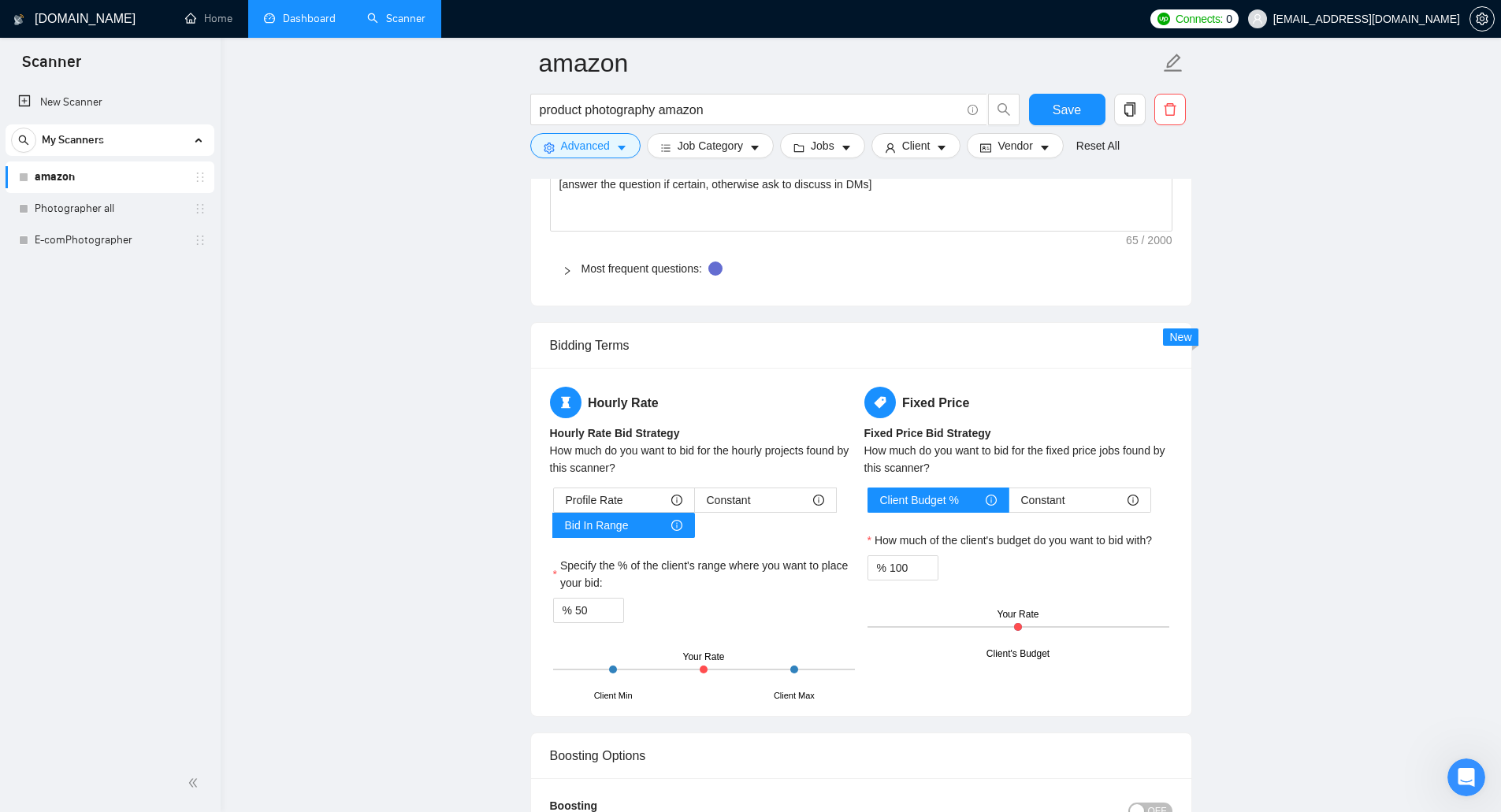
click at [704, 671] on div at bounding box center [703, 669] width 8 height 8
click at [1050, 498] on span "Constant" at bounding box center [1043, 500] width 44 height 24
click at [1009, 504] on input "Constant" at bounding box center [1009, 504] width 0 height 0
click at [946, 510] on span "Client Budget %" at bounding box center [920, 500] width 78 height 24
click at [869, 504] on input "Client Budget %" at bounding box center [869, 504] width 0 height 0
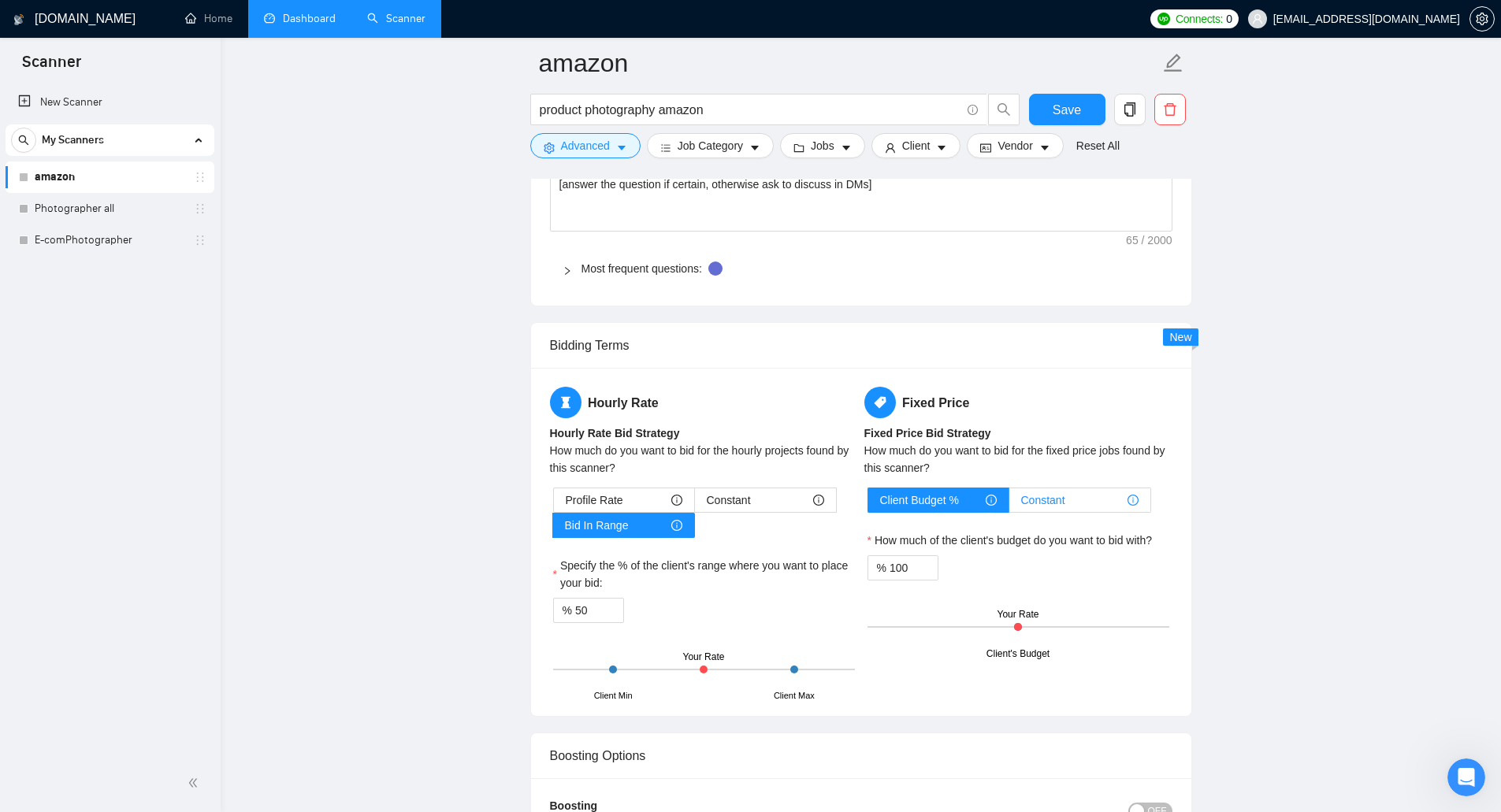
click at [1081, 496] on div "Constant" at bounding box center [1080, 500] width 118 height 24
click at [1009, 504] on input "Constant" at bounding box center [1009, 504] width 0 height 0
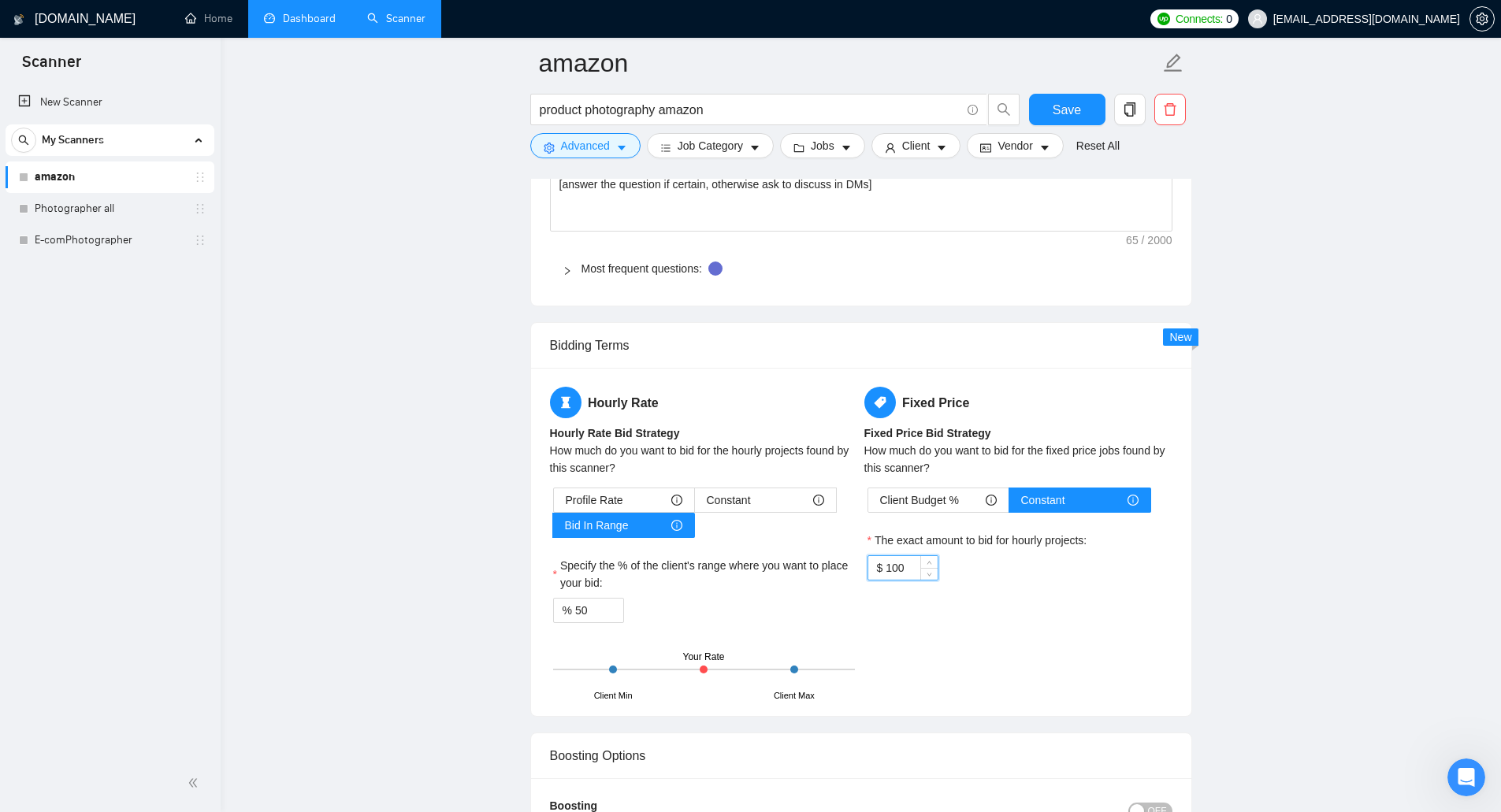
drag, startPoint x: 911, startPoint y: 563, endPoint x: 875, endPoint y: 566, distance: 36.1
click at [875, 566] on div "$ 100" at bounding box center [903, 568] width 71 height 26
drag, startPoint x: 913, startPoint y: 568, endPoint x: 865, endPoint y: 567, distance: 48.0
click at [865, 567] on div "Client Budget % Constant The exact amount to bid for hourly projects: $ 90" at bounding box center [1019, 533] width 309 height 93
click at [902, 496] on span "Client Budget %" at bounding box center [920, 500] width 78 height 24
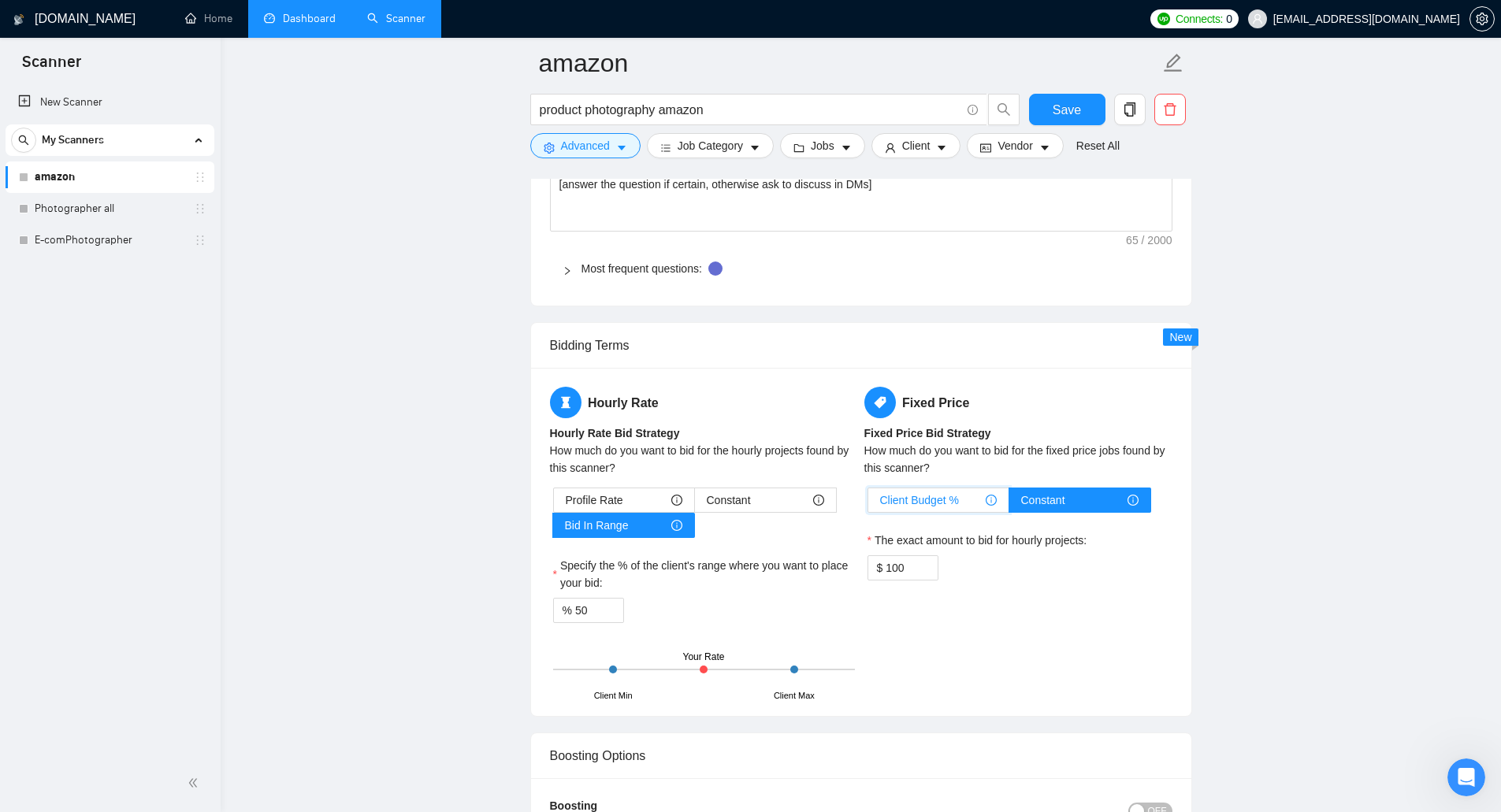
click at [869, 504] on input "Client Budget %" at bounding box center [869, 504] width 0 height 0
click at [921, 567] on span "Decrease Value" at bounding box center [929, 573] width 17 height 14
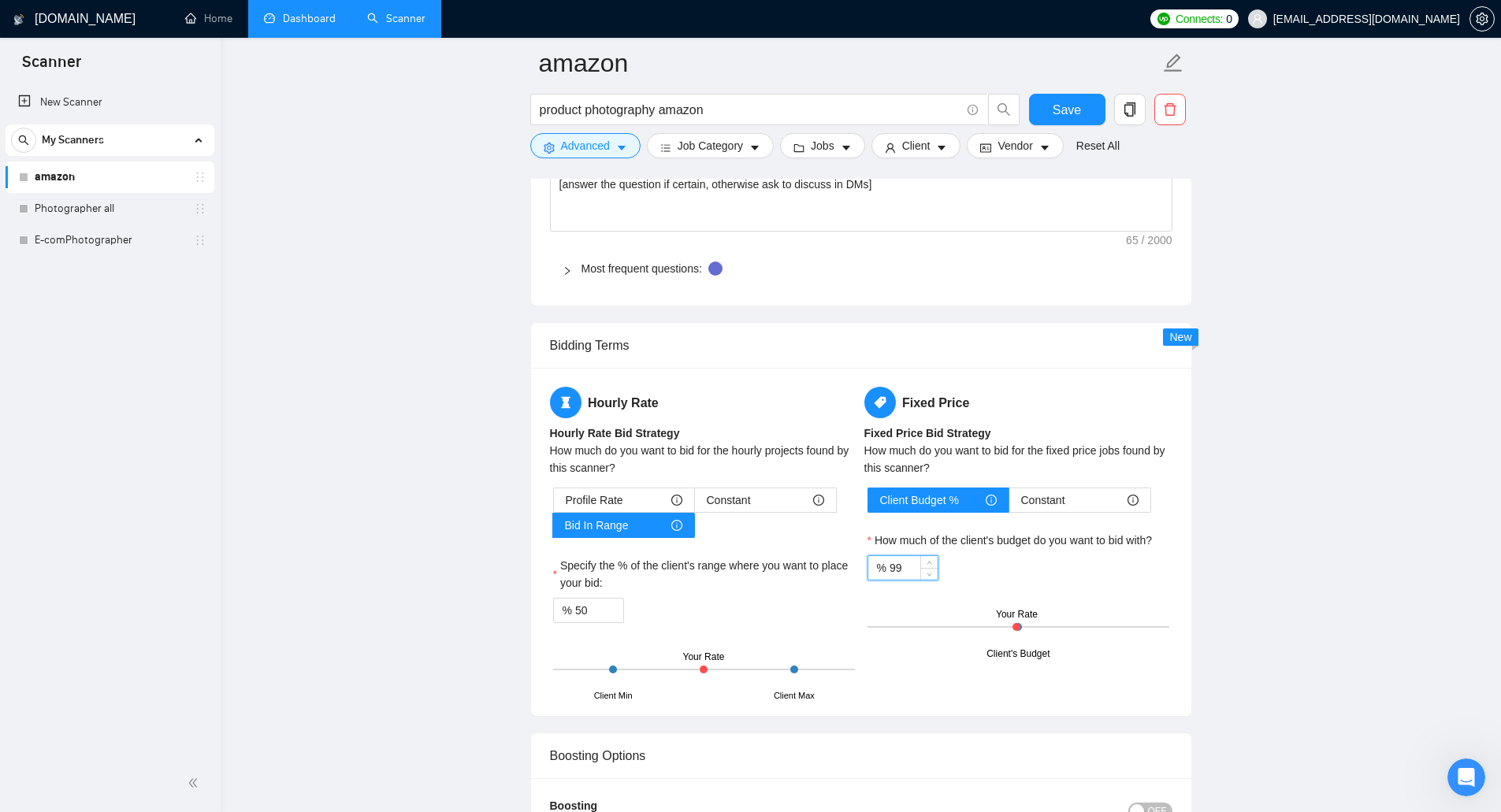
drag, startPoint x: 902, startPoint y: 567, endPoint x: 888, endPoint y: 567, distance: 14.0
click at [890, 567] on input "99" at bounding box center [914, 568] width 48 height 24
type input "90"
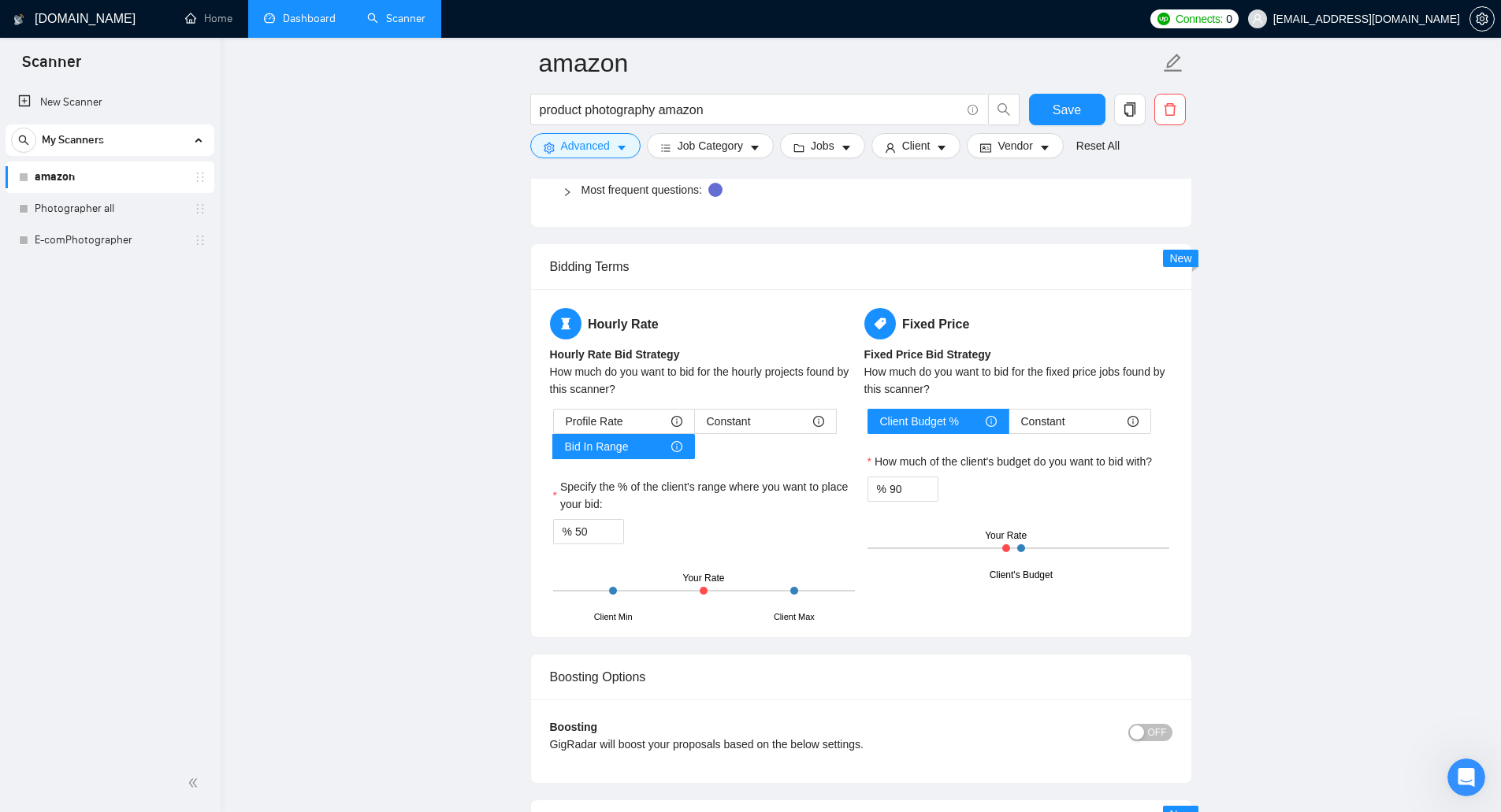
scroll to position [2521, 0]
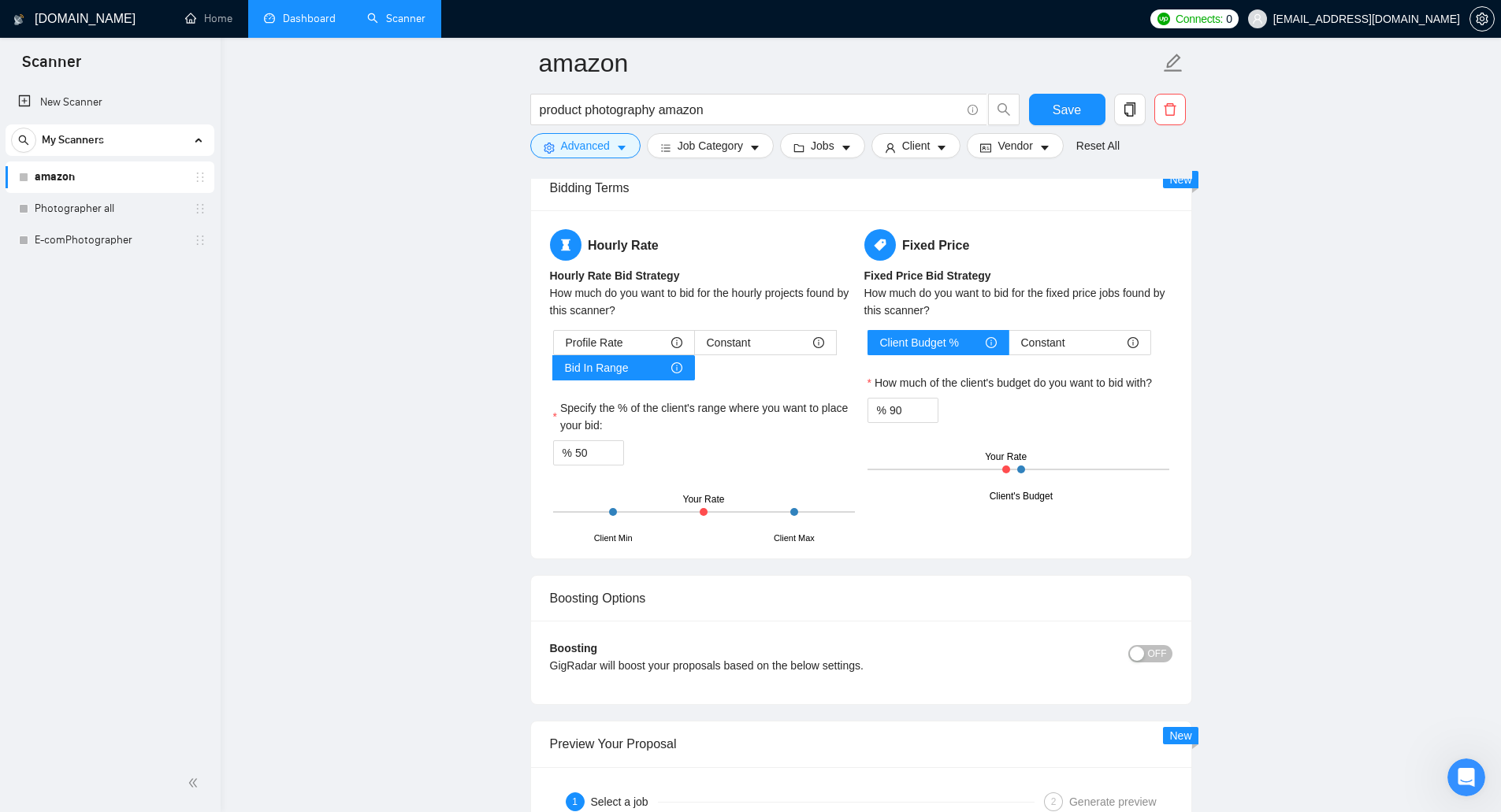
click at [1160, 653] on span "OFF" at bounding box center [1158, 654] width 19 height 17
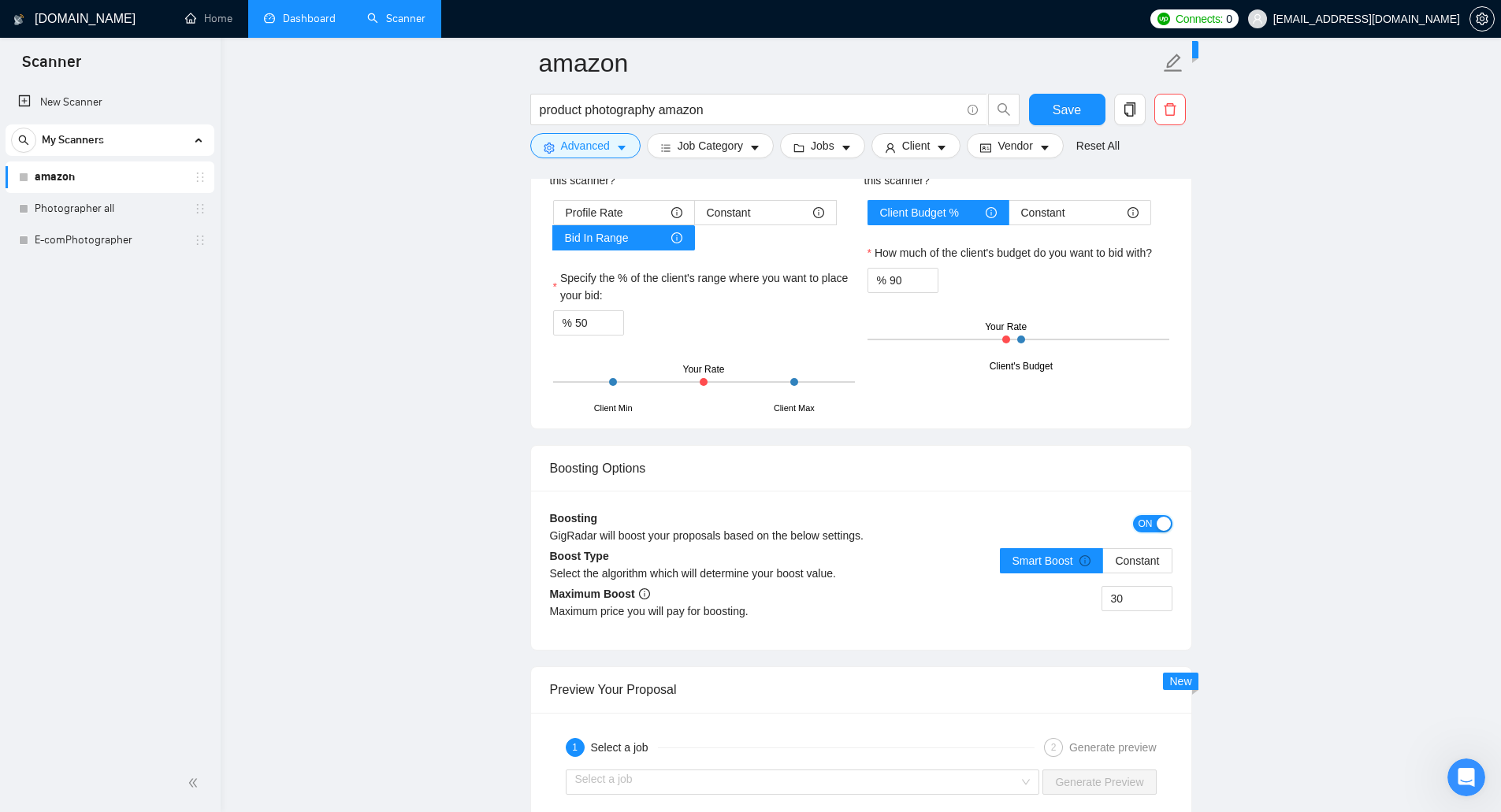
scroll to position [2678, 0]
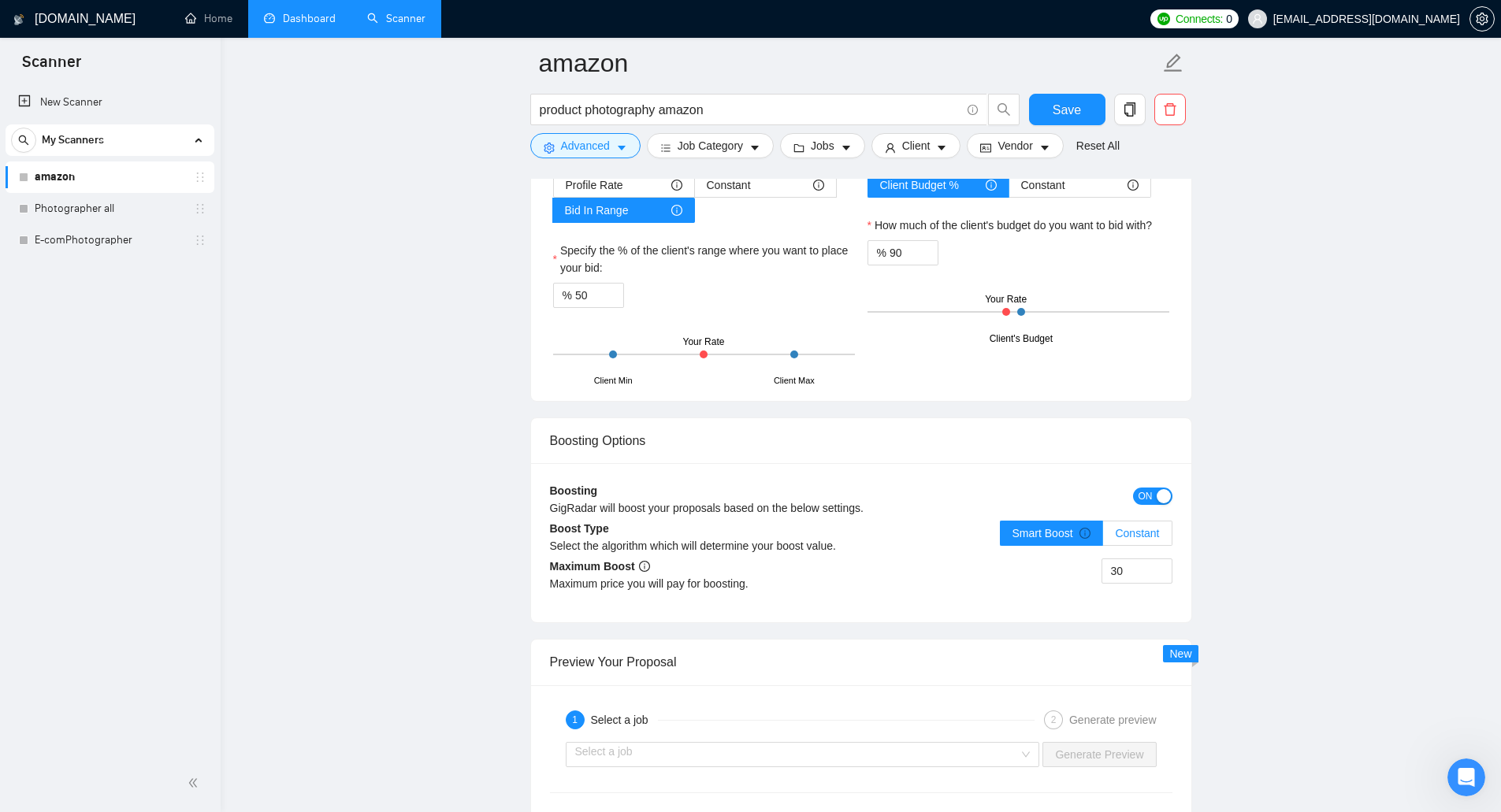
click at [1127, 528] on span "Constant" at bounding box center [1137, 533] width 44 height 13
click at [1103, 538] on input "Constant" at bounding box center [1103, 538] width 0 height 0
click at [1163, 485] on div "ON" at bounding box center [1094, 496] width 156 height 26
click at [1163, 489] on div "button" at bounding box center [1163, 496] width 14 height 14
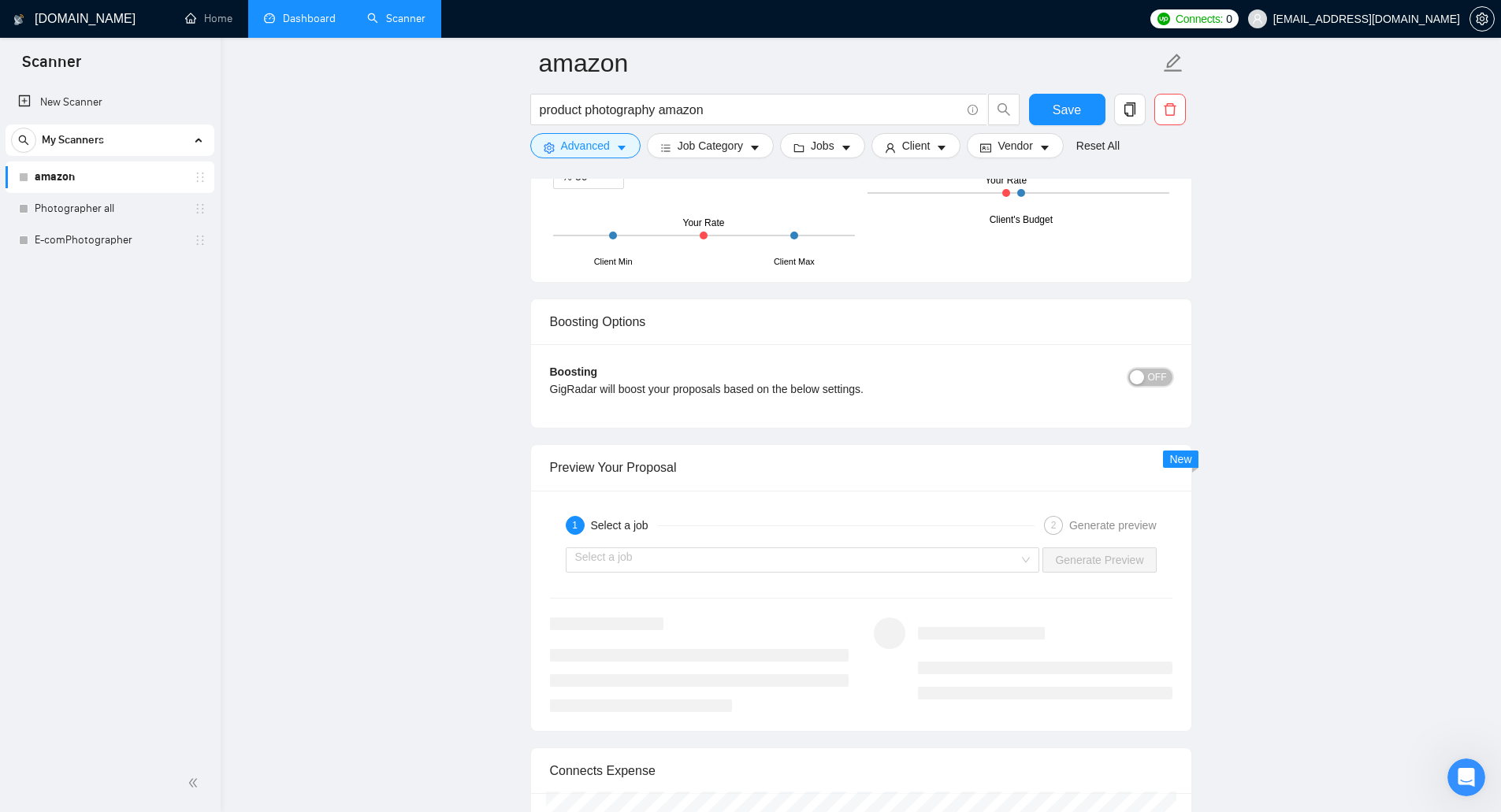
scroll to position [2836, 0]
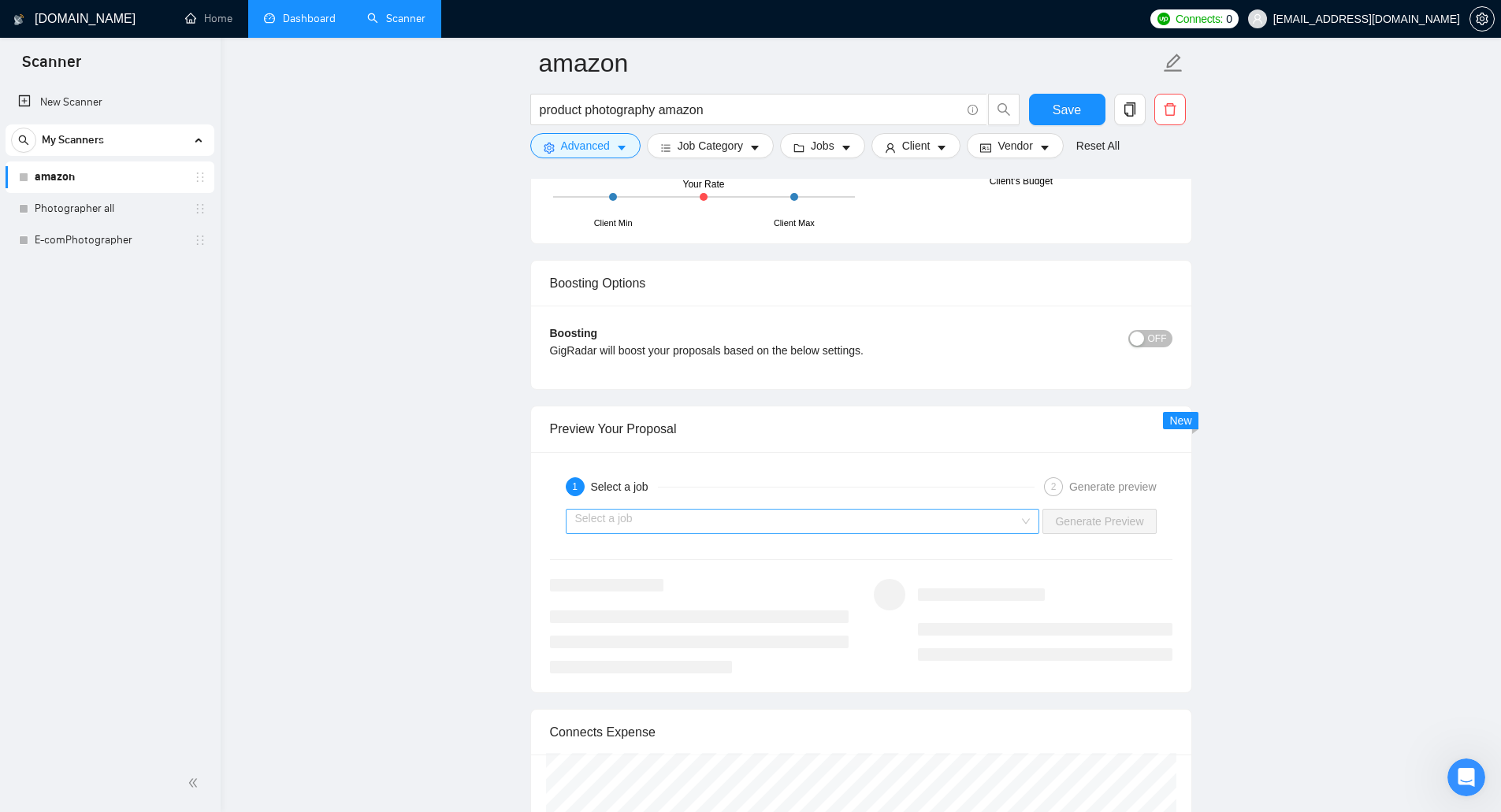
click at [935, 519] on input "search" at bounding box center [797, 521] width 444 height 24
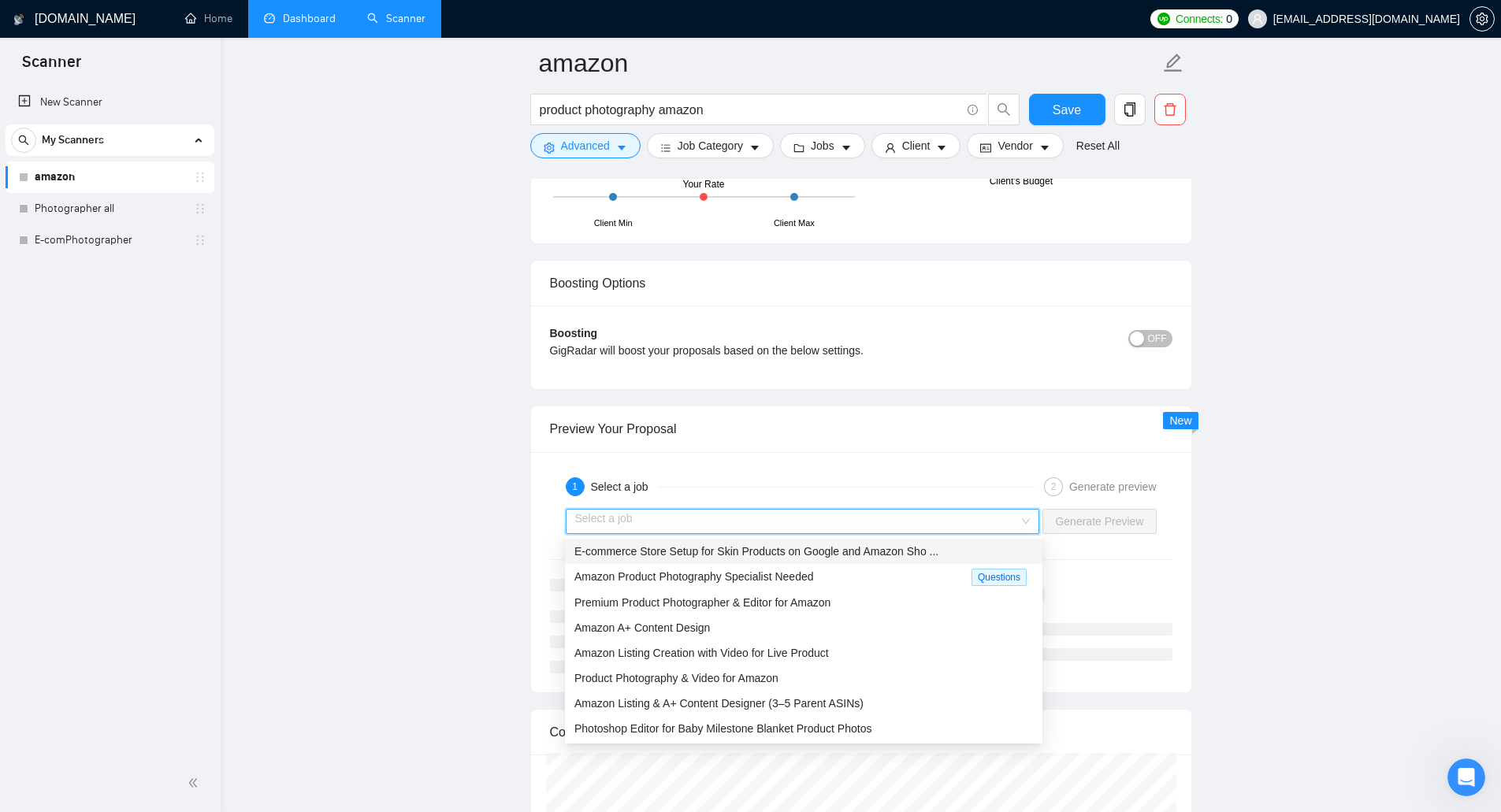
click at [928, 518] on input "search" at bounding box center [797, 521] width 444 height 24
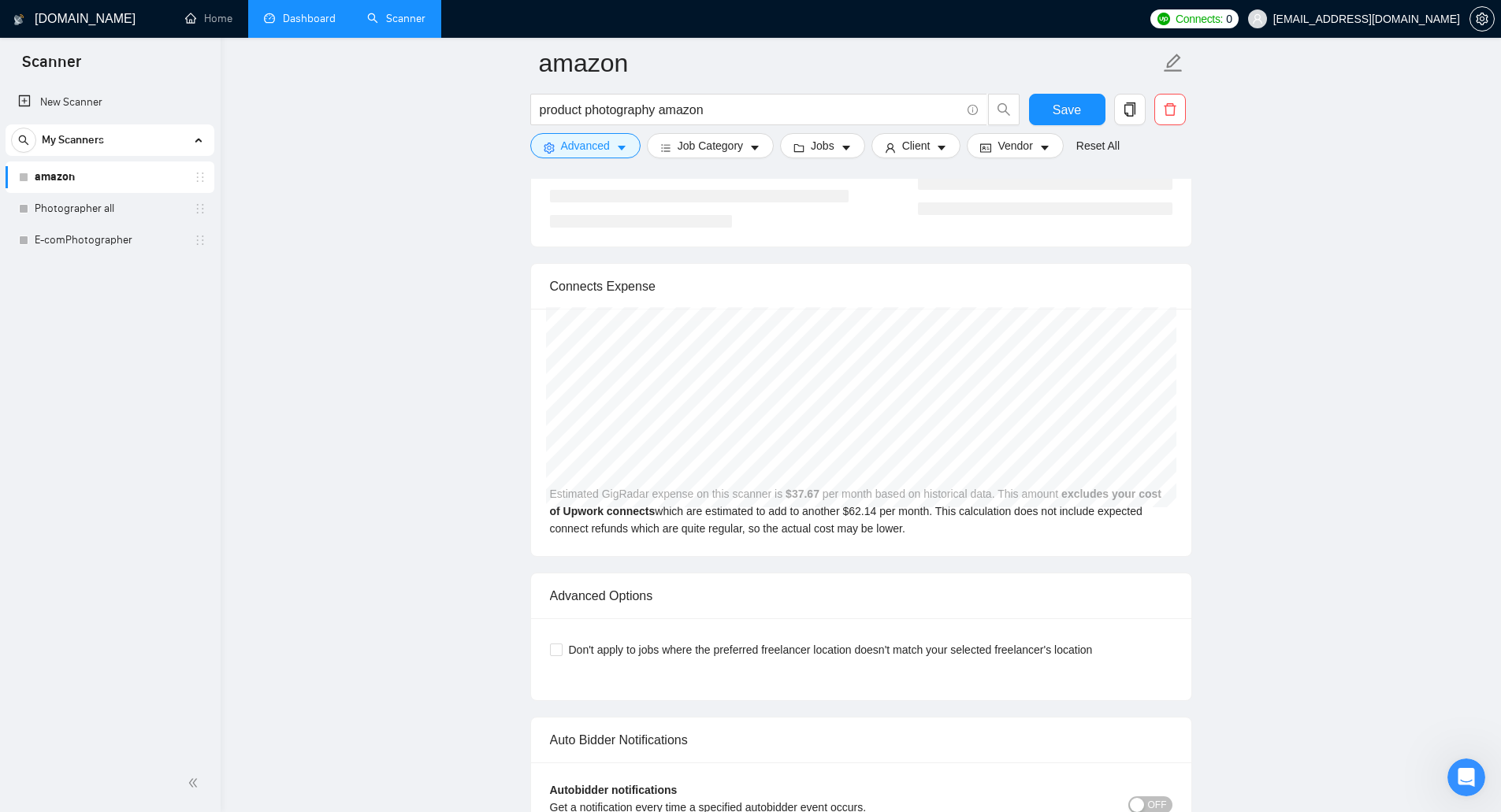
scroll to position [3308, 0]
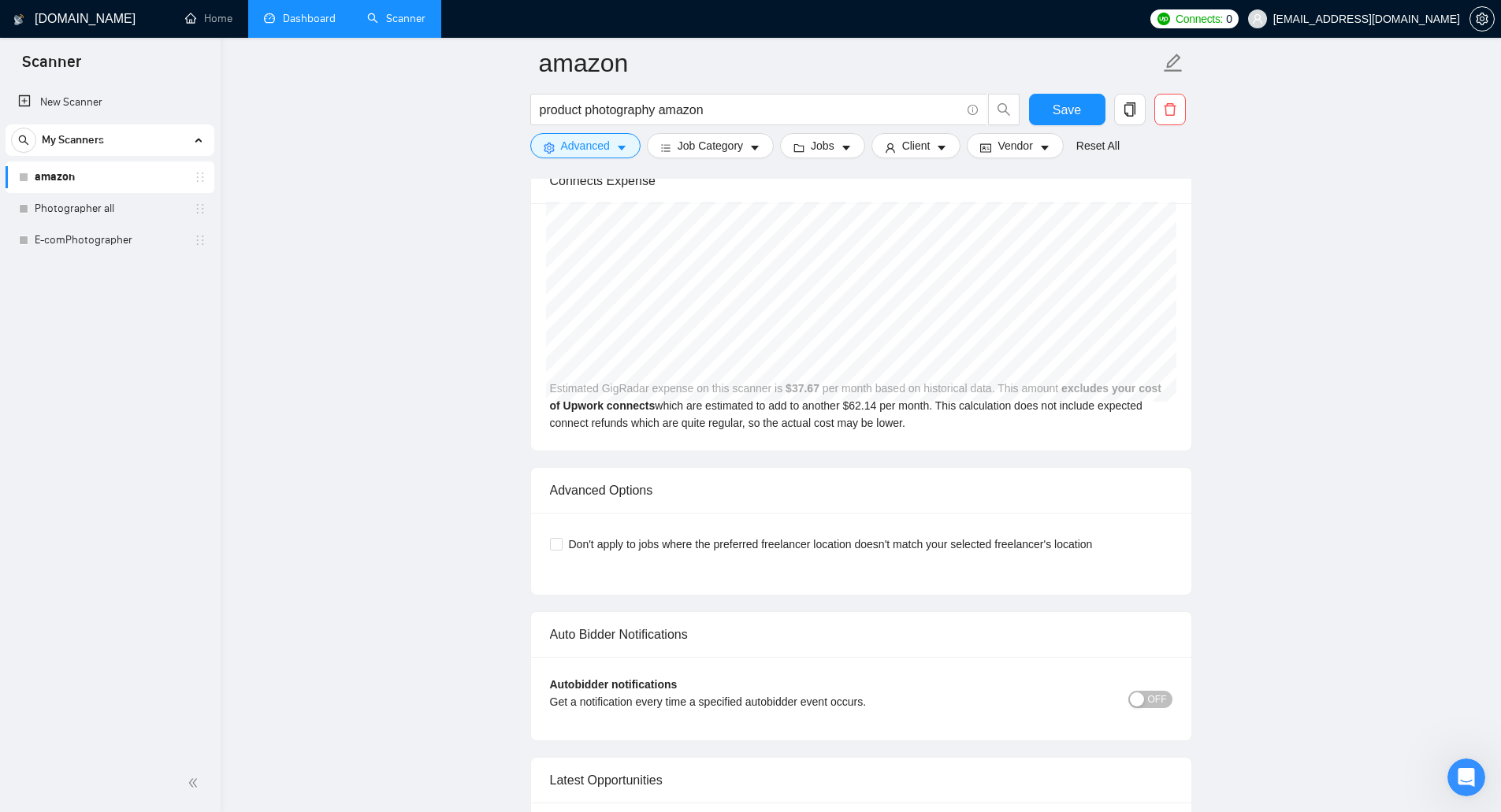
scroll to position [2993, 0]
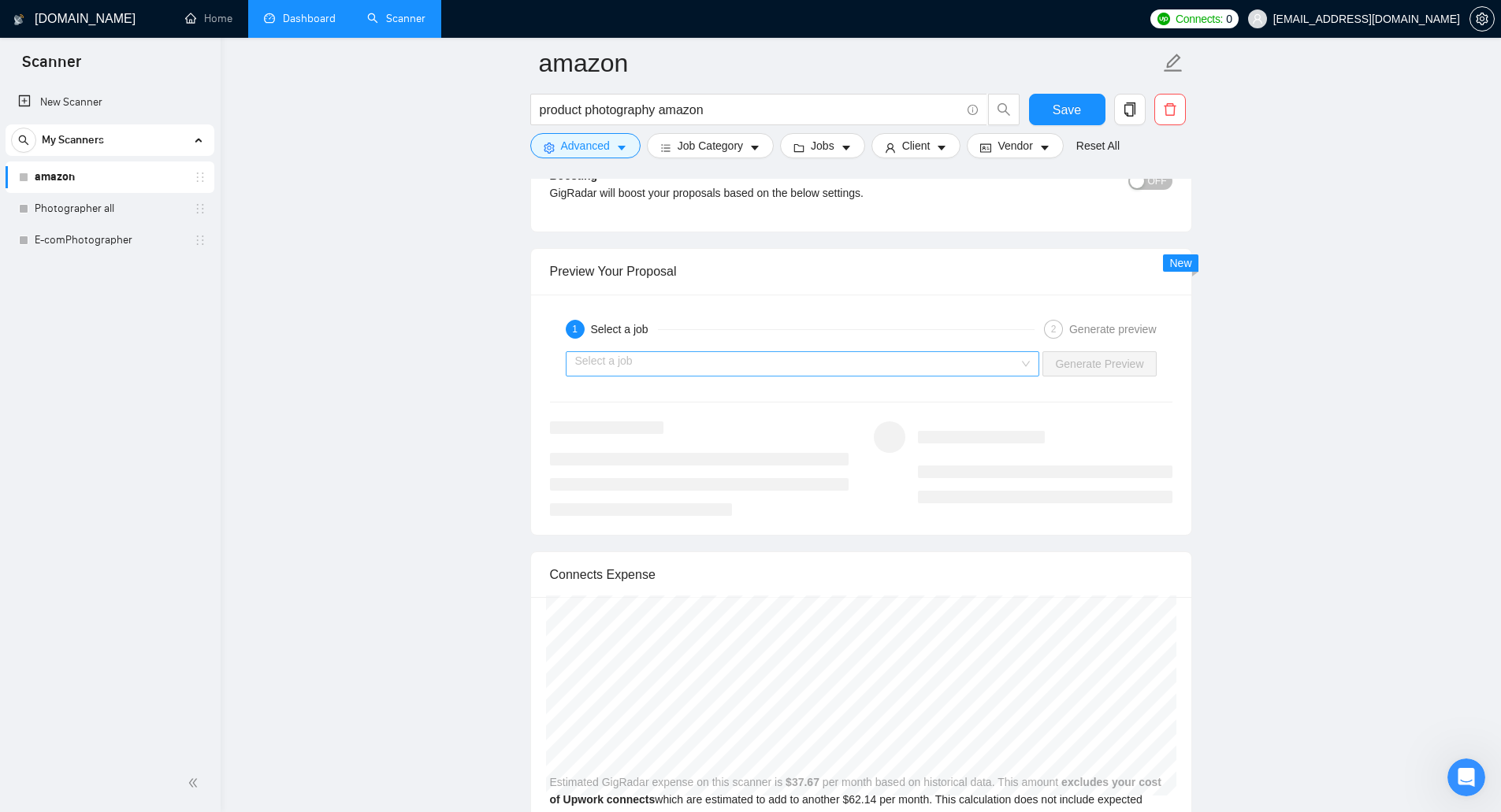
click at [647, 362] on input "search" at bounding box center [797, 364] width 444 height 24
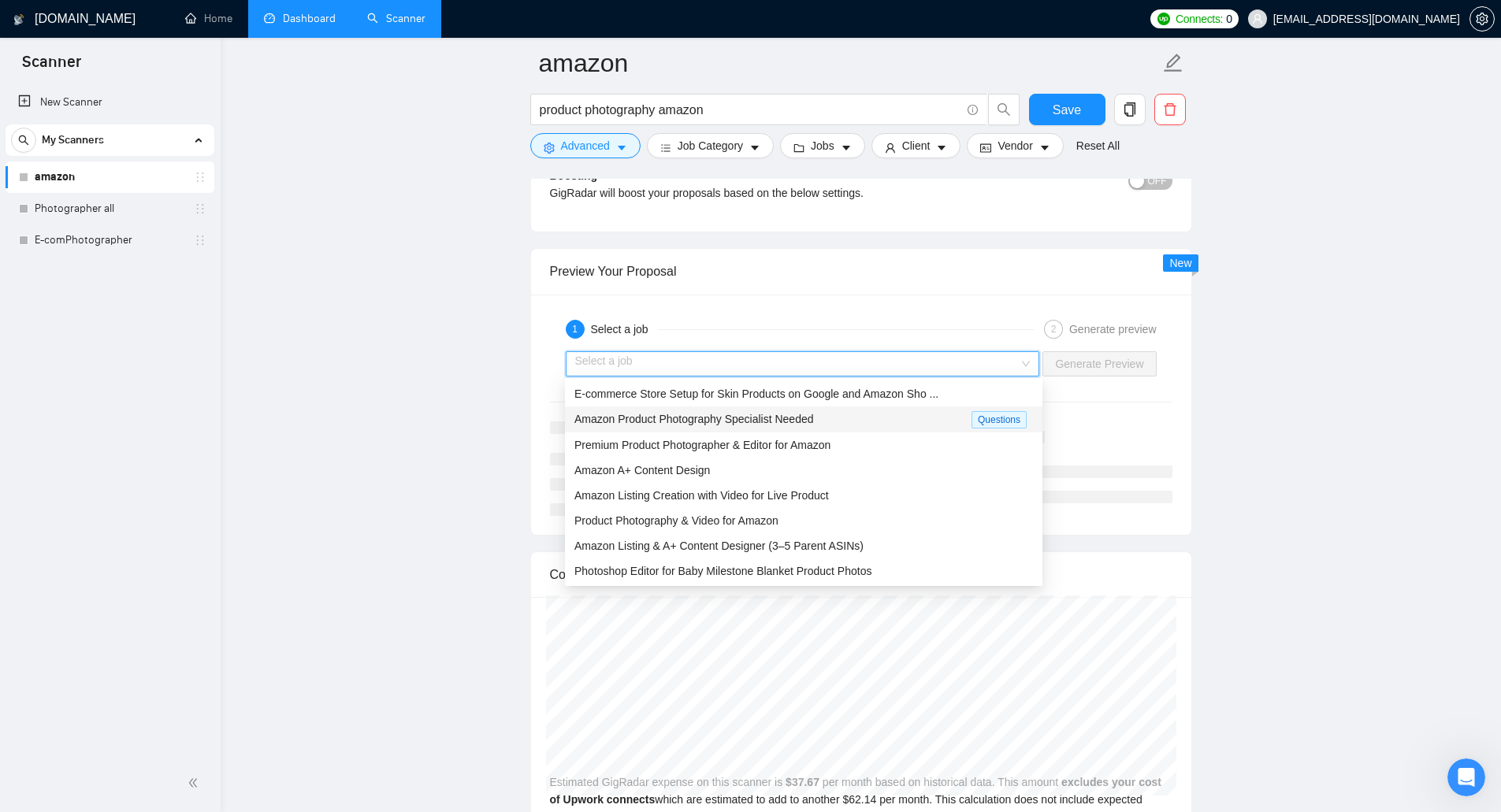
click at [860, 418] on div "Amazon Product Photography Specialist Needed" at bounding box center [773, 419] width 397 height 18
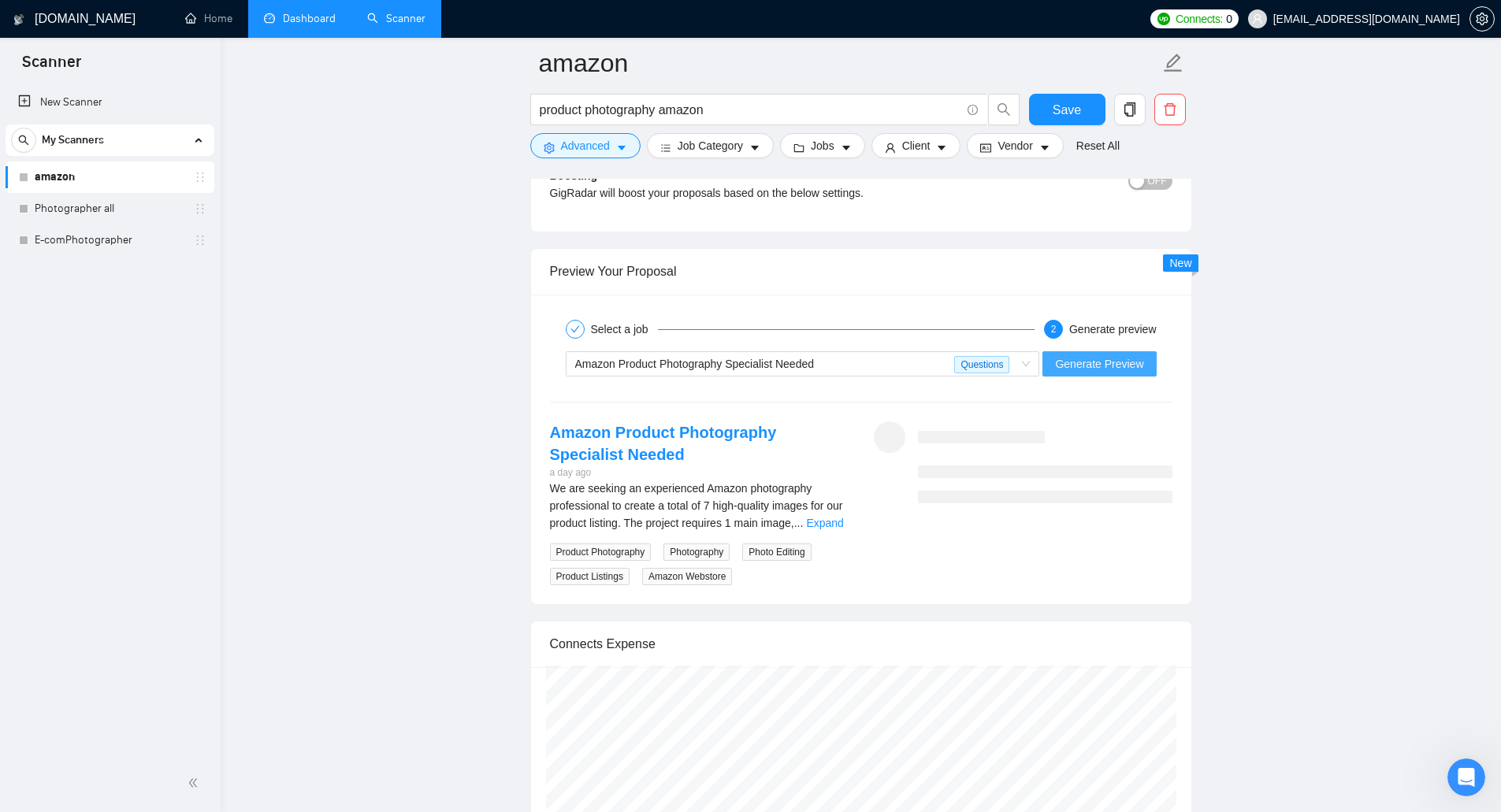
click at [1082, 357] on span "Generate Preview" at bounding box center [1100, 364] width 89 height 17
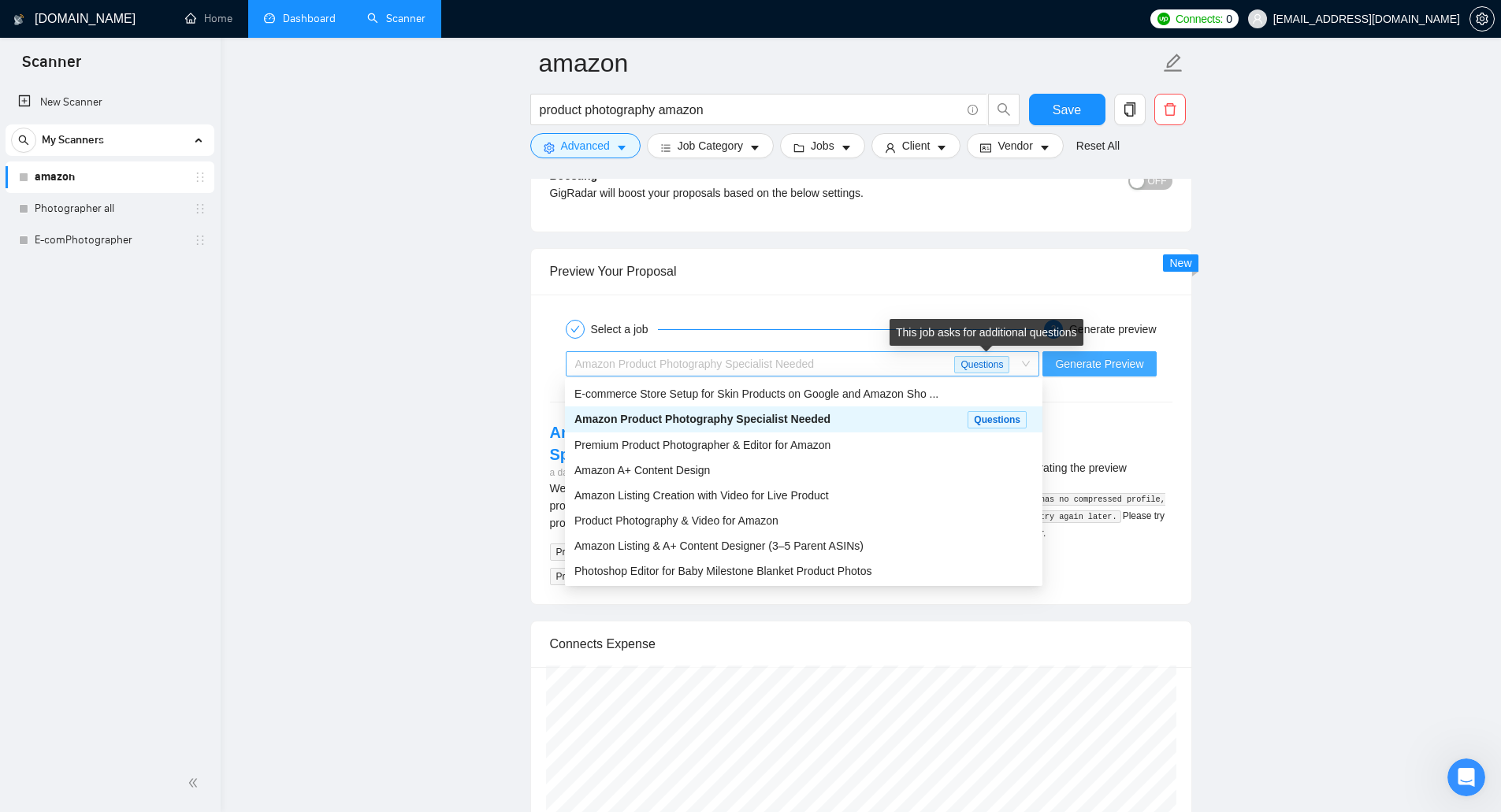
click at [987, 366] on span "Questions" at bounding box center [982, 365] width 55 height 17
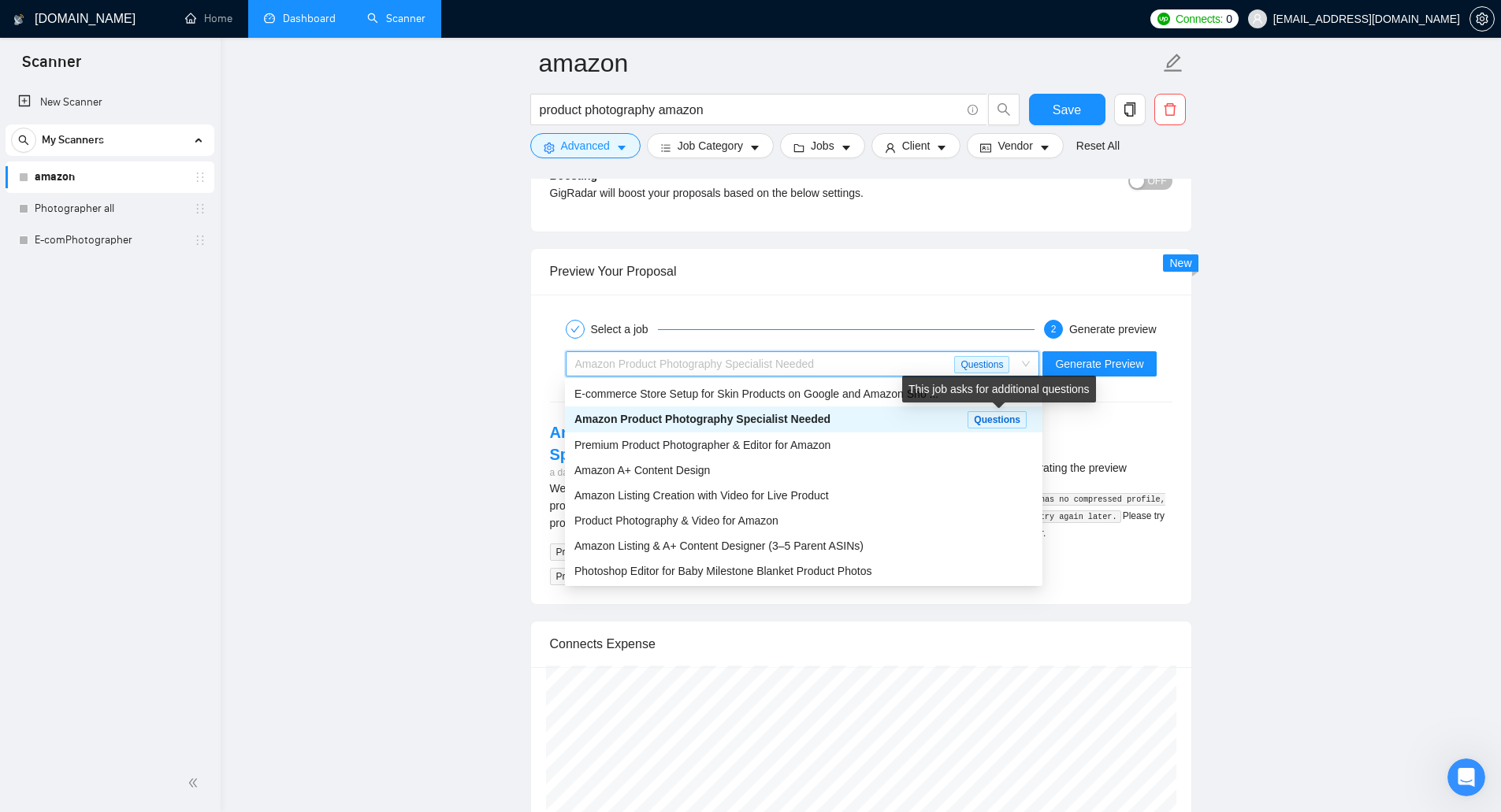
click at [980, 418] on span "Questions" at bounding box center [996, 420] width 59 height 17
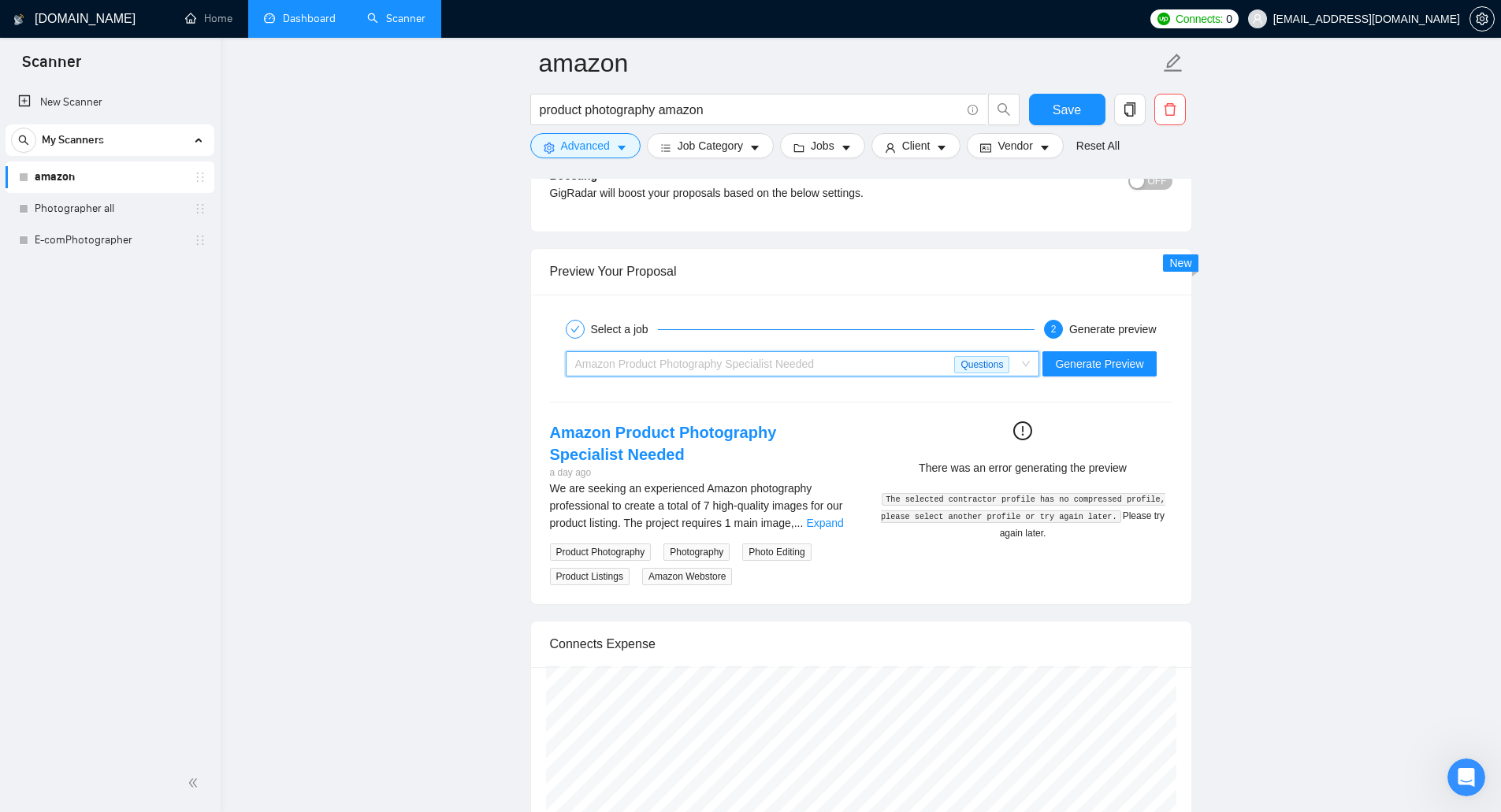
click at [912, 371] on div "Amazon Product Photography Specialist Needed" at bounding box center [765, 364] width 380 height 24
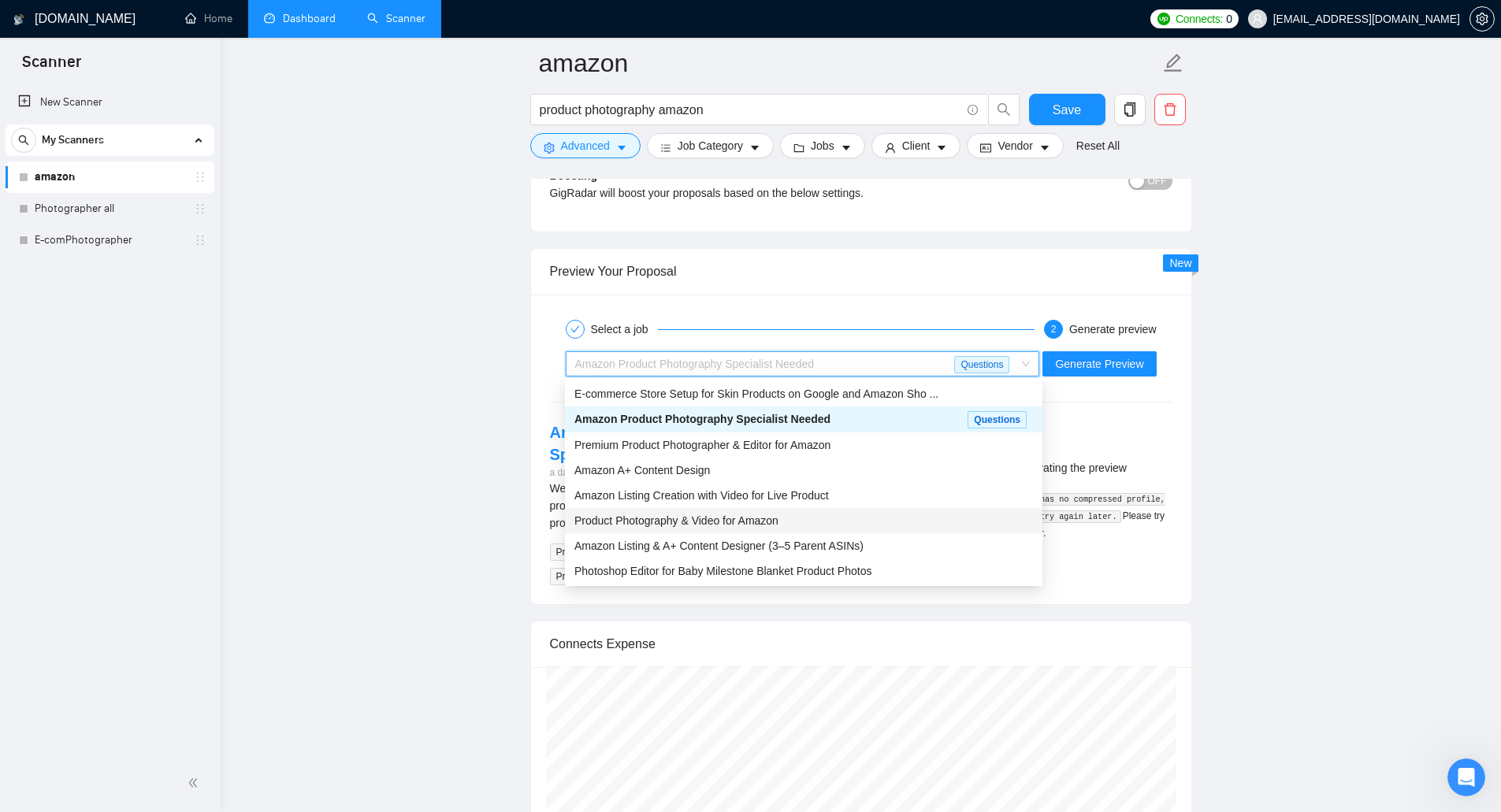
click at [863, 522] on div "Product Photography & Video for Amazon" at bounding box center [804, 521] width 459 height 17
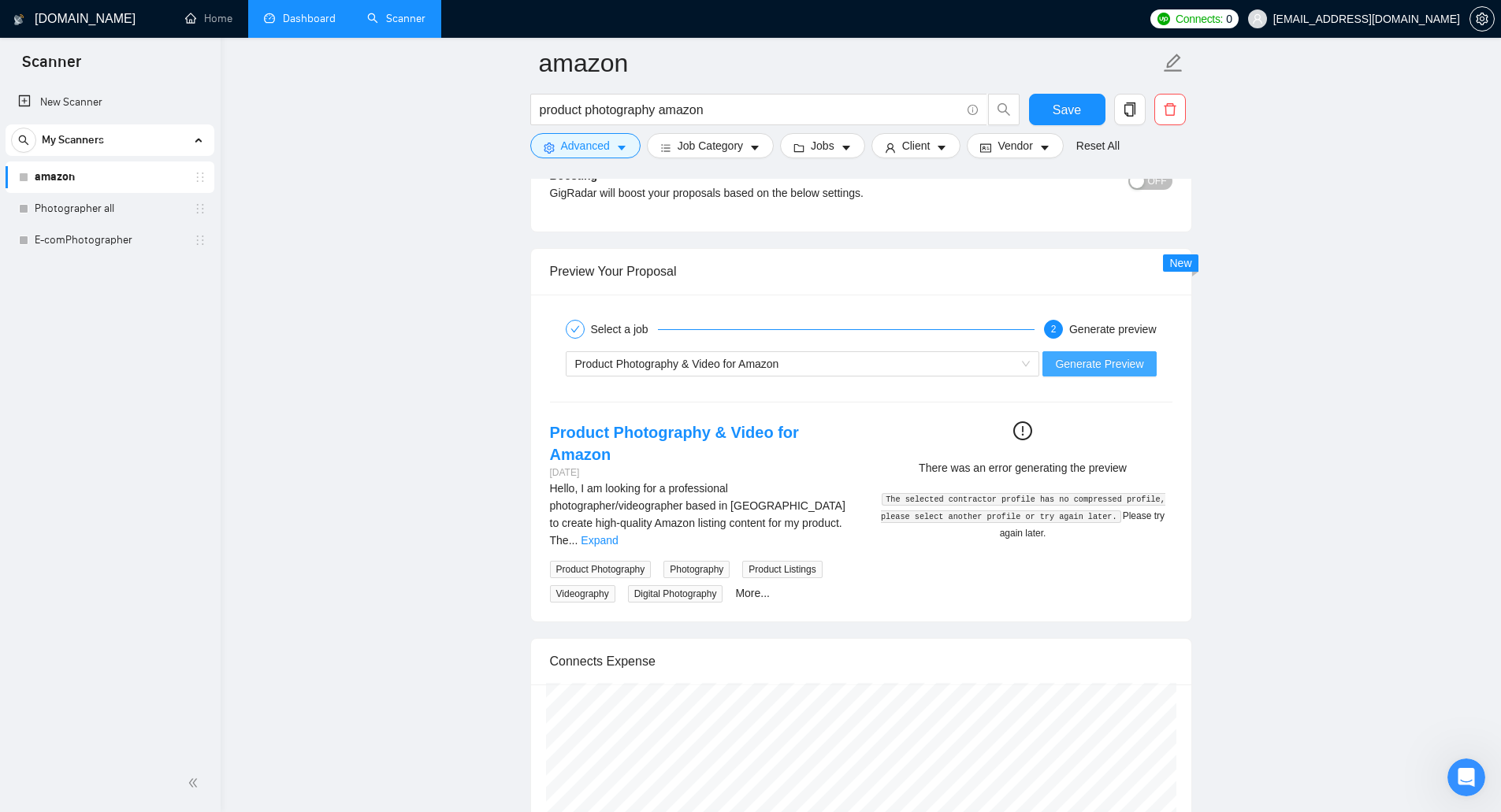
click at [1094, 355] on span "Generate Preview" at bounding box center [1100, 364] width 89 height 17
click at [1066, 361] on span "Generate Preview" at bounding box center [1100, 364] width 89 height 17
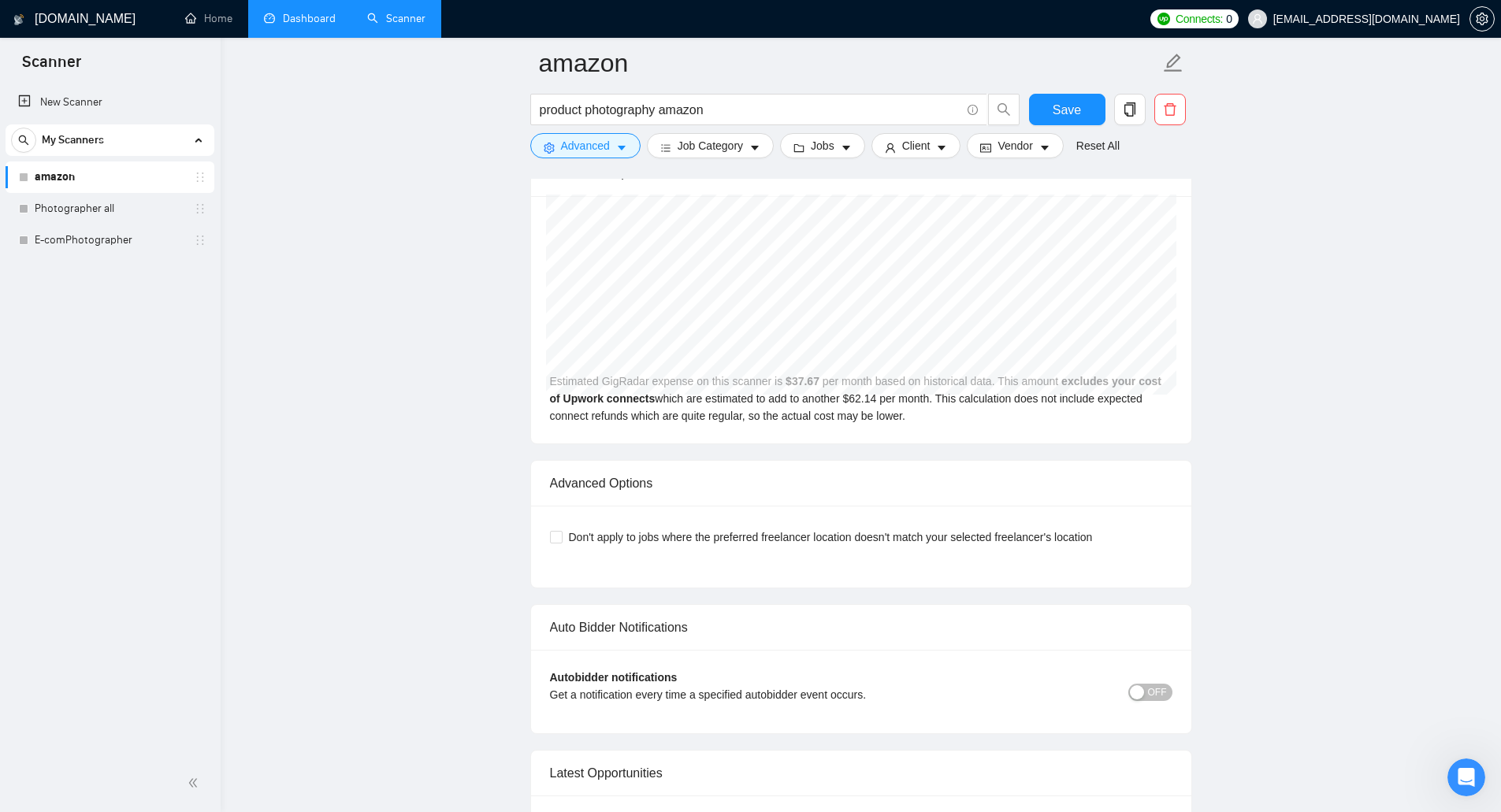
scroll to position [3545, 0]
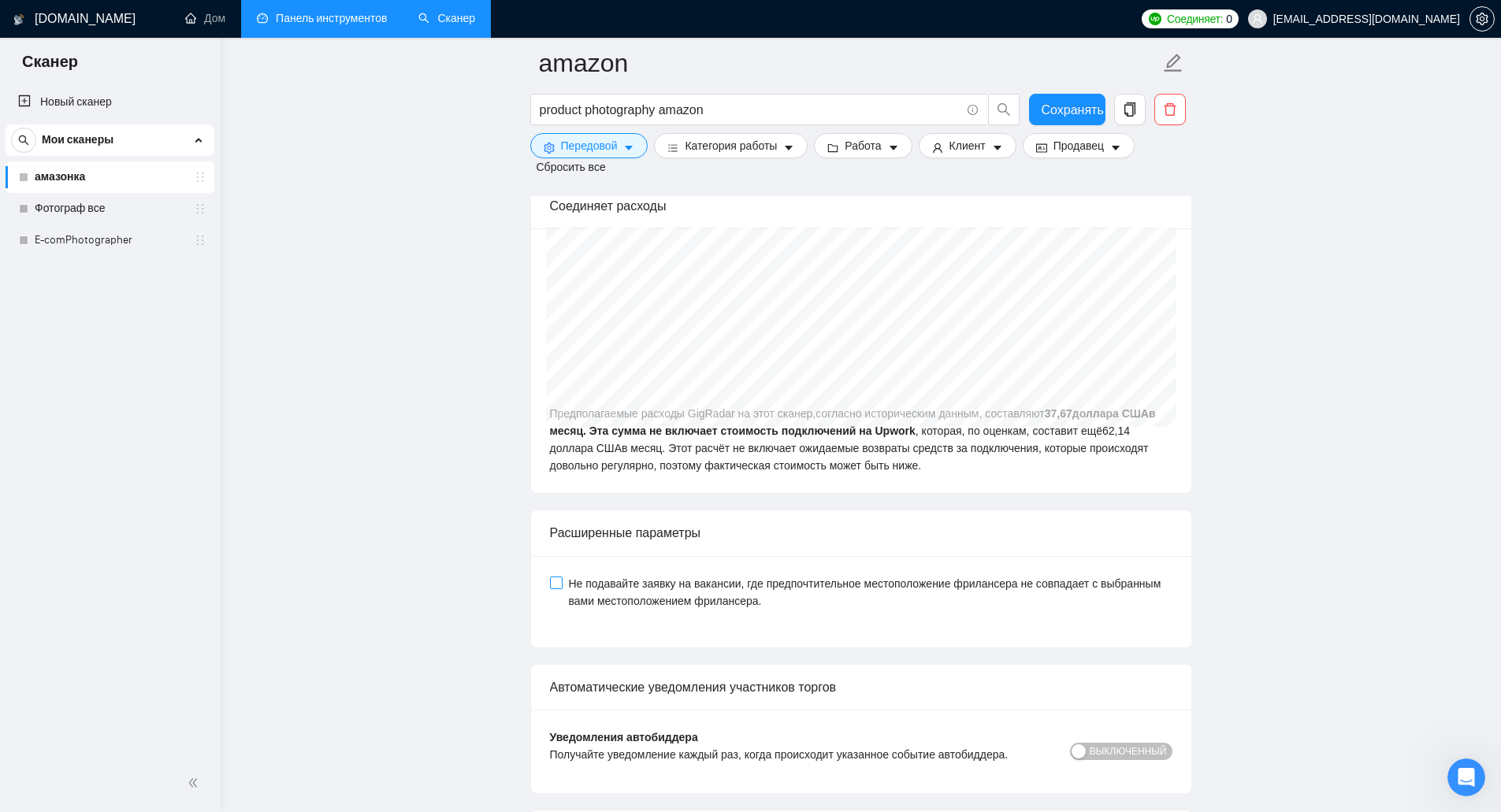
click at [667, 598] on font "Не подавайте заявку на вакансии, где предпочтительное местоположение фрилансера…" at bounding box center [865, 592] width 592 height 30
click at [561, 588] on input "Не подавайте заявку на вакансии, где предпочтительное местоположение фрилансера…" at bounding box center [555, 582] width 11 height 11
checkbox input "true"
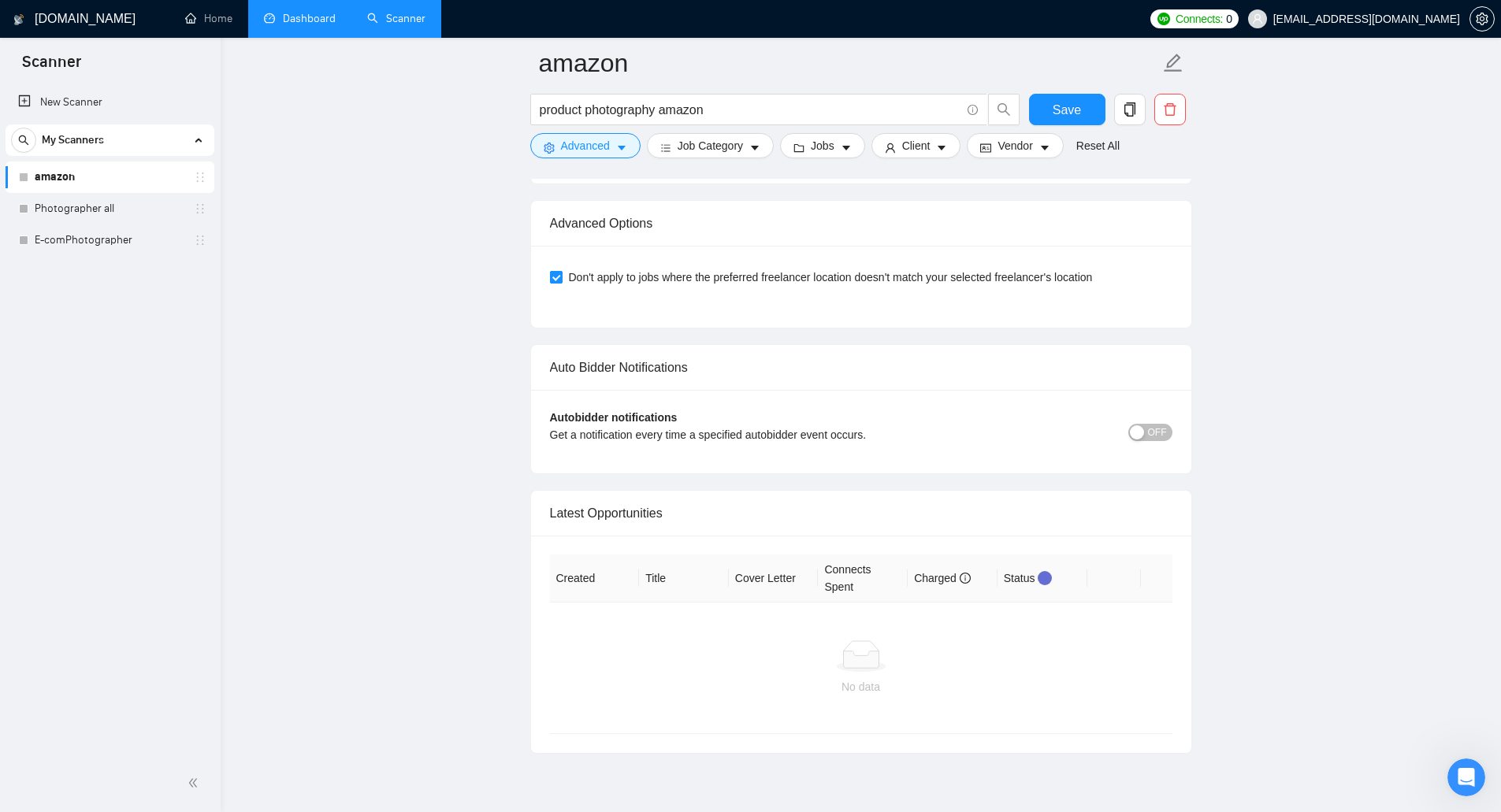
scroll to position [3781, 0]
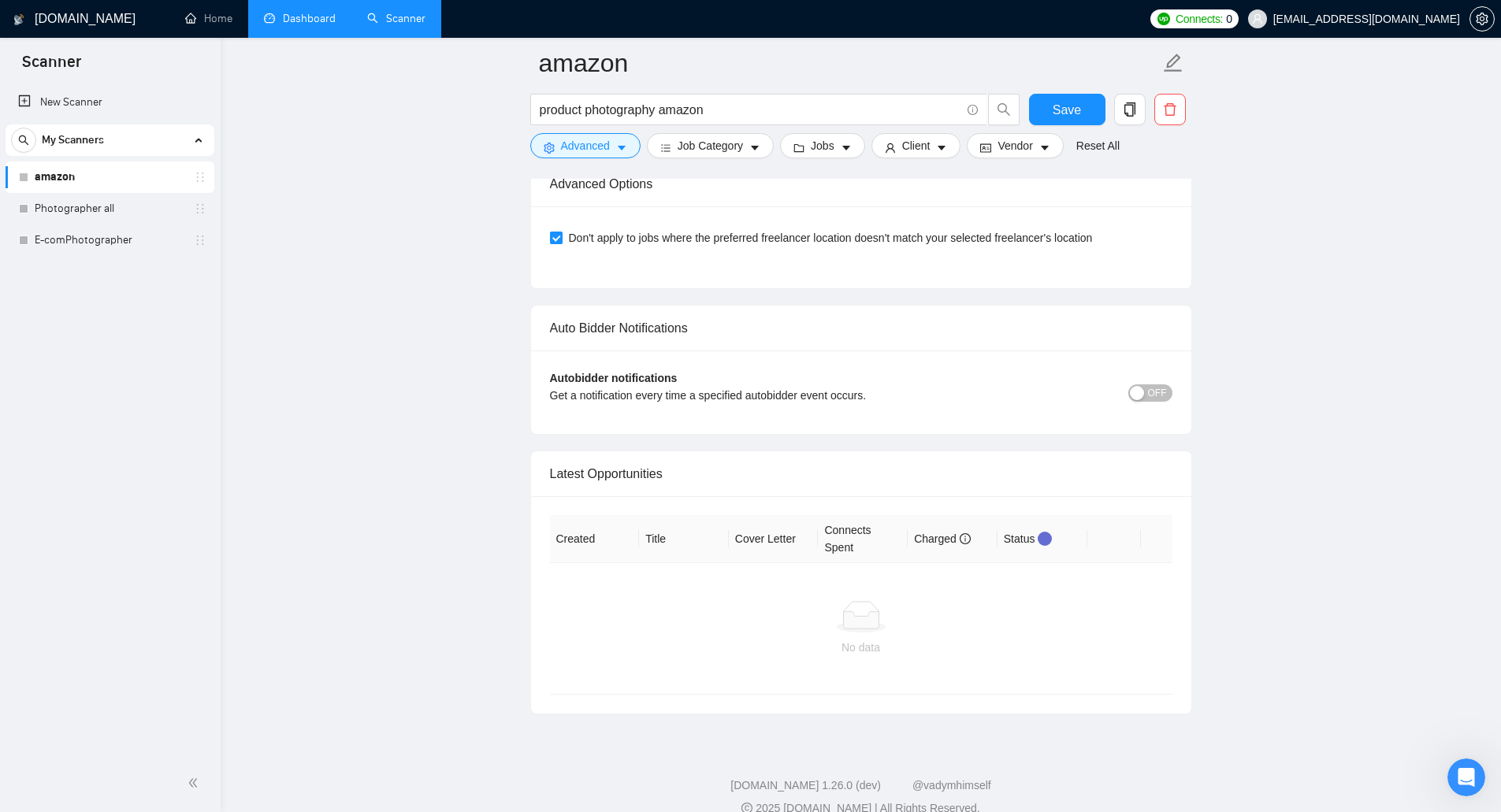
click at [1169, 384] on button "OFF" at bounding box center [1151, 393] width 44 height 17
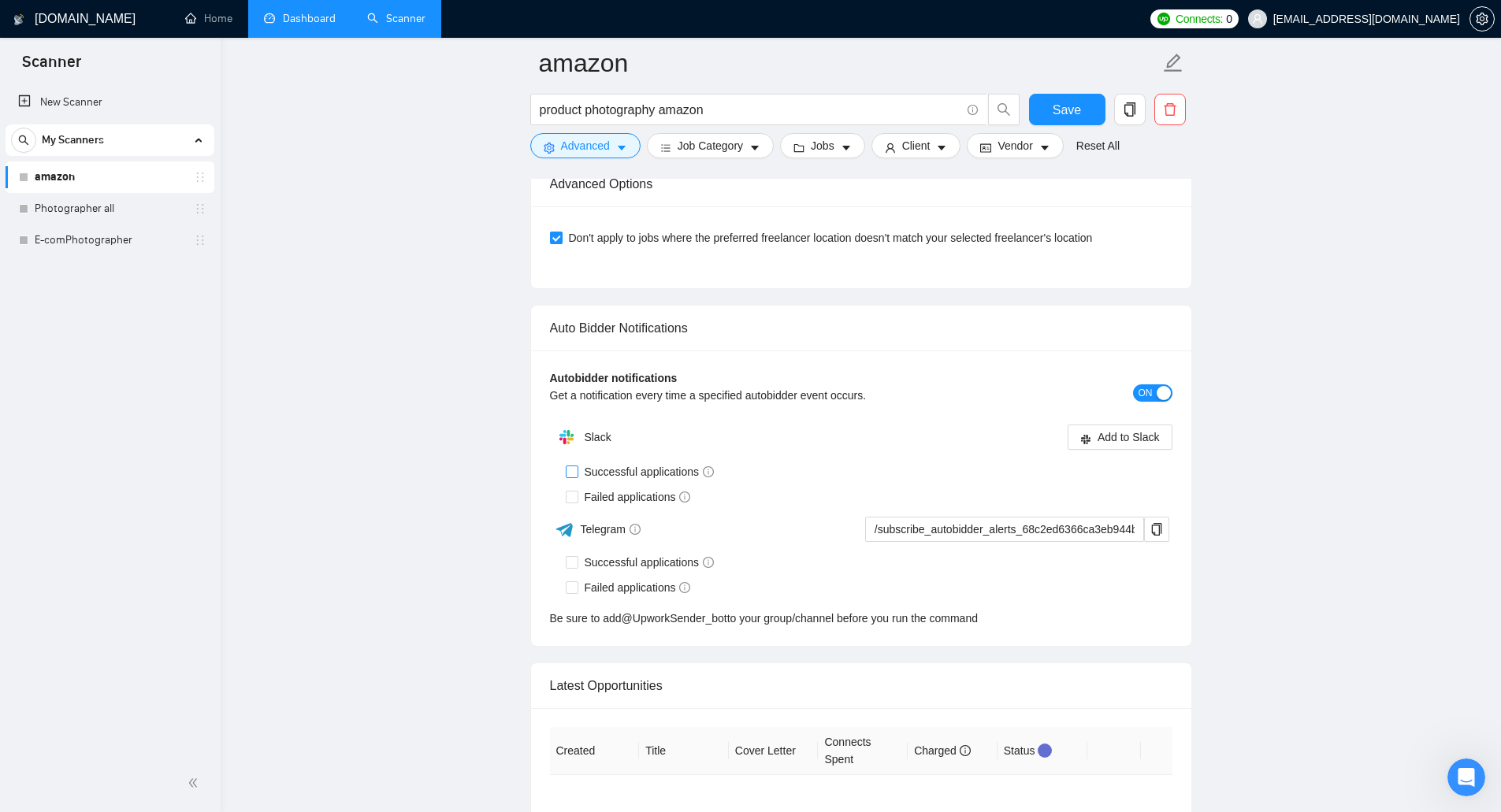
click at [639, 464] on span "Successful applications" at bounding box center [649, 472] width 142 height 17
click at [577, 465] on input "Successful applications" at bounding box center [571, 470] width 11 height 11
click at [568, 306] on div "Auto Bidder Notifications" at bounding box center [861, 328] width 622 height 45
click at [580, 464] on span "Successful applications" at bounding box center [649, 472] width 142 height 17
click at [577, 465] on input "Successful applications" at bounding box center [571, 470] width 11 height 11
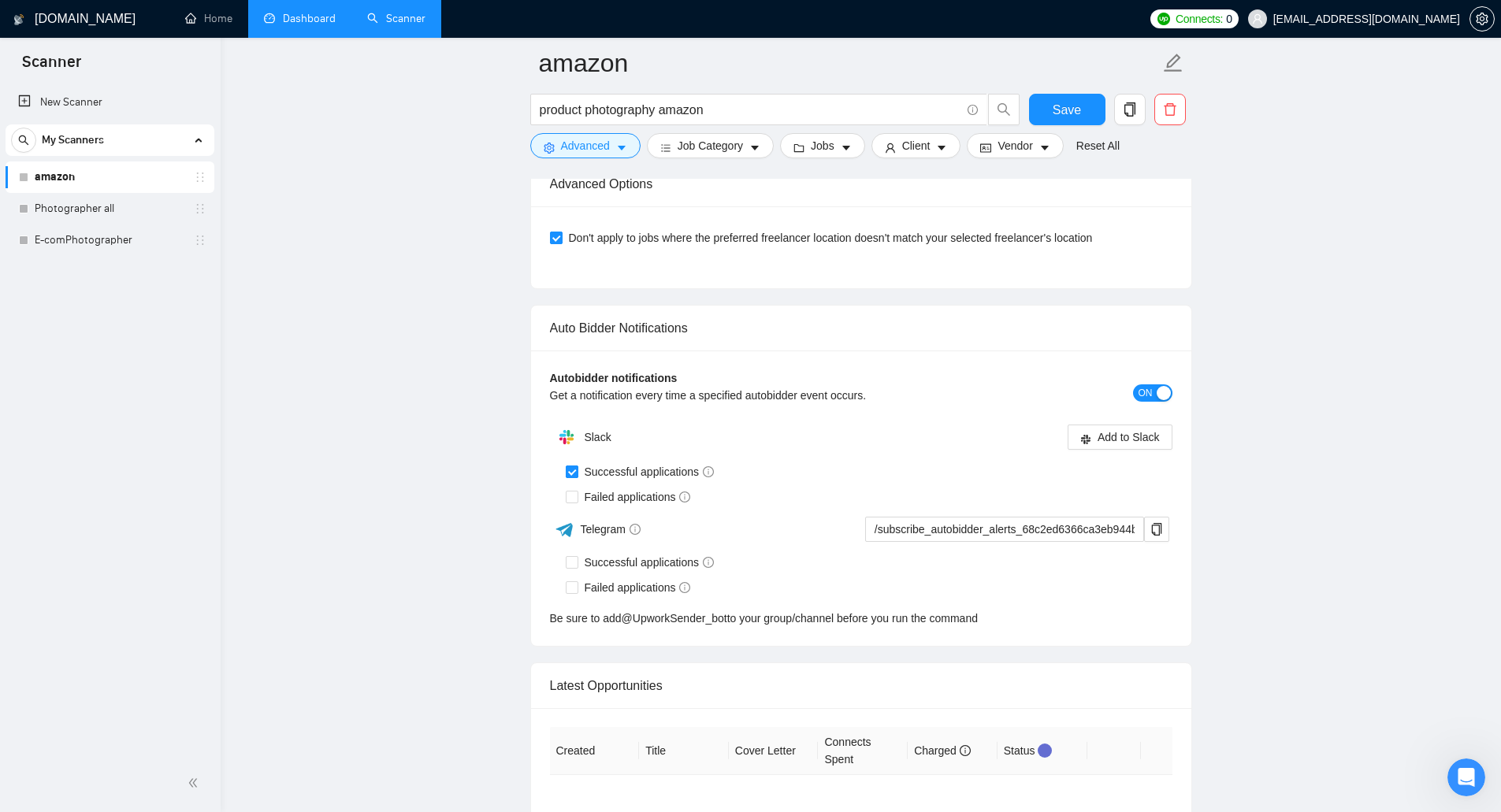
checkbox input "false"
click at [573, 556] on input "Successful applications" at bounding box center [571, 561] width 11 height 11
checkbox input "true"
click at [575, 581] on input "Failed applications" at bounding box center [571, 586] width 11 height 11
checkbox input "true"
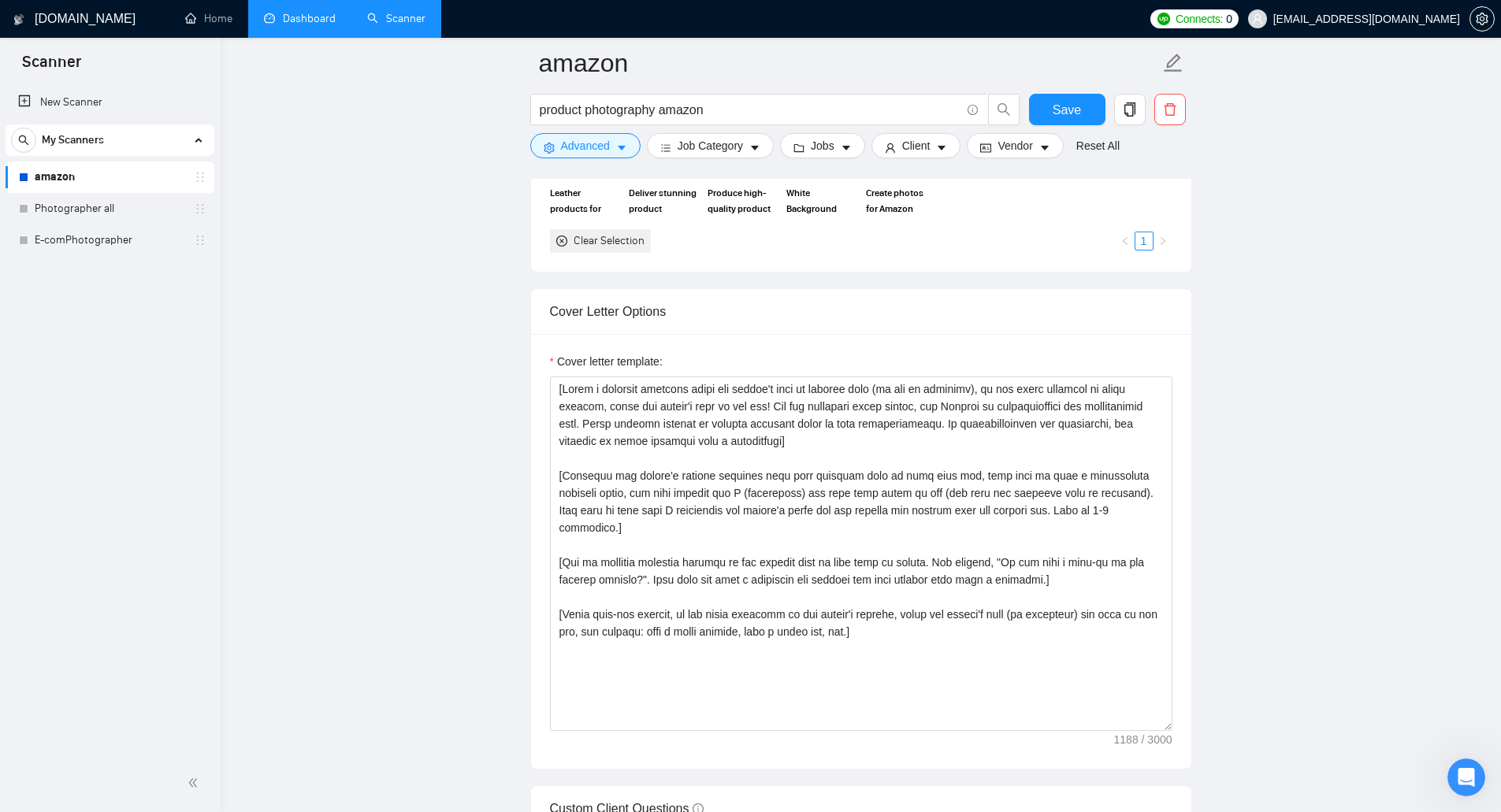
scroll to position [1634, 0]
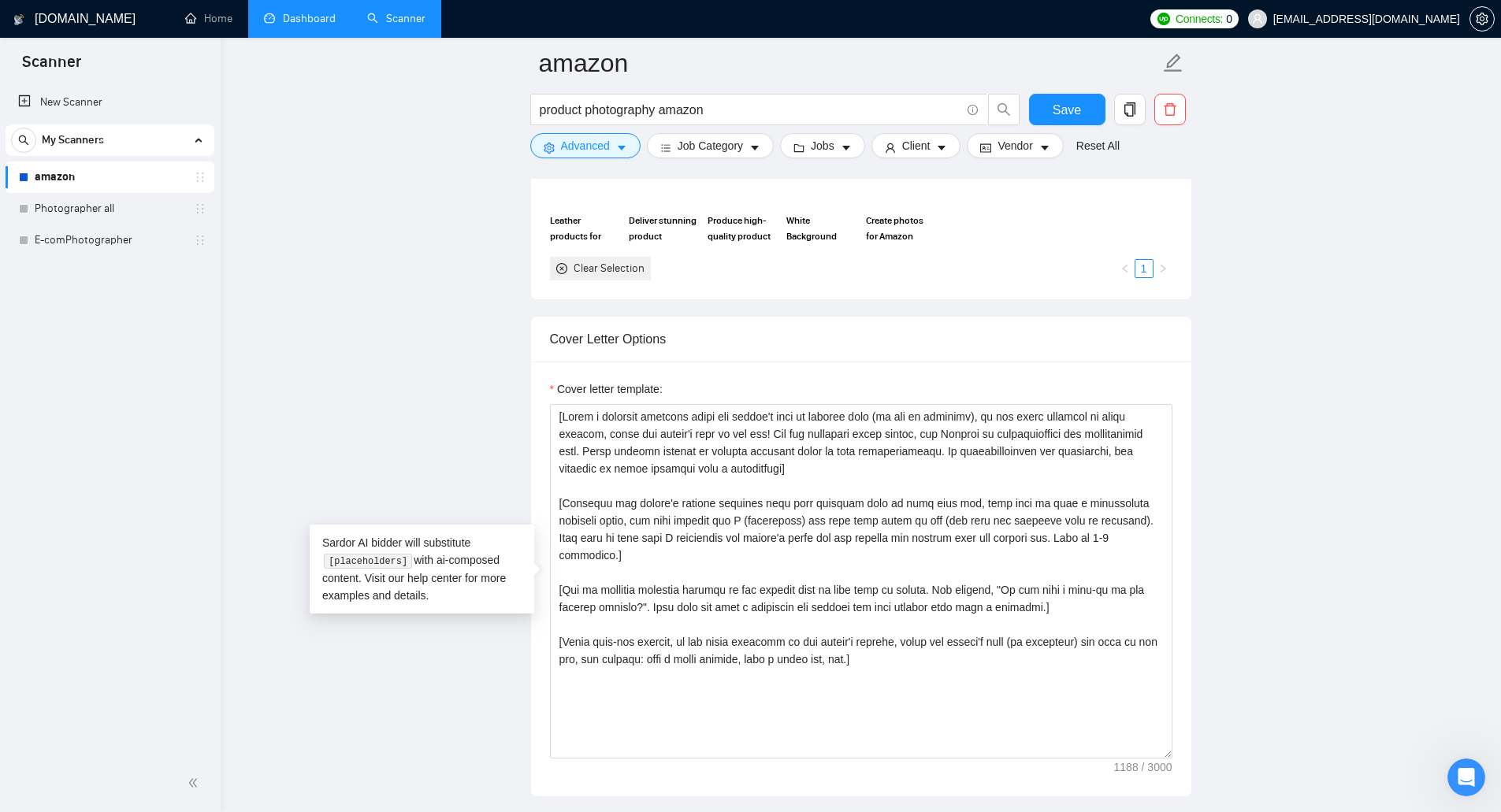
drag, startPoint x: 1114, startPoint y: 486, endPoint x: 1255, endPoint y: 533, distance: 148.6
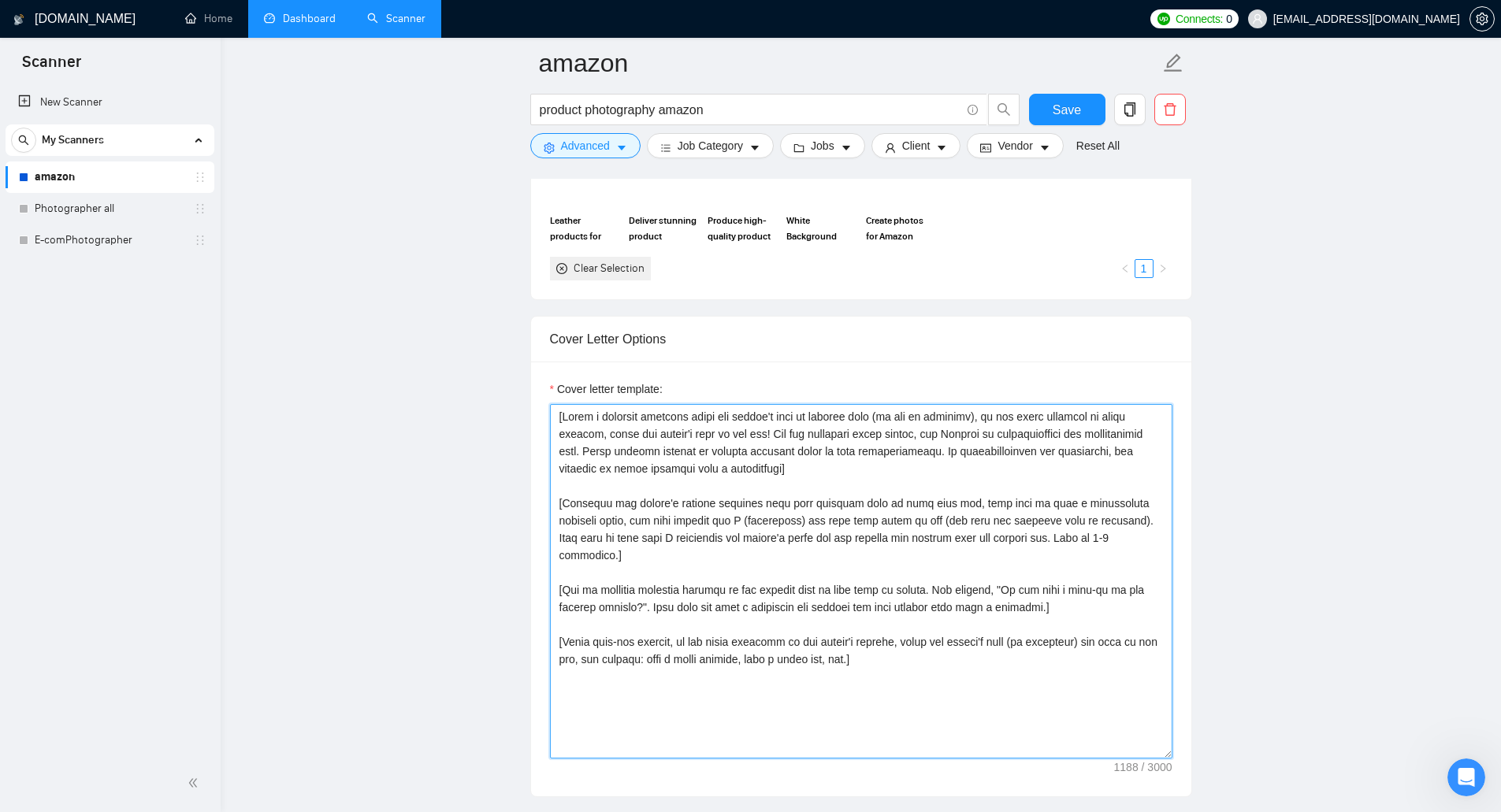
click at [915, 653] on textarea "Cover letter template:" at bounding box center [861, 581] width 622 height 354
drag, startPoint x: 914, startPoint y: 649, endPoint x: 555, endPoint y: 405, distance: 434.1
click at [555, 405] on textarea "Cover letter template:" at bounding box center [861, 581] width 622 height 354
click at [1039, 433] on textarea "Cover letter template:" at bounding box center [861, 581] width 622 height 354
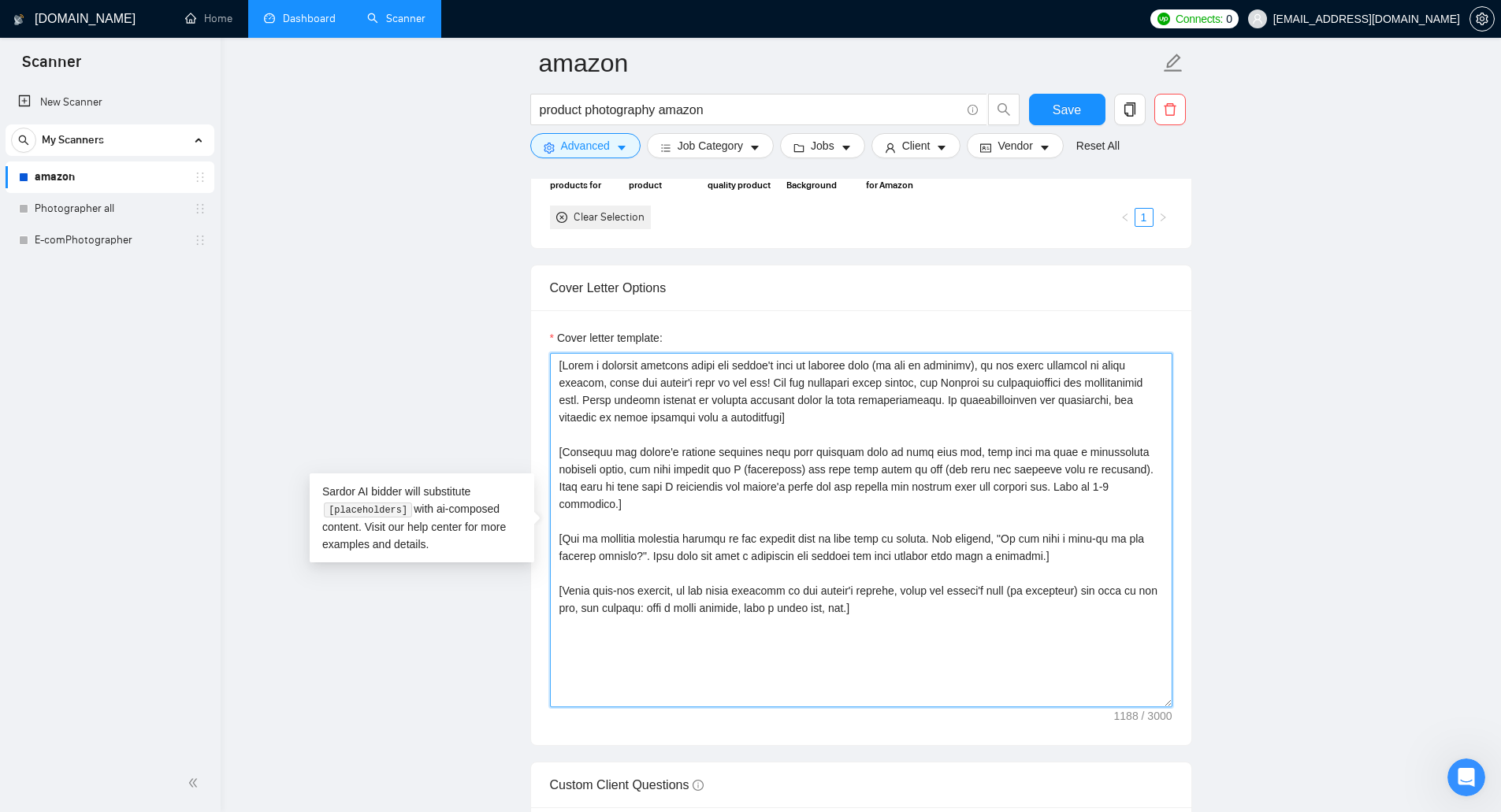
scroll to position [1713, 0]
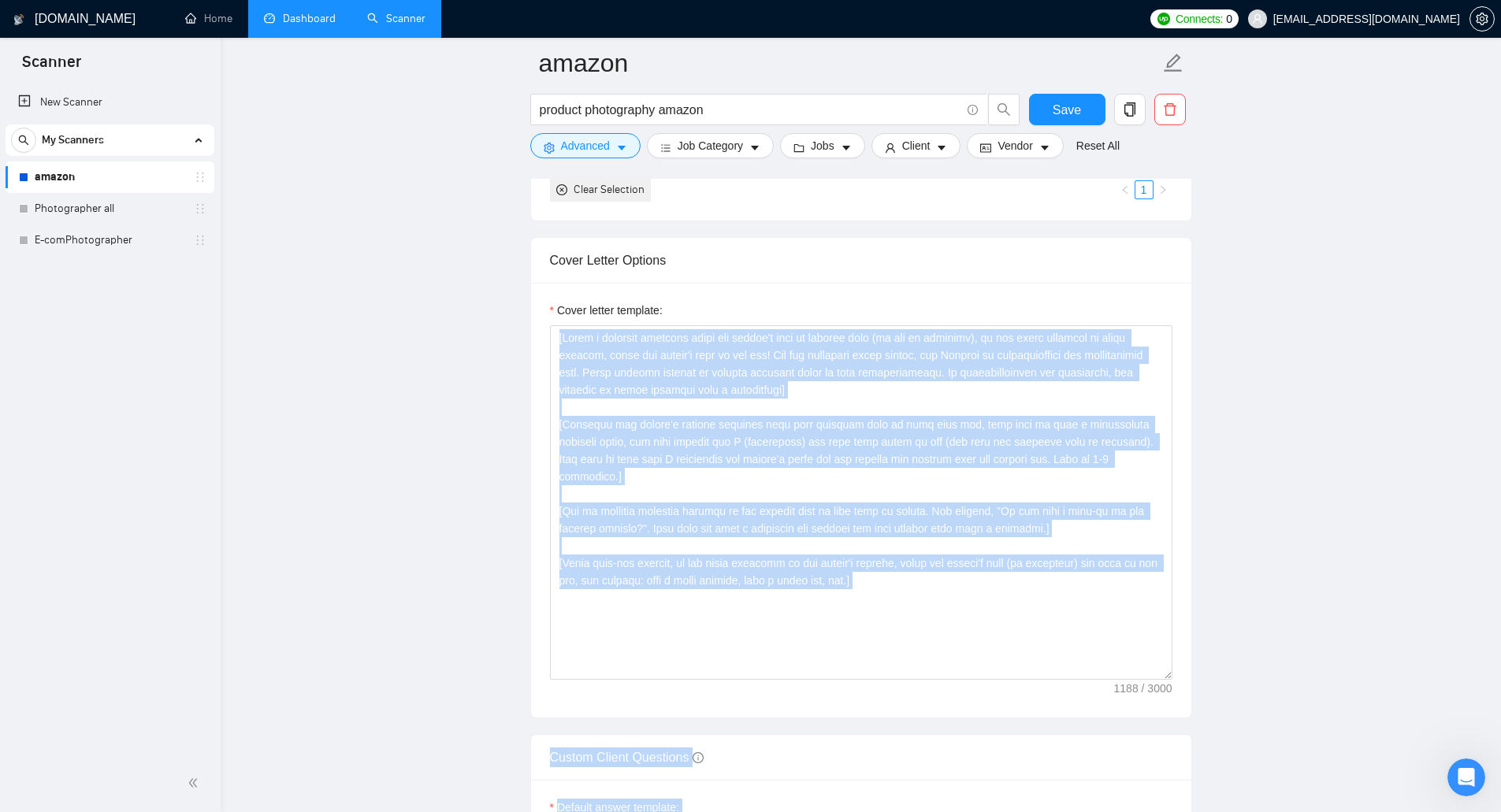
drag, startPoint x: 442, startPoint y: 517, endPoint x: 339, endPoint y: 465, distance: 115.4
drag, startPoint x: 420, startPoint y: 473, endPoint x: 476, endPoint y: 482, distance: 56.7
click at [421, 474] on main "amazon product photography amazon Save Advanced Job Category Jobs Client Vendor…" at bounding box center [860, 672] width 1230 height 4645
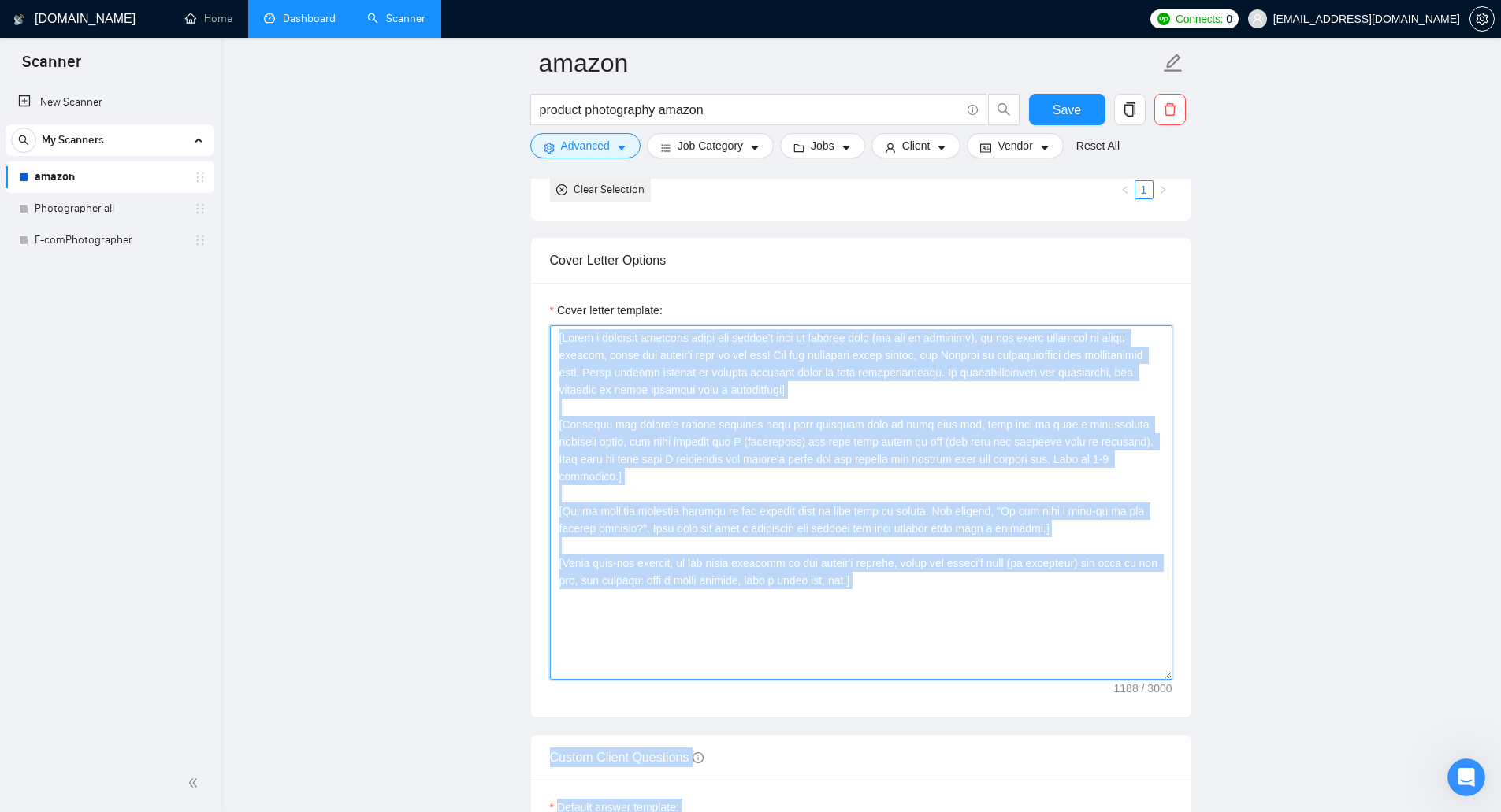
click at [615, 483] on textarea "Cover letter template:" at bounding box center [861, 503] width 622 height 354
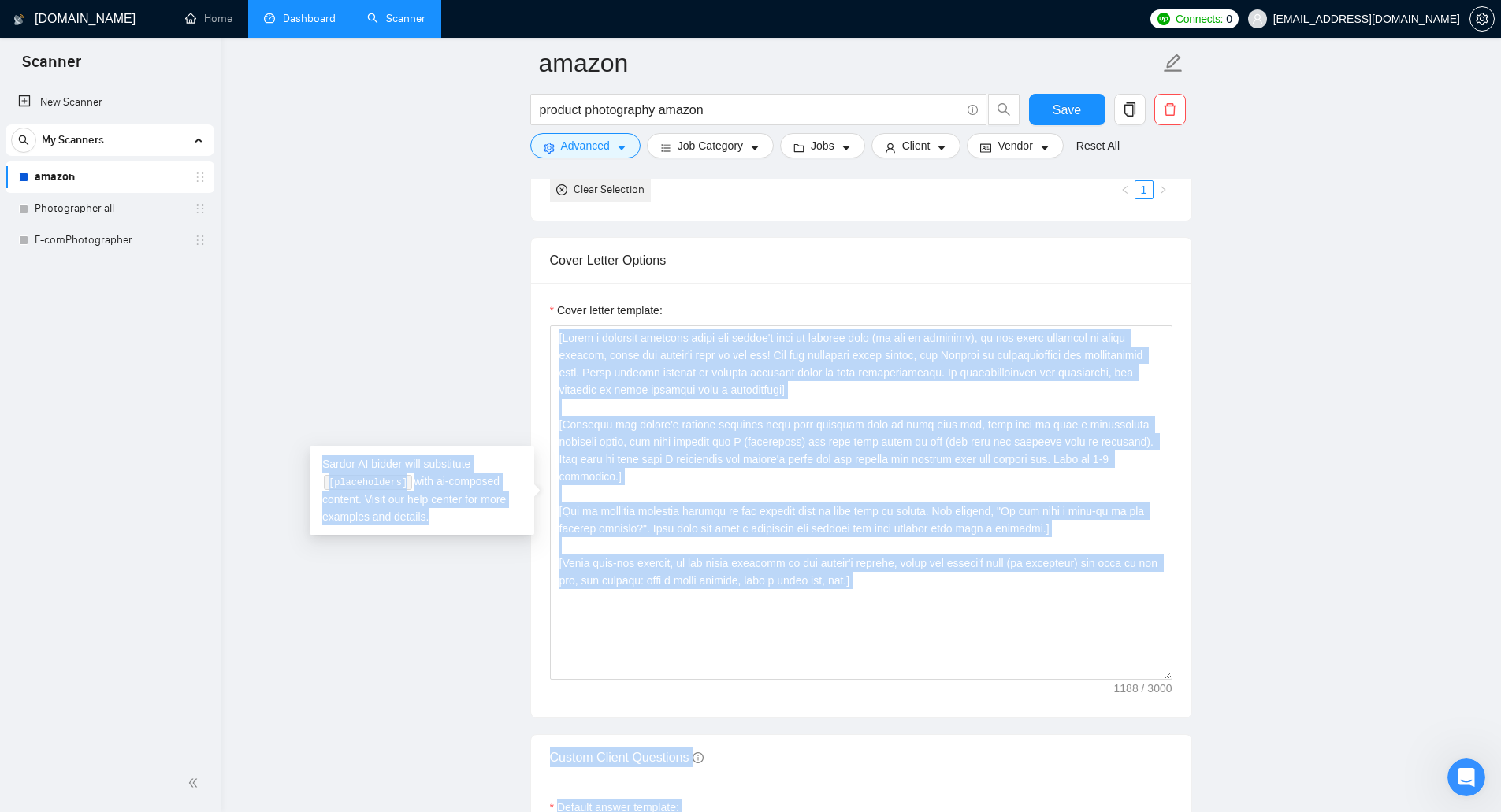
click at [419, 353] on main "amazon product photography amazon Save Advanced Job Category Jobs Client Vendor…" at bounding box center [860, 672] width 1230 height 4645
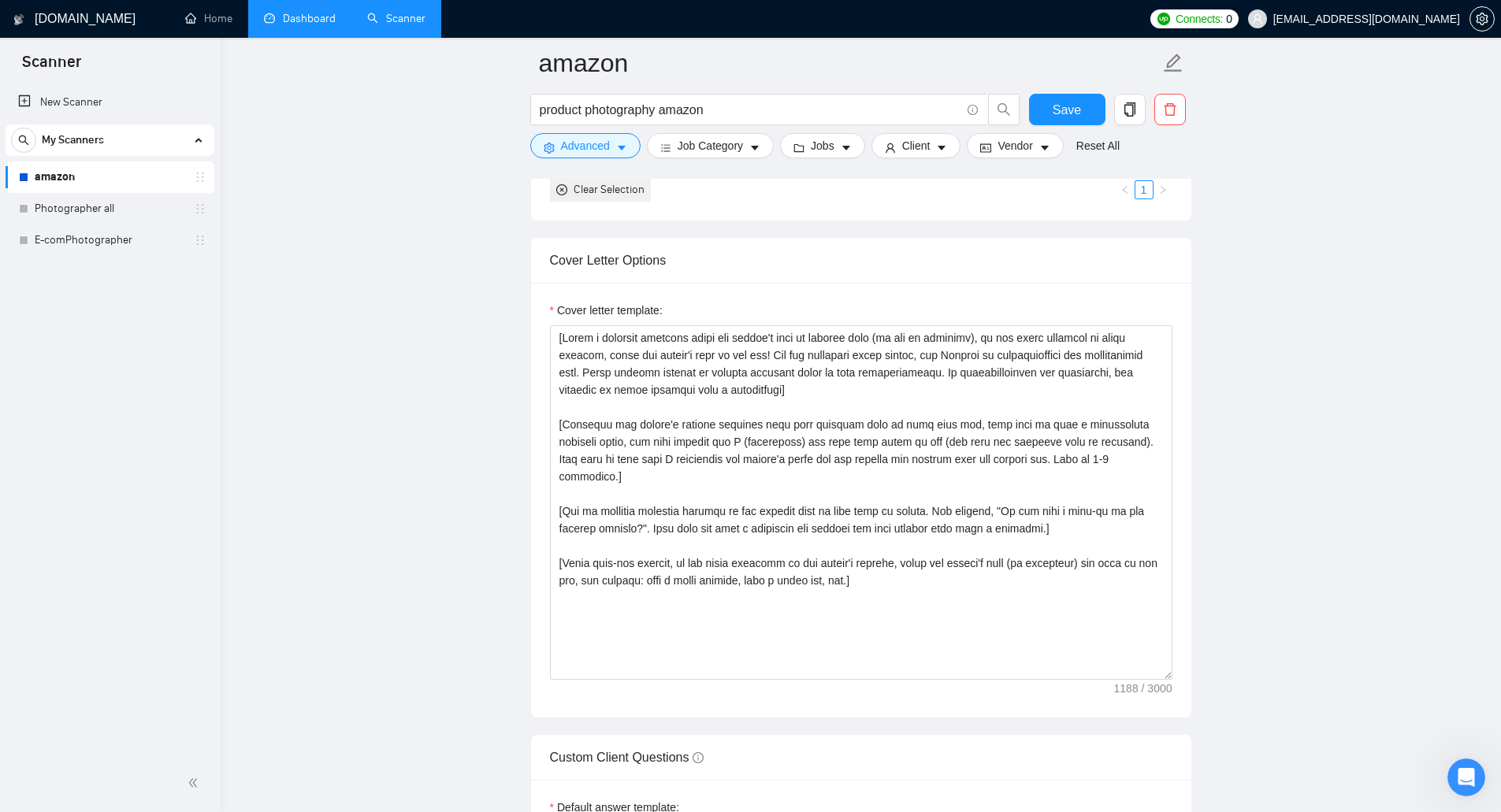
click at [460, 309] on main "amazon product photography amazon Save Advanced Job Category Jobs Client Vendor…" at bounding box center [860, 672] width 1230 height 4645
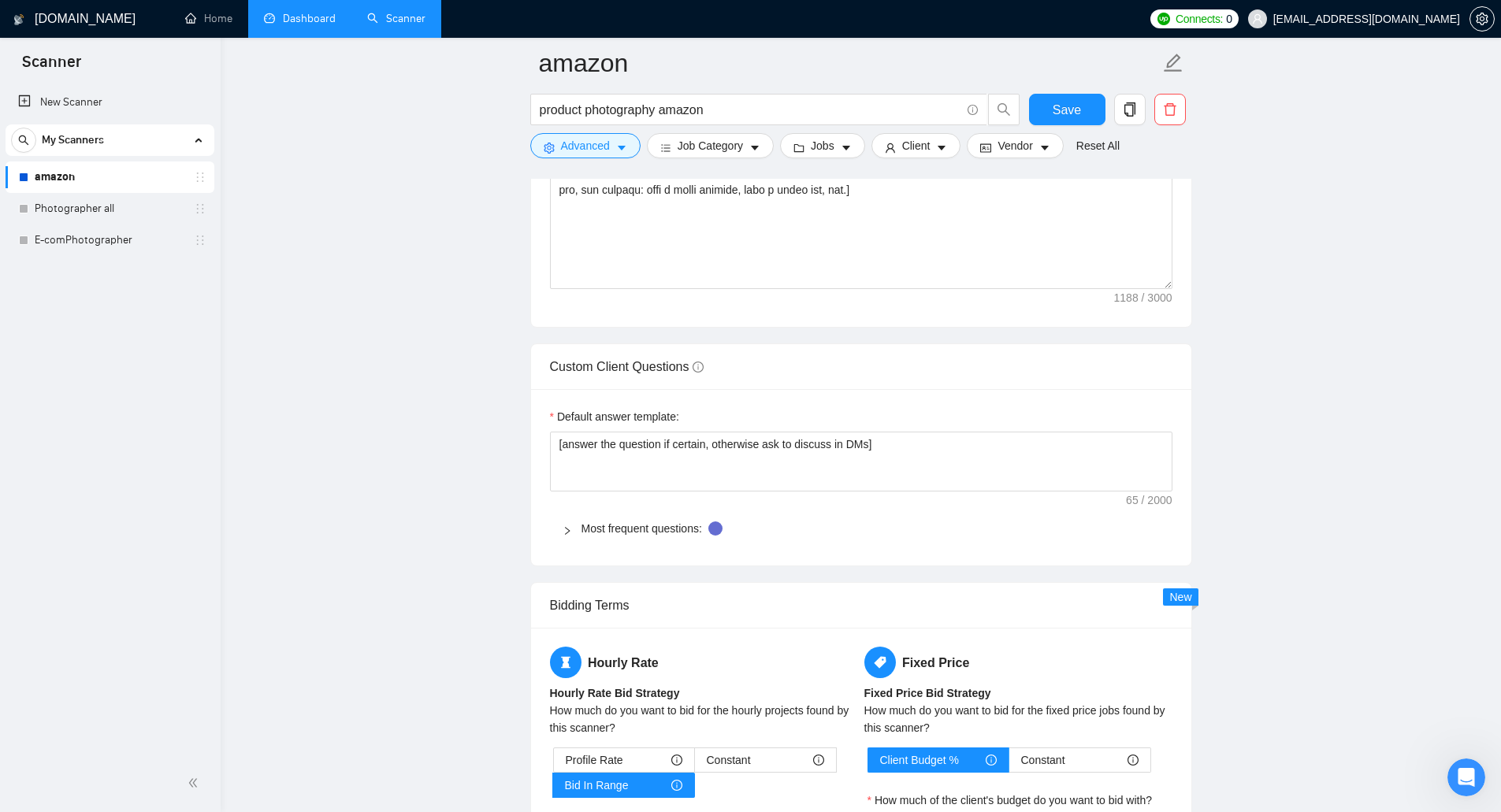
scroll to position [2106, 0]
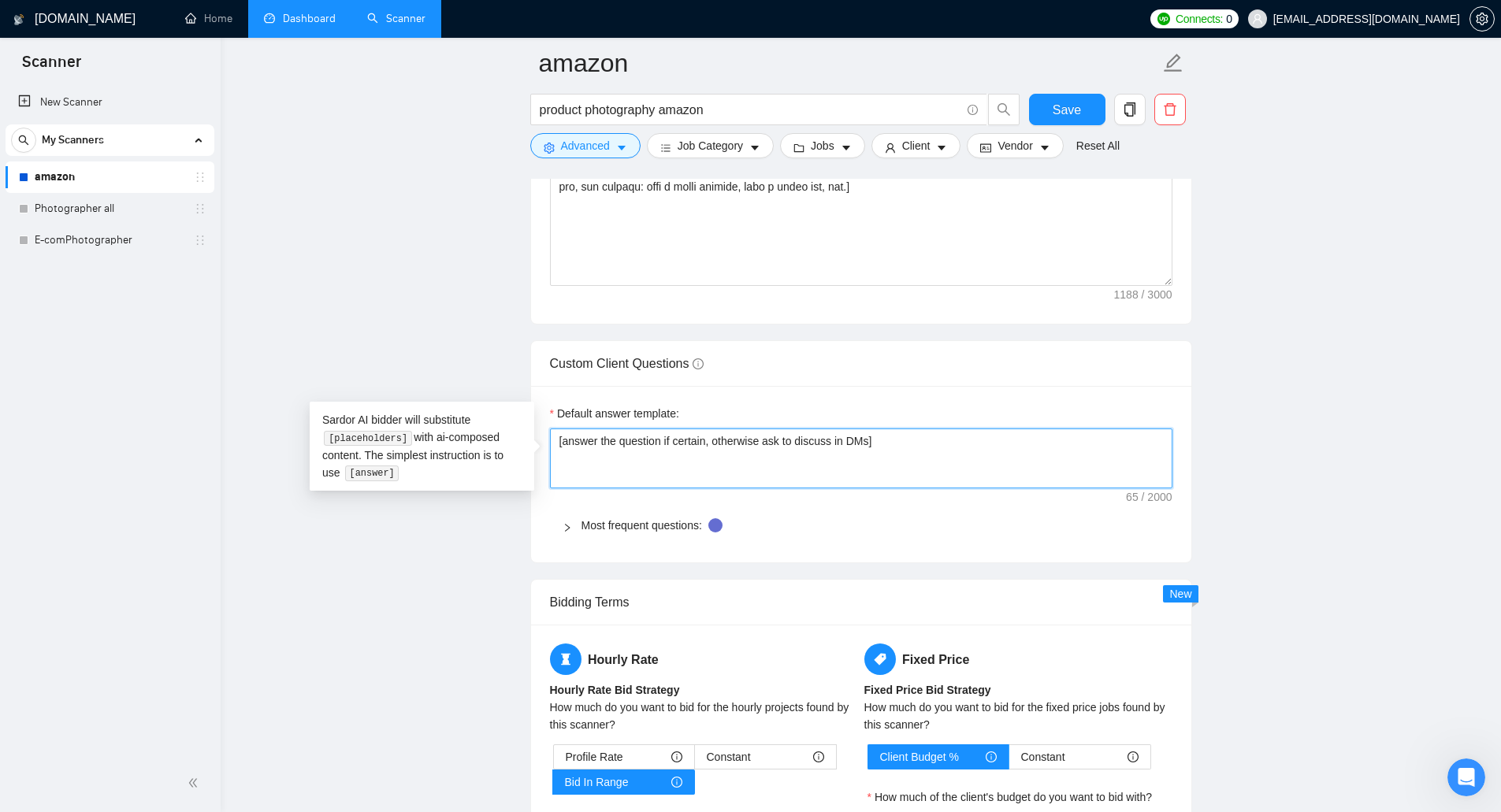
drag, startPoint x: 898, startPoint y: 439, endPoint x: 540, endPoint y: 438, distance: 358.0
click at [759, 458] on textarea "[answer the question if certain, otherwise ask to discuss in DMs]" at bounding box center [861, 458] width 622 height 60
click at [1285, 446] on main "amazon product photography amazon Save Advanced Job Category Jobs Client Vendor…" at bounding box center [860, 279] width 1230 height 4645
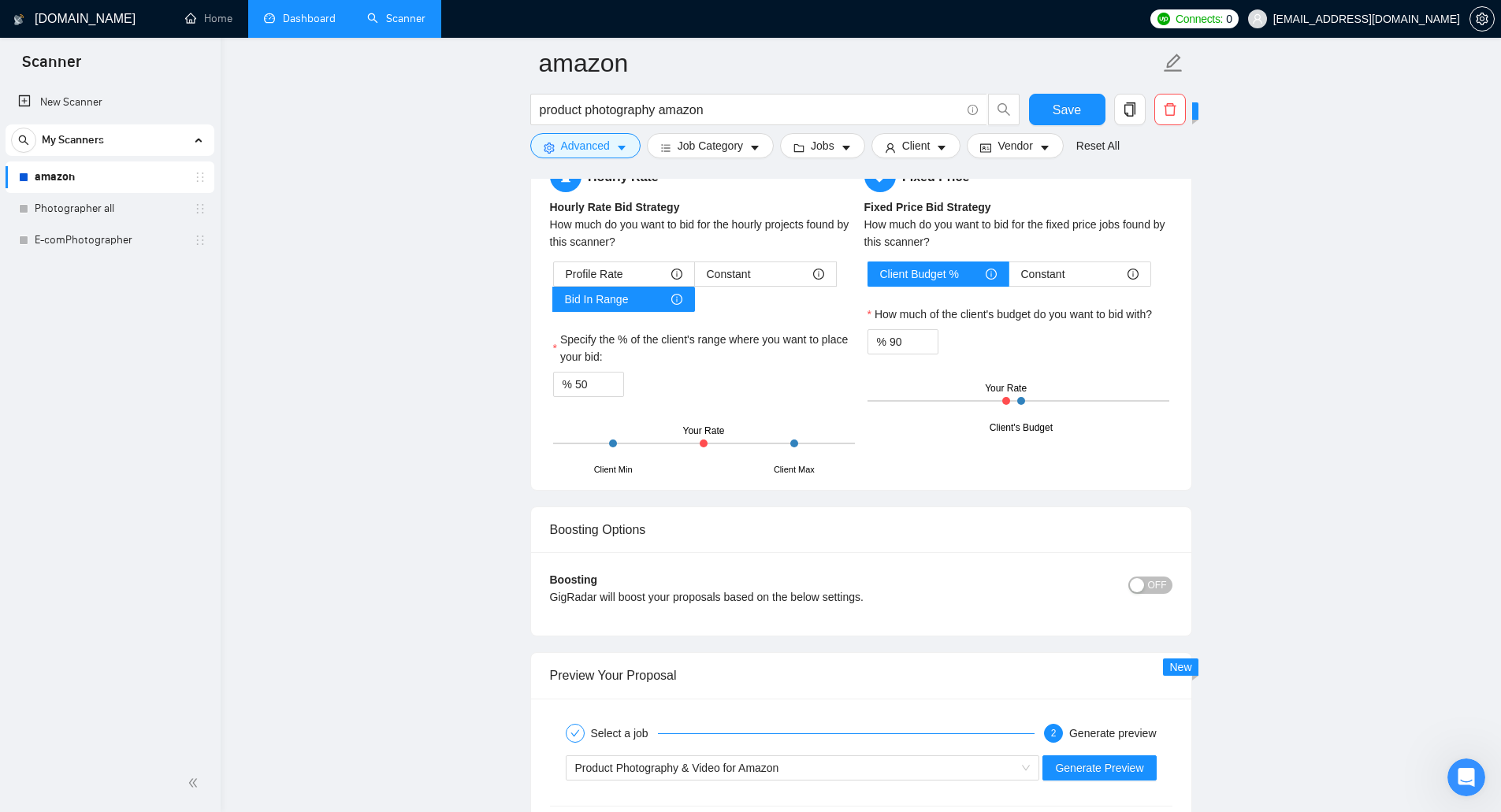
scroll to position [2894, 0]
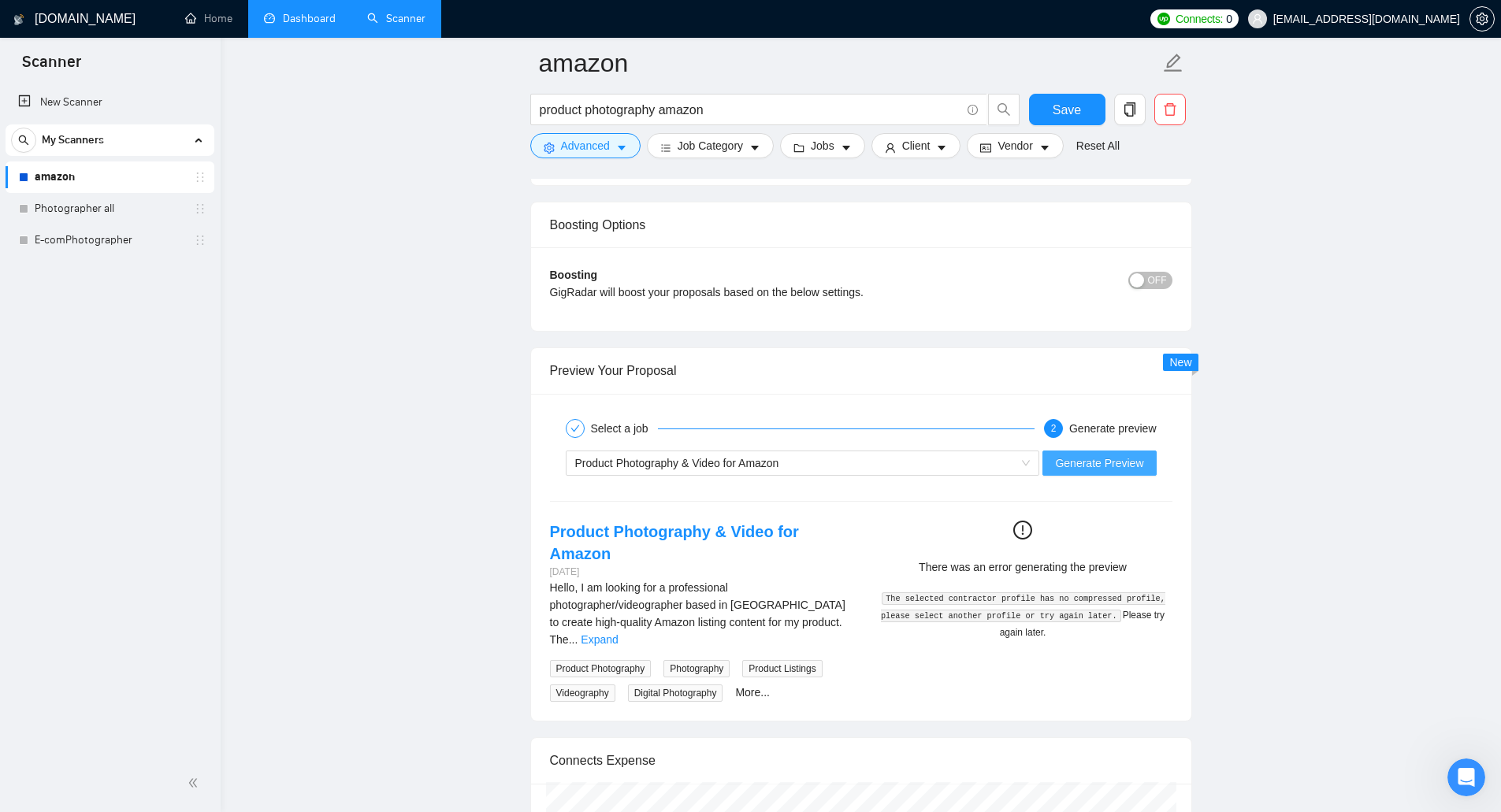
click at [1083, 459] on span "Generate Preview" at bounding box center [1100, 463] width 89 height 17
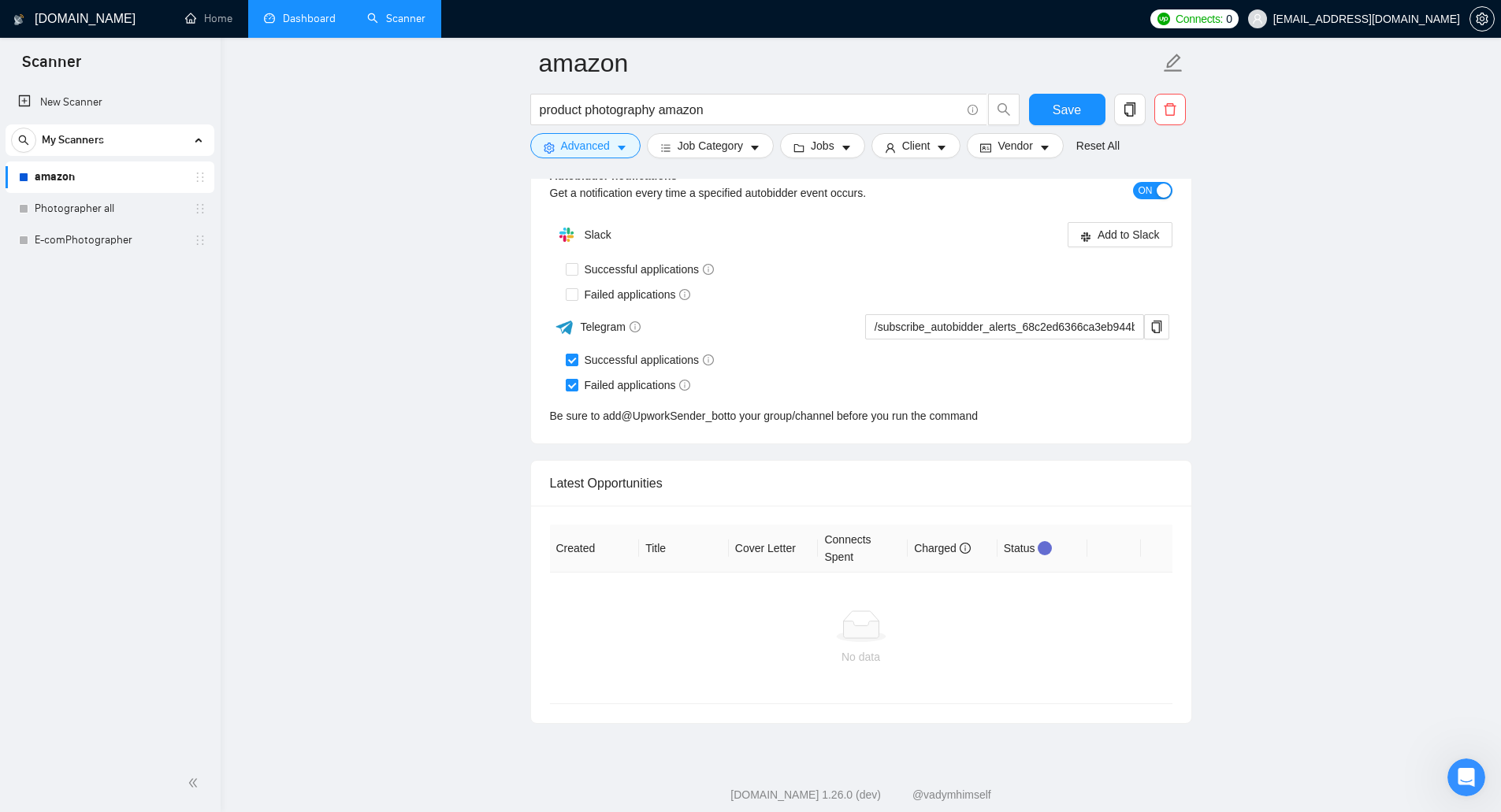
scroll to position [3997, 0]
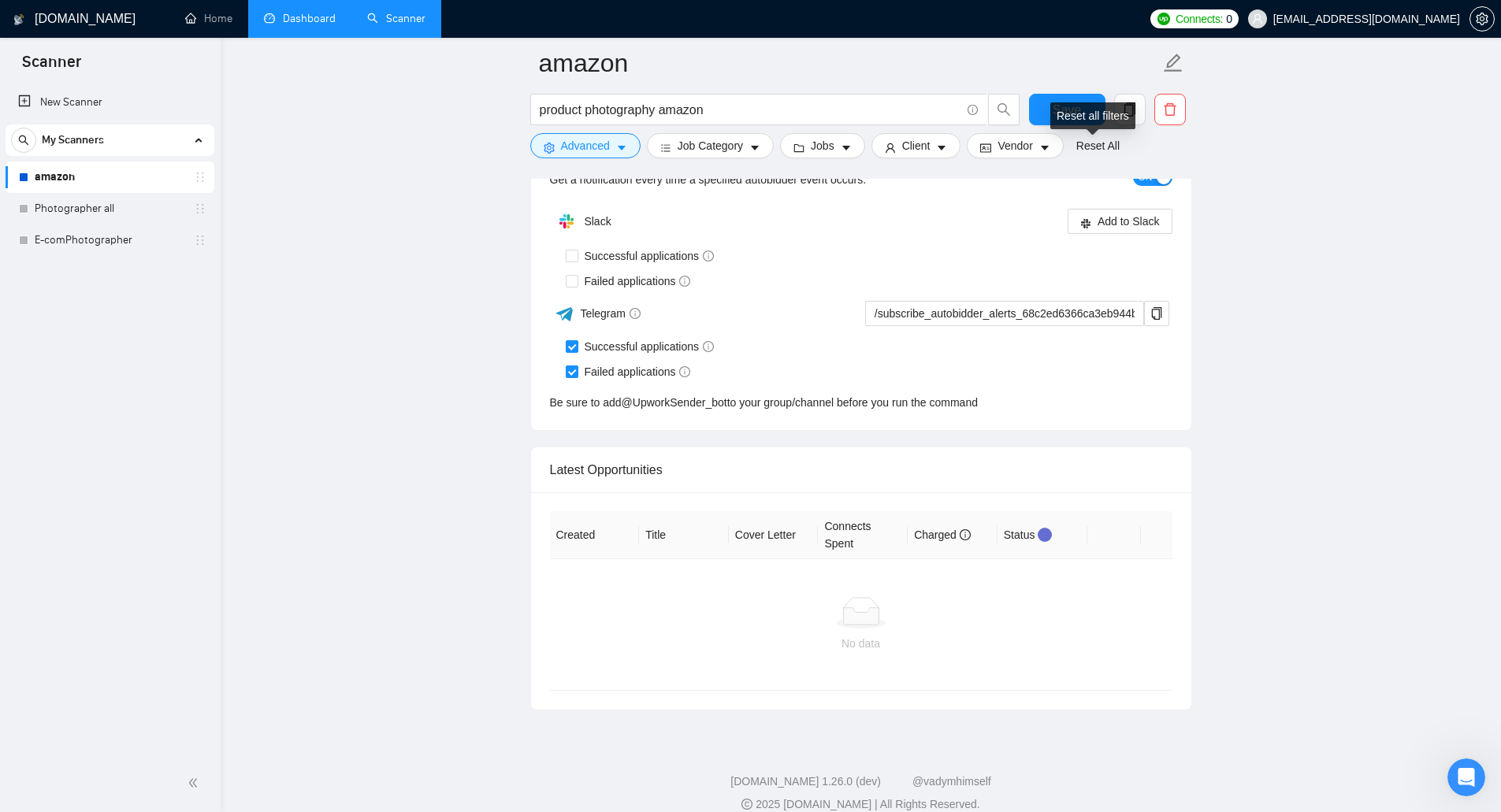
click at [1077, 110] on div "Reset all filters" at bounding box center [1093, 115] width 85 height 26
click at [1077, 105] on span "Save" at bounding box center [1066, 109] width 28 height 20
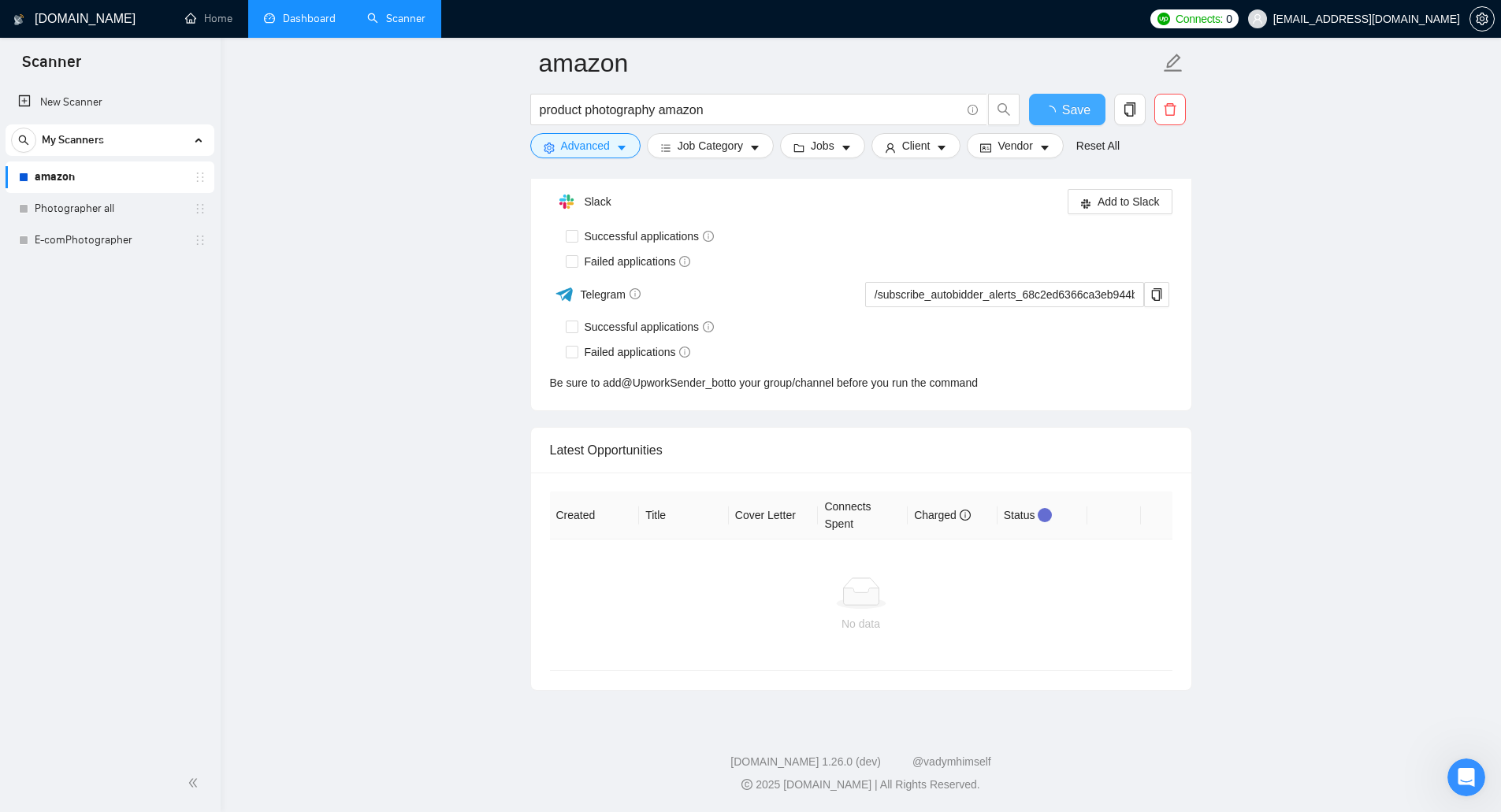
checkbox input "true"
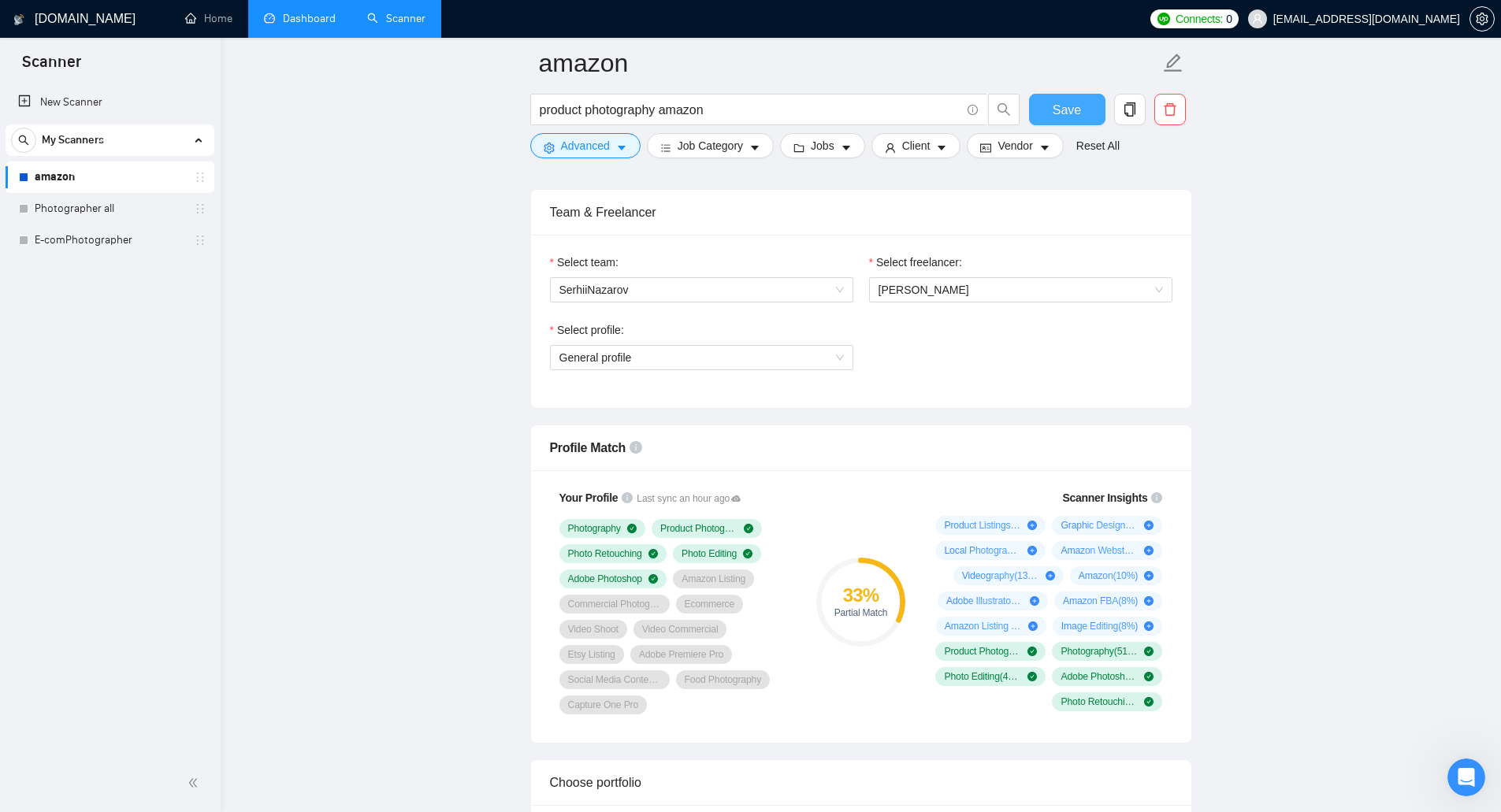
scroll to position [768, 0]
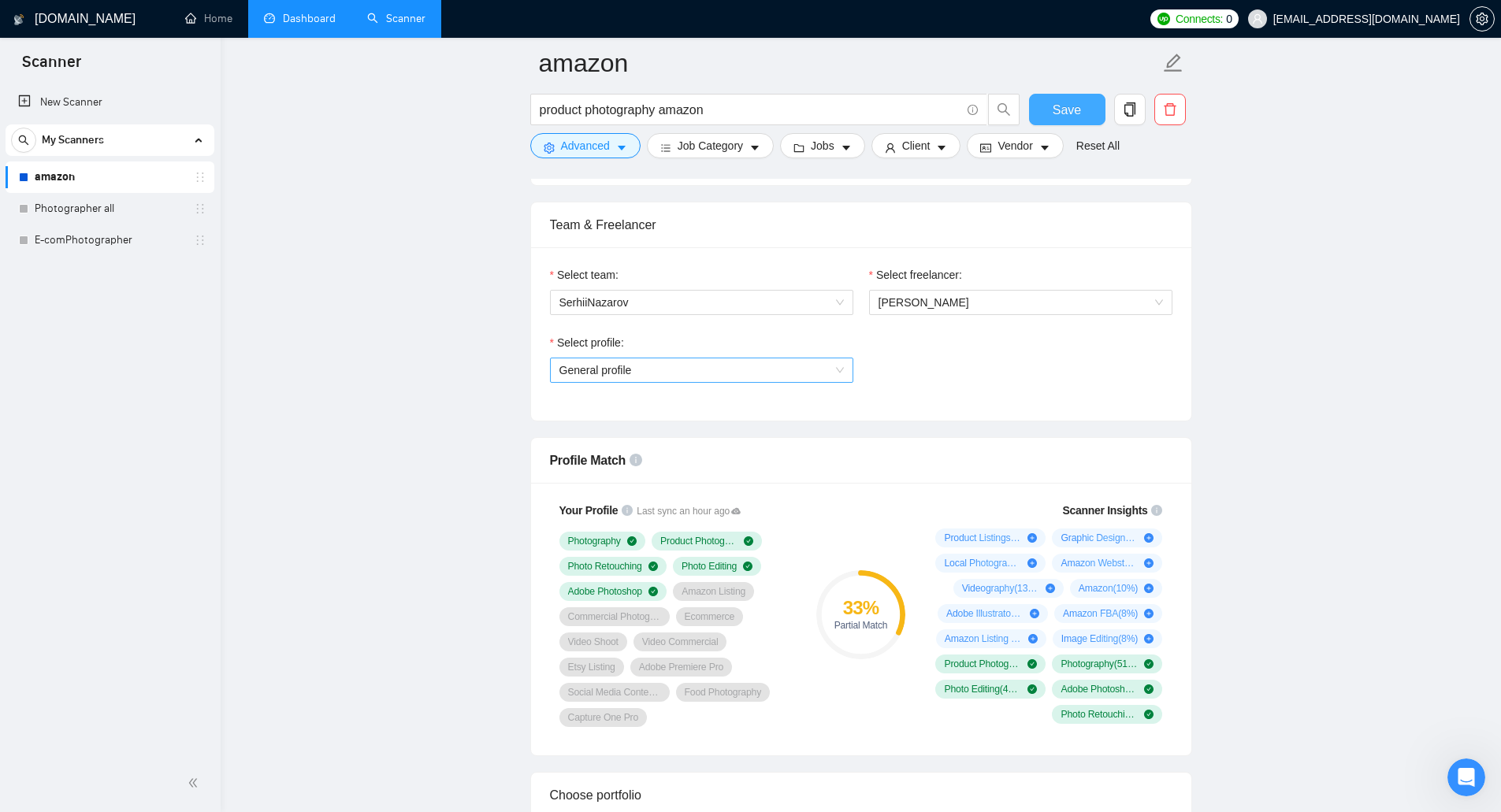
click at [792, 371] on span "General profile" at bounding box center [701, 371] width 285 height 24
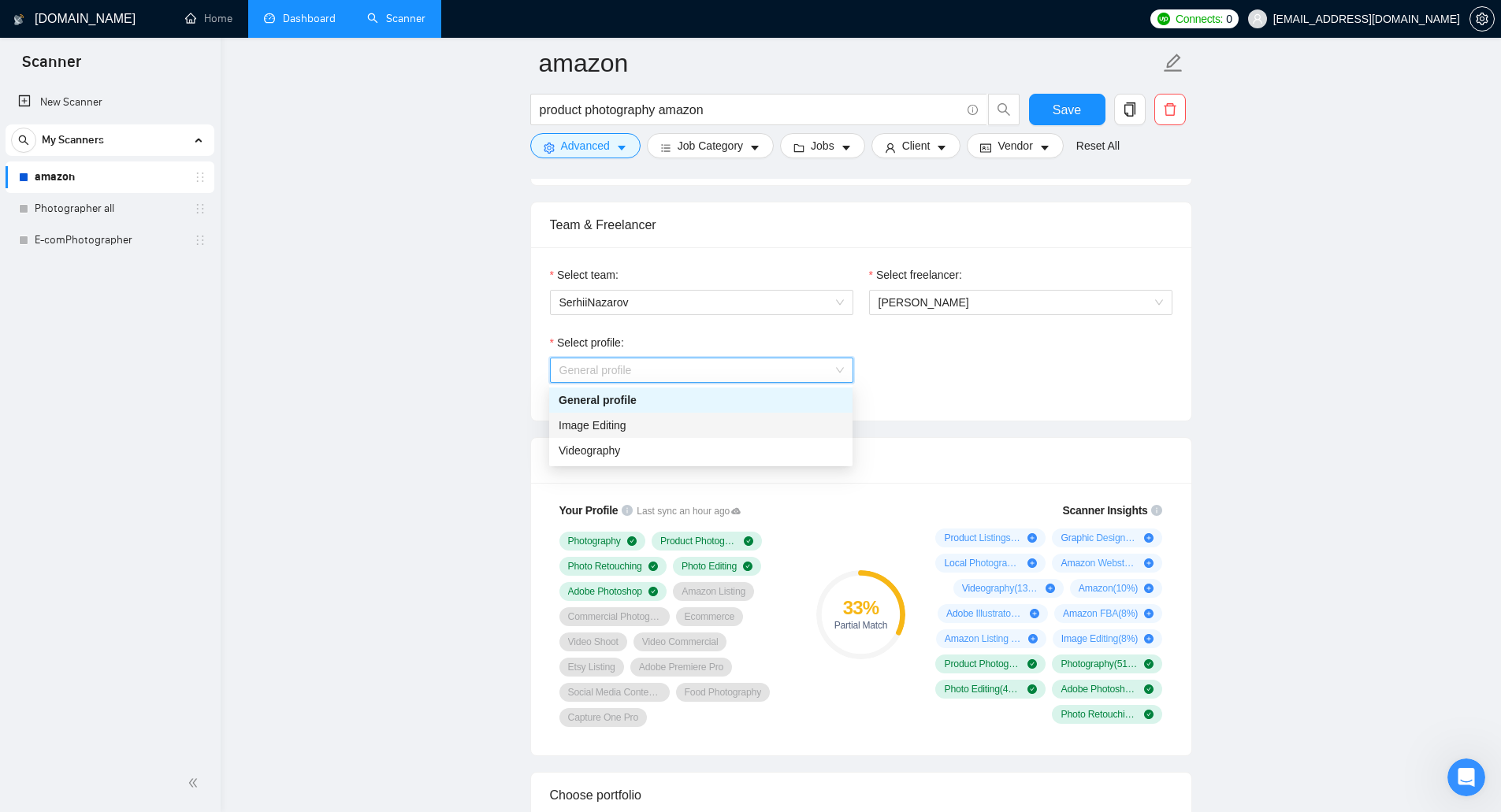
click at [769, 435] on div "Image Editing" at bounding box center [701, 425] width 303 height 26
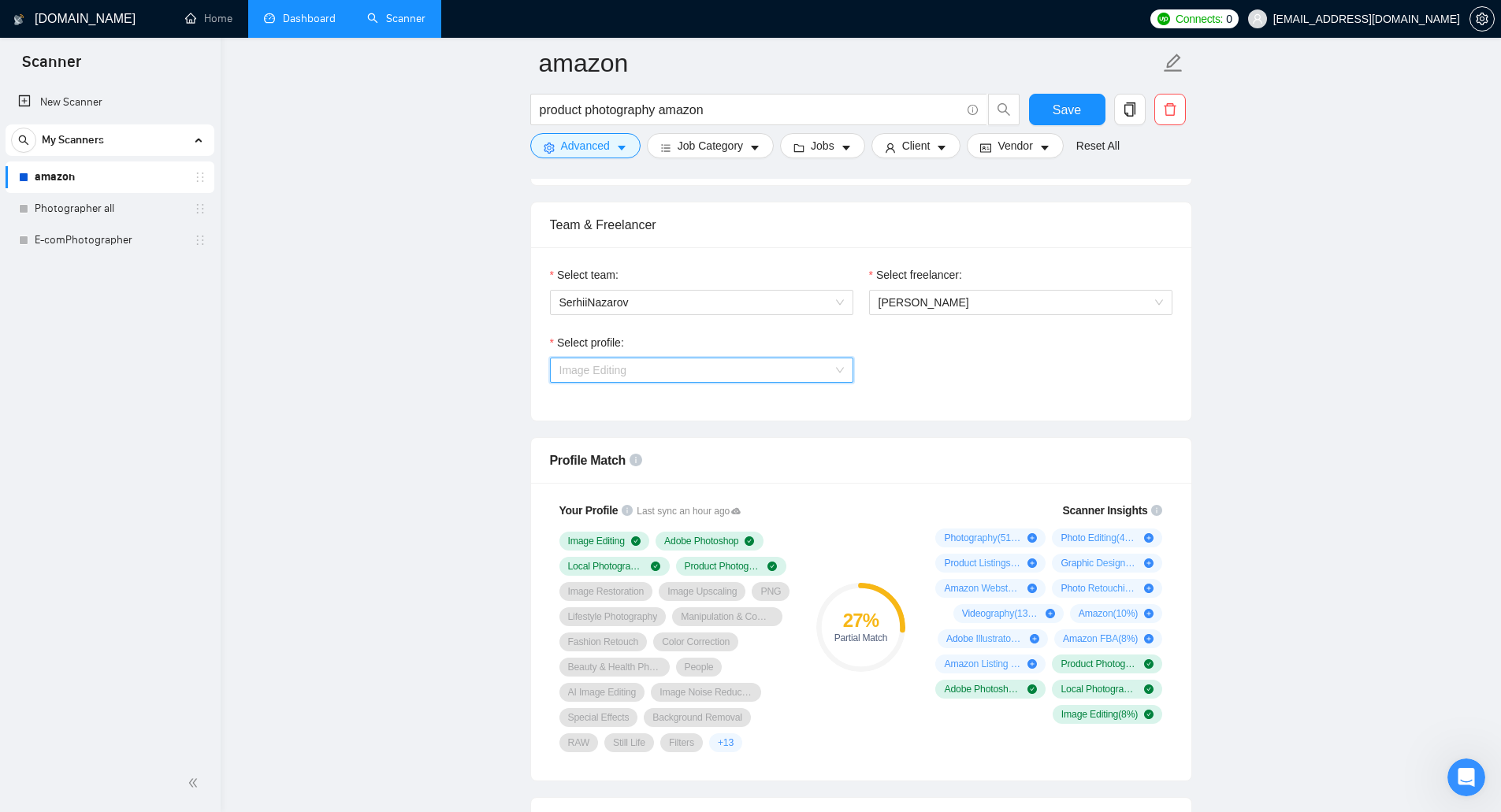
click at [757, 377] on span "Image Editing" at bounding box center [701, 371] width 285 height 24
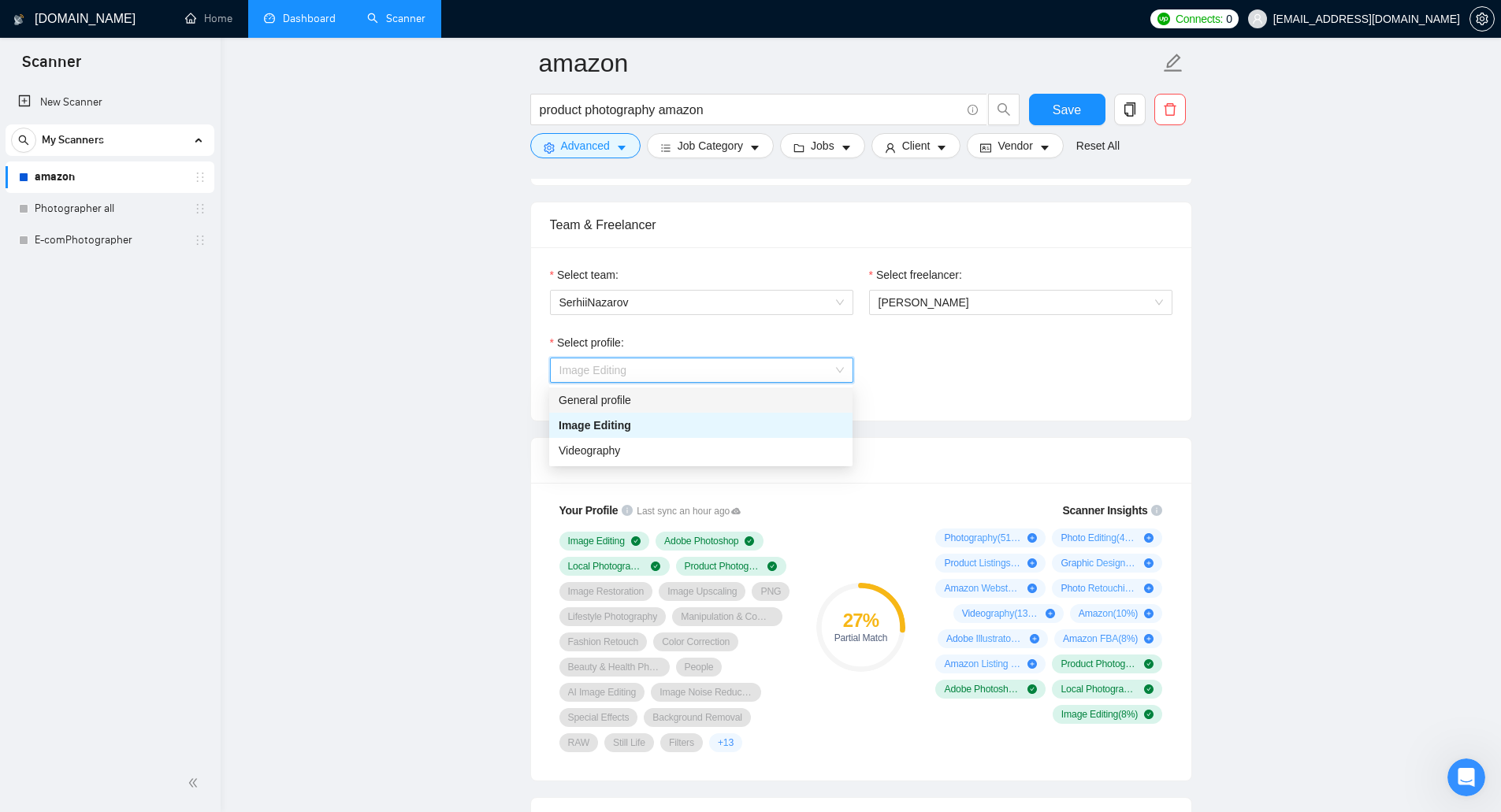
click at [752, 402] on div "General profile" at bounding box center [701, 400] width 285 height 17
